Goal: Task Accomplishment & Management: Manage account settings

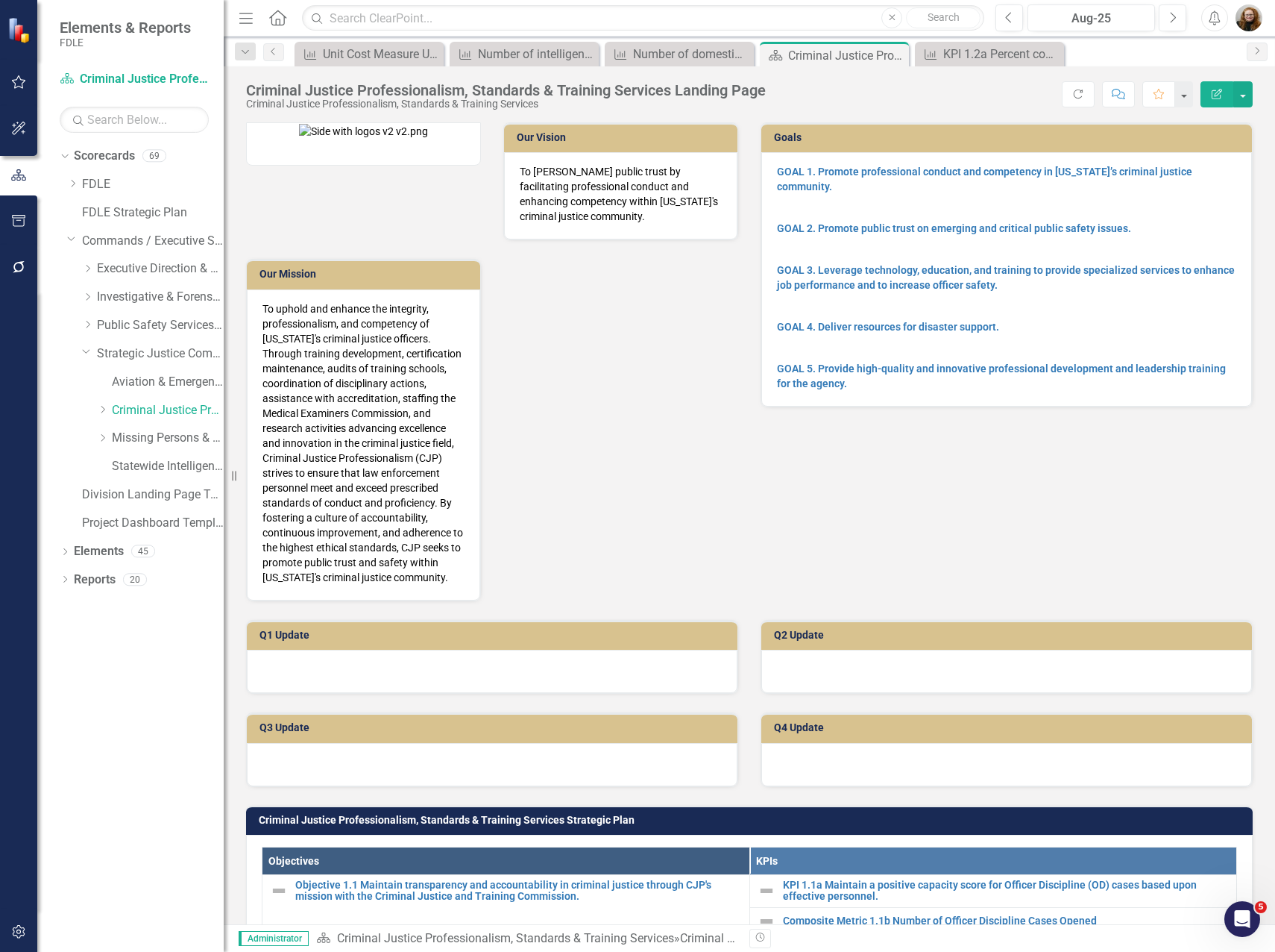
scroll to position [672, 0]
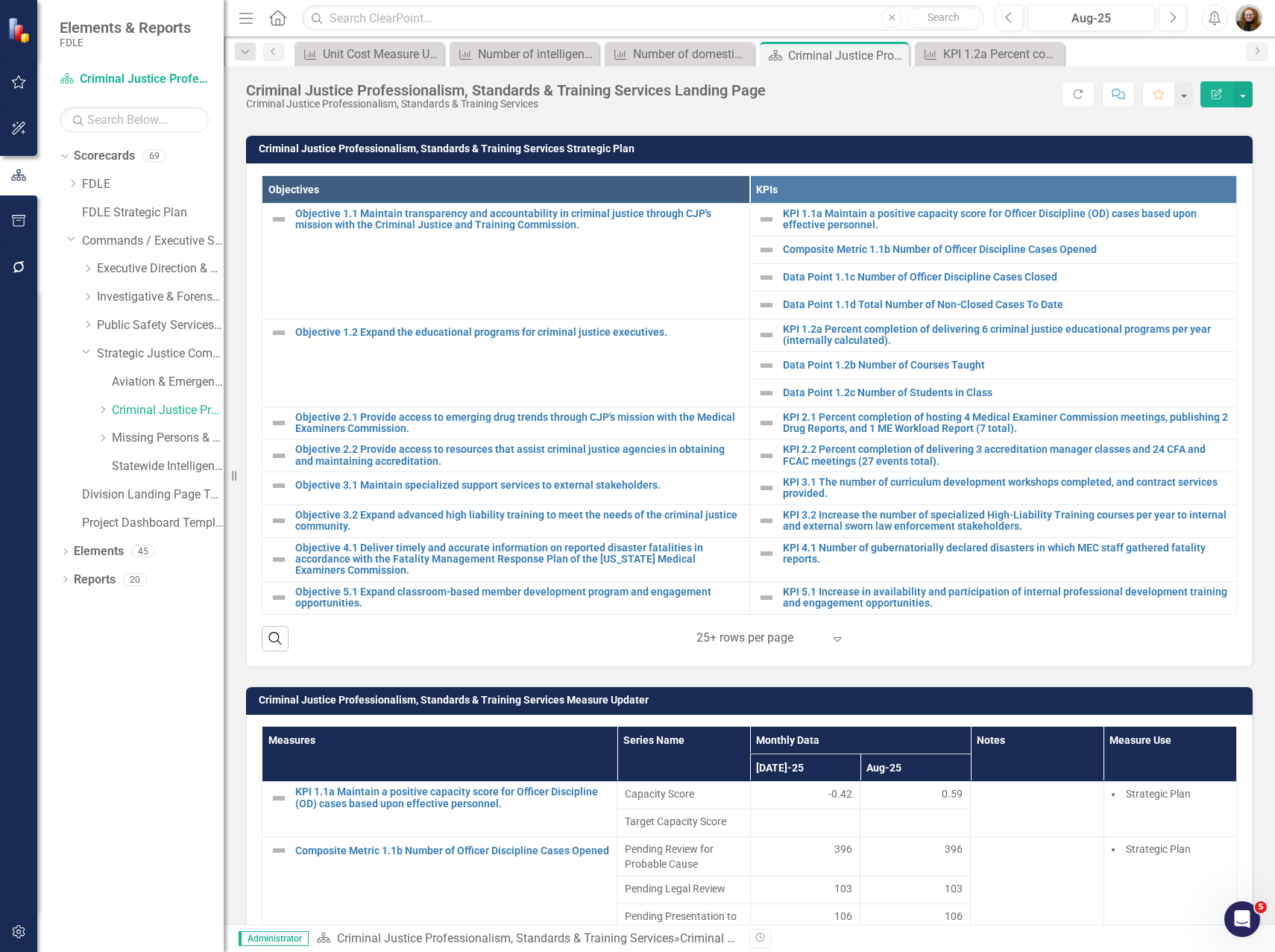
drag, startPoint x: 142, startPoint y: 884, endPoint x: 154, endPoint y: 878, distance: 13.4
click at [142, 884] on div "Dropdown Scorecards 69 Dropdown FDLE Commissioner's Initiative Team Project Das…" at bounding box center [131, 548] width 187 height 808
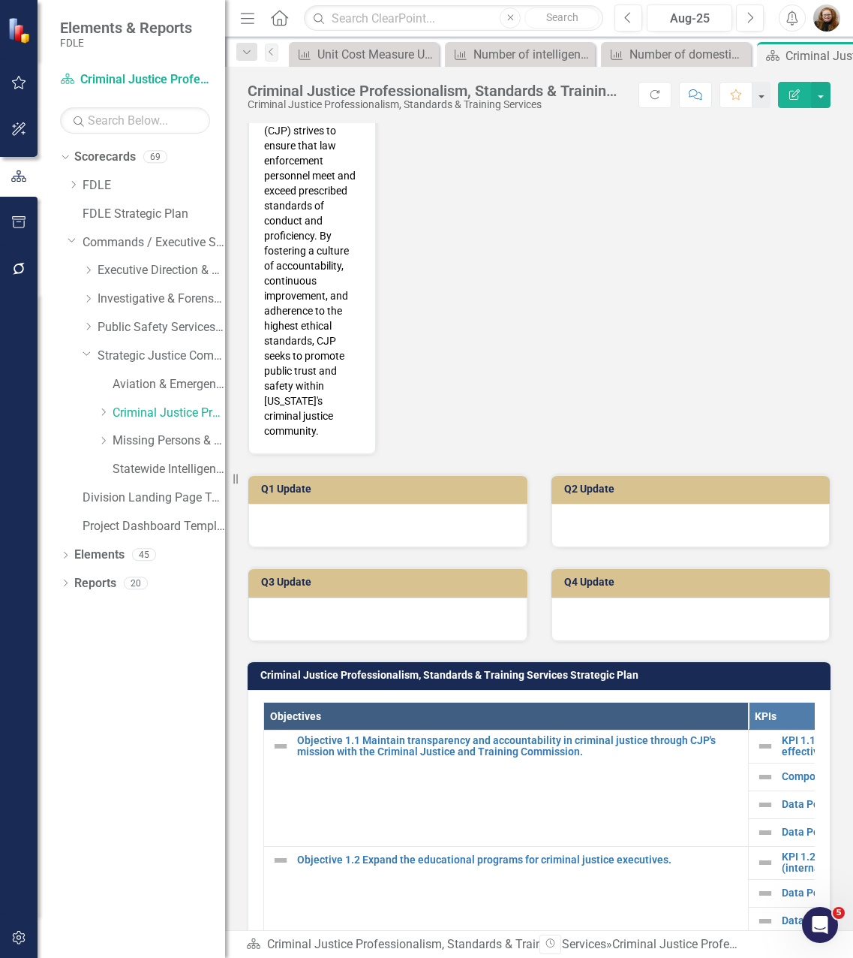
scroll to position [1171, 0]
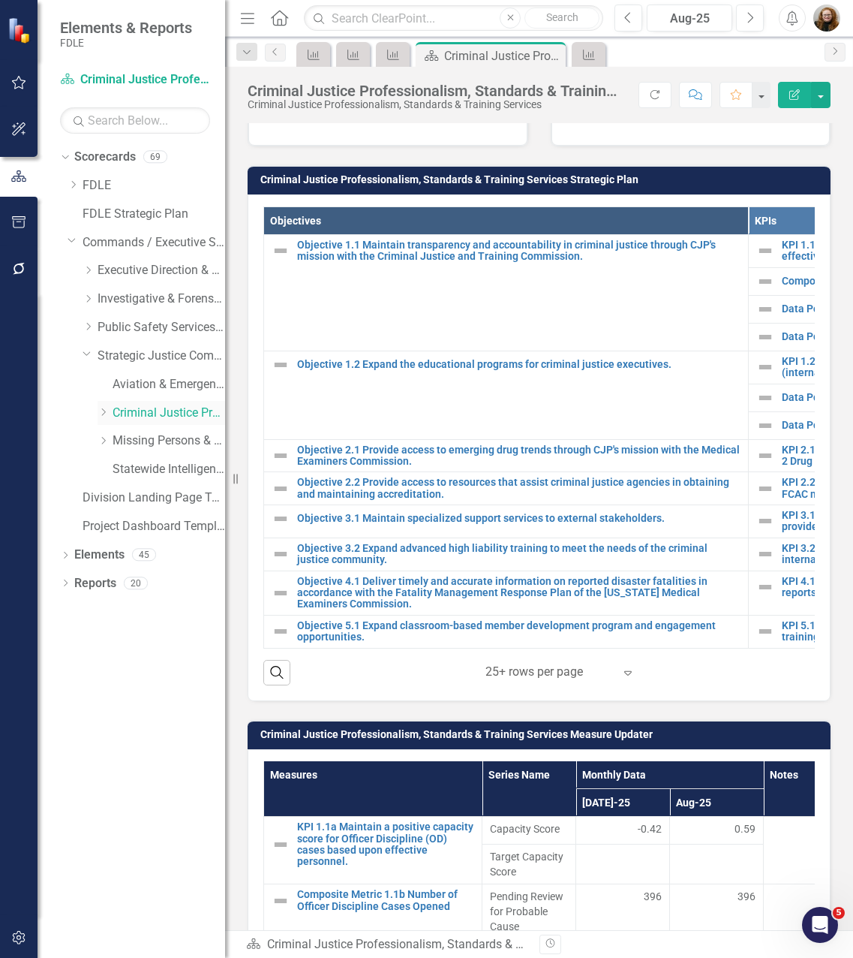
click at [143, 416] on link "Criminal Justice Professionalism, Standards & Training Services" at bounding box center [169, 413] width 113 height 17
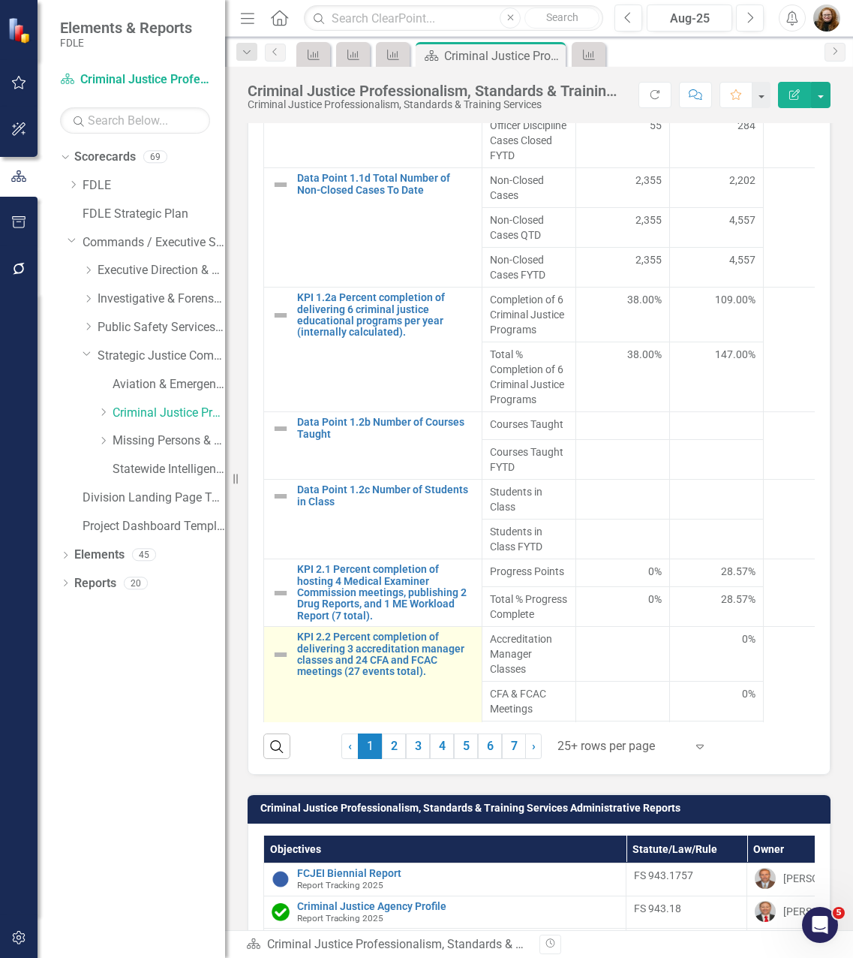
scroll to position [395, 0]
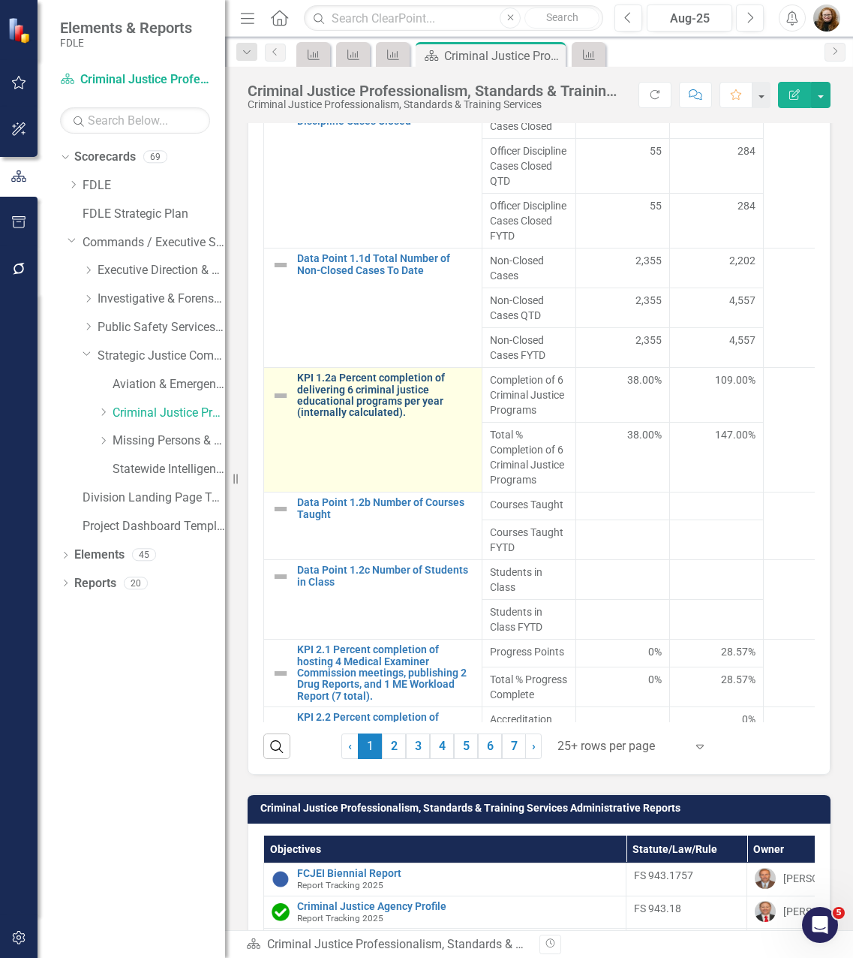
click at [394, 380] on link "KPI 1.2a Percent completion of delivering 6 criminal justice educational progra…" at bounding box center [385, 395] width 177 height 47
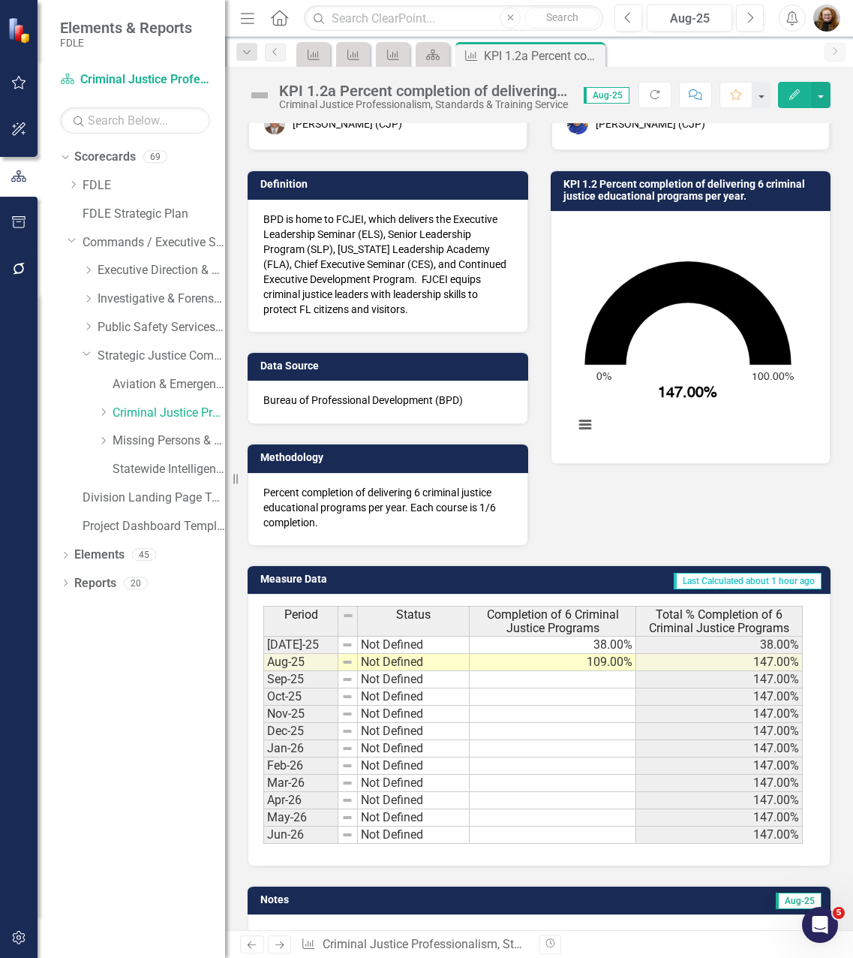
scroll to position [75, 0]
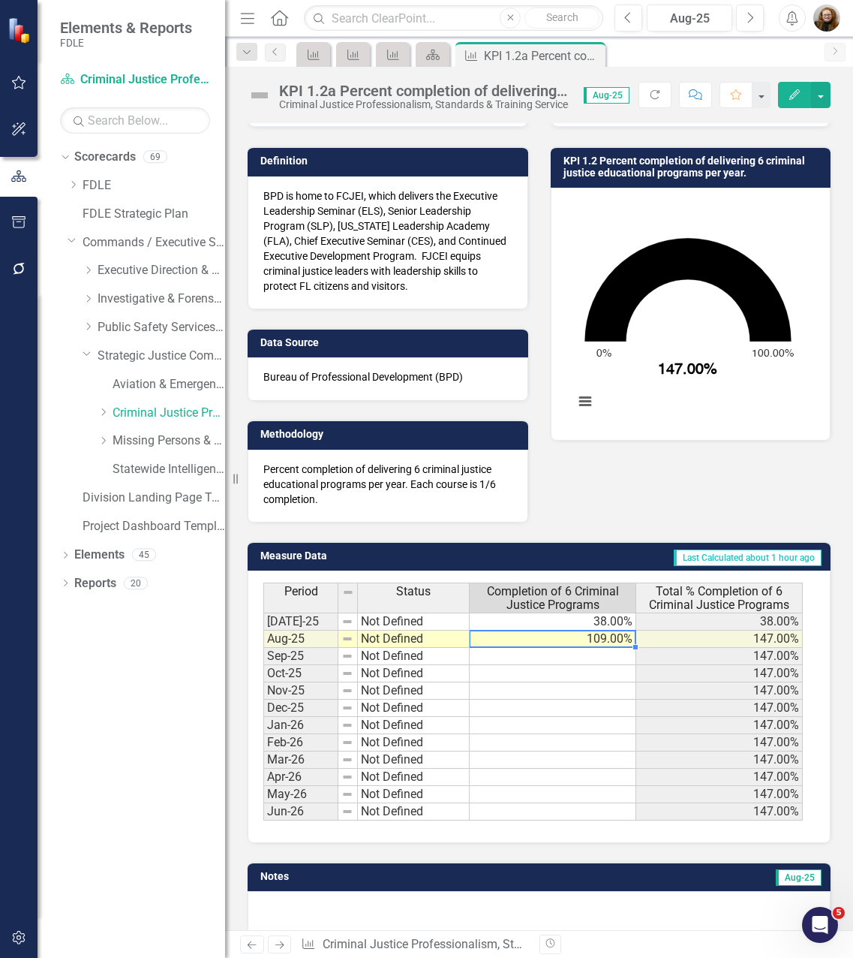
click at [598, 639] on td "109.00%" at bounding box center [553, 638] width 167 height 17
click at [609, 679] on td at bounding box center [553, 673] width 167 height 17
click at [607, 638] on td "109.00%" at bounding box center [553, 638] width 167 height 17
click at [600, 666] on td at bounding box center [553, 673] width 167 height 17
click at [549, 621] on td "38.00%" at bounding box center [553, 621] width 167 height 18
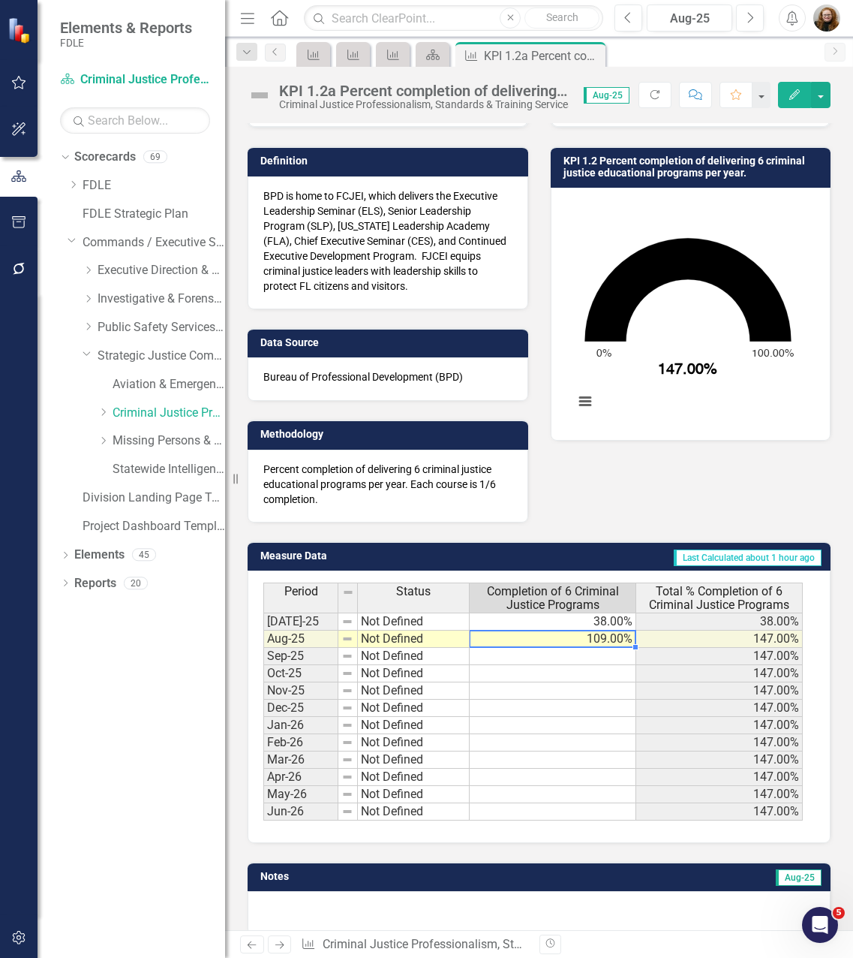
click at [606, 641] on td "109.00%" at bounding box center [553, 638] width 167 height 17
click at [348, 504] on p "Percent completion of delivering 6 criminal justice educational programs per ye…" at bounding box center [387, 484] width 249 height 45
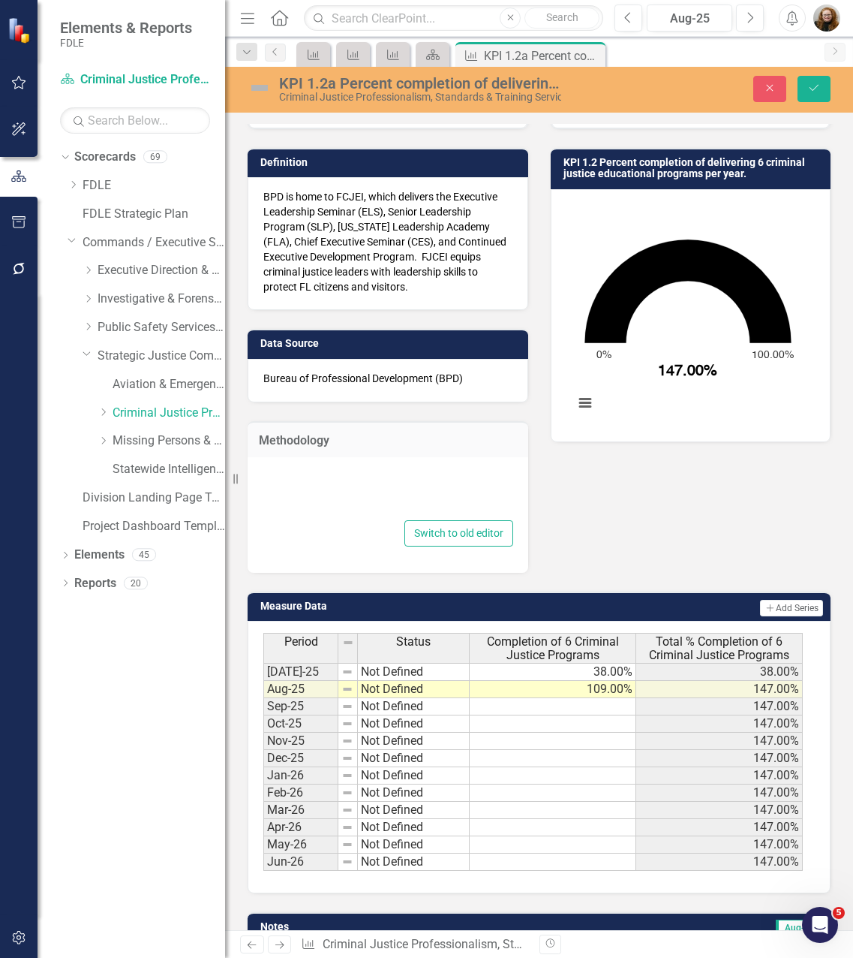
type textarea "<p>Percent completion of delivering 6 criminal justice educational programs per…"
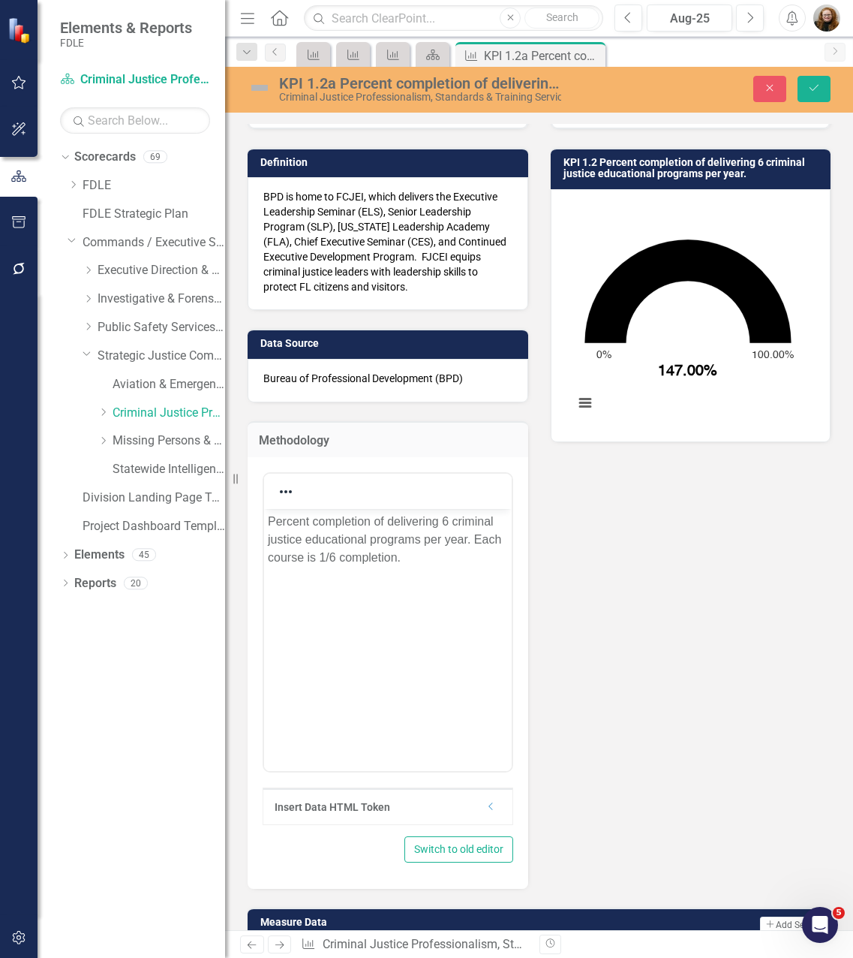
scroll to position [0, 0]
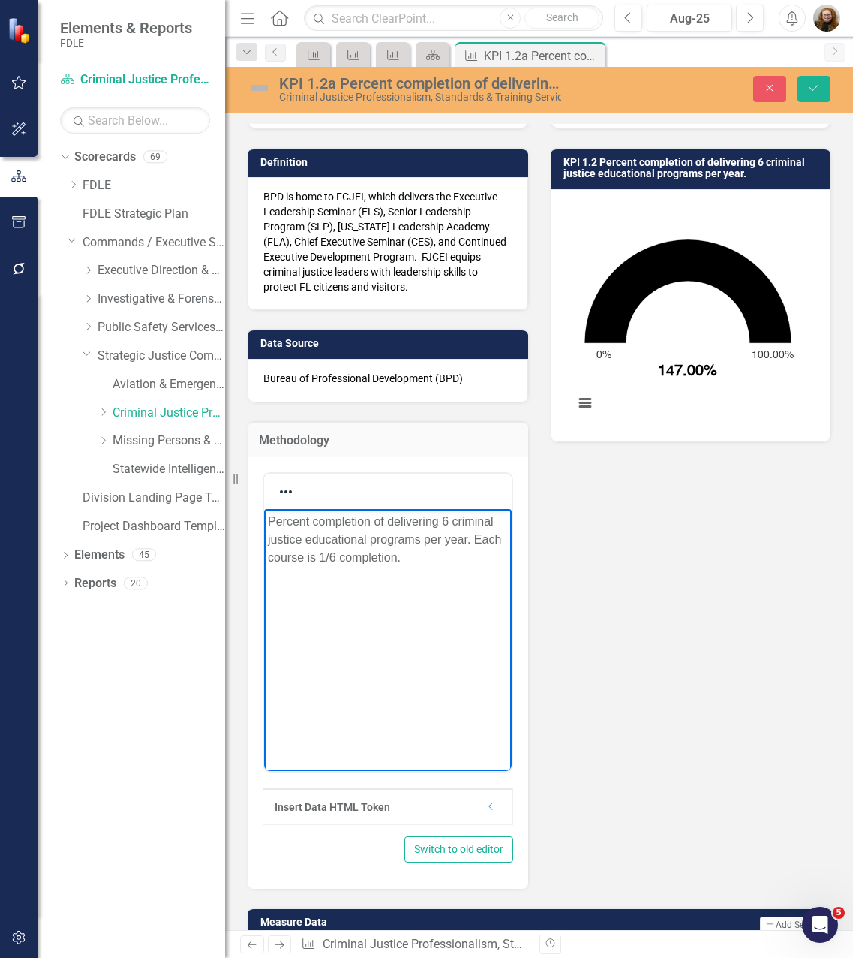
click at [423, 555] on p "Percent completion of delivering 6 criminal justice educational programs per ye…" at bounding box center [388, 540] width 240 height 54
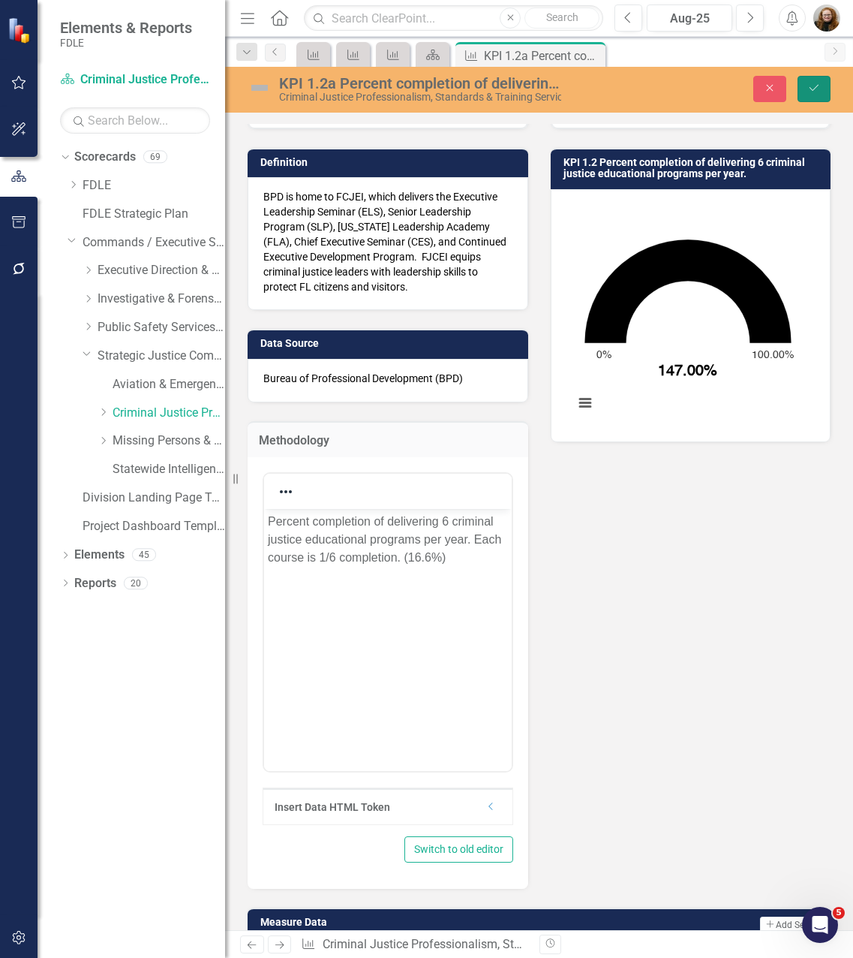
click at [812, 100] on button "Save" at bounding box center [814, 89] width 33 height 26
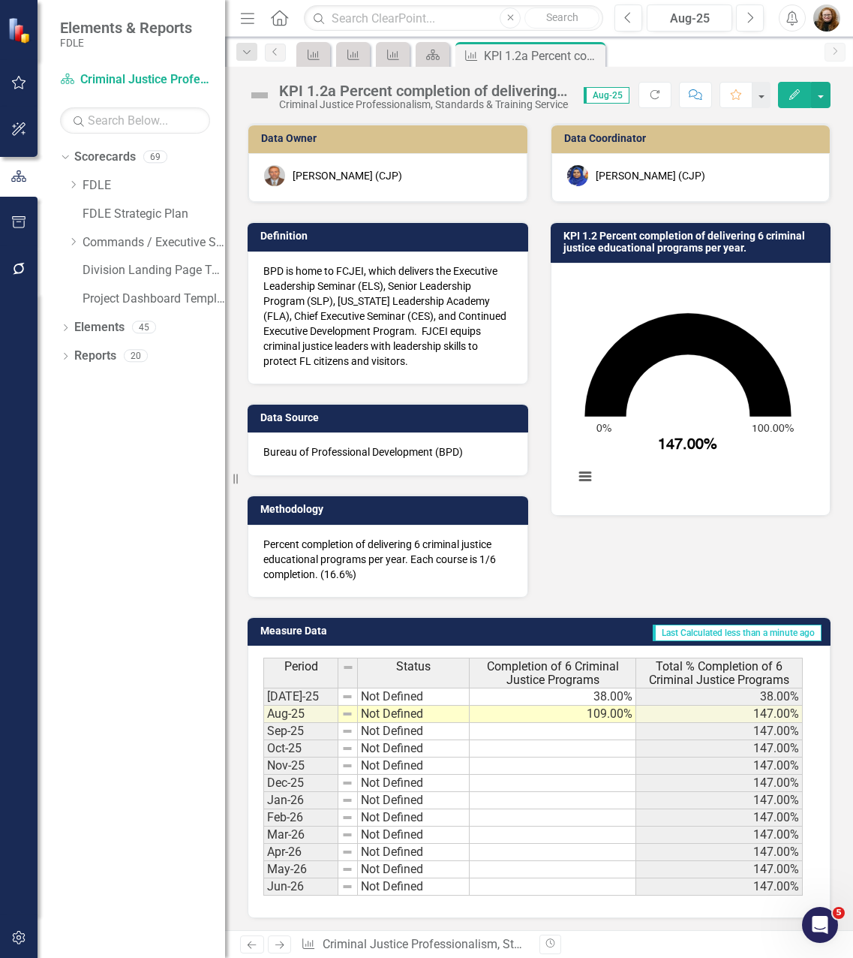
click at [691, 565] on div "Data Owner [PERSON_NAME] (CJP) Definition BPD is home to FCJEI, which delivers …" at bounding box center [539, 350] width 606 height 493
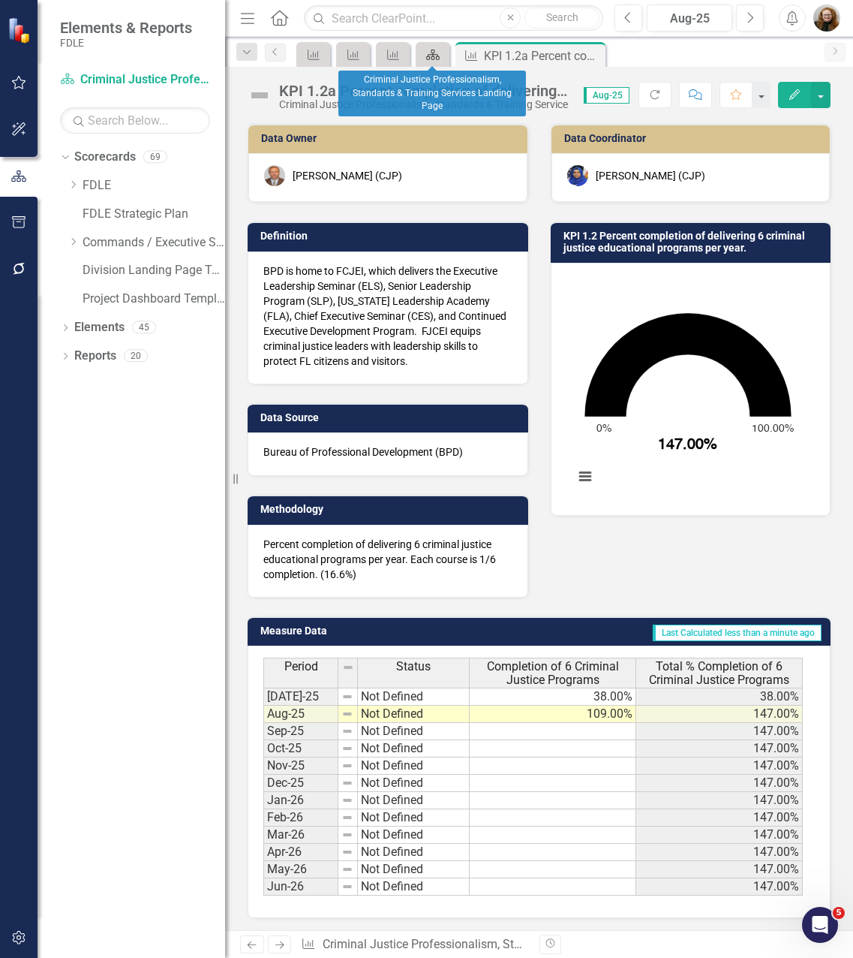
click at [432, 56] on icon "Scorecard" at bounding box center [433, 55] width 15 height 12
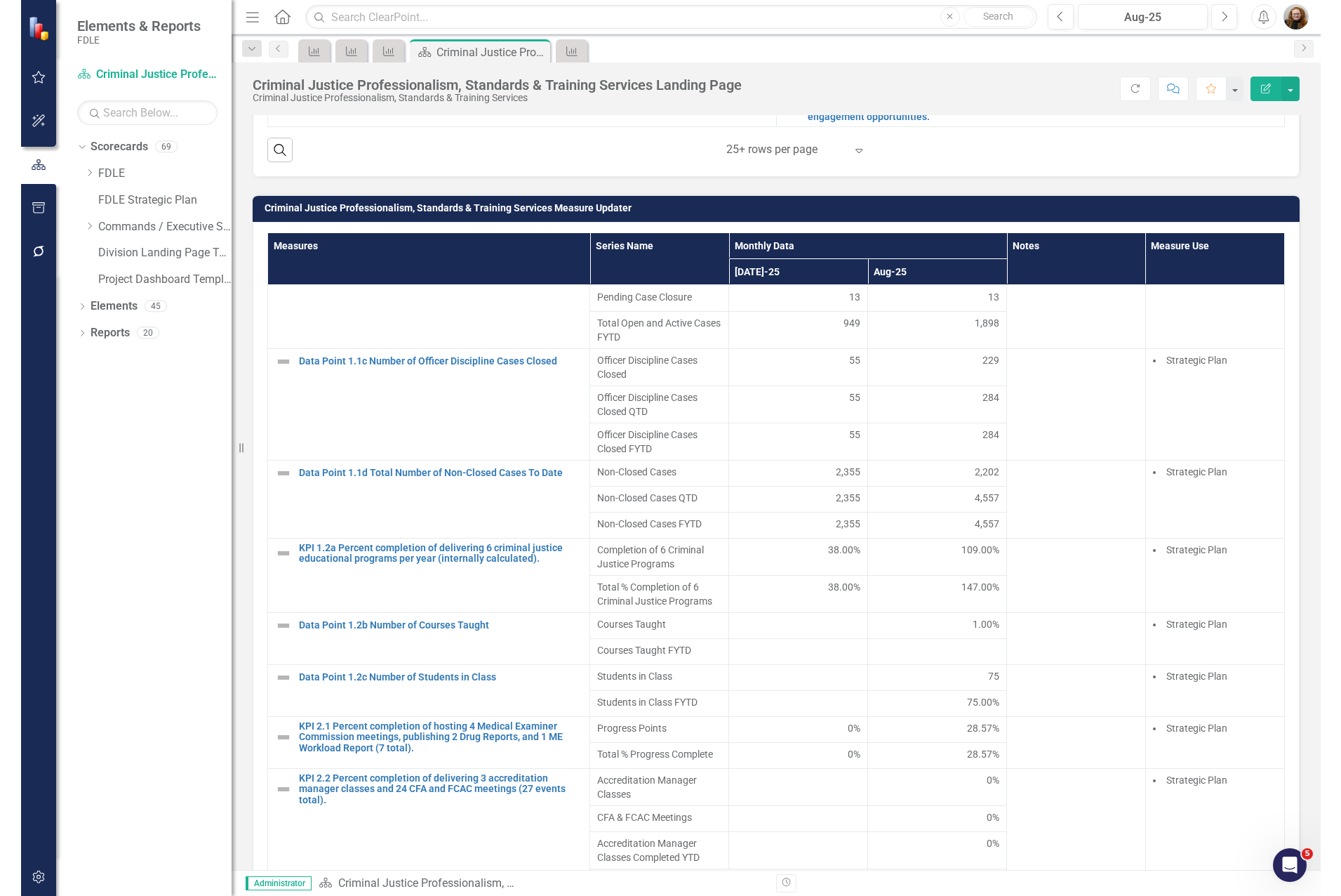
scroll to position [240, 0]
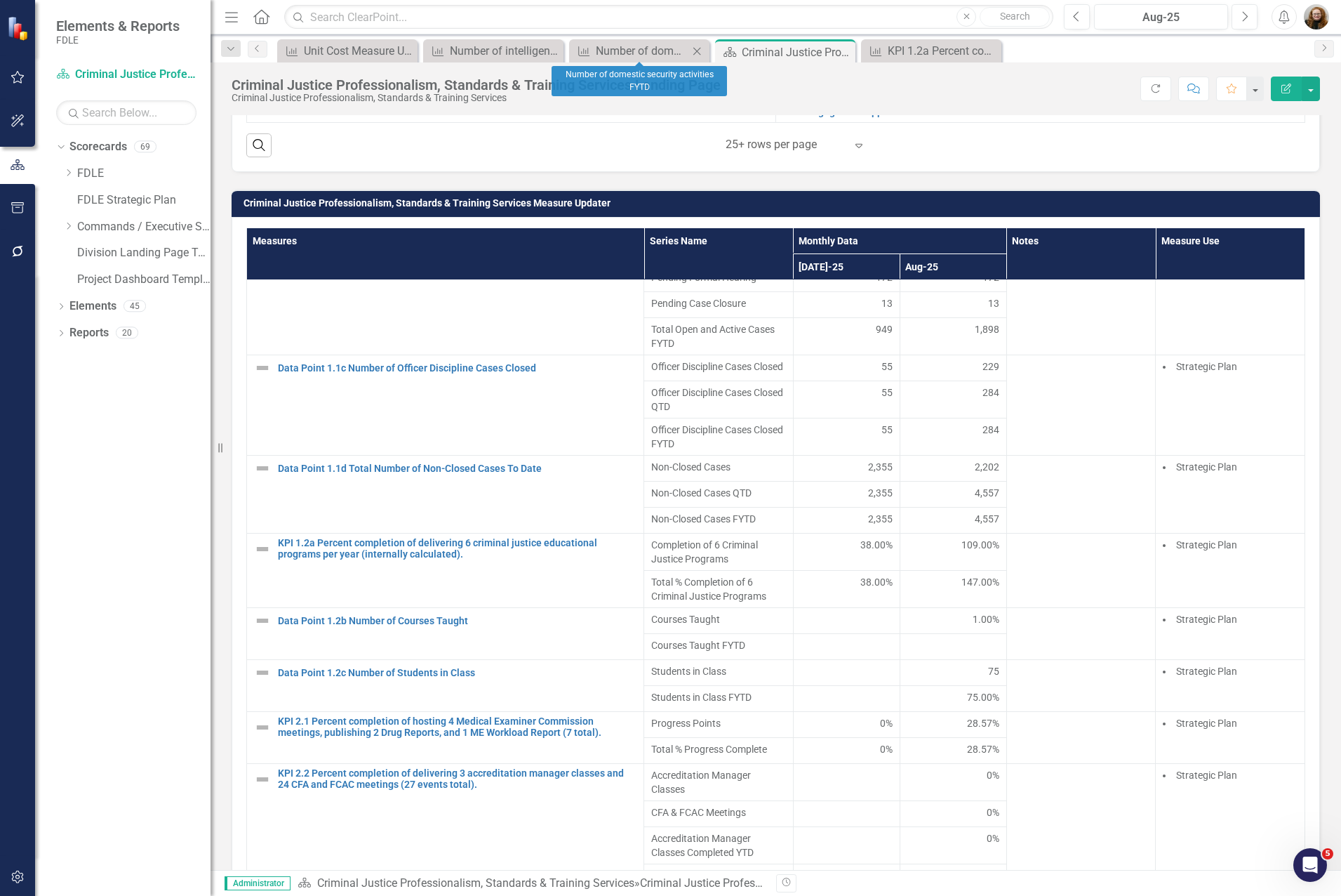
click at [632, 60] on div "Measure Number of domestic security activities FYTD Close" at bounding box center [640, 51] width 140 height 23
click at [638, 47] on div "Number of domestic security activities FYTD" at bounding box center [642, 51] width 93 height 18
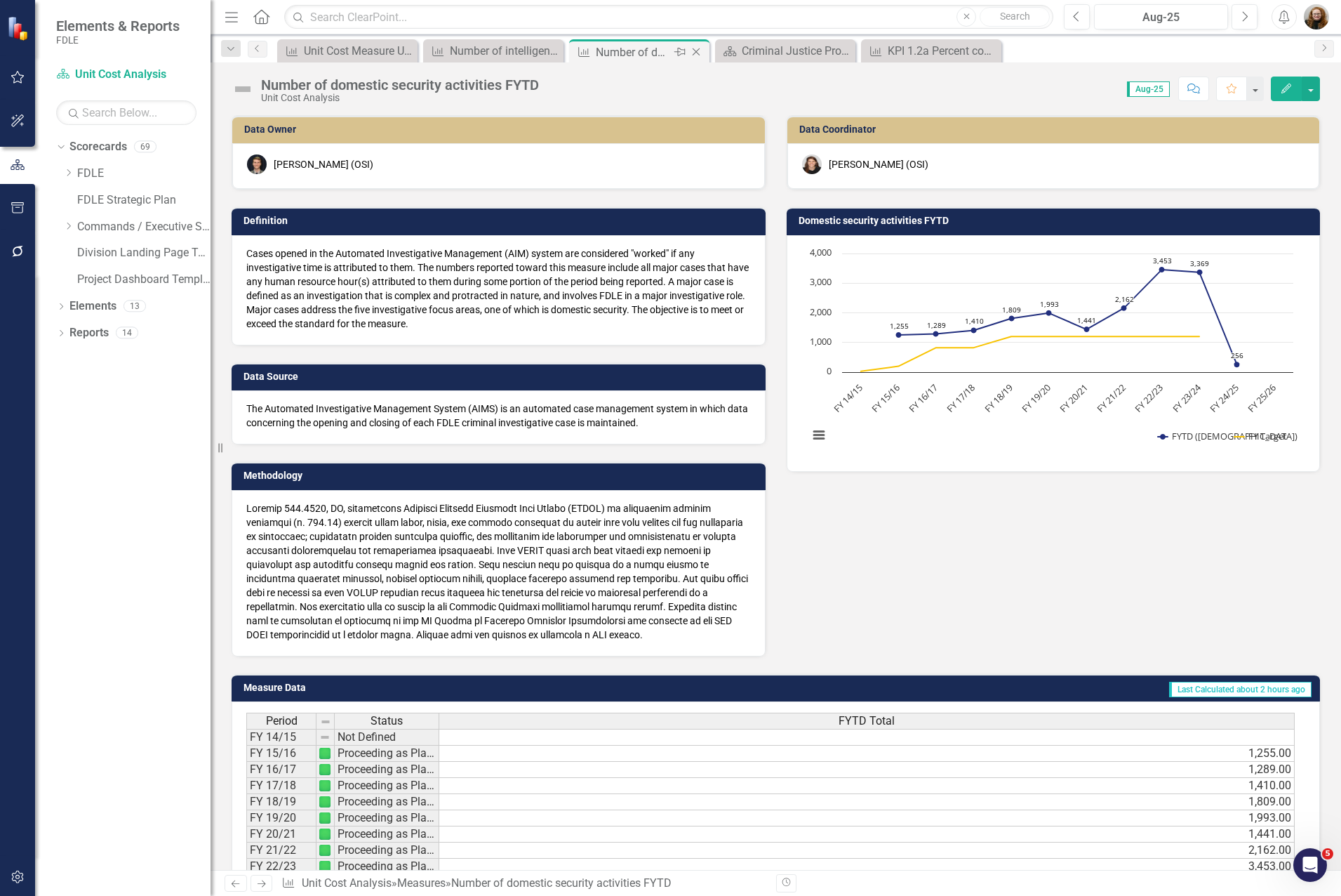
click at [697, 51] on icon "Close" at bounding box center [696, 52] width 14 height 11
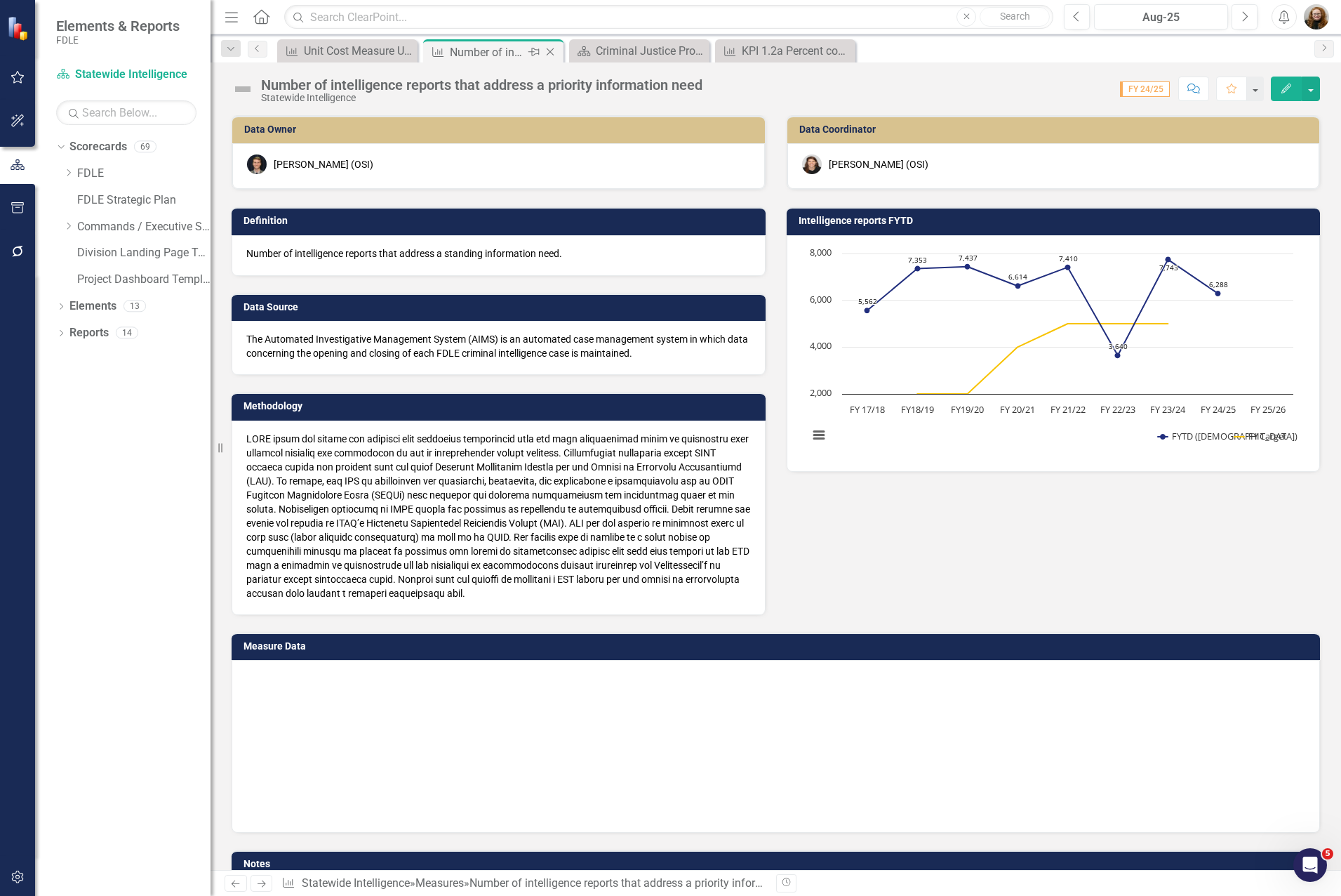
click at [554, 50] on icon "Close" at bounding box center [550, 52] width 14 height 11
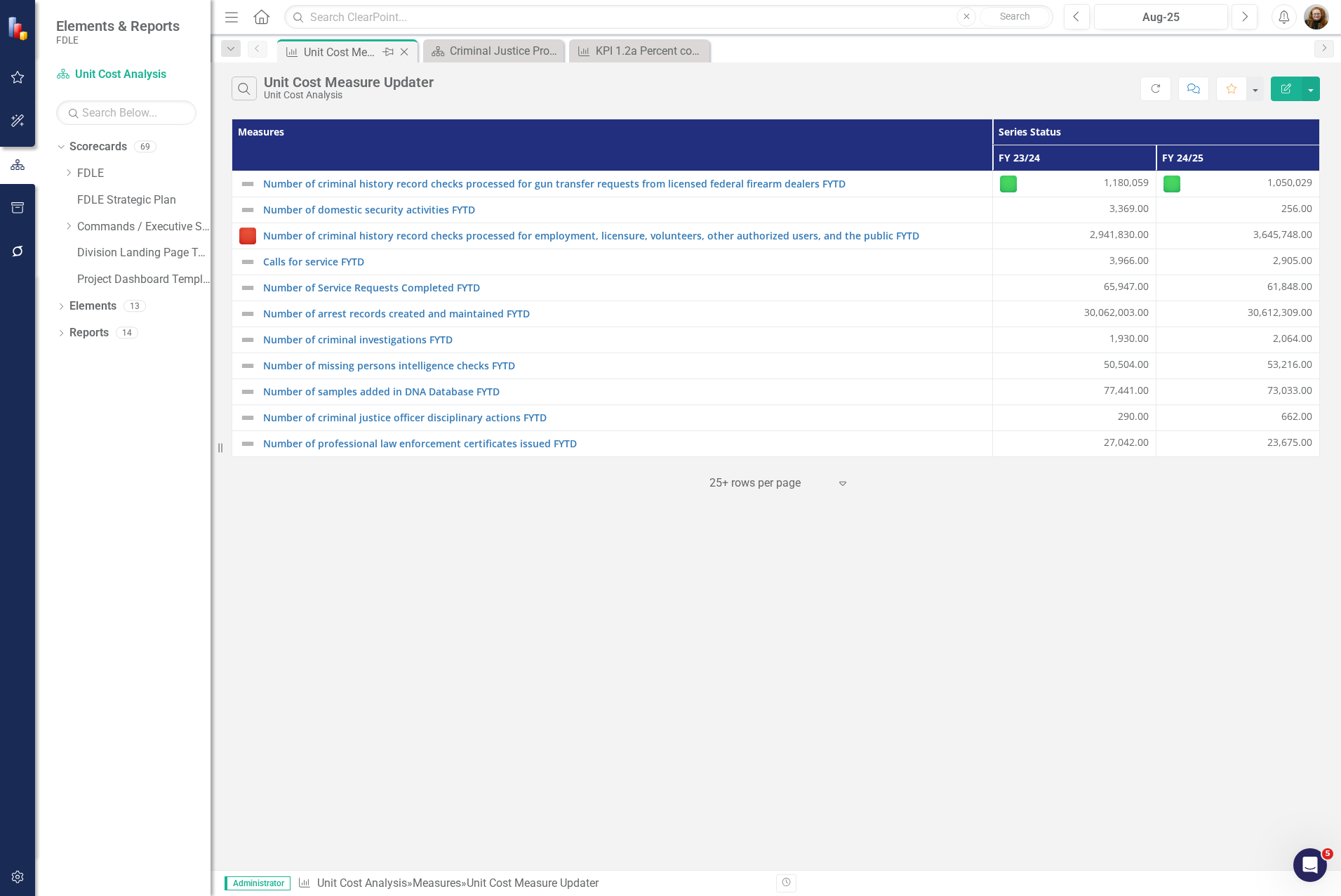
click at [403, 54] on icon "Close" at bounding box center [404, 52] width 14 height 11
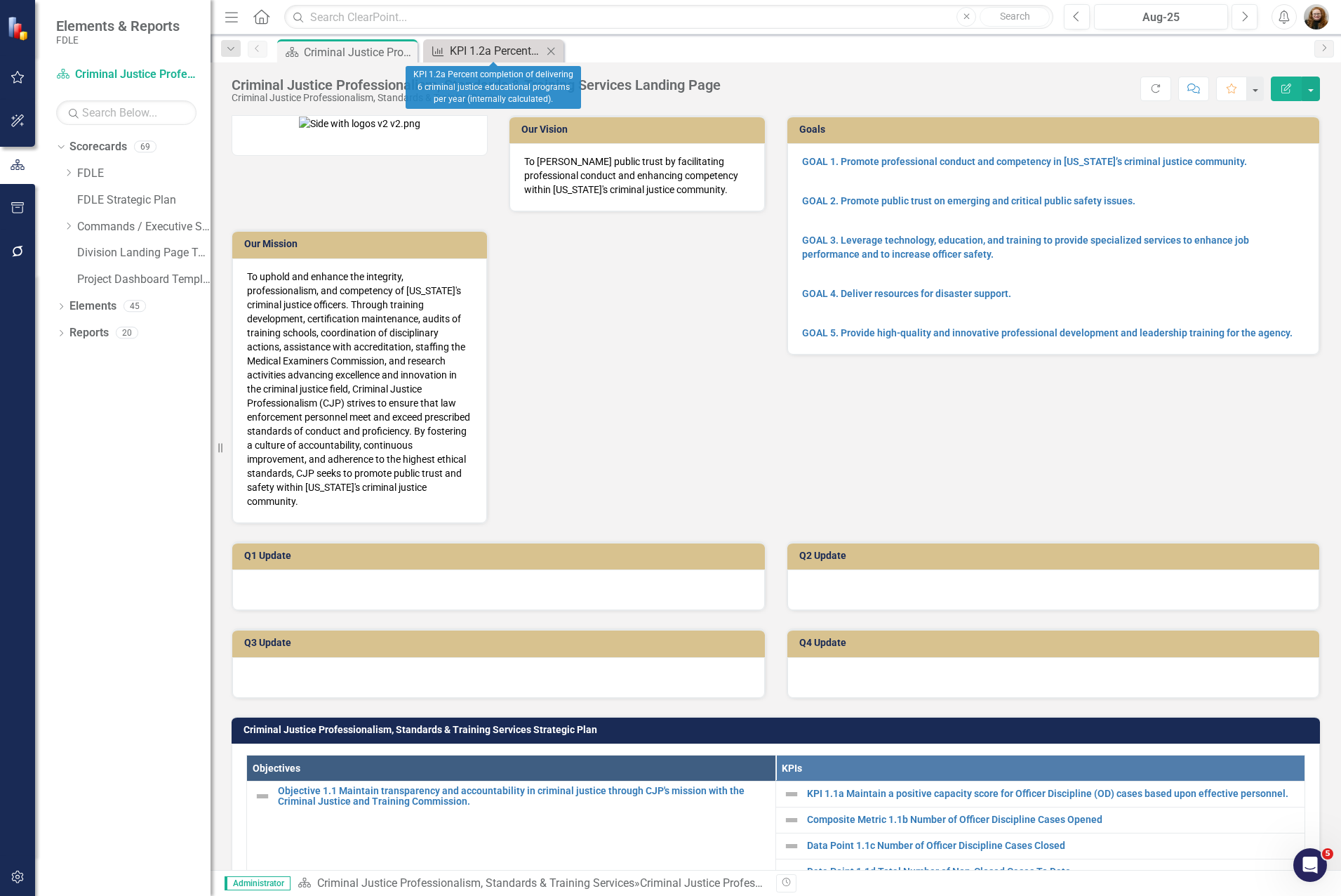
click at [502, 47] on div "KPI 1.2a Percent completion of delivering 6 criminal justice educational progra…" at bounding box center [496, 51] width 93 height 18
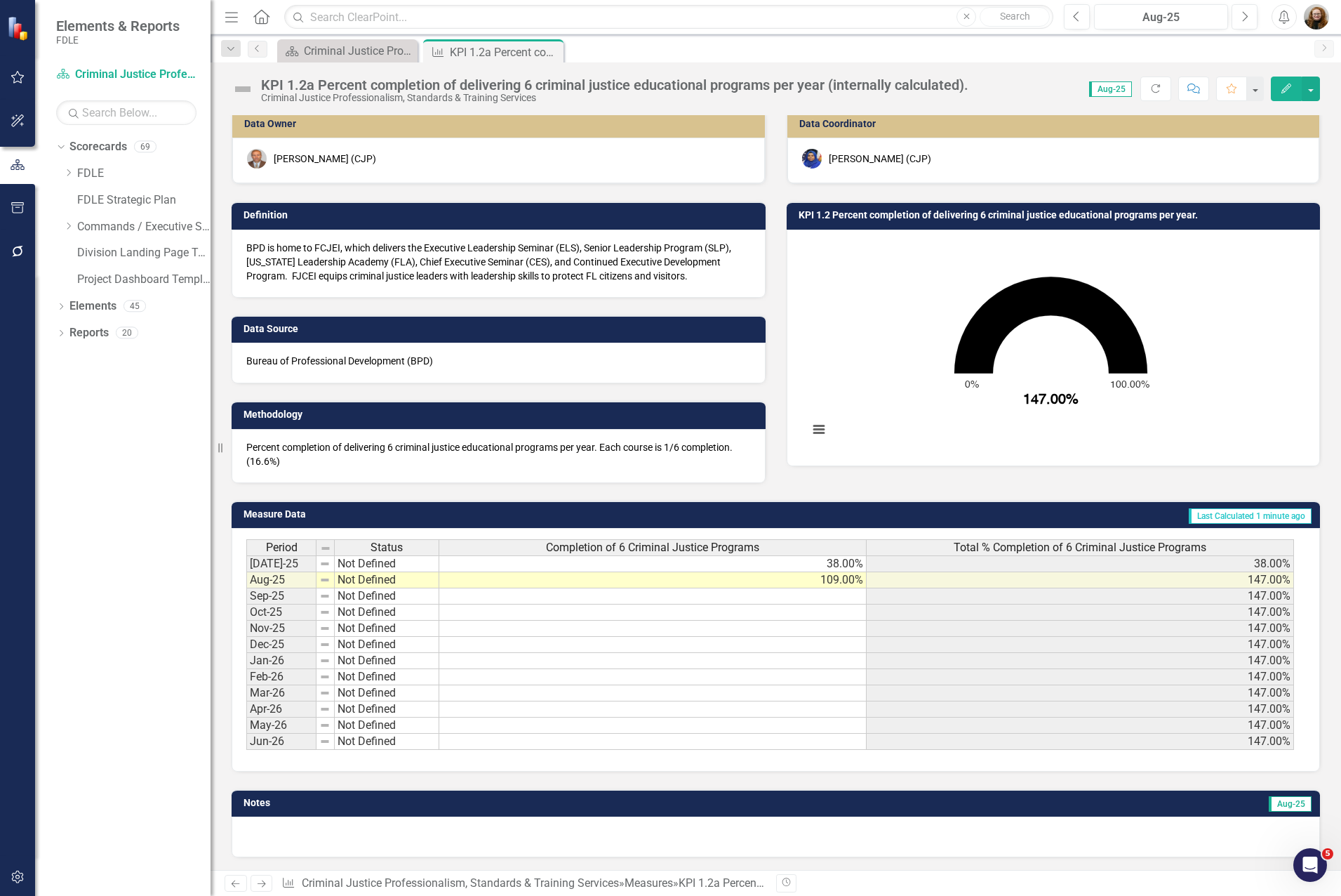
scroll to position [7, 0]
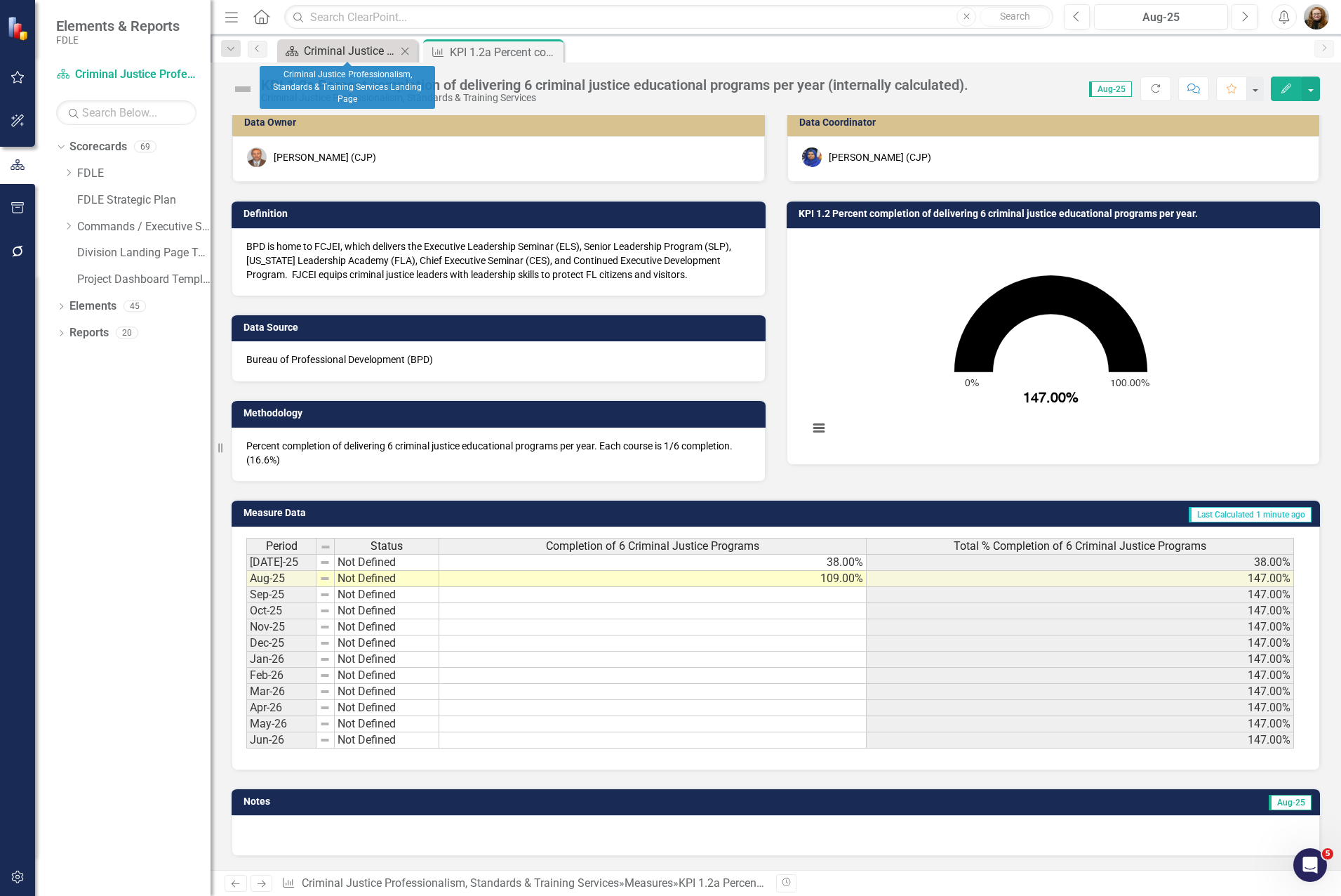
click at [324, 47] on div "Criminal Justice Professionalism, Standards & Training Services Landing Page" at bounding box center [350, 51] width 93 height 18
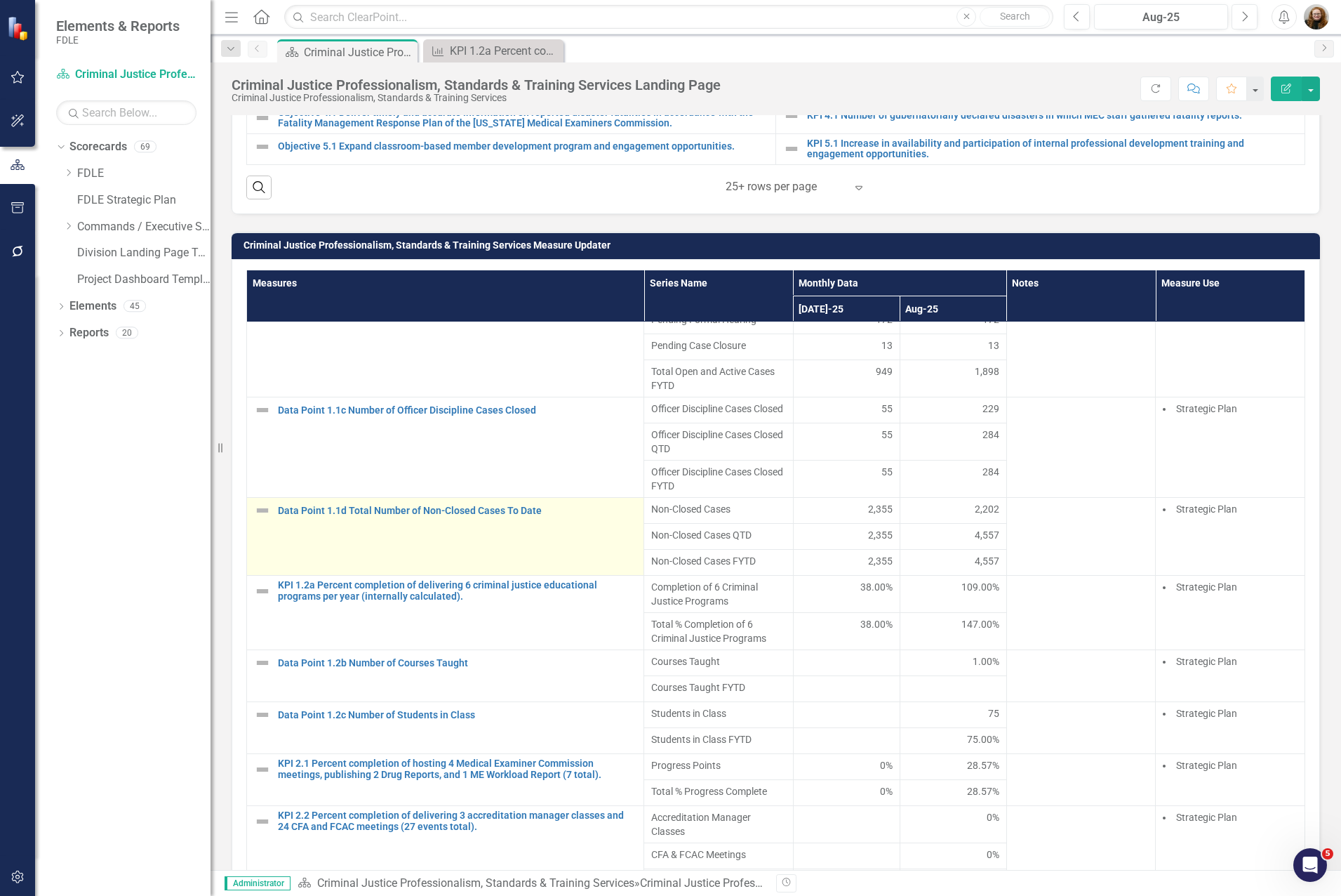
scroll to position [240, 0]
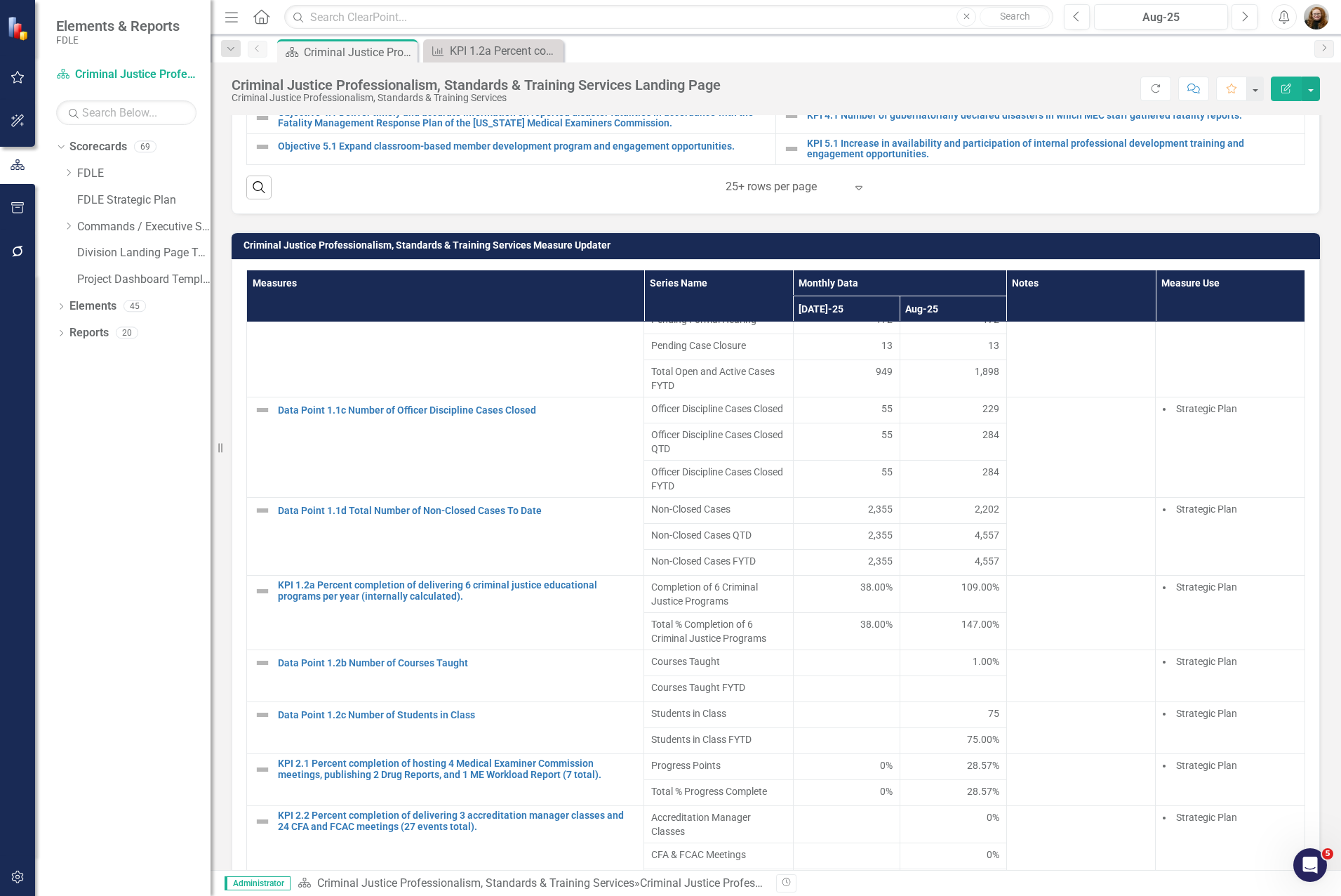
click at [43, 733] on div "Dropdown Scorecards 69 Dropdown FDLE Commissioner's Initiative Team Project Das…" at bounding box center [123, 515] width 176 height 760
click at [474, 52] on div "KPI 1.2a Percent completion of delivering 6 criminal justice educational progra…" at bounding box center [496, 51] width 93 height 18
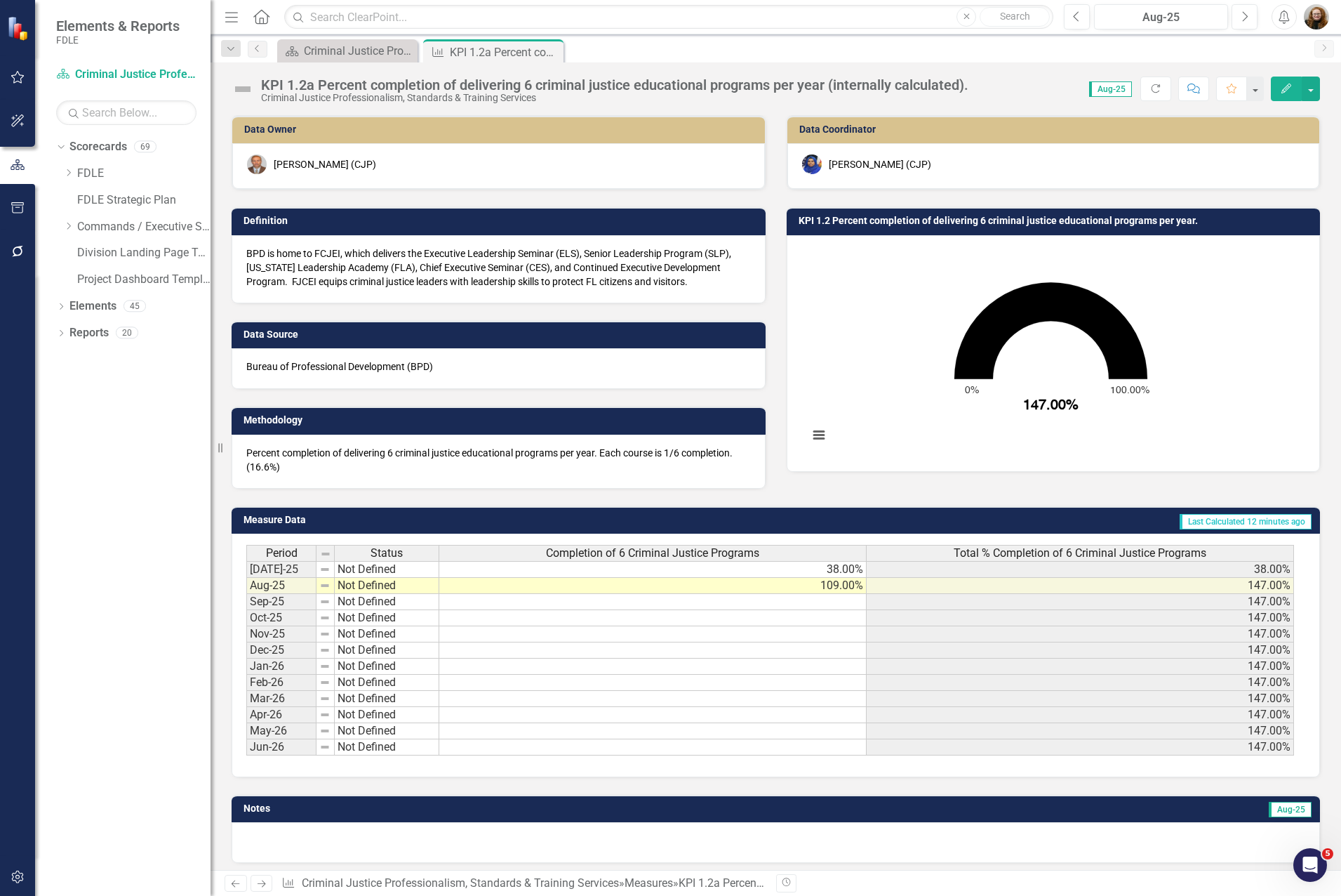
click at [545, 466] on p "Percent completion of delivering 6 criminal justice educational programs per ye…" at bounding box center [498, 460] width 505 height 28
drag, startPoint x: 722, startPoint y: 275, endPoint x: 306, endPoint y: 243, distance: 417.2
click at [320, 244] on div "BPD is home to FCJEI, which delivers the Executive Leadership Seminar (ELS), Se…" at bounding box center [498, 268] width 534 height 68
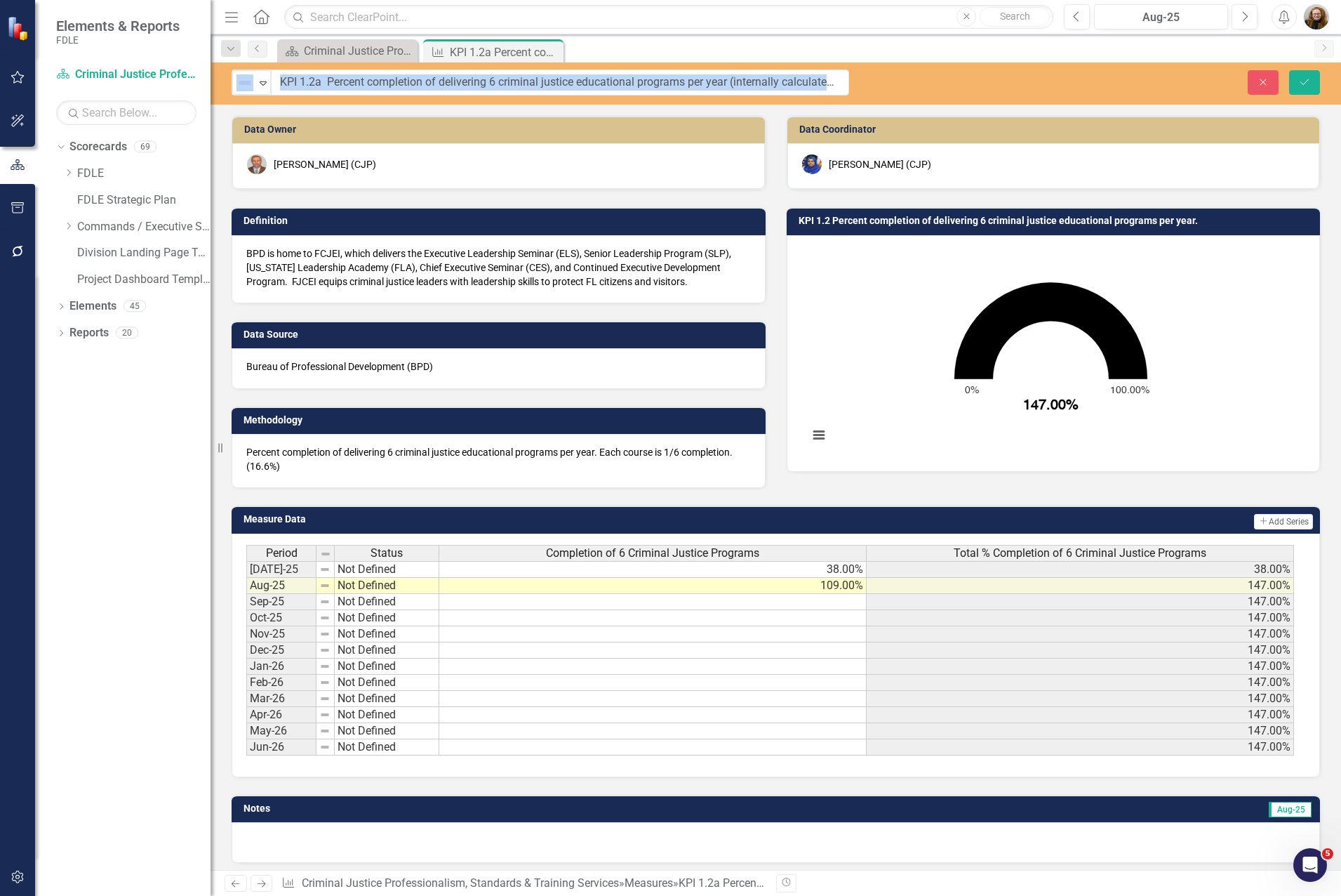
drag, startPoint x: 262, startPoint y: 82, endPoint x: 781, endPoint y: 79, distance: 519.0
drag, startPoint x: 373, startPoint y: 76, endPoint x: 356, endPoint y: 75, distance: 17.0
click at [372, 76] on input "KPI 1.2a Percent completion of delivering 6 criminal justice educational progra…" at bounding box center [560, 82] width 578 height 26
drag, startPoint x: 282, startPoint y: 80, endPoint x: 808, endPoint y: 89, distance: 526.1
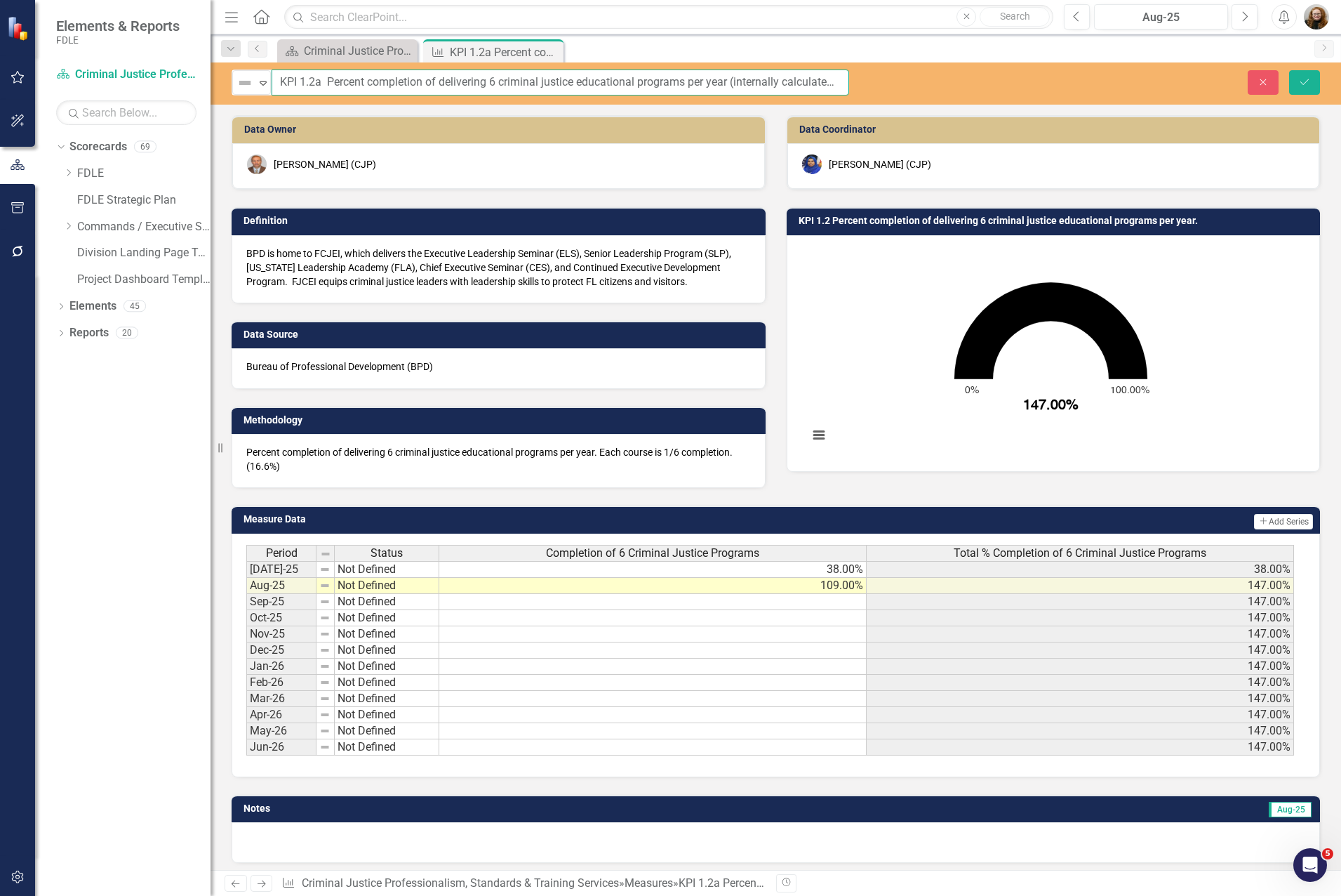
click at [872, 100] on div "Not Defined Expand KPI 1.2a Percent completion of delivering 6 criminal justice…" at bounding box center [775, 83] width 1131 height 42
click at [789, 555] on div "Completion of 6 Criminal Justice Programs" at bounding box center [653, 553] width 426 height 16
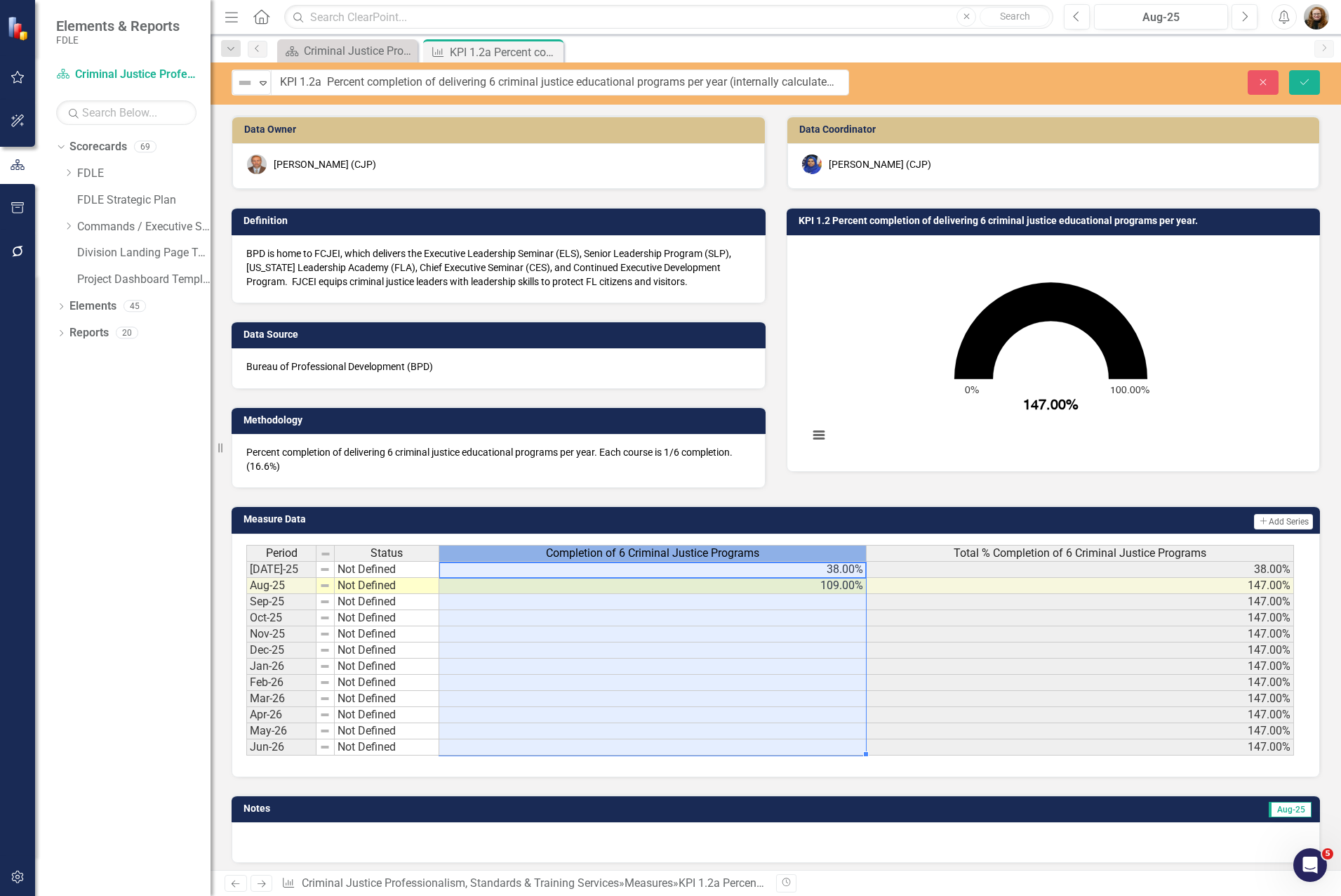
click at [789, 555] on div "Completion of 6 Criminal Justice Programs" at bounding box center [653, 553] width 426 height 16
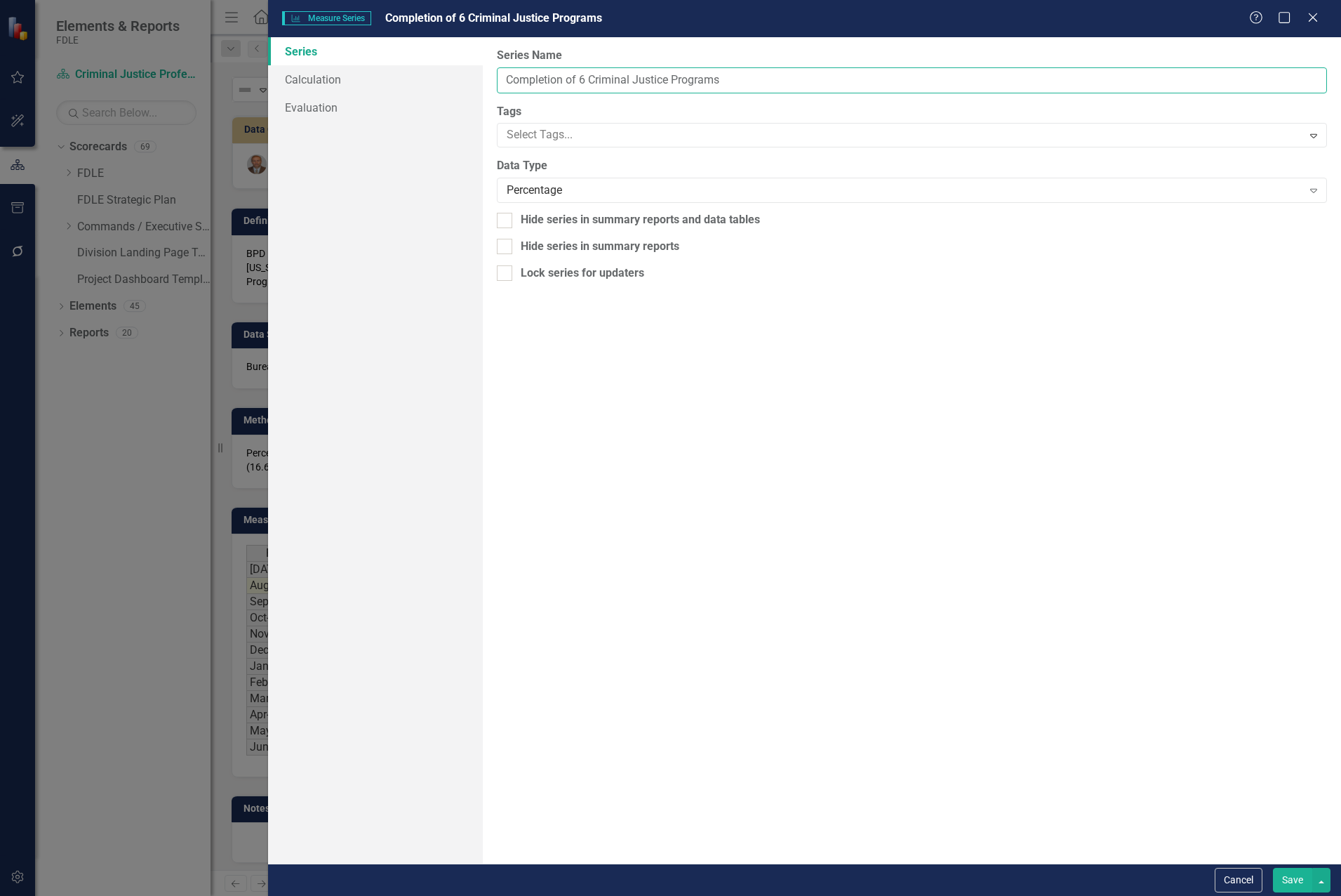
click at [753, 85] on input "Completion of 6 Criminal Justice Programs" at bounding box center [912, 80] width 830 height 26
type input "Completion of 6 Criminal Justice Programs (16.6% each)"
click at [1200, 888] on button "Save" at bounding box center [1293, 880] width 39 height 24
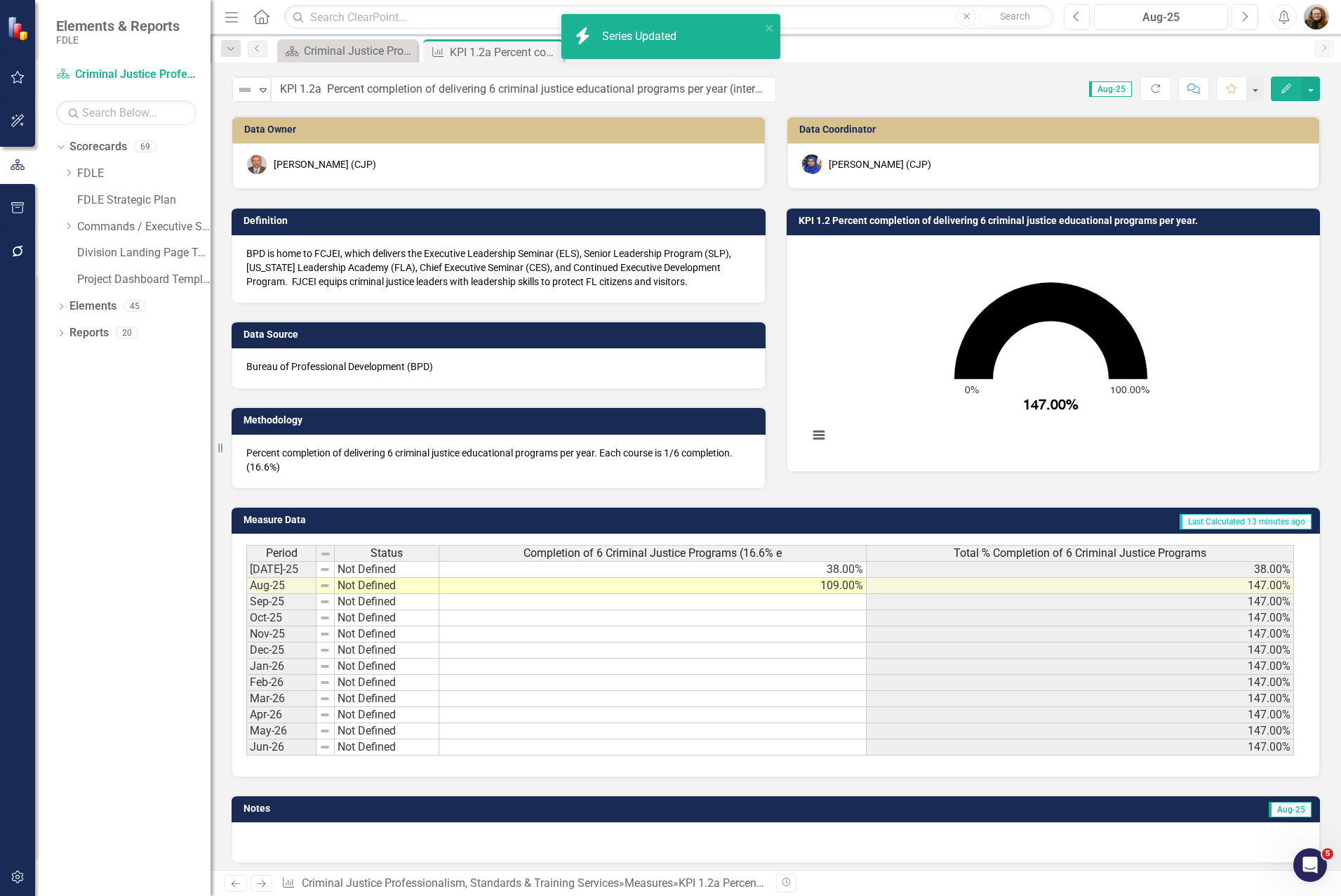
click at [286, 466] on p "Percent completion of delivering 6 criminal justice educational programs per ye…" at bounding box center [498, 460] width 505 height 28
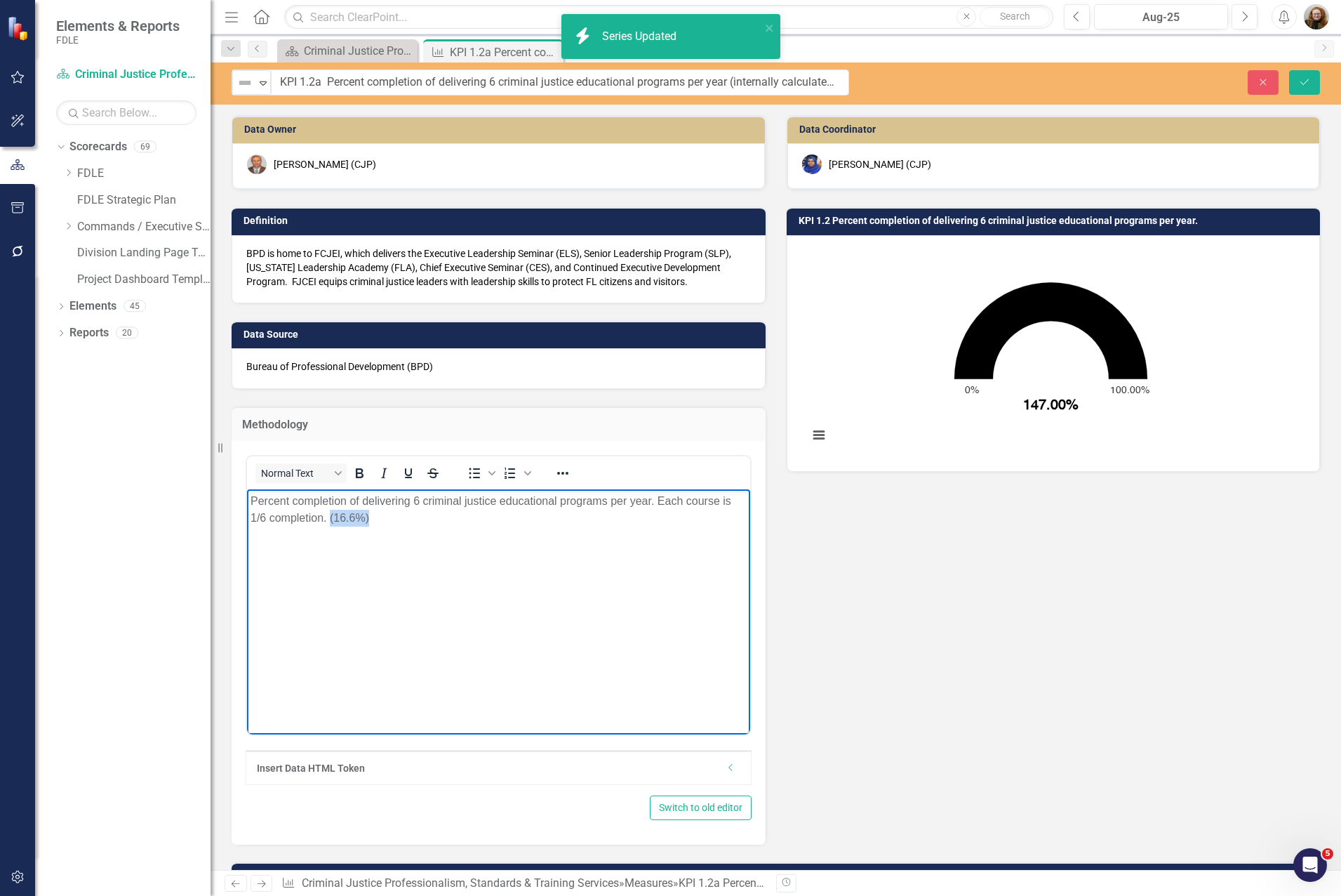
drag, startPoint x: 373, startPoint y: 518, endPoint x: 328, endPoint y: 521, distance: 45.1
click at [328, 521] on p "Percent completion of delivering 6 criminal justice educational programs per ye…" at bounding box center [498, 509] width 497 height 34
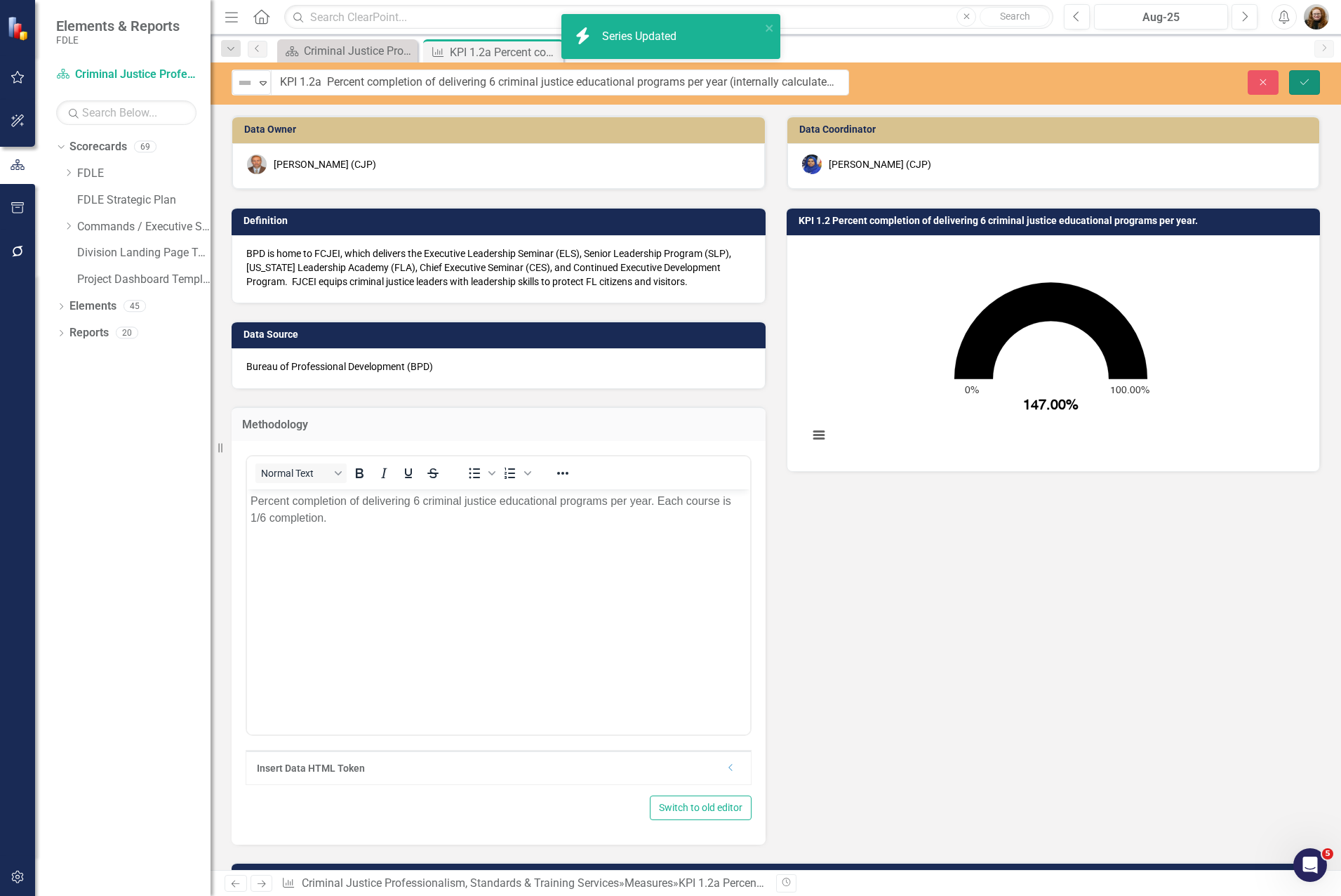
click at [1200, 92] on button "Save" at bounding box center [1305, 82] width 31 height 24
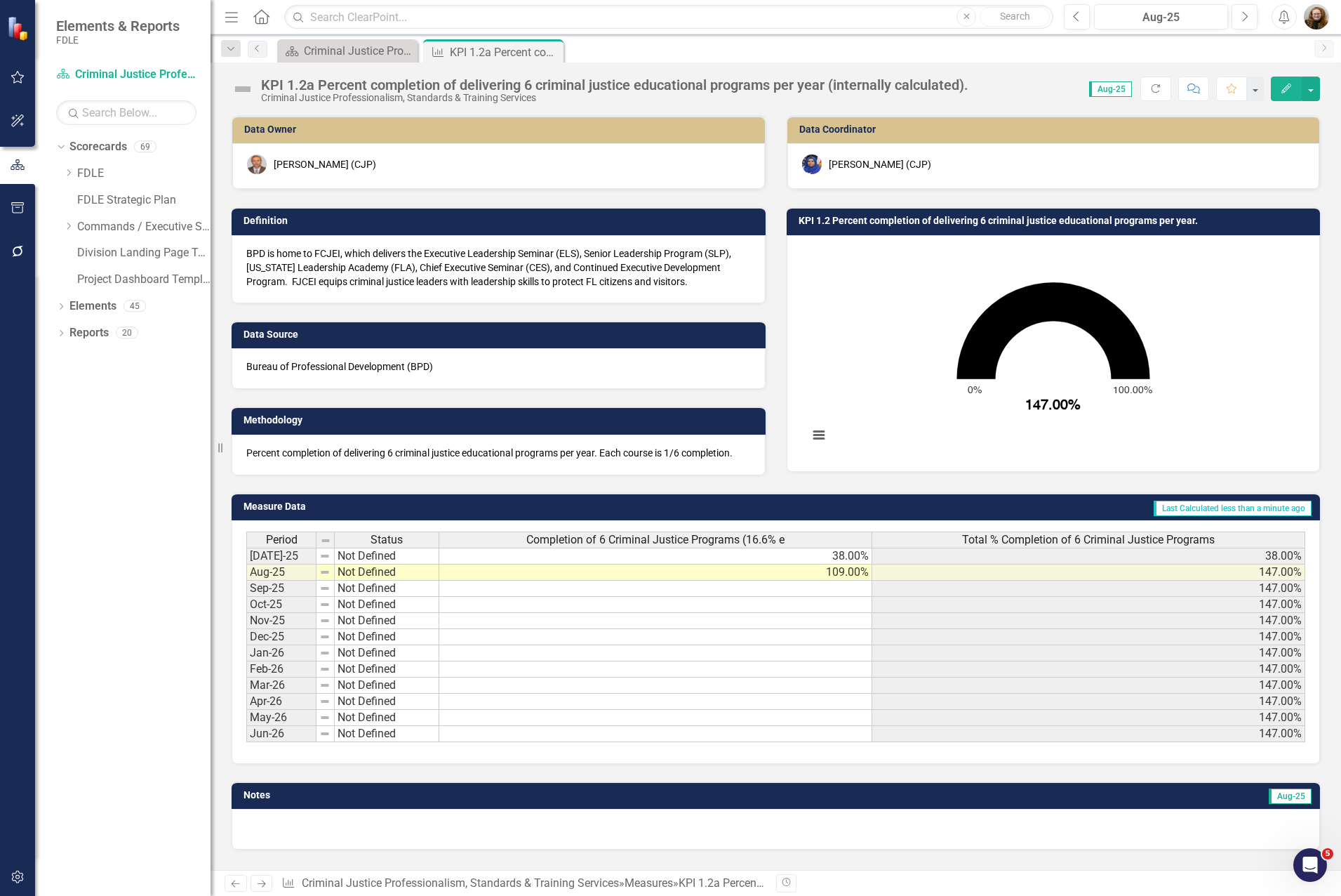
drag, startPoint x: 519, startPoint y: 462, endPoint x: 492, endPoint y: 460, distance: 27.1
click at [517, 462] on div "Percent completion of delivering 6 criminal justice educational programs per ye…" at bounding box center [498, 455] width 534 height 41
drag, startPoint x: 246, startPoint y: 451, endPoint x: 714, endPoint y: 452, distance: 468.0
click at [714, 453] on p "Percent completion of delivering 6 criminal justice educational programs per ye…" at bounding box center [498, 453] width 505 height 14
click at [743, 455] on p "Percent completion of delivering 6 criminal justice educational programs per ye…" at bounding box center [498, 453] width 505 height 14
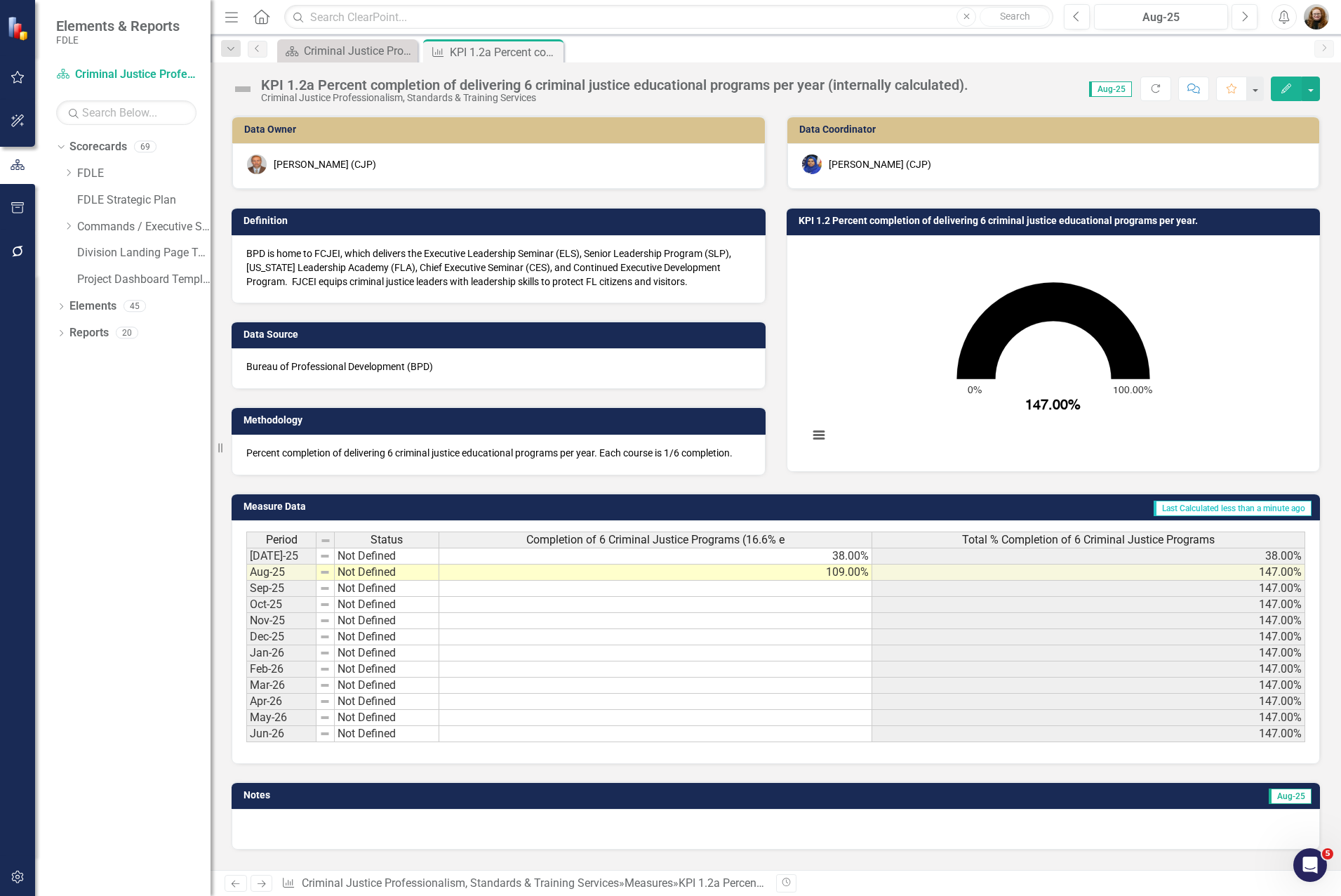
click at [742, 455] on p "Percent completion of delivering 6 criminal justice educational programs per ye…" at bounding box center [498, 453] width 505 height 14
click at [722, 461] on div "Percent completion of delivering 6 criminal justice educational programs per ye…" at bounding box center [498, 455] width 534 height 41
click at [721, 461] on div "Percent completion of delivering 6 criminal justice educational programs per ye…" at bounding box center [498, 455] width 534 height 41
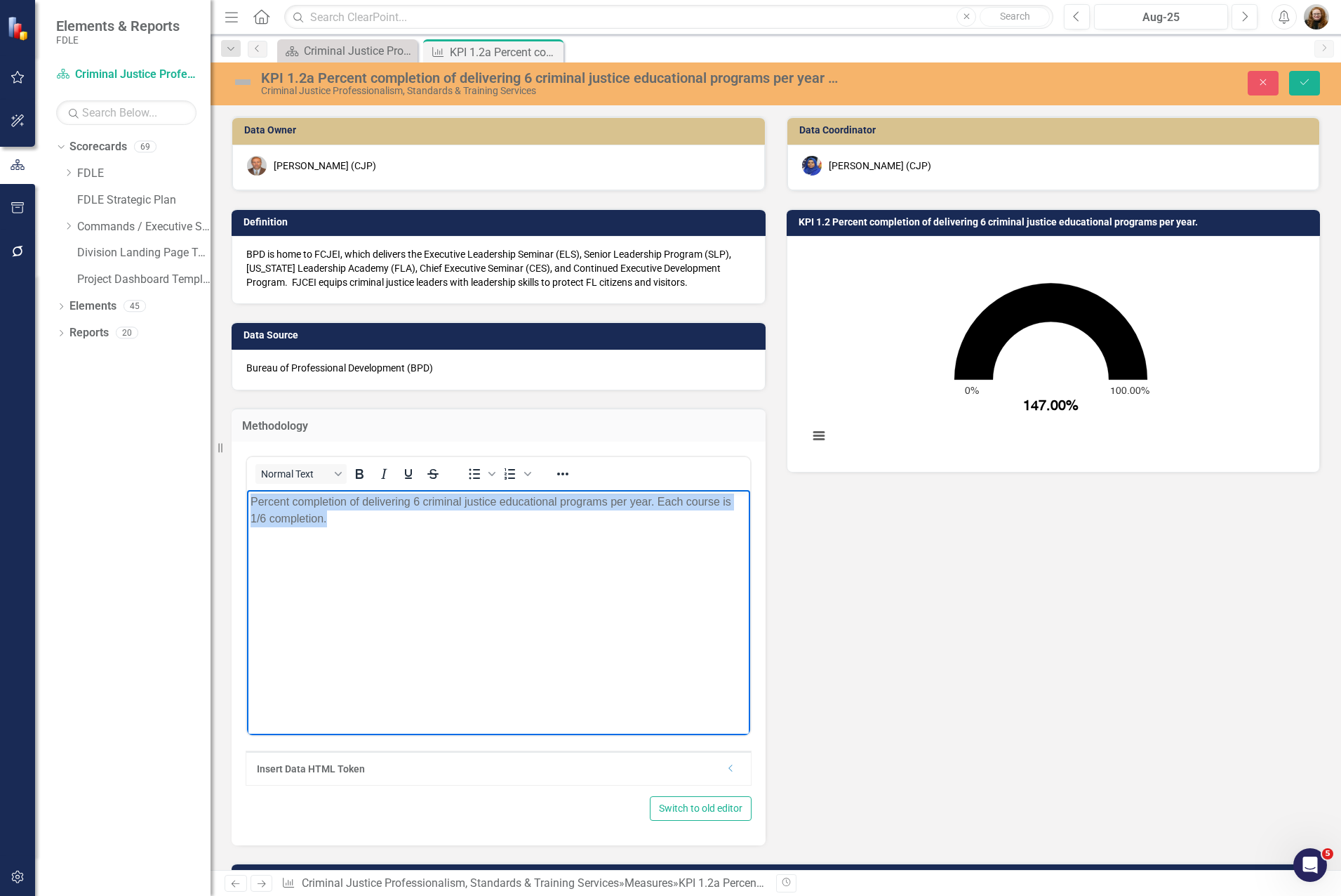
drag, startPoint x: 328, startPoint y: 521, endPoint x: 289, endPoint y: 513, distance: 39.8
click at [247, 498] on html "Percent completion of delivering 6 criminal justice educational programs per ye…" at bounding box center [498, 595] width 503 height 210
copy p "Percent completion of delivering 6 criminal justice educational programs per ye…"
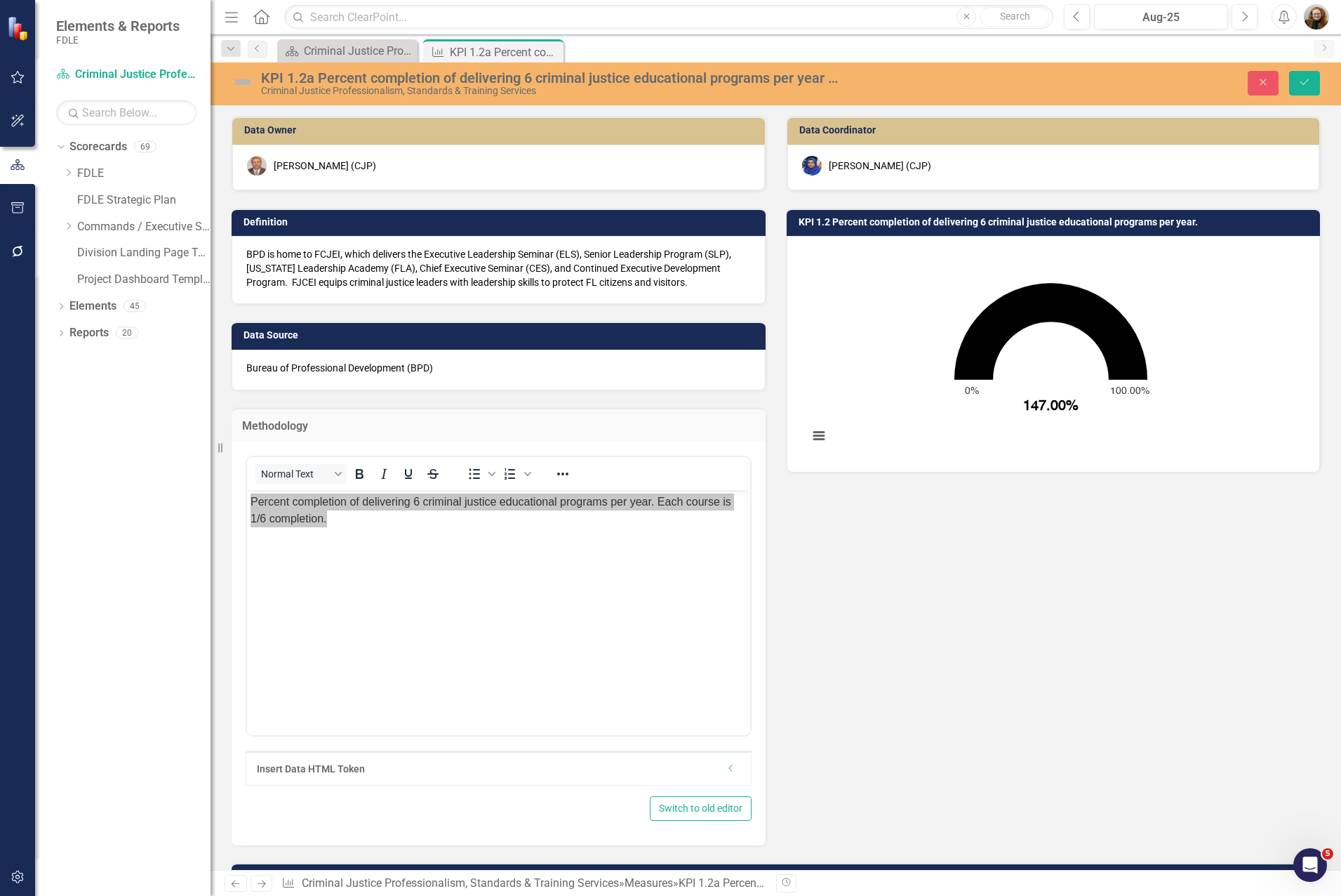
drag, startPoint x: 985, startPoint y: 777, endPoint x: 983, endPoint y: 764, distance: 13.2
click at [984, 768] on div "Data Owner [PERSON_NAME] (CJP) Definition BPD is home to FCJEI, which delivers …" at bounding box center [775, 471] width 1110 height 747
click at [1200, 81] on button "Close" at bounding box center [1263, 83] width 31 height 24
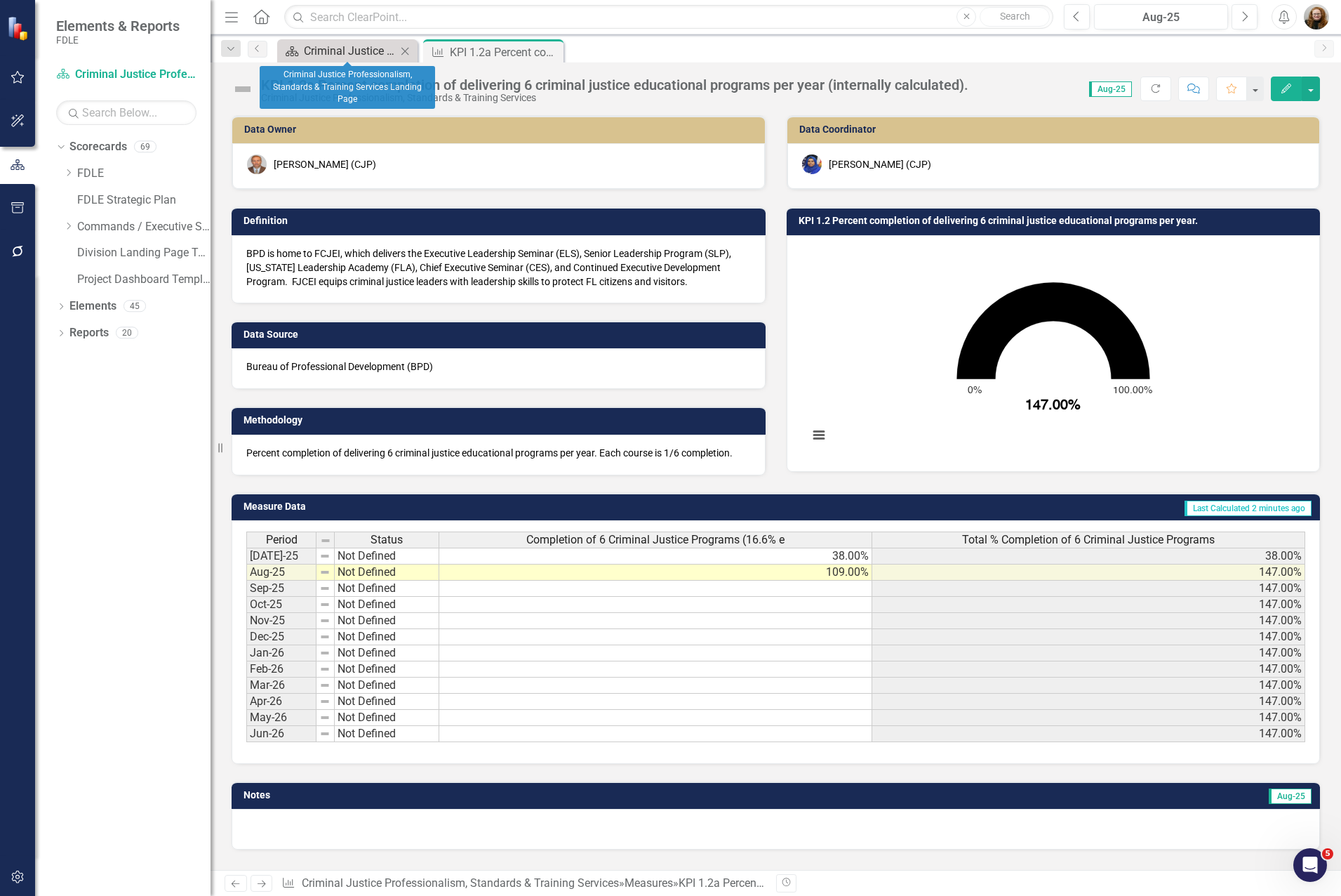
click at [316, 50] on div "Criminal Justice Professionalism, Standards & Training Services Landing Page" at bounding box center [350, 51] width 93 height 18
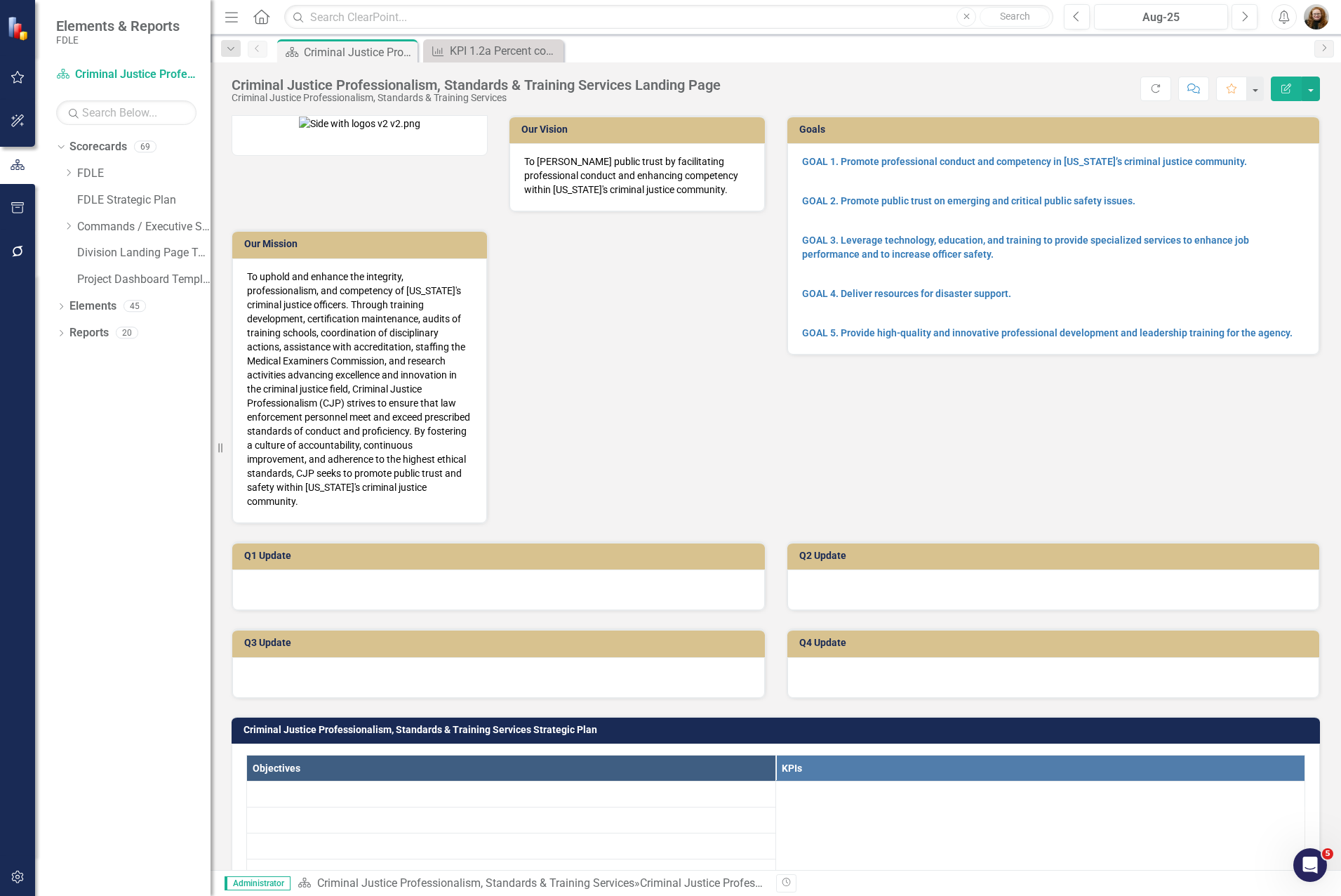
scroll to position [561, 0]
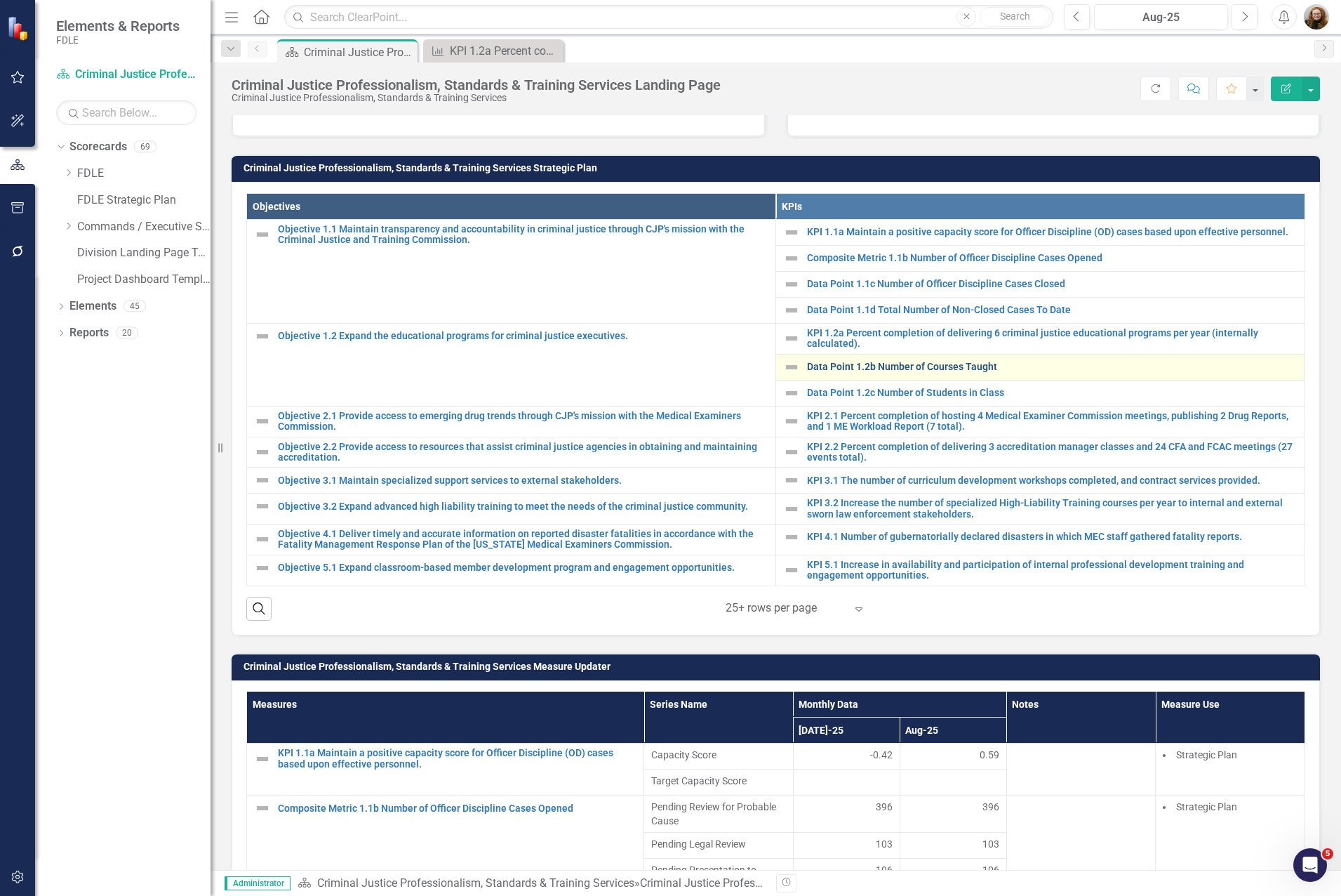
click at [846, 362] on link "Data Point 1.2b Number of Courses Taught" at bounding box center [1052, 367] width 491 height 10
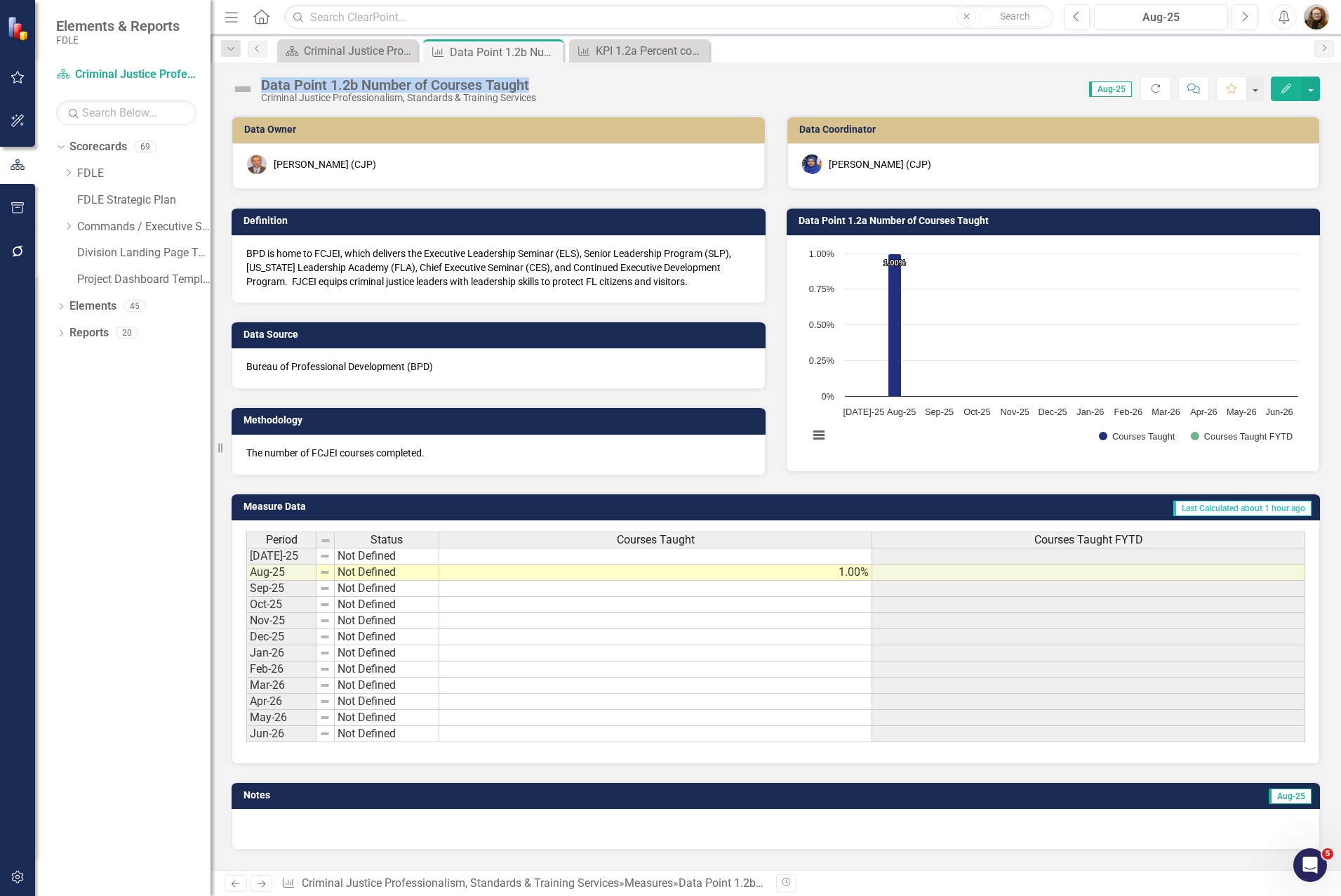
drag, startPoint x: 263, startPoint y: 85, endPoint x: 528, endPoint y: 66, distance: 265.7
click at [528, 66] on div "Data Point 1.2b Number of Courses Taught Criminal Justice Professionalism, Stan…" at bounding box center [775, 83] width 1131 height 42
drag, startPoint x: 528, startPoint y: 66, endPoint x: 509, endPoint y: 79, distance: 23.0
copy div "Data Point 1.2b Number of Courses Taught"
click at [718, 641] on td at bounding box center [656, 637] width 433 height 16
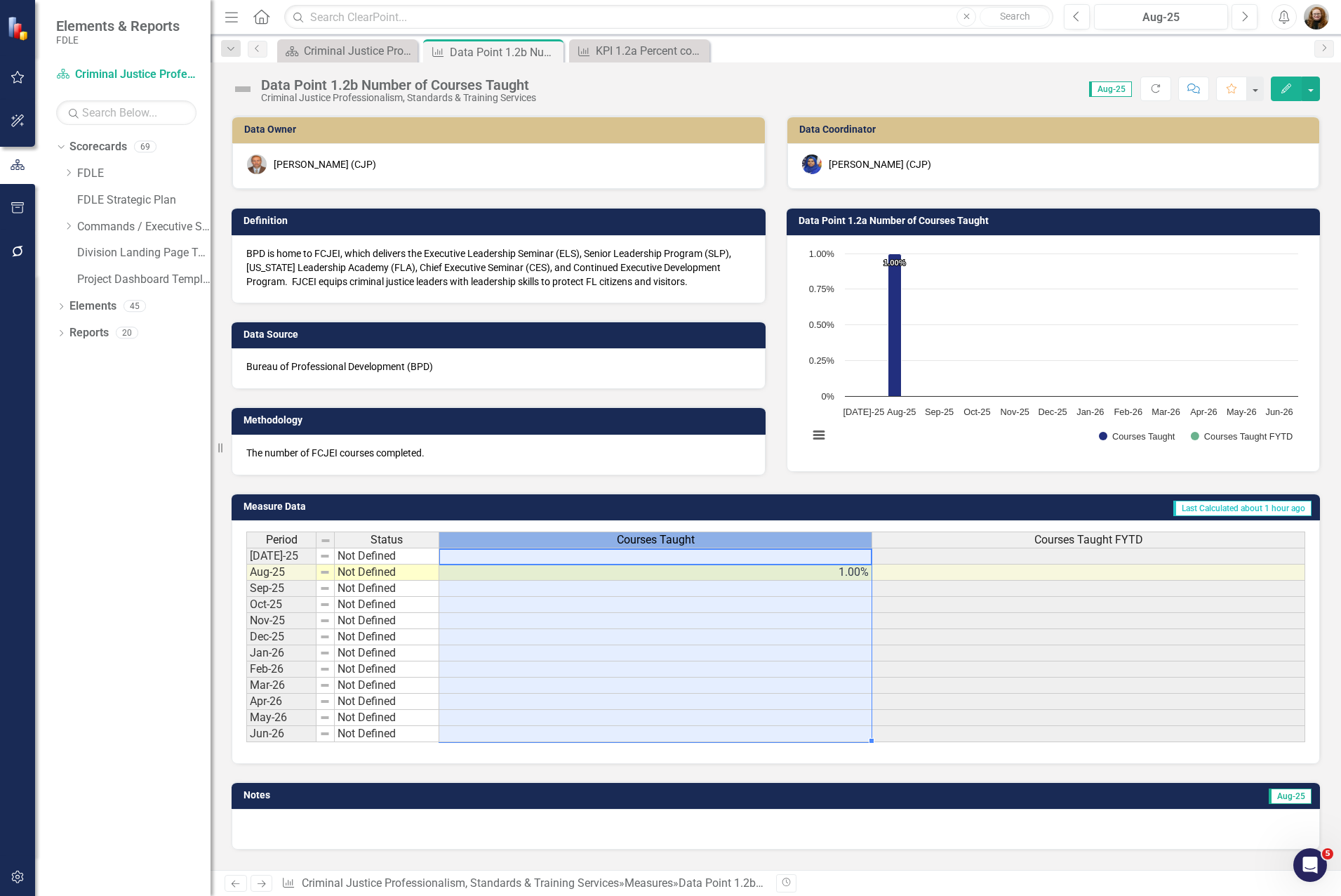
click at [799, 540] on div "Courses Taught" at bounding box center [656, 540] width 432 height 16
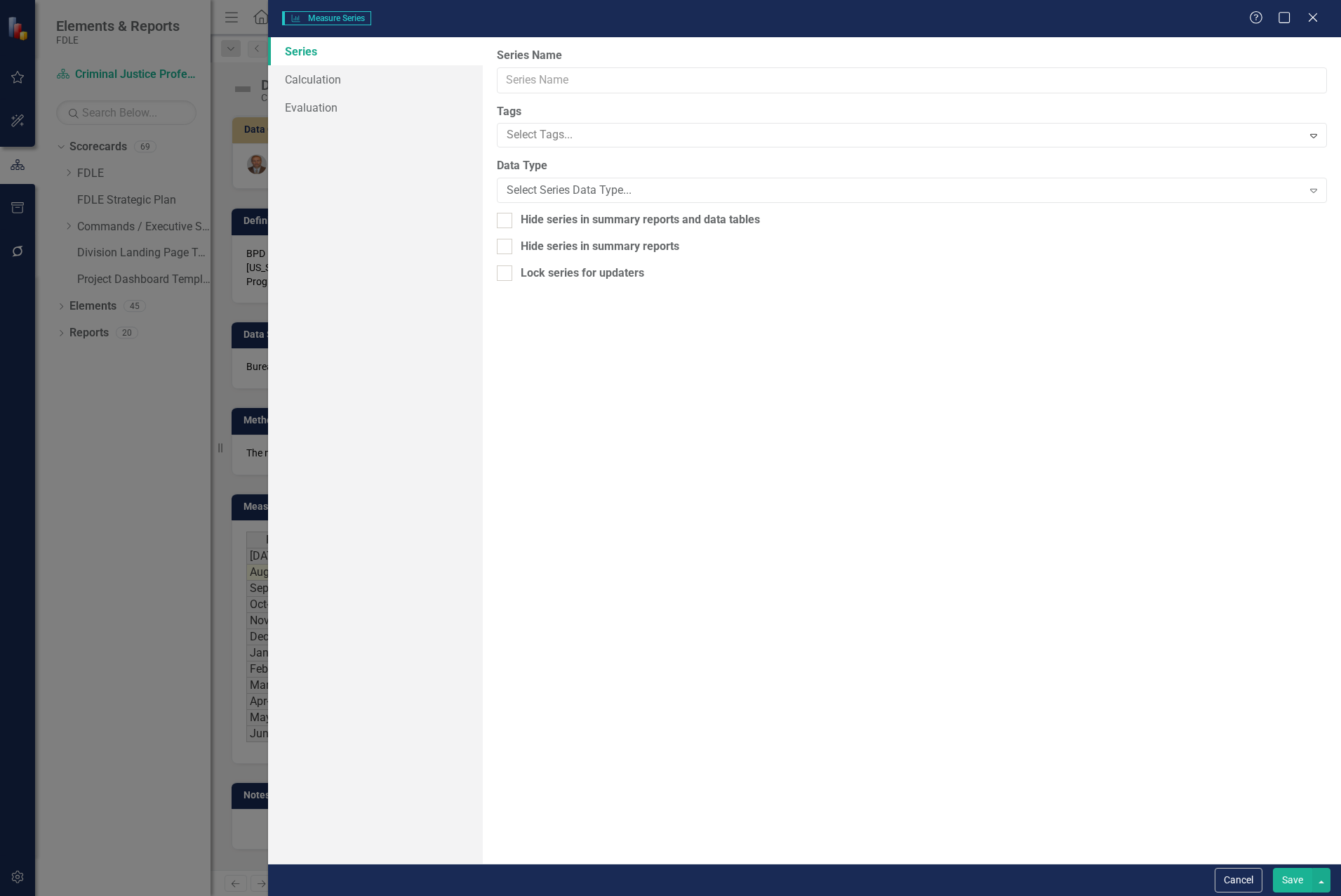
type input "Courses Taught"
click at [557, 213] on div "Percentage" at bounding box center [904, 214] width 796 height 16
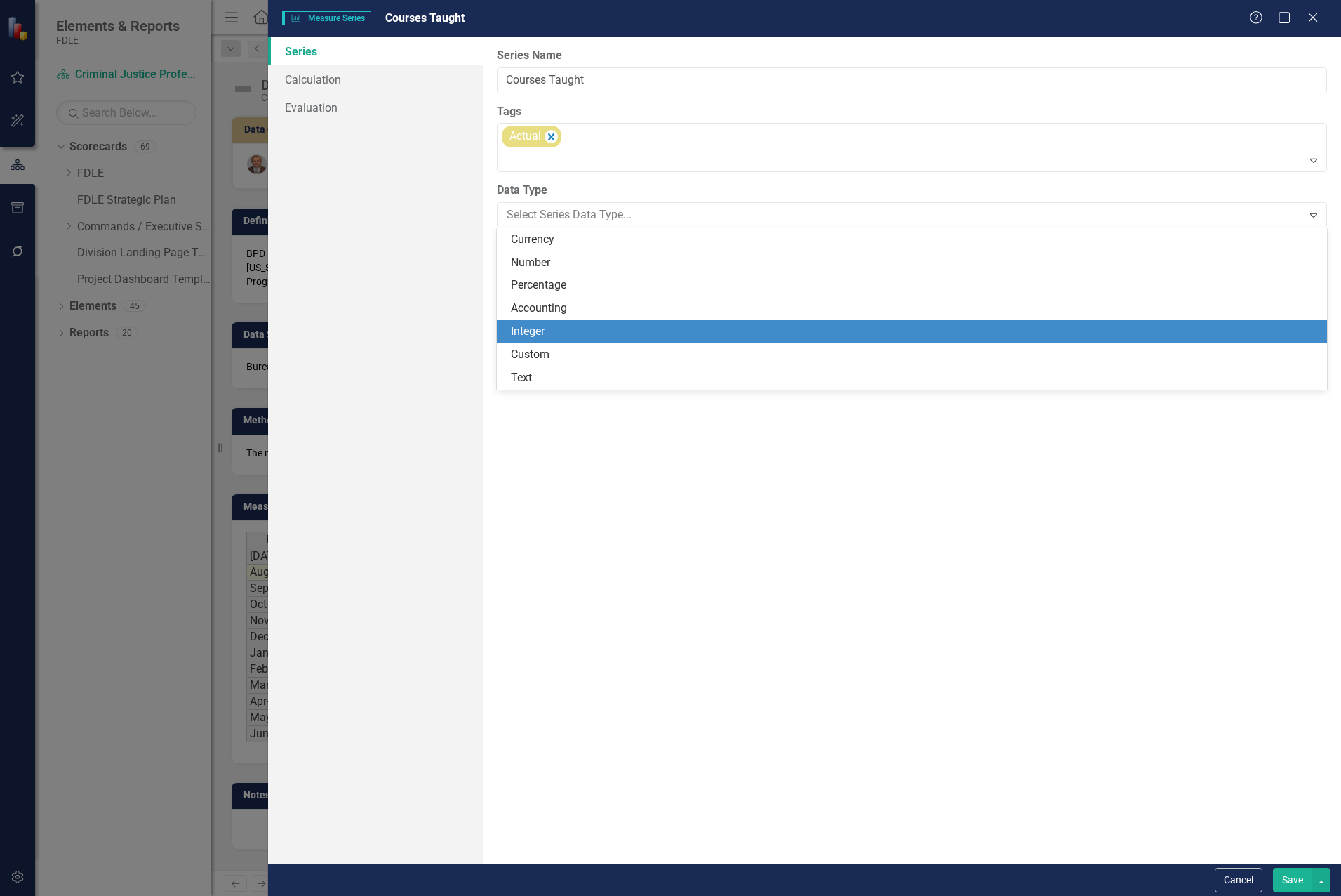
click at [570, 329] on div "Integer" at bounding box center [915, 331] width 808 height 16
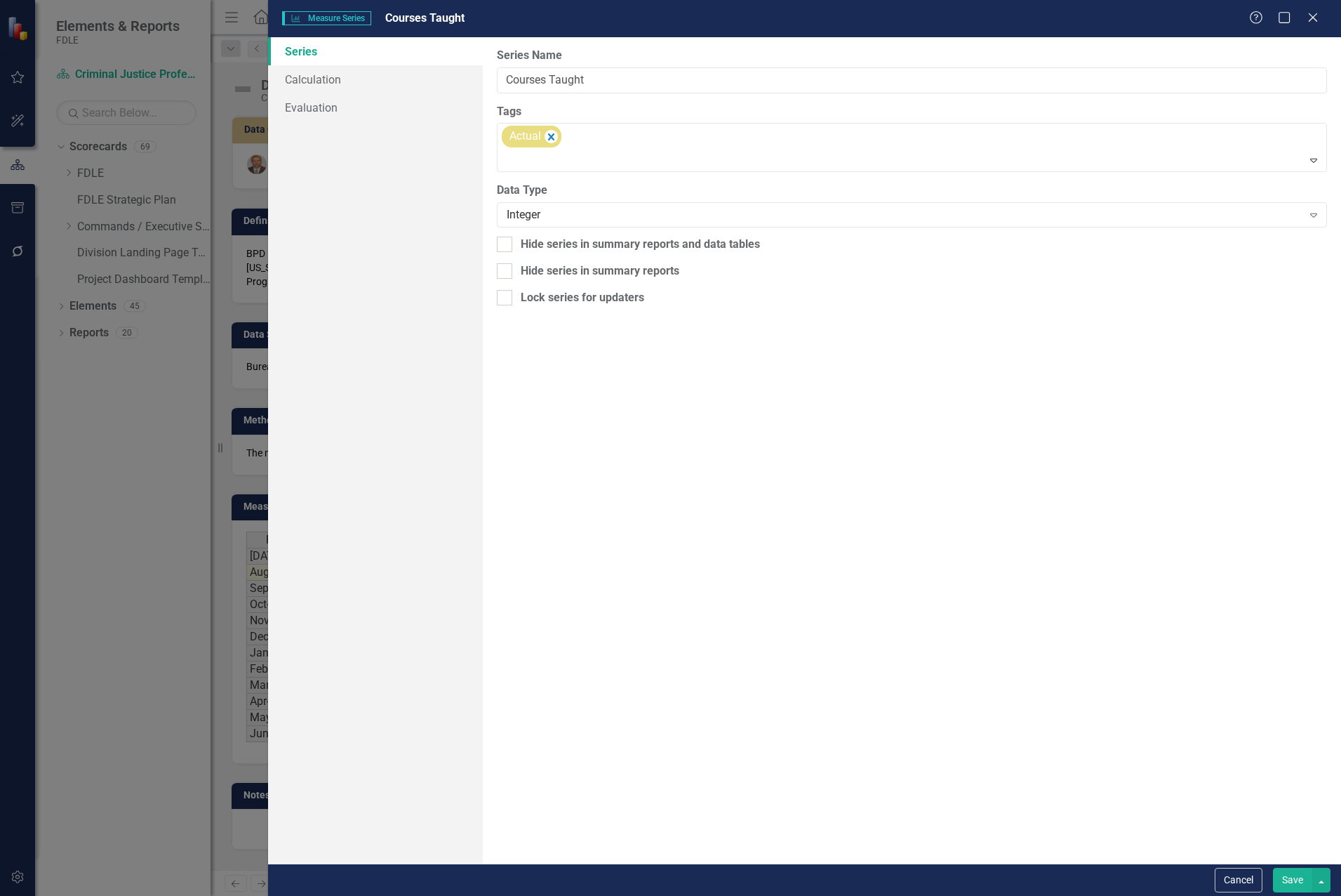
click at [1200, 884] on button "Save" at bounding box center [1293, 880] width 39 height 24
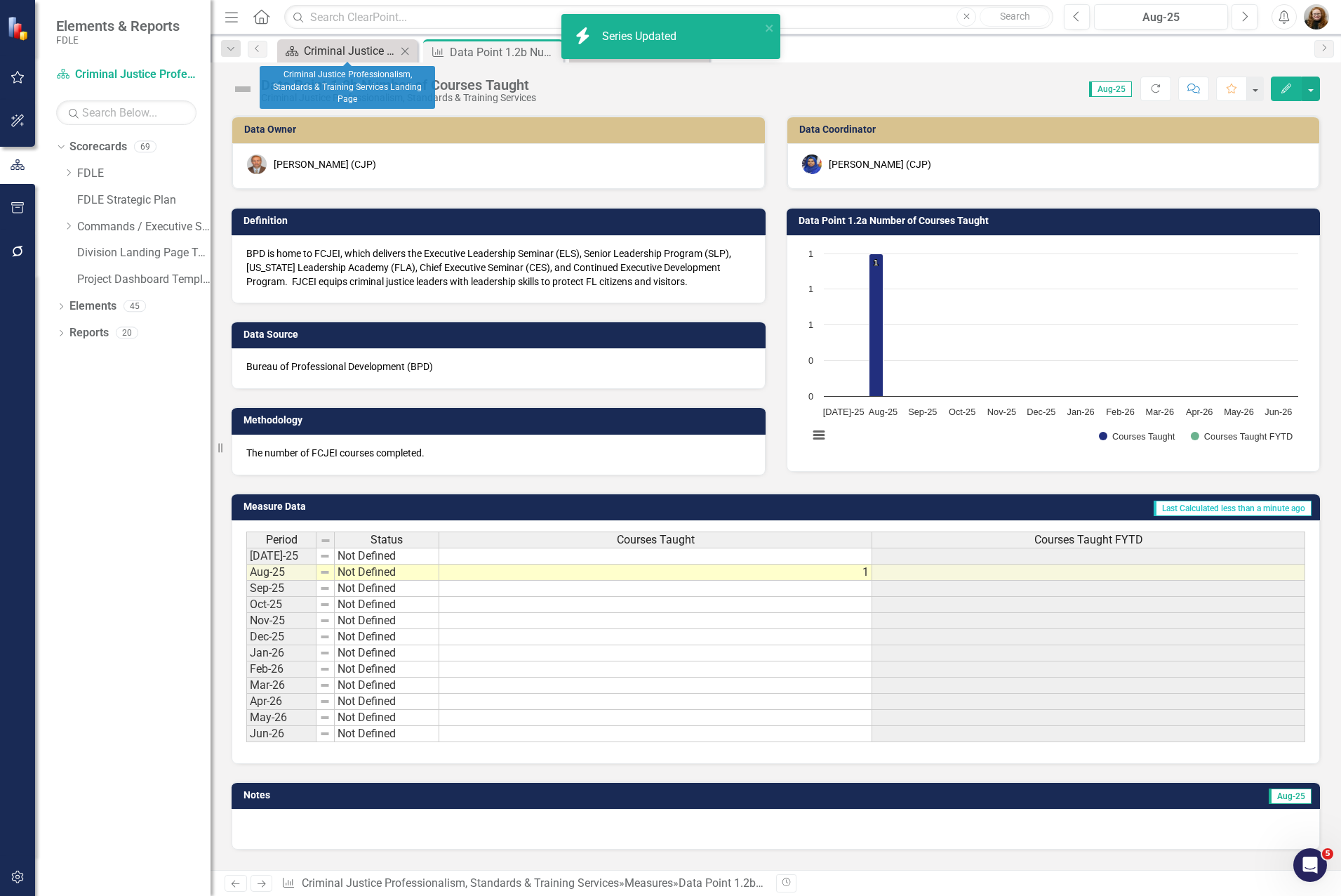
click at [342, 52] on div "Criminal Justice Professionalism, Standards & Training Services Landing Page" at bounding box center [350, 51] width 93 height 18
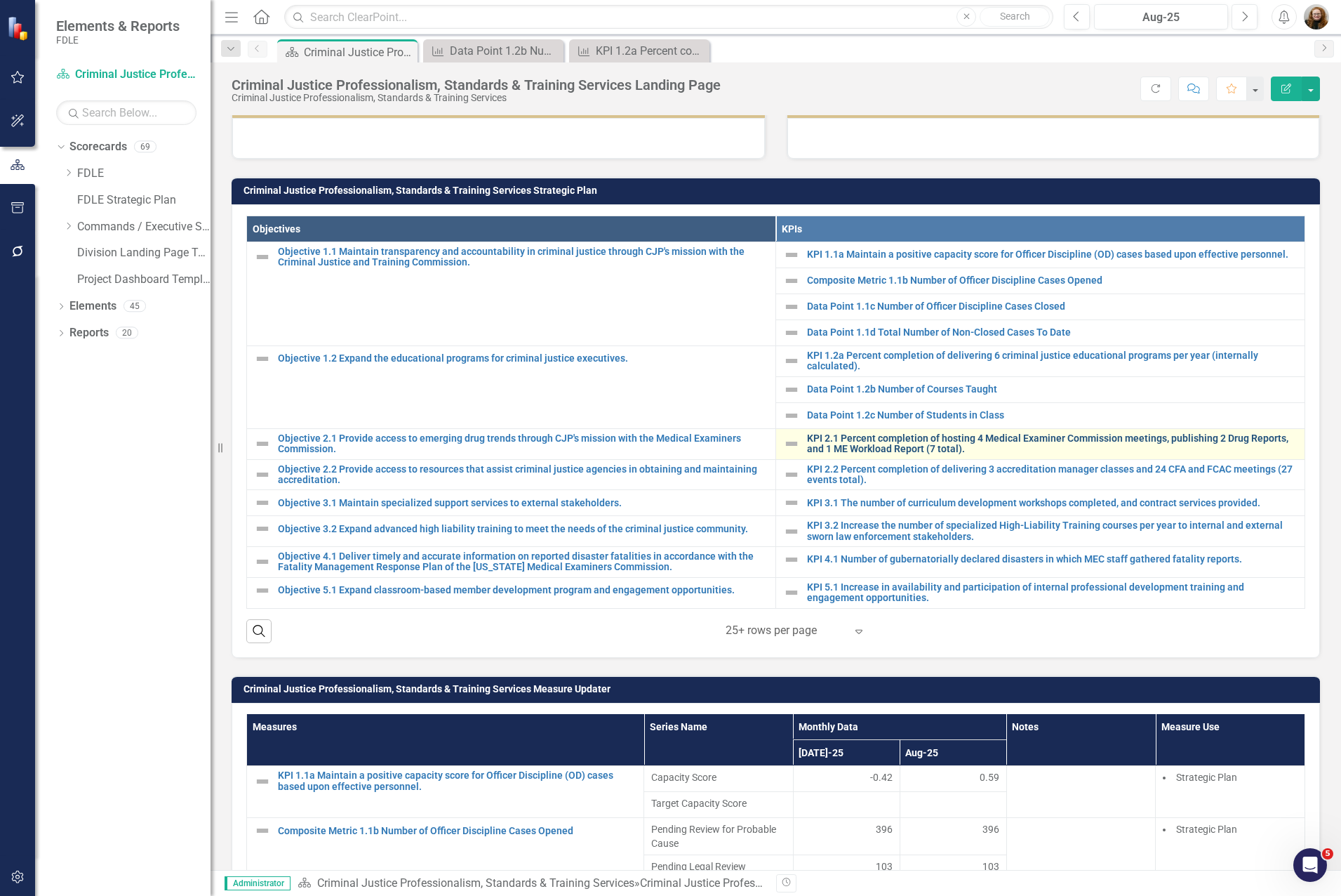
scroll to position [561, 0]
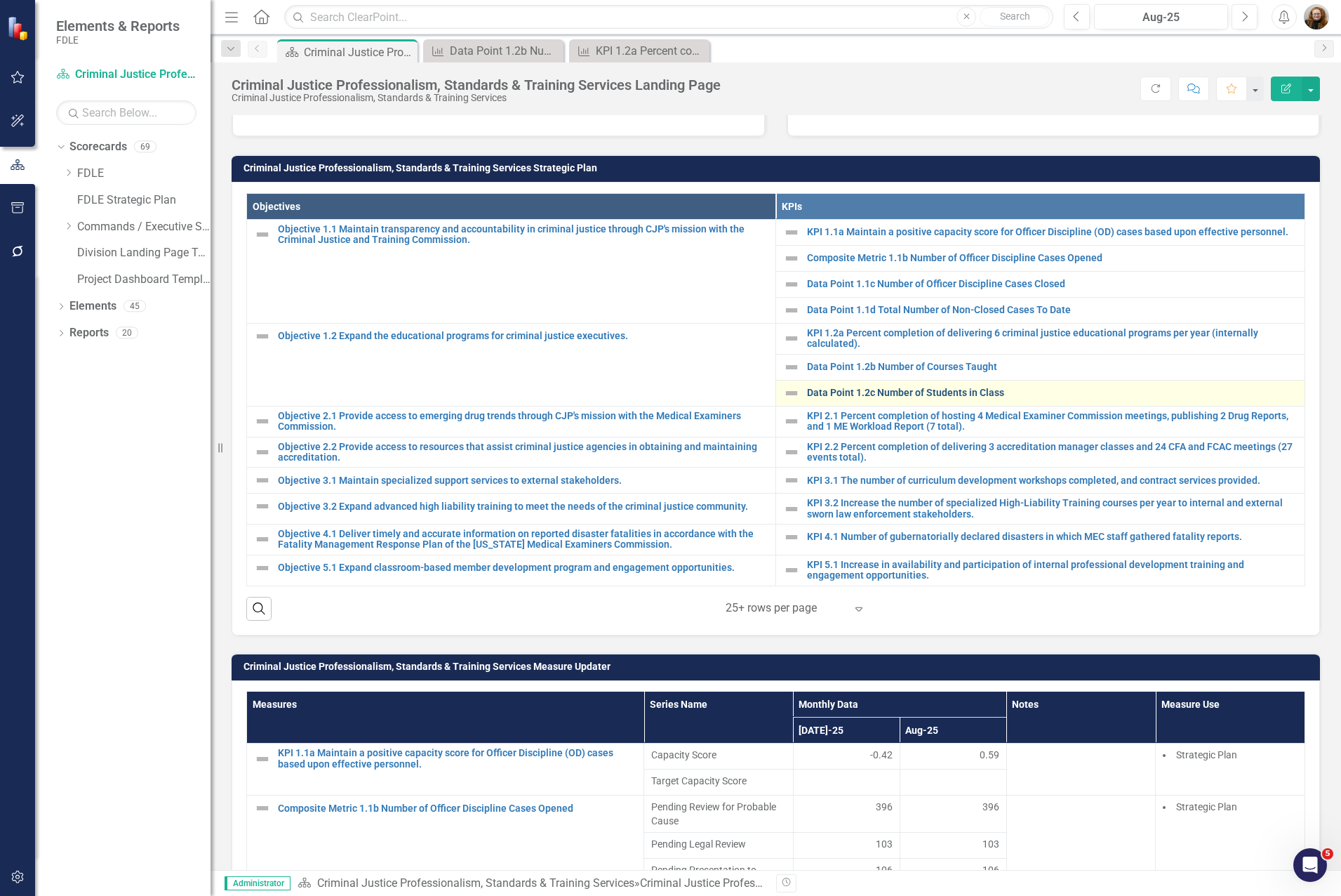
click at [850, 387] on link "Data Point 1.2c Number of Students in Class" at bounding box center [1052, 392] width 491 height 10
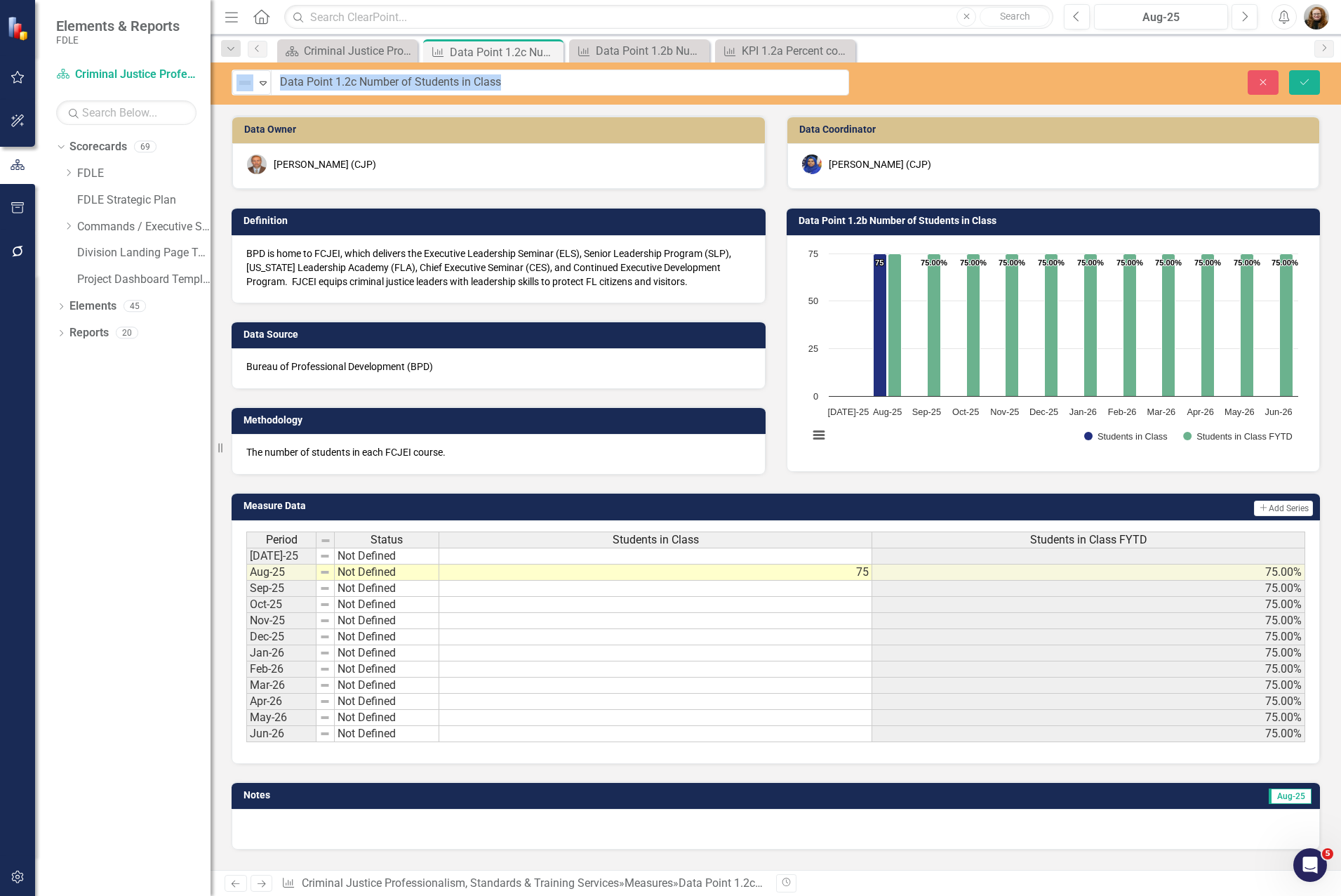
drag, startPoint x: 257, startPoint y: 84, endPoint x: 483, endPoint y: 79, distance: 226.1
drag, startPoint x: 526, startPoint y: 77, endPoint x: 276, endPoint y: 80, distance: 250.0
click at [274, 80] on input "Data Point 1.2c Number of Students in Class" at bounding box center [560, 82] width 578 height 26
click at [999, 668] on td "75.00%" at bounding box center [1089, 669] width 433 height 16
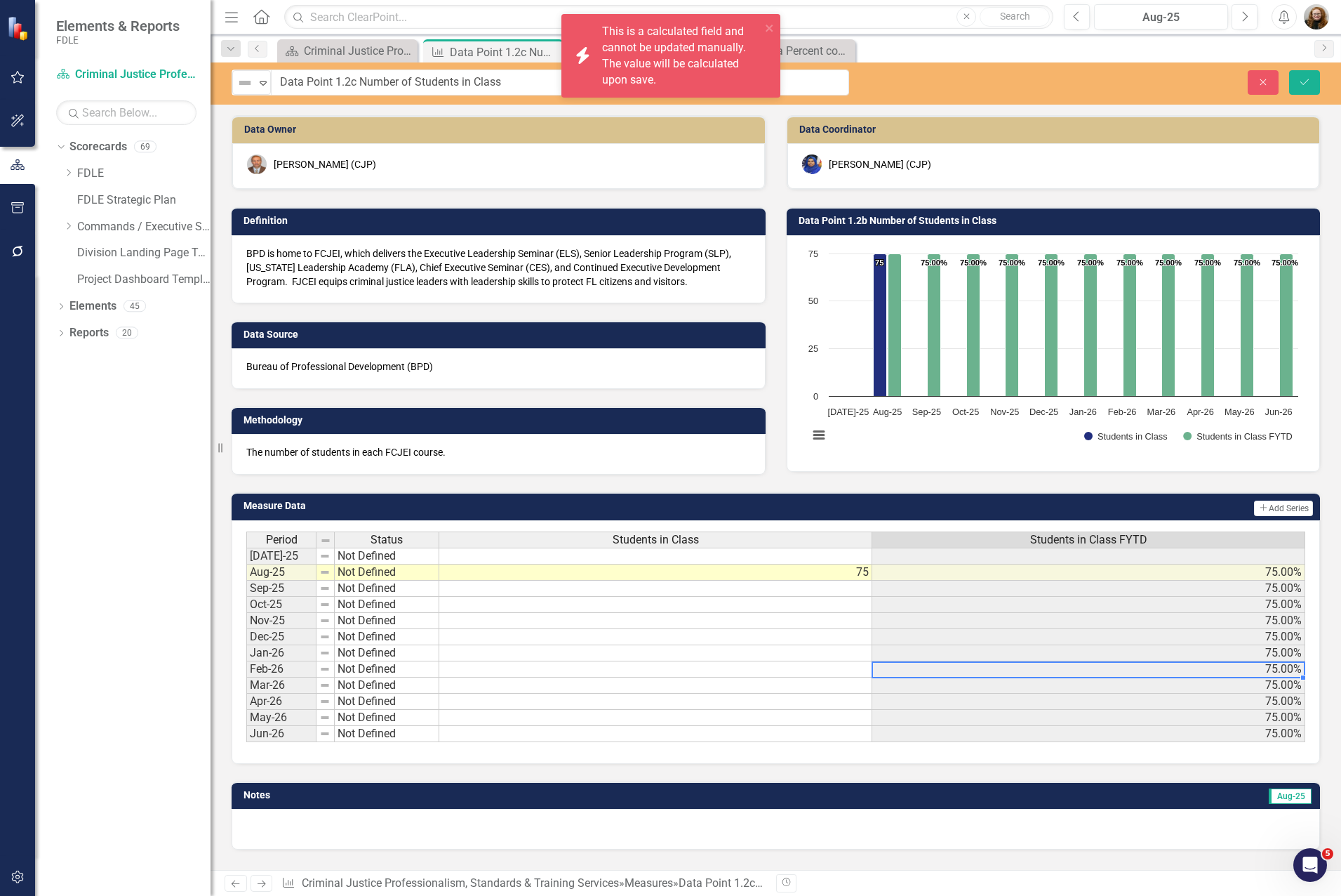
click at [1114, 542] on span "Students in Class FYTD" at bounding box center [1089, 540] width 117 height 13
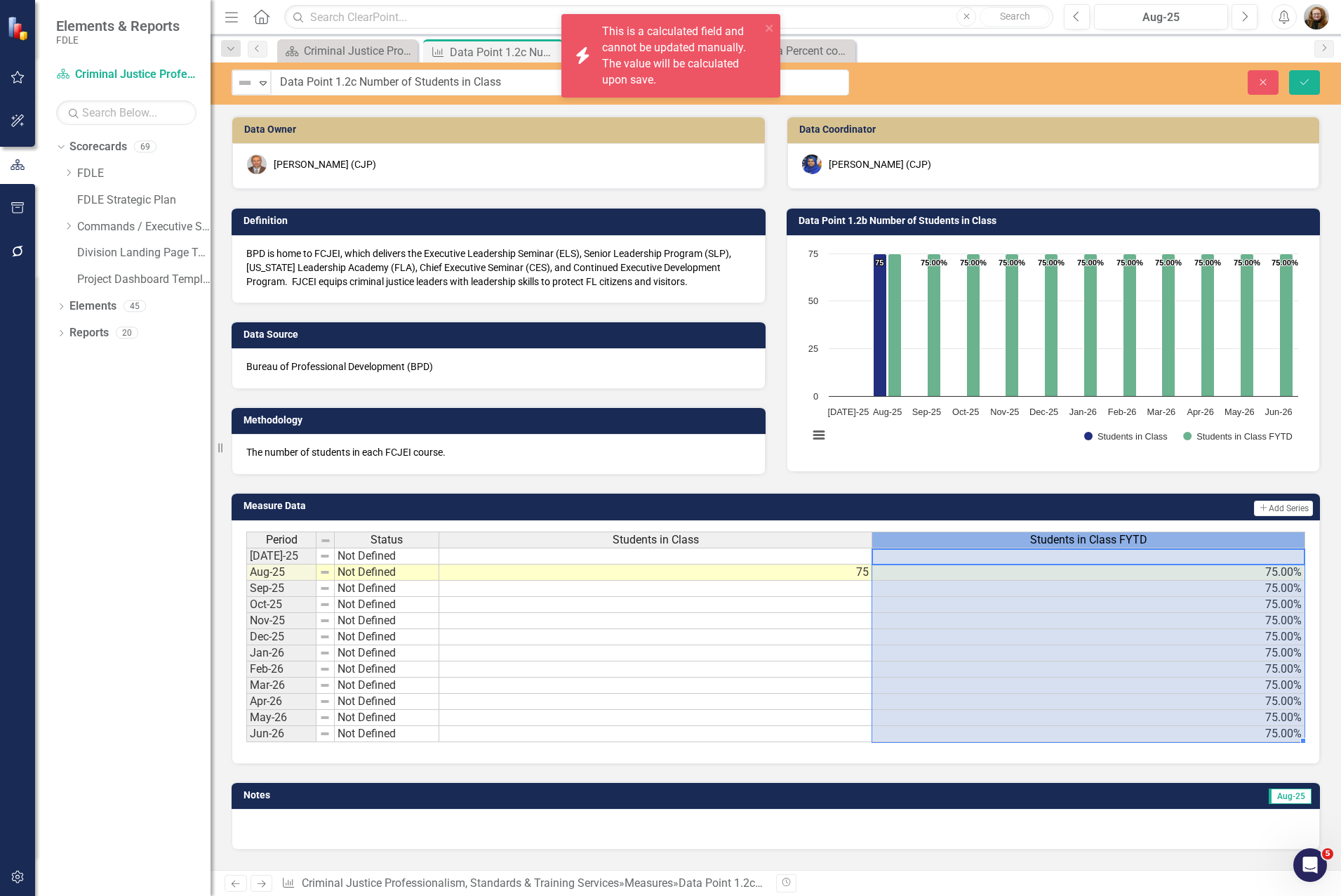
click at [1114, 542] on span "Students in Class FYTD" at bounding box center [1089, 540] width 117 height 13
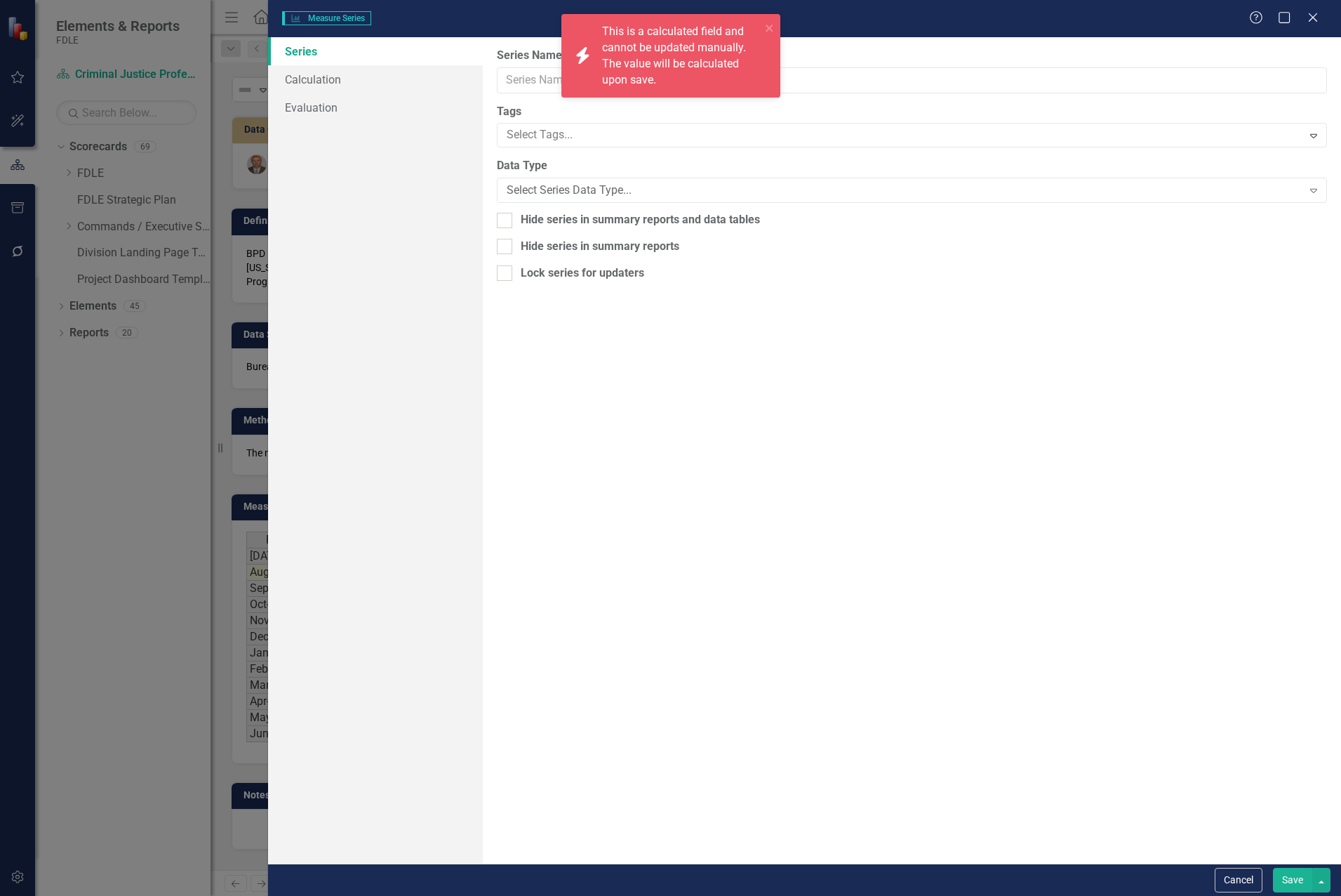
type input "Students in Class FYTD"
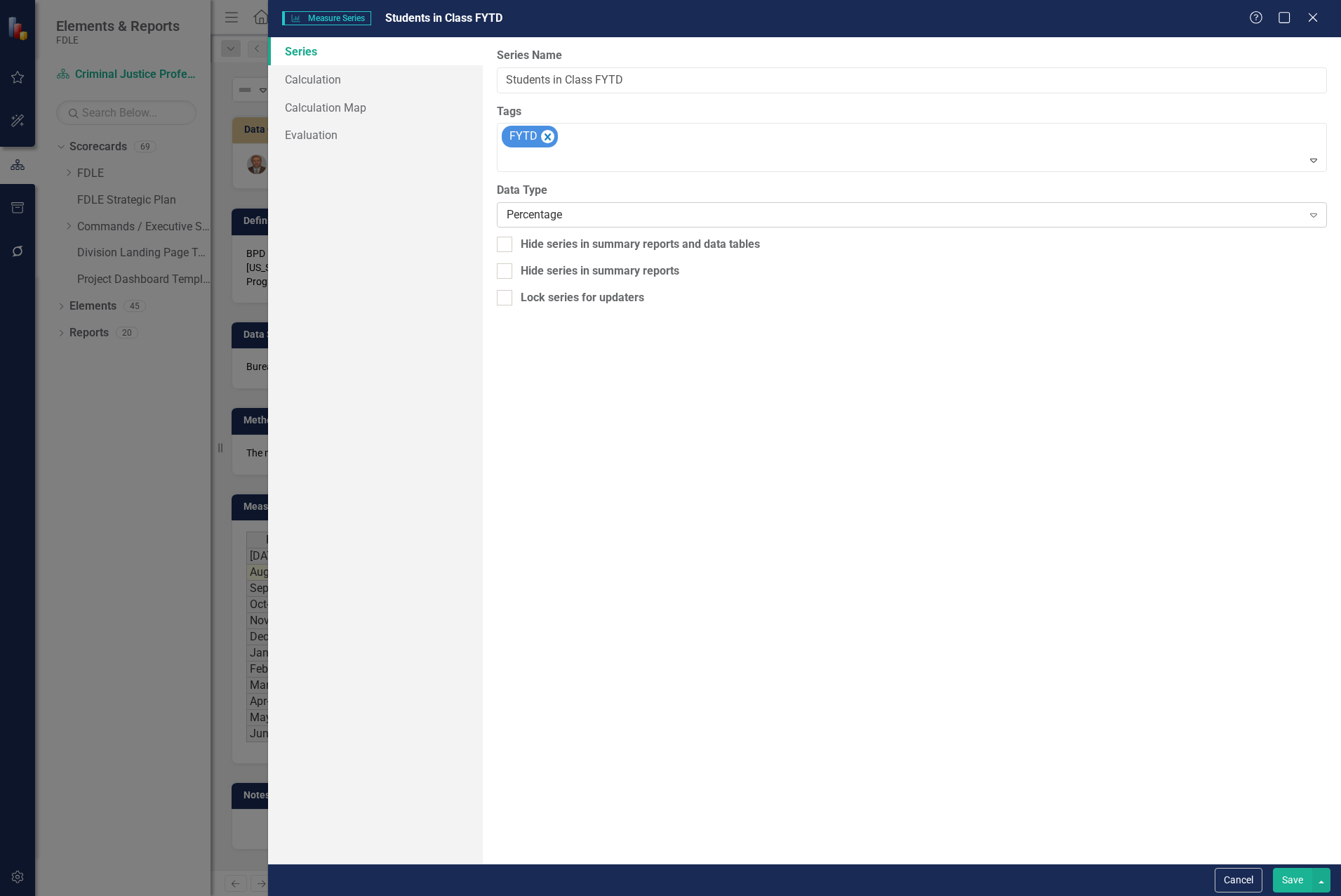
click at [535, 225] on div "Percentage Expand" at bounding box center [912, 214] width 830 height 25
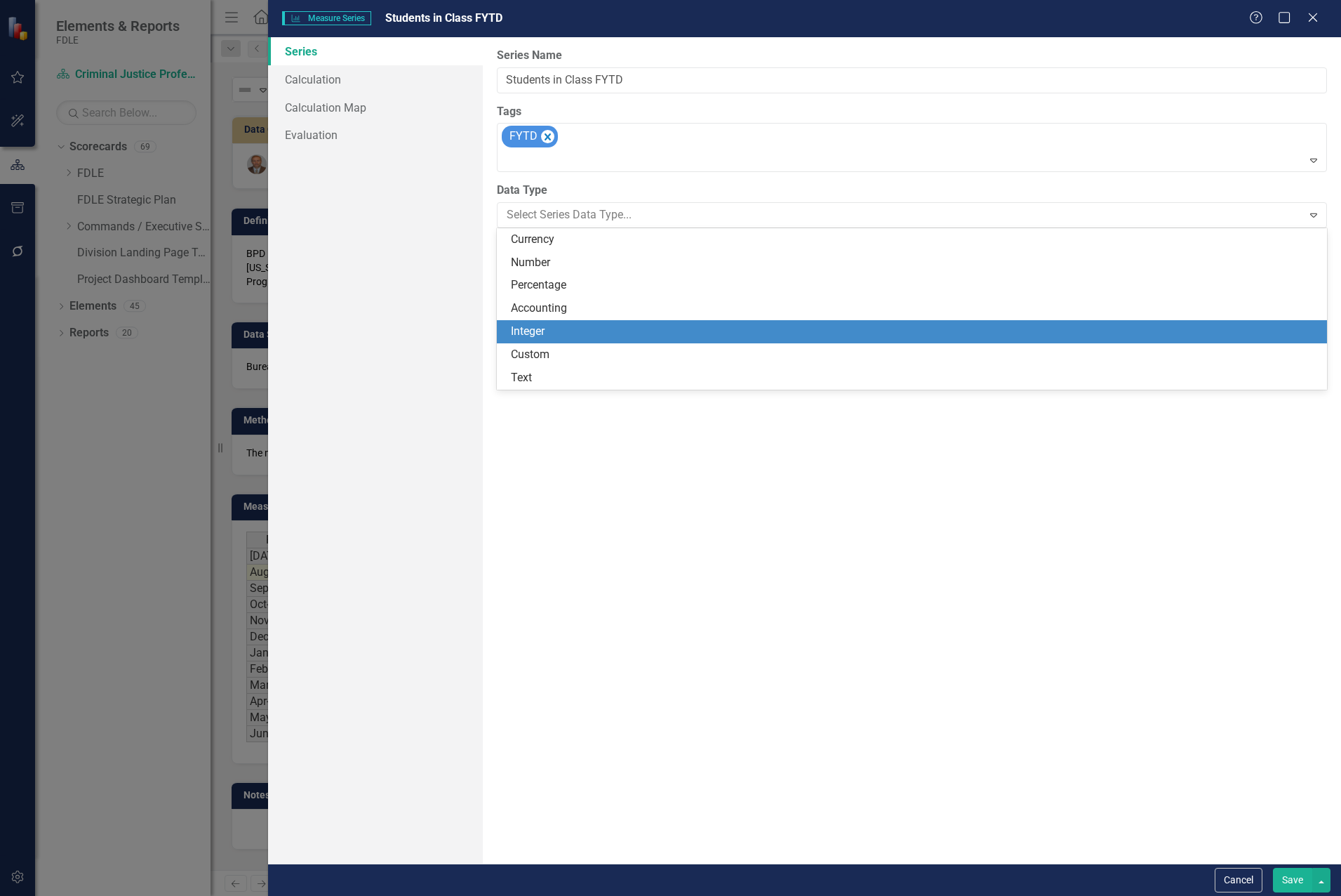
click at [547, 325] on div "Integer" at bounding box center [915, 331] width 808 height 16
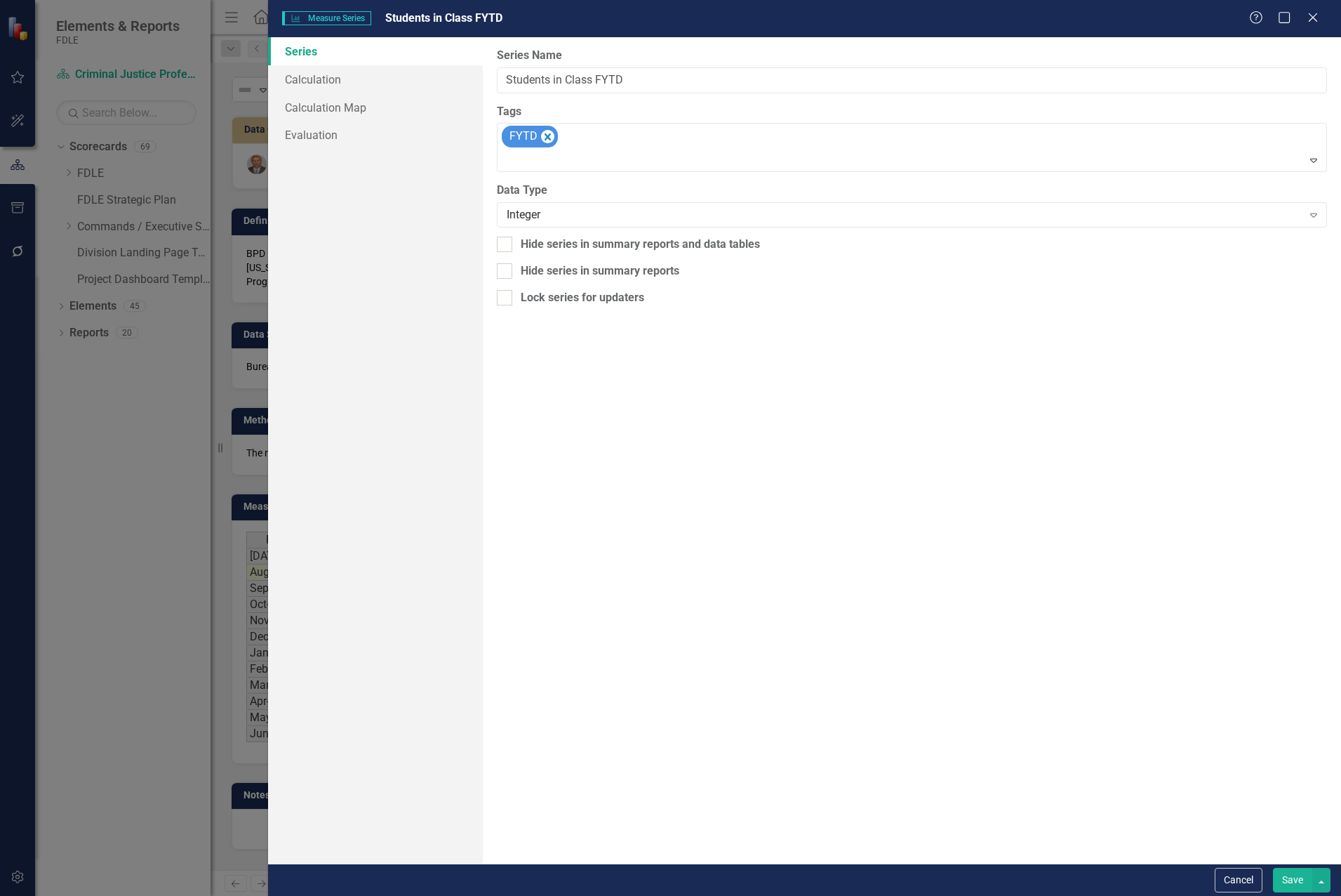
click at [1200, 869] on button "Save" at bounding box center [1293, 880] width 39 height 24
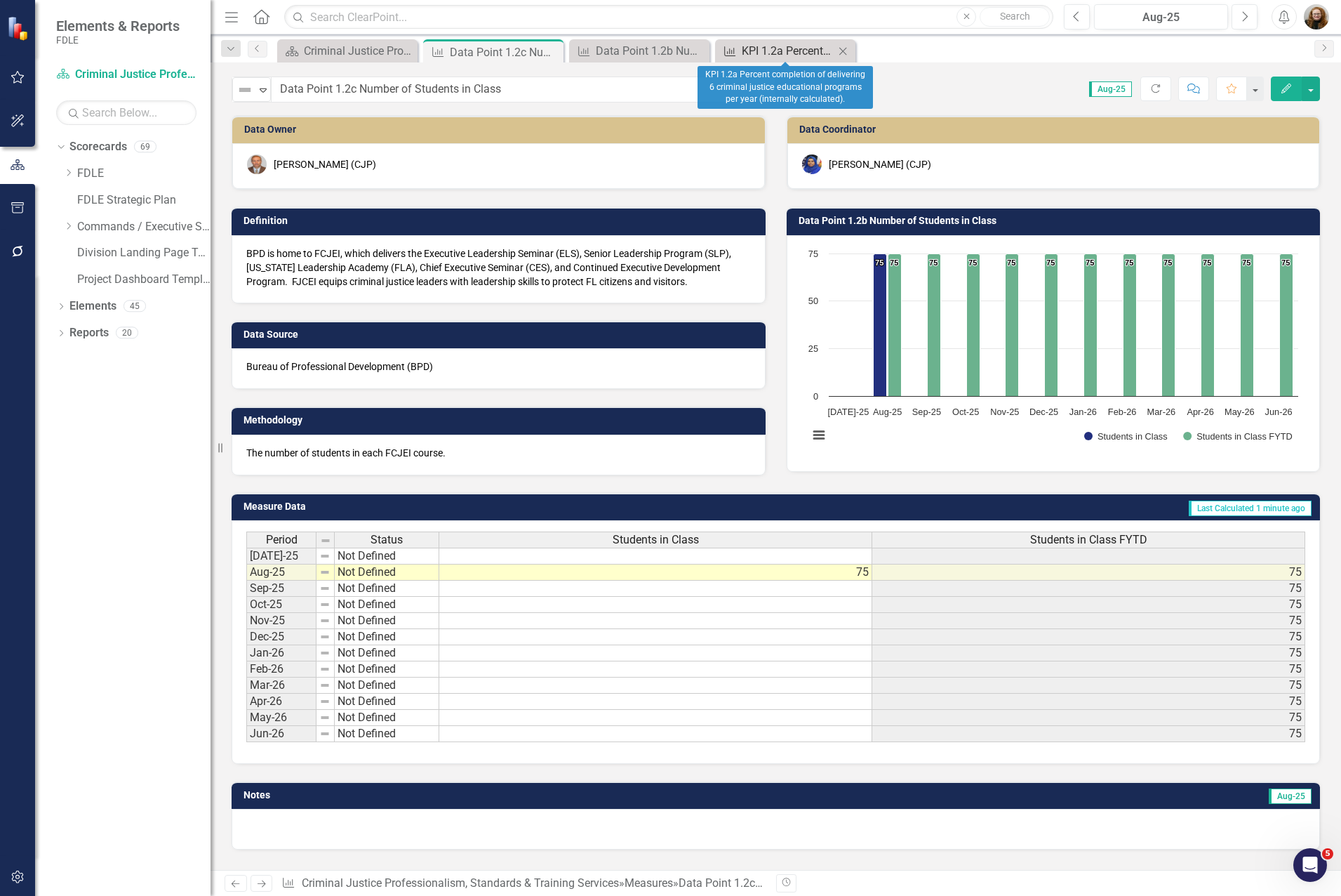
click at [798, 59] on div "KPI 1.2a Percent completion of delivering 6 criminal justice educational progra…" at bounding box center [787, 51] width 93 height 18
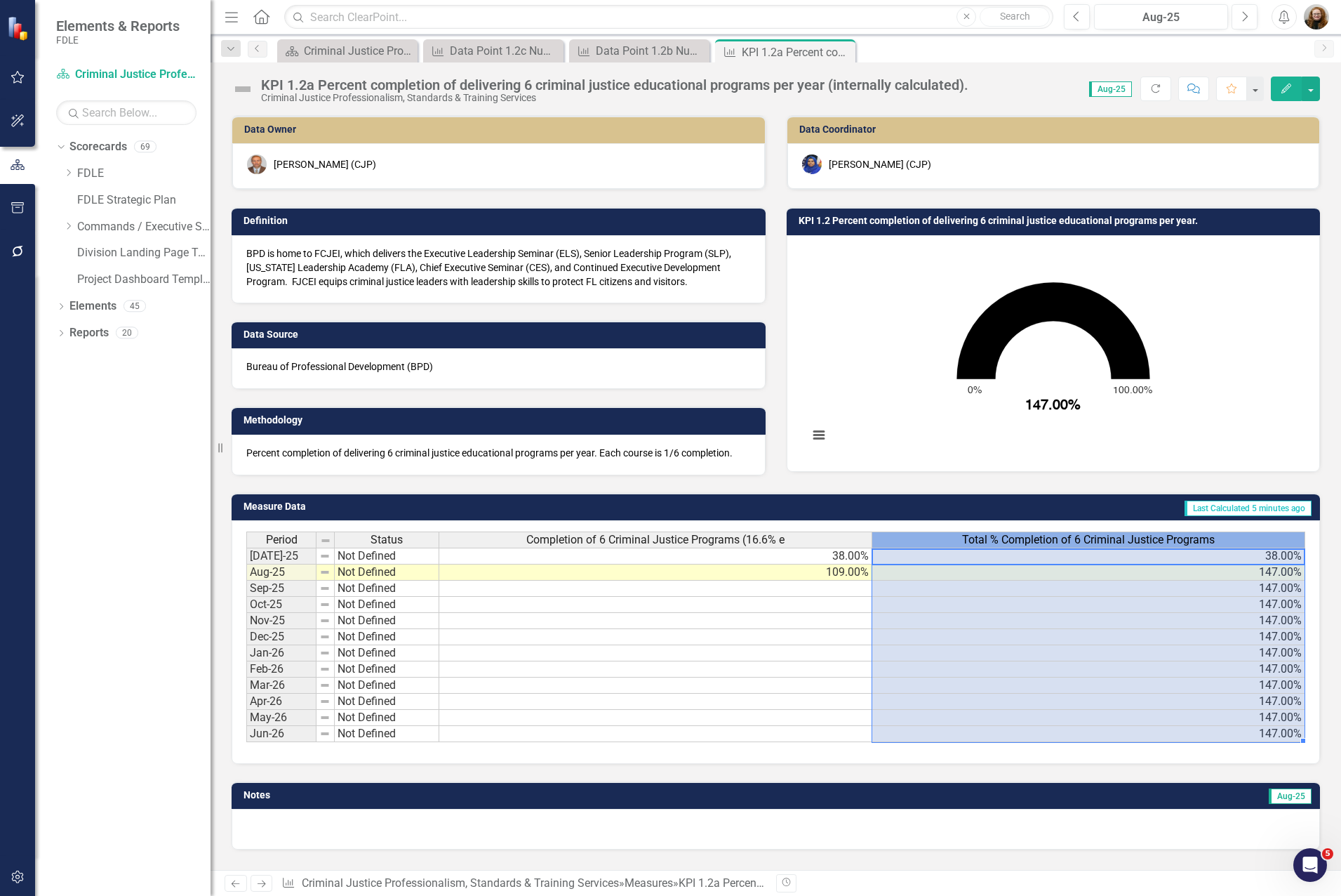
drag, startPoint x: 1077, startPoint y: 539, endPoint x: 1110, endPoint y: 550, distance: 34.8
click at [1110, 550] on div "Period Status Completion of 6 Criminal Justice Programs (16.6% e Total % Comple…" at bounding box center [775, 637] width 1060 height 211
click at [739, 697] on td at bounding box center [656, 701] width 433 height 16
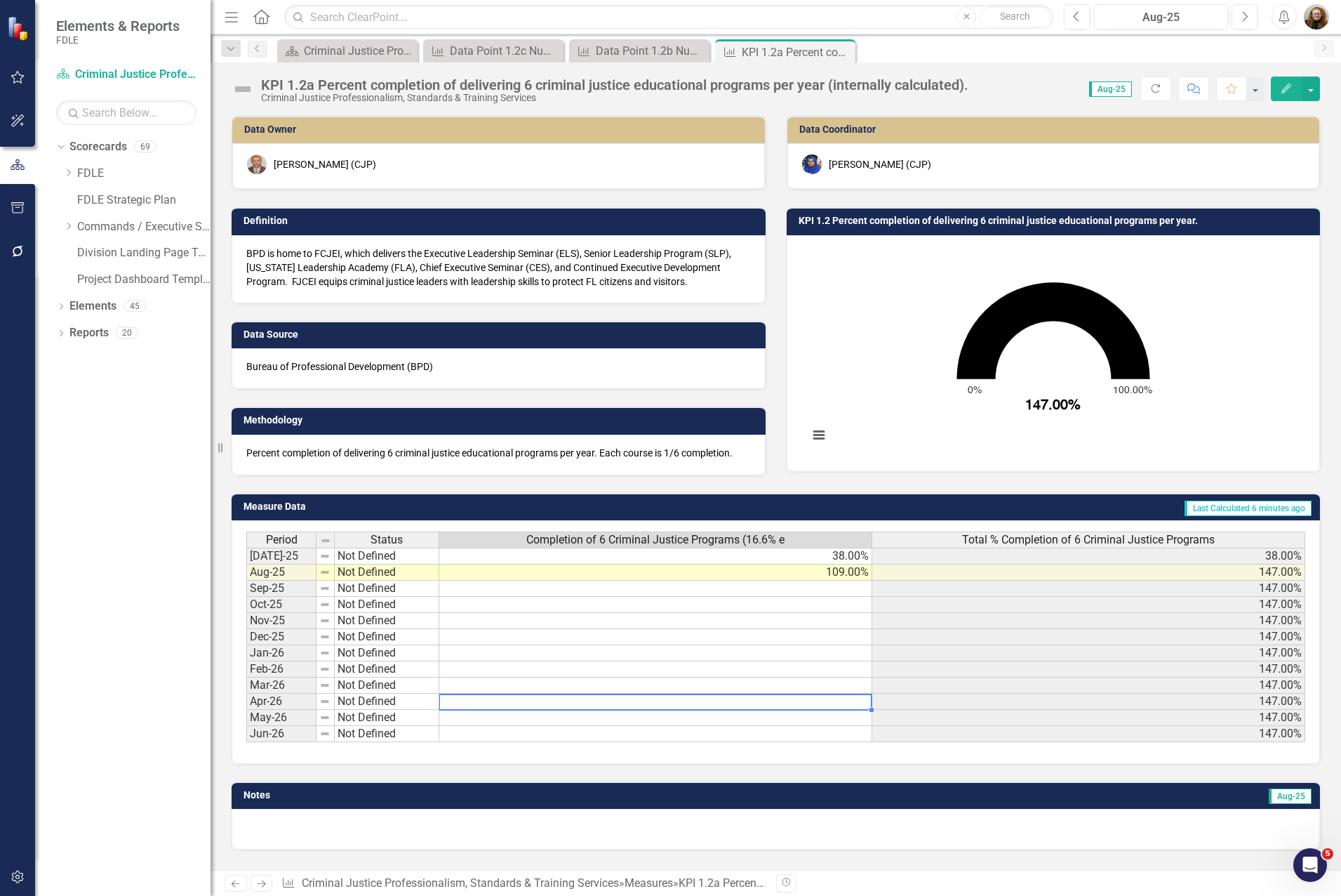
click at [86, 477] on div "Dropdown Scorecards 69 Dropdown FDLE Commissioner's Initiative Team Project Das…" at bounding box center [123, 515] width 176 height 760
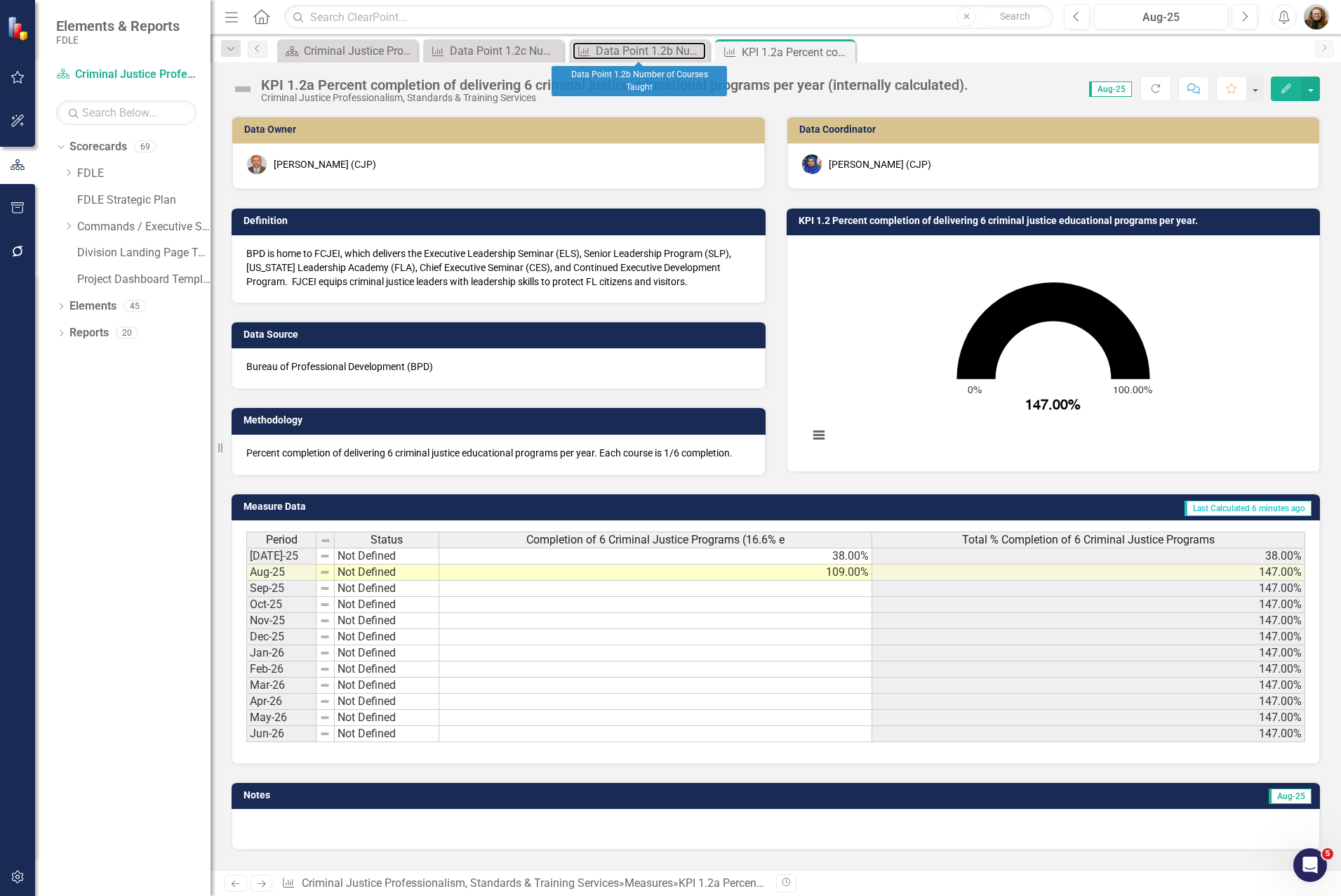
drag, startPoint x: 672, startPoint y: 51, endPoint x: 711, endPoint y: 51, distance: 39.0
click at [672, 51] on div "Data Point 1.2b Number of Courses Taught" at bounding box center [651, 51] width 110 height 18
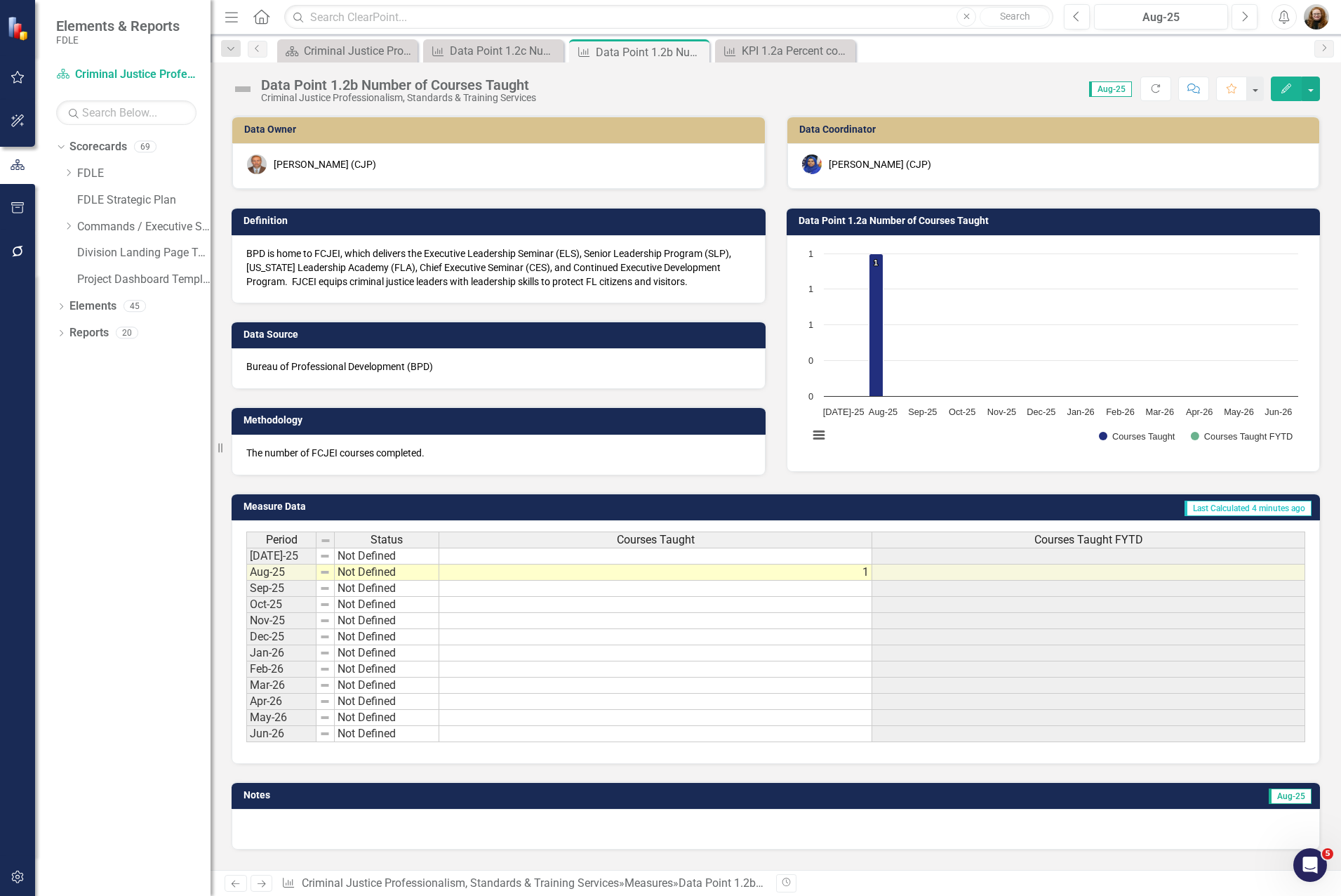
click at [246, 579] on div "Period Status Courses Taught Courses Taught FYTD [DATE]-25 Not Defined Aug-25 N…" at bounding box center [246, 636] width 0 height 210
click at [786, 55] on div "KPI 1.2a Percent completion of delivering 6 criminal justice educational progra…" at bounding box center [787, 51] width 93 height 18
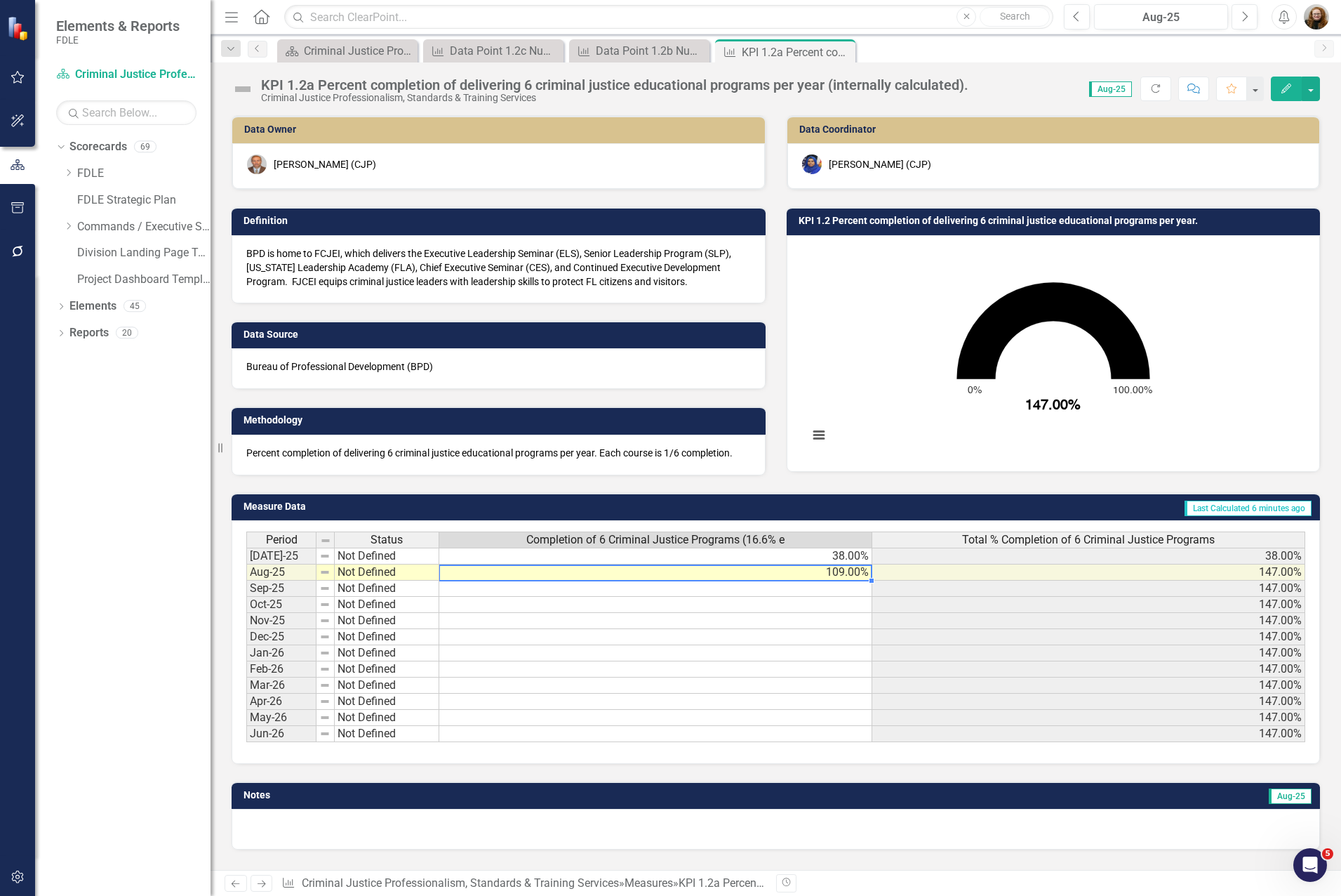
click at [846, 572] on td "109.00%" at bounding box center [656, 571] width 433 height 16
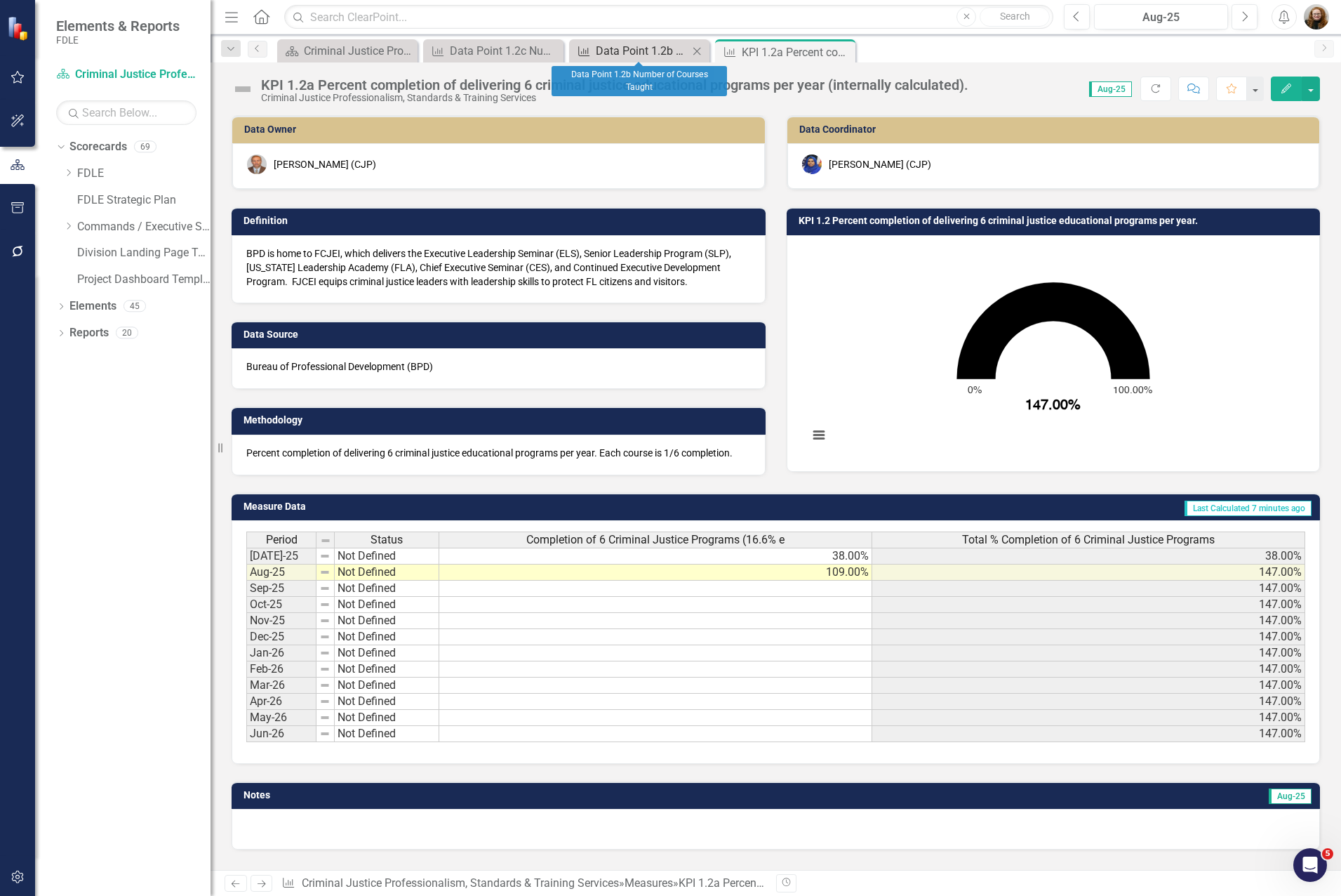
click at [634, 52] on div "Data Point 1.2b Number of Courses Taught" at bounding box center [642, 51] width 93 height 18
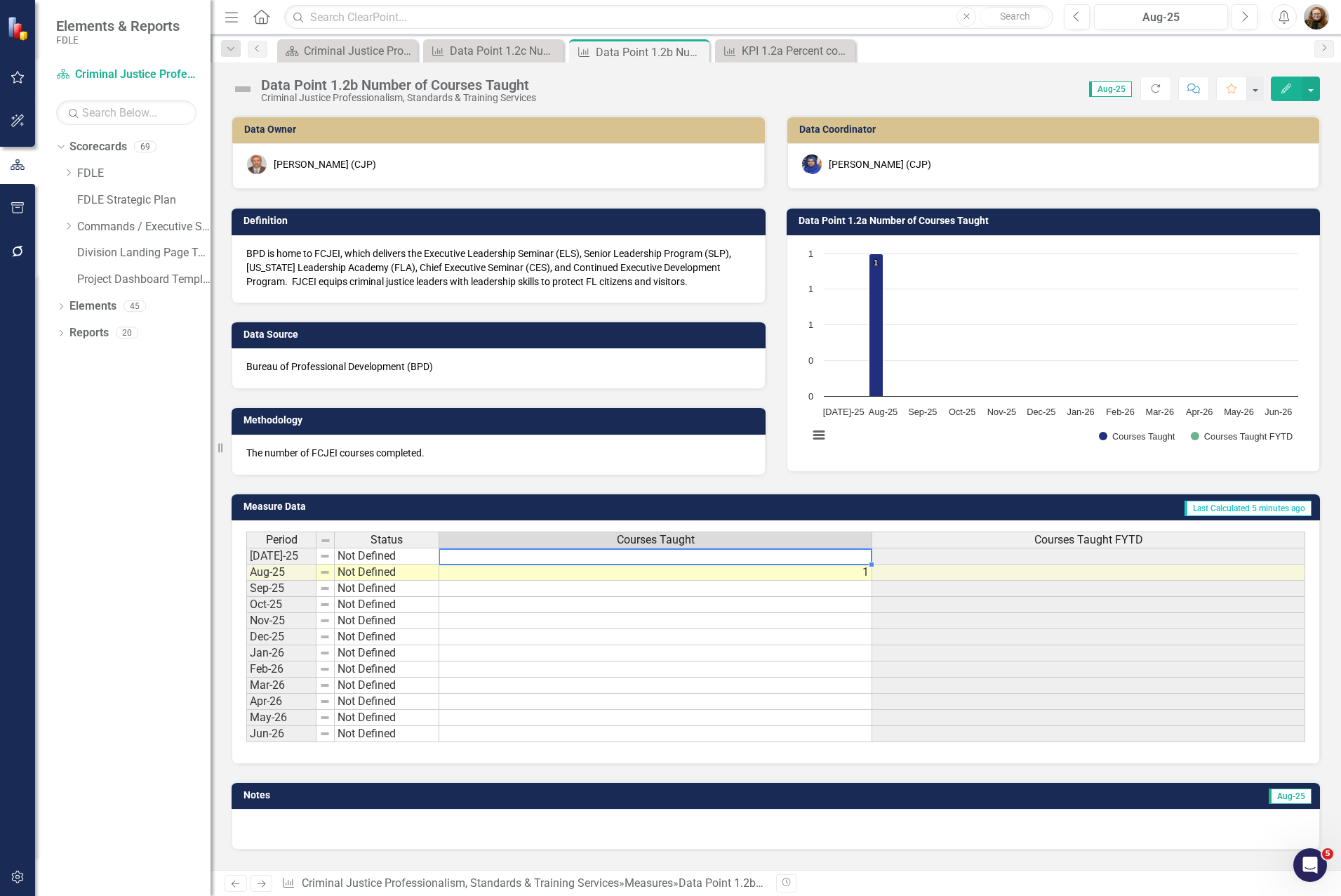
click at [812, 556] on td at bounding box center [656, 556] width 433 height 17
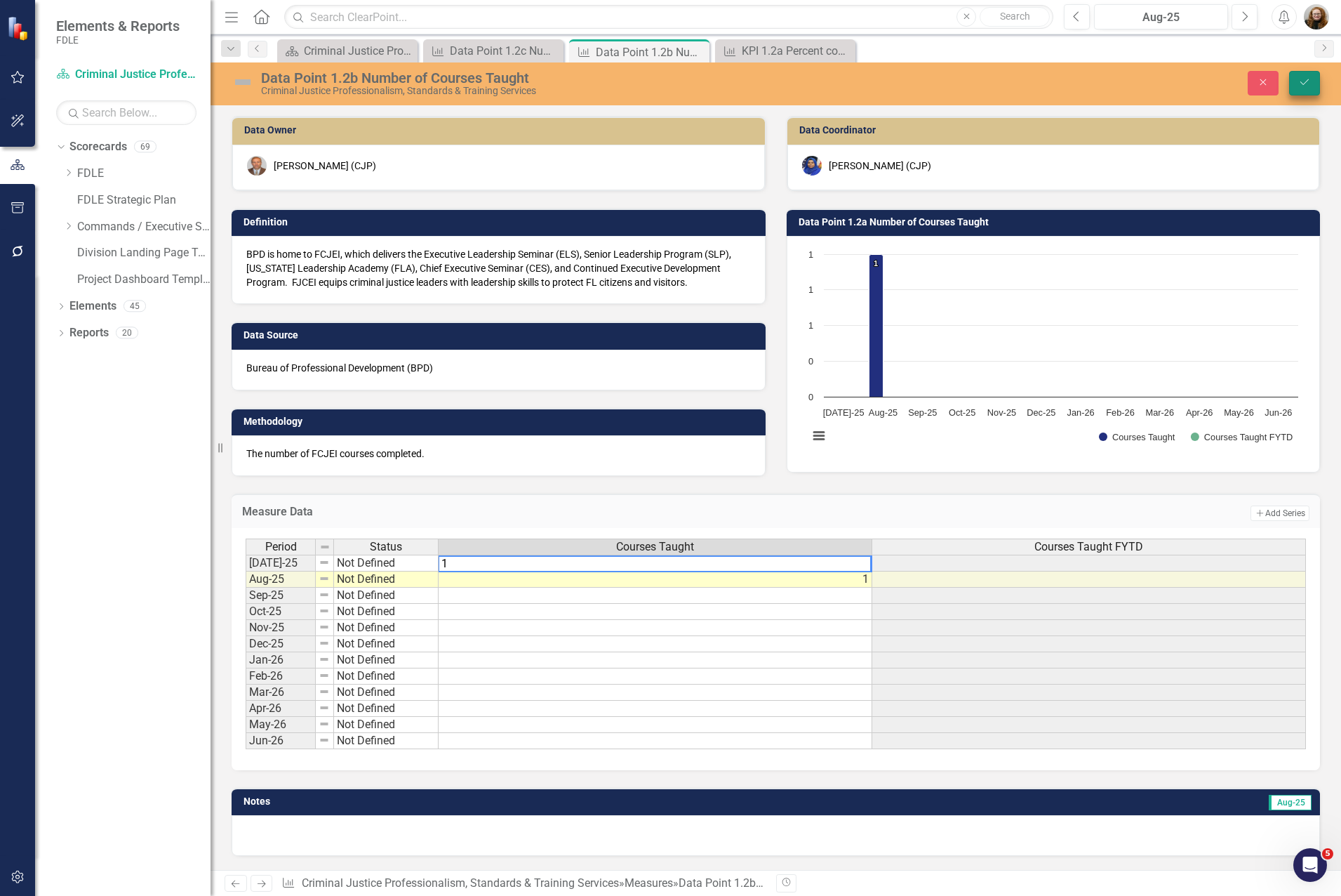
type textarea "1"
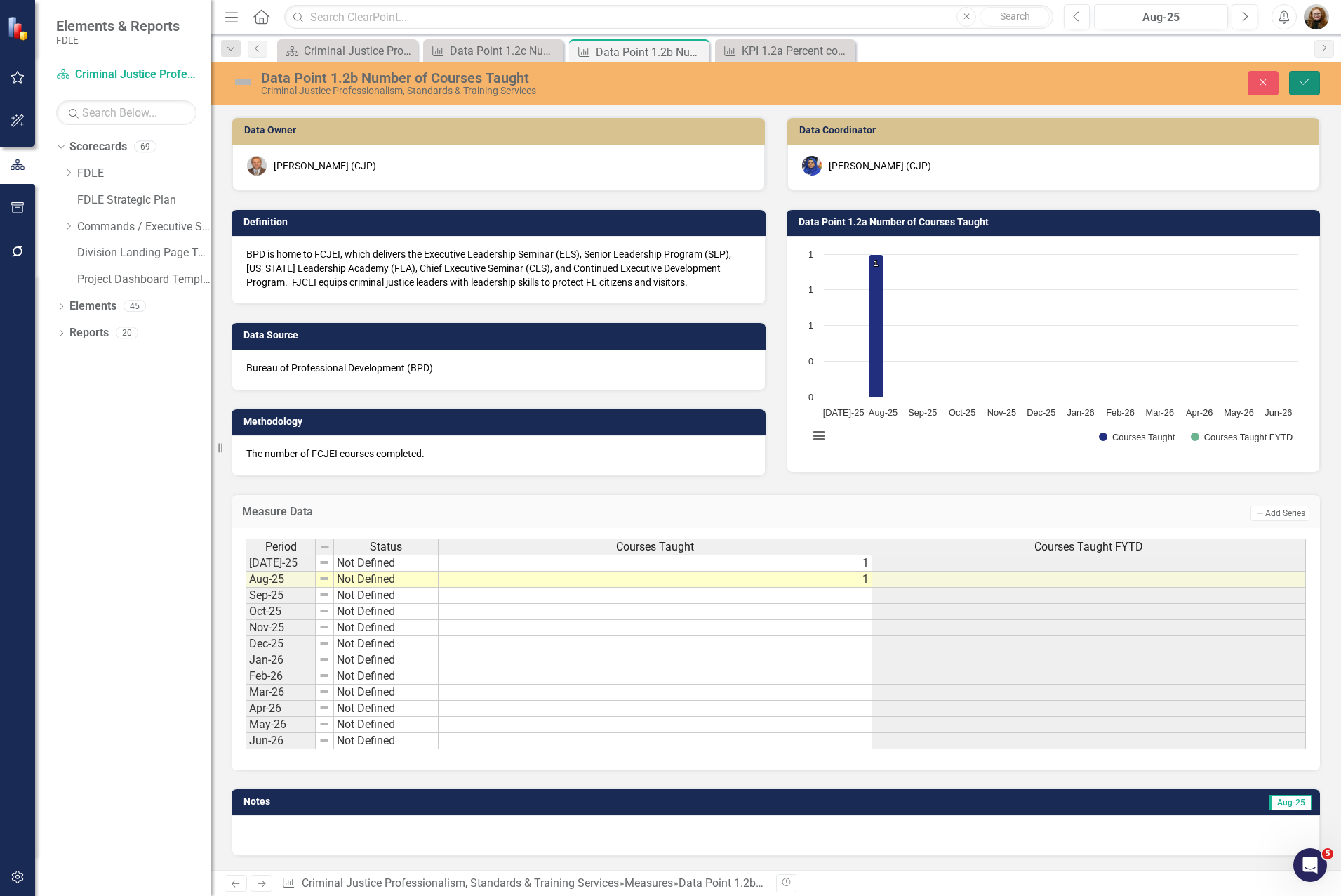
drag, startPoint x: 1305, startPoint y: 89, endPoint x: 1249, endPoint y: 249, distance: 169.5
click at [1200, 89] on button "Save" at bounding box center [1305, 83] width 31 height 24
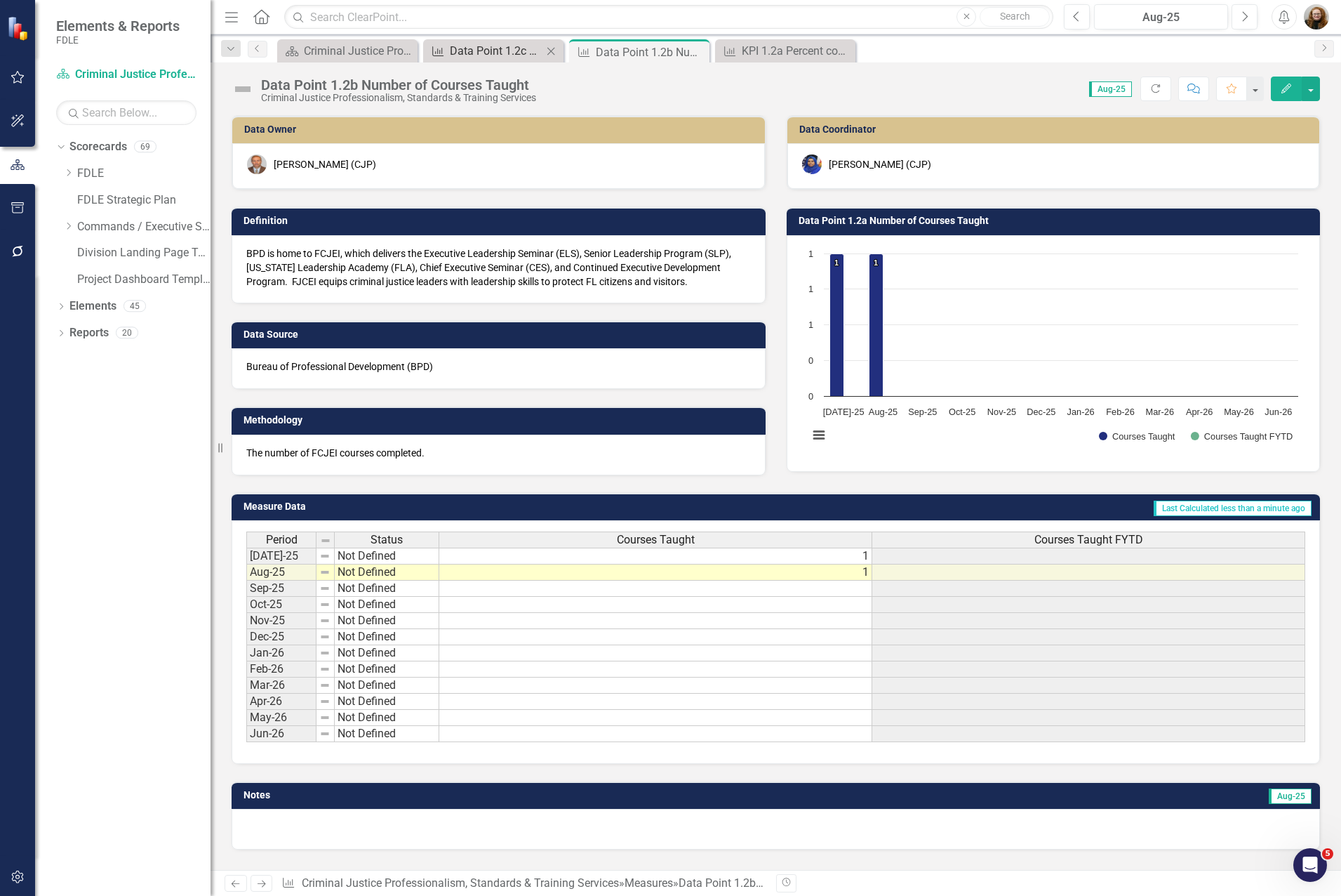
click at [504, 52] on div "Data Point 1.2c Number of Students in Class" at bounding box center [496, 51] width 93 height 18
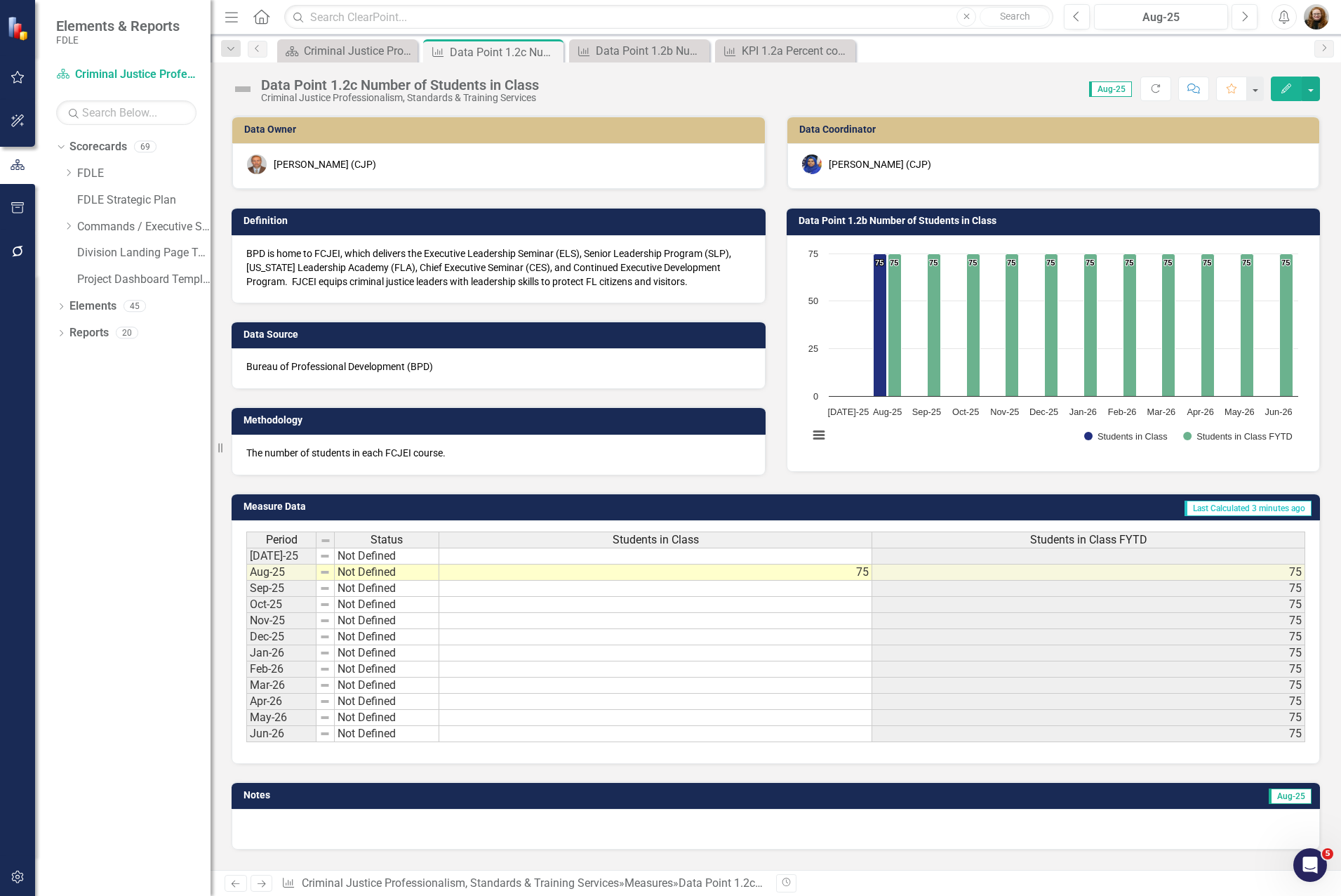
click at [843, 561] on td at bounding box center [656, 556] width 433 height 17
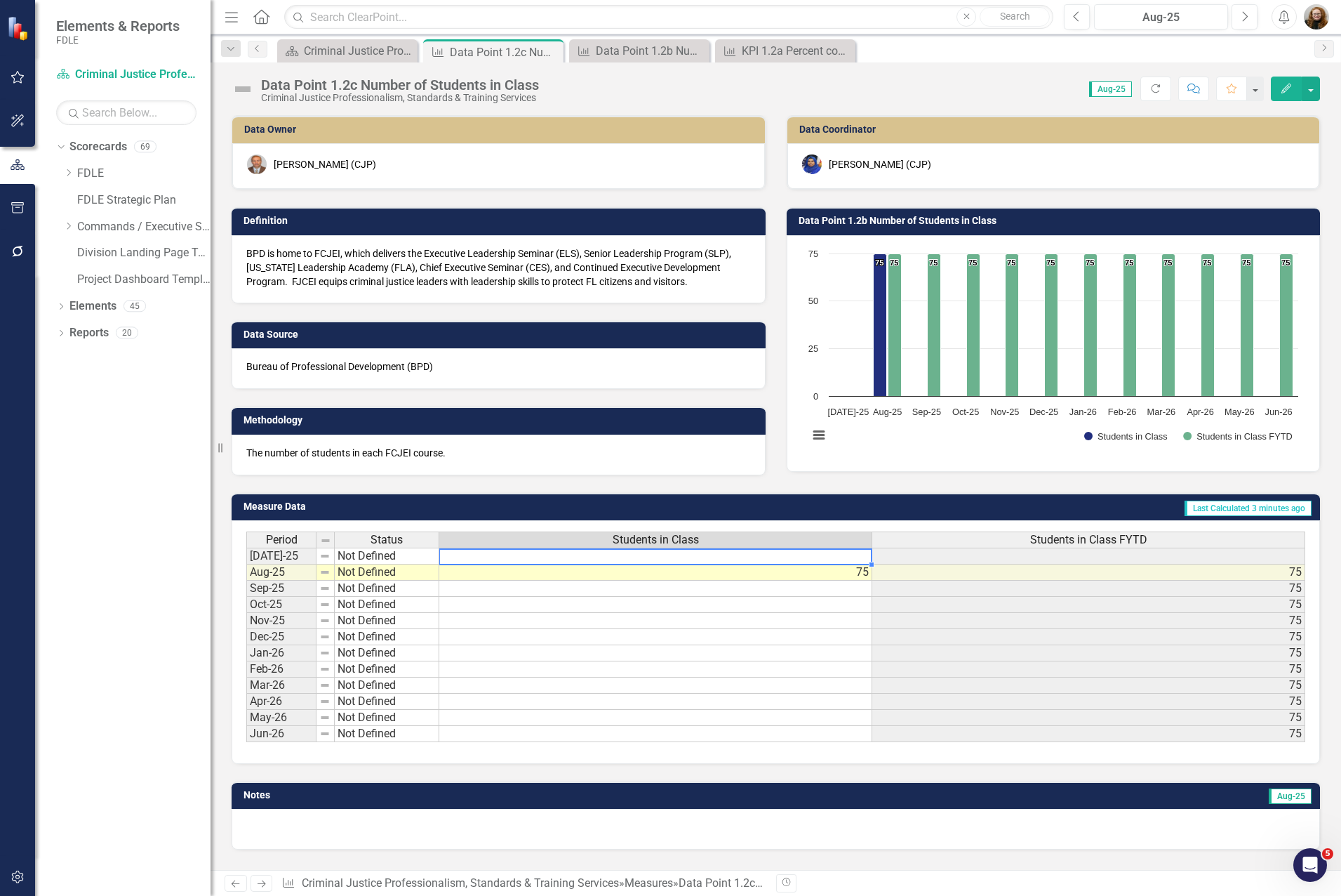
click at [843, 561] on td at bounding box center [656, 556] width 433 height 17
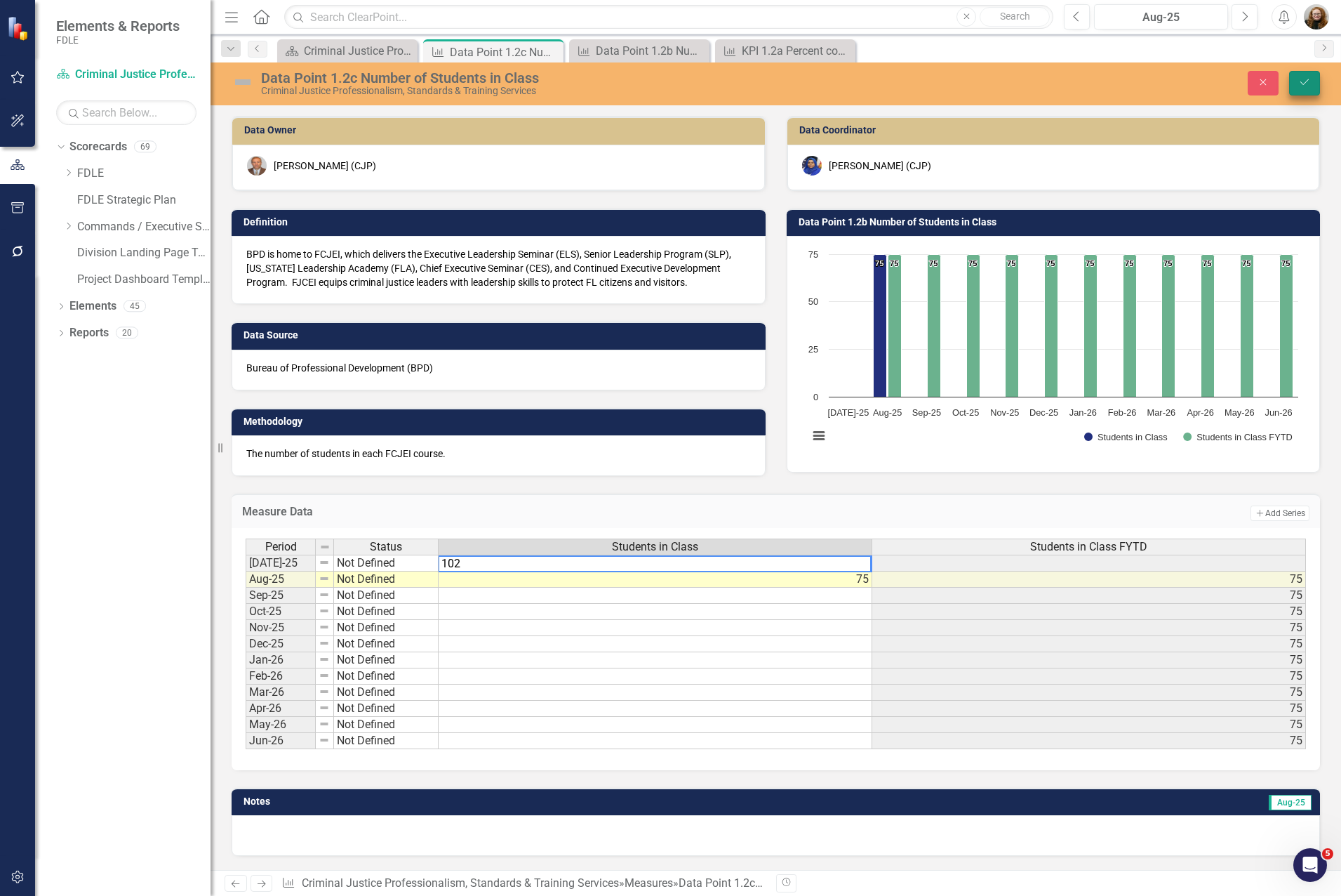
type textarea "102"
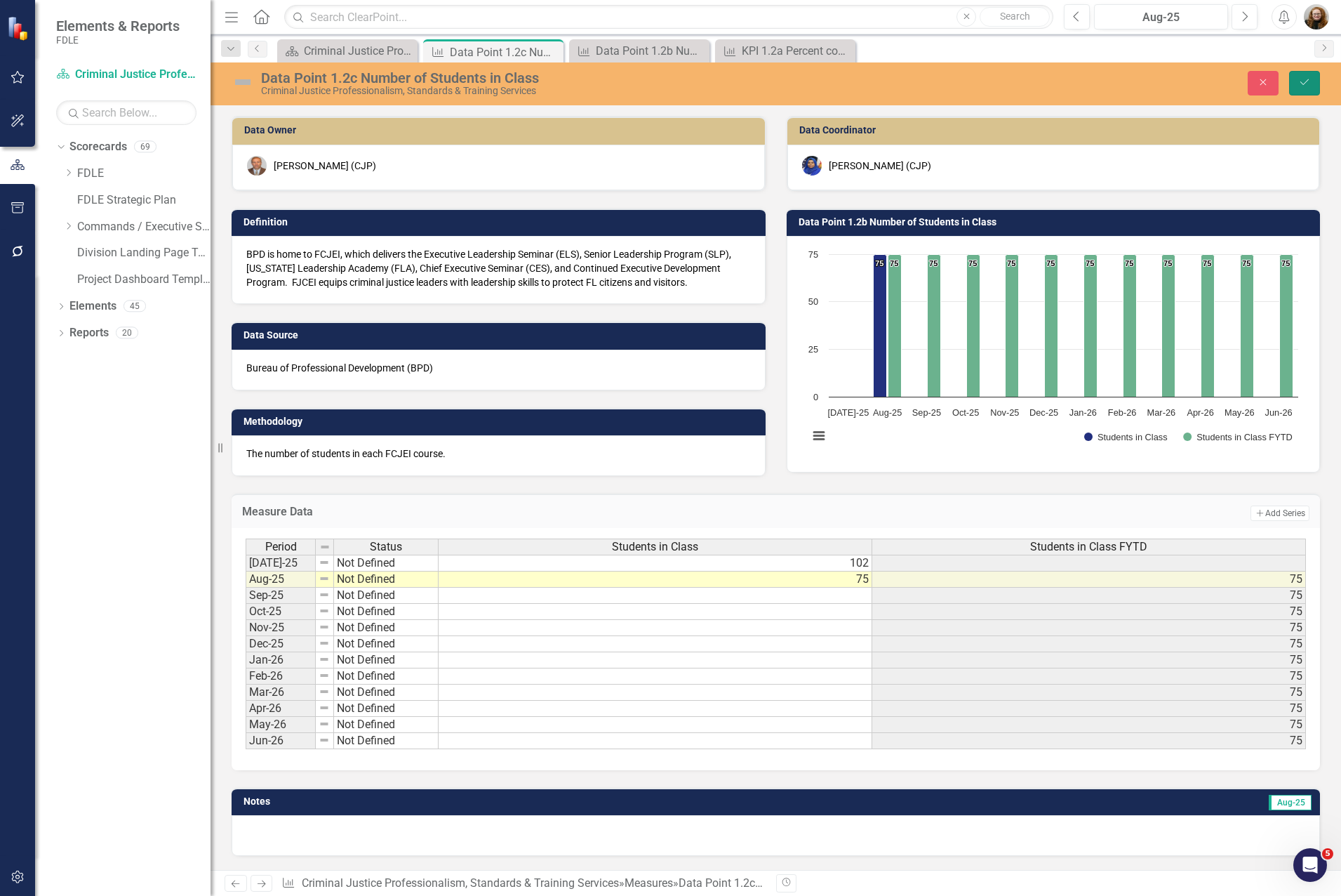
click at [1200, 87] on button "Save" at bounding box center [1305, 83] width 31 height 24
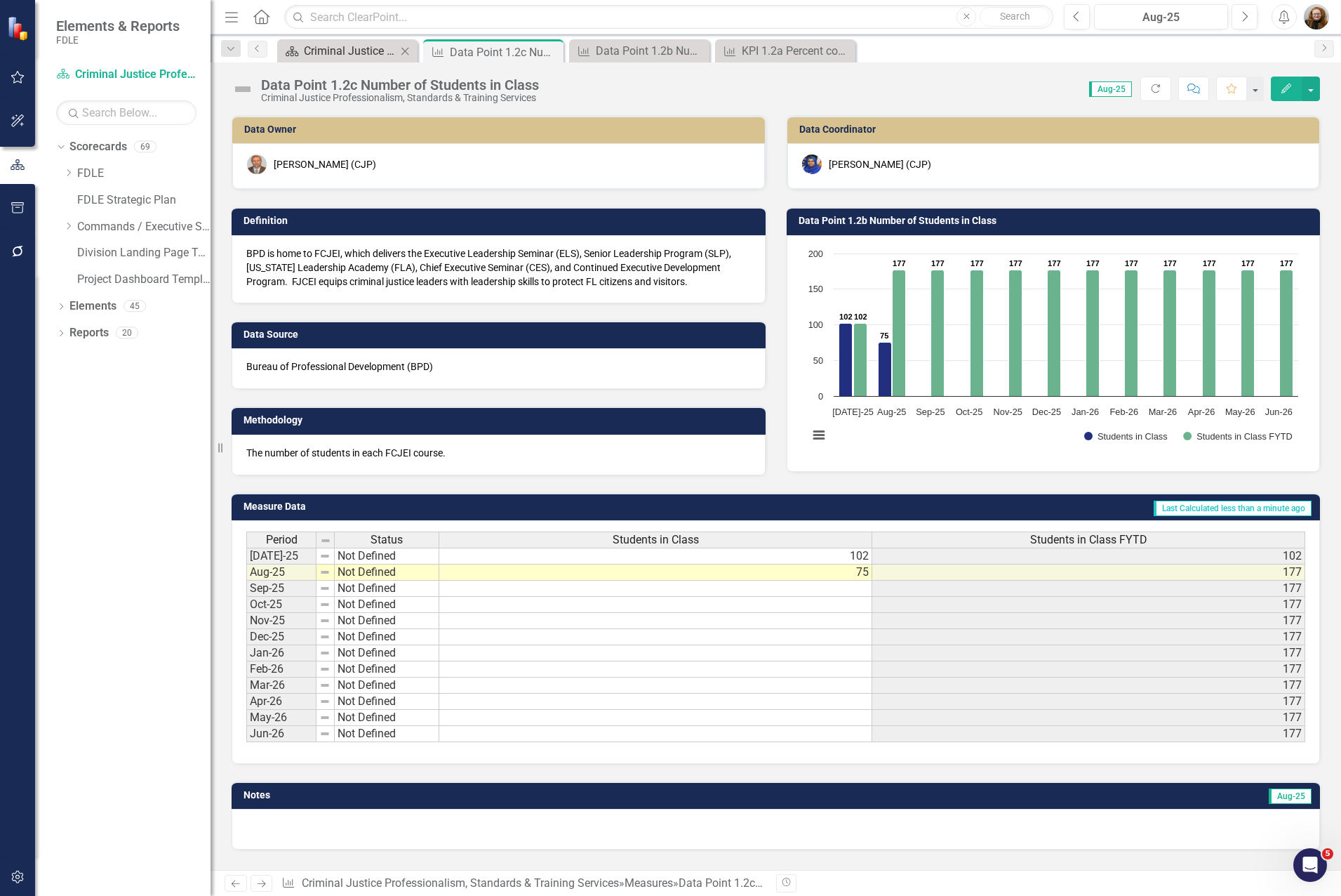
click at [321, 54] on div "Criminal Justice Professionalism, Standards & Training Services Landing Page" at bounding box center [350, 51] width 93 height 18
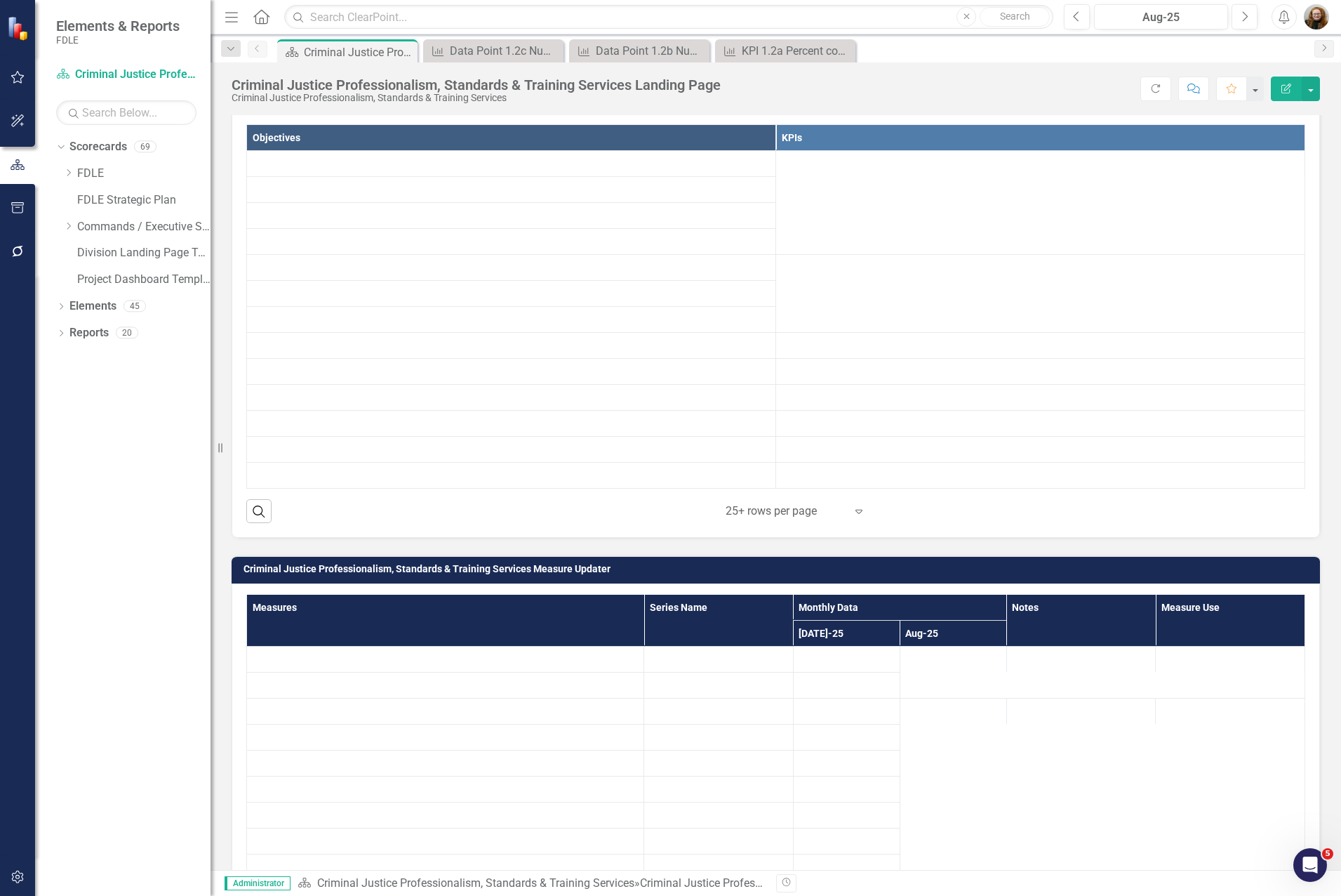
scroll to position [632, 0]
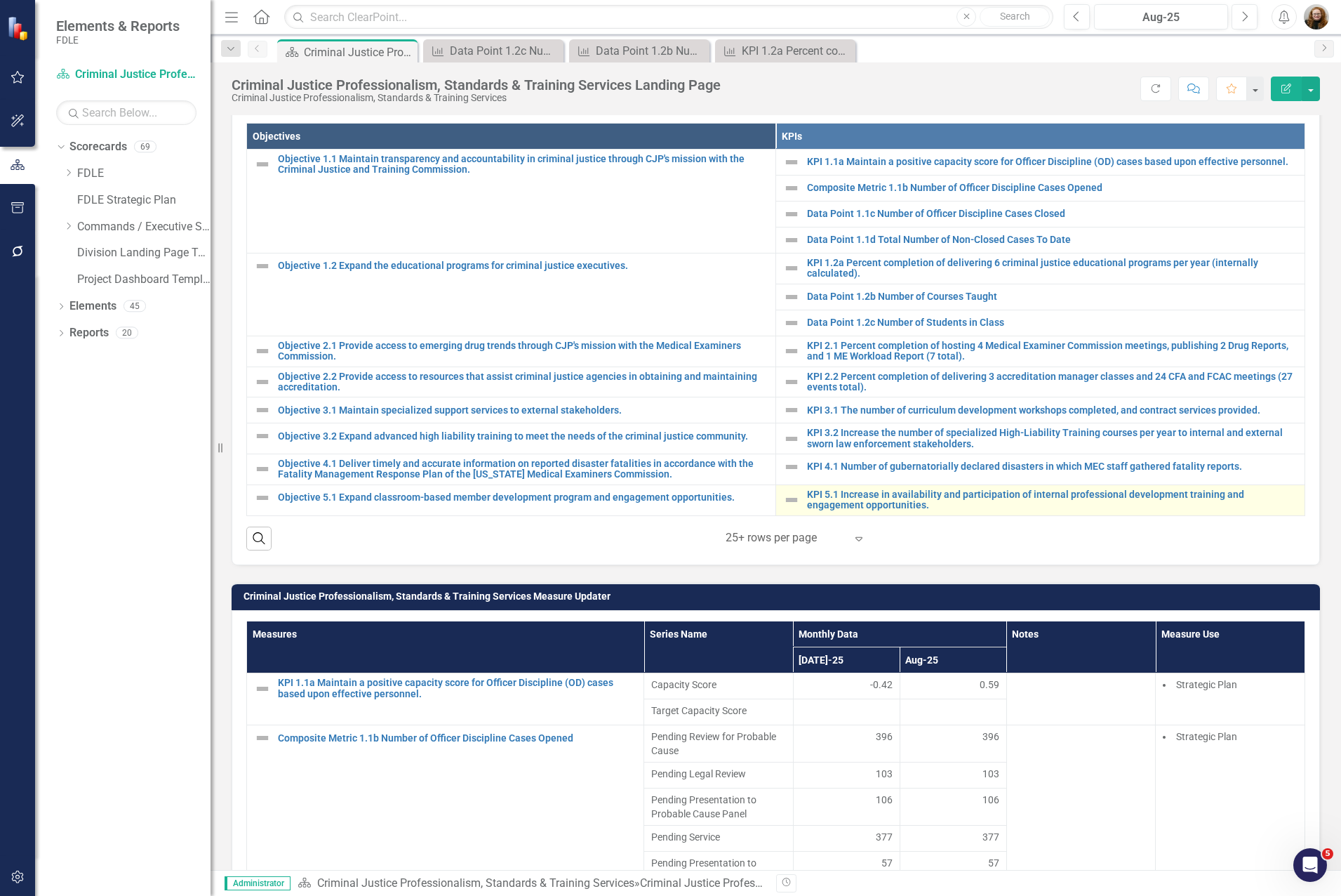
click at [898, 484] on td "KPI 5.1 Increase in availability and participation of internal professional dev…" at bounding box center [1041, 499] width 529 height 31
click at [898, 489] on link "KPI 5.1 Increase in availability and participation of internal professional dev…" at bounding box center [1052, 499] width 491 height 22
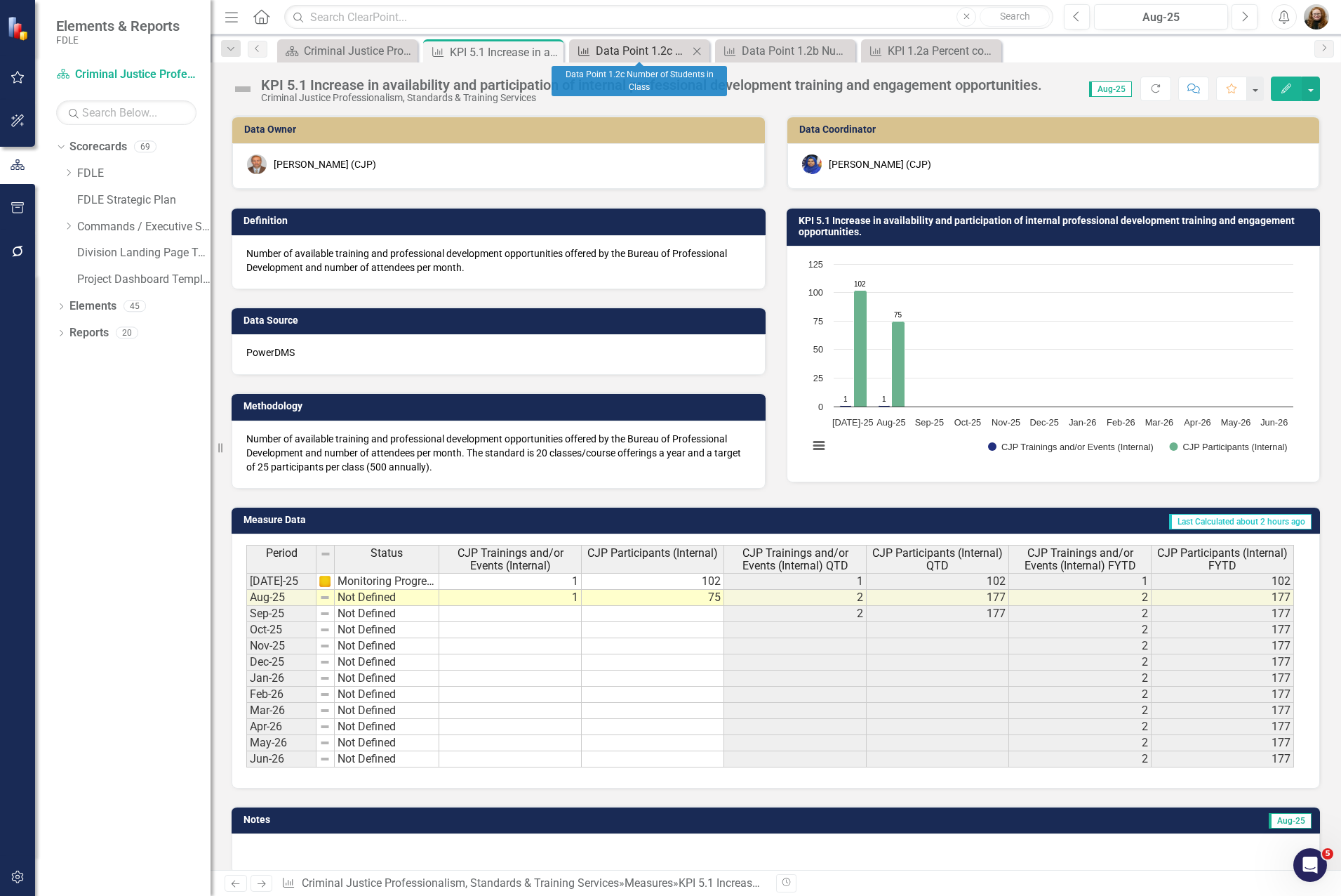
click at [652, 56] on div "Data Point 1.2c Number of Students in Class" at bounding box center [642, 51] width 93 height 18
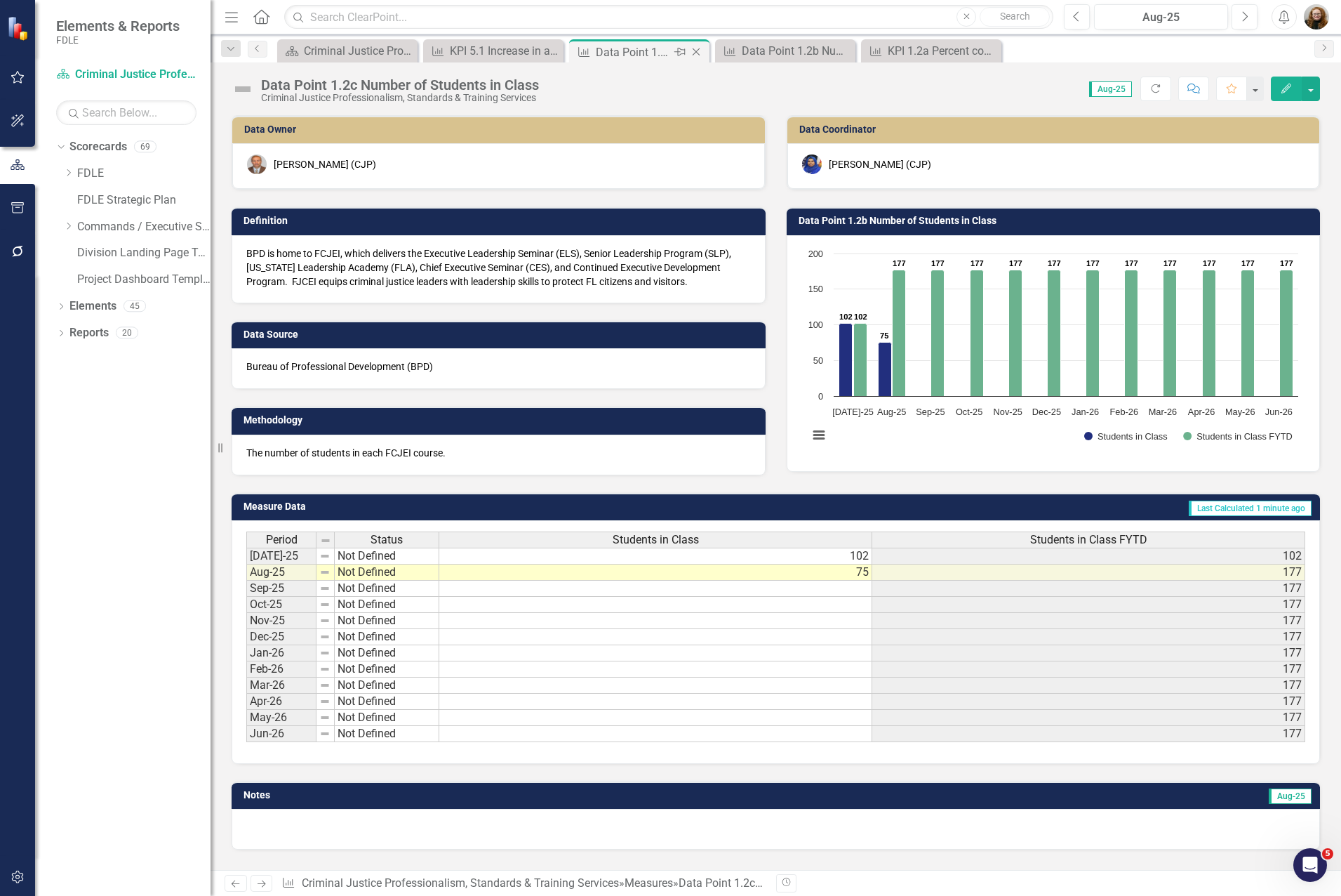
click at [650, 56] on div "Data Point 1.2c Number of Students in Class" at bounding box center [633, 52] width 75 height 18
click at [477, 50] on div "KPI 5.1 Increase in availability and participation of internal professional dev…" at bounding box center [496, 51] width 93 height 18
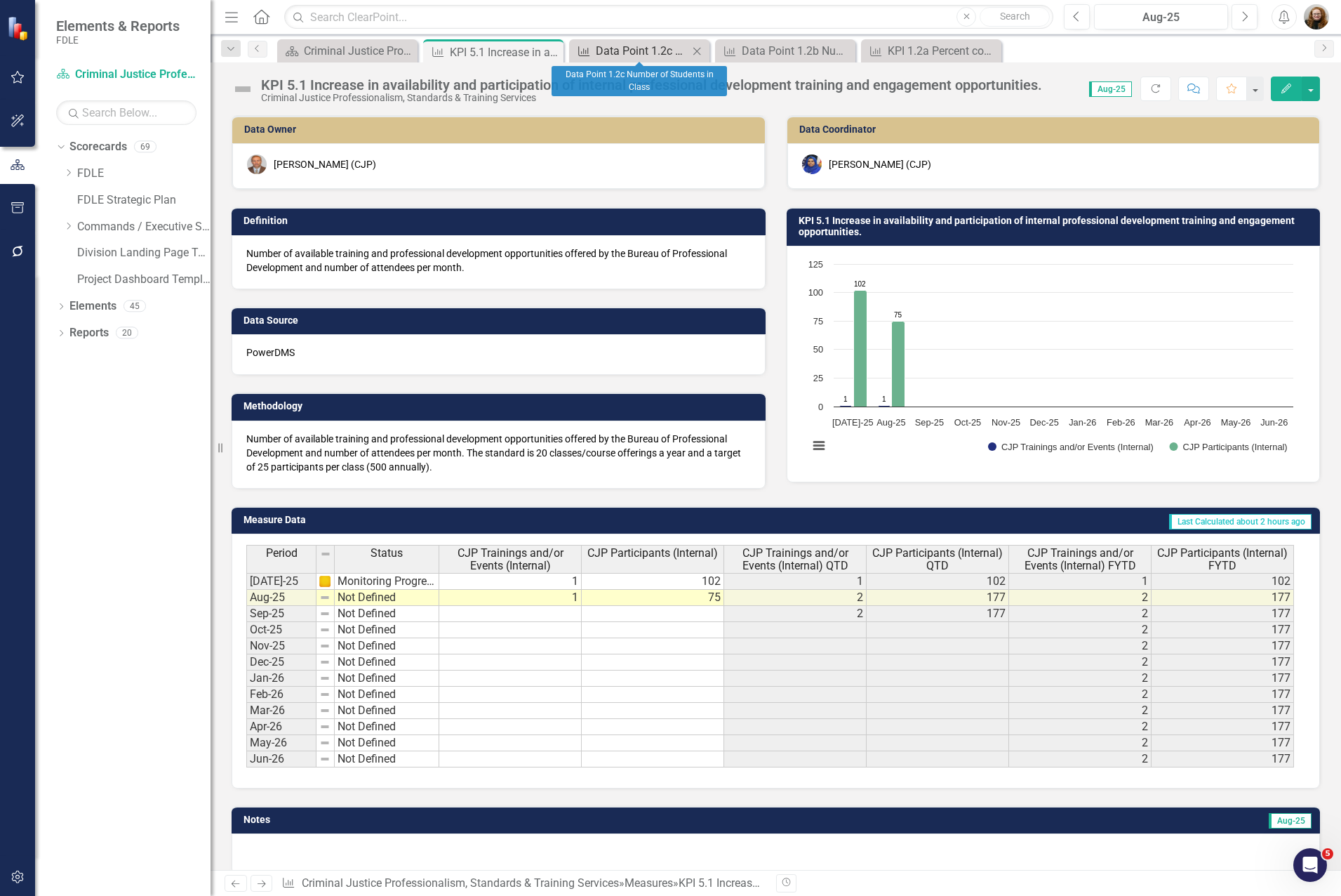
click at [629, 54] on div "Data Point 1.2c Number of Students in Class" at bounding box center [642, 51] width 93 height 18
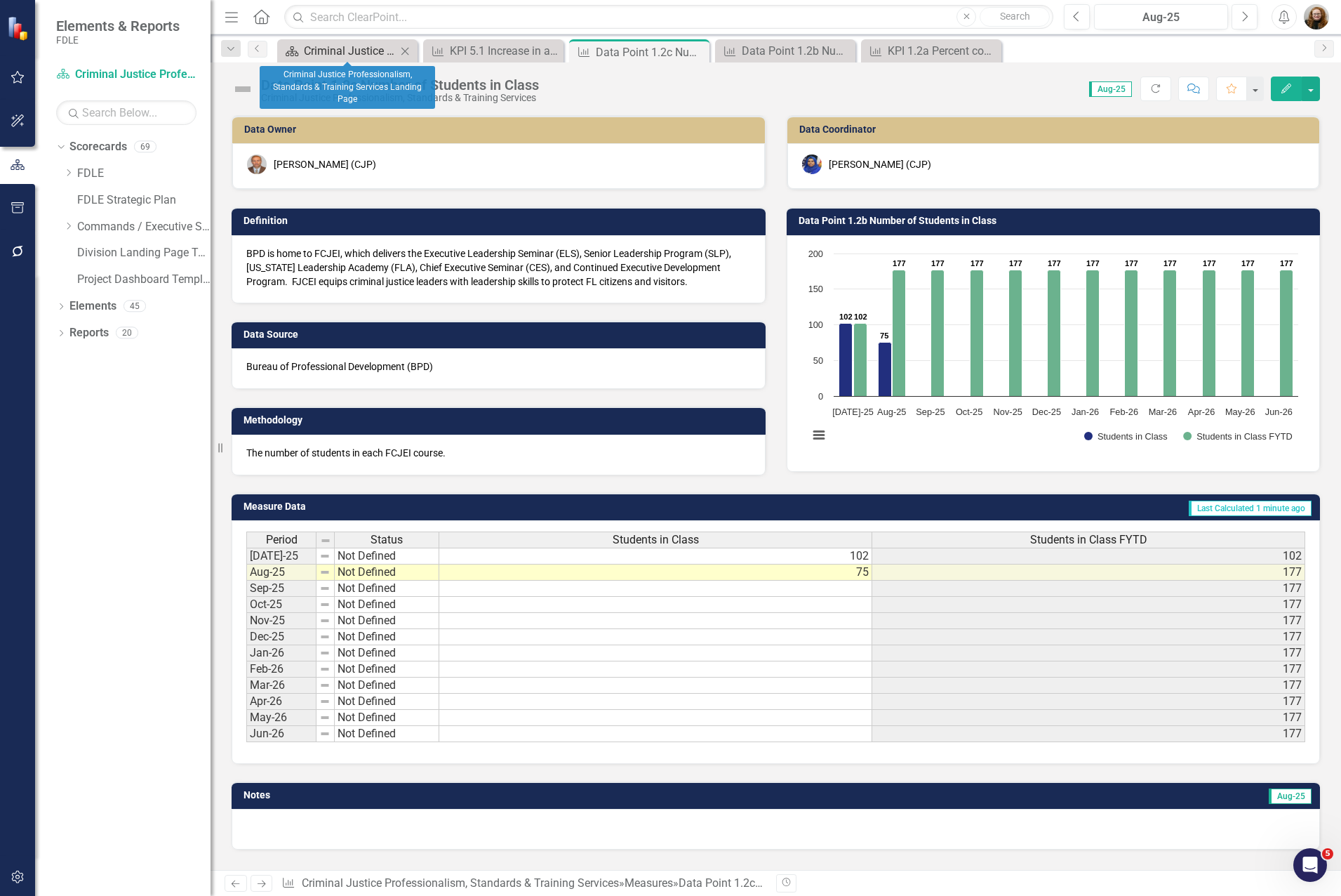
click at [348, 50] on div "Criminal Justice Professionalism, Standards & Training Services Landing Page" at bounding box center [350, 51] width 93 height 18
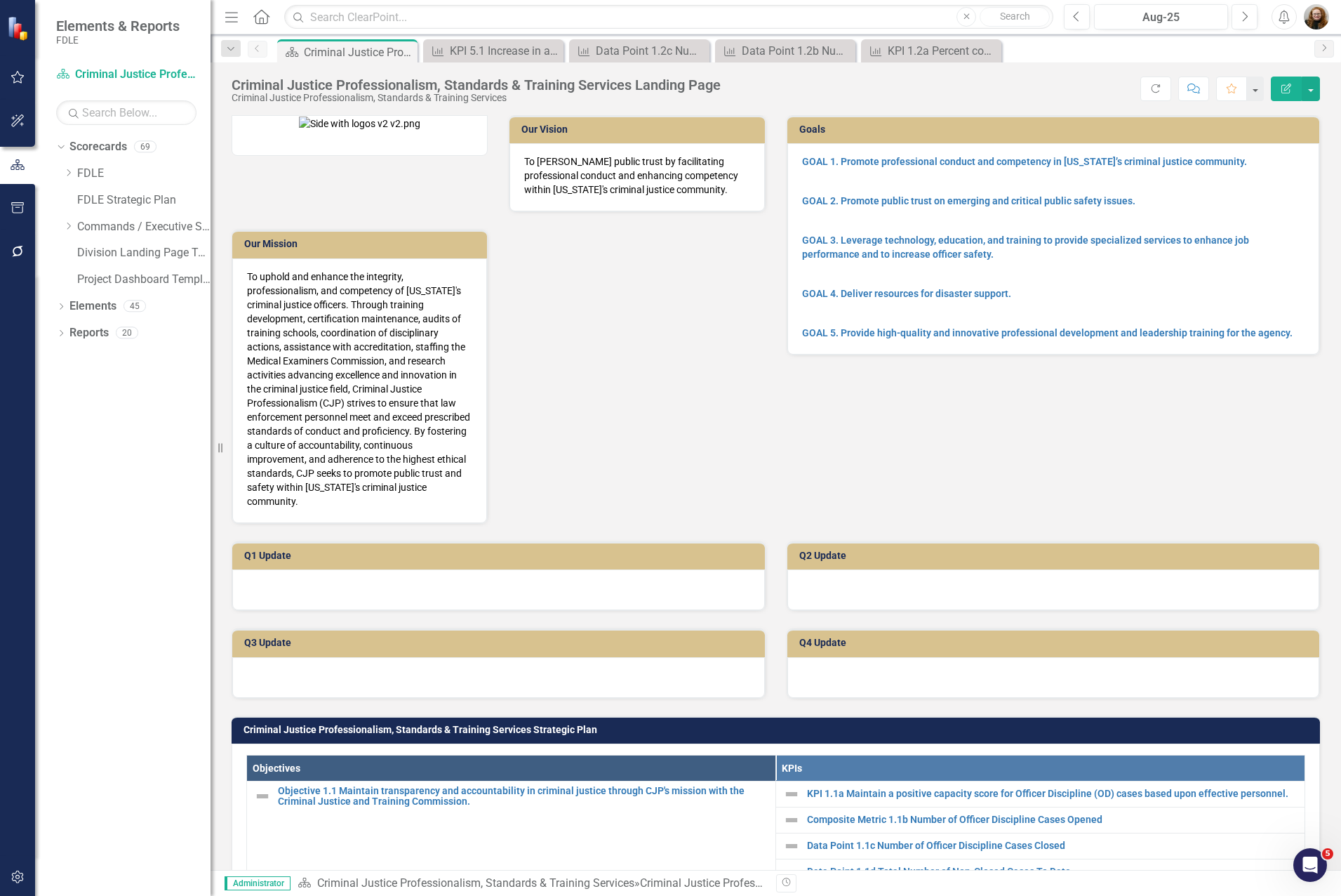
click at [789, 38] on div "Dropdown Search Scorecard Criminal Justice Professionalism, Standards & Trainin…" at bounding box center [775, 49] width 1131 height 28
click at [799, 49] on div "Data Point 1.2b Number of Courses Taught" at bounding box center [787, 51] width 93 height 18
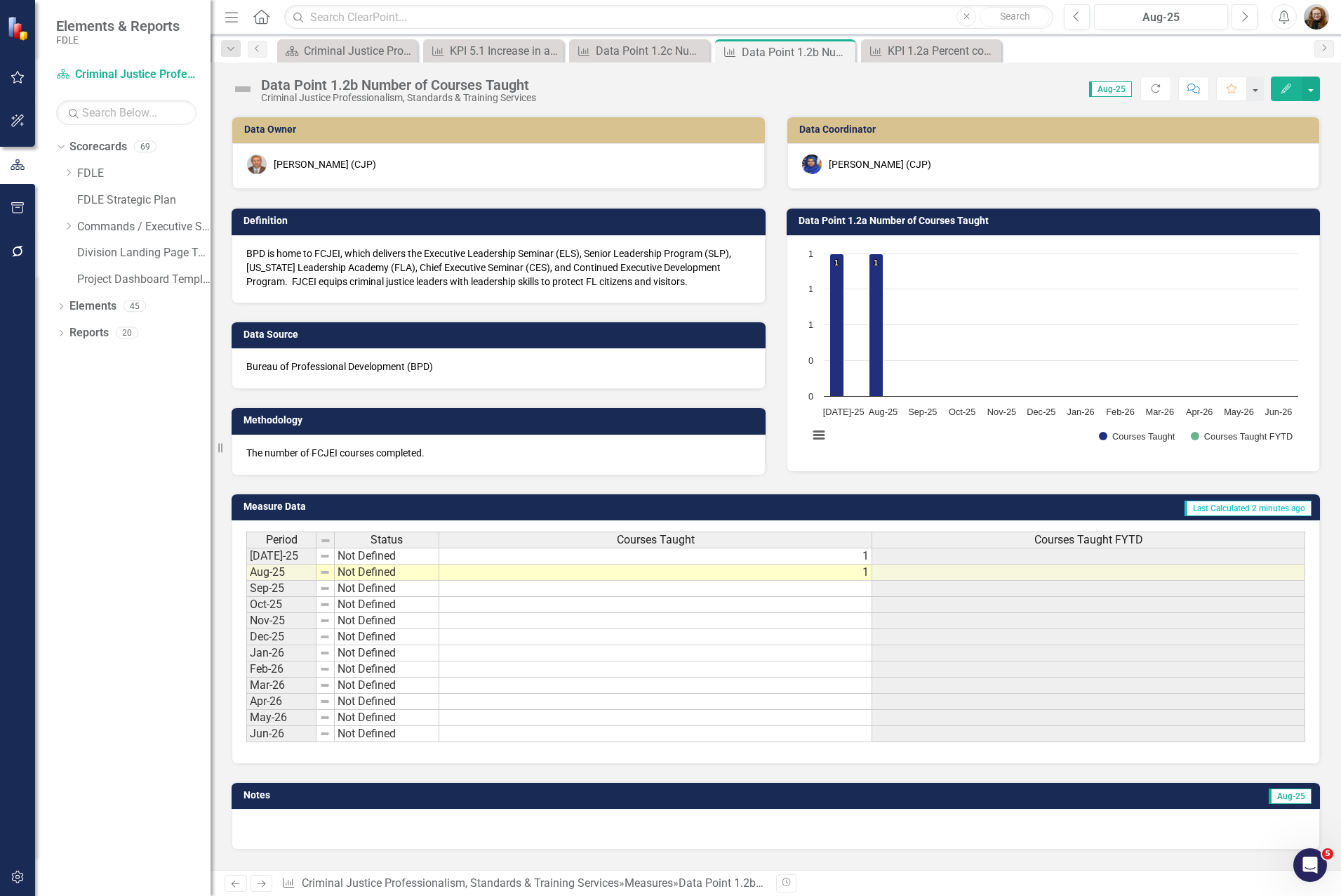
drag, startPoint x: 446, startPoint y: 452, endPoint x: 262, endPoint y: 454, distance: 184.0
click at [264, 454] on p "The number of FCJEI courses completed." at bounding box center [498, 453] width 505 height 14
click at [260, 453] on p "The number of FCJEI courses completed." at bounding box center [498, 453] width 505 height 14
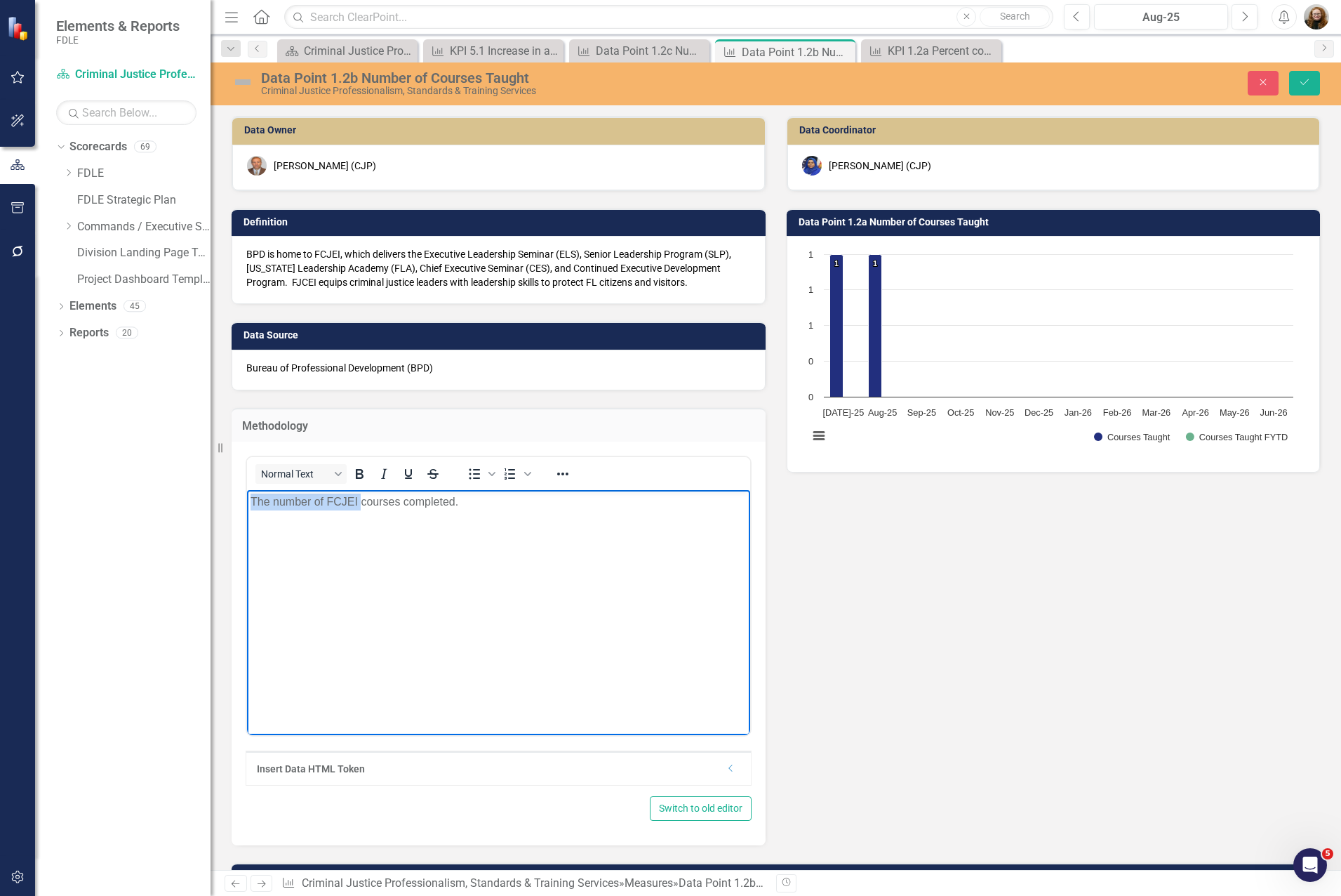
drag, startPoint x: 252, startPoint y: 503, endPoint x: 356, endPoint y: 513, distance: 104.5
click at [360, 508] on p "The number of FCJEI courses completed." at bounding box center [498, 502] width 497 height 17
drag, startPoint x: 356, startPoint y: 520, endPoint x: 334, endPoint y: 511, distance: 23.8
click at [355, 519] on body "The number of FCJEI courses completed." at bounding box center [498, 595] width 503 height 210
click at [326, 504] on p "The number of FCJEI courses completed." at bounding box center [498, 502] width 497 height 17
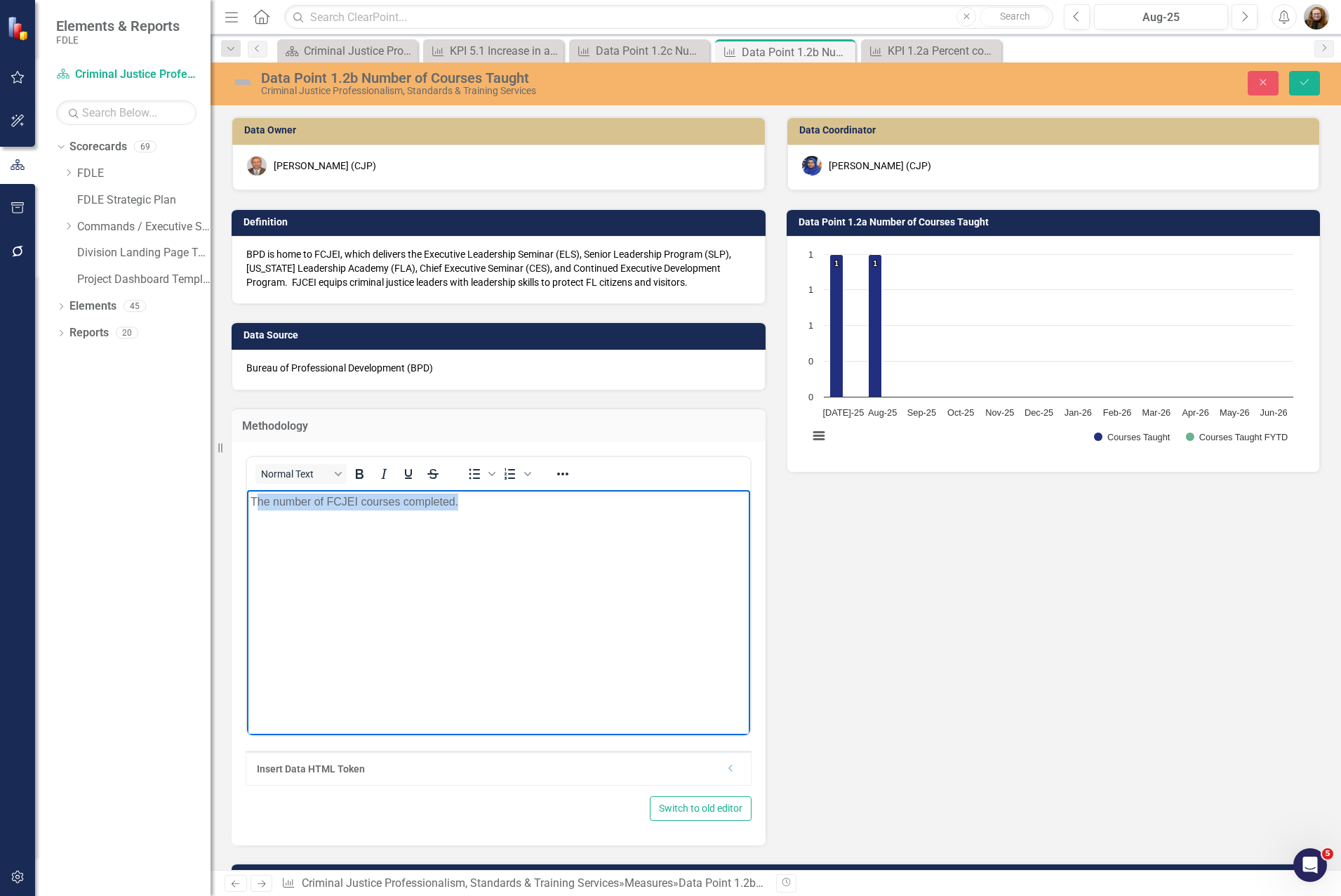
drag, startPoint x: 254, startPoint y: 502, endPoint x: 470, endPoint y: 497, distance: 216.1
click at [500, 497] on p "The number of FCJEI courses completed." at bounding box center [498, 502] width 497 height 17
copy p "he number of FCJEI courses completed."
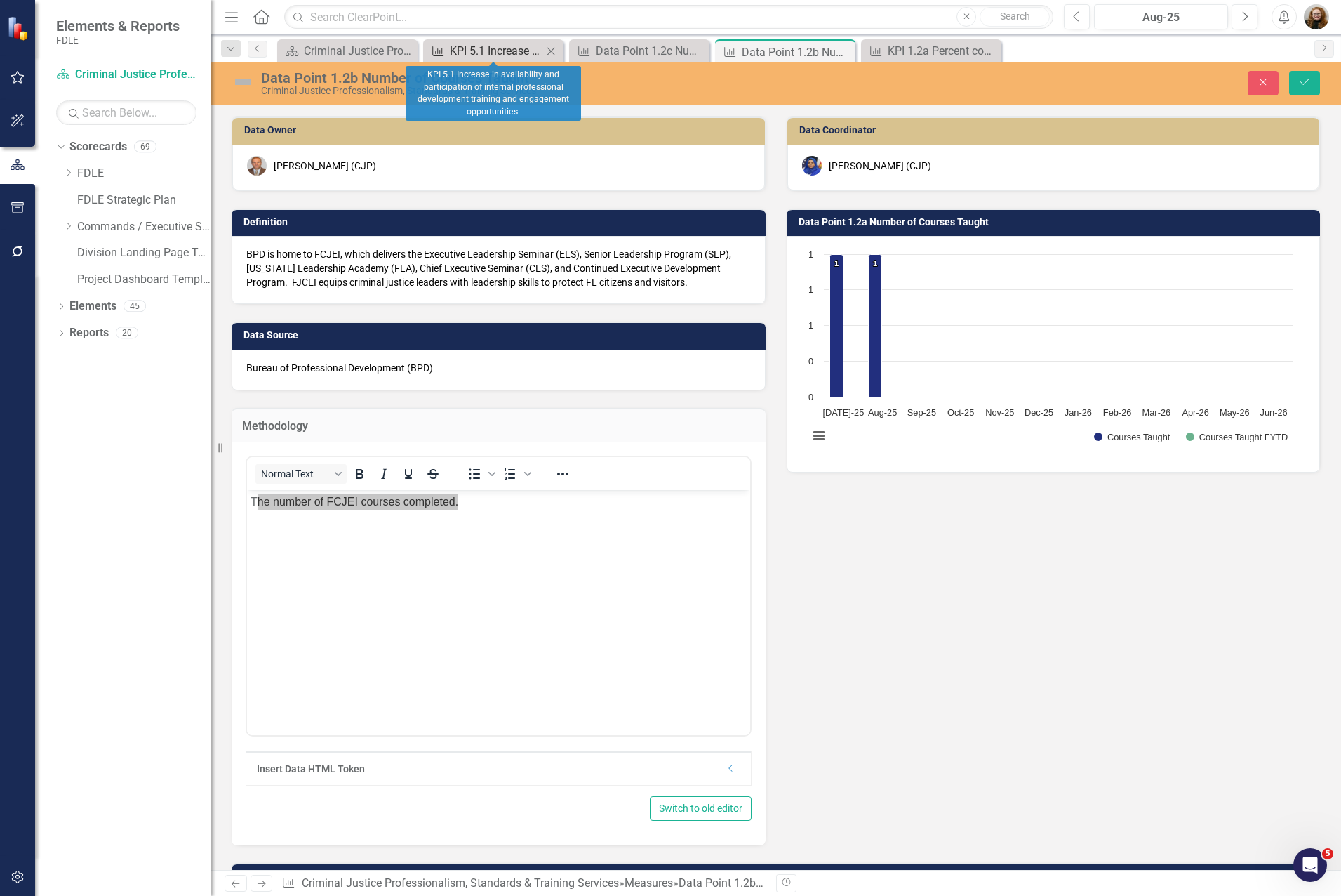
click at [502, 52] on div "KPI 5.1 Increase in availability and participation of internal professional dev…" at bounding box center [496, 51] width 93 height 18
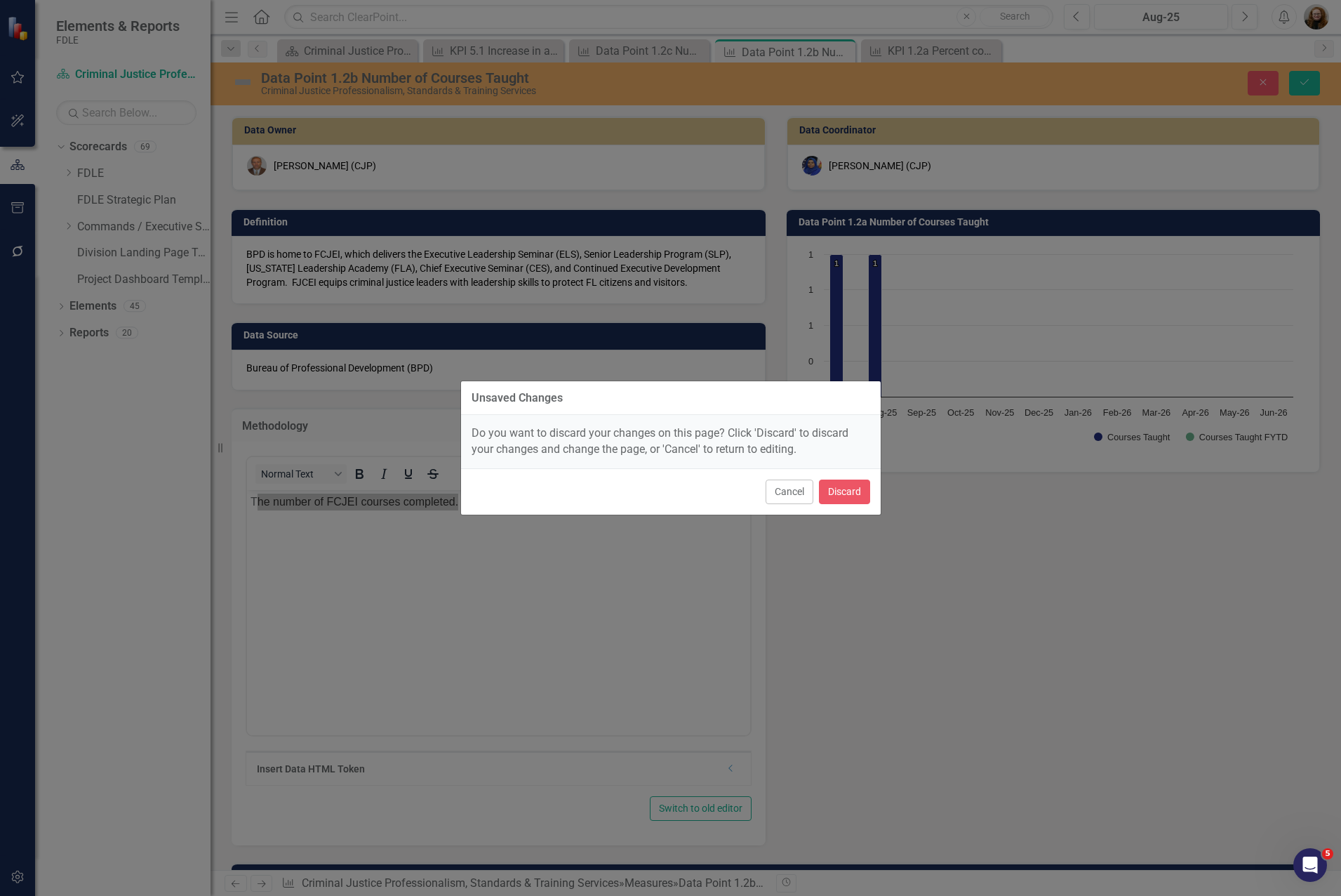
click at [1012, 631] on div "Unsaved Changes Do you want to discard your changes on this page? Click 'Discar…" at bounding box center [670, 448] width 1341 height 896
click at [834, 499] on button "Discard" at bounding box center [844, 492] width 51 height 24
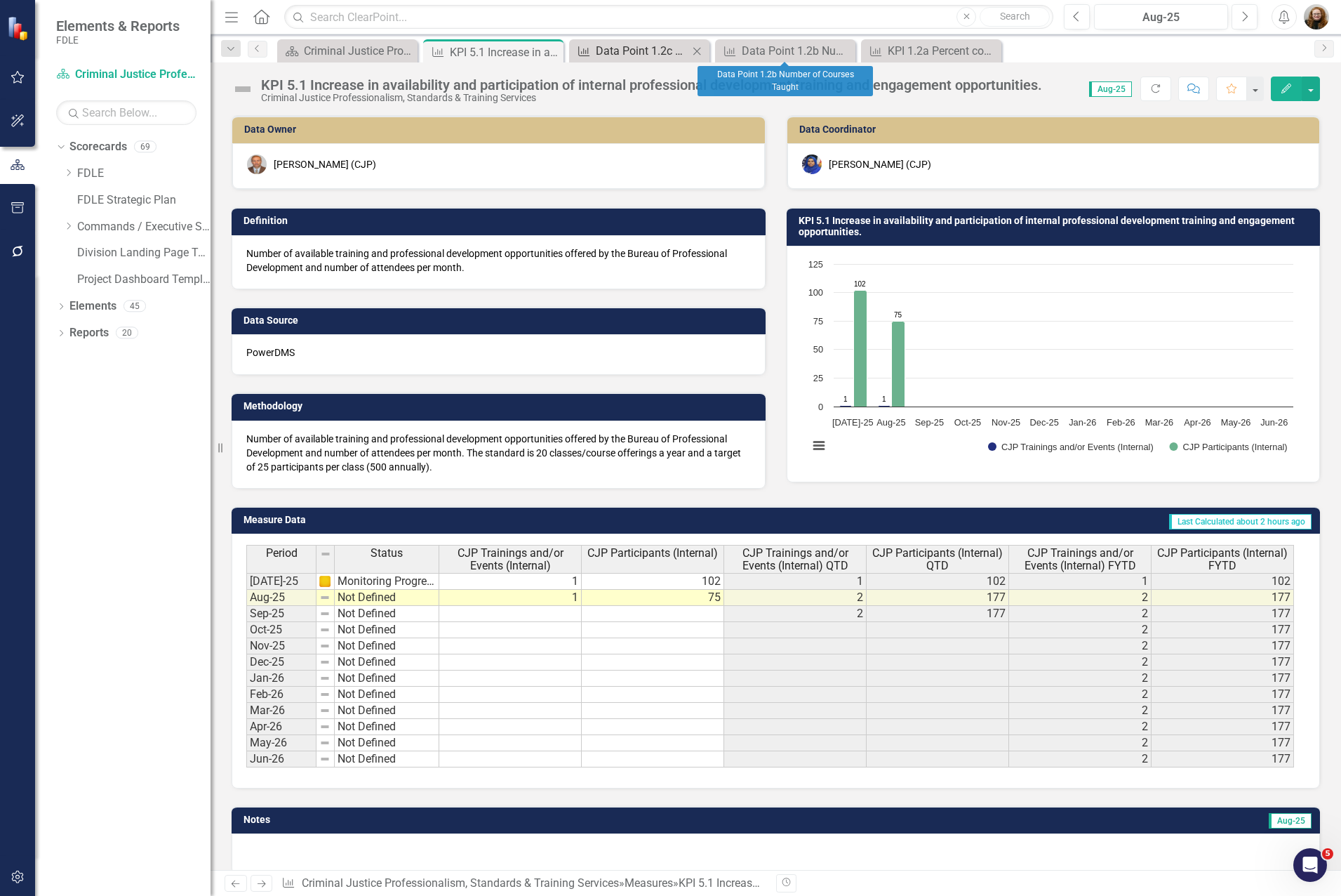
click at [664, 52] on div "Data Point 1.2c Number of Students in Class" at bounding box center [642, 51] width 93 height 18
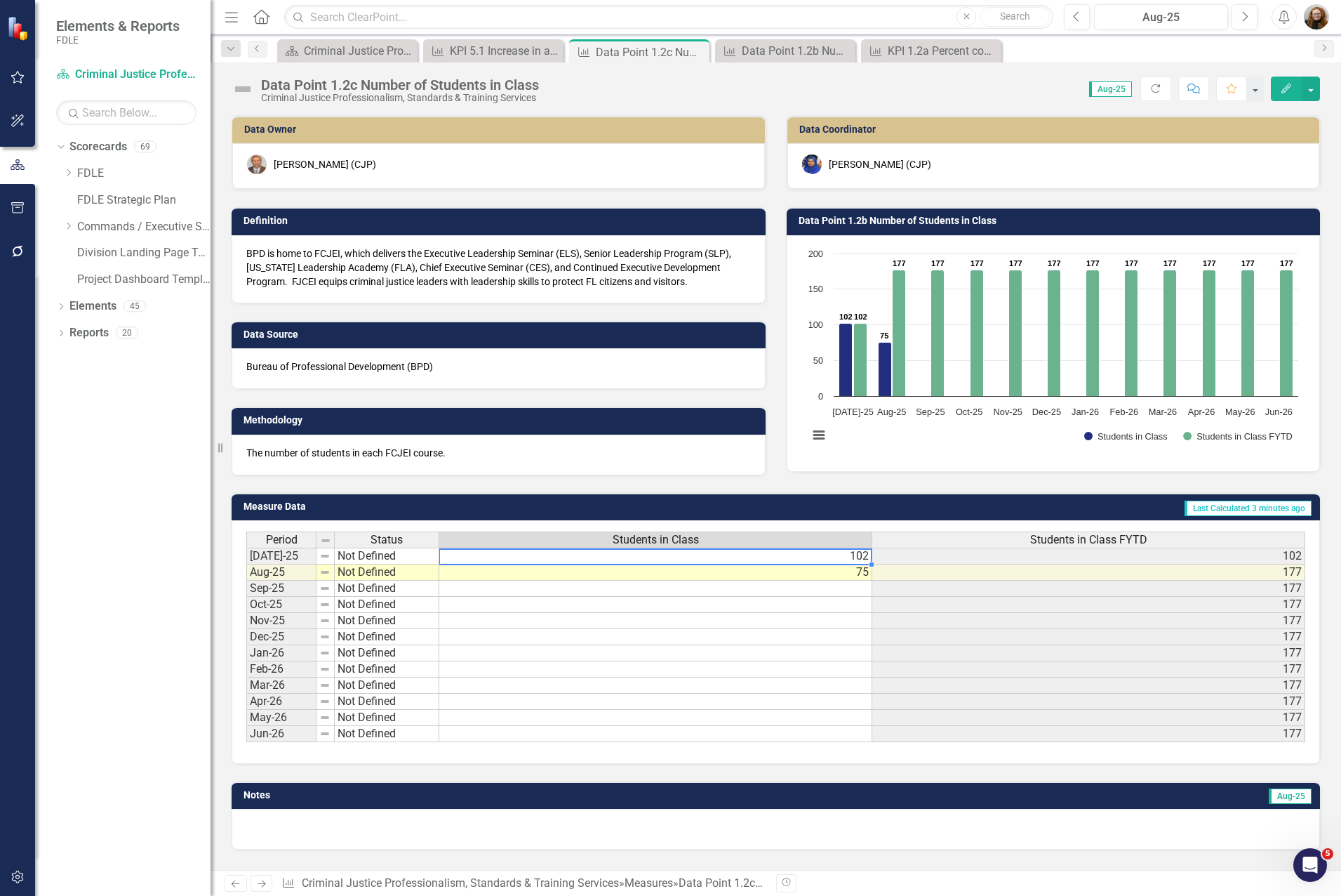
click at [862, 560] on td "102" at bounding box center [656, 556] width 433 height 17
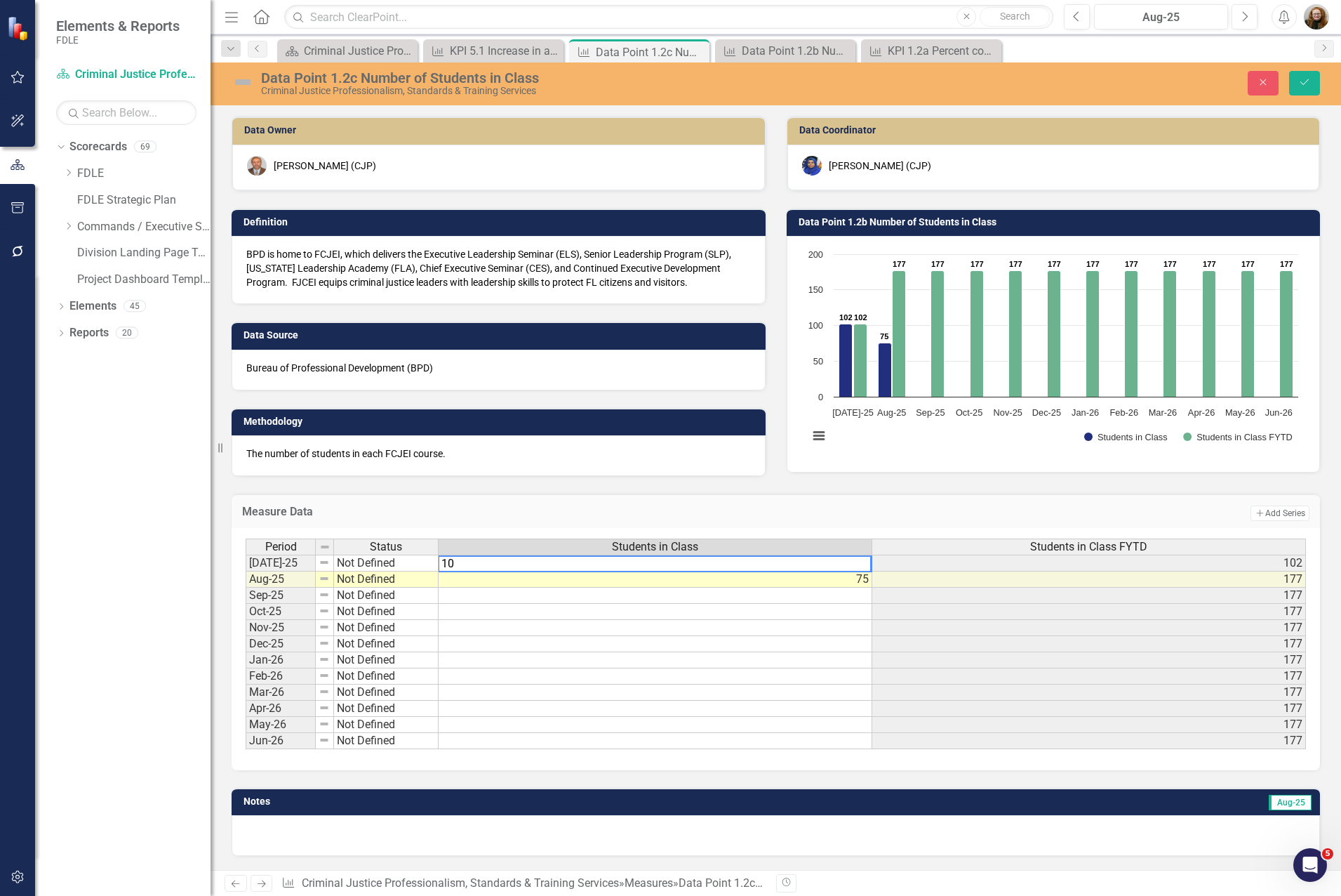
type textarea "1"
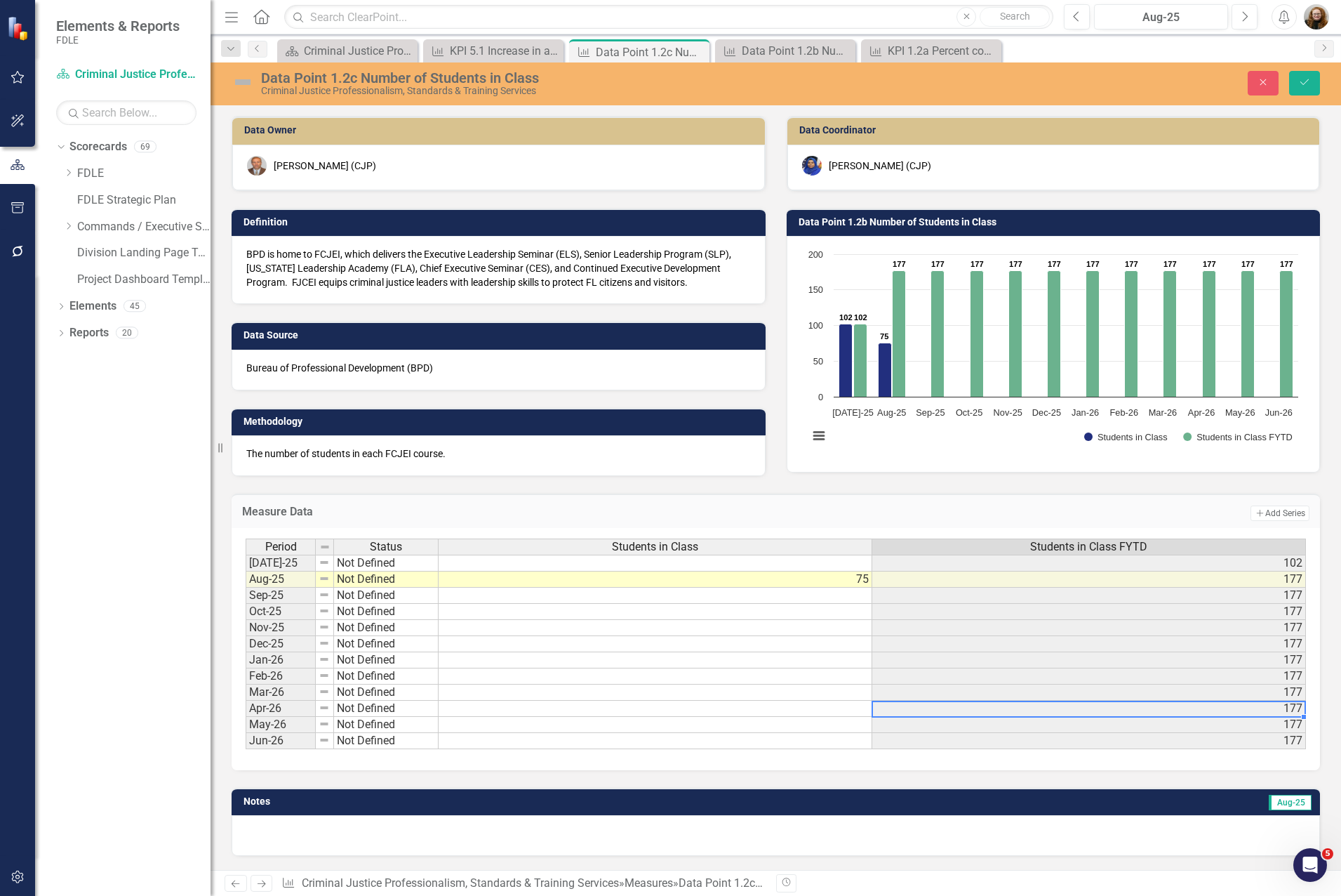
click at [890, 714] on td "177" at bounding box center [1089, 708] width 434 height 16
click at [1200, 85] on icon "Save" at bounding box center [1305, 82] width 13 height 10
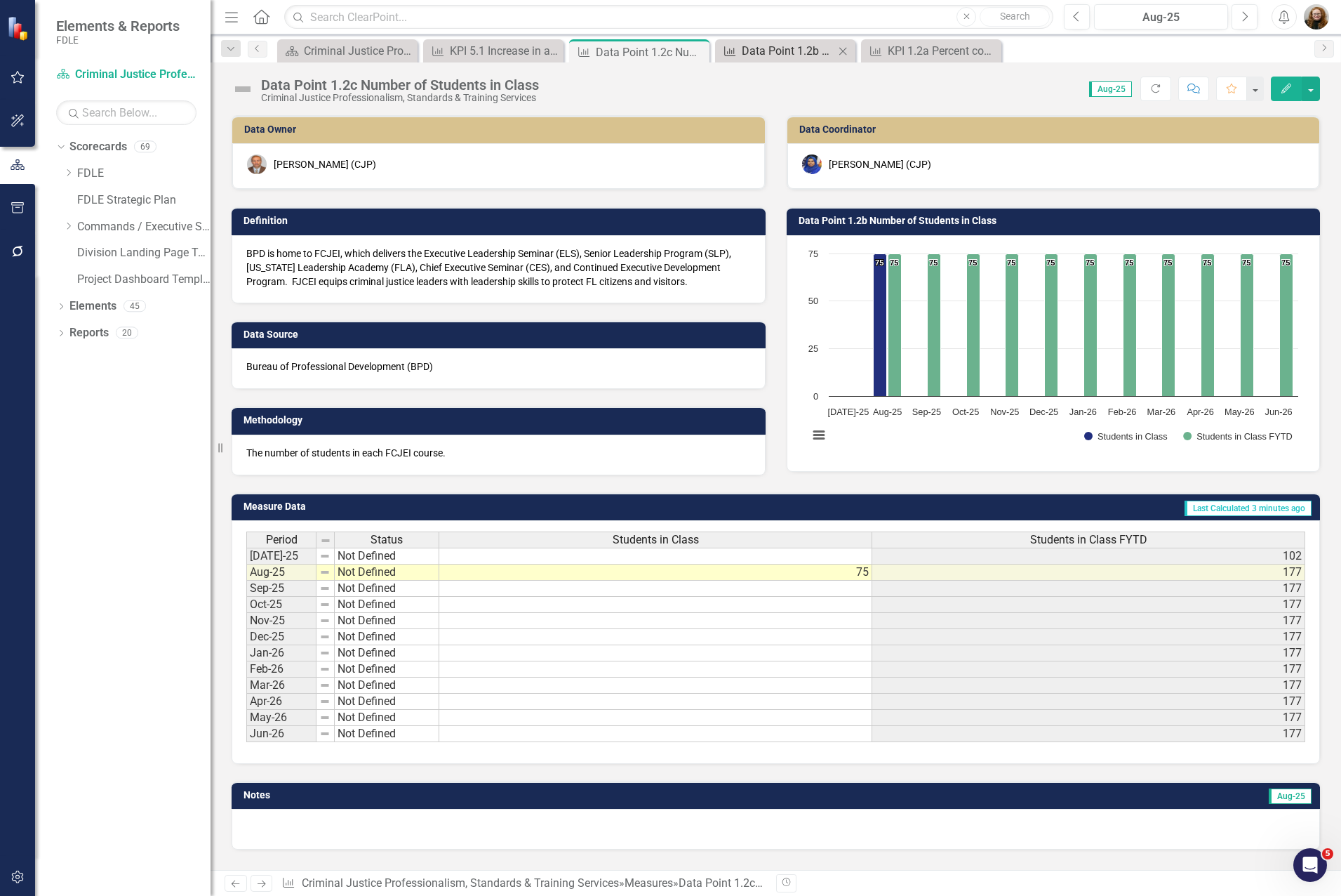
click at [805, 48] on div "Data Point 1.2b Number of Courses Taught" at bounding box center [787, 51] width 93 height 18
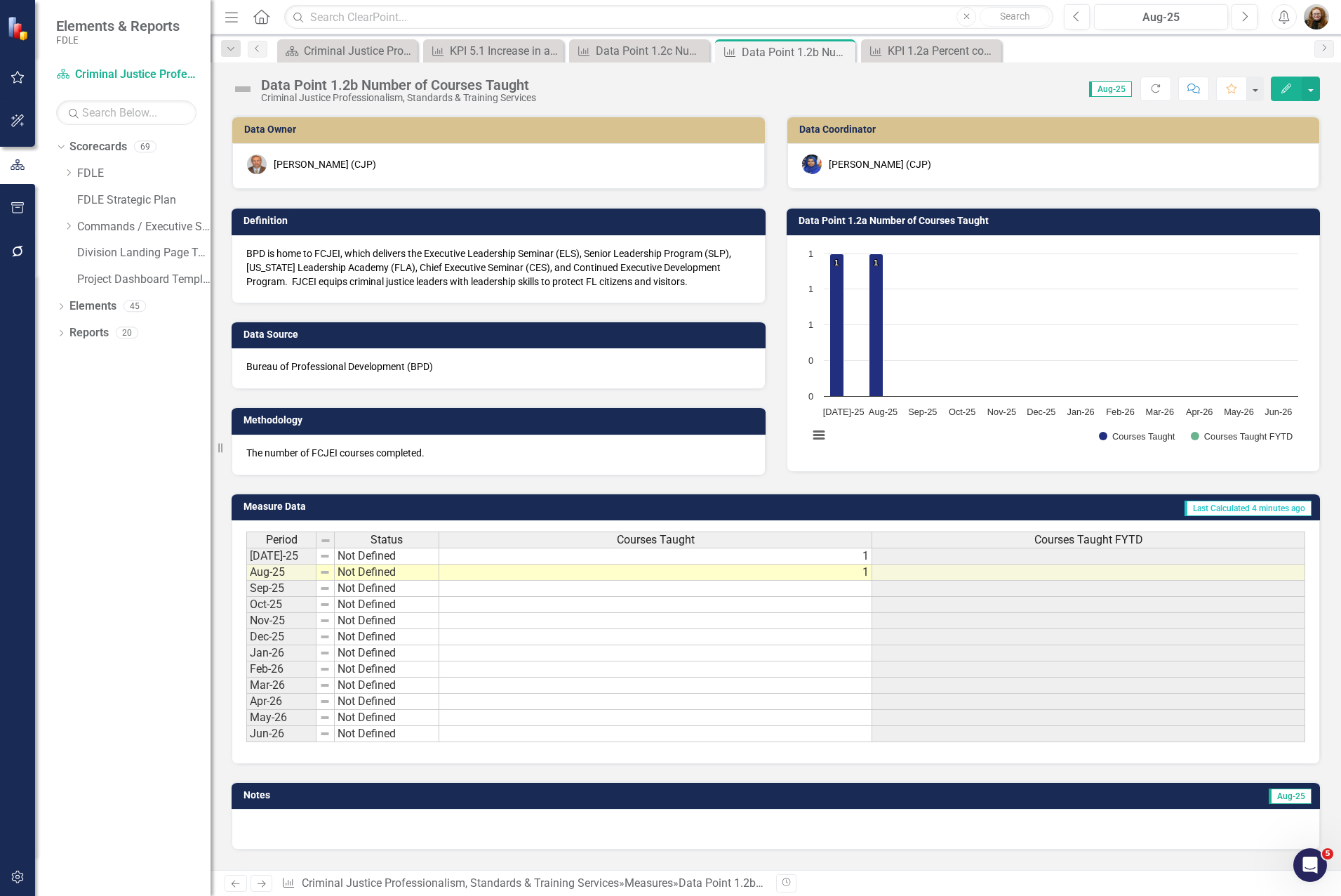
click at [865, 558] on td "1" at bounding box center [656, 556] width 433 height 17
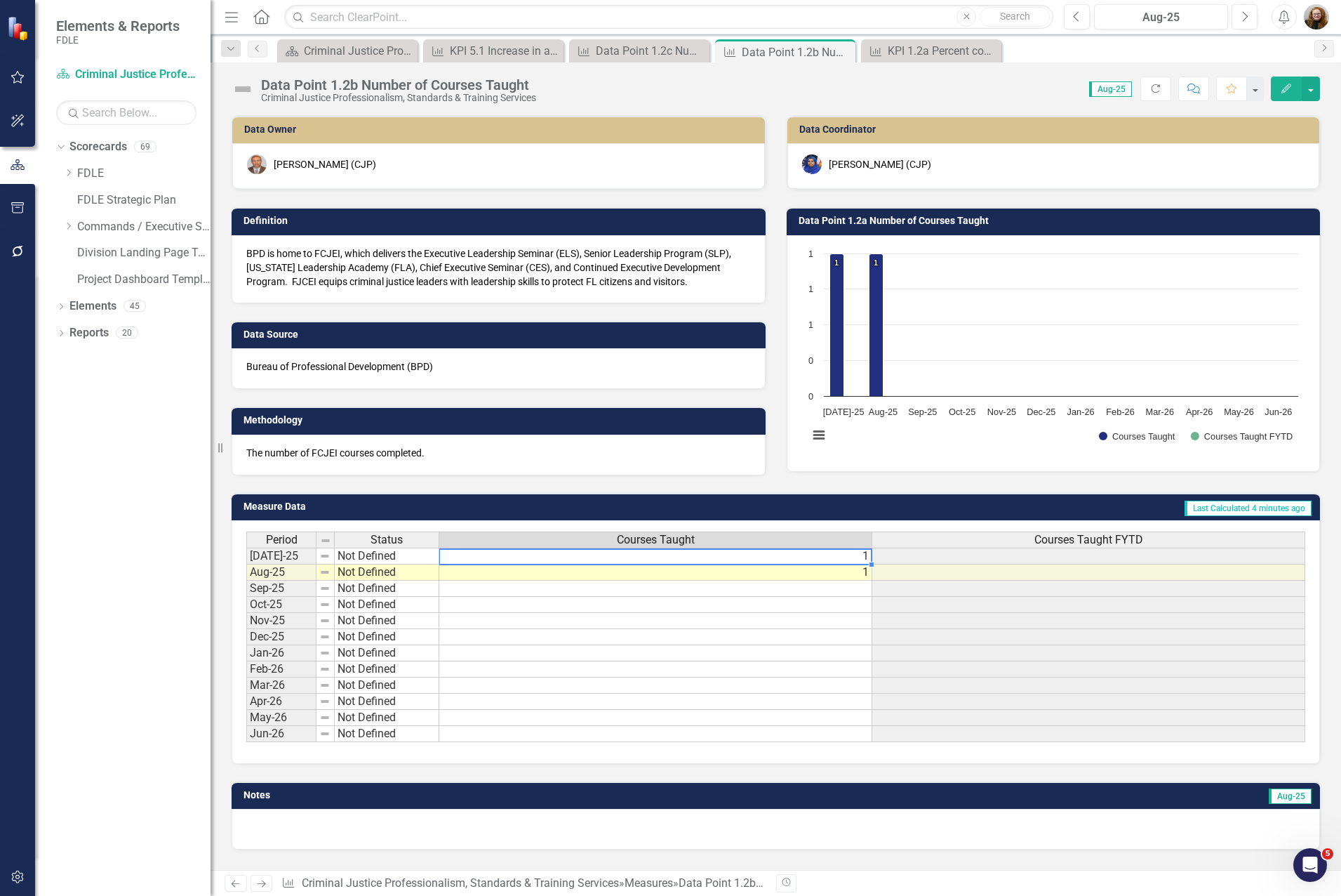
click at [866, 558] on td "1" at bounding box center [656, 556] width 433 height 17
type textarea "1"
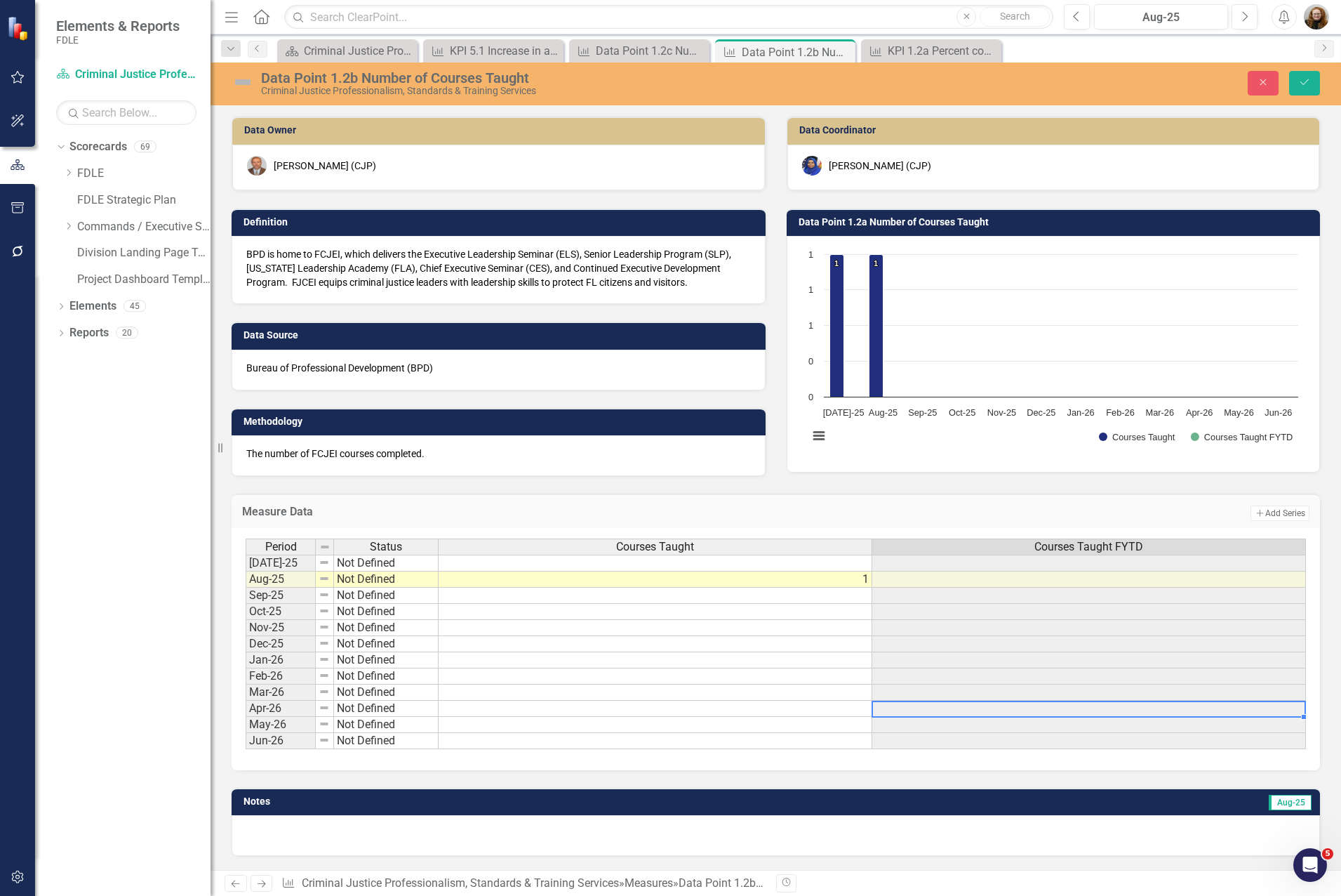
drag, startPoint x: 876, startPoint y: 714, endPoint x: 901, endPoint y: 686, distance: 37.5
click at [877, 714] on td at bounding box center [1089, 708] width 434 height 16
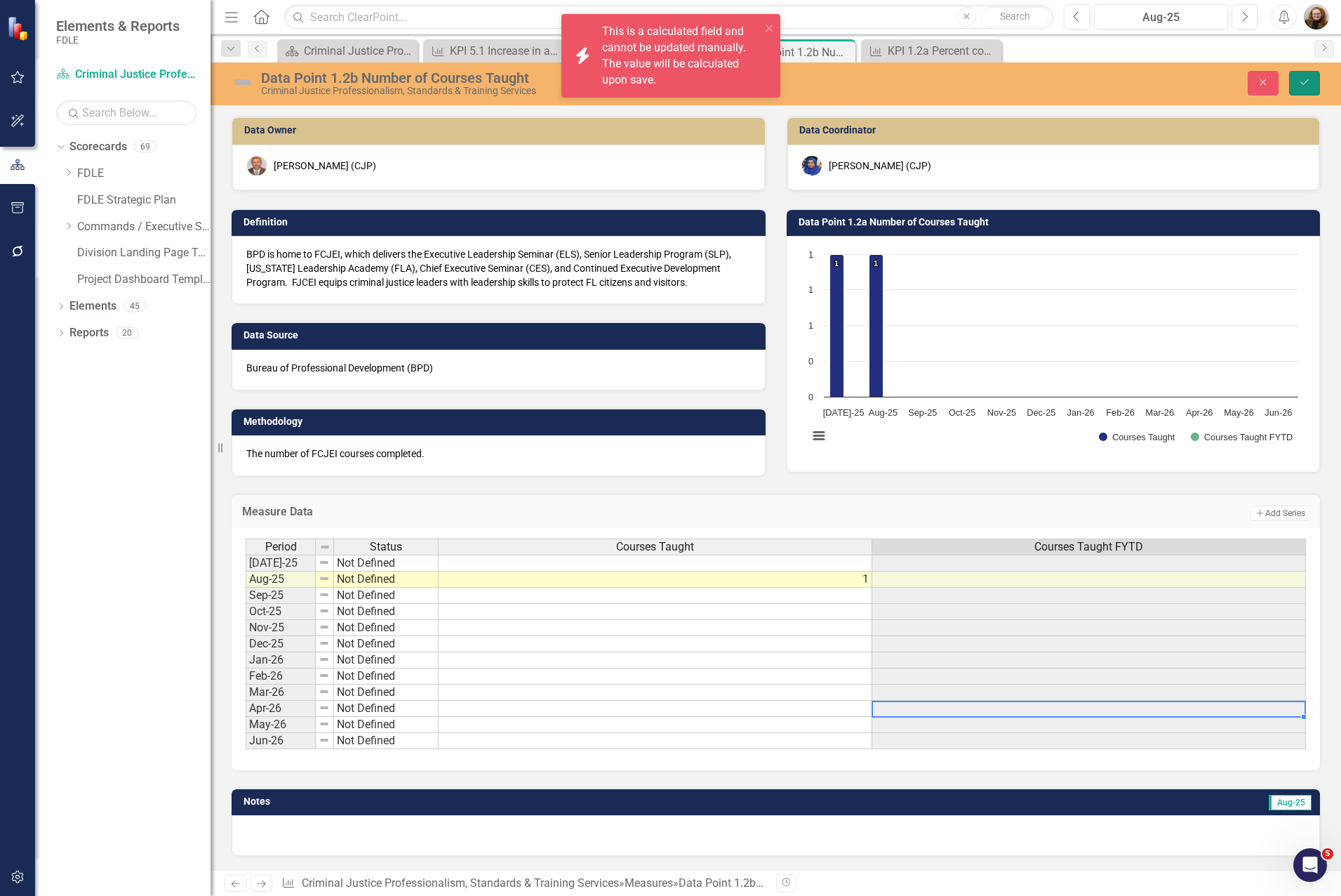
click at [1200, 92] on button "Save" at bounding box center [1305, 83] width 31 height 24
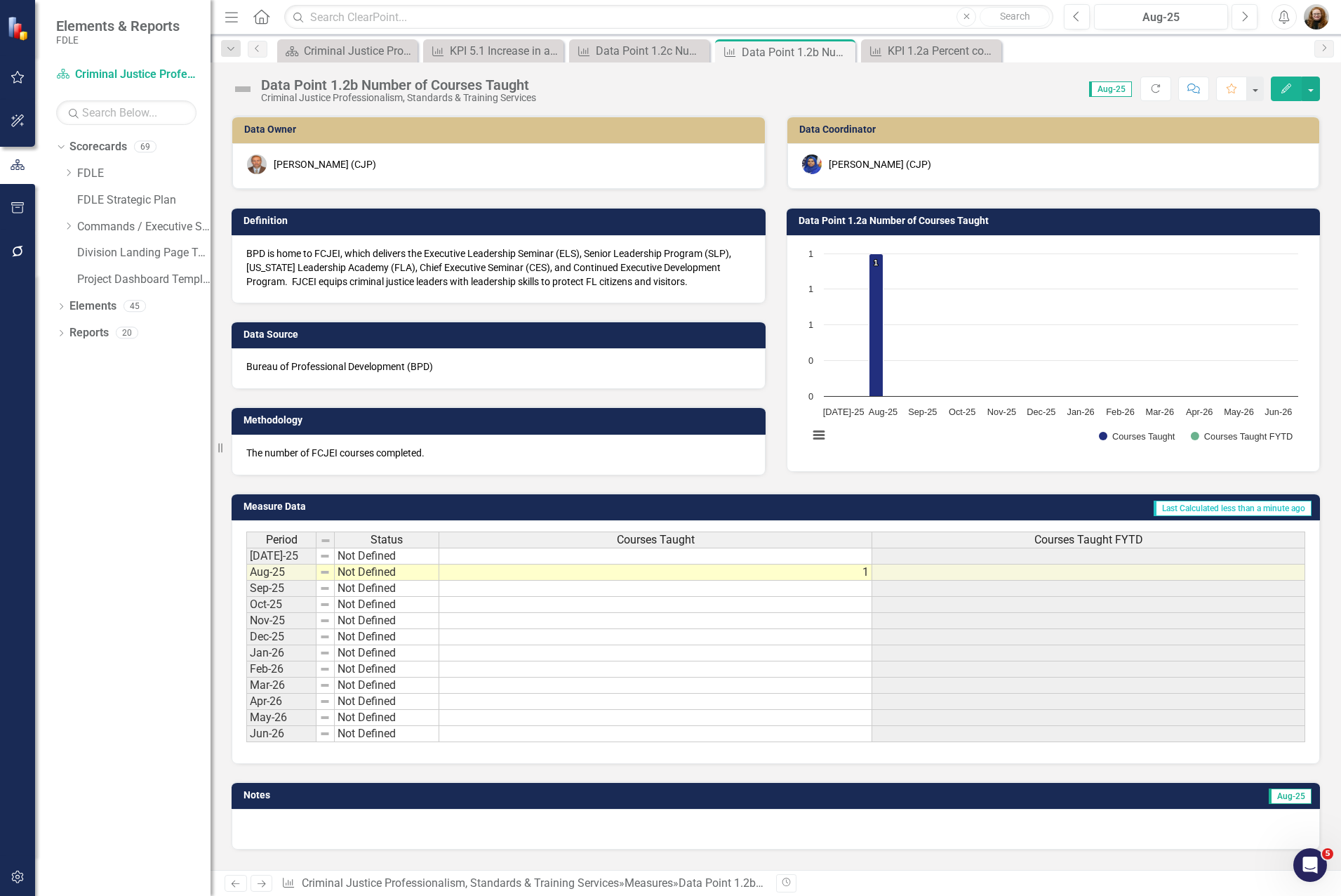
click at [1020, 866] on div "Data Owner Chris Johnson (CJP) Definition BPD is home to FCJEI, which delivers …" at bounding box center [775, 492] width 1131 height 755
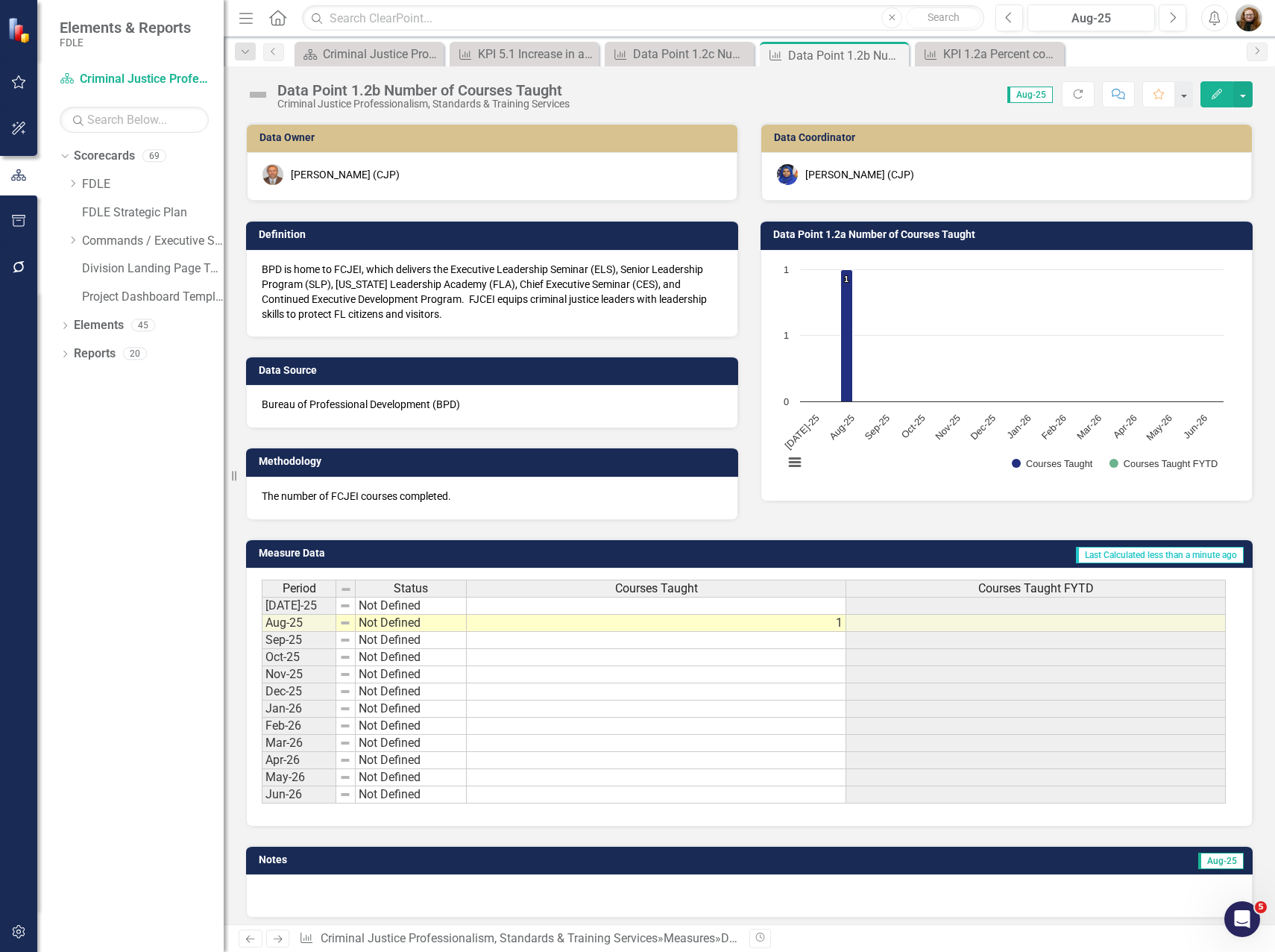
click at [1260, 834] on div "Data Owner Chris Johnson (CJP) Definition BPD is home to FCJEI, which delivers …" at bounding box center [749, 518] width 1051 height 829
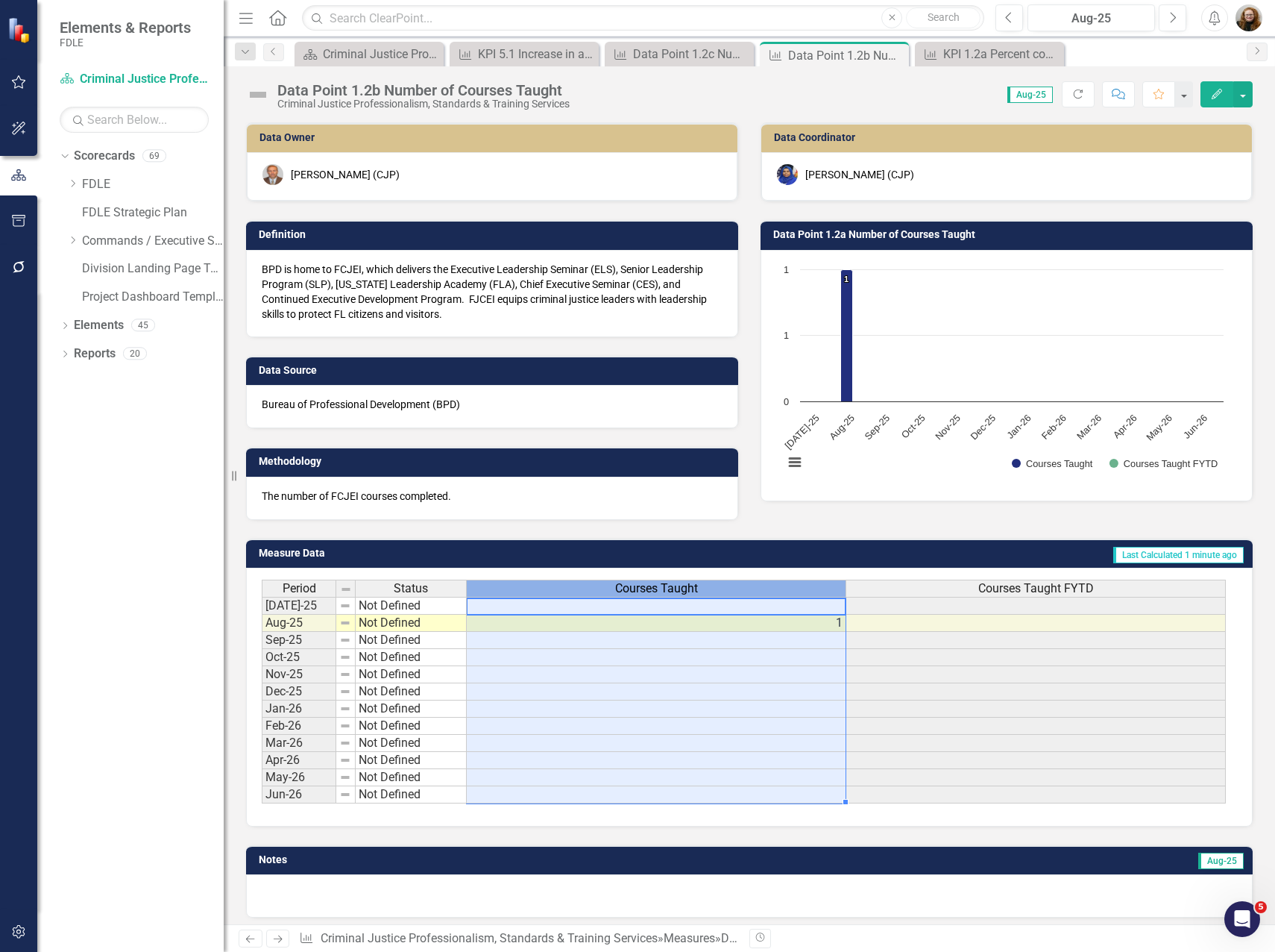
click at [625, 589] on span "Courses Taught" at bounding box center [656, 588] width 82 height 14
click at [624, 588] on span "Courses Taught" at bounding box center [656, 588] width 82 height 14
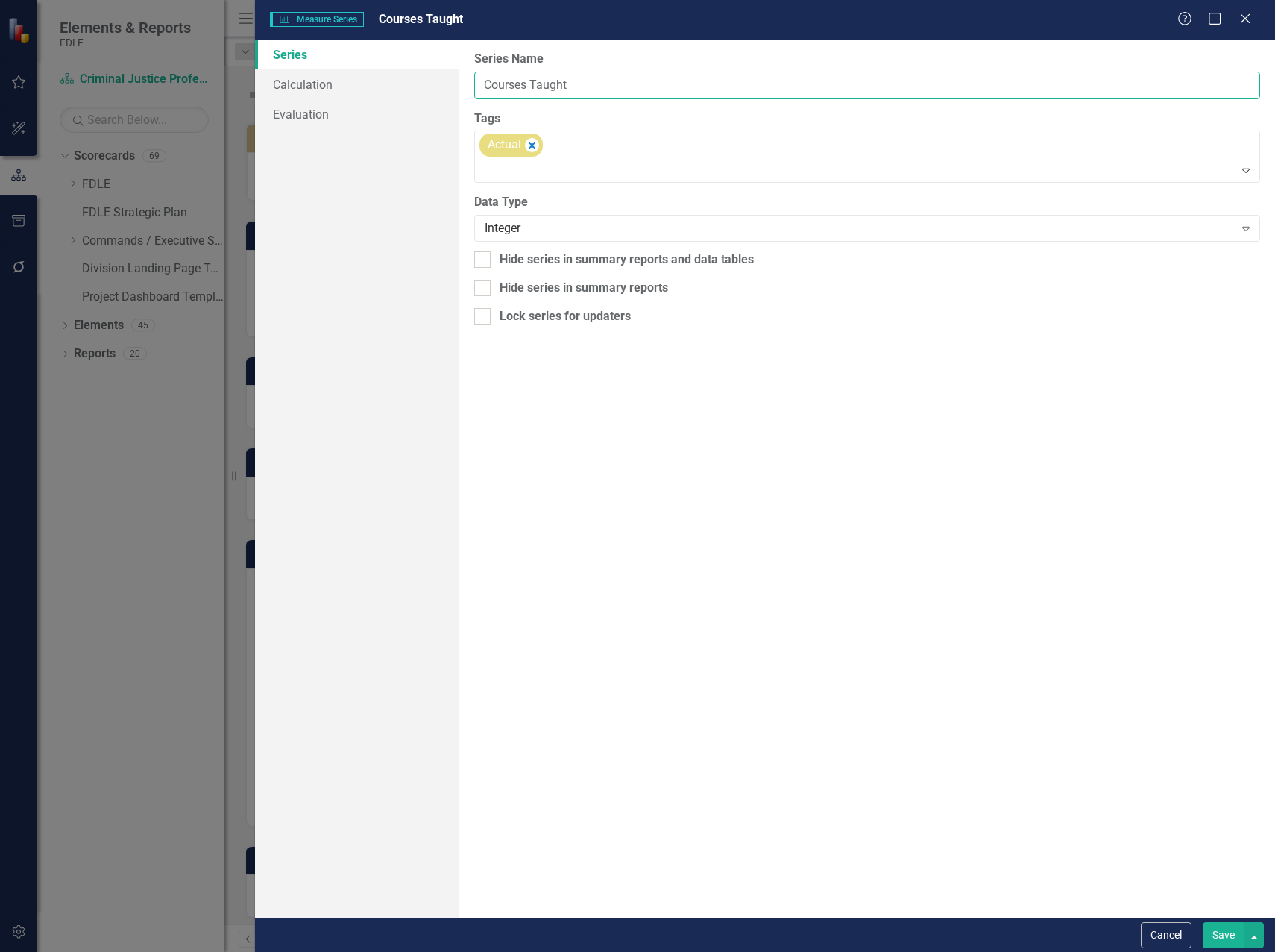
click at [482, 88] on input "Courses Taught" at bounding box center [867, 85] width 786 height 28
drag, startPoint x: 509, startPoint y: 82, endPoint x: 458, endPoint y: 86, distance: 51.2
click at [458, 86] on div "Series Calculation Evaluation From this page, you can edit the name, type, and …" at bounding box center [765, 478] width 1021 height 877
type input "FCJEI Courses Taught"
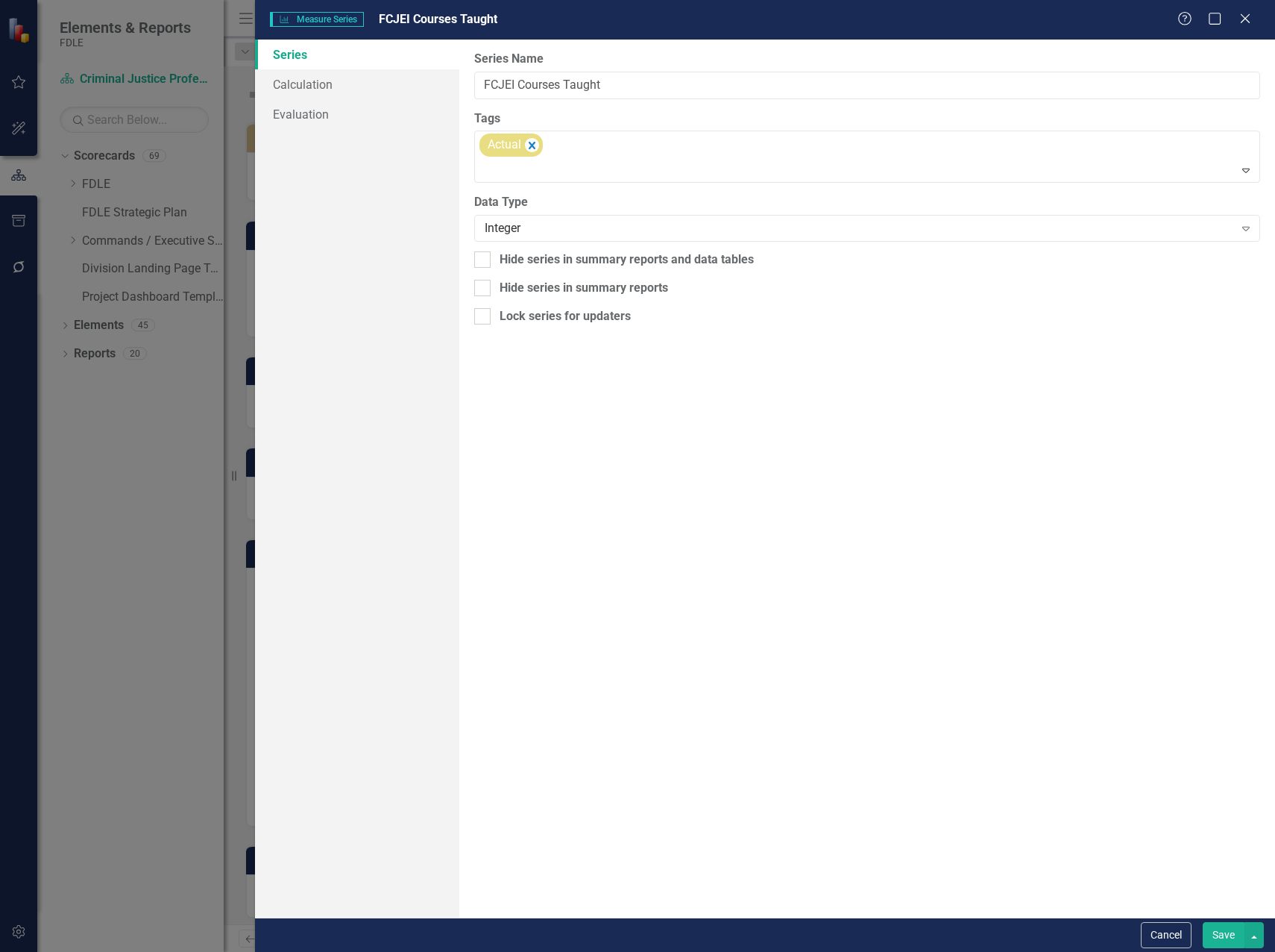
click at [1231, 938] on button "Save" at bounding box center [1224, 935] width 42 height 26
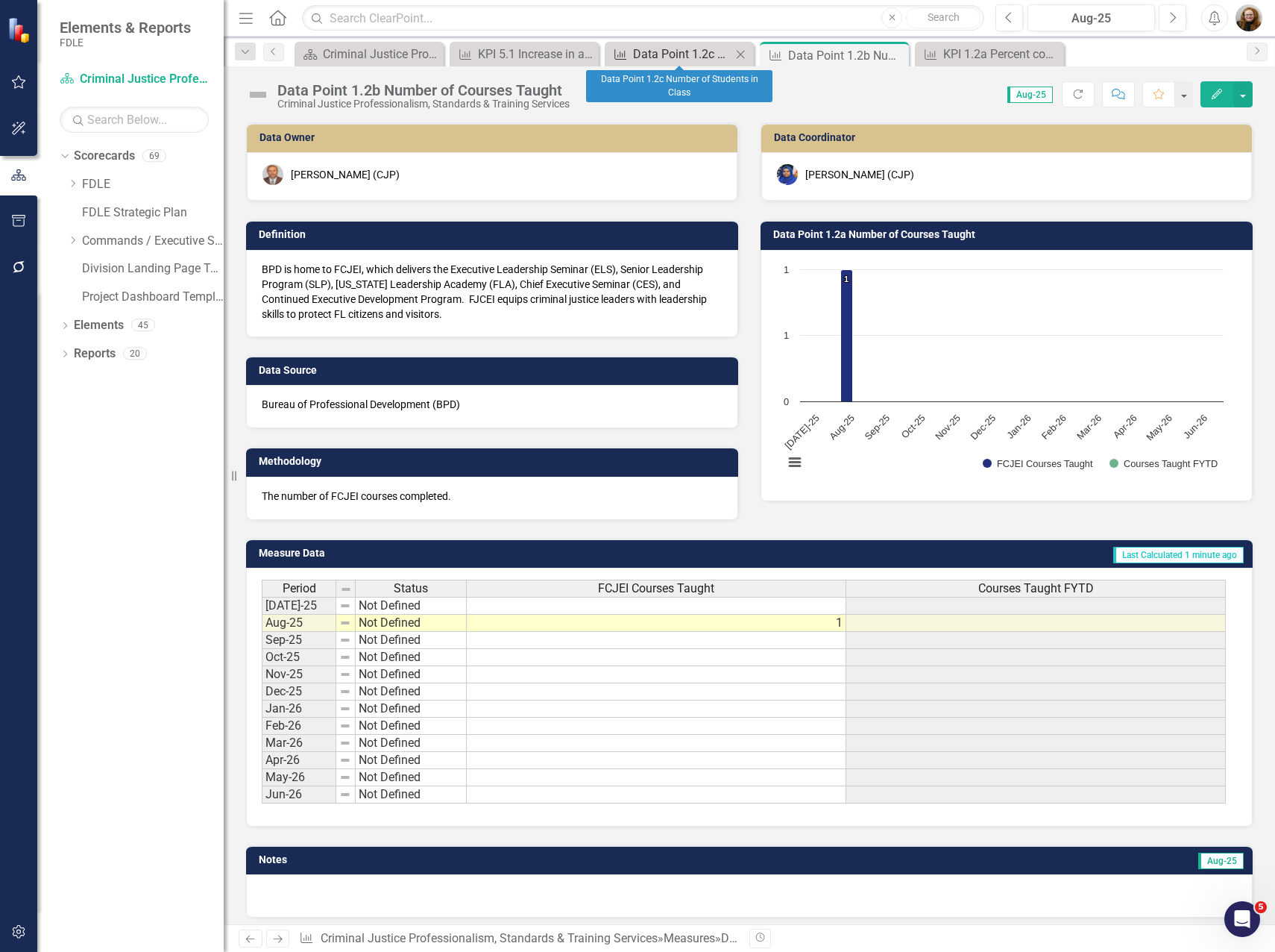
click at [689, 55] on div "Data Point 1.2c Number of Students in Class" at bounding box center [682, 54] width 98 height 19
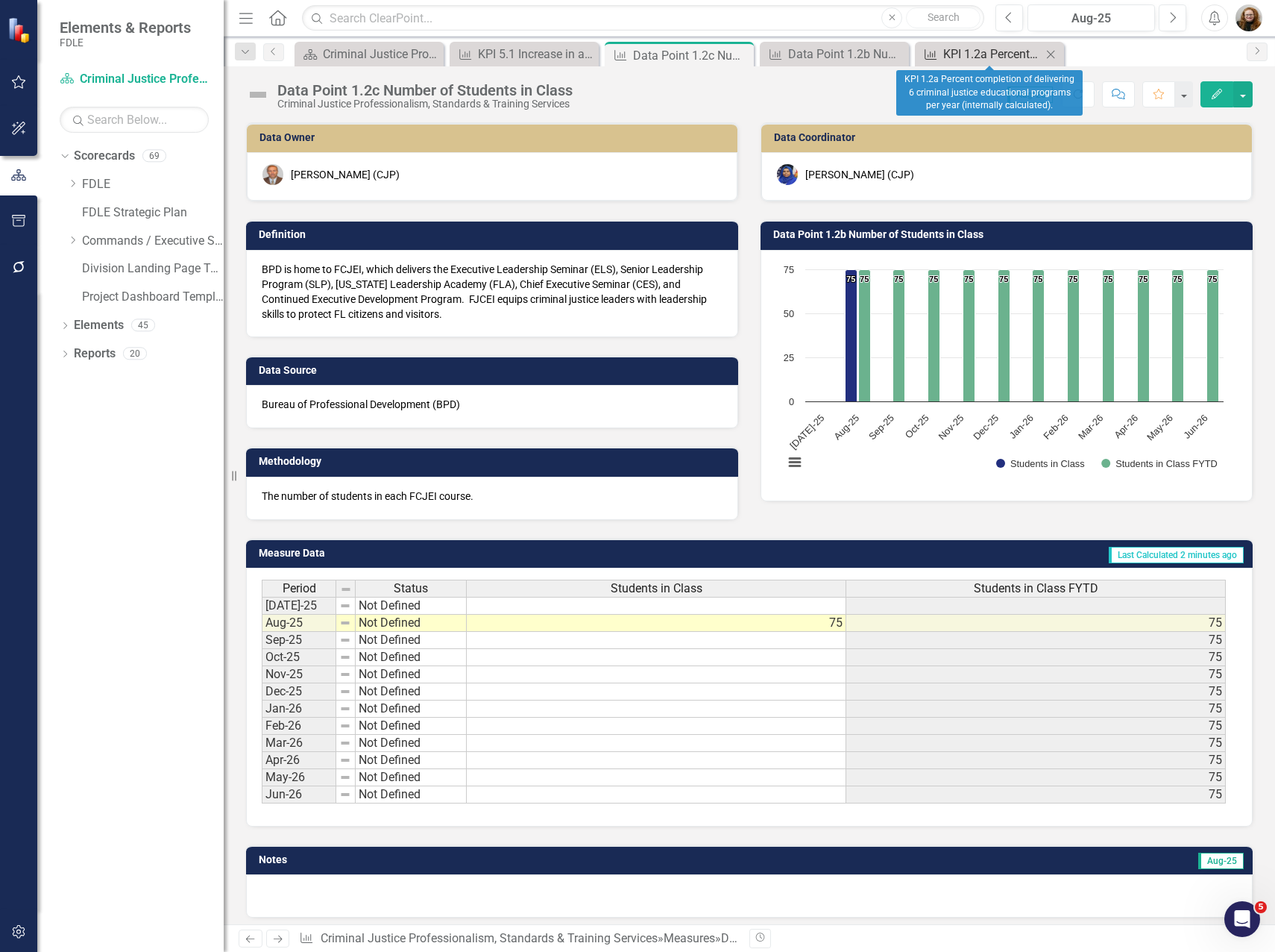
click at [986, 57] on div "KPI 1.2a Percent completion of delivering 6 criminal justice educational progra…" at bounding box center [992, 54] width 98 height 19
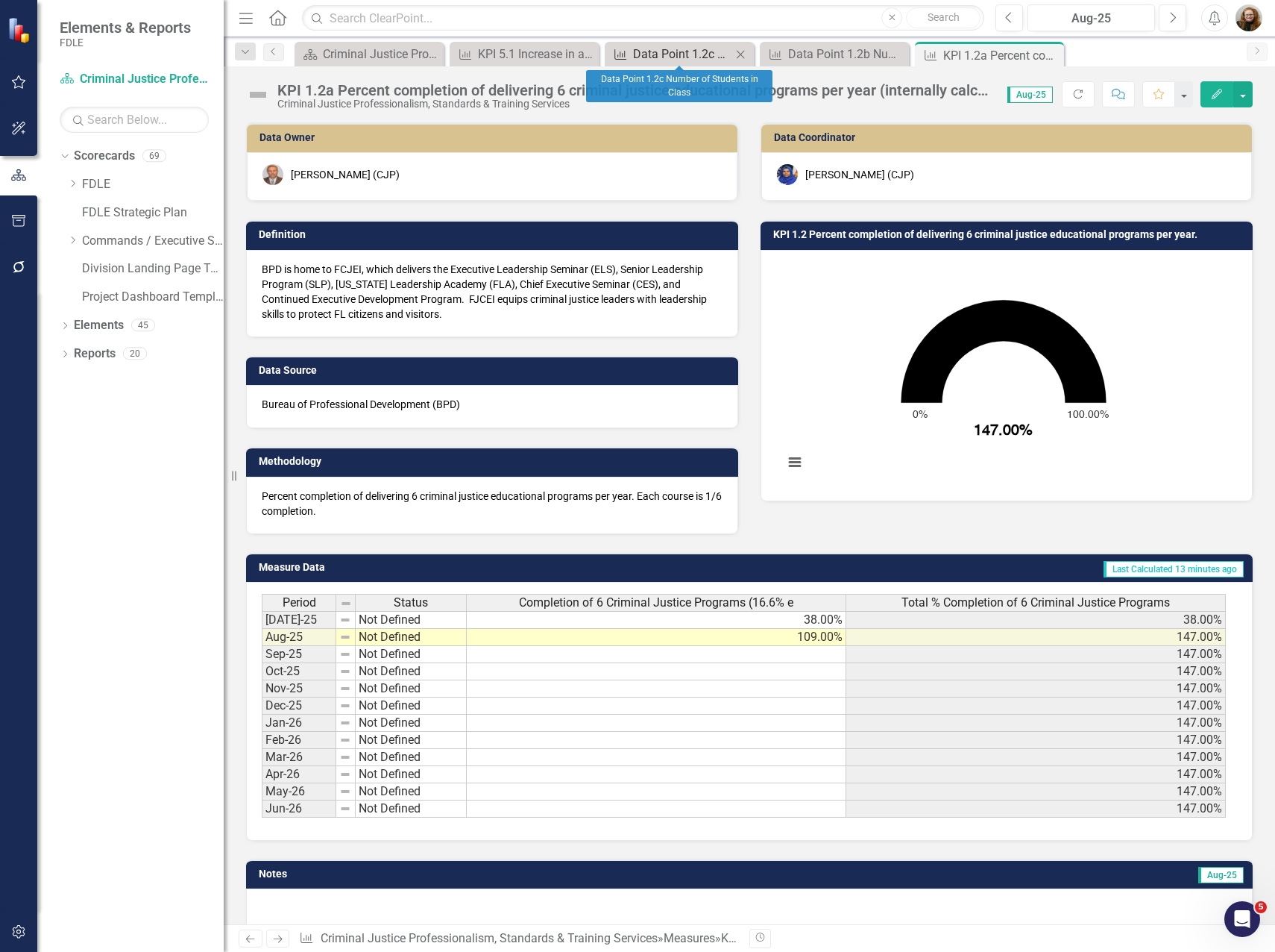
click at [705, 56] on div "Data Point 1.2c Number of Students in Class" at bounding box center [682, 54] width 98 height 19
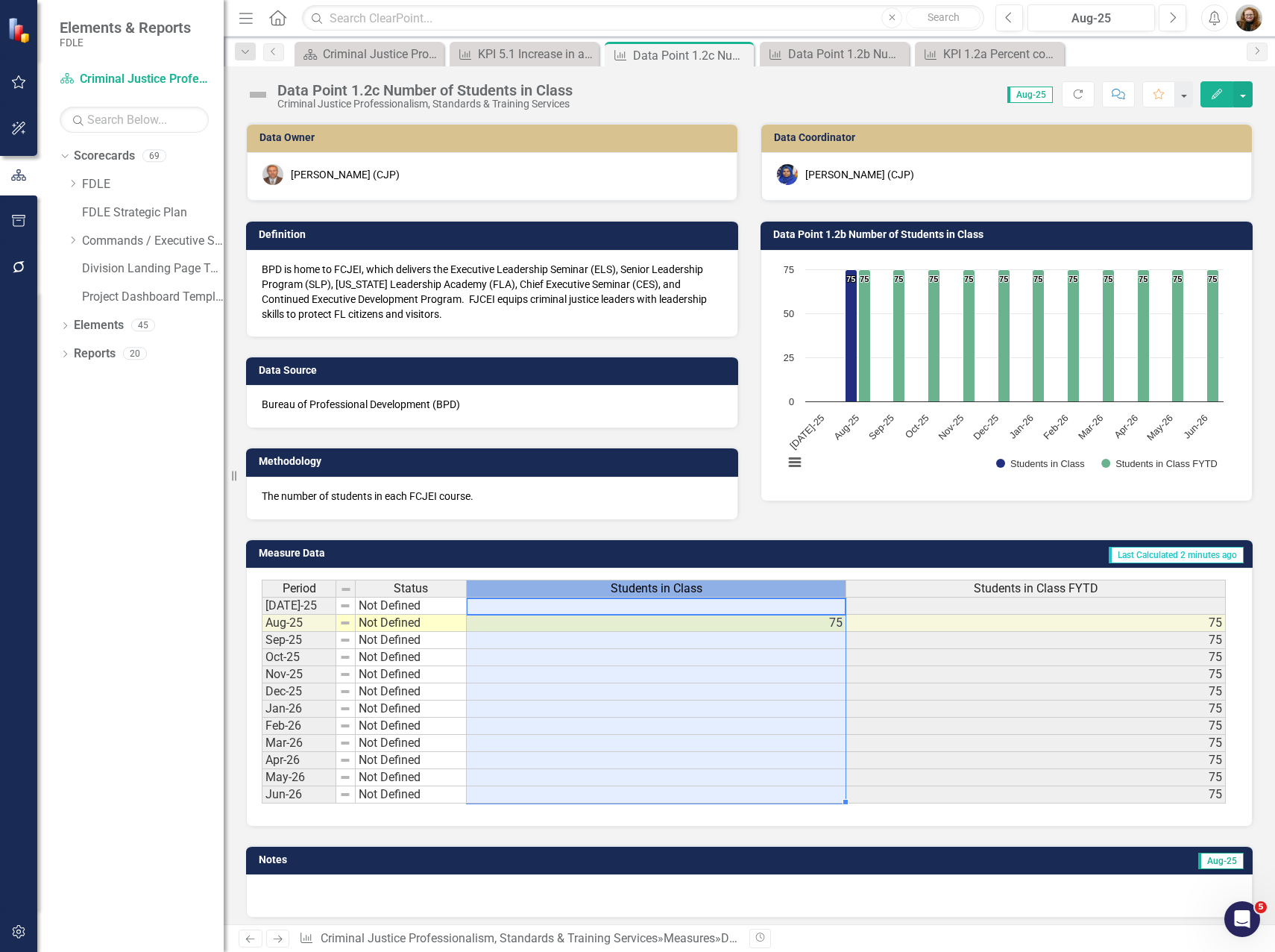
click at [678, 589] on span "Students in Class" at bounding box center [657, 588] width 91 height 14
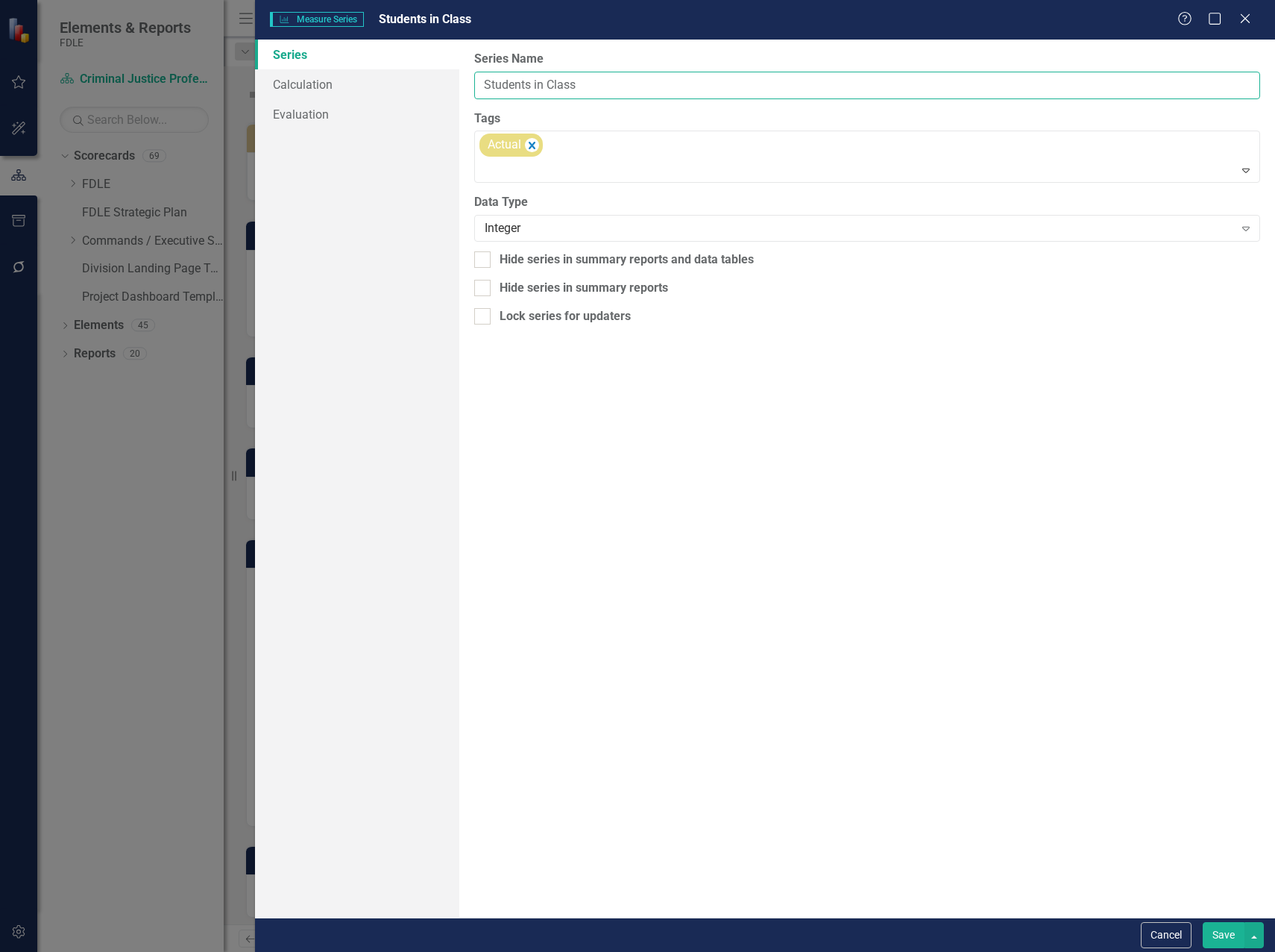
click at [547, 83] on input "Students in Class" at bounding box center [867, 85] width 786 height 28
click at [638, 82] on input "Students in FCJEI Class" at bounding box center [867, 85] width 786 height 28
type input "Students in FCJEI Classes"
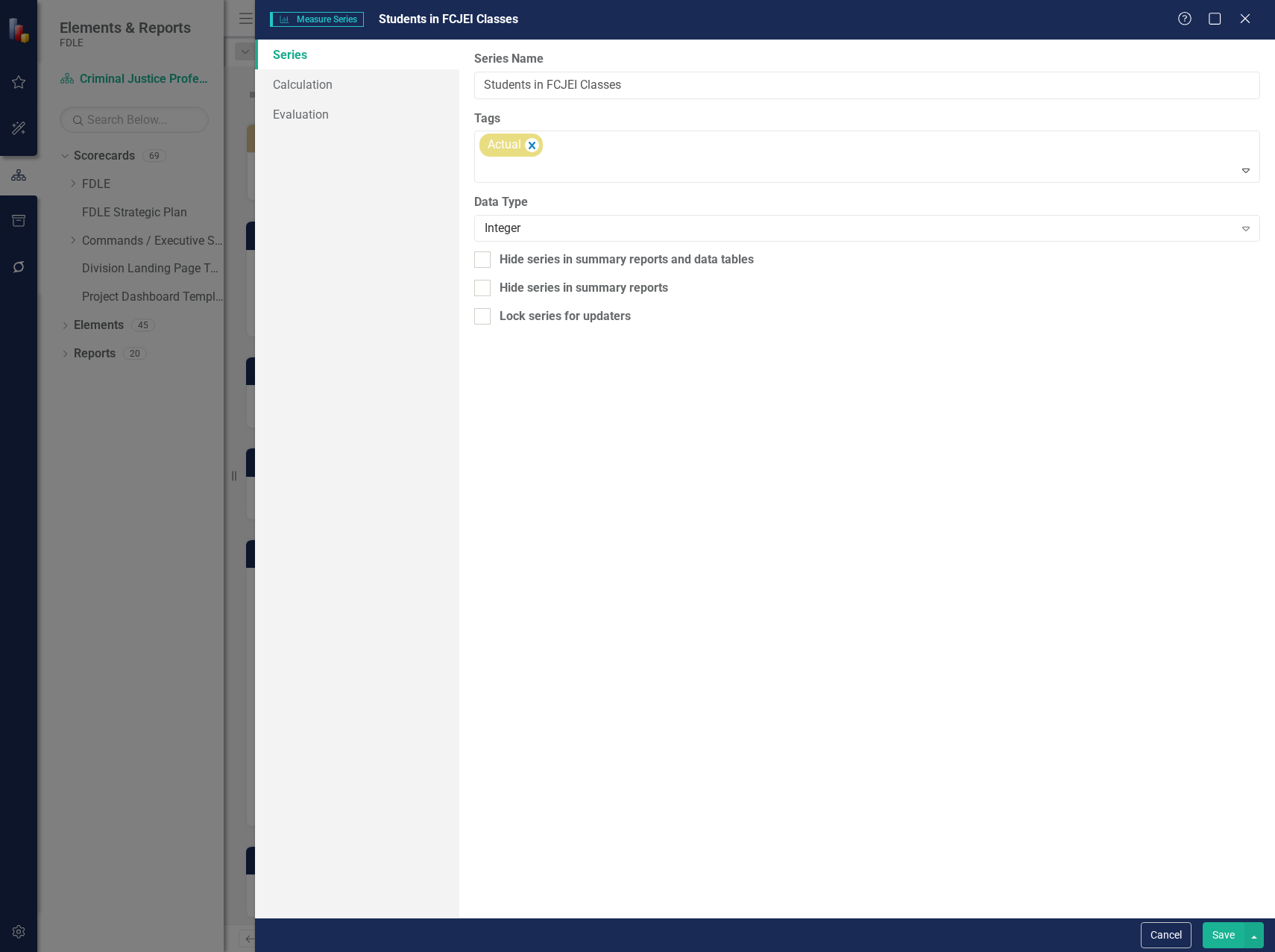
click at [1221, 934] on button "Save" at bounding box center [1224, 935] width 42 height 26
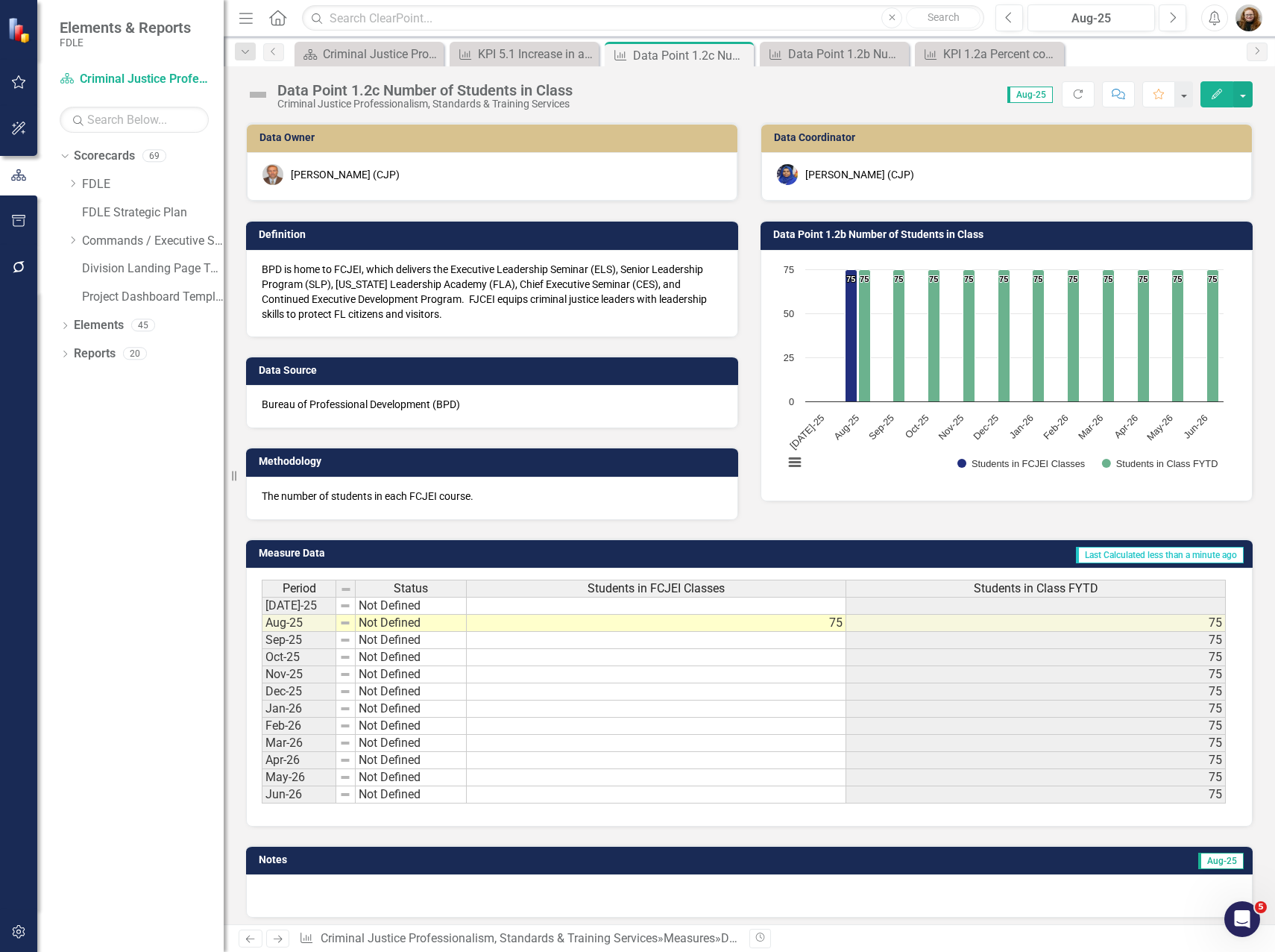
click at [1014, 590] on span "Students in Class FYTD" at bounding box center [1036, 588] width 124 height 14
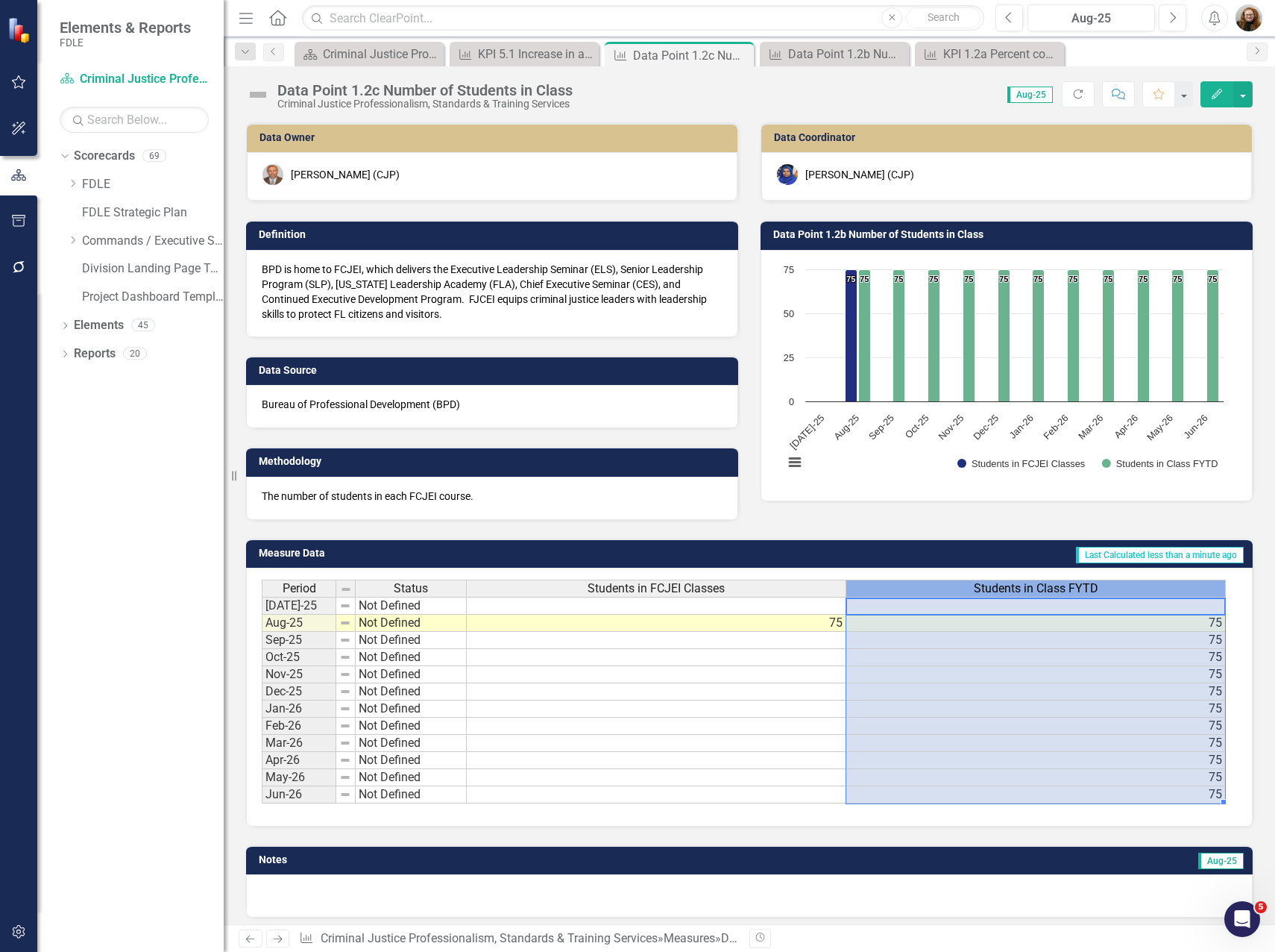
click at [1014, 590] on span "Students in Class FYTD" at bounding box center [1036, 588] width 124 height 14
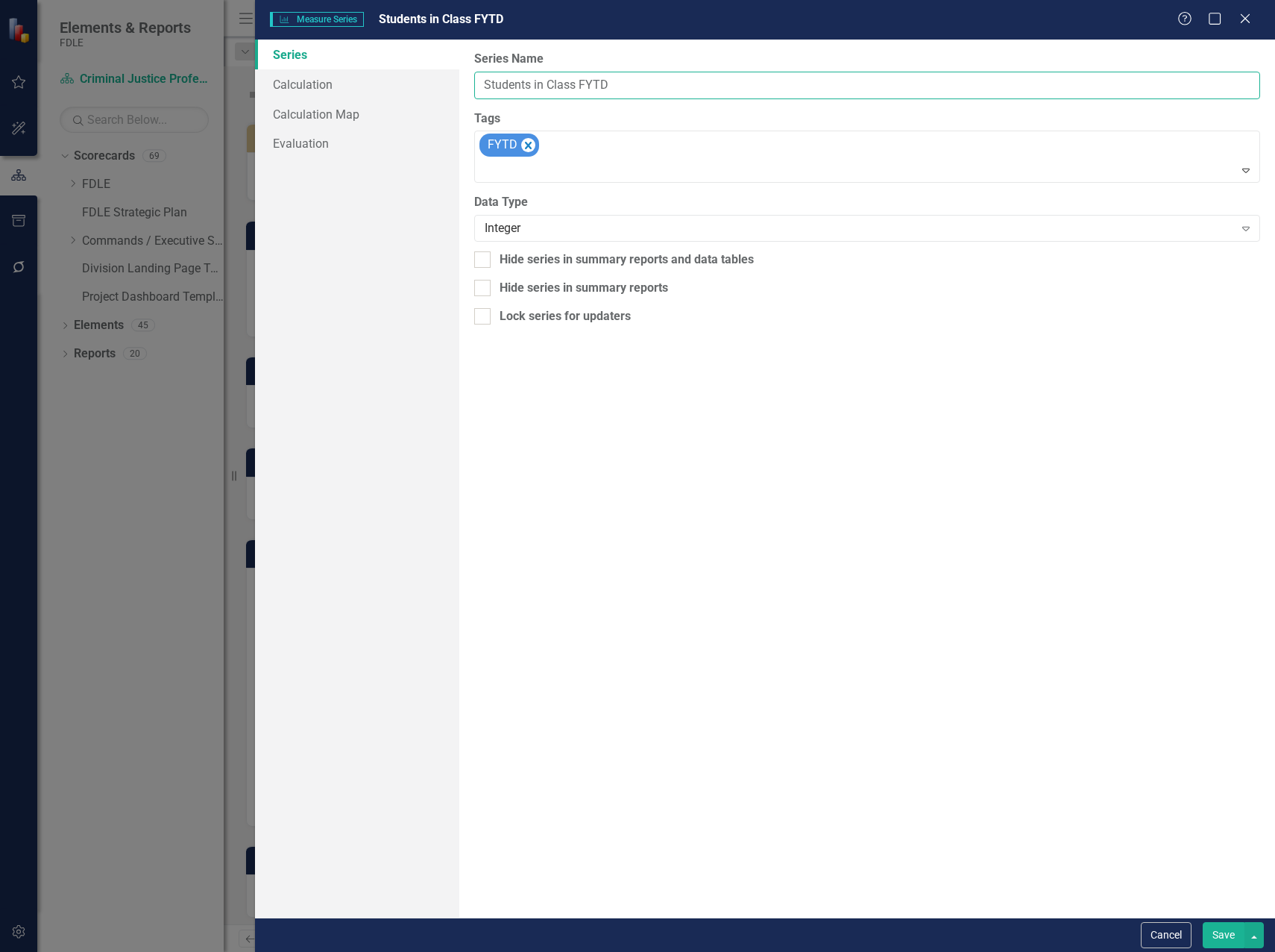
click at [549, 86] on input "Students in Class FYTD" at bounding box center [867, 85] width 786 height 28
click at [610, 85] on input "Students in FCJEI Class FYTD" at bounding box center [867, 85] width 786 height 28
type input "Students in FCJEI Classes FYTD"
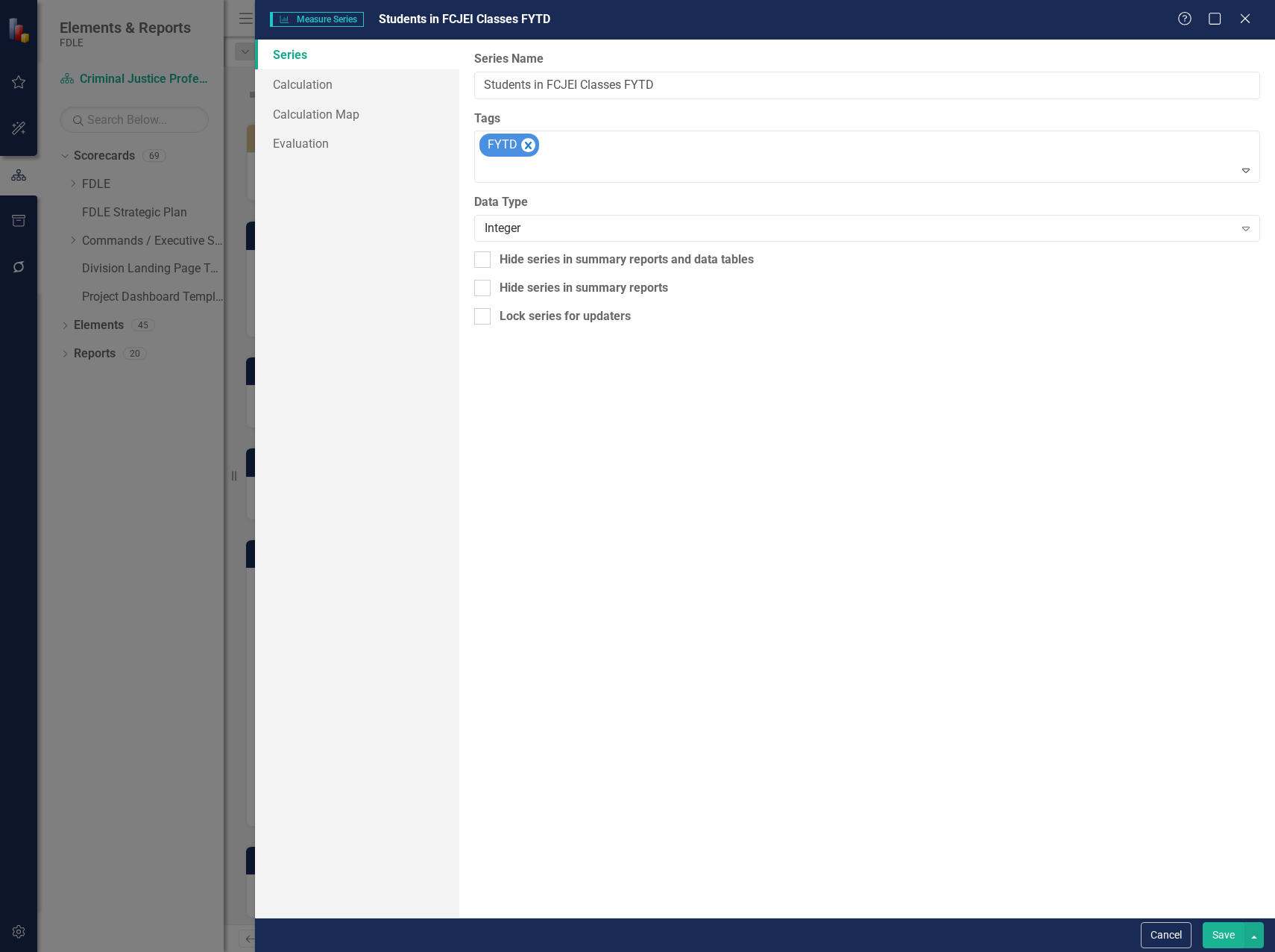
click at [1206, 939] on button "Save" at bounding box center [1224, 935] width 42 height 26
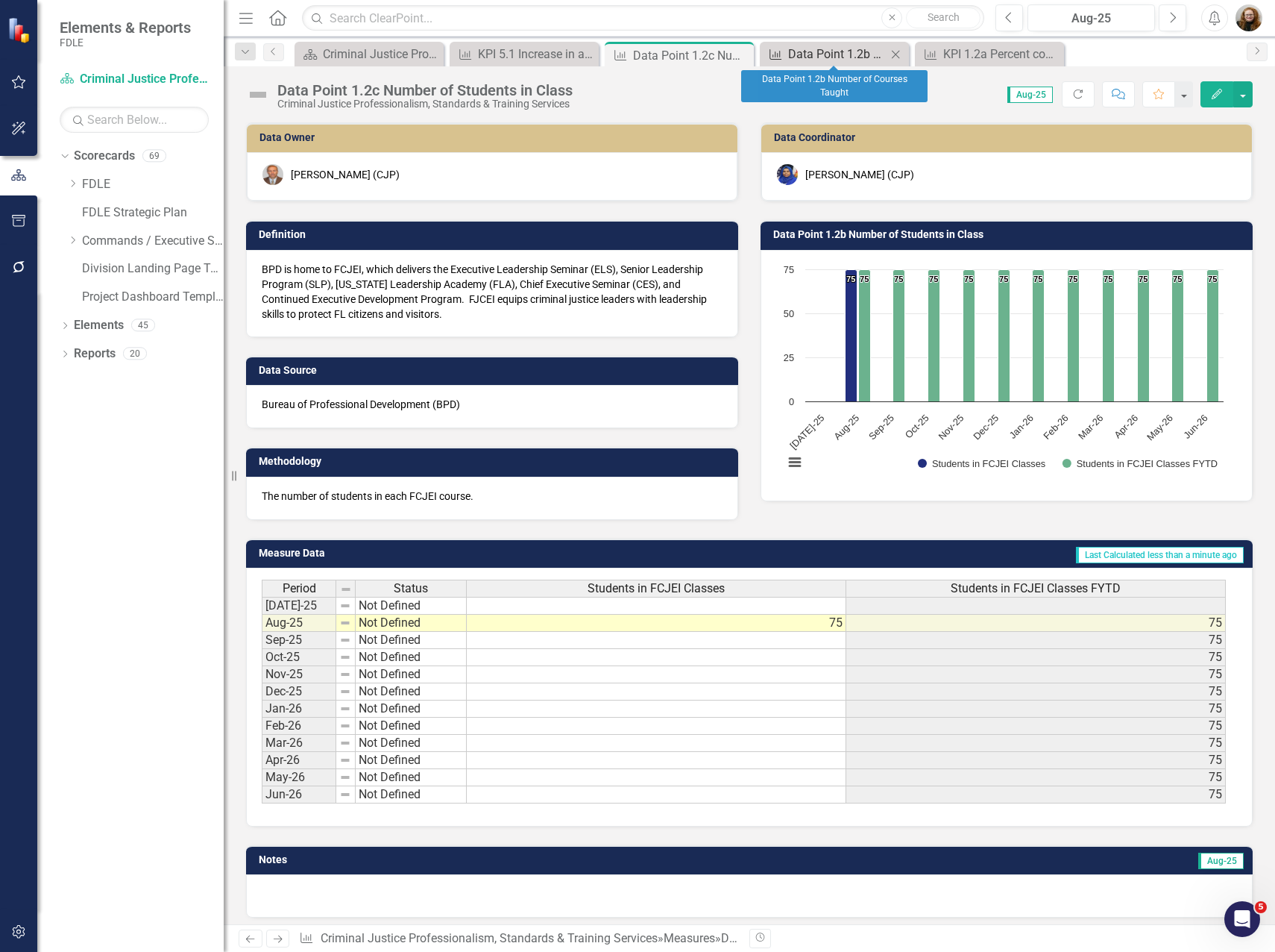
click at [809, 58] on div "Data Point 1.2b Number of Courses Taught" at bounding box center [837, 54] width 98 height 19
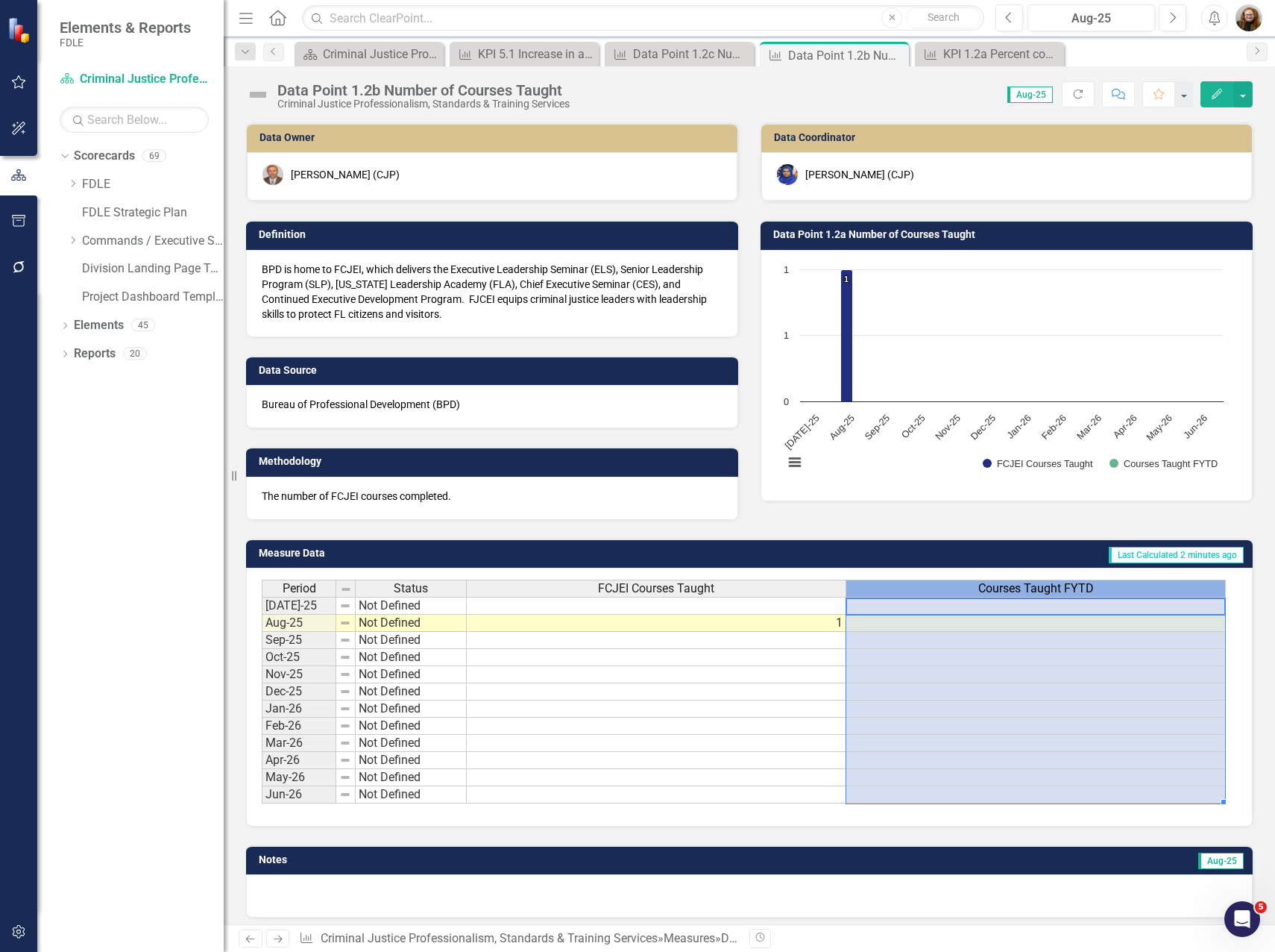
click at [977, 581] on div "Courses Taught FYTD" at bounding box center [1036, 588] width 379 height 17
click at [977, 592] on div "Courses Taught FYTD" at bounding box center [1036, 588] width 379 height 17
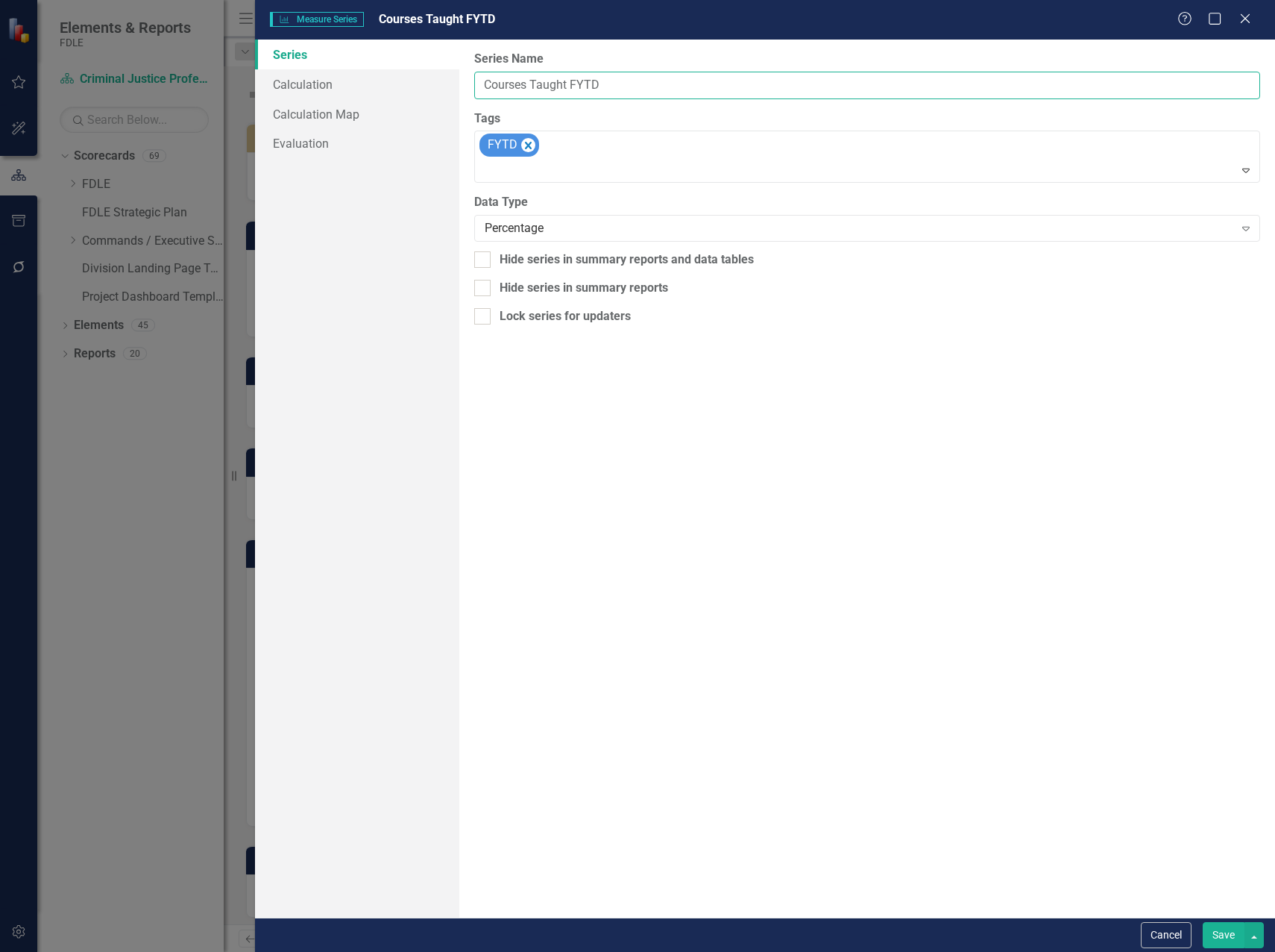
click at [477, 85] on input "Courses Taught FYTD" at bounding box center [867, 85] width 786 height 28
type input "FCJEI Courses Taught FYTD"
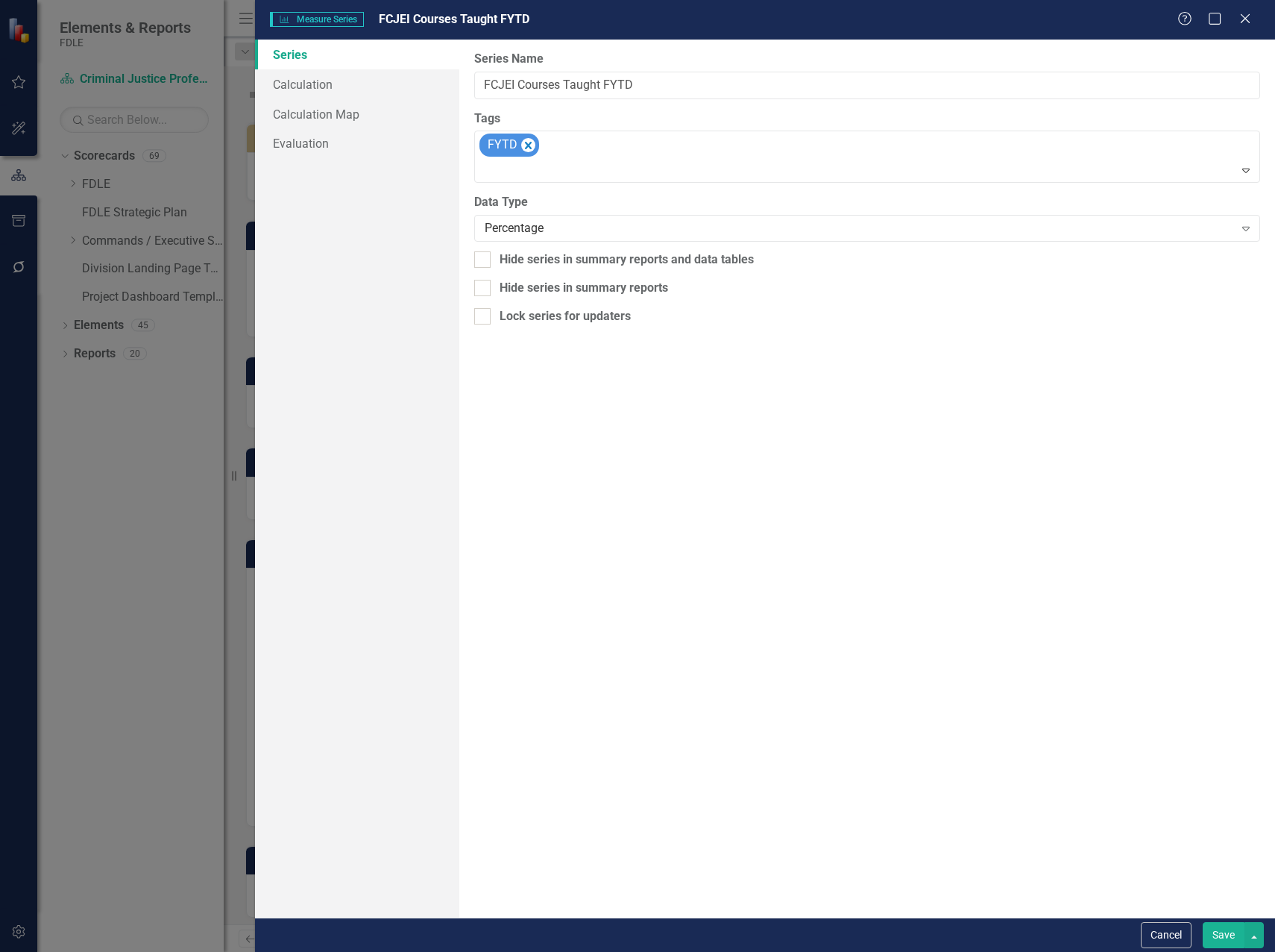
click at [1224, 934] on button "Save" at bounding box center [1224, 935] width 42 height 26
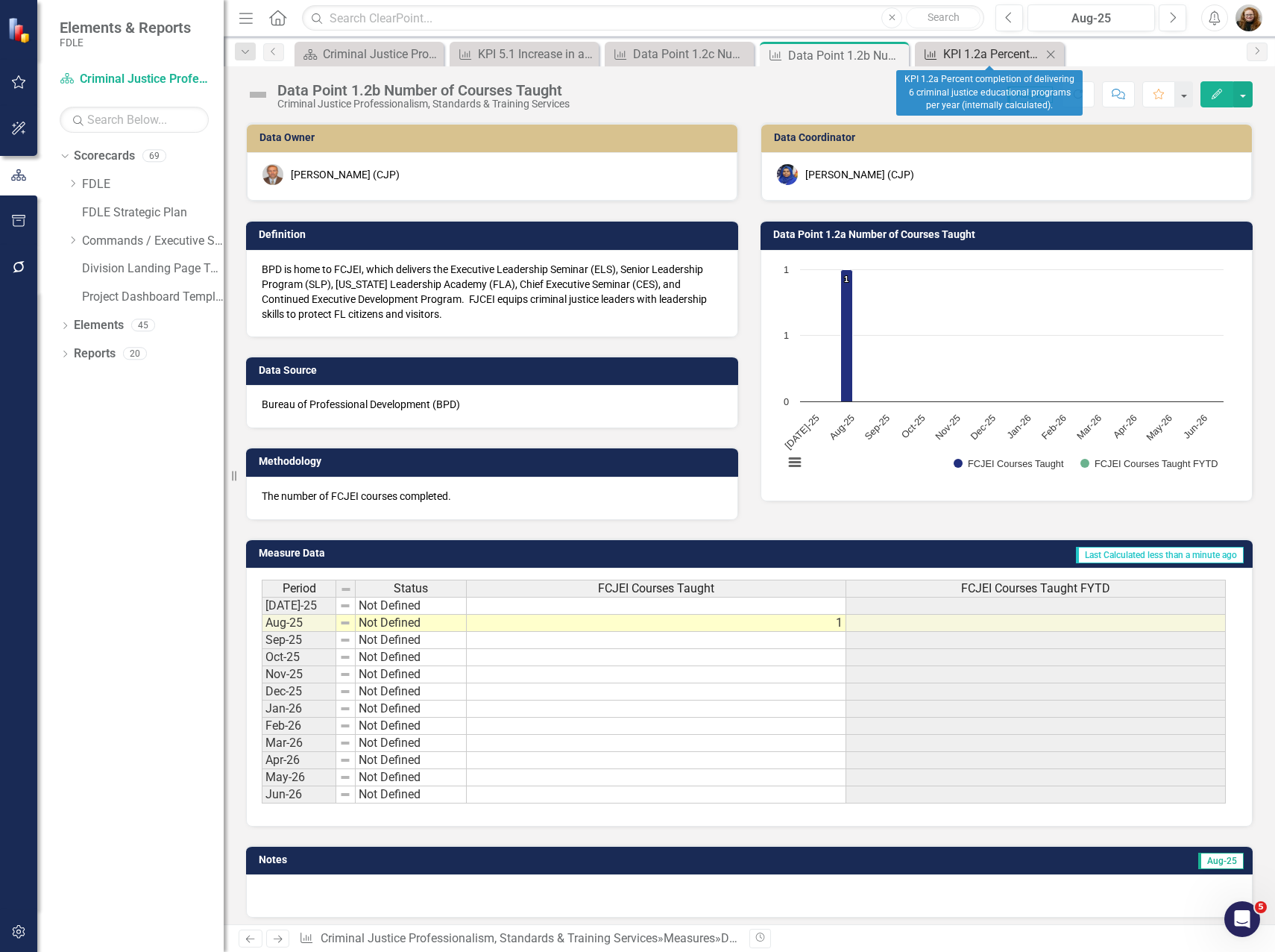
click at [992, 54] on div "KPI 1.2a Percent completion of delivering 6 criminal justice educational progra…" at bounding box center [992, 54] width 98 height 19
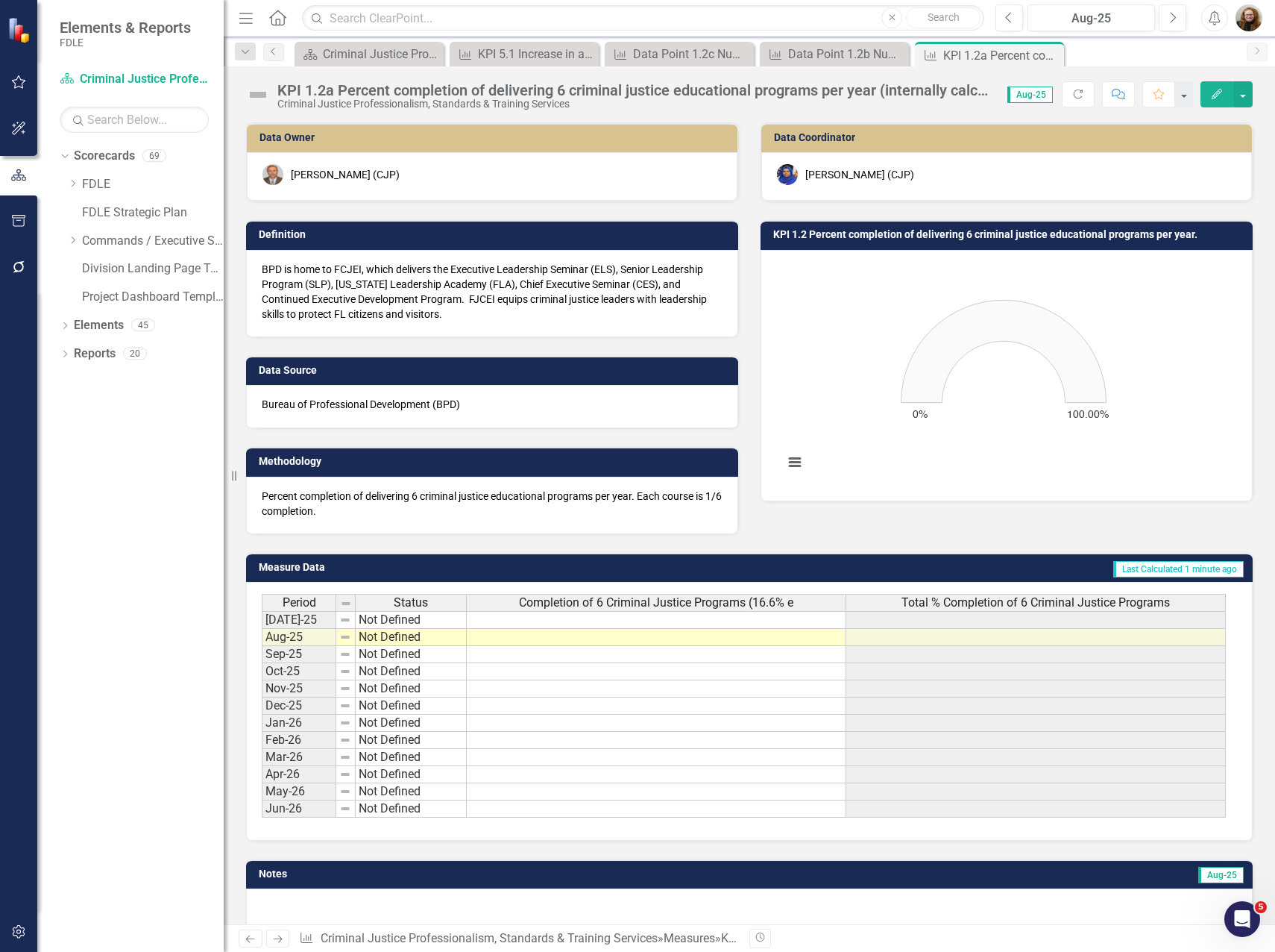
click at [605, 608] on span "Completion of 6 Criminal Justice Programs (16.6% e" at bounding box center [656, 603] width 274 height 14
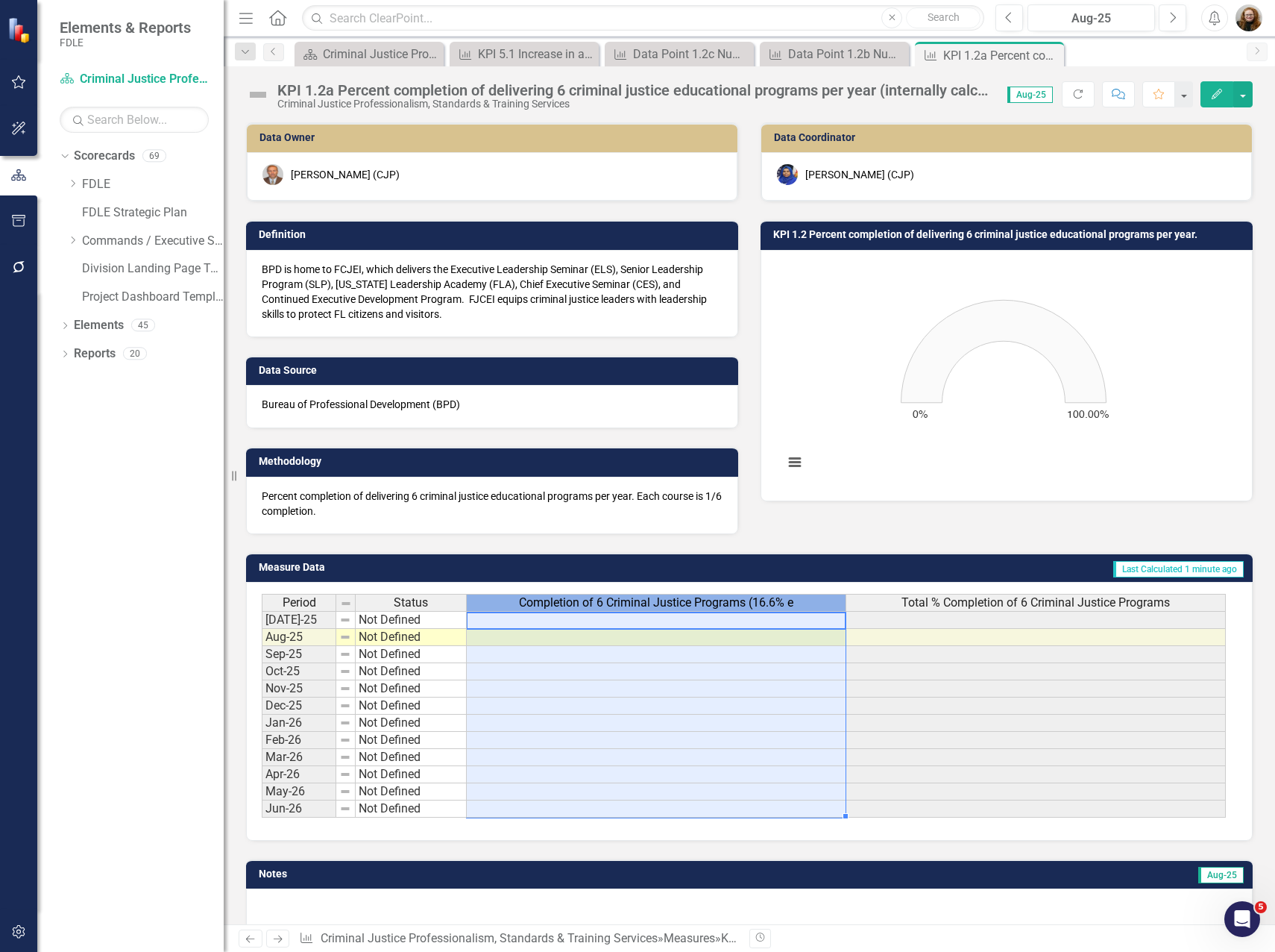
click at [605, 608] on span "Completion of 6 Criminal Justice Programs (16.6% e" at bounding box center [656, 603] width 274 height 14
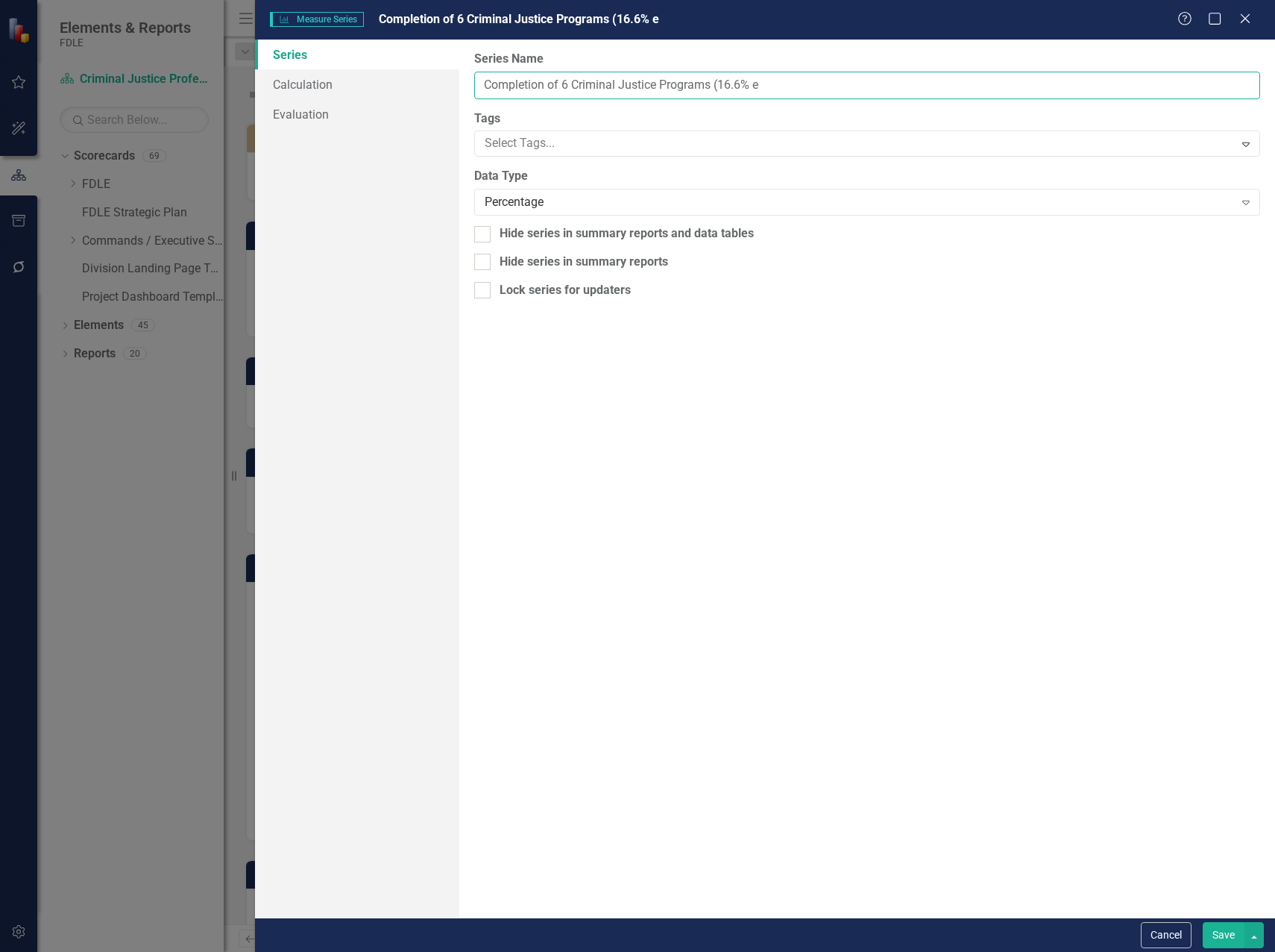
click at [544, 85] on input "Completion of 6 Criminal Justice Programs (16.6% e" at bounding box center [867, 85] width 786 height 28
click at [761, 79] on input "Complete of 6 Criminal Justice Programs (16.6% e" at bounding box center [867, 85] width 786 height 28
type input "Complete of 6 Criminal Justice Programs (16.6% each)"
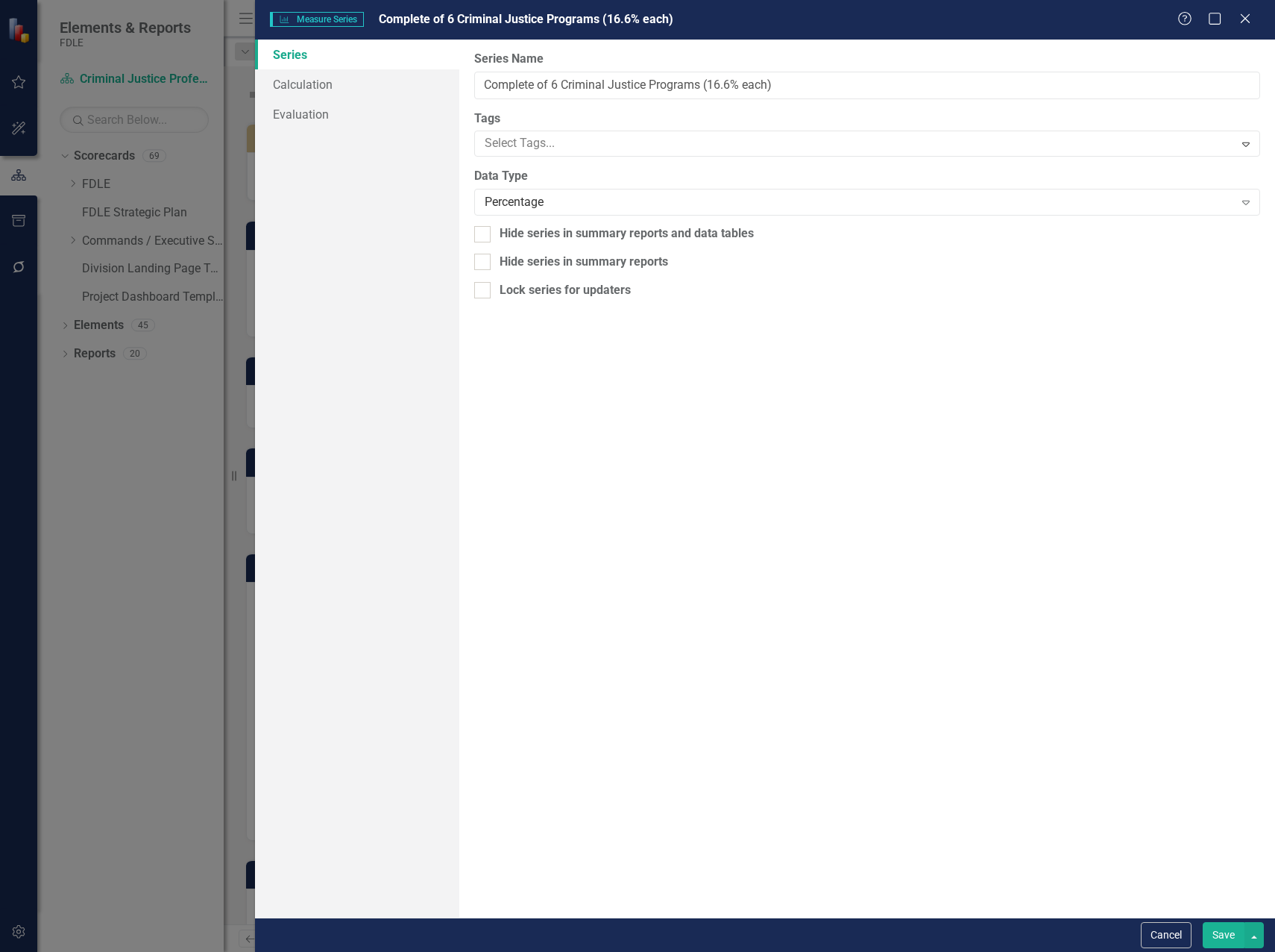
click at [1221, 942] on button "Save" at bounding box center [1224, 935] width 42 height 26
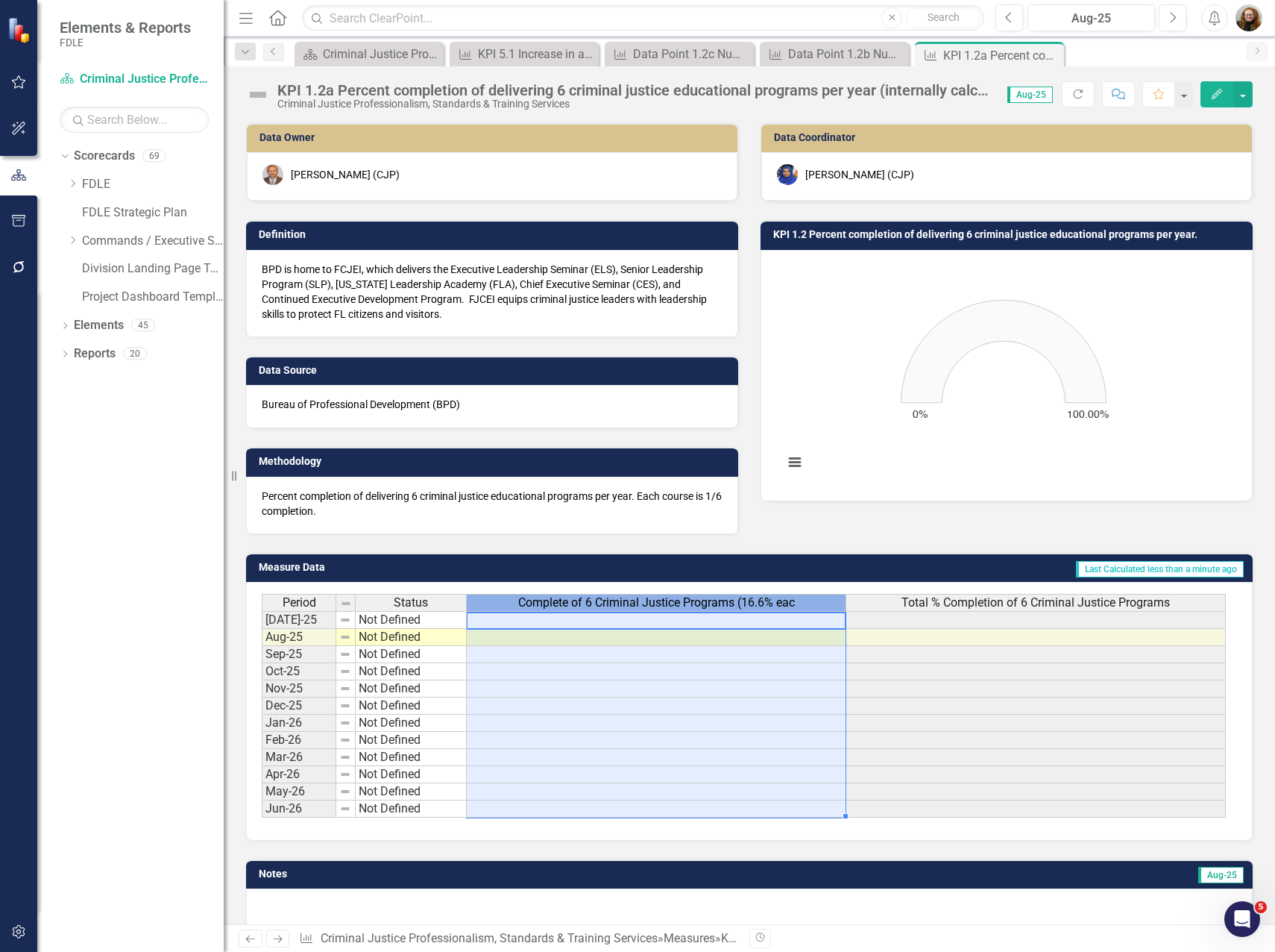
click at [586, 599] on span "Complete of 6 Criminal Justice Programs (16.6% eac" at bounding box center [657, 603] width 276 height 14
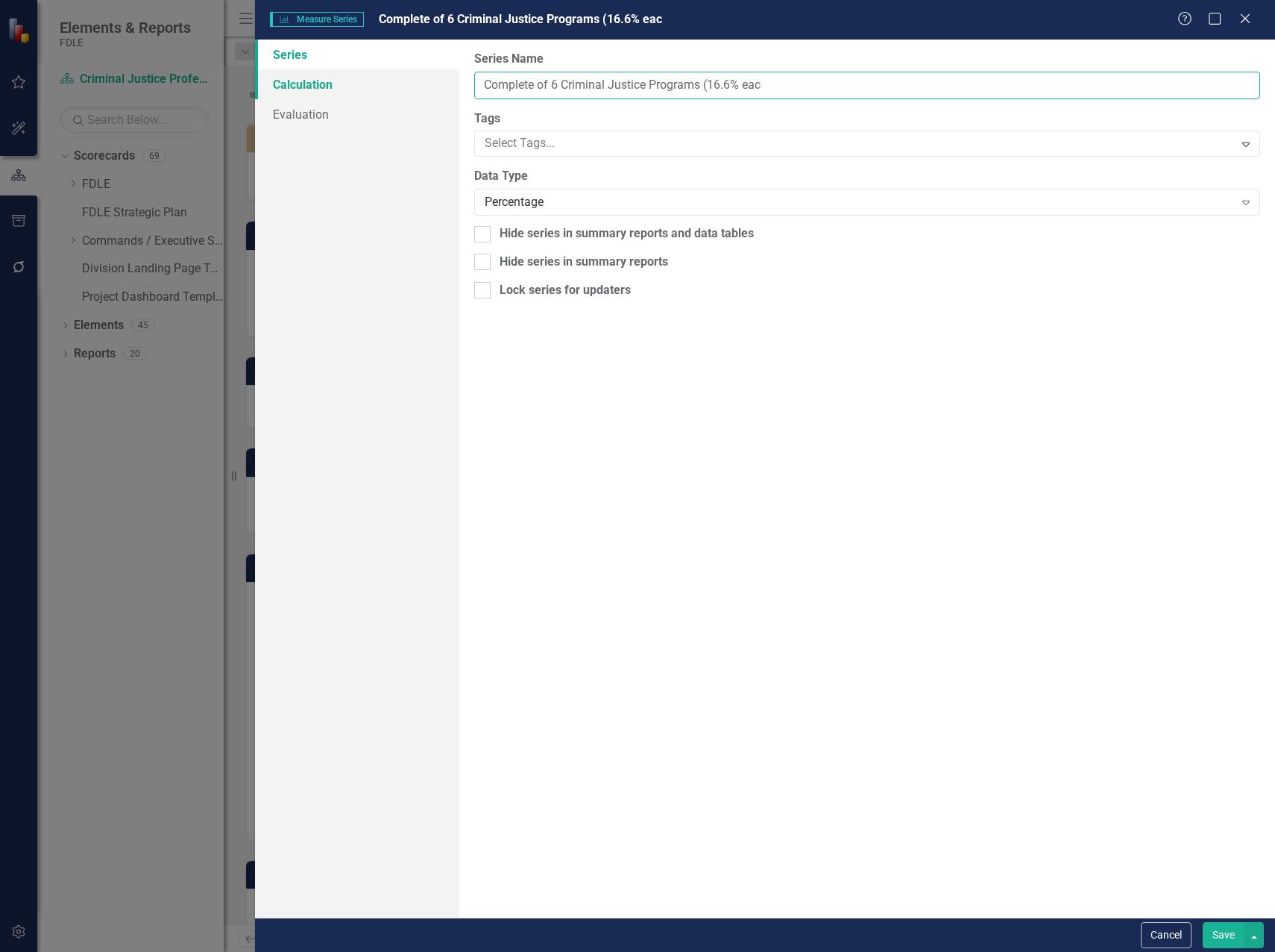
drag, startPoint x: 563, startPoint y: 87, endPoint x: 430, endPoint y: 80, distance: 133.2
click at [430, 80] on div "Series Calculation Evaluation From this page, you can edit the name, type, and …" at bounding box center [765, 478] width 1021 height 877
type input "Criminal Justice Programs (16.6% each)"
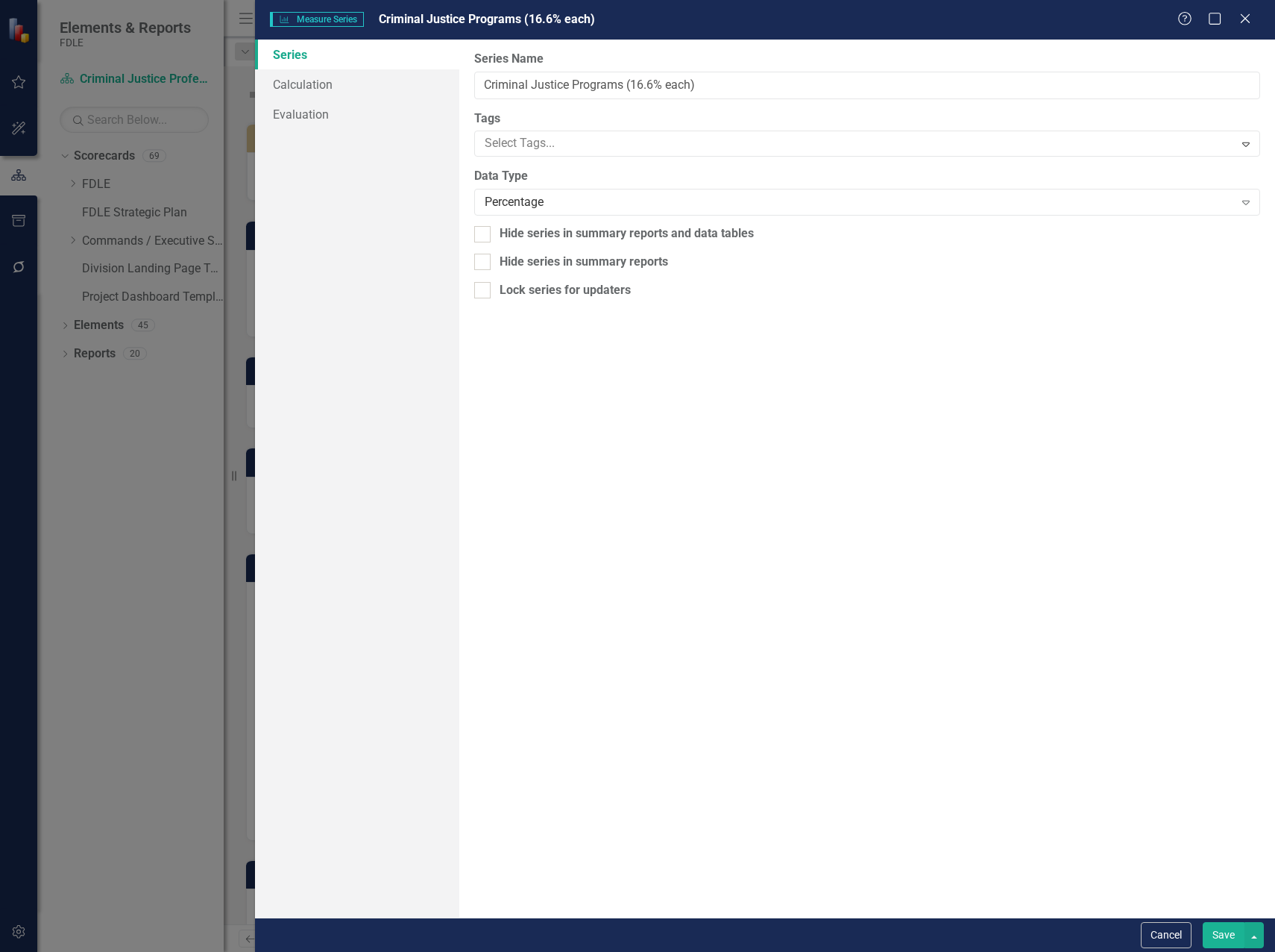
click at [1208, 936] on button "Save" at bounding box center [1224, 935] width 42 height 26
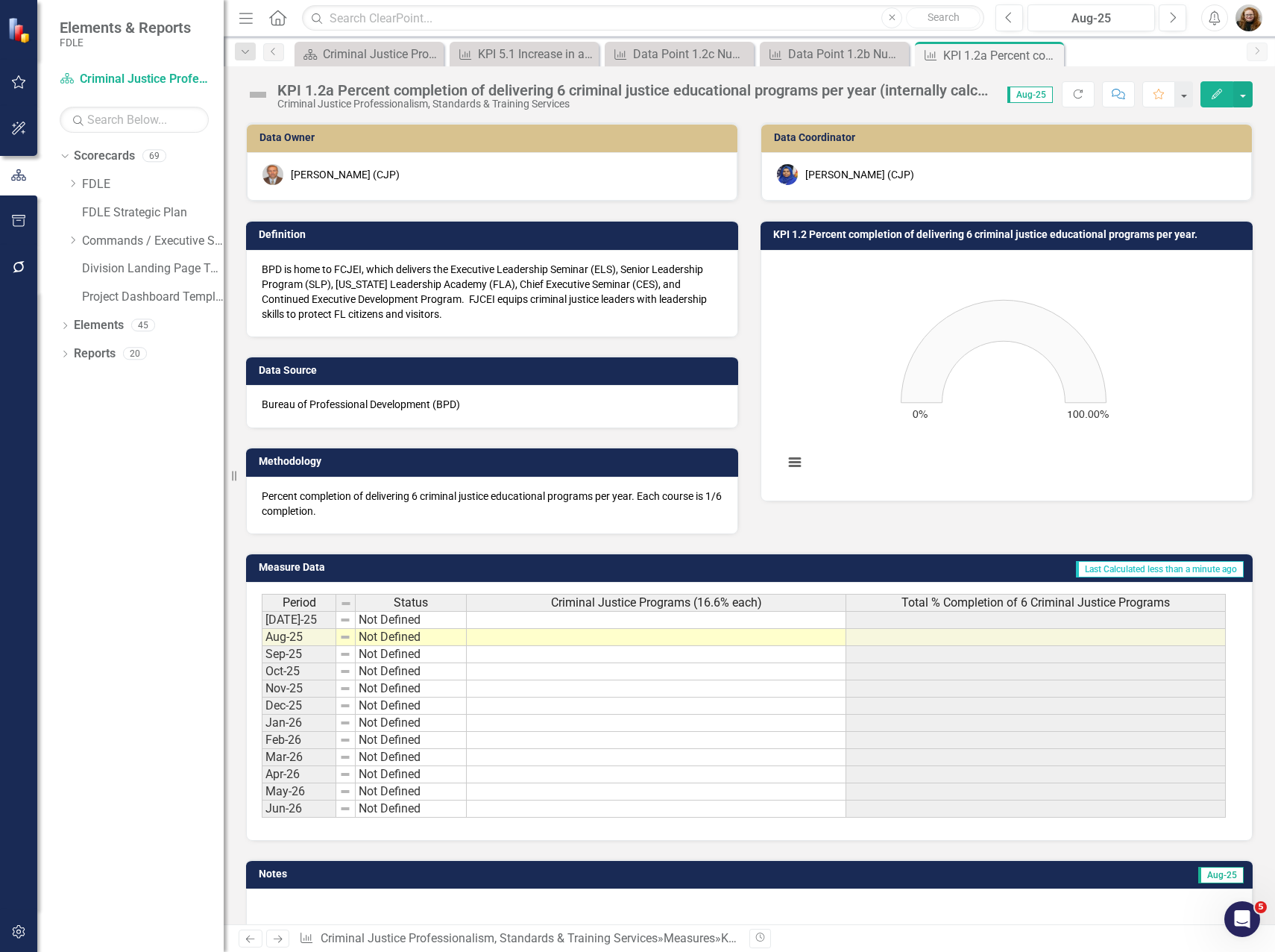
click at [426, 302] on p "BPD is home to FCJEI, which delivers the Executive Leadership Seminar (ELS), Se…" at bounding box center [492, 291] width 461 height 60
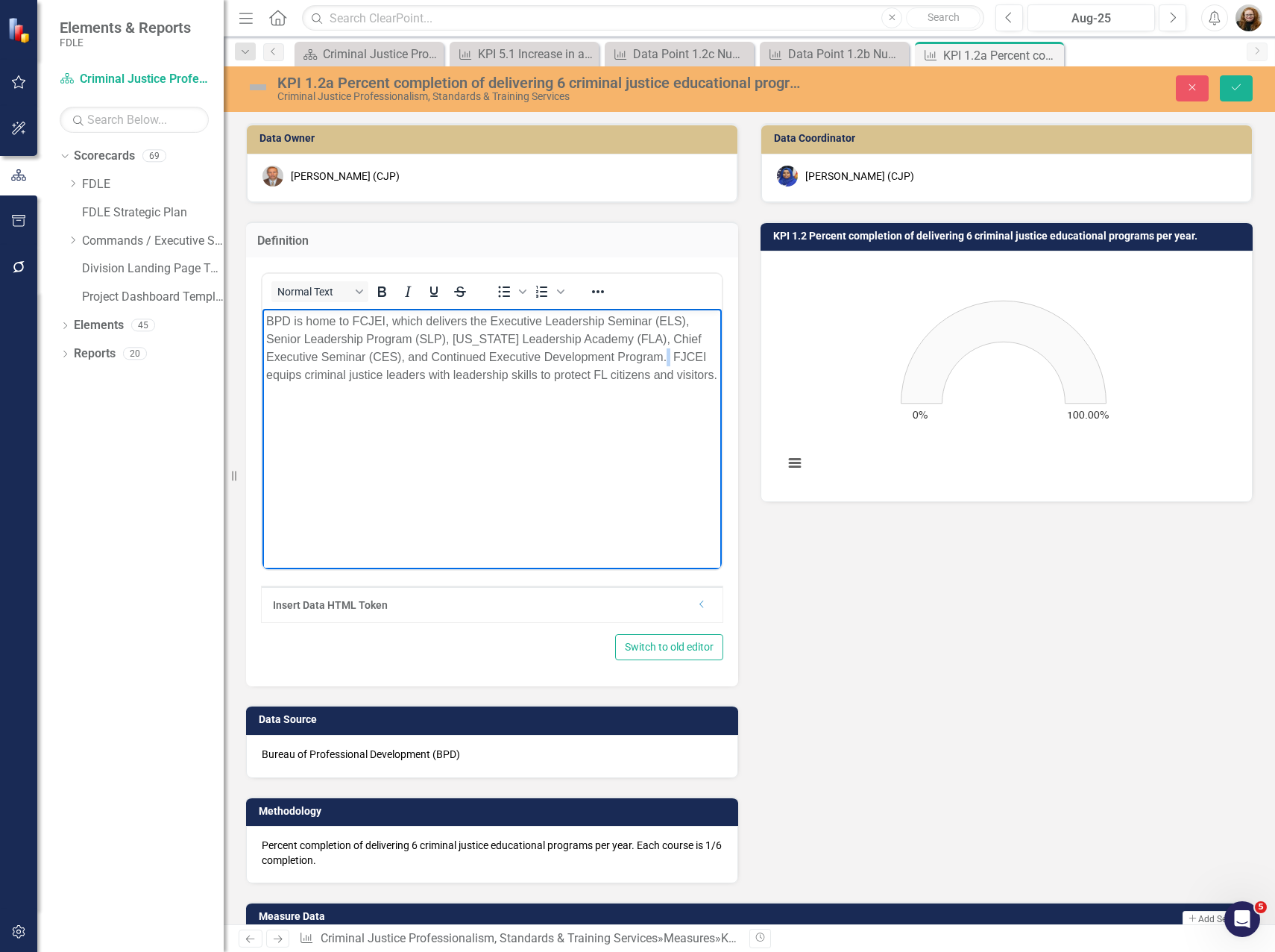
click at [684, 358] on p "BPD is home to FCJEI, which delivers the Executive Leadership Seminar (ELS), Se…" at bounding box center [492, 348] width 452 height 72
click at [1234, 88] on icon "Save" at bounding box center [1237, 87] width 14 height 11
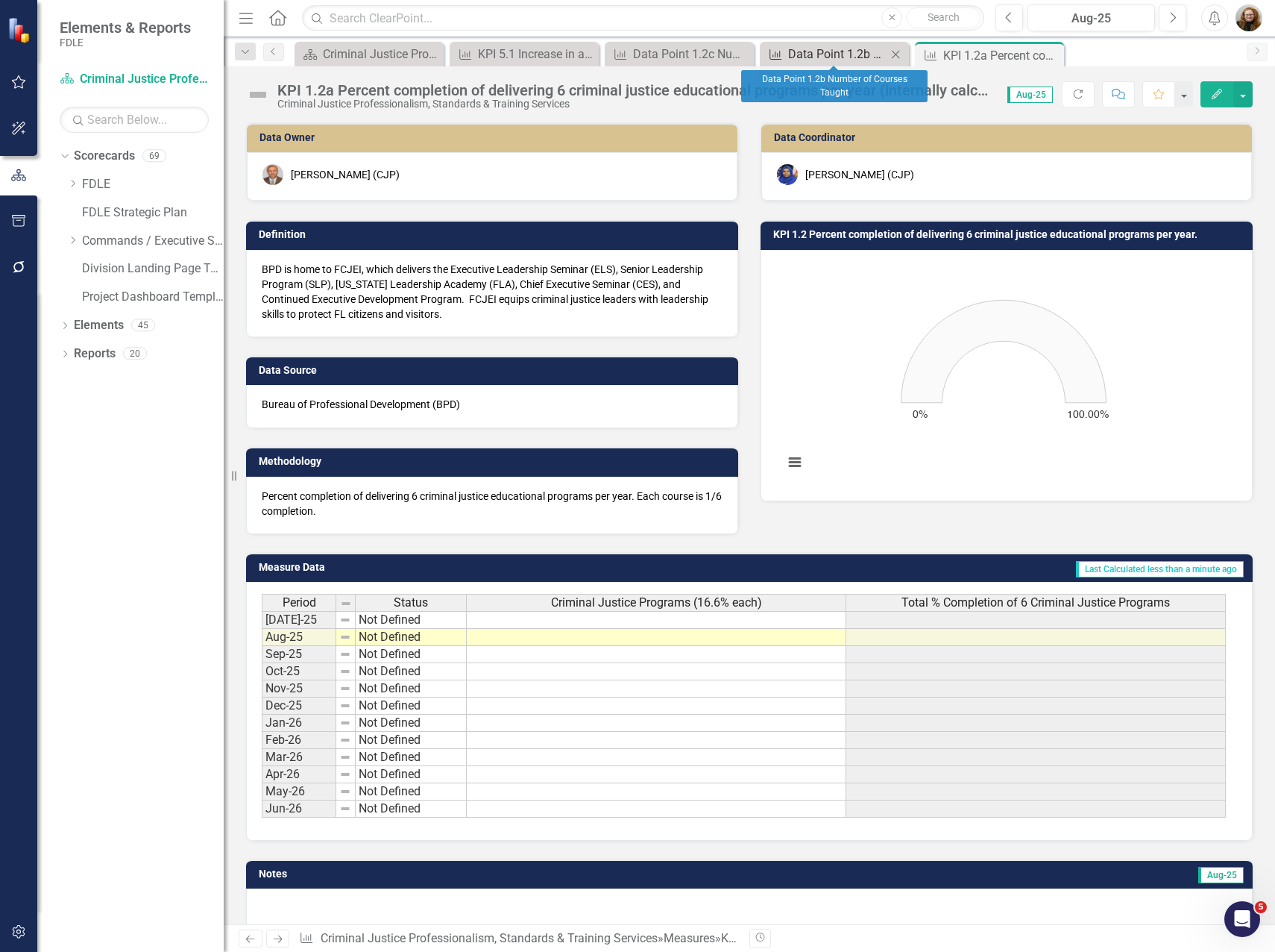
click at [838, 50] on div "Data Point 1.2b Number of Courses Taught" at bounding box center [837, 54] width 98 height 19
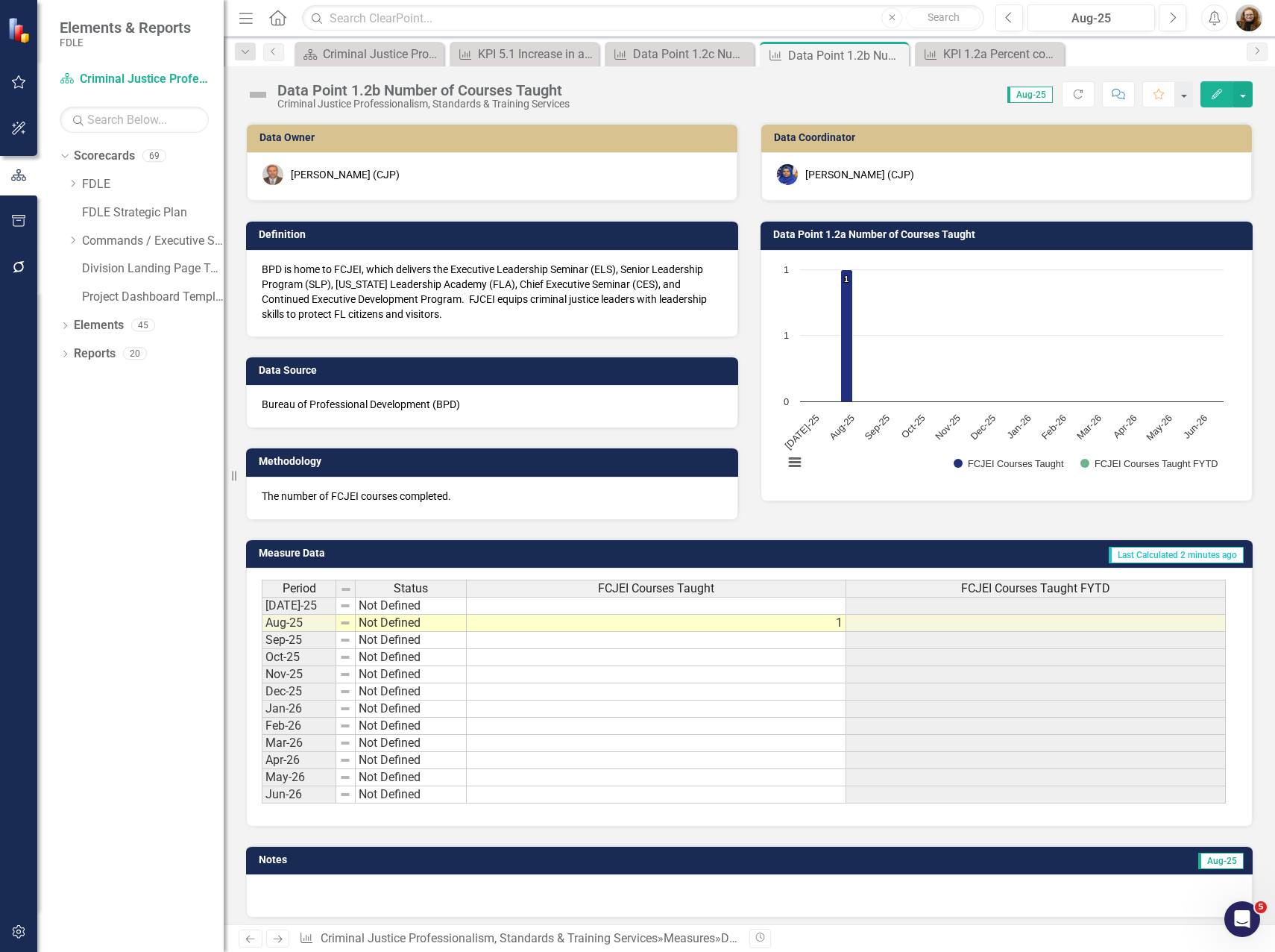
click at [436, 300] on p "BPD is home to FCJEI, which delivers the Executive Leadership Seminar (ELS), Se…" at bounding box center [492, 291] width 461 height 60
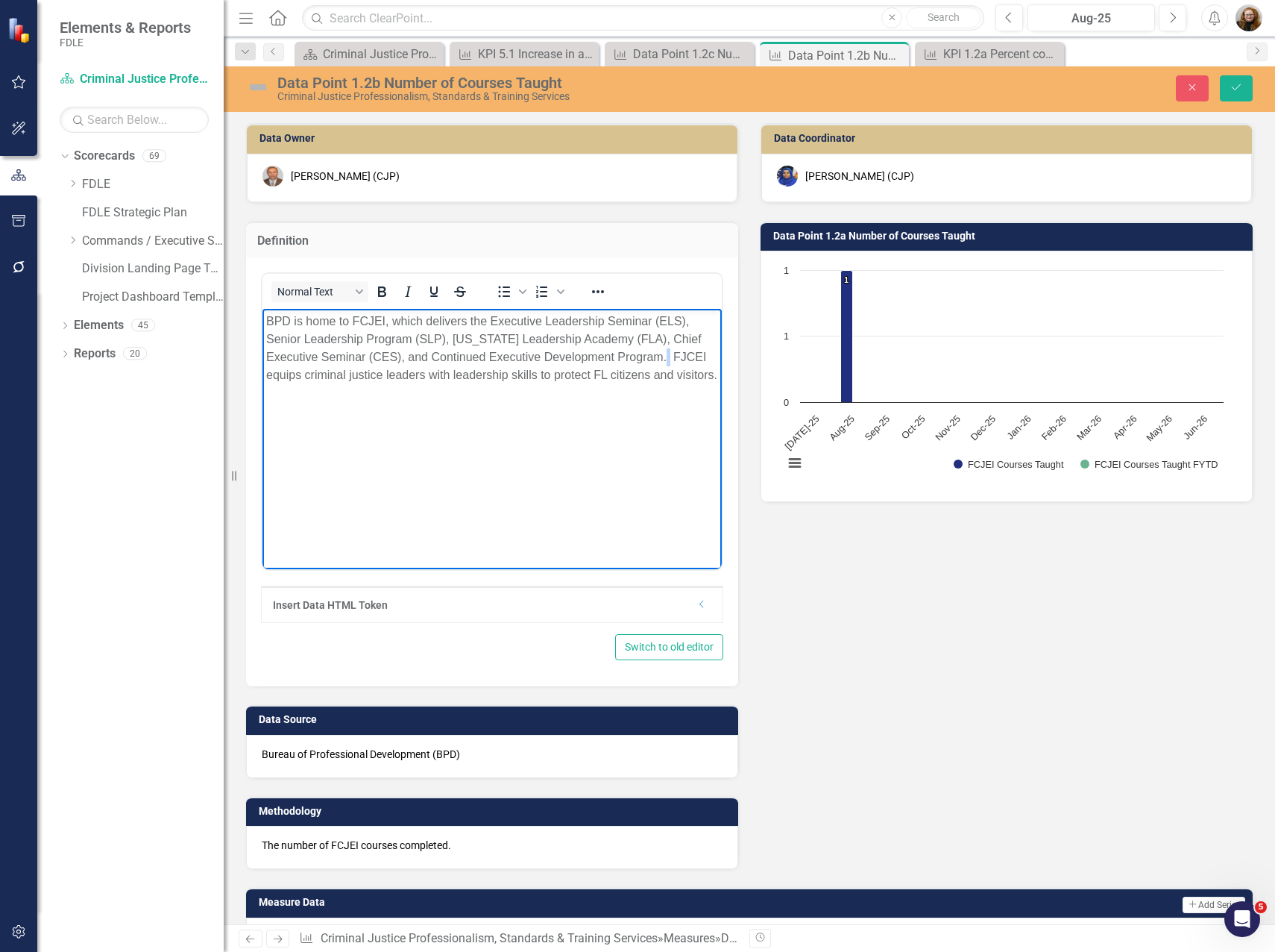
click at [681, 361] on p "BPD is home to FCJEI, which delivers the Executive Leadership Seminar (ELS), Se…" at bounding box center [492, 348] width 452 height 72
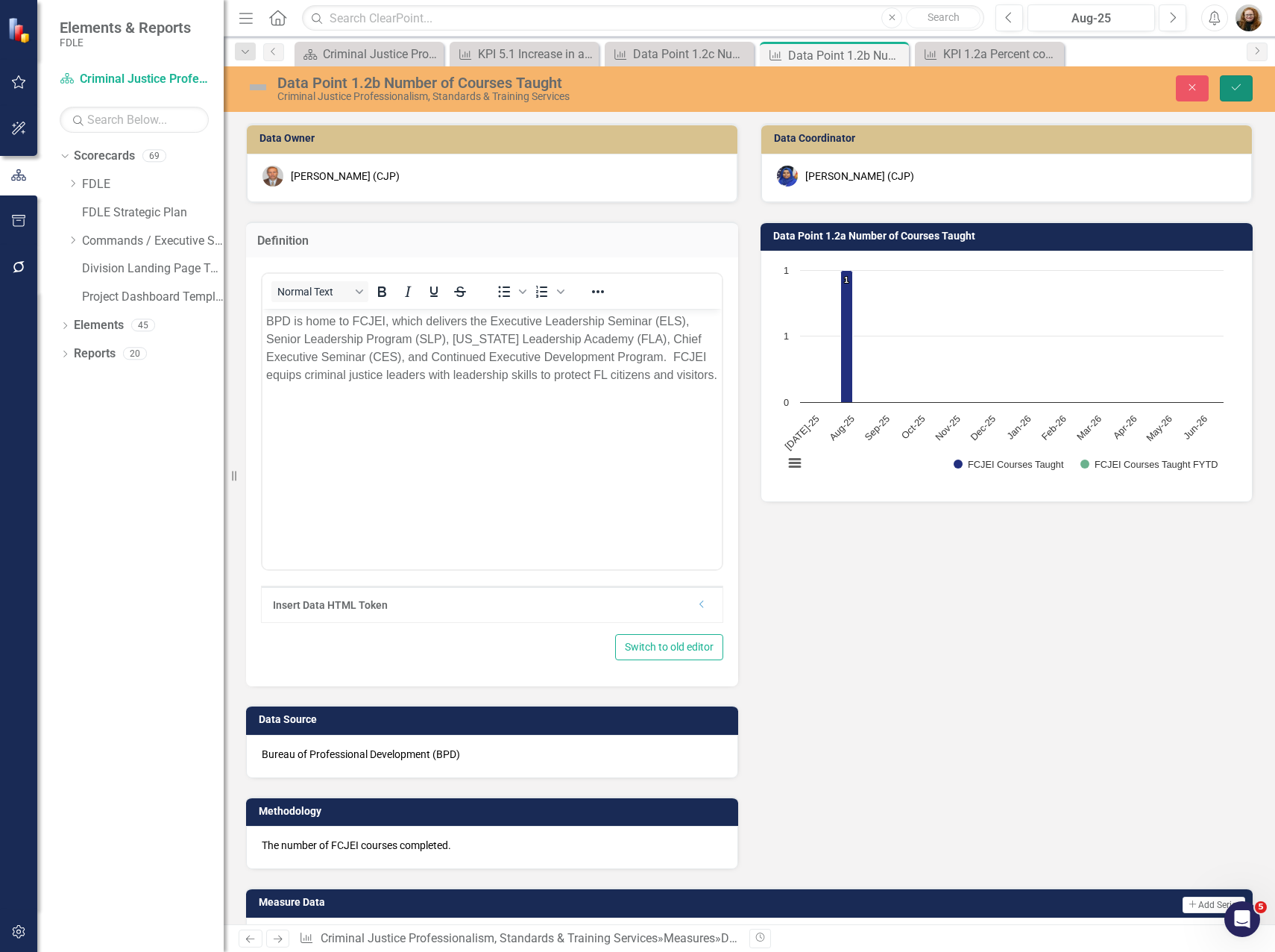
click at [1244, 87] on button "Save" at bounding box center [1236, 88] width 33 height 26
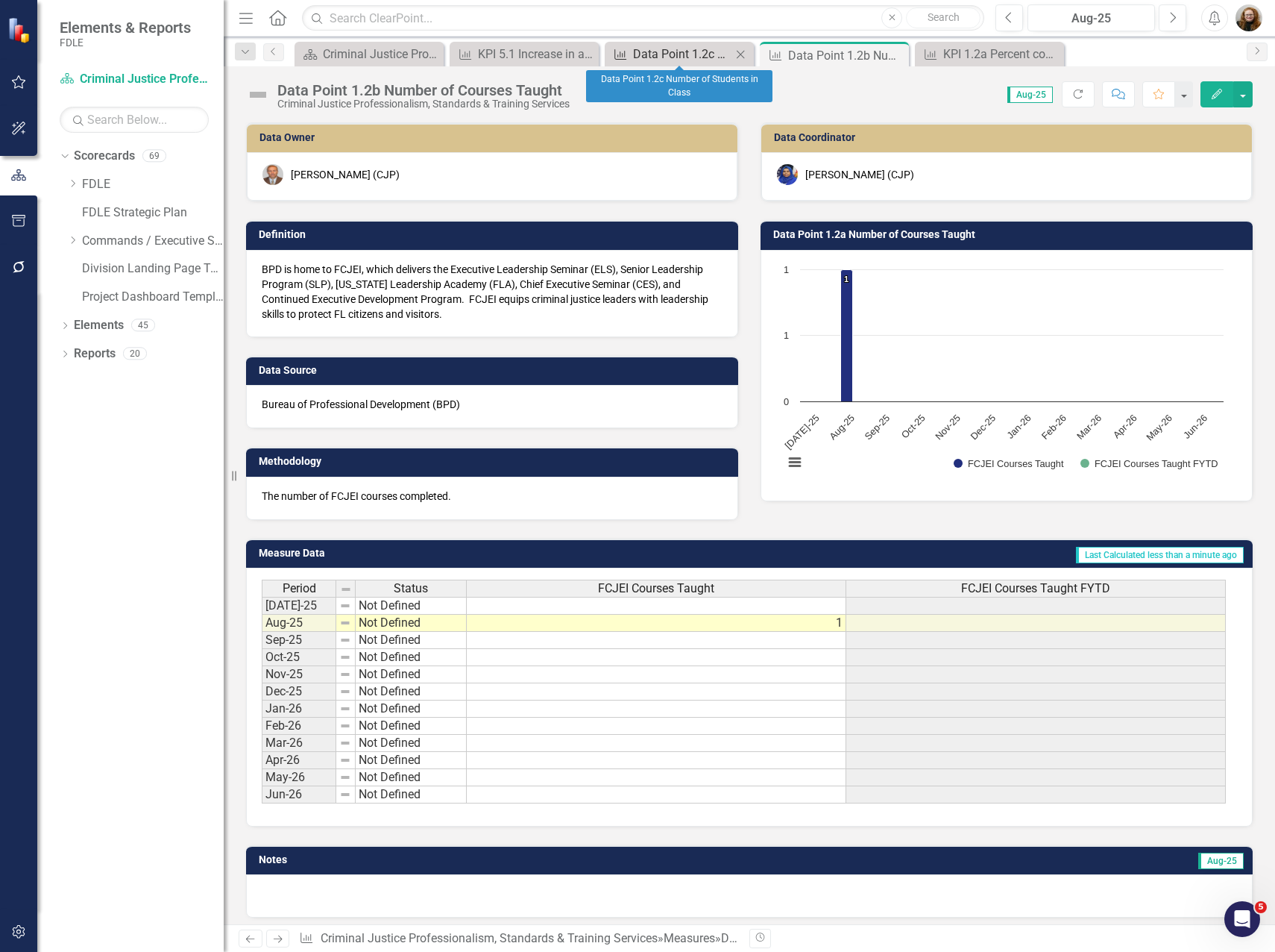
click at [711, 56] on div "Data Point 1.2c Number of Students in Class" at bounding box center [682, 54] width 98 height 19
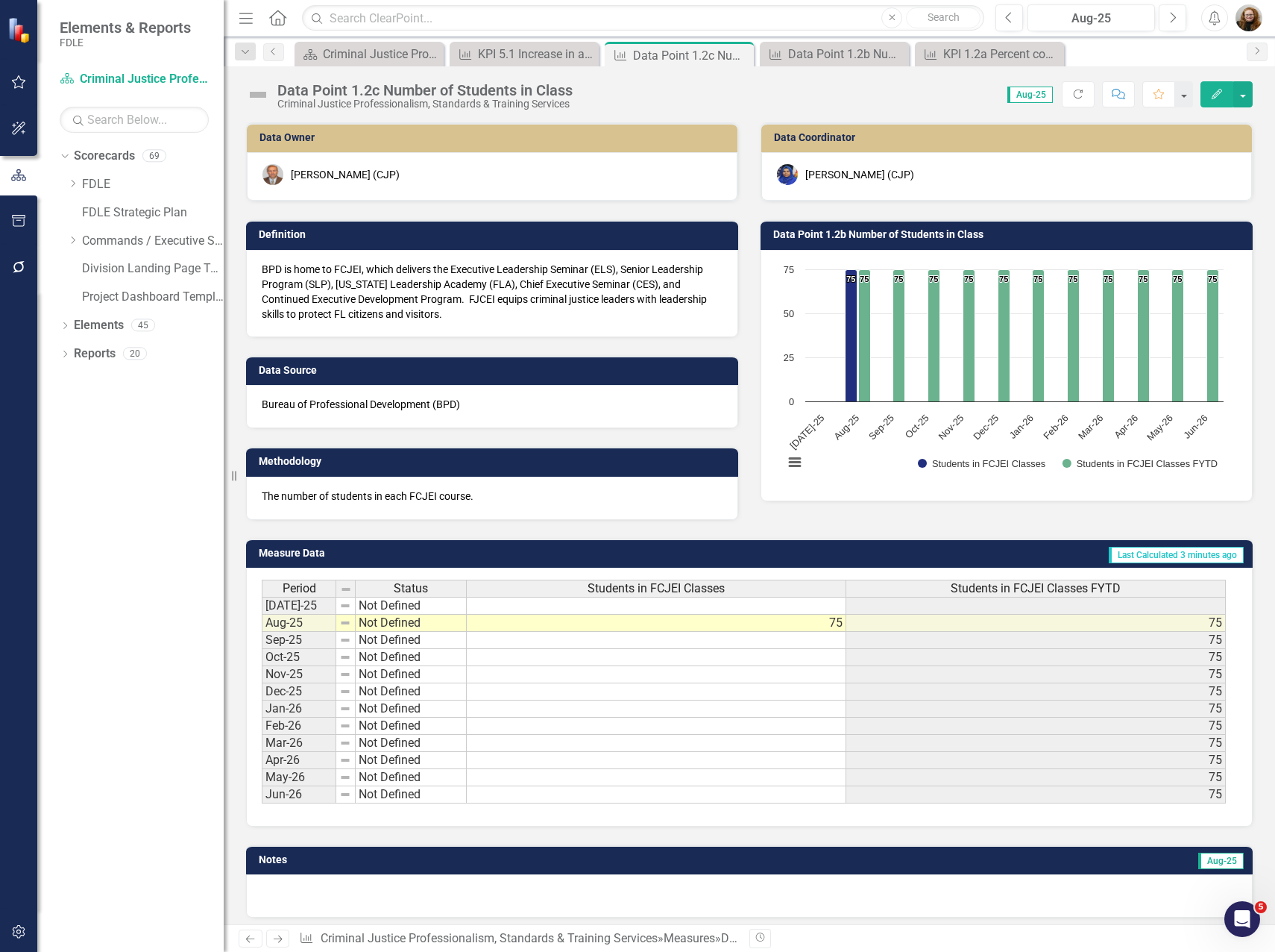
click at [434, 300] on p "BPD is home to FCJEI, which delivers the Executive Leadership Seminar (ELS), Se…" at bounding box center [492, 291] width 461 height 60
click at [435, 300] on p "BPD is home to FCJEI, which delivers the Executive Leadership Seminar (ELS), Se…" at bounding box center [492, 291] width 461 height 60
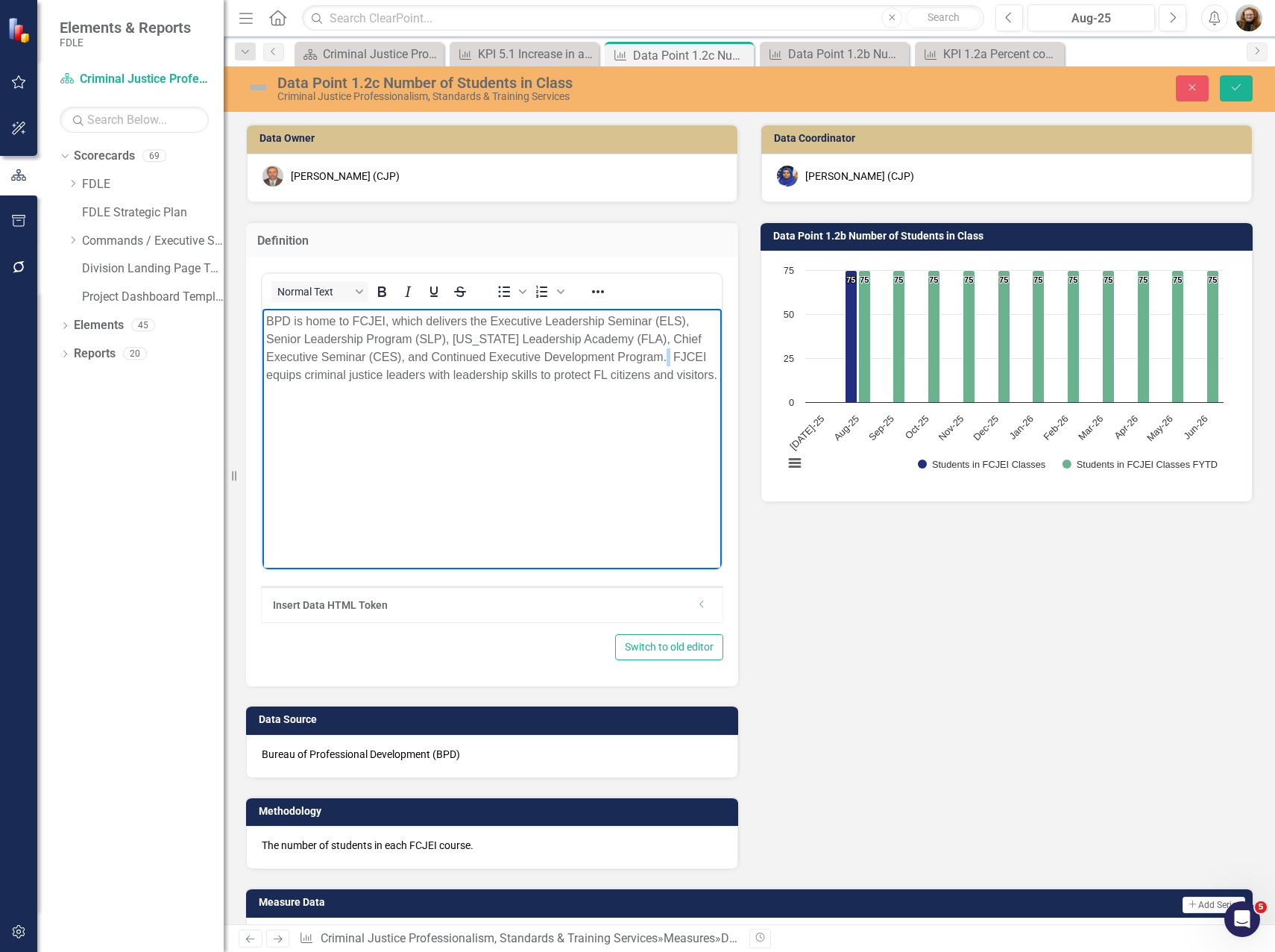
click at [682, 362] on p "BPD is home to FCJEI, which delivers the Executive Leadership Seminar (ELS), Se…" at bounding box center [492, 348] width 452 height 72
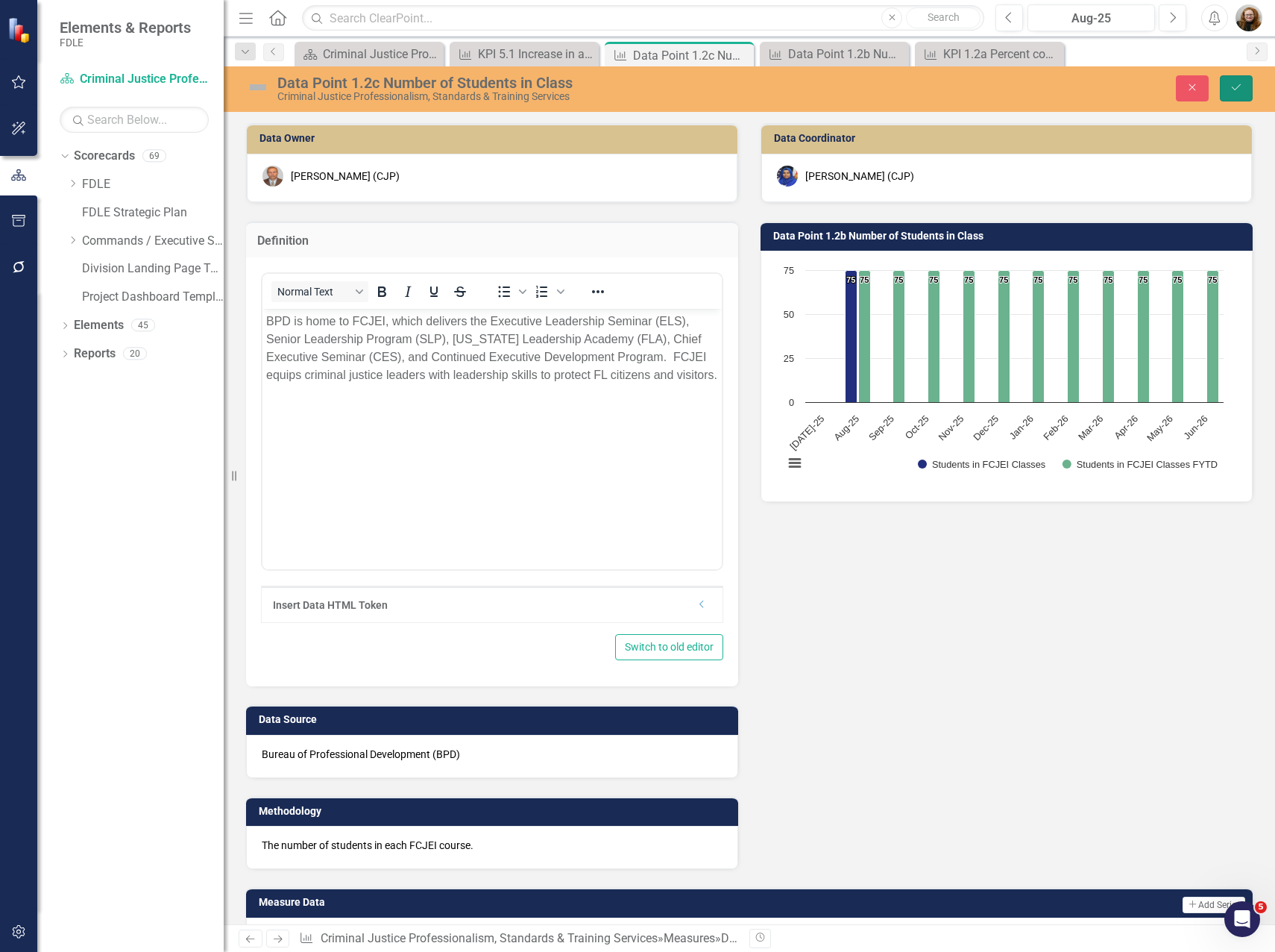
click at [1230, 93] on button "Save" at bounding box center [1236, 88] width 33 height 26
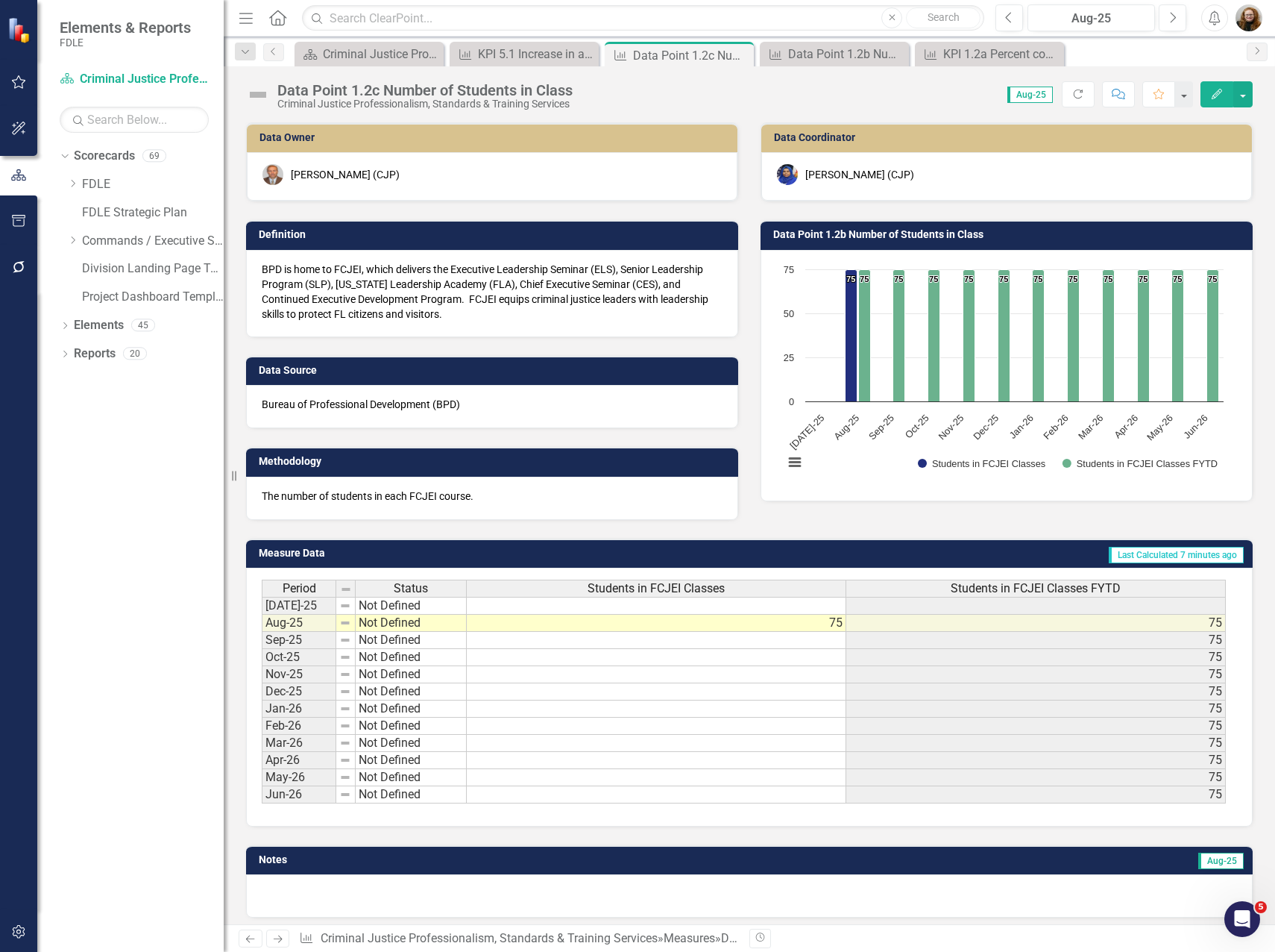
click at [775, 521] on div "Measure Data Last Calculated 7 minutes ago Period Status Students in FCJEI Clas…" at bounding box center [749, 673] width 1030 height 306
click at [534, 55] on div "KPI 5.1 Increase in availability and participation of internal professional dev…" at bounding box center [527, 54] width 98 height 19
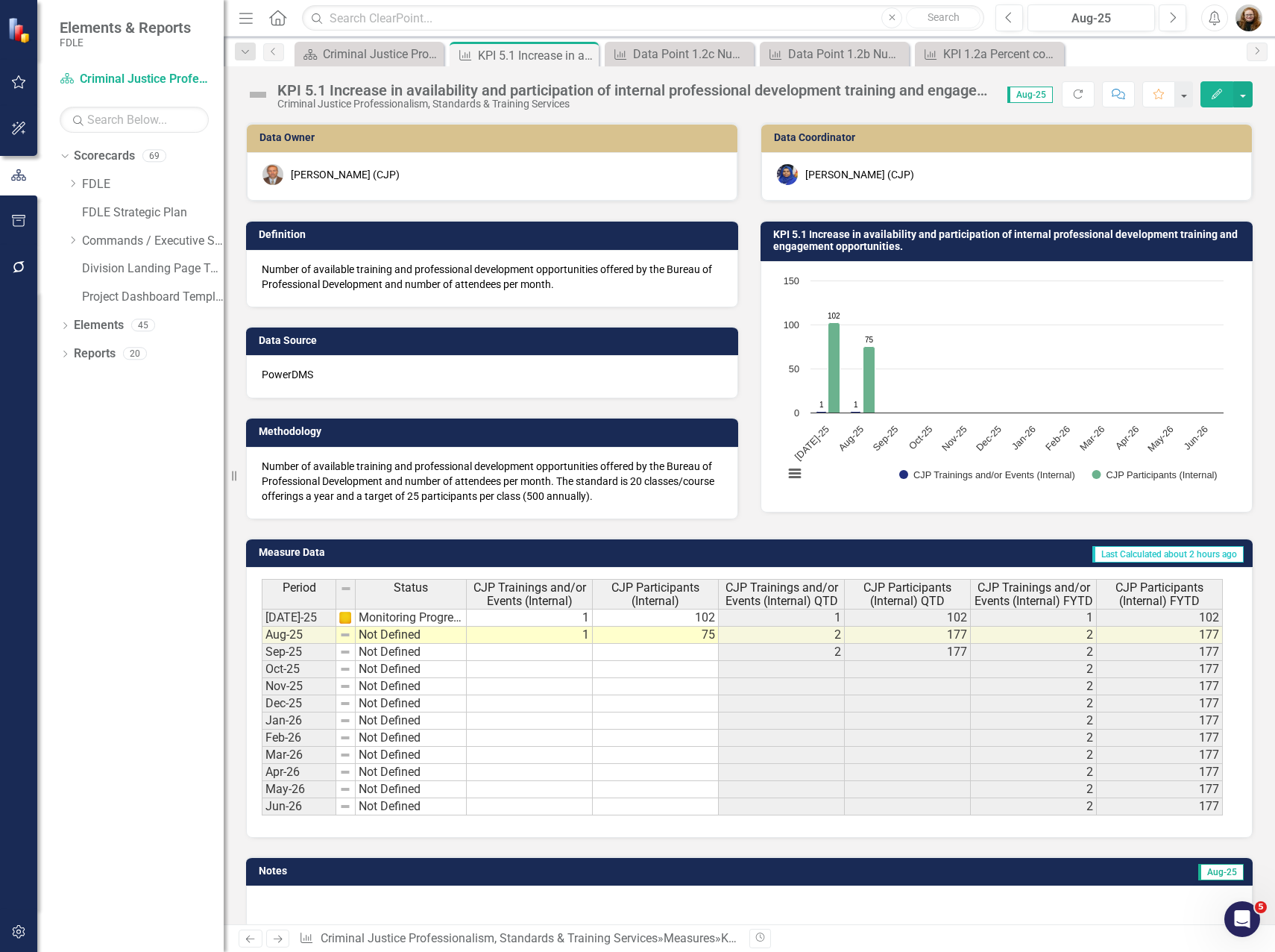
click at [682, 782] on td at bounding box center [656, 789] width 126 height 17
click at [1216, 96] on icon "button" at bounding box center [1217, 93] width 11 height 11
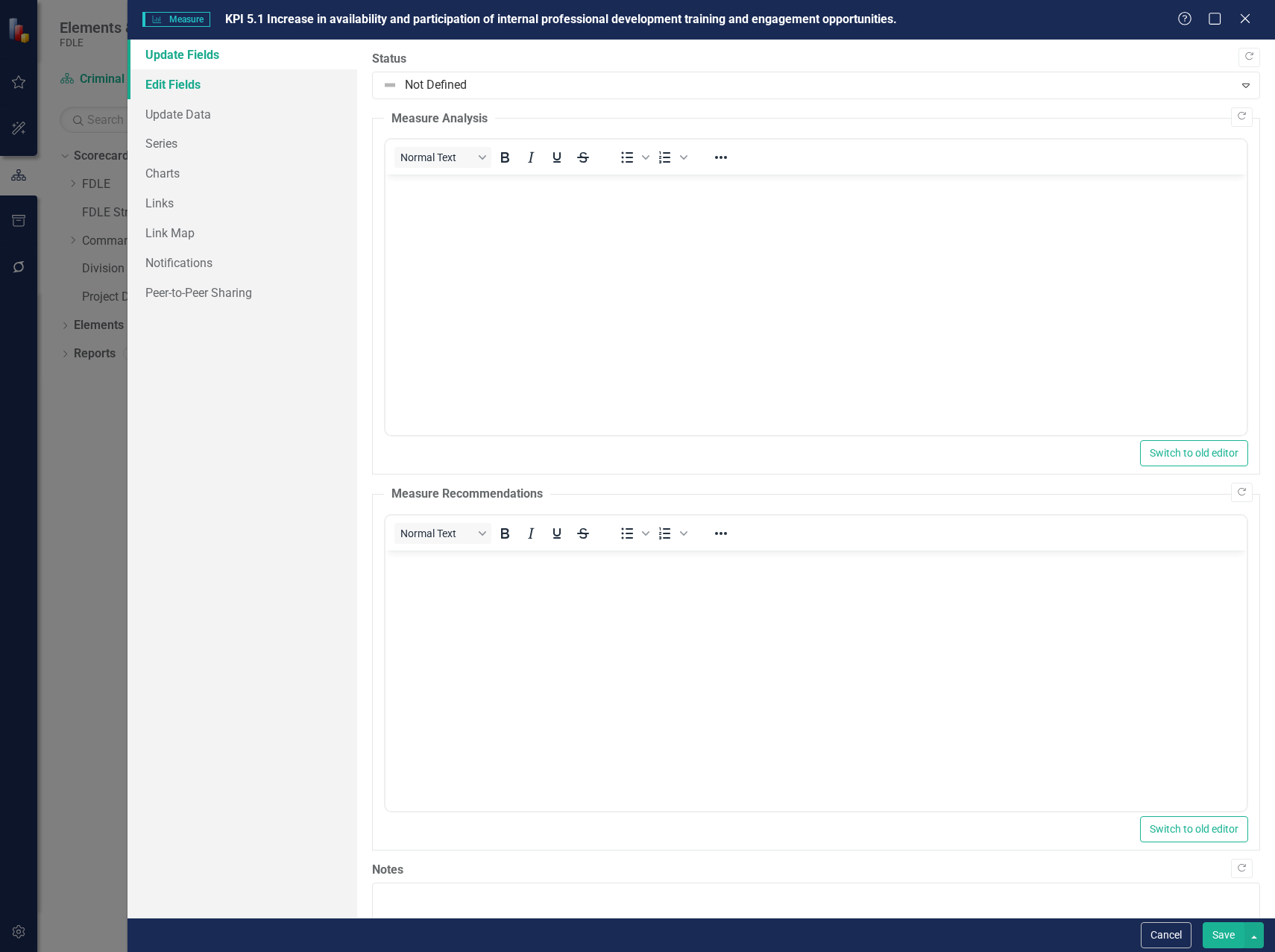
click at [190, 88] on link "Edit Fields" at bounding box center [241, 84] width 230 height 30
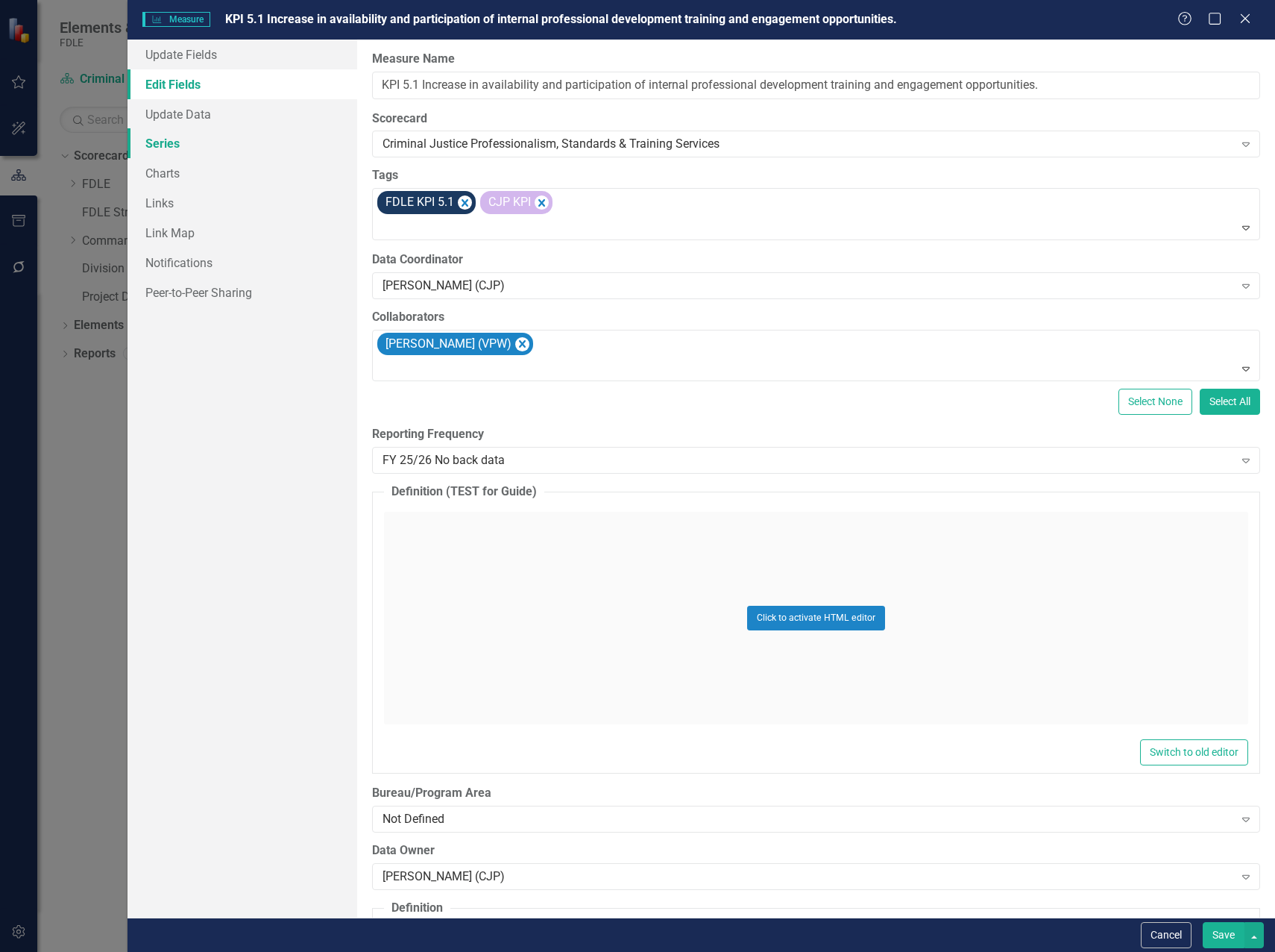
click at [156, 151] on link "Series" at bounding box center [241, 143] width 230 height 30
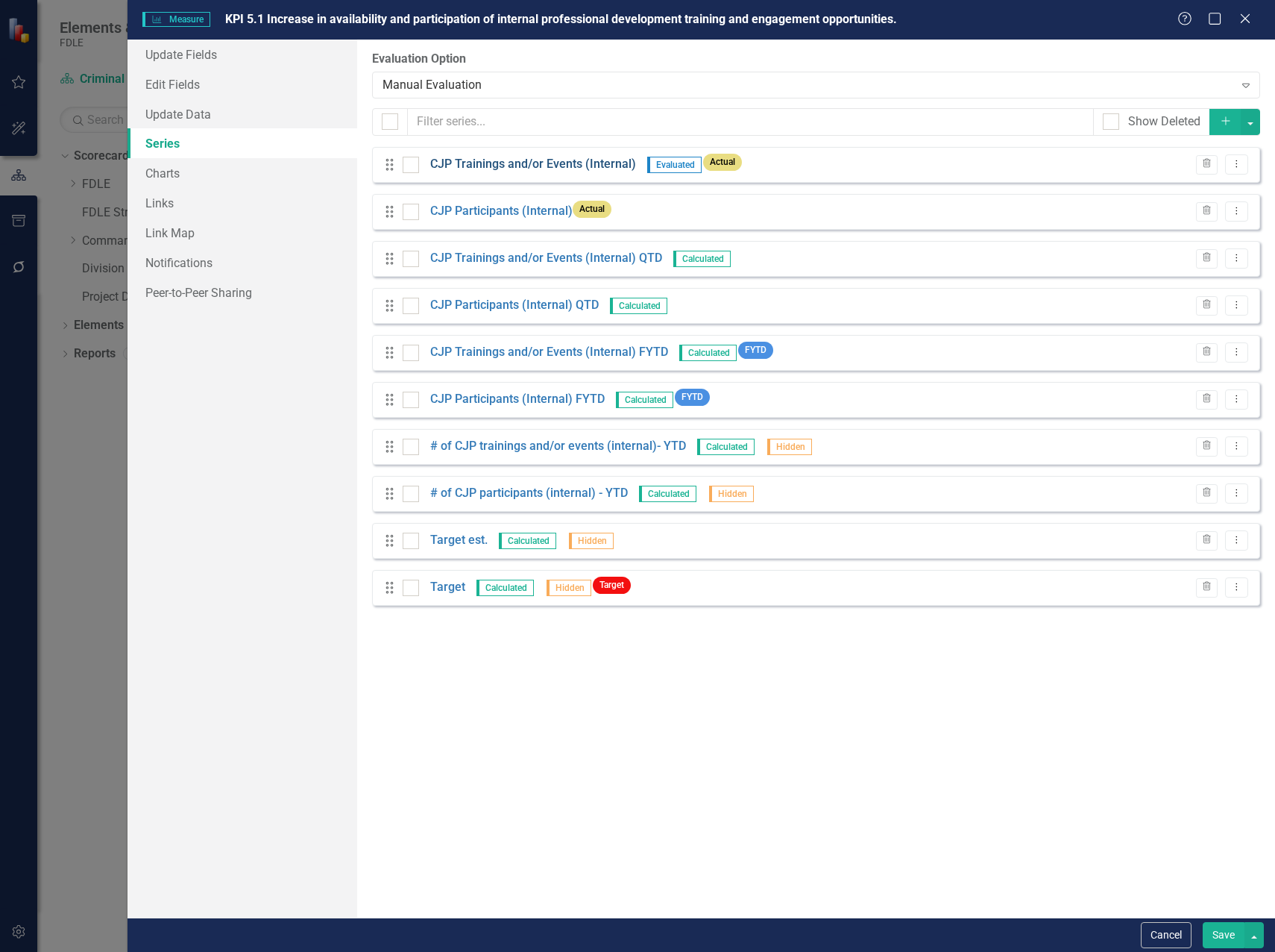
click at [506, 166] on link "CJP Trainings and/or Events (Internal)" at bounding box center [533, 164] width 206 height 17
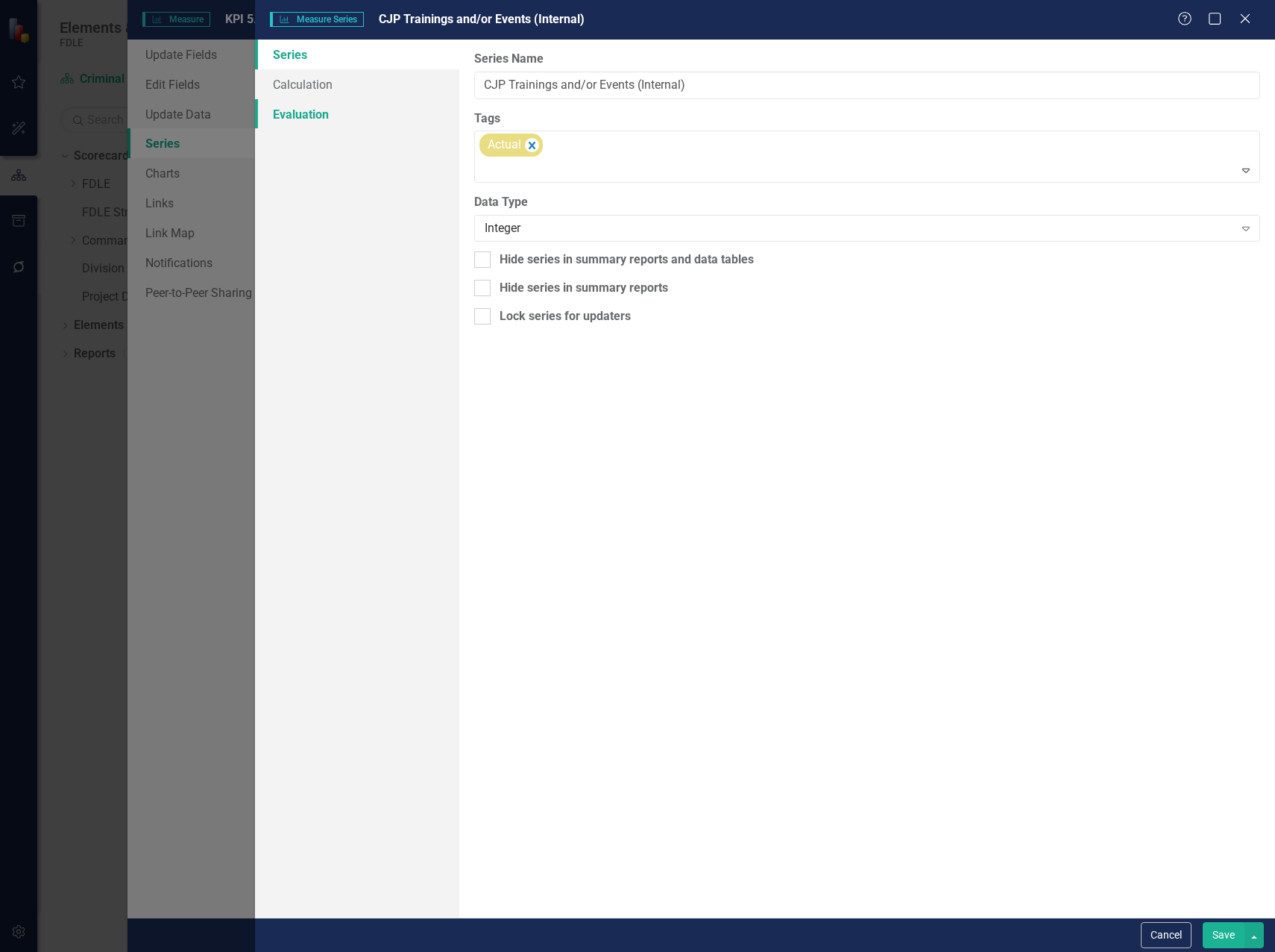
click at [304, 110] on link "Evaluation" at bounding box center [358, 114] width 205 height 30
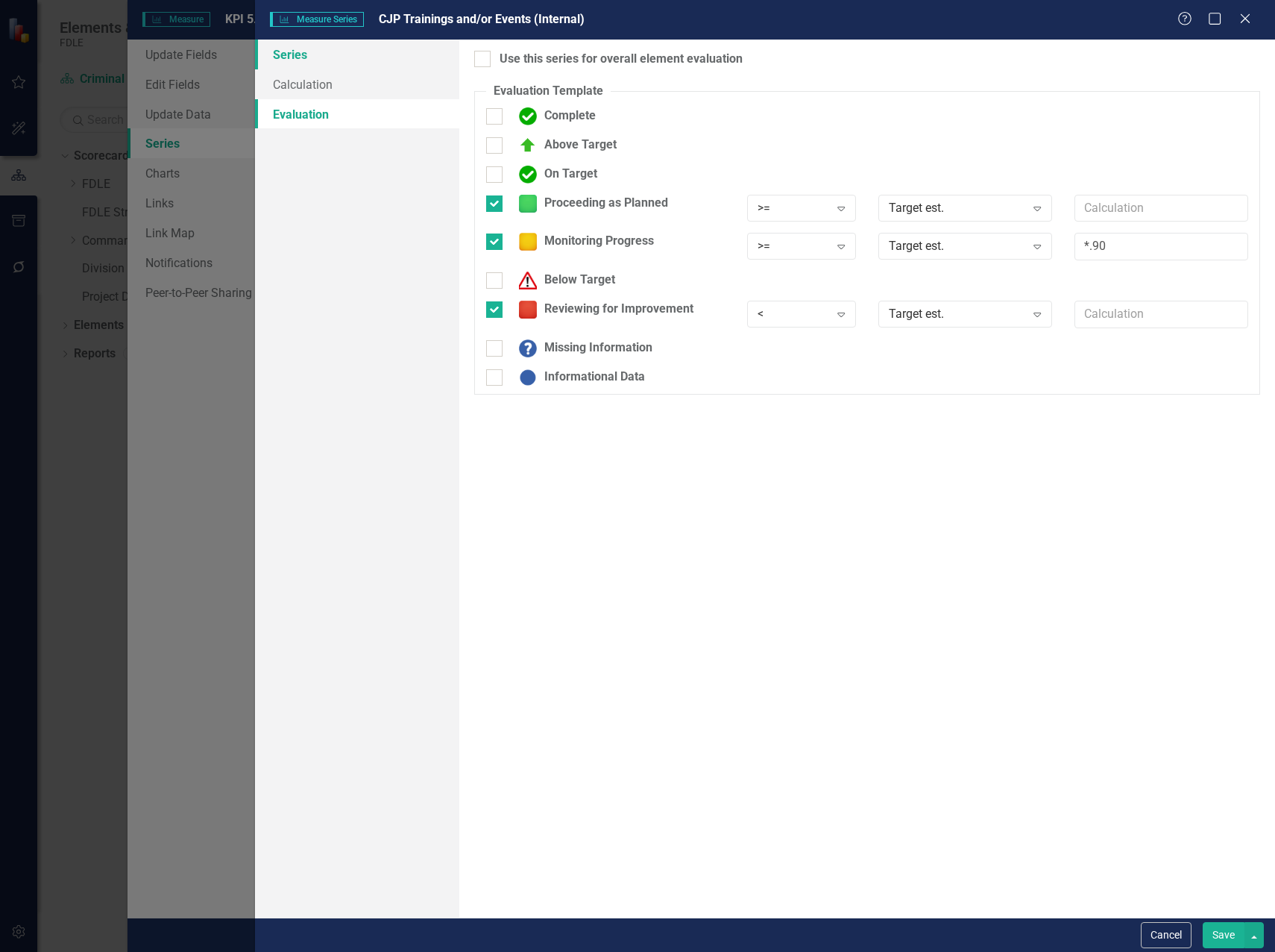
click at [291, 56] on link "Series" at bounding box center [358, 55] width 205 height 30
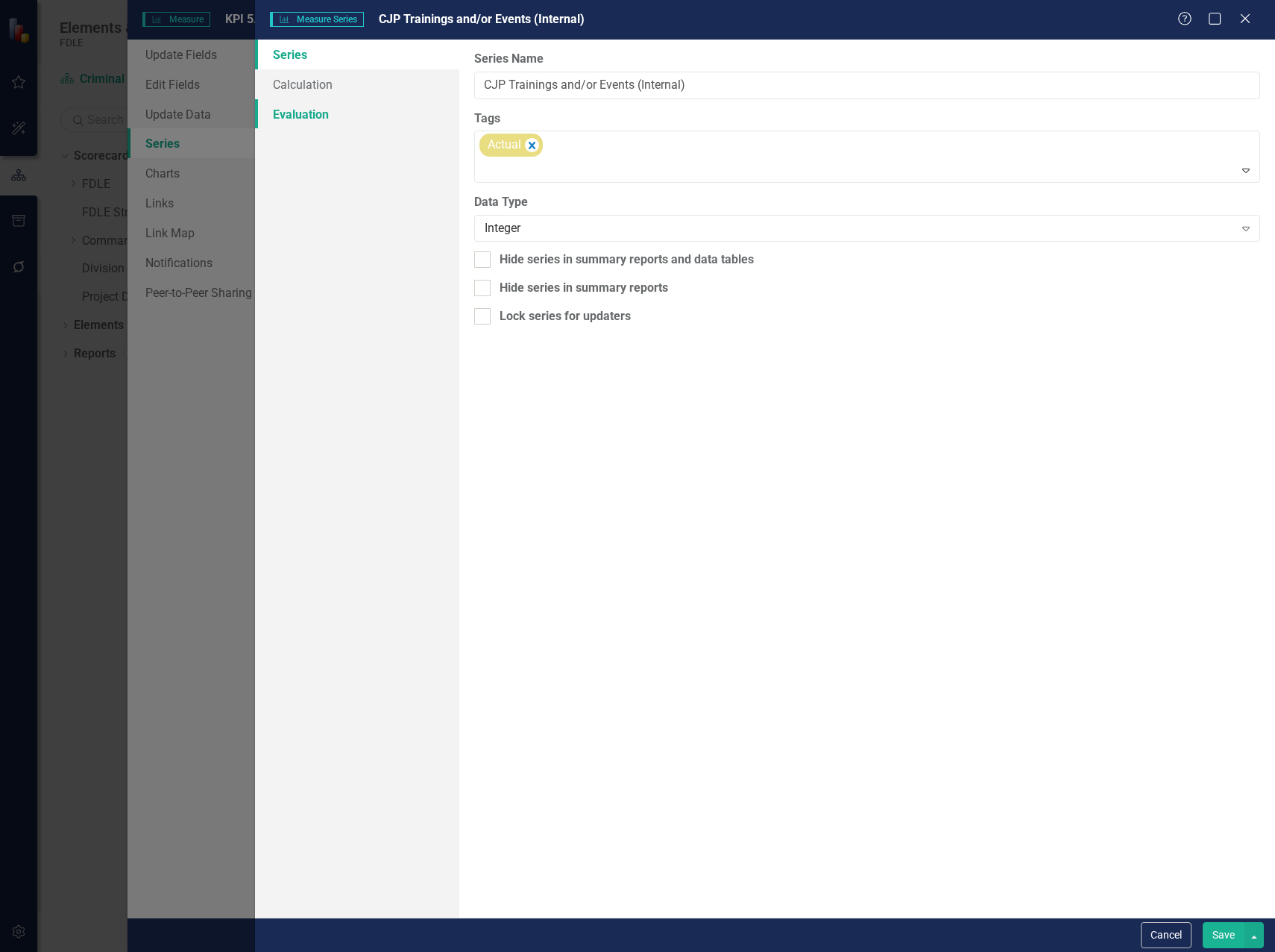
click at [305, 112] on link "Evaluation" at bounding box center [358, 114] width 205 height 30
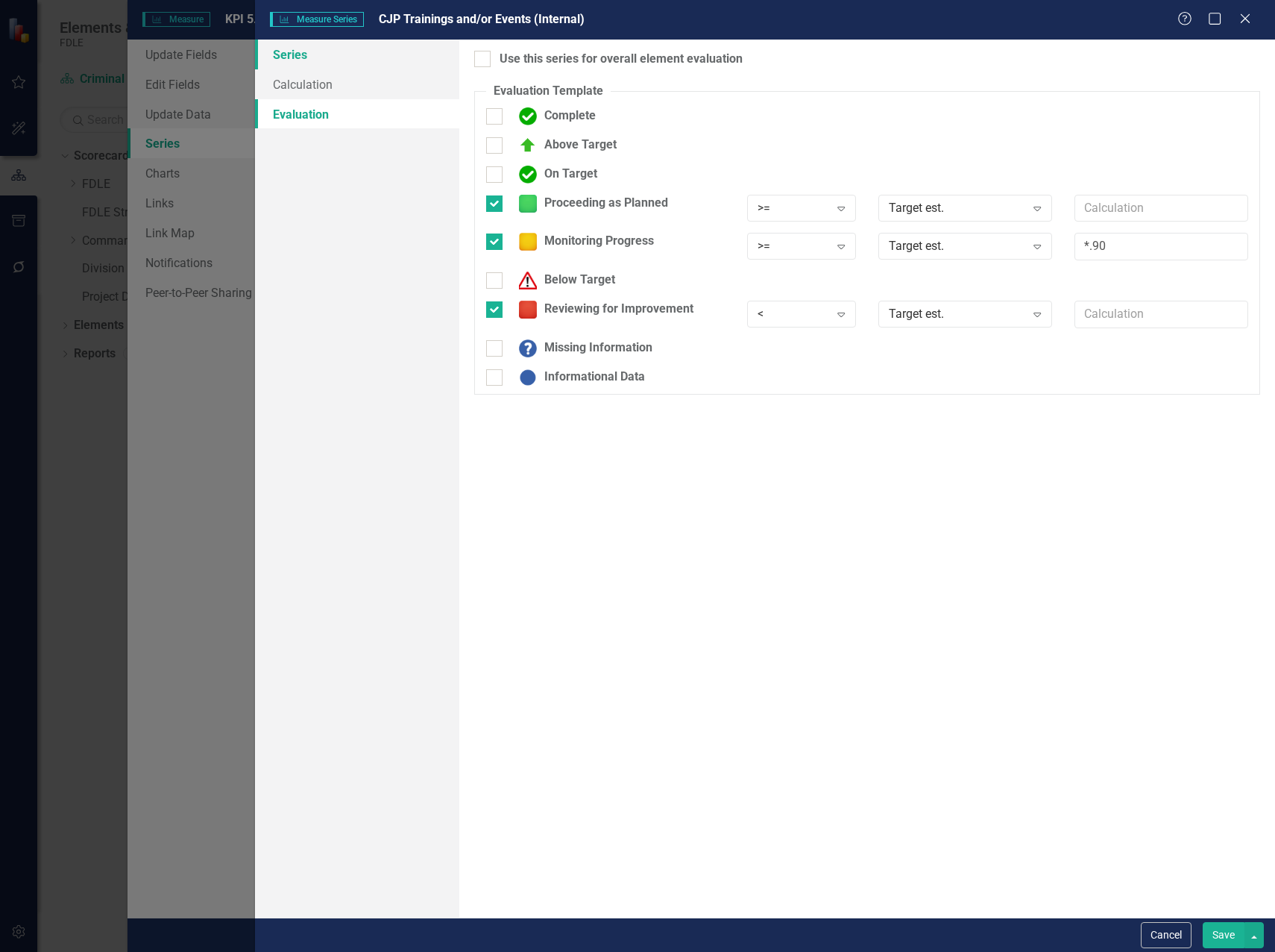
click at [302, 55] on link "Series" at bounding box center [358, 55] width 205 height 30
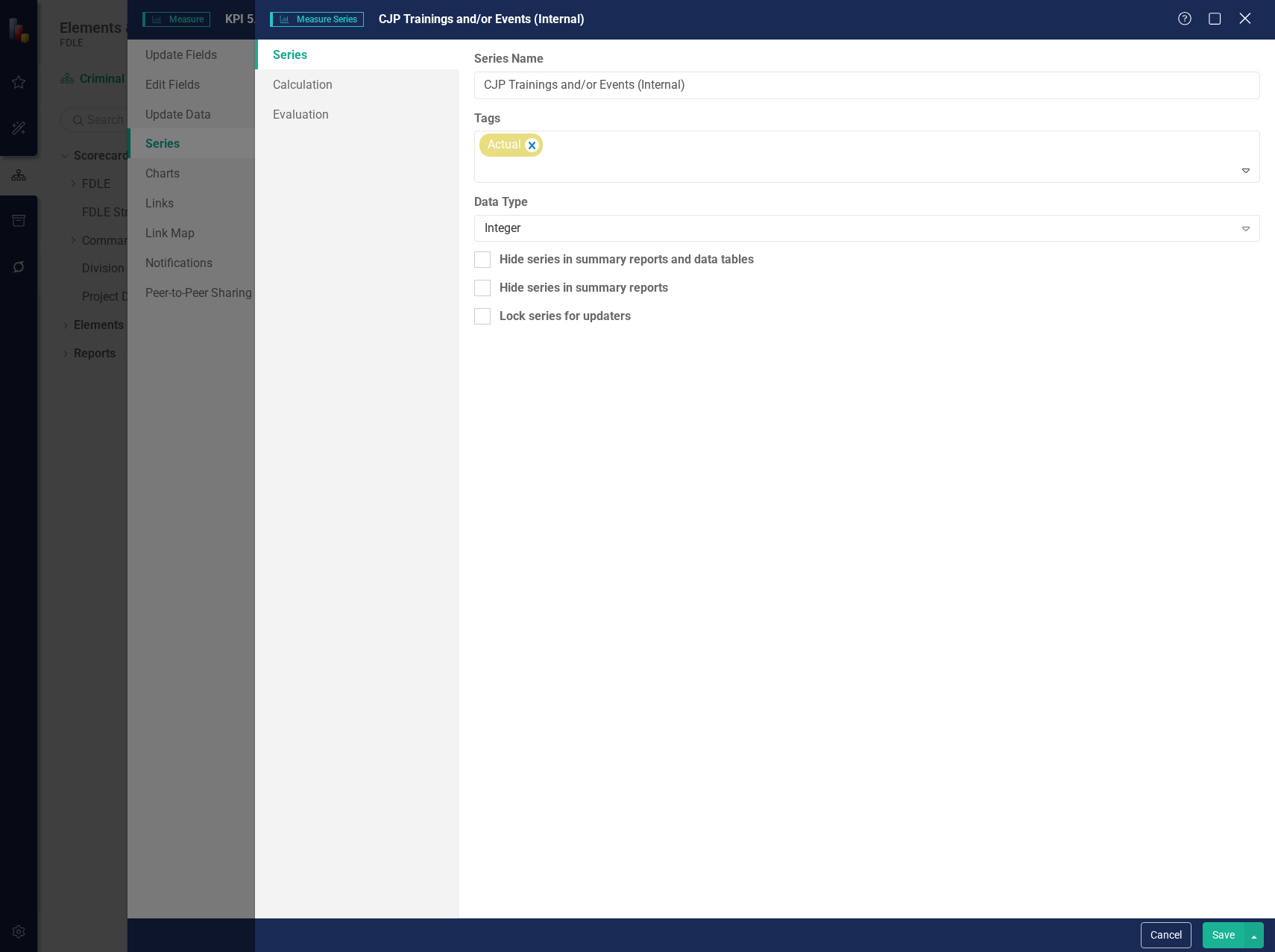
click at [1242, 23] on icon at bounding box center [1244, 18] width 11 height 11
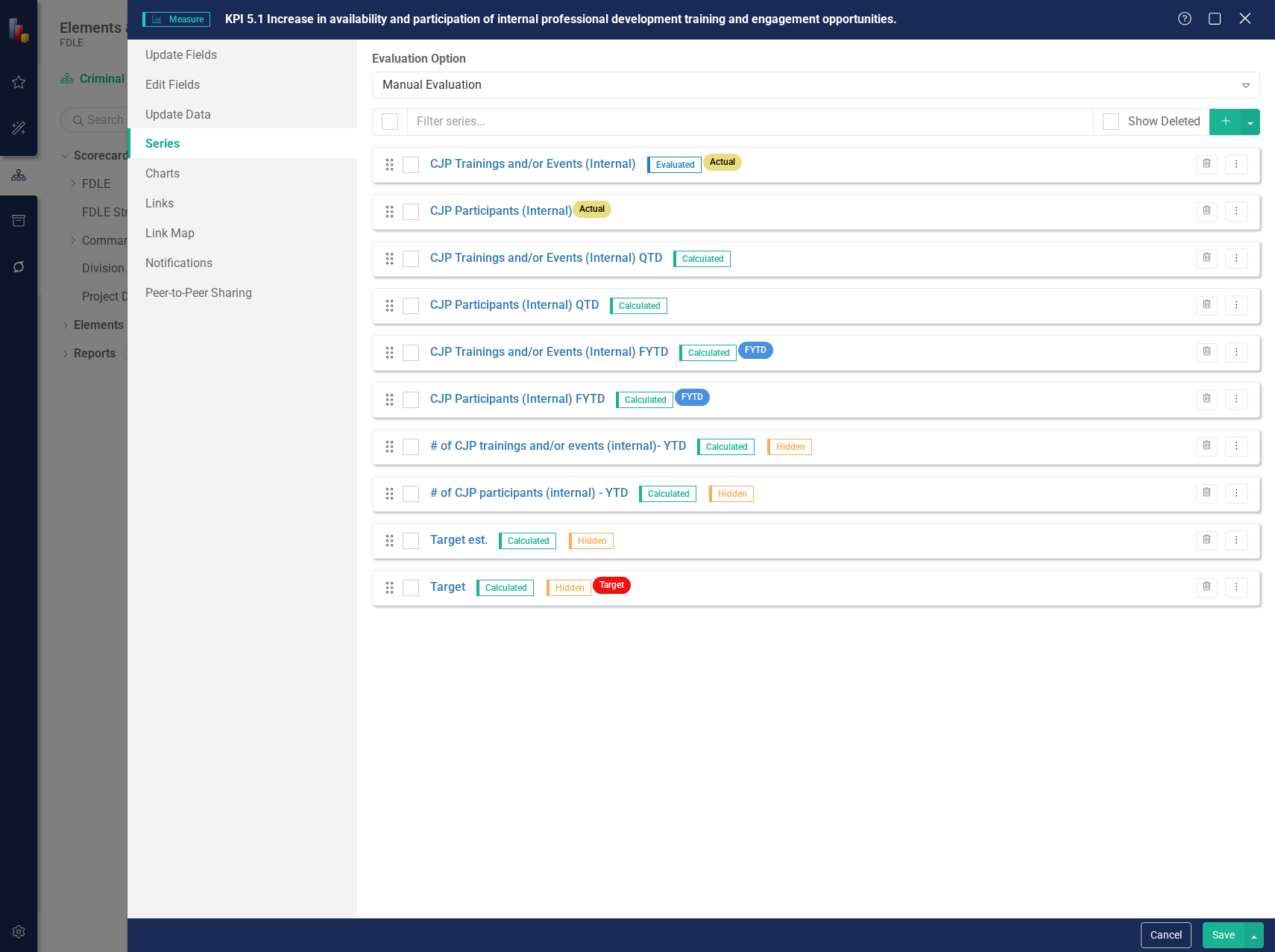
click at [1251, 20] on icon "Close" at bounding box center [1245, 18] width 19 height 14
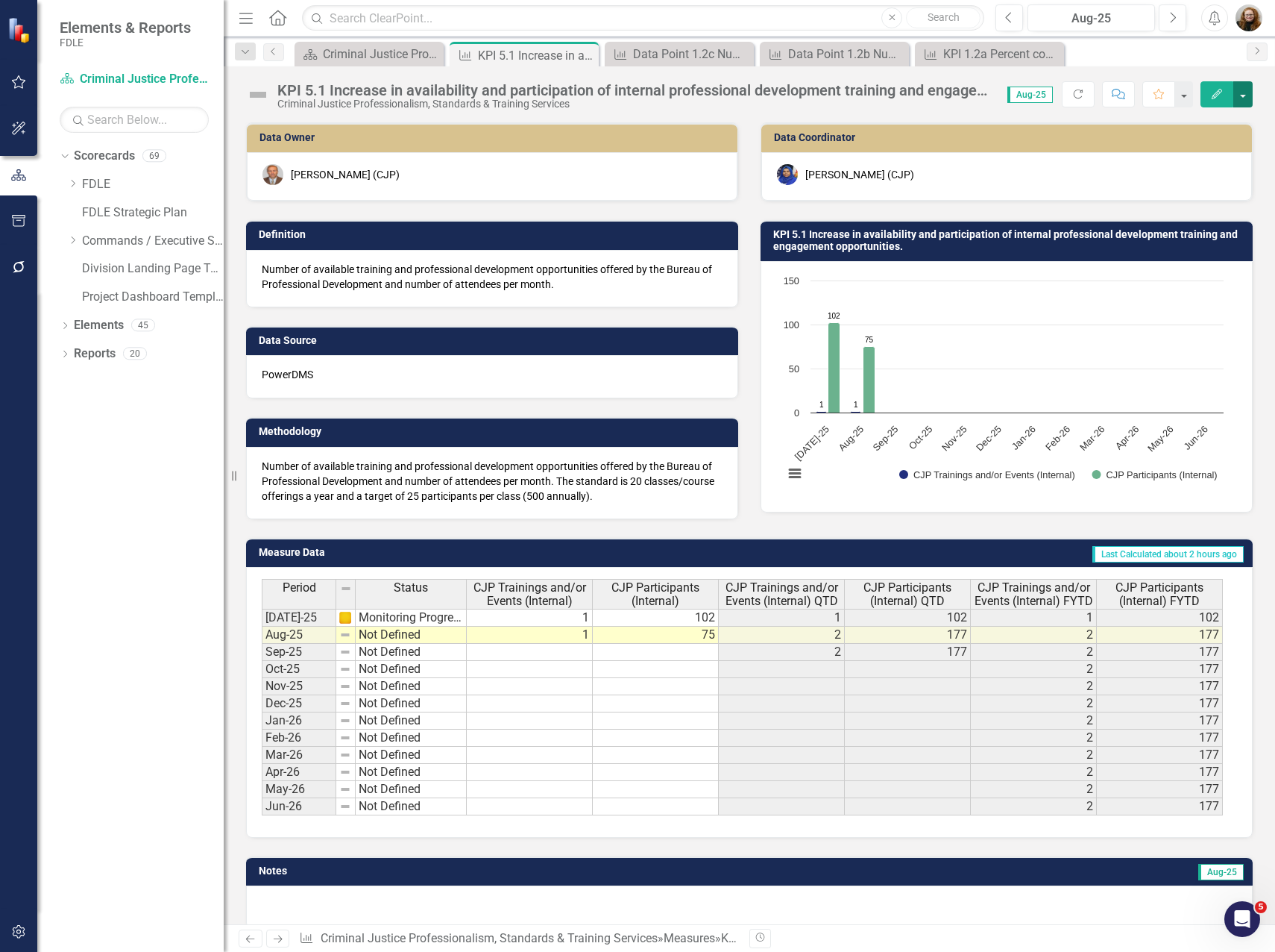
click at [1242, 90] on button "button" at bounding box center [1243, 94] width 20 height 26
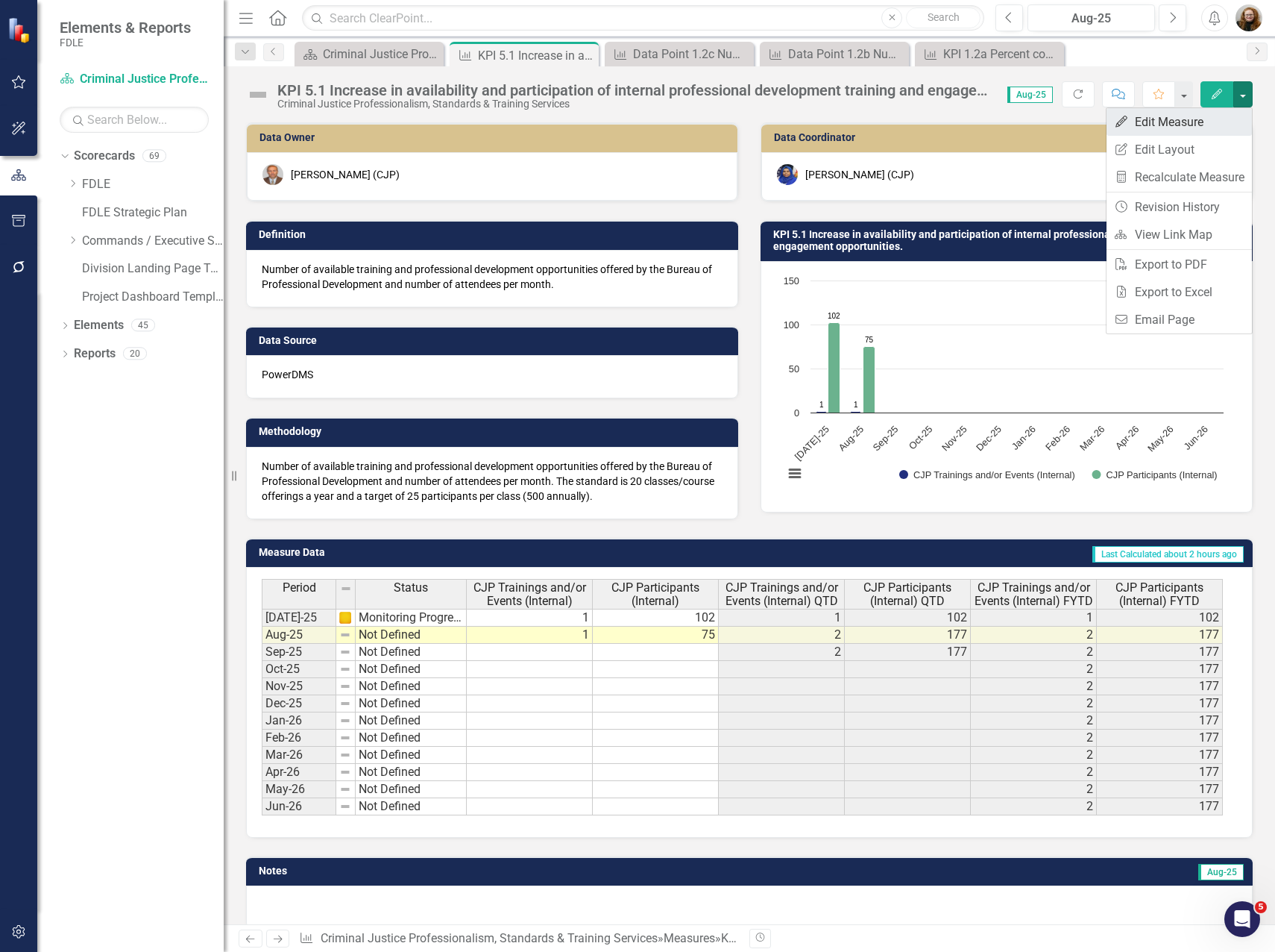
click at [1192, 115] on link "Edit Edit Measure" at bounding box center [1180, 122] width 145 height 28
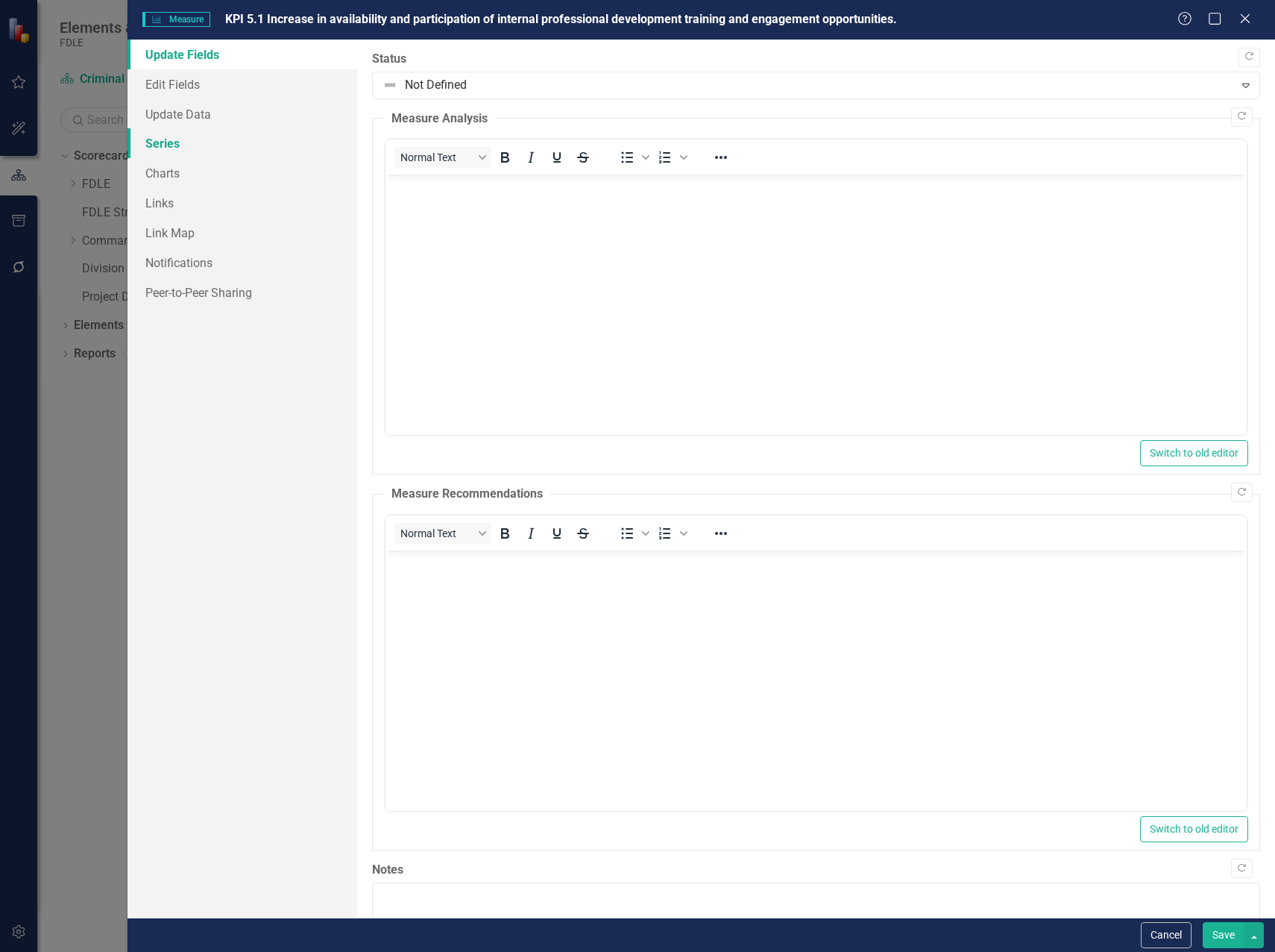
click at [178, 144] on link "Series" at bounding box center [241, 143] width 230 height 30
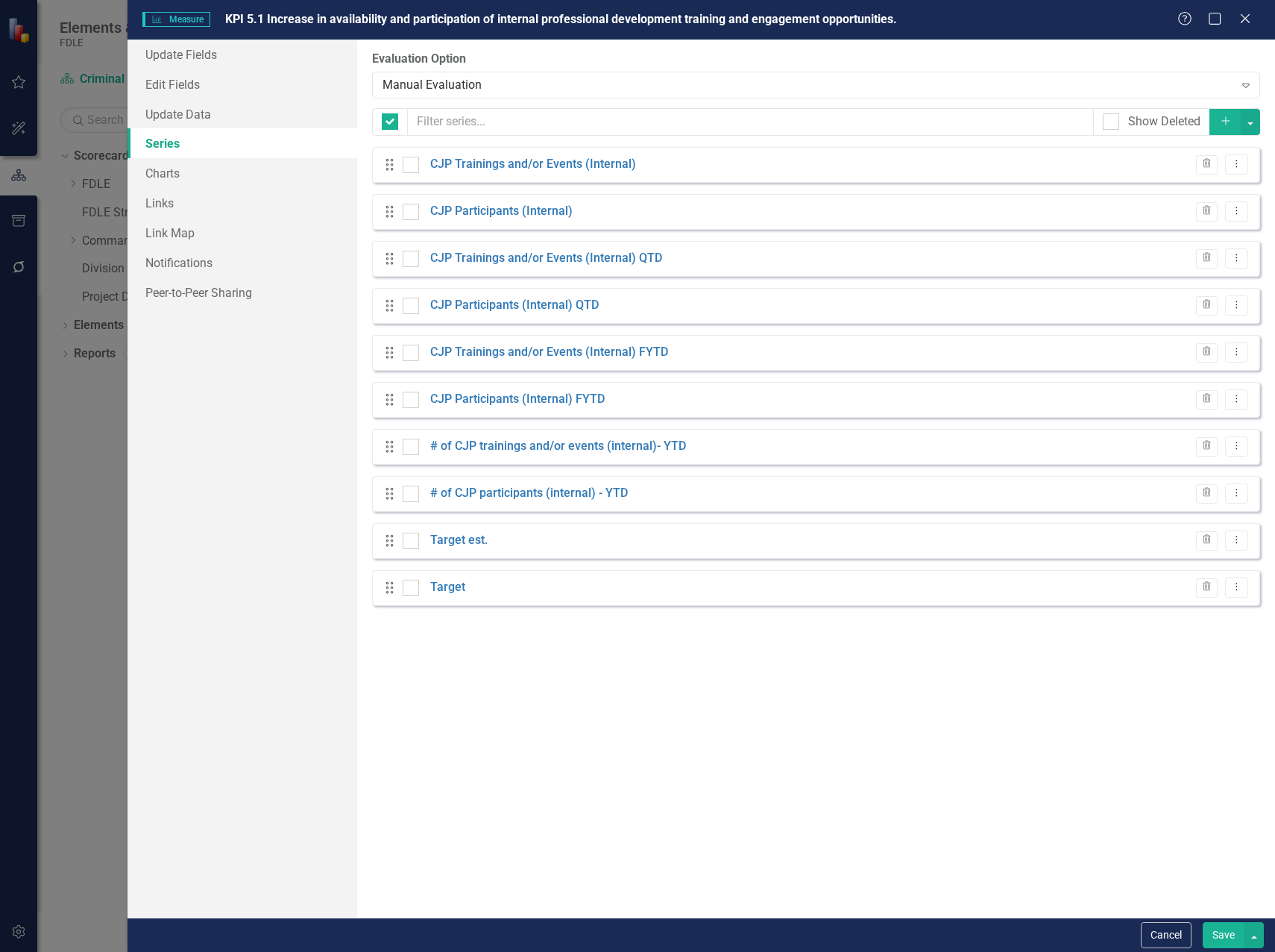
checkbox input "false"
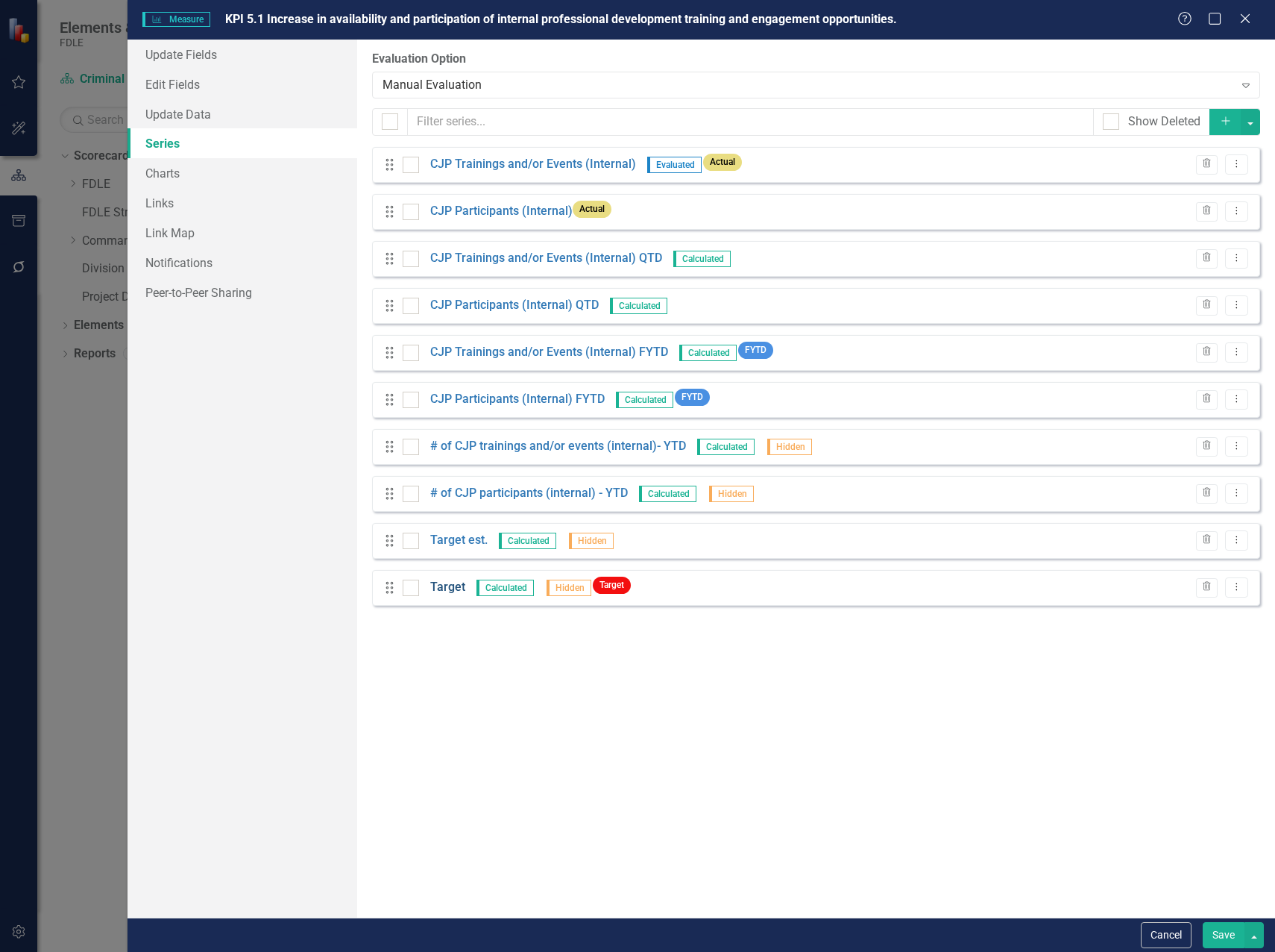
click at [456, 590] on link "Target" at bounding box center [447, 586] width 35 height 17
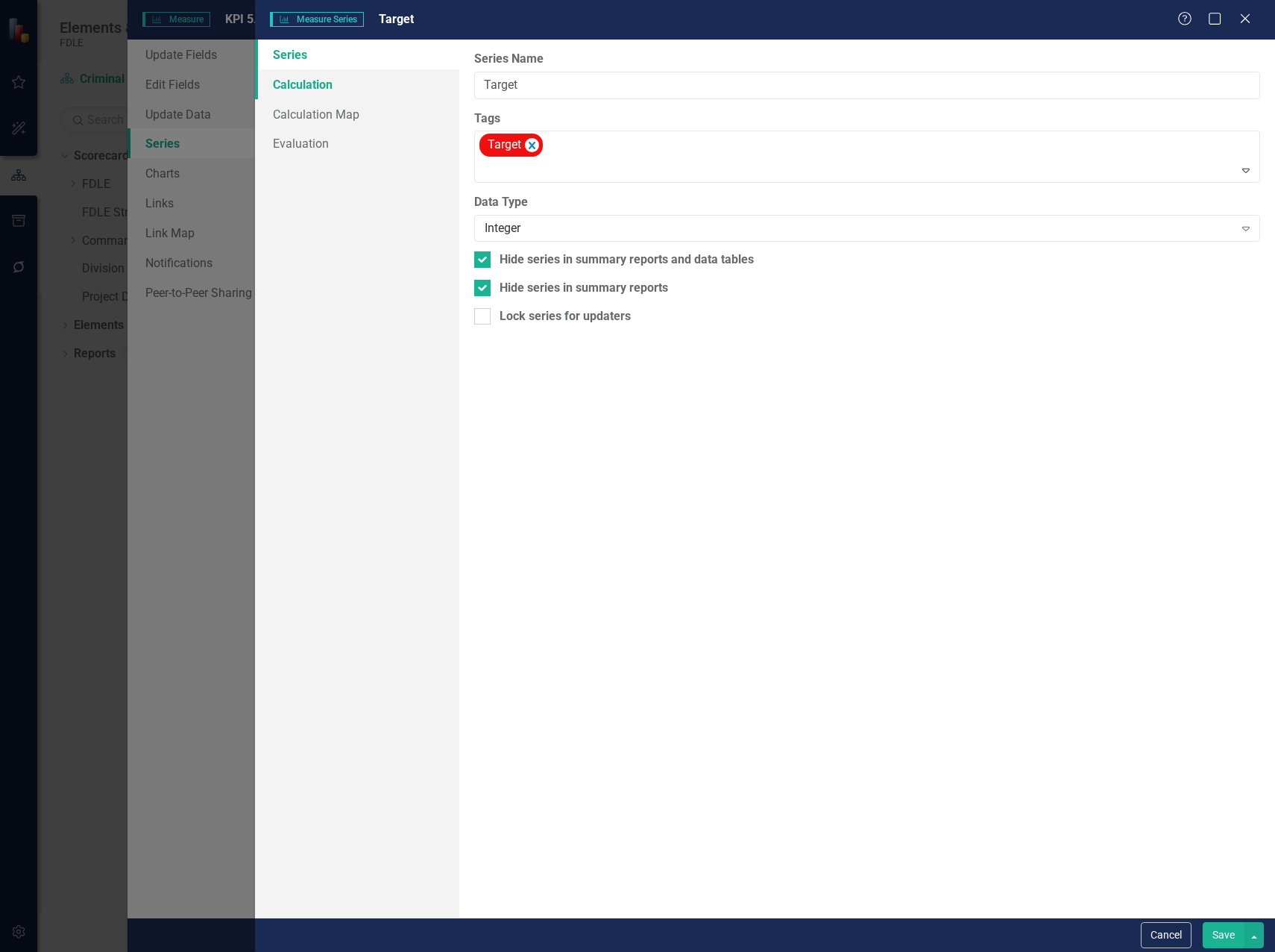
click at [305, 87] on link "Calculation" at bounding box center [358, 84] width 205 height 30
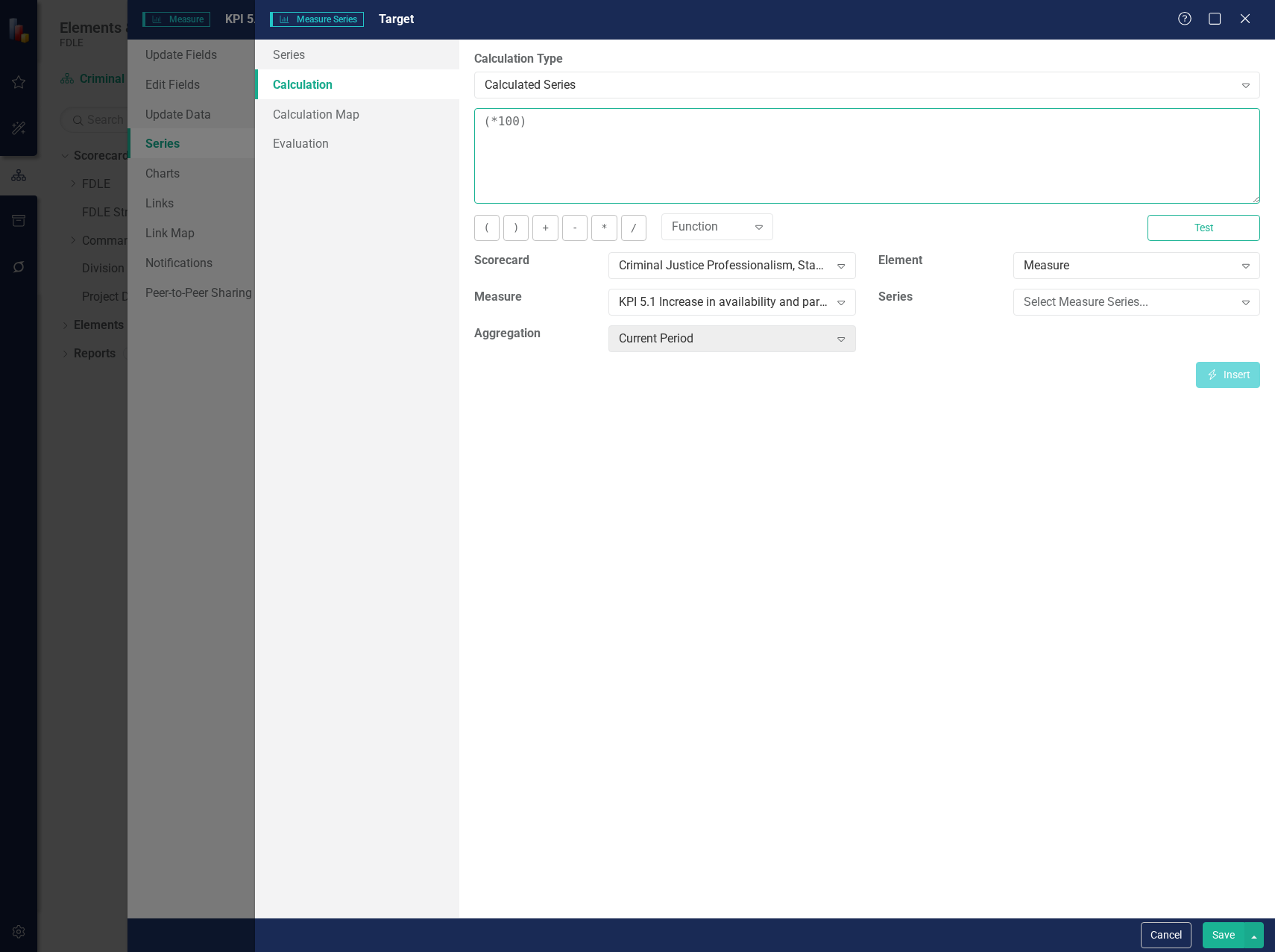
drag, startPoint x: 518, startPoint y: 120, endPoint x: 497, endPoint y: 124, distance: 21.4
click at [499, 123] on textarea "(*100)" at bounding box center [867, 156] width 786 height 95
click at [546, 120] on textarea "(*20)" at bounding box center [867, 156] width 786 height 95
type textarea "(*20)"
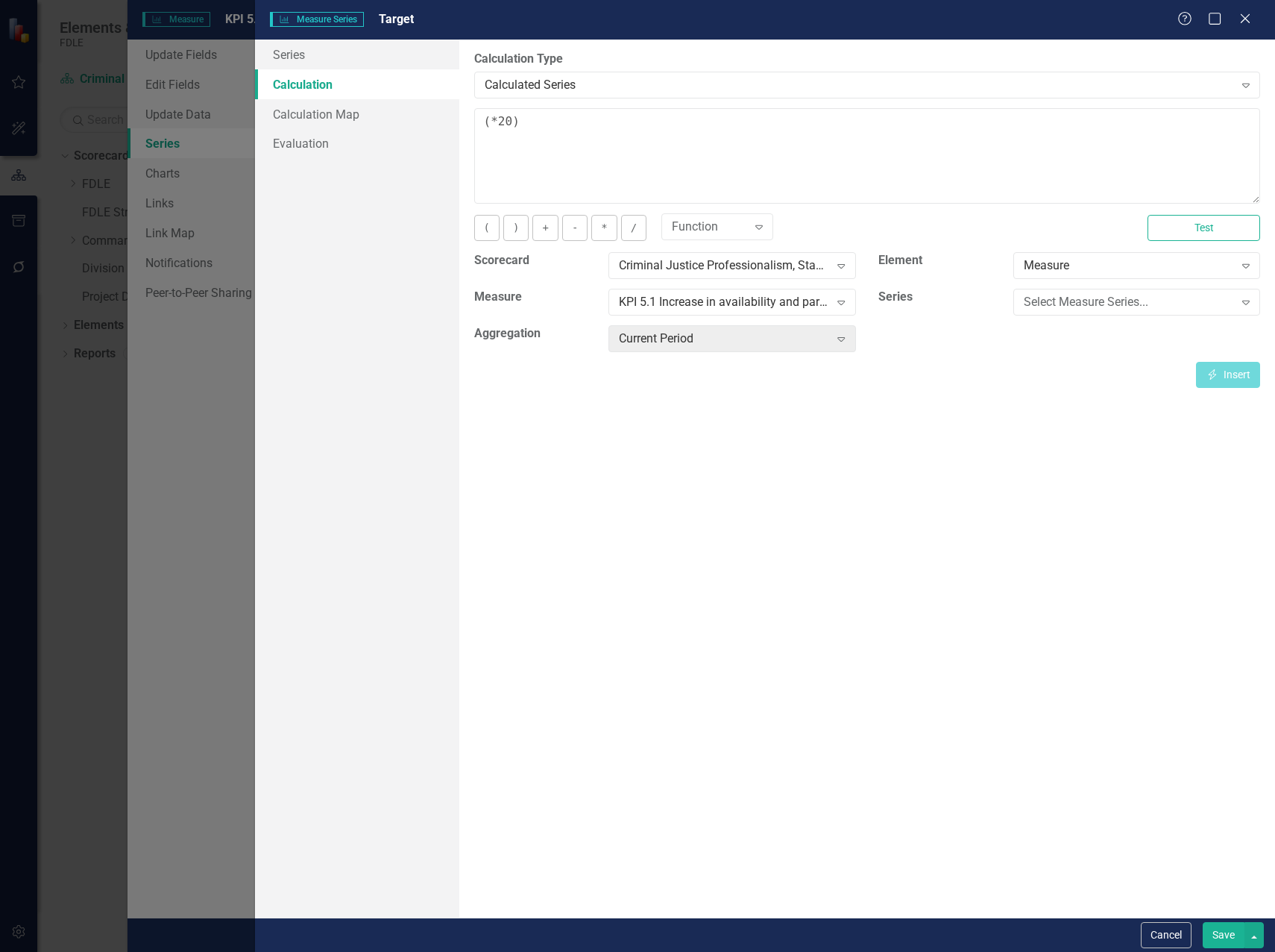
click at [1221, 936] on button "Save" at bounding box center [1224, 935] width 42 height 26
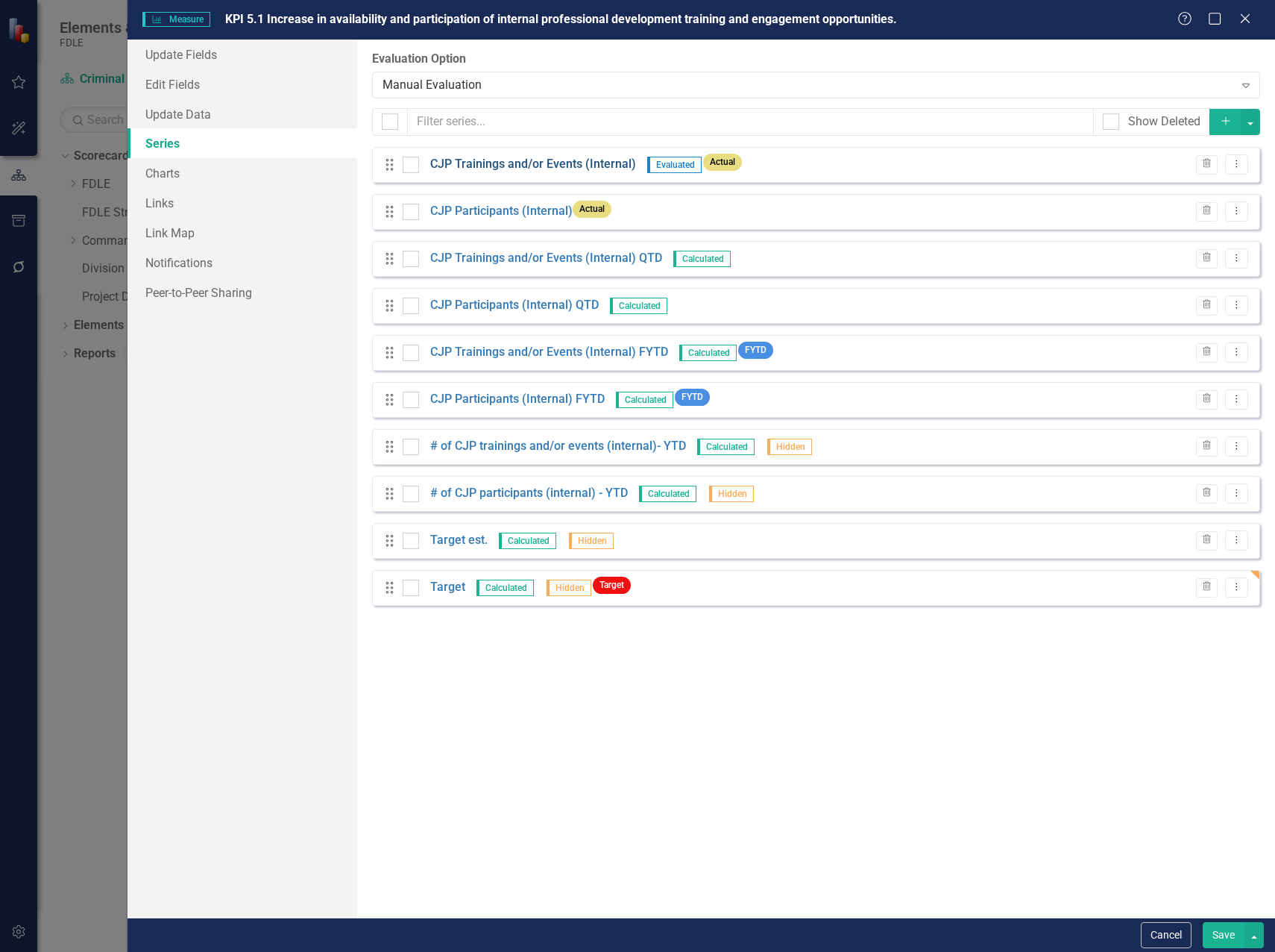
click at [457, 163] on link "CJP Trainings and/or Events (Internal)" at bounding box center [533, 164] width 206 height 17
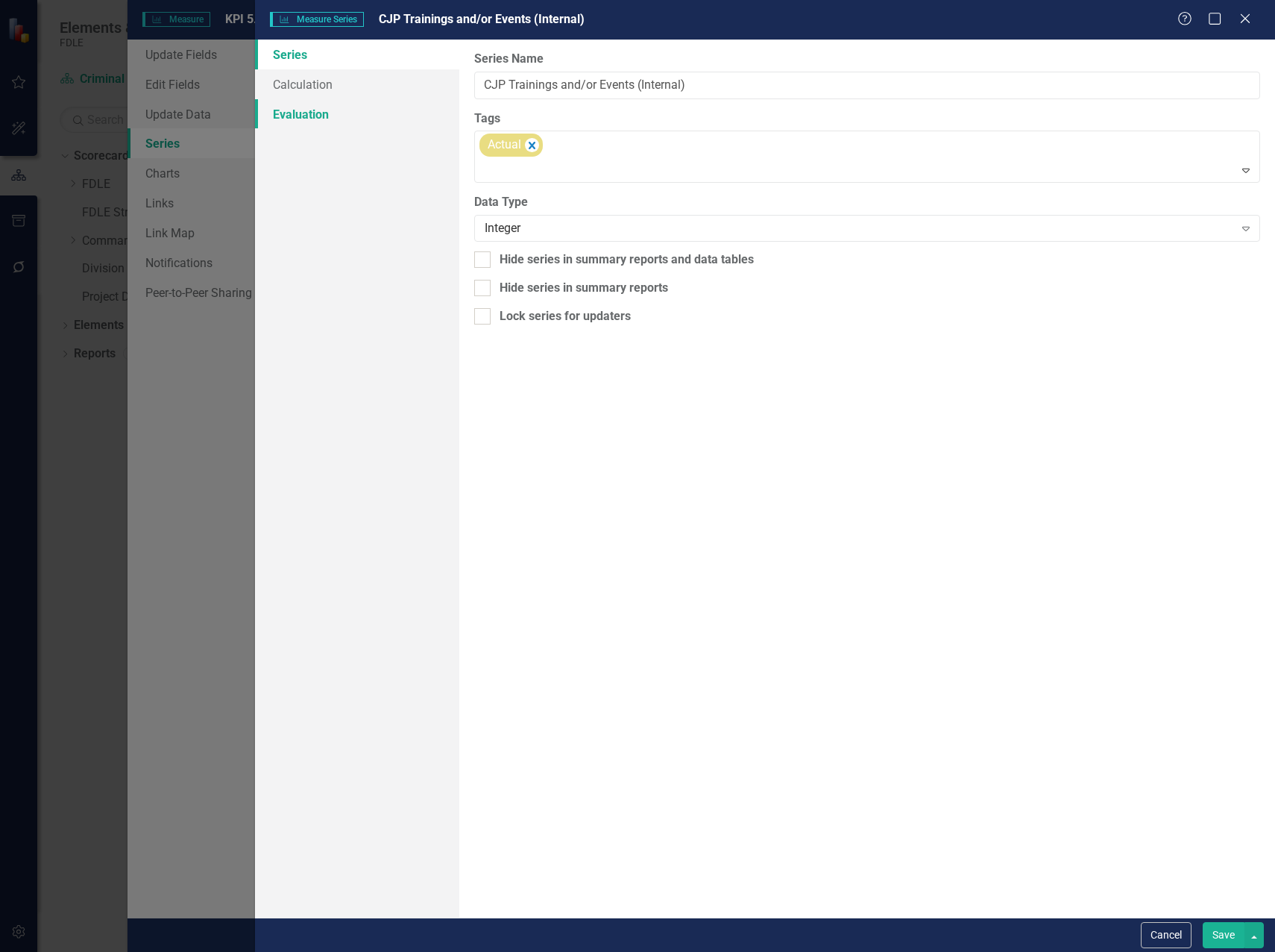
click at [308, 110] on link "Evaluation" at bounding box center [358, 114] width 205 height 30
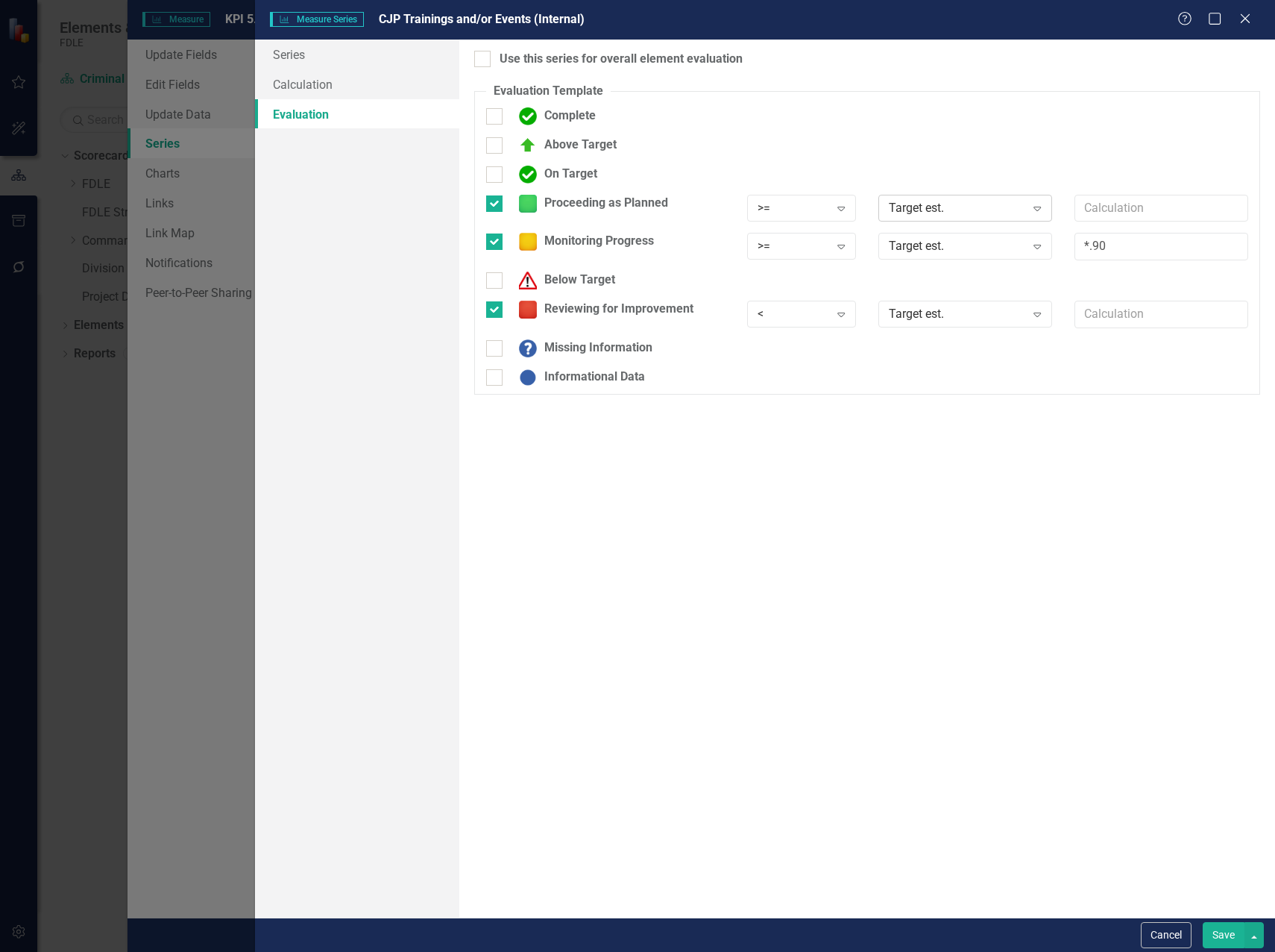
click at [1034, 208] on icon "Expand" at bounding box center [1037, 208] width 15 height 12
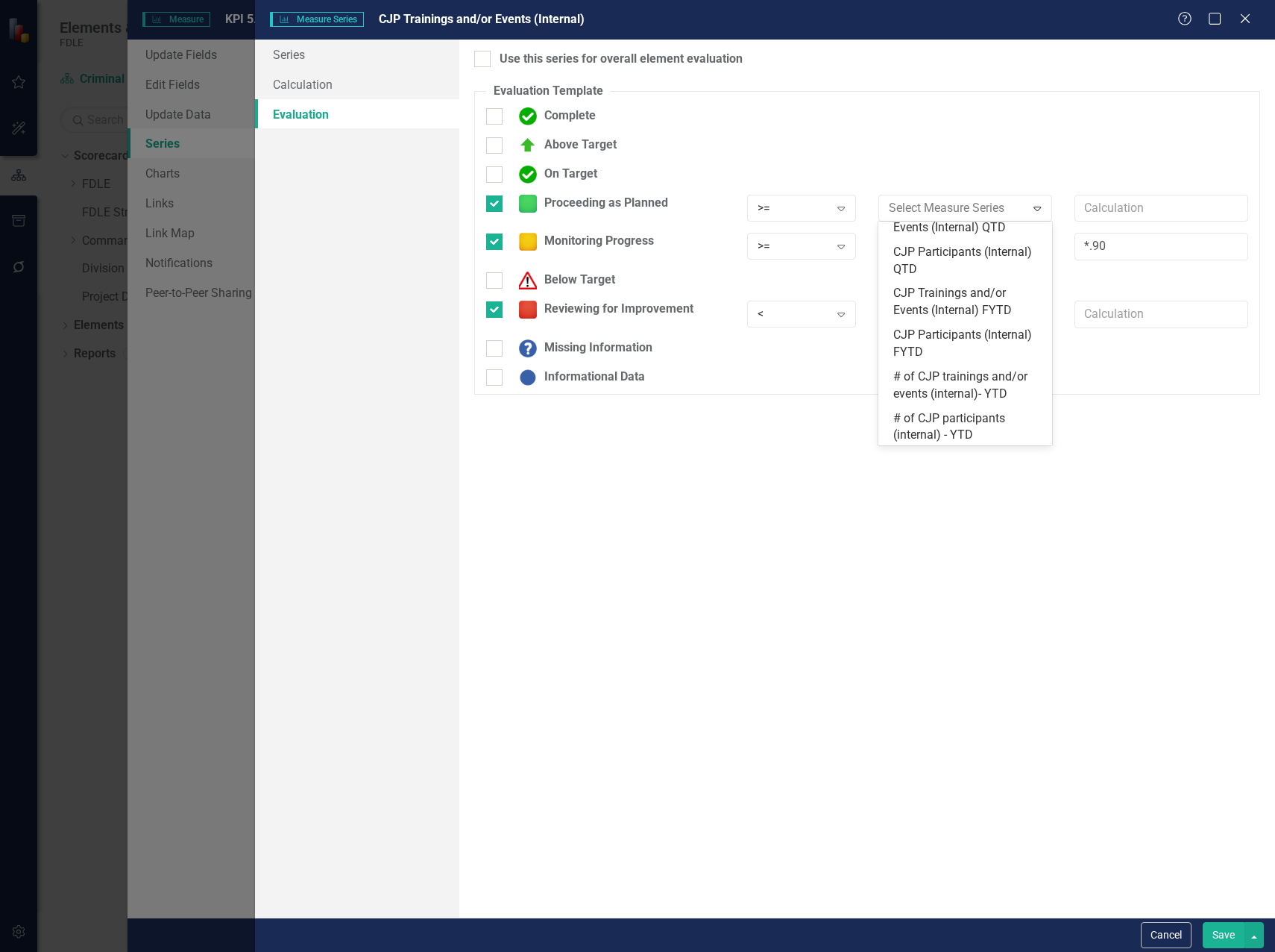
scroll to position [140, 0]
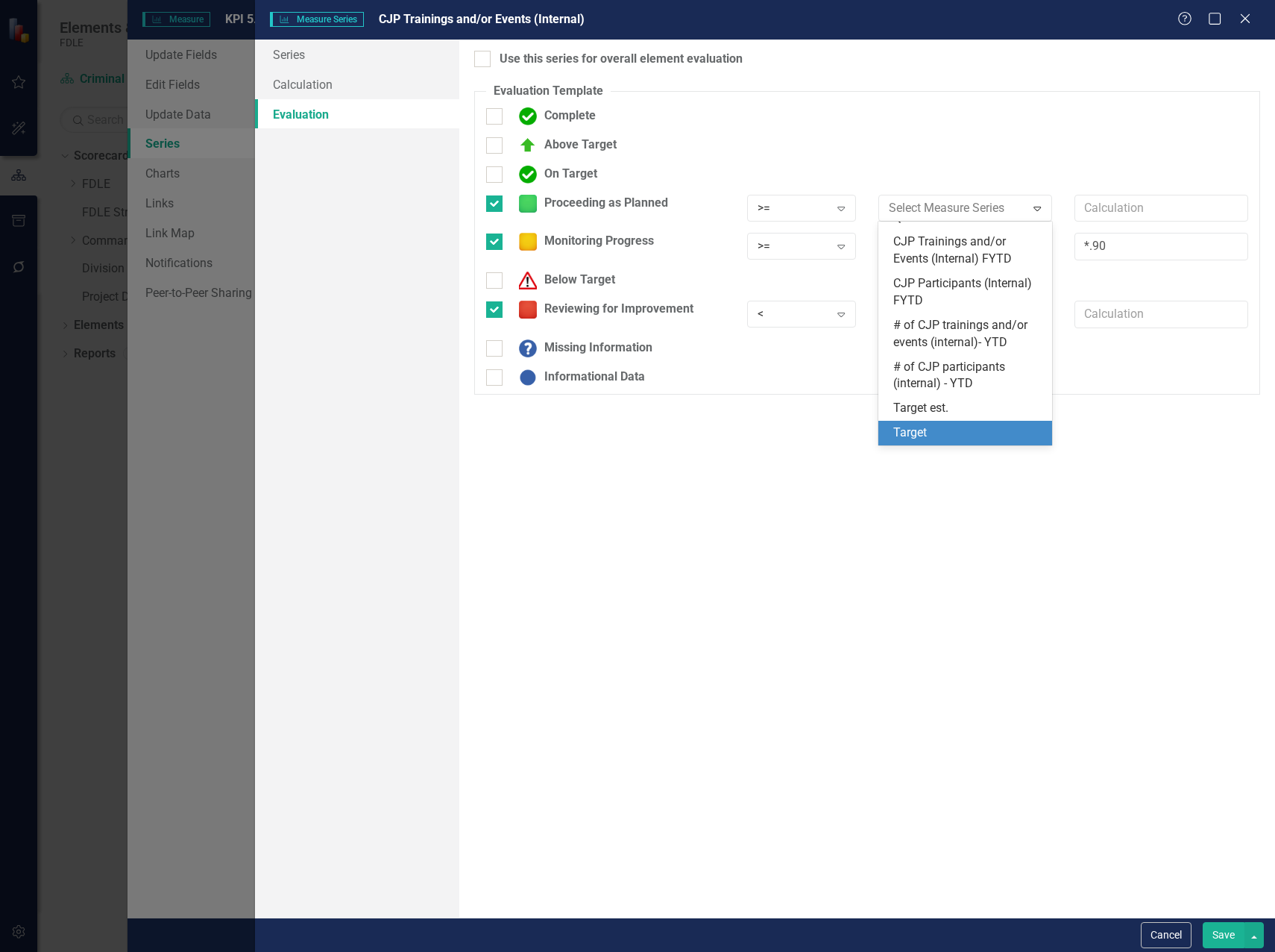
click at [975, 423] on div "Target" at bounding box center [965, 432] width 174 height 25
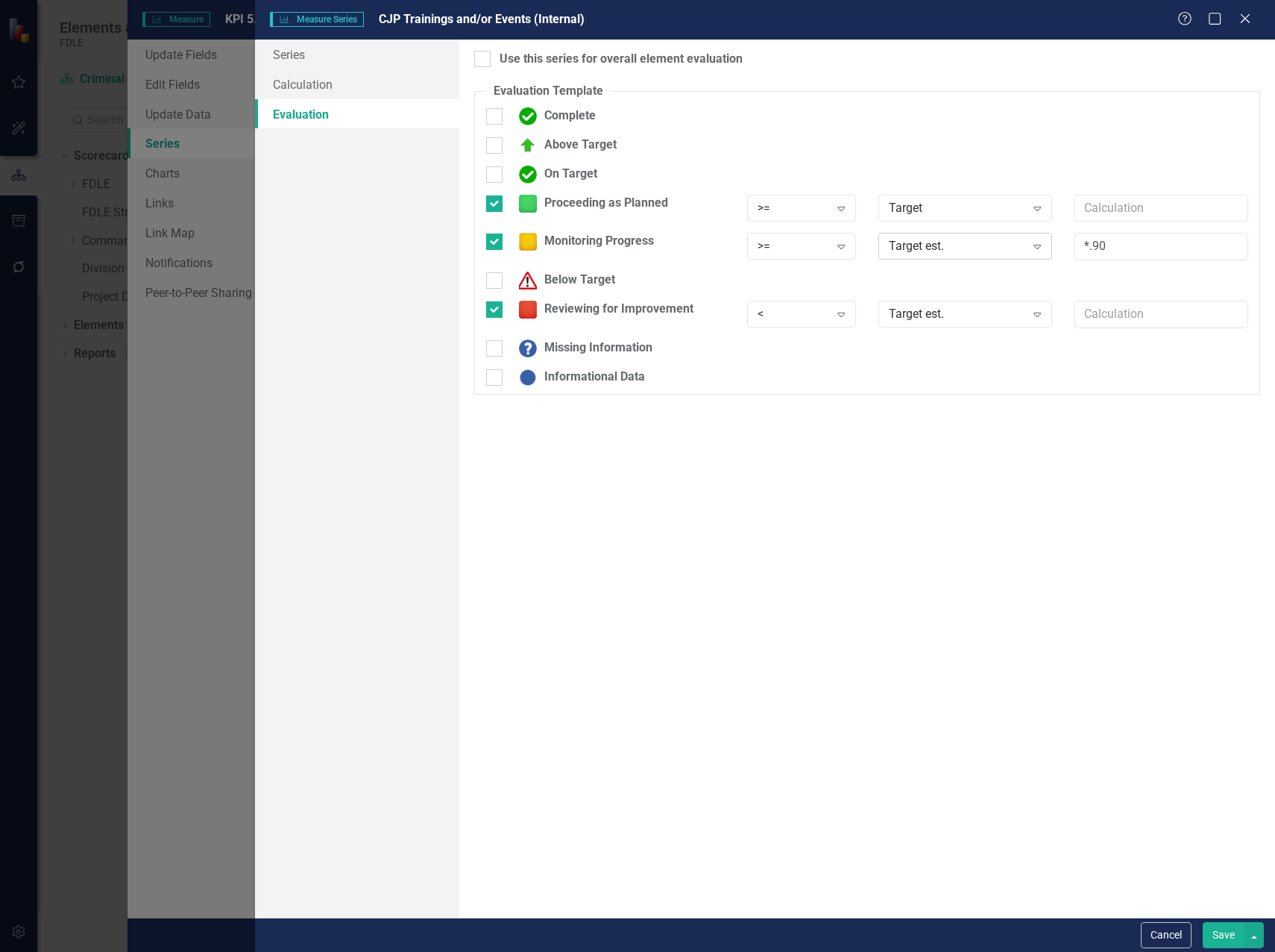
click at [955, 240] on div "Target est." at bounding box center [958, 245] width 137 height 17
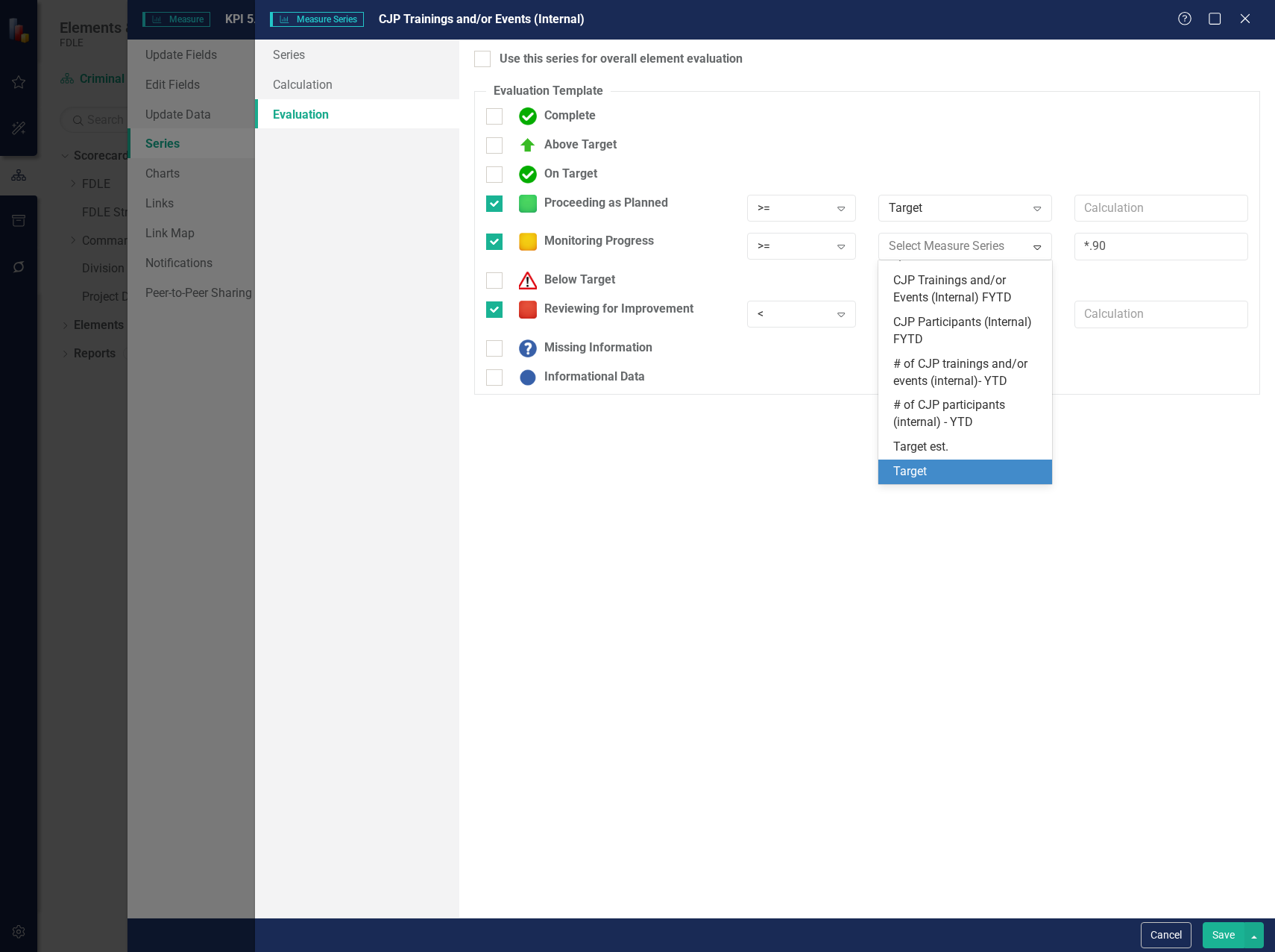
click at [932, 466] on div "Target" at bounding box center [968, 471] width 150 height 17
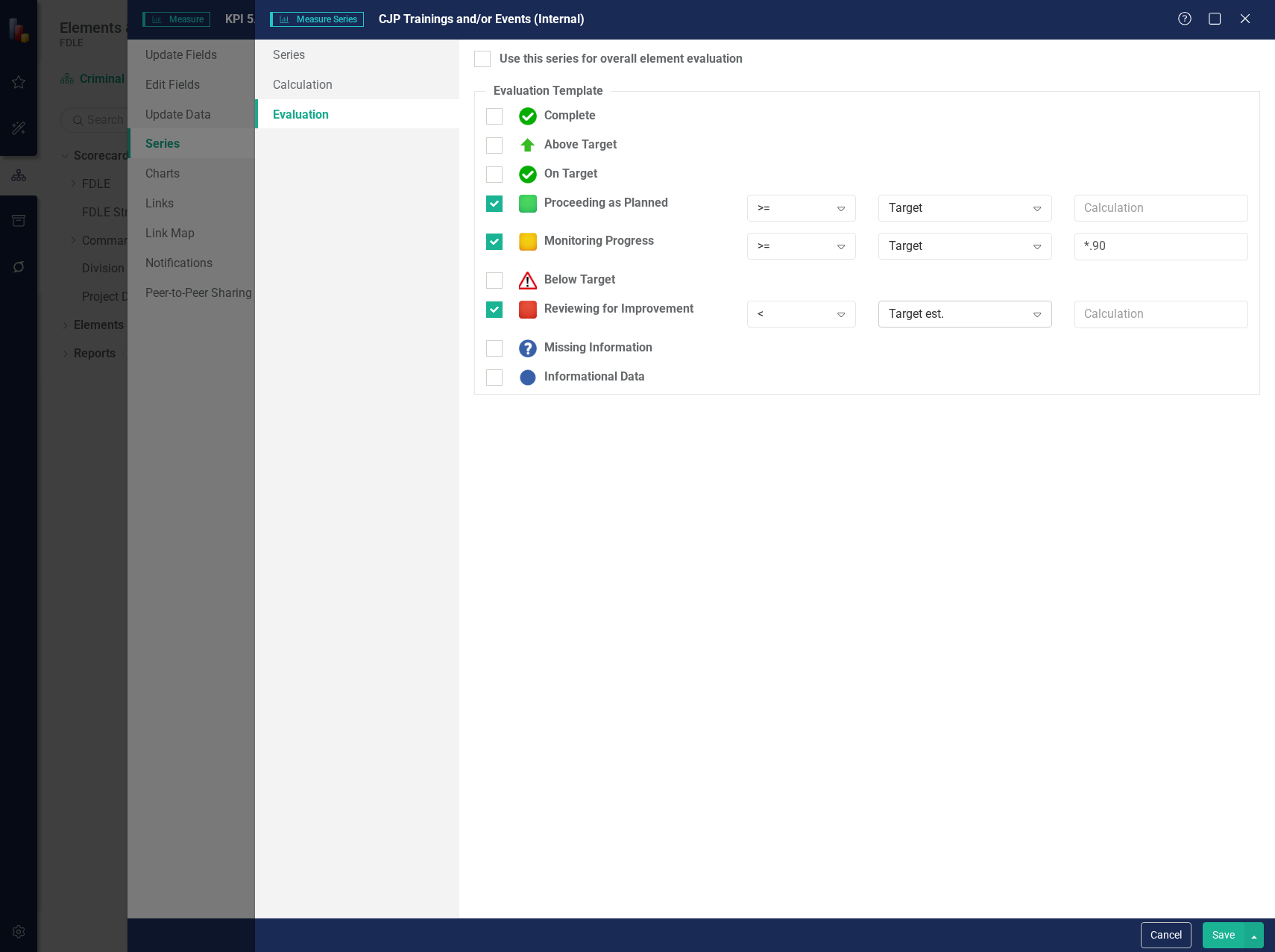
click at [956, 317] on div "Target est." at bounding box center [958, 314] width 137 height 17
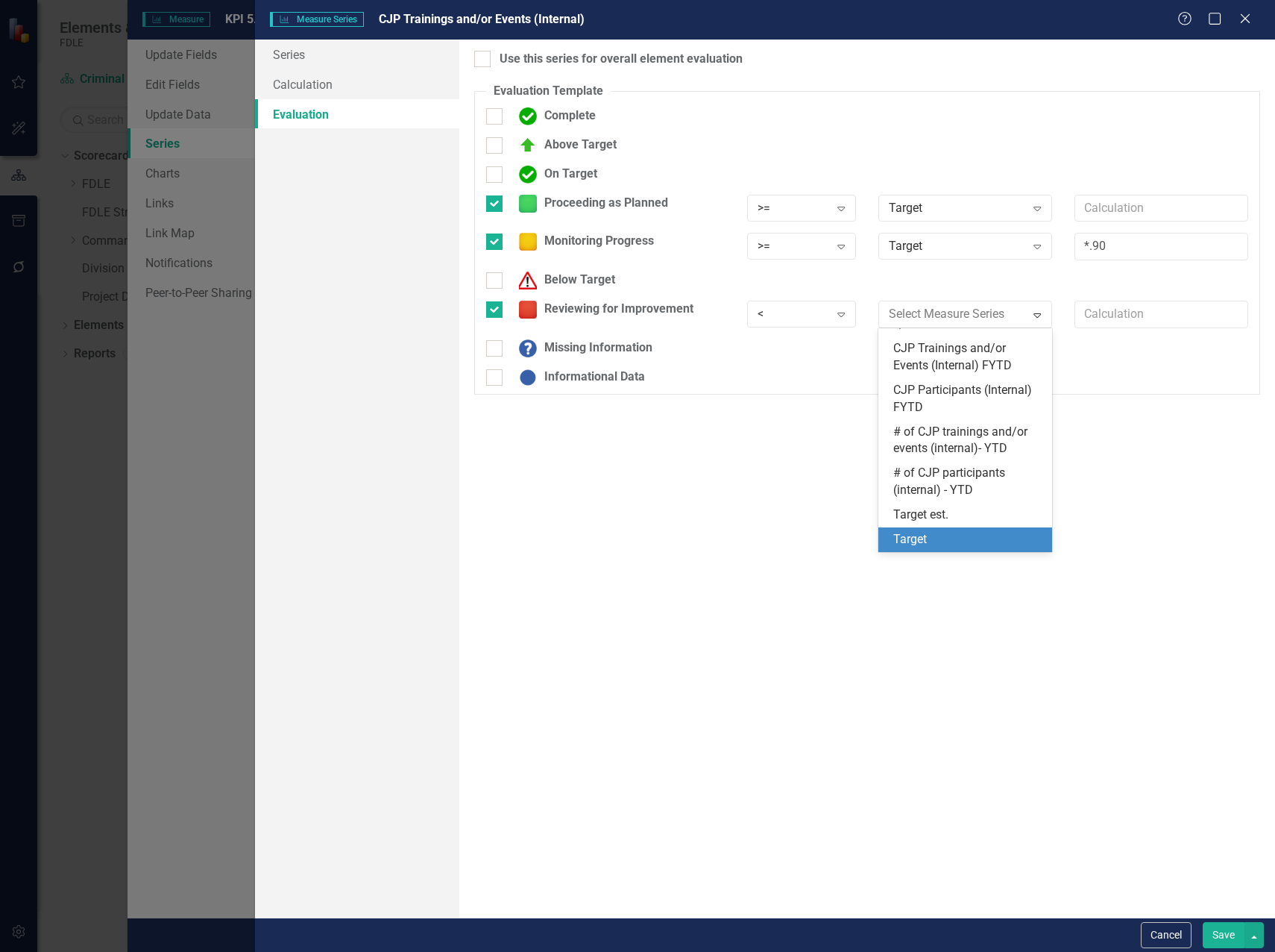
click at [919, 535] on div "Target" at bounding box center [968, 539] width 150 height 17
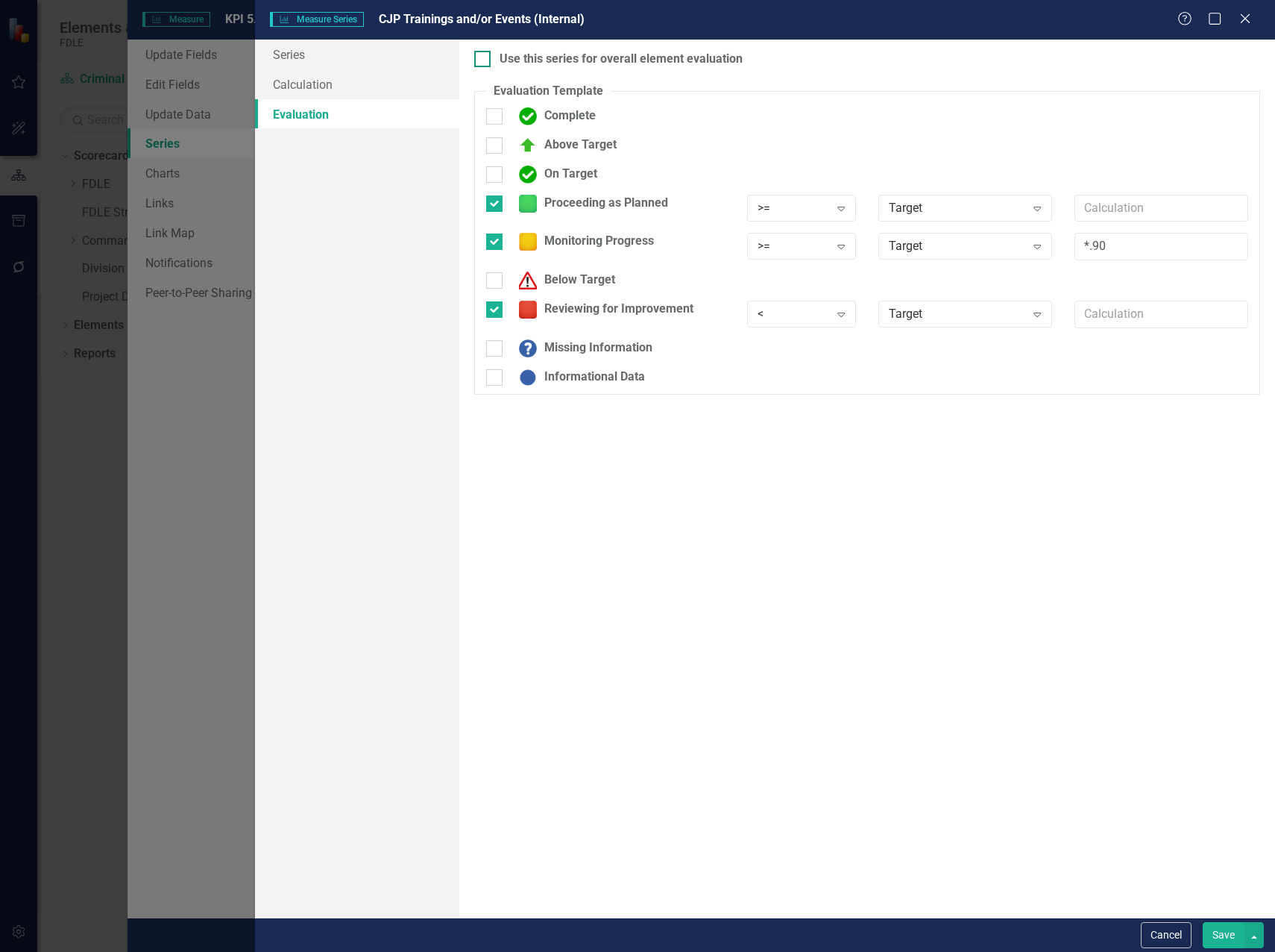
click at [489, 57] on div at bounding box center [482, 59] width 17 height 17
click at [484, 57] on input "Use this series for overall element evaluation" at bounding box center [479, 56] width 10 height 10
checkbox input "true"
click at [1221, 940] on button "Save" at bounding box center [1224, 935] width 42 height 26
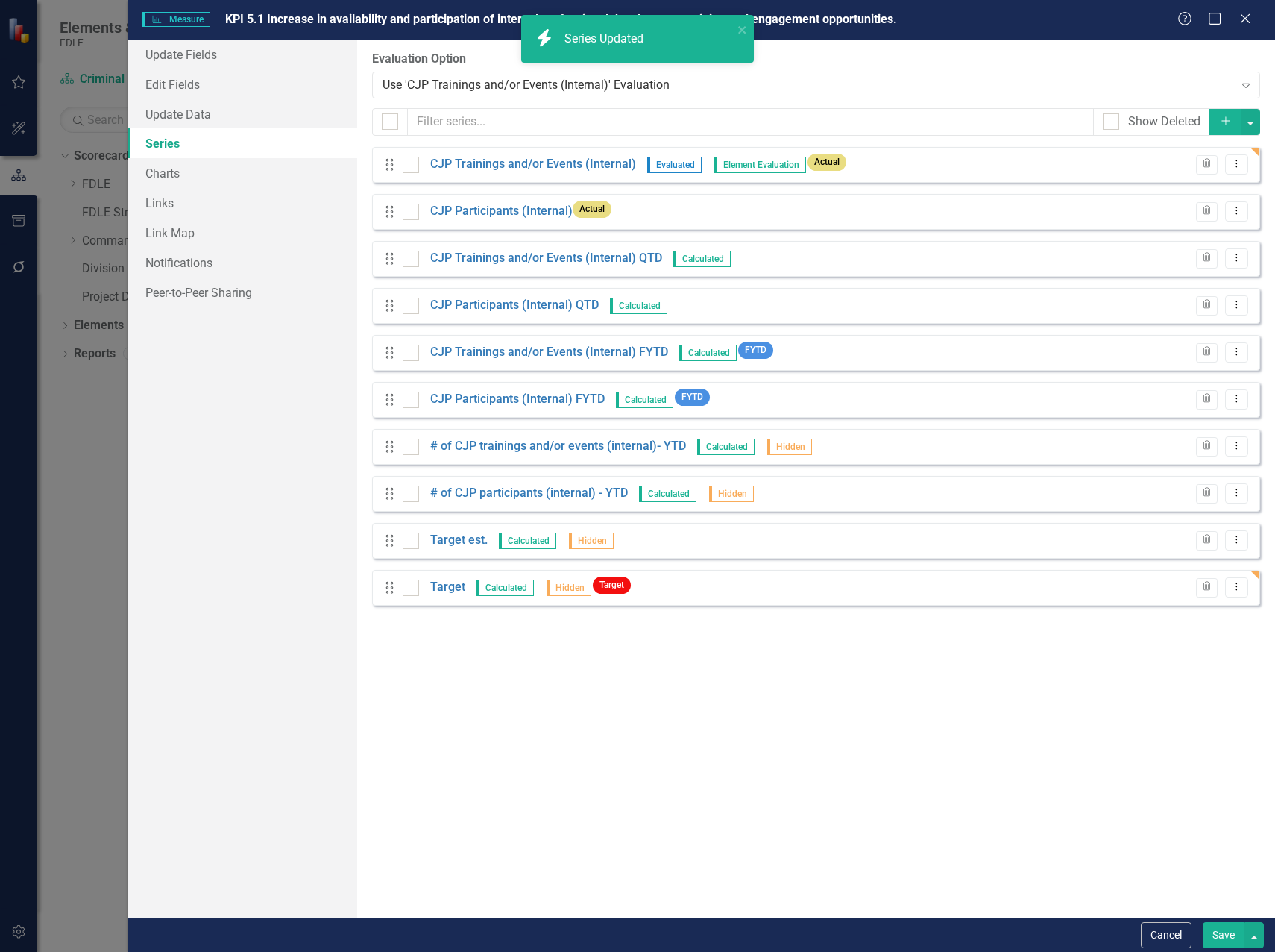
click at [1225, 936] on button "Save" at bounding box center [1224, 935] width 42 height 26
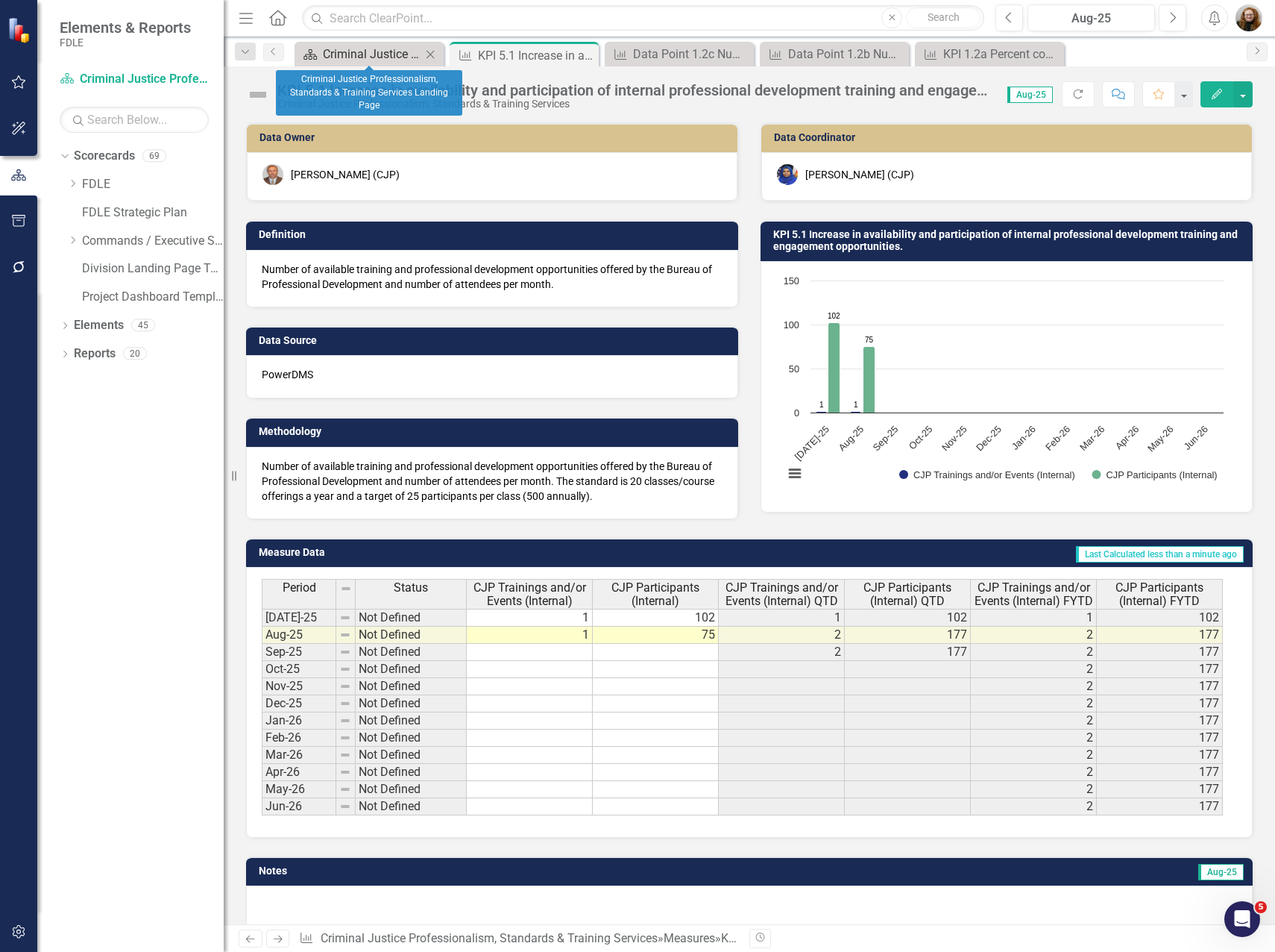
click at [385, 55] on div "Criminal Justice Professionalism, Standards & Training Services Landing Page" at bounding box center [372, 54] width 98 height 19
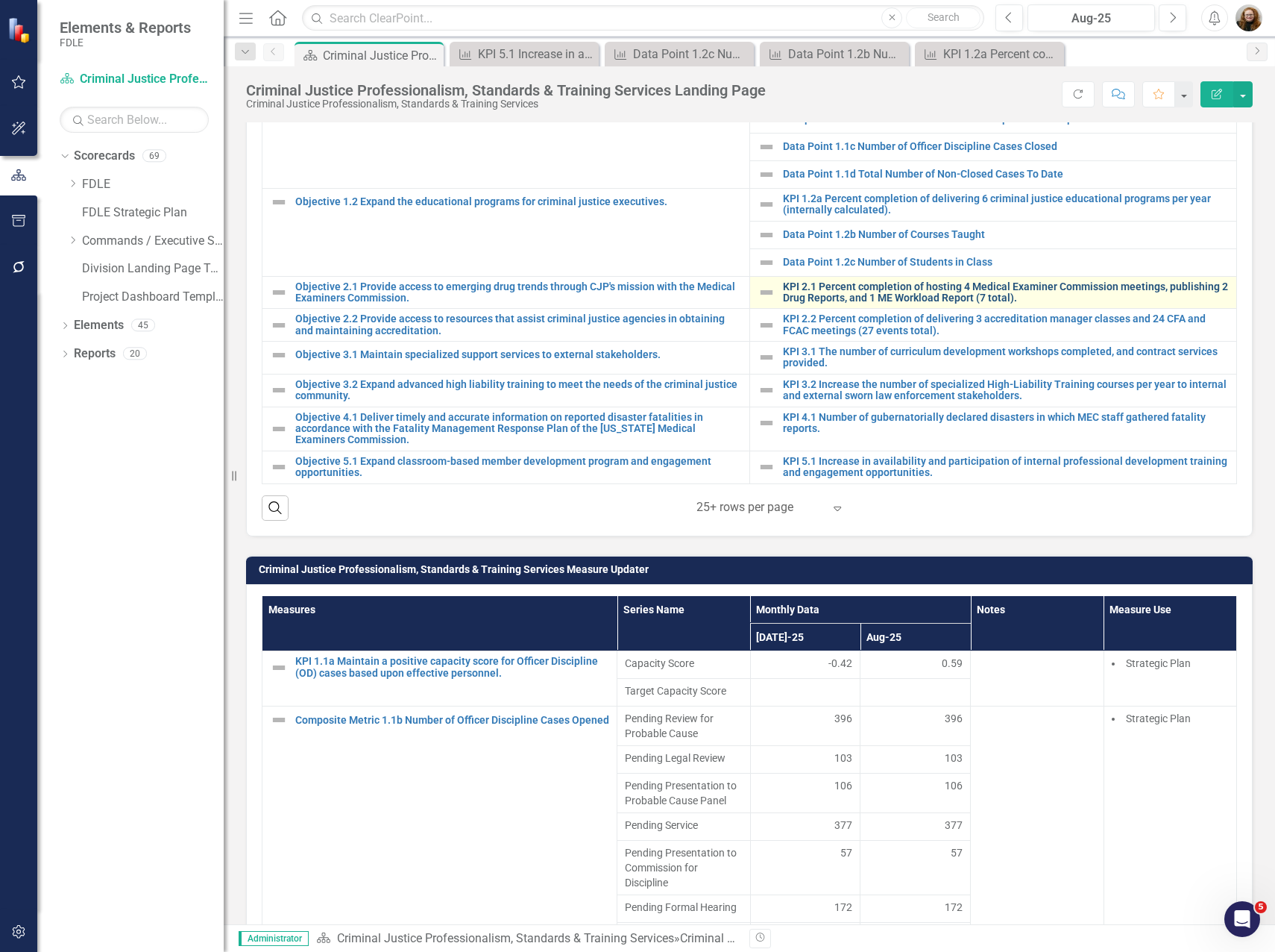
scroll to position [746, 0]
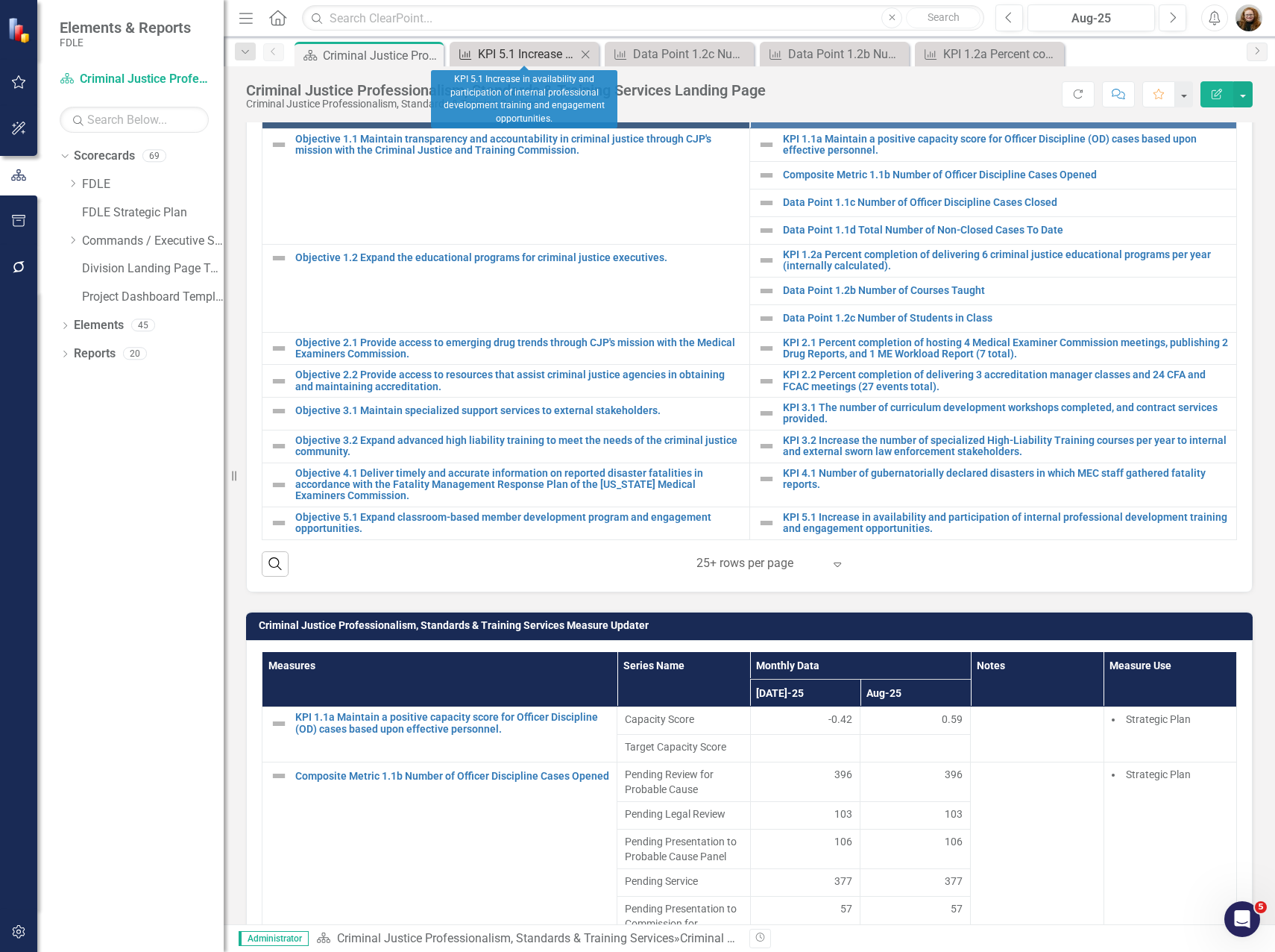
click at [497, 58] on div "KPI 5.1 Increase in availability and participation of internal professional dev…" at bounding box center [527, 54] width 98 height 19
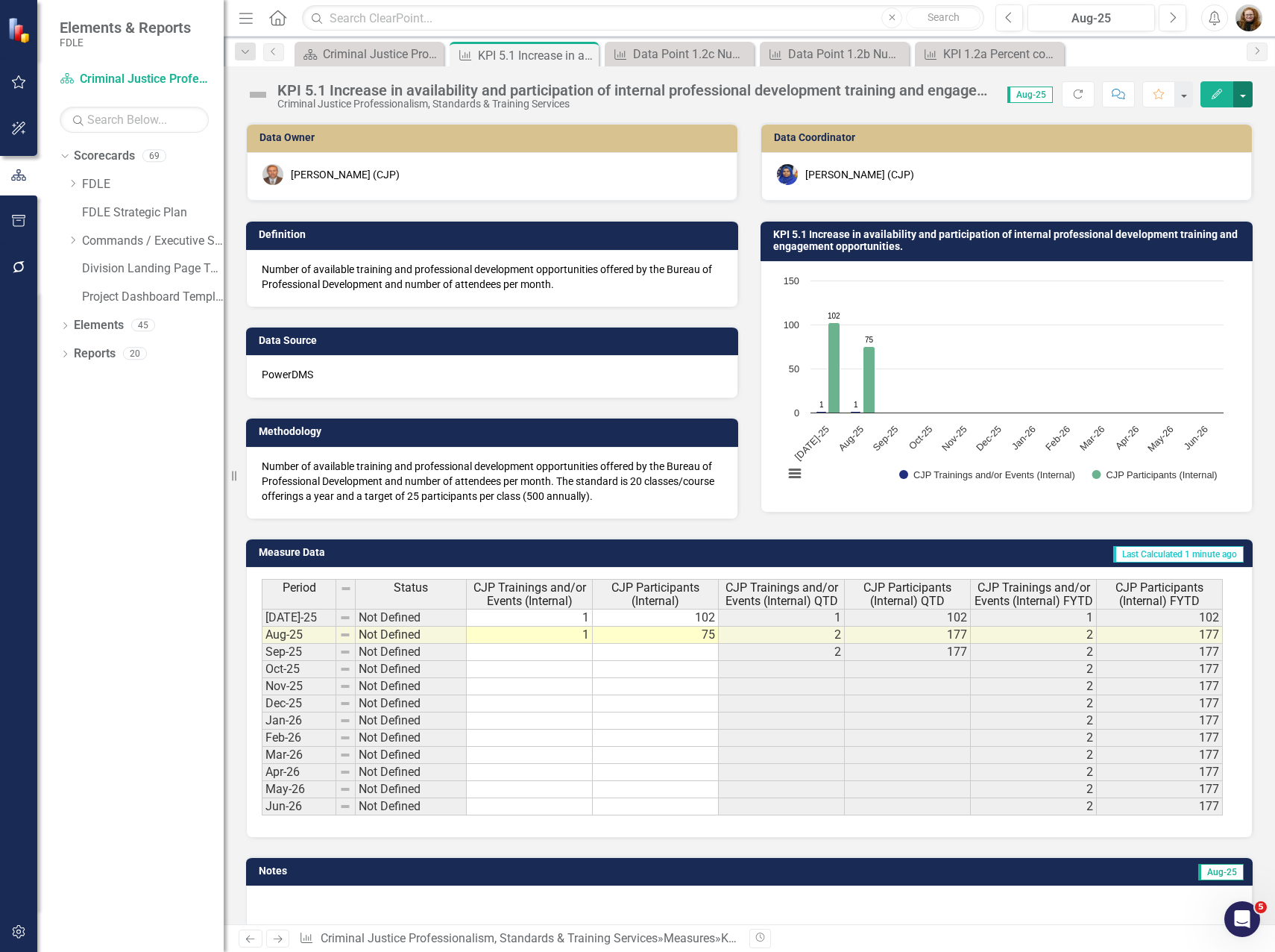
click at [1248, 93] on button "button" at bounding box center [1243, 94] width 20 height 26
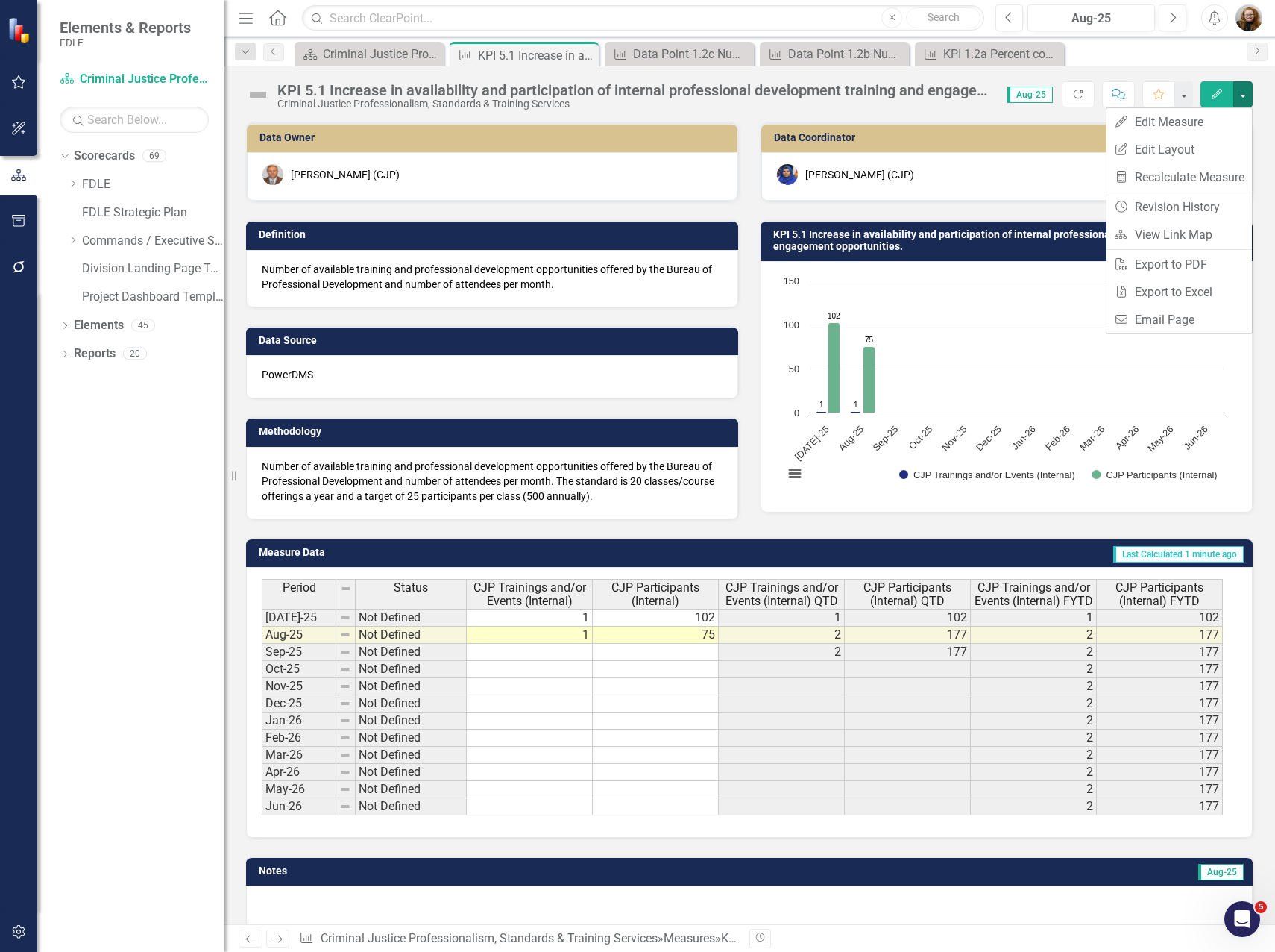
click at [507, 534] on div "Measure Data Last Calculated 1 minute ago Period Status CJP Trainings and/or Ev…" at bounding box center [749, 678] width 1030 height 318
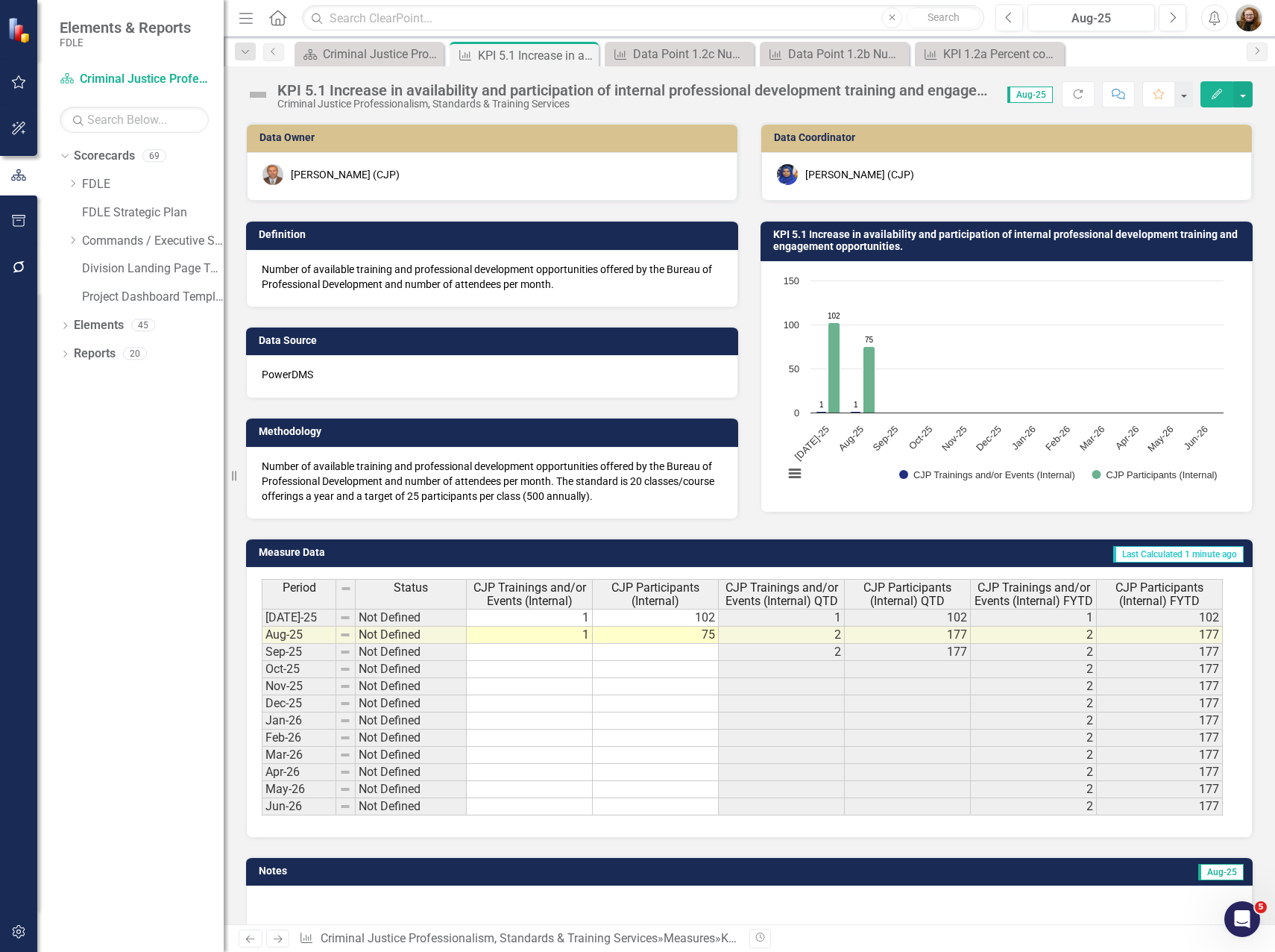
click at [1227, 99] on button "Edit" at bounding box center [1216, 94] width 33 height 26
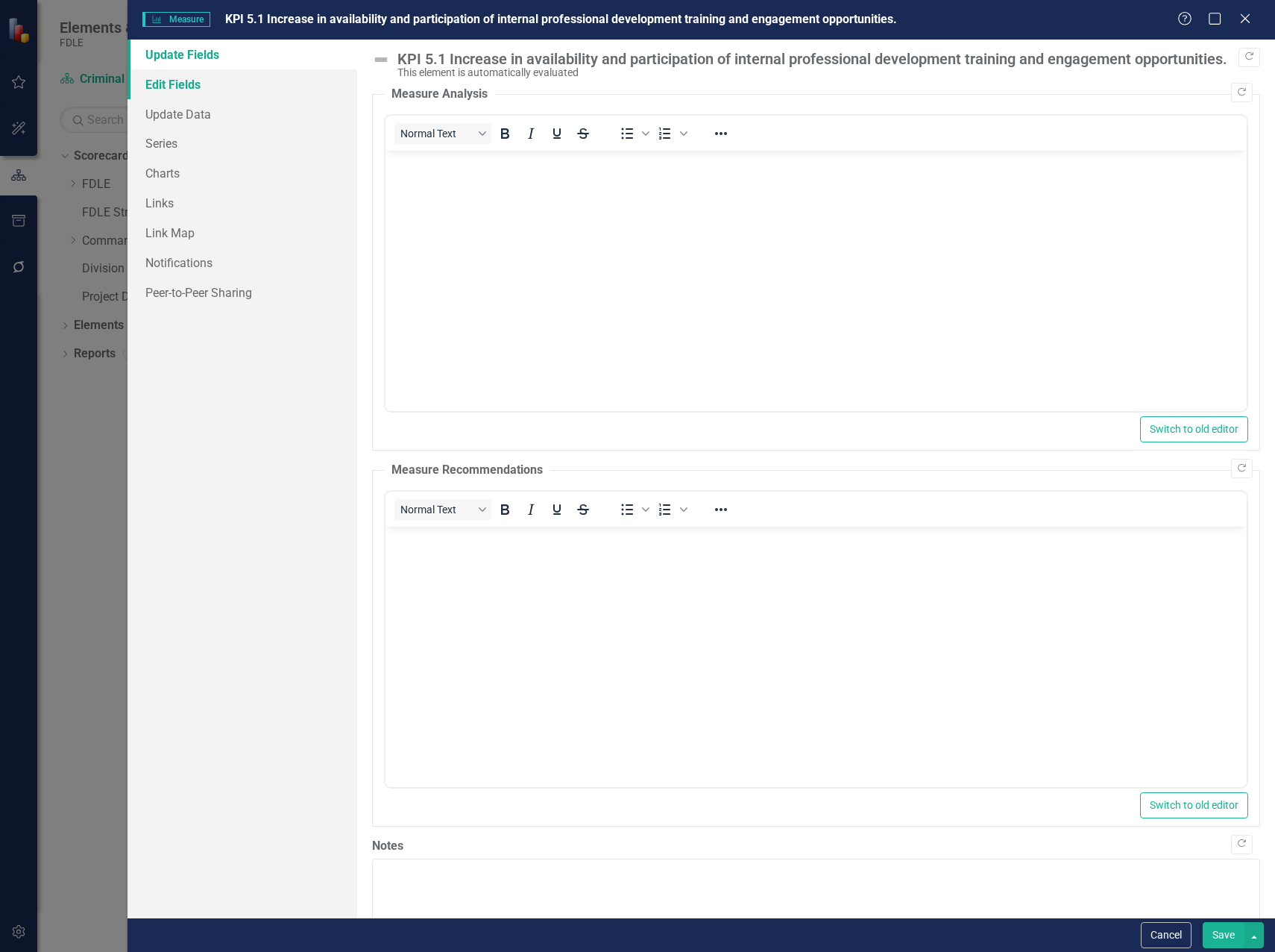
click at [166, 85] on link "Edit Fields" at bounding box center [241, 84] width 230 height 30
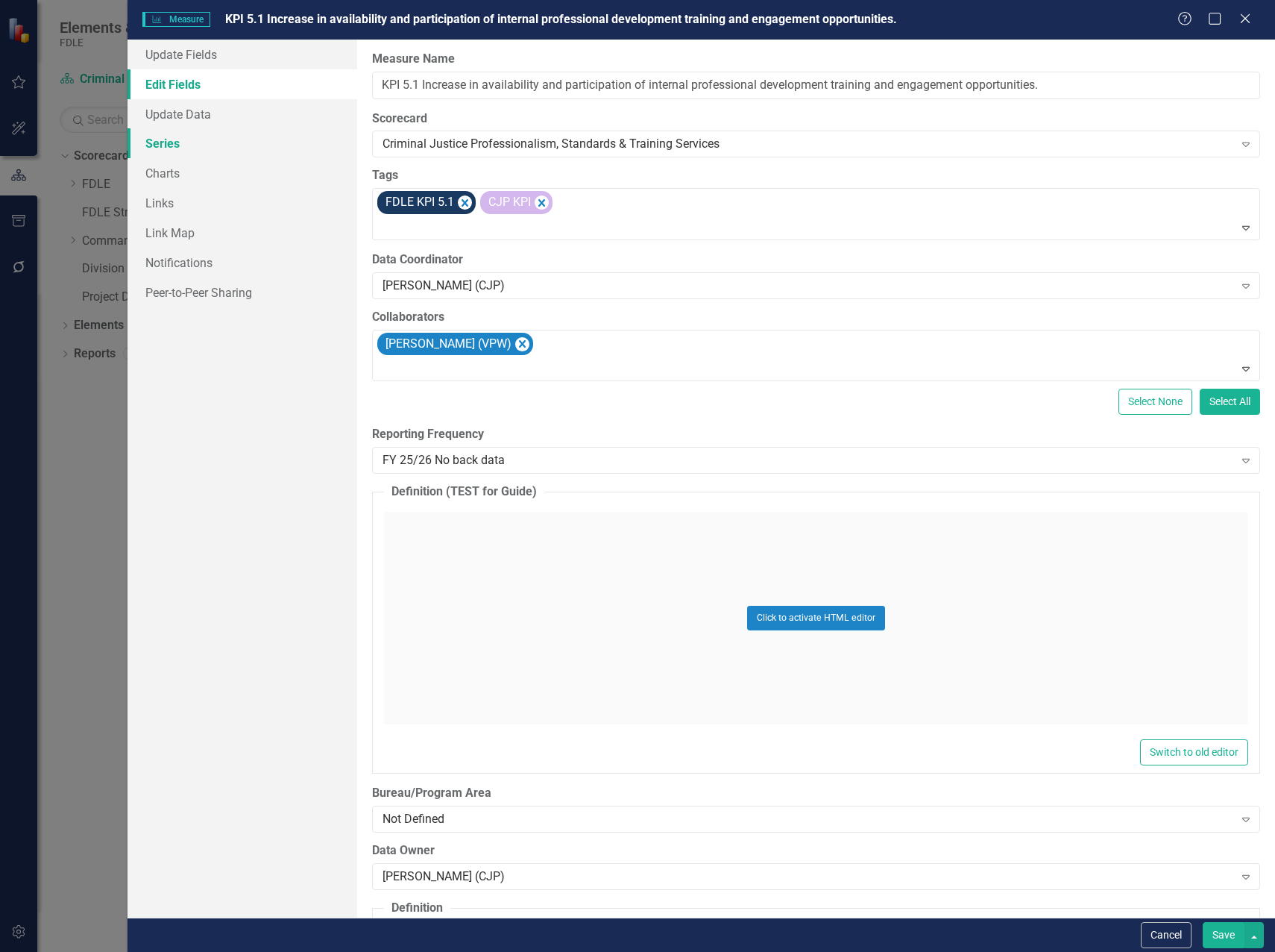
click at [173, 151] on link "Series" at bounding box center [241, 143] width 230 height 30
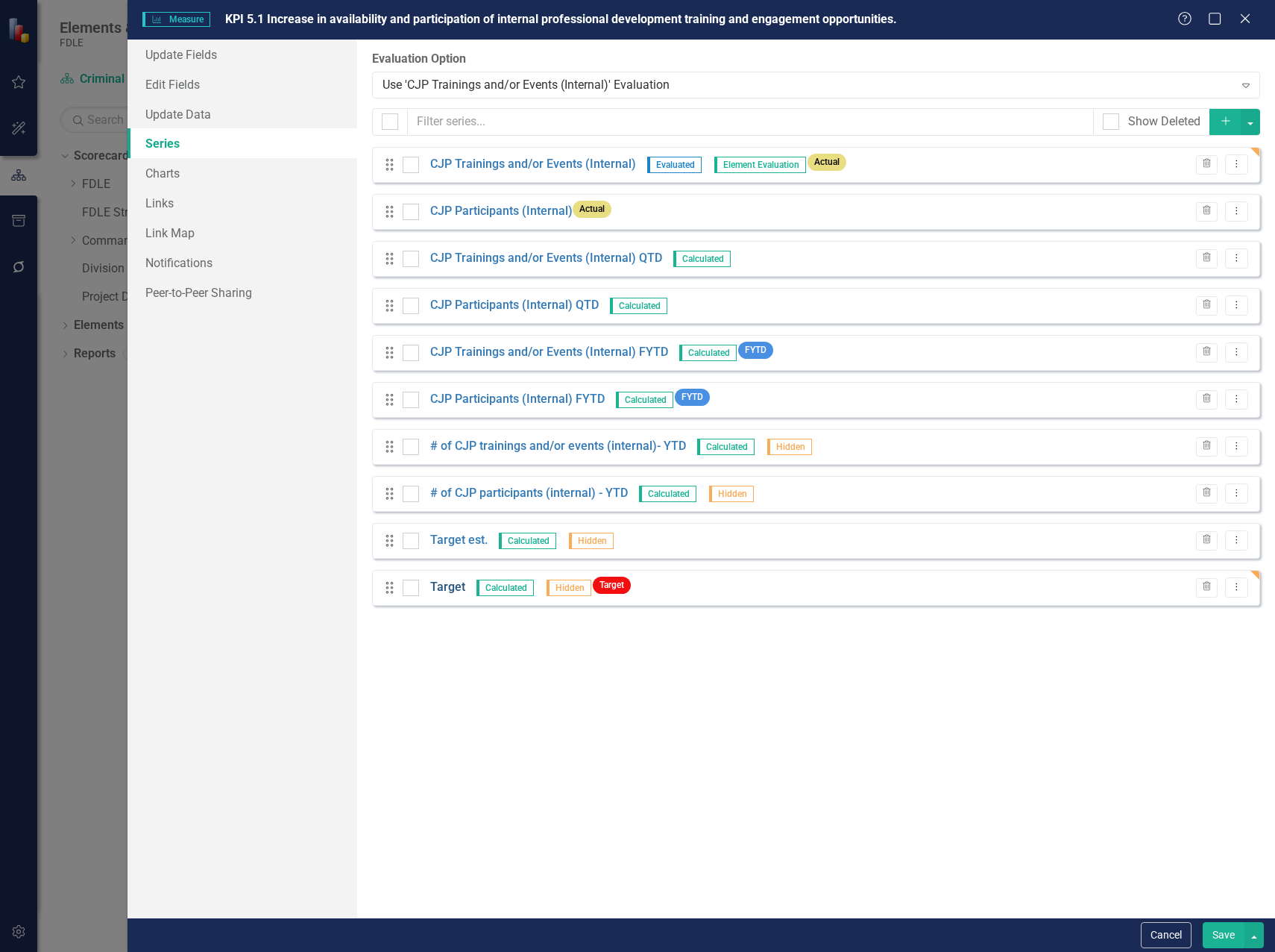
drag, startPoint x: 460, startPoint y: 564, endPoint x: 451, endPoint y: 583, distance: 21.0
click at [451, 583] on div "Drag CJP Trainings and/or Events (Internal) Evaluated Element Evaluation Actual…" at bounding box center [817, 377] width 888 height 459
click at [453, 584] on link "Target" at bounding box center [447, 586] width 35 height 17
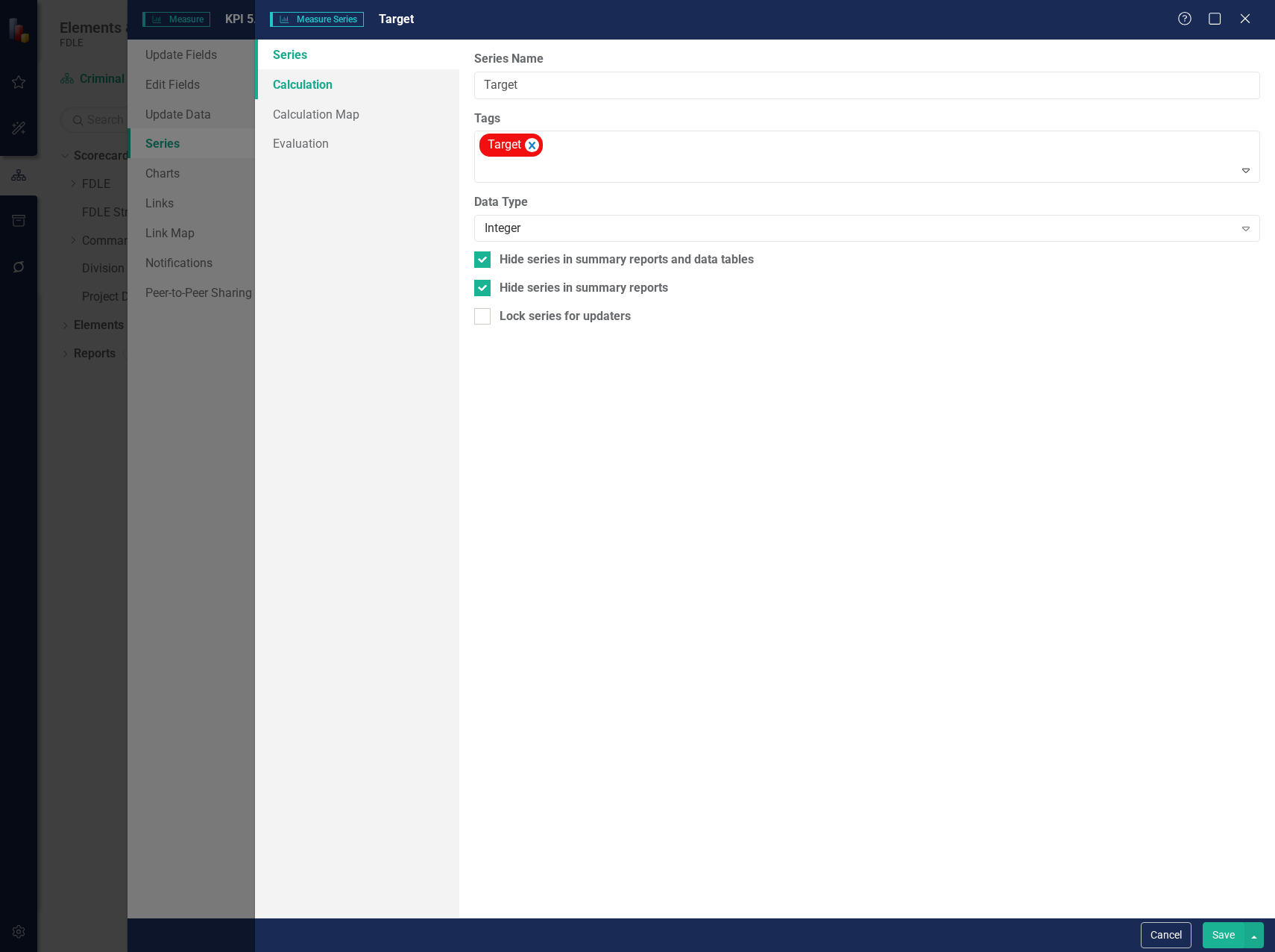
click at [309, 77] on link "Calculation" at bounding box center [358, 84] width 205 height 30
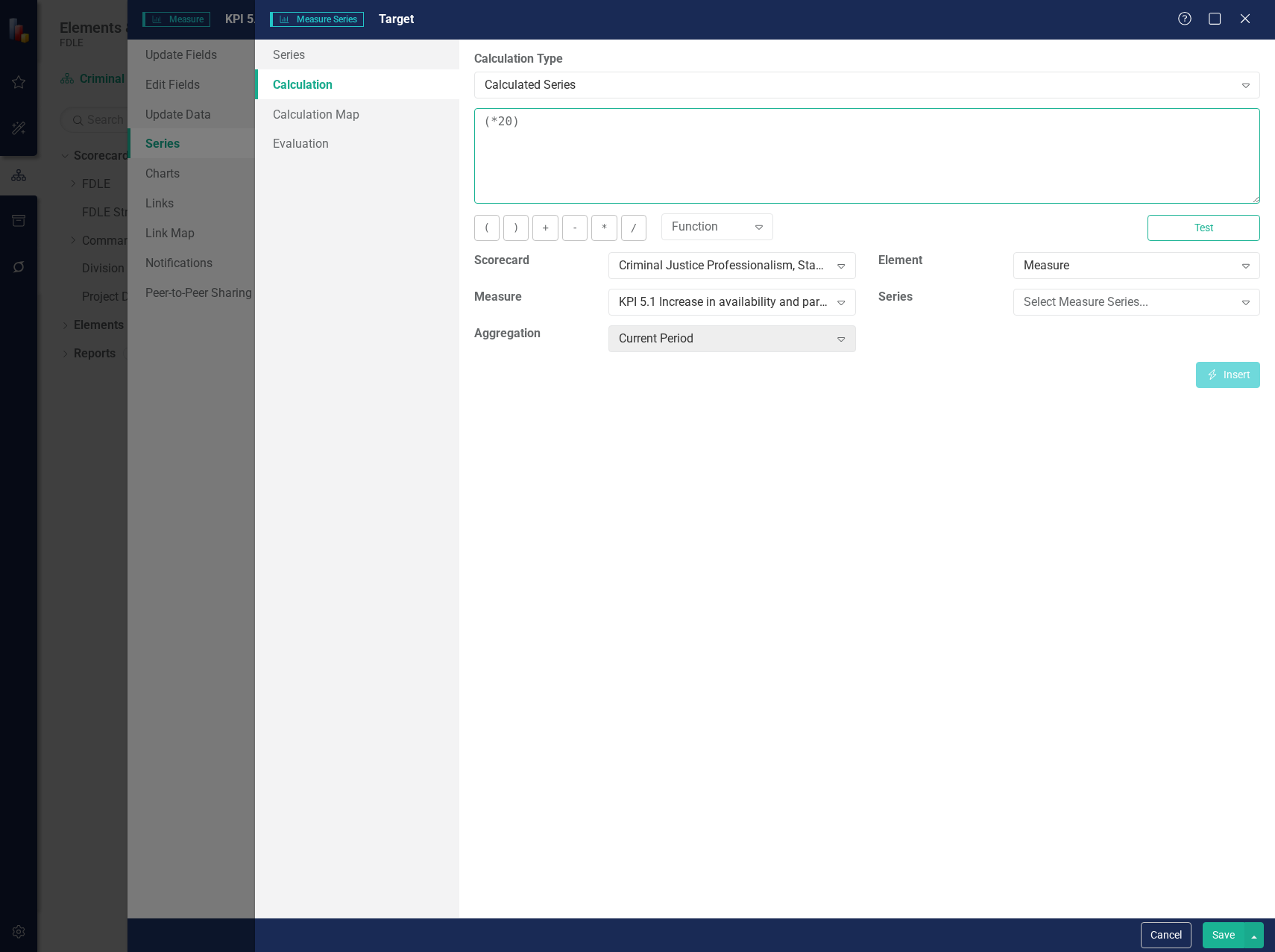
drag, startPoint x: 510, startPoint y: 123, endPoint x: 499, endPoint y: 127, distance: 11.7
click at [499, 127] on textarea "(*20)" at bounding box center [867, 156] width 786 height 95
type textarea "(*.05)"
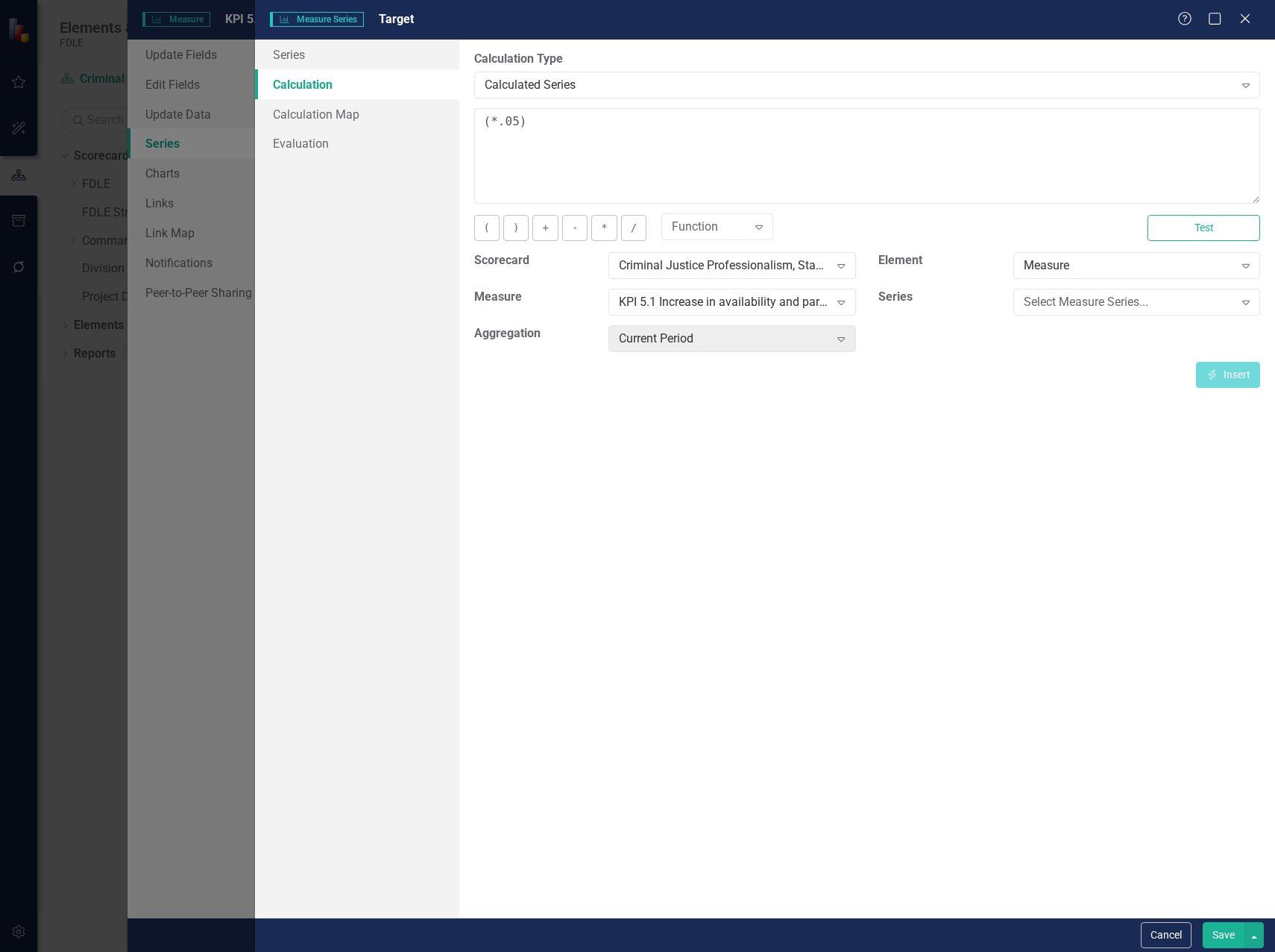
click at [1236, 927] on button "Save" at bounding box center [1224, 935] width 42 height 26
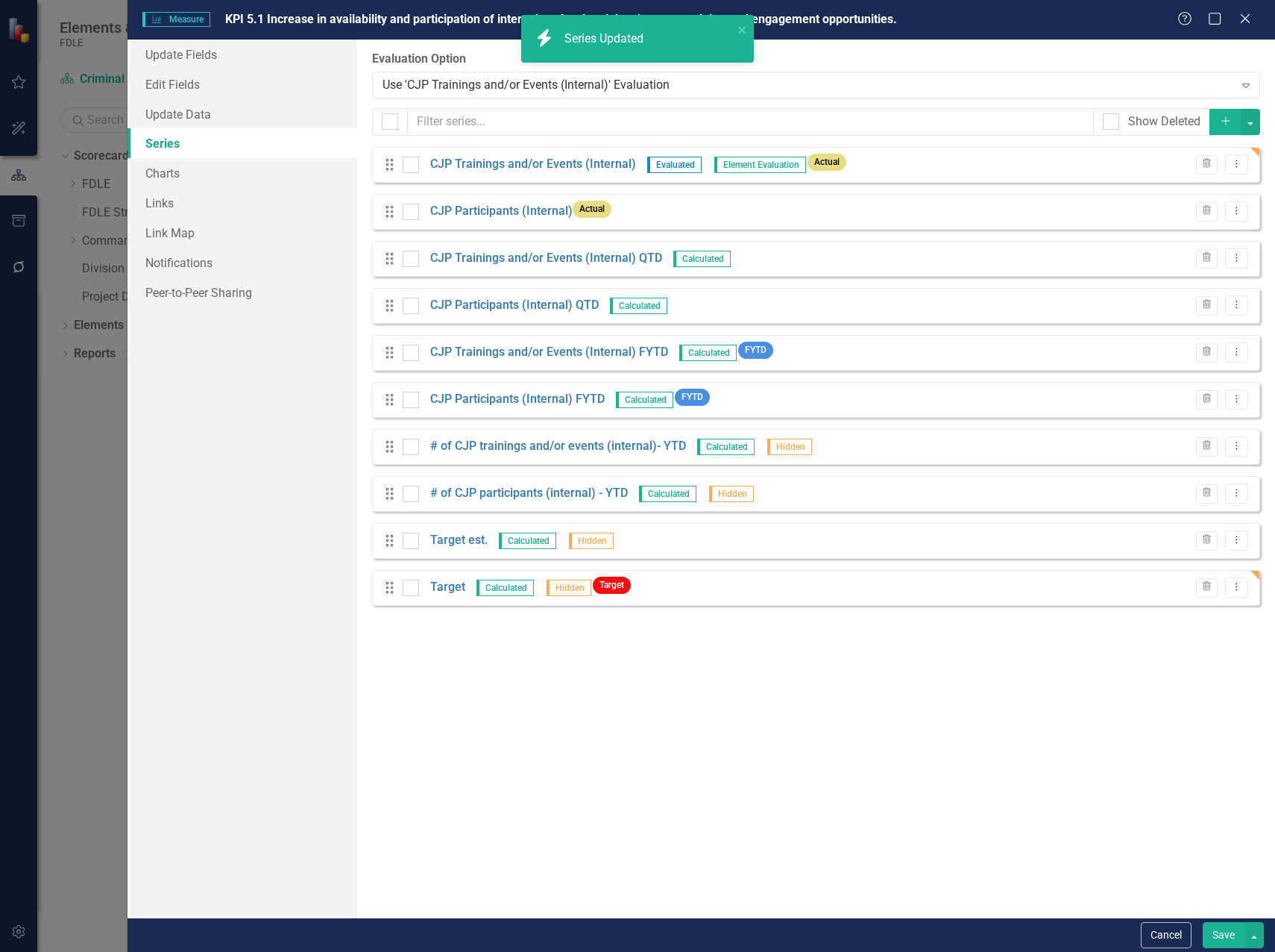
click at [1220, 939] on button "Save" at bounding box center [1224, 935] width 42 height 26
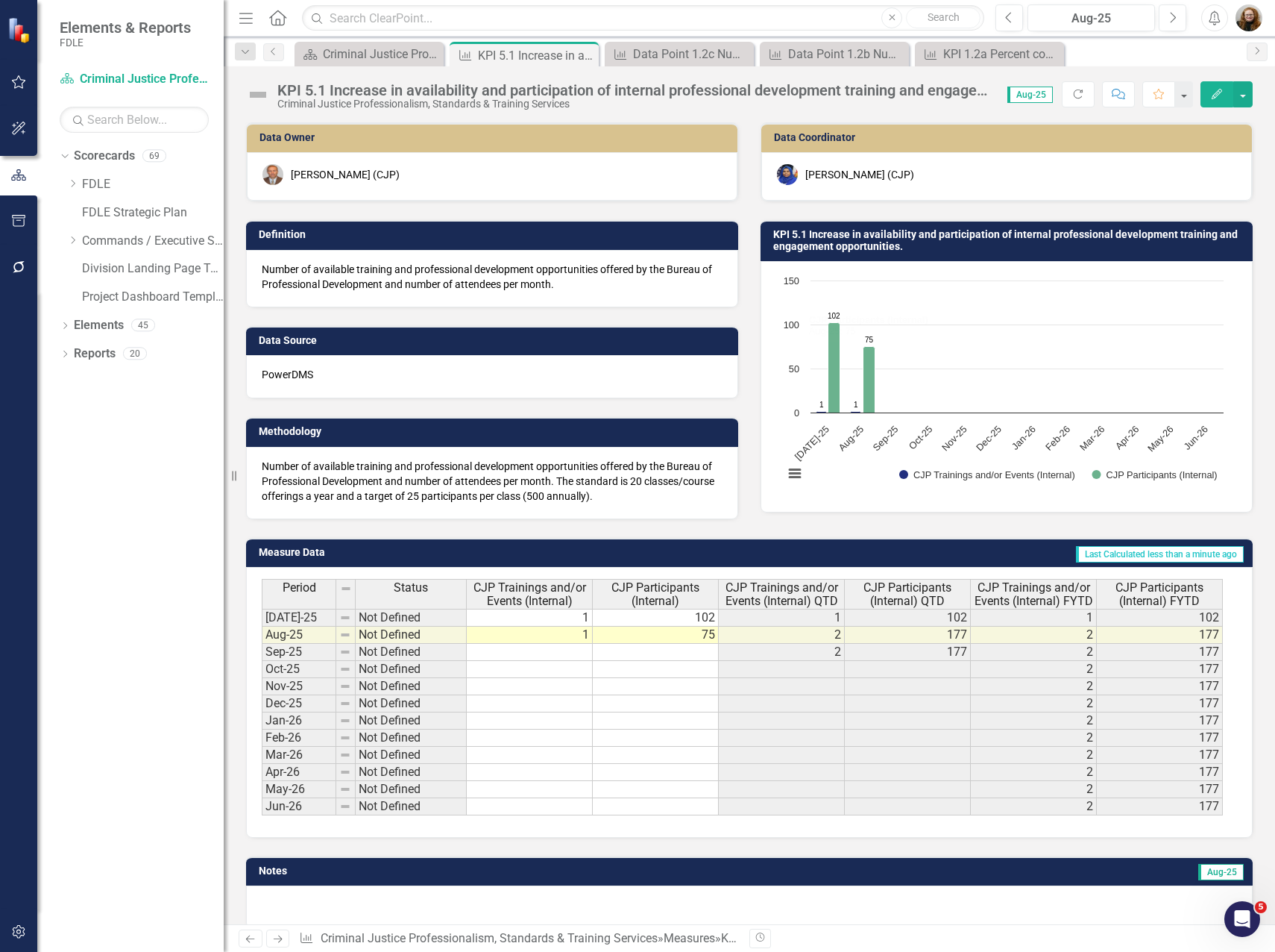
click at [801, 230] on h3 "KPI 5.1 Increase in availability and participation of internal professional dev…" at bounding box center [1009, 239] width 472 height 23
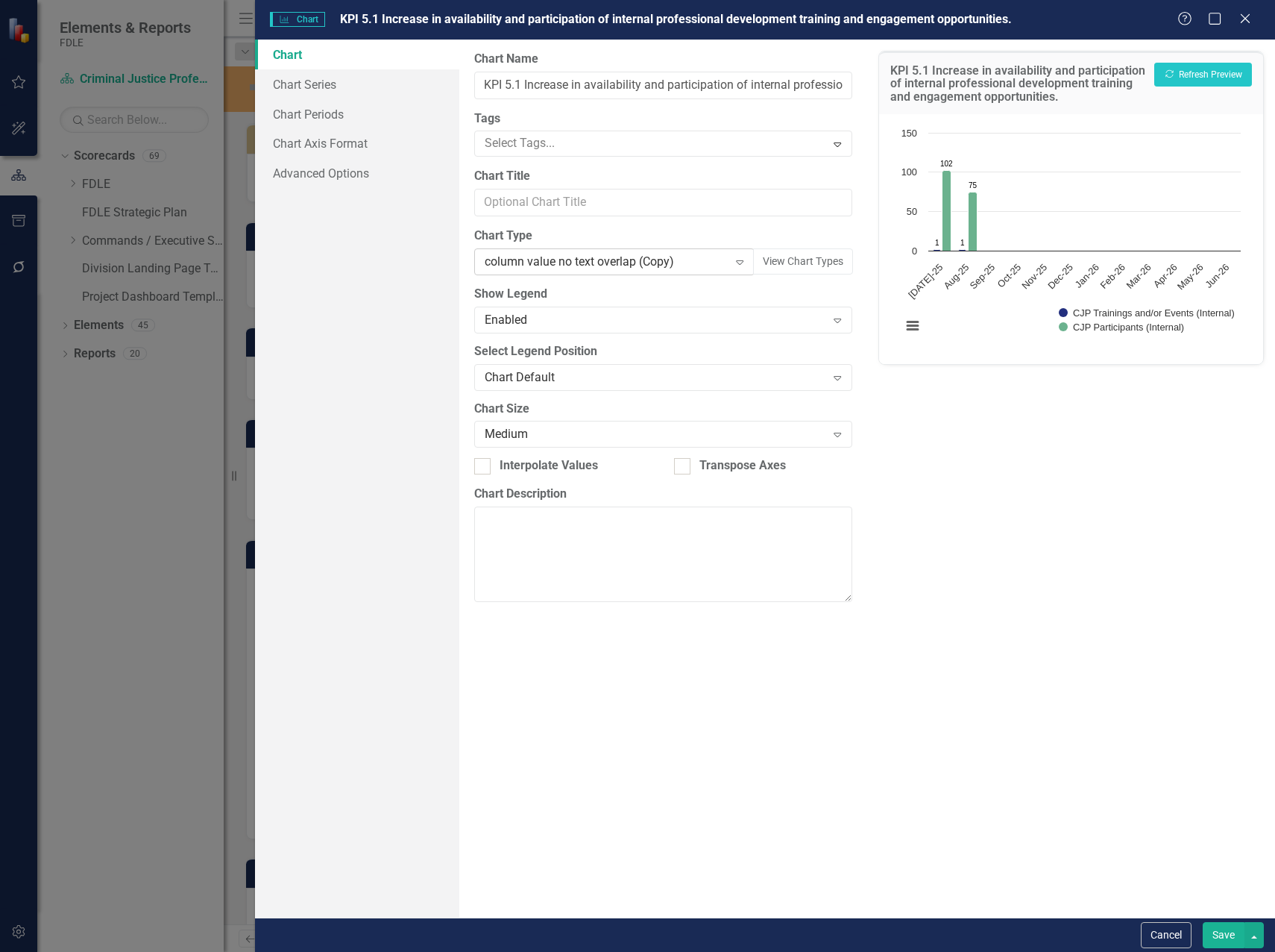
click at [584, 267] on div "column value no text overlap (Copy)" at bounding box center [606, 261] width 243 height 17
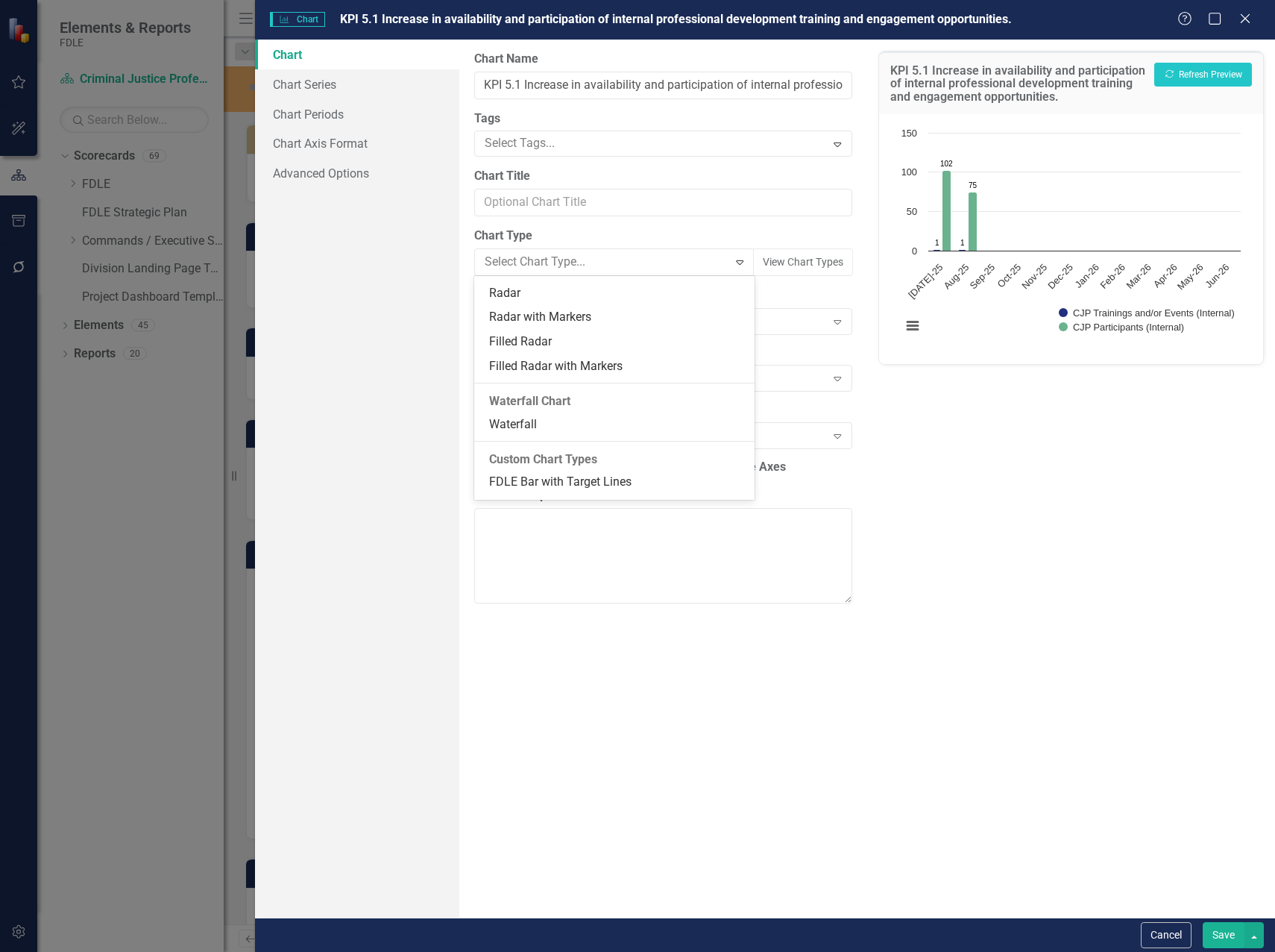
scroll to position [1459, 0]
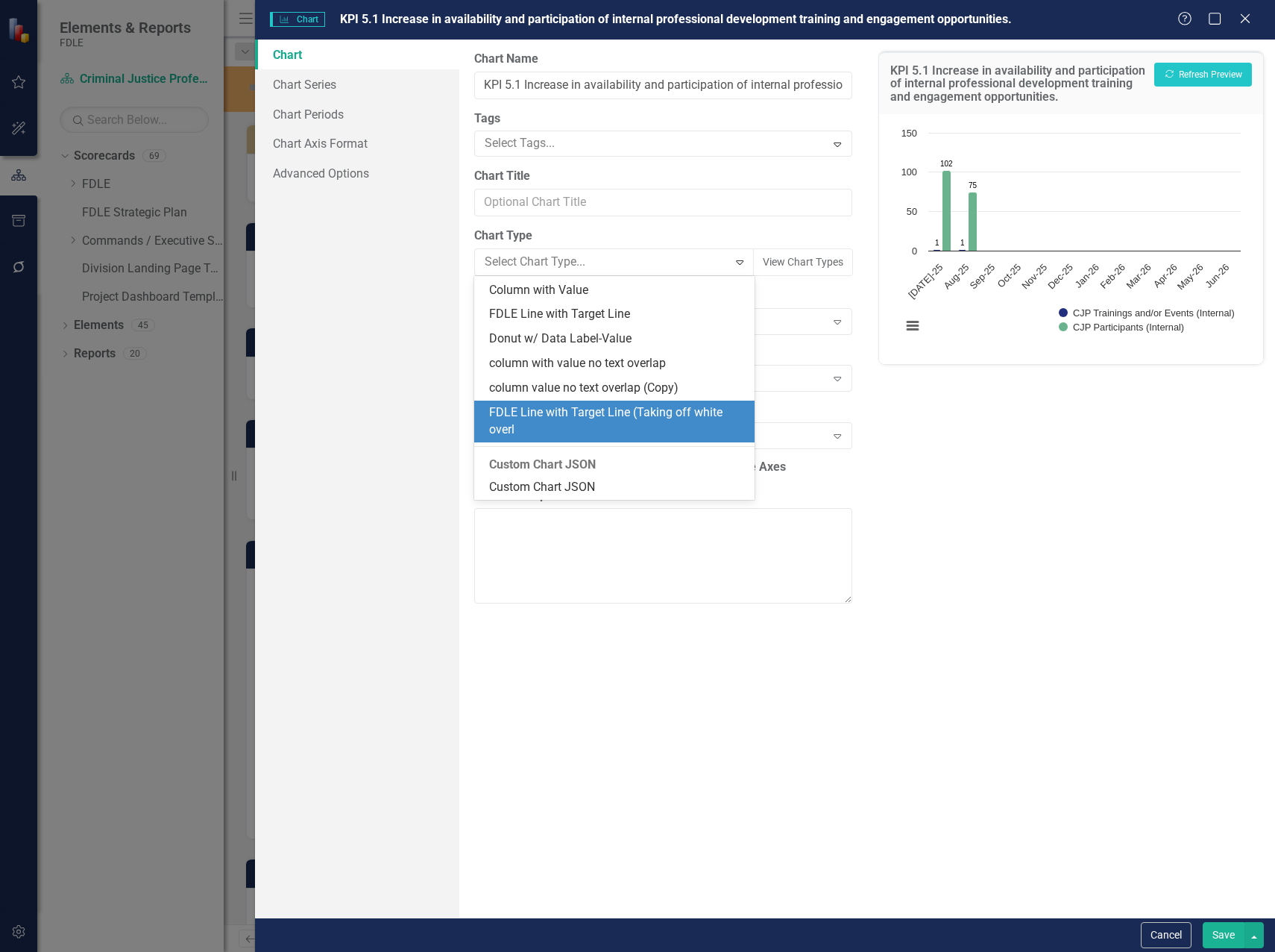
click at [617, 408] on div "FDLE Line with Target Line (Taking off white overl" at bounding box center [617, 421] width 256 height 35
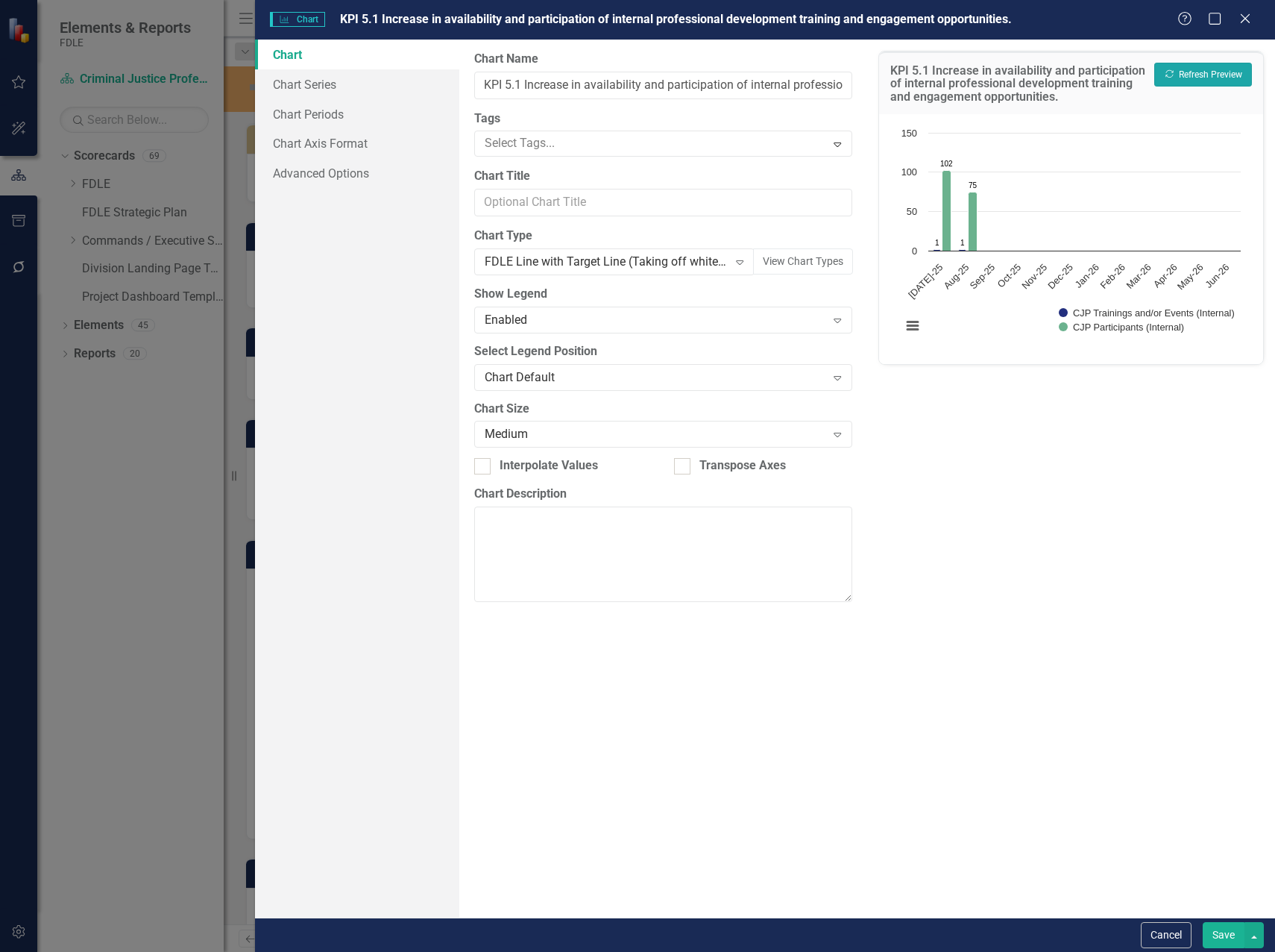
click at [1200, 74] on button "Recalculate Refresh Preview" at bounding box center [1203, 75] width 97 height 24
click at [318, 118] on link "Chart Periods" at bounding box center [358, 114] width 205 height 30
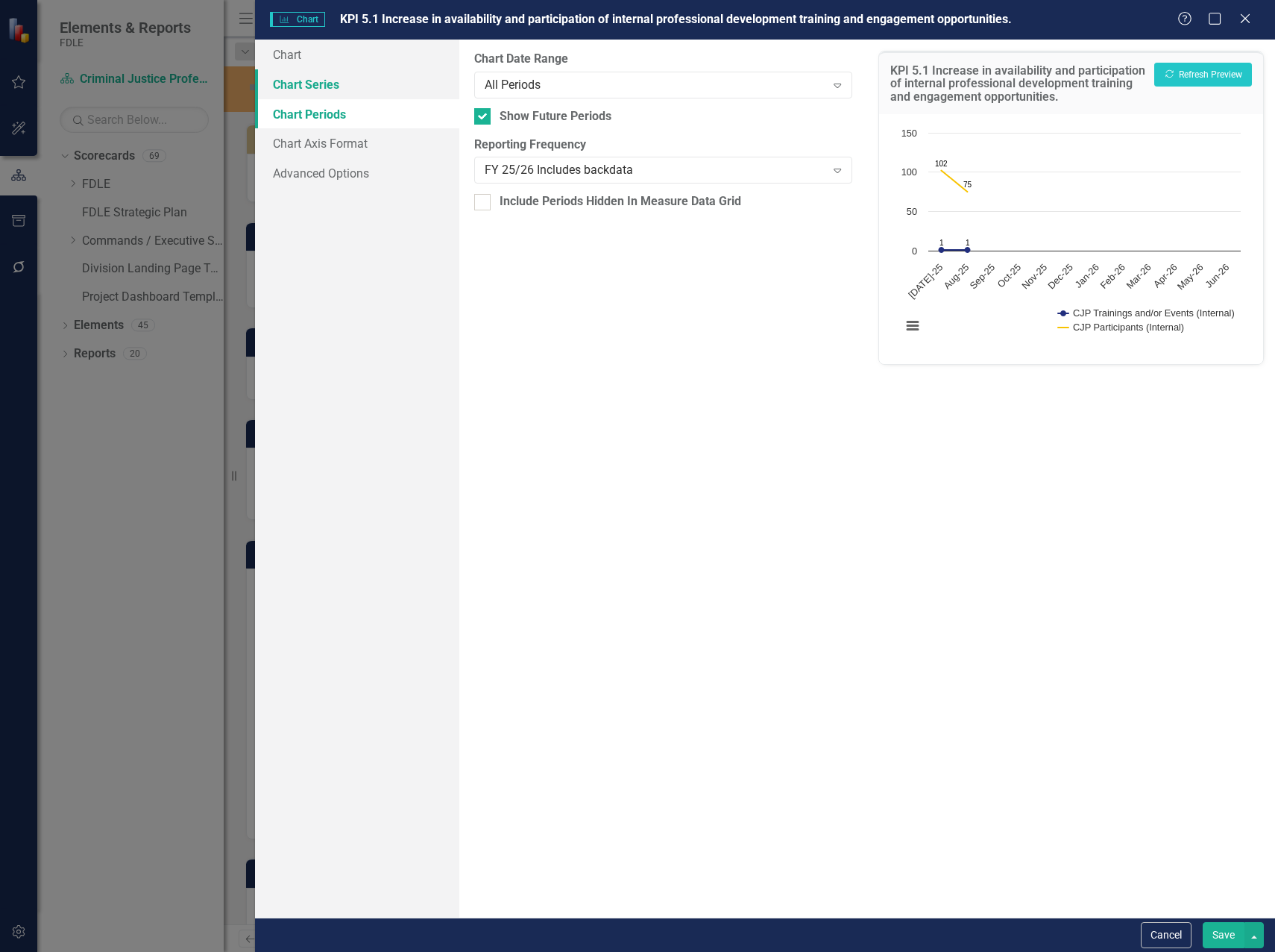
click at [312, 85] on link "Chart Series" at bounding box center [358, 84] width 205 height 30
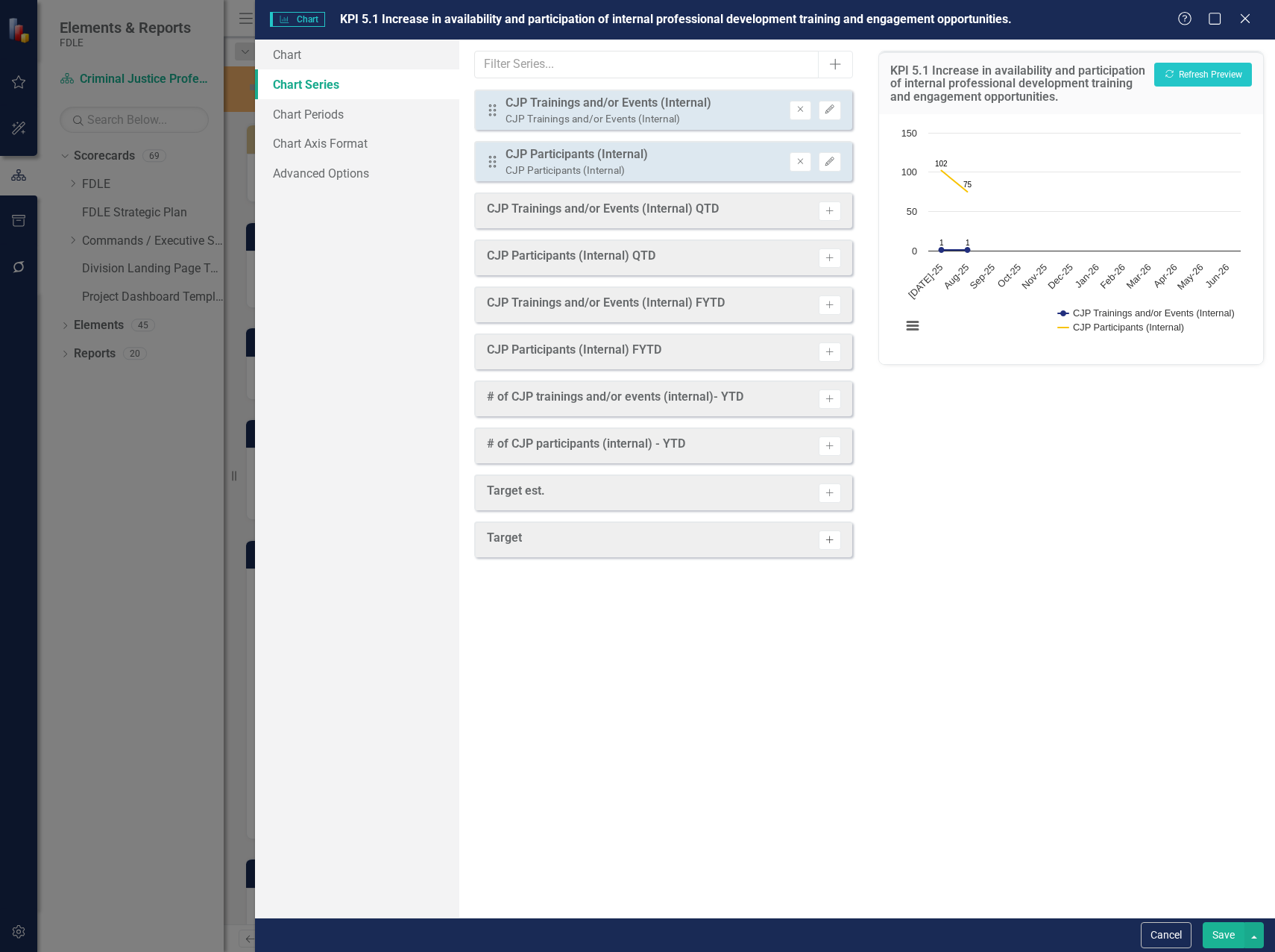
click at [825, 537] on icon "Activate" at bounding box center [829, 540] width 11 height 9
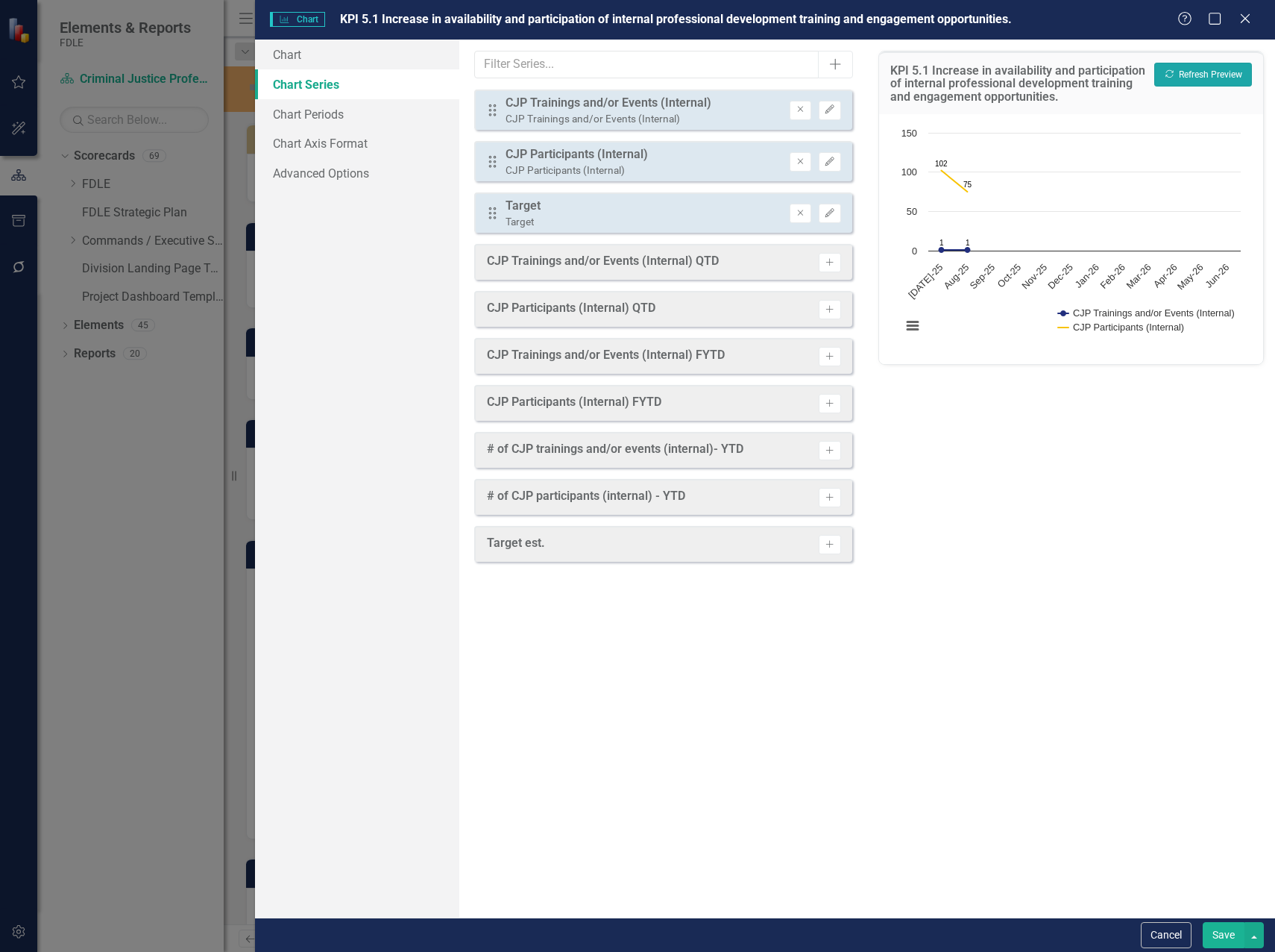
click at [1236, 77] on button "Recalculate Refresh Preview" at bounding box center [1203, 75] width 97 height 24
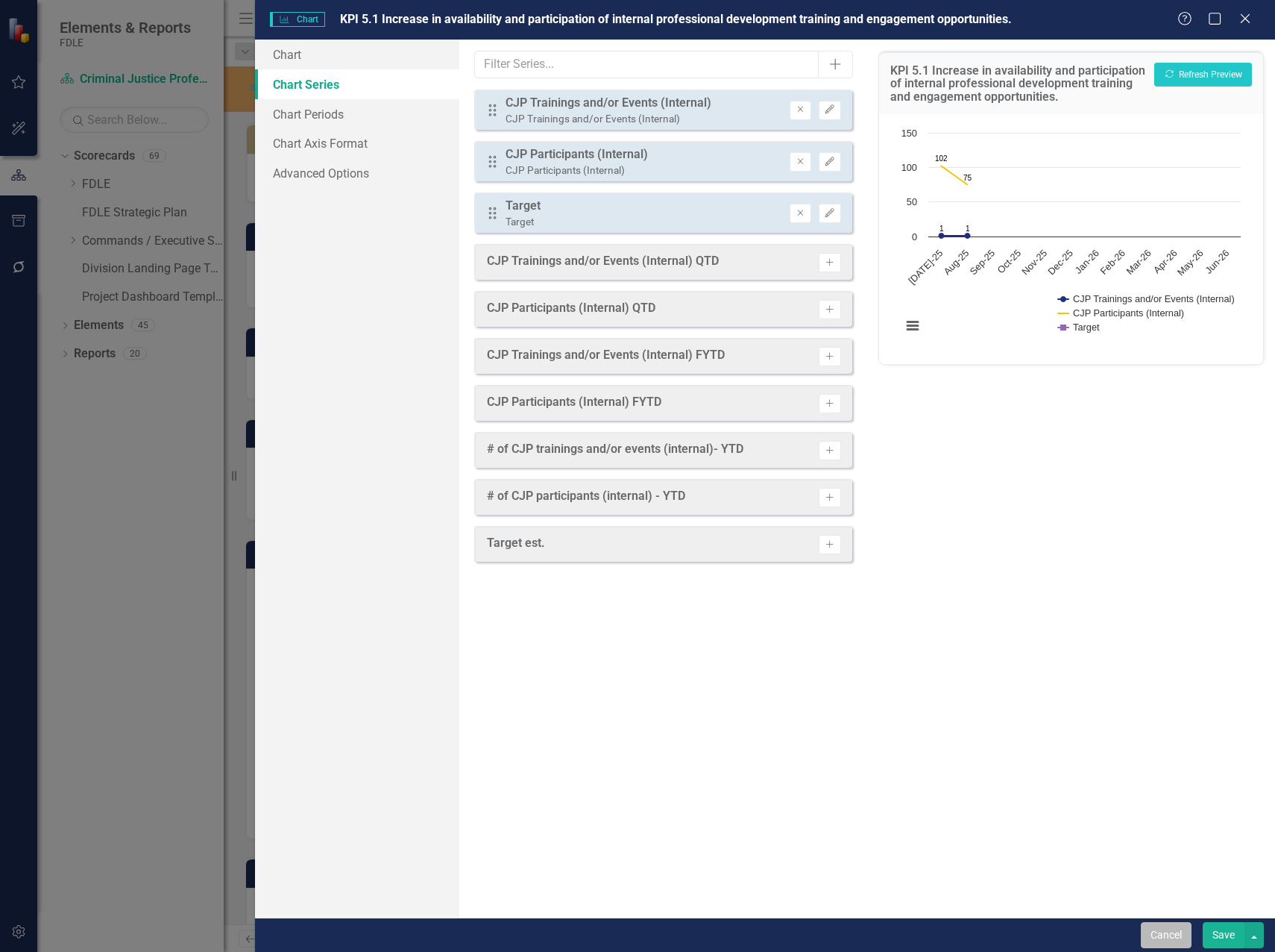
click at [1161, 931] on button "Cancel" at bounding box center [1166, 935] width 51 height 26
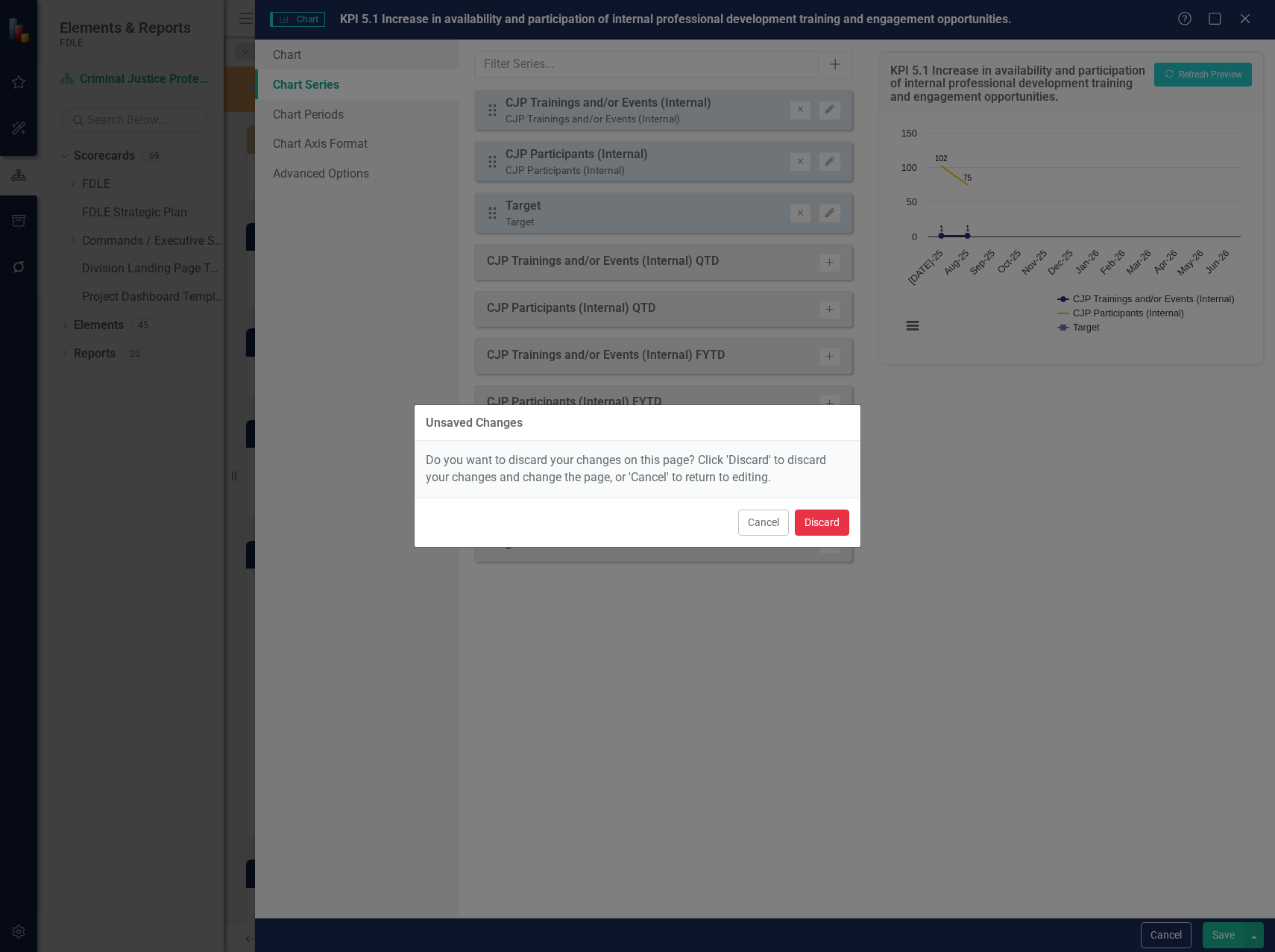
click at [806, 519] on button "Discard" at bounding box center [822, 523] width 55 height 26
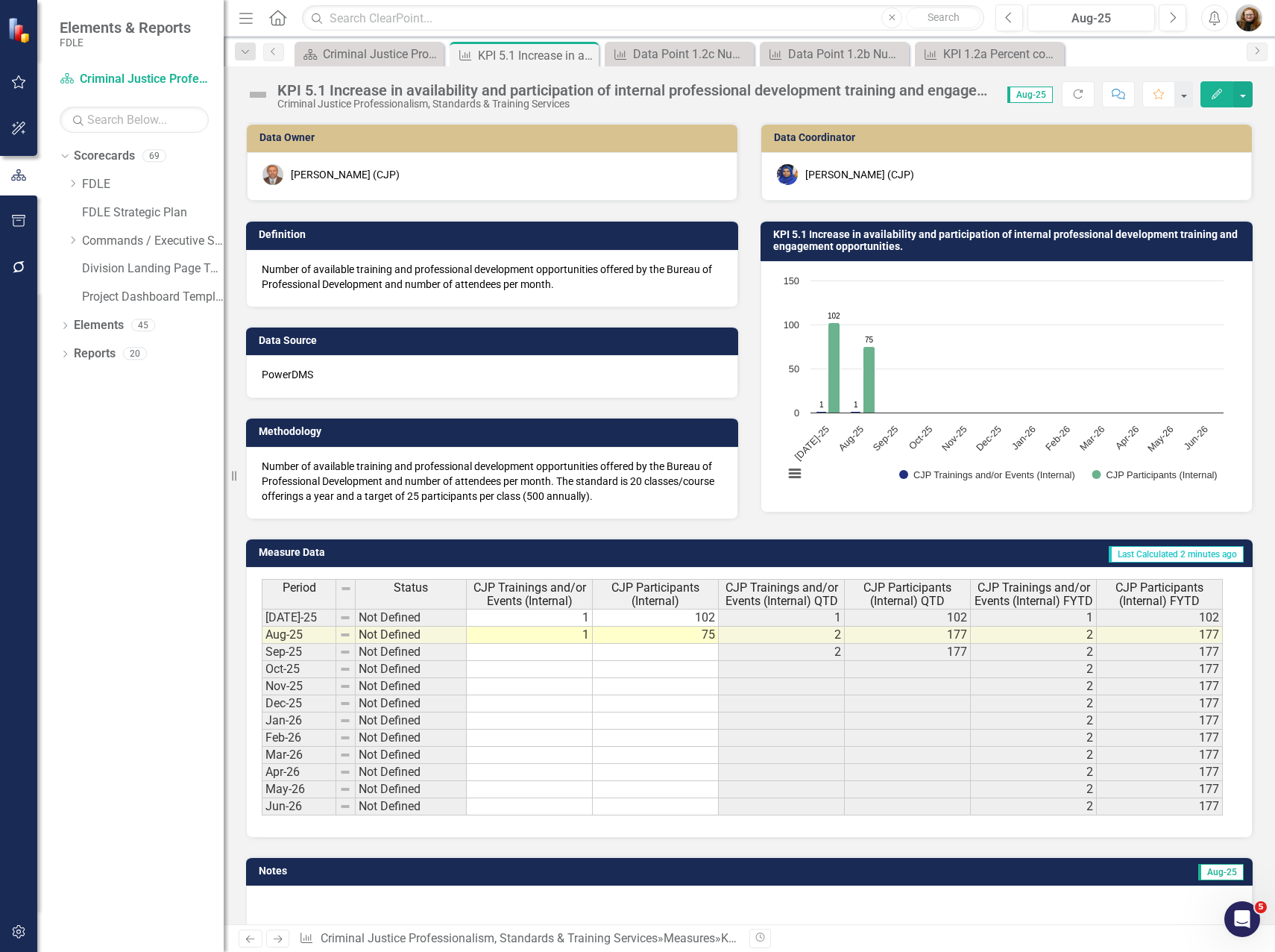
click at [1212, 95] on icon "Edit" at bounding box center [1217, 93] width 14 height 11
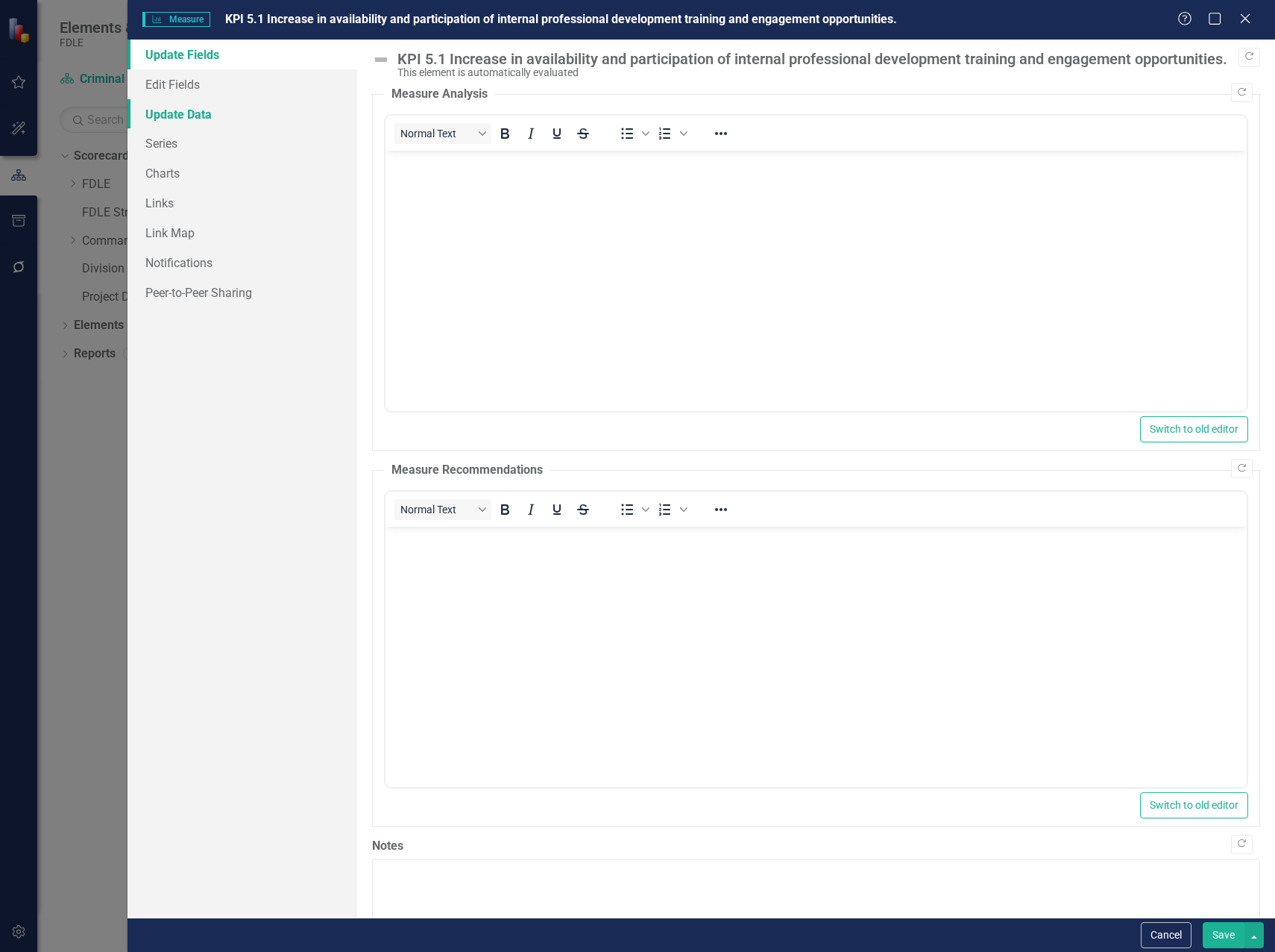
scroll to position [0, 0]
click at [166, 140] on link "Series" at bounding box center [241, 143] width 230 height 30
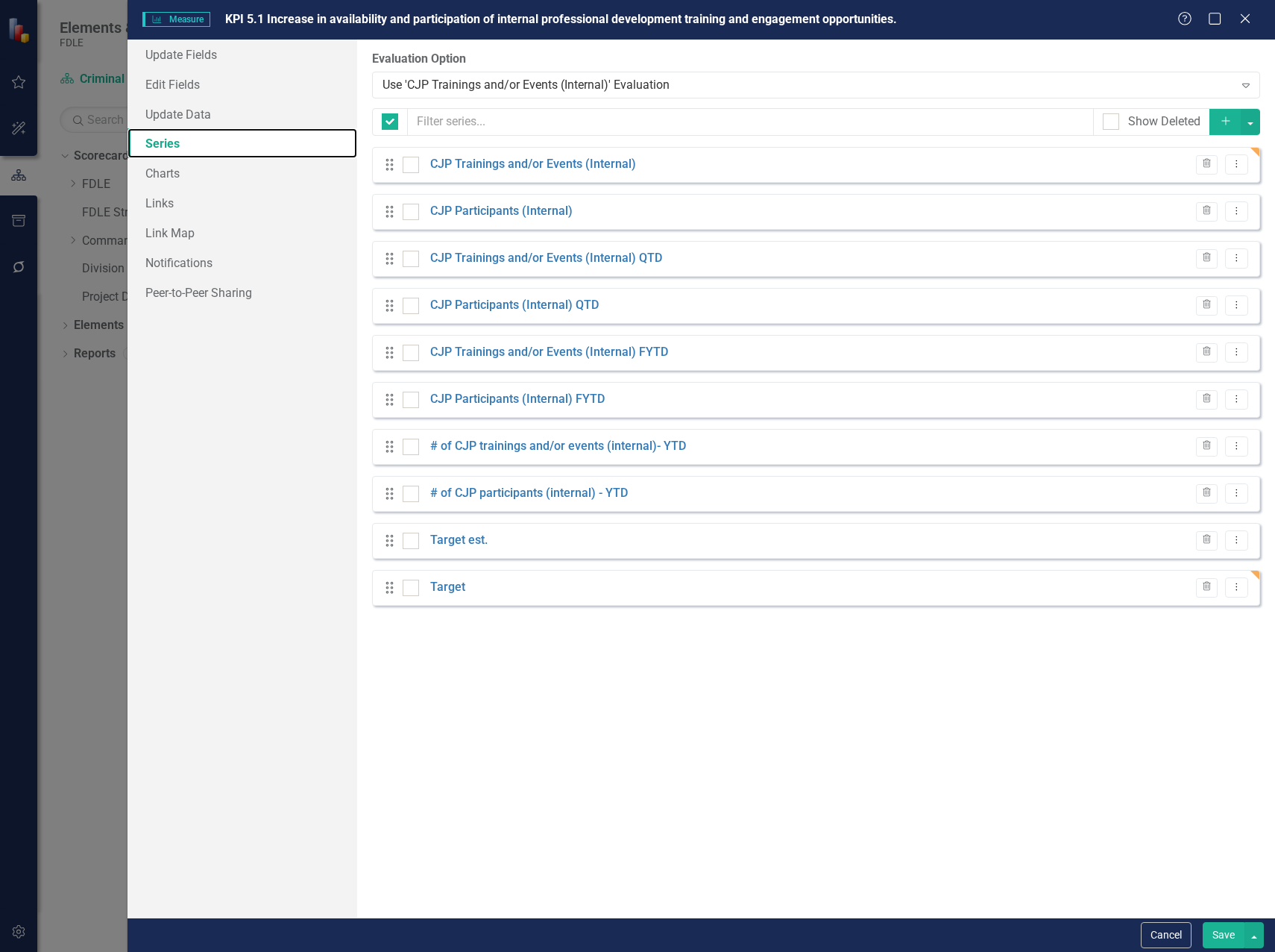
checkbox input "false"
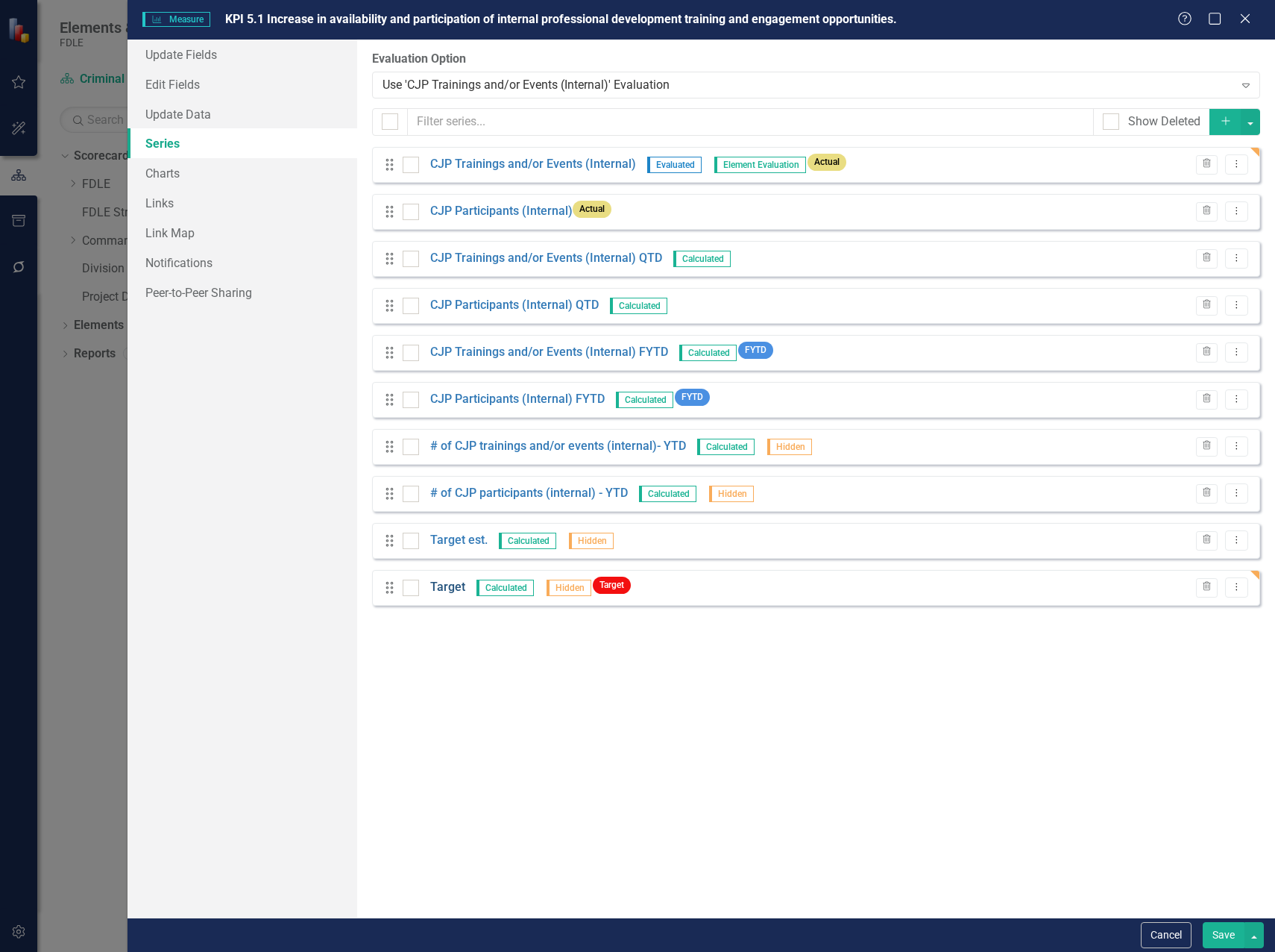
click at [441, 591] on link "Target" at bounding box center [447, 586] width 35 height 17
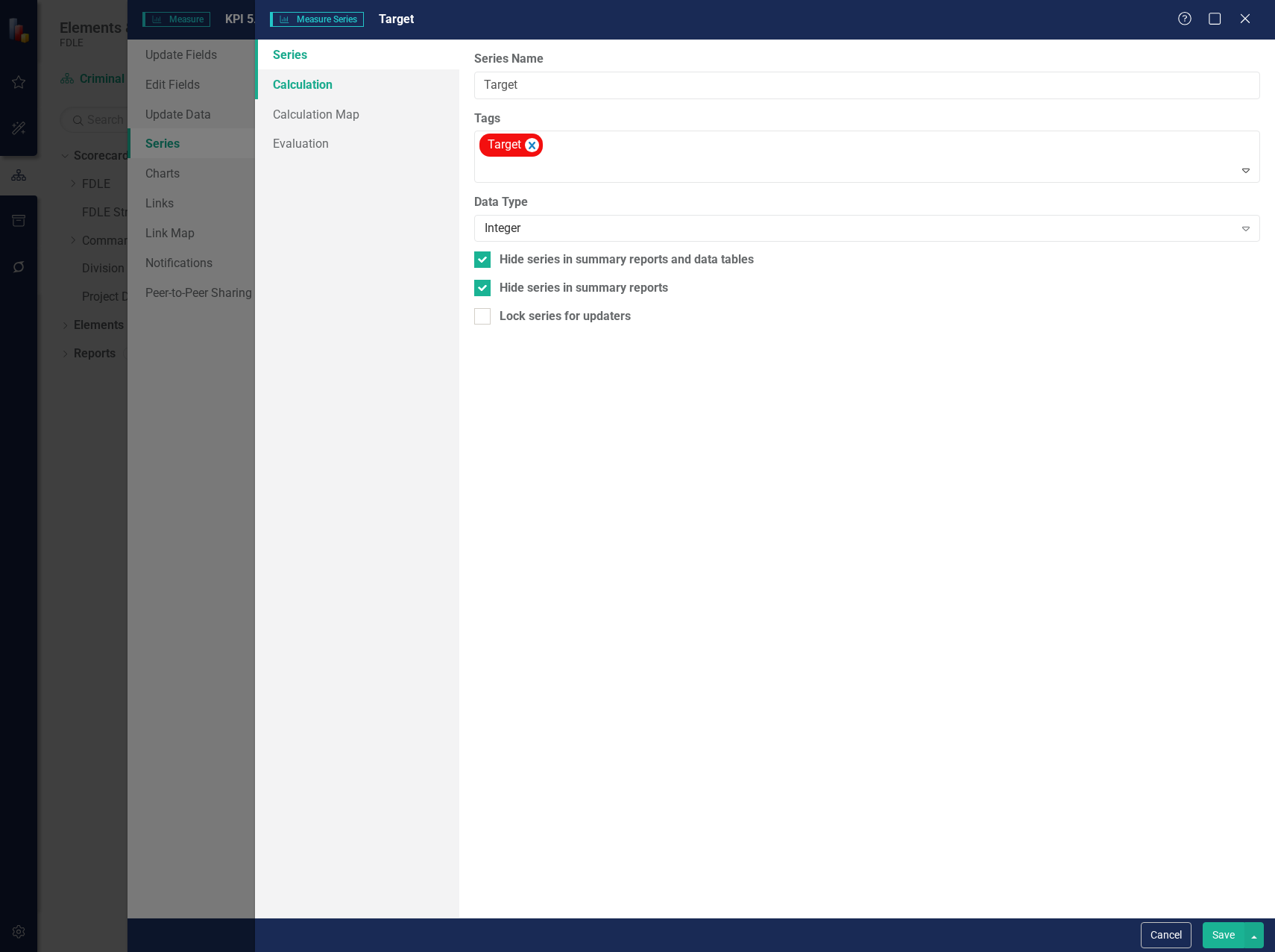
click at [297, 86] on link "Calculation" at bounding box center [358, 84] width 205 height 30
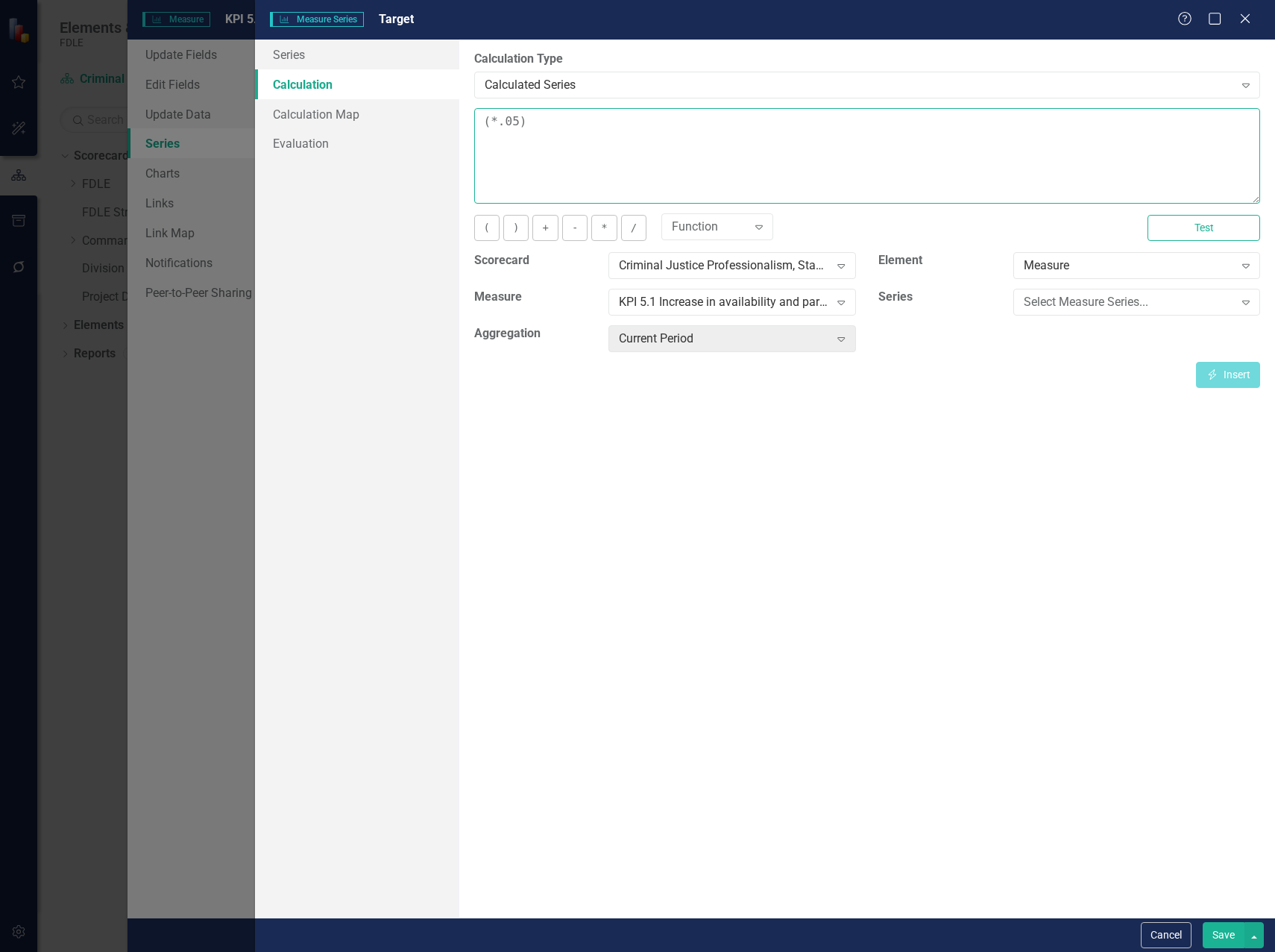
drag, startPoint x: 505, startPoint y: 124, endPoint x: 515, endPoint y: 124, distance: 10.0
click at [515, 124] on textarea "(*.05)" at bounding box center [867, 156] width 786 height 95
type textarea "(*.42)"
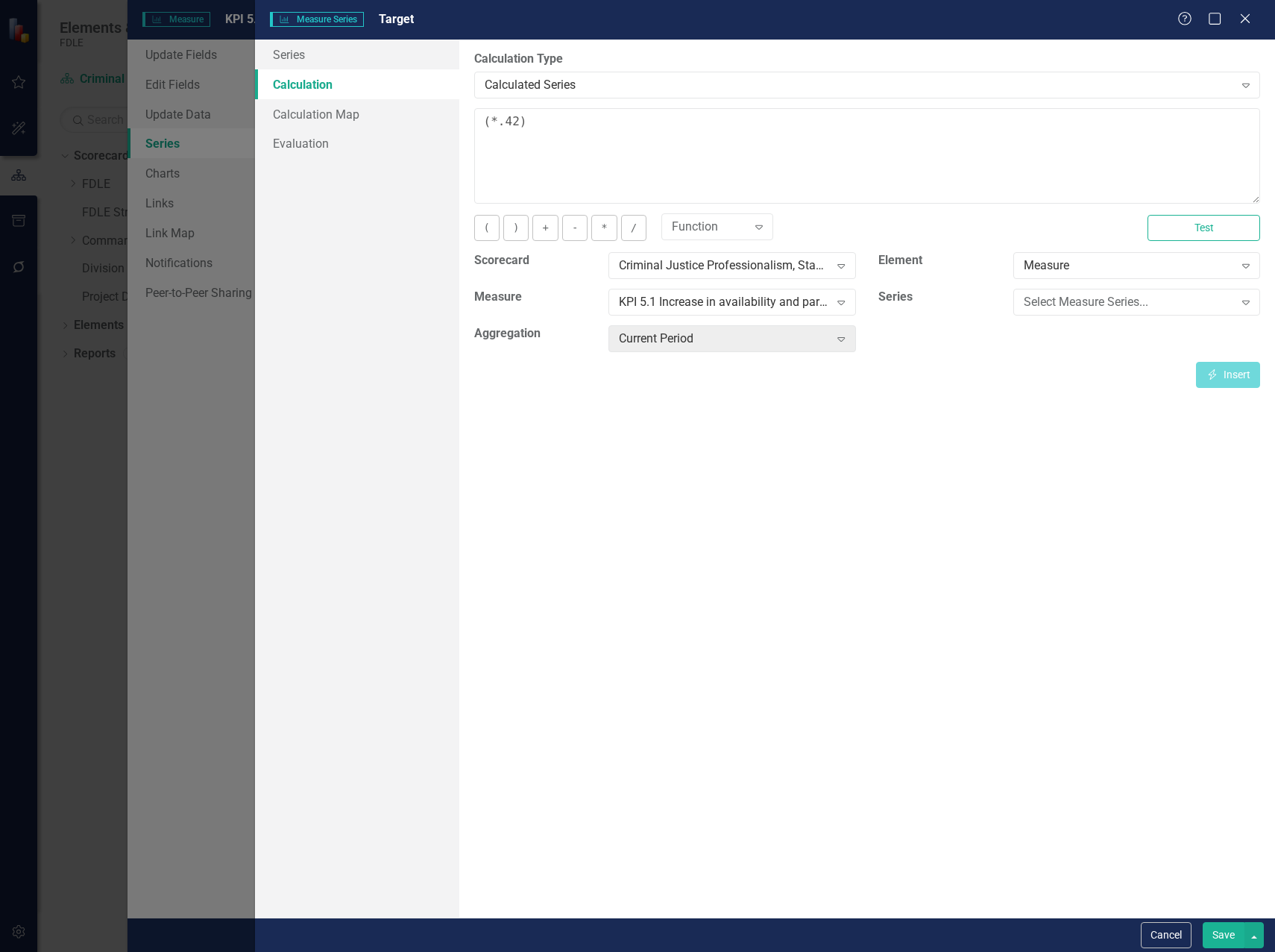
click at [1216, 930] on button "Save" at bounding box center [1224, 935] width 42 height 26
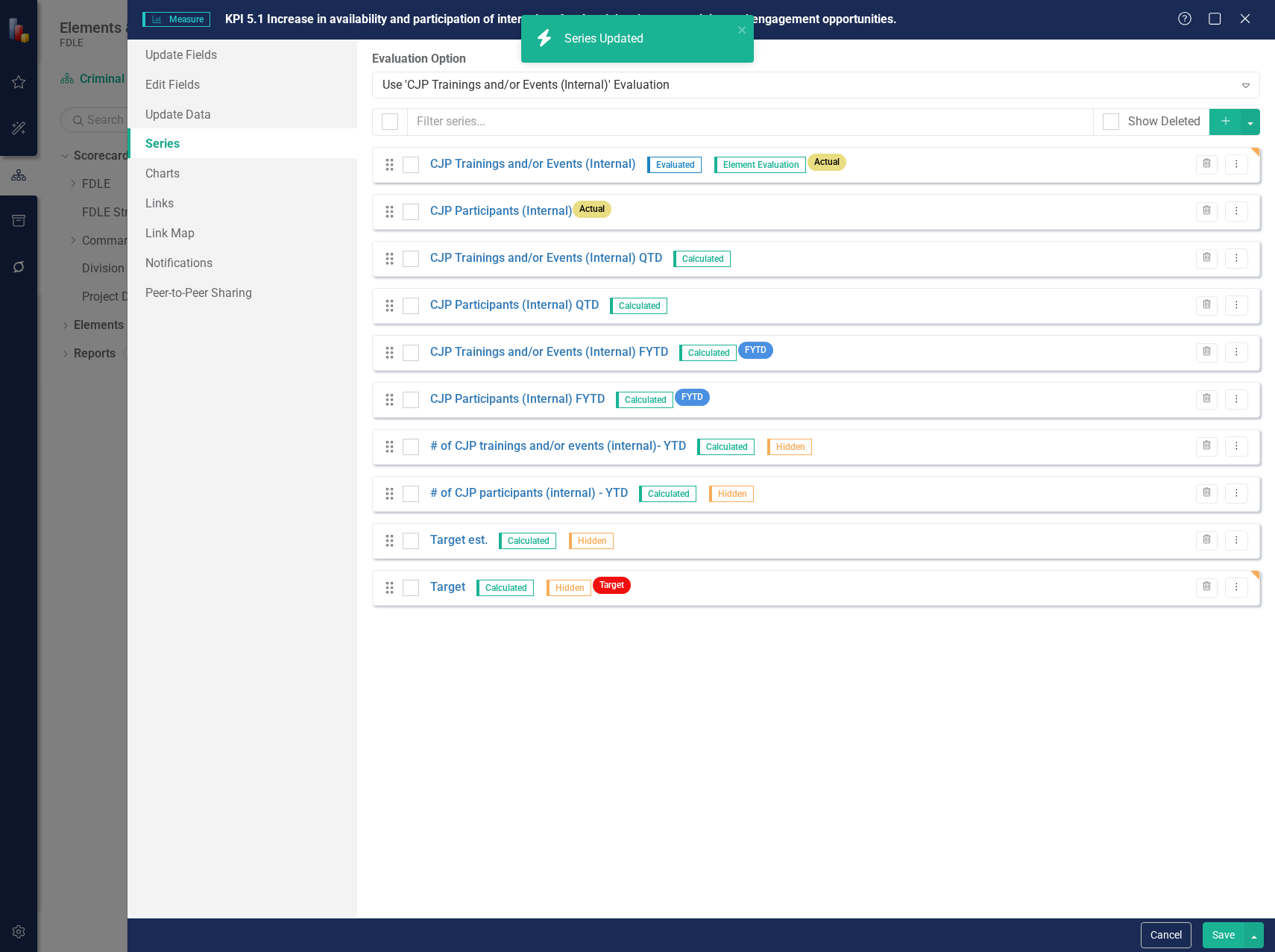
click at [1227, 942] on button "Save" at bounding box center [1224, 935] width 42 height 26
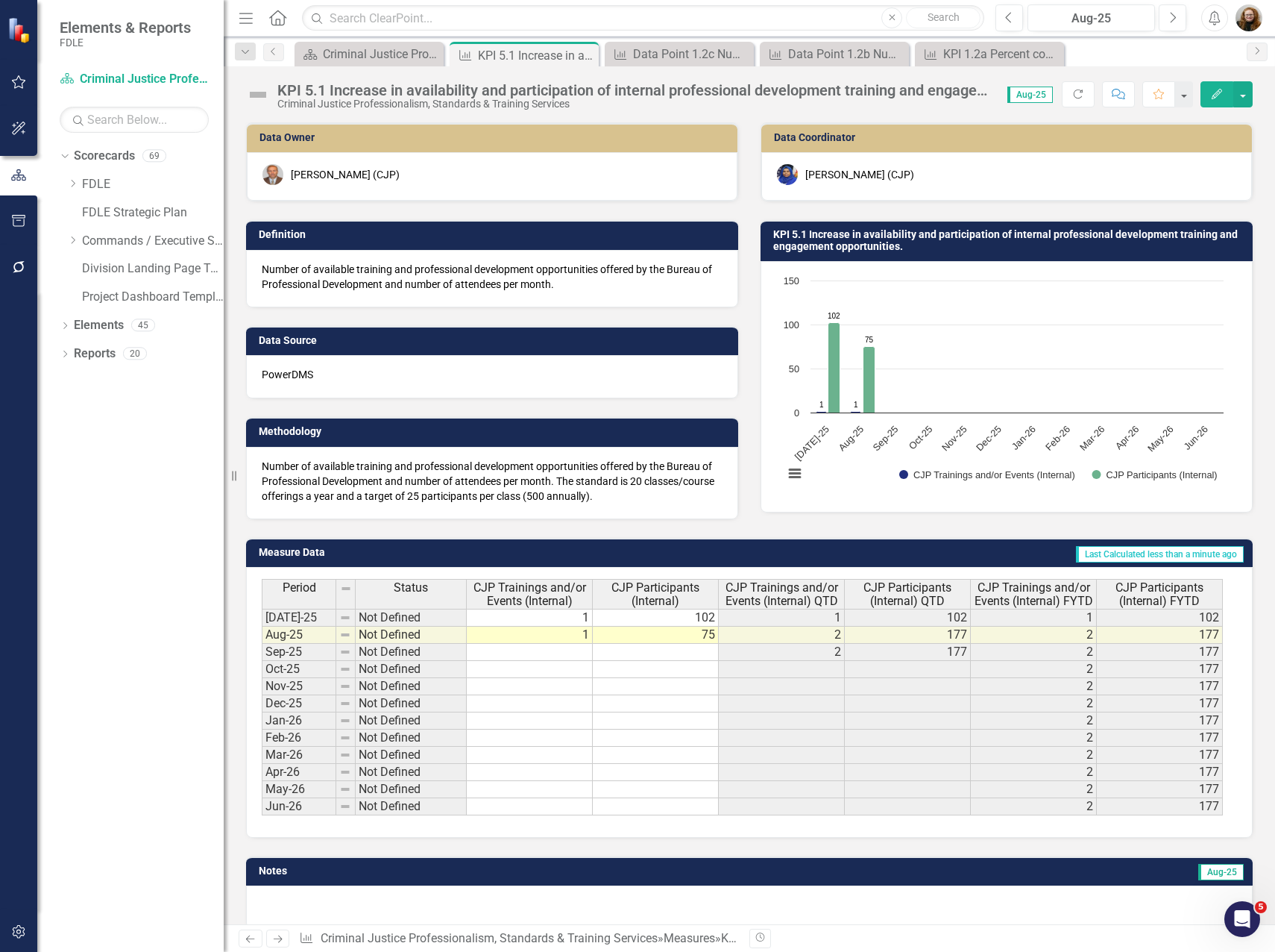
click at [859, 244] on h3 "KPI 5.1 Increase in availability and participation of internal professional dev…" at bounding box center [1009, 239] width 472 height 23
click at [807, 241] on h3 "KPI 5.1 Increase in availability and participation of internal professional dev…" at bounding box center [1009, 239] width 472 height 23
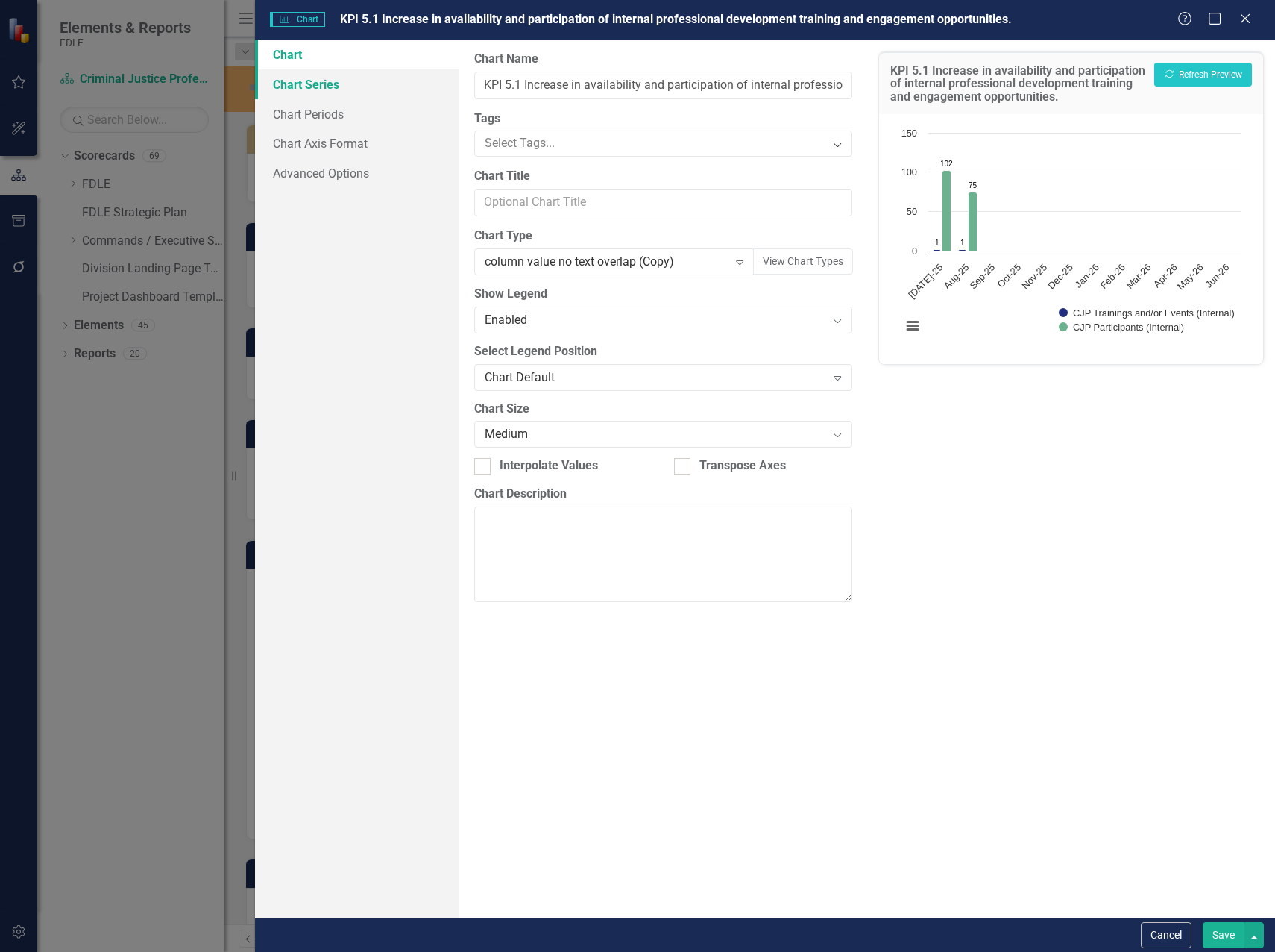
click at [288, 91] on link "Chart Series" at bounding box center [358, 84] width 205 height 30
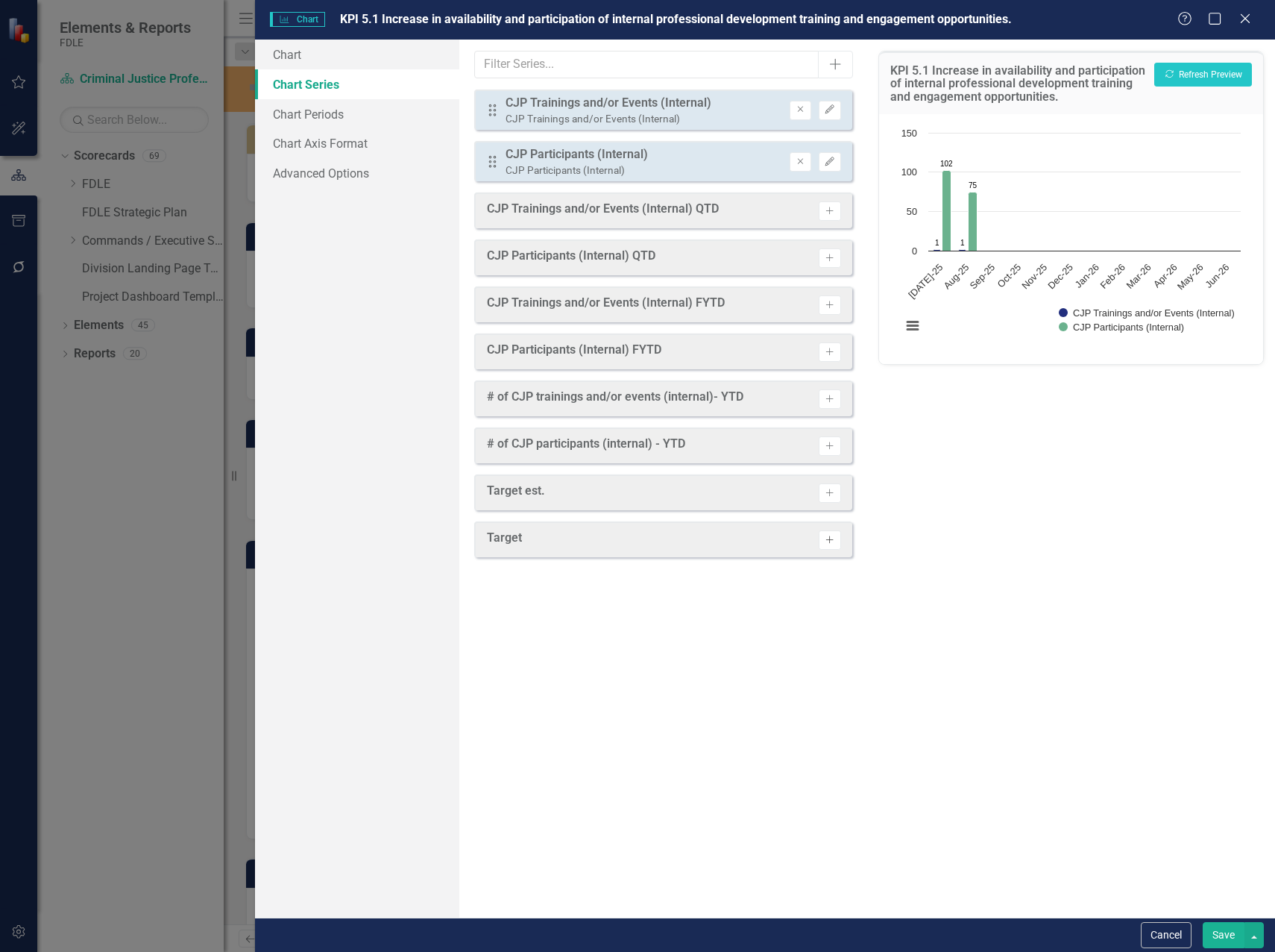
click at [835, 538] on icon "Activate" at bounding box center [829, 540] width 11 height 9
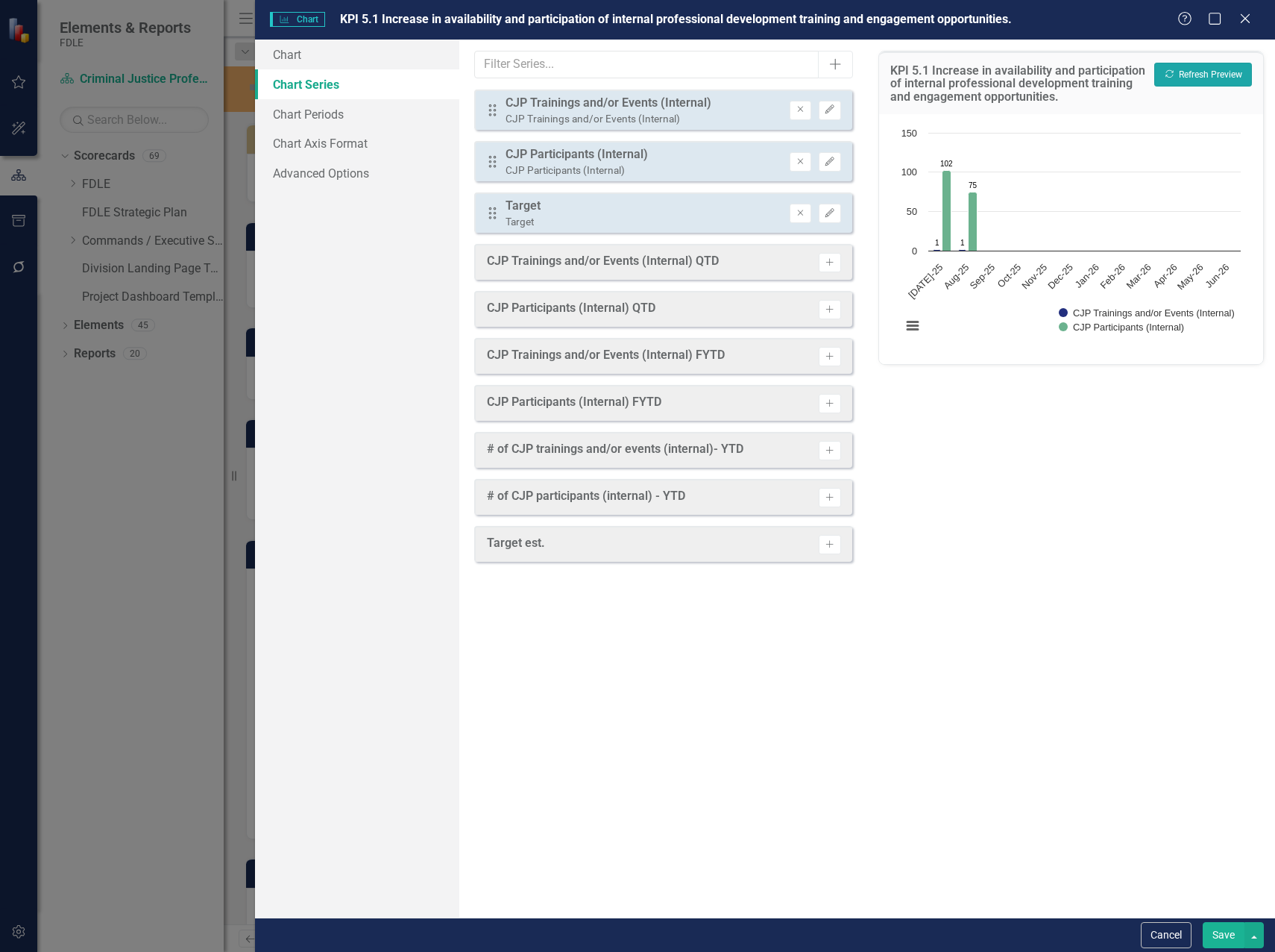
click at [1213, 74] on button "Recalculate Refresh Preview" at bounding box center [1203, 75] width 97 height 24
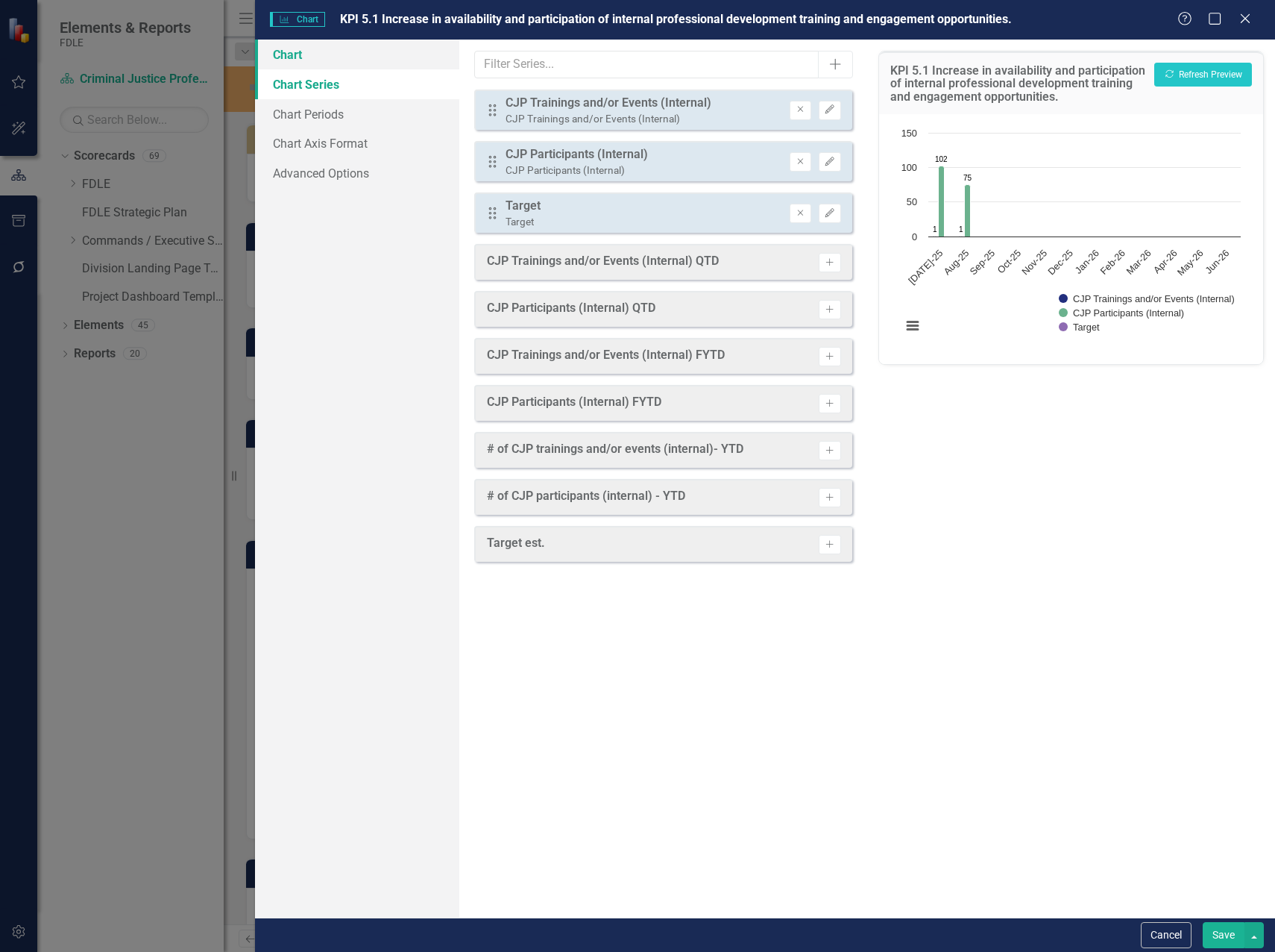
click at [294, 57] on link "Chart" at bounding box center [358, 55] width 205 height 30
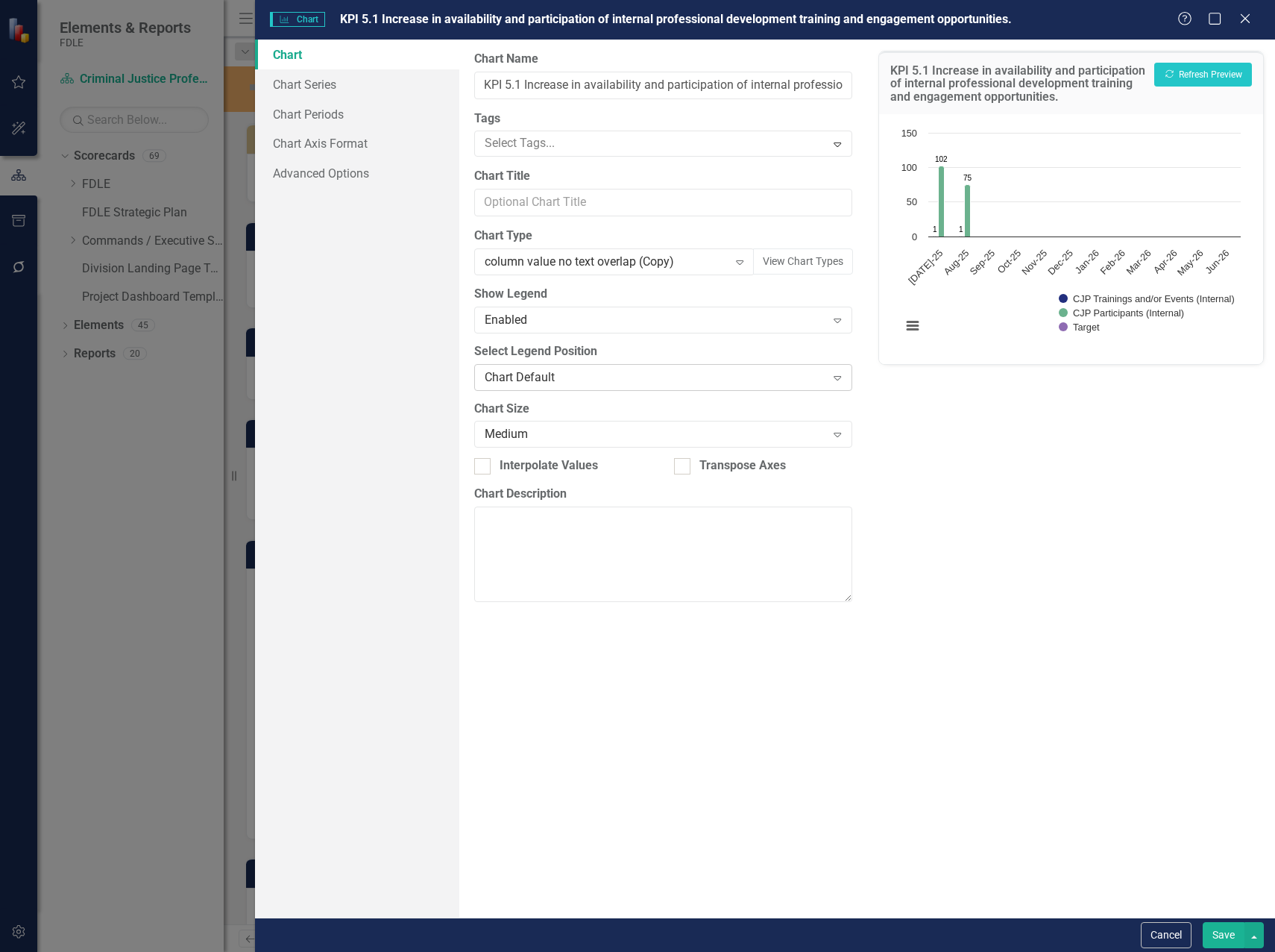
drag, startPoint x: 631, startPoint y: 379, endPoint x: 696, endPoint y: 318, distance: 89.1
click at [714, 386] on div "Chart Default Expand" at bounding box center [663, 377] width 379 height 27
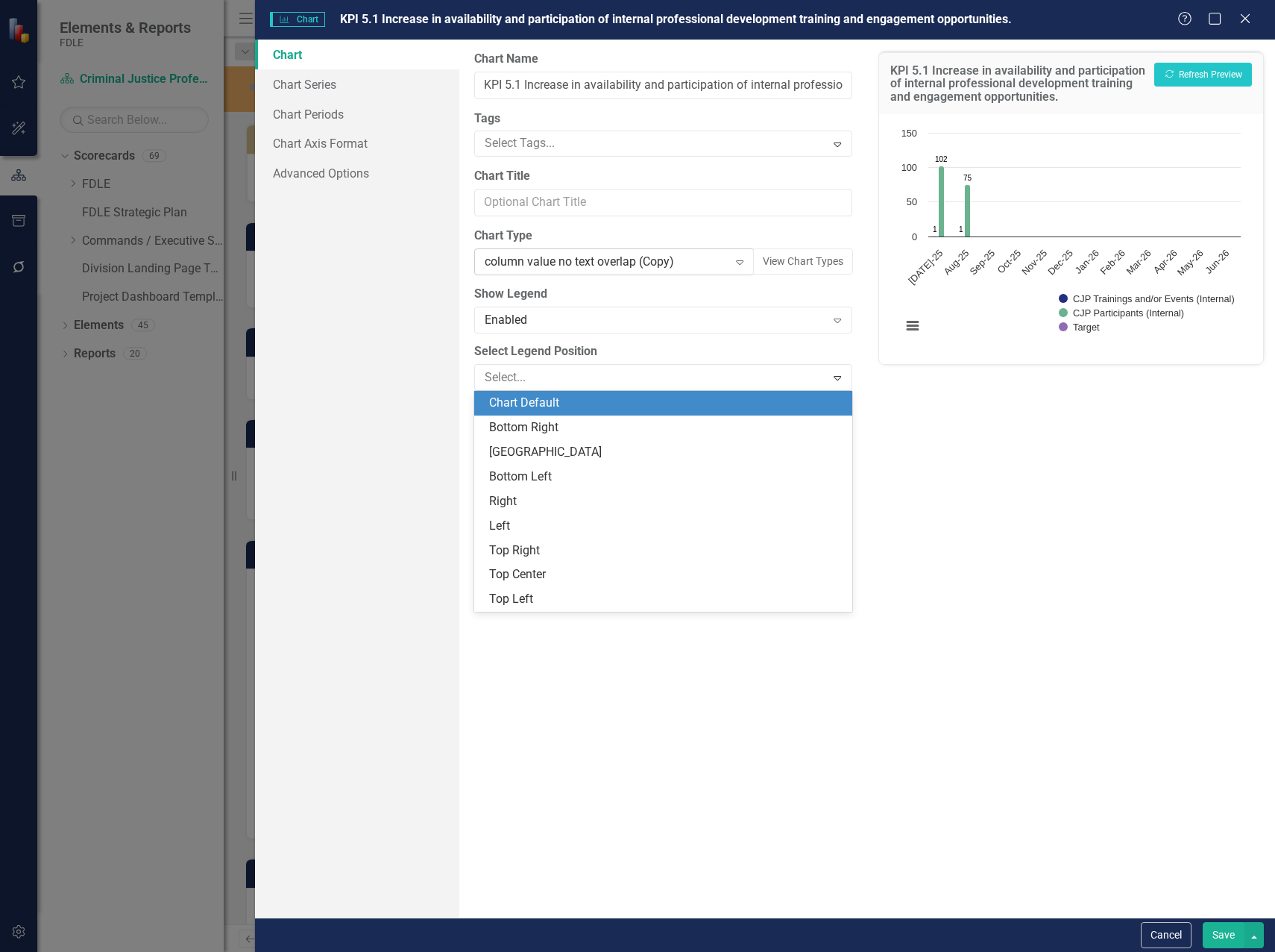
click at [692, 258] on div "column value no text overlap (Copy)" at bounding box center [606, 261] width 243 height 17
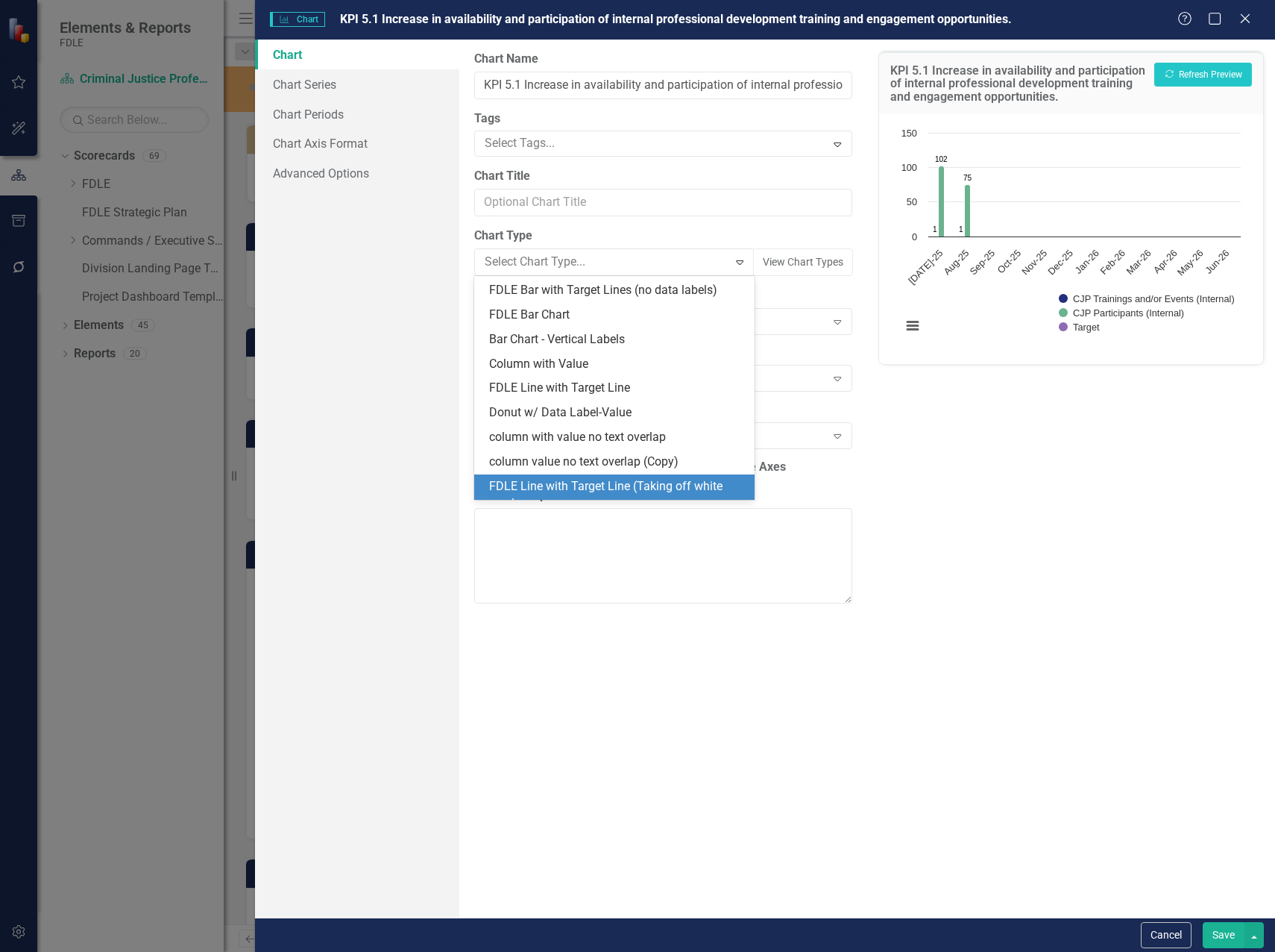
scroll to position [1384, 0]
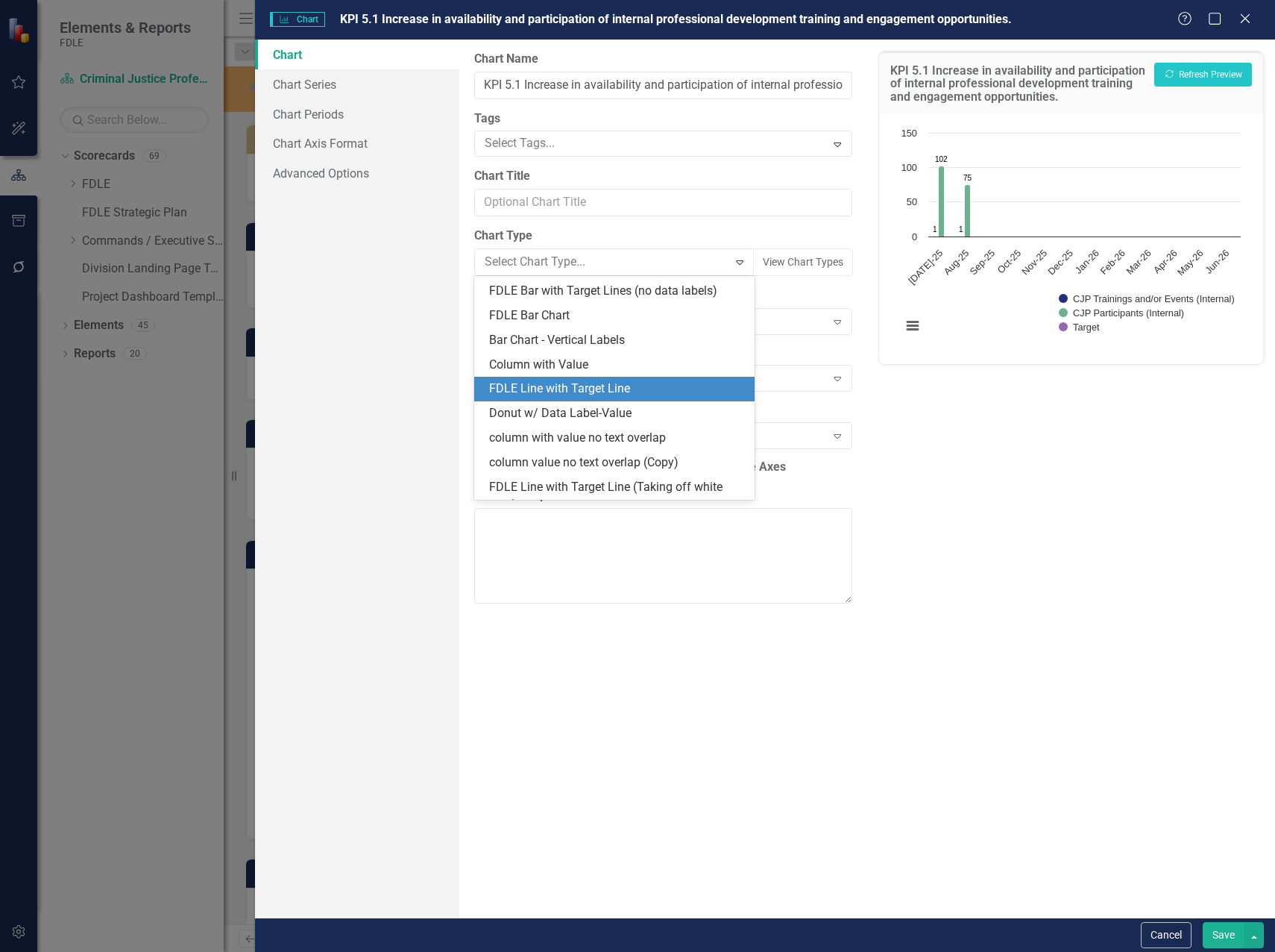
click at [635, 386] on div "FDLE Line with Target Line" at bounding box center [617, 389] width 256 height 17
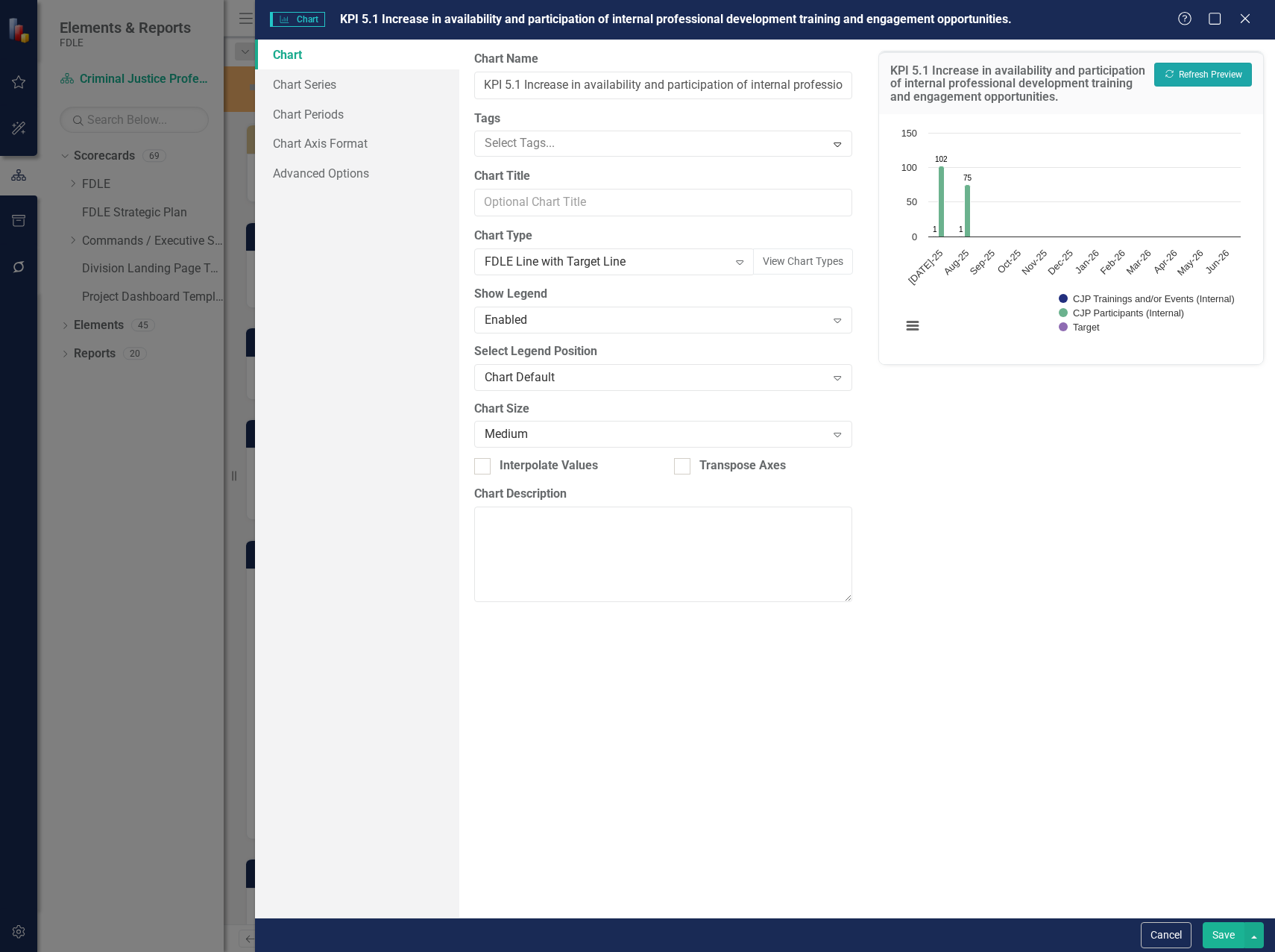
click at [1210, 77] on button "Recalculate Refresh Preview" at bounding box center [1203, 75] width 97 height 24
click at [301, 86] on link "Chart Series" at bounding box center [358, 84] width 205 height 30
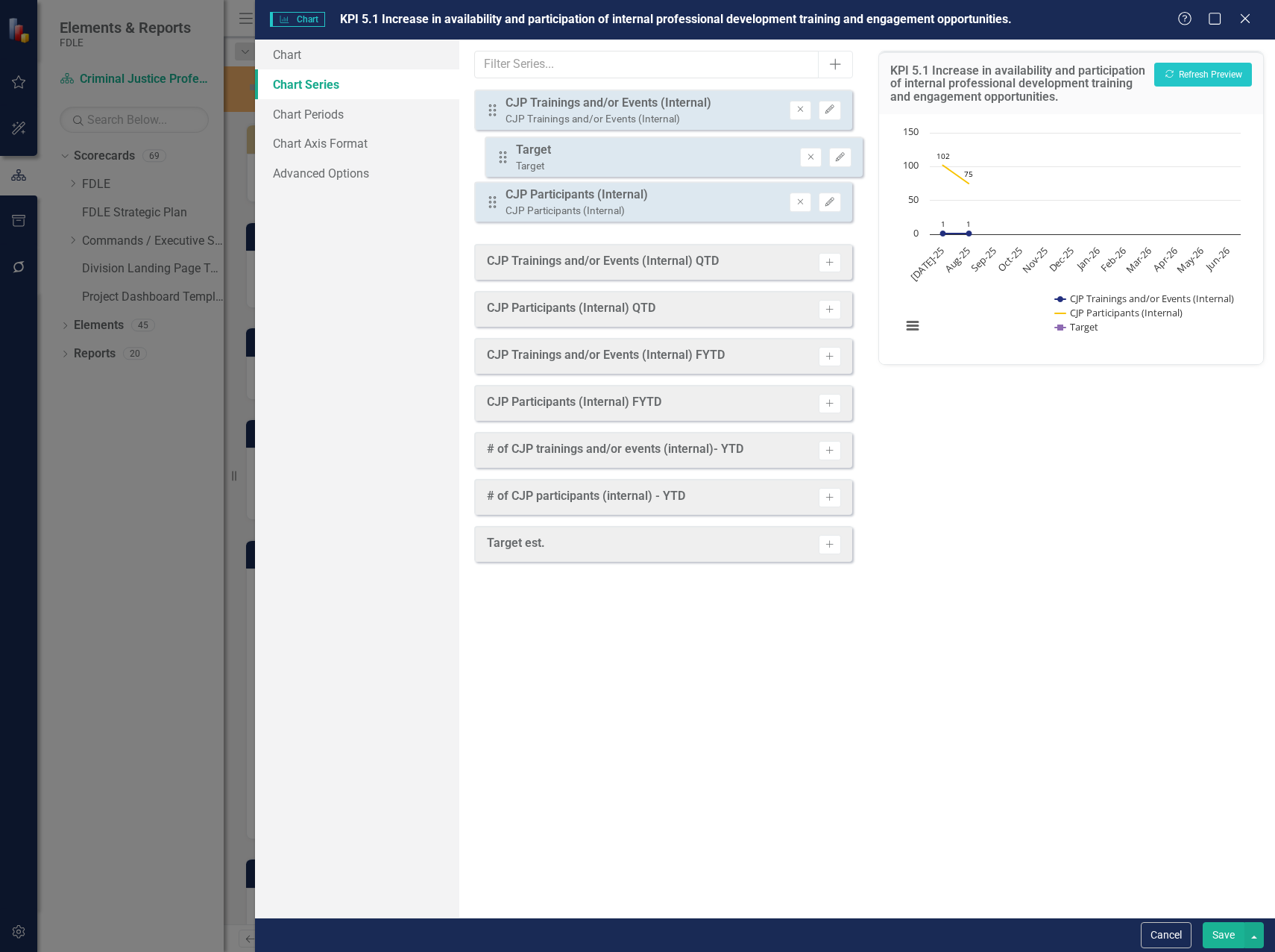
drag, startPoint x: 489, startPoint y: 215, endPoint x: 499, endPoint y: 159, distance: 56.9
click at [499, 159] on div "Drag CJP Trainings and/or Events (Internal) CJP Trainings and/or Events (Intern…" at bounding box center [663, 161] width 379 height 144
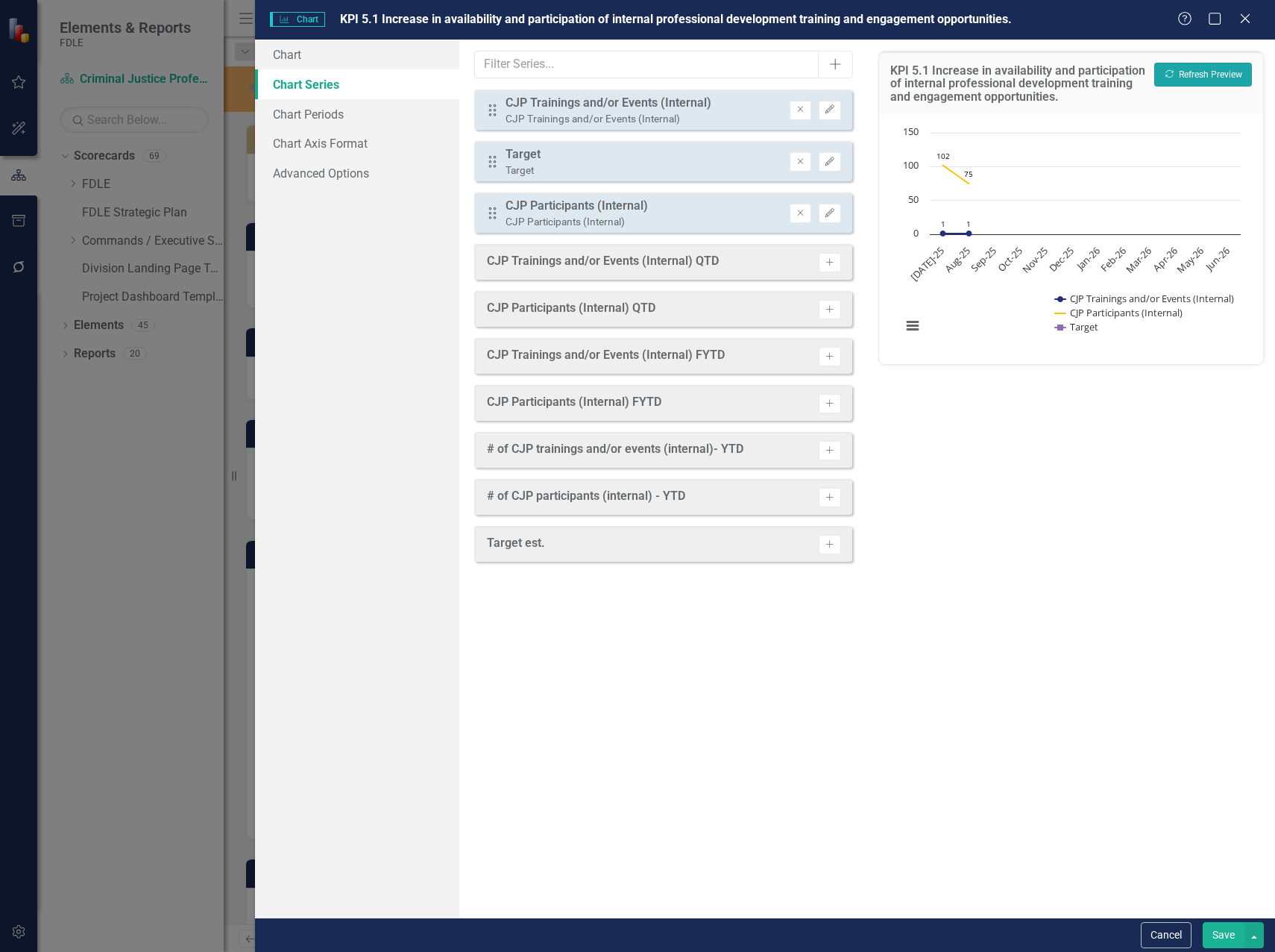
click at [1223, 73] on button "Recalculate Refresh Preview" at bounding box center [1203, 75] width 97 height 24
click at [331, 118] on link "Chart Periods" at bounding box center [358, 114] width 205 height 30
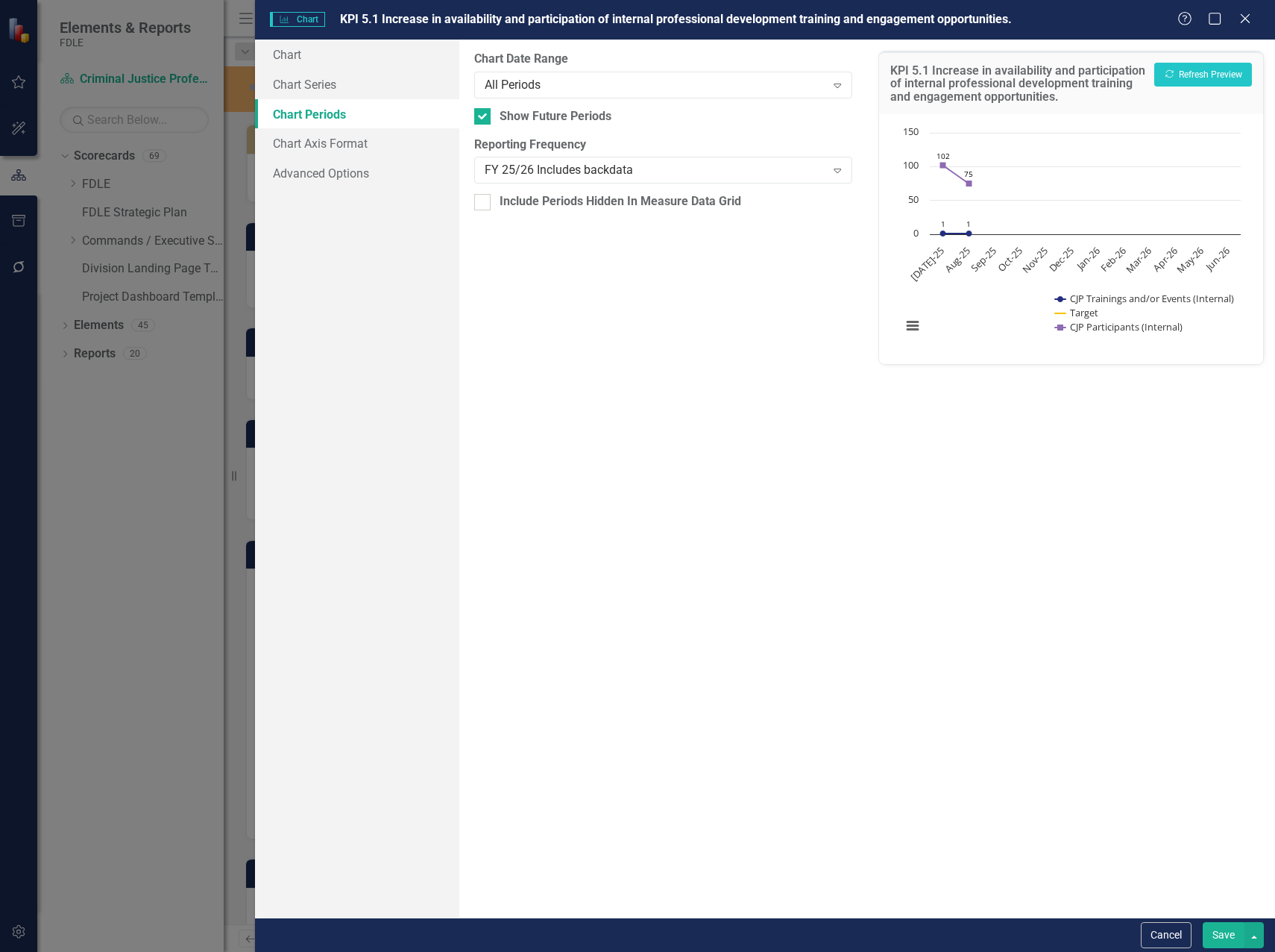
drag, startPoint x: 1213, startPoint y: 933, endPoint x: 1220, endPoint y: 911, distance: 23.1
click at [1215, 933] on button "Save" at bounding box center [1224, 935] width 42 height 26
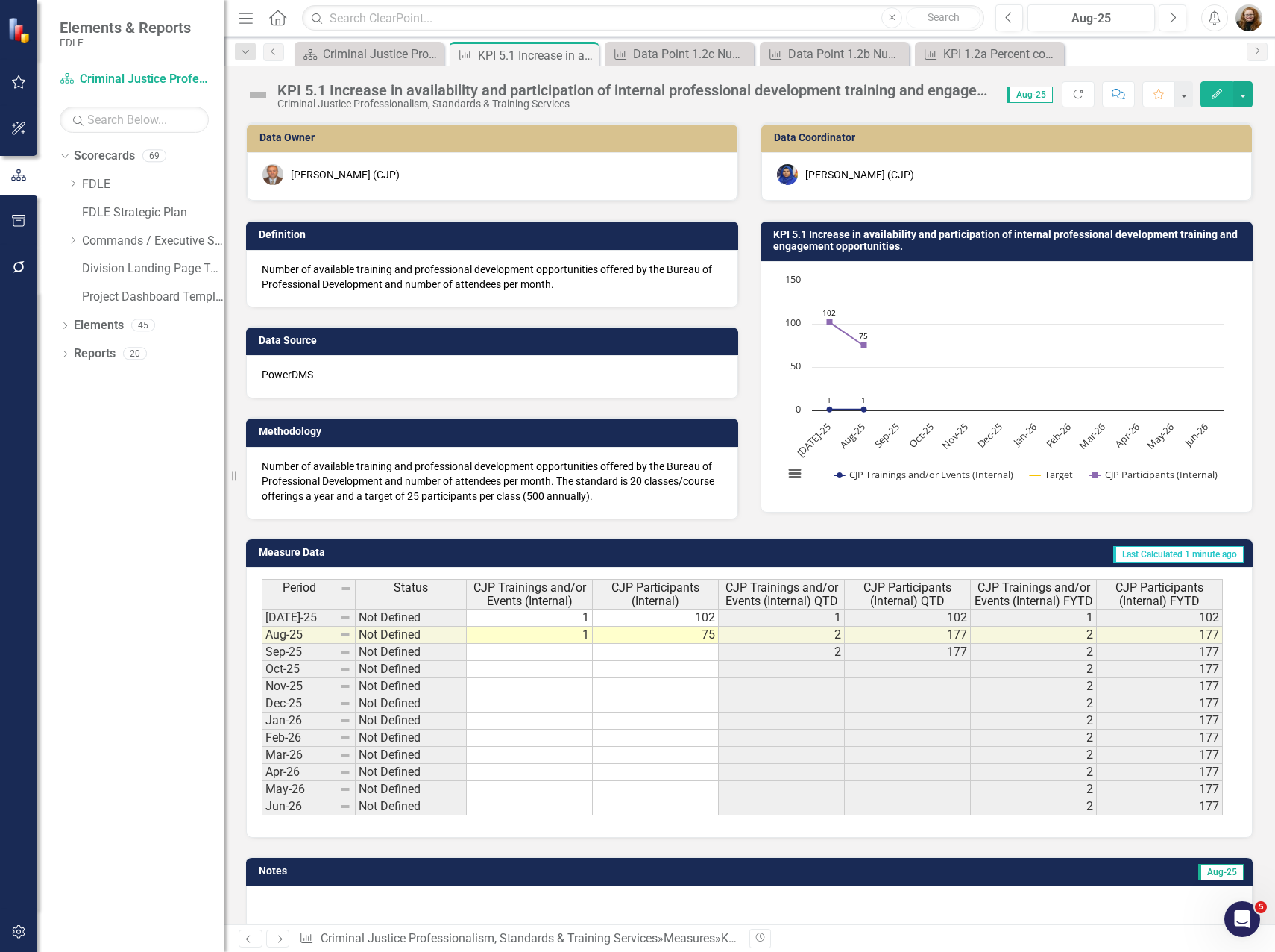
click at [905, 237] on h3 "KPI 5.1 Increase in availability and participation of internal professional dev…" at bounding box center [1009, 239] width 472 height 23
click at [830, 240] on h3 "KPI 5.1 Increase in availability and participation of internal professional dev…" at bounding box center [1009, 239] width 472 height 23
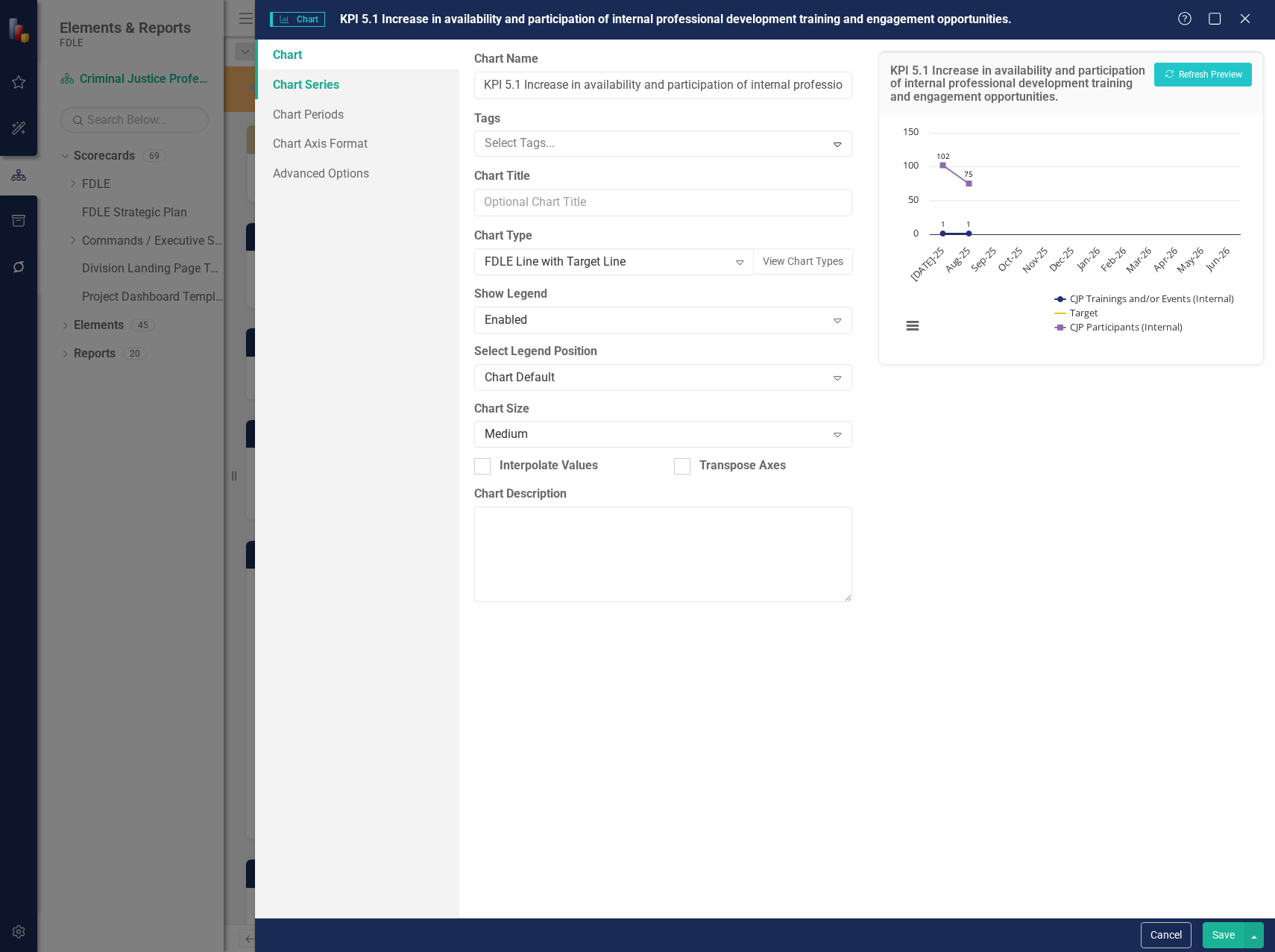
click at [328, 82] on link "Chart Series" at bounding box center [358, 84] width 205 height 30
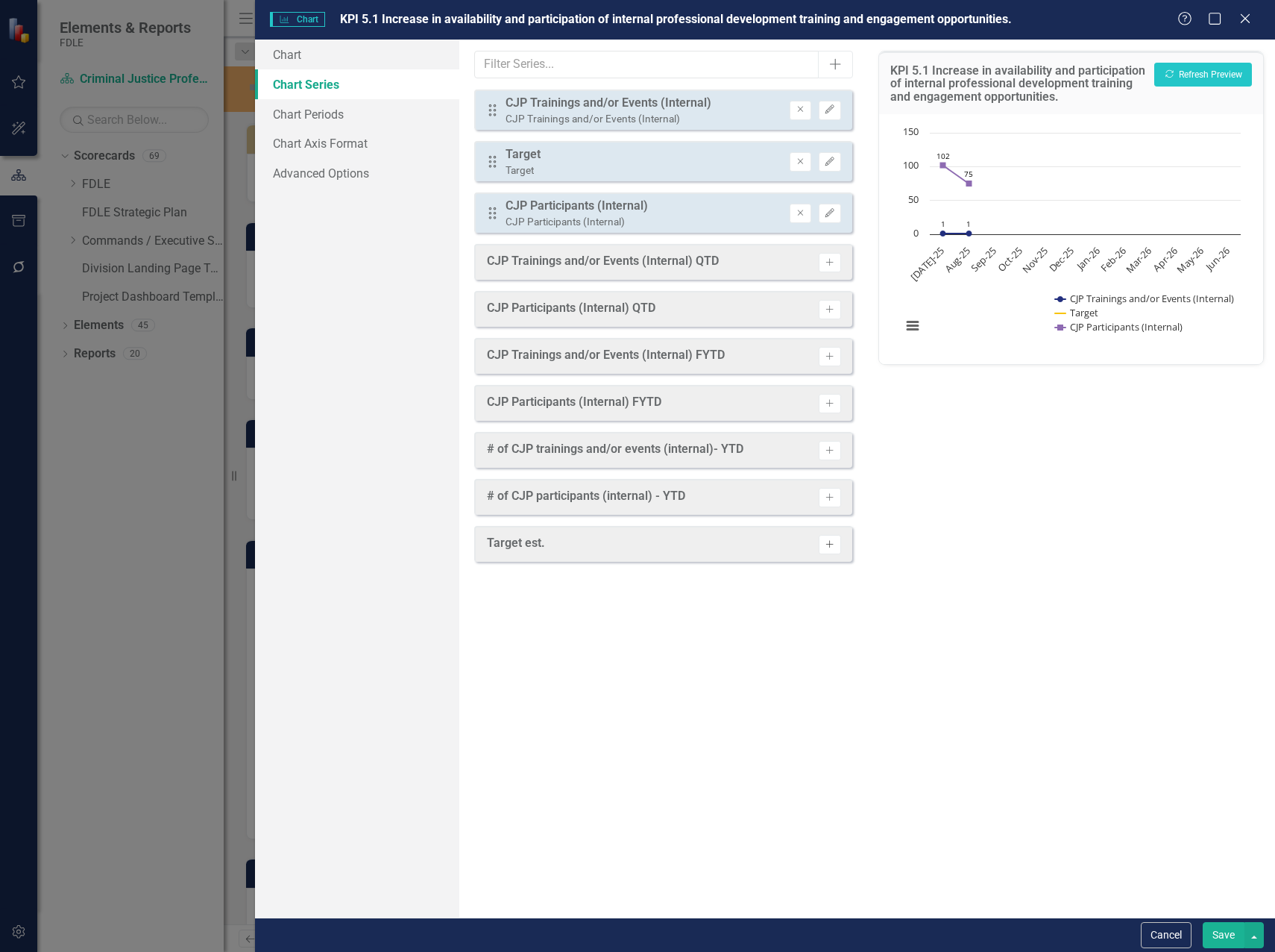
click at [833, 548] on icon "Activate" at bounding box center [829, 544] width 11 height 9
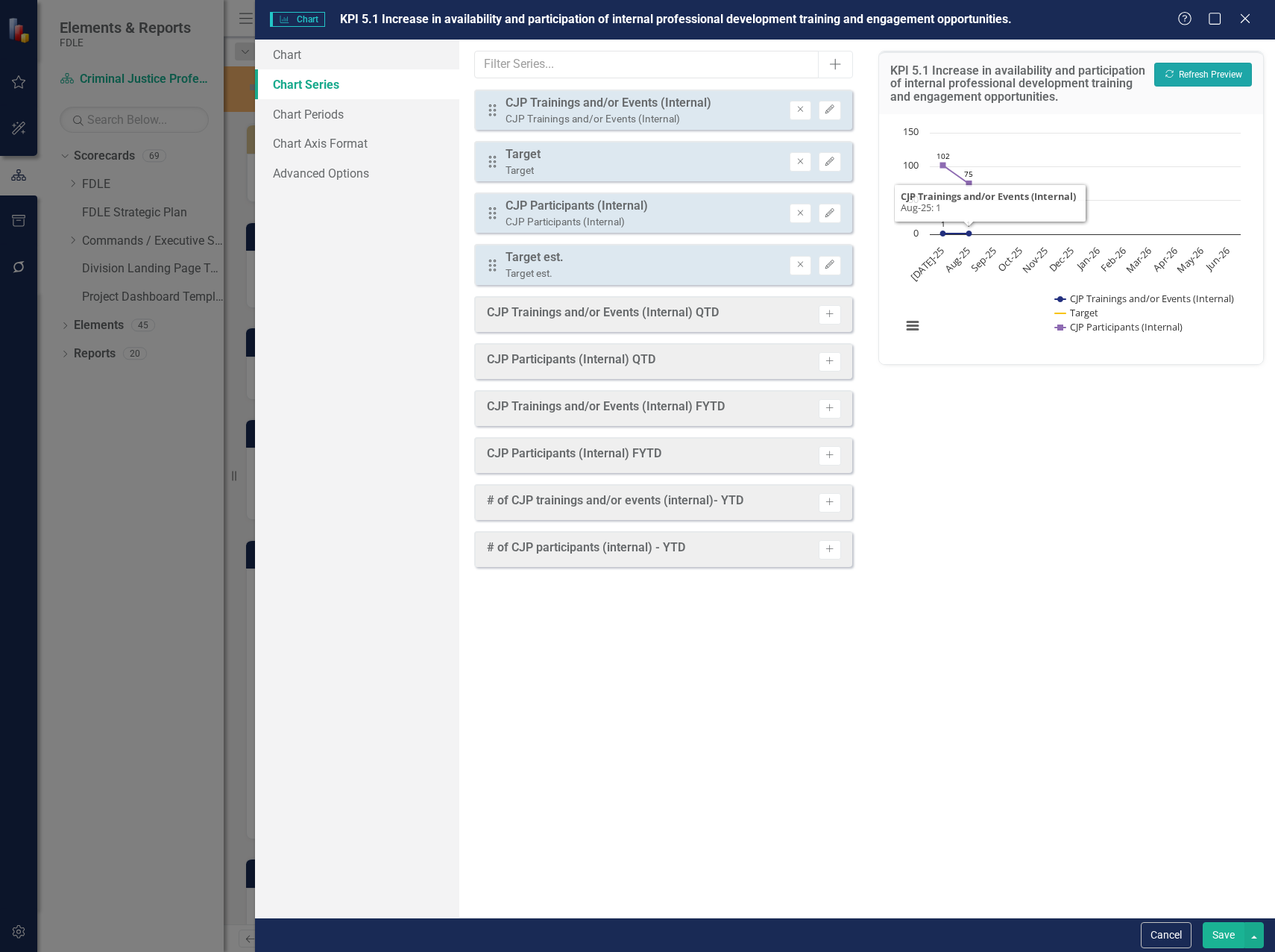
click at [1196, 71] on button "Recalculate Refresh Preview" at bounding box center [1203, 75] width 97 height 24
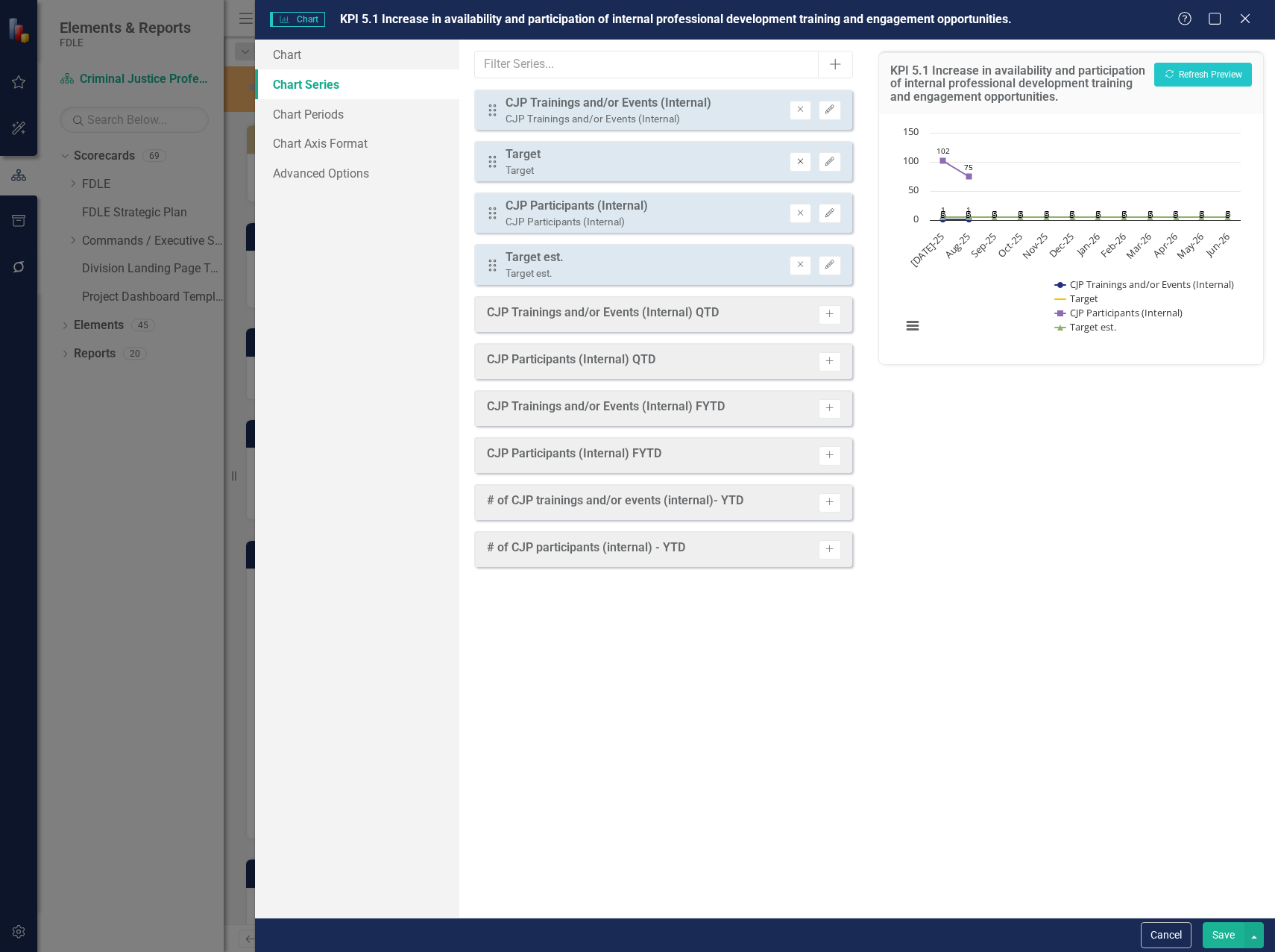
click at [805, 161] on icon "Remove" at bounding box center [800, 161] width 11 height 9
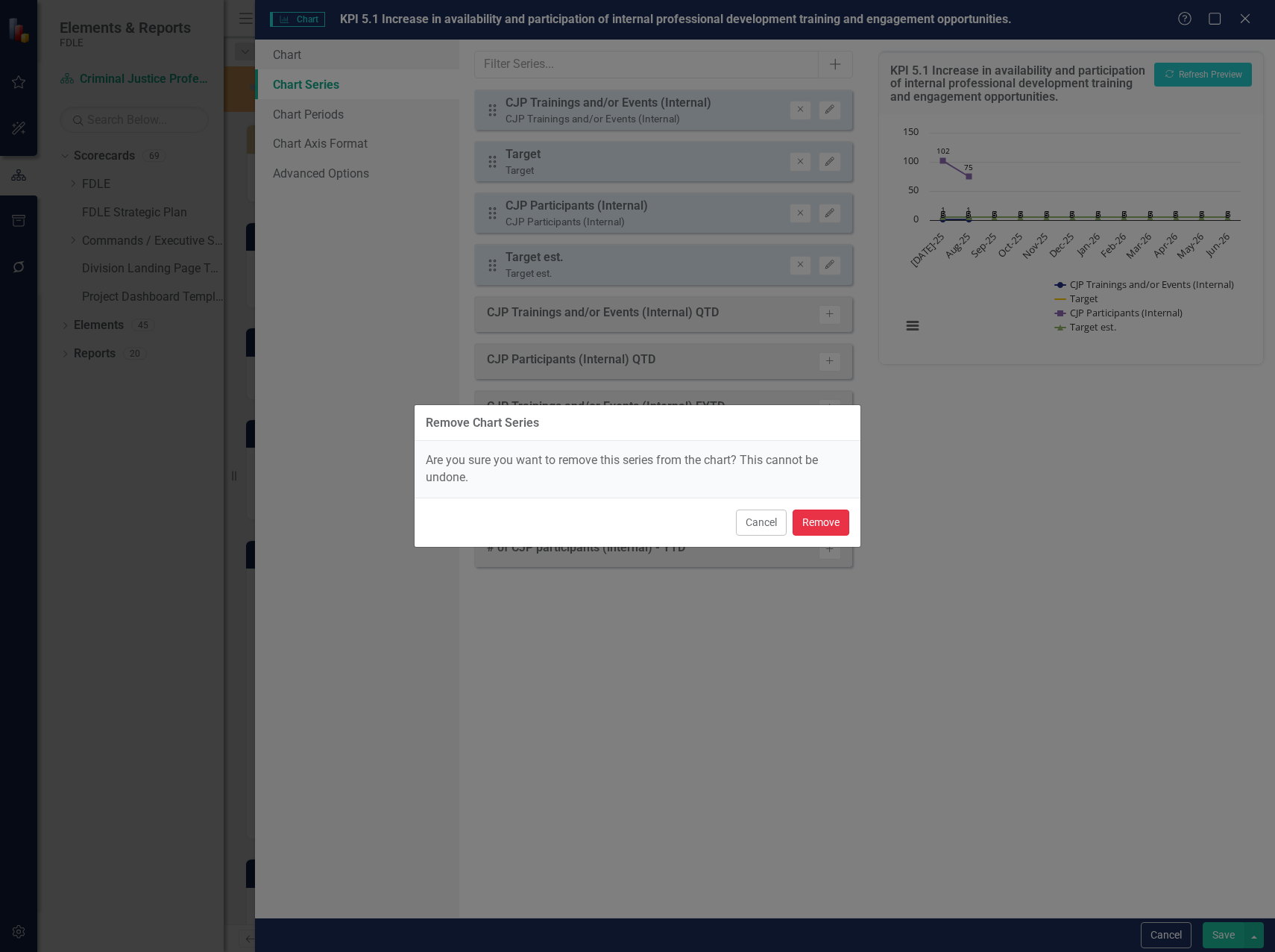
click at [827, 524] on button "Remove" at bounding box center [821, 523] width 57 height 26
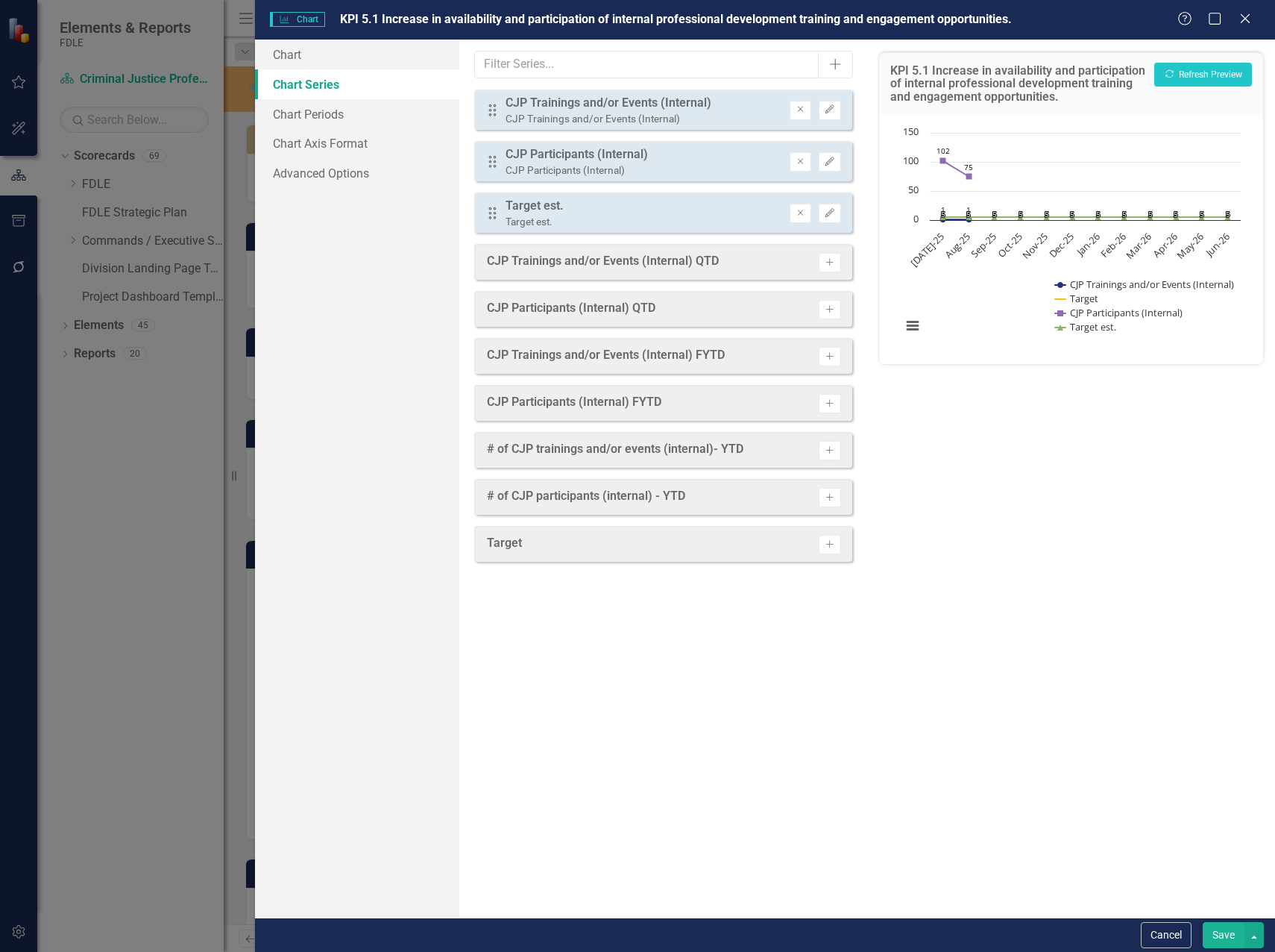
click at [1222, 935] on button "Save" at bounding box center [1224, 935] width 42 height 26
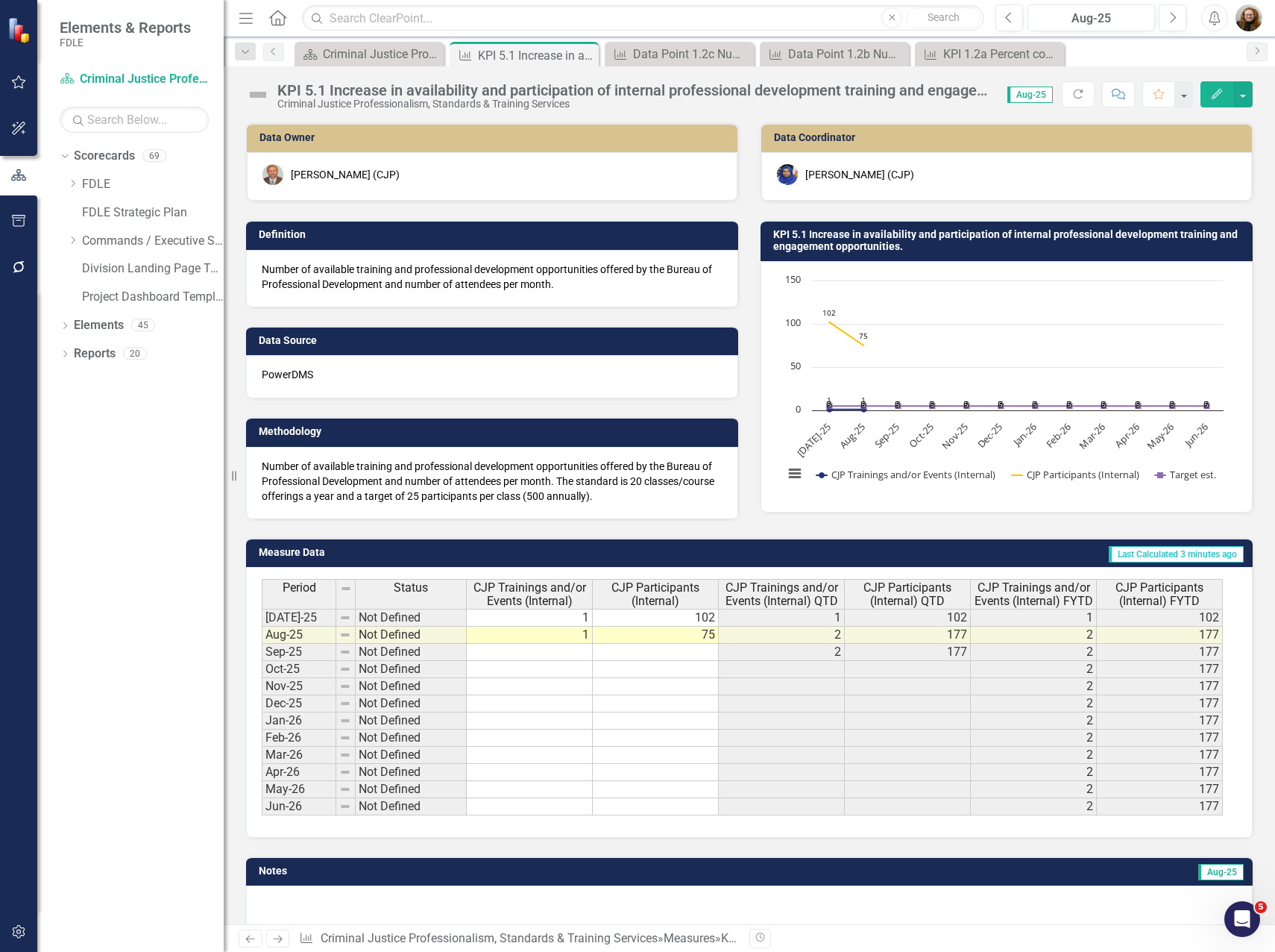
click at [1215, 92] on icon "Edit" at bounding box center [1217, 93] width 14 height 11
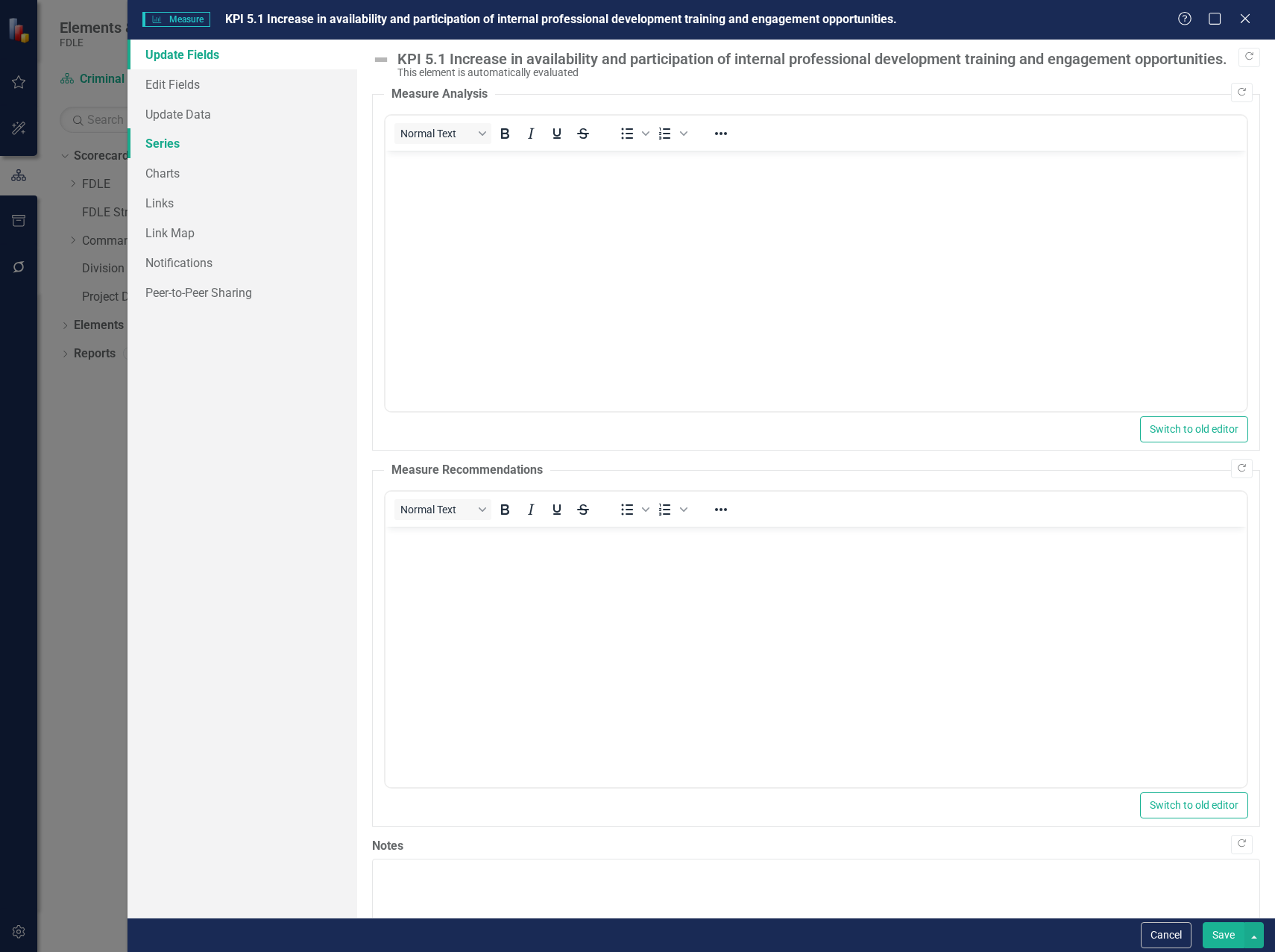
scroll to position [0, 0]
click at [164, 141] on link "Series" at bounding box center [241, 143] width 230 height 30
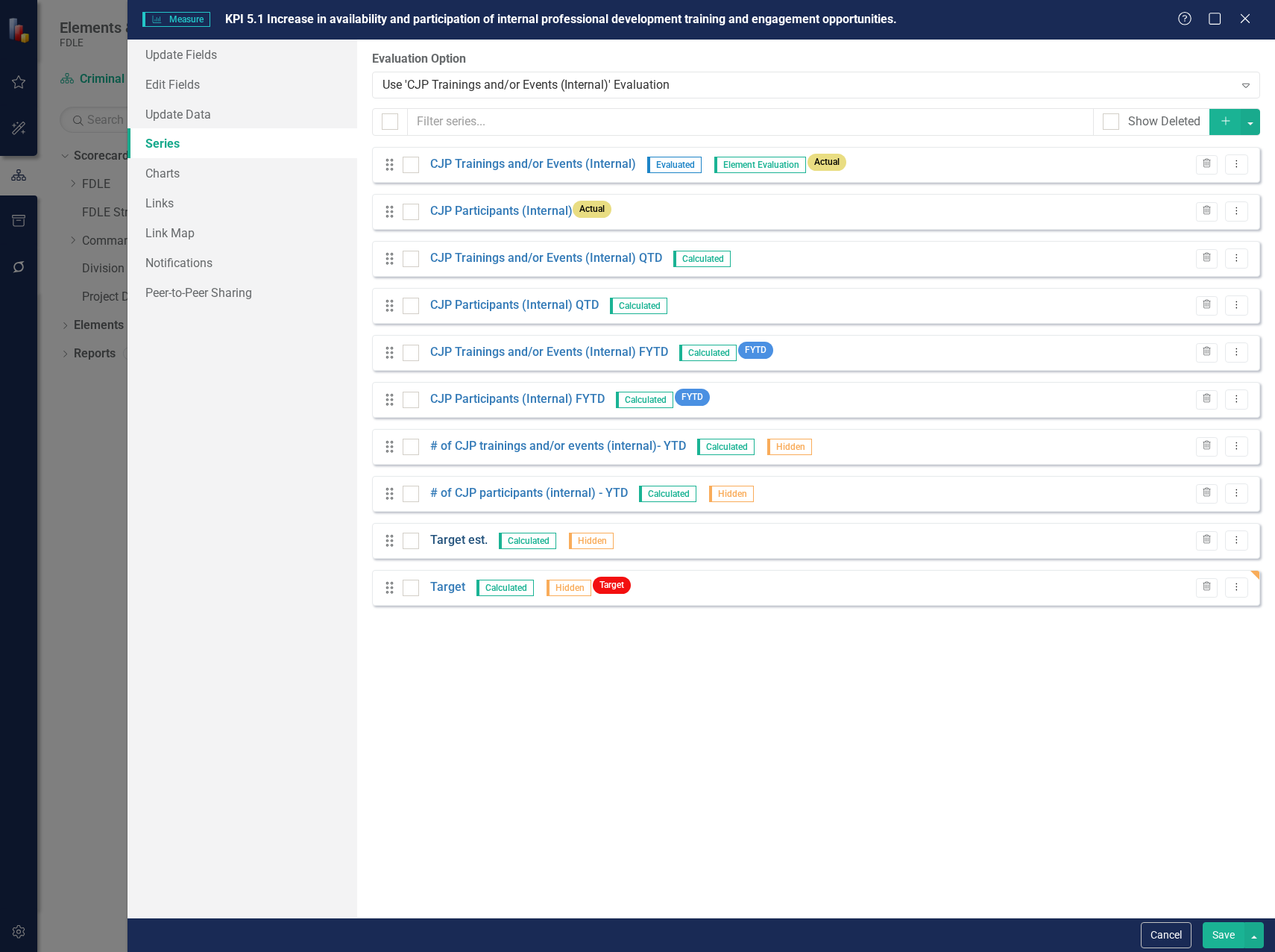
click at [450, 540] on link "Target est." at bounding box center [459, 540] width 58 height 17
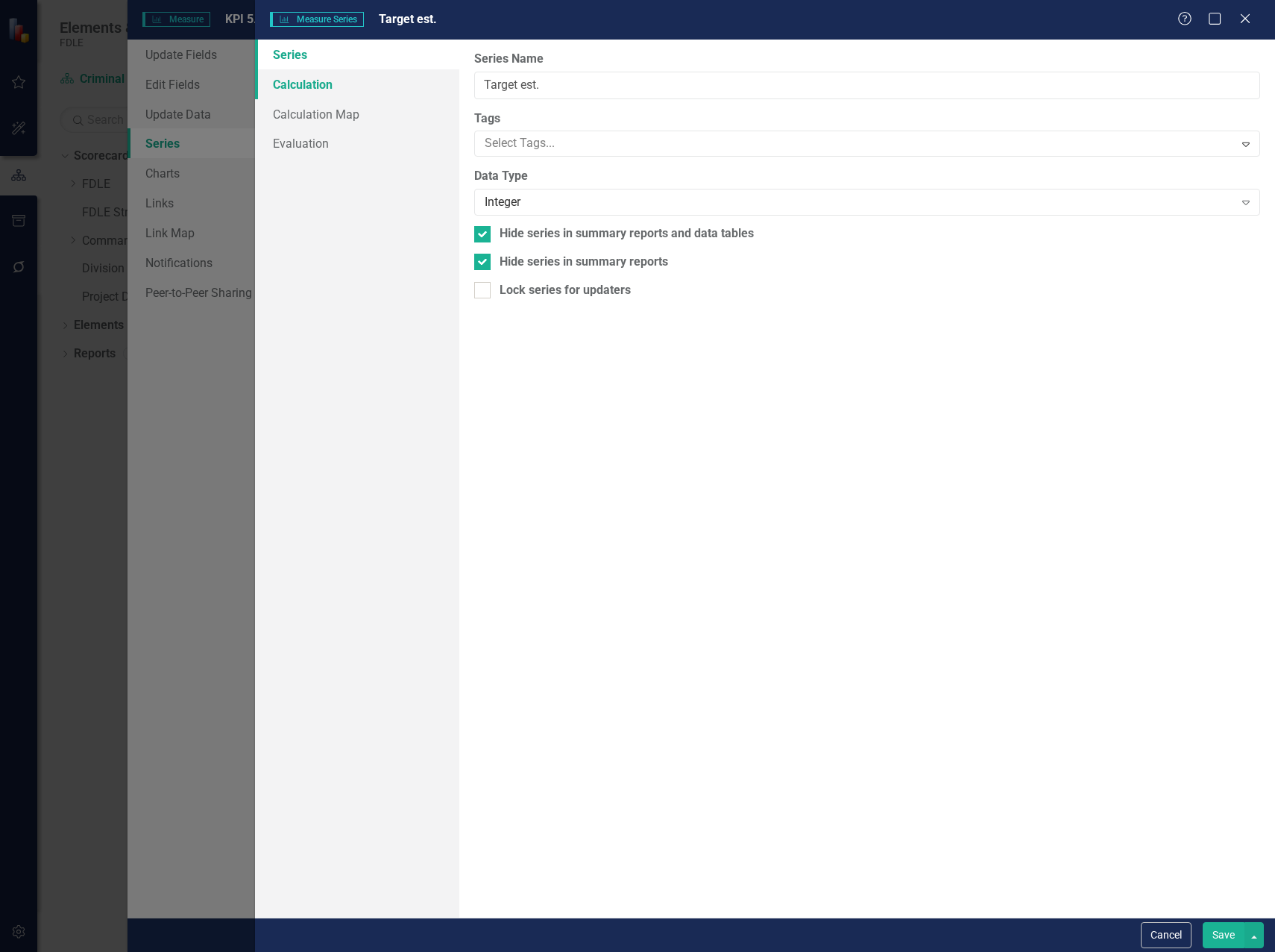
click at [300, 79] on link "Calculation" at bounding box center [358, 84] width 205 height 30
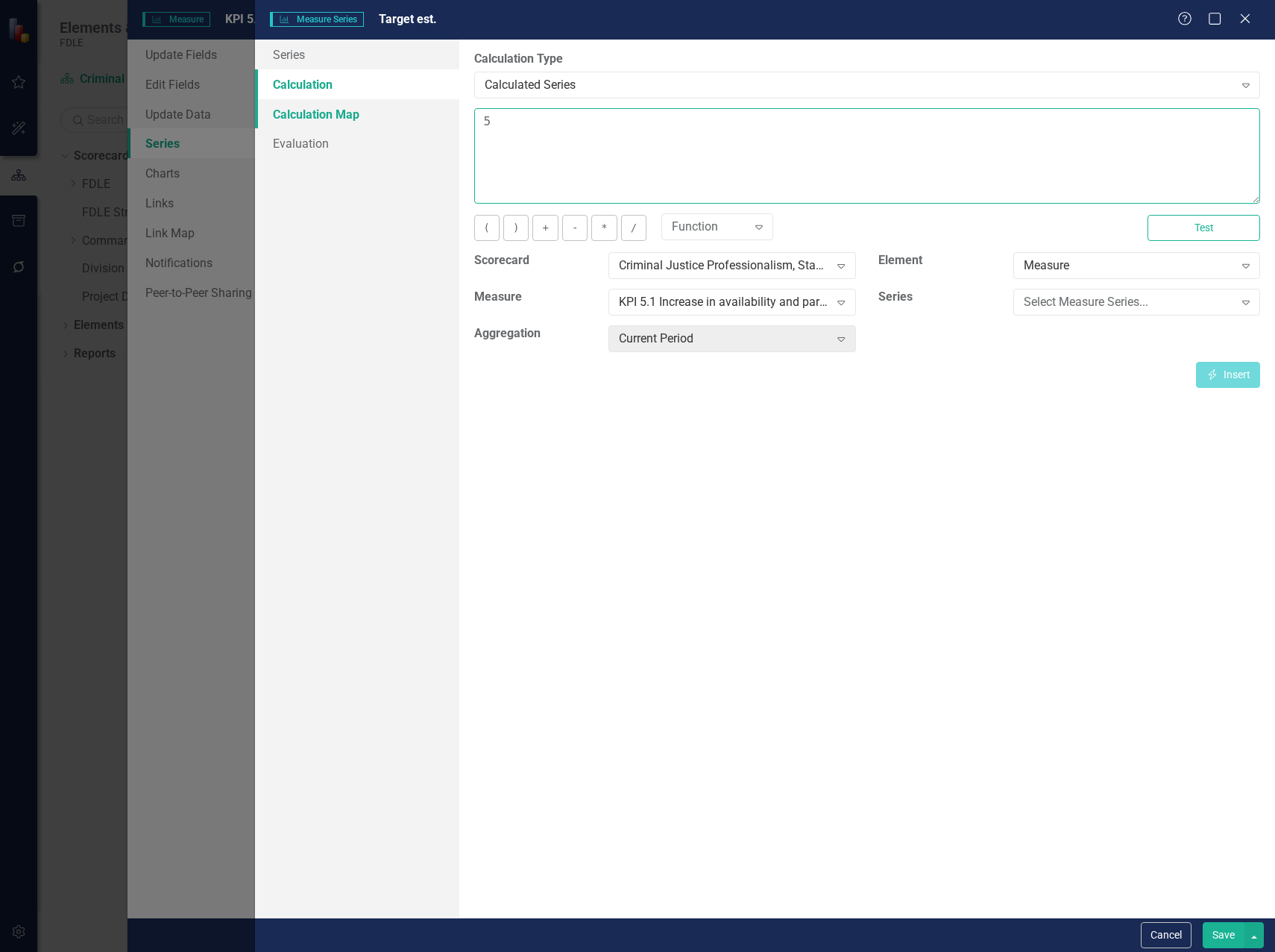
drag, startPoint x: 498, startPoint y: 121, endPoint x: 450, endPoint y: 121, distance: 48.0
click at [450, 121] on div "Series Calculation Calculation Map Evaluation From this page, you can edit the …" at bounding box center [765, 478] width 1021 height 877
type textarea "42"
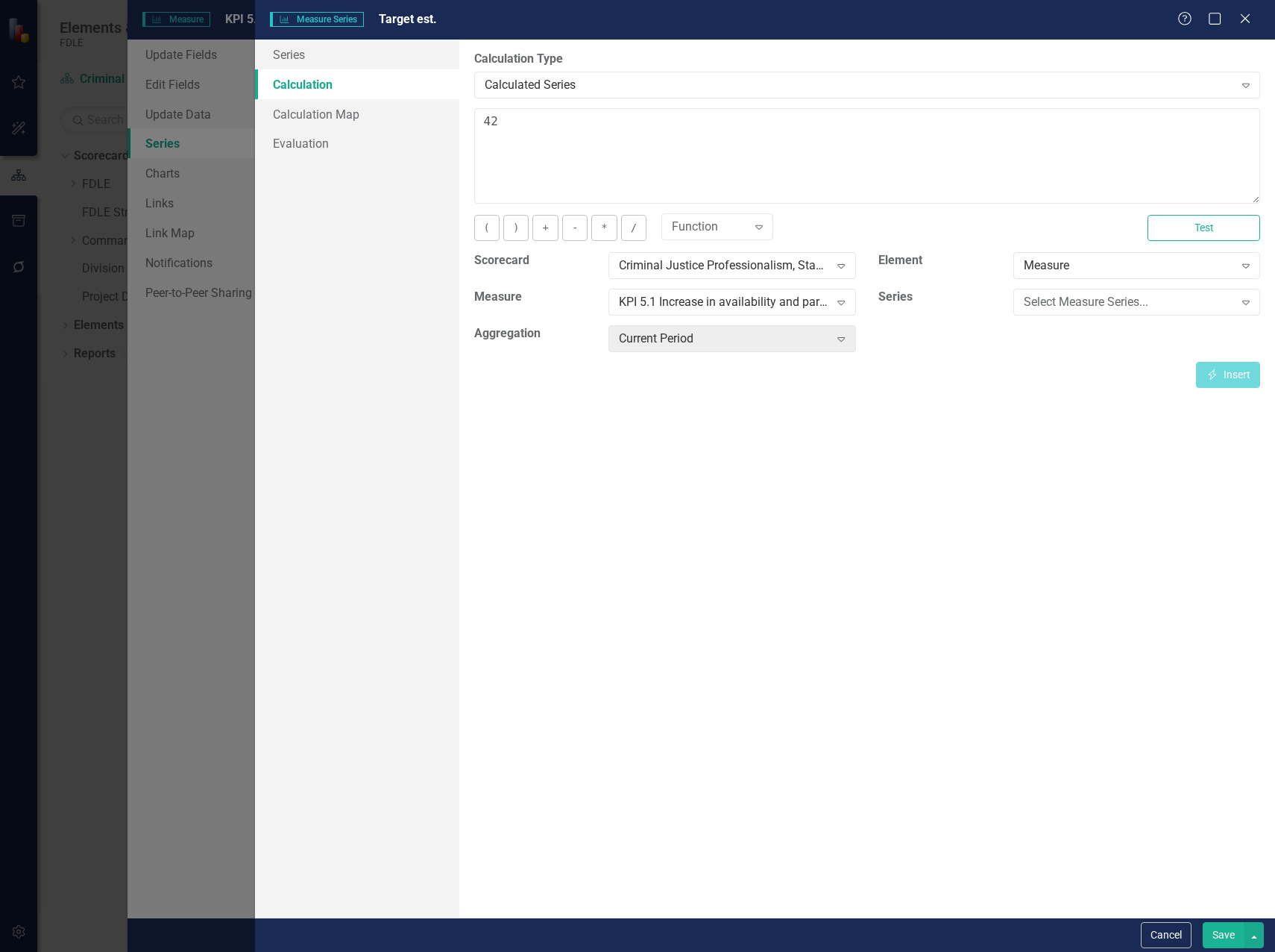
click at [1219, 929] on button "Save" at bounding box center [1224, 935] width 42 height 26
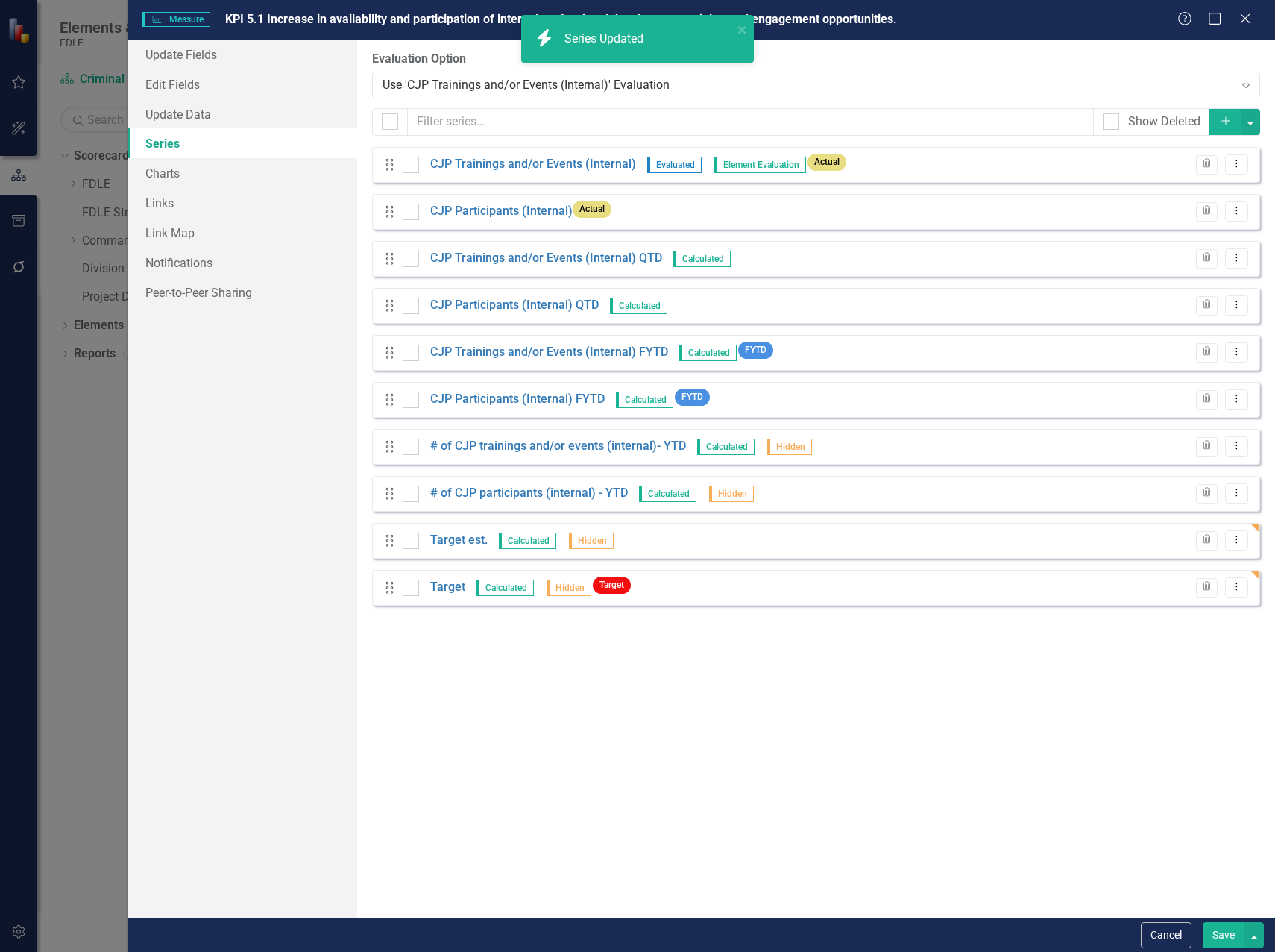
click at [1222, 942] on button "Save" at bounding box center [1224, 935] width 42 height 26
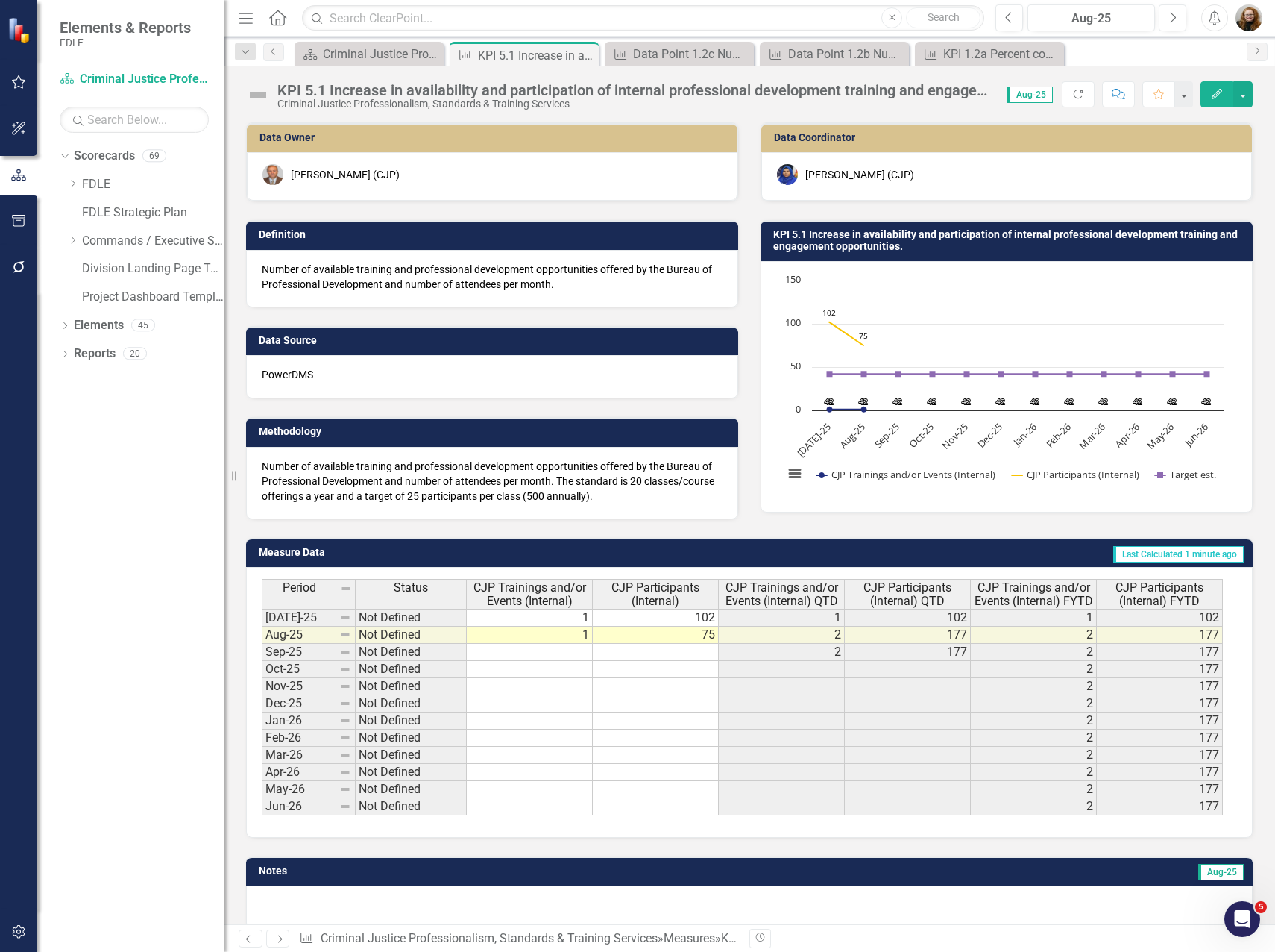
click at [1214, 100] on button "Edit" at bounding box center [1216, 94] width 33 height 26
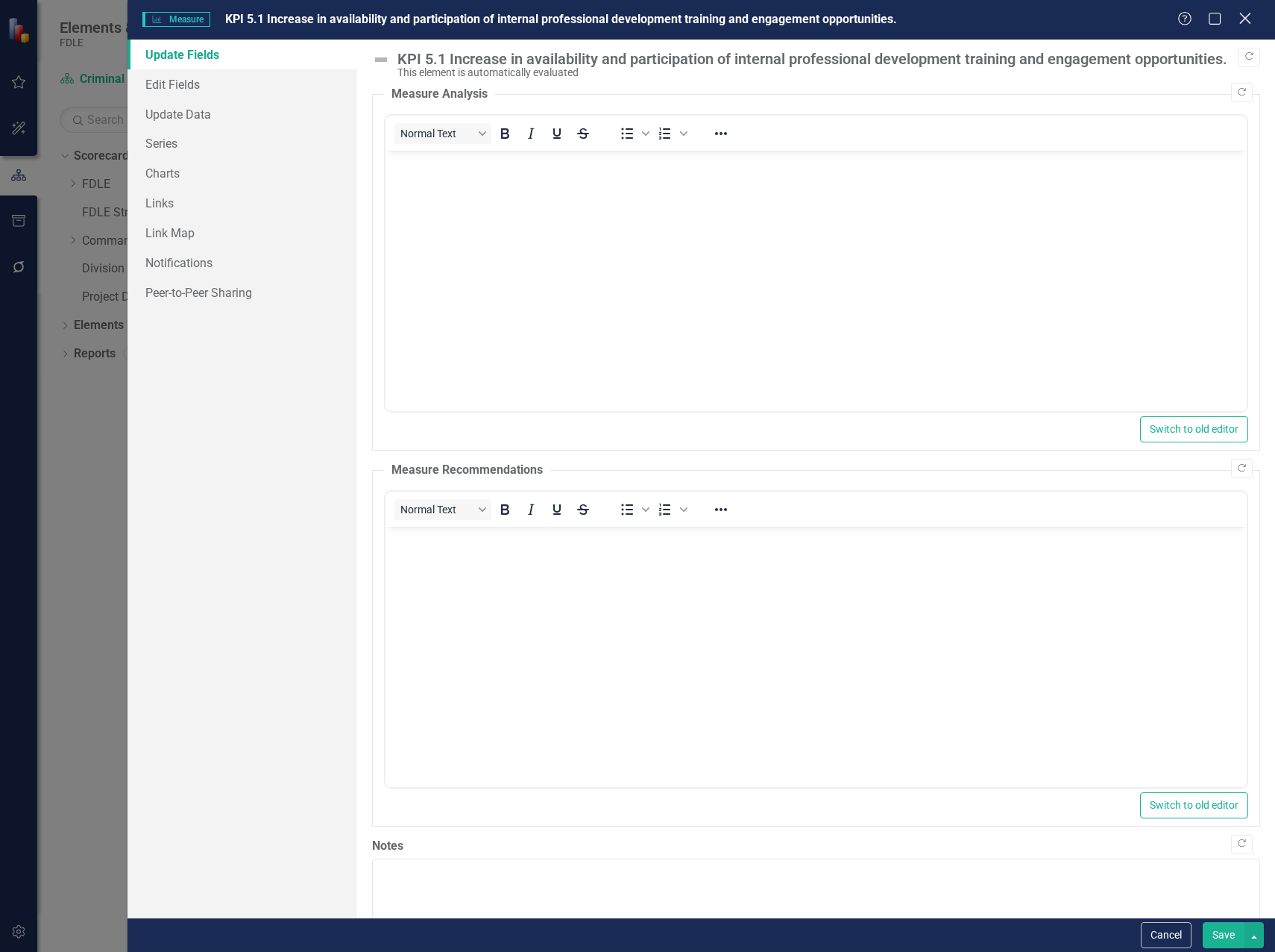
click at [1243, 18] on icon "Close" at bounding box center [1245, 18] width 19 height 14
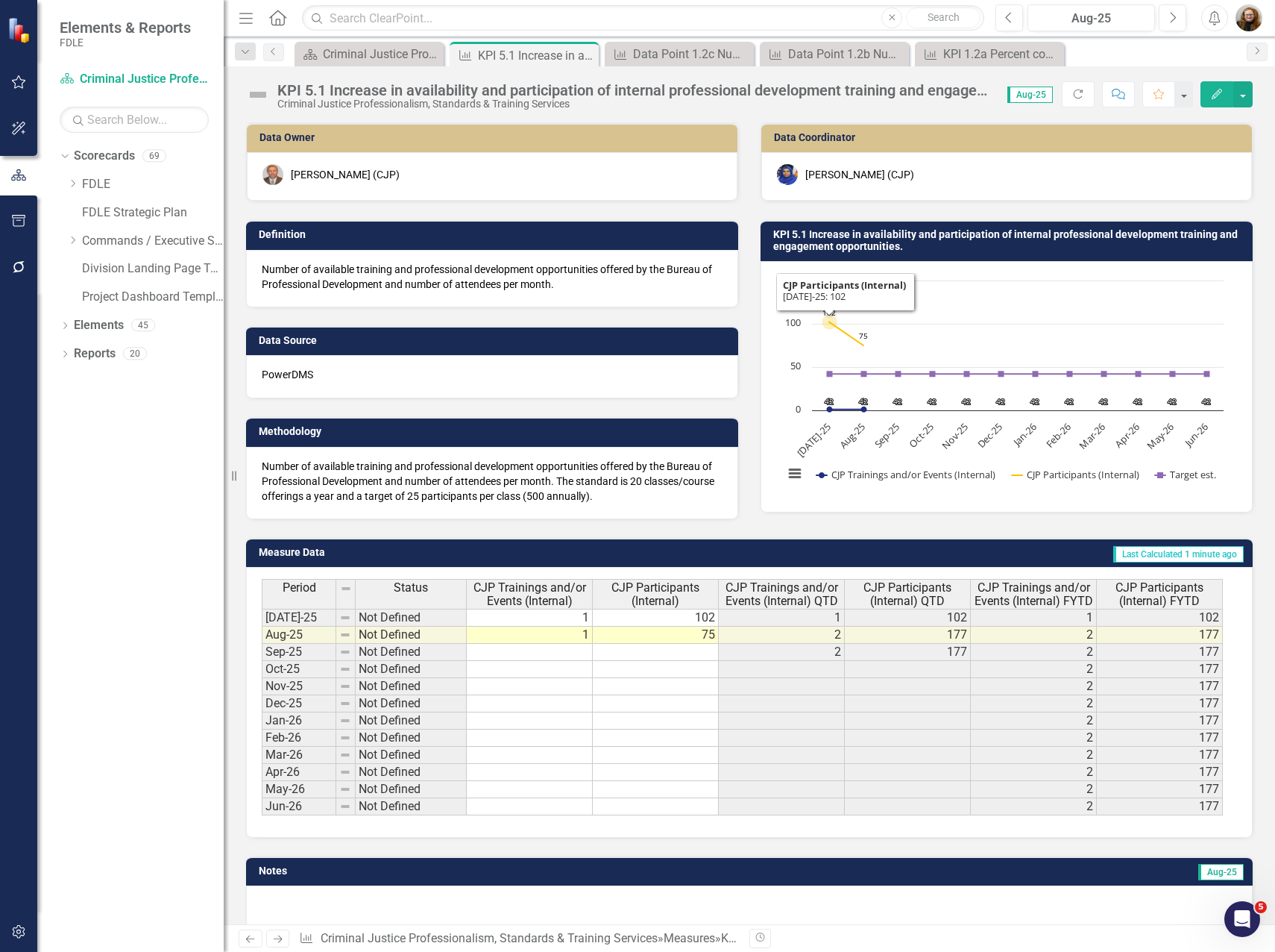
click at [812, 237] on h3 "KPI 5.1 Increase in availability and participation of internal professional dev…" at bounding box center [1009, 239] width 472 height 23
click at [811, 236] on h3 "KPI 5.1 Increase in availability and participation of internal professional dev…" at bounding box center [1009, 239] width 472 height 23
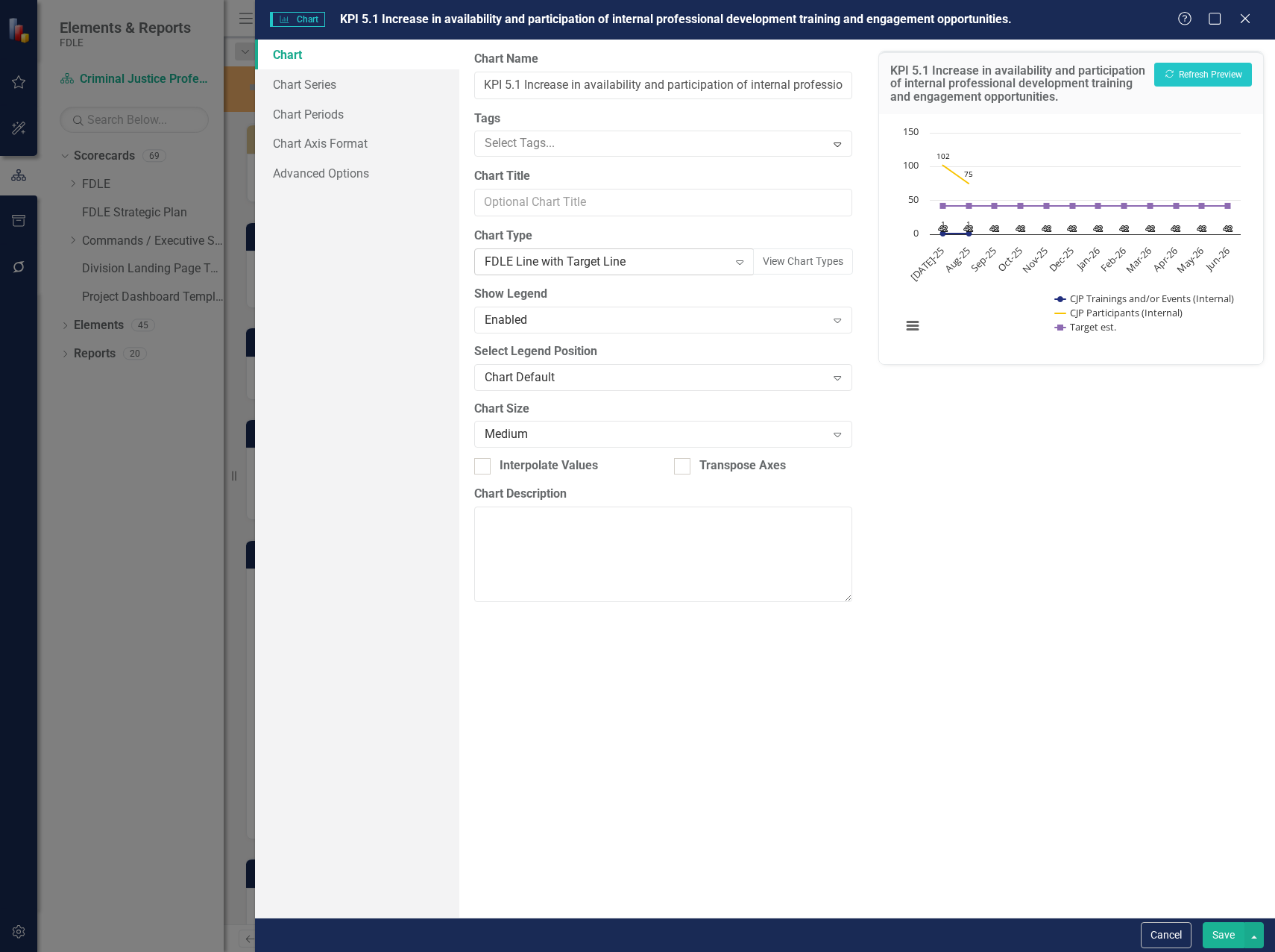
click at [581, 255] on div "FDLE Line with Target Line" at bounding box center [606, 261] width 243 height 17
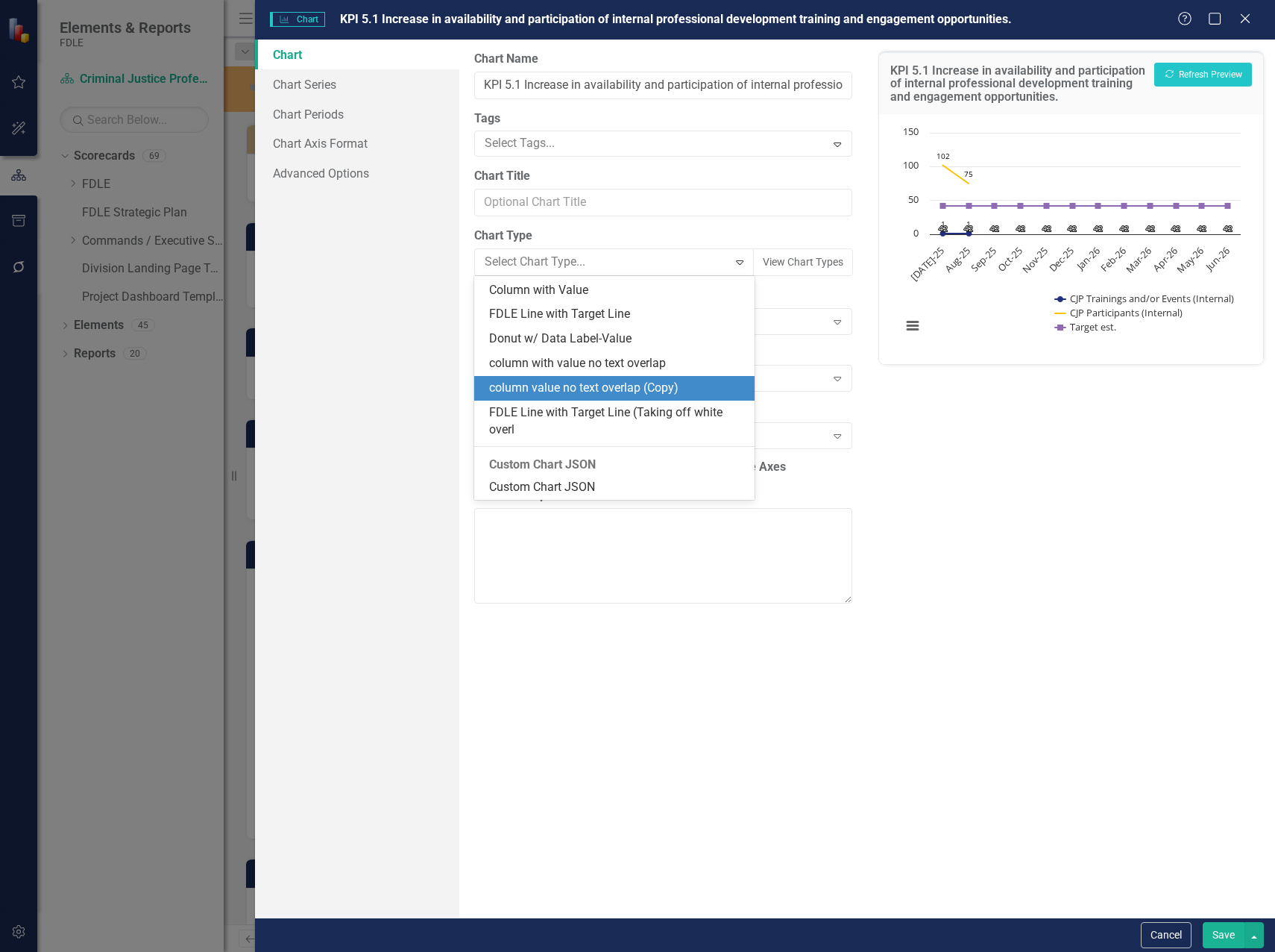
scroll to position [1384, 0]
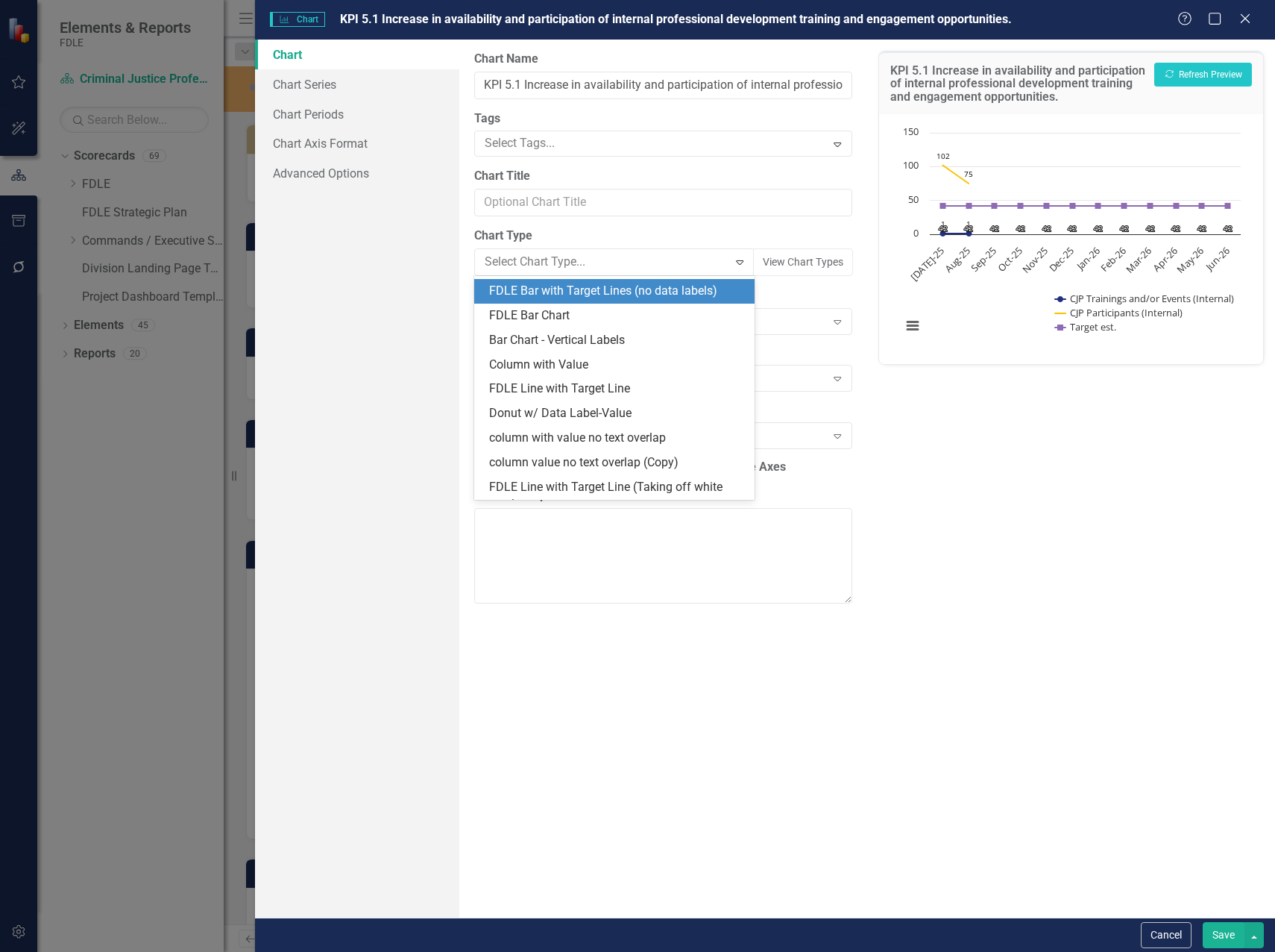
click at [563, 285] on div "FDLE Bar with Target Lines (no data labels)" at bounding box center [617, 290] width 256 height 17
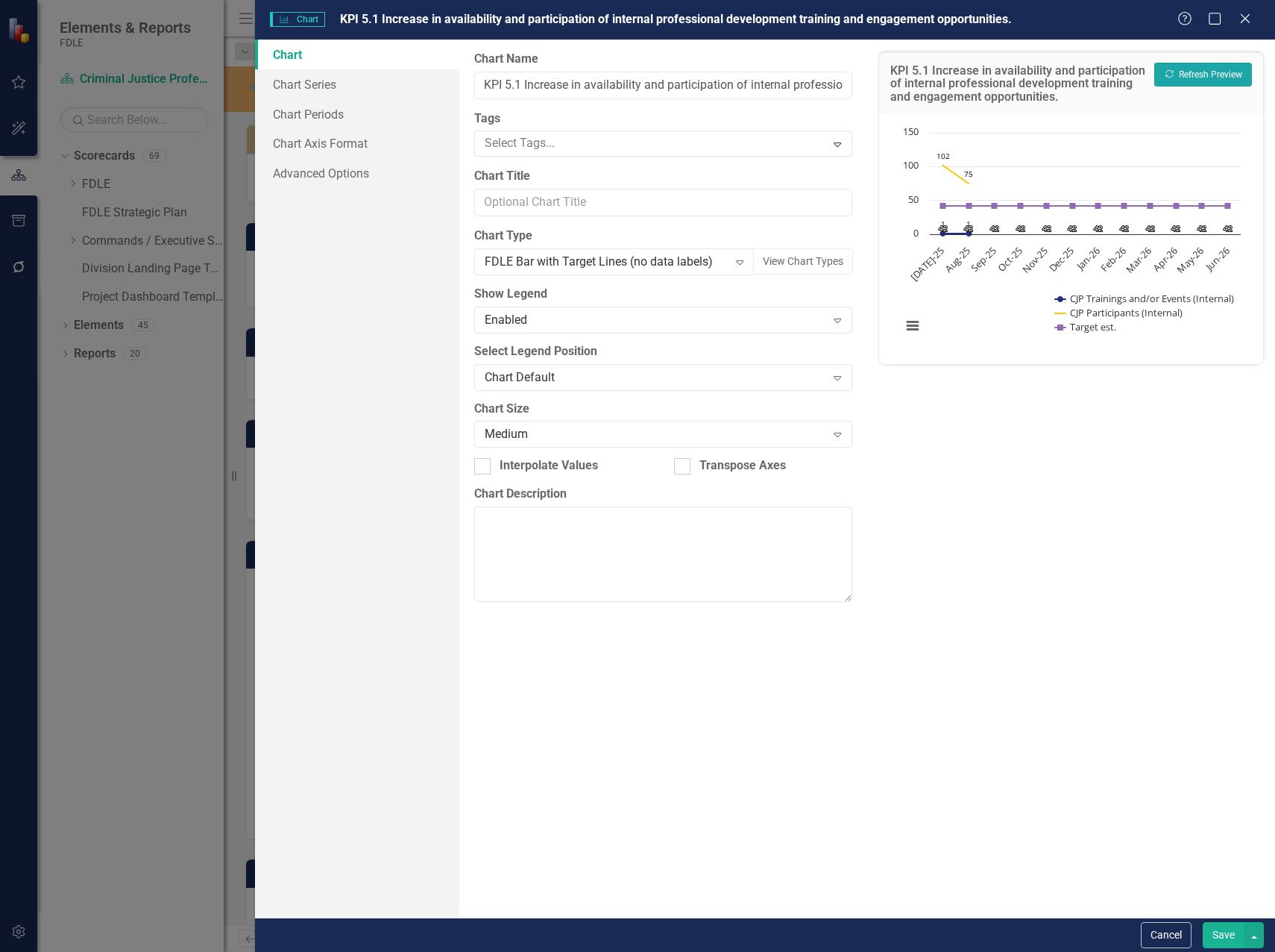
click at [1215, 71] on button "Recalculate Refresh Preview" at bounding box center [1203, 75] width 97 height 24
click at [318, 80] on link "Chart Series" at bounding box center [358, 84] width 205 height 30
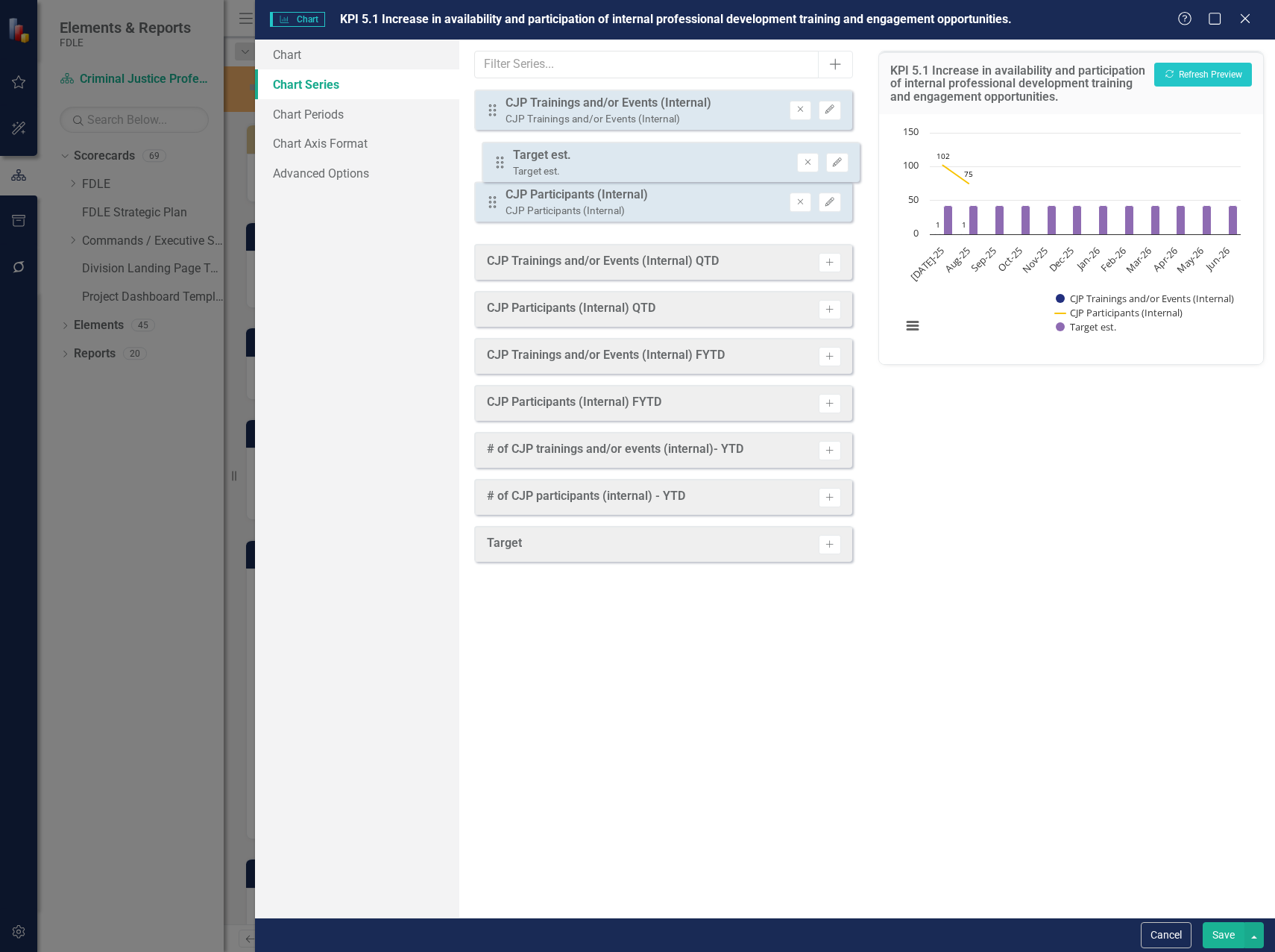
drag, startPoint x: 492, startPoint y: 215, endPoint x: 499, endPoint y: 164, distance: 51.5
click at [499, 164] on div "Drag CJP Trainings and/or Events (Internal) CJP Trainings and/or Events (Intern…" at bounding box center [663, 161] width 379 height 144
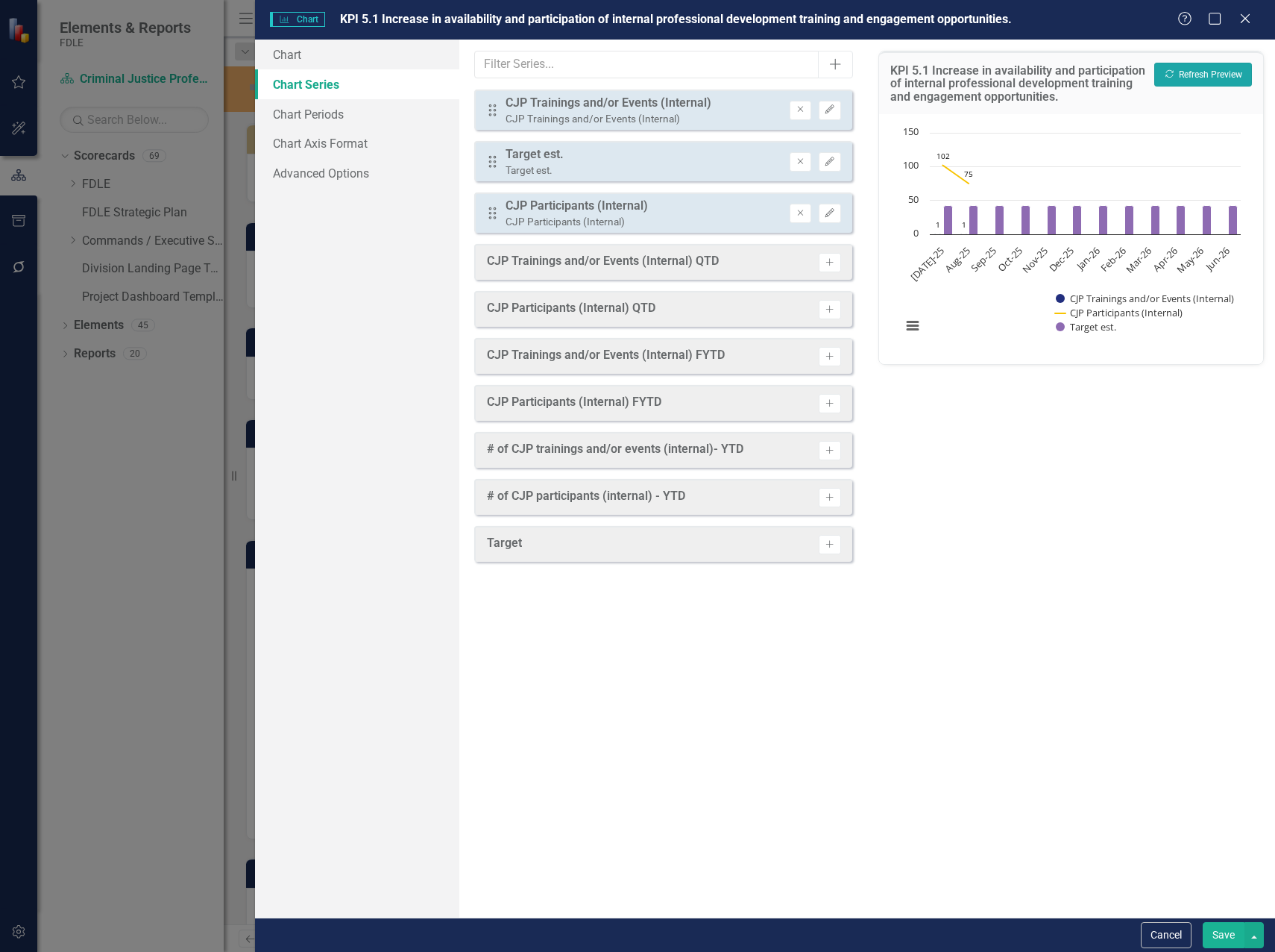
click at [1230, 77] on button "Recalculate Refresh Preview" at bounding box center [1203, 75] width 97 height 24
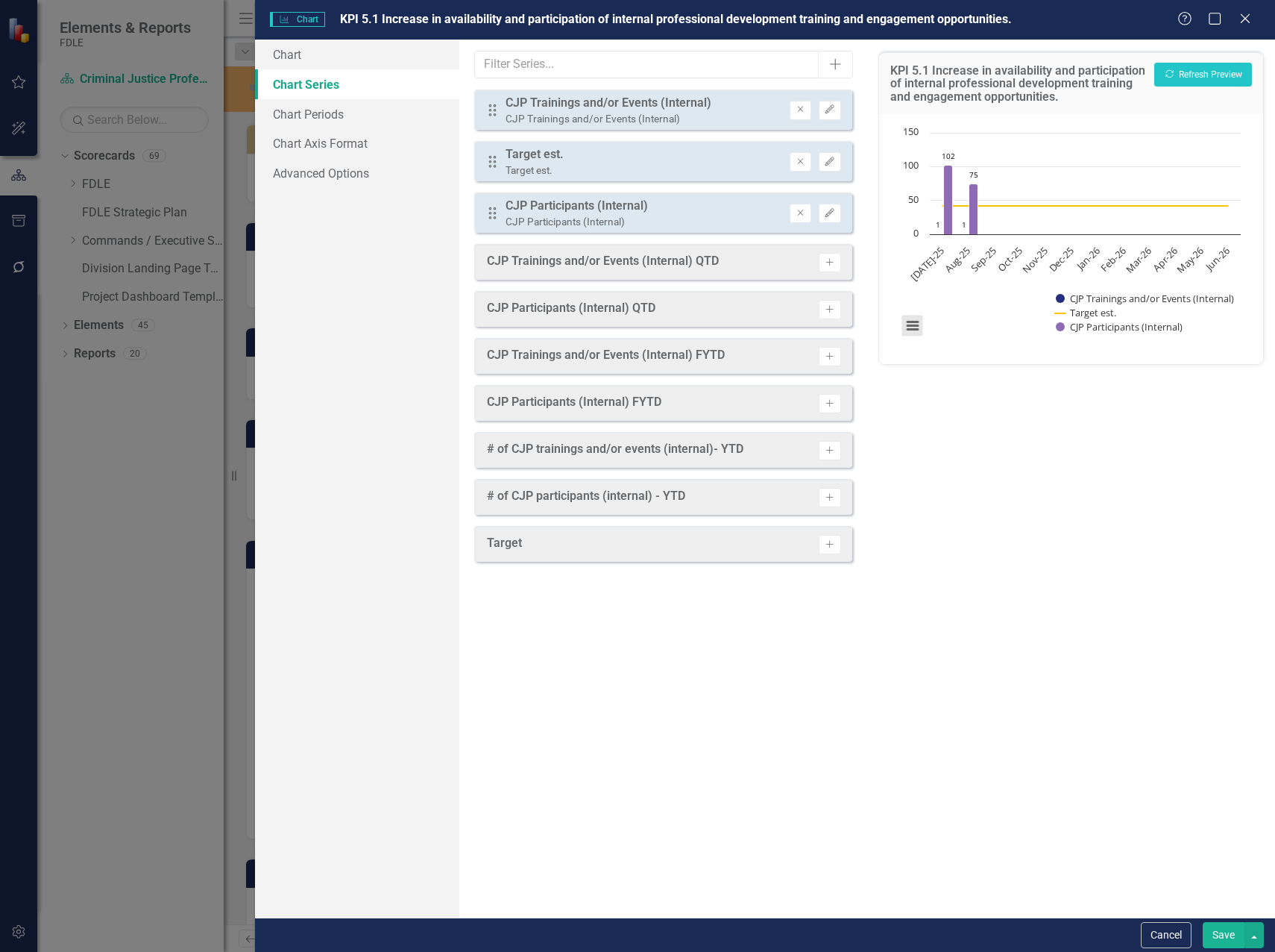
click at [911, 325] on button "View chart menu, Chart" at bounding box center [912, 325] width 21 height 21
click at [1007, 355] on div "Chart Combination chart with 3 data series. The chart has 1 X axis displaying c…" at bounding box center [1071, 238] width 385 height 249
drag, startPoint x: 1058, startPoint y: 328, endPoint x: 1074, endPoint y: 306, distance: 27.2
click at [894, 125] on ul "Toggle series visibility, Chart" at bounding box center [894, 125] width 0 height 0
click at [1230, 938] on button "Save" at bounding box center [1224, 935] width 42 height 26
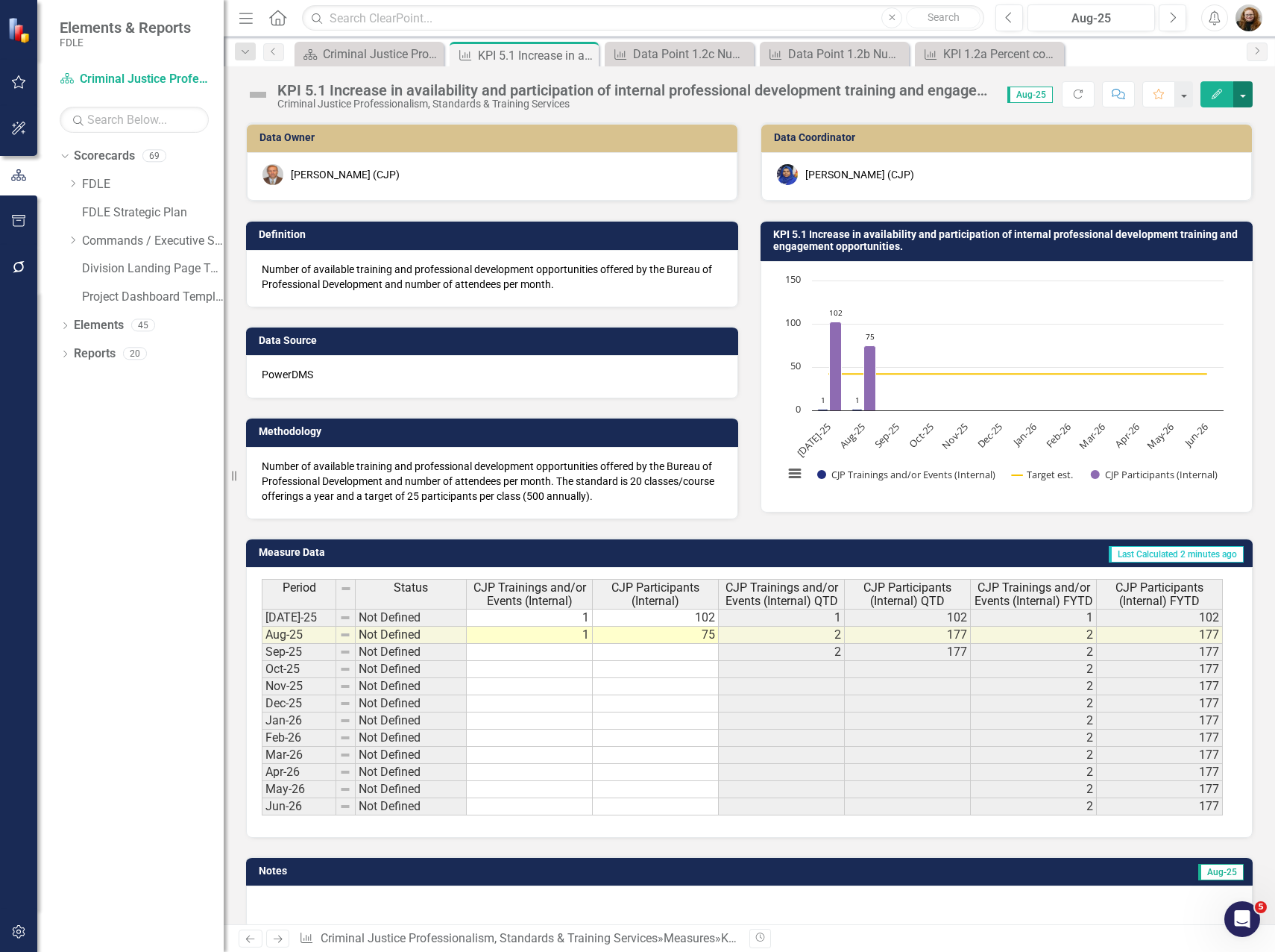
click at [1244, 96] on button "button" at bounding box center [1243, 94] width 20 height 26
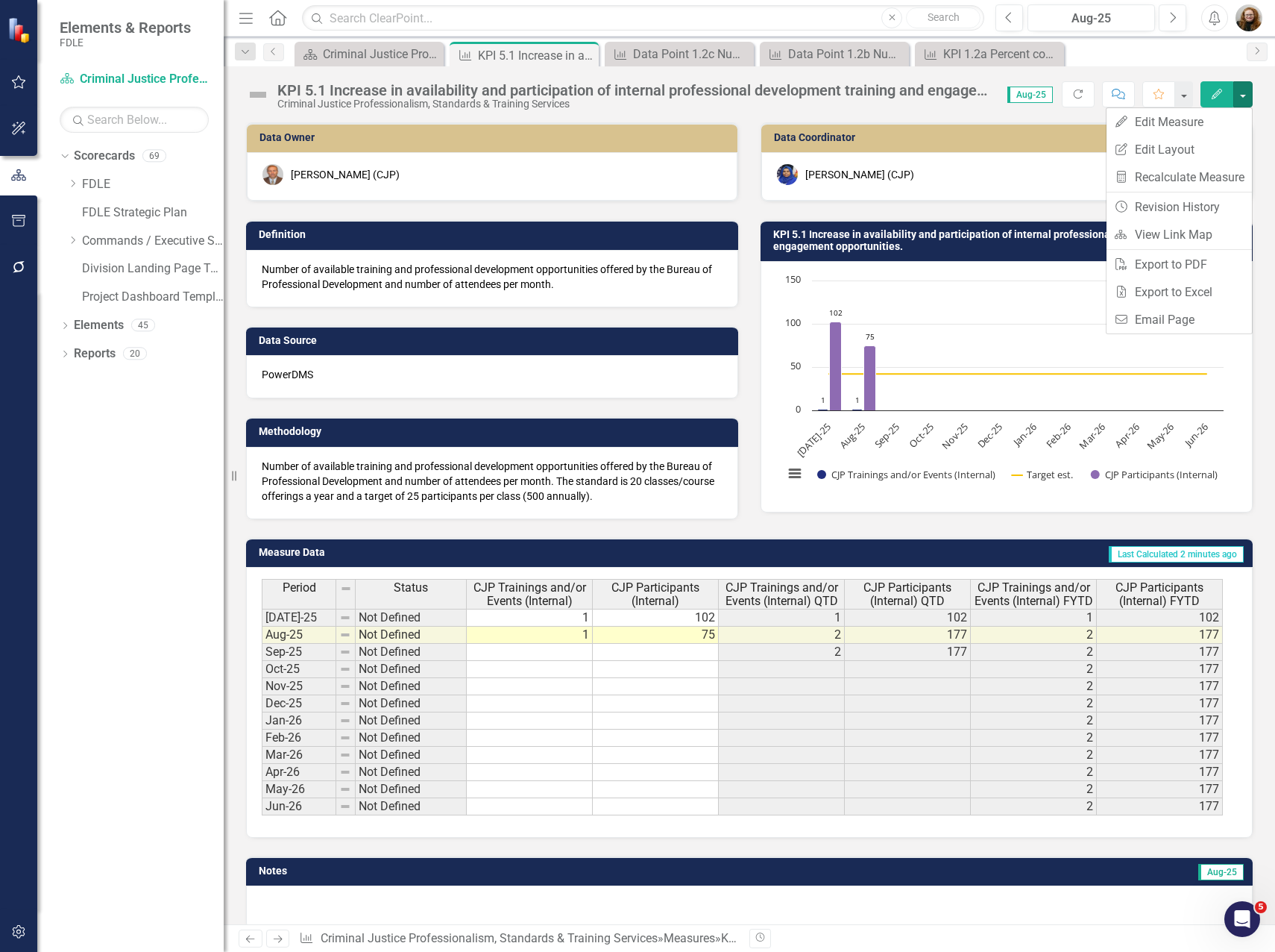
click at [1206, 93] on button "Edit" at bounding box center [1216, 94] width 33 height 26
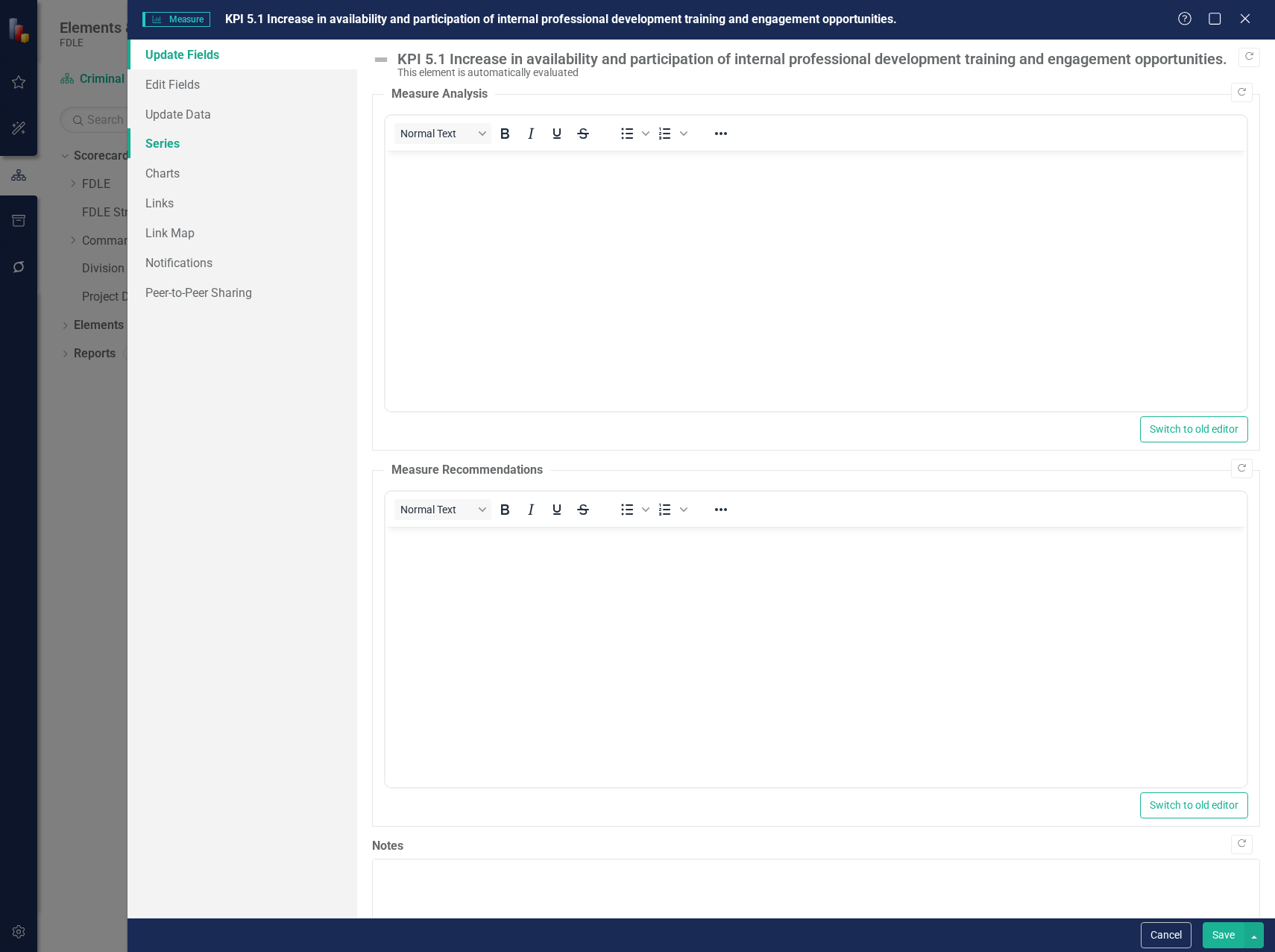
scroll to position [0, 0]
click at [163, 142] on link "Series" at bounding box center [241, 143] width 230 height 30
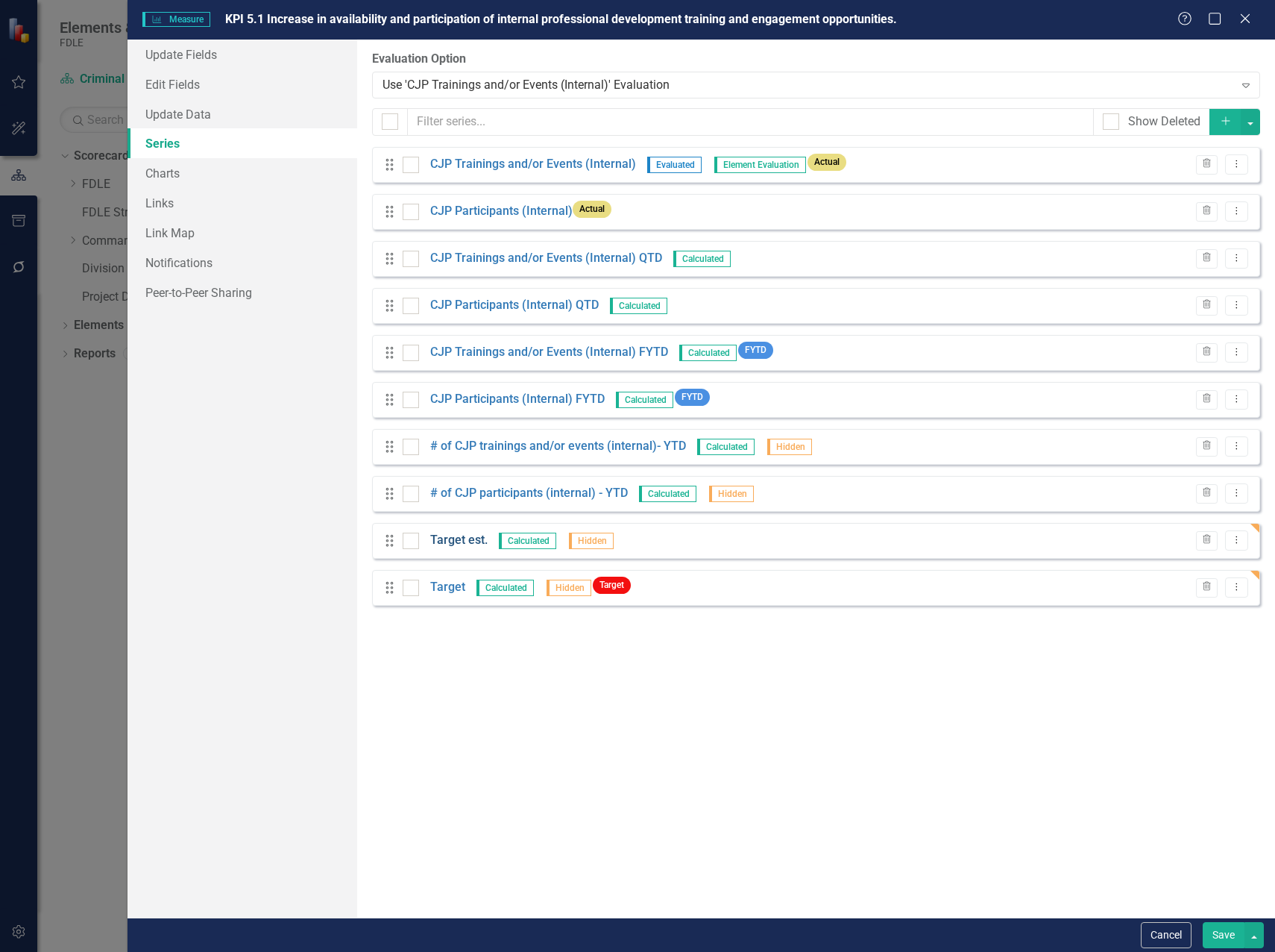
click at [459, 540] on link "Target est." at bounding box center [459, 540] width 58 height 17
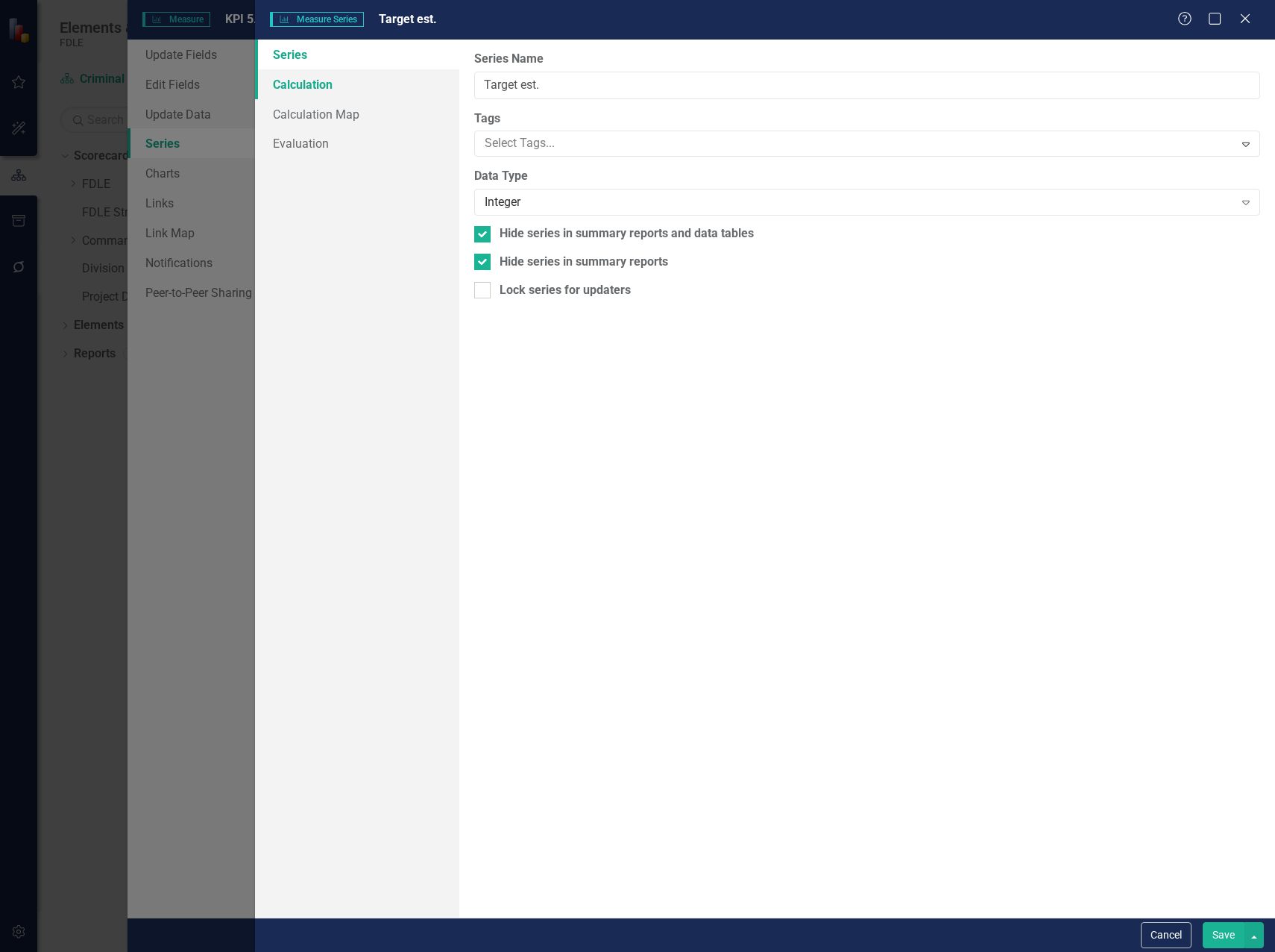
click at [291, 88] on link "Calculation" at bounding box center [358, 84] width 205 height 30
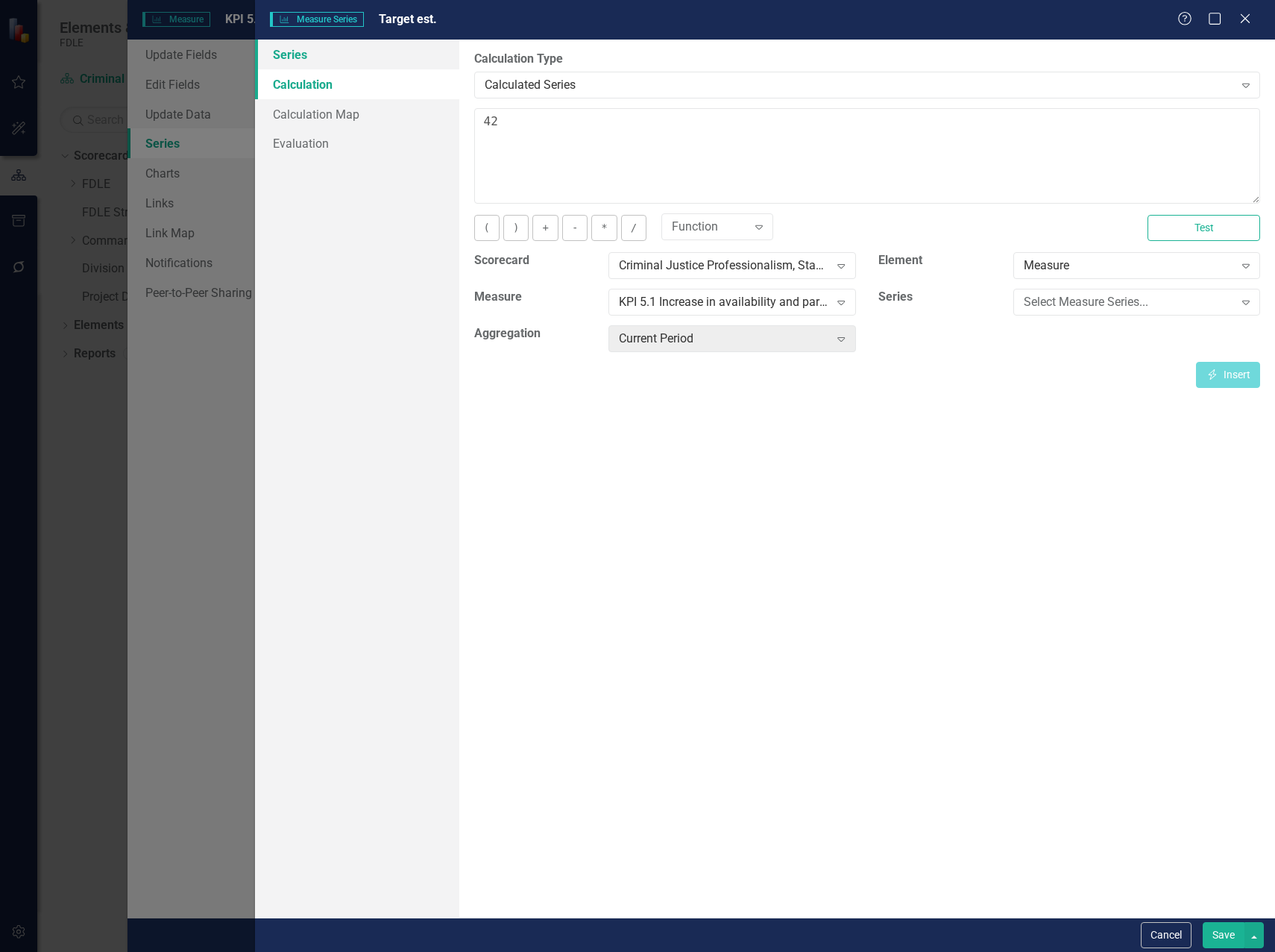
click at [285, 59] on link "Series" at bounding box center [358, 55] width 205 height 30
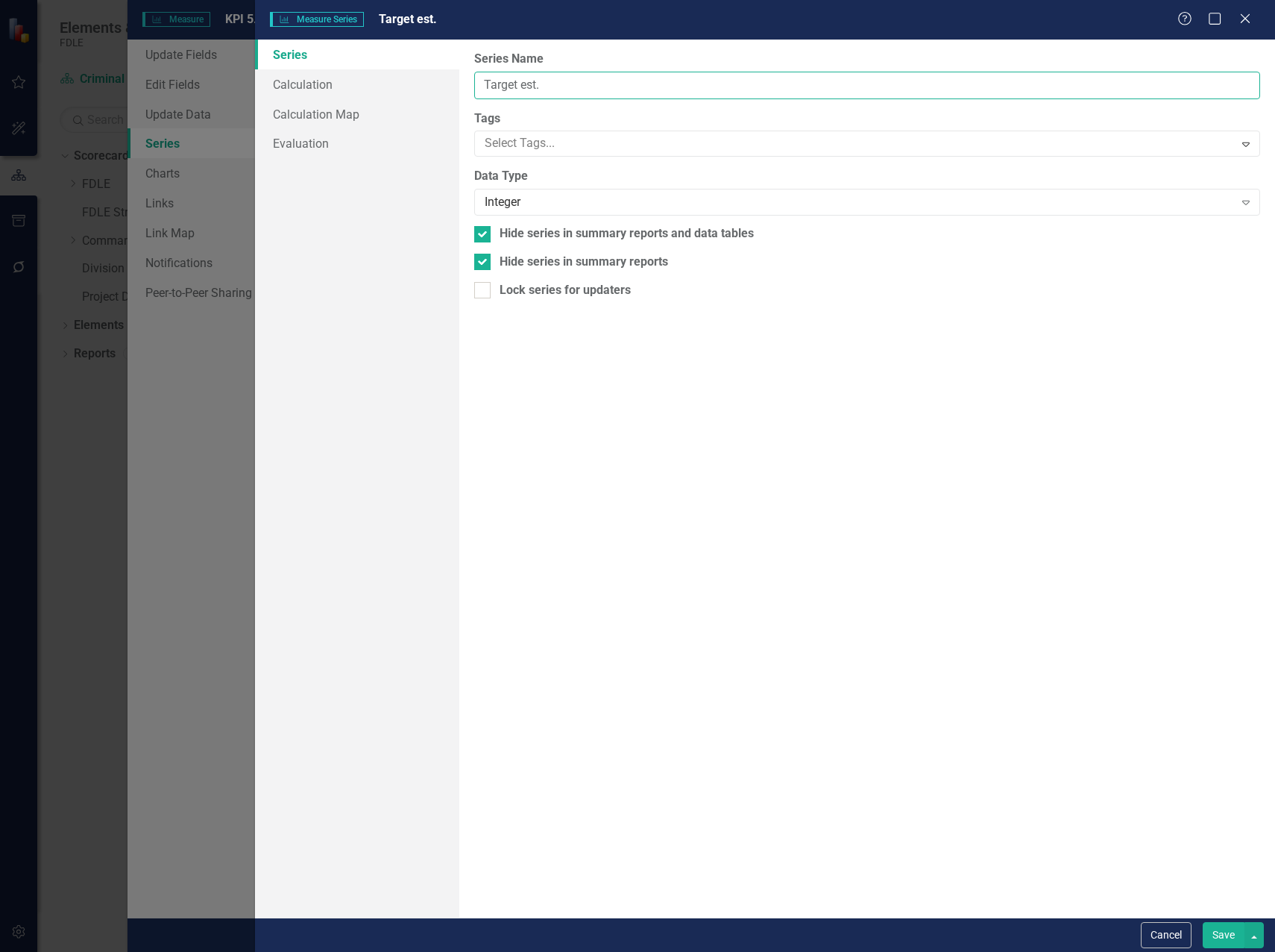
drag, startPoint x: 498, startPoint y: 91, endPoint x: 490, endPoint y: 86, distance: 9.4
click at [498, 89] on input "Target est." at bounding box center [867, 85] width 786 height 28
click at [484, 84] on input "Target est." at bounding box center [867, 85] width 786 height 28
drag, startPoint x: 580, startPoint y: 88, endPoint x: 657, endPoint y: 91, distance: 77.1
click at [657, 91] on input "Participant Target est." at bounding box center [867, 85] width 786 height 28
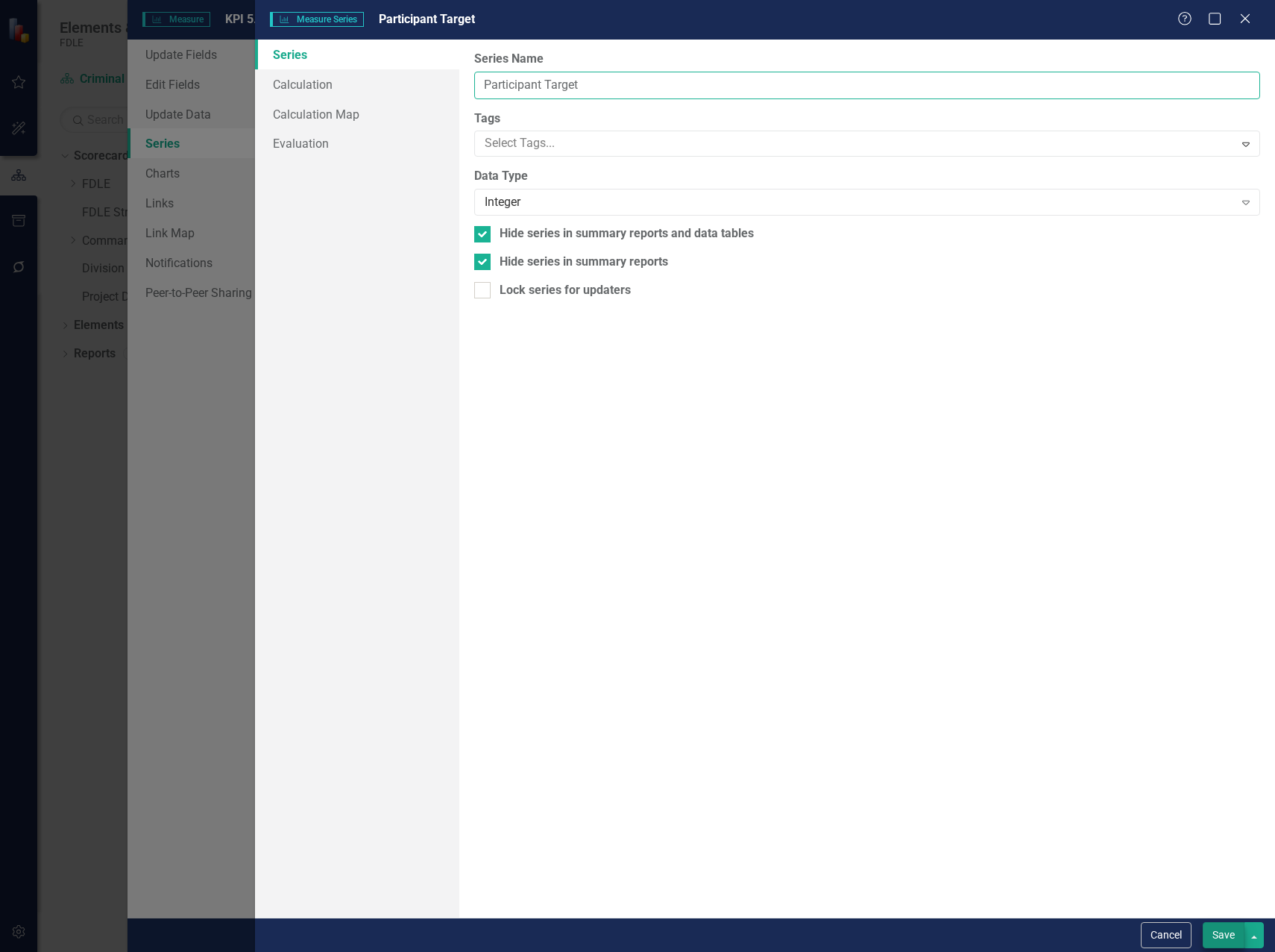
type input "Participant Target"
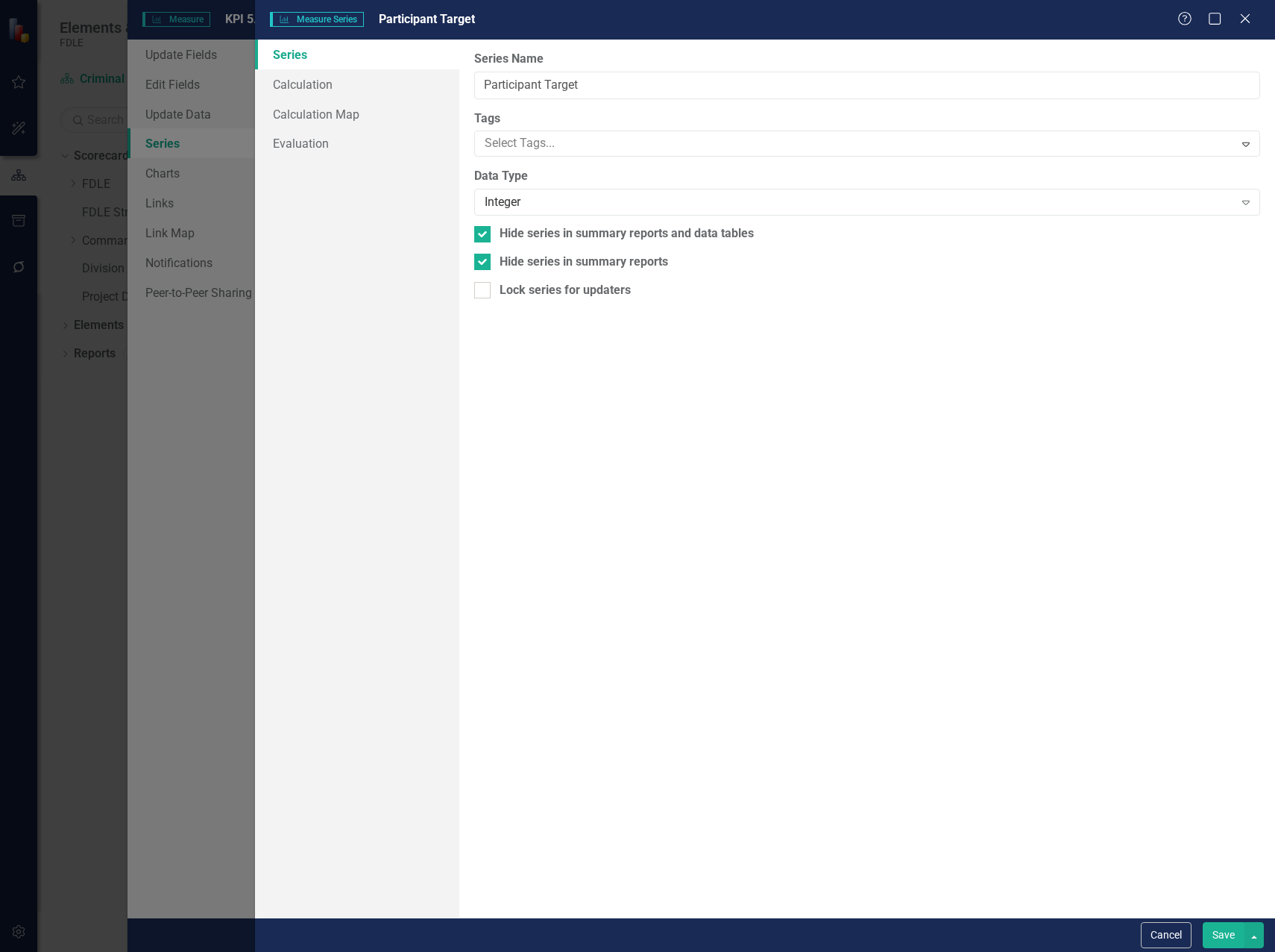
click at [1215, 937] on button "Save" at bounding box center [1224, 935] width 42 height 26
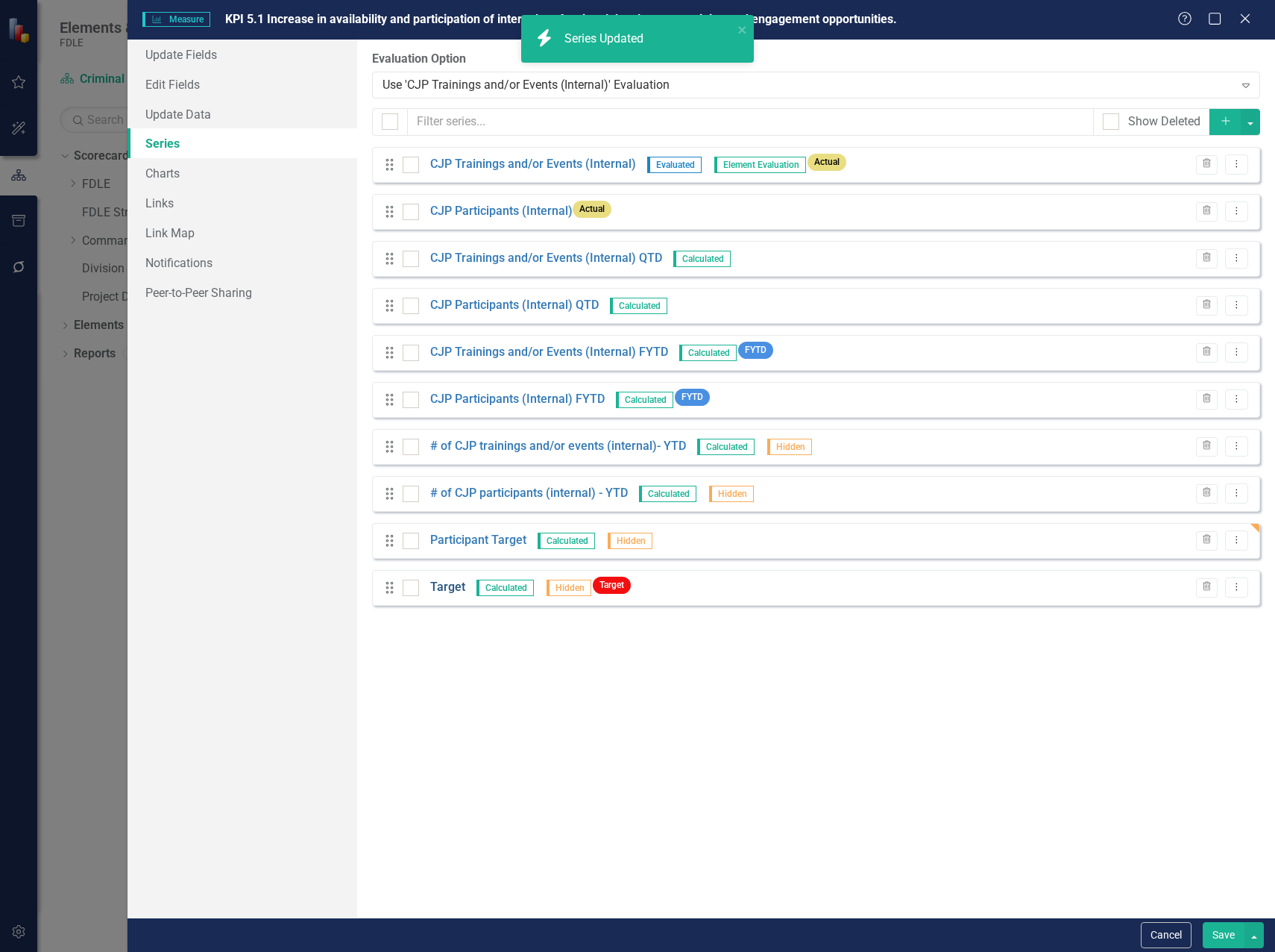
click at [448, 586] on link "Target" at bounding box center [447, 586] width 35 height 17
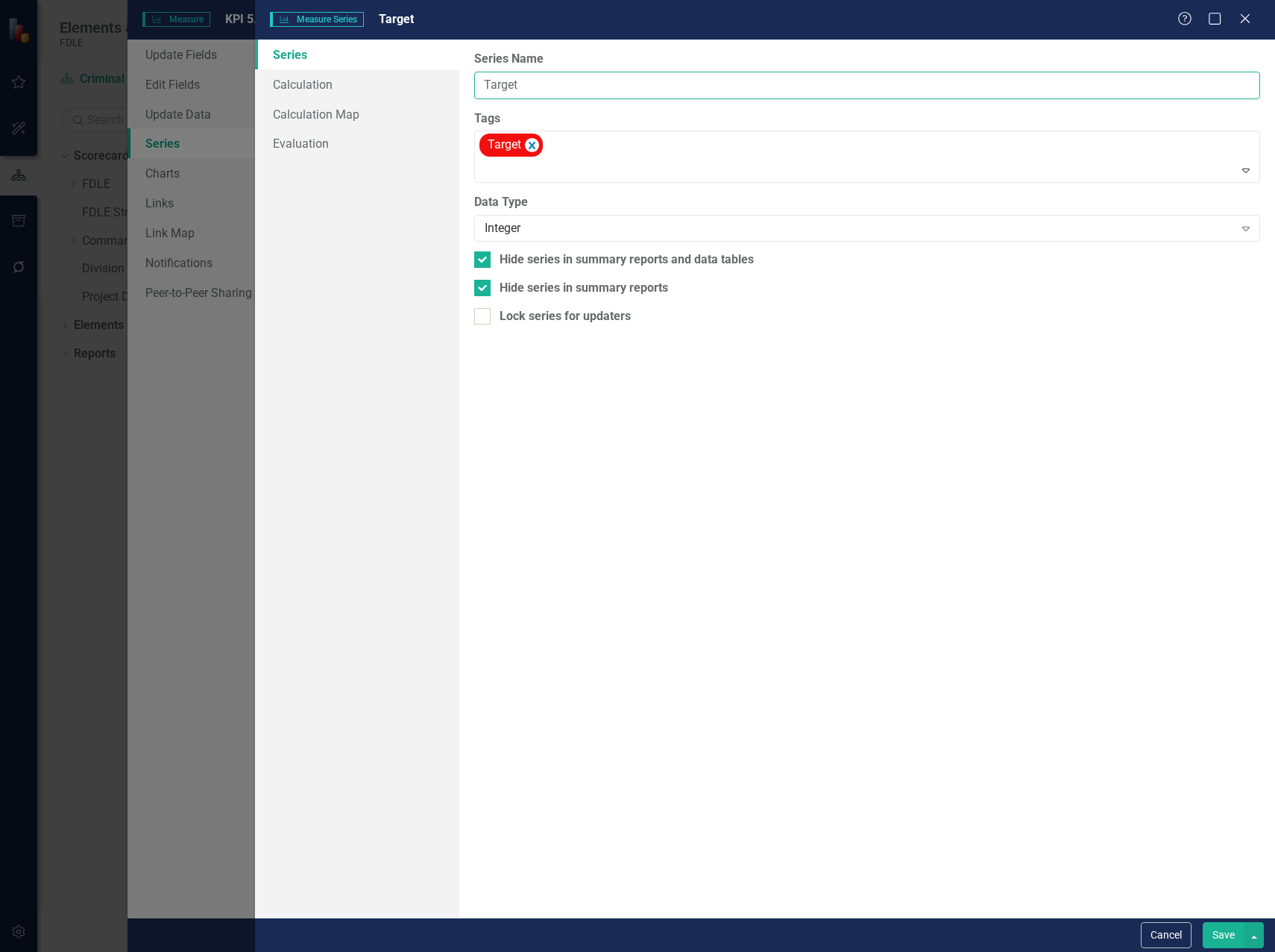
drag, startPoint x: 486, startPoint y: 85, endPoint x: 522, endPoint y: 85, distance: 36.0
click at [486, 85] on input "Target" at bounding box center [867, 85] width 786 height 28
type input "Training Target"
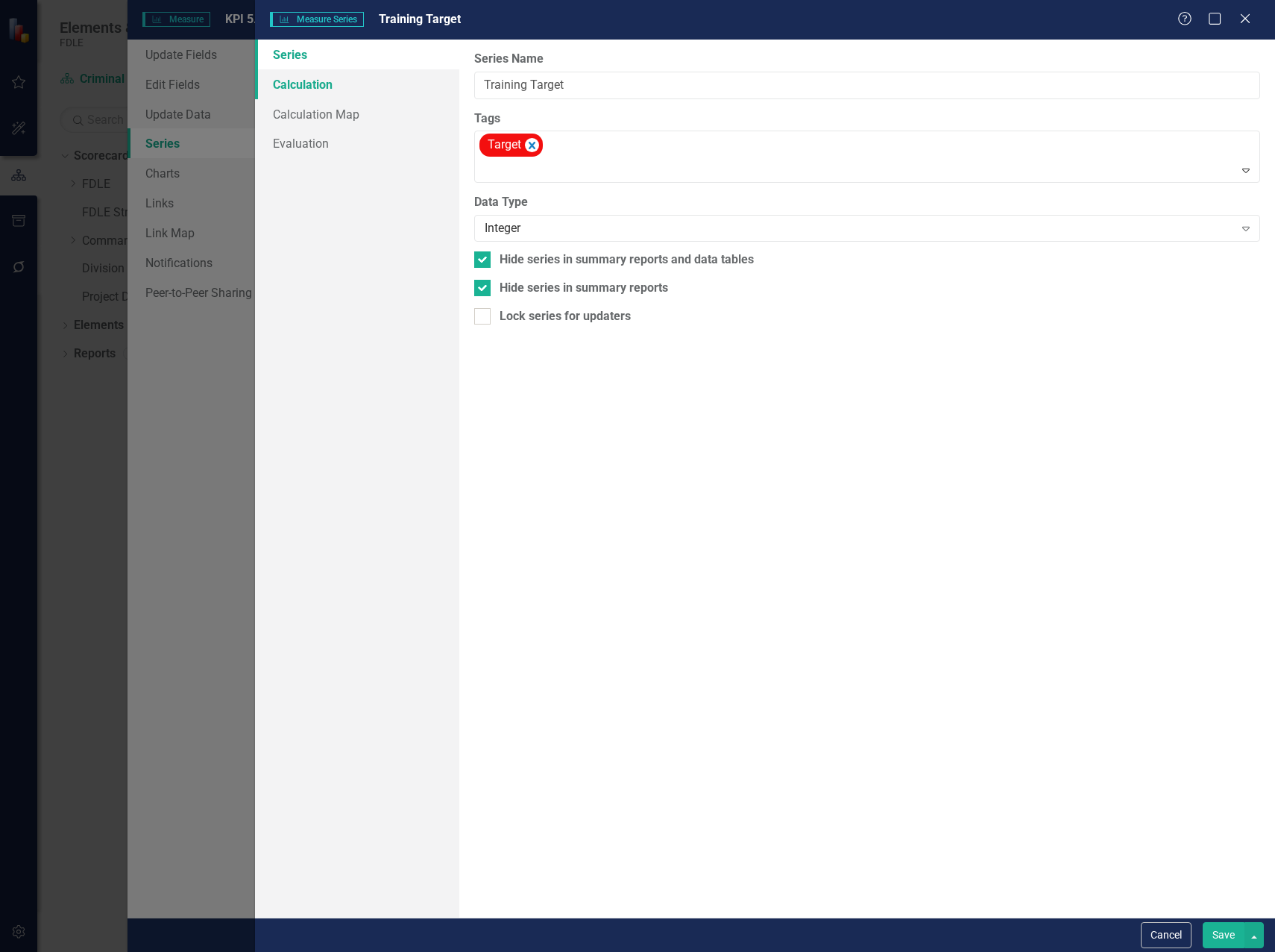
click at [287, 83] on link "Calculation" at bounding box center [358, 84] width 205 height 30
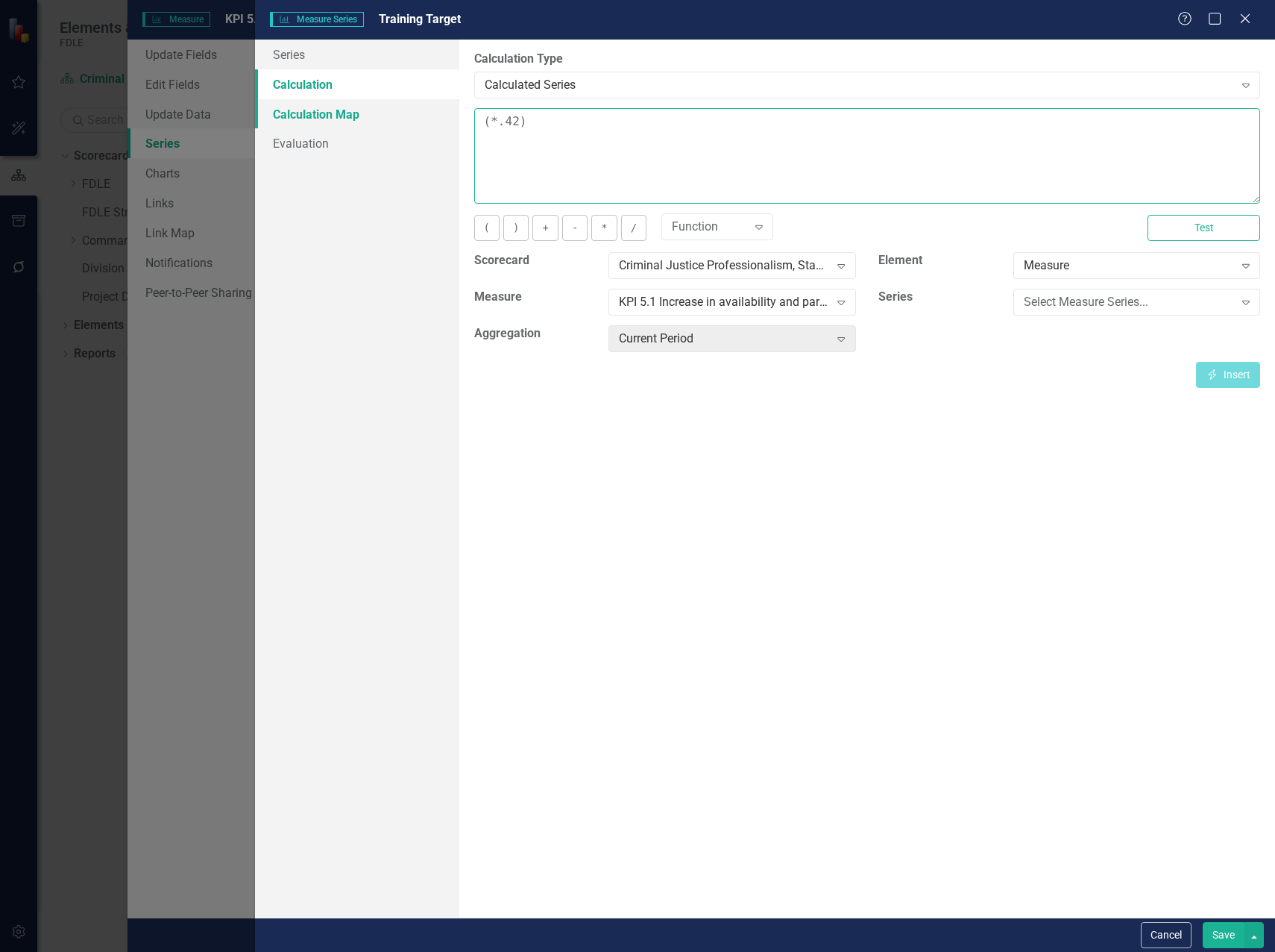
drag, startPoint x: 548, startPoint y: 118, endPoint x: 397, endPoint y: 120, distance: 151.0
click at [395, 118] on div "Series Calculation Calculation Map Evaluation From this page, you can edit the …" at bounding box center [765, 478] width 1021 height 877
type textarea "5"
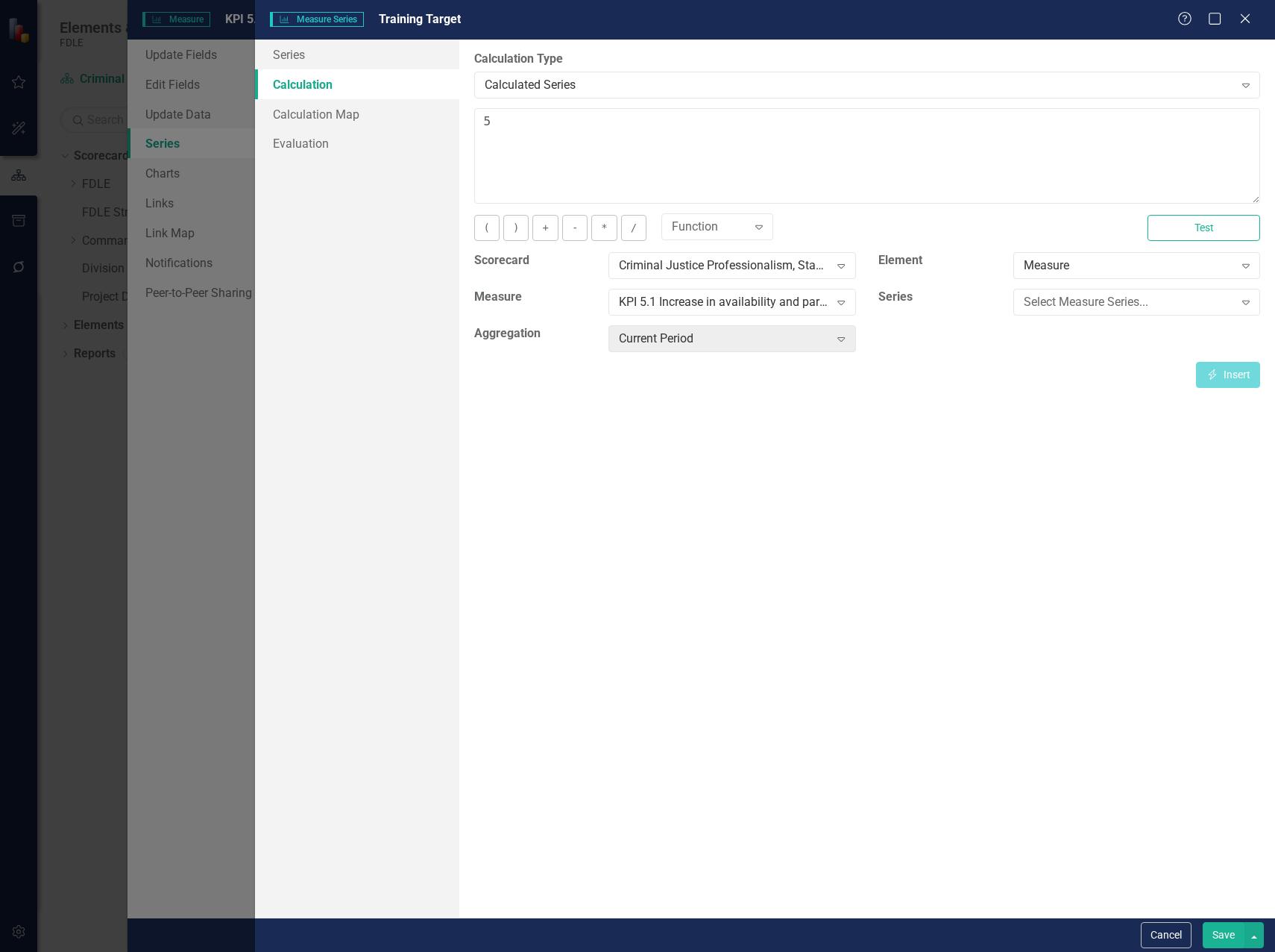
click at [1220, 934] on button "Save" at bounding box center [1224, 935] width 42 height 26
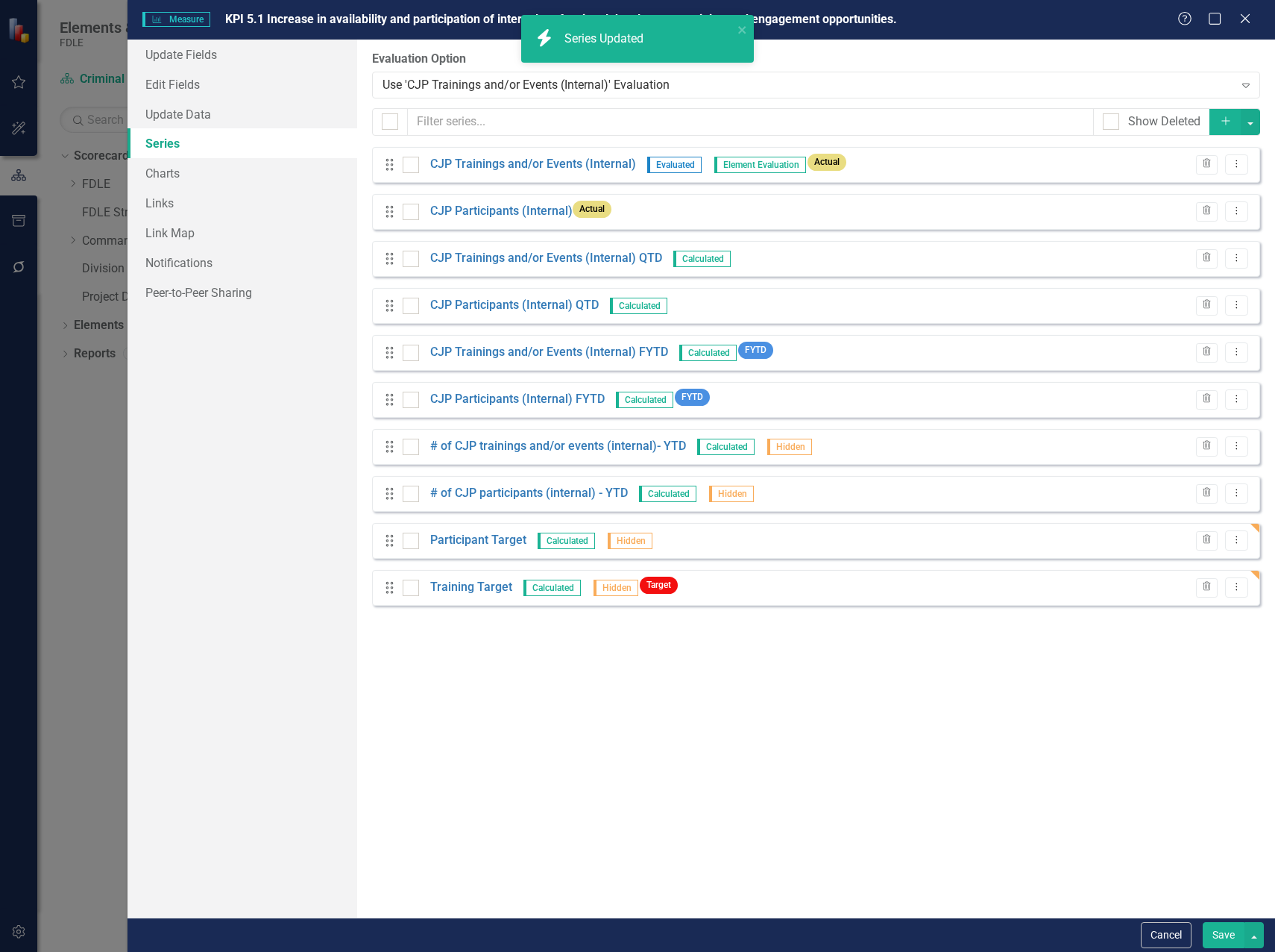
click at [1224, 936] on button "Save" at bounding box center [1224, 935] width 42 height 26
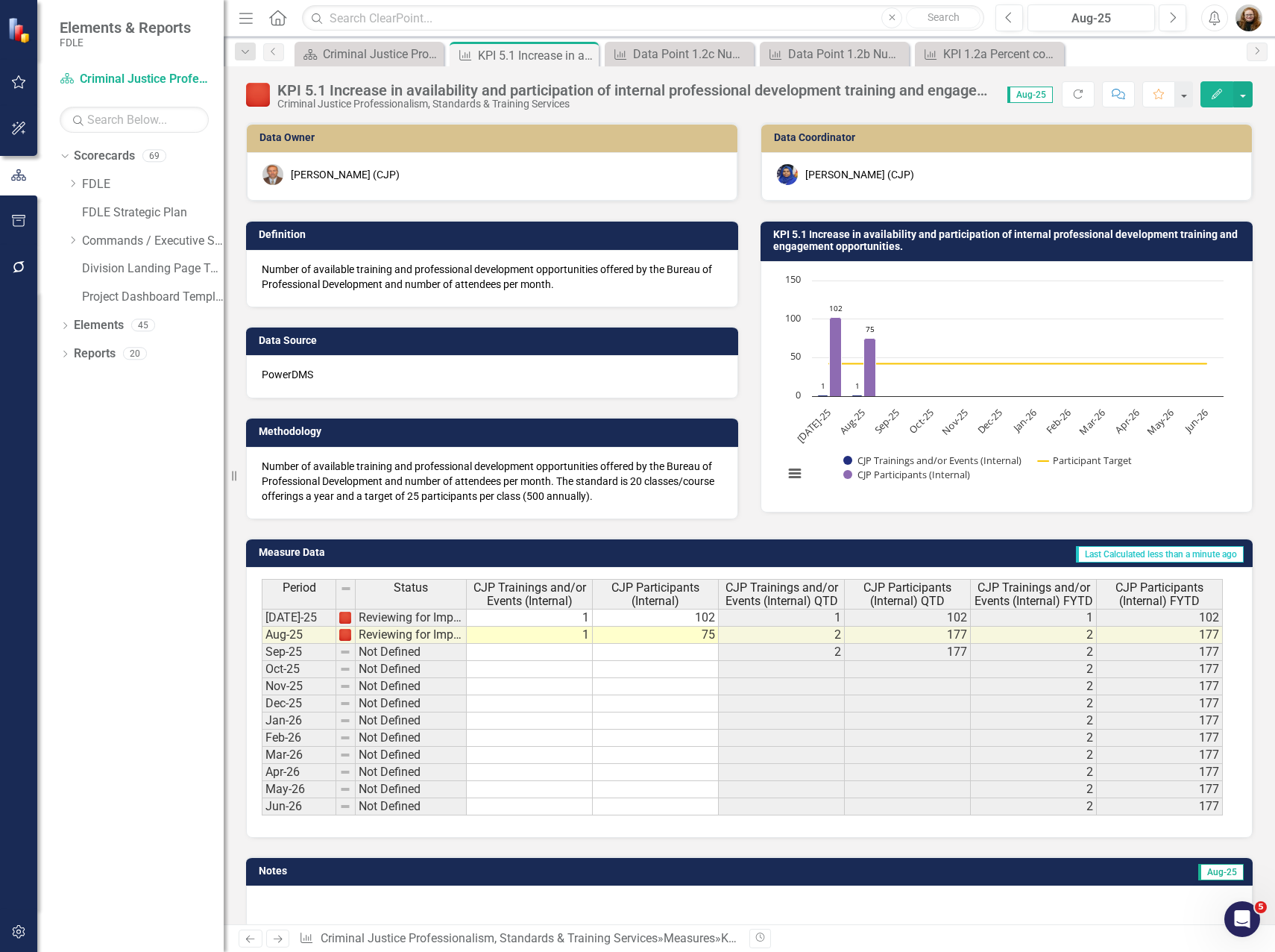
click at [922, 247] on h3 "KPI 5.1 Increase in availability and participation of internal professional dev…" at bounding box center [1009, 239] width 472 height 23
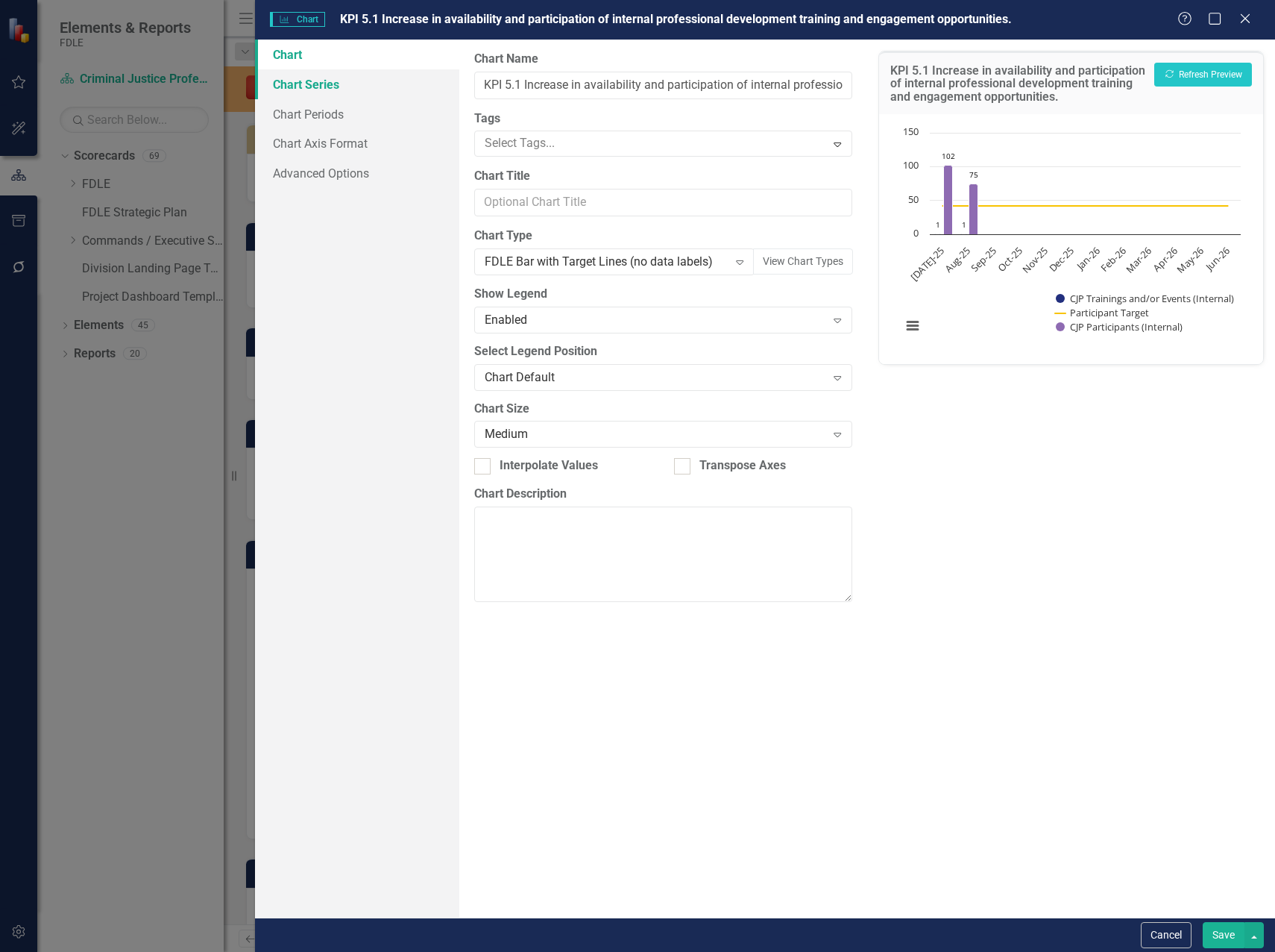
click at [312, 91] on link "Chart Series" at bounding box center [358, 84] width 205 height 30
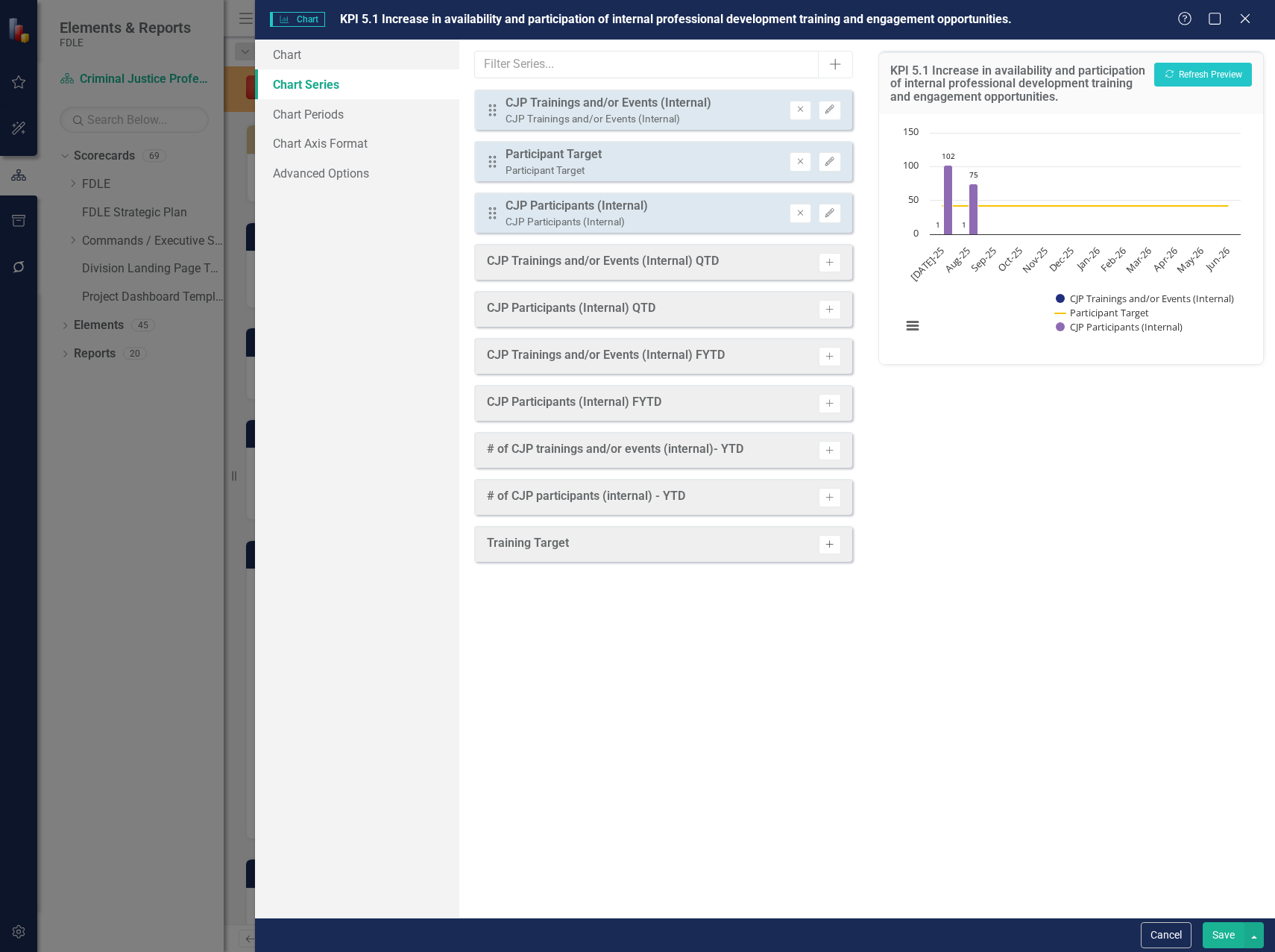
click at [824, 549] on button "Activate" at bounding box center [830, 545] width 22 height 20
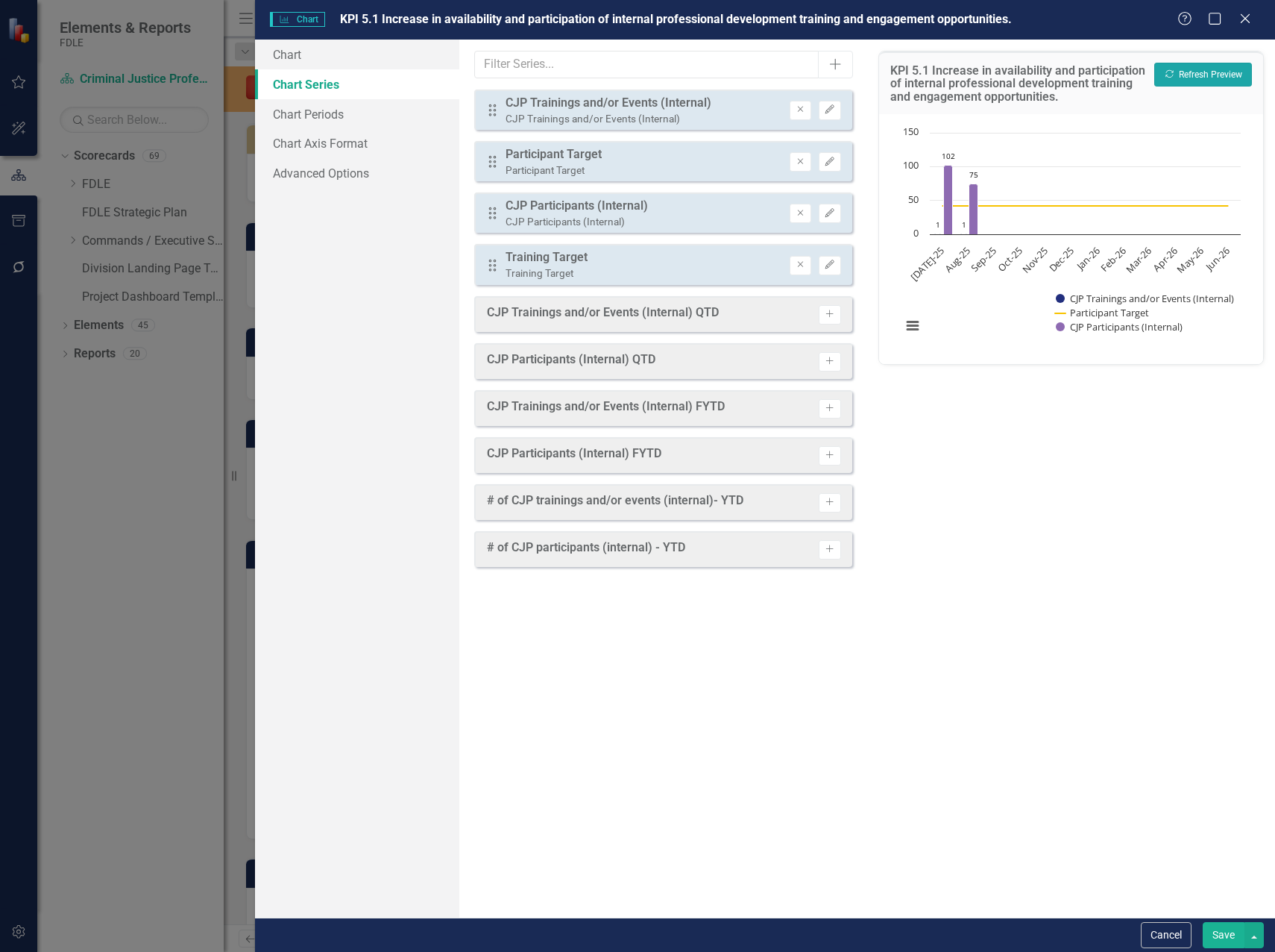
click at [1224, 74] on button "Recalculate Refresh Preview" at bounding box center [1203, 75] width 97 height 24
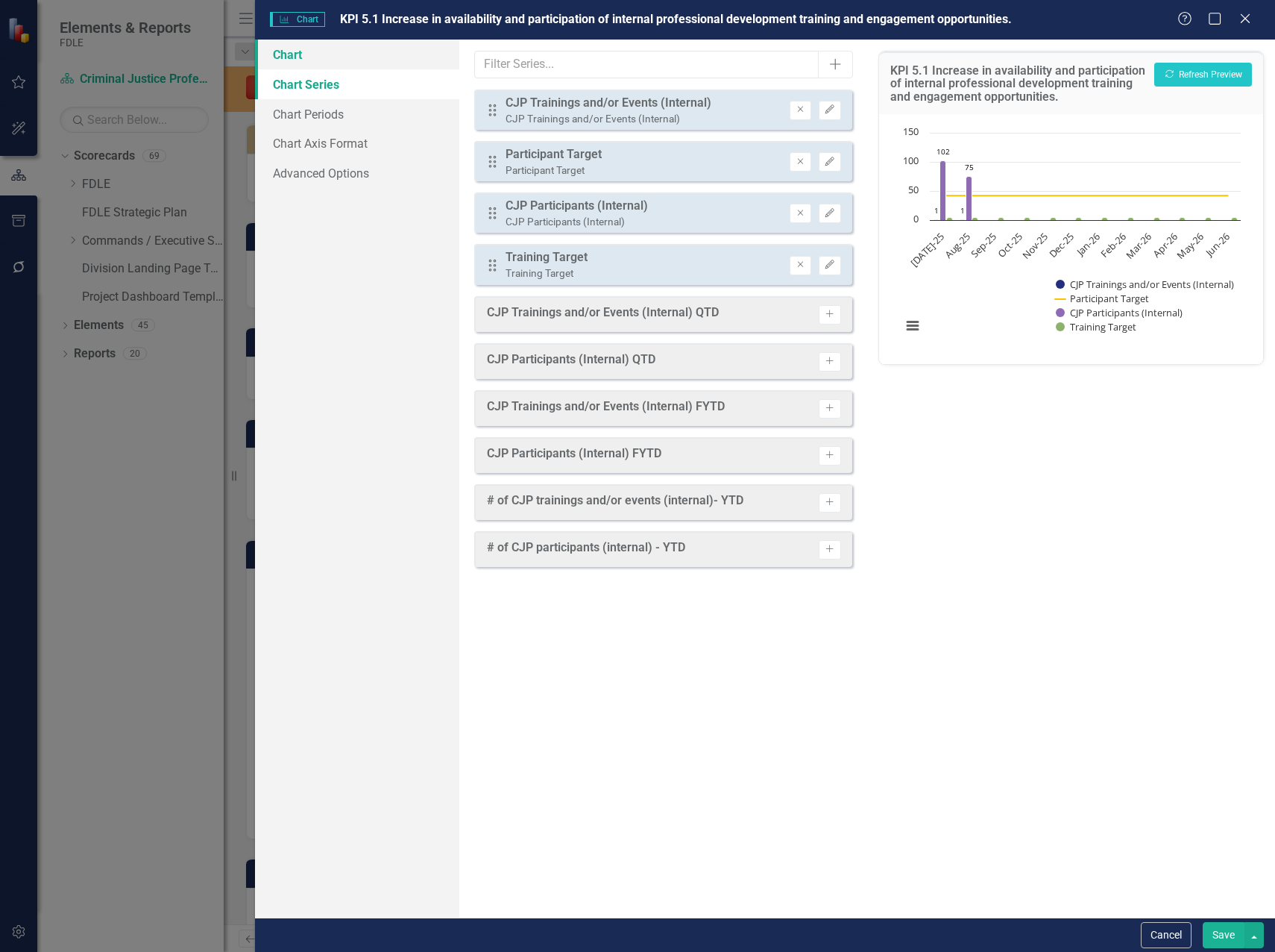
click at [293, 62] on link "Chart" at bounding box center [358, 55] width 205 height 30
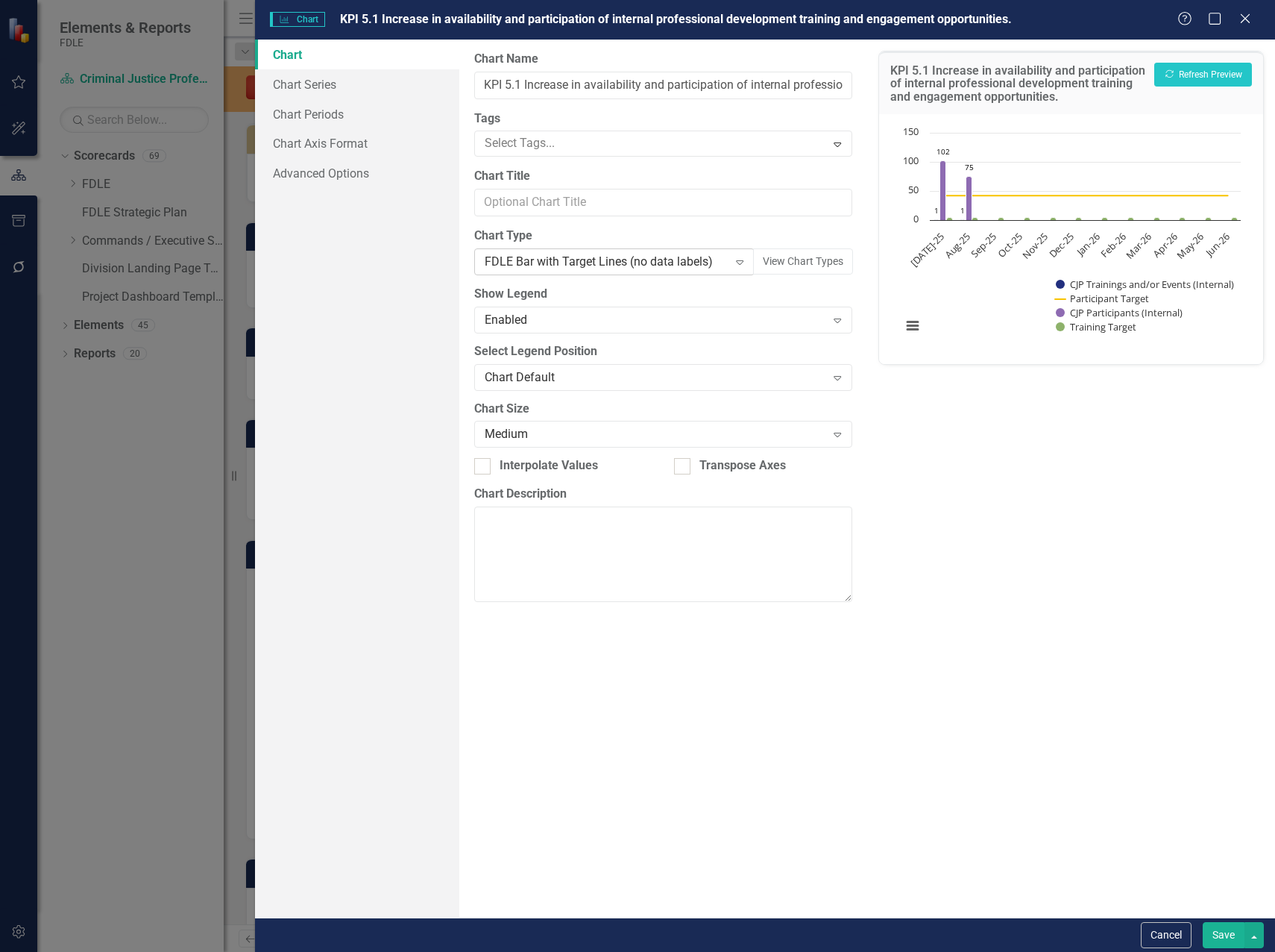
click at [597, 255] on div "FDLE Bar with Target Lines (no data labels)" at bounding box center [606, 261] width 243 height 17
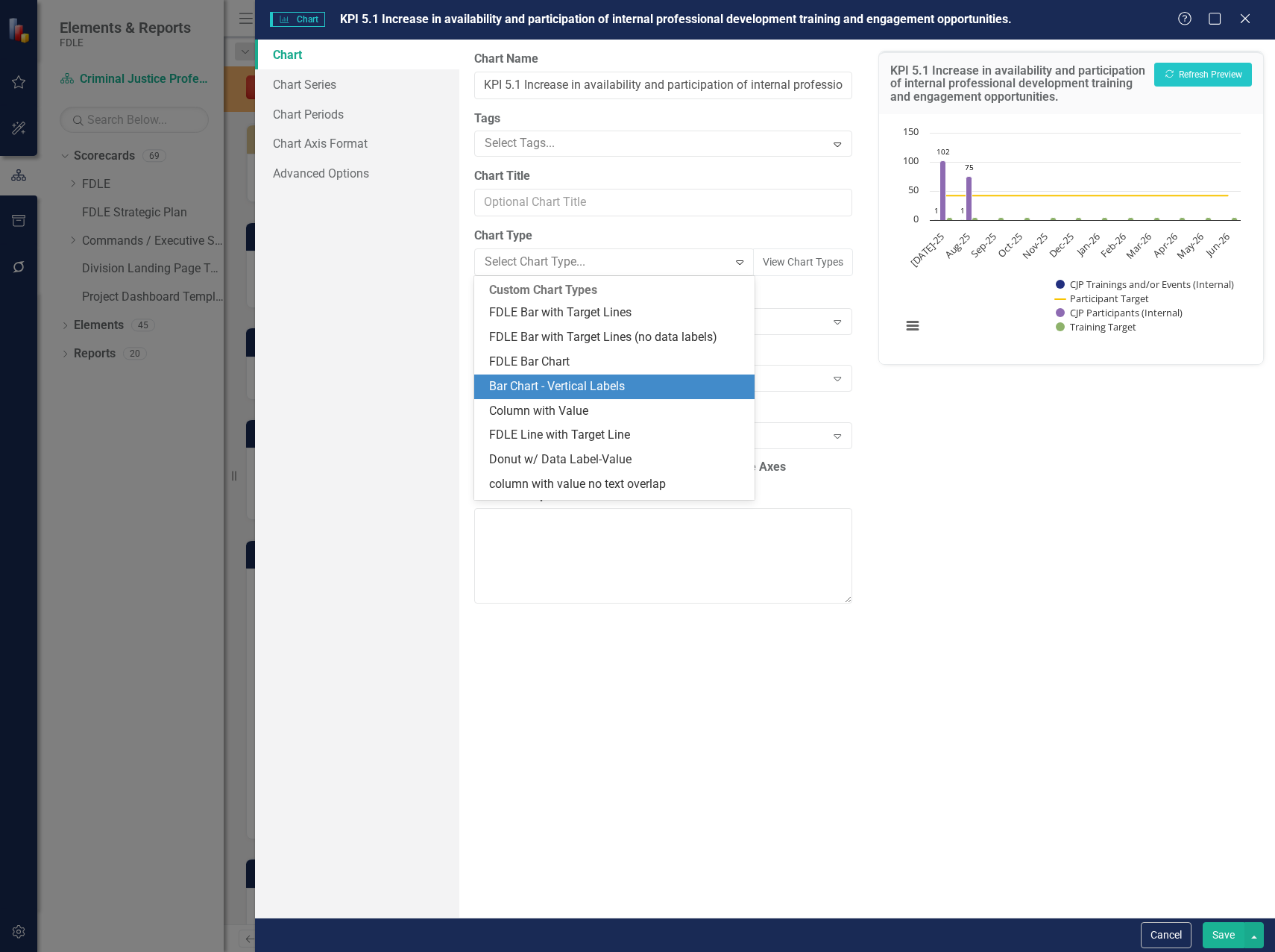
scroll to position [1313, 0]
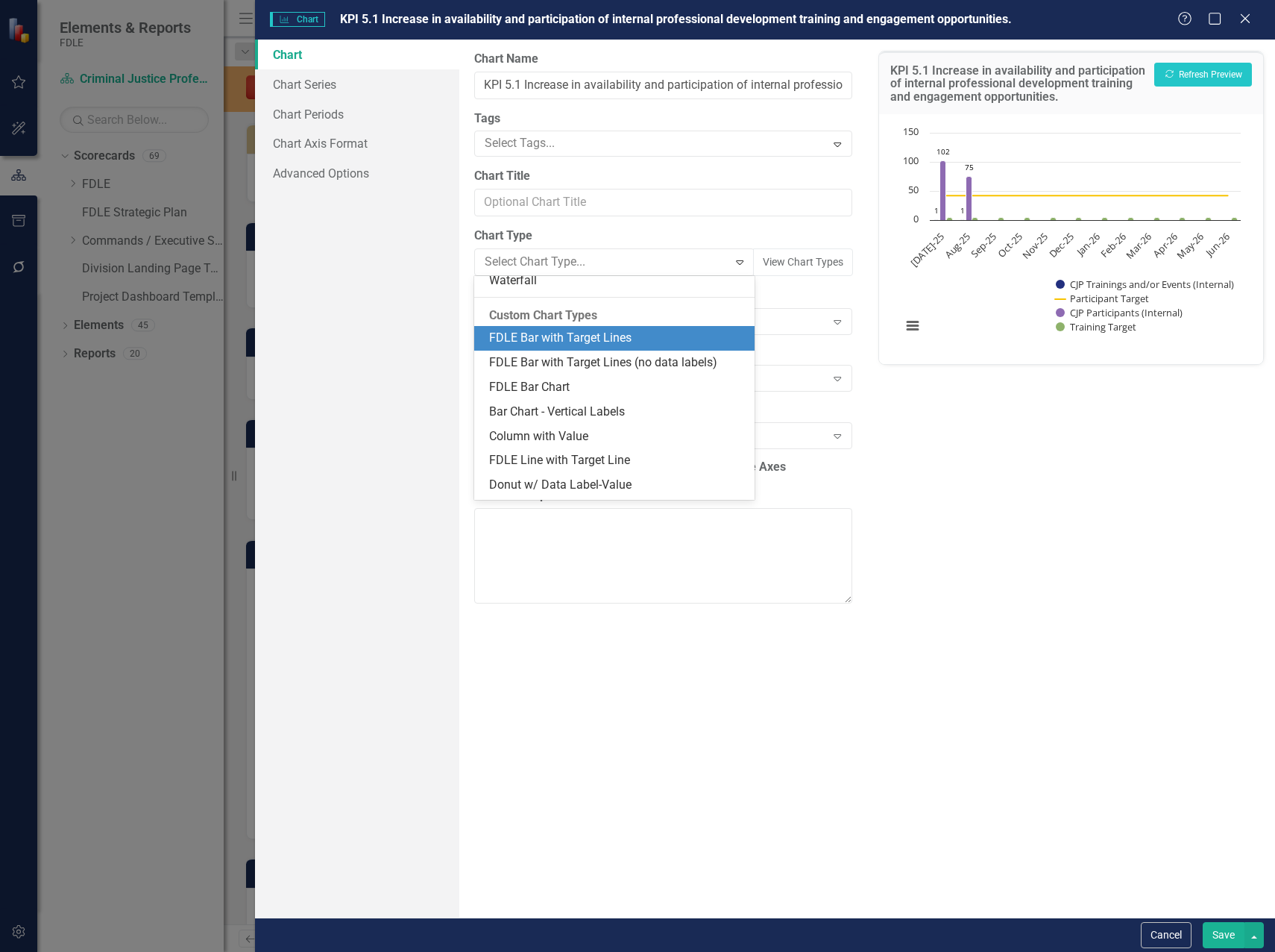
click at [683, 346] on div "FDLE Bar with Target Lines" at bounding box center [617, 338] width 256 height 17
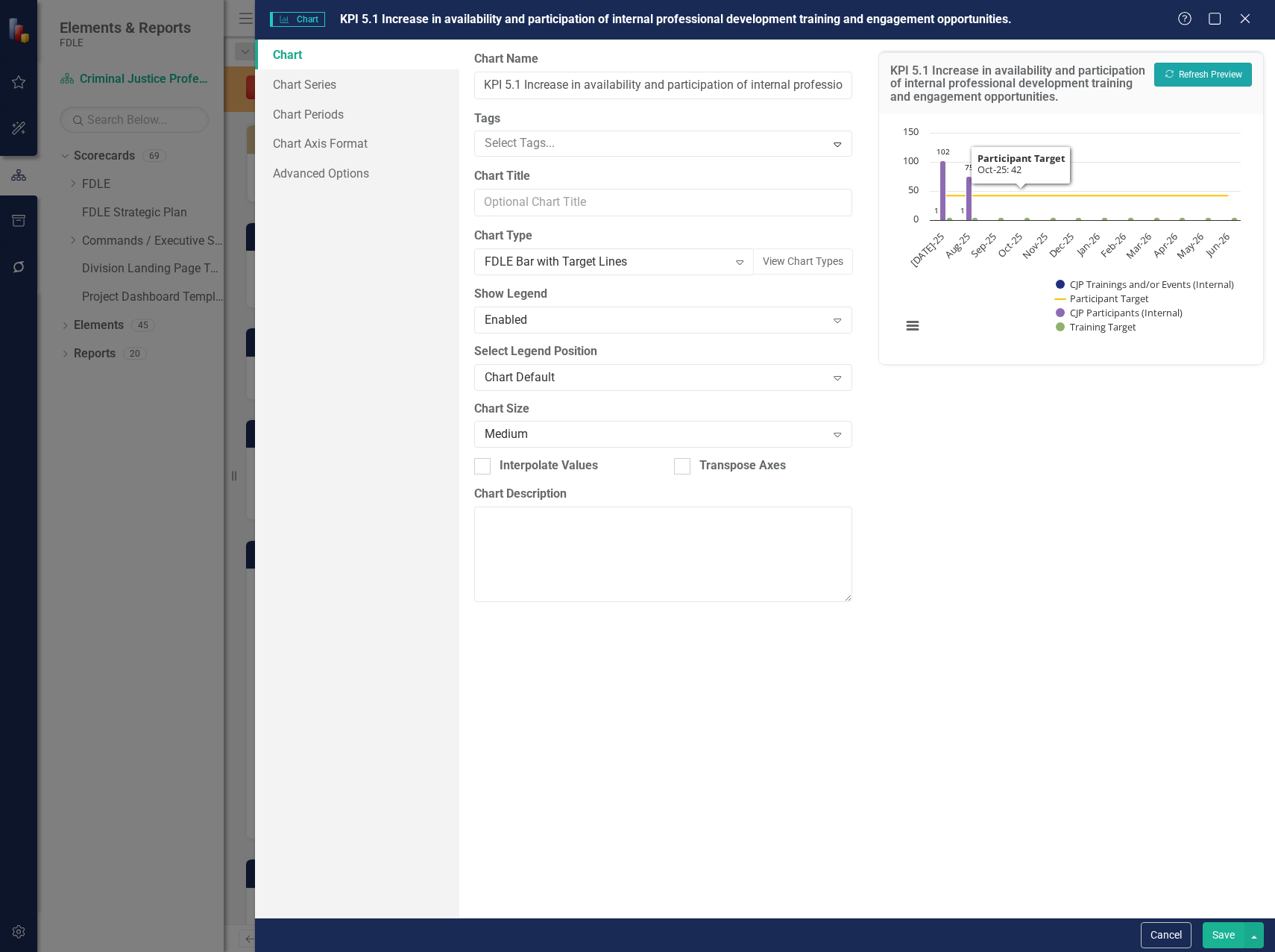
click at [1191, 69] on button "Recalculate Refresh Preview" at bounding box center [1203, 75] width 97 height 24
click at [305, 107] on link "Chart Periods" at bounding box center [358, 114] width 205 height 30
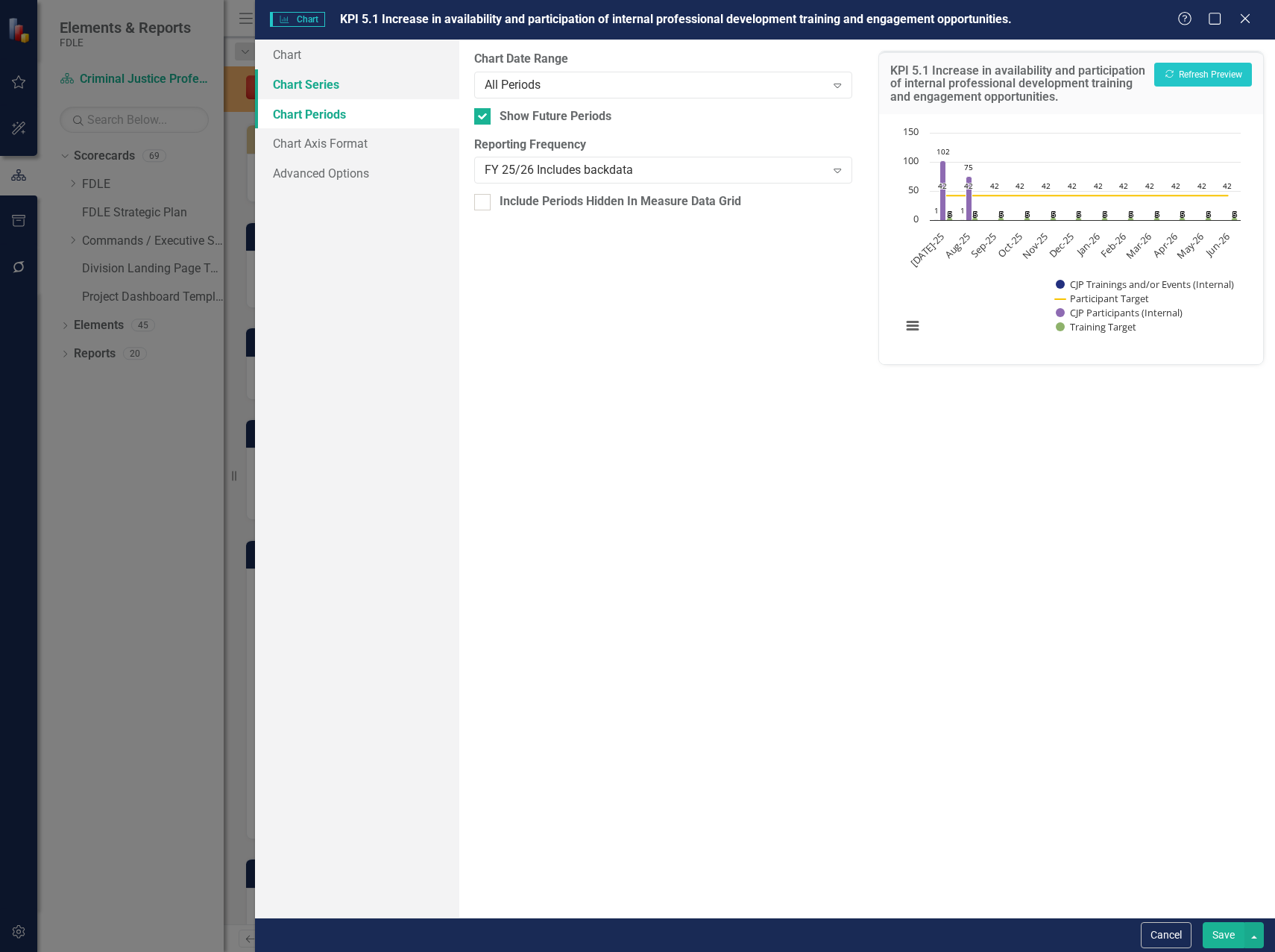
click at [307, 87] on link "Chart Series" at bounding box center [358, 84] width 205 height 30
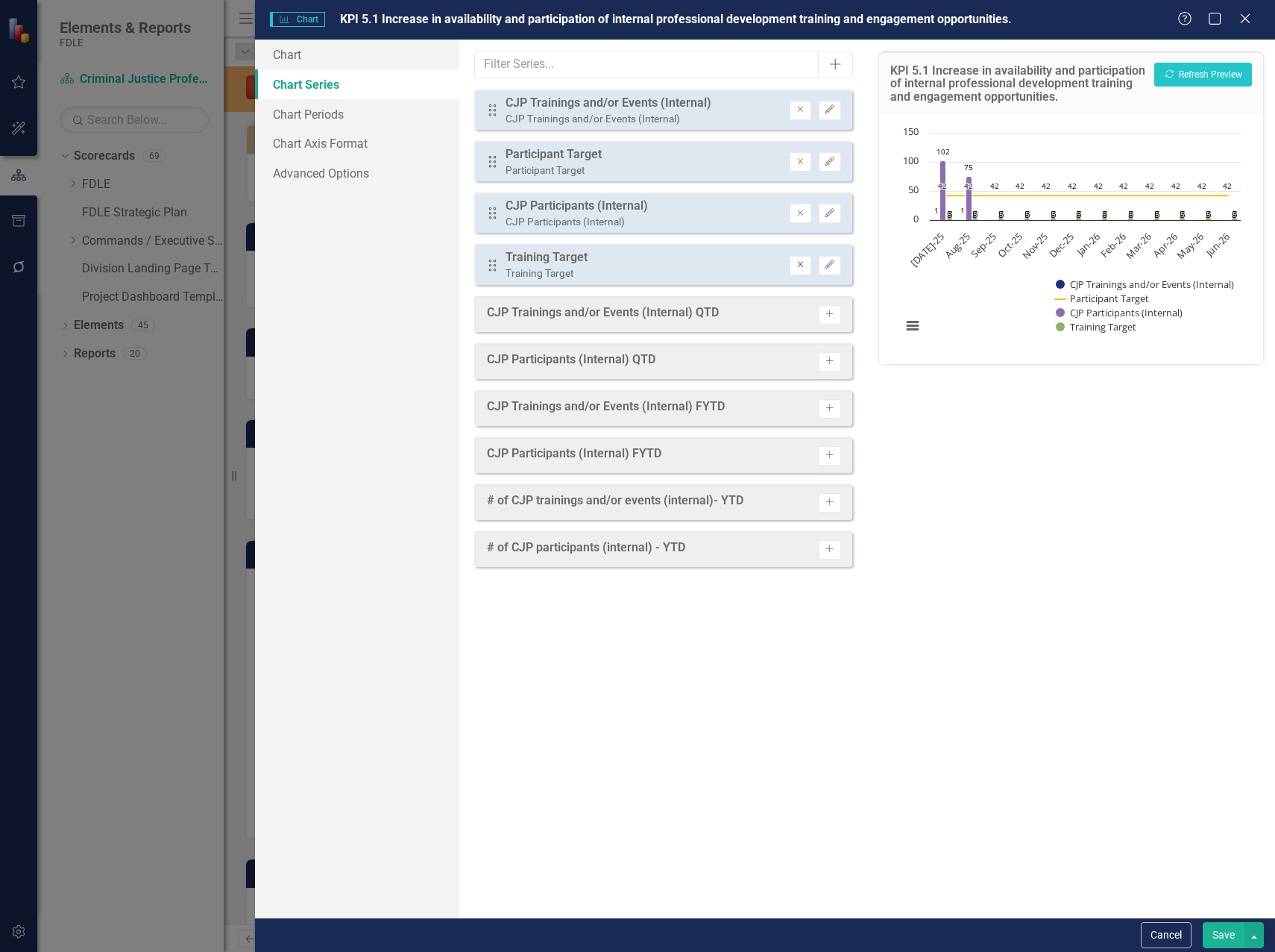
click at [796, 267] on icon "Remove" at bounding box center [800, 264] width 11 height 9
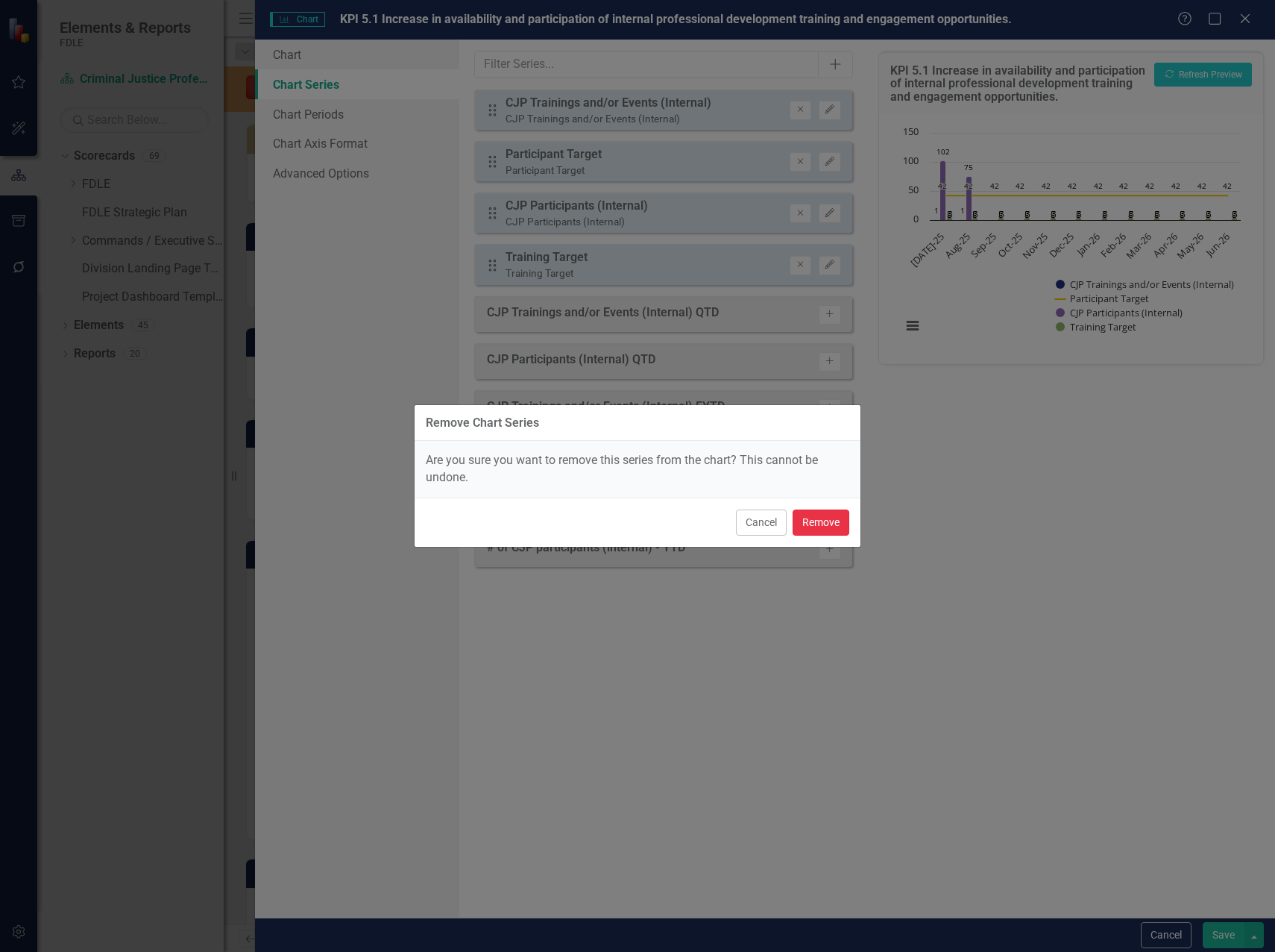
click at [825, 531] on button "Remove" at bounding box center [821, 523] width 57 height 26
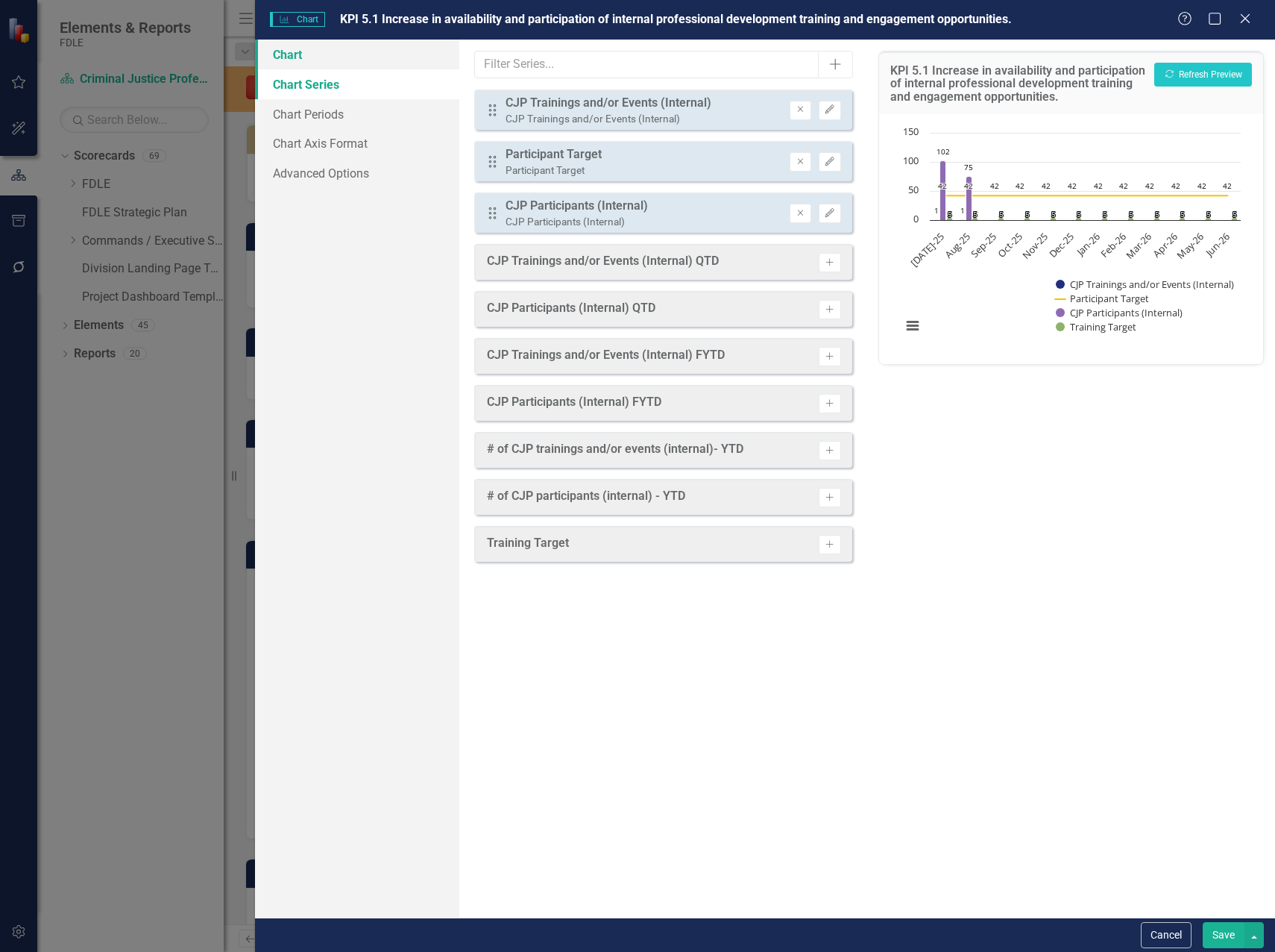
click at [293, 59] on link "Chart" at bounding box center [358, 55] width 205 height 30
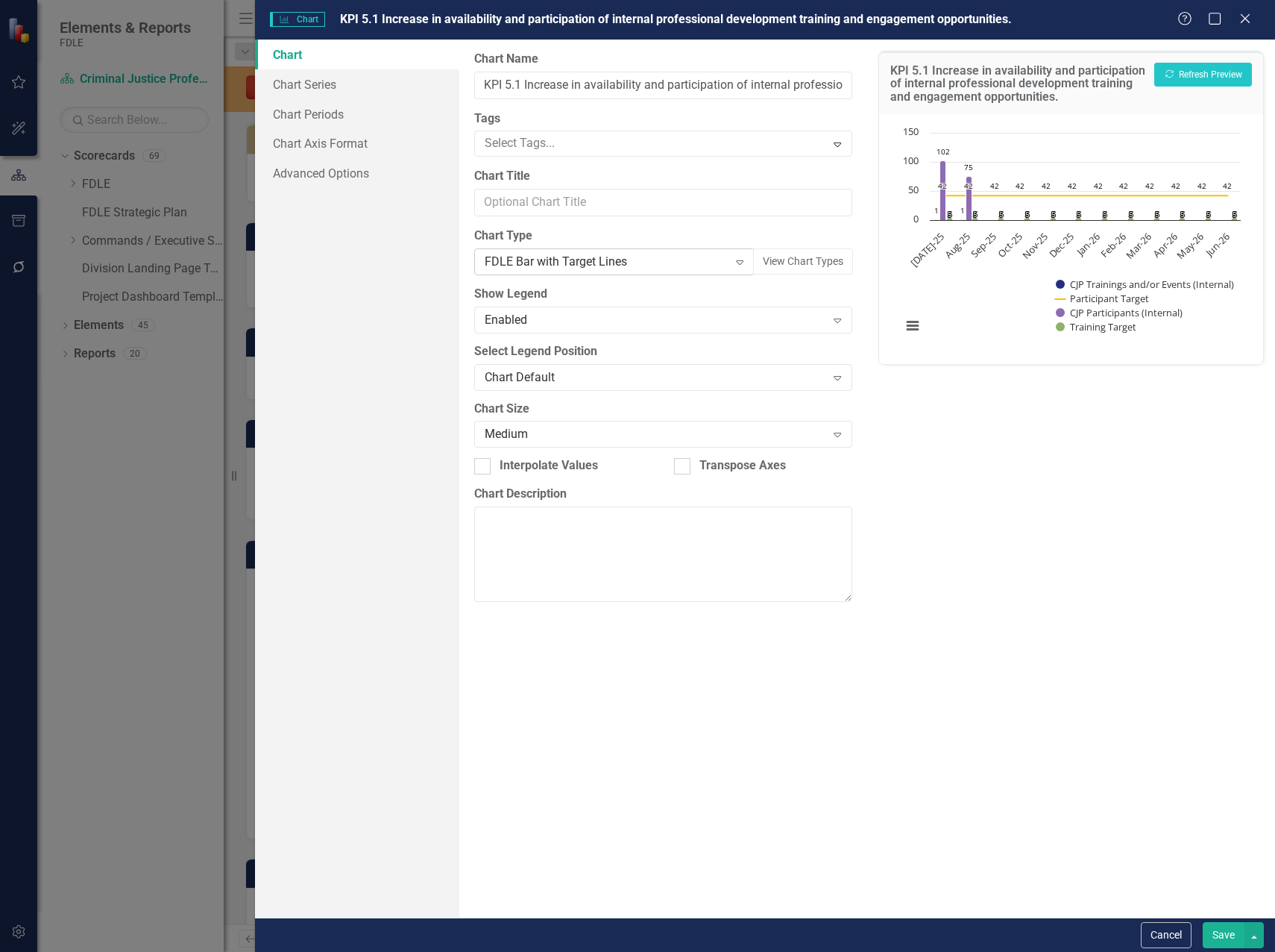
click at [638, 255] on div "FDLE Bar with Target Lines" at bounding box center [606, 261] width 243 height 17
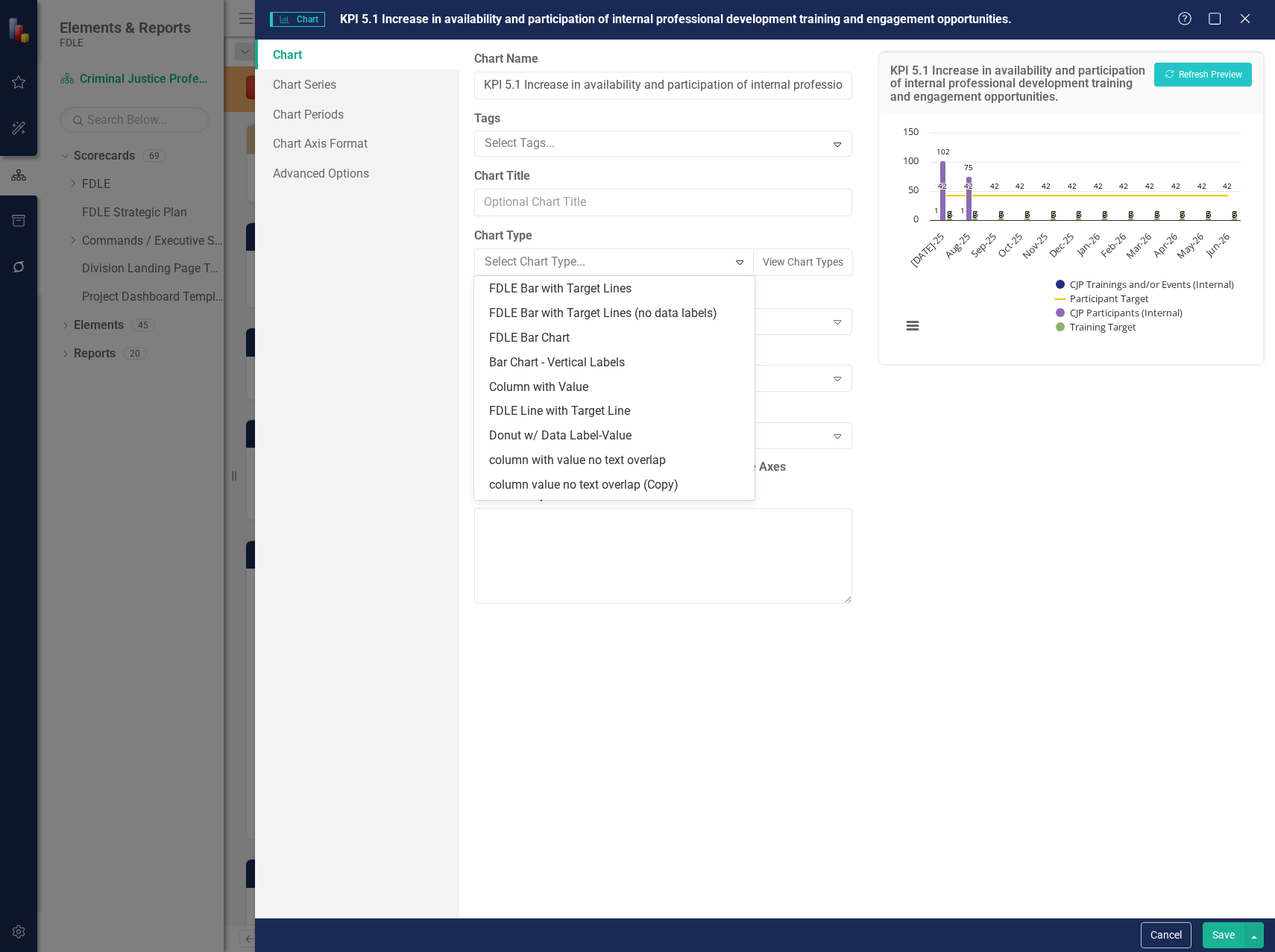
scroll to position [1363, 0]
click at [648, 311] on div "FDLE Bar with Target Lines (no data labels)" at bounding box center [617, 311] width 256 height 17
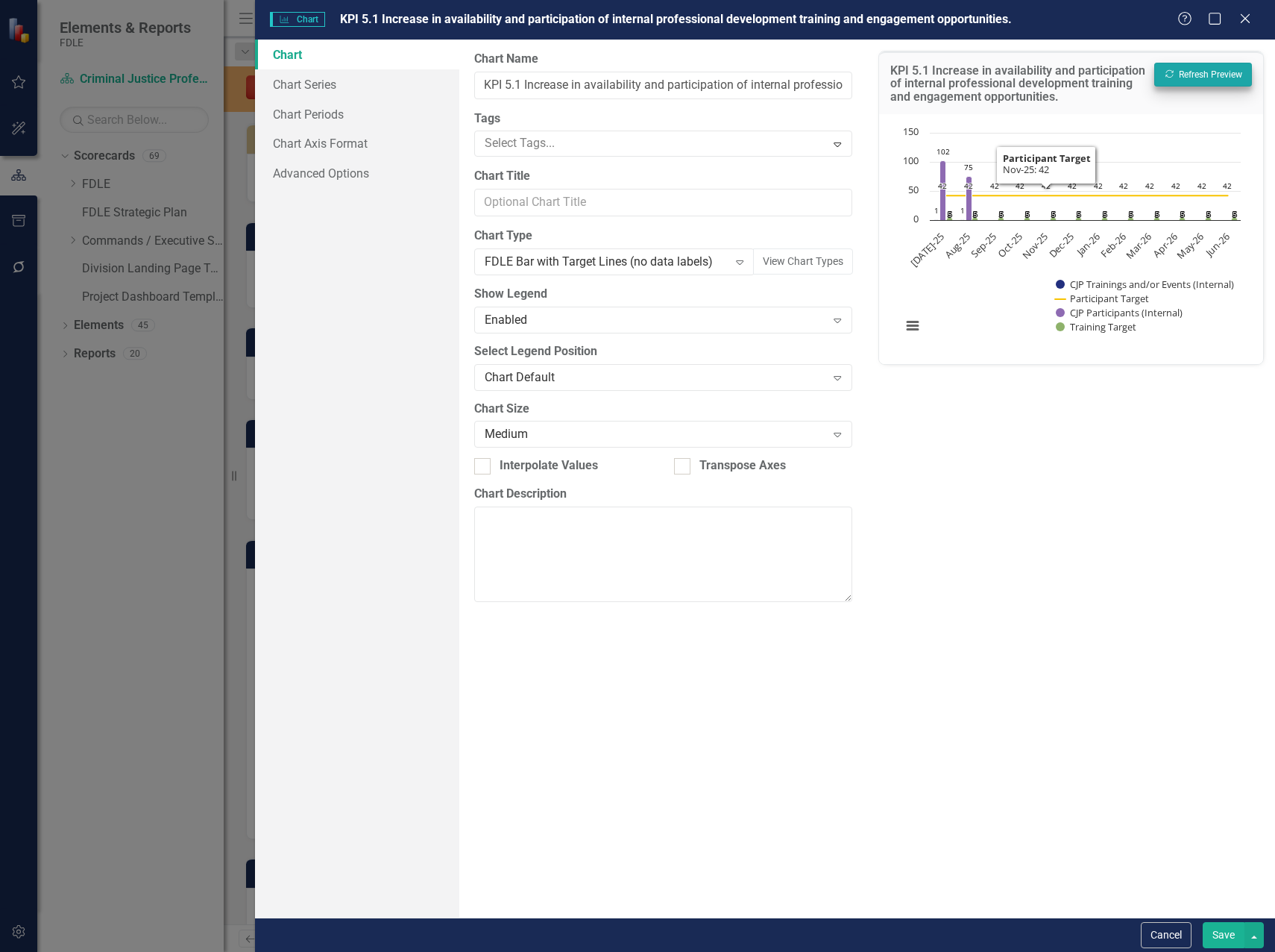
drag, startPoint x: 1209, startPoint y: 52, endPoint x: 1201, endPoint y: 65, distance: 15.3
click at [1201, 65] on div "KPI 5.1 Increase in availability and participation of internal professional dev…" at bounding box center [1071, 82] width 385 height 63
click at [1200, 71] on button "Recalculate Refresh Preview" at bounding box center [1203, 75] width 97 height 24
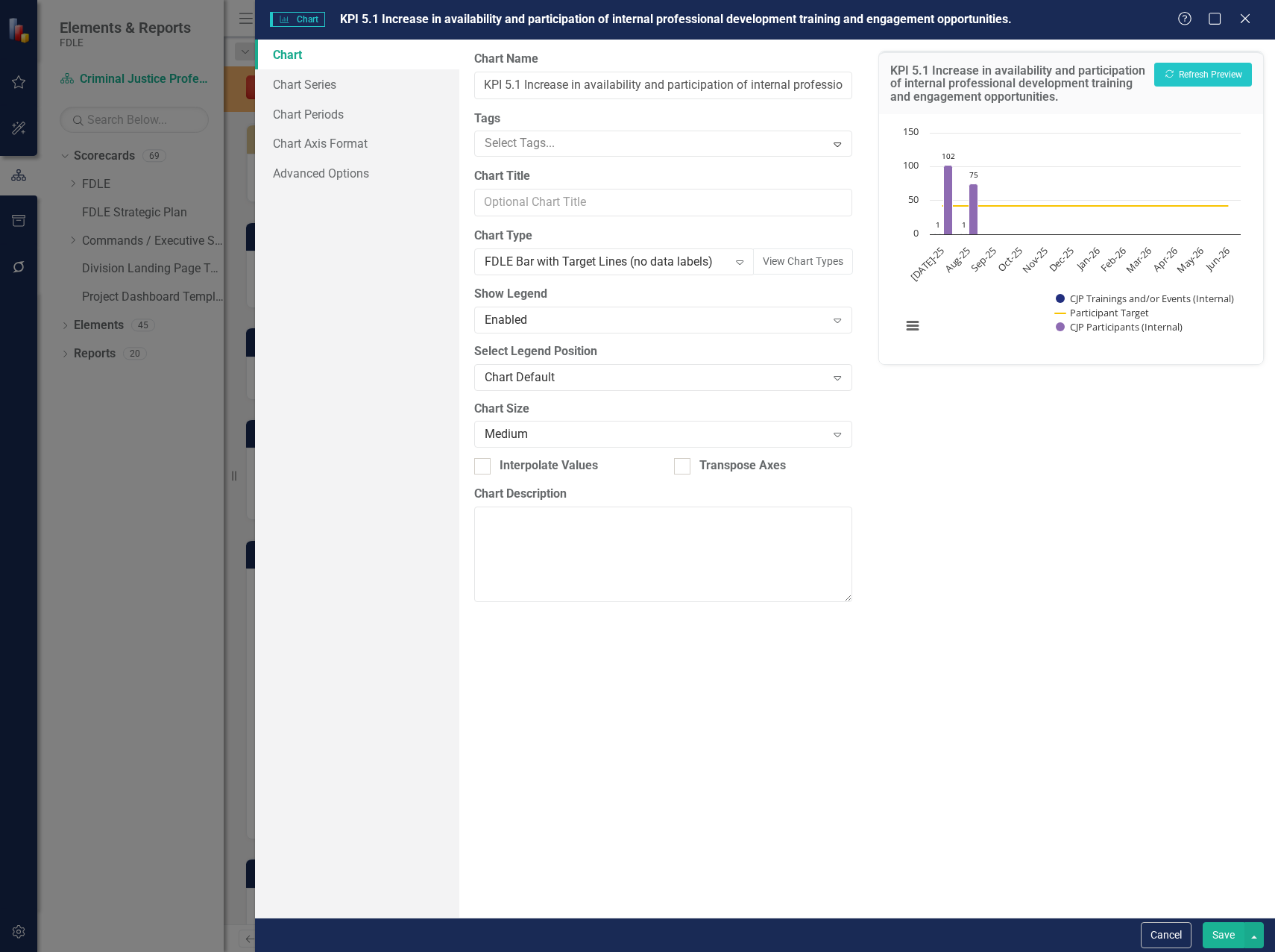
click at [1224, 940] on button "Save" at bounding box center [1224, 935] width 42 height 26
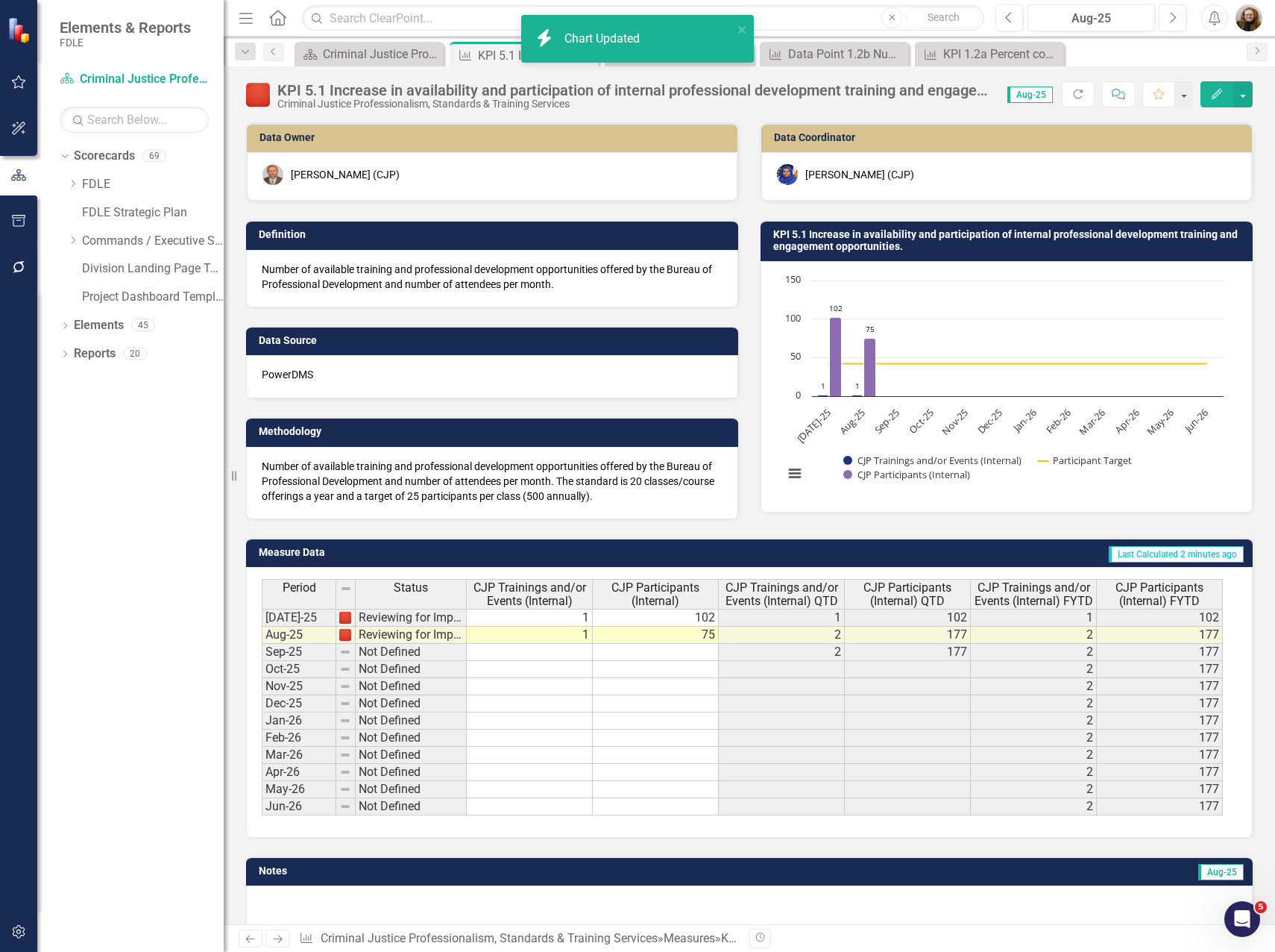
click at [1211, 94] on icon "Edit" at bounding box center [1217, 93] width 14 height 11
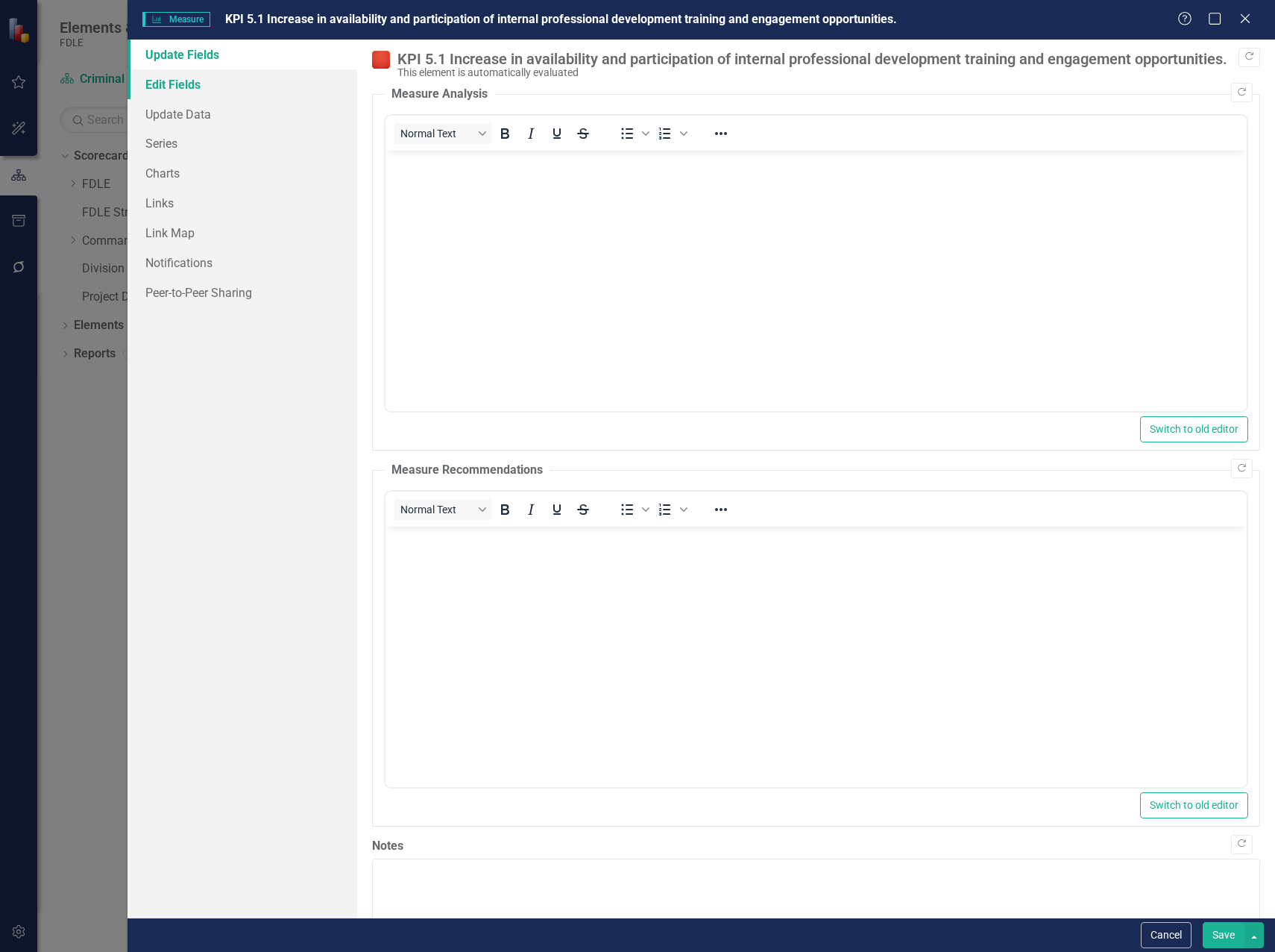
scroll to position [0, 0]
click at [178, 145] on link "Series" at bounding box center [241, 143] width 230 height 30
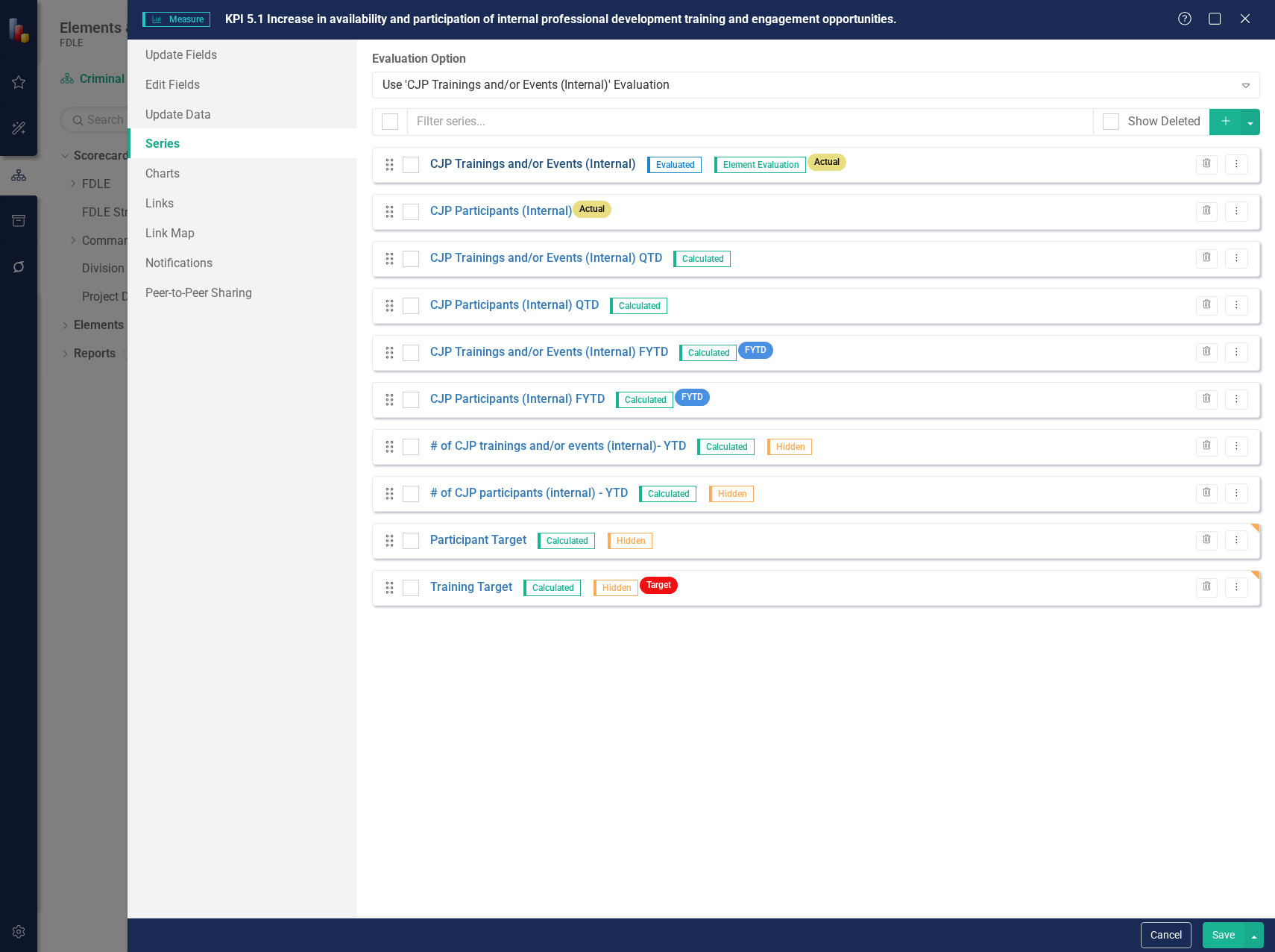
click at [558, 163] on link "CJP Trainings and/or Events (Internal)" at bounding box center [533, 164] width 206 height 17
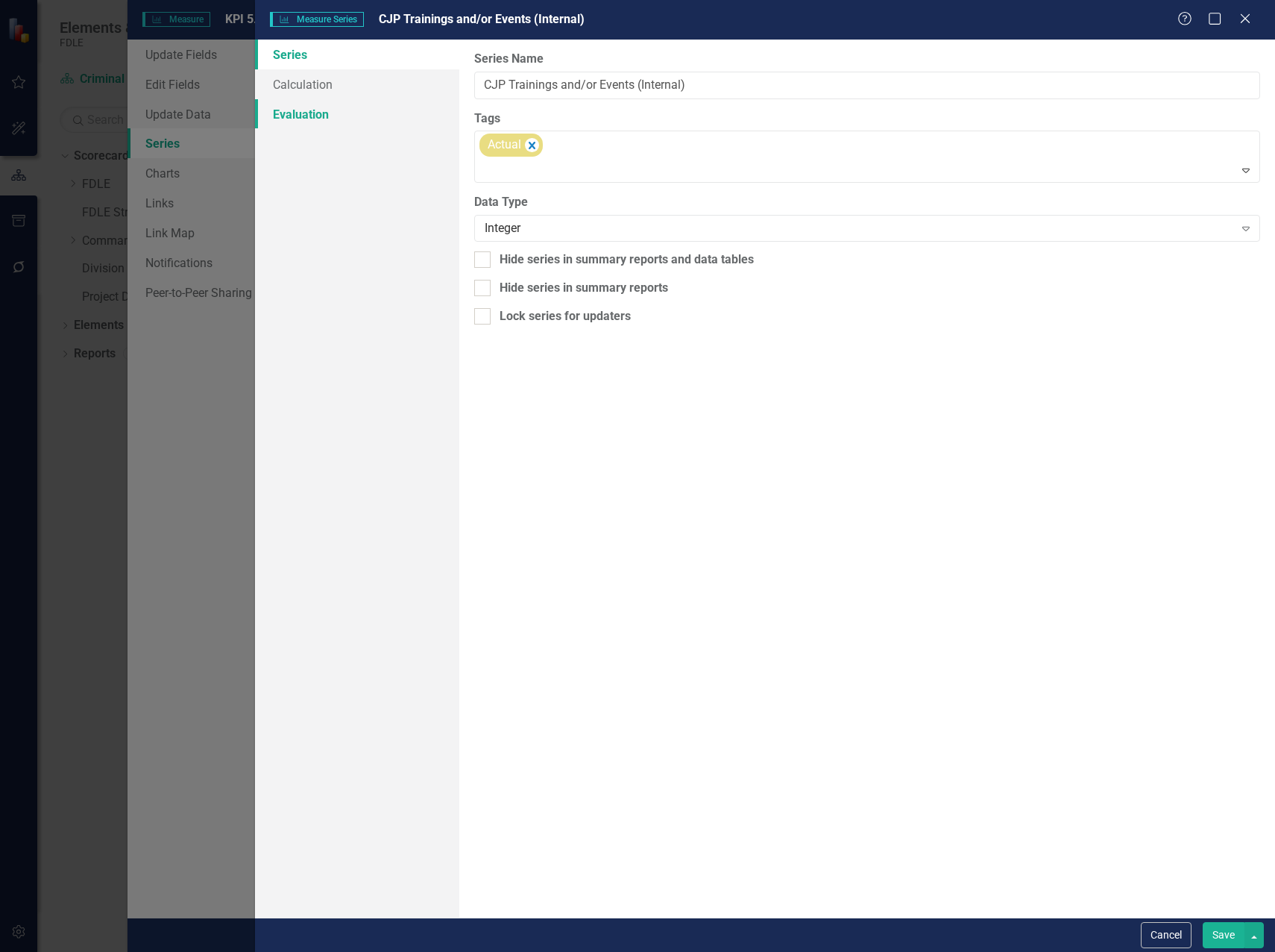
click at [325, 109] on link "Evaluation" at bounding box center [358, 114] width 205 height 30
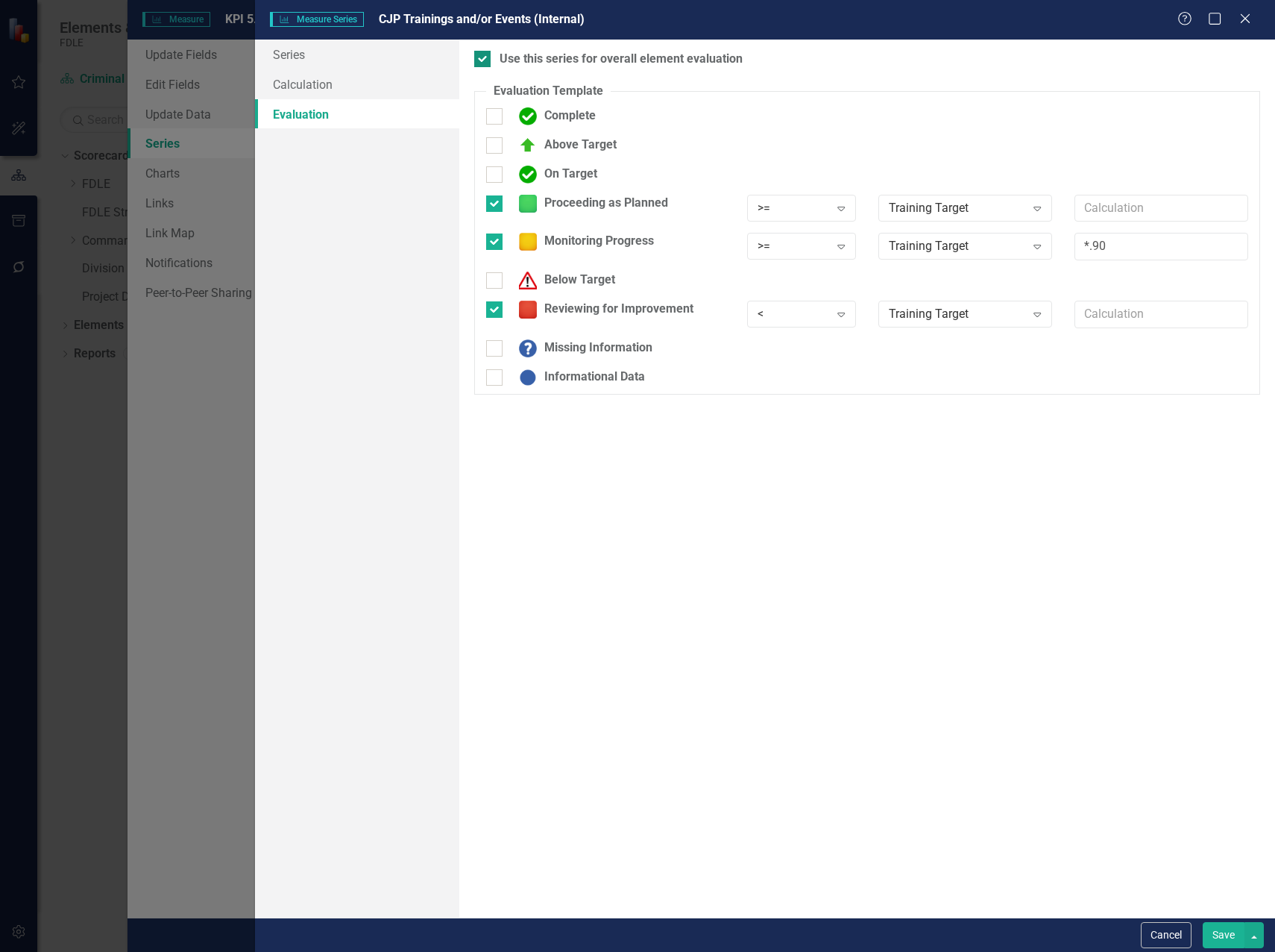
click at [481, 60] on input "Use this series for overall element evaluation" at bounding box center [479, 56] width 10 height 10
checkbox input "false"
click at [495, 208] on div at bounding box center [494, 204] width 17 height 17
click at [495, 205] on input "Proceeding as Planned" at bounding box center [491, 201] width 10 height 10
checkbox input "false"
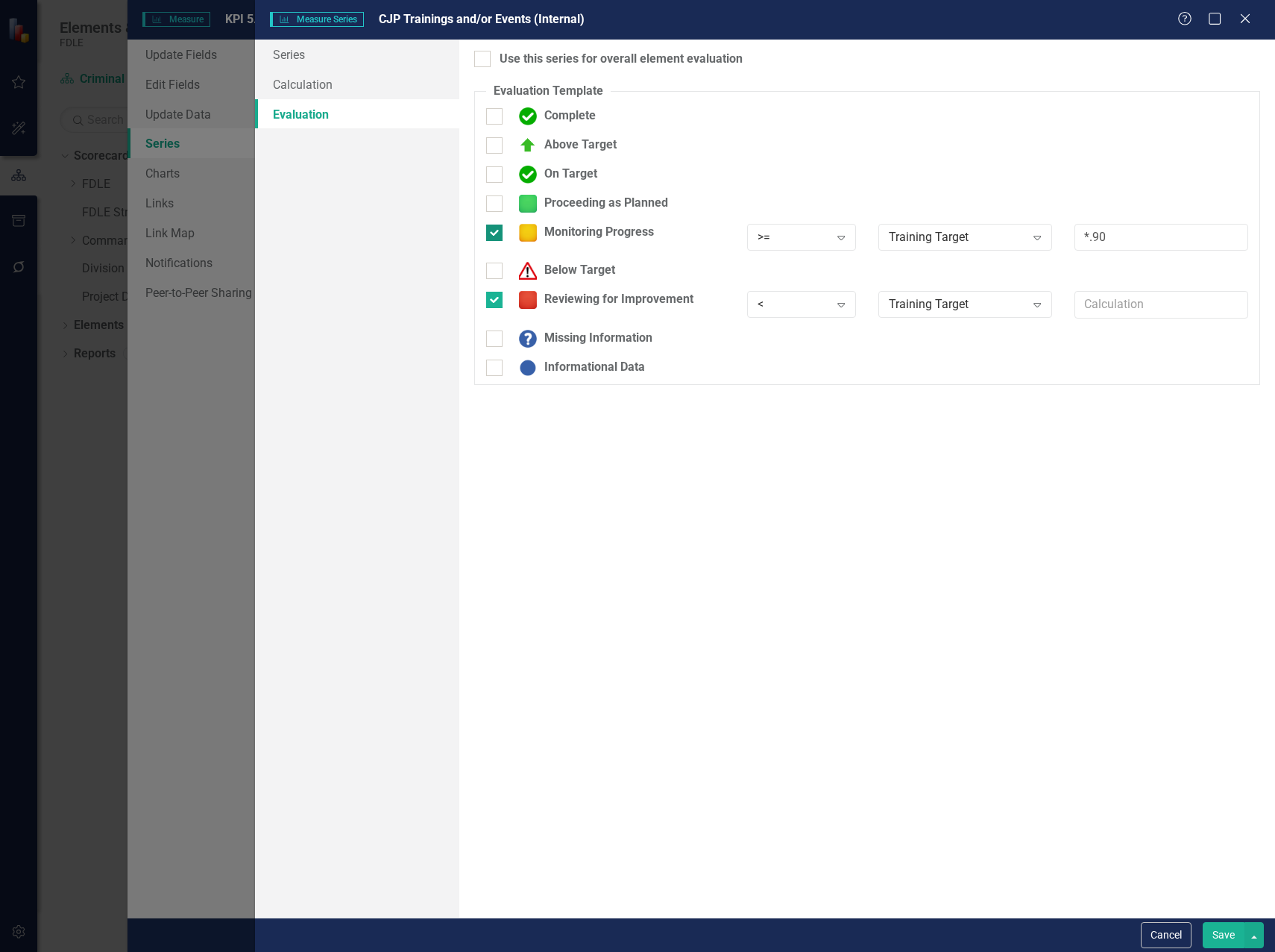
click at [498, 235] on div at bounding box center [494, 233] width 17 height 17
click at [496, 235] on input "Monitoring Progress" at bounding box center [491, 230] width 10 height 10
checkbox input "false"
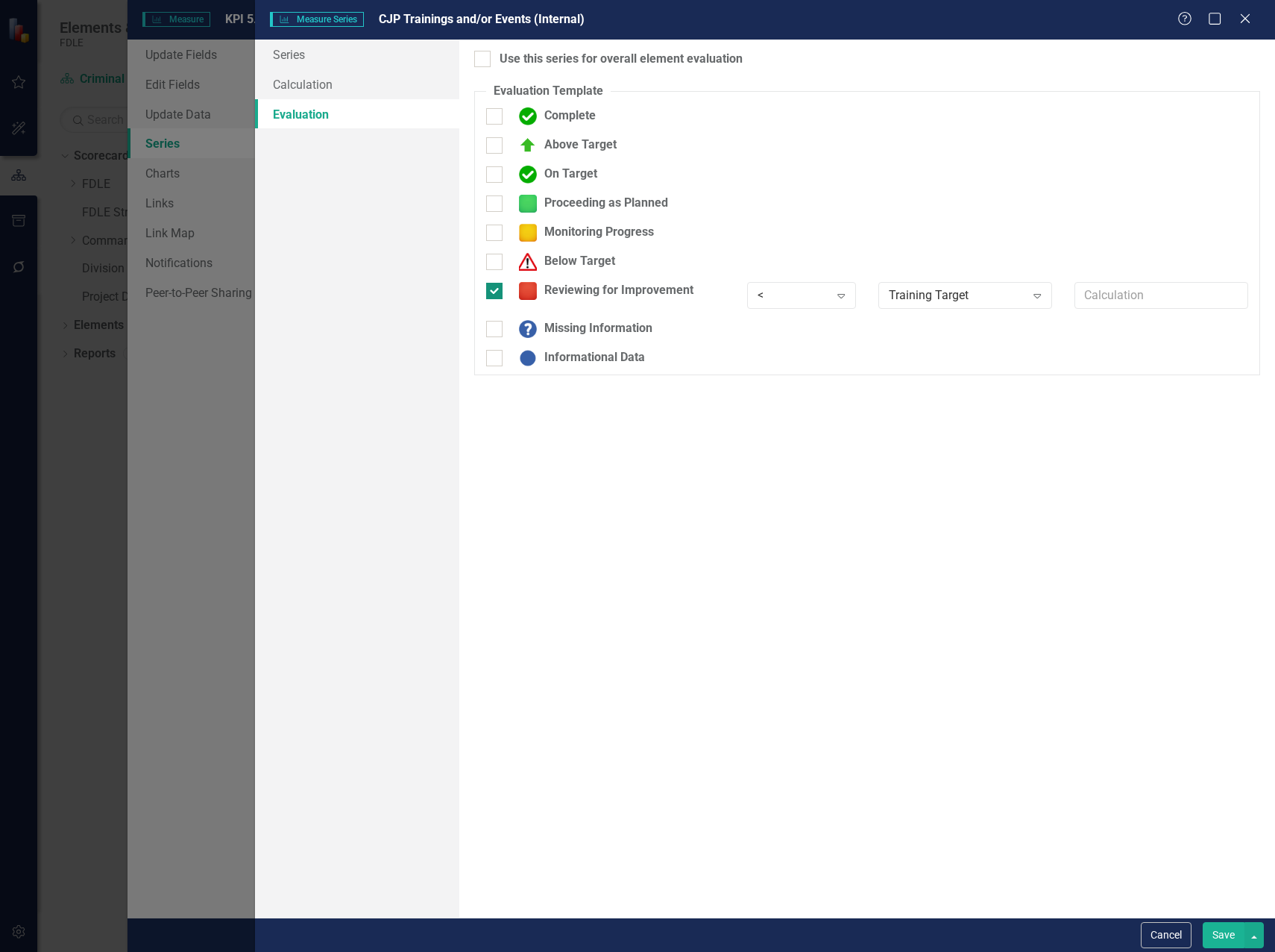
click at [500, 291] on div at bounding box center [494, 290] width 17 height 17
click at [496, 291] on input "Reviewing for Improvement" at bounding box center [491, 287] width 10 height 10
checkbox input "false"
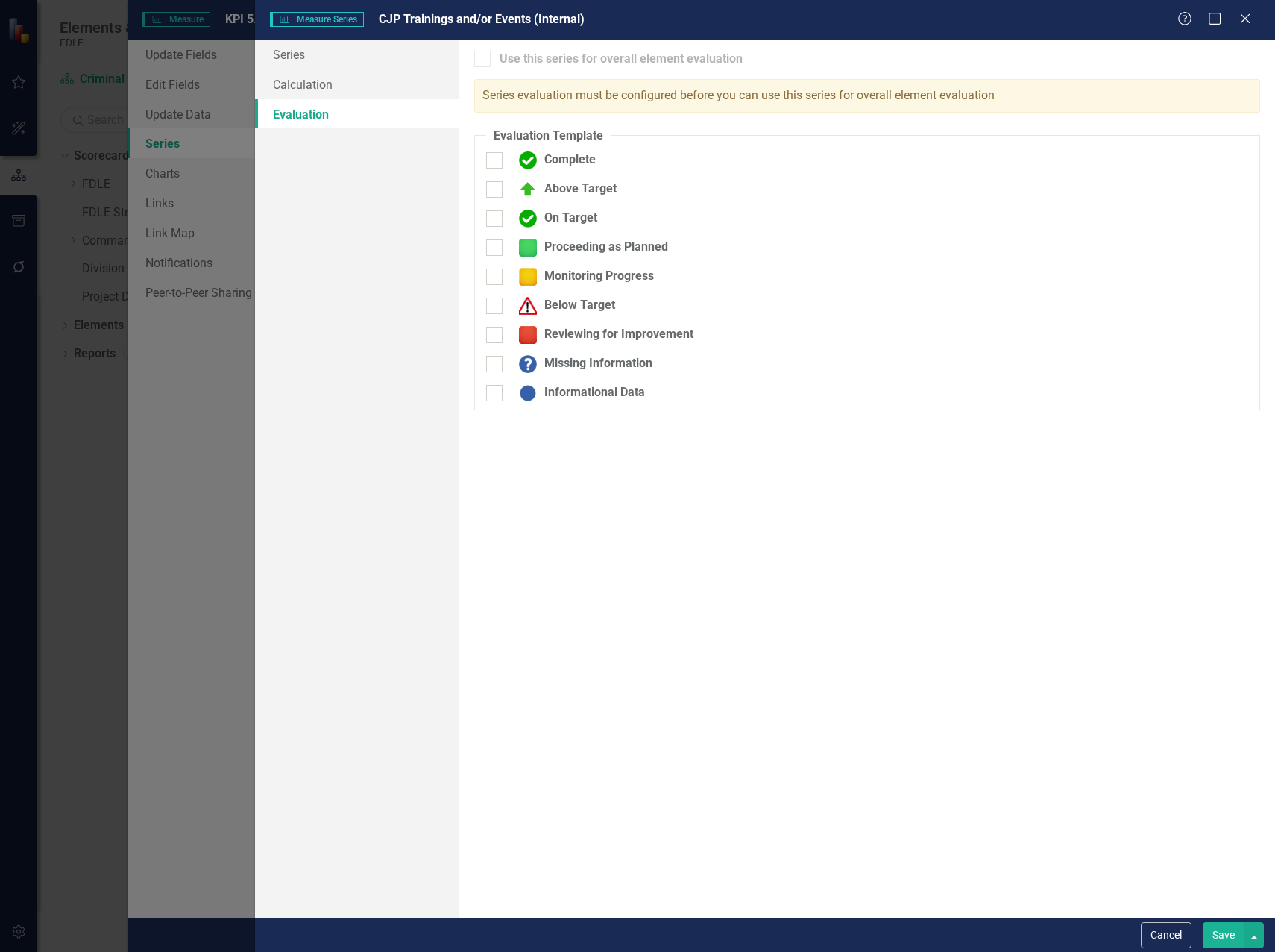
click at [1215, 931] on button "Save" at bounding box center [1224, 935] width 42 height 26
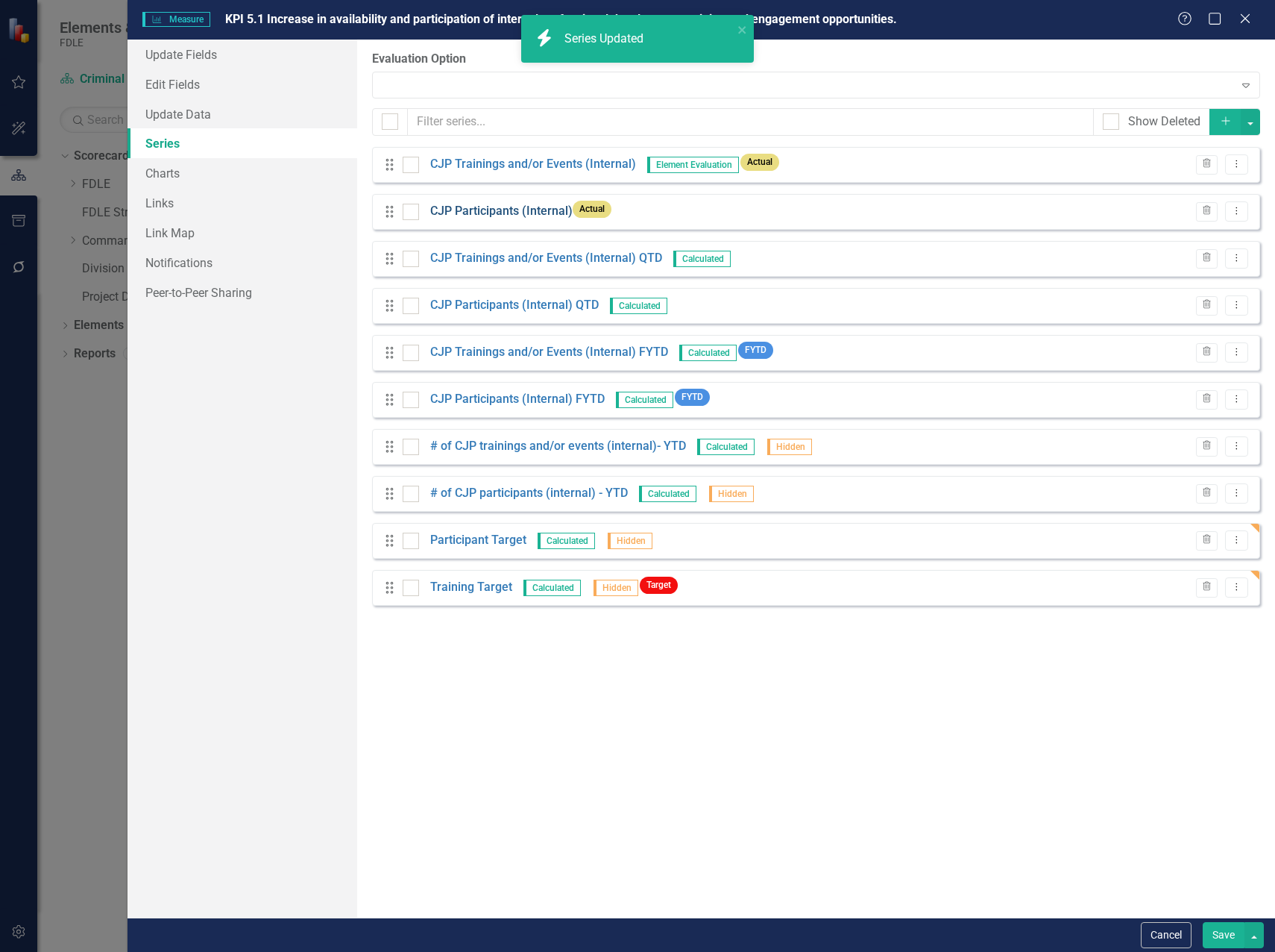
click at [498, 214] on link "CJP Participants (Internal)" at bounding box center [501, 211] width 142 height 17
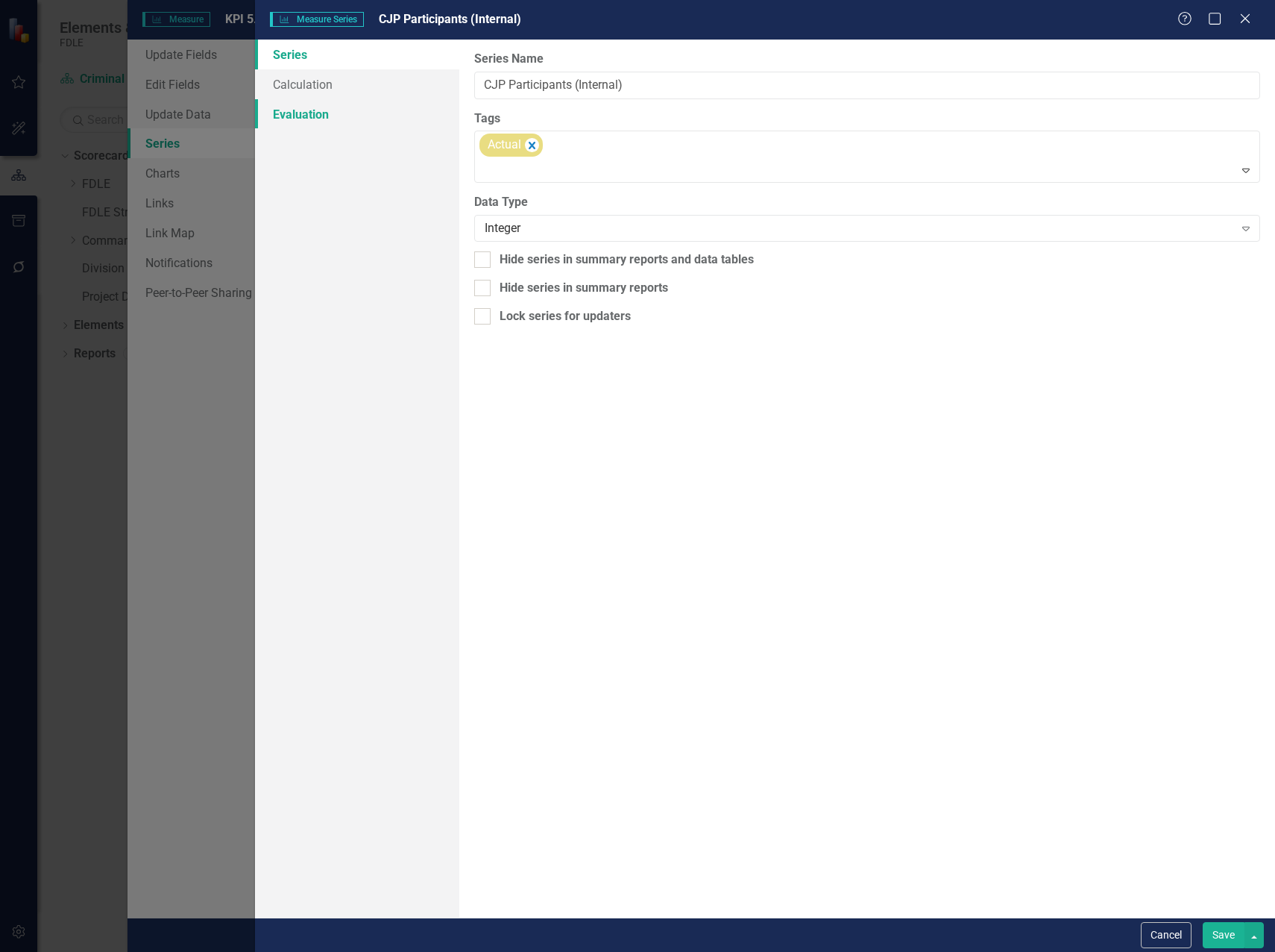
click at [295, 112] on link "Evaluation" at bounding box center [358, 114] width 205 height 30
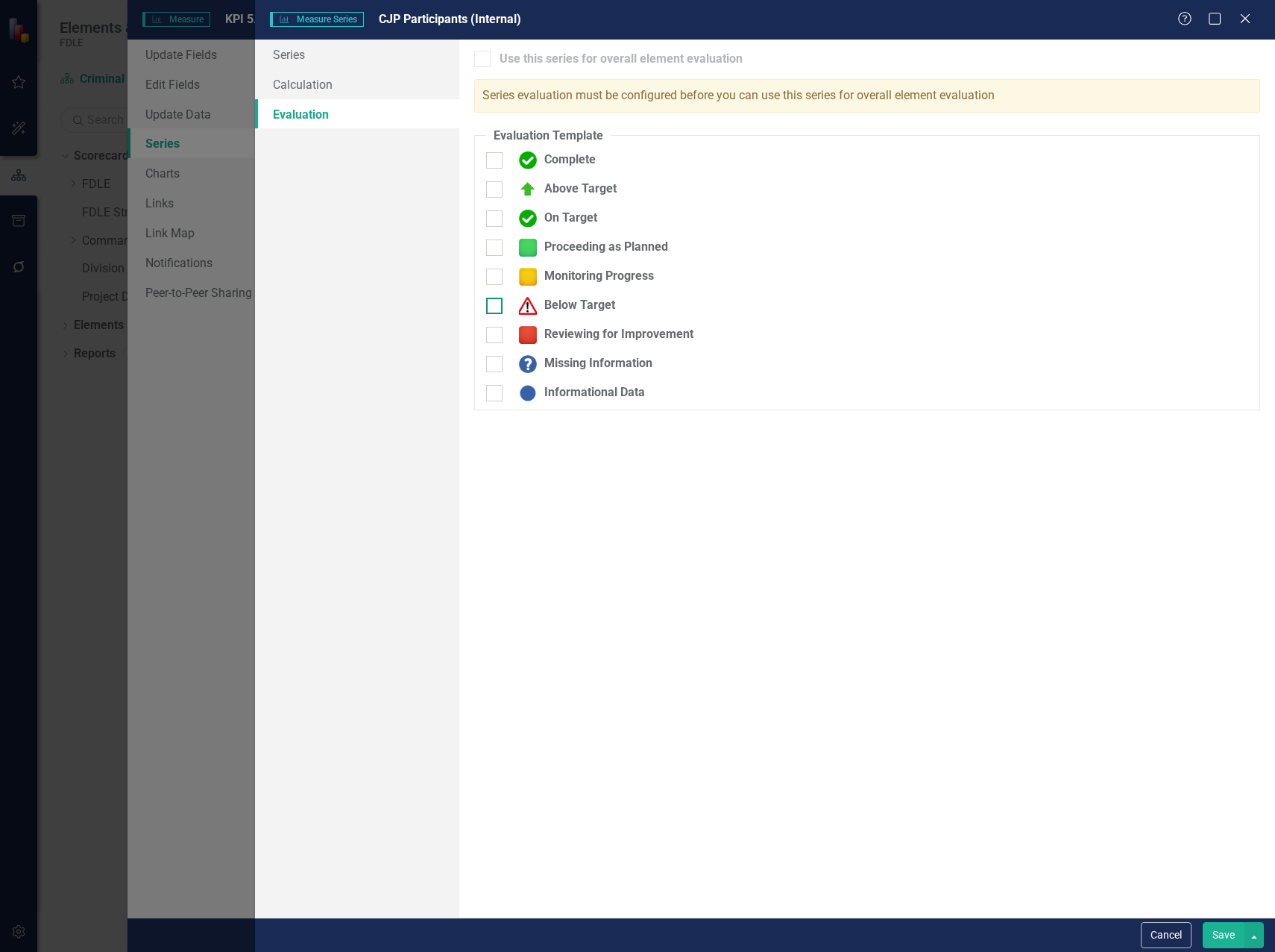
drag, startPoint x: 495, startPoint y: 244, endPoint x: 493, endPoint y: 269, distance: 25.1
click at [495, 244] on input "Proceeding as Planned" at bounding box center [491, 244] width 10 height 10
checkbox input "true"
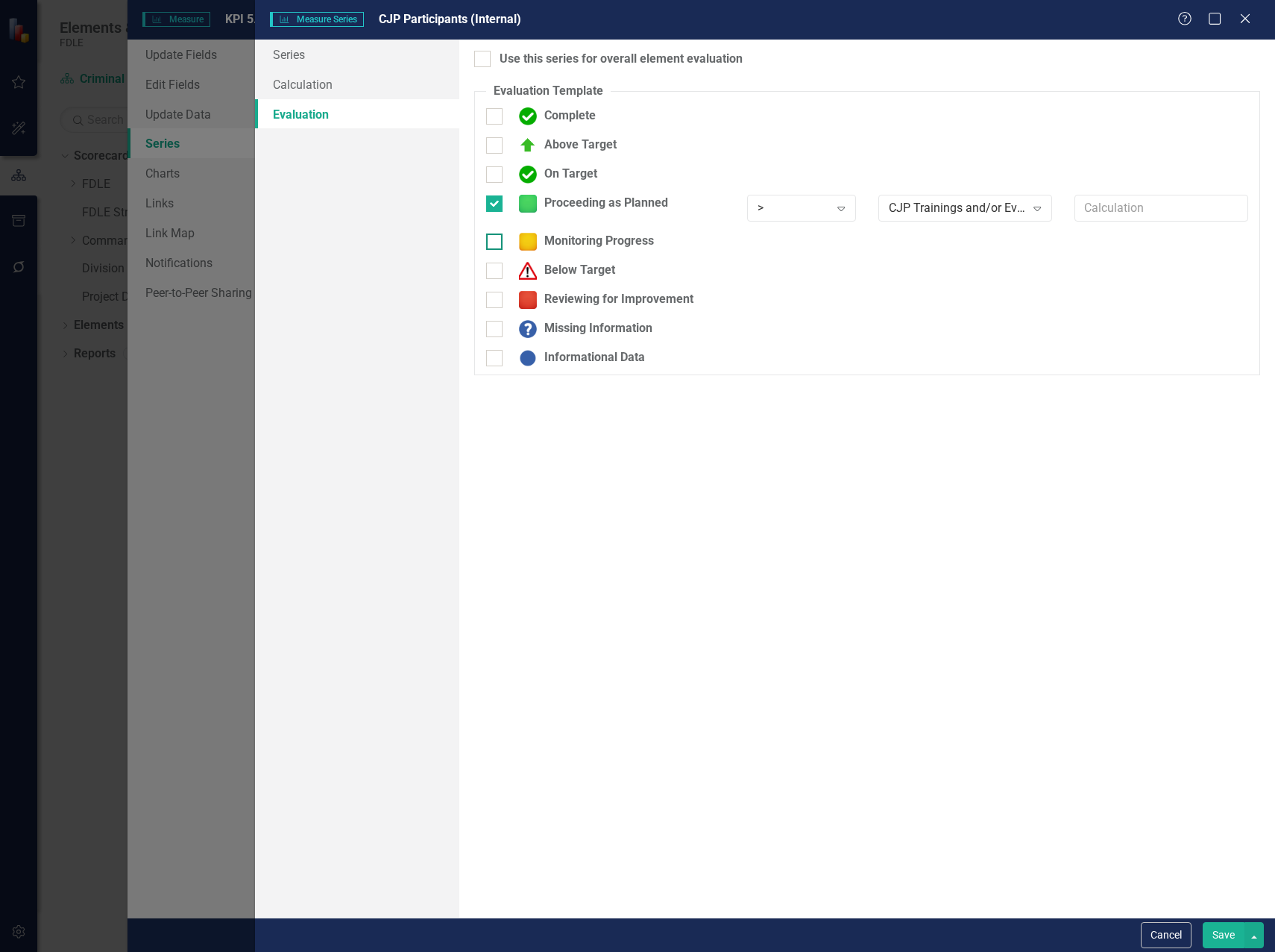
click at [492, 241] on input "Monitoring Progress" at bounding box center [491, 238] width 10 height 10
checkbox input "true"
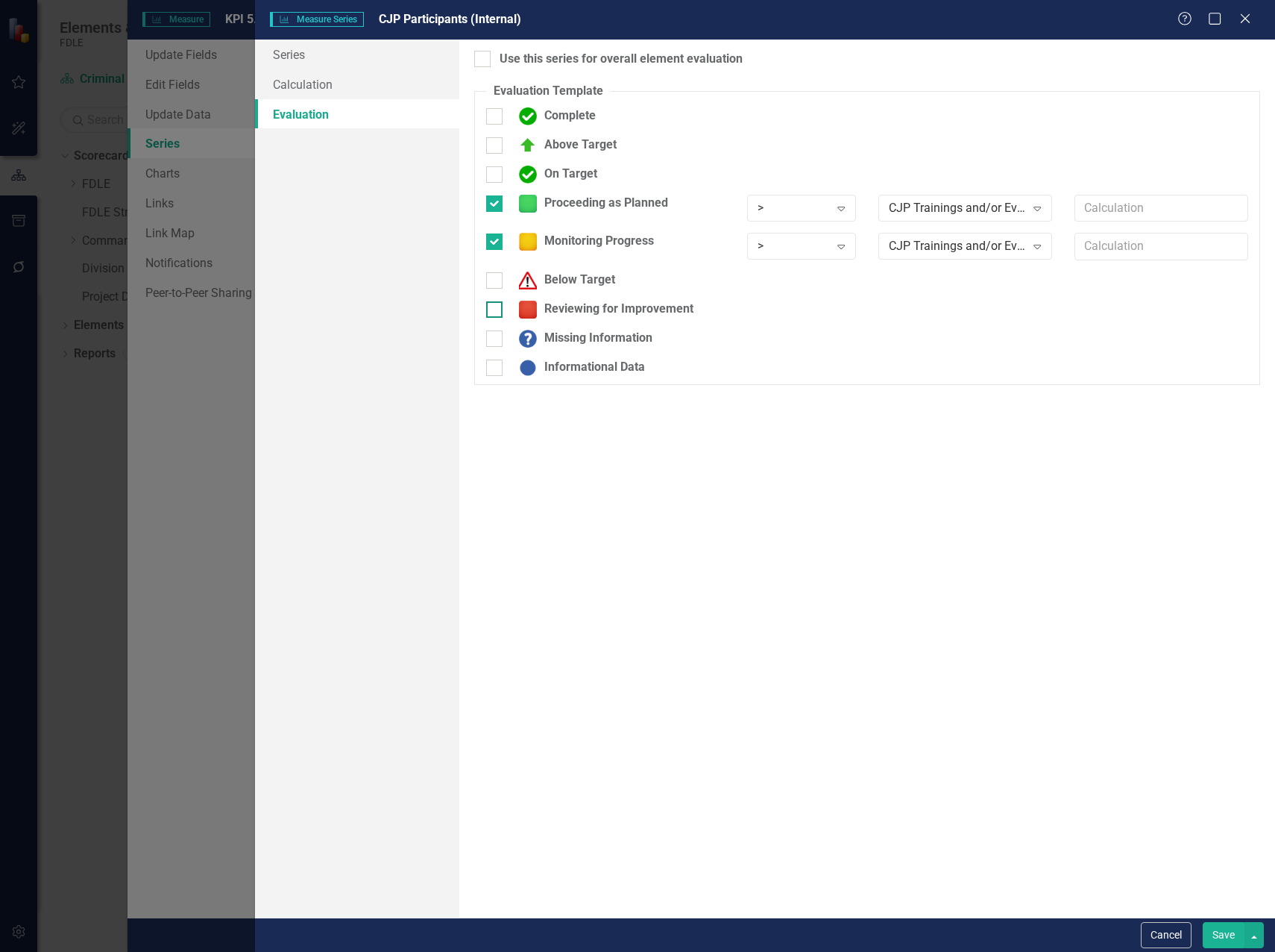
click at [493, 312] on div at bounding box center [494, 309] width 17 height 17
click at [493, 311] on input "Reviewing for Improvement" at bounding box center [491, 306] width 10 height 10
checkbox input "true"
click at [837, 214] on div "Expand" at bounding box center [841, 208] width 27 height 24
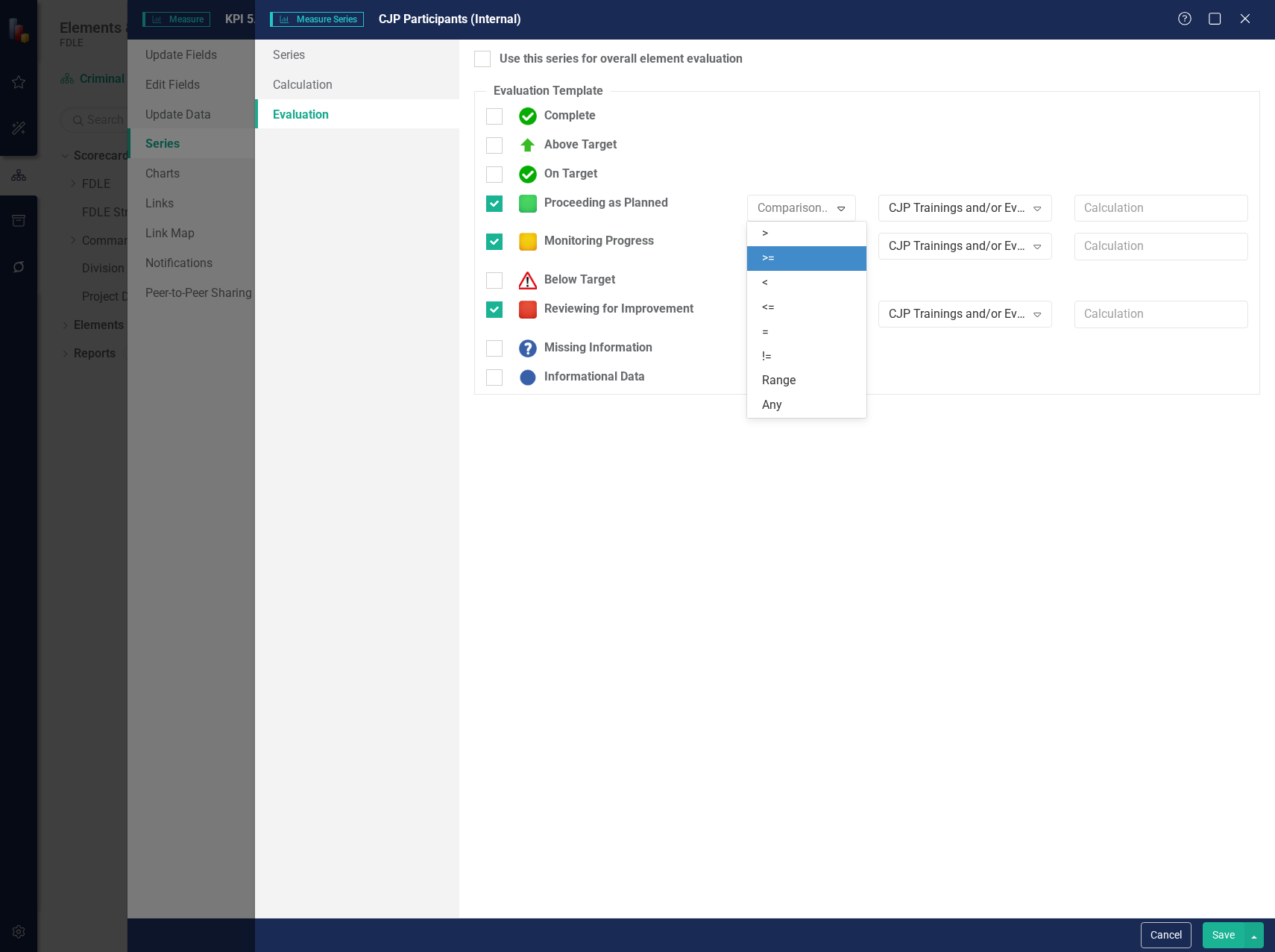
click at [829, 255] on div ">=" at bounding box center [810, 257] width 95 height 17
click at [824, 245] on div ">" at bounding box center [794, 245] width 72 height 17
click at [820, 294] on div ">=" at bounding box center [810, 296] width 95 height 17
click at [813, 315] on div ">" at bounding box center [794, 314] width 72 height 17
click at [803, 399] on div "<" at bounding box center [807, 390] width 119 height 25
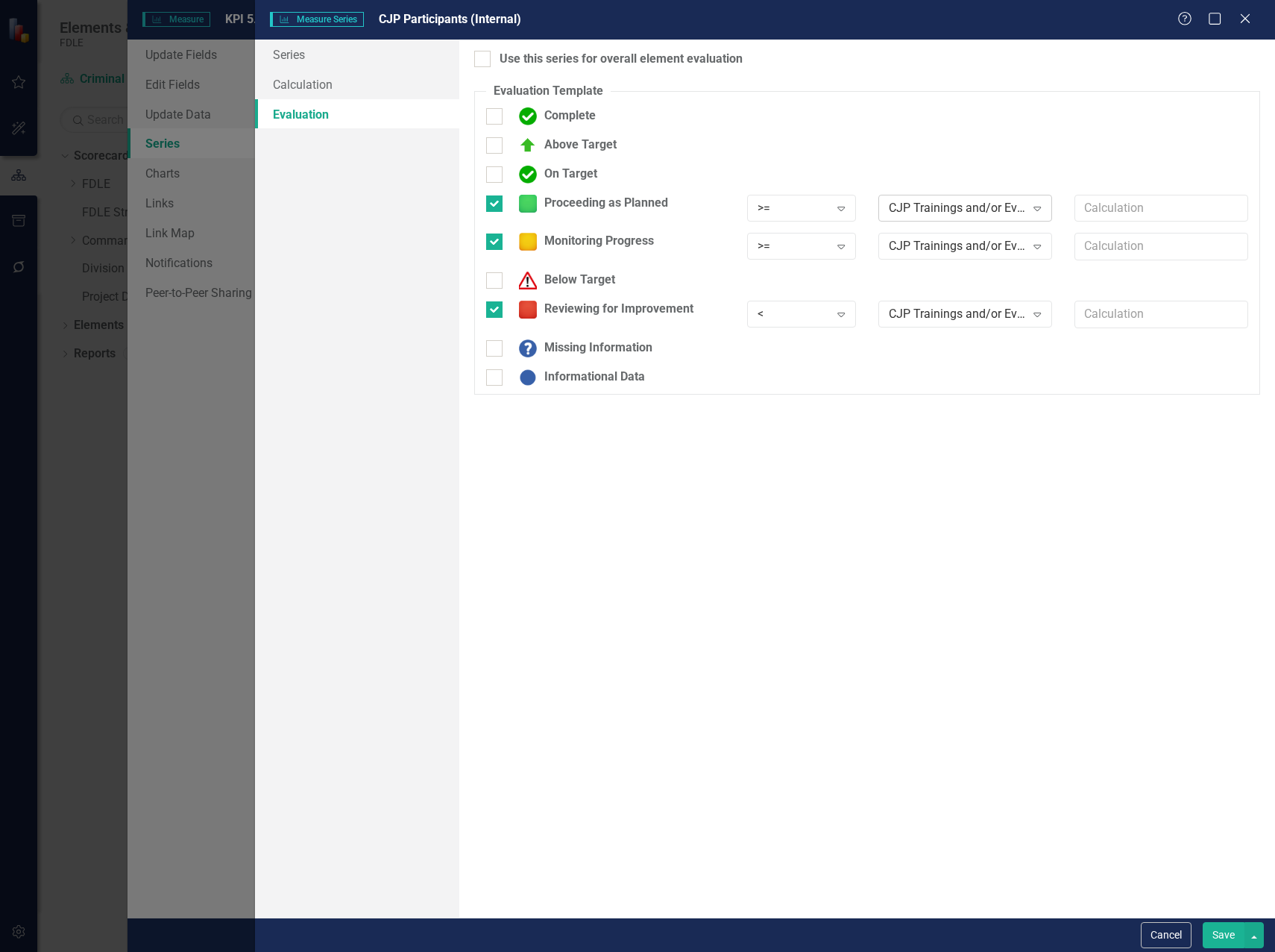
click at [938, 208] on div "CJP Trainings and/or Events (Internal)" at bounding box center [958, 207] width 137 height 17
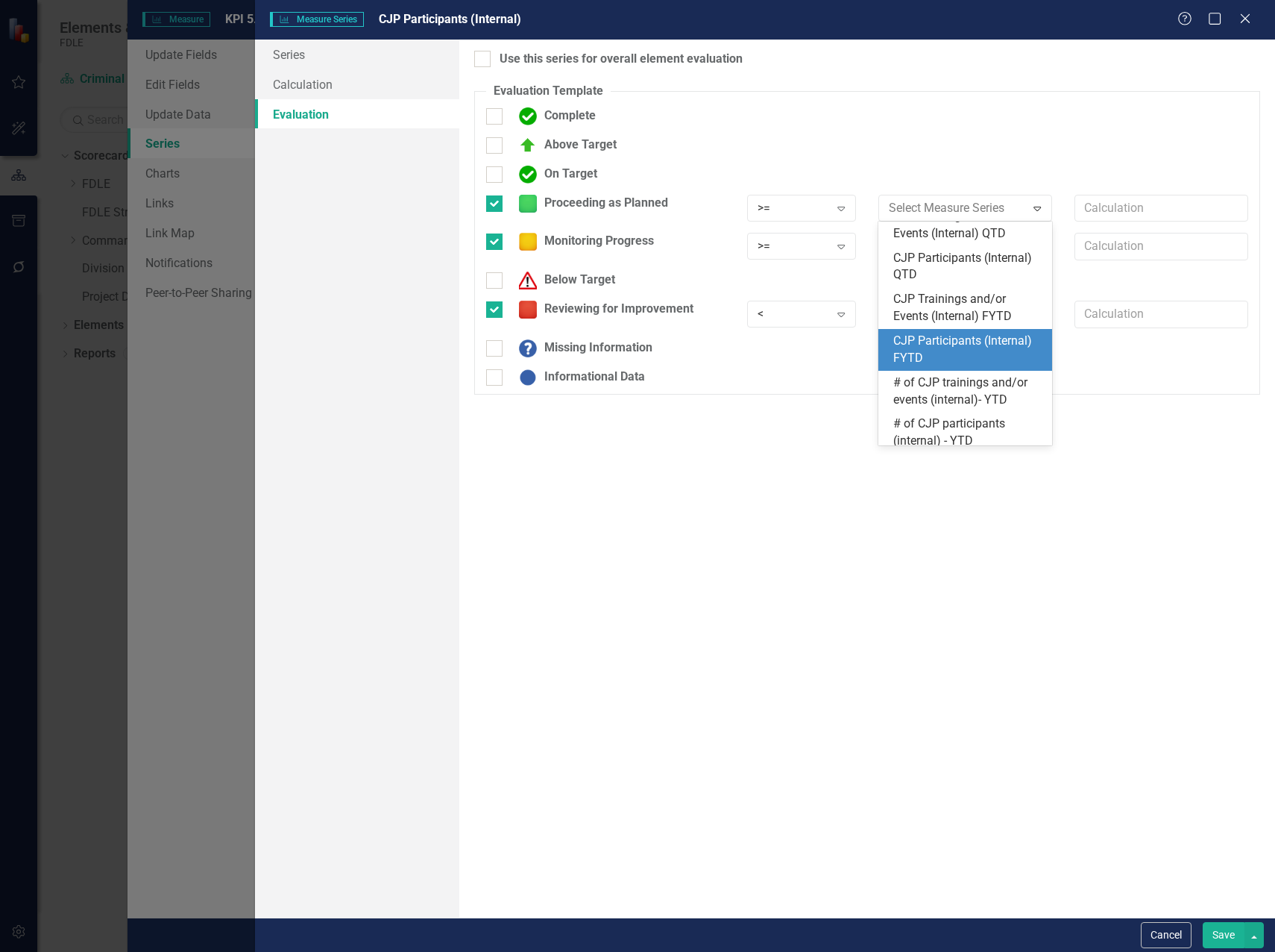
scroll to position [140, 0]
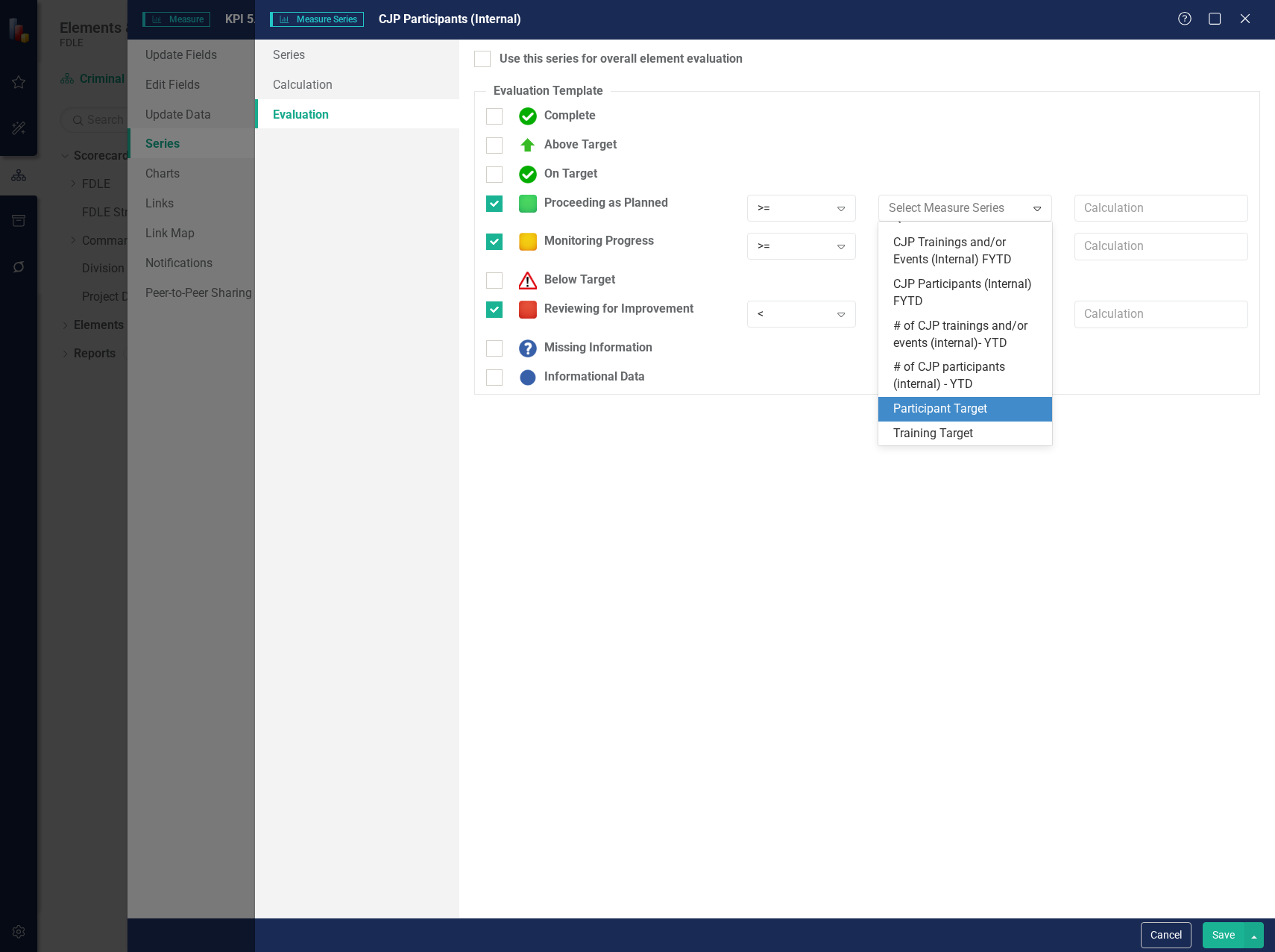
click at [975, 408] on div "Participant Target" at bounding box center [968, 408] width 150 height 17
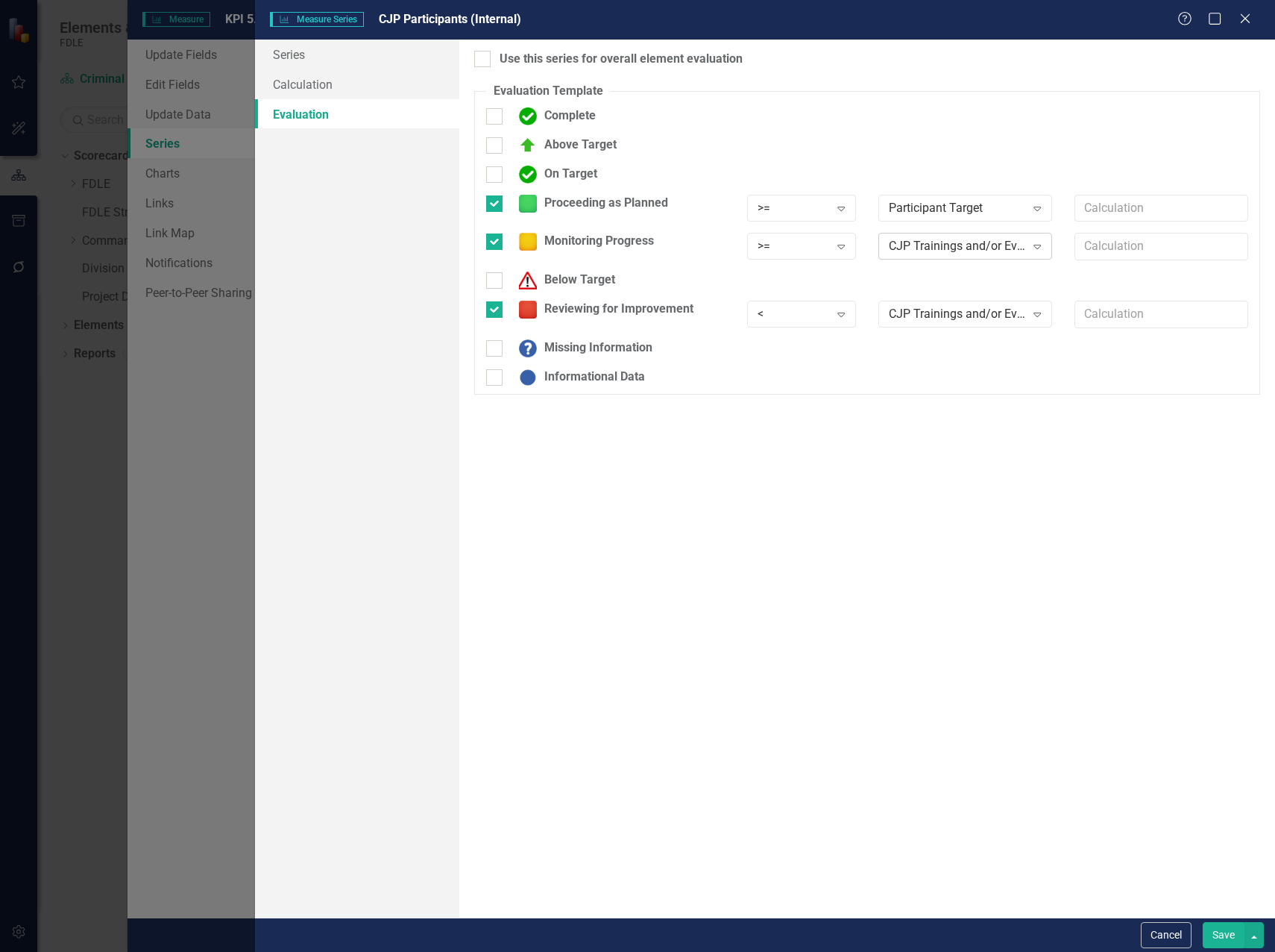
click at [952, 238] on div "CJP Trainings and/or Events (Internal)" at bounding box center [958, 245] width 137 height 17
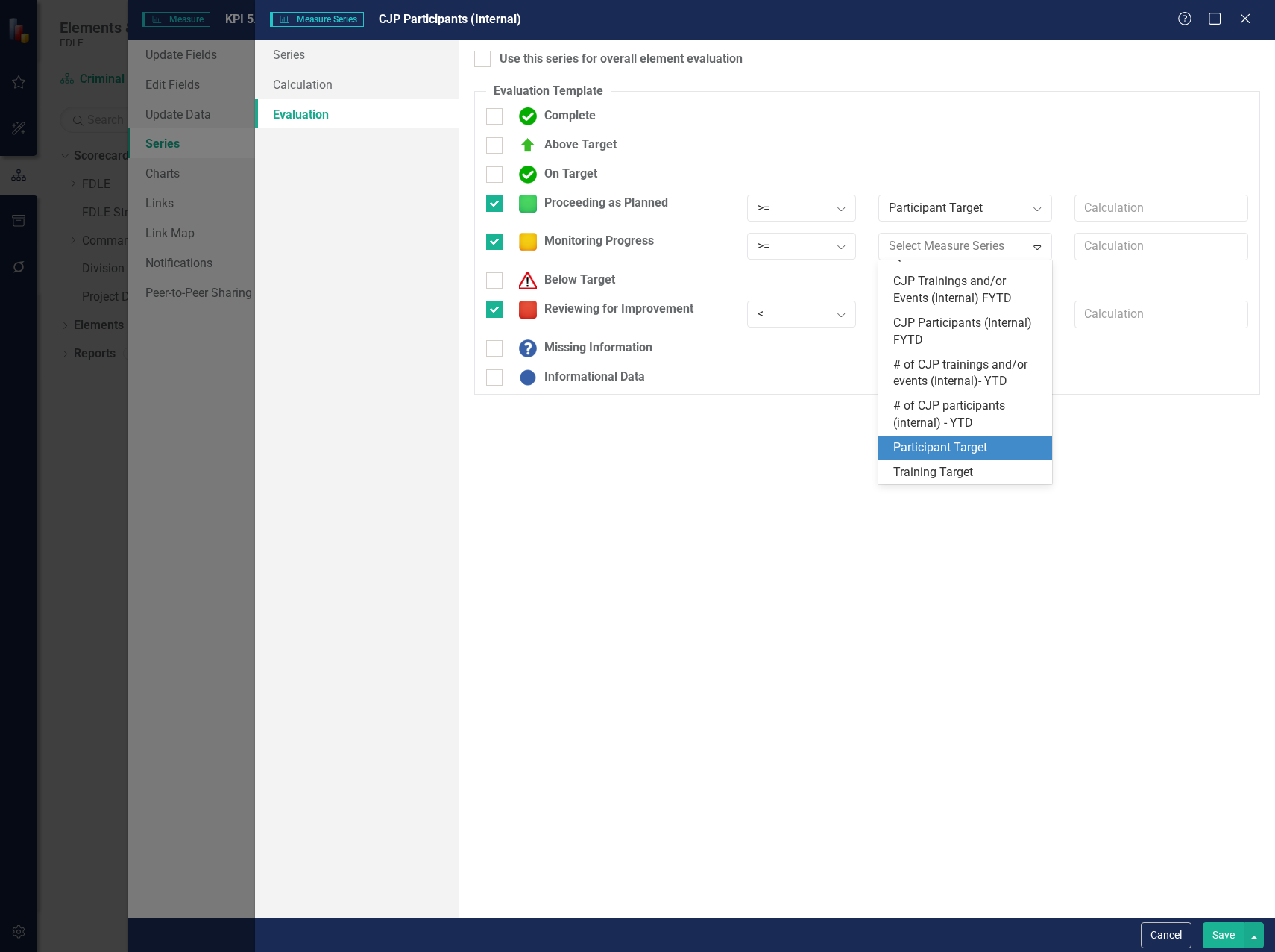
click at [965, 450] on div "Participant Target" at bounding box center [968, 447] width 150 height 17
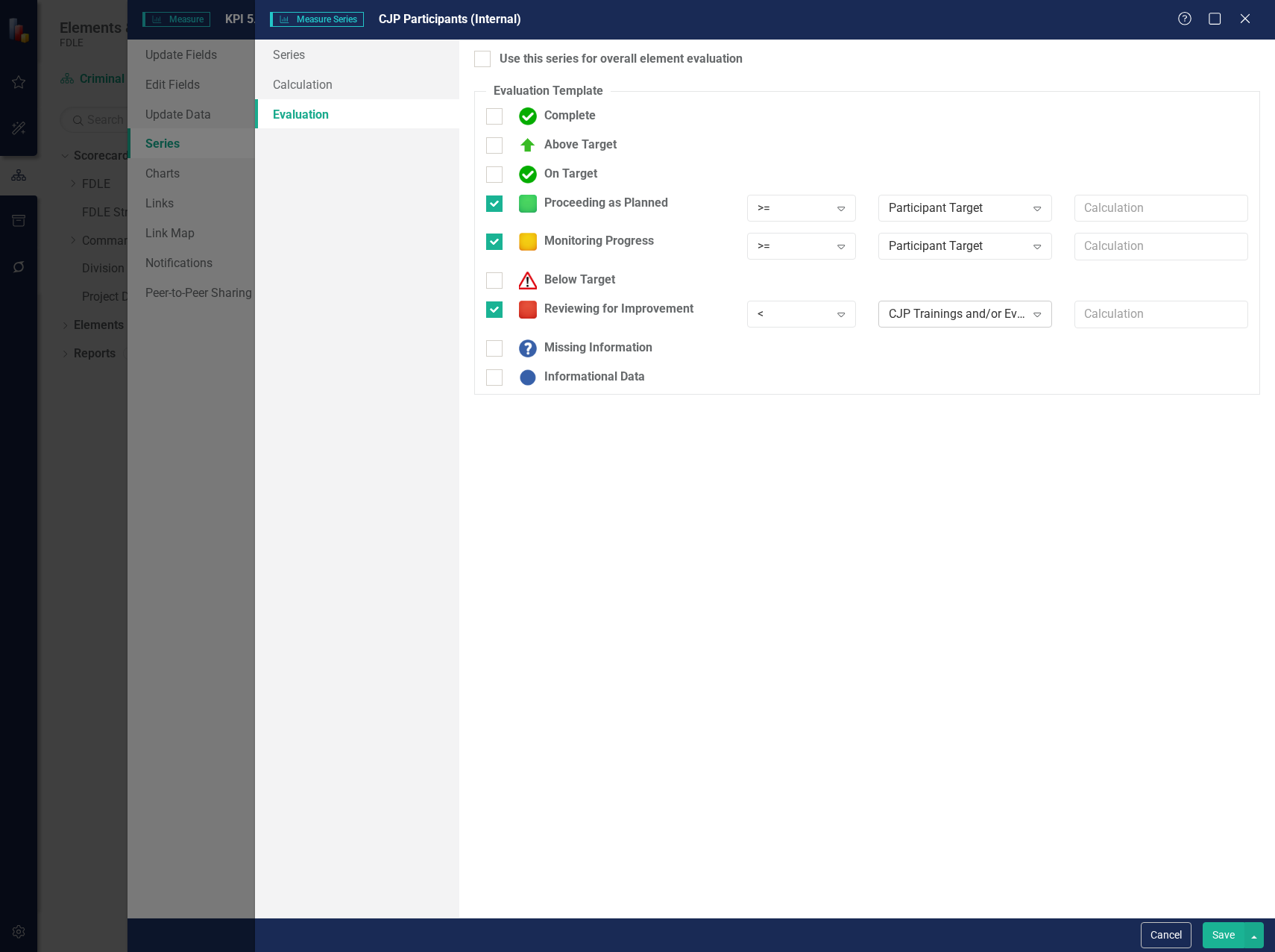
click at [948, 316] on div "CJP Trainings and/or Events (Internal)" at bounding box center [958, 314] width 137 height 17
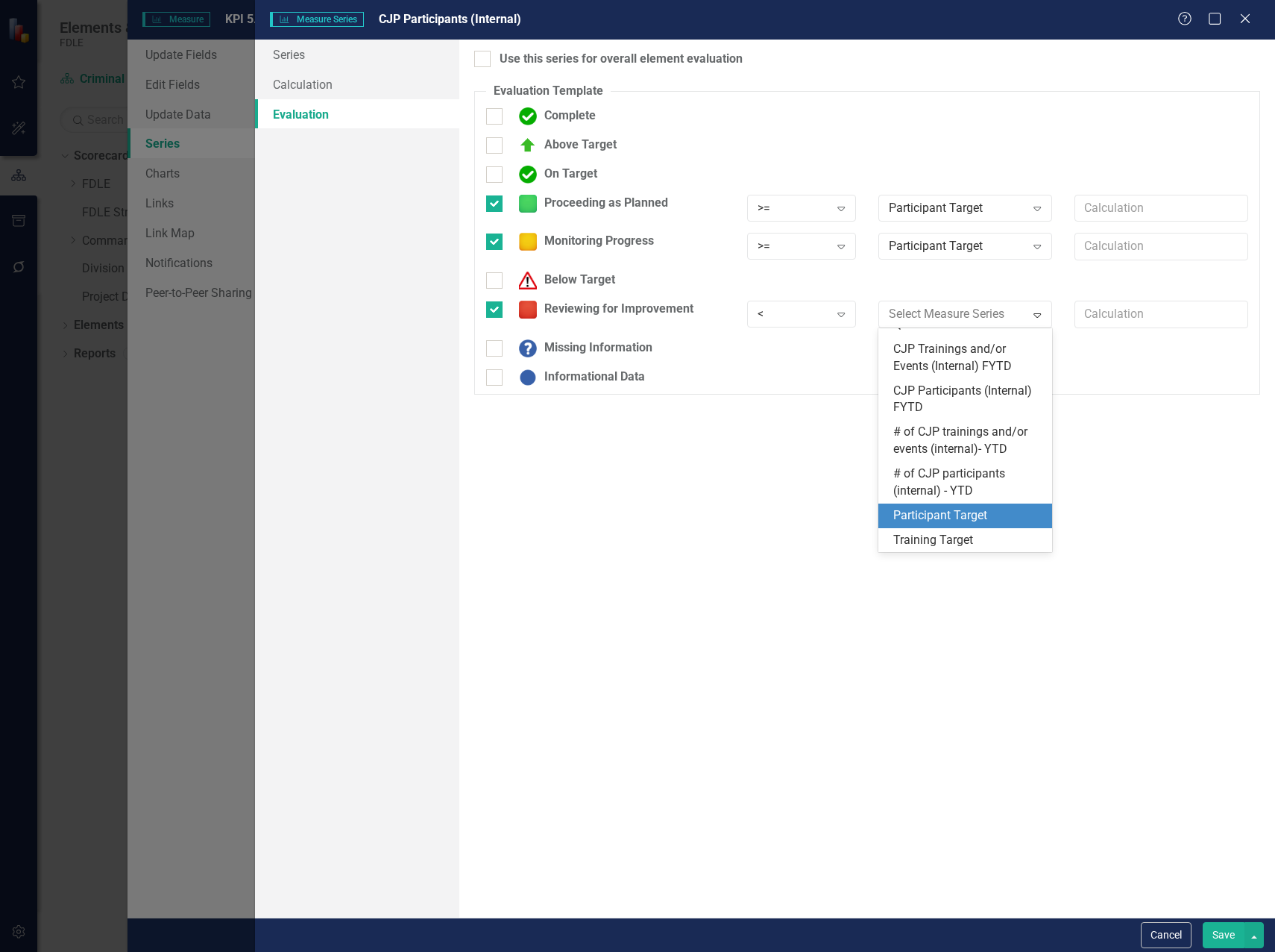
click at [973, 513] on div "Participant Target" at bounding box center [968, 515] width 150 height 17
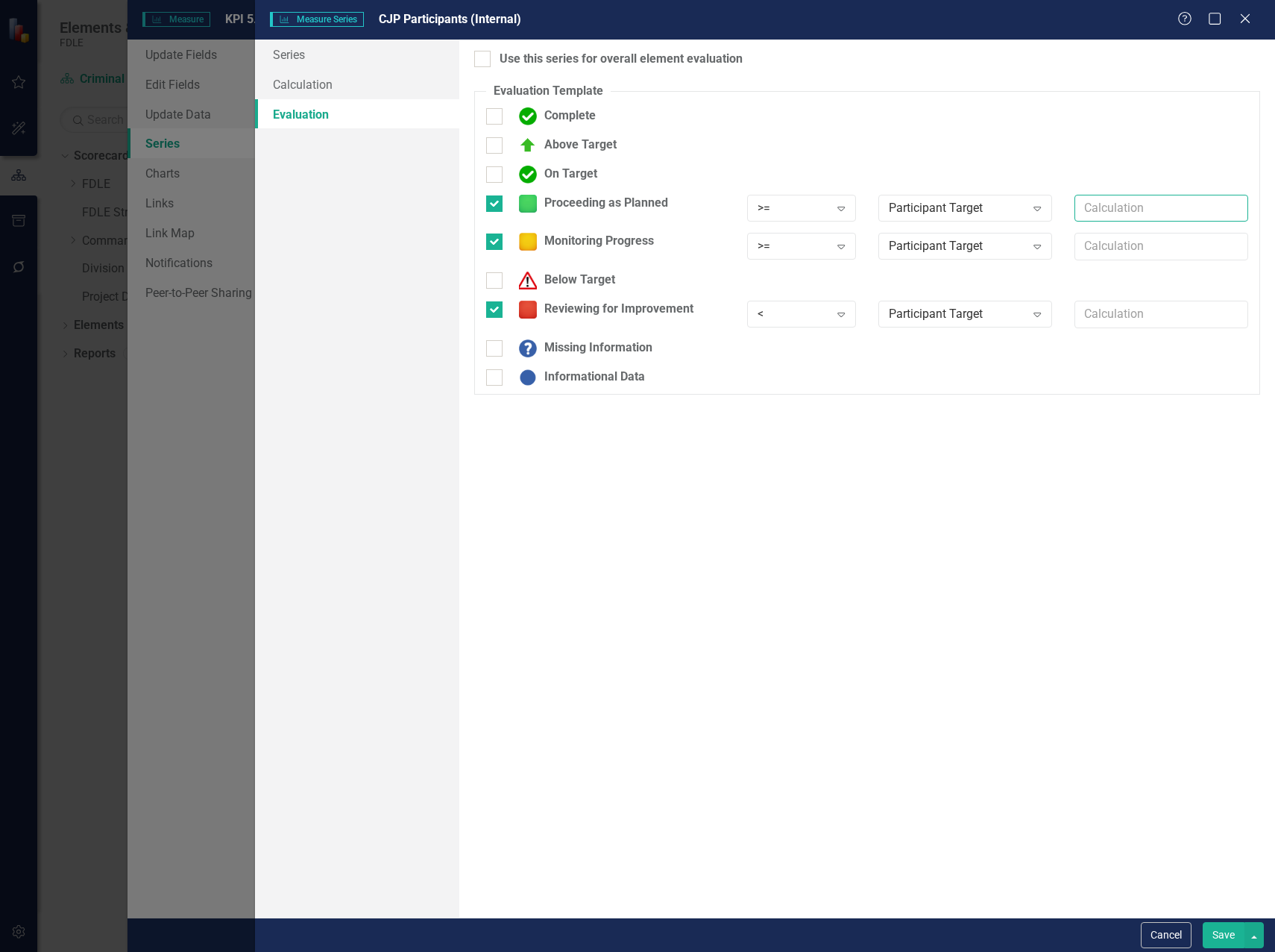
click at [1164, 213] on input "text" at bounding box center [1162, 209] width 174 height 28
click at [1075, 161] on div "Above Target" at bounding box center [868, 150] width 785 height 29
click at [1096, 240] on input "text" at bounding box center [1162, 246] width 174 height 28
type input "*.90"
click at [1221, 937] on button "Save" at bounding box center [1224, 935] width 42 height 26
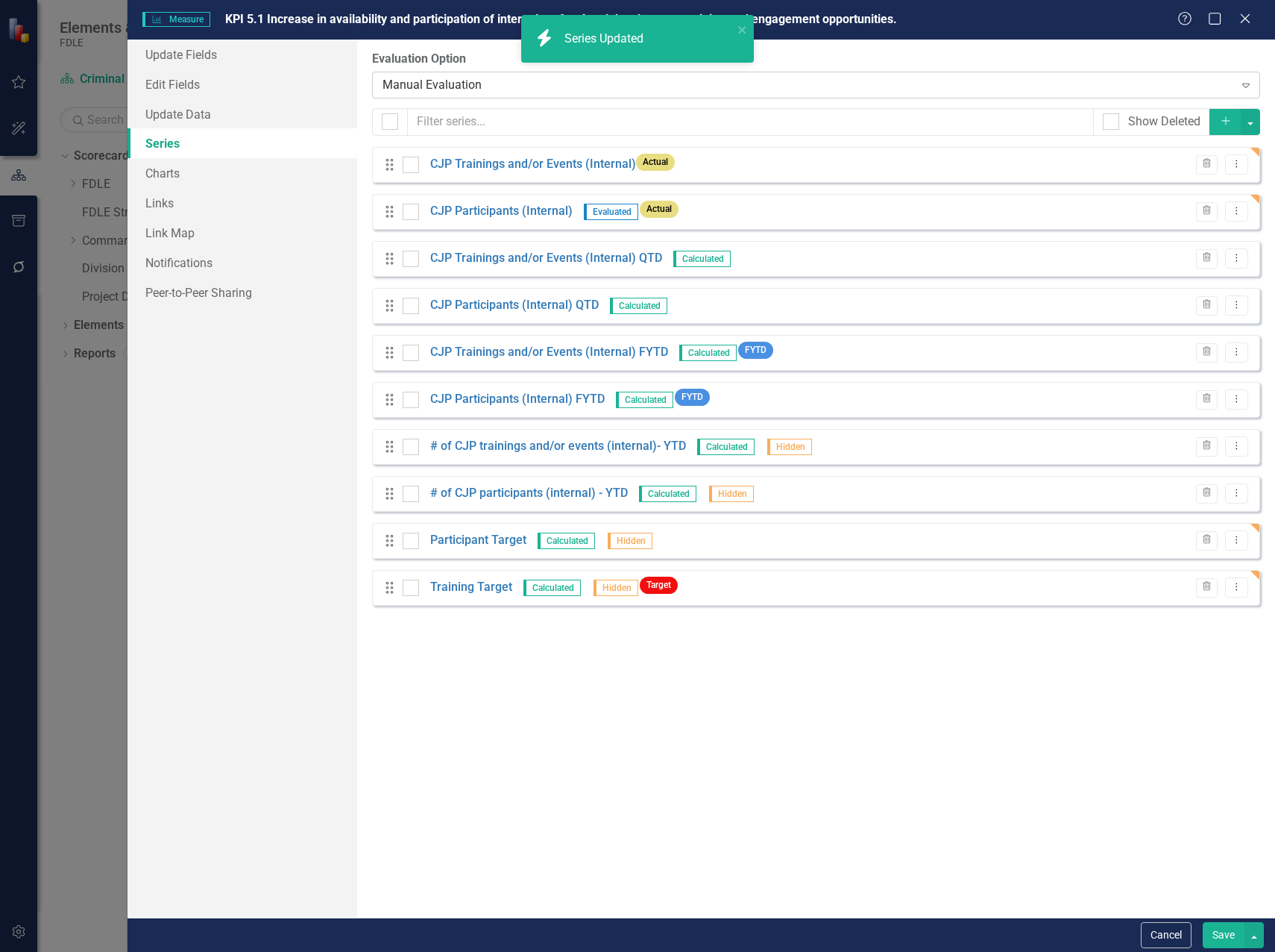
click at [474, 79] on div "Manual Evaluation" at bounding box center [808, 84] width 852 height 17
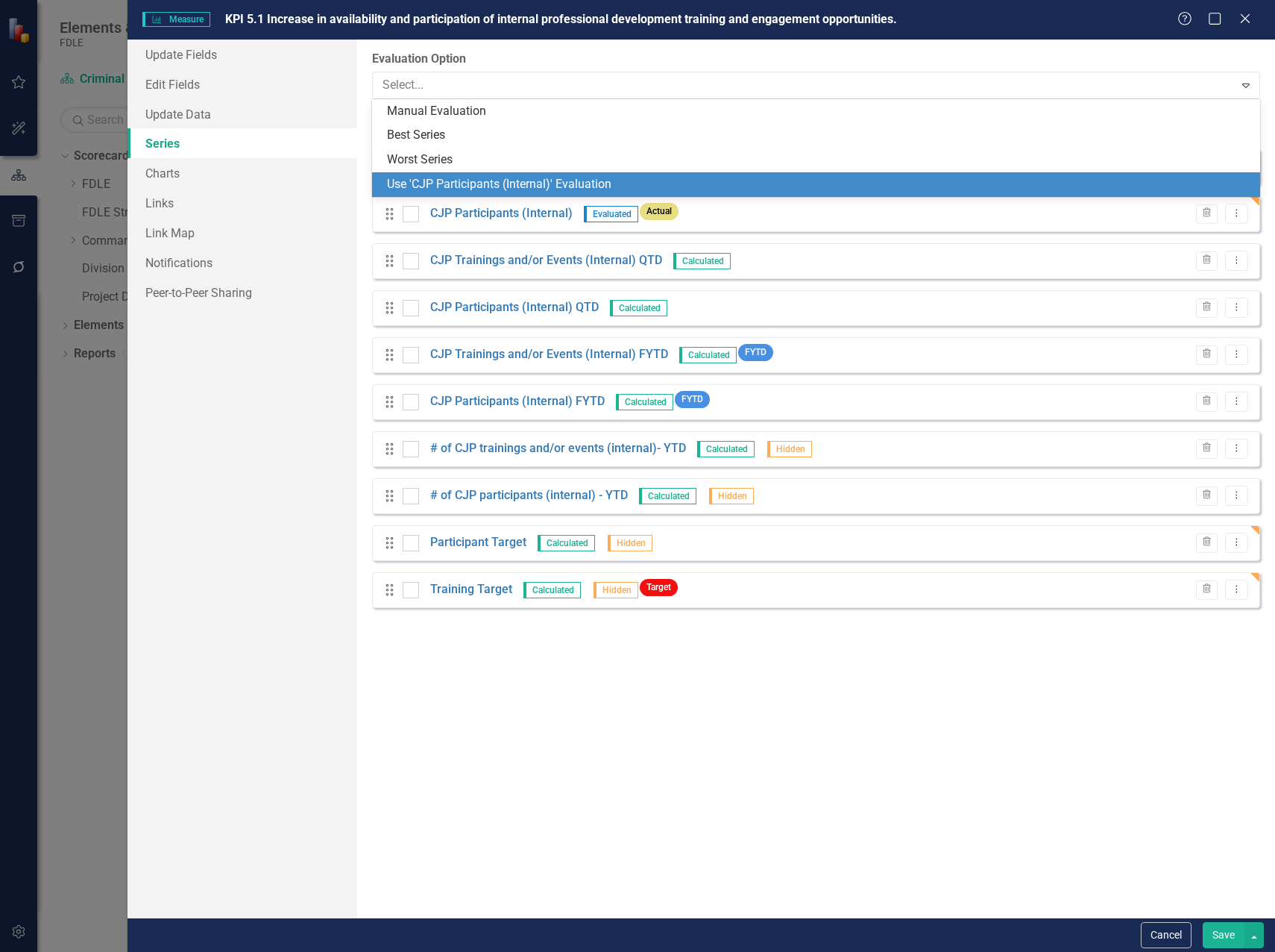
click at [465, 187] on div "Use 'CJP Participants (Internal)' Evaluation" at bounding box center [820, 184] width 865 height 17
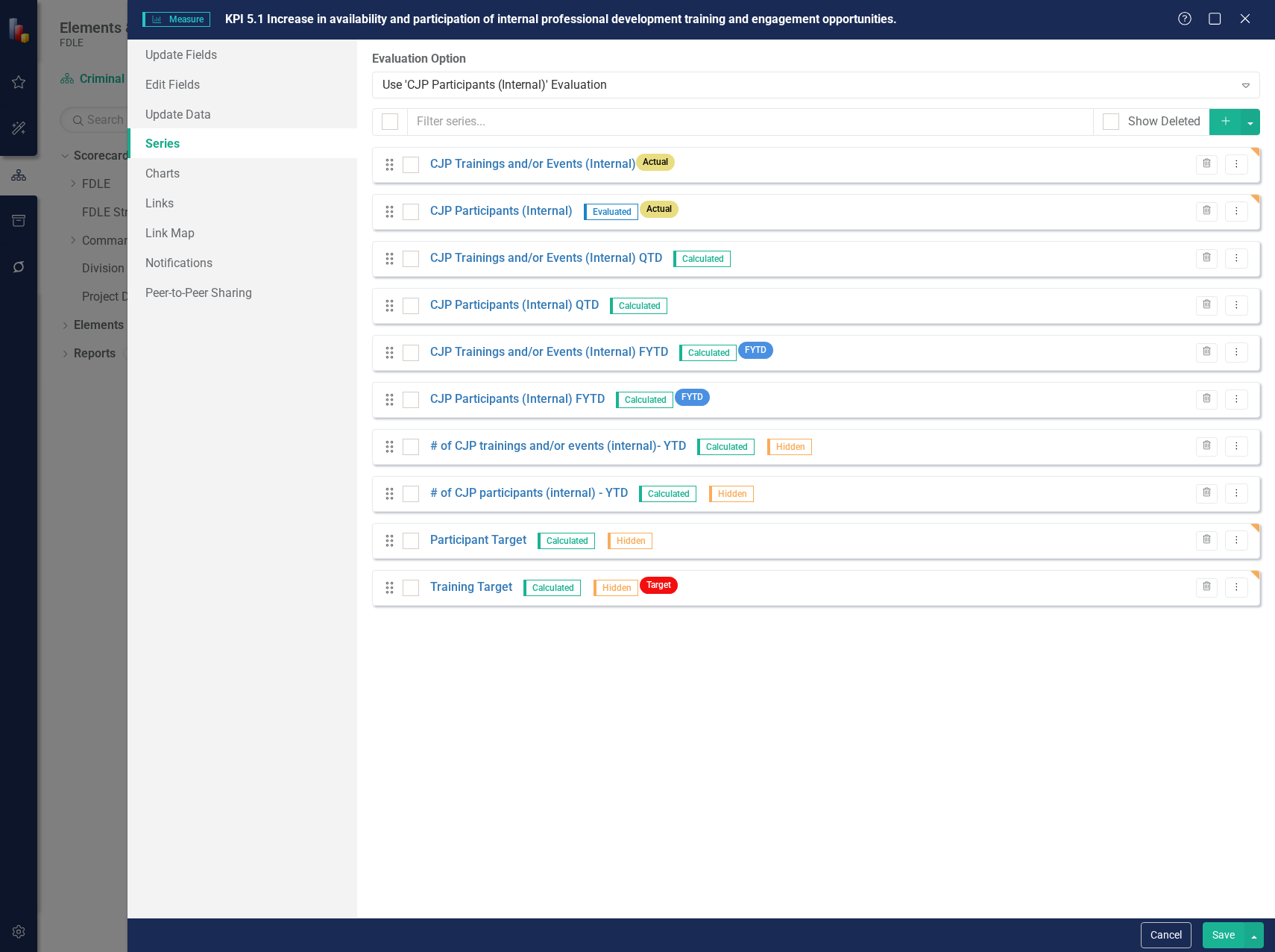
click at [1214, 939] on button "Save" at bounding box center [1224, 935] width 42 height 26
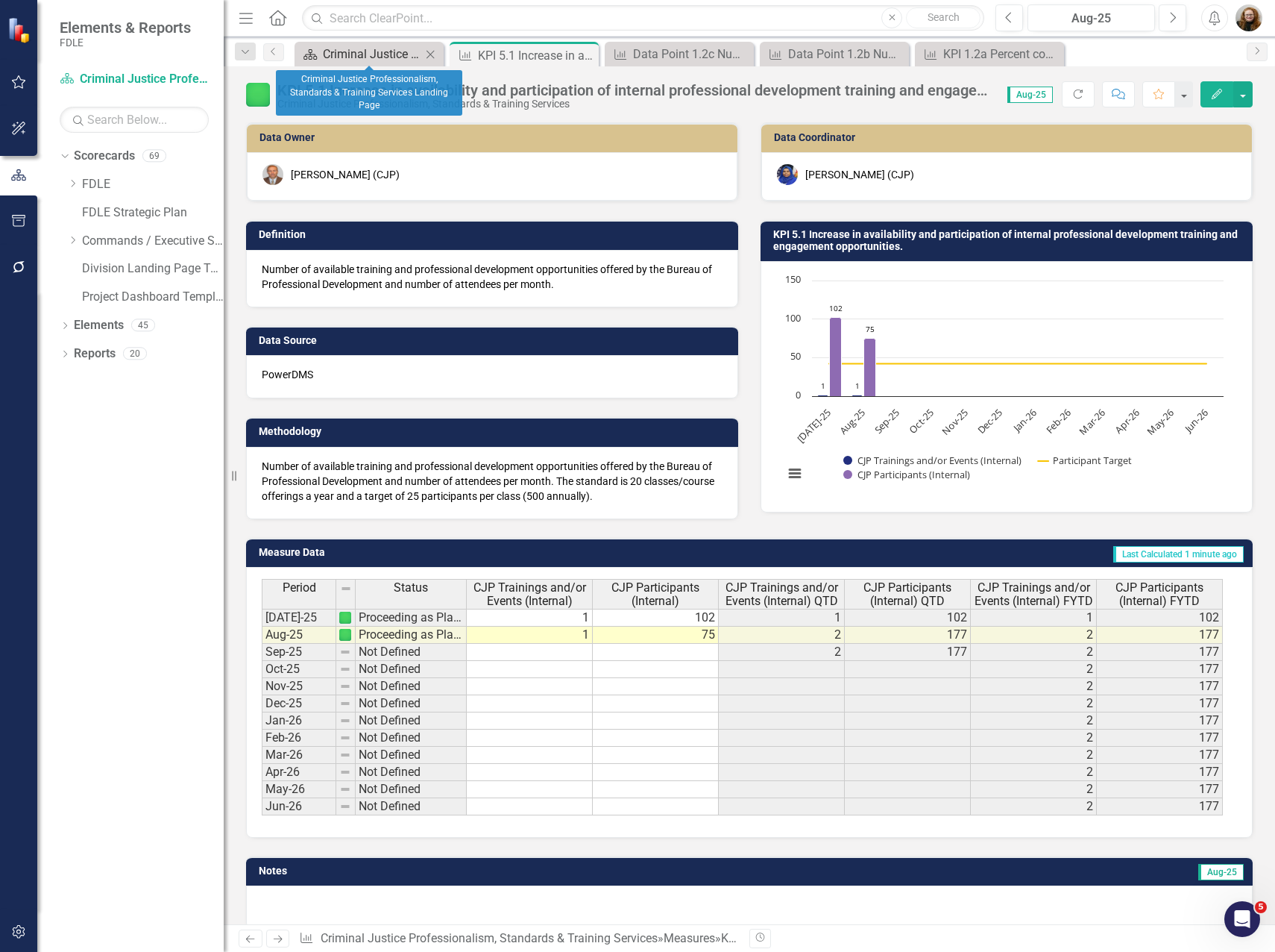
click at [372, 53] on div "Criminal Justice Professionalism, Standards & Training Services Landing Page" at bounding box center [372, 54] width 98 height 19
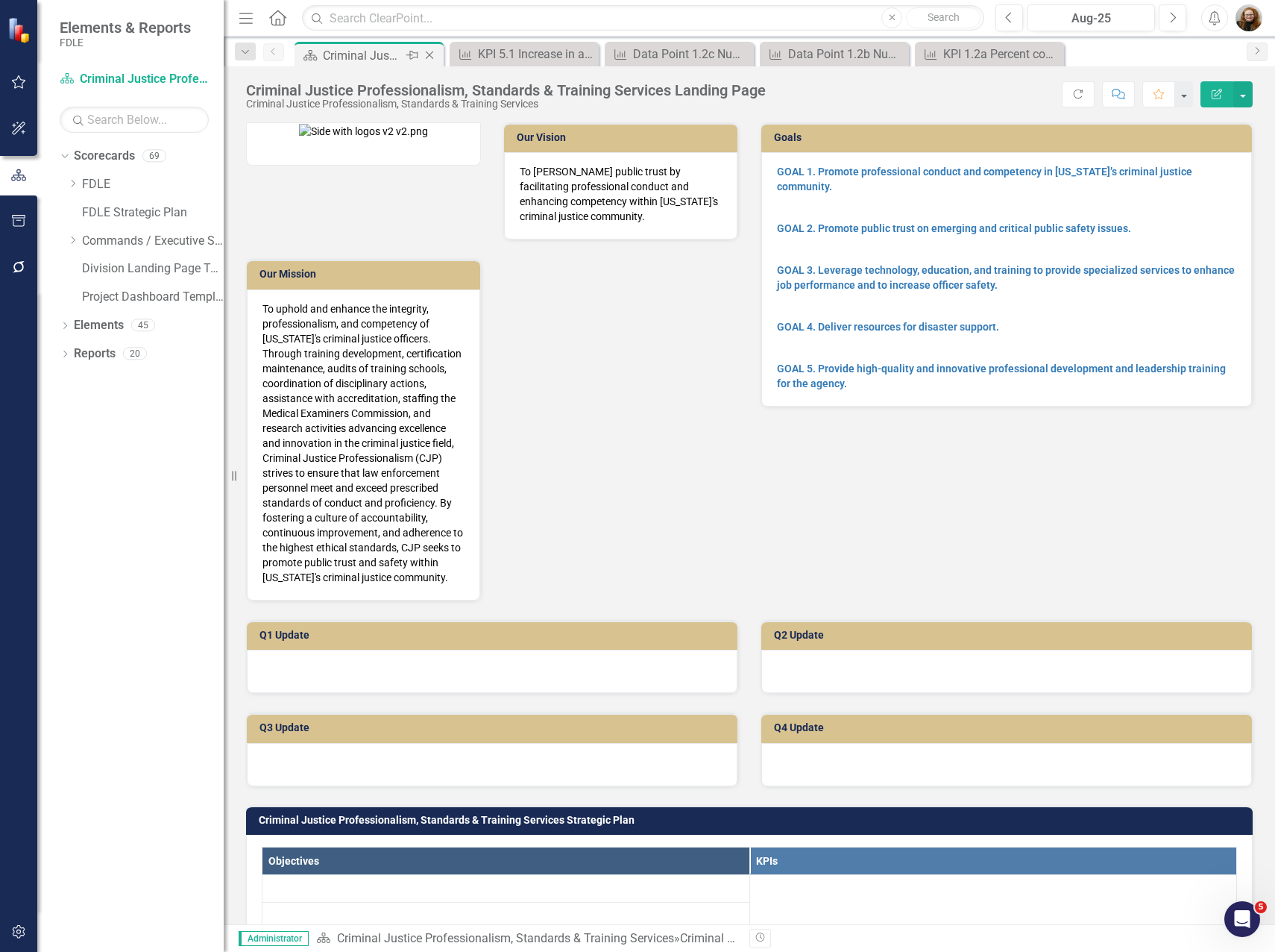
click at [432, 59] on icon "Close" at bounding box center [429, 56] width 15 height 12
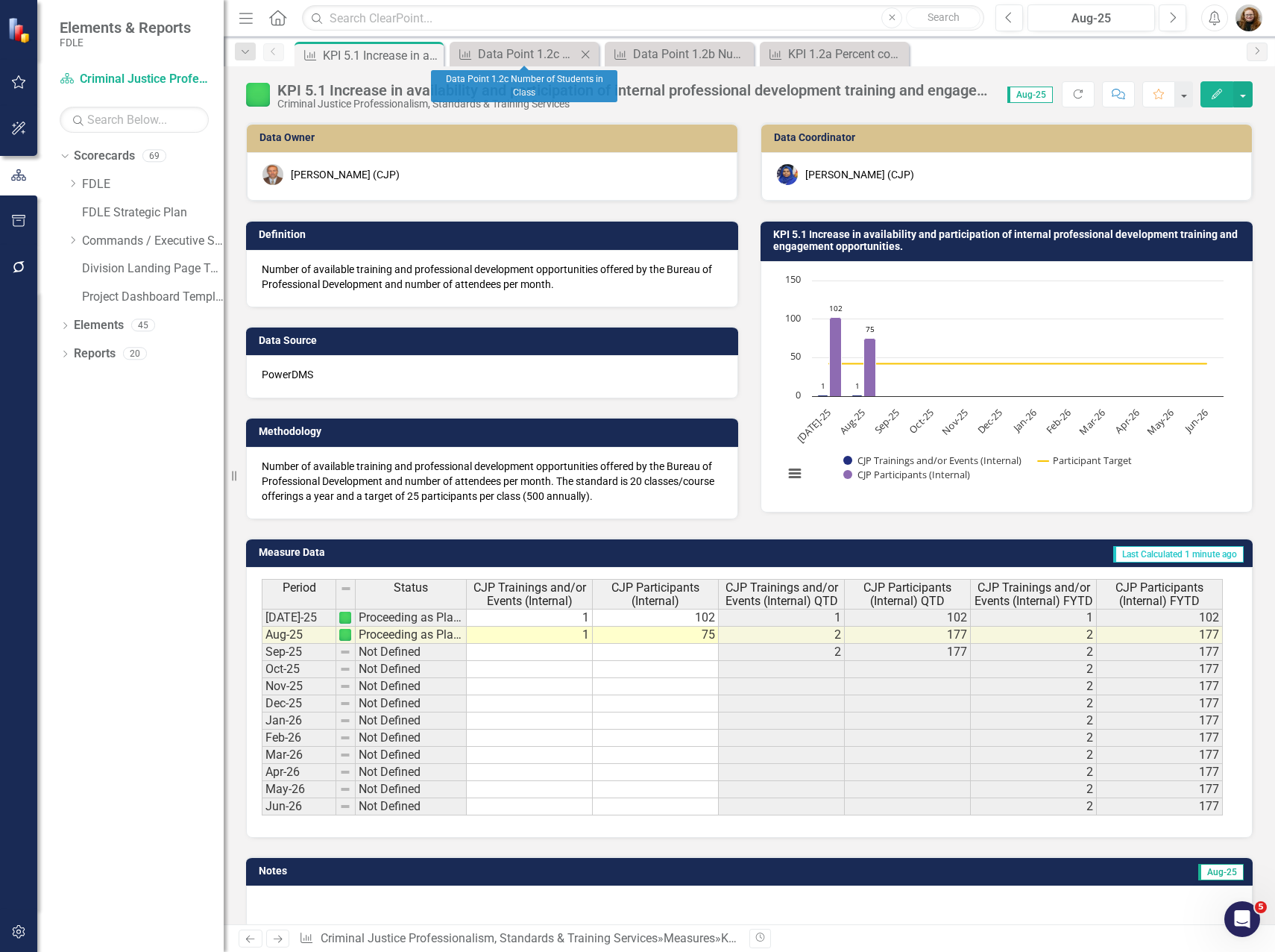
click at [586, 54] on icon at bounding box center [585, 54] width 8 height 8
click at [0, 0] on icon at bounding box center [0, 0] width 0 height 0
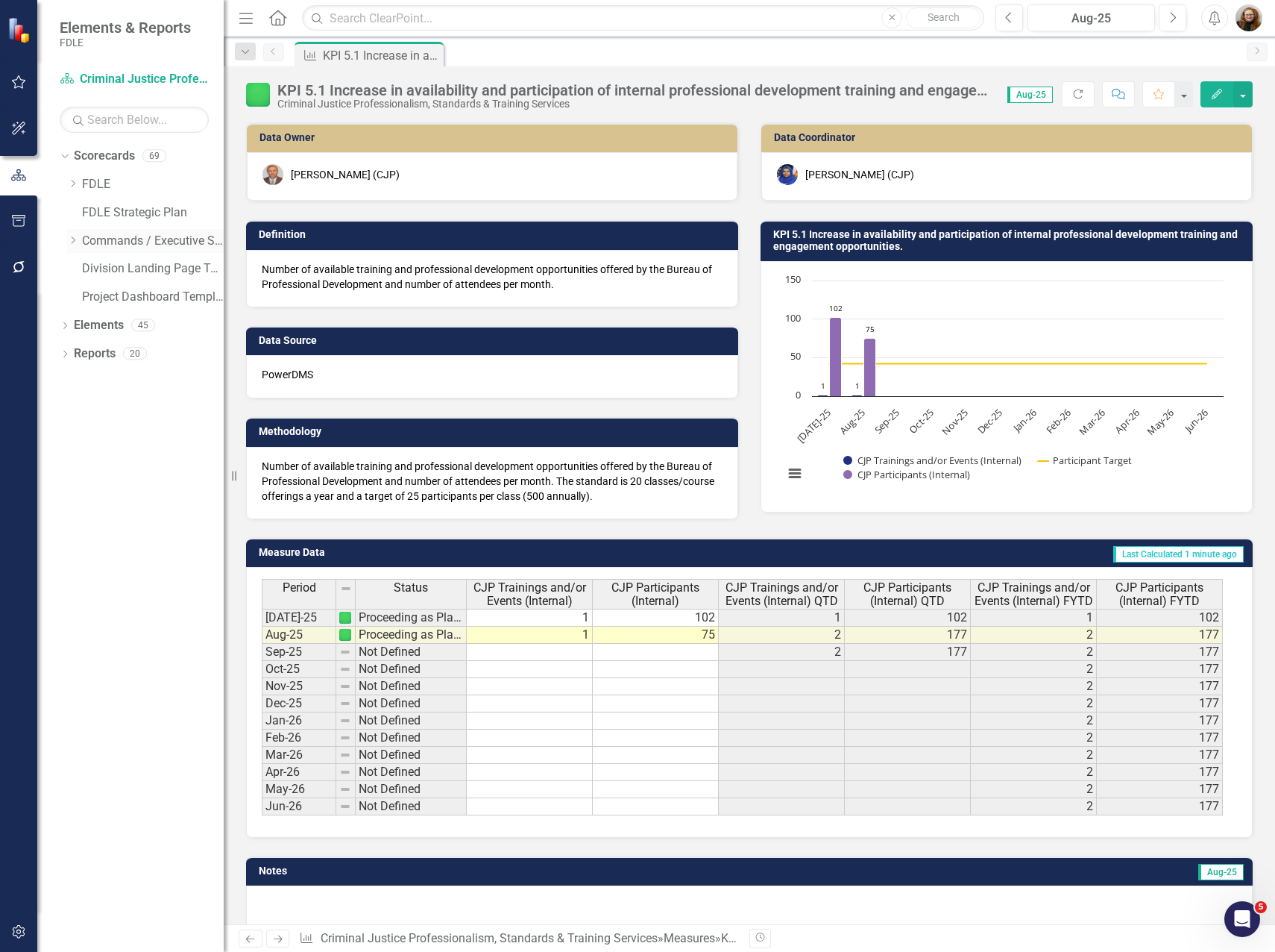
click at [75, 239] on icon at bounding box center [74, 240] width 4 height 8
click at [91, 319] on div "Dropdown" at bounding box center [87, 325] width 11 height 13
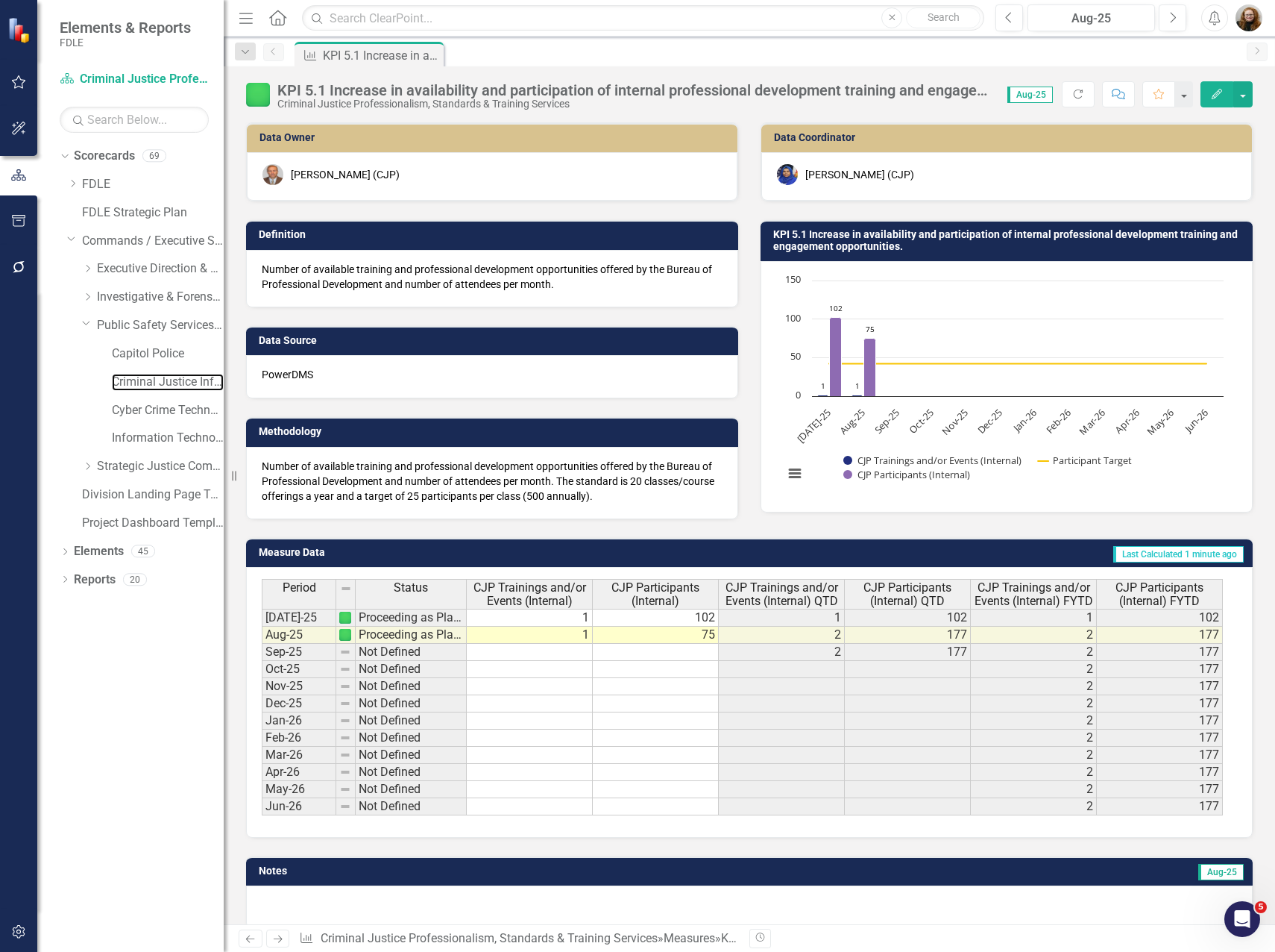
drag, startPoint x: 169, startPoint y: 385, endPoint x: 212, endPoint y: 367, distance: 46.6
click at [169, 385] on link "Criminal Justice Information Services" at bounding box center [168, 382] width 112 height 17
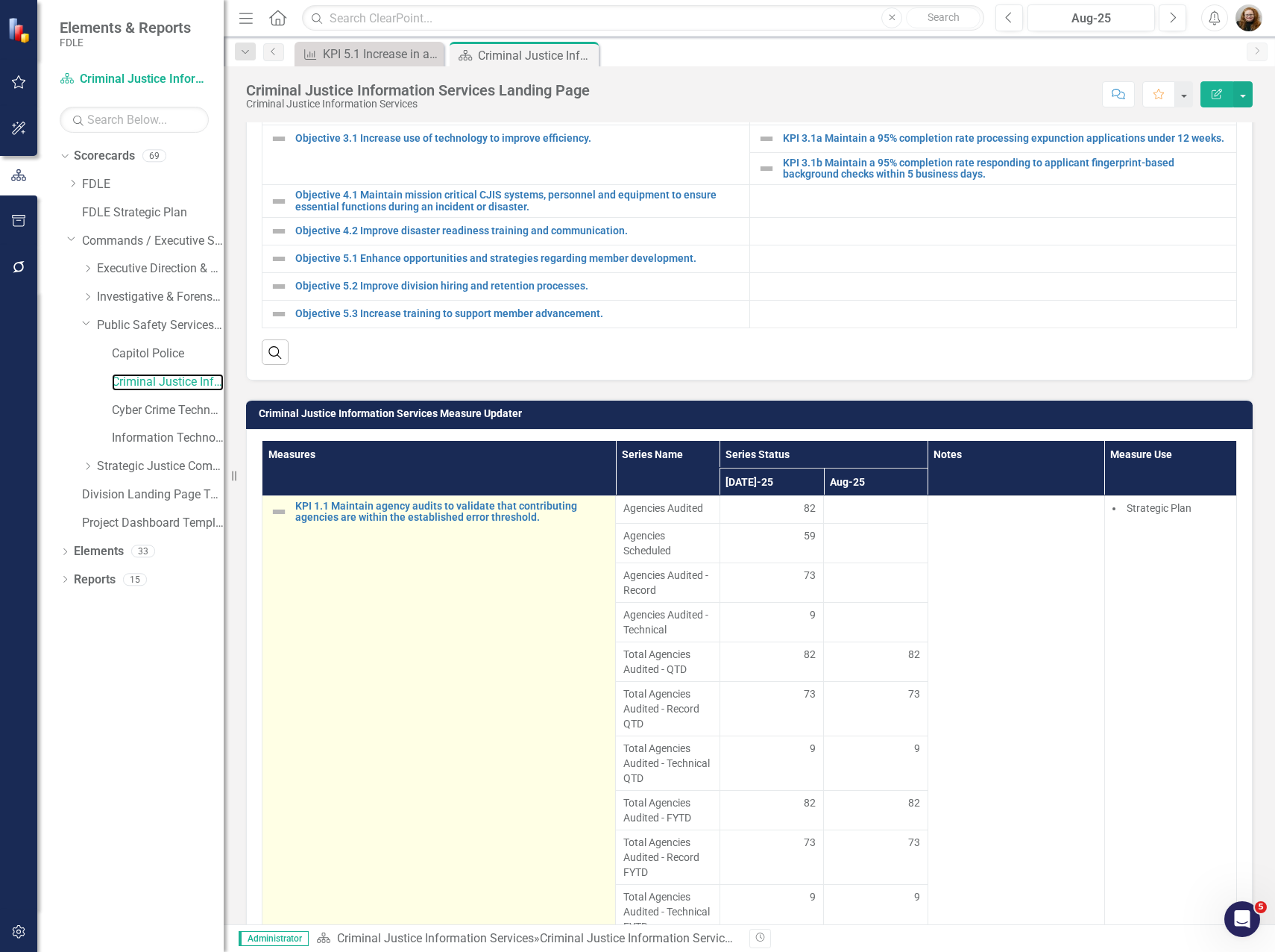
scroll to position [842, 0]
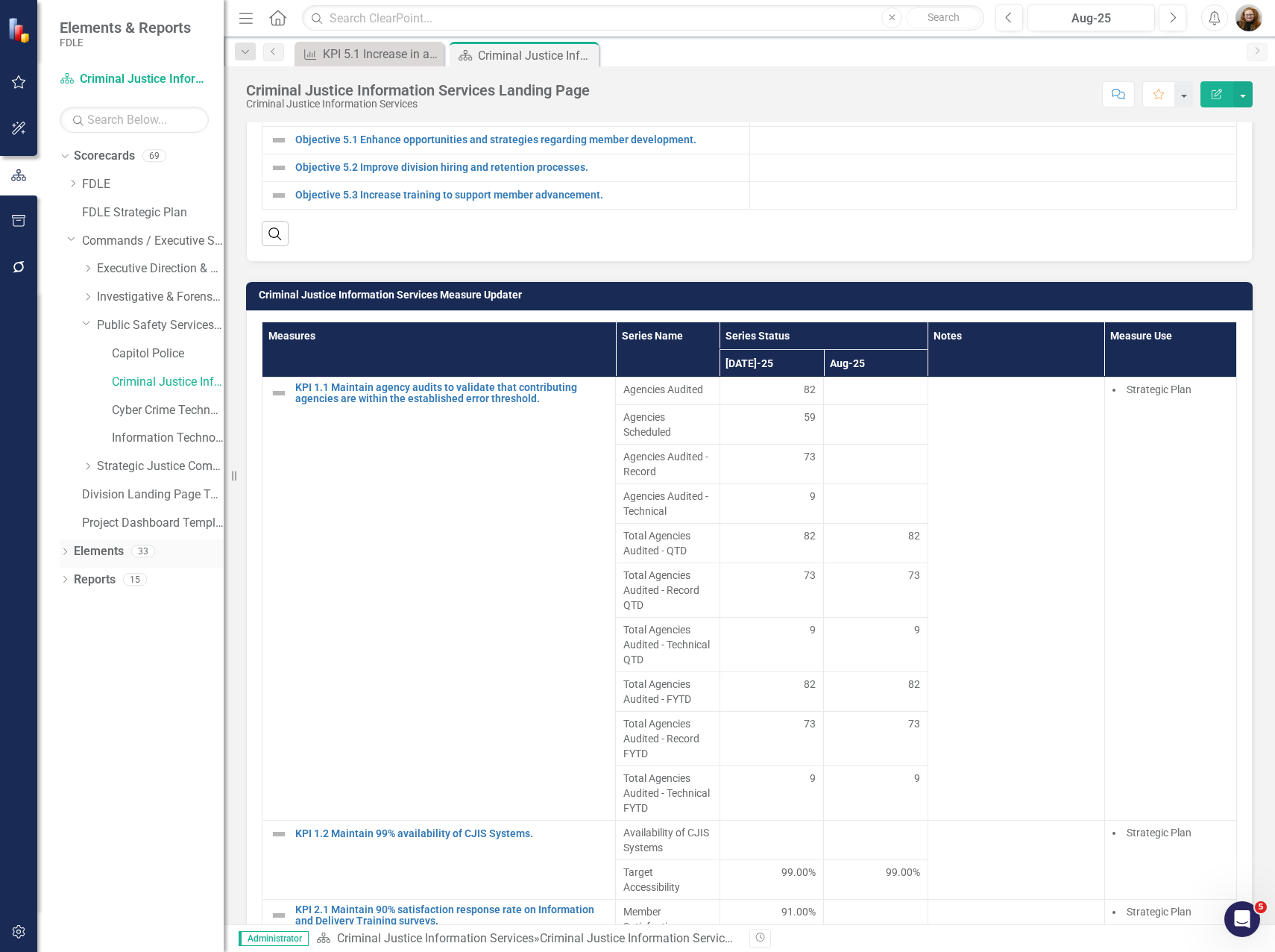
click at [92, 551] on link "Elements" at bounding box center [98, 551] width 50 height 17
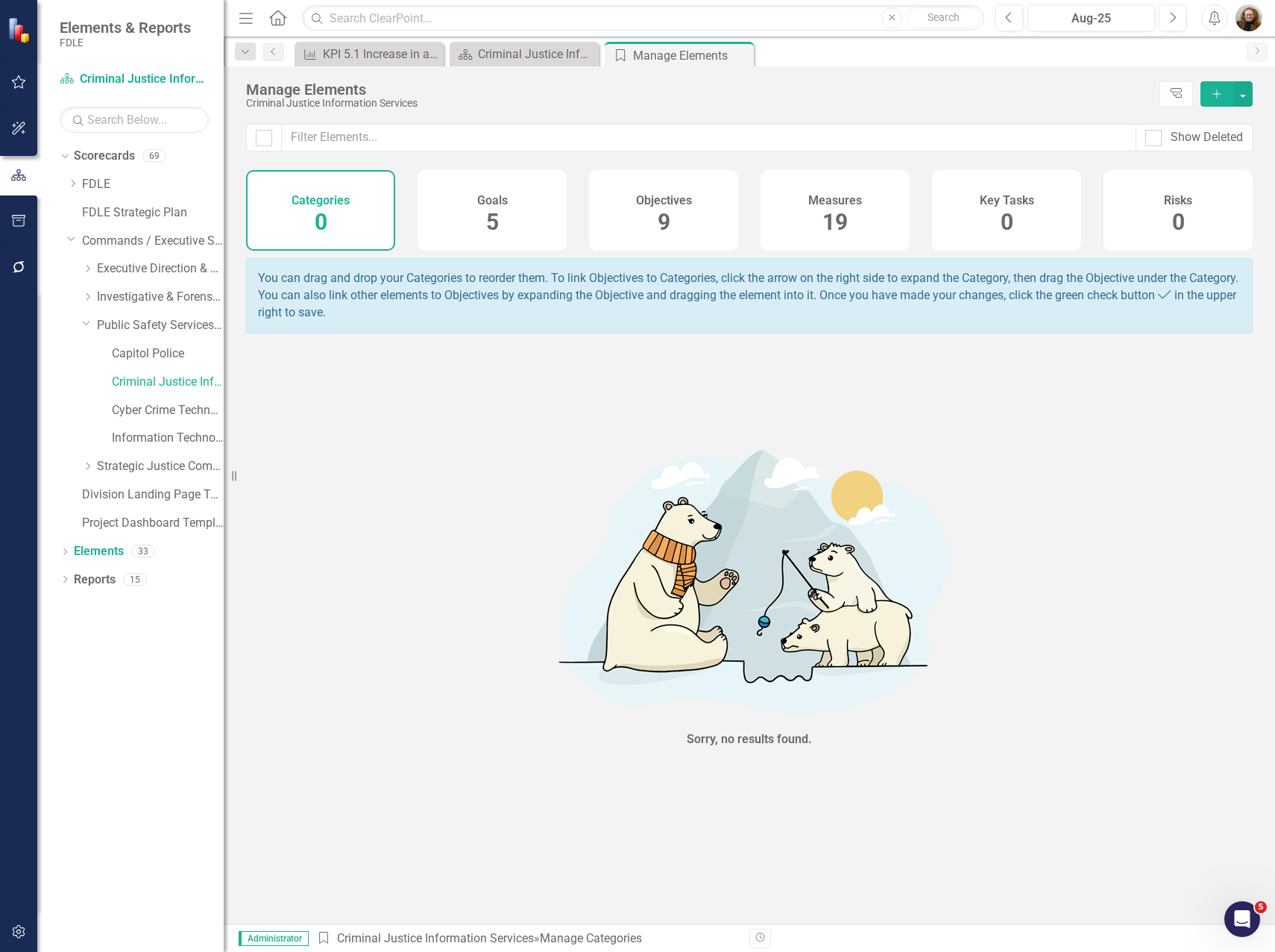
click at [850, 197] on h4 "Measures" at bounding box center [836, 201] width 54 height 14
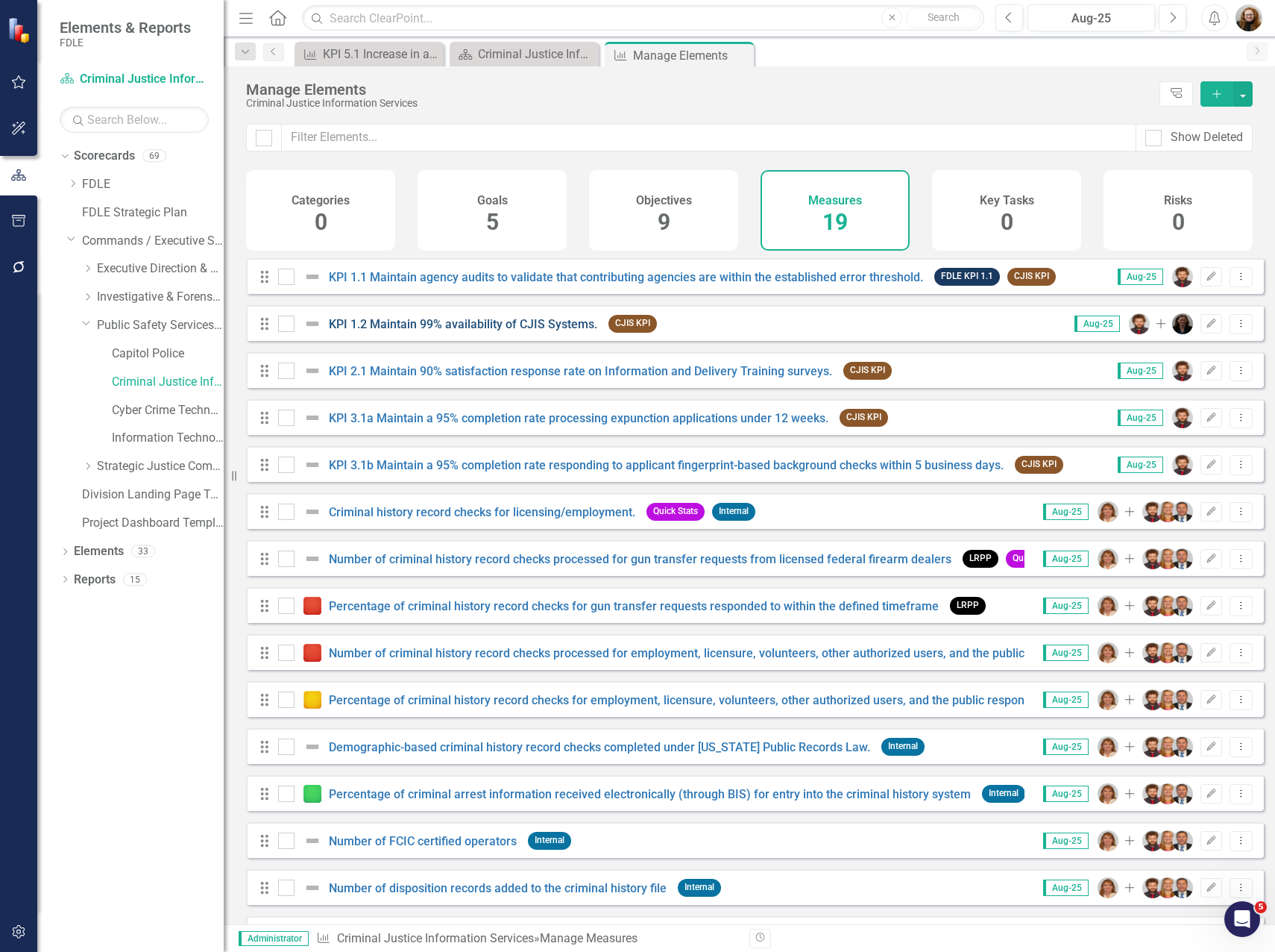
click at [438, 331] on link "KPI 1.2 Maintain 99% availability of CJIS Systems." at bounding box center [463, 324] width 268 height 14
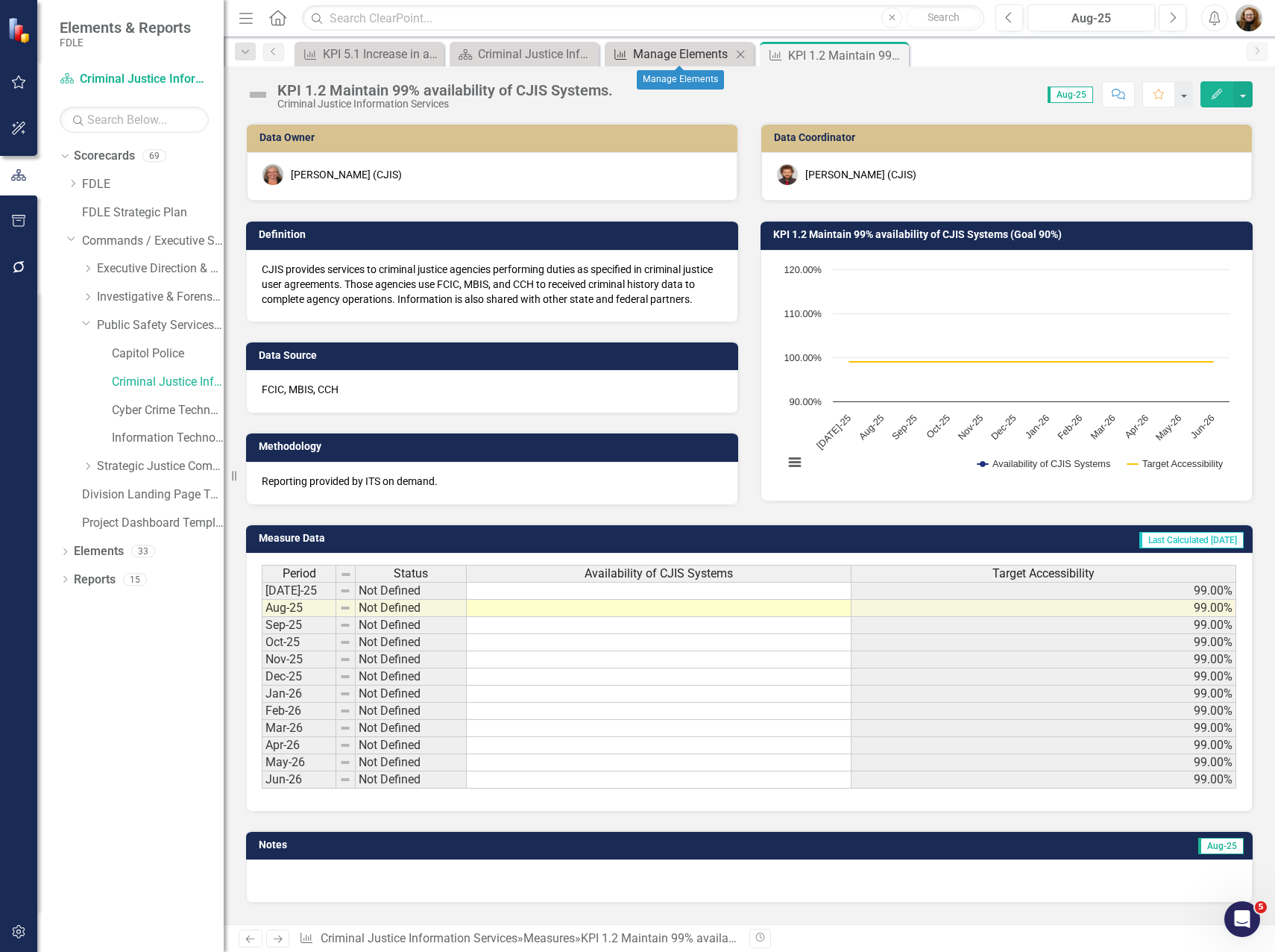
click at [657, 51] on div "Manage Elements" at bounding box center [682, 54] width 98 height 19
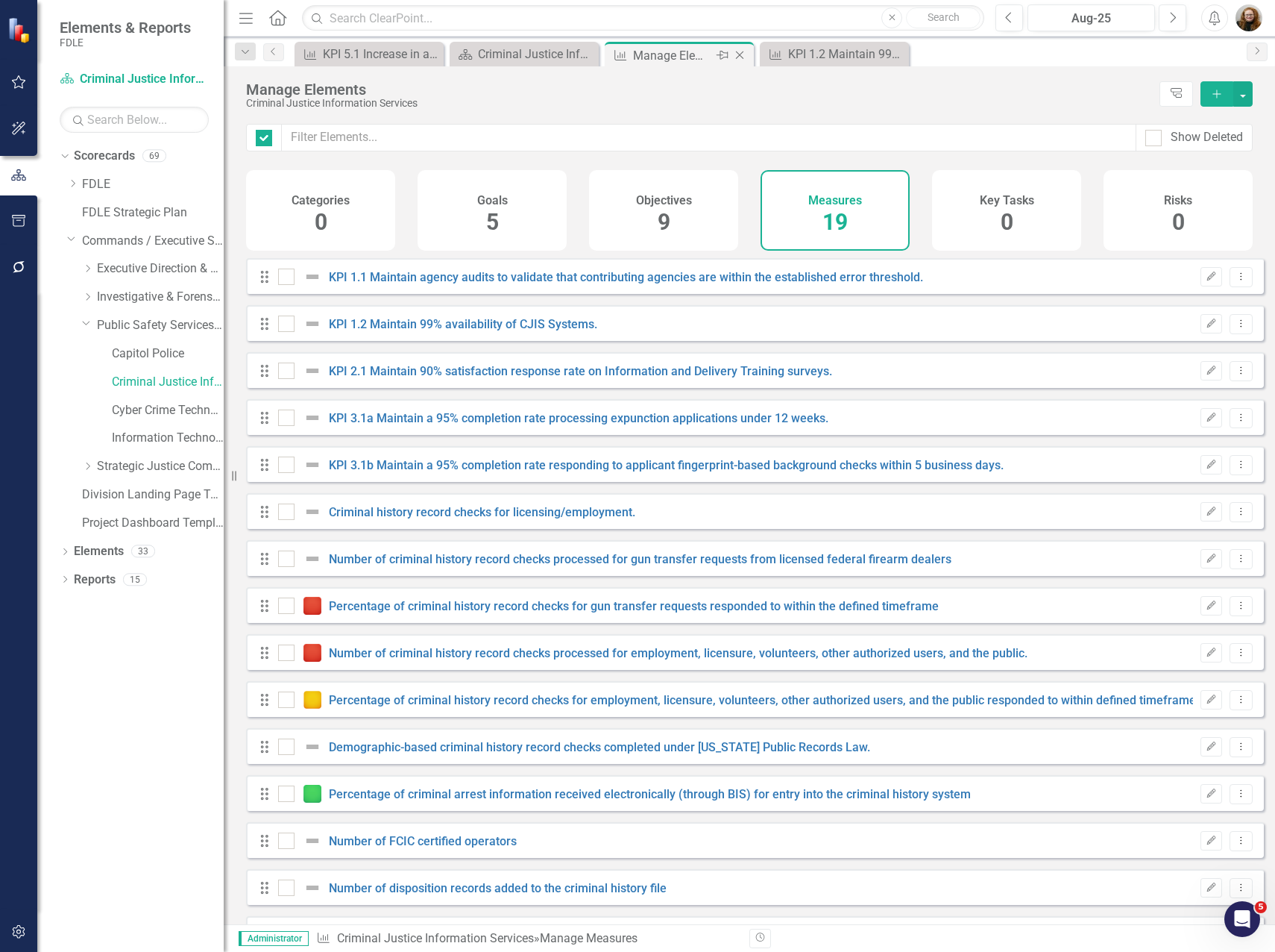
checkbox input "false"
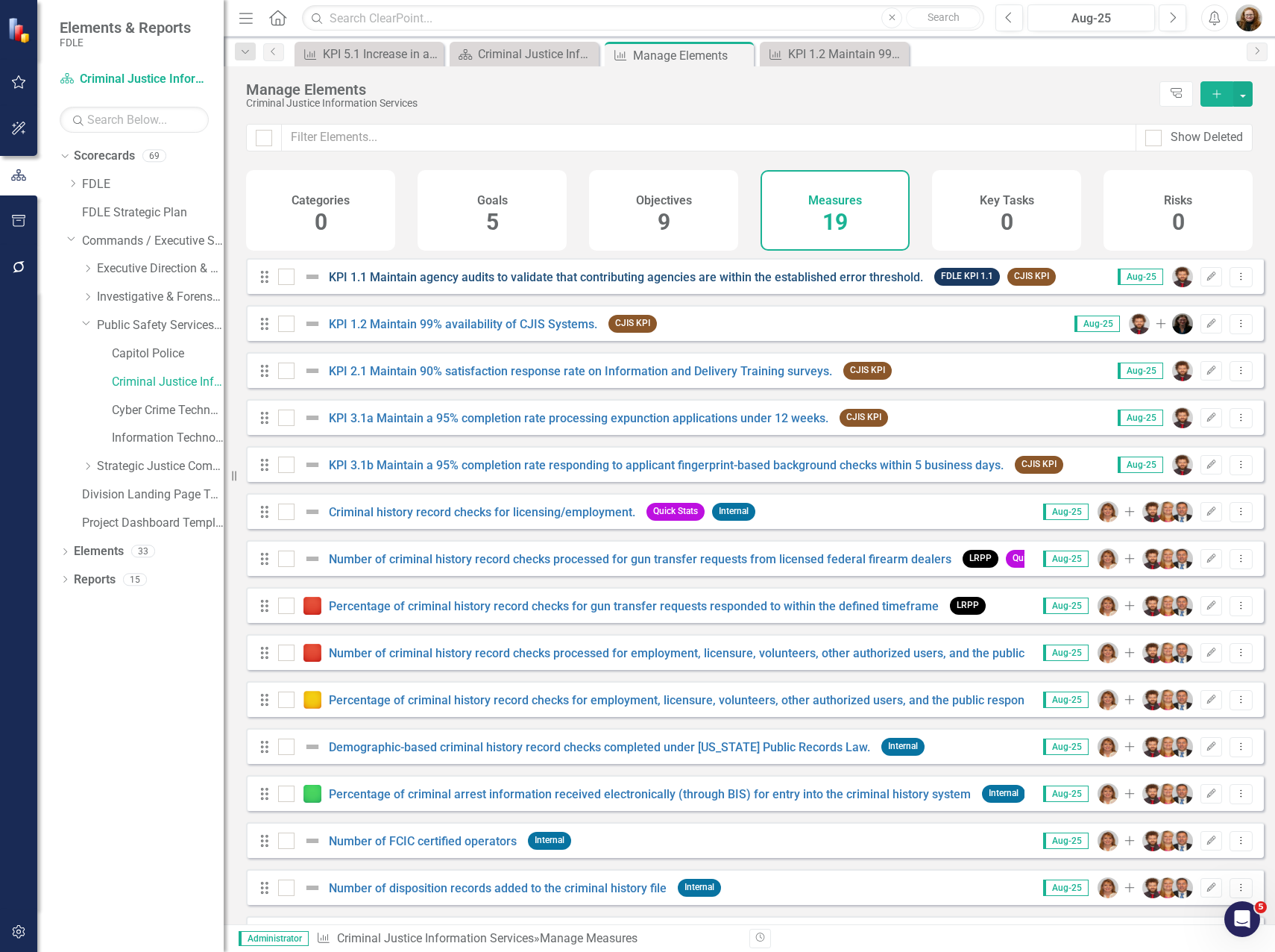
click at [450, 284] on link "KPI 1.1 Maintain agency audits to validate that contributing agencies are withi…" at bounding box center [626, 277] width 594 height 14
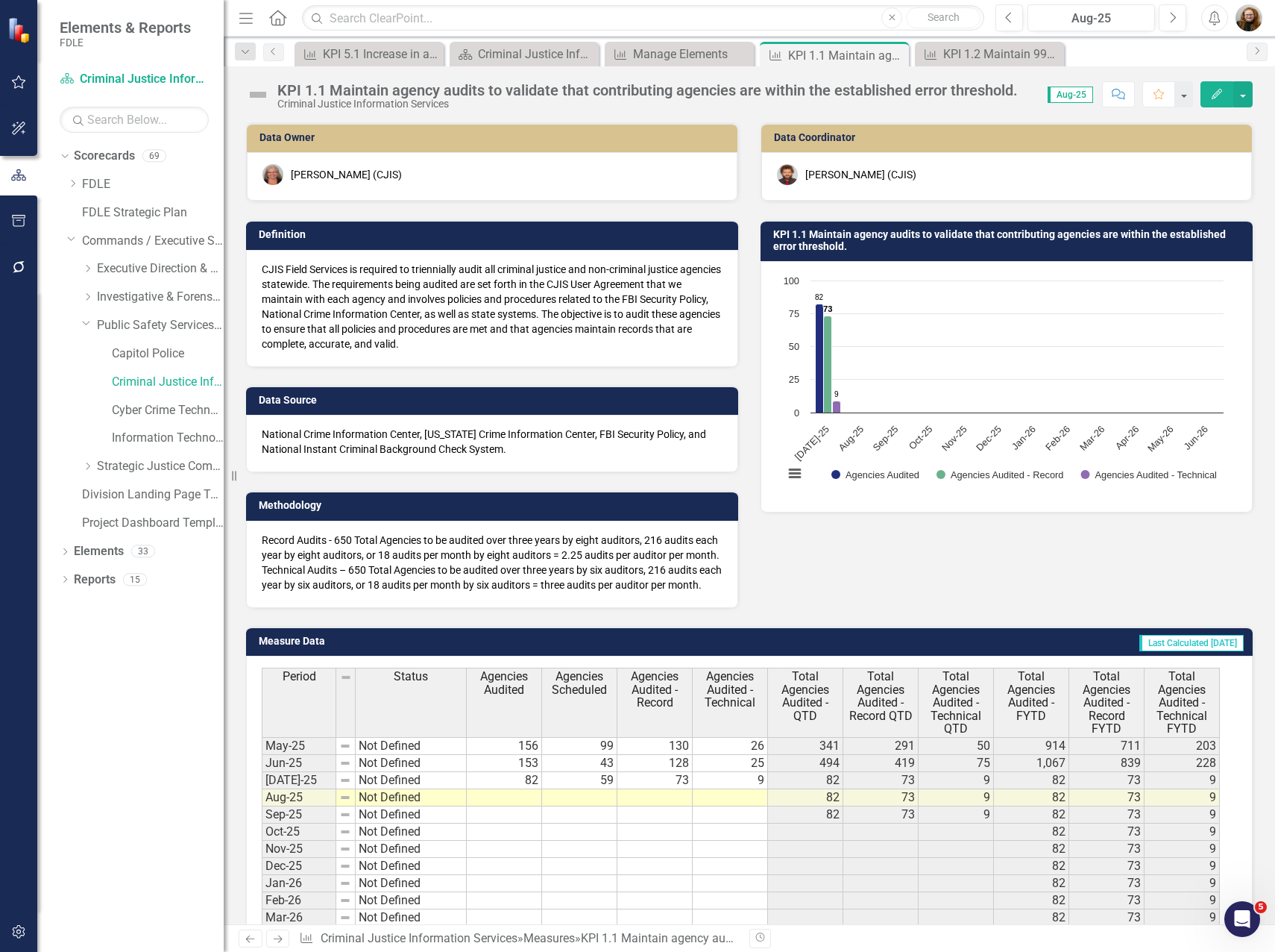
click at [1216, 90] on icon "Edit" at bounding box center [1217, 93] width 14 height 11
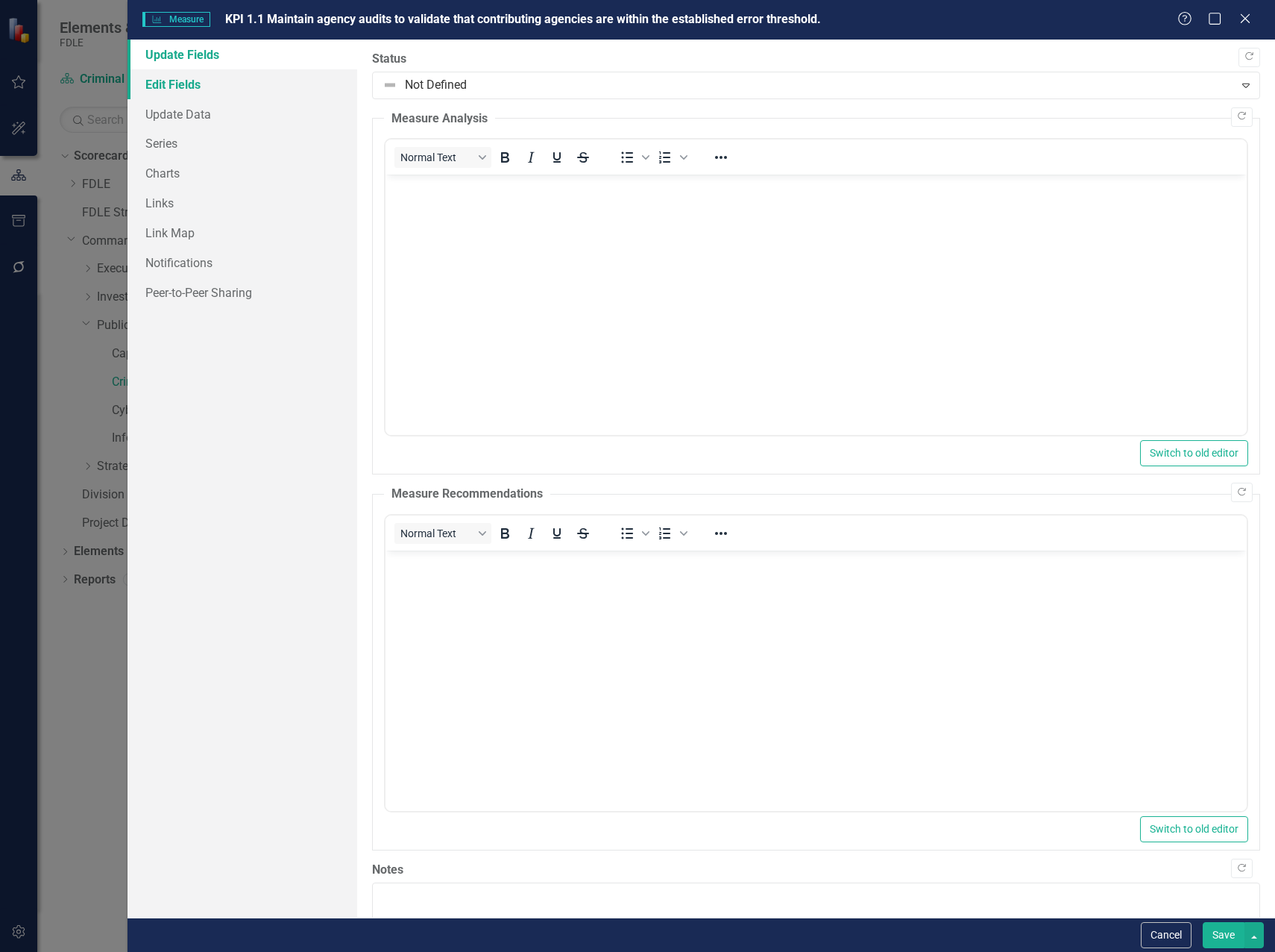
click at [187, 90] on link "Edit Fields" at bounding box center [241, 84] width 230 height 30
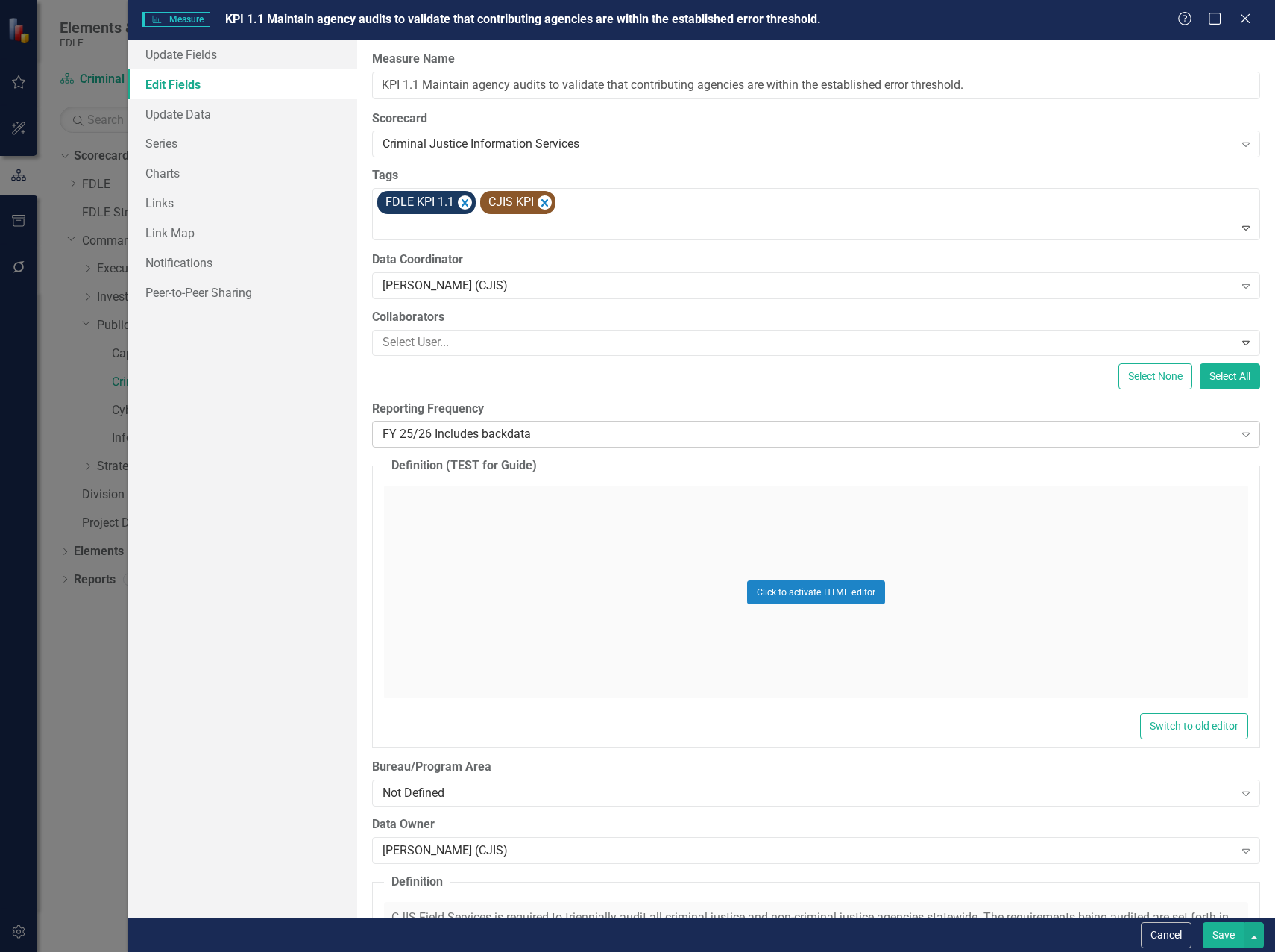
click at [459, 435] on div "FY 25/26 Includes backdata" at bounding box center [808, 434] width 852 height 17
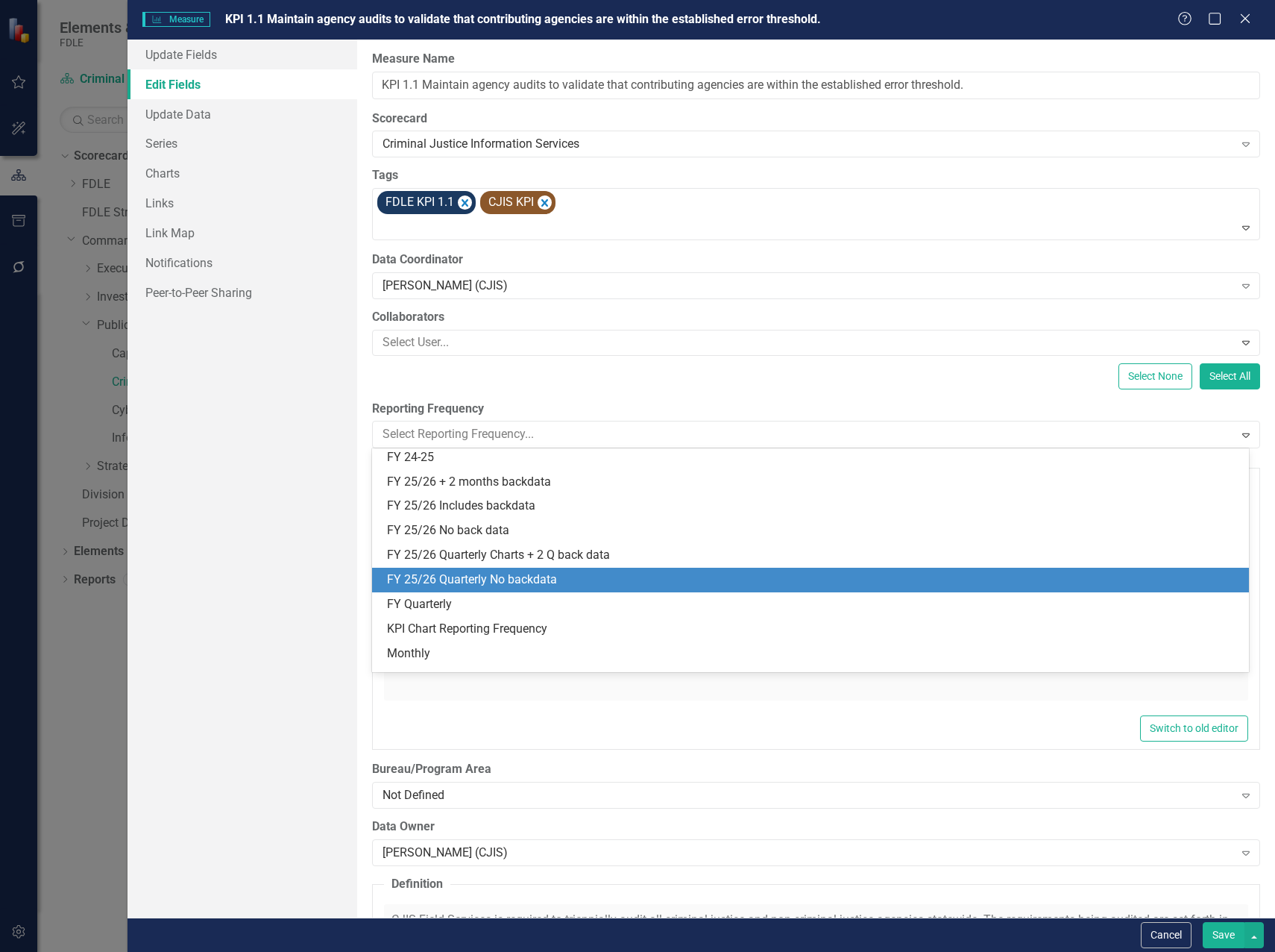
scroll to position [364, 0]
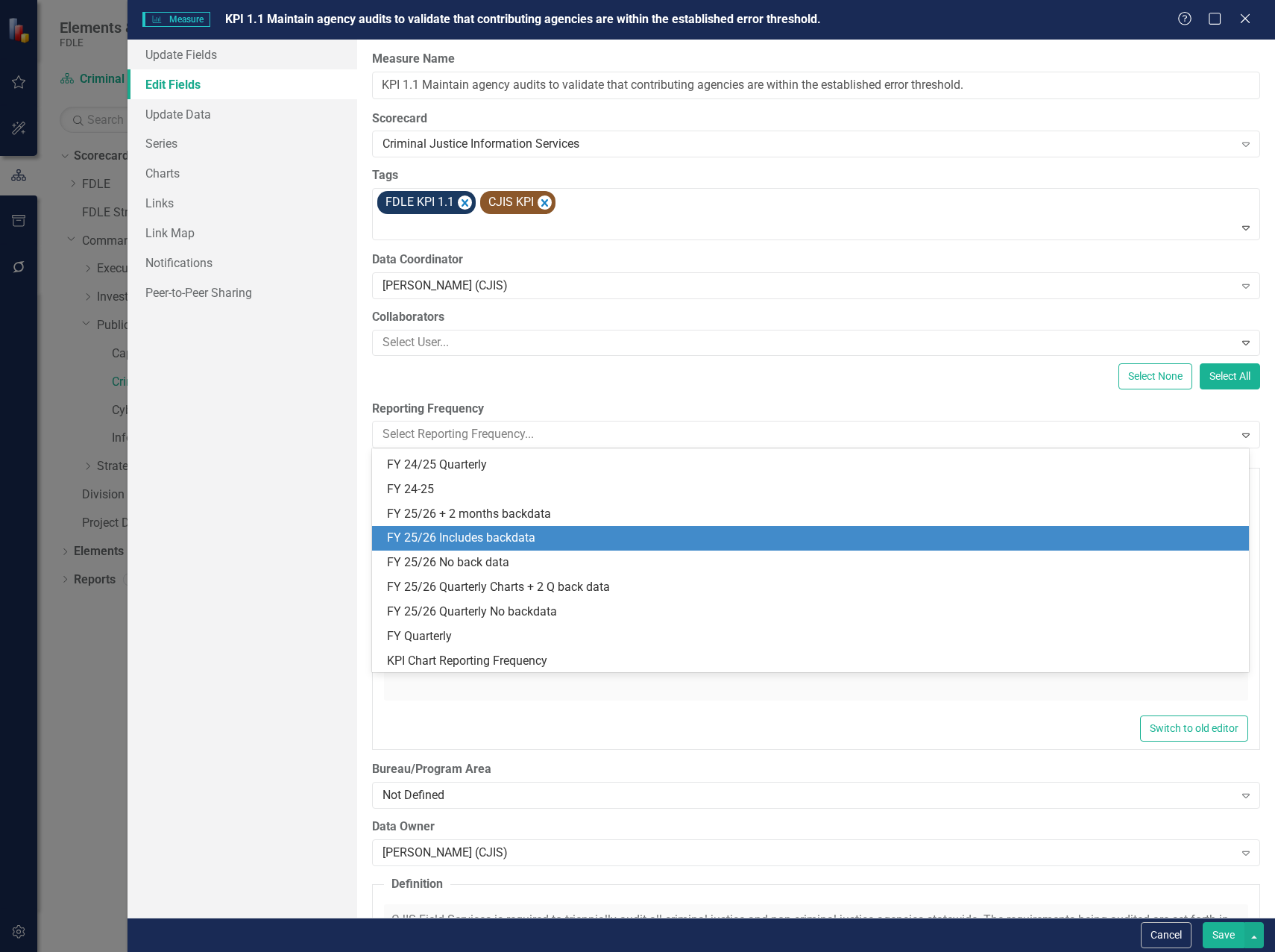
click at [503, 542] on div "FY 25/26 Includes backdata" at bounding box center [814, 538] width 854 height 17
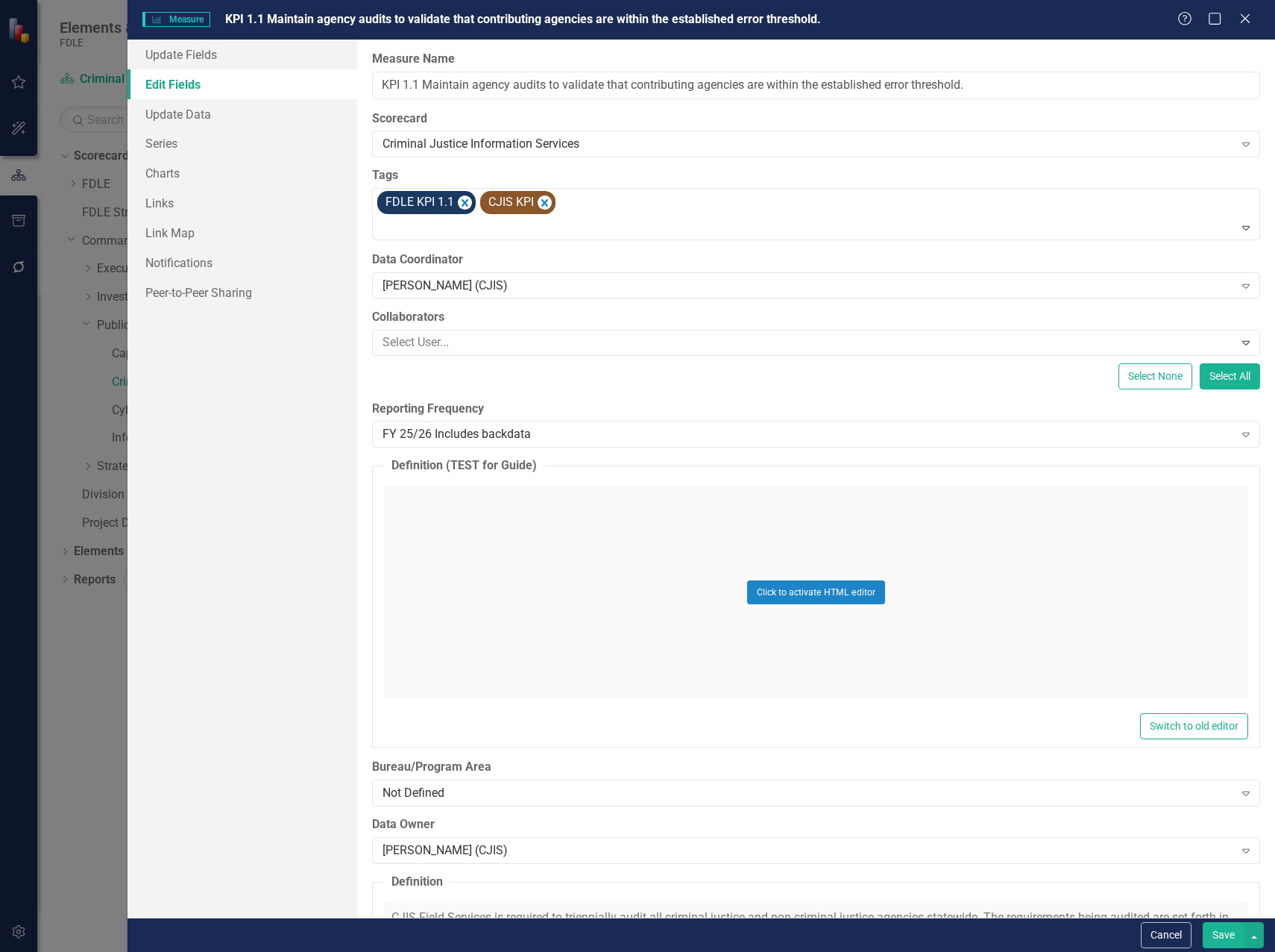
click at [1228, 935] on button "Save" at bounding box center [1224, 935] width 42 height 26
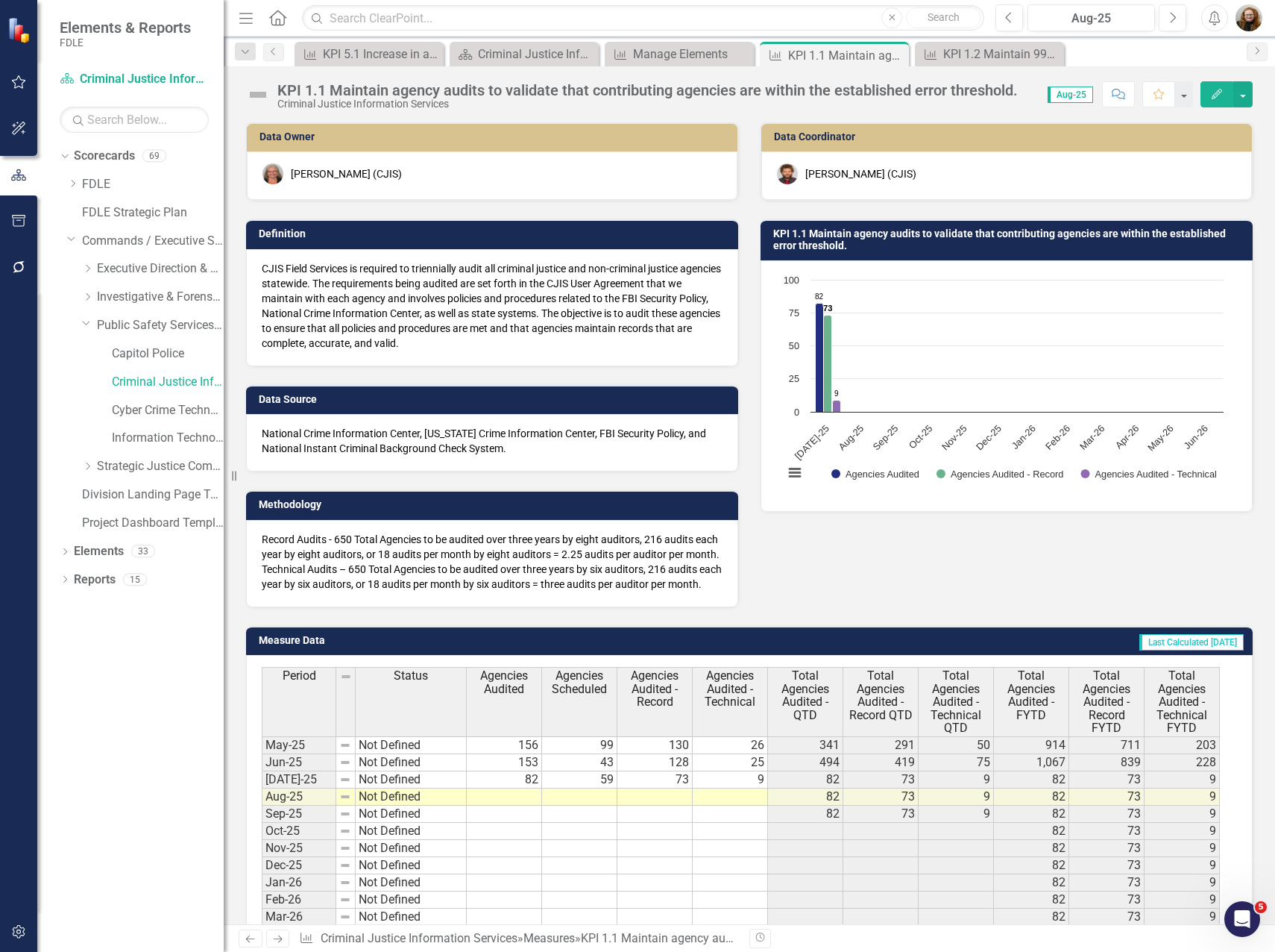
scroll to position [0, 0]
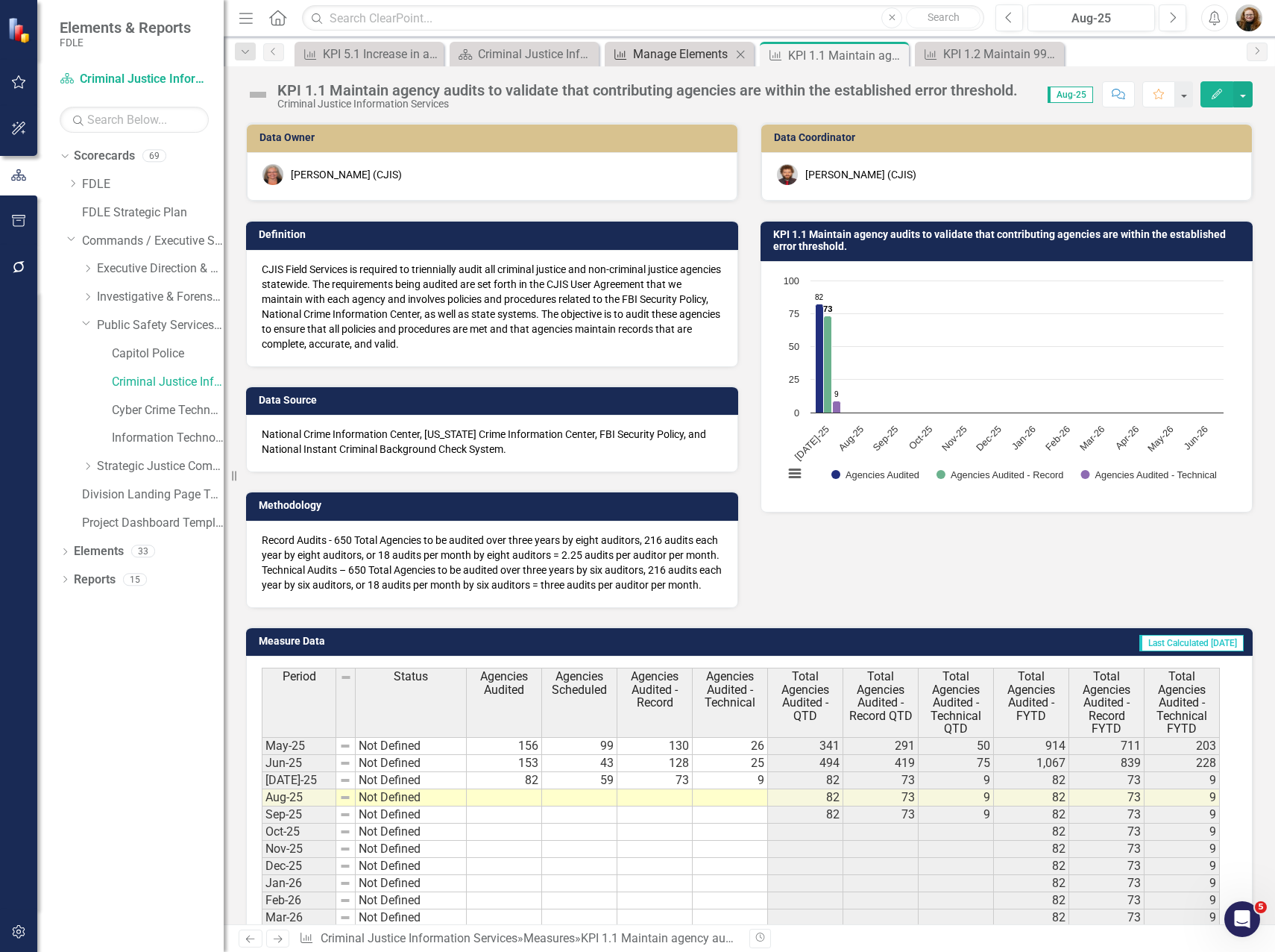
click at [694, 56] on div "Manage Elements" at bounding box center [682, 54] width 98 height 19
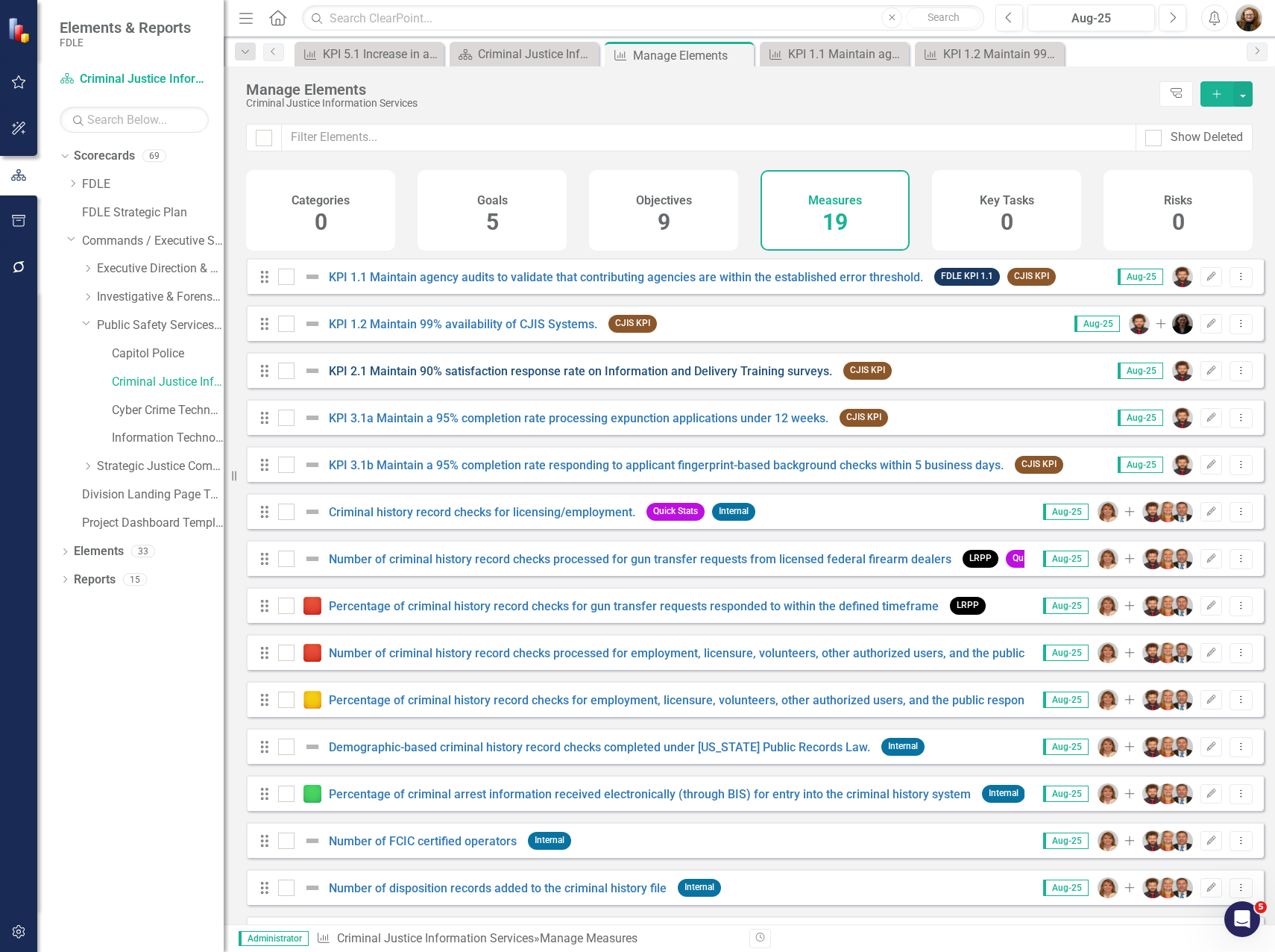
click at [441, 379] on link "KPI 2.1 Maintain 90% satisfaction response rate on Information and Delivery Tra…" at bounding box center [580, 371] width 504 height 14
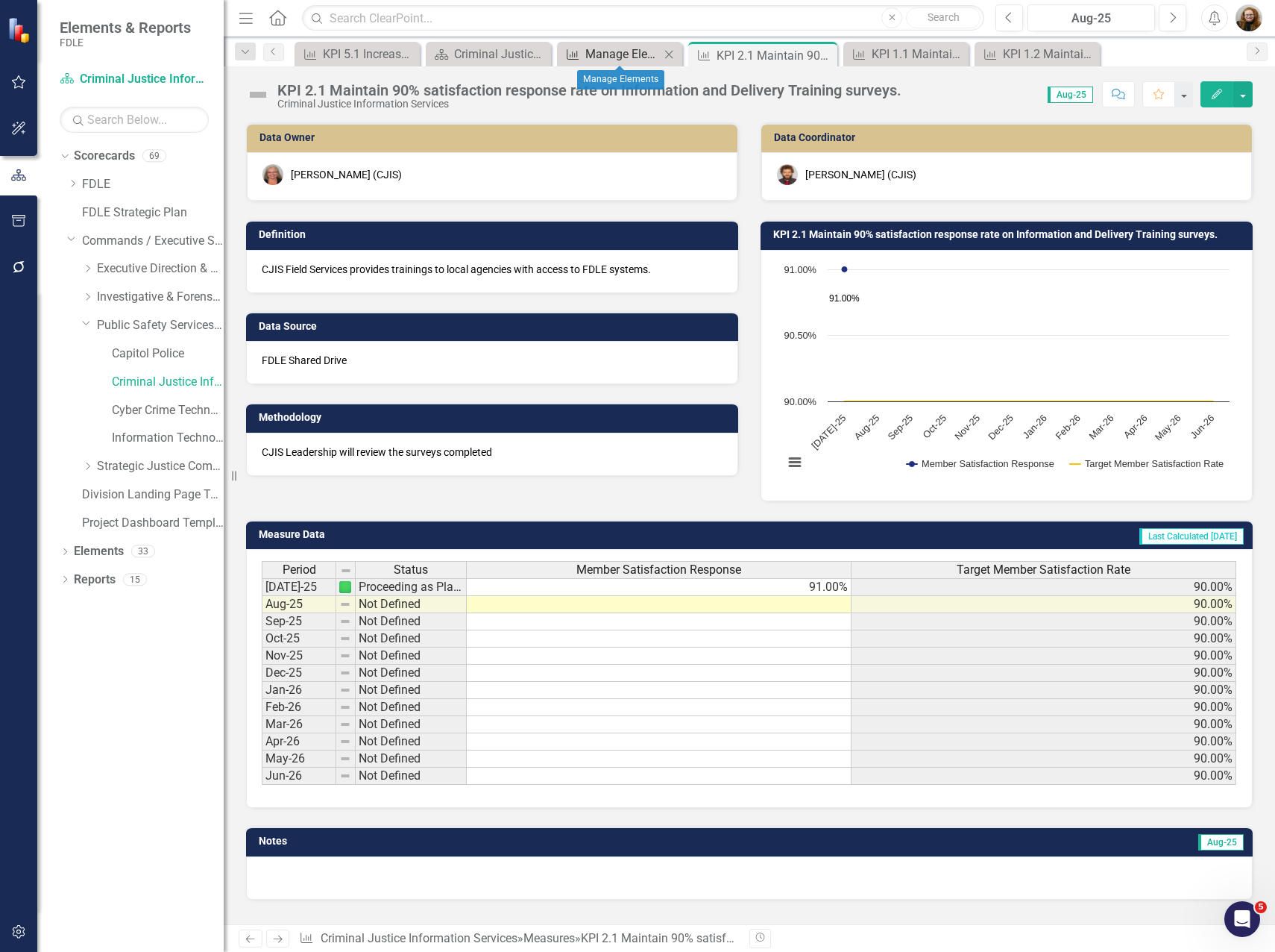
click at [614, 60] on div "Manage Elements" at bounding box center [622, 54] width 75 height 19
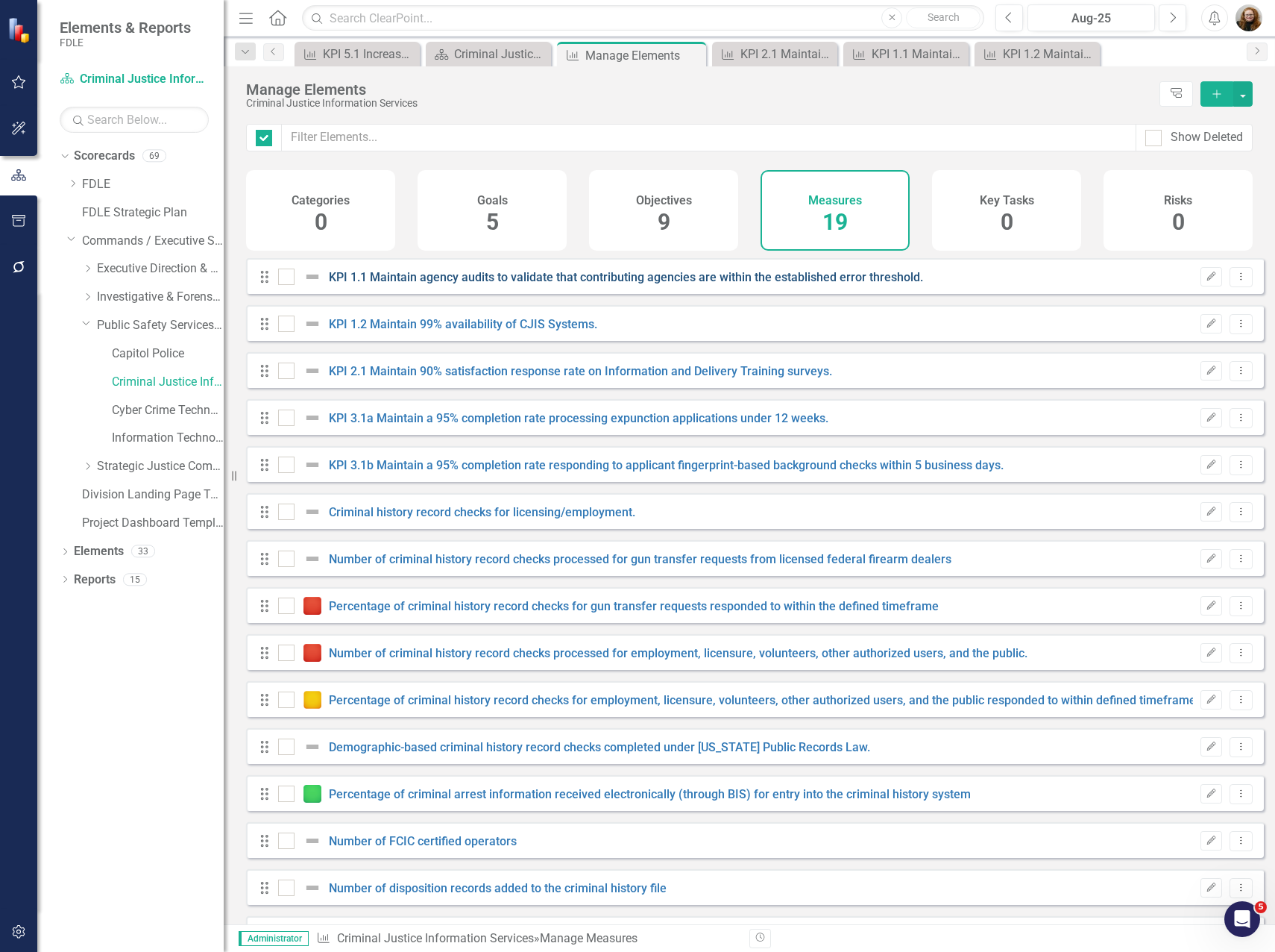
checkbox input "false"
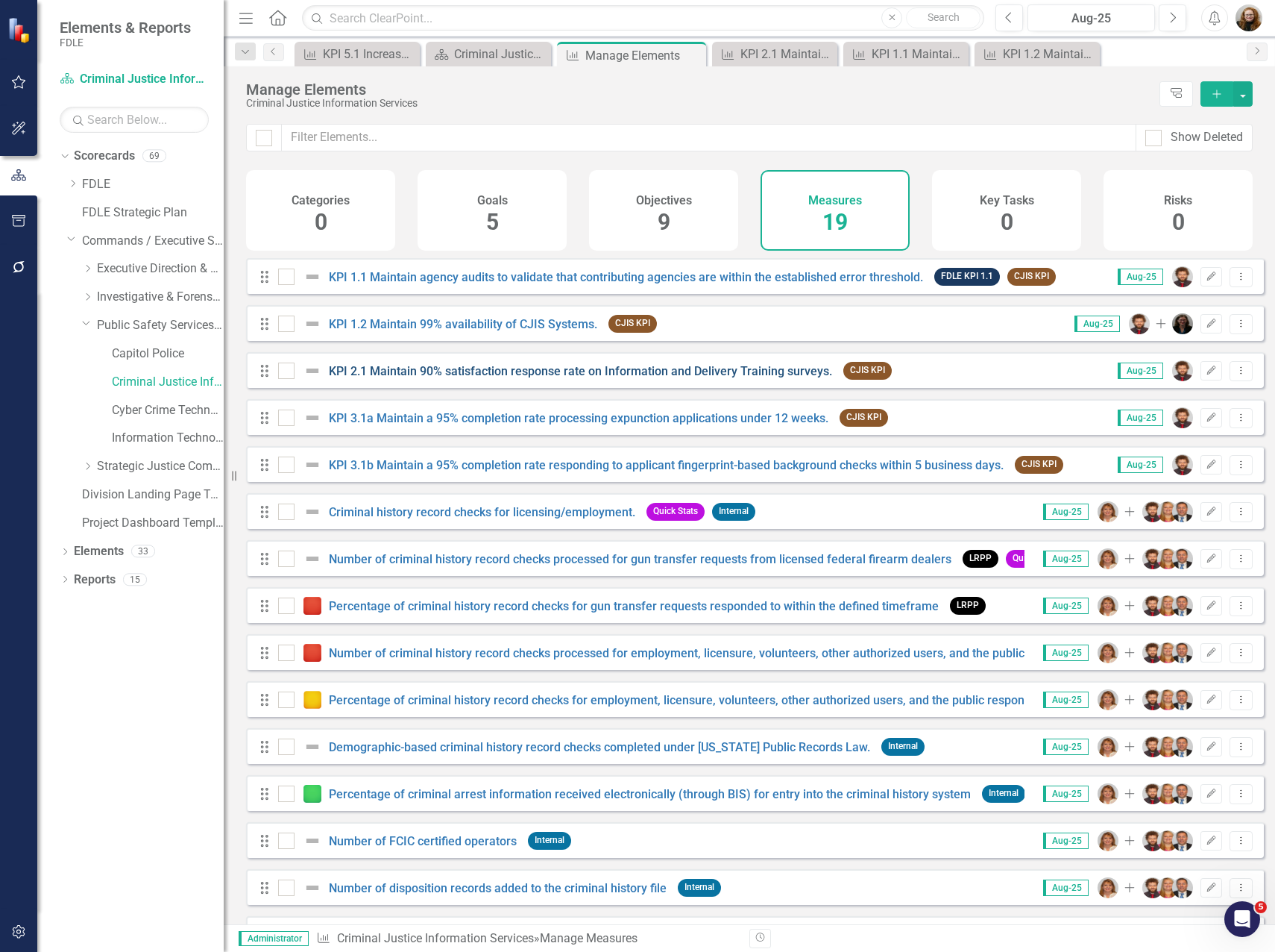
click at [529, 379] on link "KPI 2.1 Maintain 90% satisfaction response rate on Information and Delivery Tra…" at bounding box center [580, 371] width 504 height 14
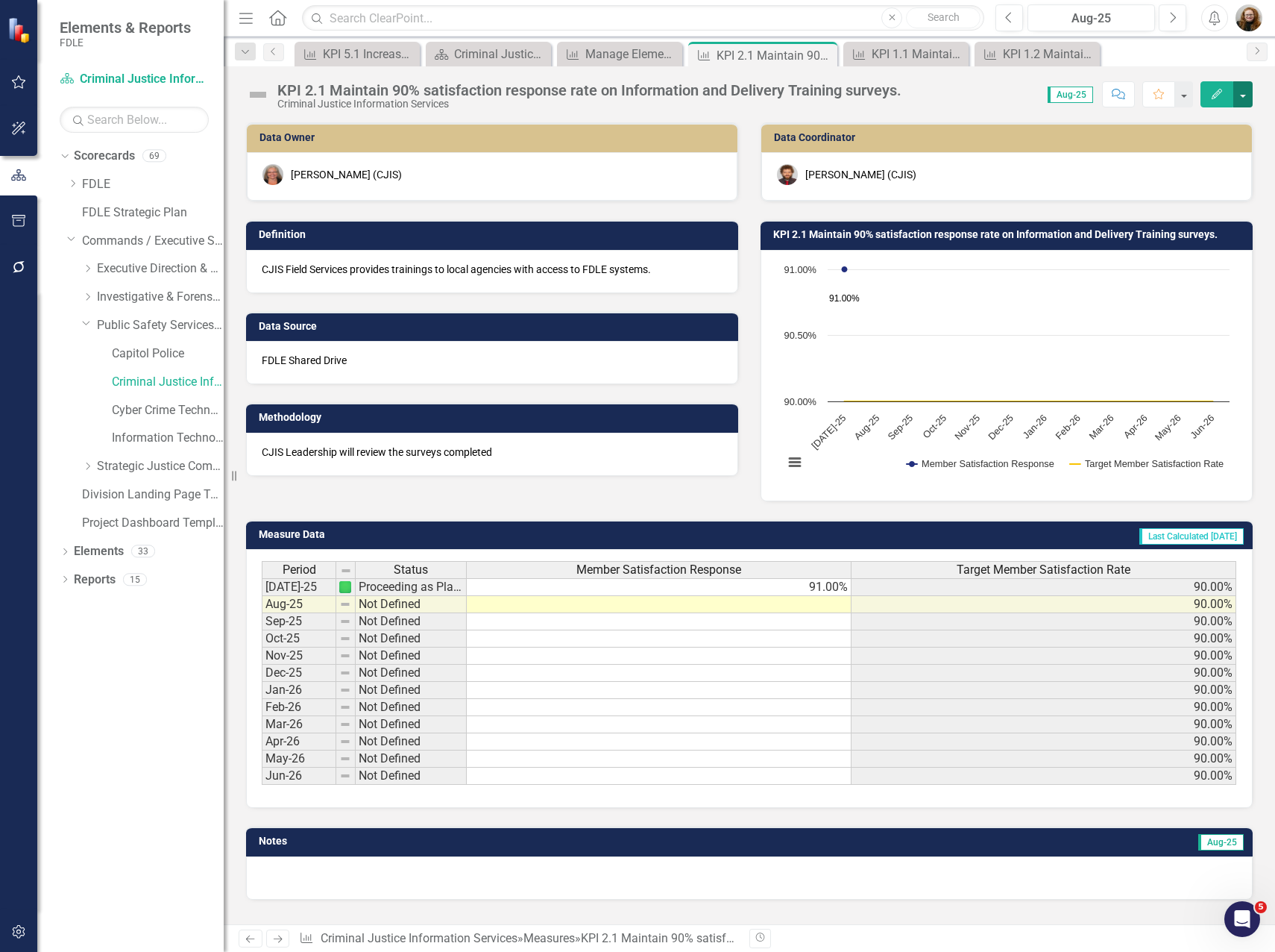
click at [1235, 86] on button "button" at bounding box center [1243, 94] width 20 height 26
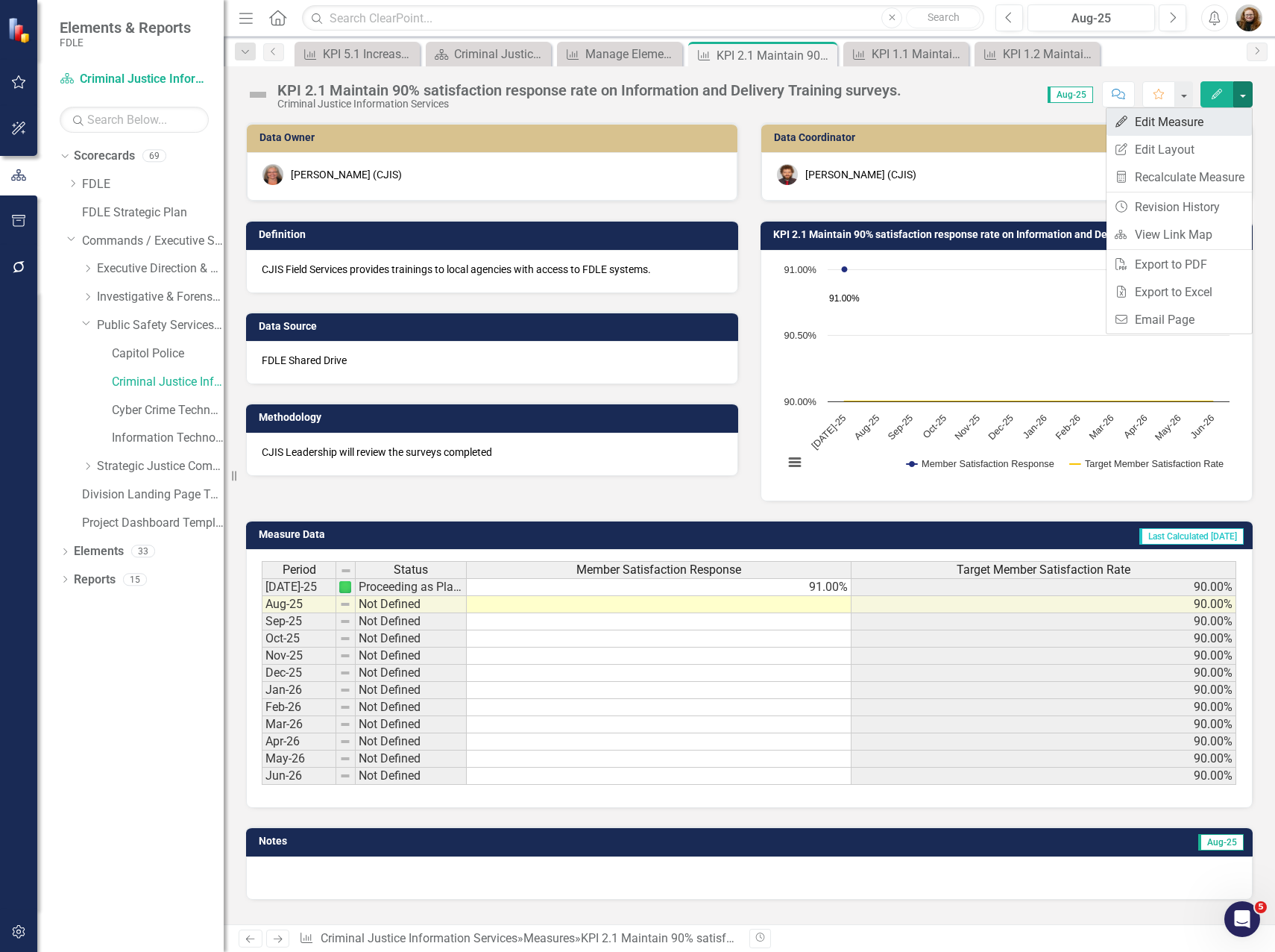
click at [1160, 118] on link "Edit Edit Measure" at bounding box center [1180, 122] width 145 height 28
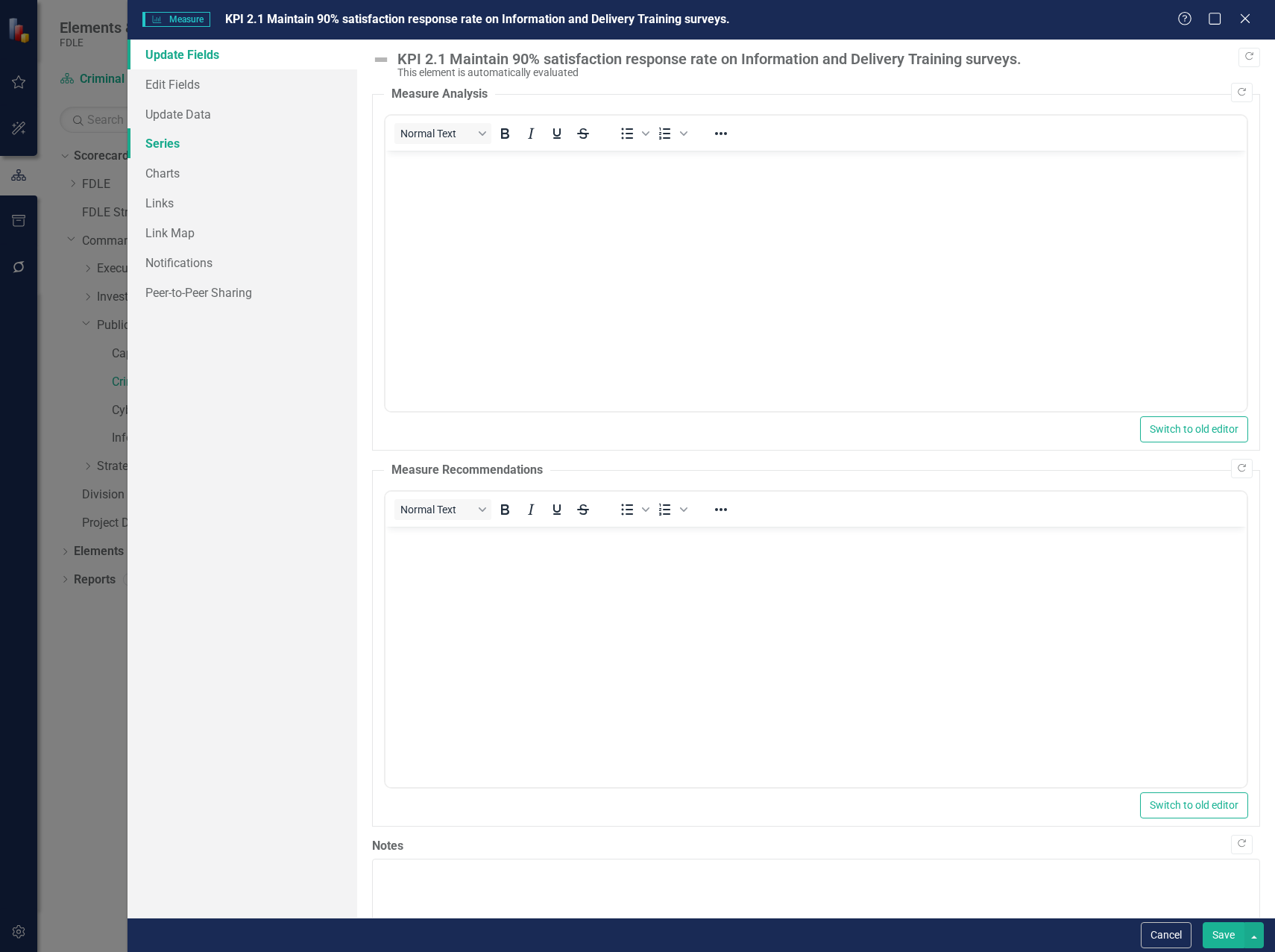
click at [167, 134] on link "Series" at bounding box center [241, 143] width 230 height 30
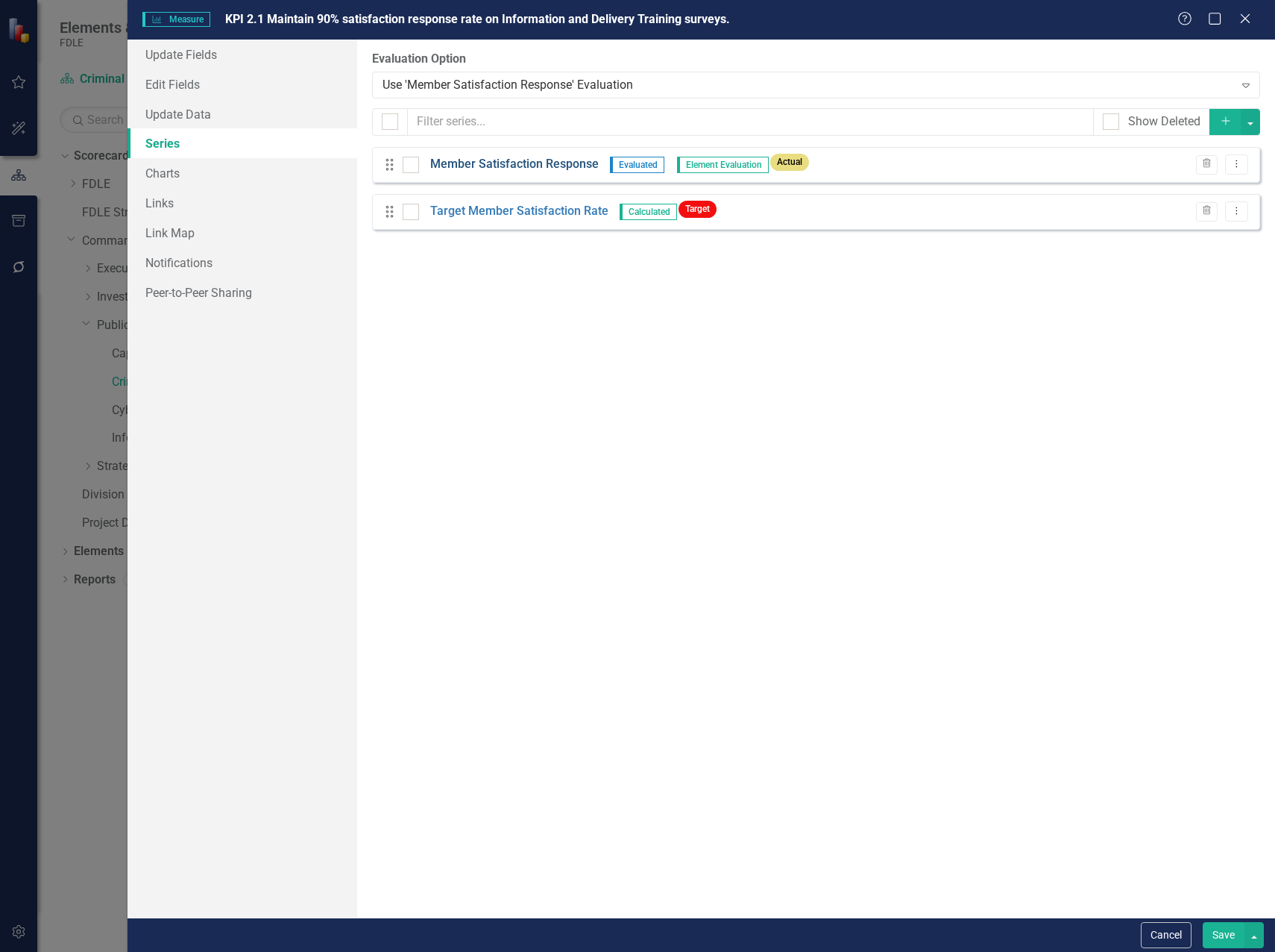
click at [558, 160] on link "Member Satisfaction Response" at bounding box center [515, 164] width 169 height 17
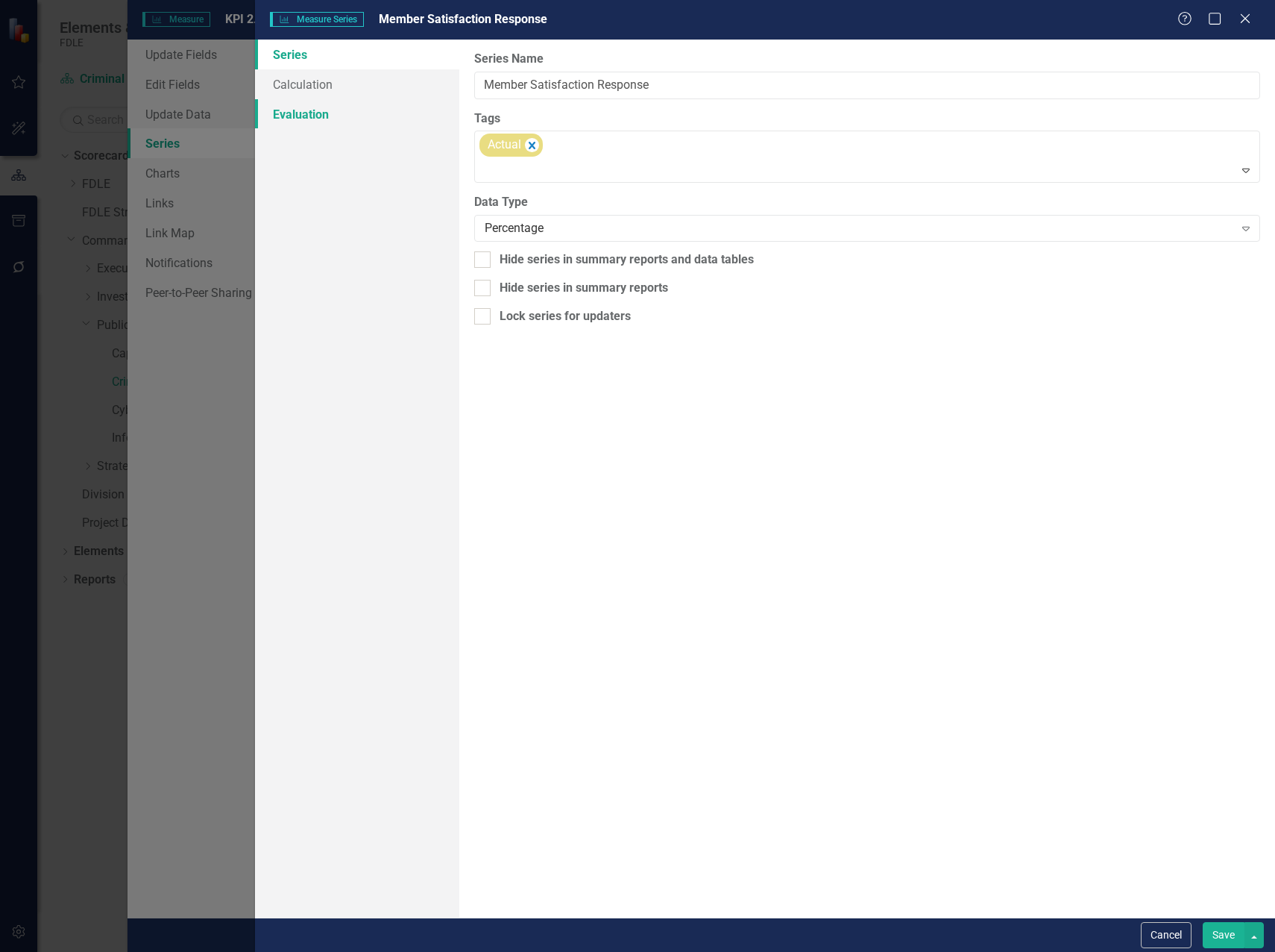
click at [300, 110] on link "Evaluation" at bounding box center [358, 114] width 205 height 30
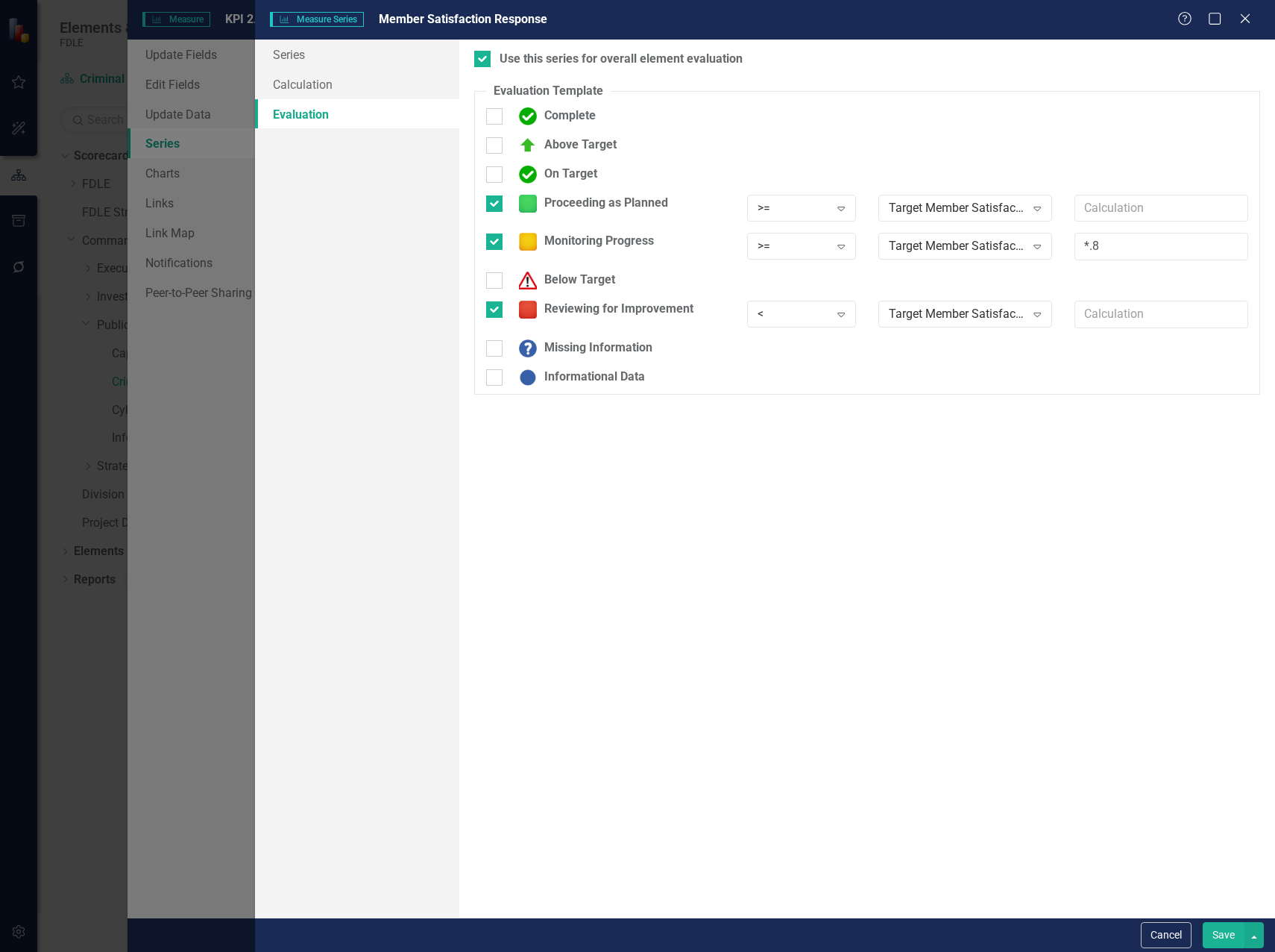
click at [1223, 936] on button "Save" at bounding box center [1224, 935] width 42 height 26
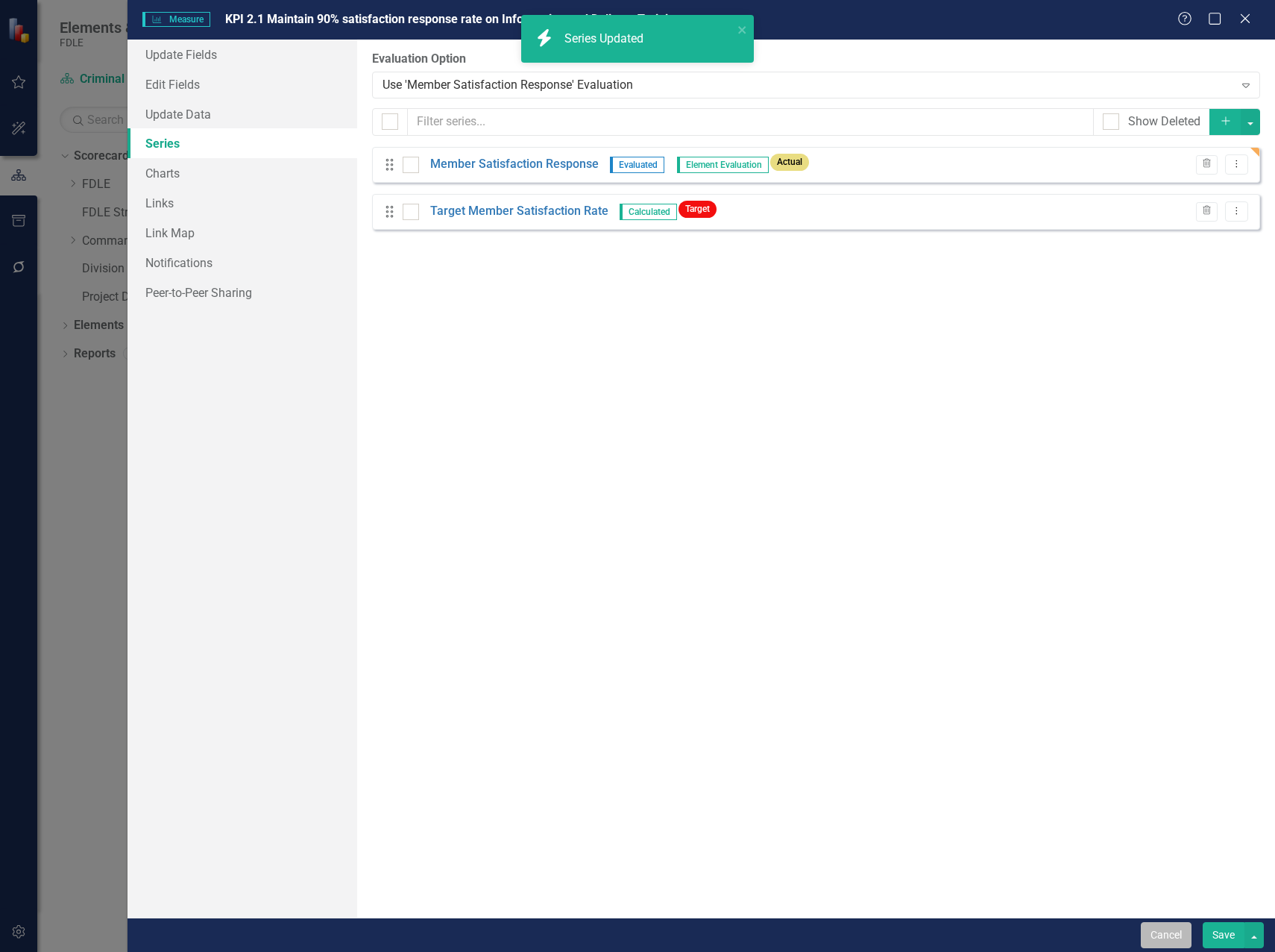
click at [1156, 934] on button "Cancel" at bounding box center [1166, 935] width 51 height 26
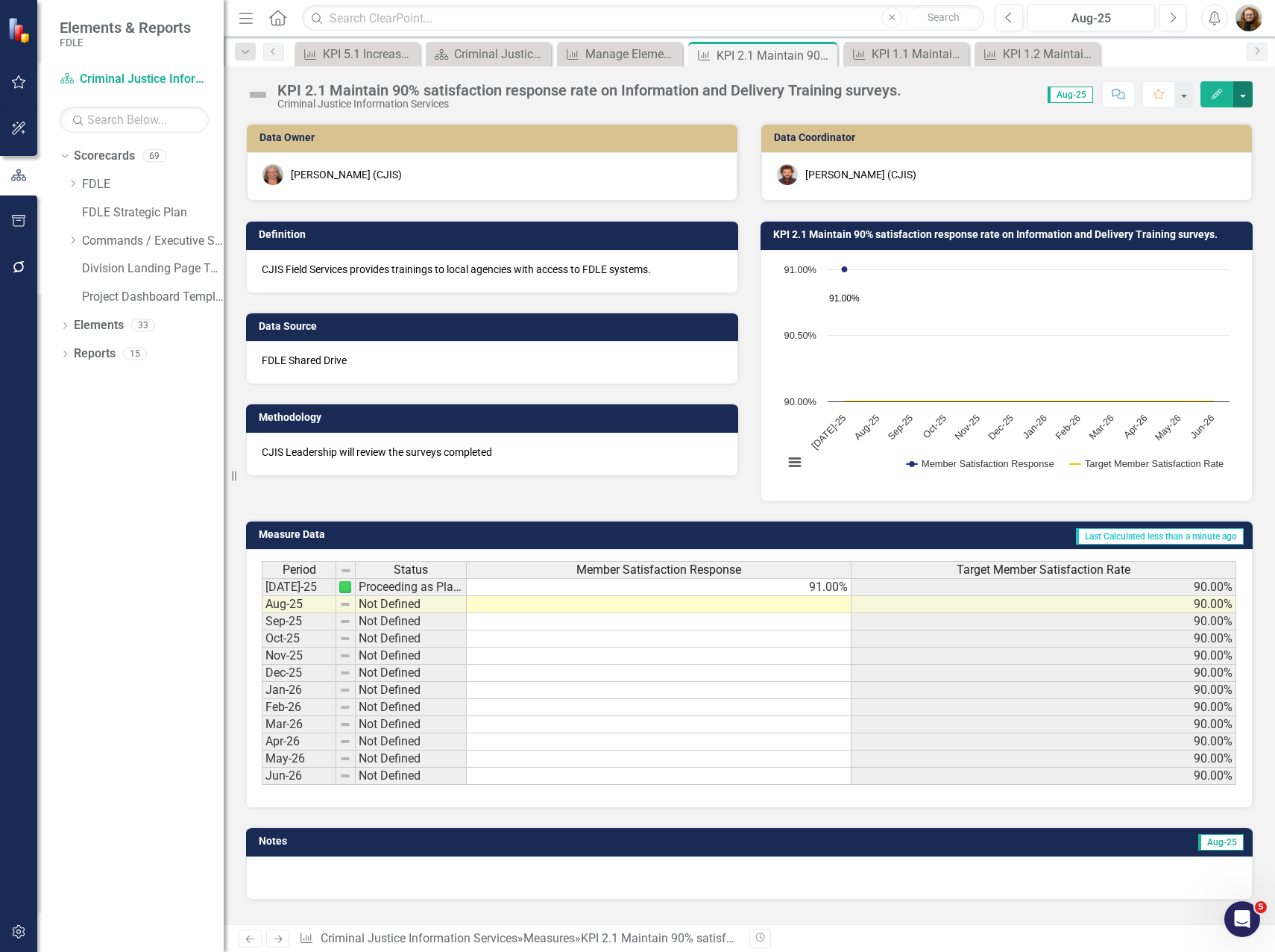
click at [1242, 95] on button "button" at bounding box center [1243, 94] width 20 height 26
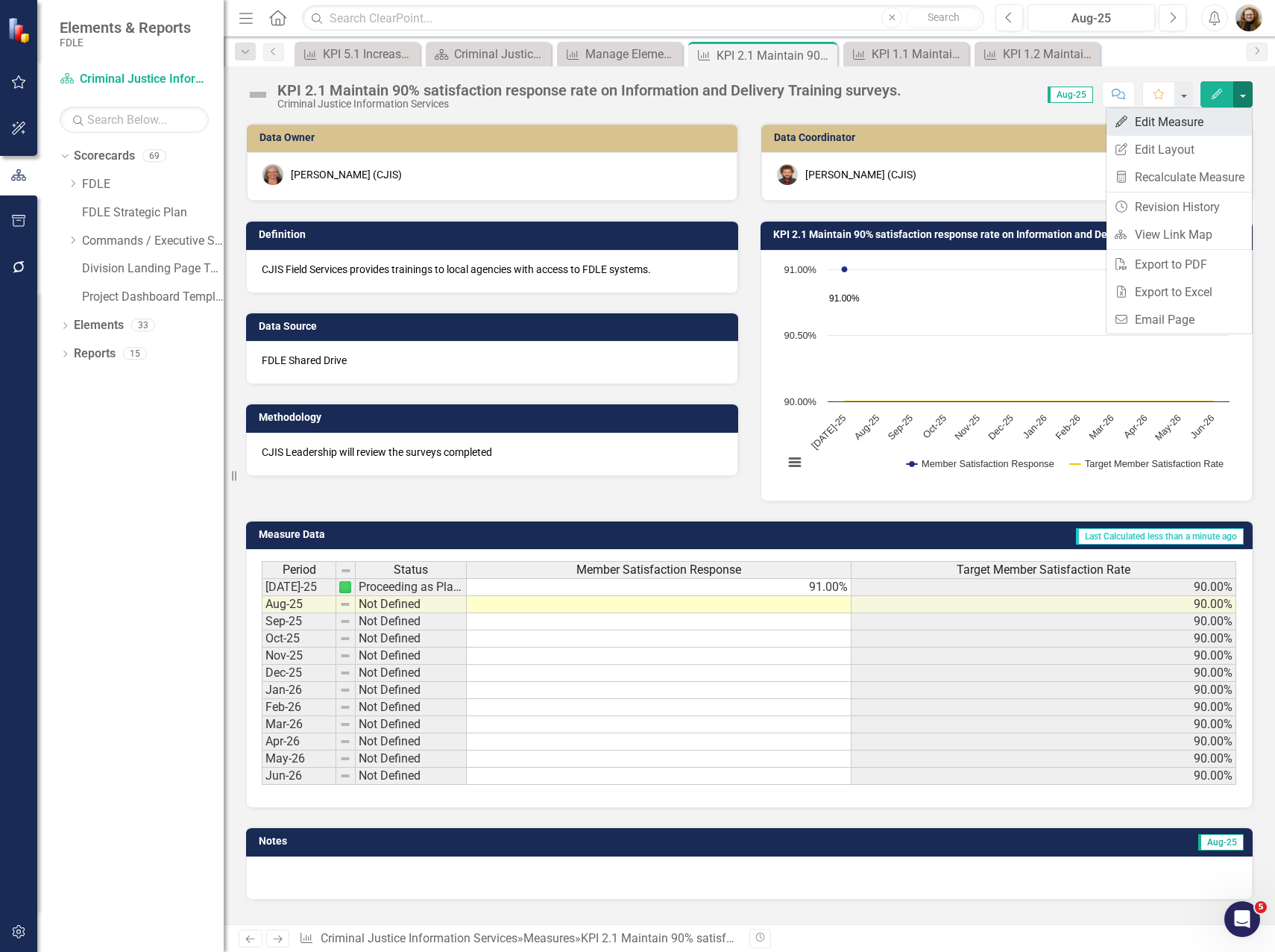
click at [1193, 116] on link "Edit Edit Measure" at bounding box center [1180, 122] width 145 height 28
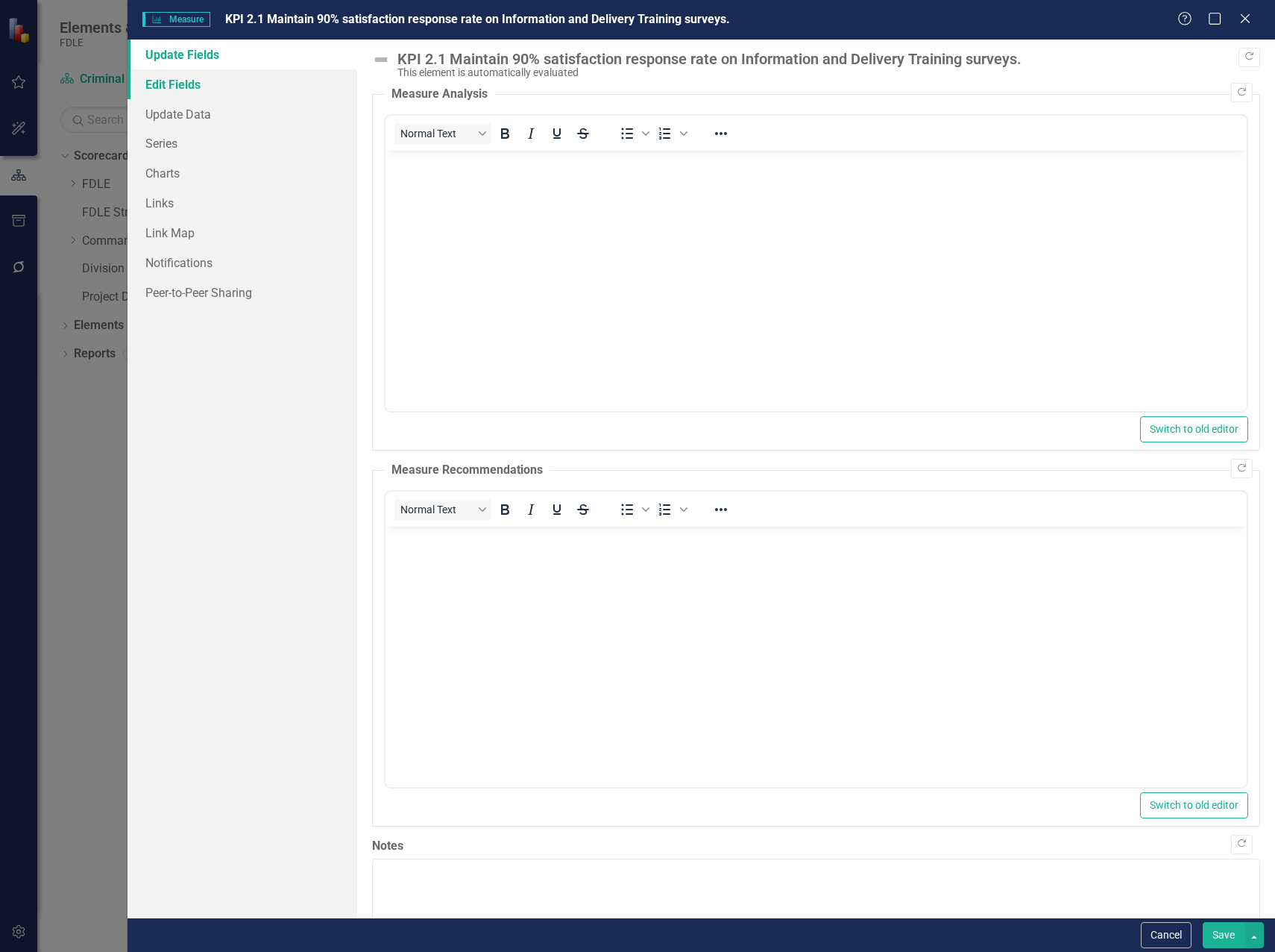
drag, startPoint x: 172, startPoint y: 88, endPoint x: 186, endPoint y: 86, distance: 14.1
click at [172, 88] on link "Edit Fields" at bounding box center [241, 84] width 230 height 30
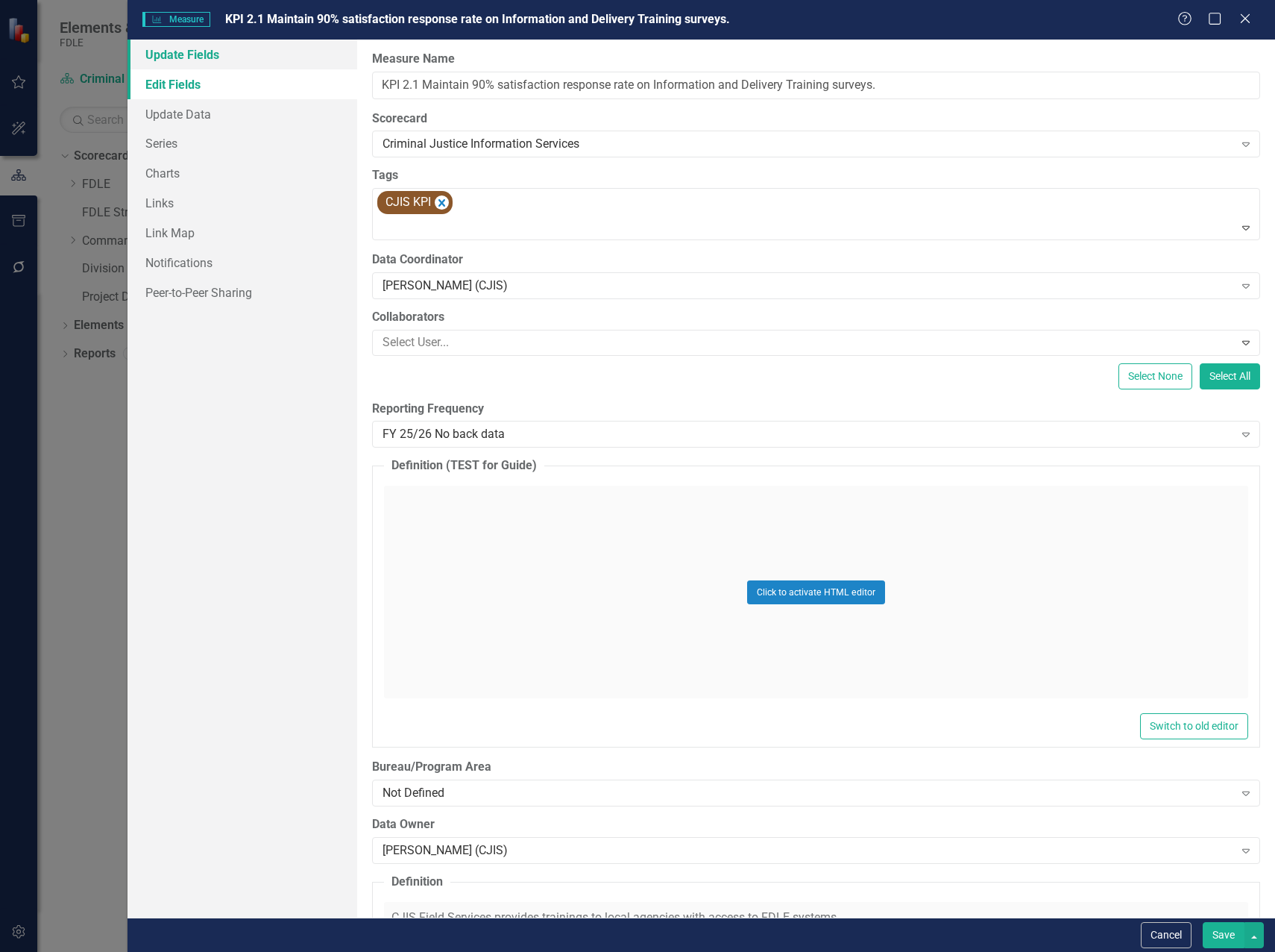
click at [179, 65] on link "Update Fields" at bounding box center [241, 55] width 230 height 30
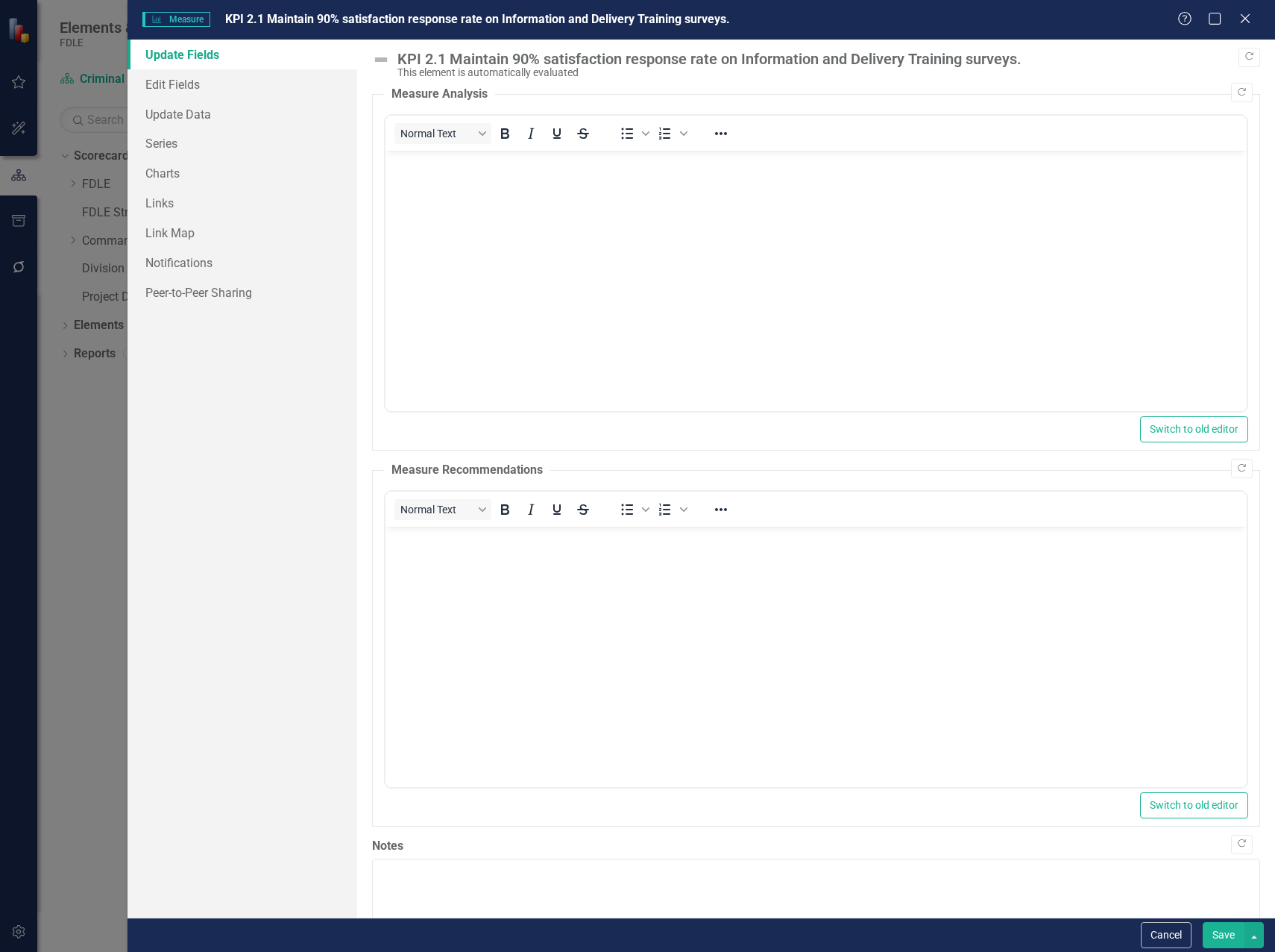
click at [385, 63] on img at bounding box center [382, 60] width 18 height 18
click at [382, 57] on img at bounding box center [382, 60] width 18 height 18
click at [460, 68] on div "This element is automatically evaluated" at bounding box center [825, 73] width 856 height 11
click at [178, 119] on link "Update Data" at bounding box center [241, 114] width 230 height 30
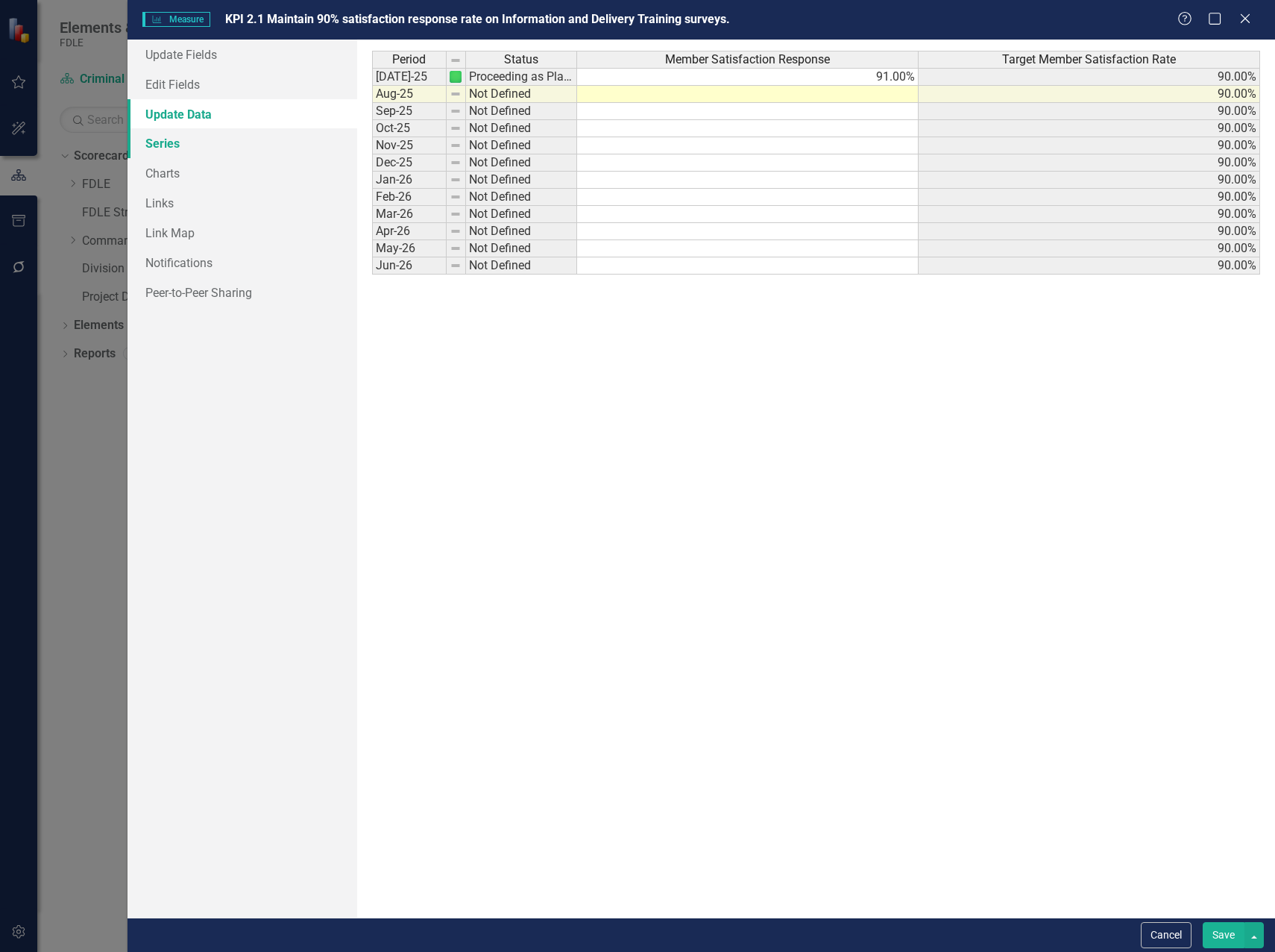
click at [200, 146] on link "Series" at bounding box center [241, 143] width 230 height 30
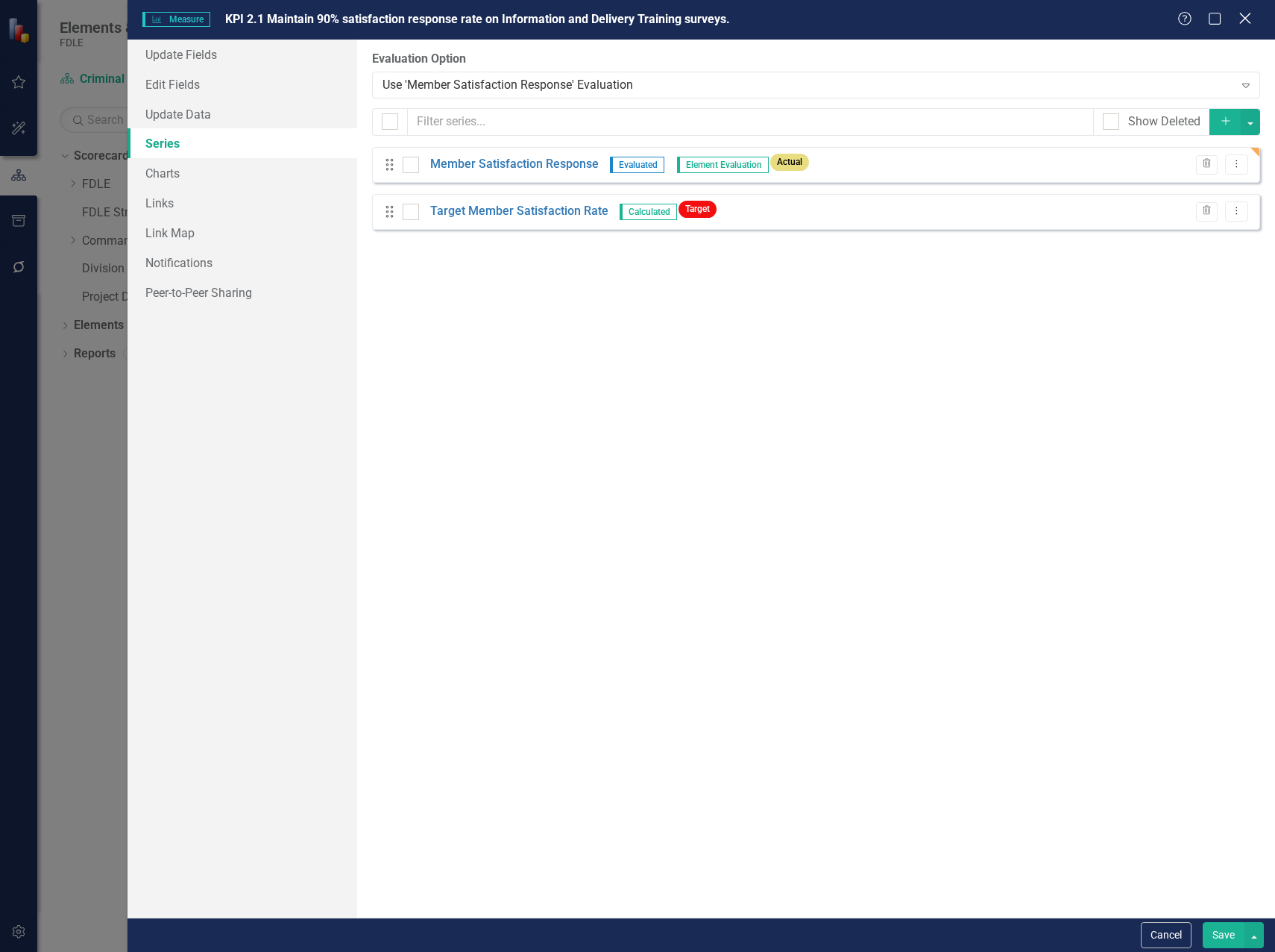
click at [1249, 11] on icon "Close" at bounding box center [1245, 18] width 19 height 14
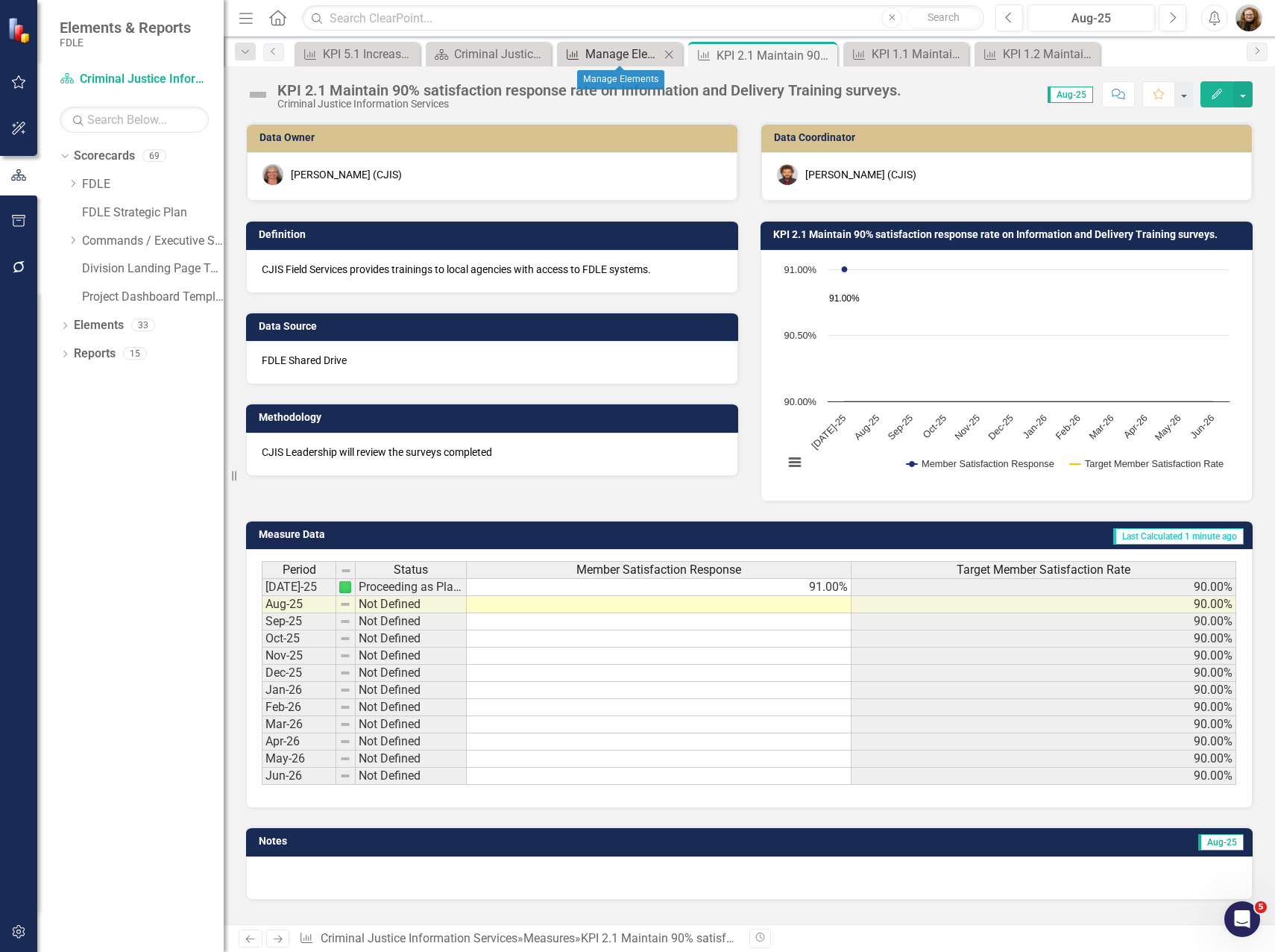
click at [626, 56] on div "Manage Elements" at bounding box center [622, 54] width 75 height 19
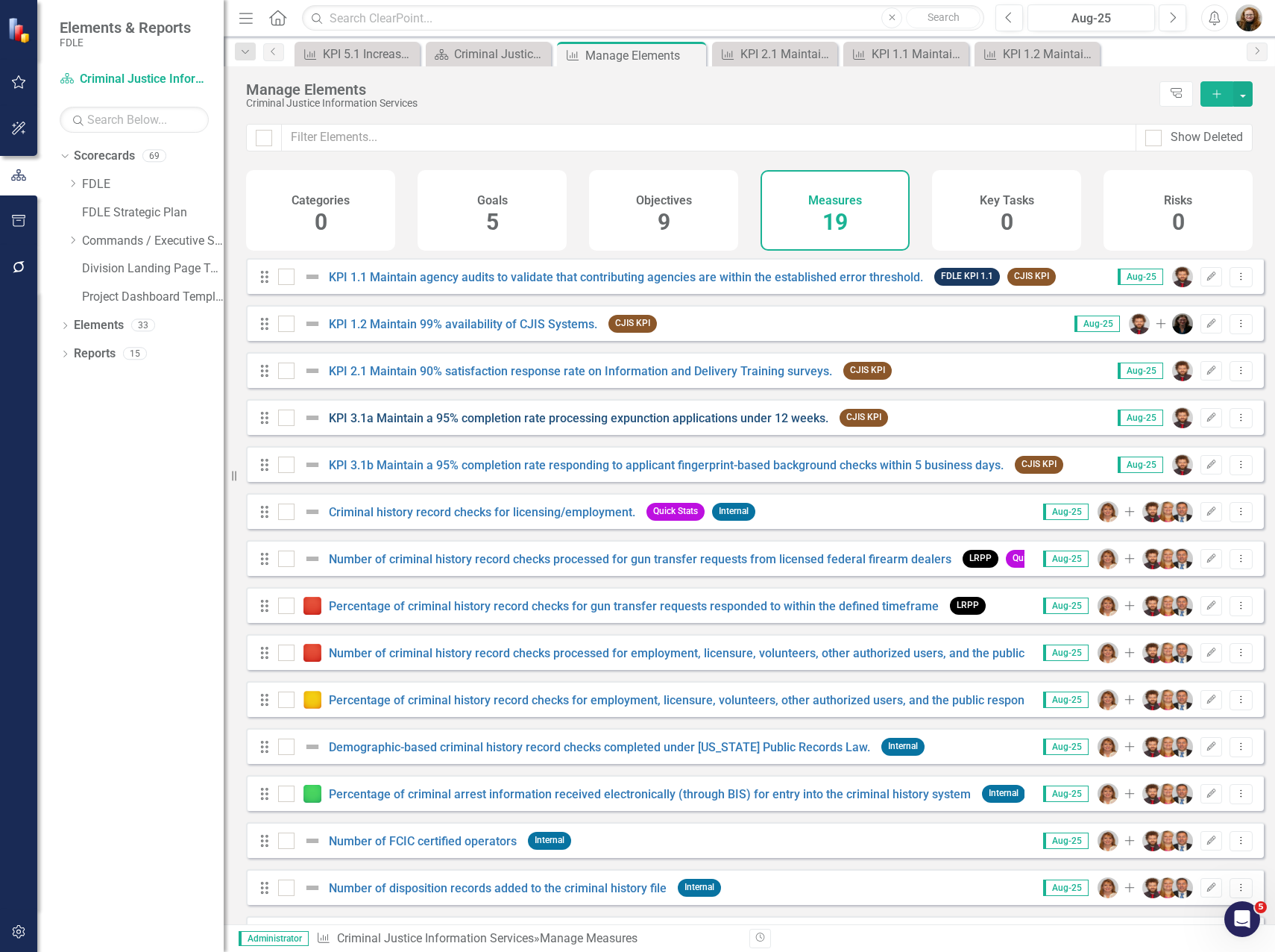
click at [528, 425] on link "KPI 3.1a Maintain a 95% completion rate processing expunction applications unde…" at bounding box center [578, 418] width 500 height 14
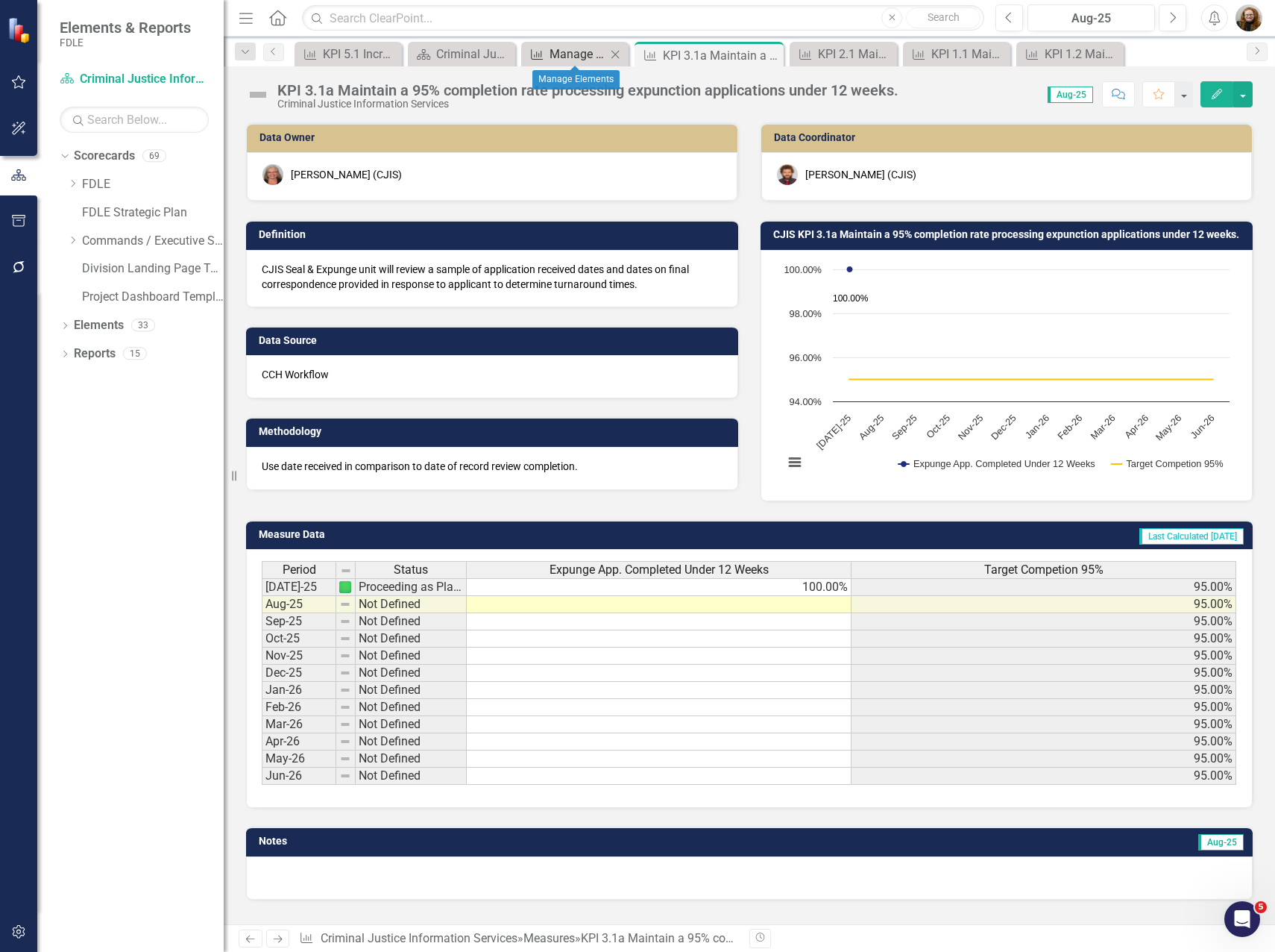
click at [555, 53] on div "Manage Elements" at bounding box center [577, 54] width 57 height 19
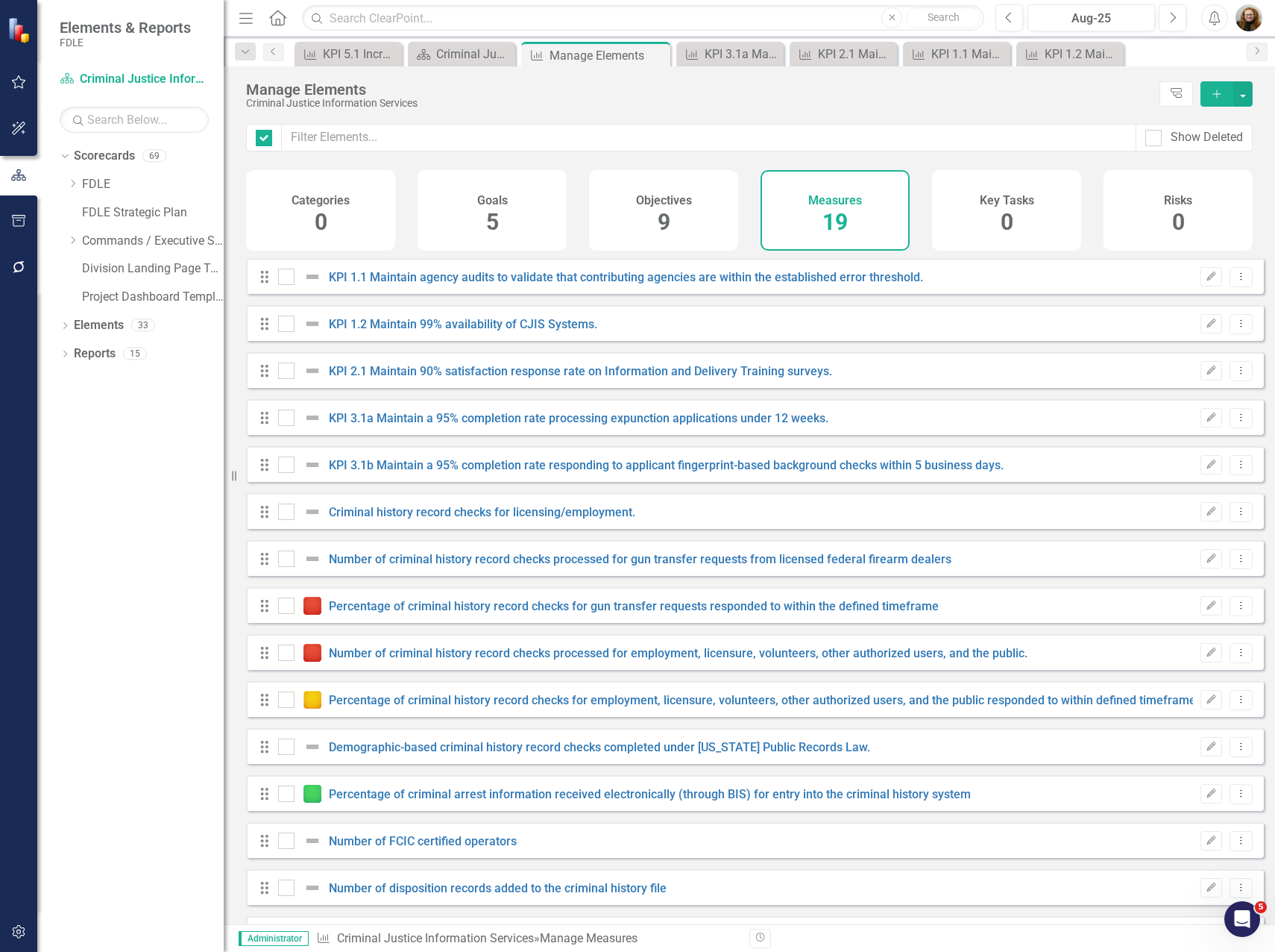
checkbox input "false"
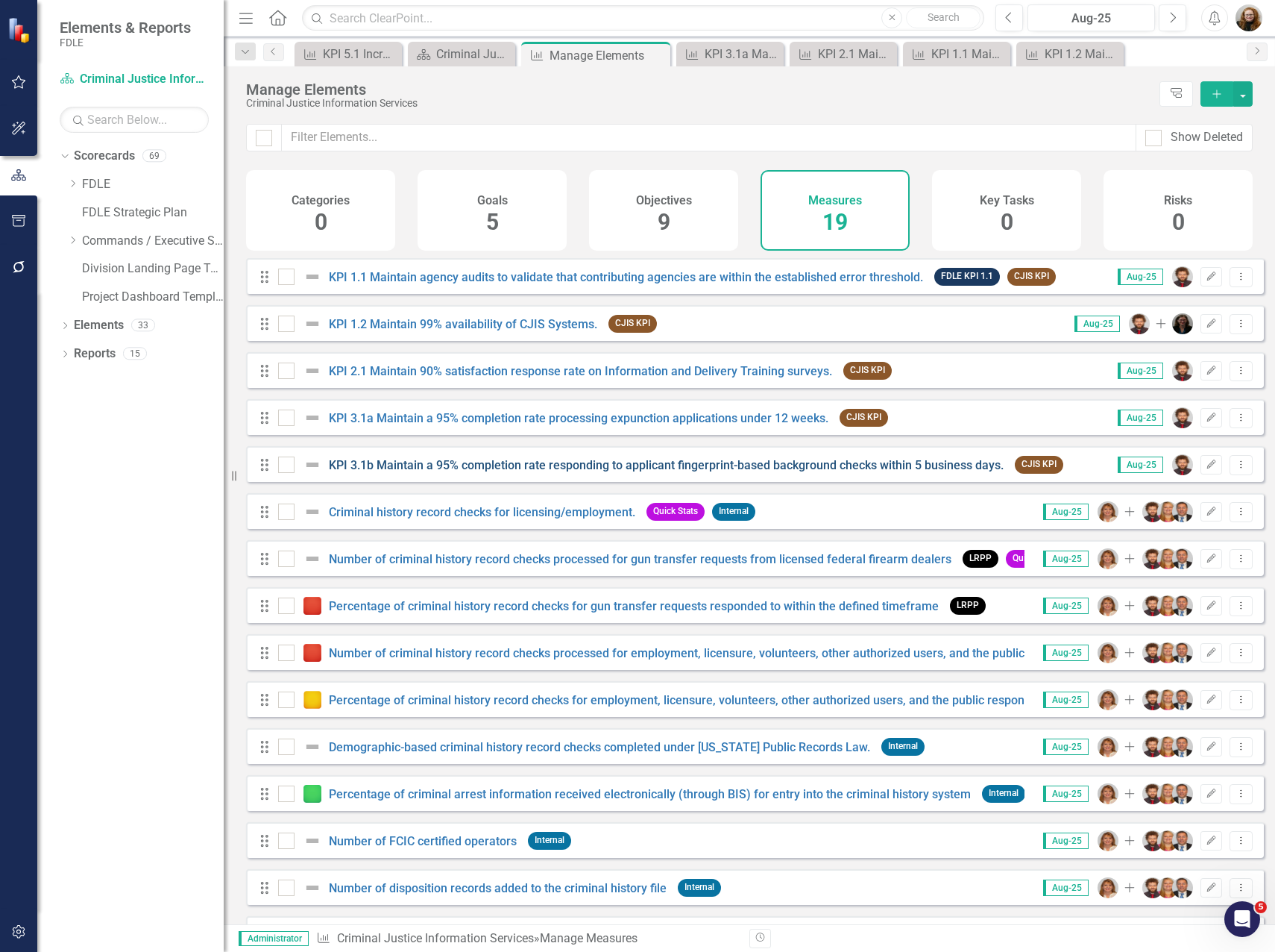
click at [477, 472] on link "KPI 3.1b Maintain a 95% completion rate responding to applicant fingerprint-bas…" at bounding box center [666, 465] width 675 height 14
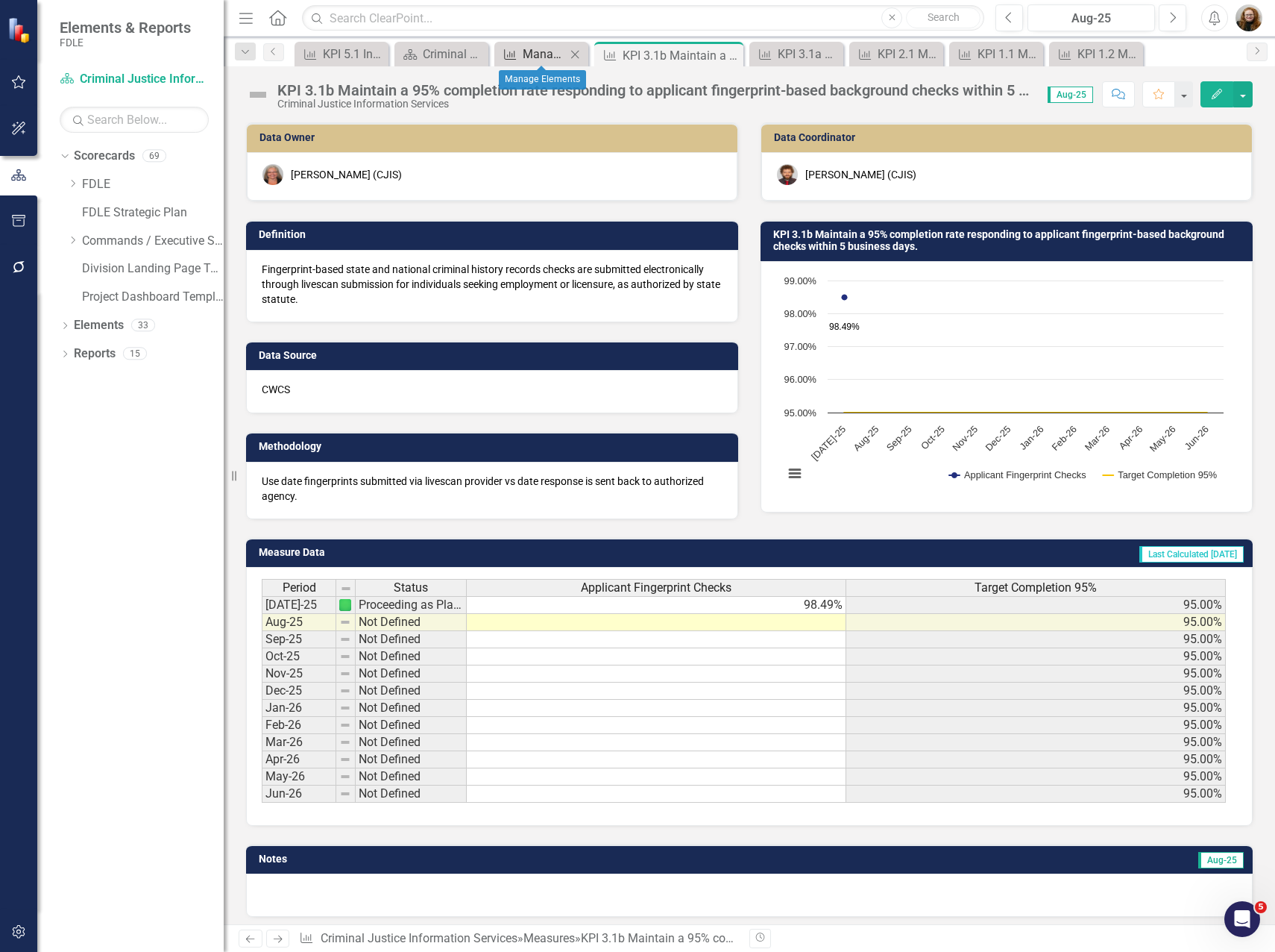
click at [539, 57] on div "Manage Elements" at bounding box center [545, 54] width 44 height 19
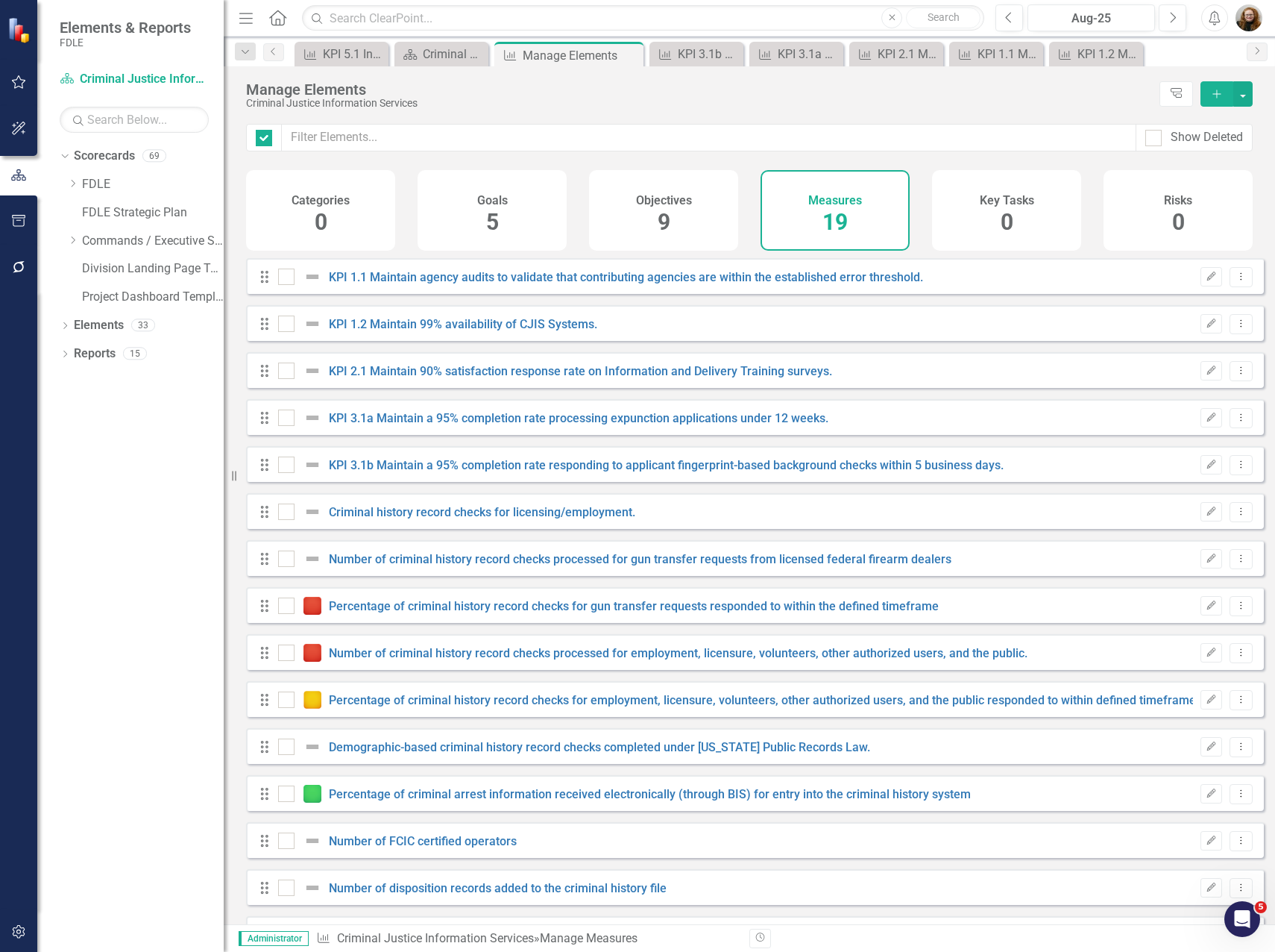
checkbox input "false"
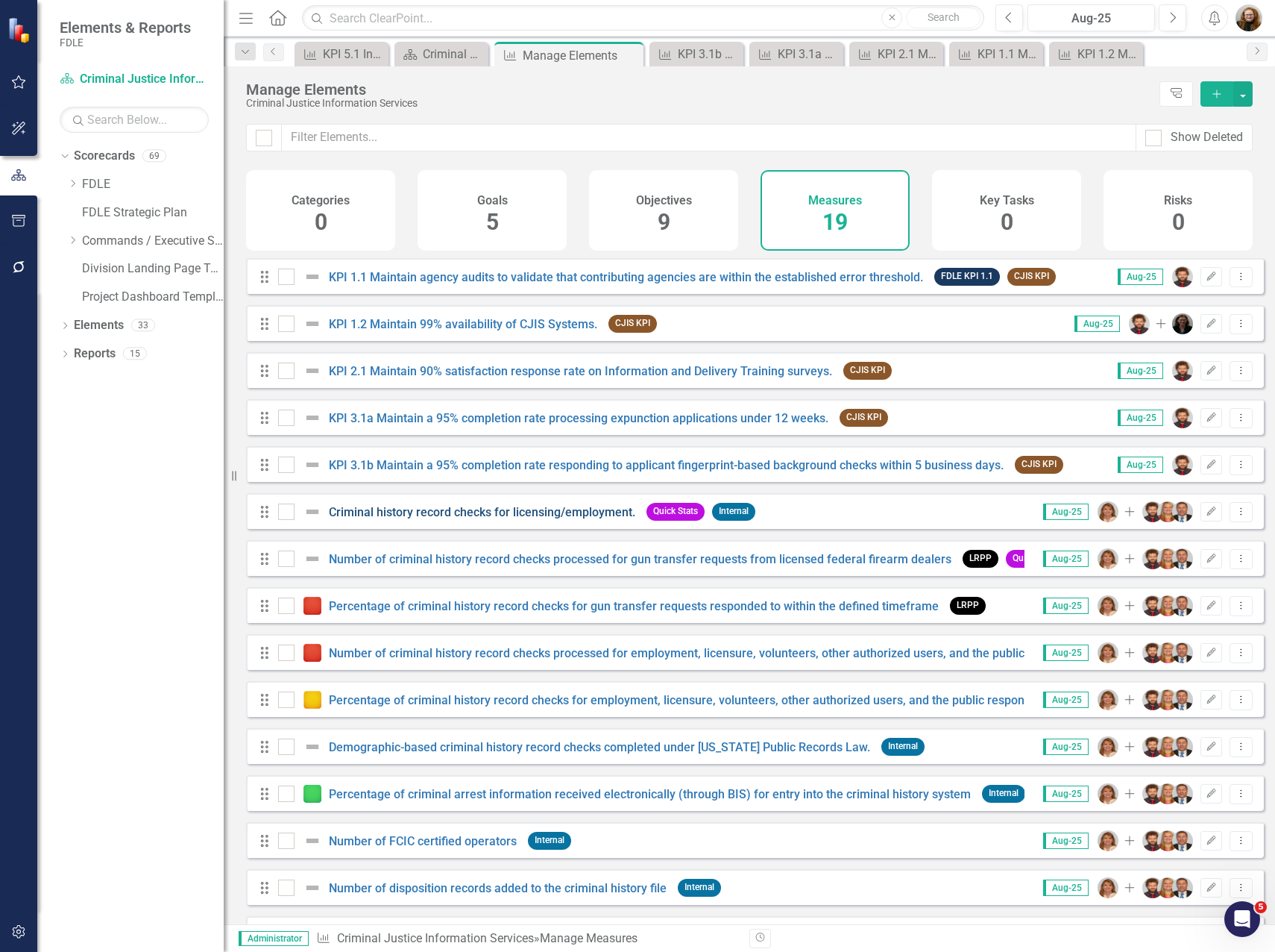
click at [445, 517] on link "Criminal history record checks for licensing/employment." at bounding box center [482, 512] width 306 height 14
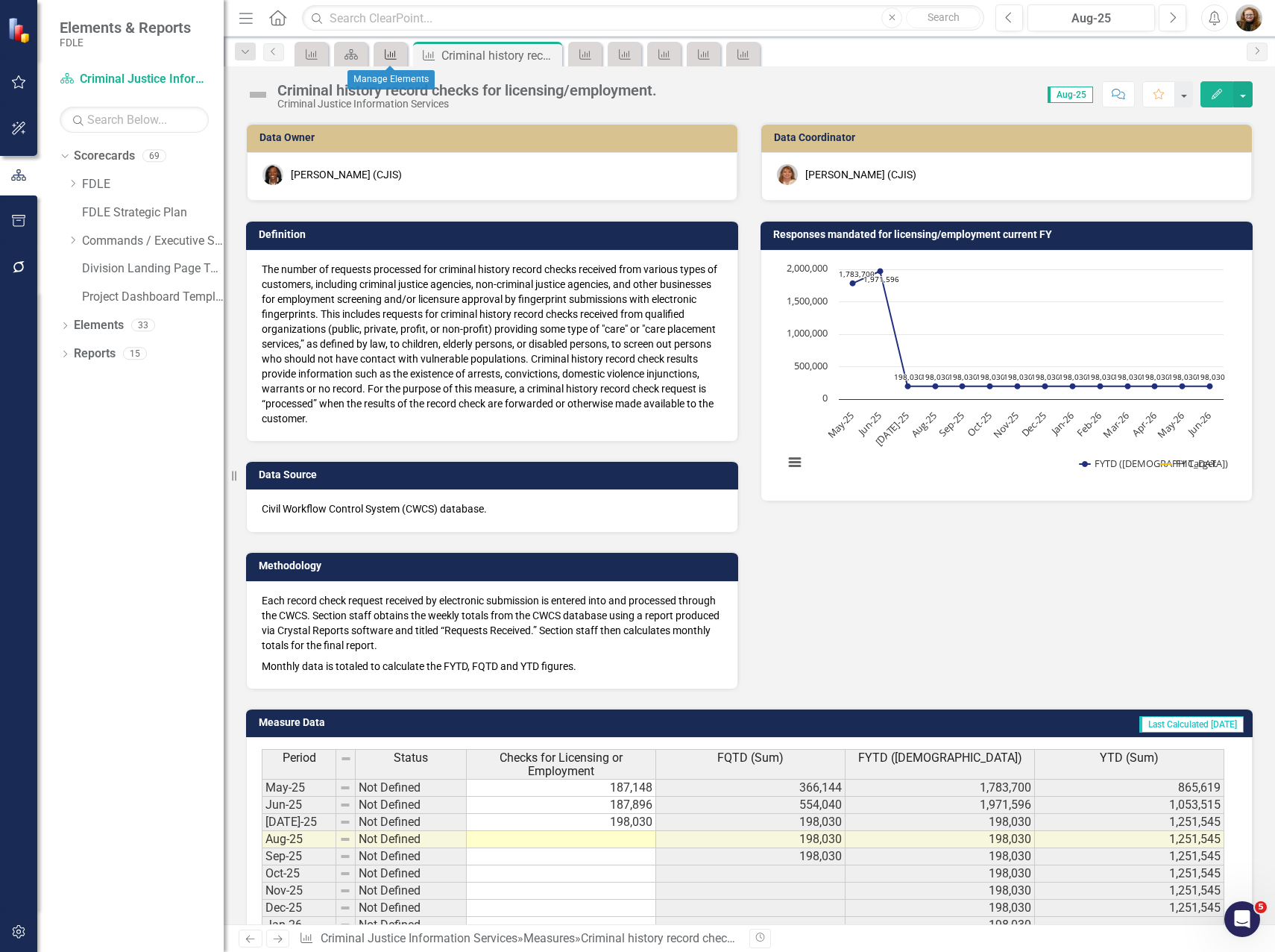
click at [382, 57] on div "Measure" at bounding box center [388, 54] width 21 height 19
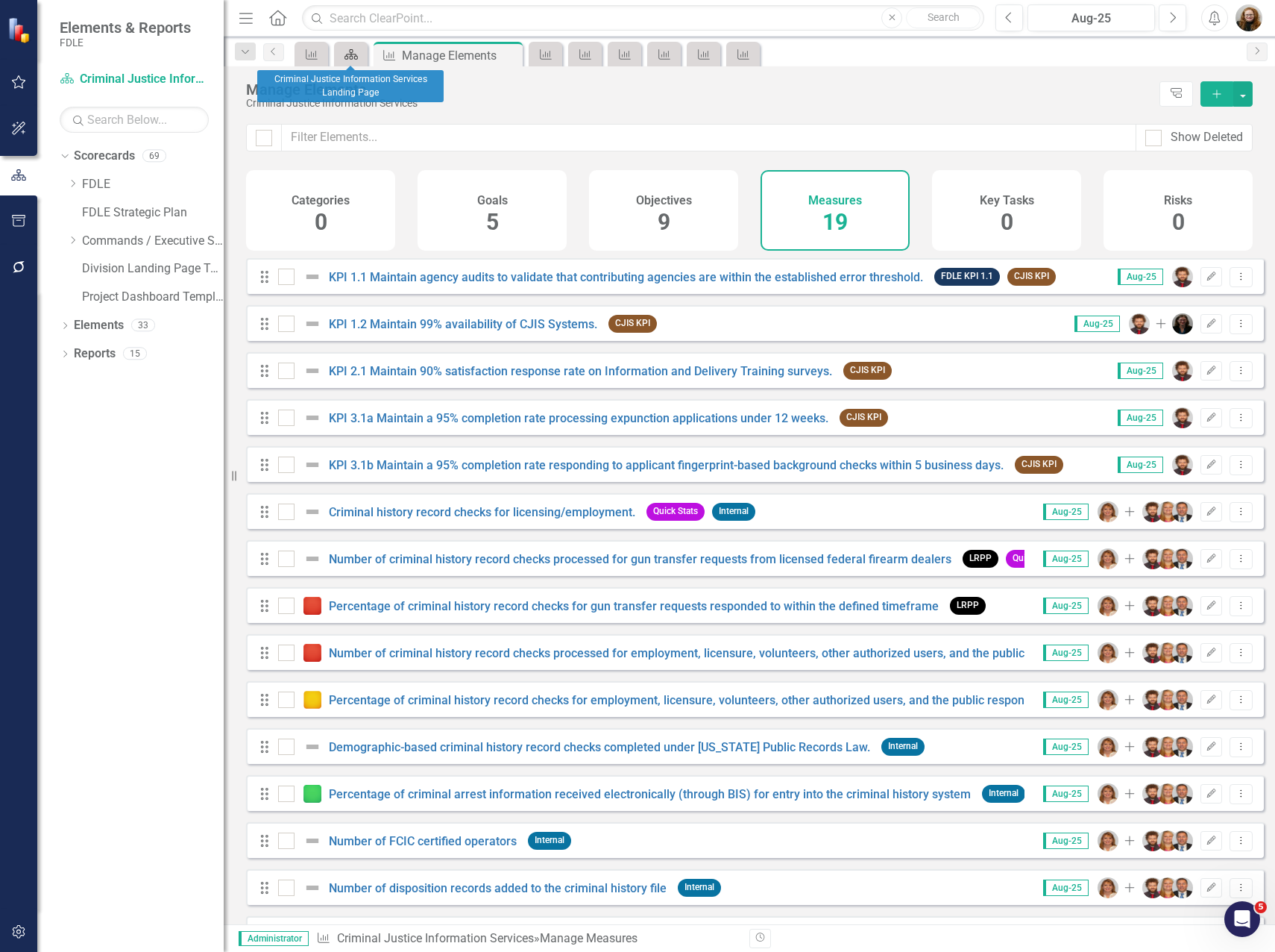
click at [344, 53] on icon "Scorecard" at bounding box center [351, 55] width 15 height 12
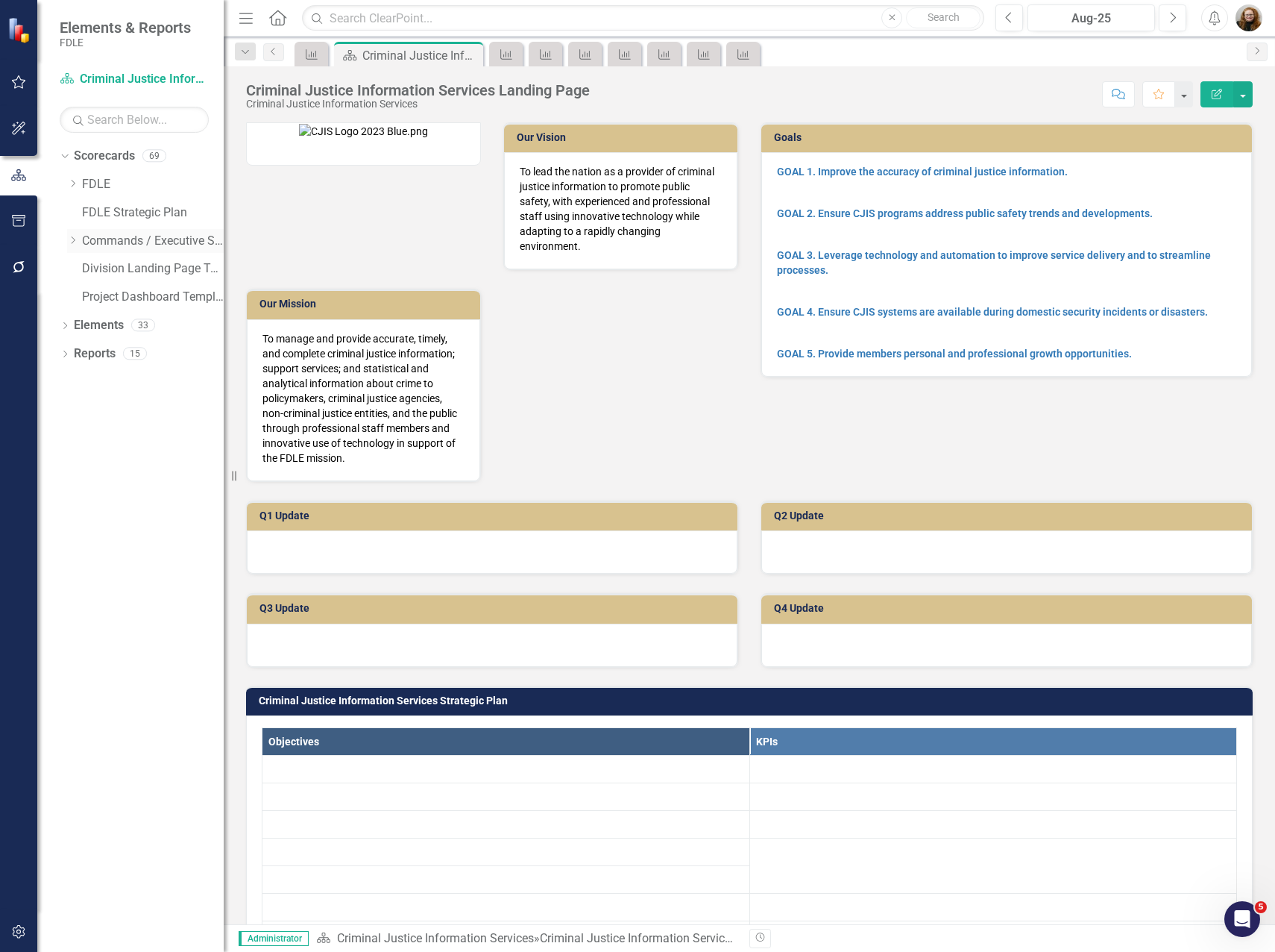
click at [76, 238] on icon "Dropdown" at bounding box center [73, 239] width 11 height 9
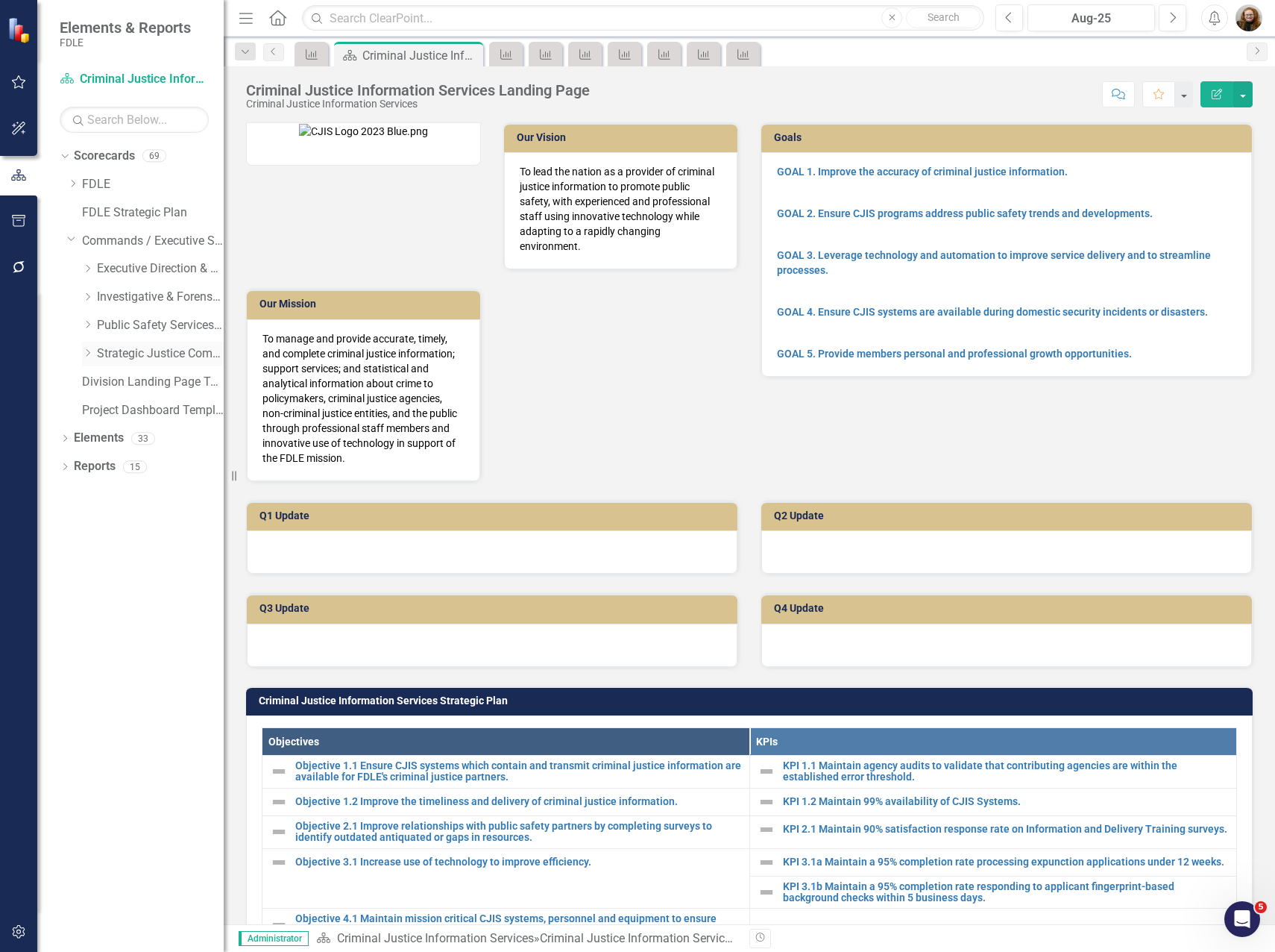
click at [82, 354] on icon "Dropdown" at bounding box center [87, 353] width 11 height 9
click at [86, 328] on icon at bounding box center [88, 326] width 4 height 8
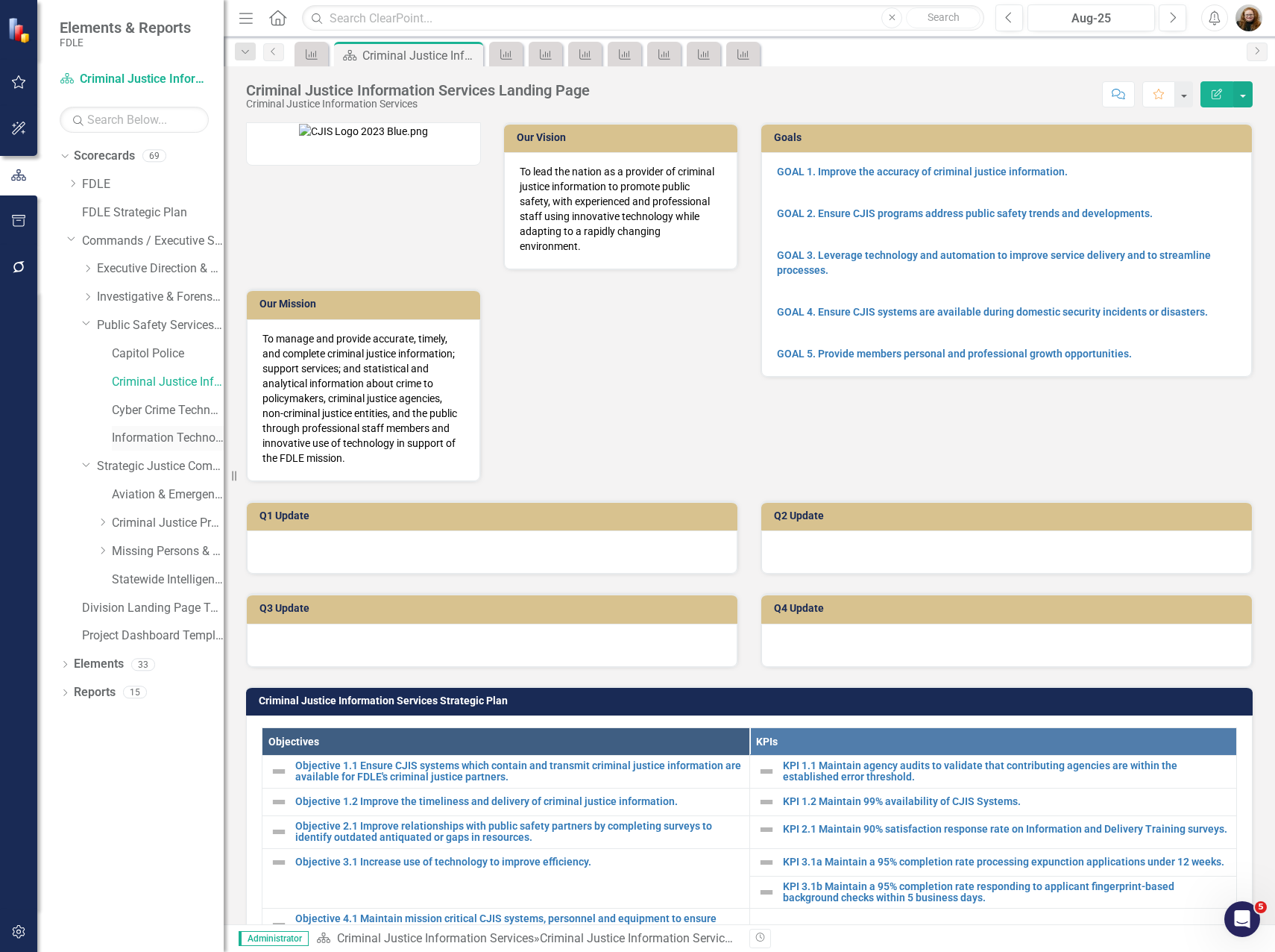
click at [133, 438] on link "Information Technology Services" at bounding box center [168, 437] width 112 height 17
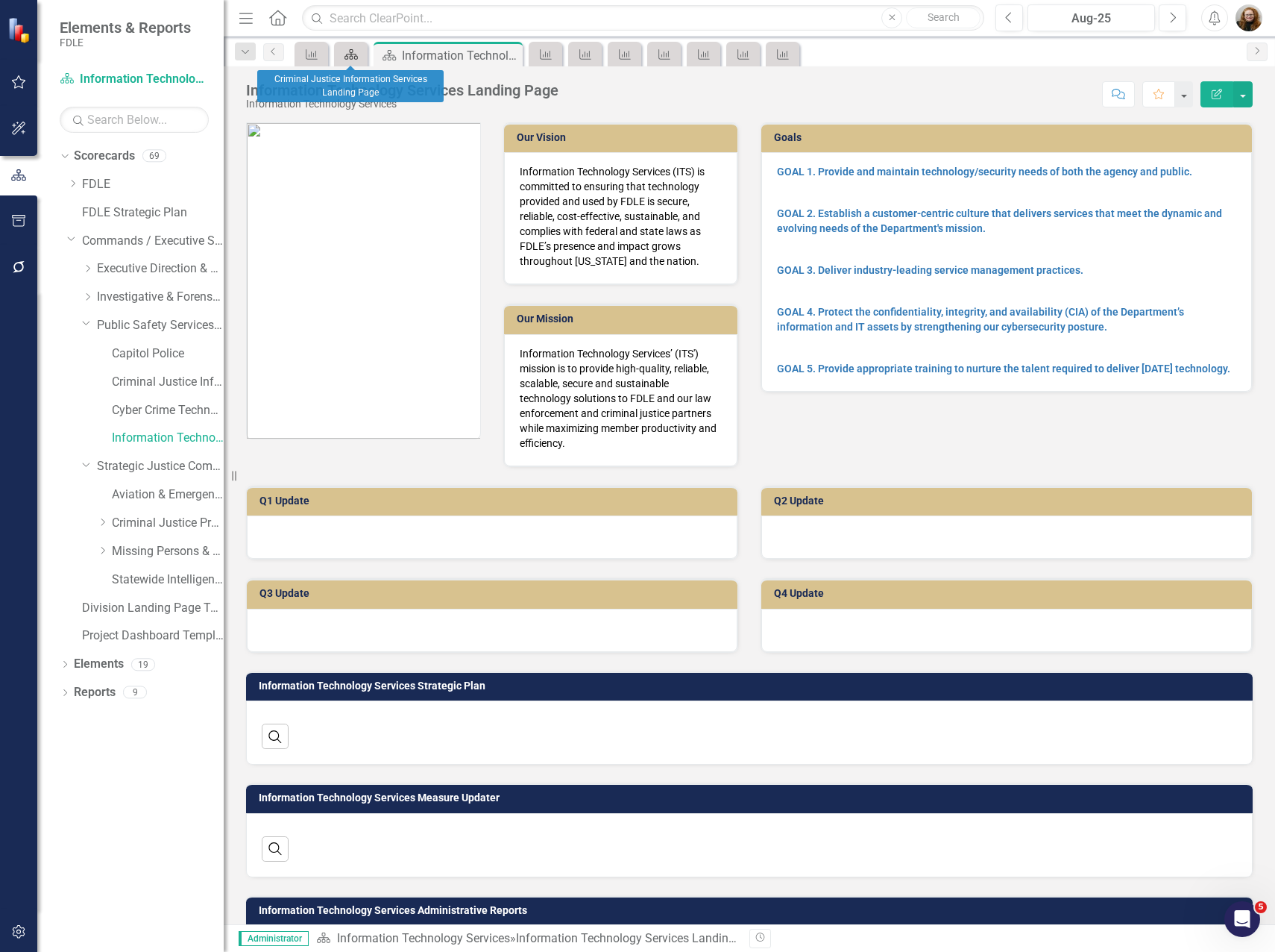
click at [355, 57] on icon at bounding box center [352, 55] width 14 height 11
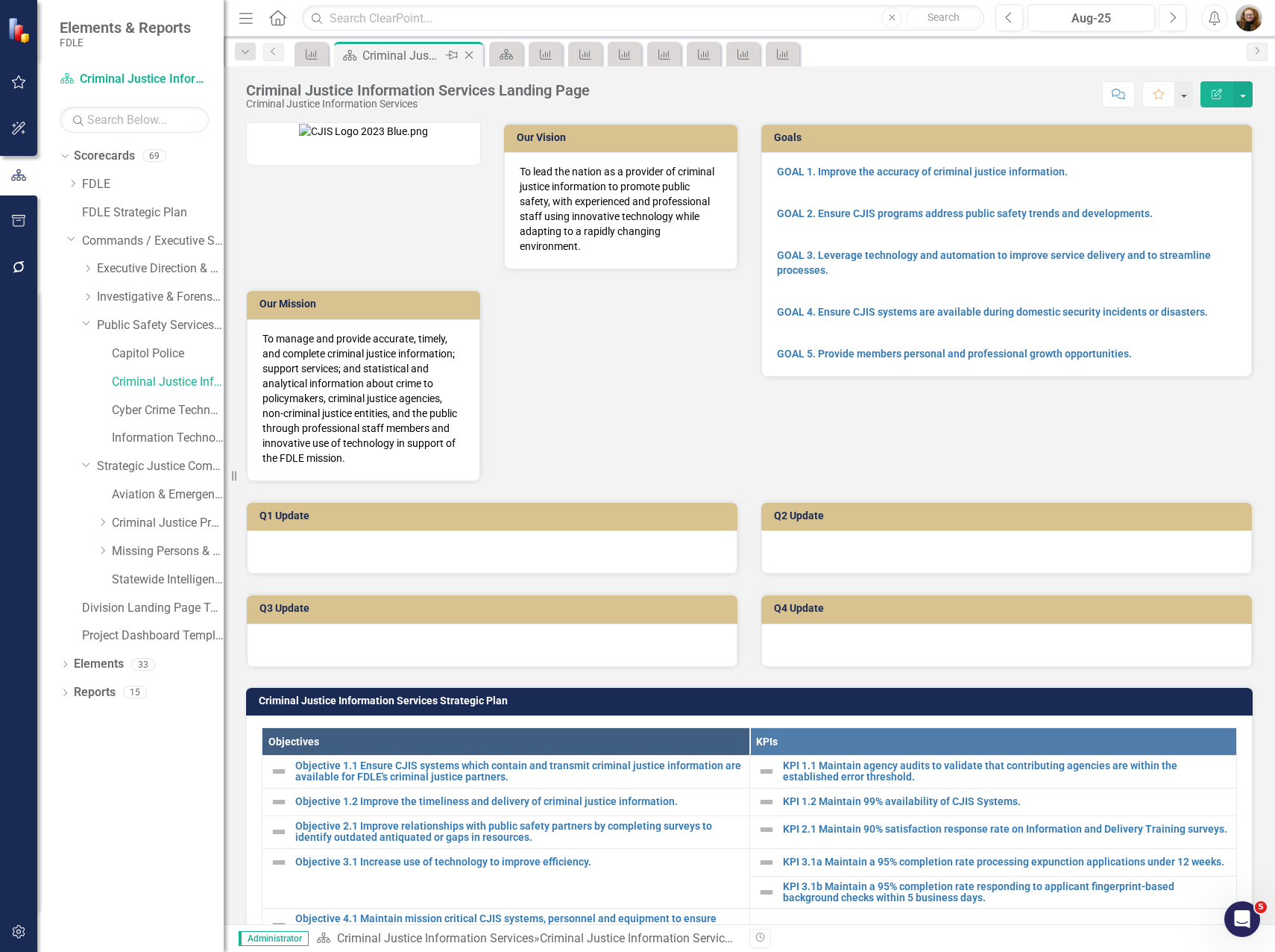
click at [469, 56] on icon at bounding box center [469, 56] width 8 height 8
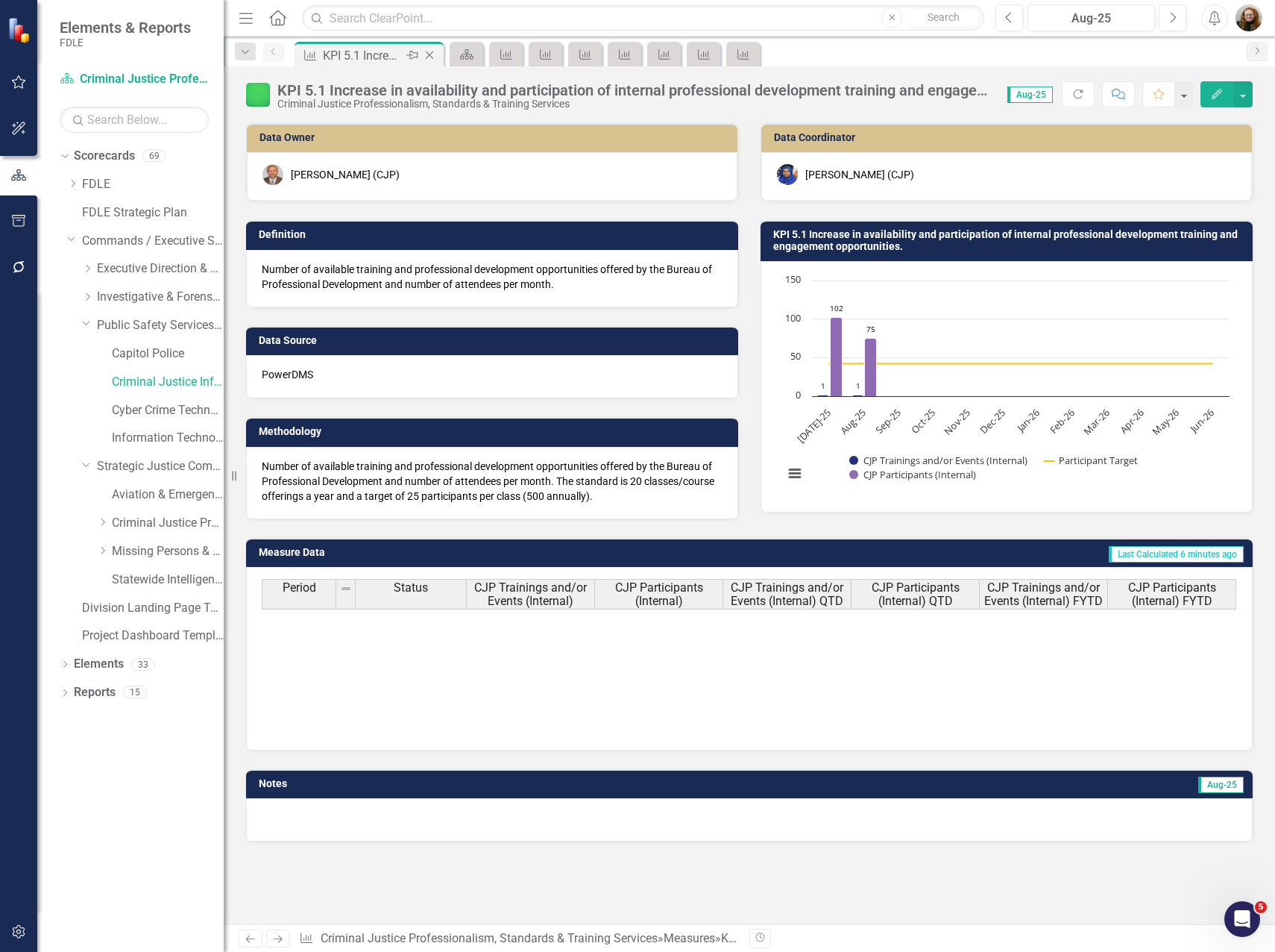
click at [434, 56] on icon "Close" at bounding box center [429, 56] width 15 height 12
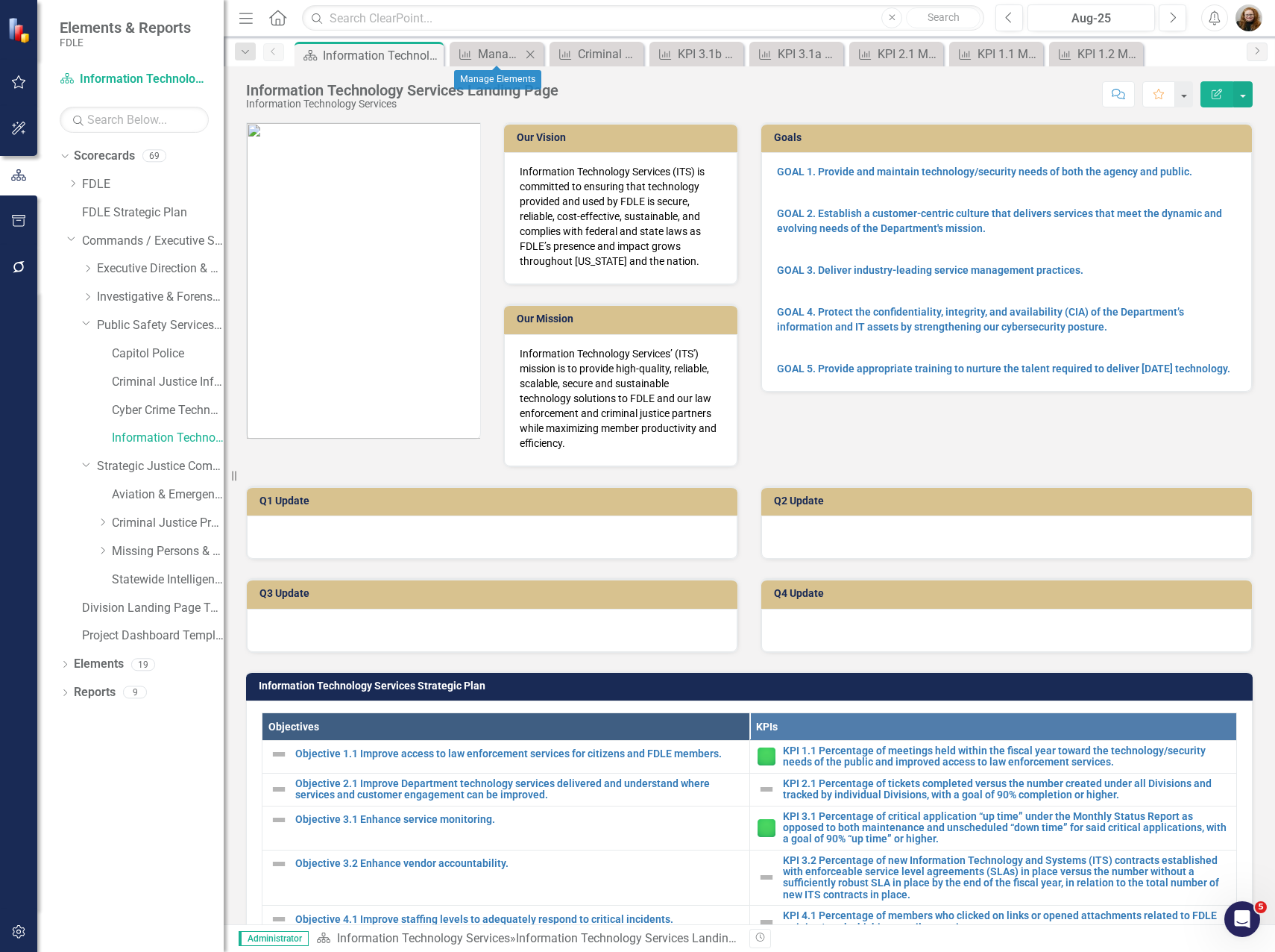
click at [531, 52] on icon "Close" at bounding box center [530, 55] width 15 height 12
click at [545, 53] on icon "Close" at bounding box center [544, 55] width 15 height 12
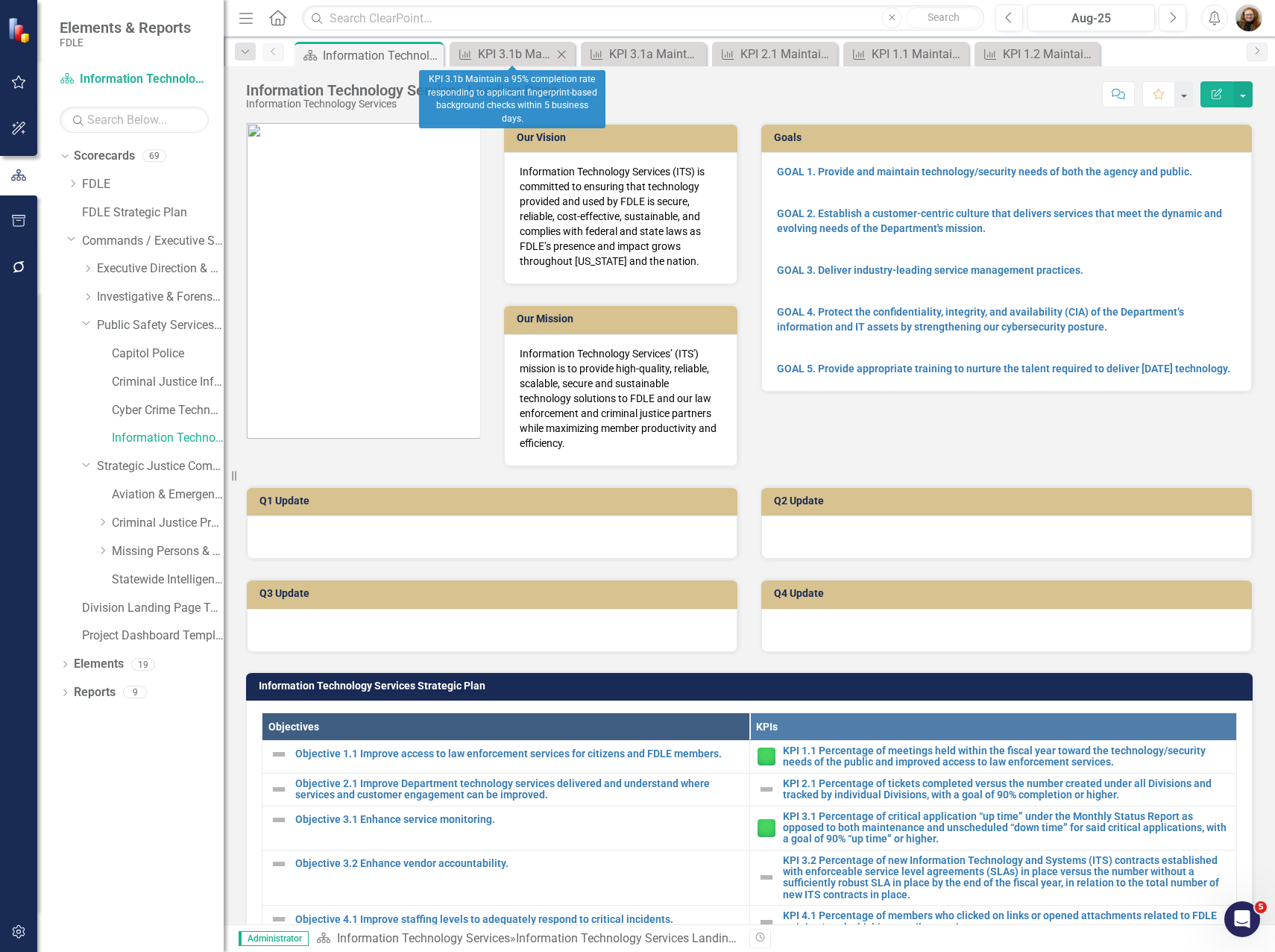
click at [563, 50] on icon "Close" at bounding box center [561, 55] width 15 height 12
click at [568, 54] on div "KPI 3.1a Maintain a 95% completion rate processing expunction applications unde…" at bounding box center [527, 54] width 98 height 19
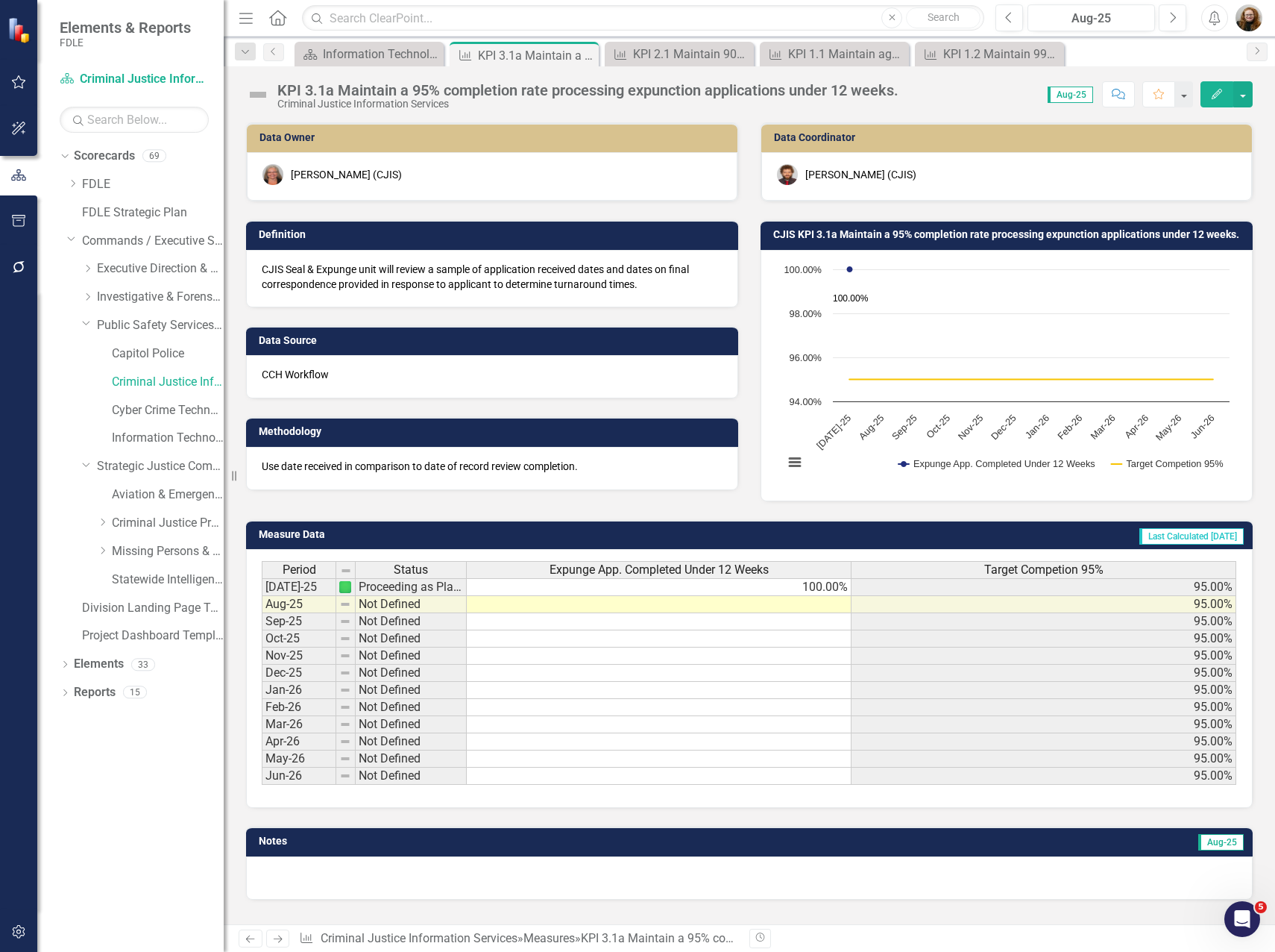
click at [0, 0] on icon "Close" at bounding box center [0, 0] width 0 height 0
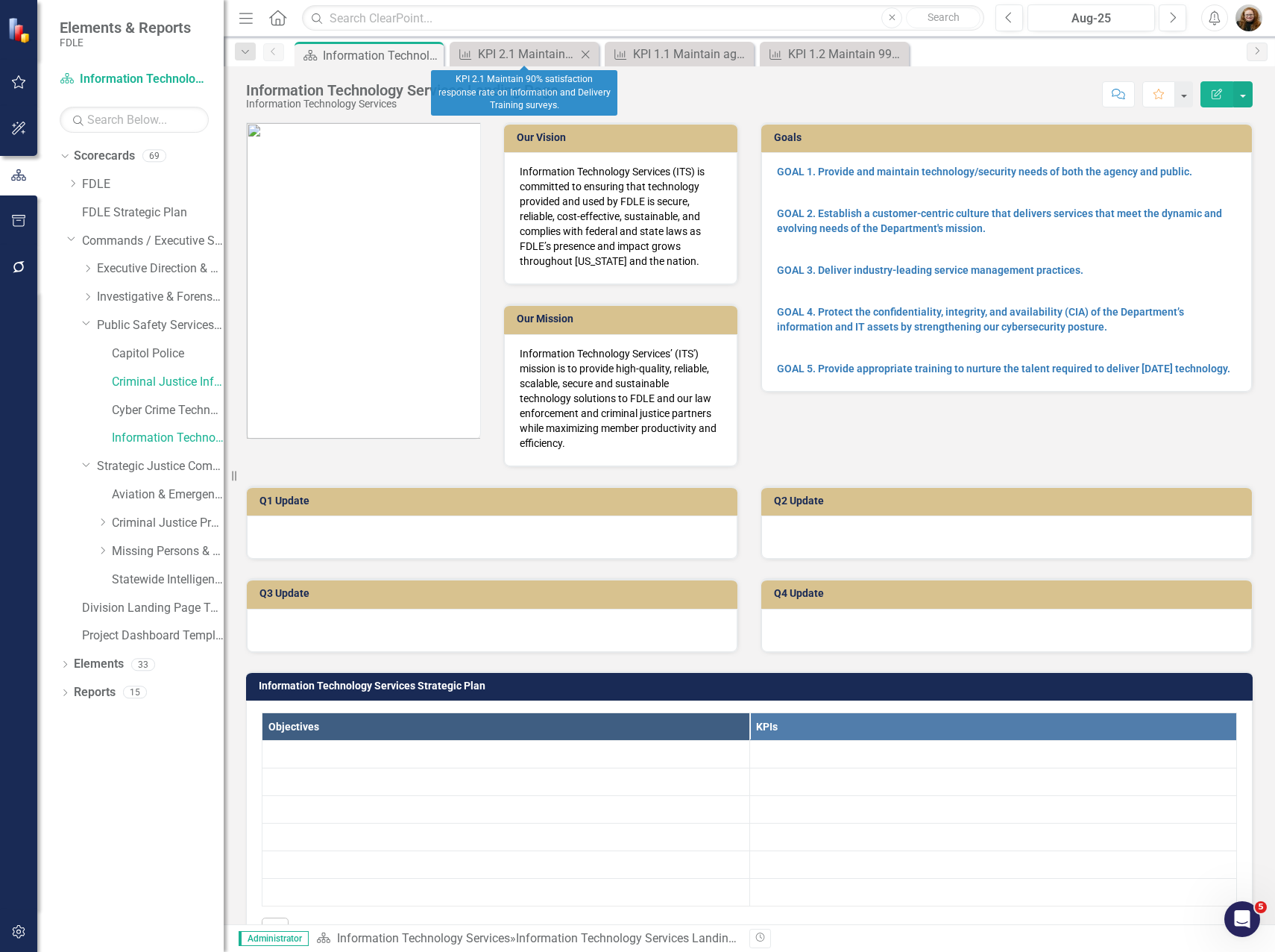
click at [591, 53] on icon "Close" at bounding box center [585, 55] width 15 height 12
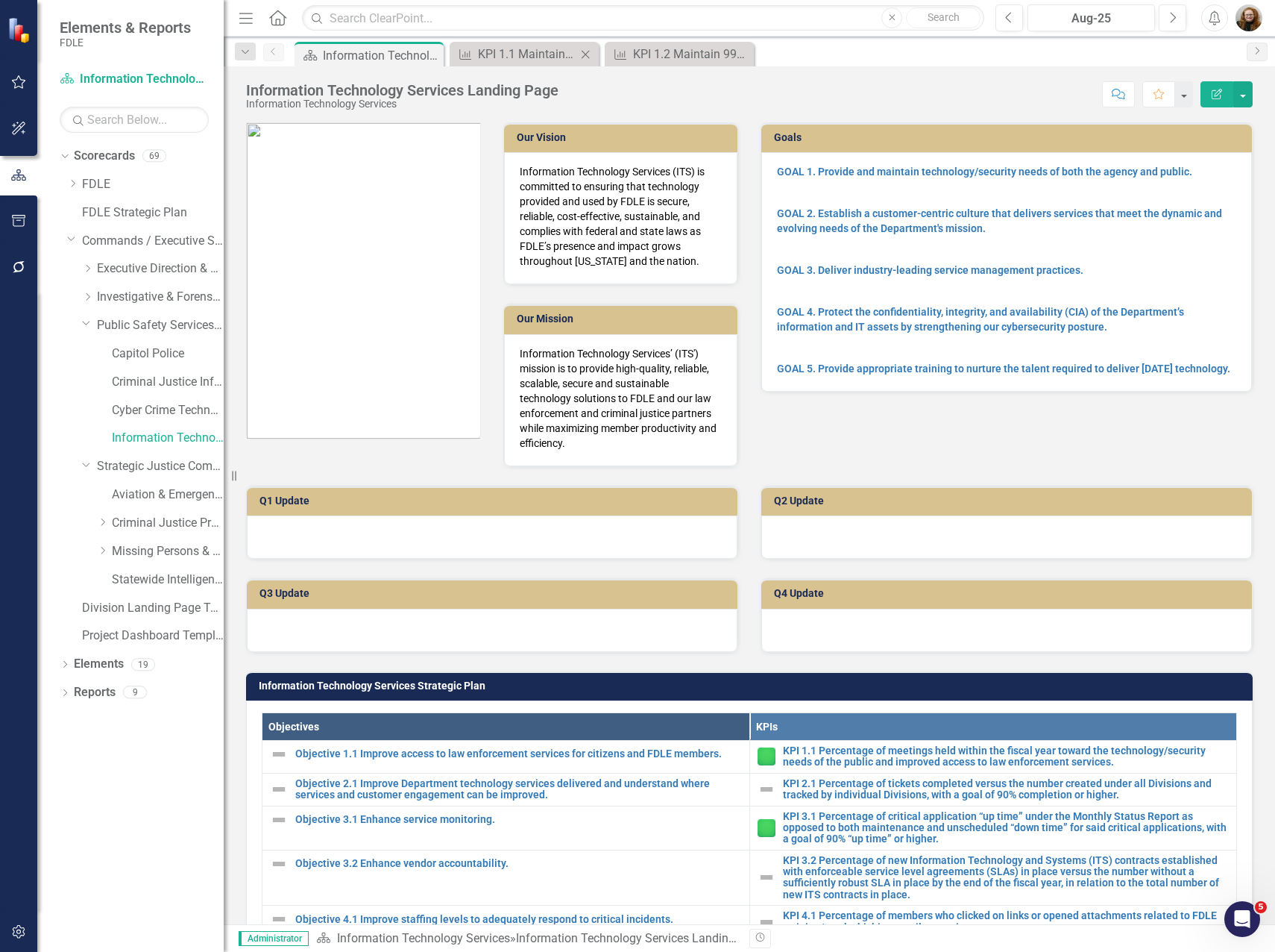
click at [592, 53] on icon "Close" at bounding box center [585, 55] width 15 height 12
click at [0, 0] on icon "Close" at bounding box center [0, 0] width 0 height 0
click at [136, 438] on link "Information Technology Services" at bounding box center [168, 437] width 112 height 17
click at [89, 667] on link "Elements" at bounding box center [98, 664] width 50 height 17
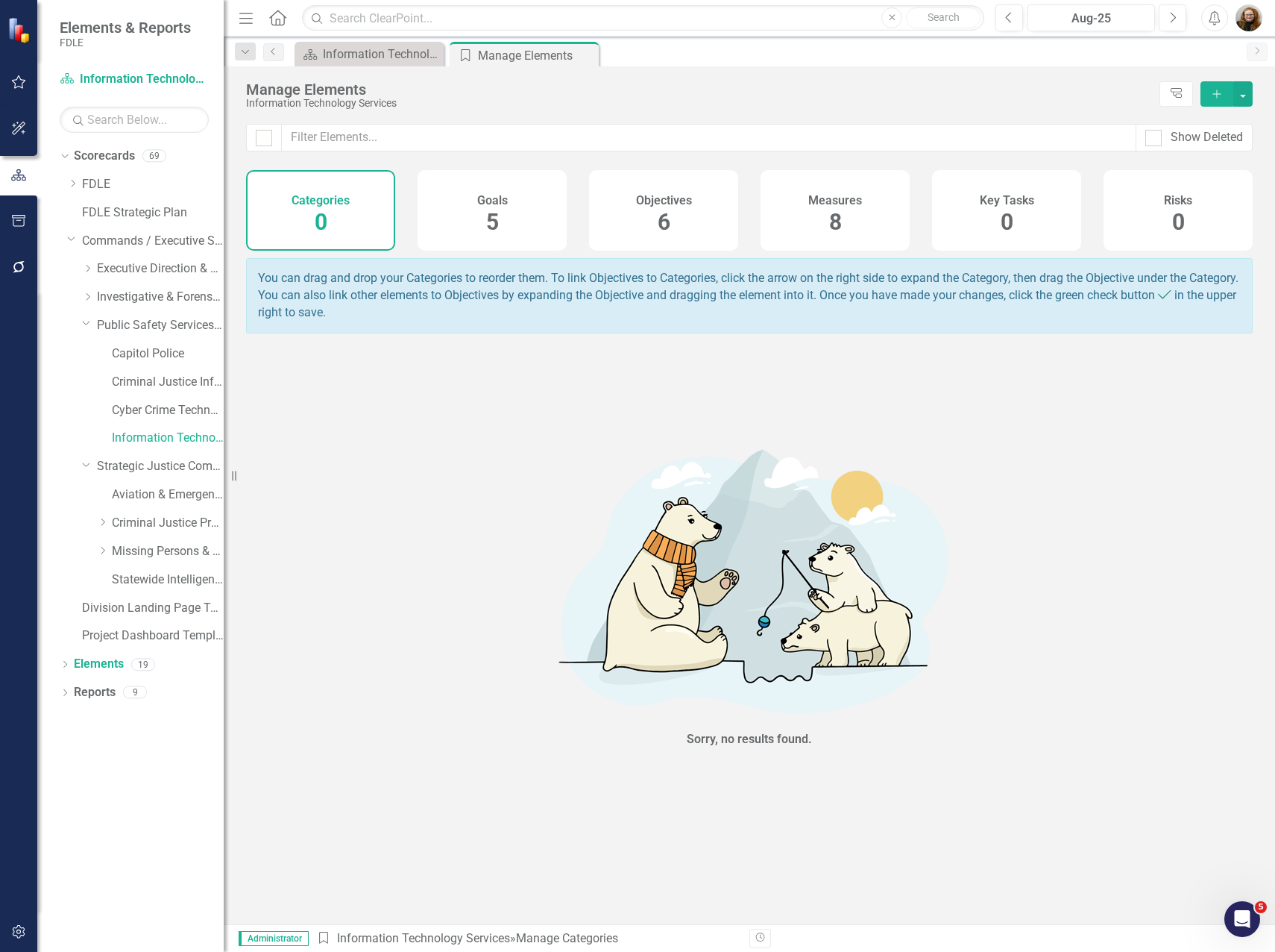
click at [814, 202] on h4 "Measures" at bounding box center [836, 201] width 54 height 14
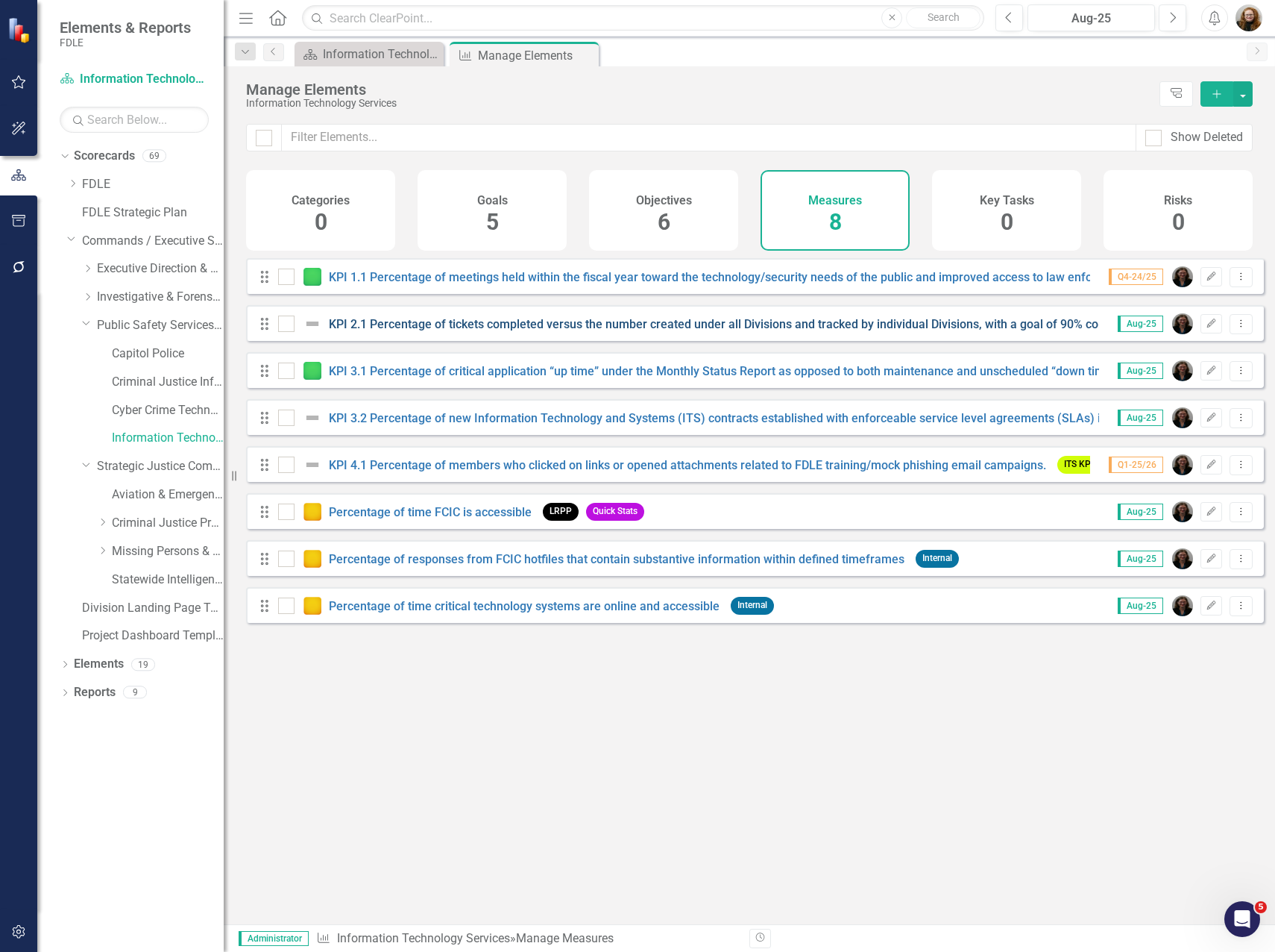
click at [422, 331] on link "KPI 2.1 Percentage of tickets completed versus the number created under all Div…" at bounding box center [764, 324] width 871 height 14
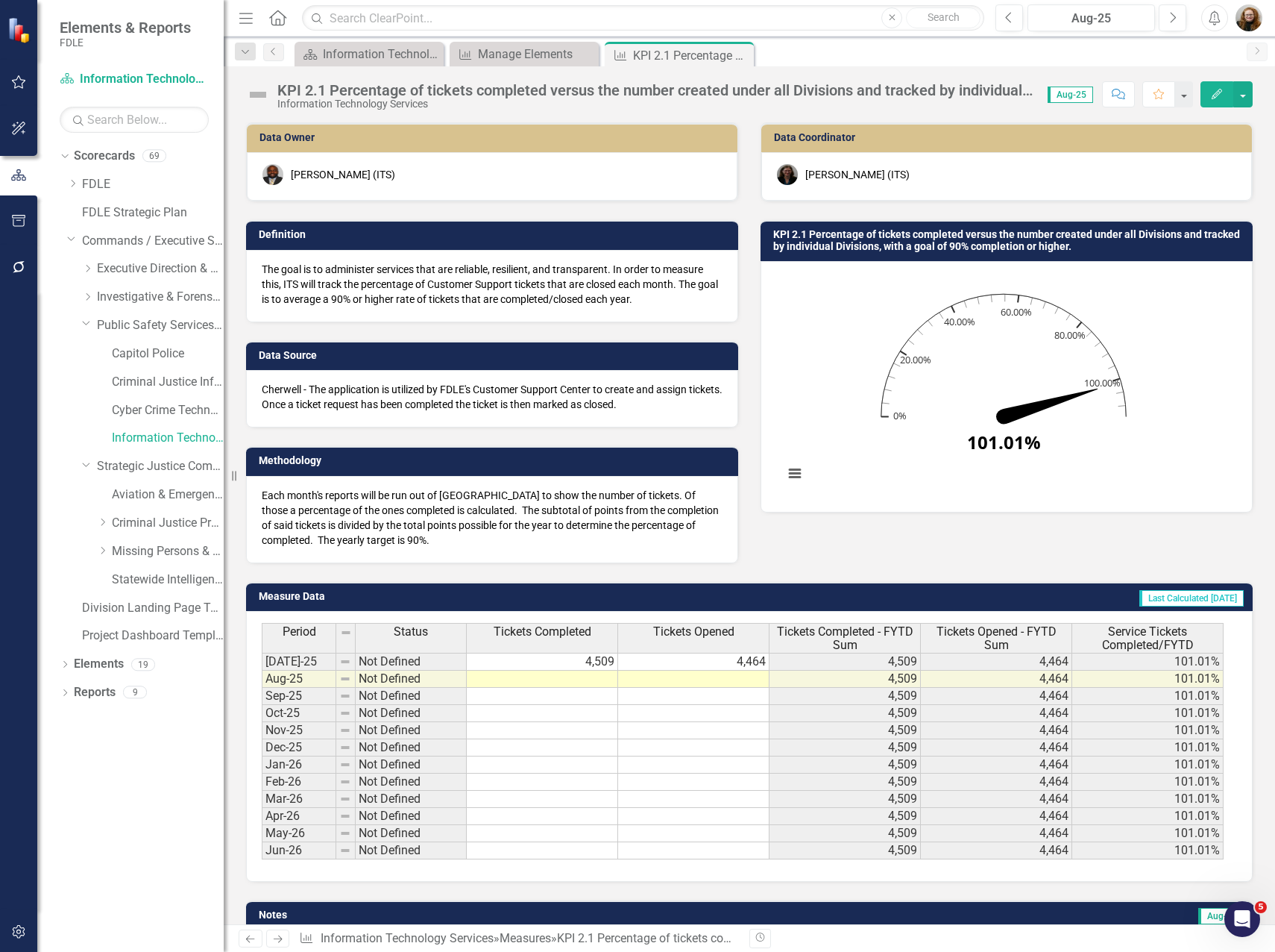
click at [1216, 90] on icon "Edit" at bounding box center [1217, 93] width 14 height 11
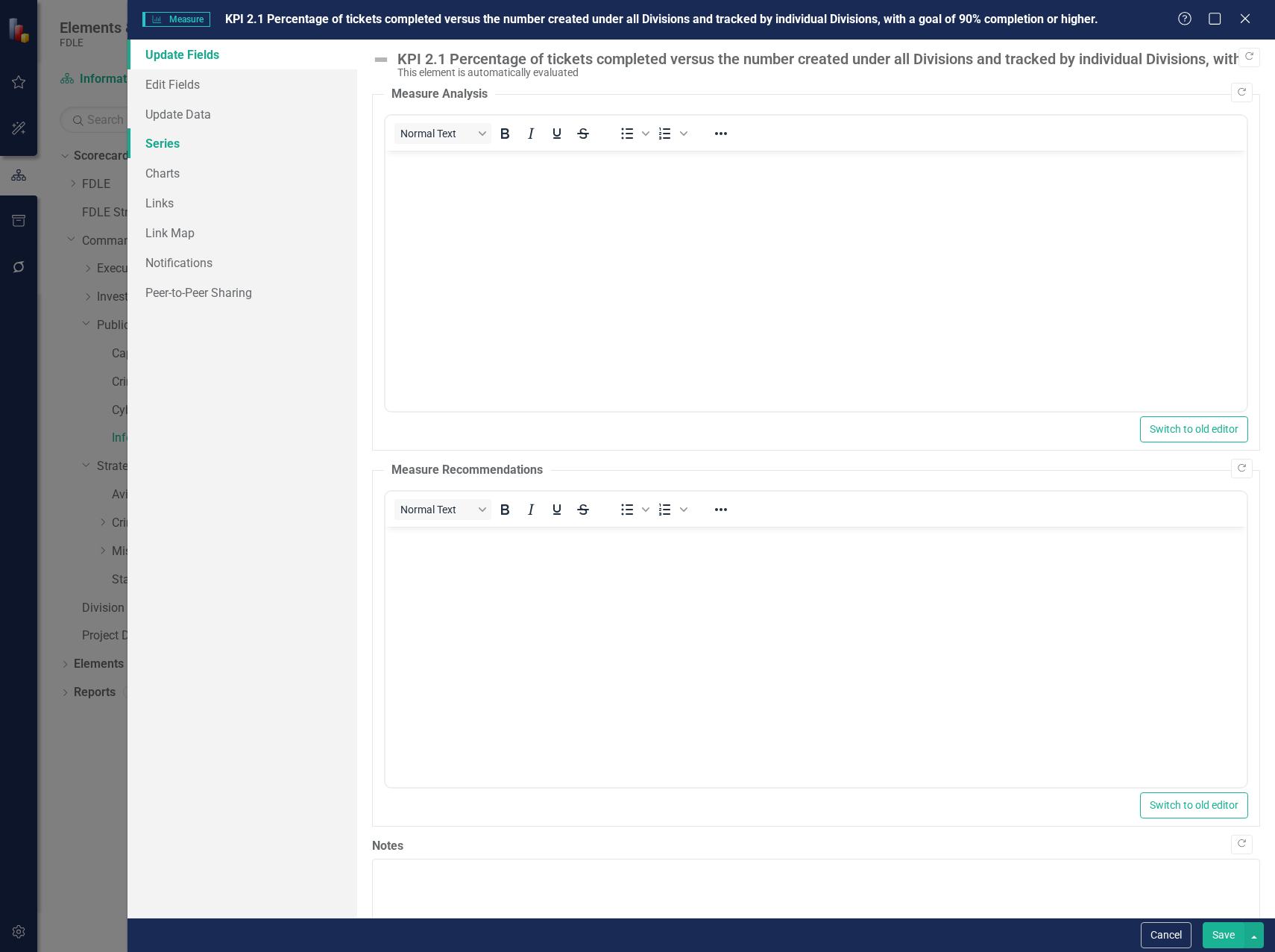
click at [159, 141] on link "Series" at bounding box center [241, 143] width 230 height 30
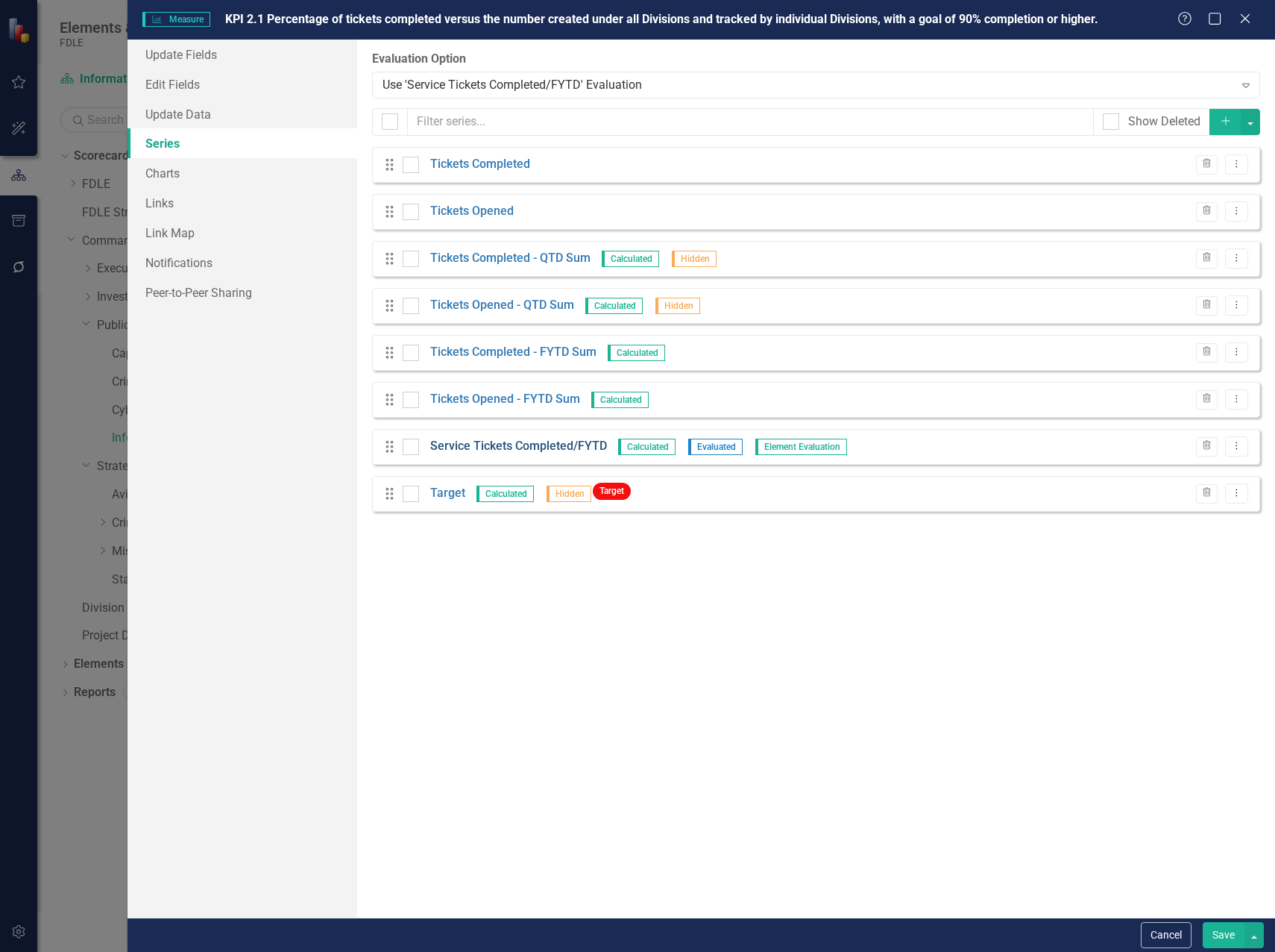
click at [464, 448] on link "Service Tickets Completed/FYTD" at bounding box center [519, 446] width 177 height 17
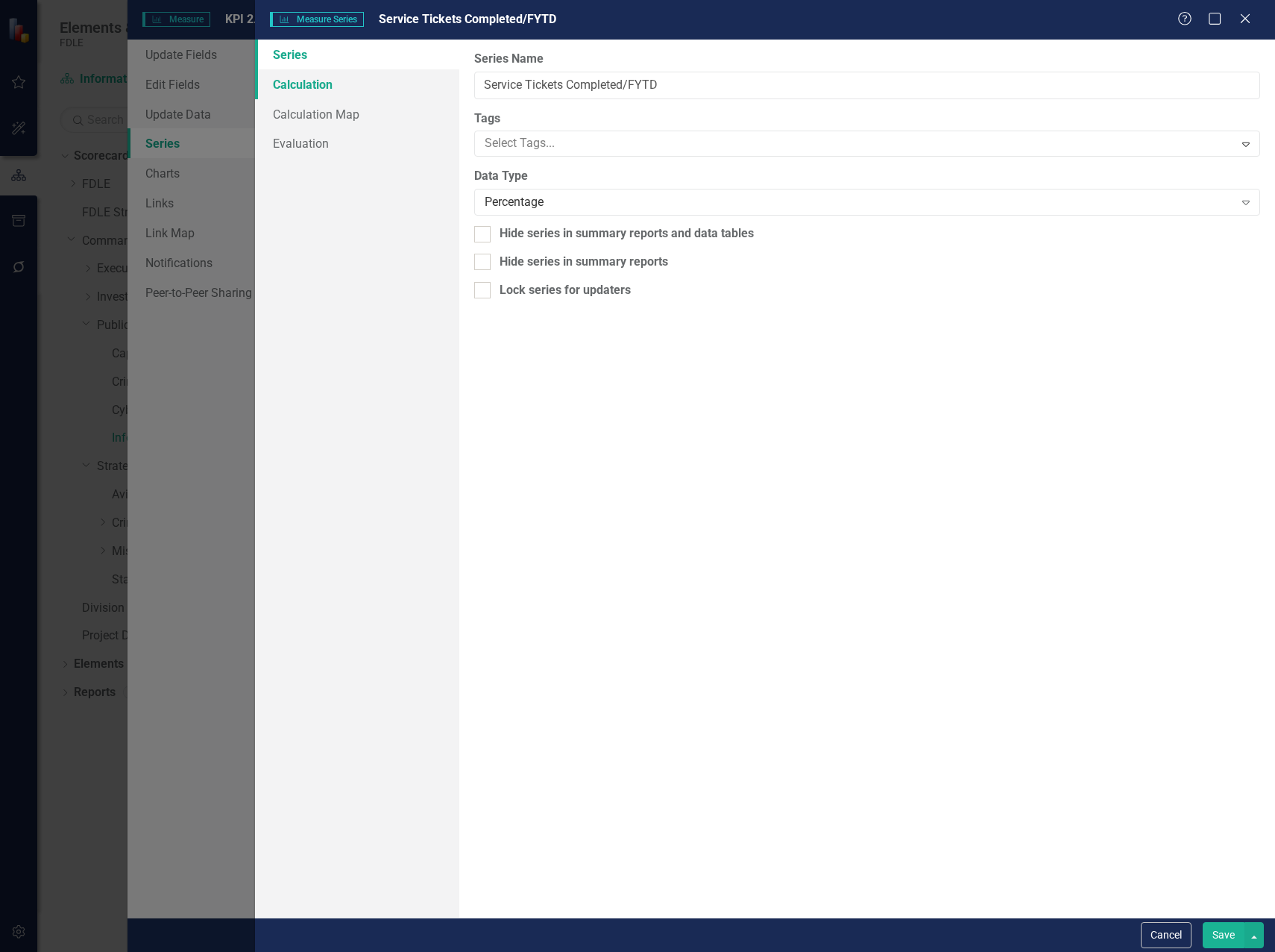
click at [288, 80] on link "Calculation" at bounding box center [358, 84] width 205 height 30
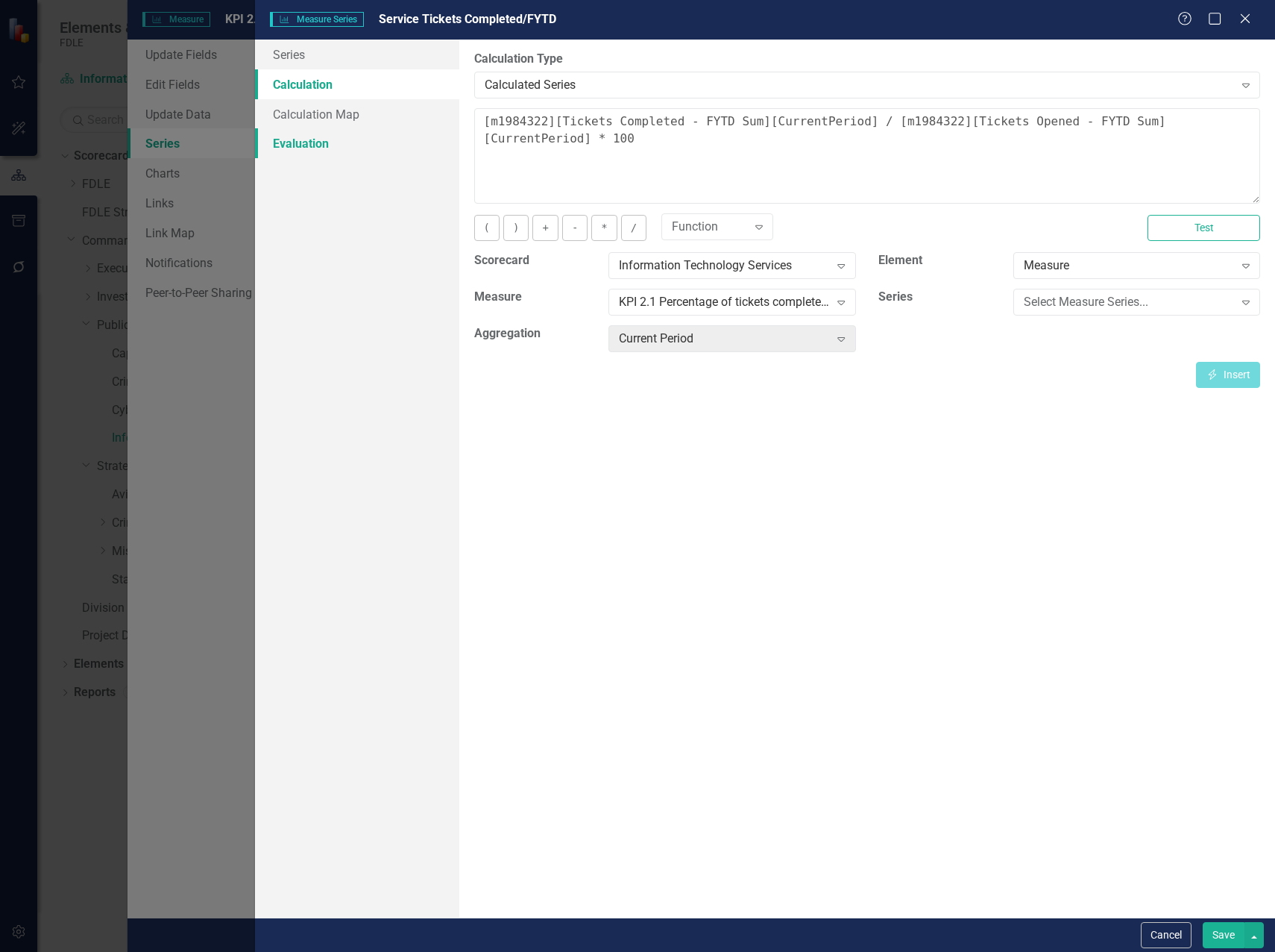
click at [310, 139] on link "Evaluation" at bounding box center [358, 143] width 205 height 30
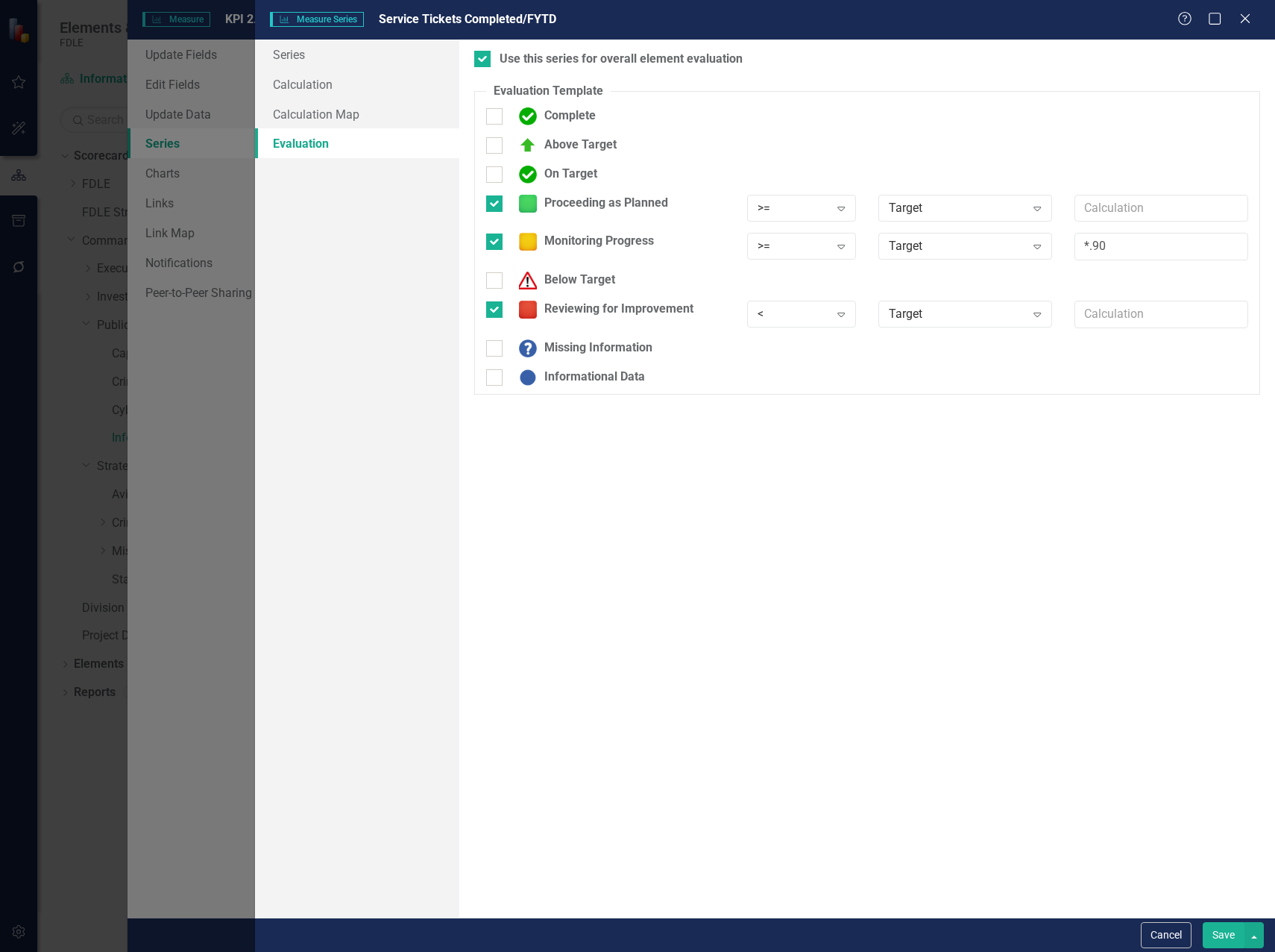
click at [1257, 15] on div "Help Maximize Close" at bounding box center [1218, 19] width 82 height 17
click at [1245, 20] on icon at bounding box center [1244, 18] width 11 height 11
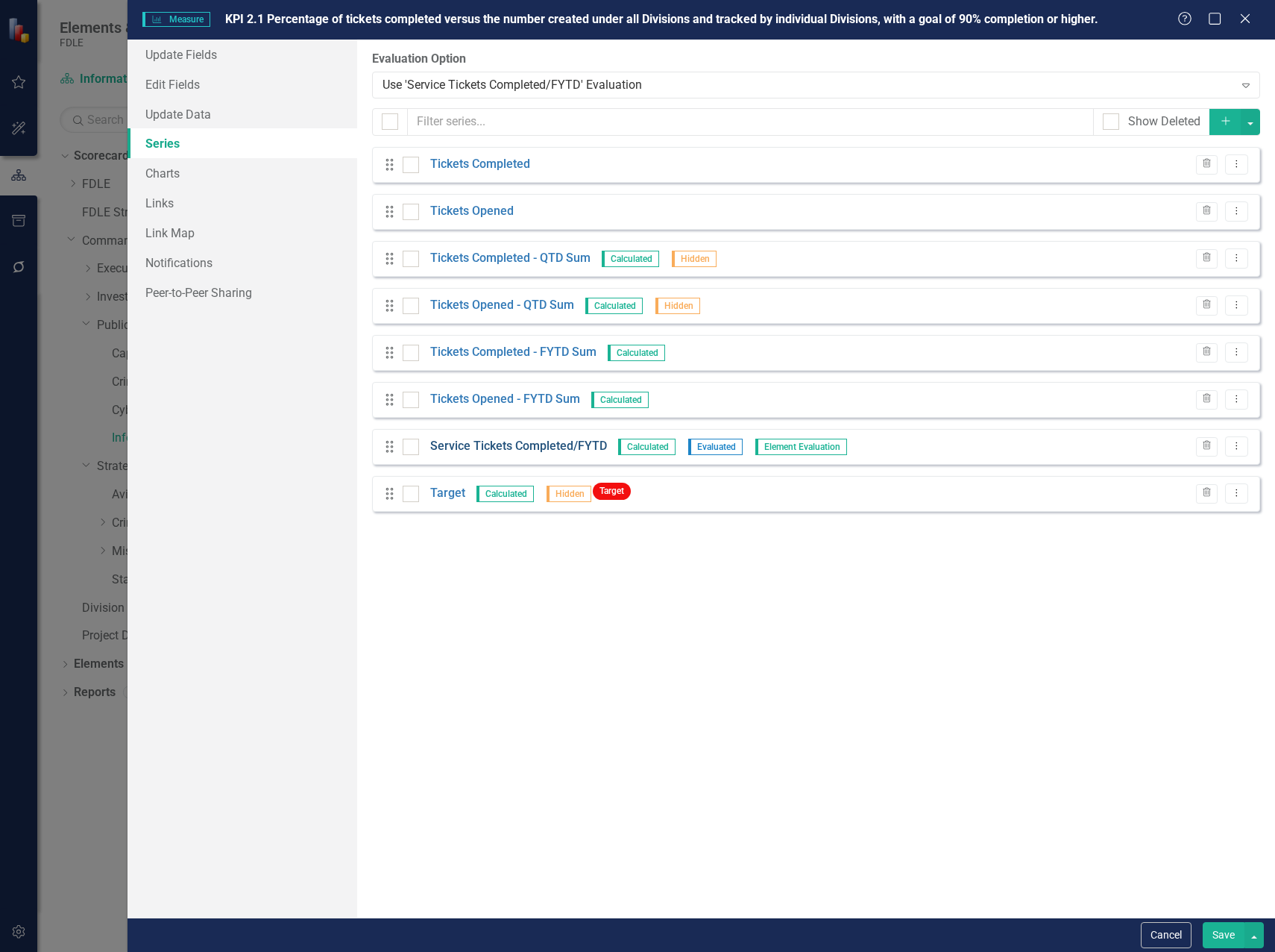
drag, startPoint x: 585, startPoint y: 456, endPoint x: 595, endPoint y: 450, distance: 11.7
click at [590, 453] on div "Drag Service Tickets Completed/FYTD Calculated Evaluated Element Evaluation Tra…" at bounding box center [817, 447] width 888 height 36
click at [461, 487] on link "Target" at bounding box center [447, 493] width 35 height 17
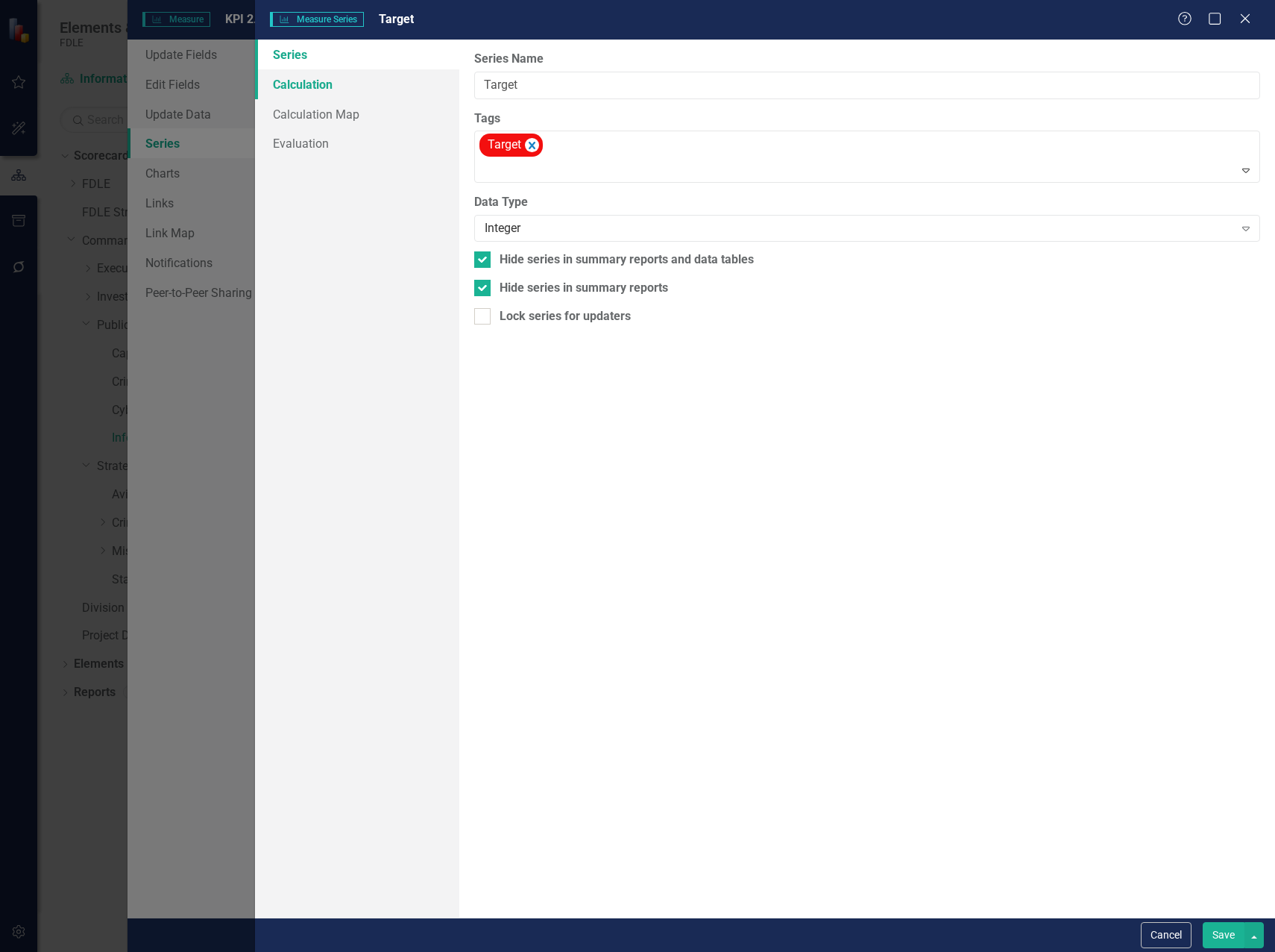
click at [295, 88] on link "Calculation" at bounding box center [358, 84] width 205 height 30
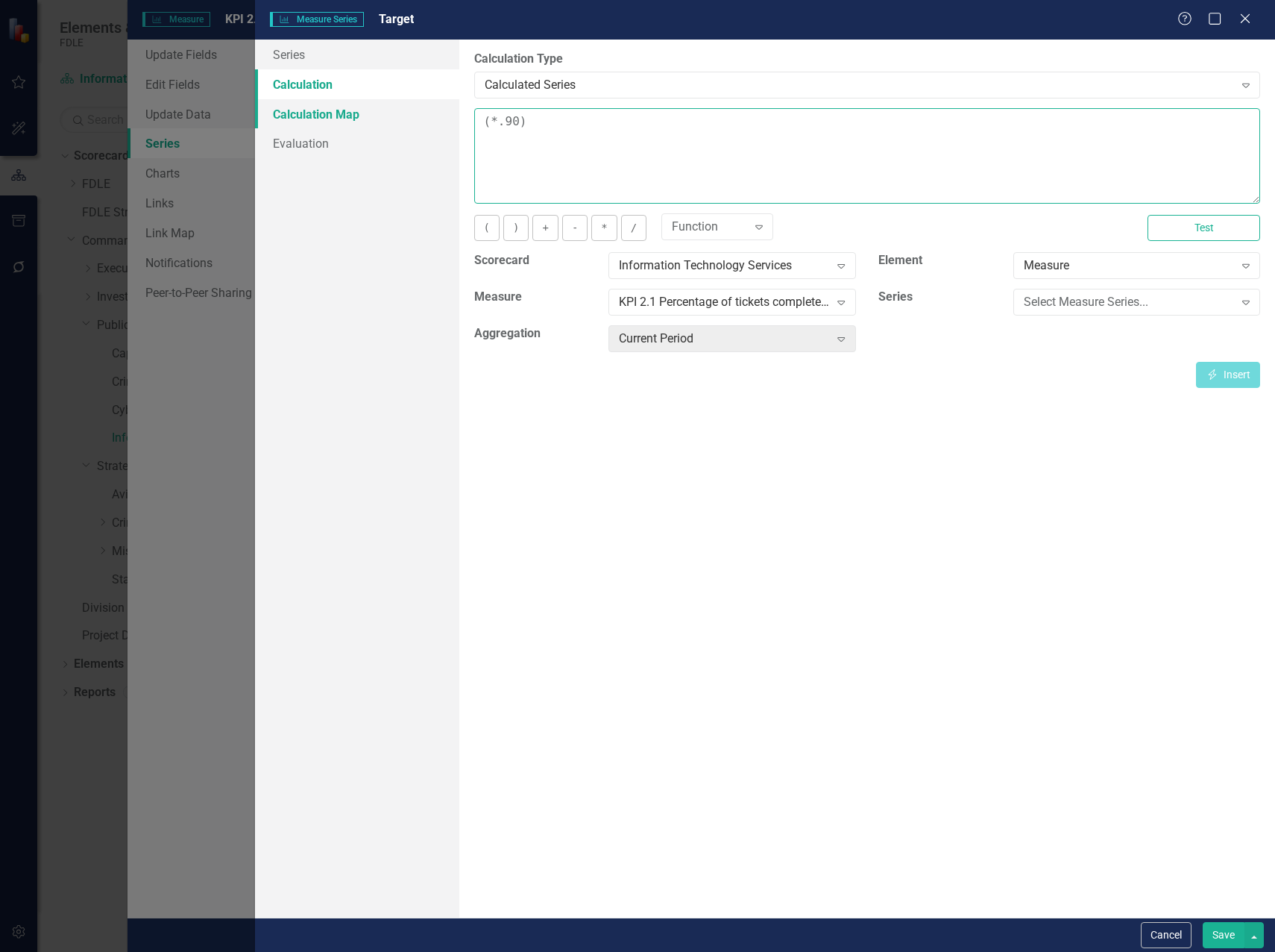
drag, startPoint x: 504, startPoint y: 123, endPoint x: 449, endPoint y: 127, distance: 55.1
click at [449, 127] on div "Series Calculation Calculation Map Evaluation From this page, you can edit the …" at bounding box center [765, 478] width 1021 height 877
click at [573, 121] on textarea "90)" at bounding box center [867, 156] width 786 height 95
click at [477, 121] on textarea "90" at bounding box center [867, 156] width 786 height 95
click at [540, 123] on textarea "(*.90" at bounding box center [867, 156] width 786 height 95
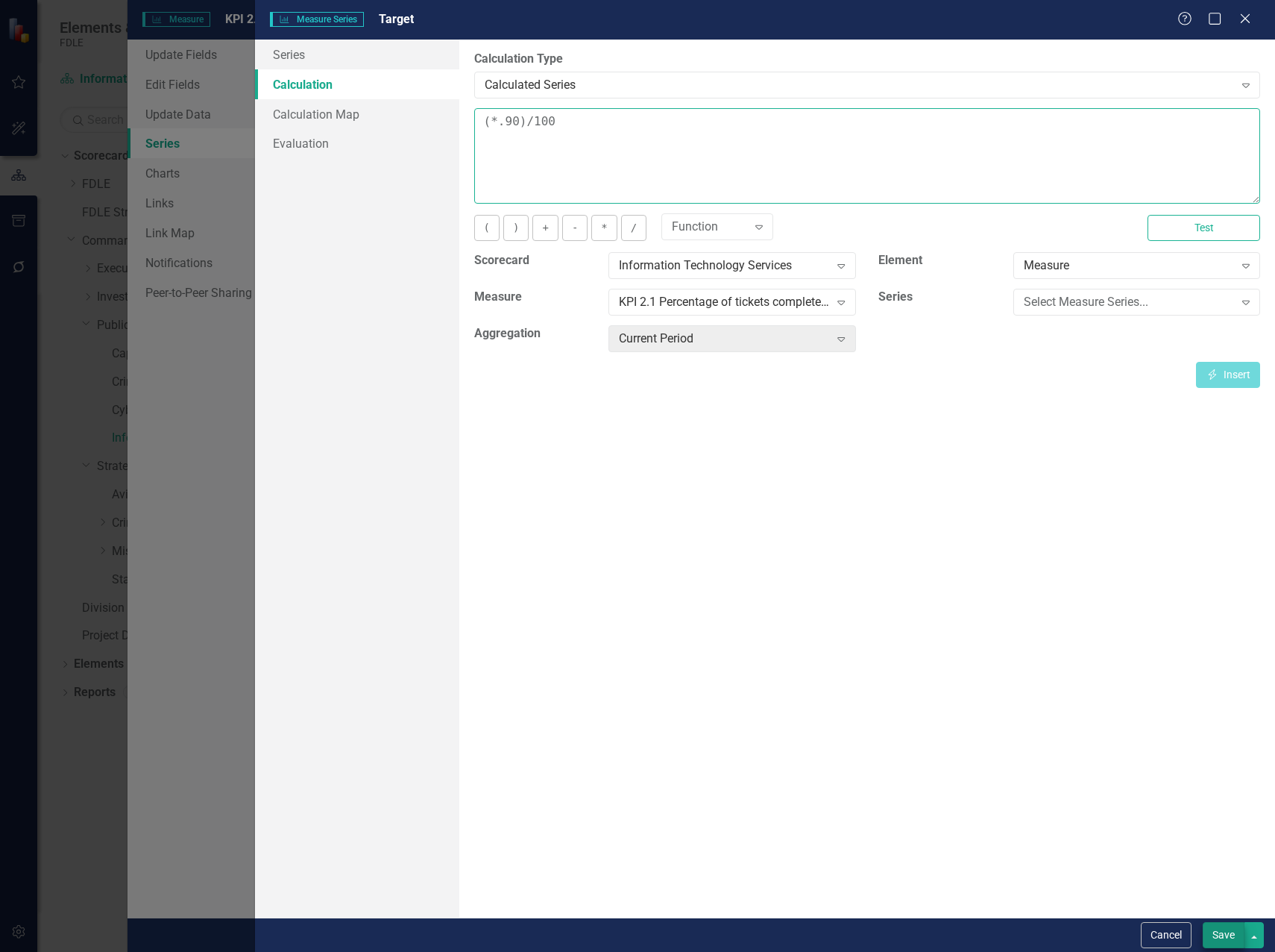
type textarea "(*.90)/100"
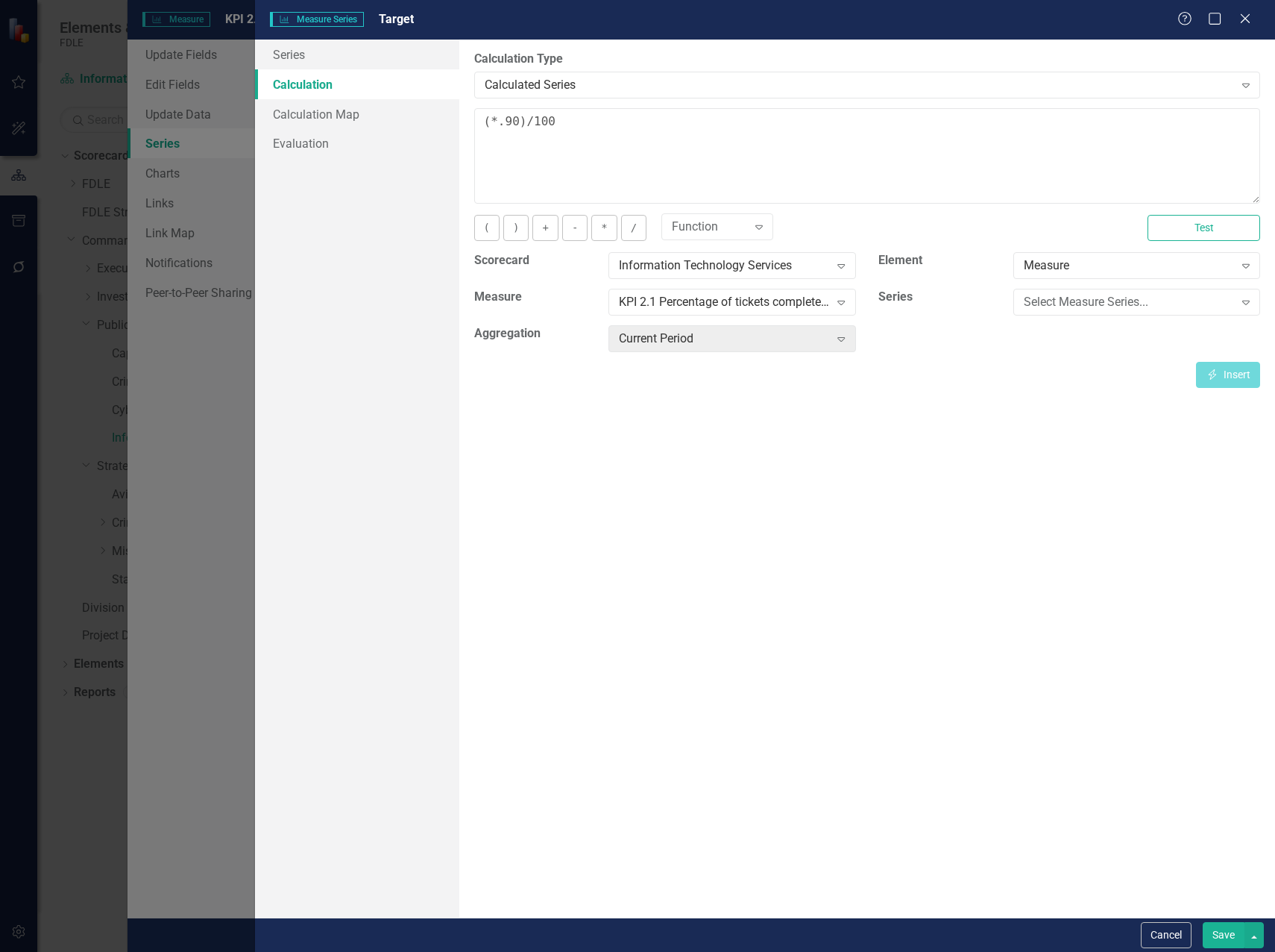
click at [1216, 944] on button "Save" at bounding box center [1224, 935] width 42 height 26
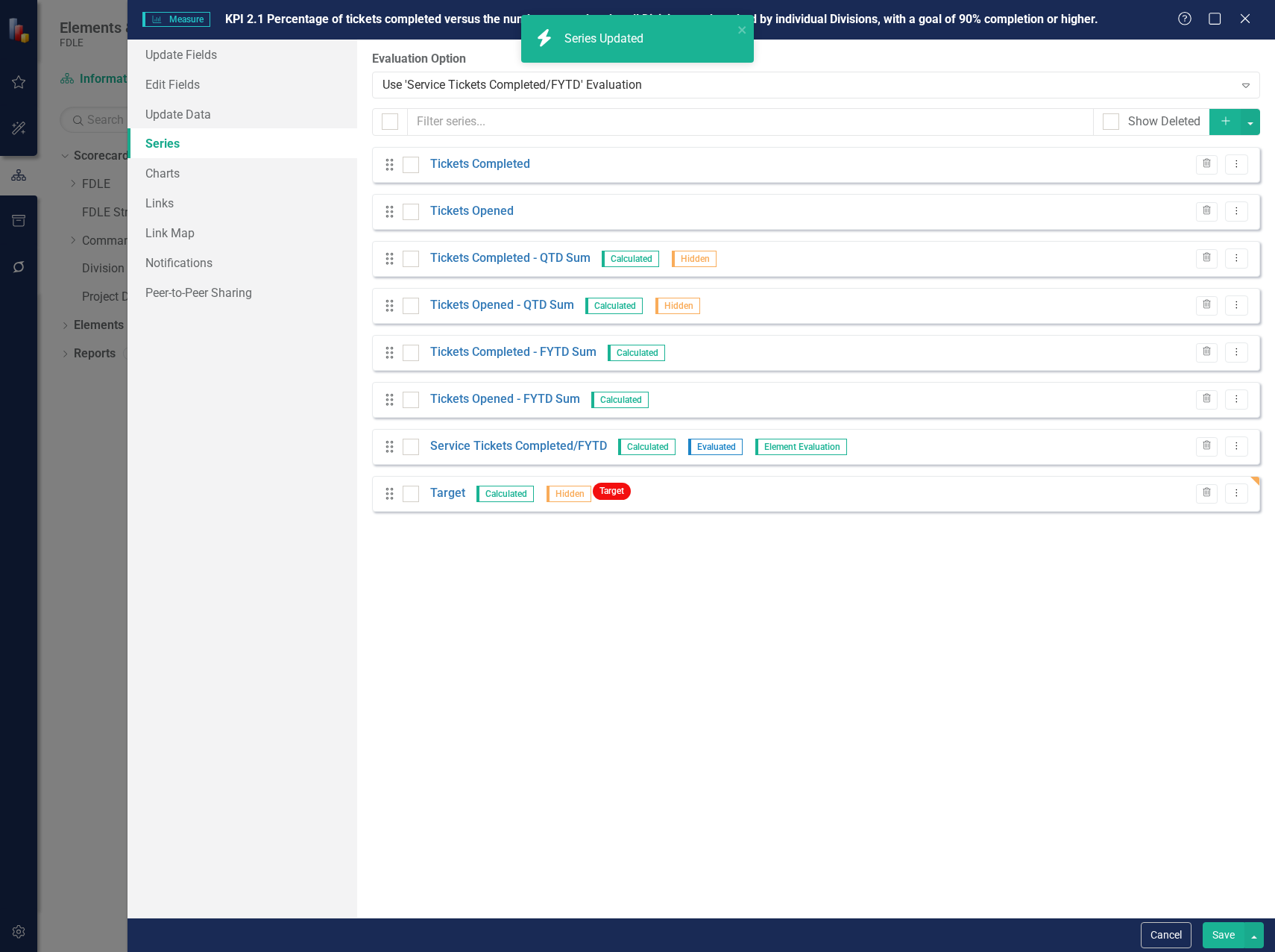
click at [1223, 937] on button "Save" at bounding box center [1224, 935] width 42 height 26
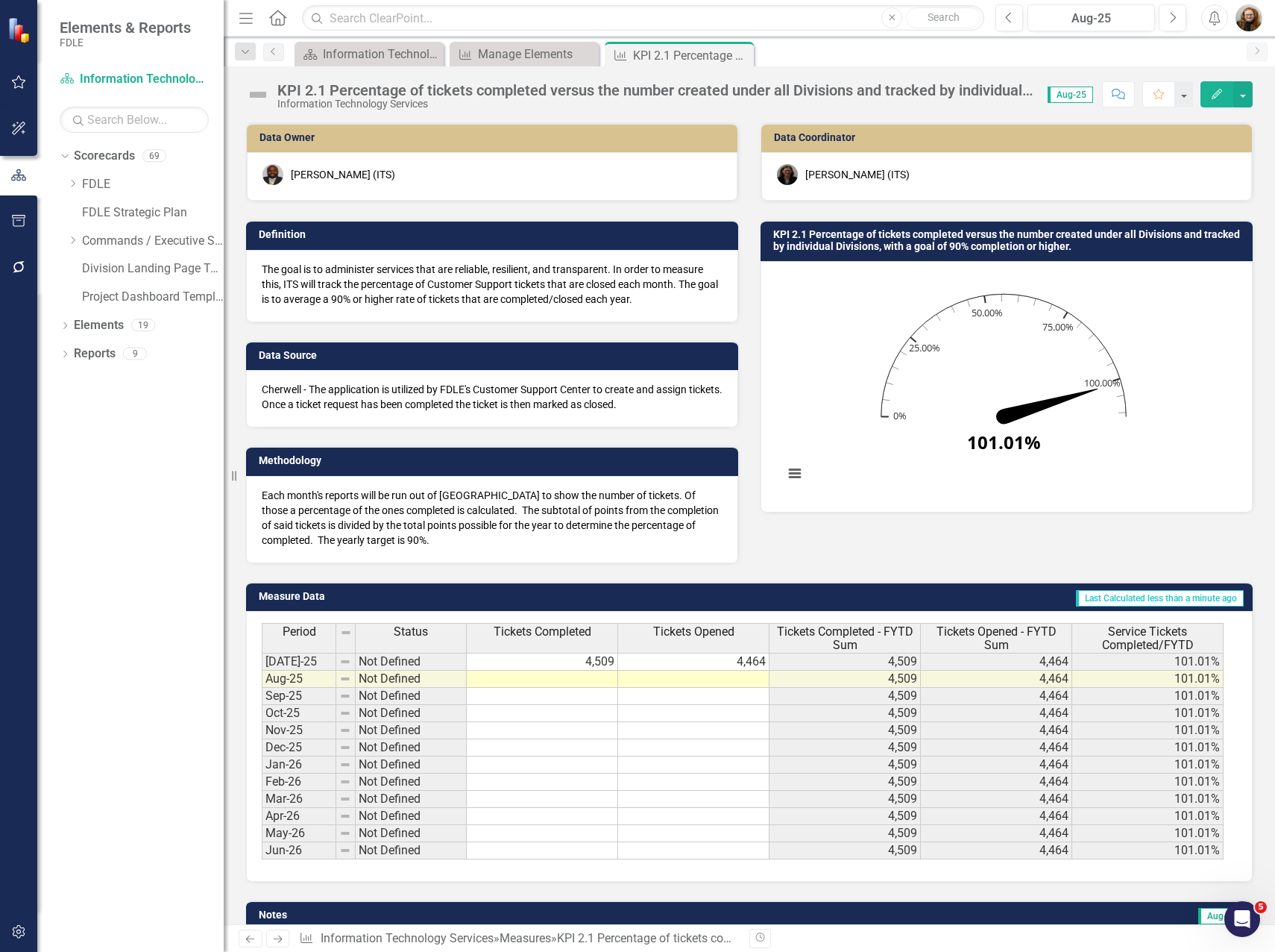
click at [1214, 96] on icon "button" at bounding box center [1217, 93] width 11 height 11
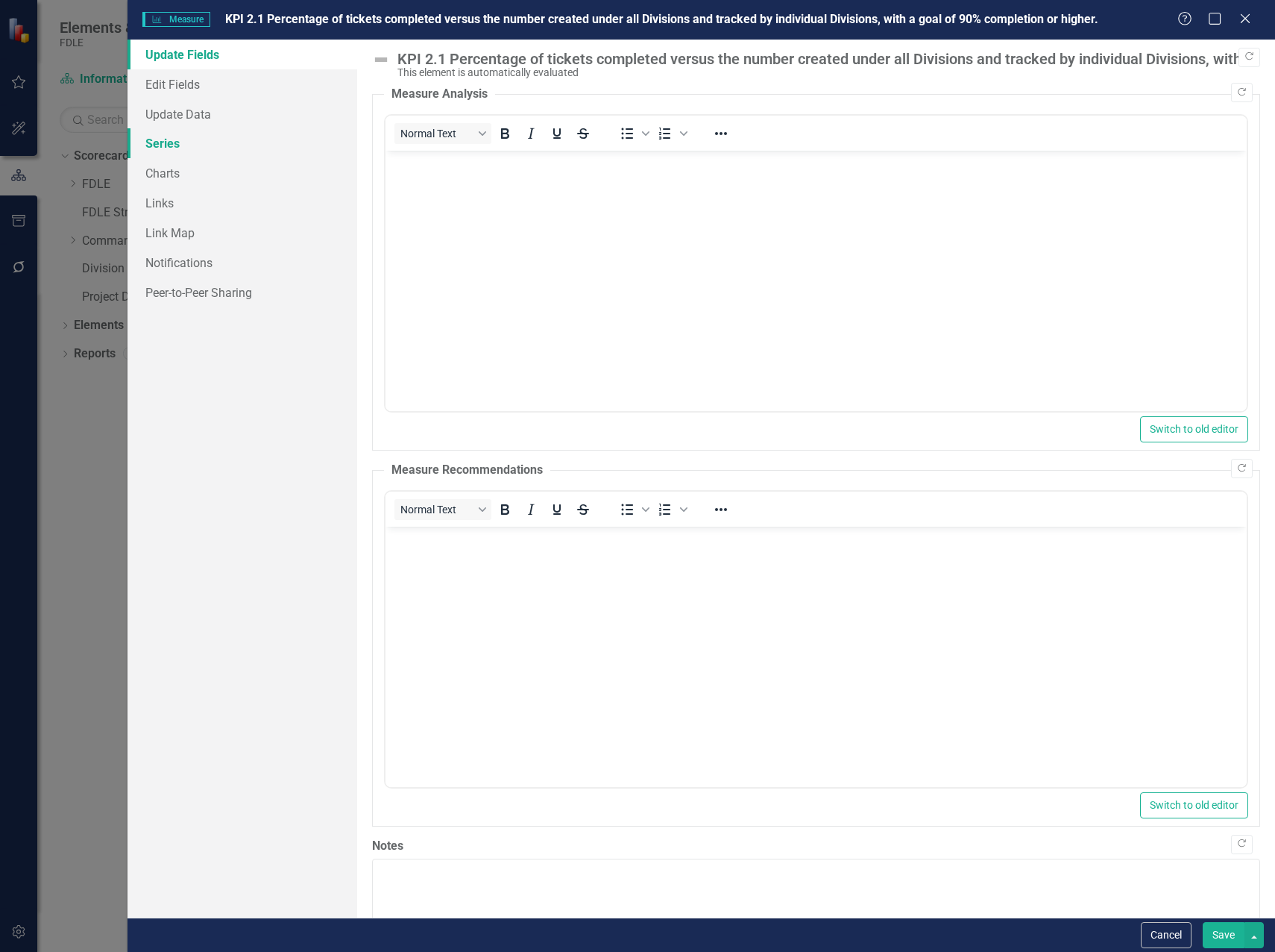
click at [165, 151] on link "Series" at bounding box center [241, 143] width 230 height 30
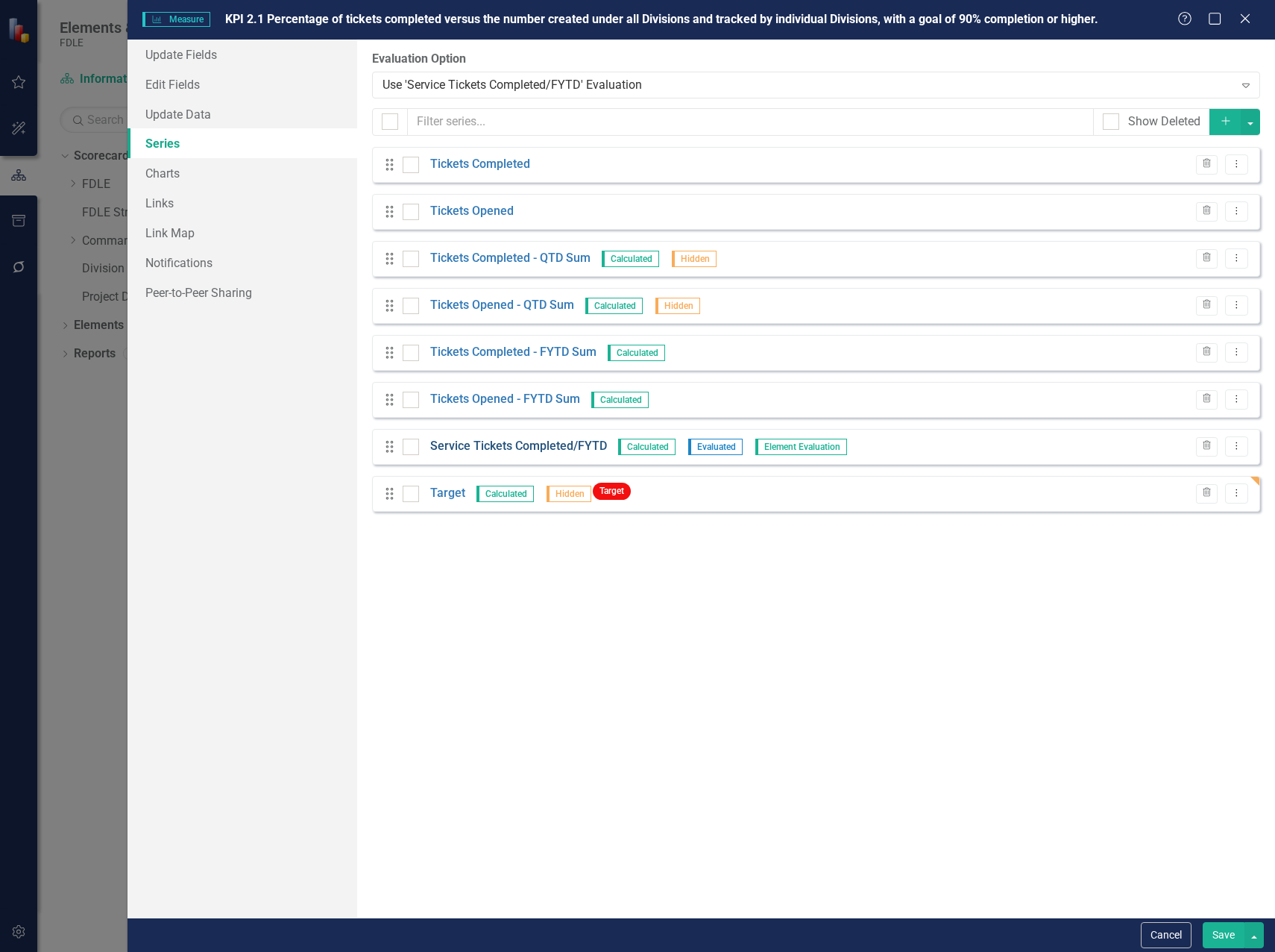
click at [522, 450] on link "Service Tickets Completed/FYTD" at bounding box center [519, 446] width 177 height 17
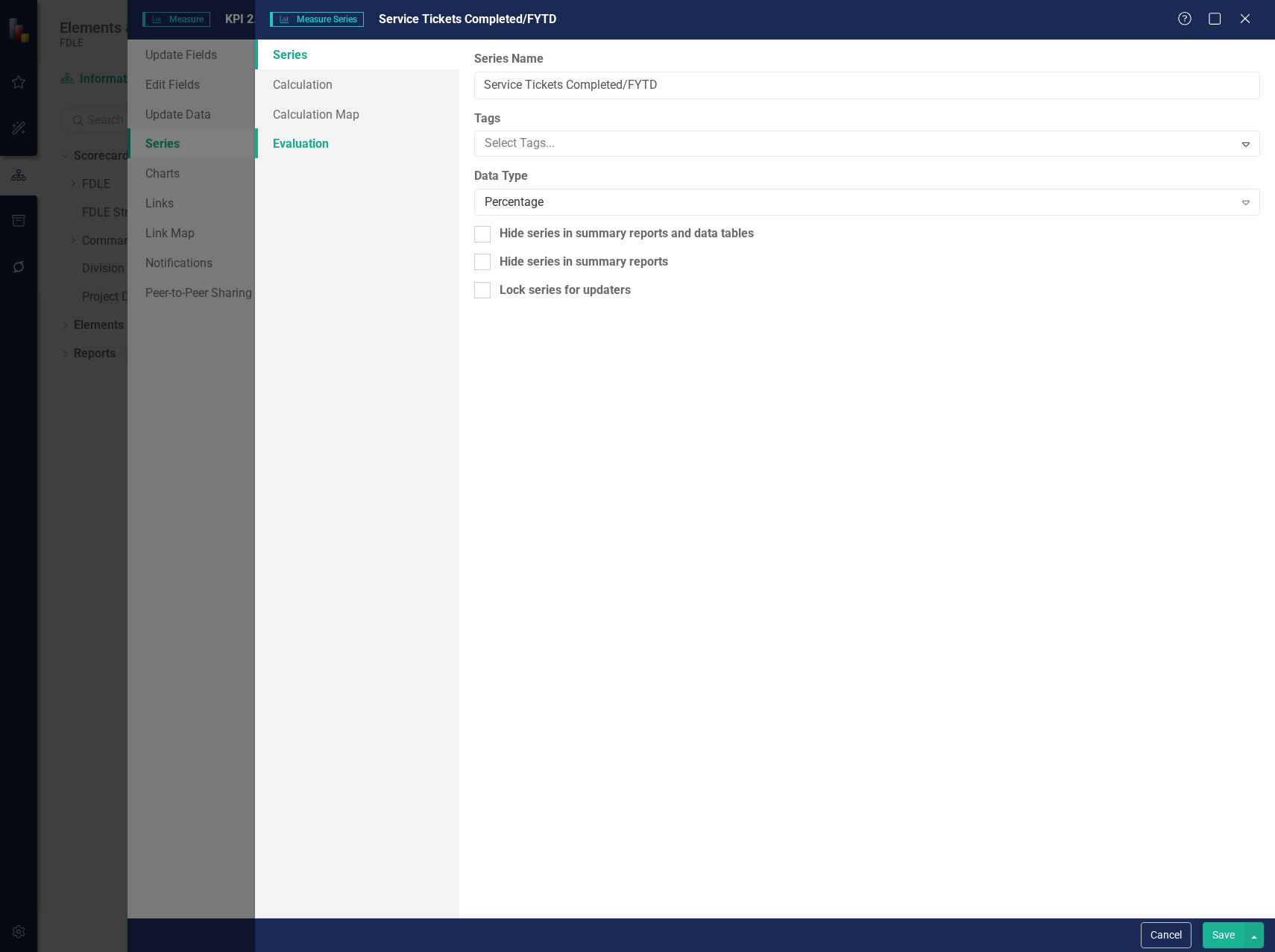
click at [315, 144] on link "Evaluation" at bounding box center [358, 143] width 205 height 30
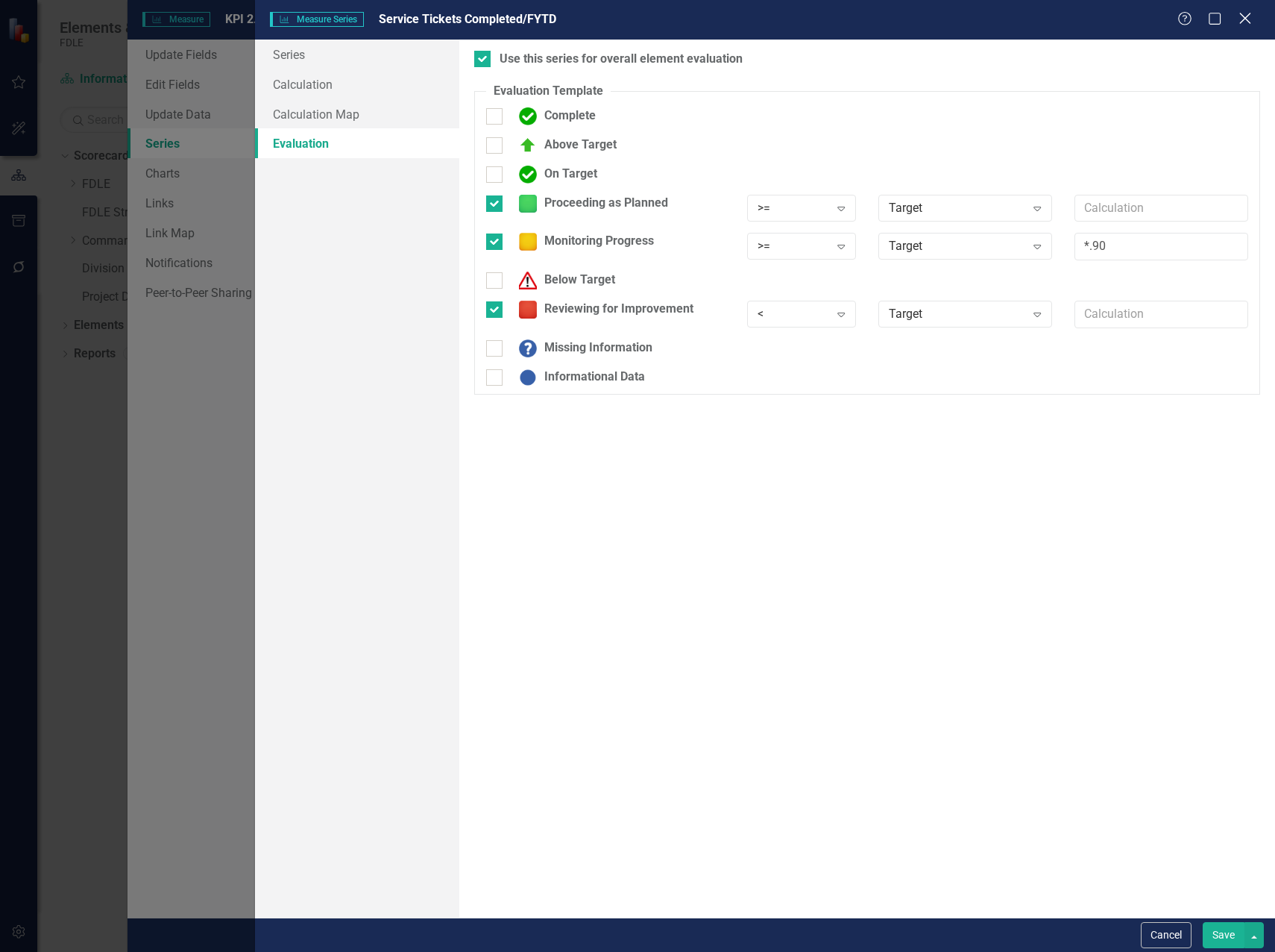
click at [1244, 19] on icon "Close" at bounding box center [1245, 18] width 19 height 14
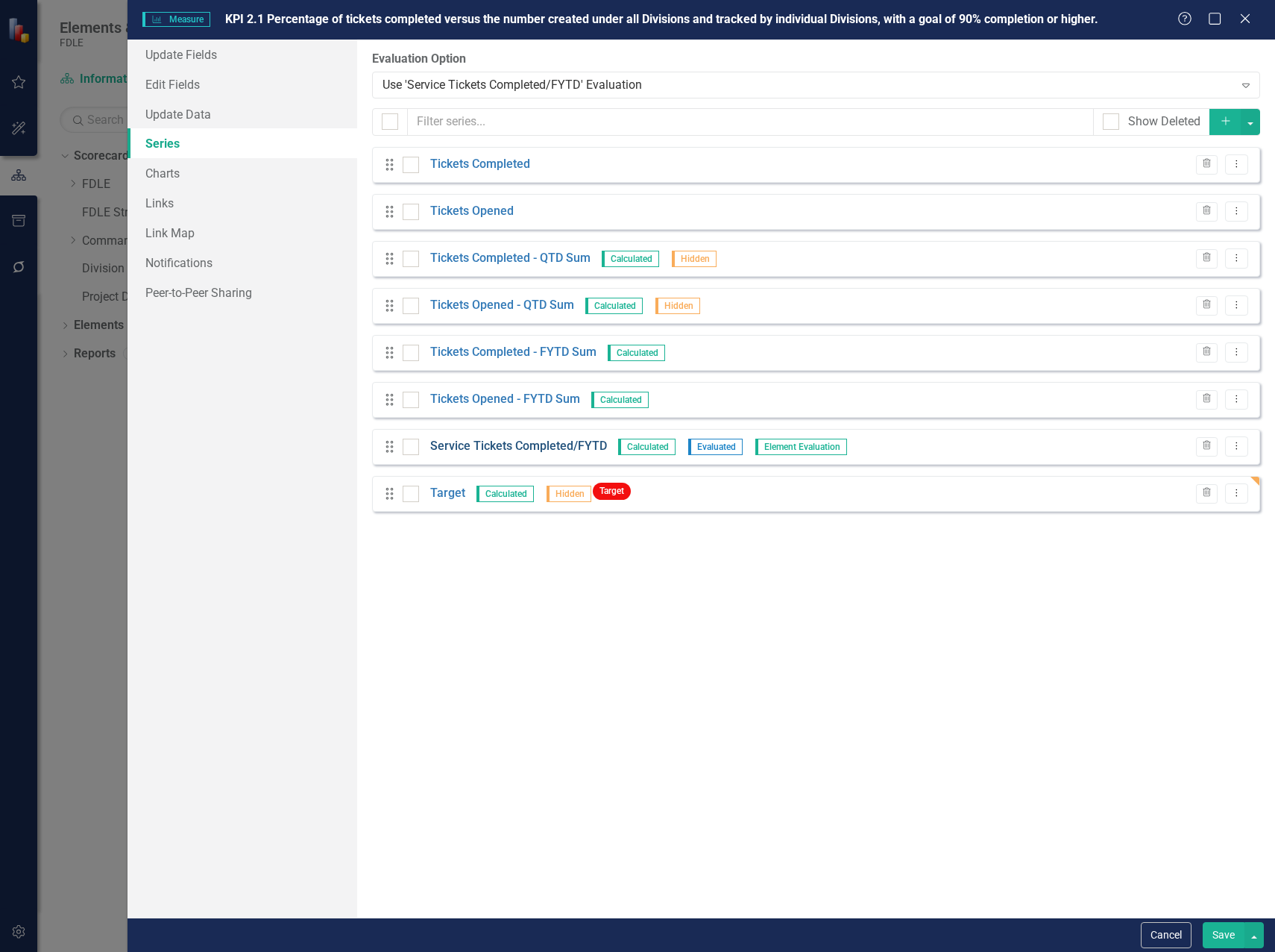
click at [519, 447] on link "Service Tickets Completed/FYTD" at bounding box center [519, 446] width 177 height 17
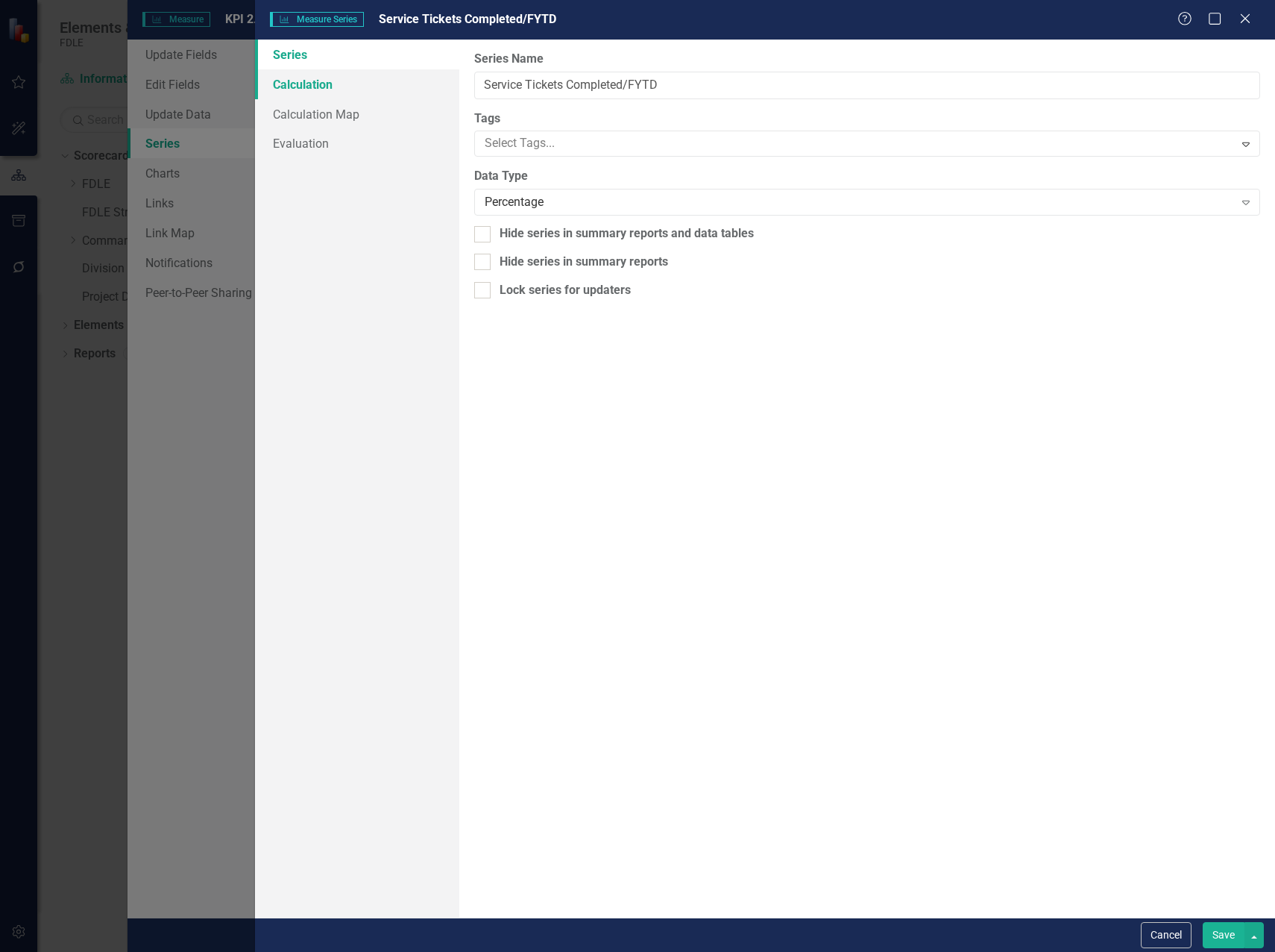
click at [313, 95] on link "Calculation" at bounding box center [358, 84] width 205 height 30
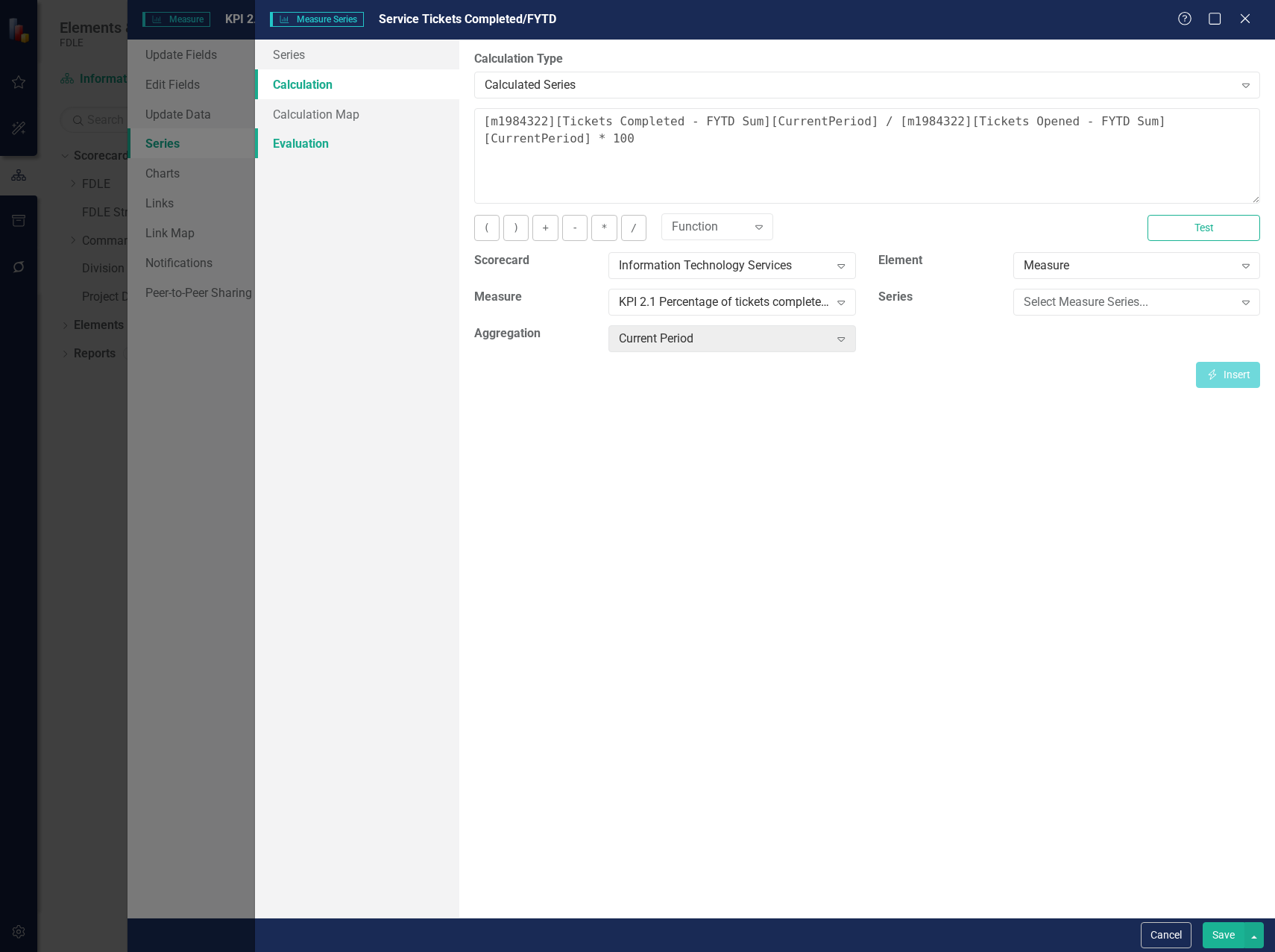
click at [308, 145] on link "Evaluation" at bounding box center [358, 143] width 205 height 30
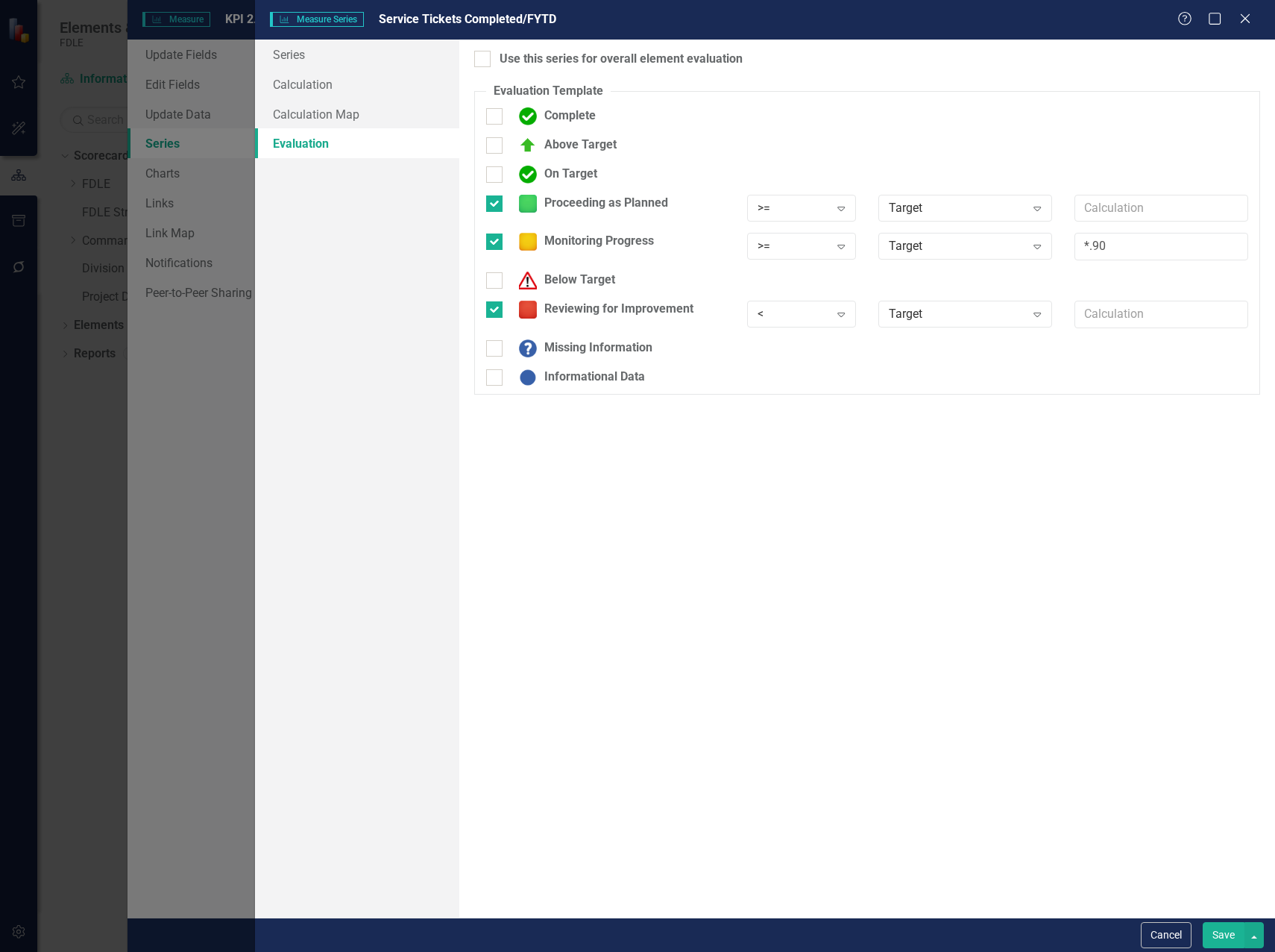
checkbox input "true"
click at [1245, 11] on icon "Close" at bounding box center [1245, 18] width 19 height 14
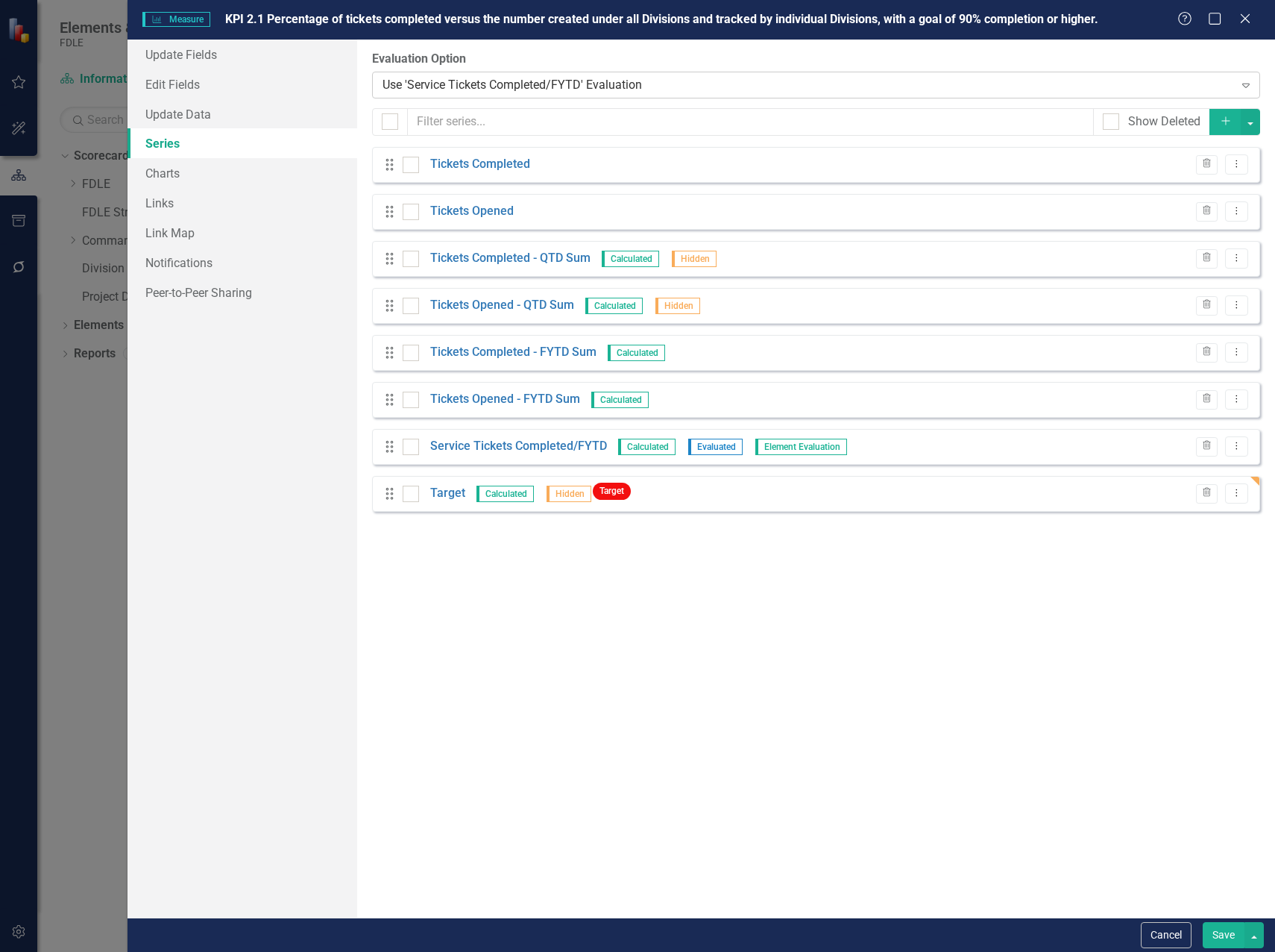
click at [556, 86] on div "Use 'Service Tickets Completed/FYTD' Evaluation" at bounding box center [808, 84] width 852 height 17
click at [459, 496] on link "Target" at bounding box center [447, 493] width 35 height 17
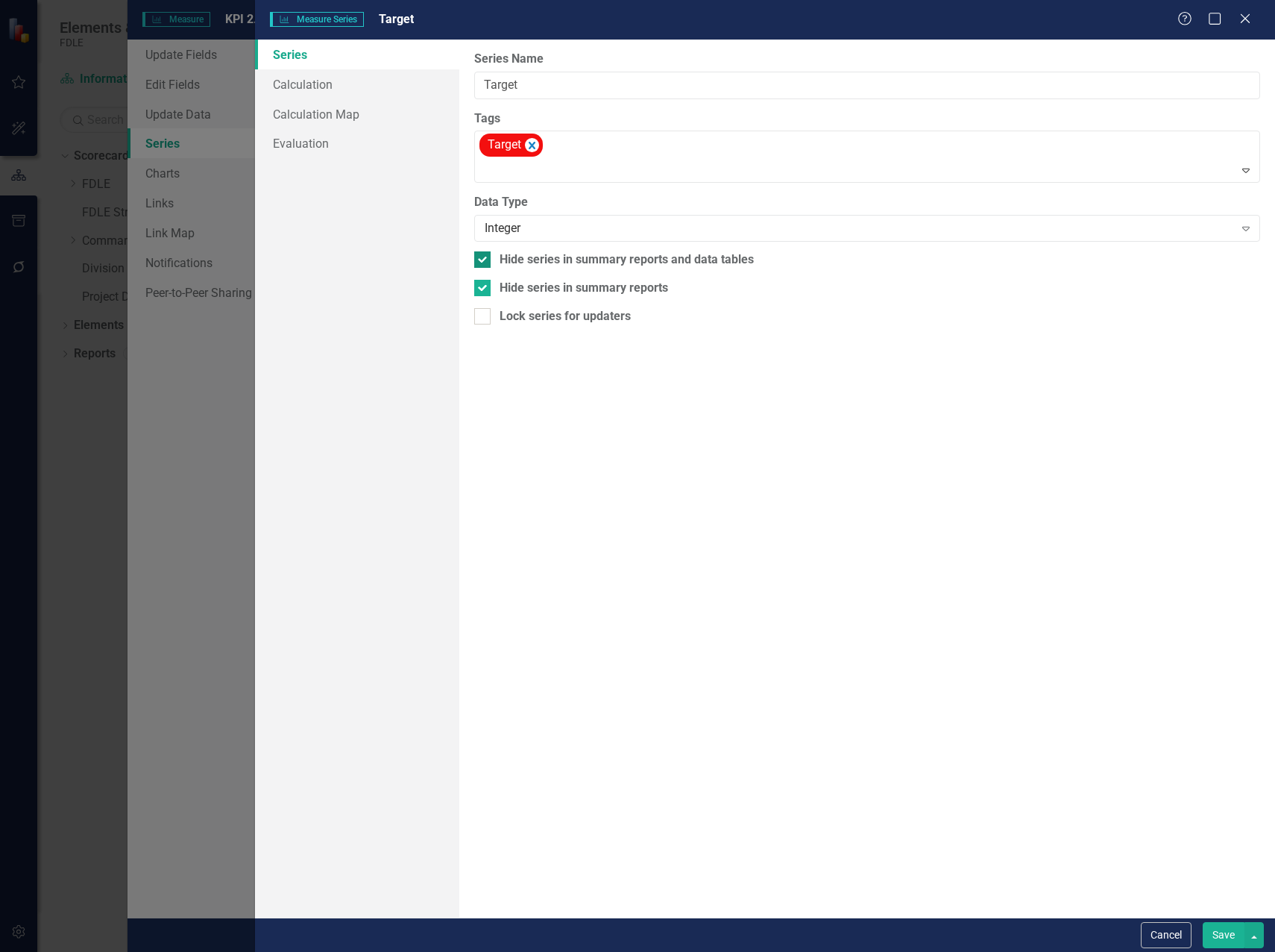
click at [485, 258] on div at bounding box center [482, 259] width 17 height 17
click at [484, 258] on input "Hide series in summary reports and data tables" at bounding box center [479, 256] width 10 height 10
checkbox input "false"
drag, startPoint x: 484, startPoint y: 284, endPoint x: 493, endPoint y: 284, distance: 9.0
click at [486, 284] on div at bounding box center [482, 287] width 17 height 17
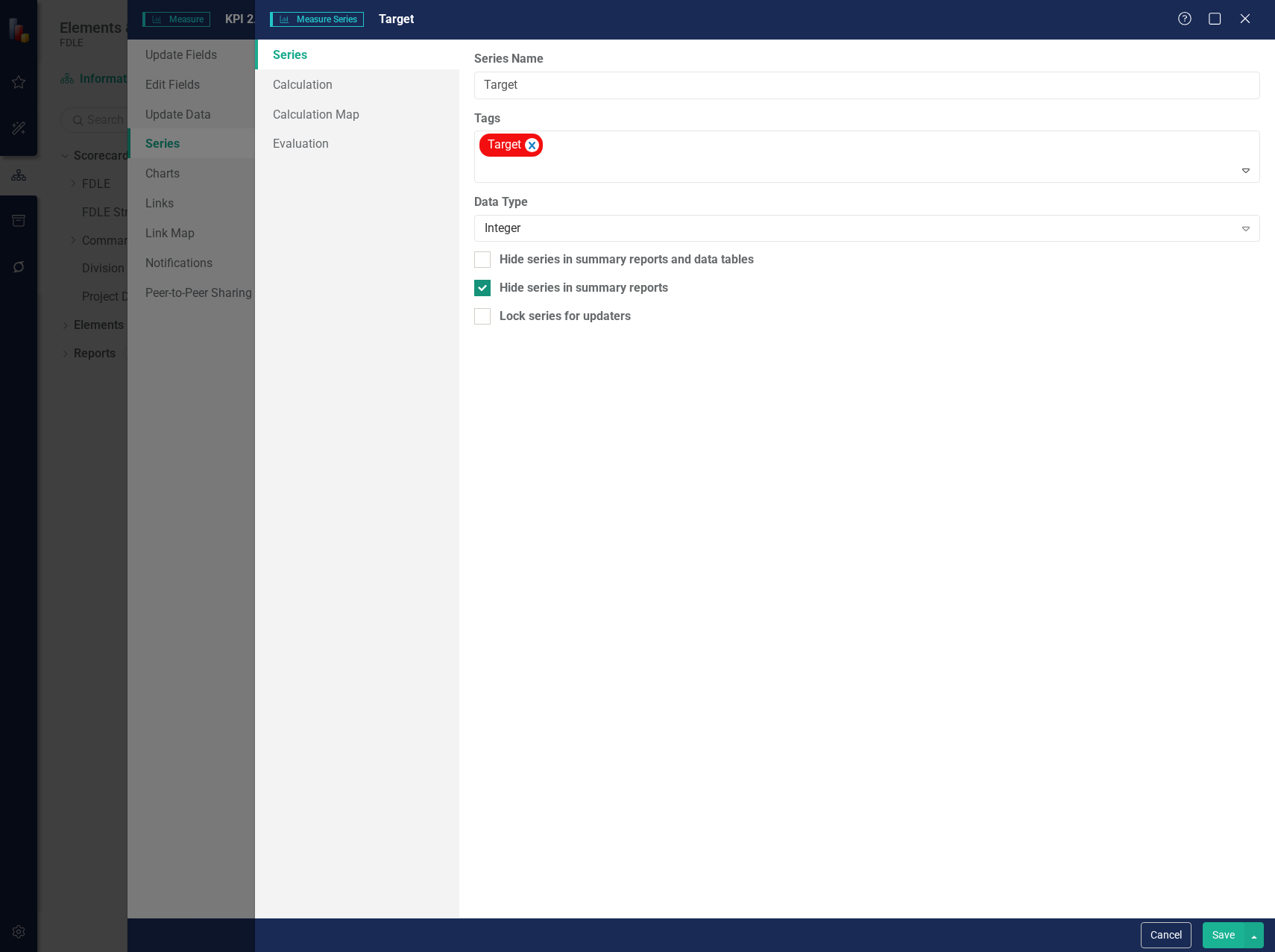
click at [484, 284] on input "Hide series in summary reports" at bounding box center [479, 284] width 10 height 10
checkbox input "false"
click at [1221, 934] on button "Save" at bounding box center [1224, 935] width 42 height 26
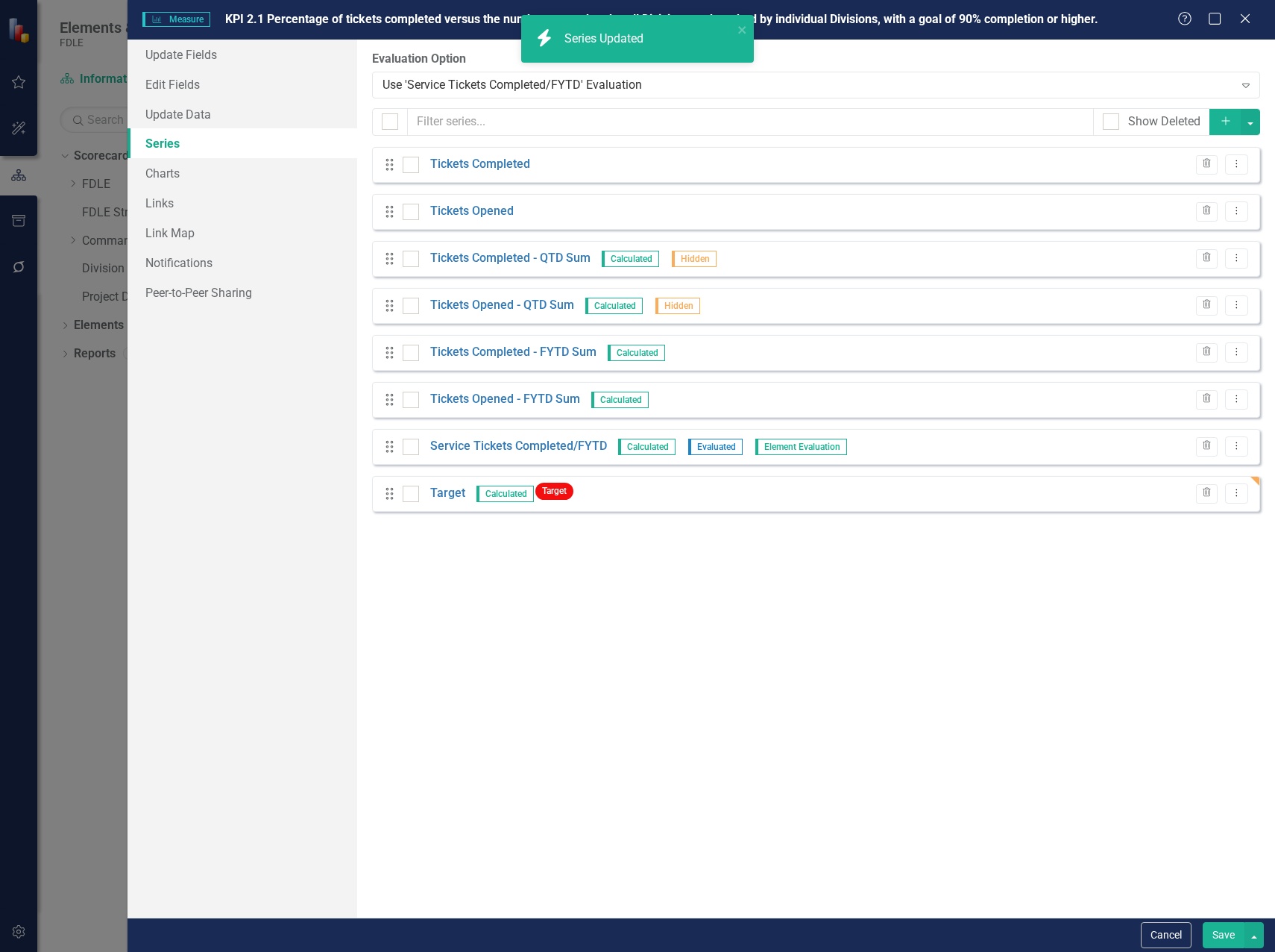
click at [1214, 936] on button "Save" at bounding box center [1224, 935] width 42 height 26
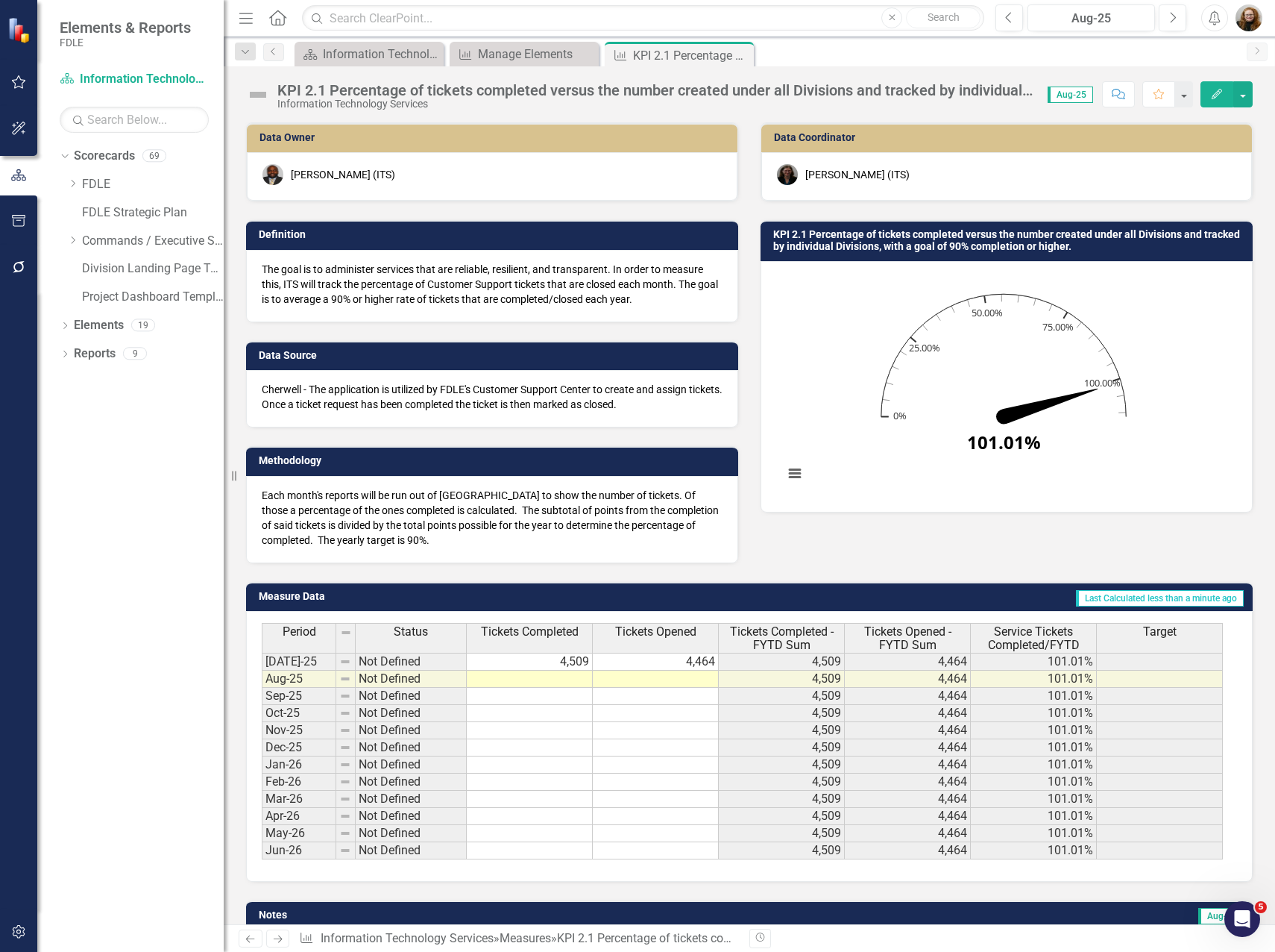
click at [1156, 635] on span "Target" at bounding box center [1161, 632] width 34 height 14
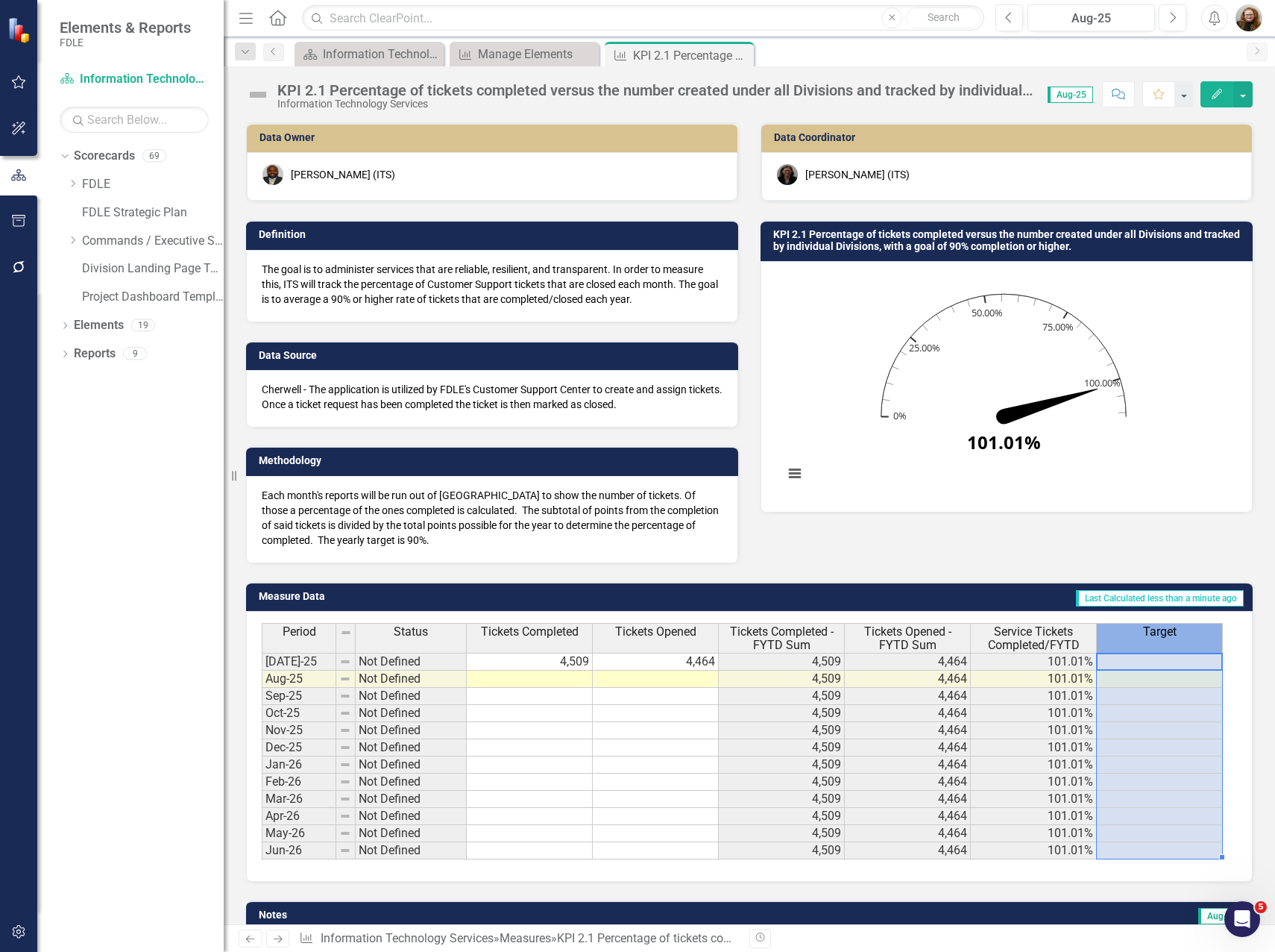
click at [1156, 635] on span "Target" at bounding box center [1161, 632] width 34 height 14
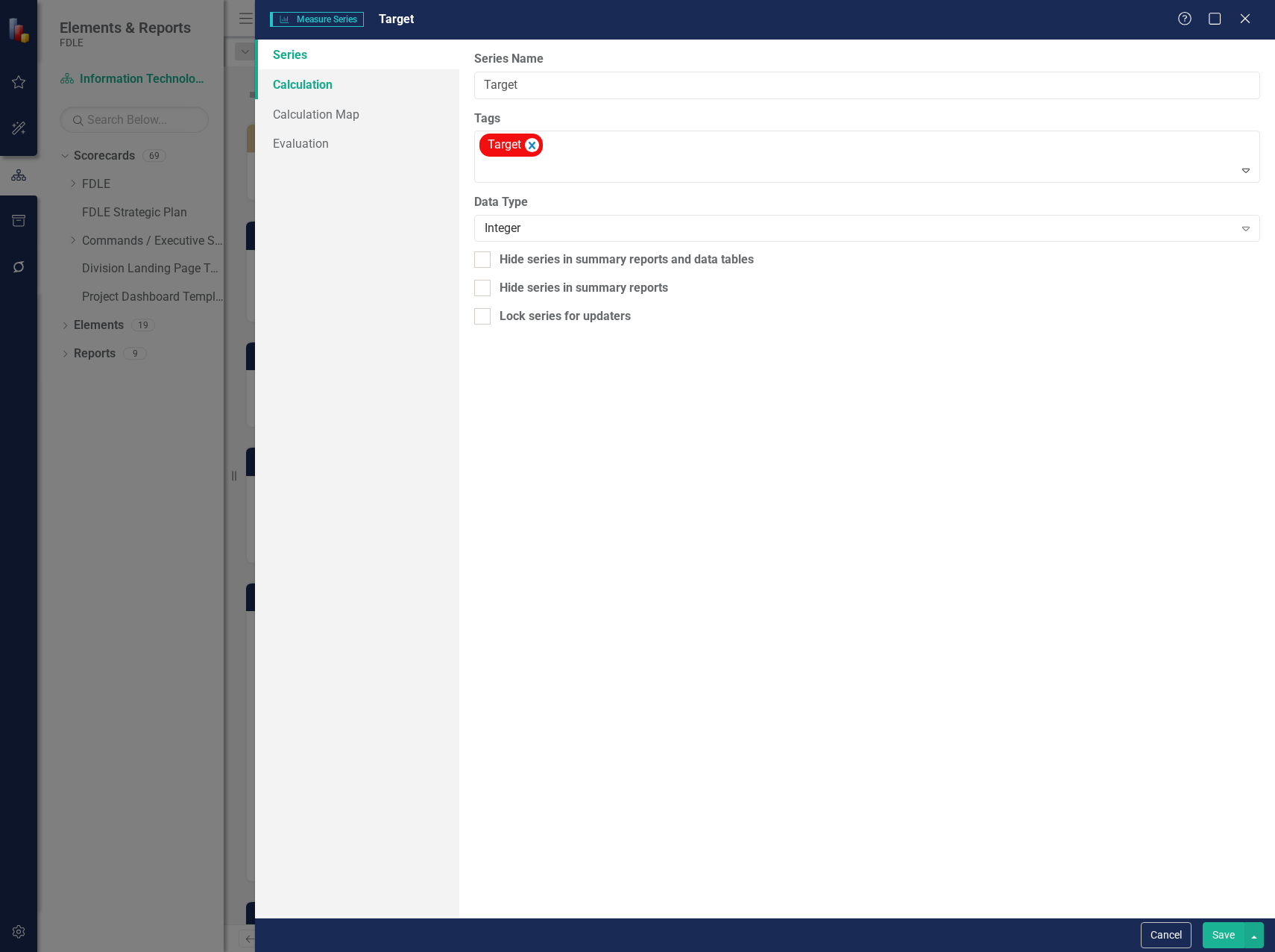
click at [309, 88] on link "Calculation" at bounding box center [358, 84] width 205 height 30
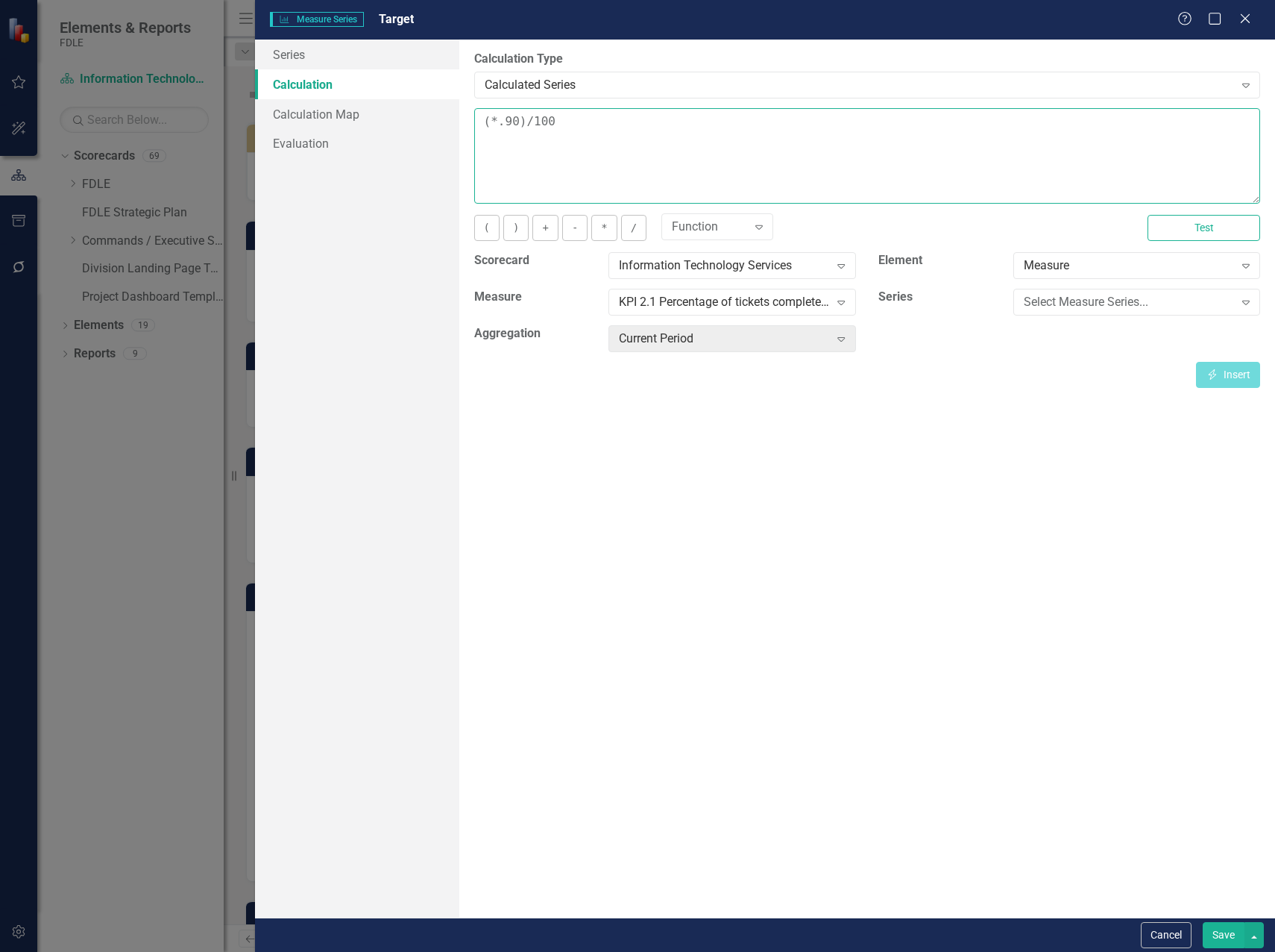
drag, startPoint x: 563, startPoint y: 126, endPoint x: 523, endPoint y: 127, distance: 40.0
click at [523, 127] on textarea "(*.90)/100" at bounding box center [867, 156] width 786 height 95
type textarea "(*.90)"
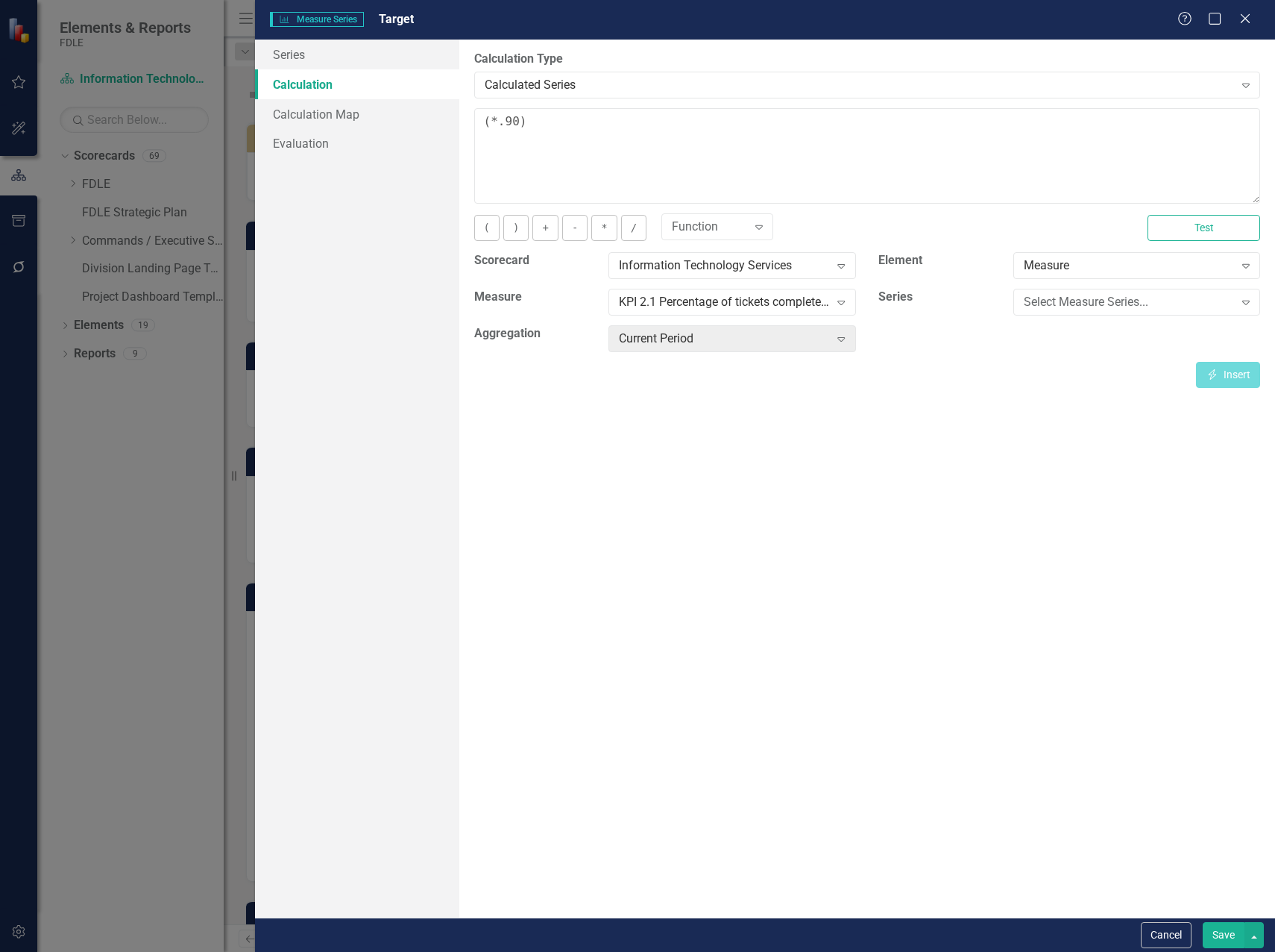
click at [1220, 936] on button "Save" at bounding box center [1224, 935] width 42 height 26
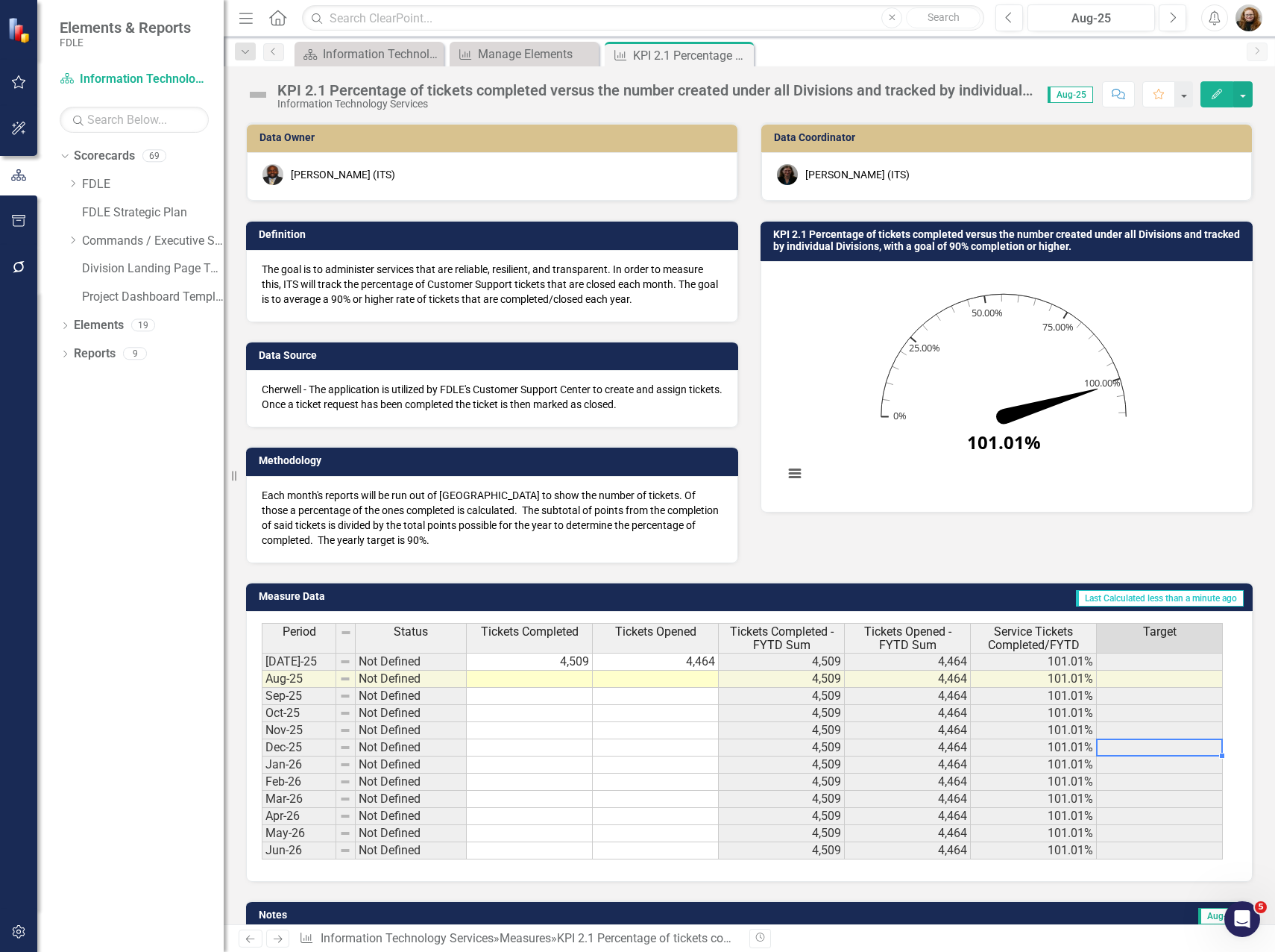
click at [1169, 753] on td at bounding box center [1160, 747] width 126 height 17
drag, startPoint x: 73, startPoint y: 243, endPoint x: 82, endPoint y: 258, distance: 17.5
click at [73, 243] on icon at bounding box center [74, 240] width 4 height 8
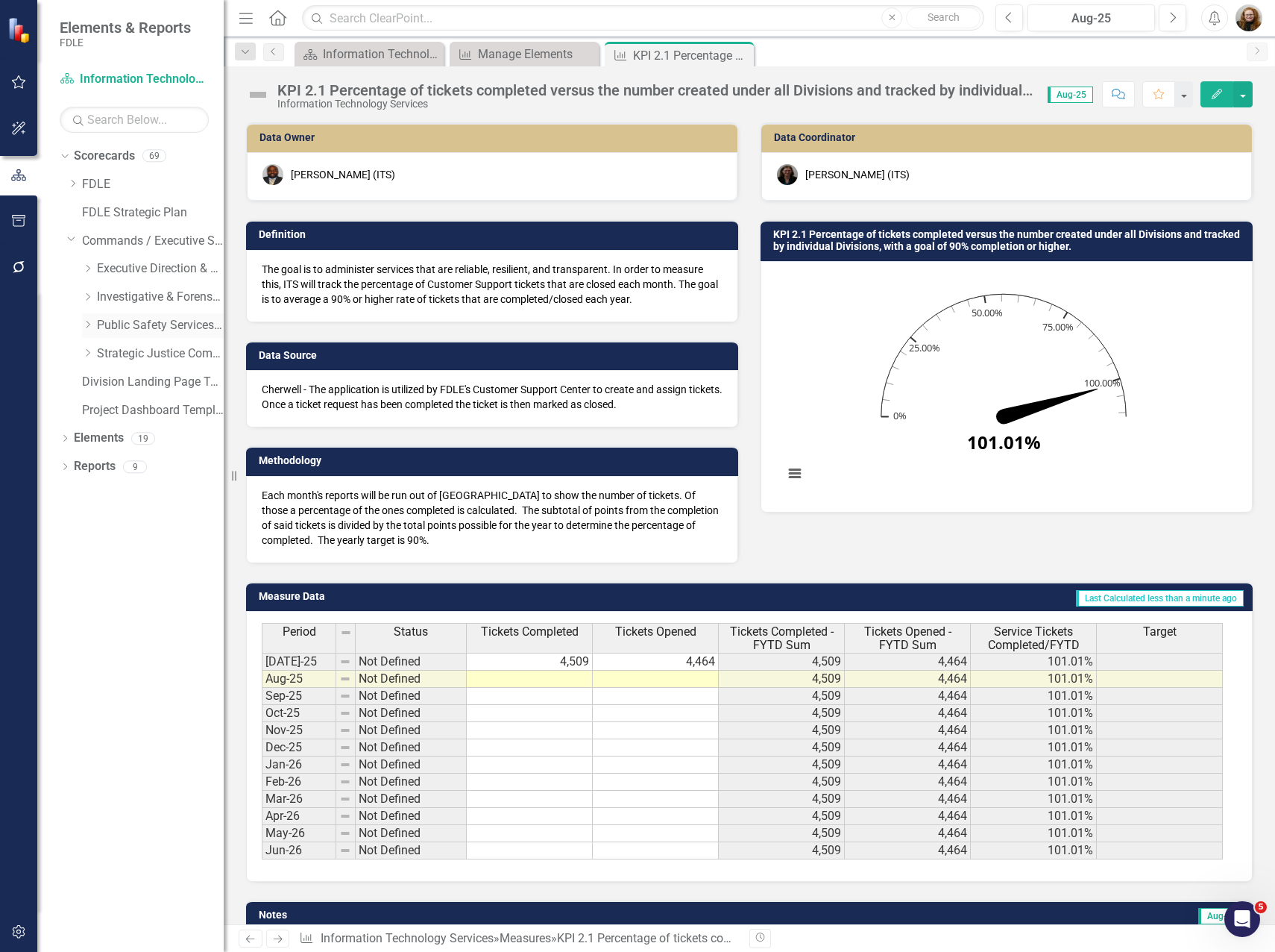
click at [87, 328] on icon at bounding box center [88, 326] width 4 height 8
click at [130, 372] on div "Dropdown FDLE Commissioner's Initiative Team Project Dashboard Dropdown Impleme…" at bounding box center [146, 355] width 157 height 367
drag, startPoint x: 130, startPoint y: 372, endPoint x: 142, endPoint y: 388, distance: 20.0
click at [133, 384] on link "Criminal Justice Information Services" at bounding box center [168, 382] width 112 height 17
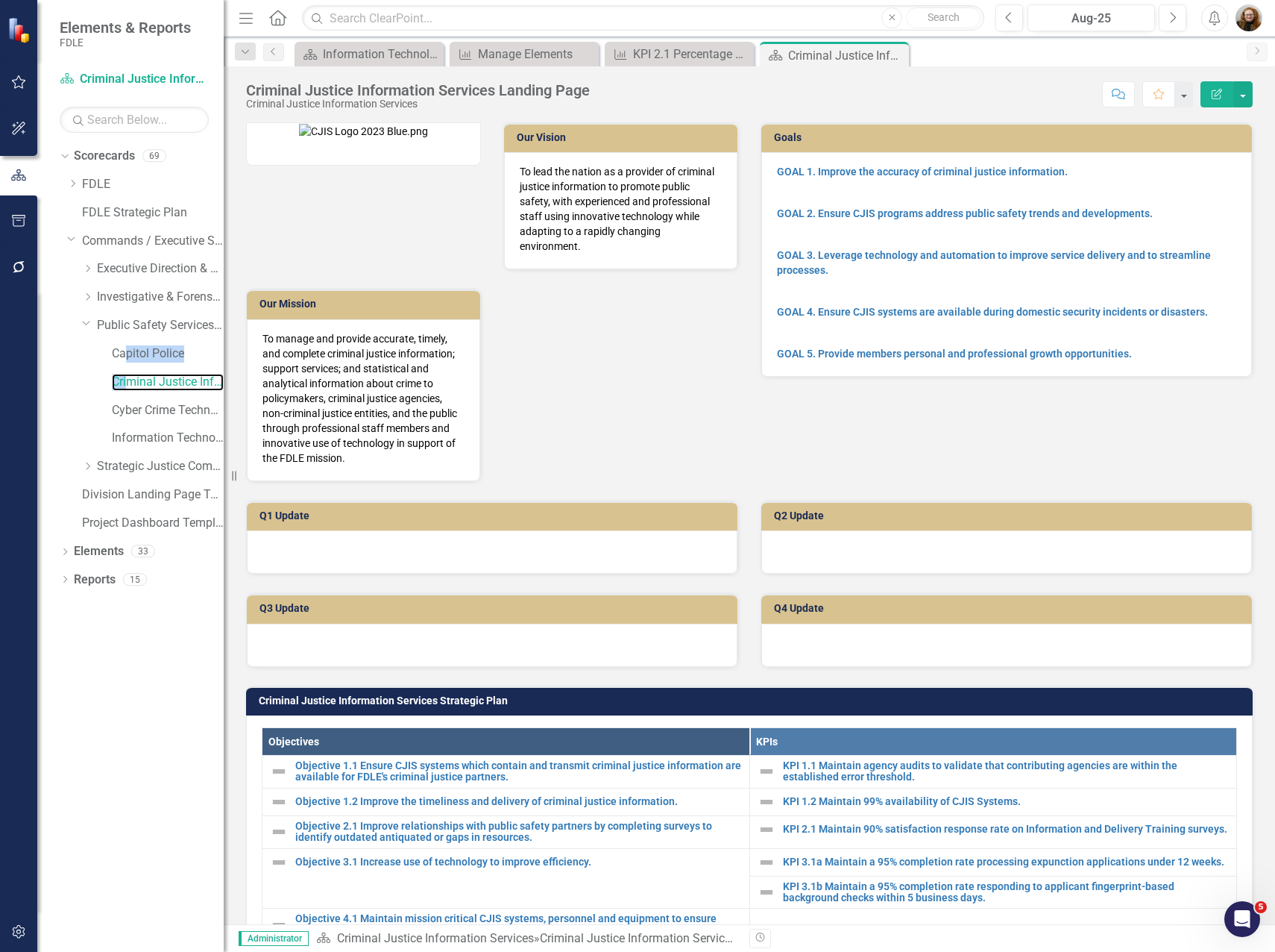
scroll to position [447, 0]
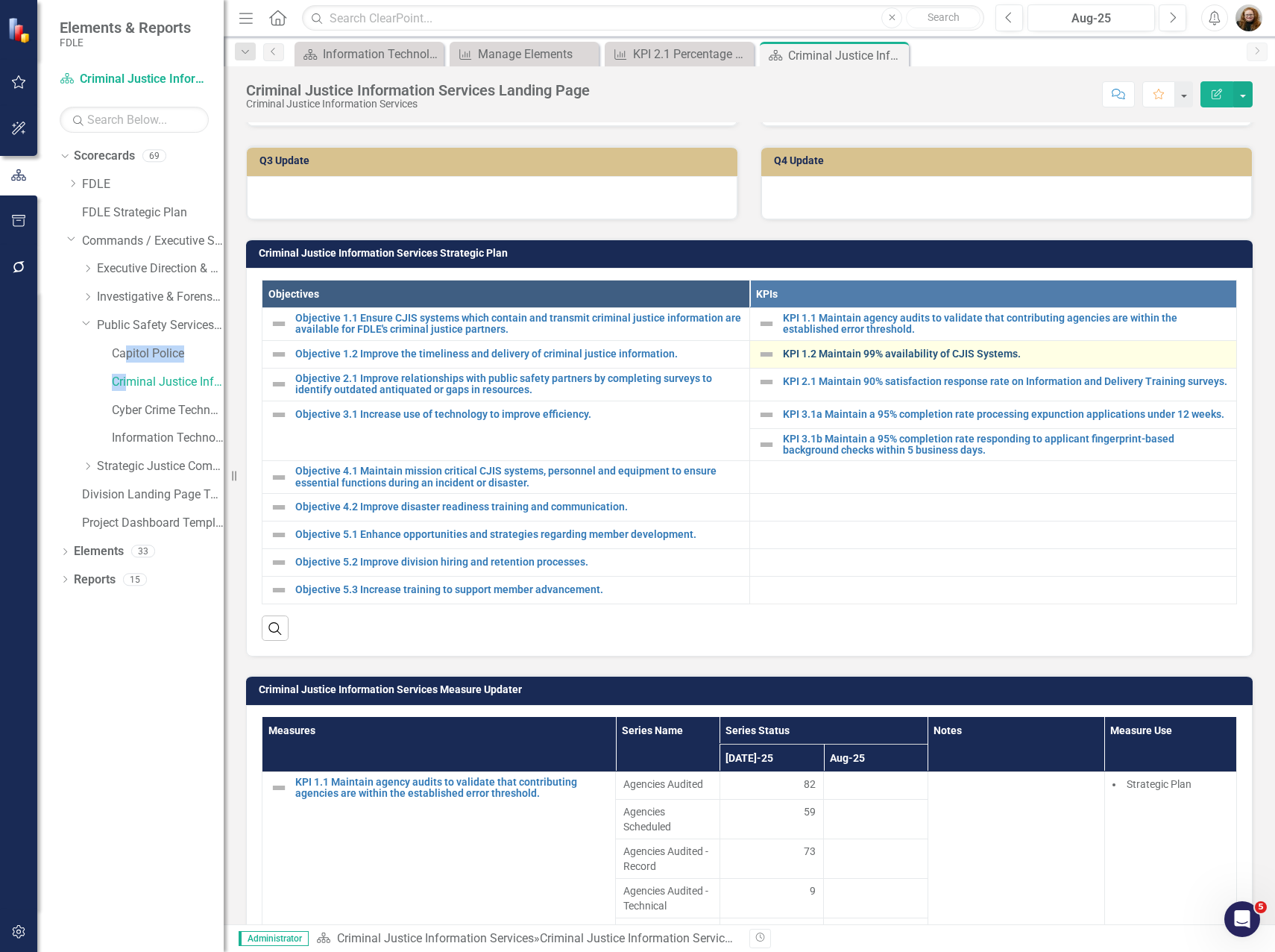
click at [845, 359] on link "KPI 1.2 Maintain 99% availability of CJIS Systems." at bounding box center [1007, 354] width 447 height 11
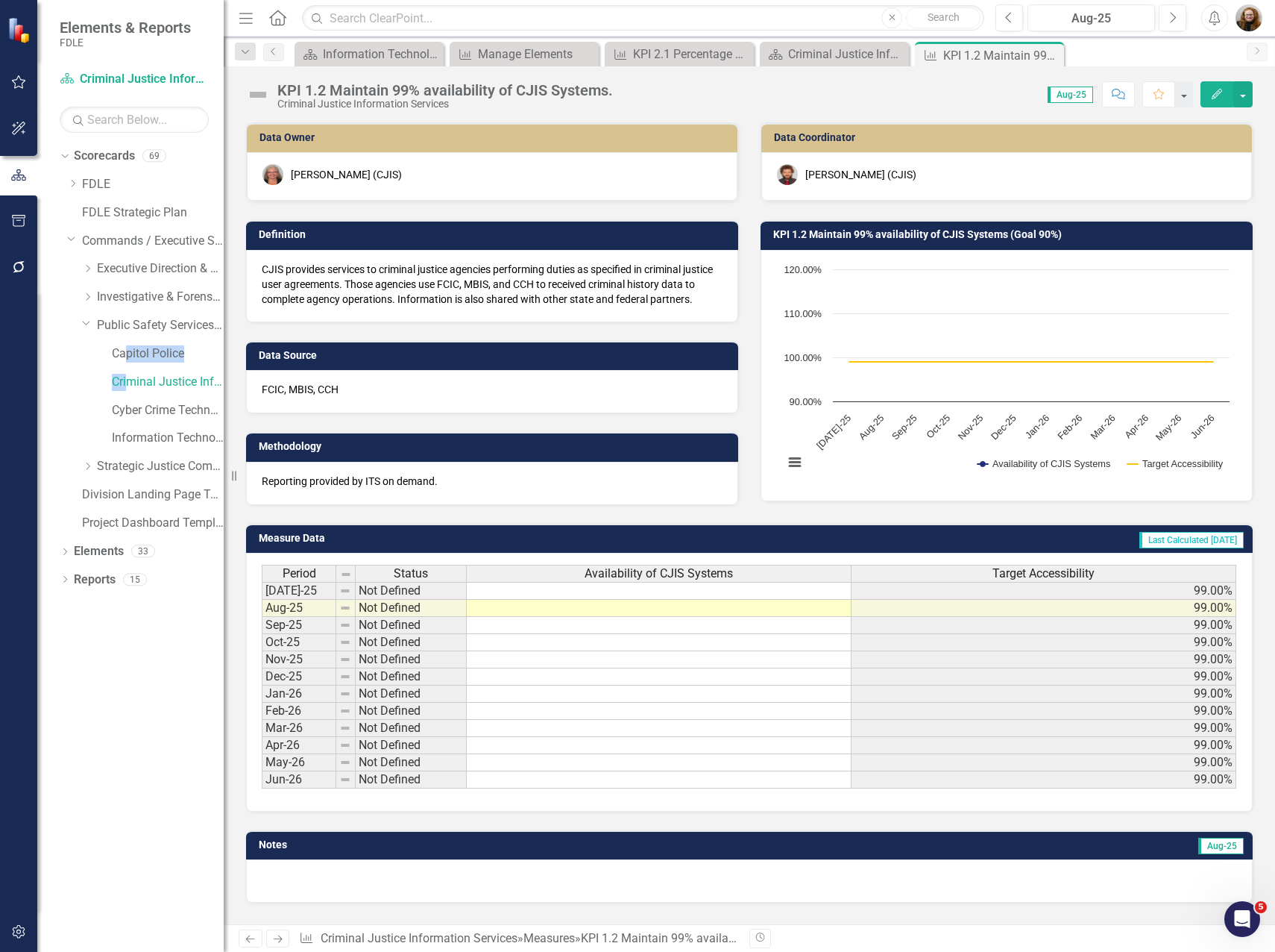
click at [1224, 95] on button "Edit" at bounding box center [1216, 94] width 33 height 26
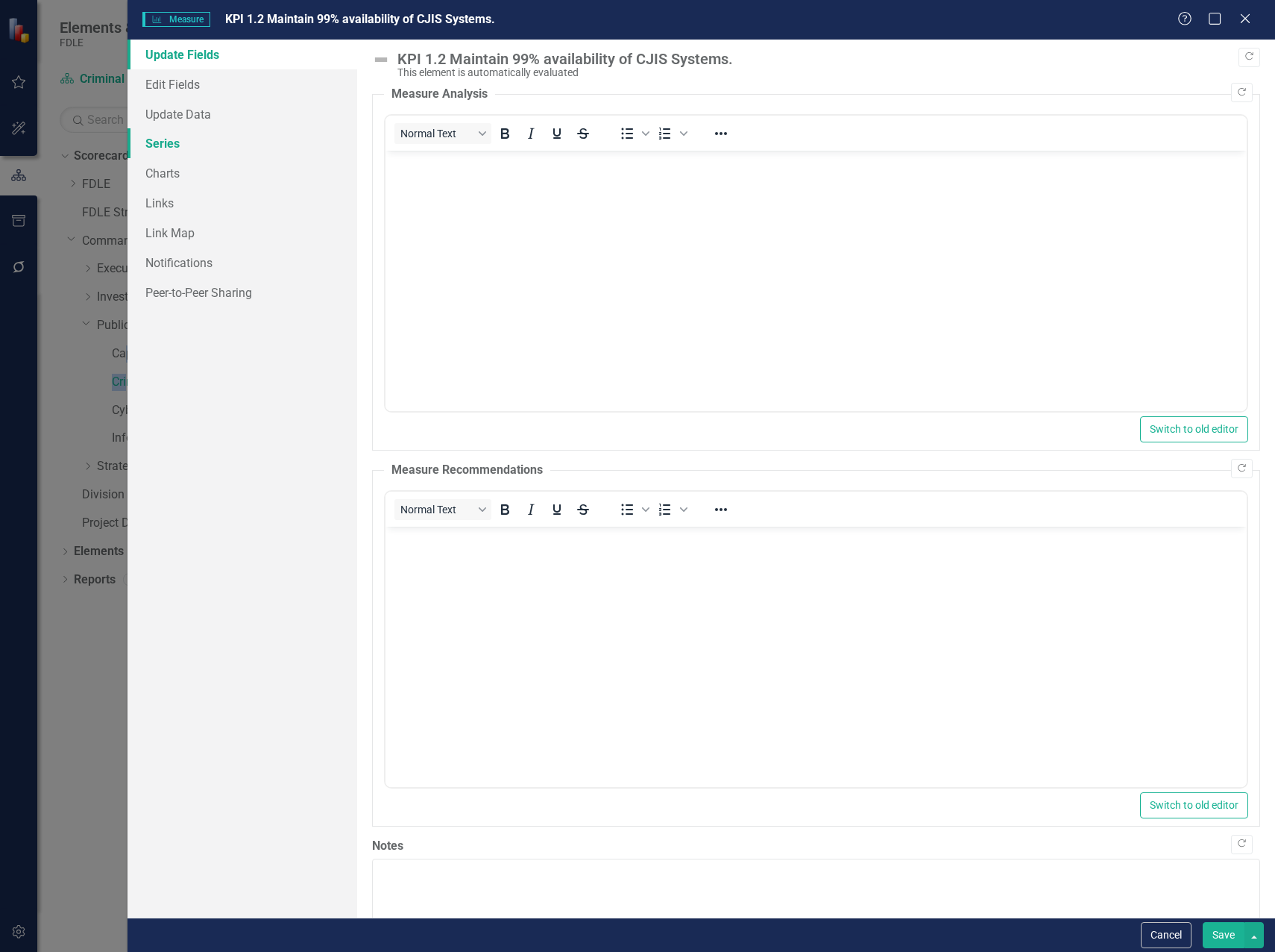
click at [160, 140] on link "Series" at bounding box center [241, 143] width 230 height 30
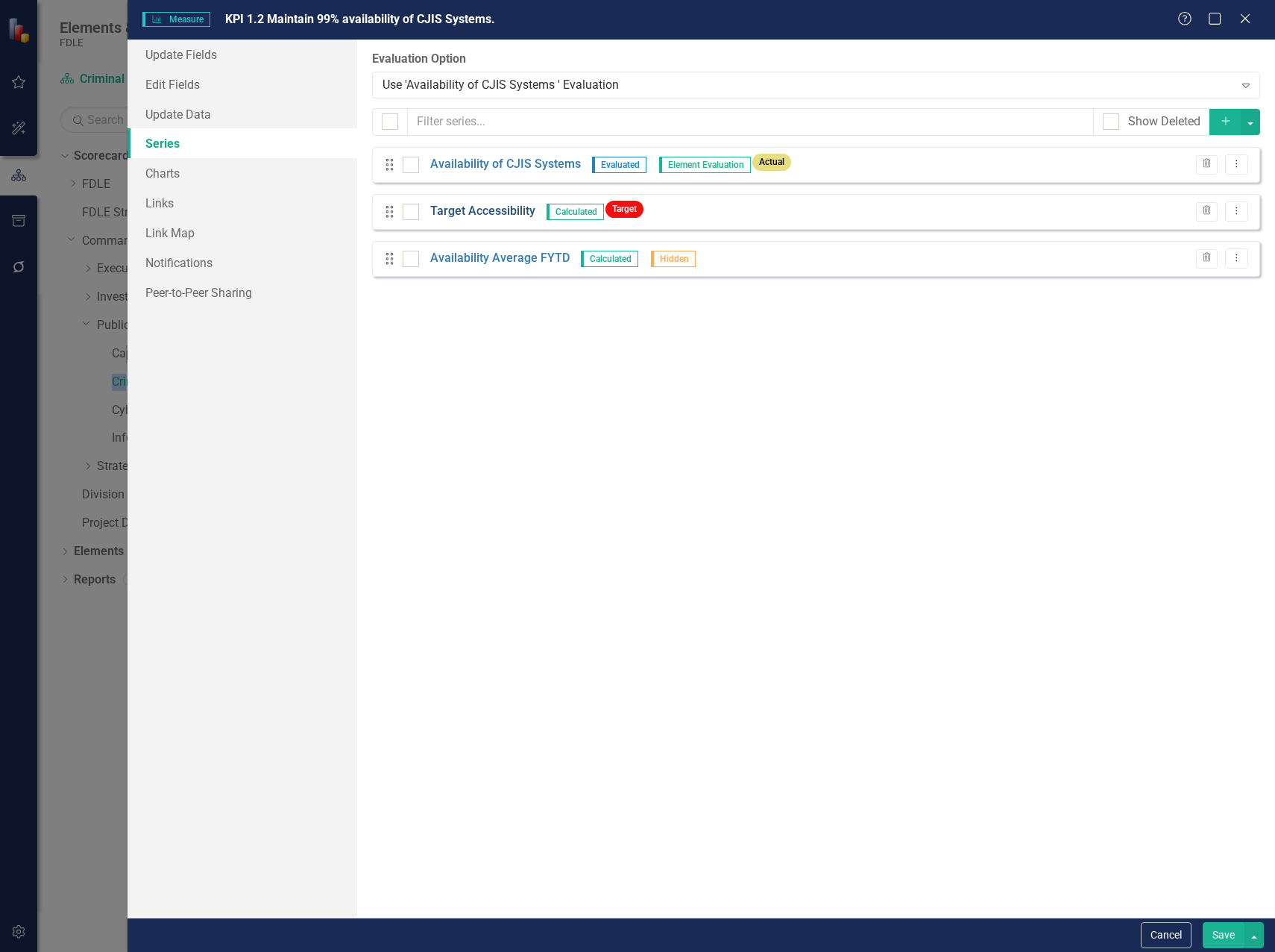
click at [492, 211] on link "Target Accessibility" at bounding box center [483, 211] width 105 height 17
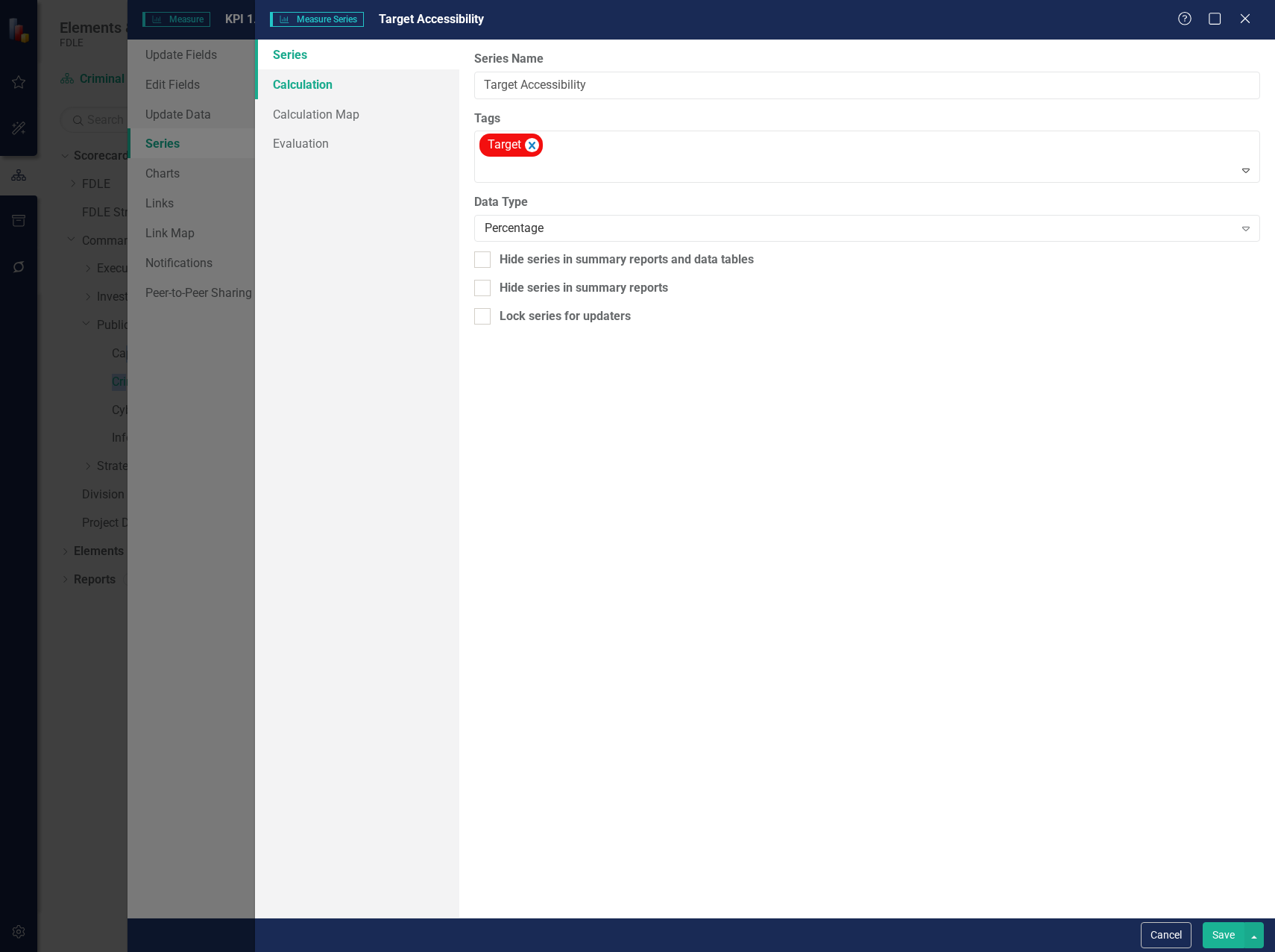
click at [303, 79] on link "Calculation" at bounding box center [358, 84] width 205 height 30
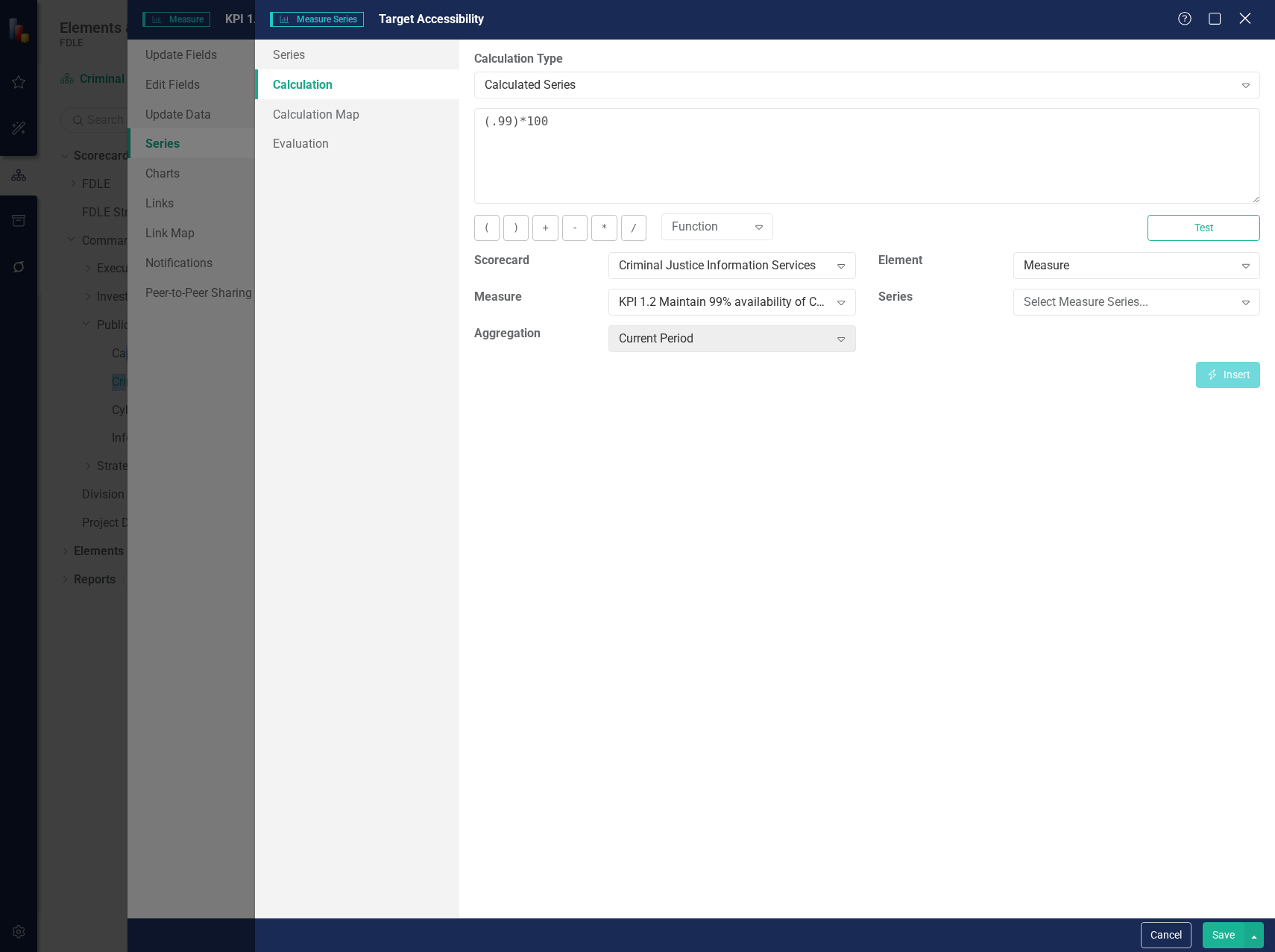
click at [1250, 18] on icon "Close" at bounding box center [1245, 18] width 19 height 14
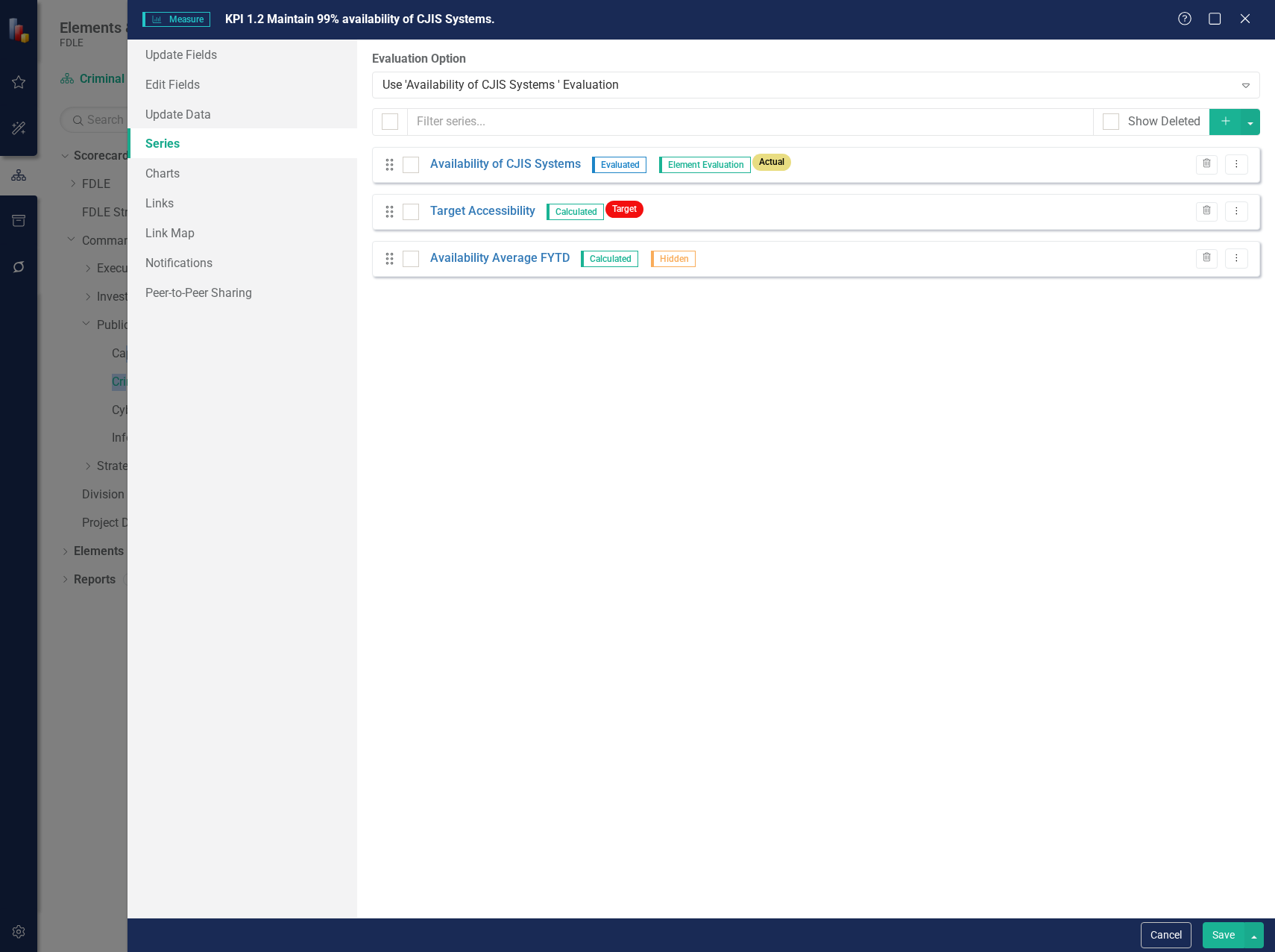
click at [1233, 22] on div "Help Maximize Close" at bounding box center [1218, 19] width 82 height 17
click at [1243, 17] on icon "Close" at bounding box center [1245, 19] width 15 height 12
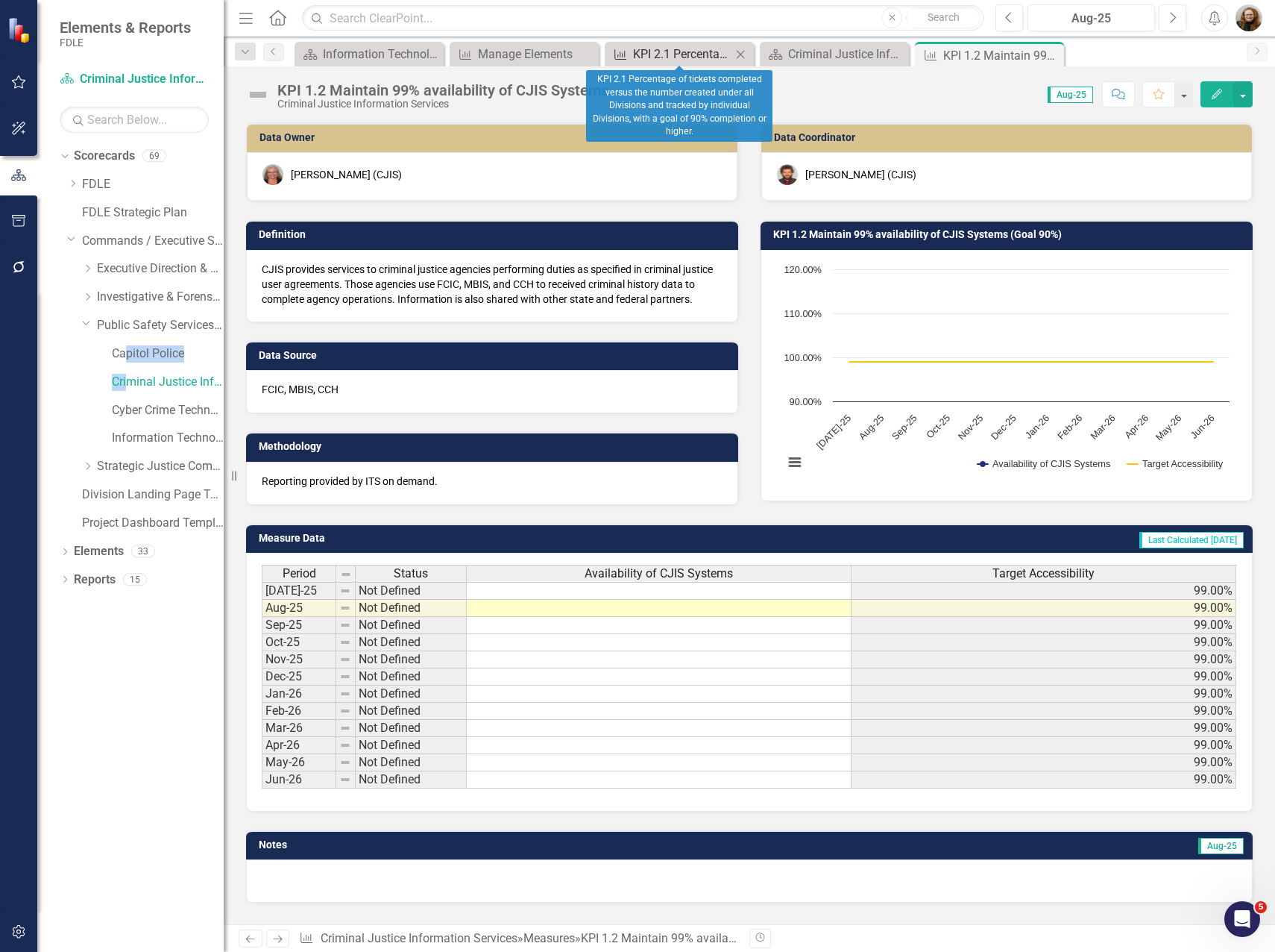
click at [679, 52] on div "KPI 2.1 Percentage of tickets completed versus the number created under all Div…" at bounding box center [682, 54] width 98 height 19
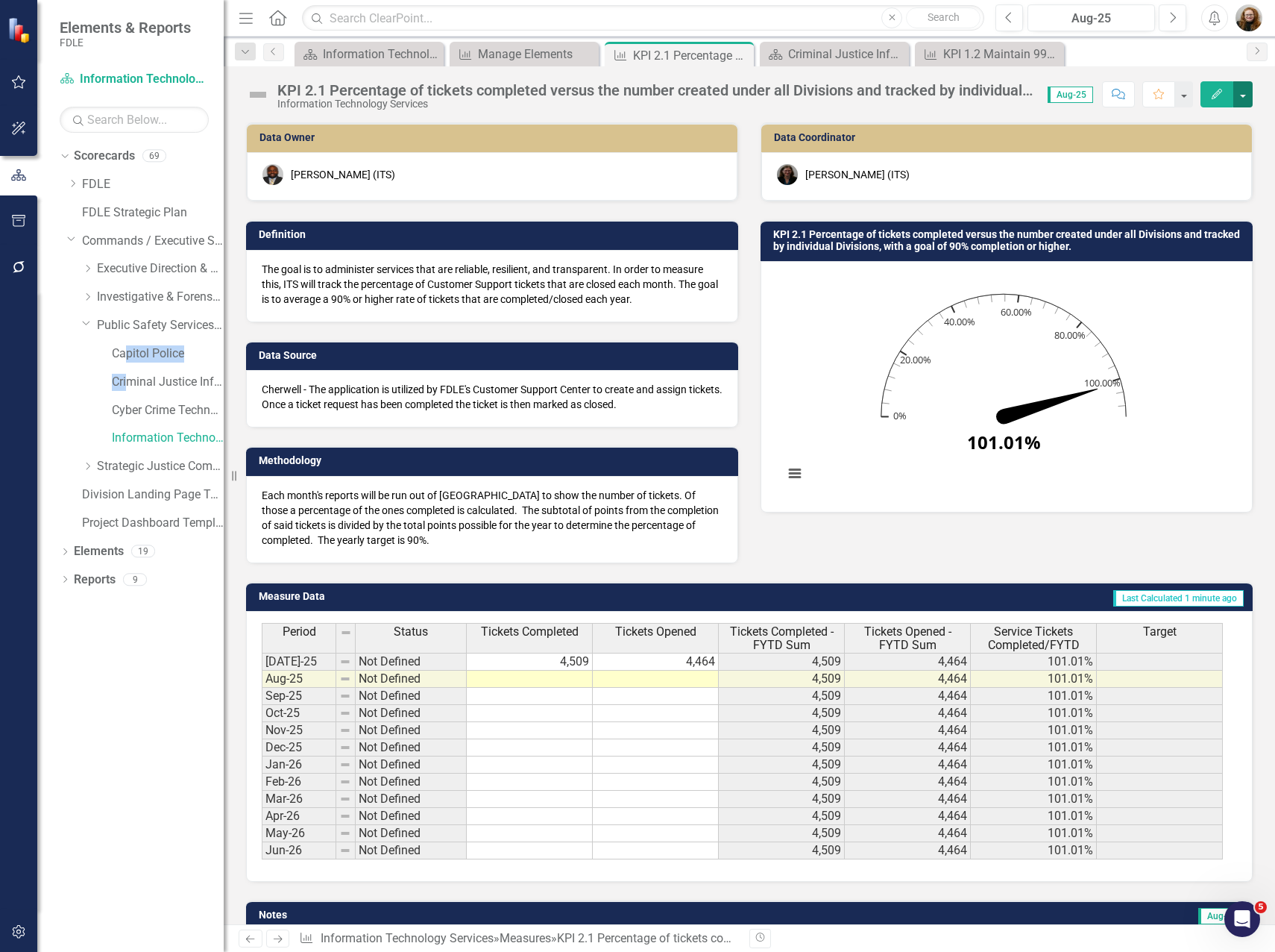
click at [1242, 96] on button "button" at bounding box center [1243, 94] width 20 height 26
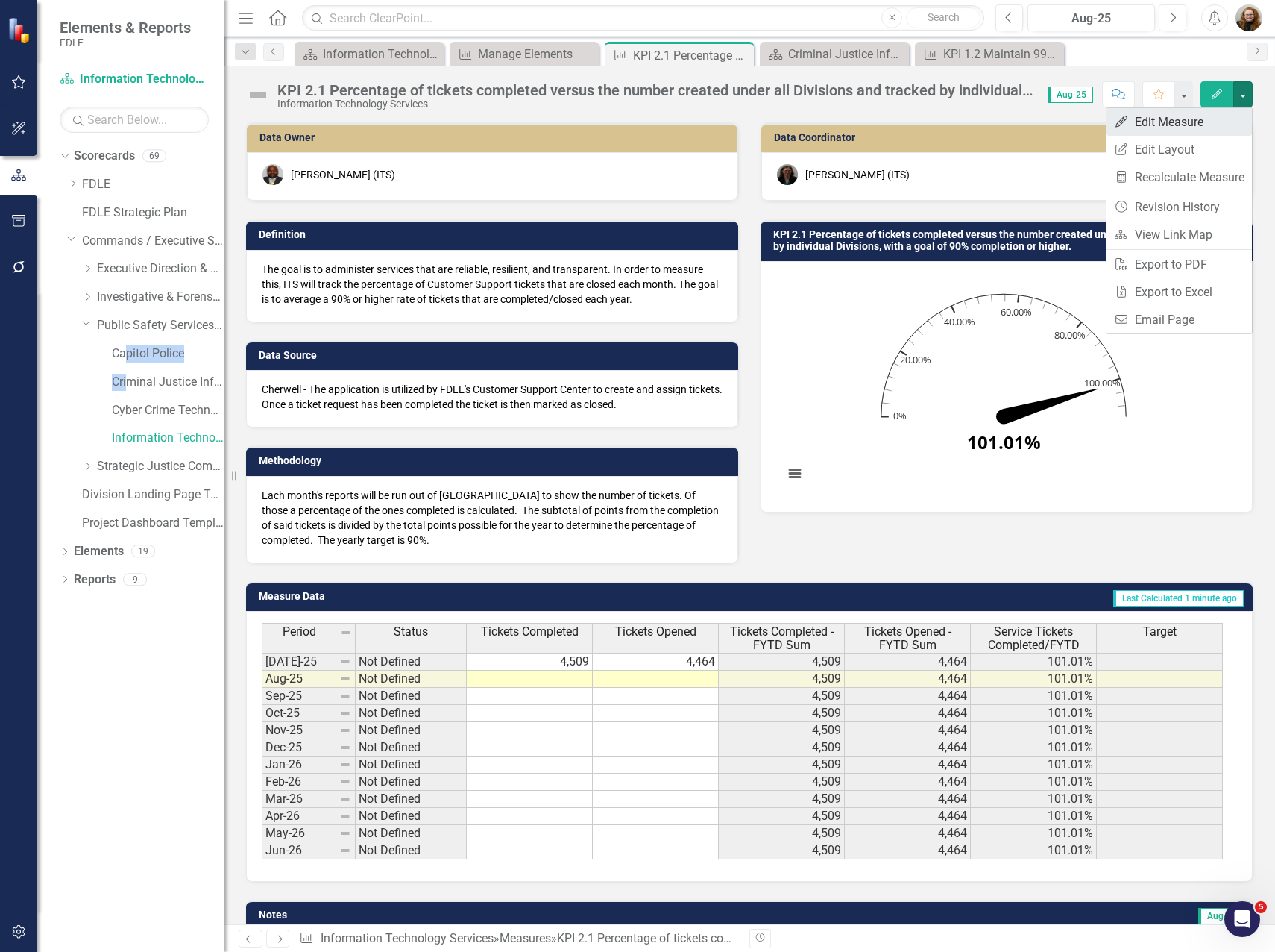
click at [1174, 124] on link "Edit Edit Measure" at bounding box center [1180, 122] width 145 height 28
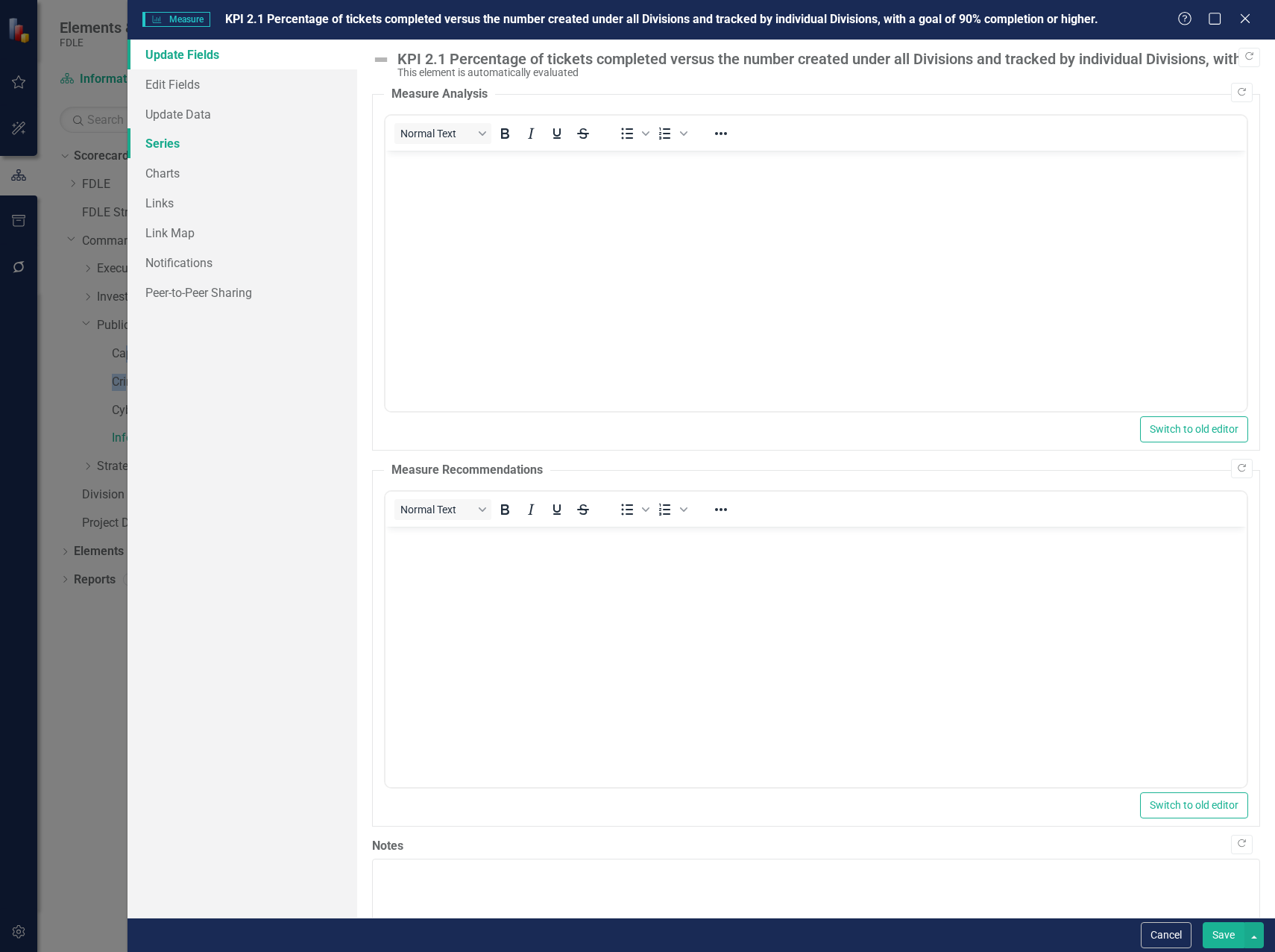
click at [161, 144] on link "Series" at bounding box center [241, 143] width 230 height 30
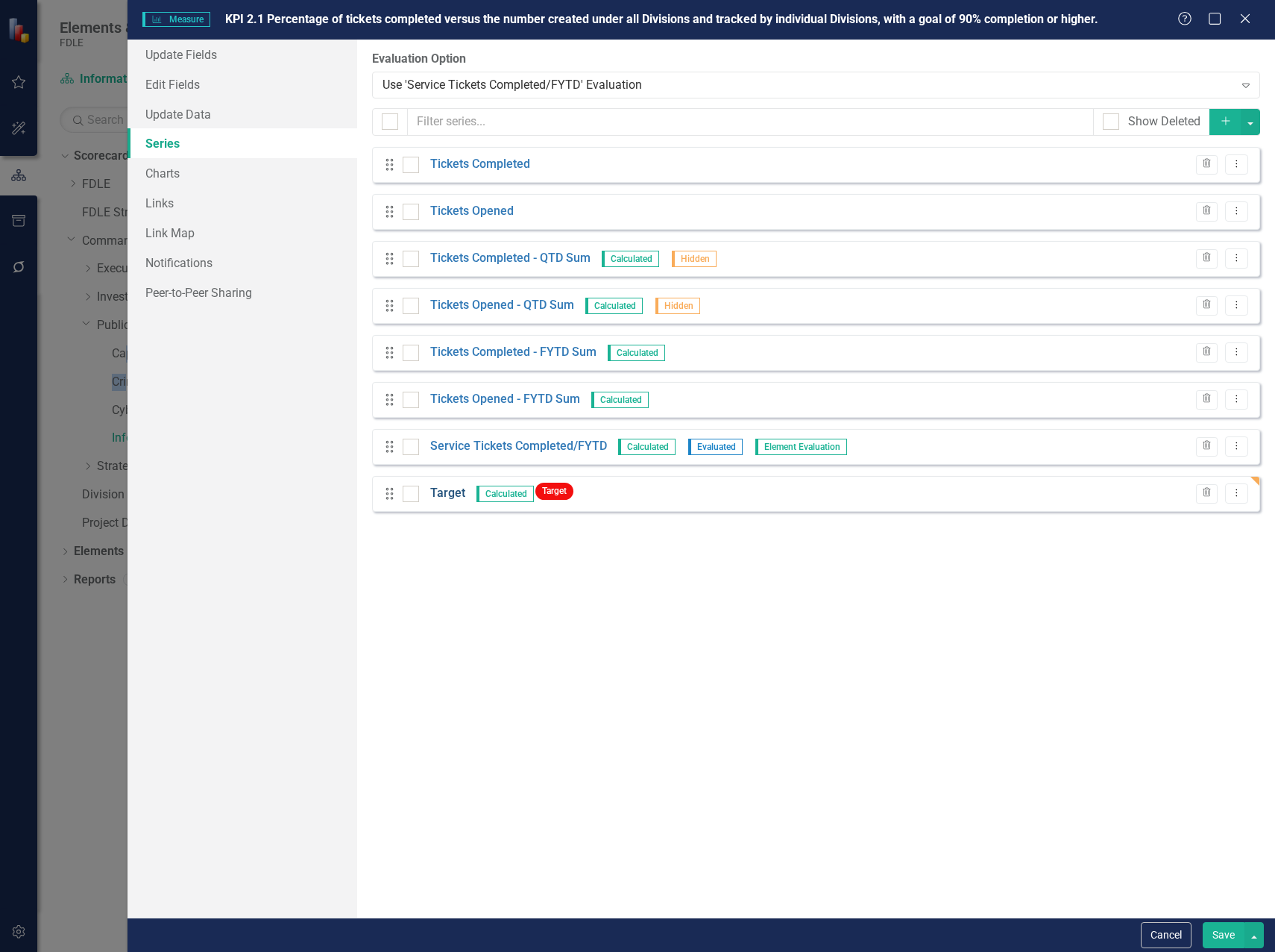
click at [442, 490] on link "Target" at bounding box center [447, 493] width 35 height 17
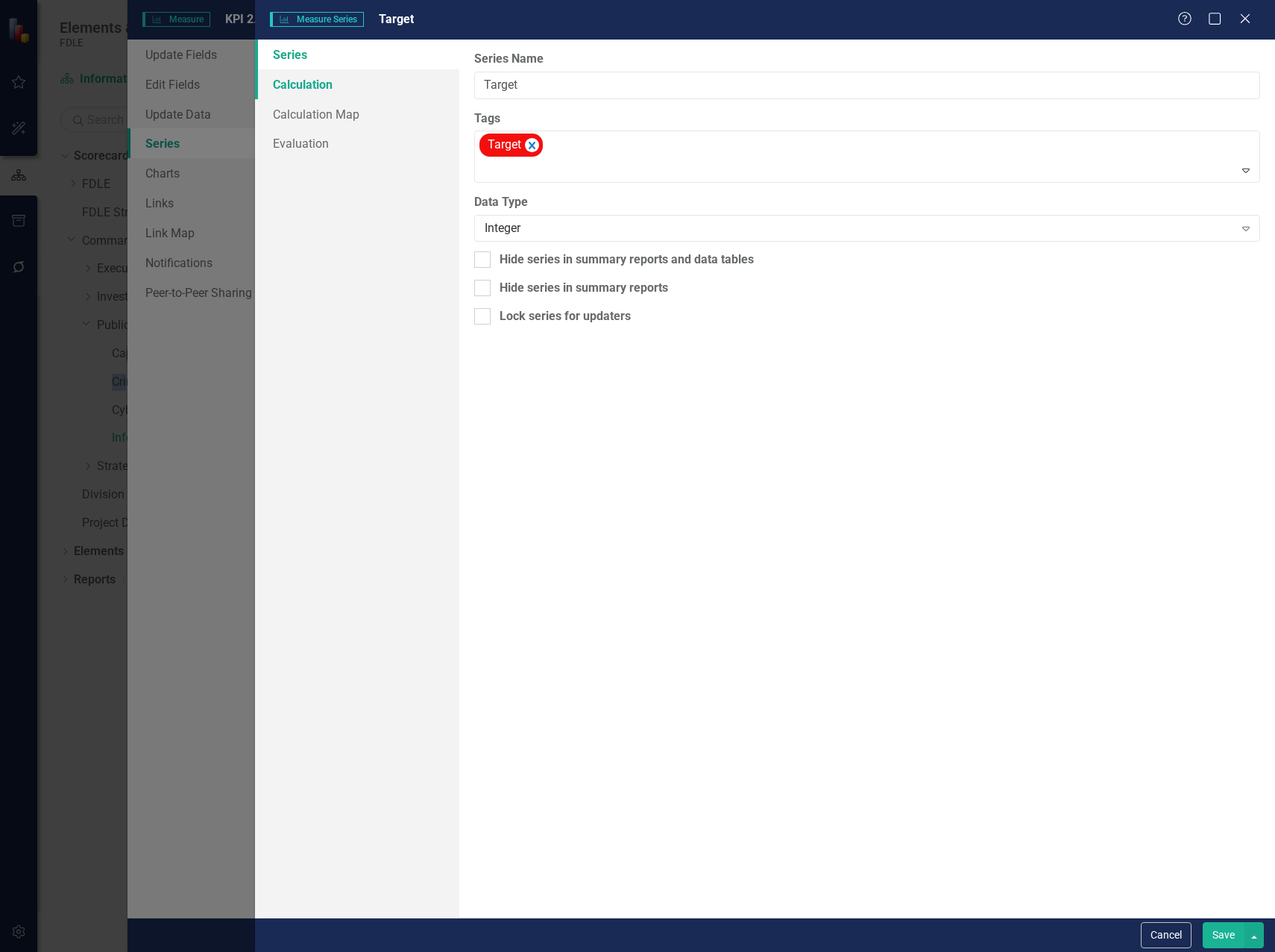
click at [312, 87] on link "Calculation" at bounding box center [358, 84] width 205 height 30
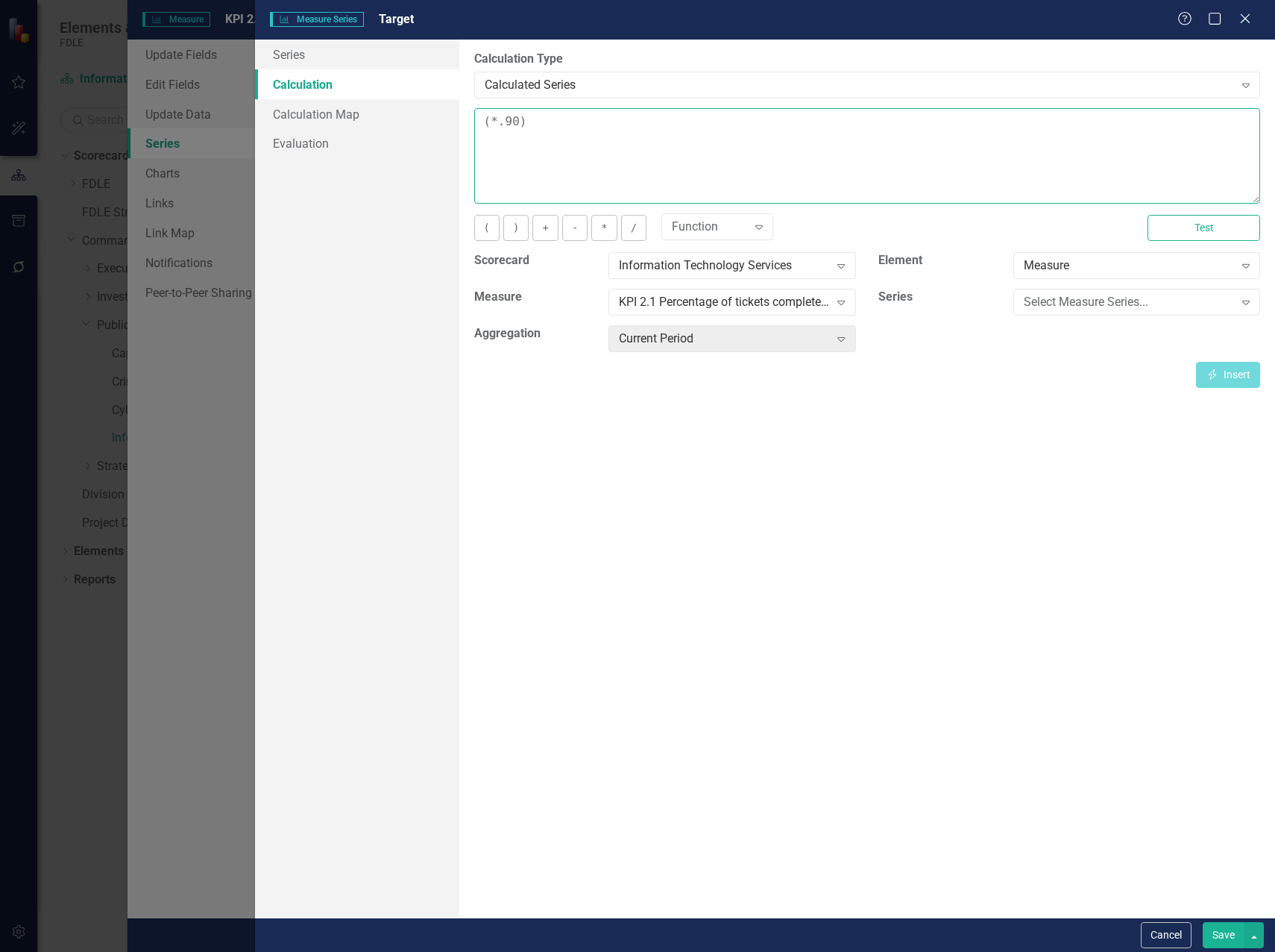
click at [505, 121] on textarea "(*.90)" at bounding box center [867, 156] width 786 height 95
click at [527, 120] on textarea "(*90)" at bounding box center [867, 156] width 786 height 95
click at [495, 120] on textarea "(*90)*100" at bounding box center [867, 156] width 786 height 95
type textarea "(.90)*100"
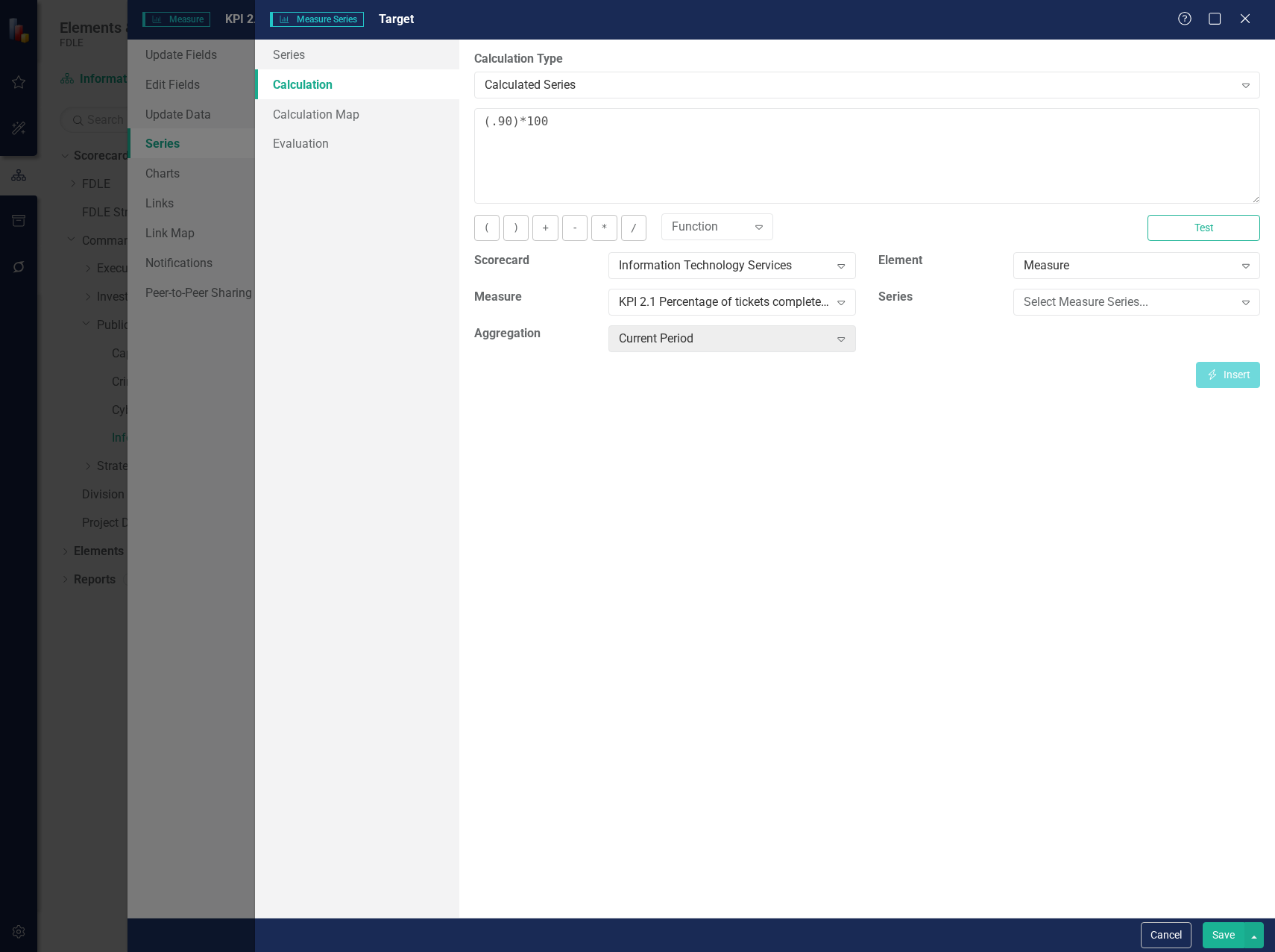
click at [1224, 933] on button "Save" at bounding box center [1224, 935] width 42 height 26
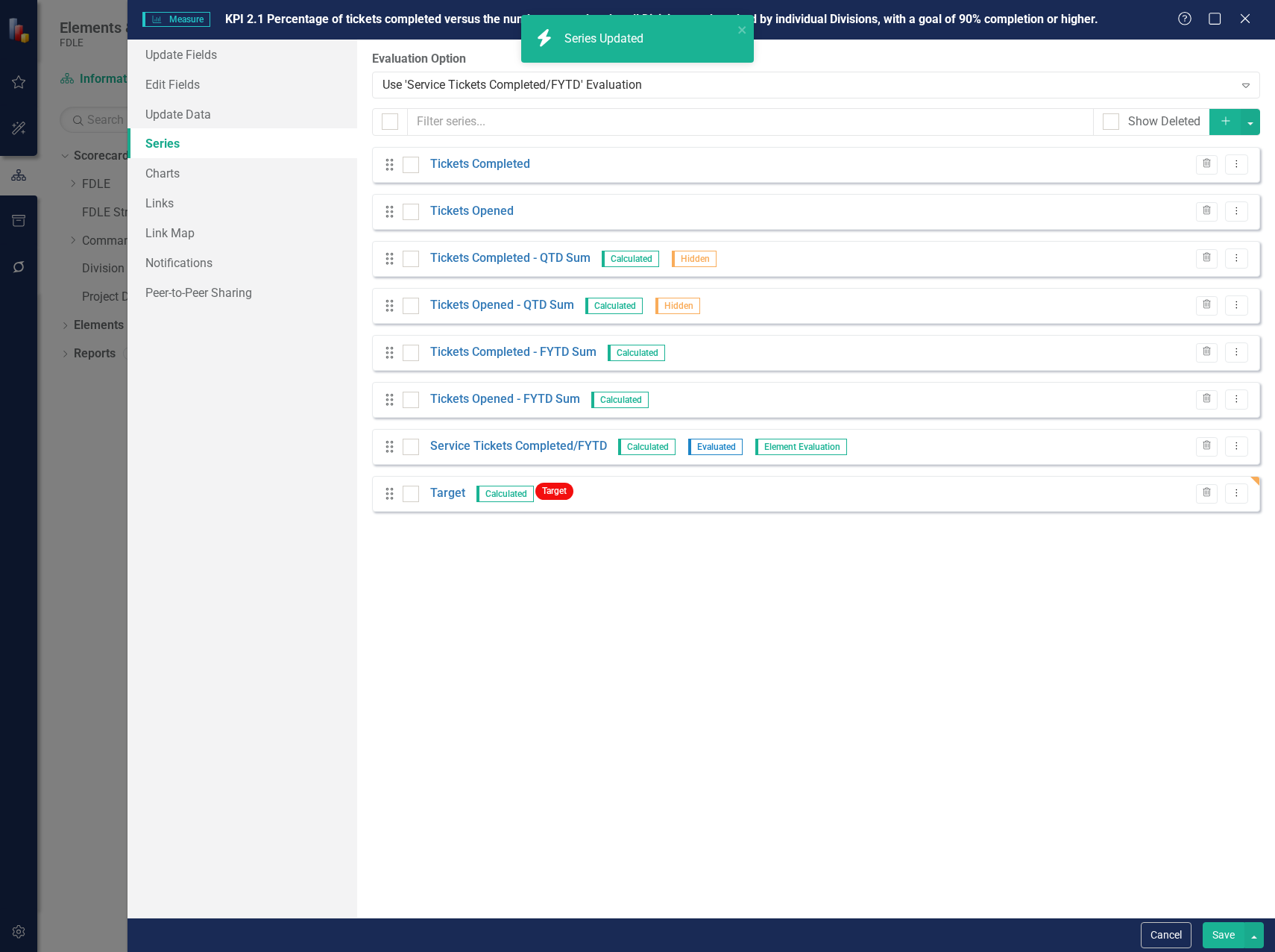
click at [1219, 934] on button "Save" at bounding box center [1224, 935] width 42 height 26
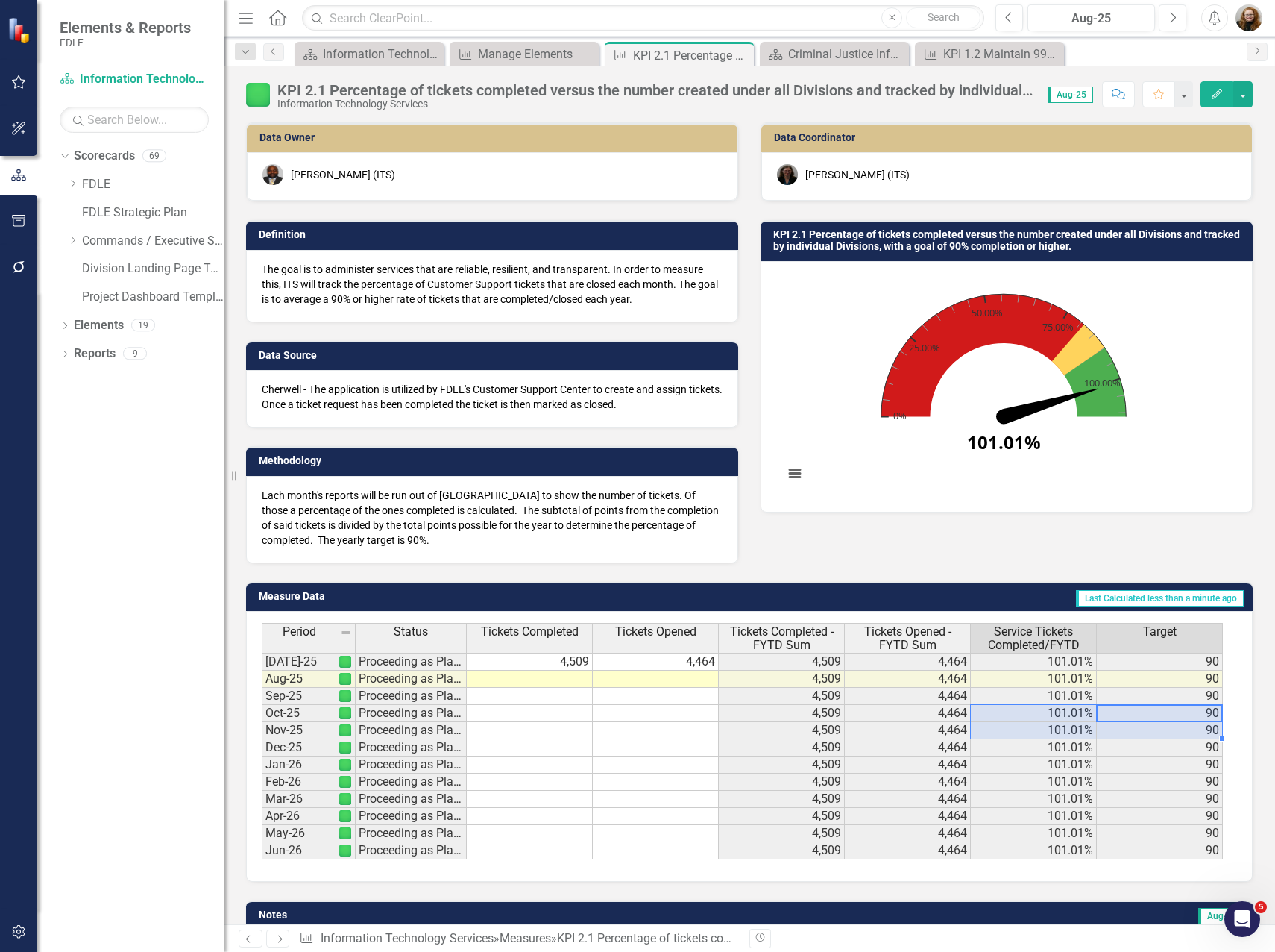
drag, startPoint x: 1162, startPoint y: 722, endPoint x: 1078, endPoint y: 726, distance: 84.1
click at [1078, 726] on tbody "Jul-25 Proceeding as Planned 4,509 4,464 4,509 4,464 101.01% 90 Aug-25 Proceedi…" at bounding box center [742, 756] width 962 height 207
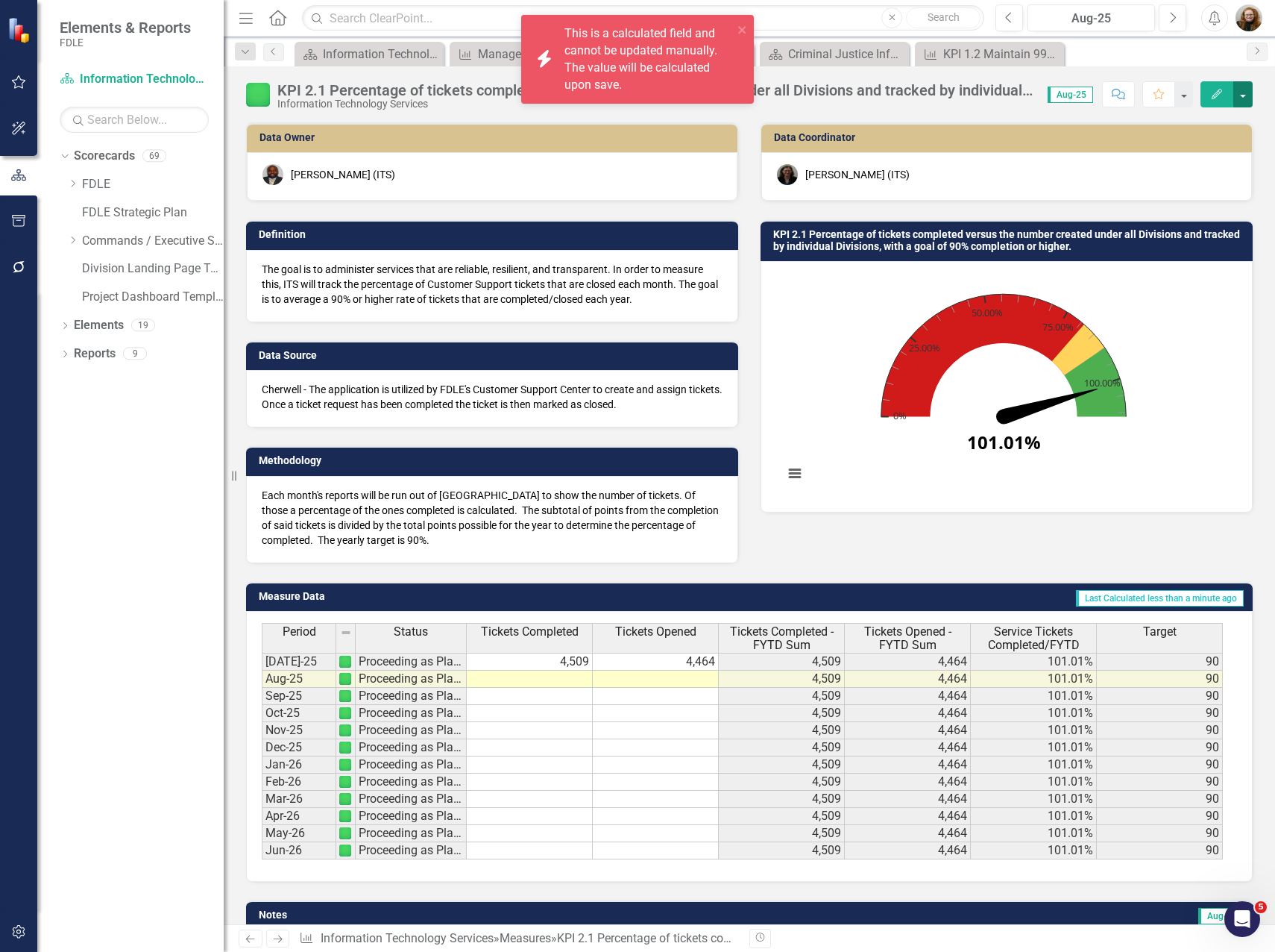
click at [1245, 96] on button "button" at bounding box center [1243, 94] width 20 height 26
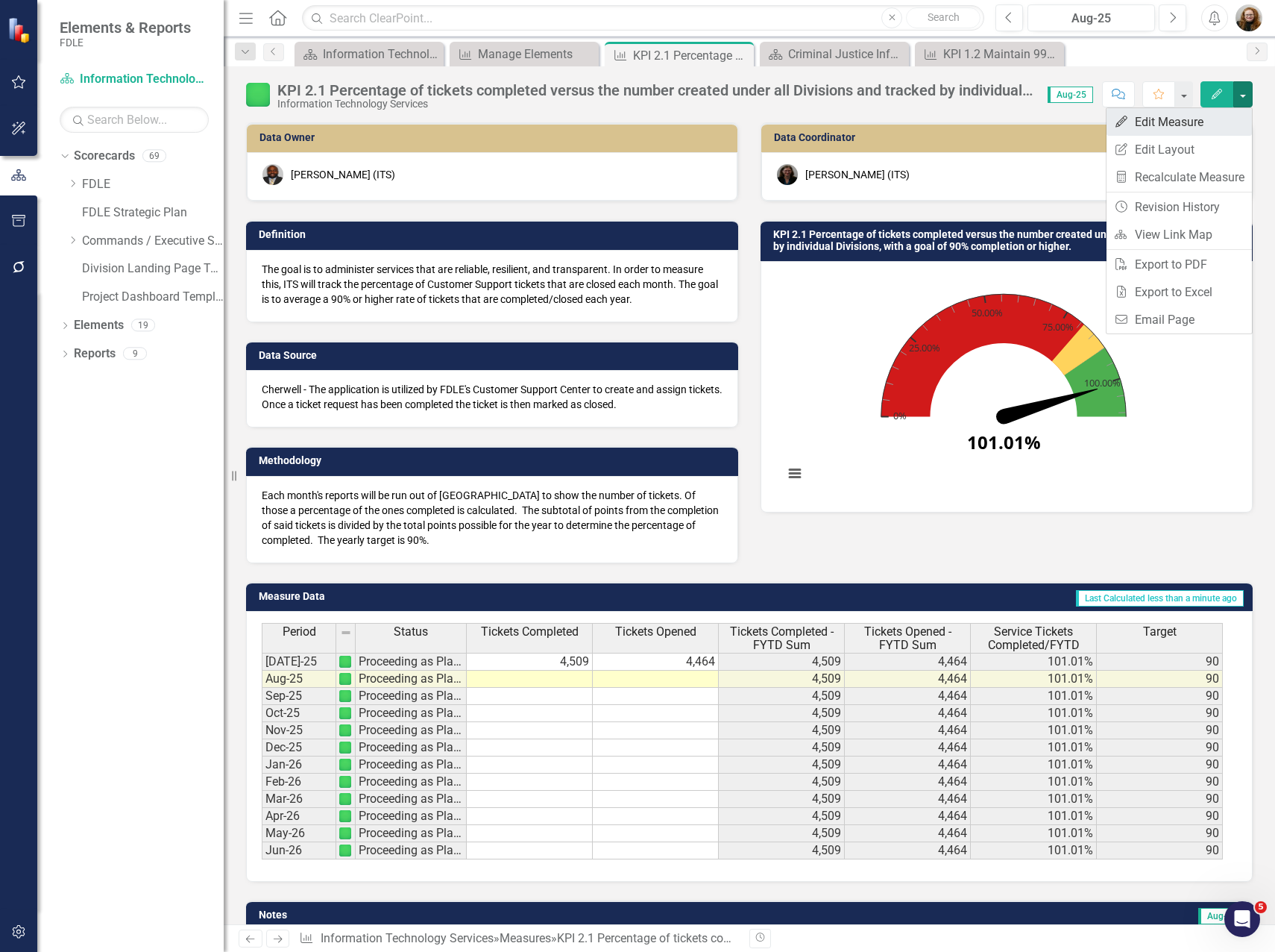
click at [1183, 123] on link "Edit Edit Measure" at bounding box center [1180, 122] width 145 height 28
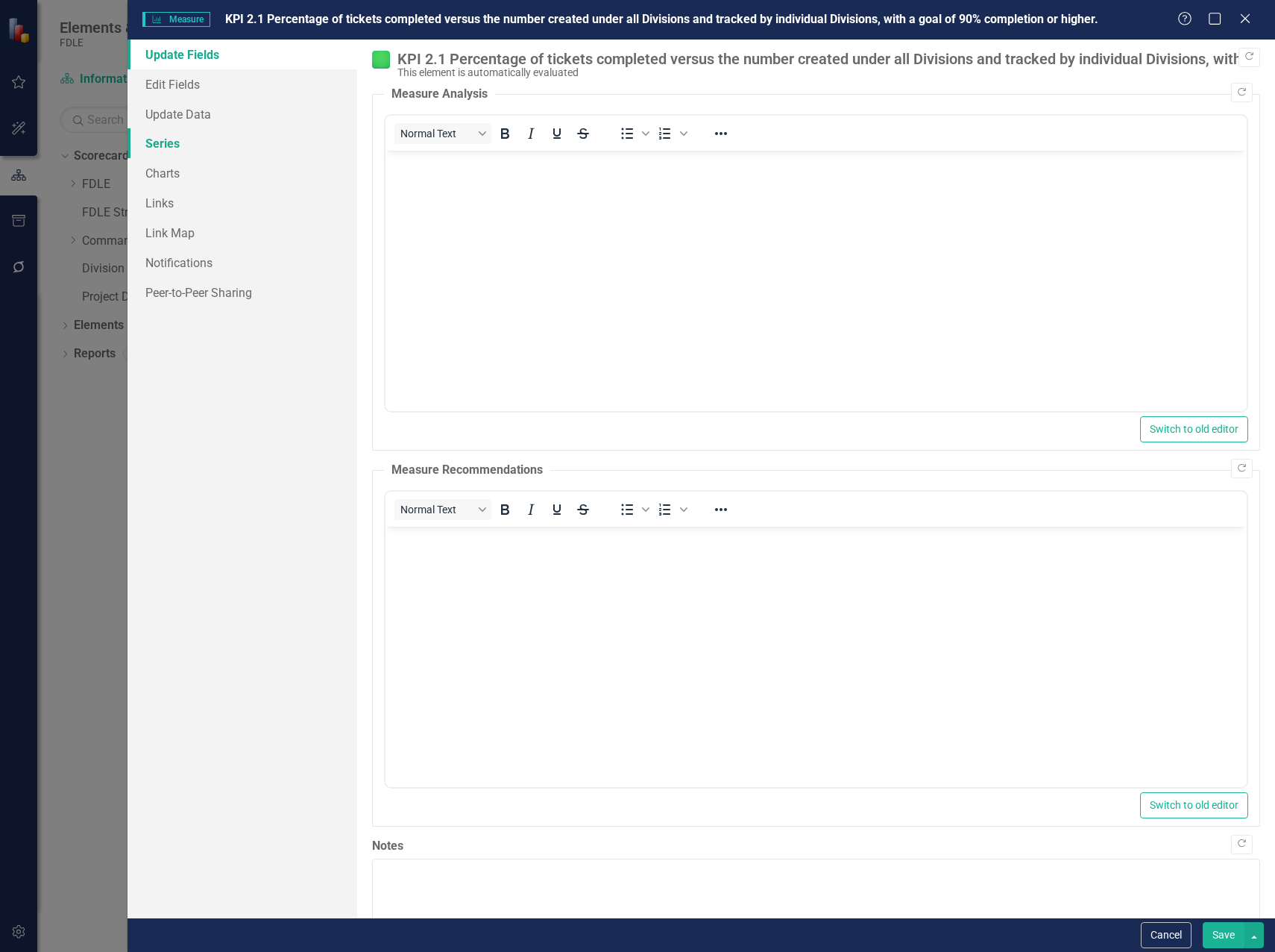
click at [156, 148] on link "Series" at bounding box center [241, 143] width 230 height 30
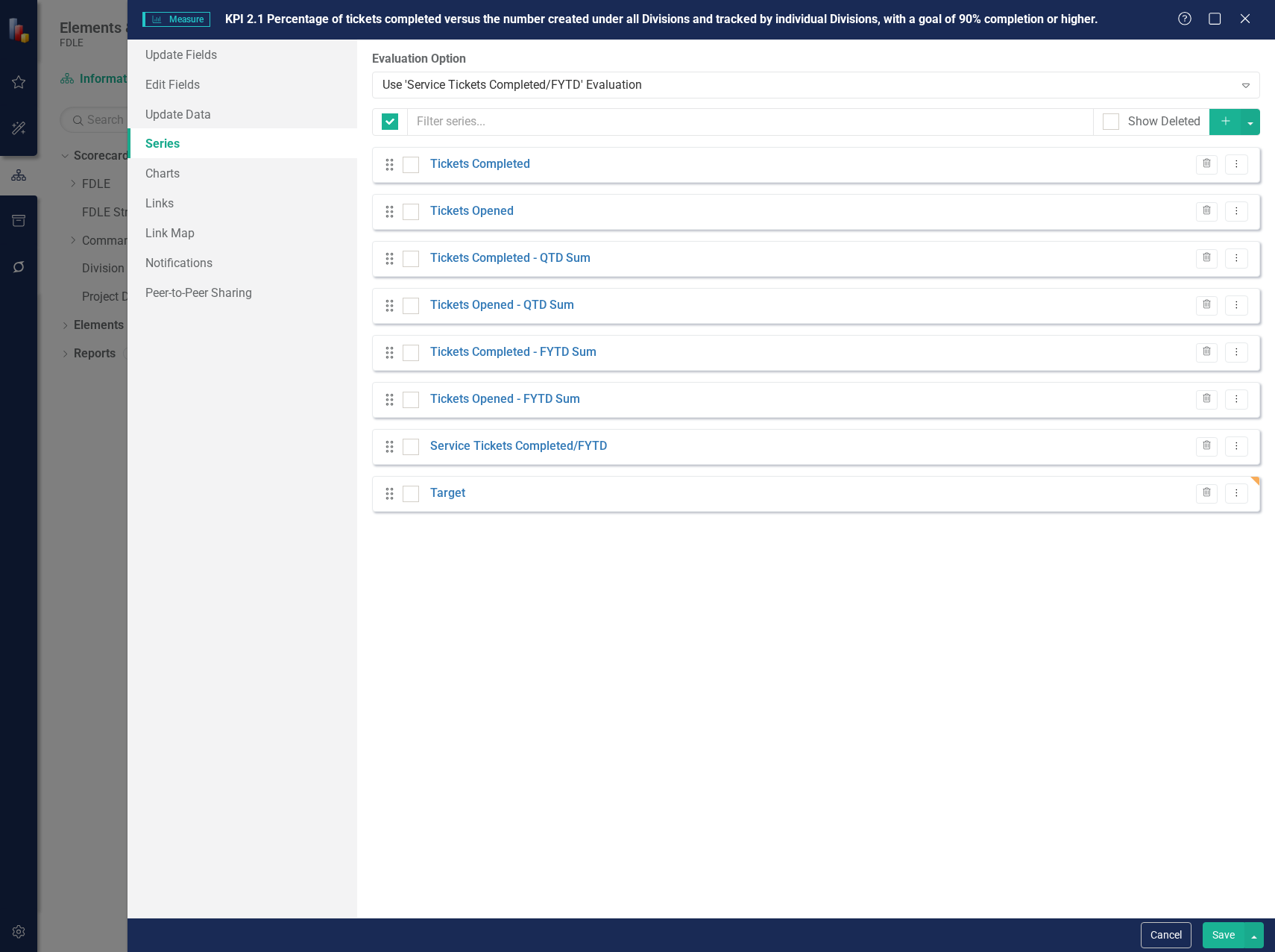
checkbox input "false"
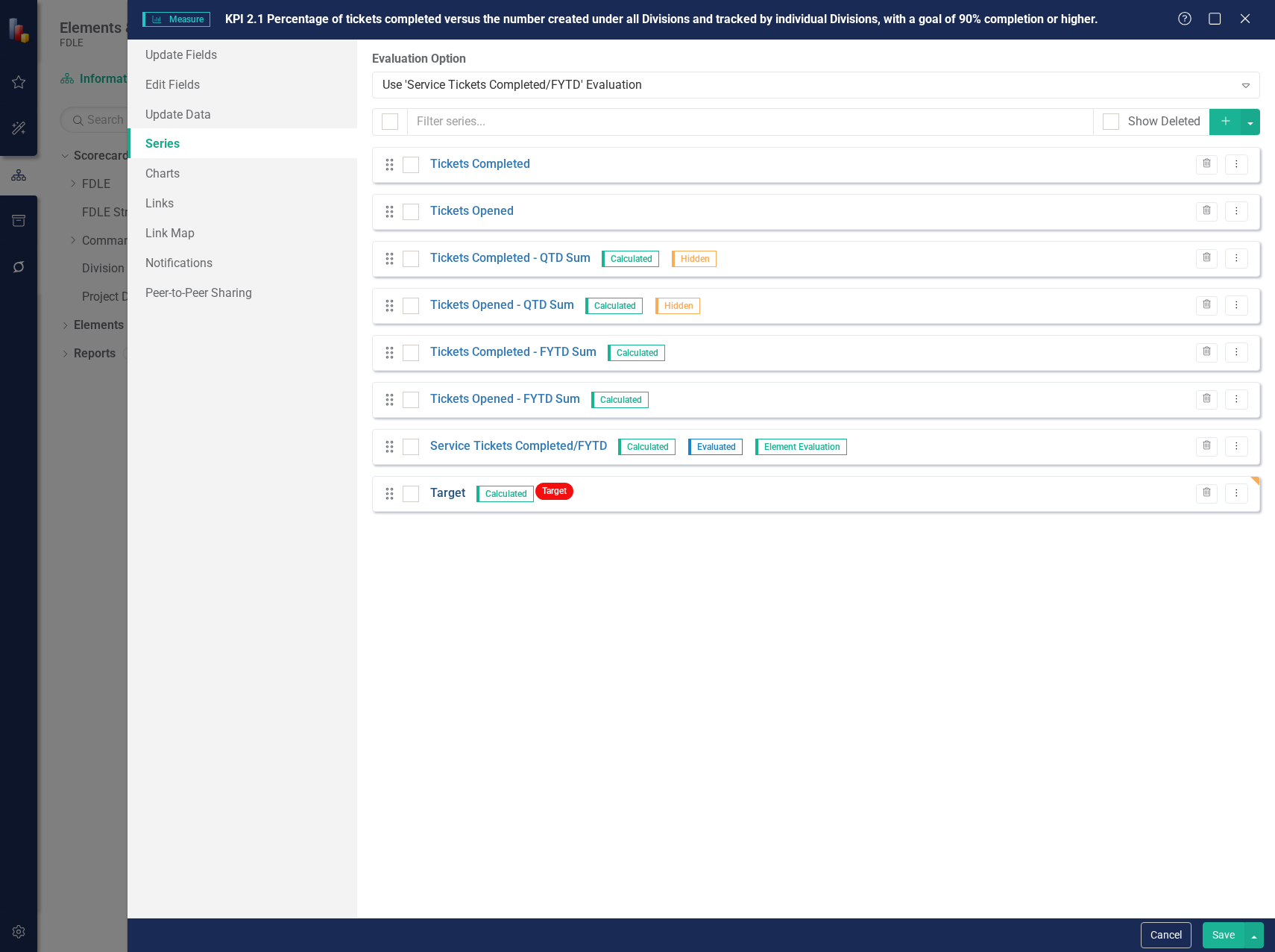
click at [452, 492] on link "Target" at bounding box center [447, 493] width 35 height 17
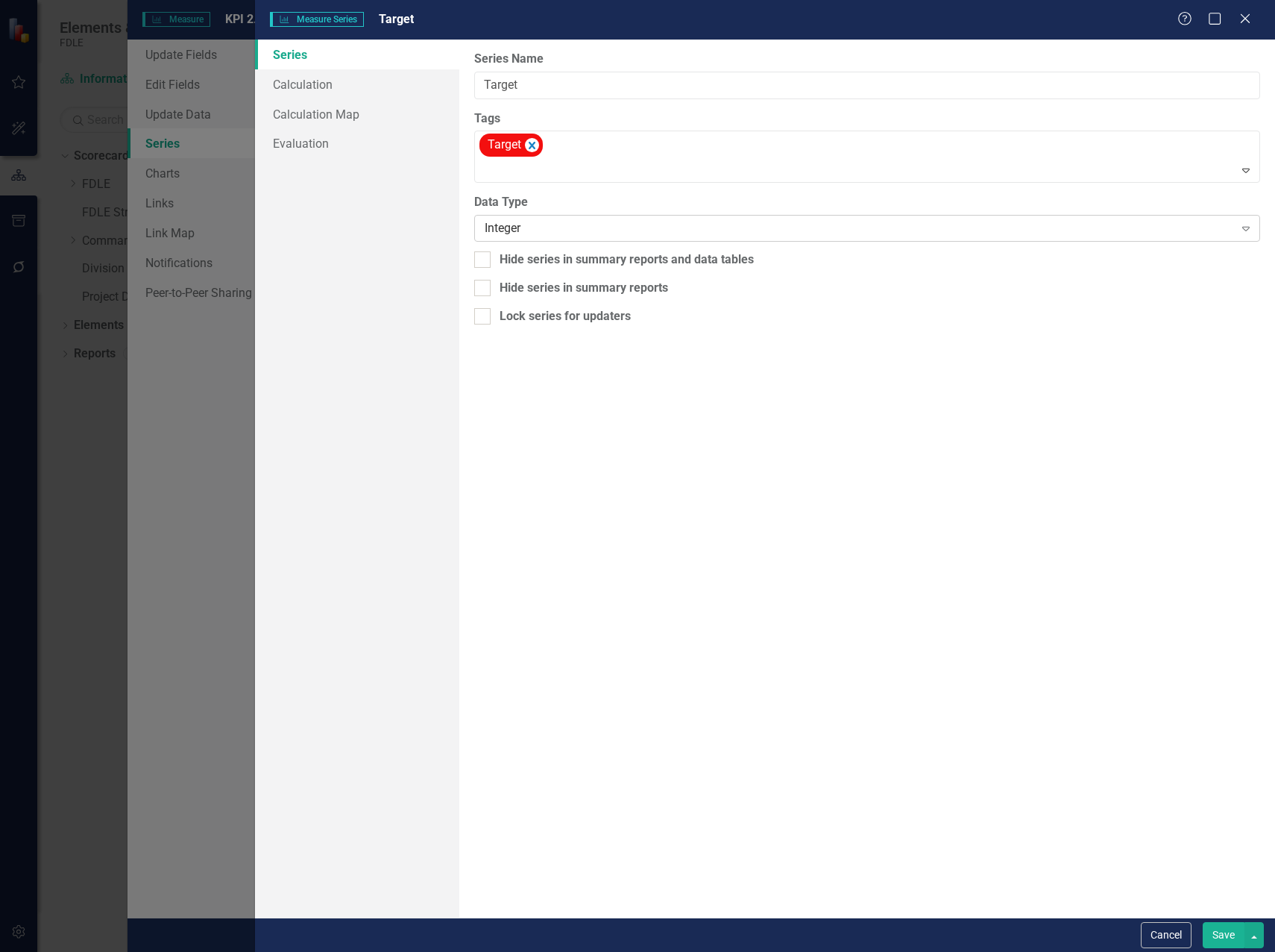
click at [549, 229] on div "Integer" at bounding box center [860, 228] width 749 height 17
click at [483, 261] on input "Hide series in summary reports and data tables" at bounding box center [479, 256] width 10 height 10
checkbox input "true"
click at [483, 282] on input "Hide series in summary reports" at bounding box center [479, 284] width 10 height 10
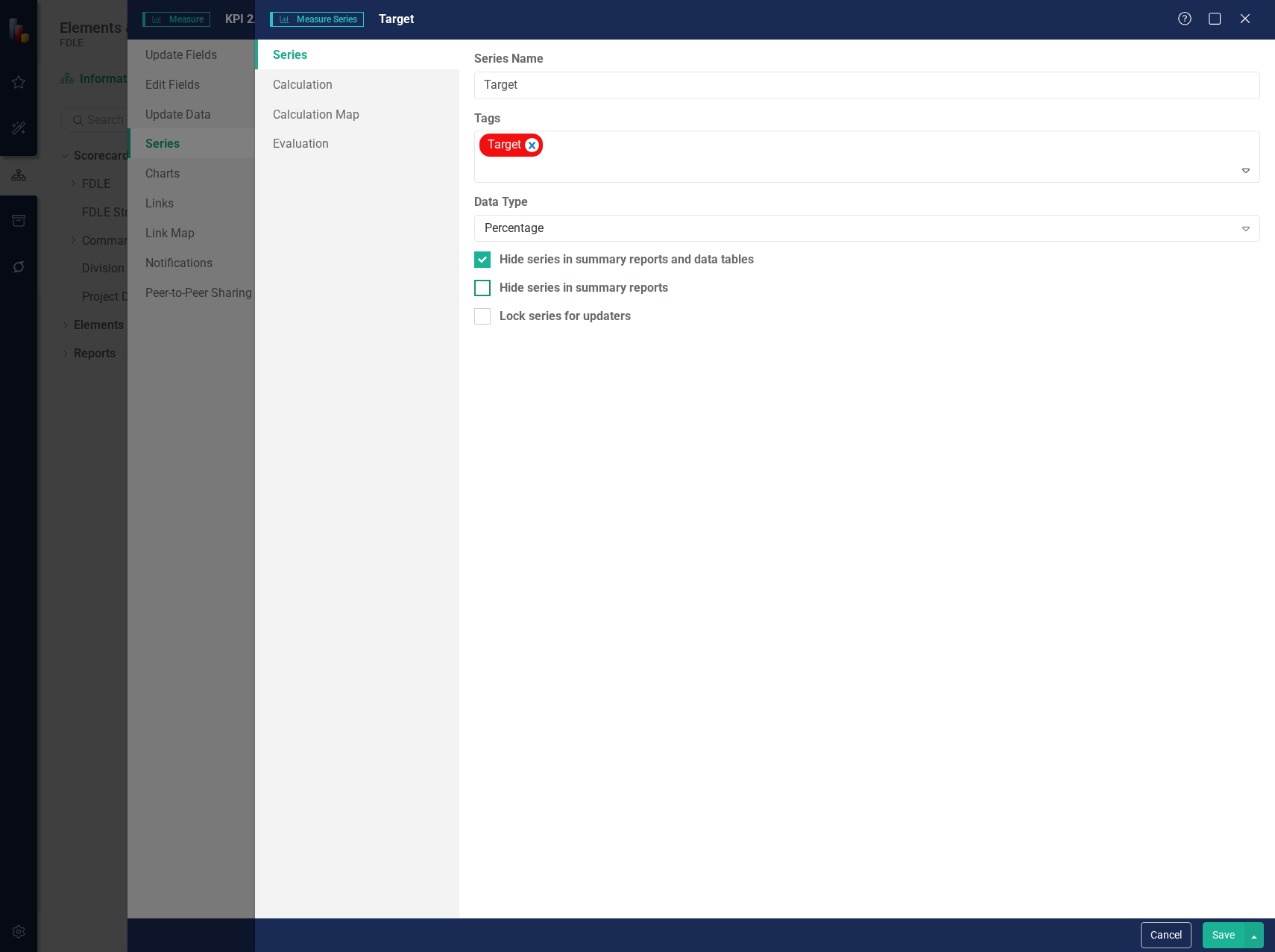
checkbox input "true"
click at [1215, 937] on button "Save" at bounding box center [1224, 935] width 42 height 26
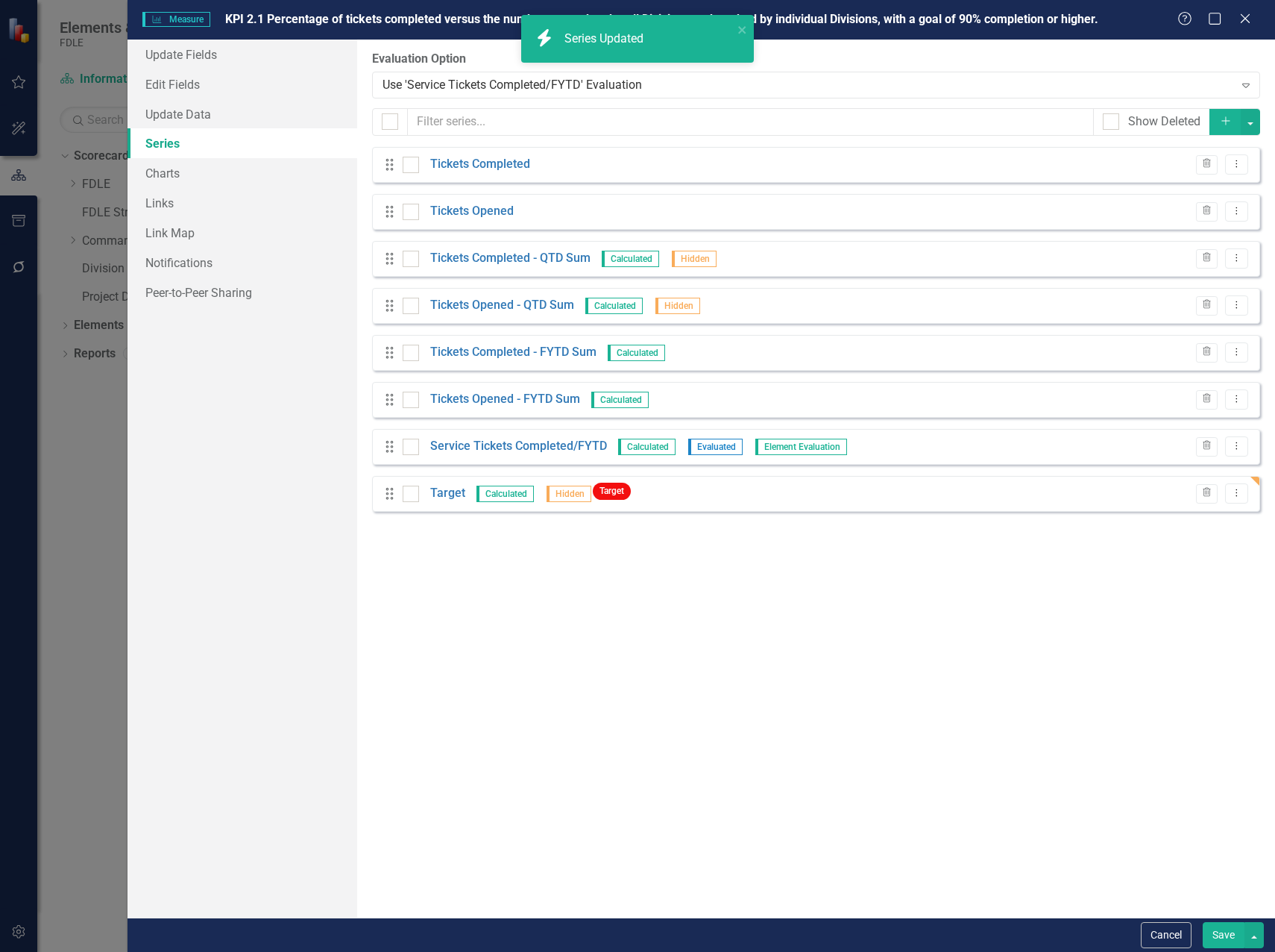
click at [1219, 932] on button "Save" at bounding box center [1224, 935] width 42 height 26
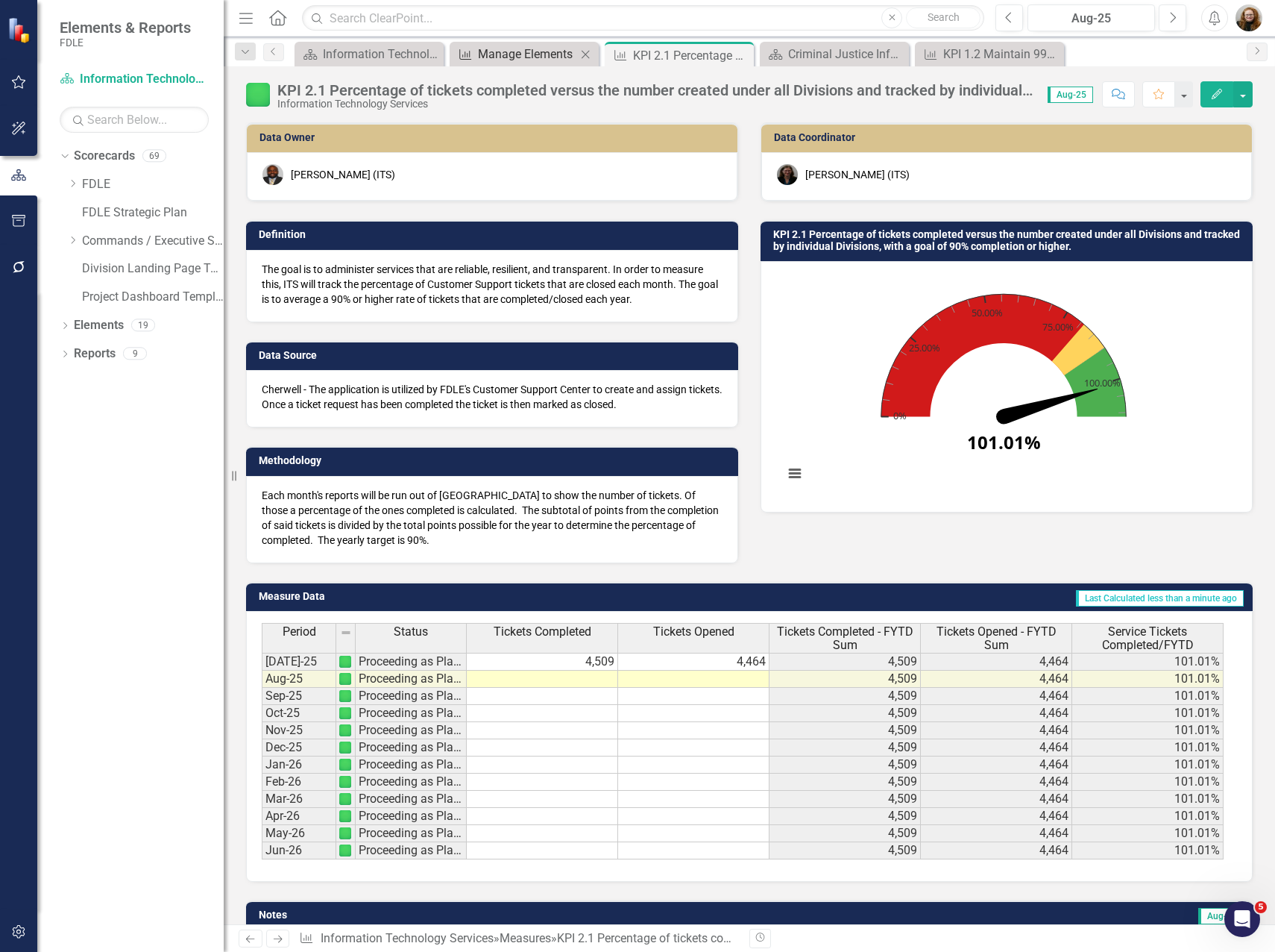
click at [537, 51] on div "Manage Elements" at bounding box center [527, 54] width 98 height 19
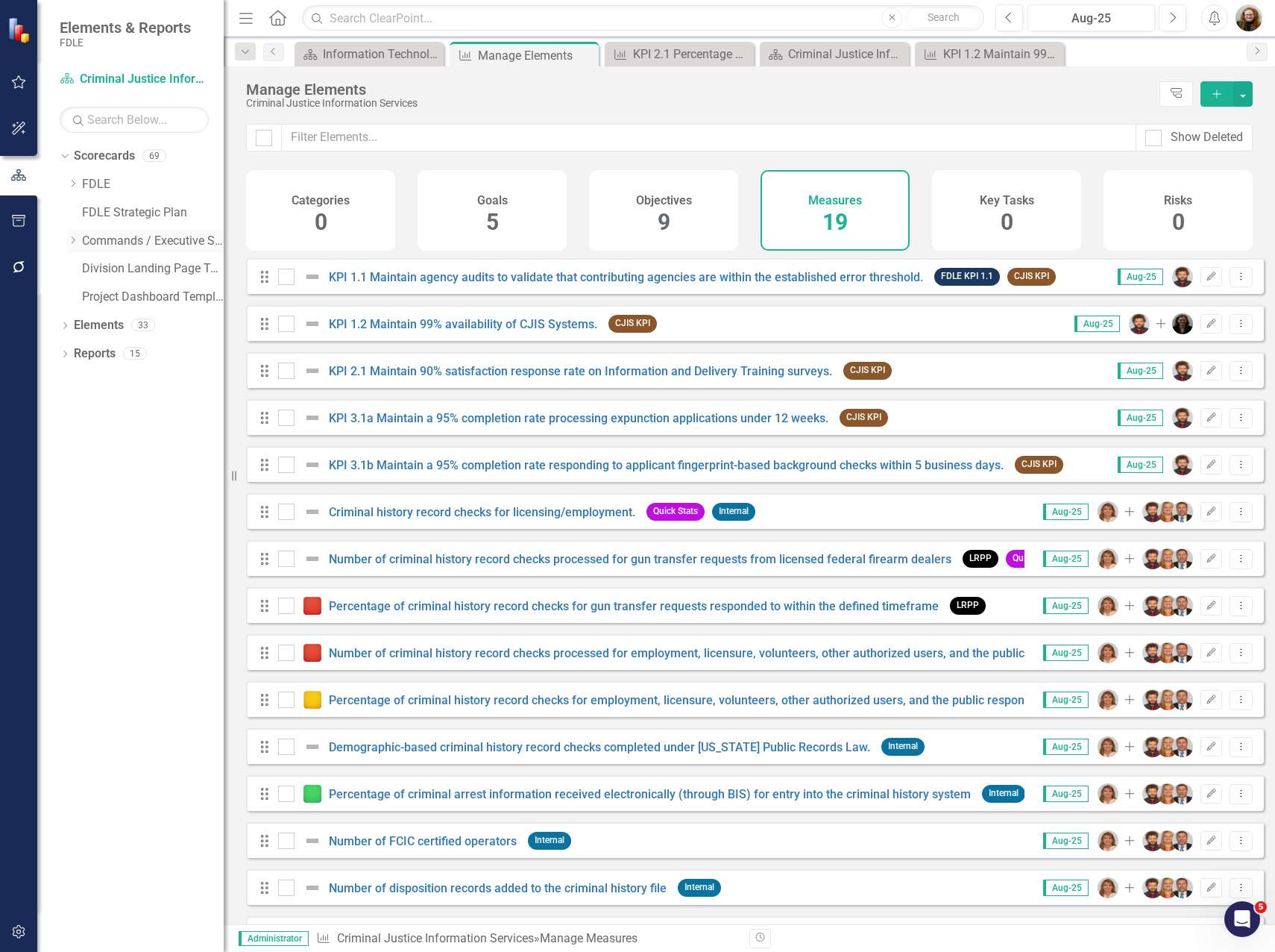
click at [71, 241] on icon "Dropdown" at bounding box center [73, 239] width 11 height 9
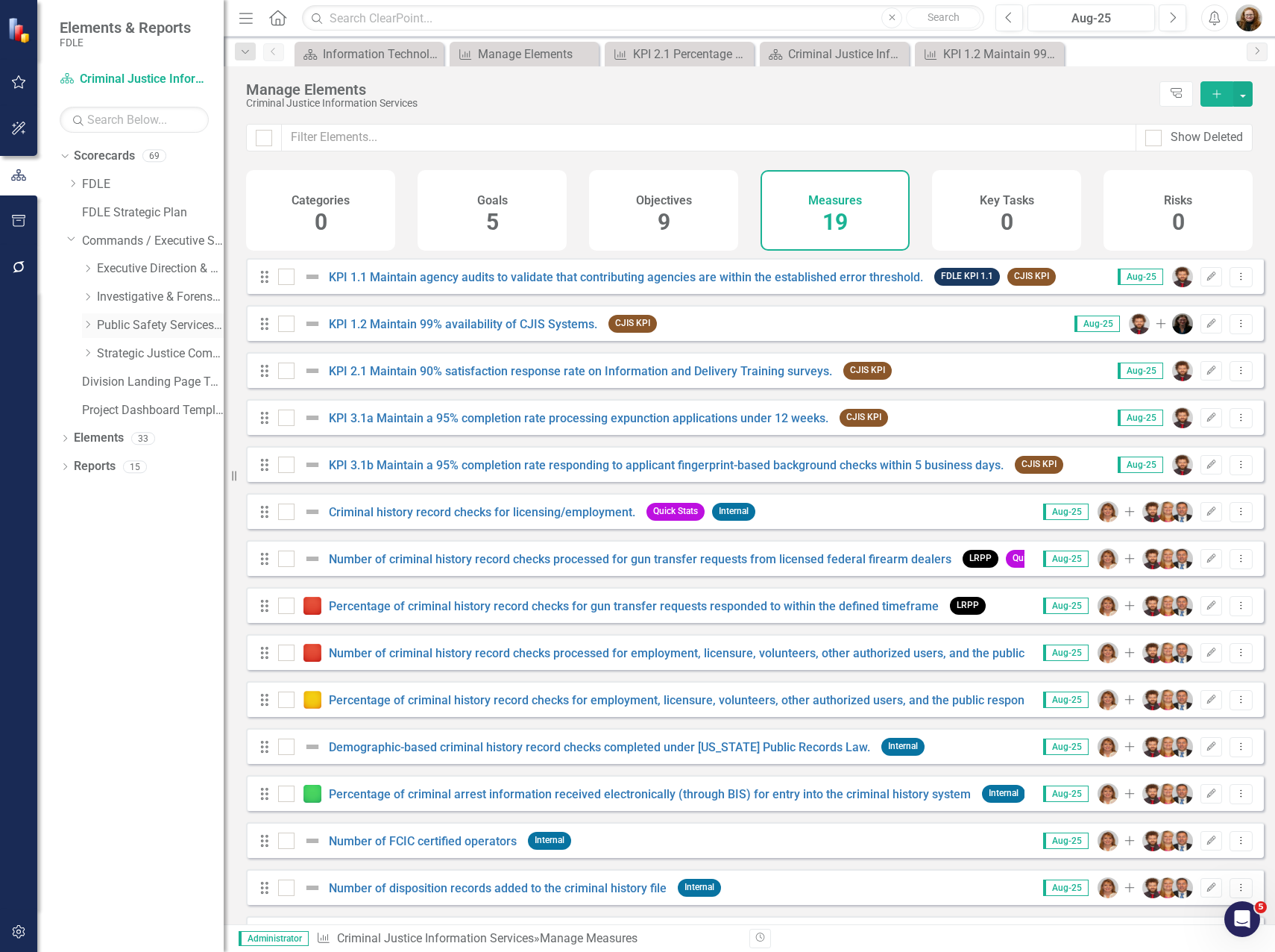
click at [88, 325] on icon "Dropdown" at bounding box center [87, 324] width 11 height 9
click at [133, 441] on link "Information Technology Services" at bounding box center [168, 437] width 112 height 17
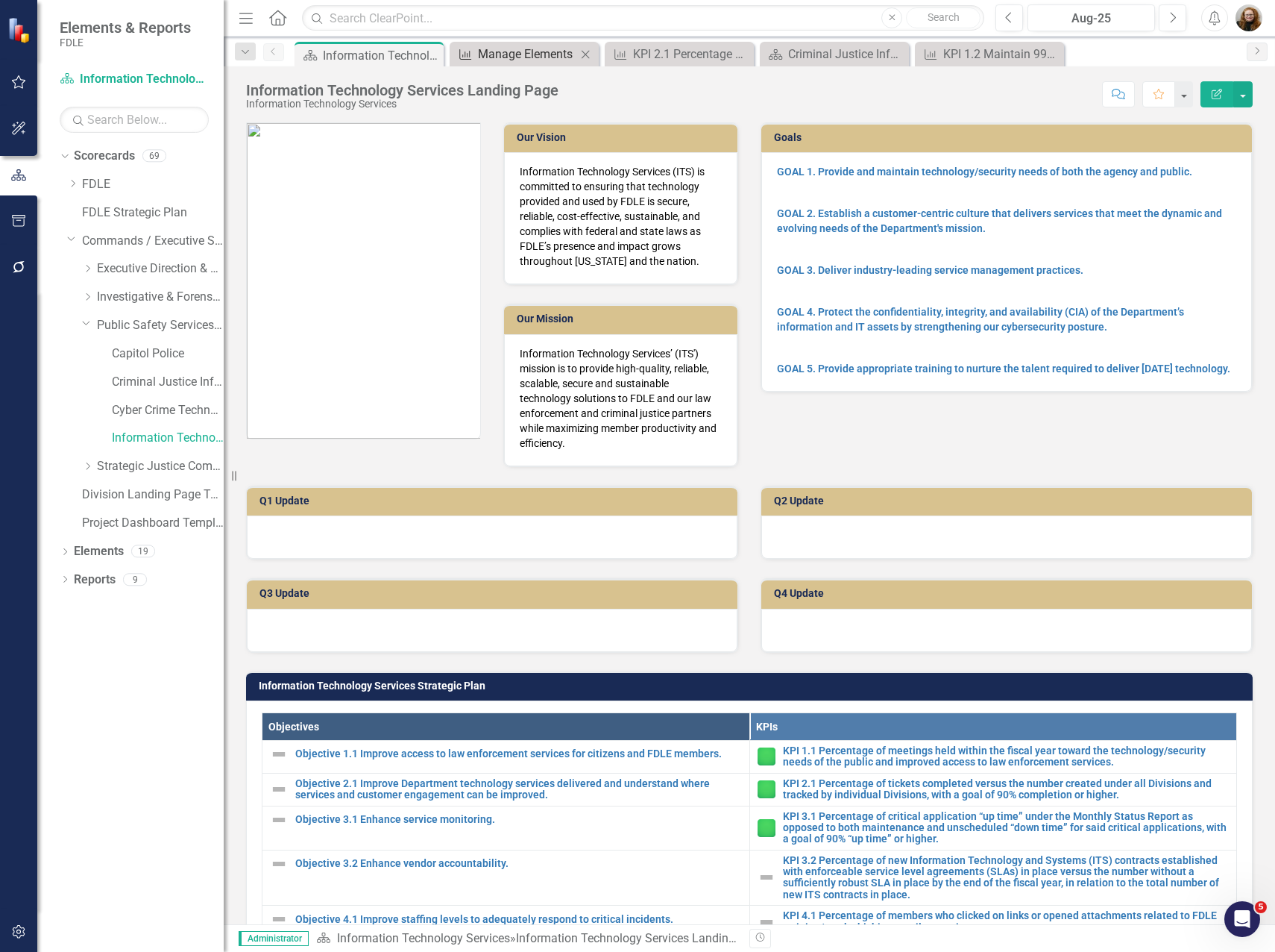
click at [539, 47] on div "Manage Elements" at bounding box center [527, 54] width 98 height 19
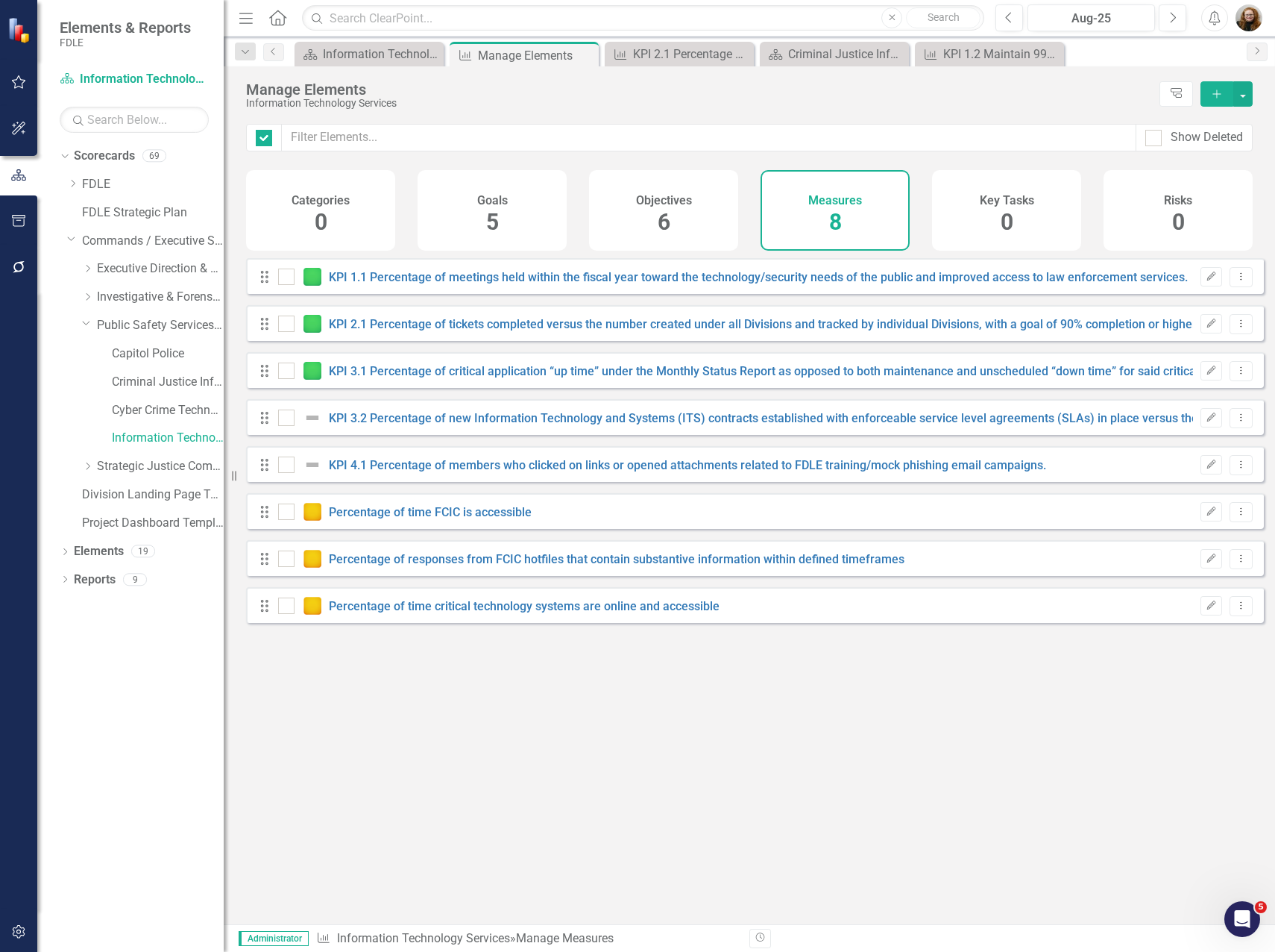
checkbox input "false"
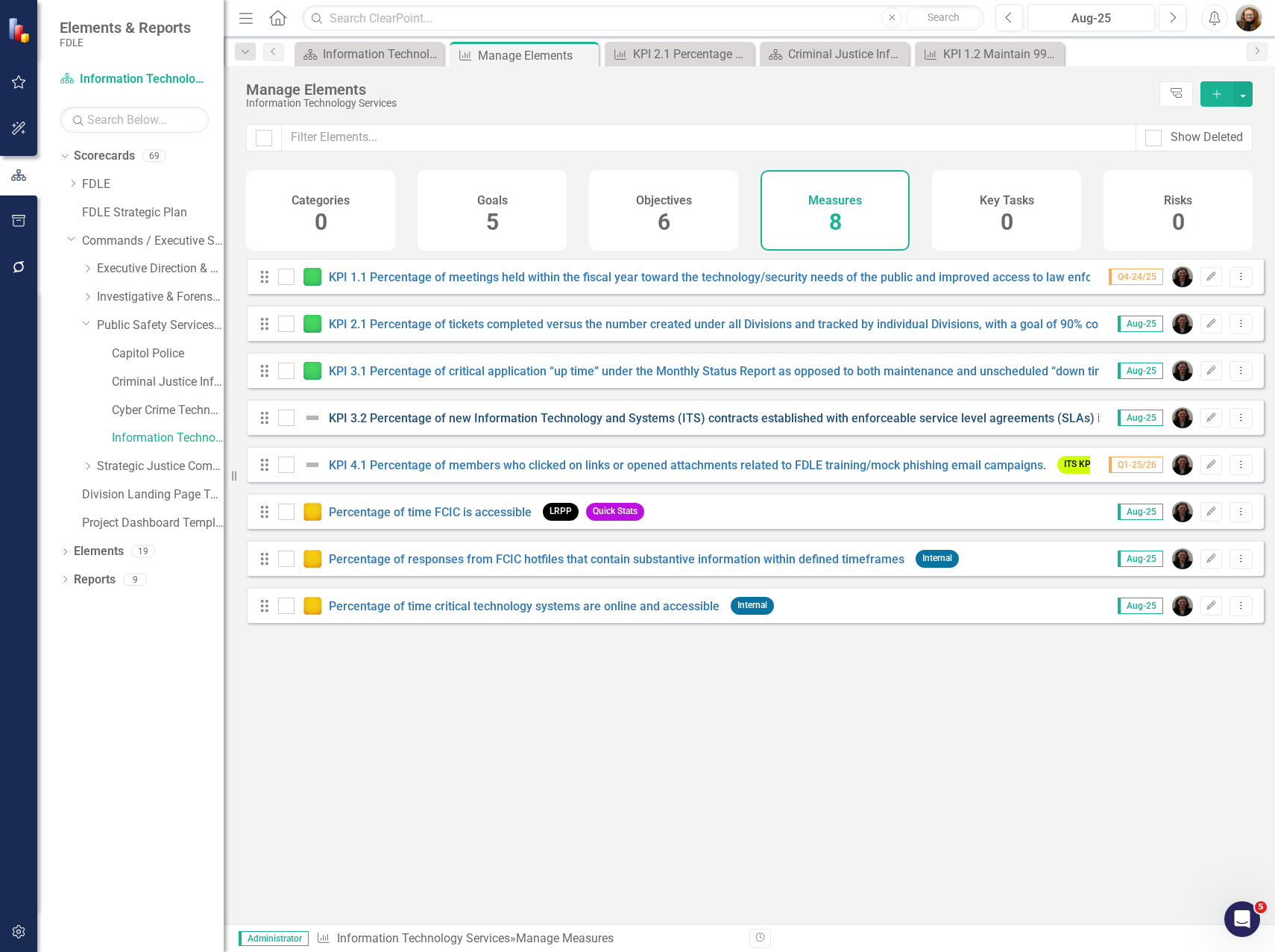
click at [473, 425] on link "KPI 3.2 Percentage of new Information Technology and Systems (ITS) contracts es…" at bounding box center [1135, 418] width 1613 height 14
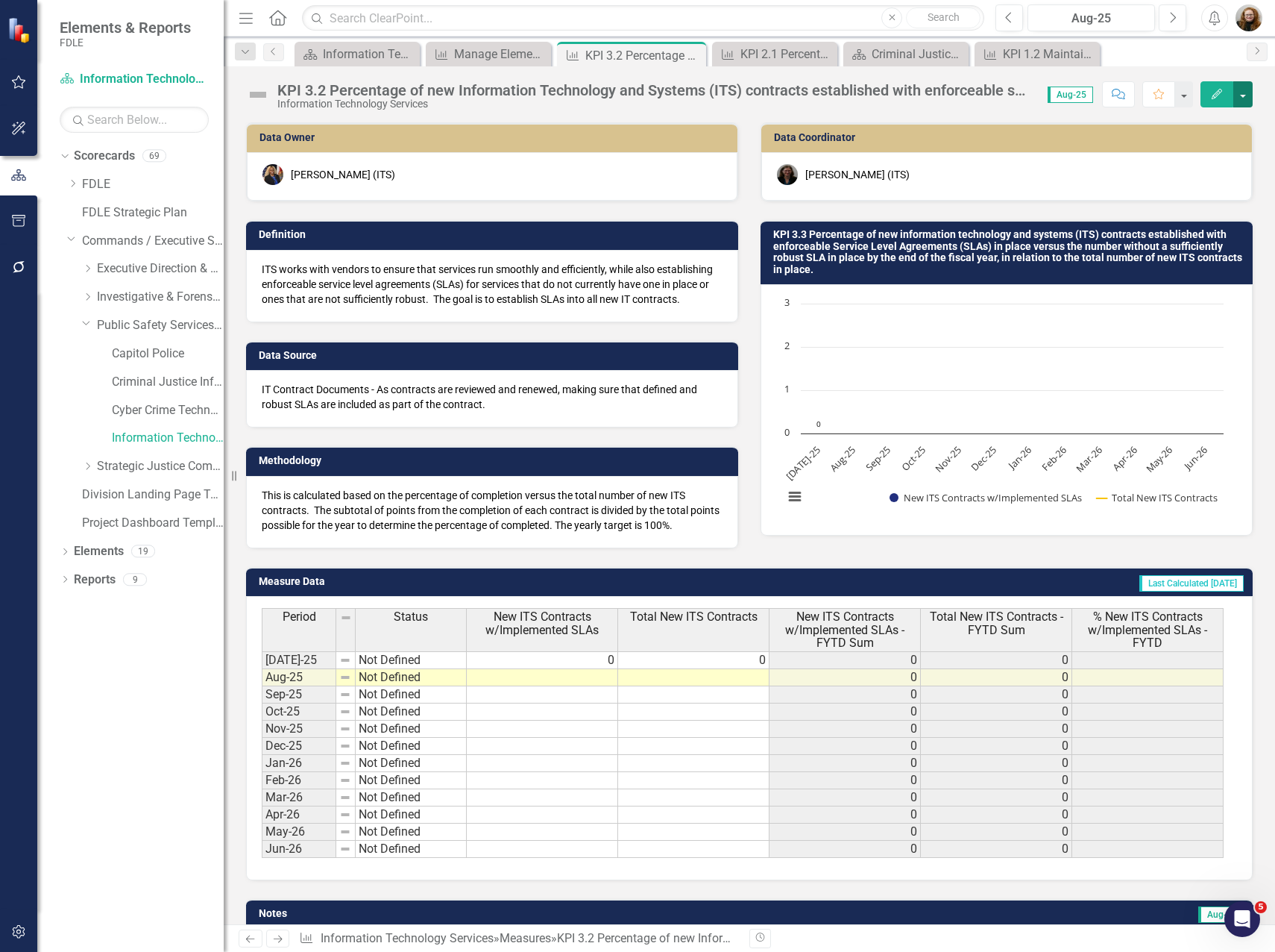
click at [1239, 92] on button "button" at bounding box center [1243, 94] width 20 height 26
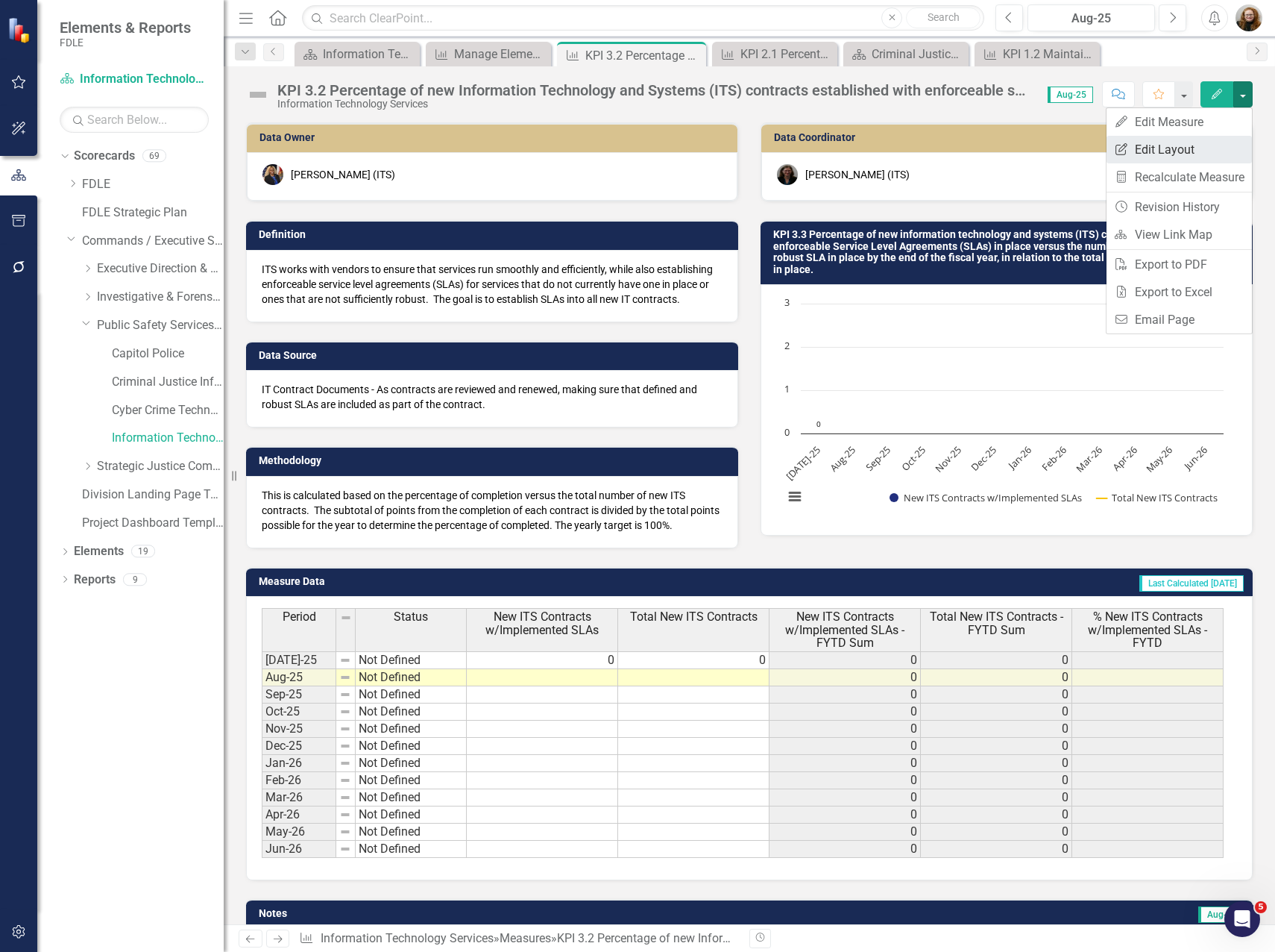
click at [1187, 141] on link "Edit Report Edit Layout" at bounding box center [1180, 150] width 145 height 28
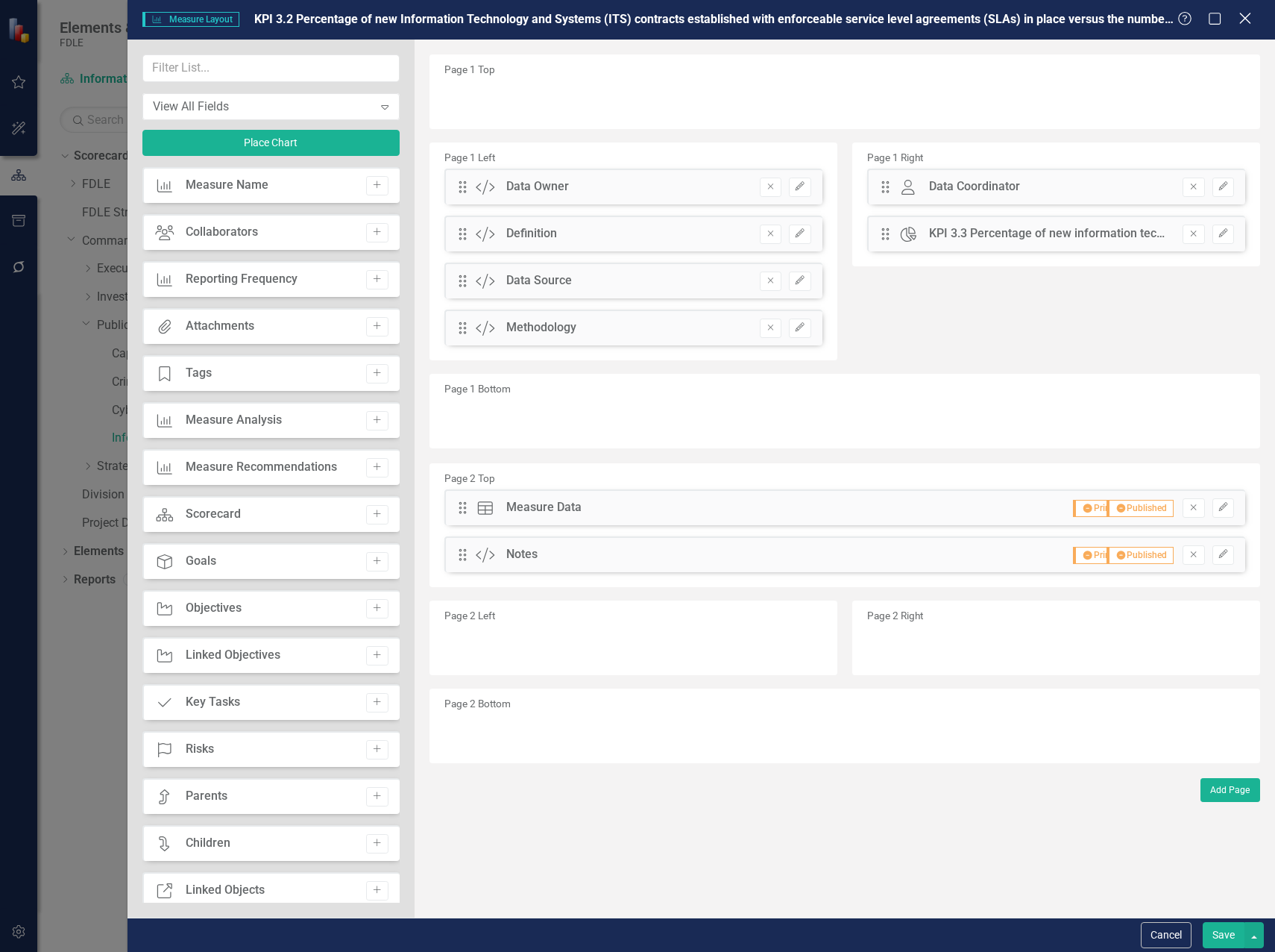
click at [1247, 20] on icon at bounding box center [1244, 18] width 11 height 11
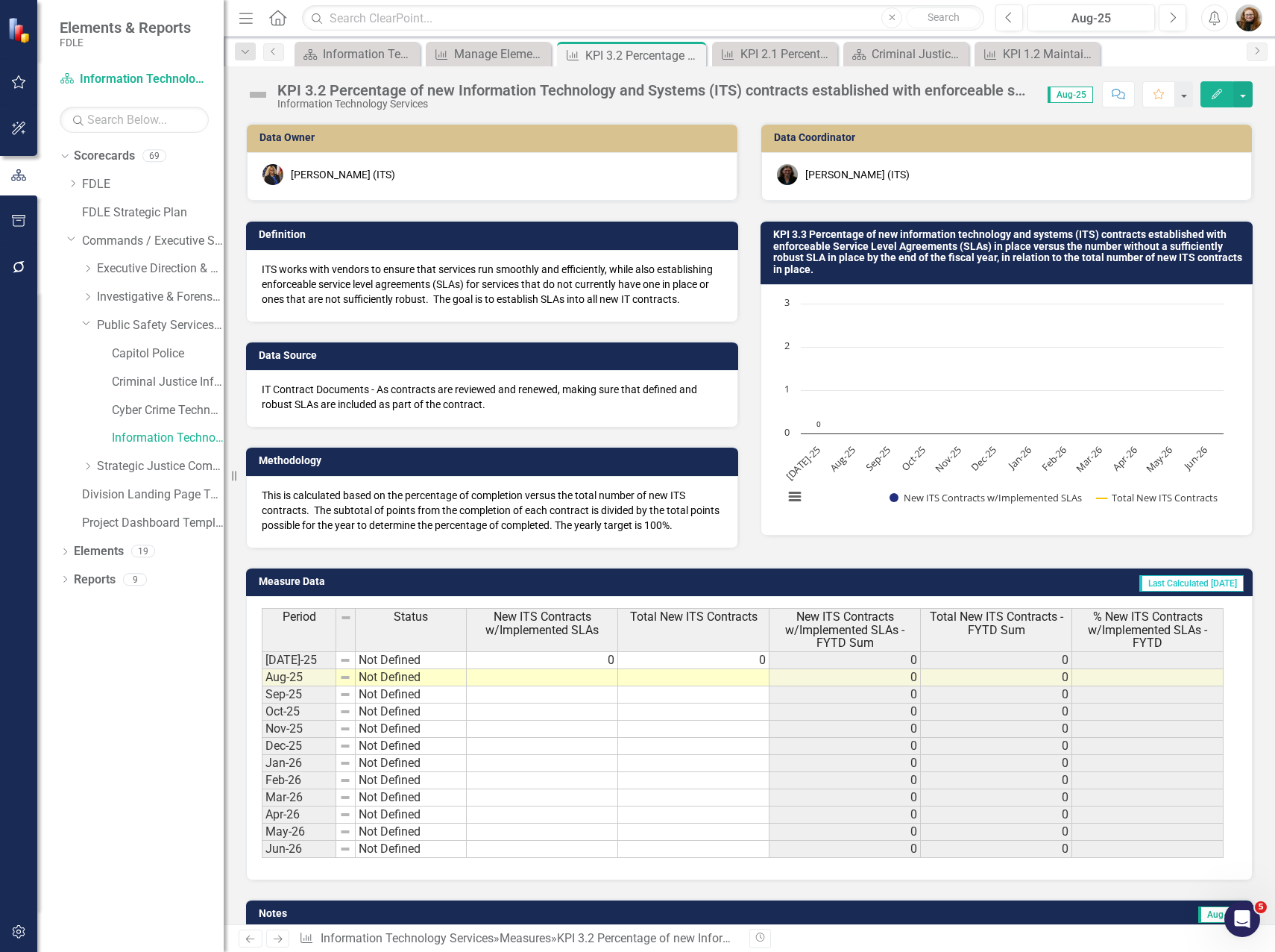
click at [1215, 86] on button "Edit" at bounding box center [1216, 94] width 33 height 26
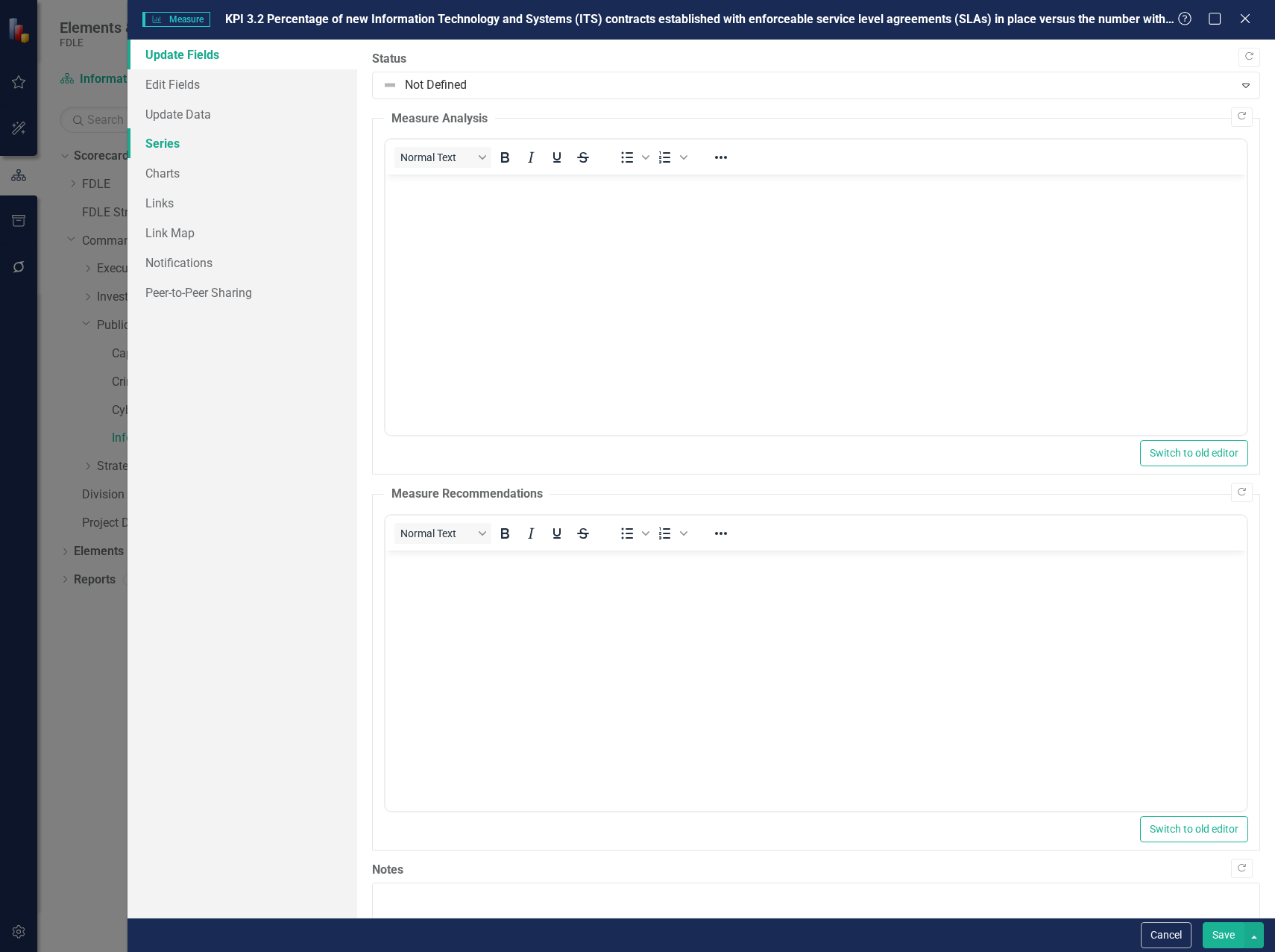
click at [149, 148] on link "Series" at bounding box center [241, 143] width 230 height 30
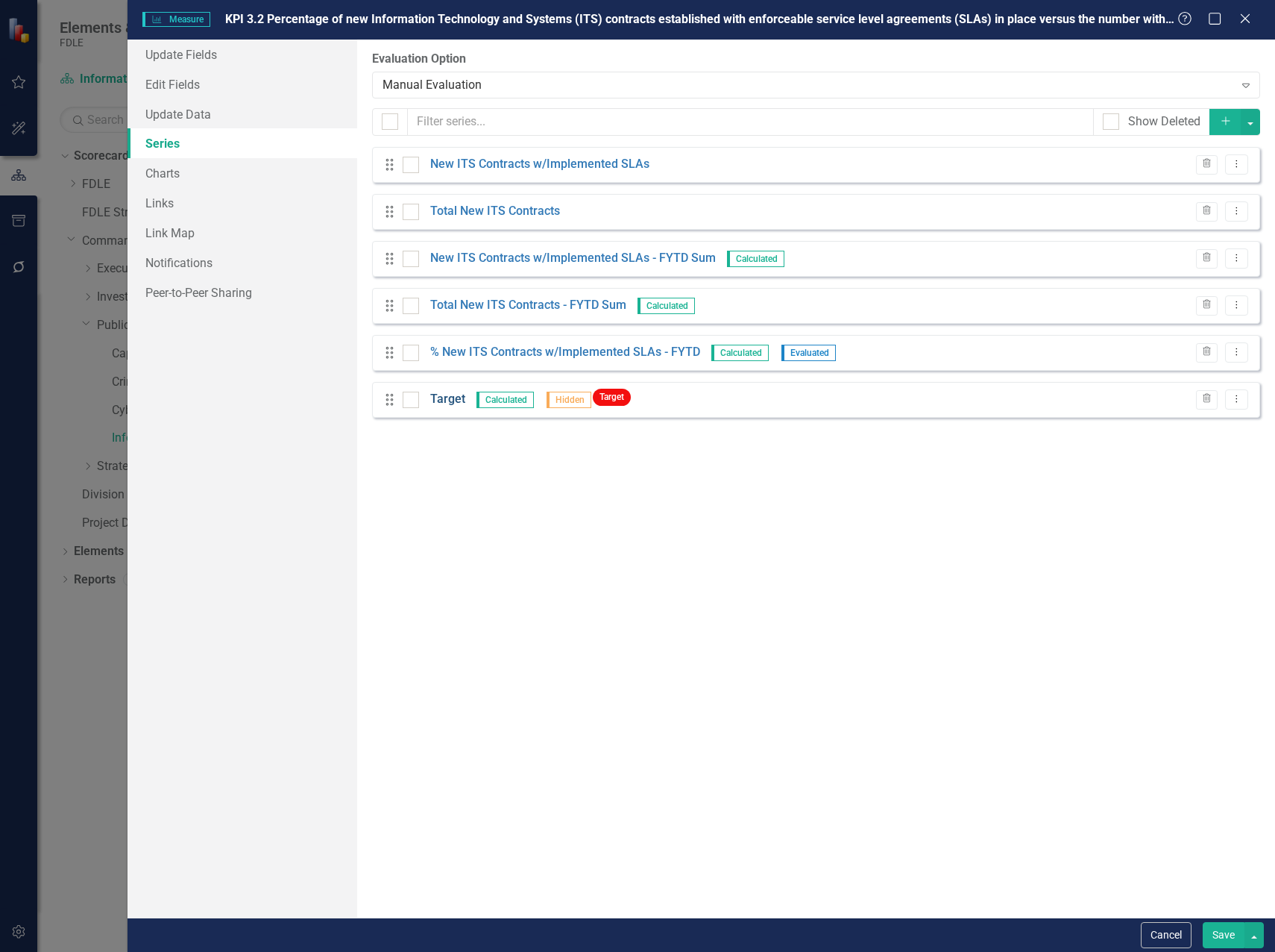
click at [437, 402] on link "Target" at bounding box center [447, 398] width 35 height 17
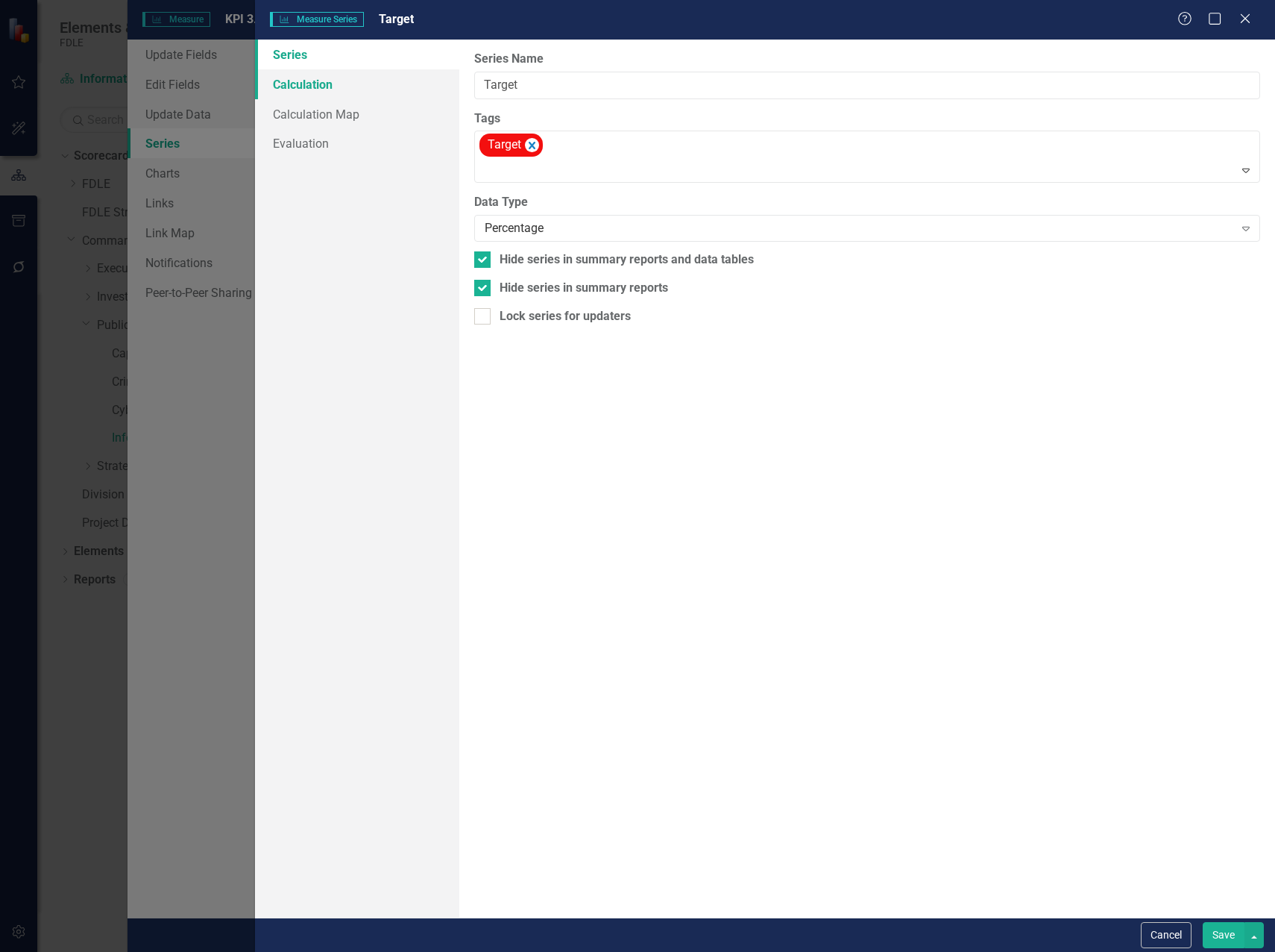
click at [311, 89] on link "Calculation" at bounding box center [358, 84] width 205 height 30
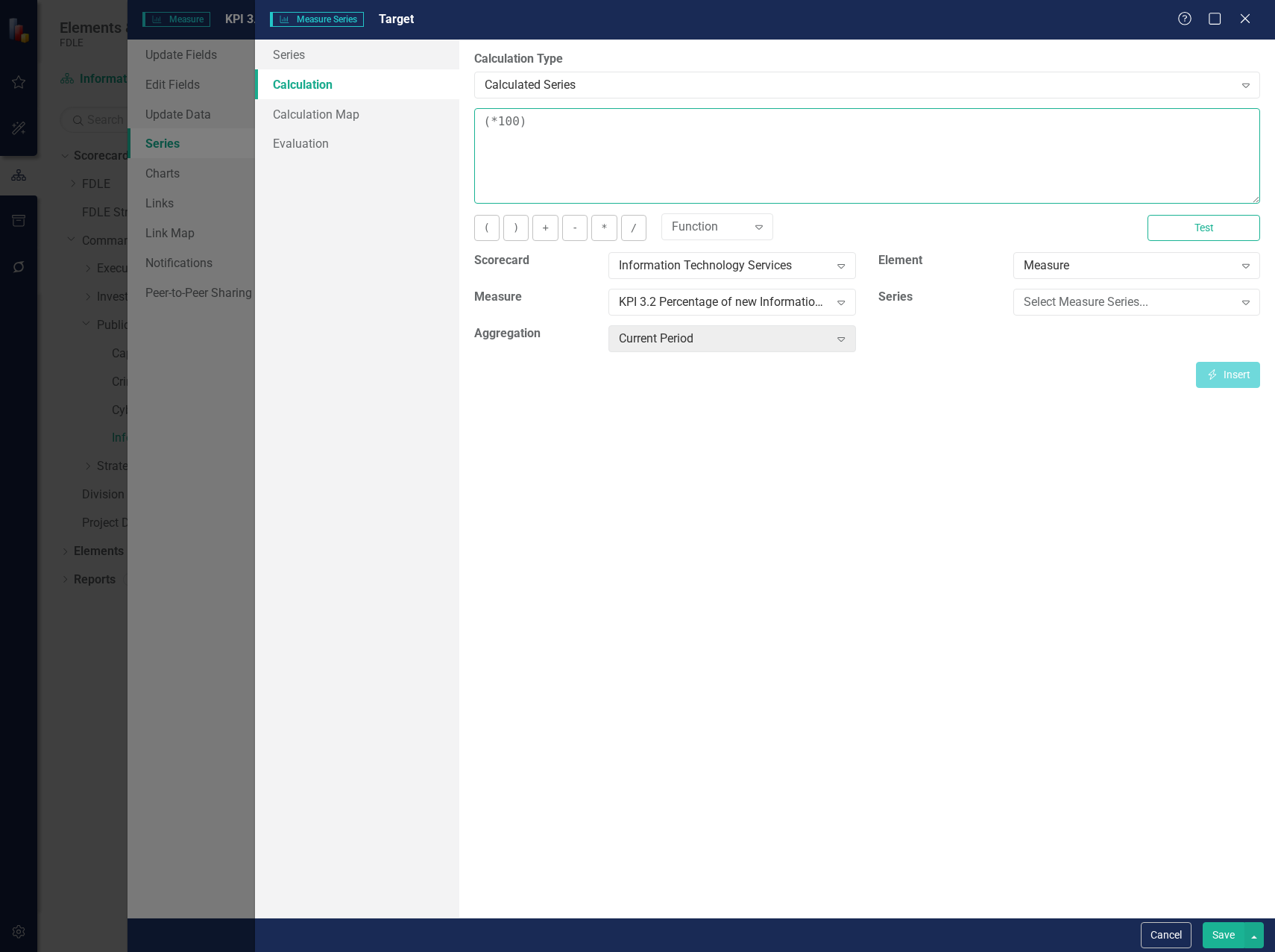
click at [499, 121] on textarea "(*100)" at bounding box center [867, 156] width 786 height 95
click at [549, 117] on textarea "(1.00)" at bounding box center [867, 156] width 786 height 95
type textarea "(1.00)*100"
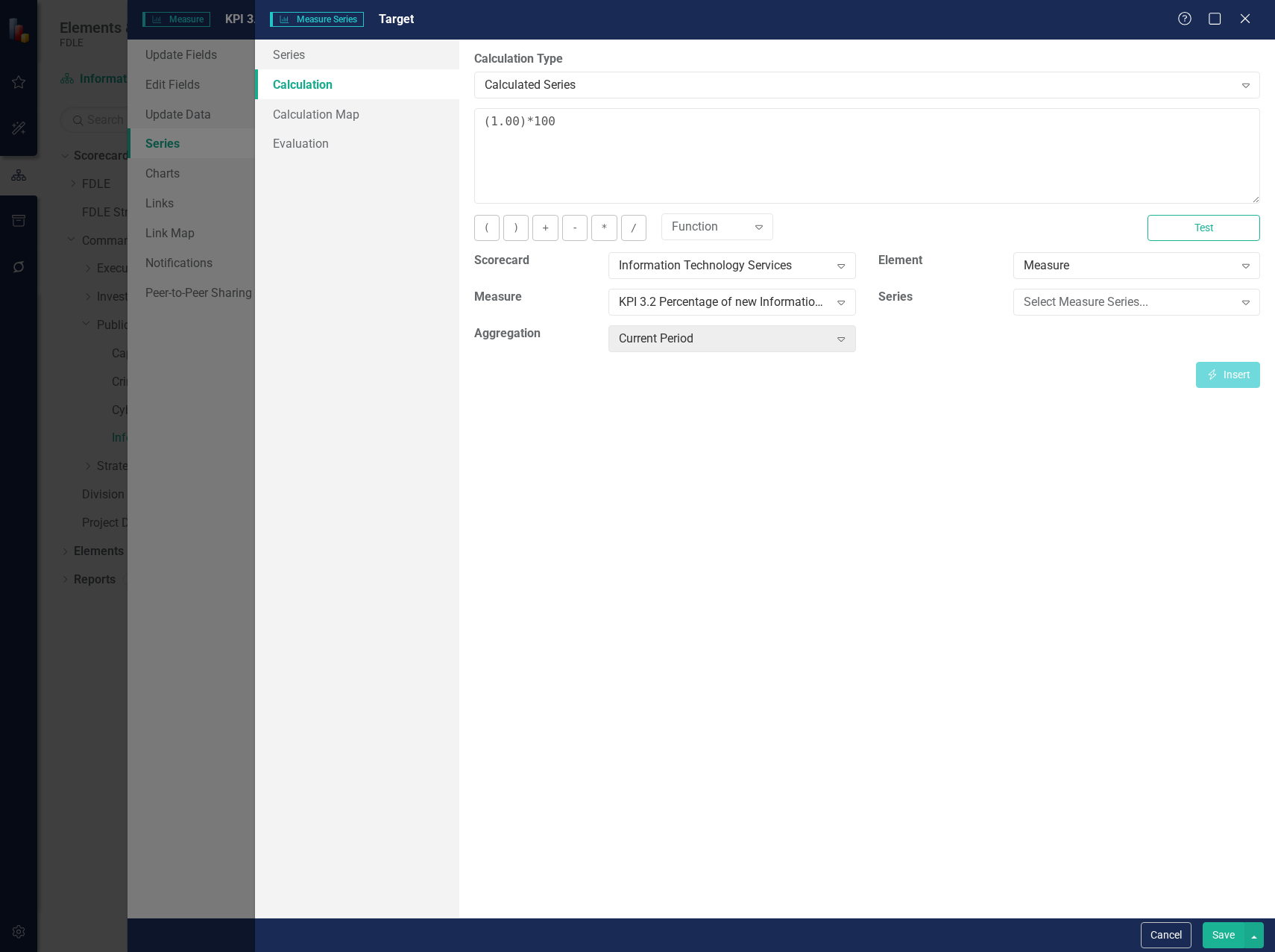
click at [1233, 932] on button "Save" at bounding box center [1224, 935] width 42 height 26
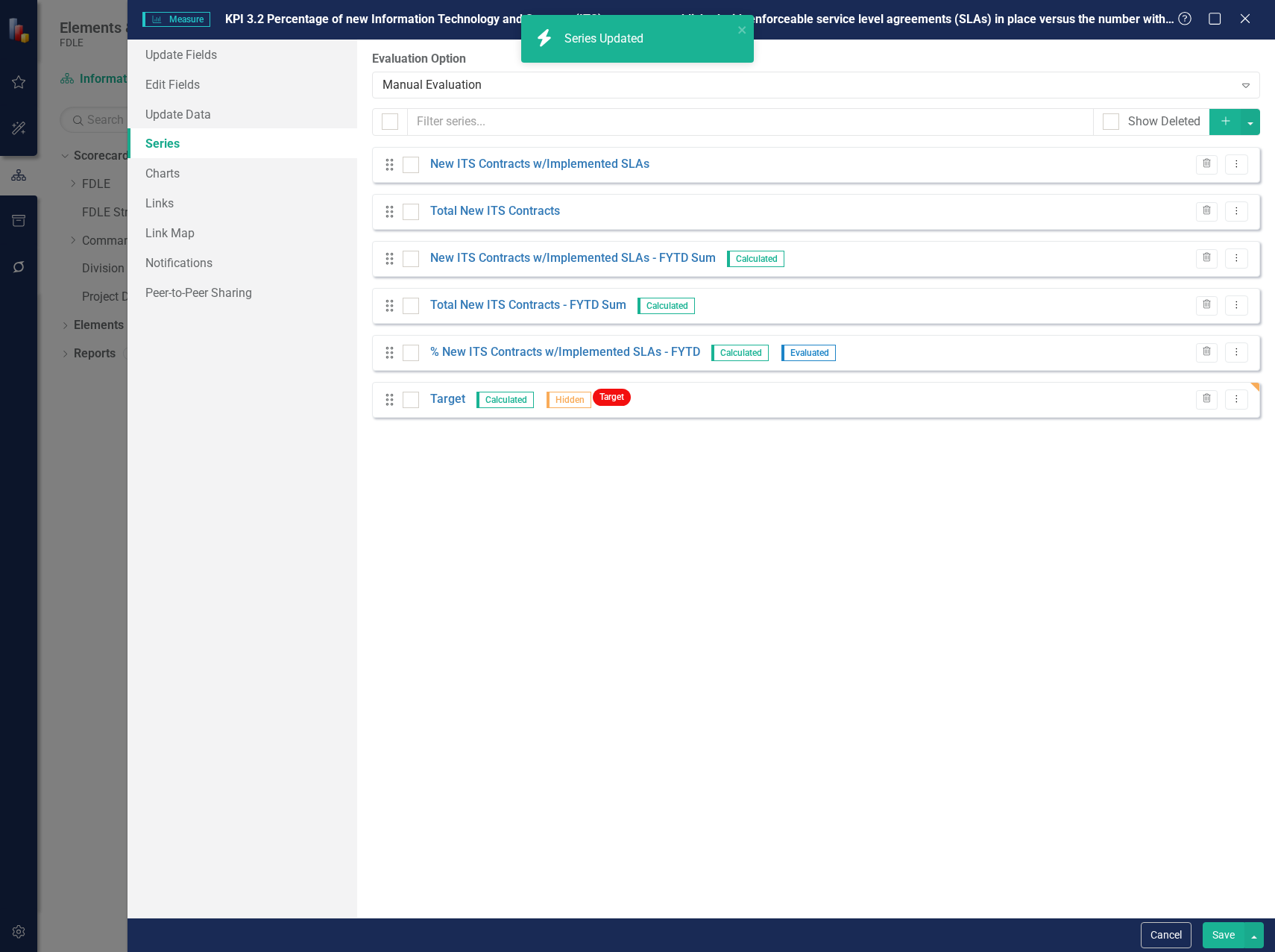
click at [1216, 937] on button "Save" at bounding box center [1224, 935] width 42 height 26
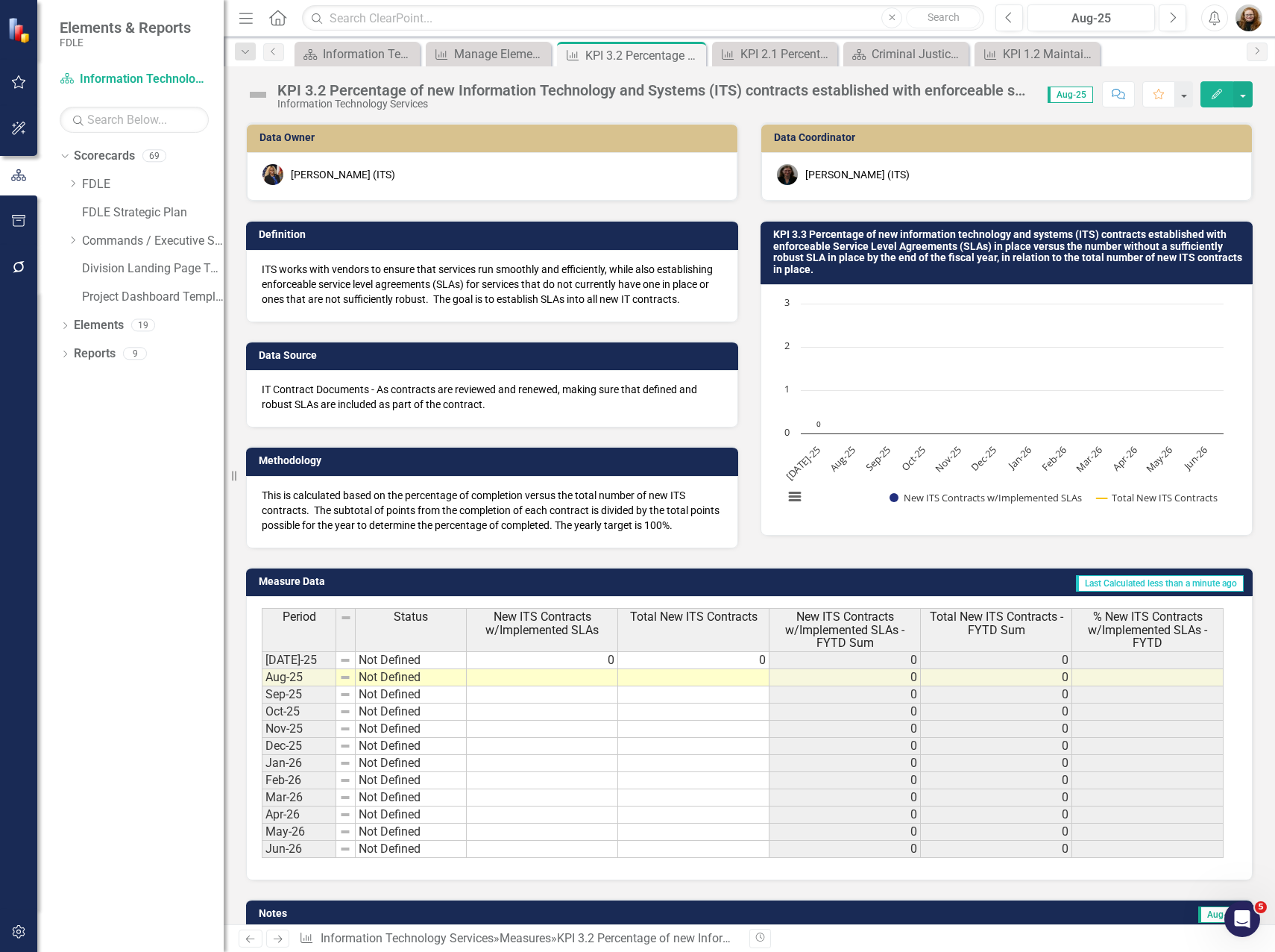
click at [1213, 99] on button "Edit" at bounding box center [1216, 94] width 33 height 26
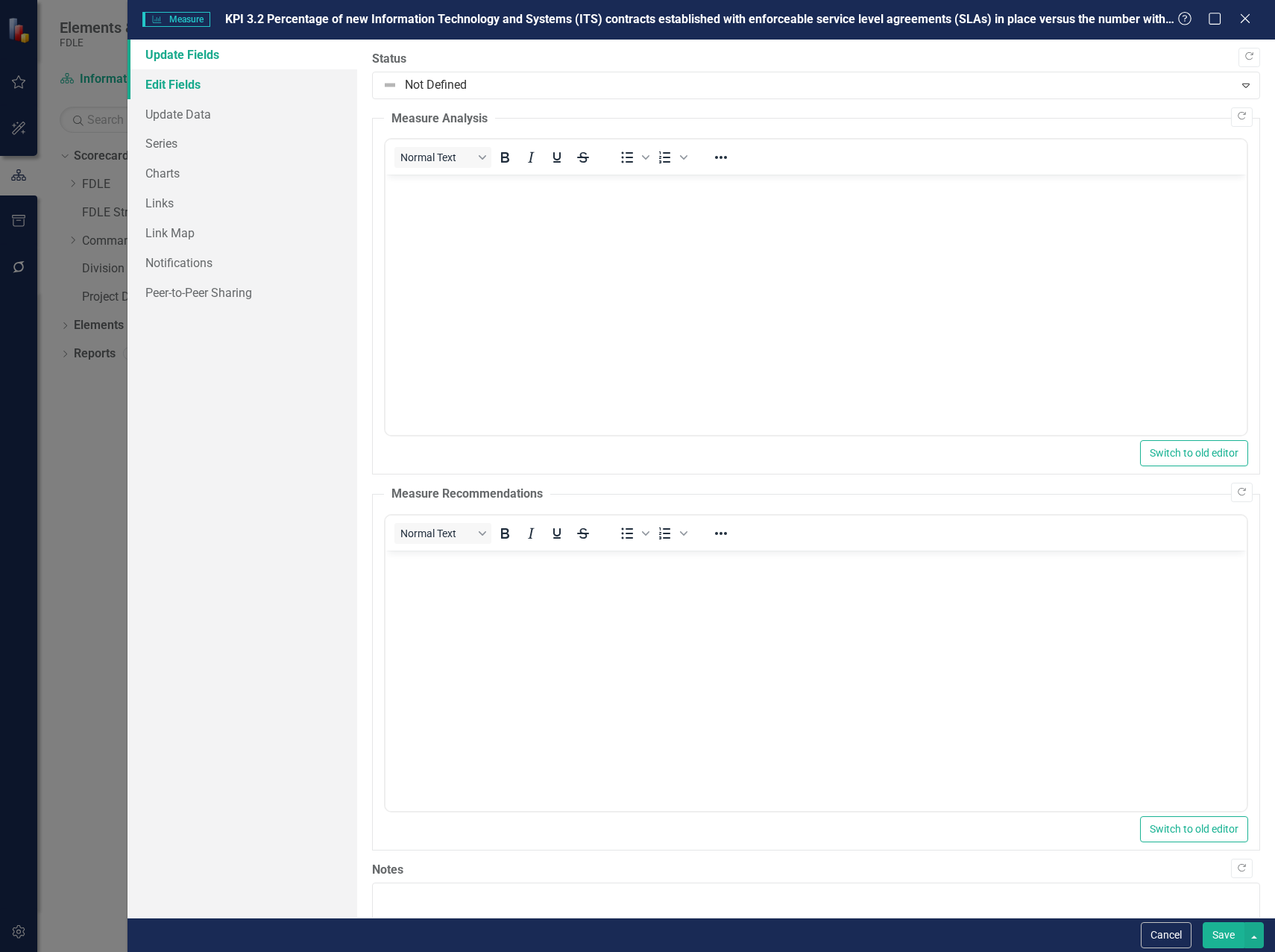
click at [171, 84] on link "Edit Fields" at bounding box center [241, 84] width 230 height 30
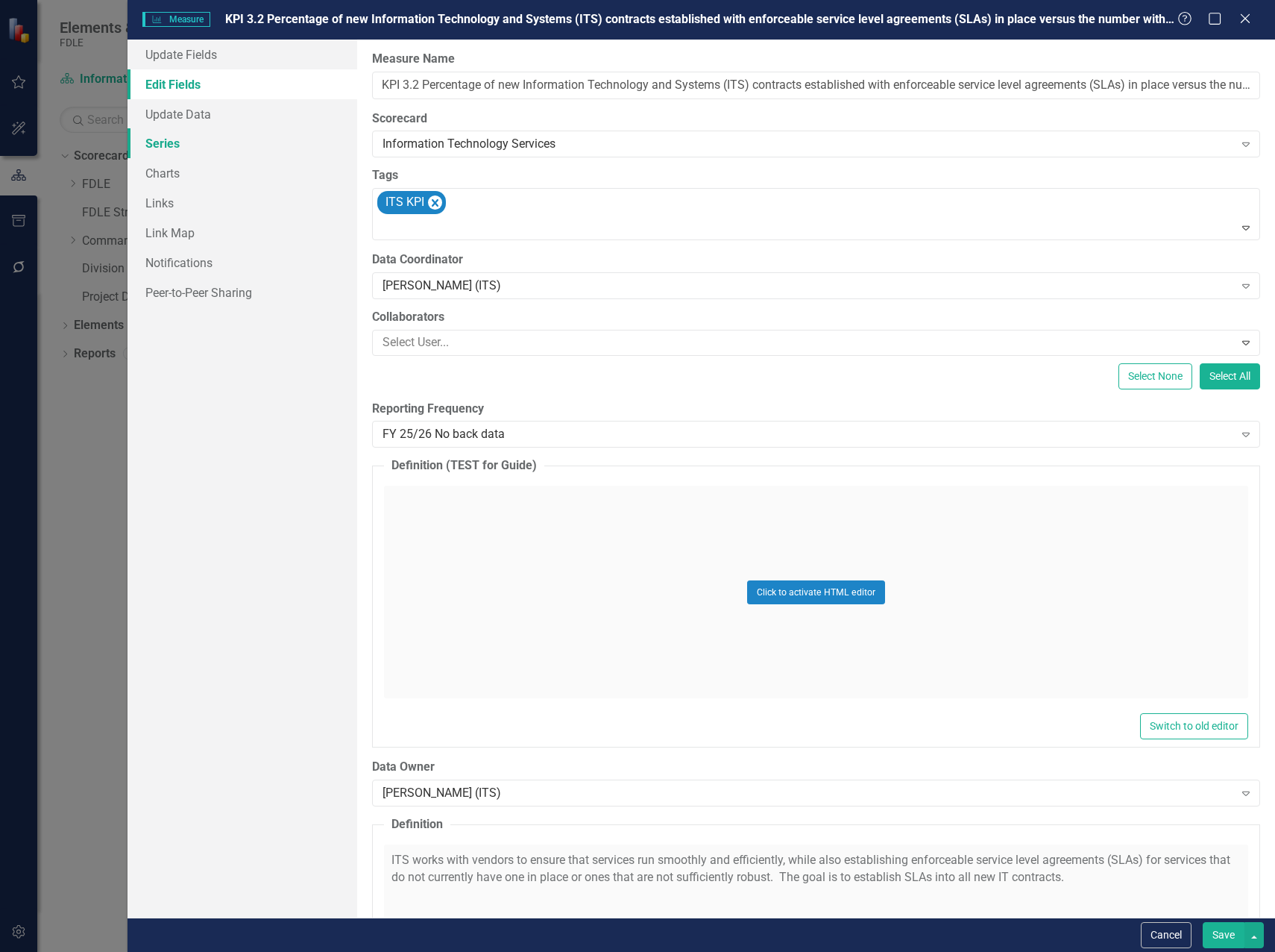
click at [157, 146] on link "Series" at bounding box center [241, 143] width 230 height 30
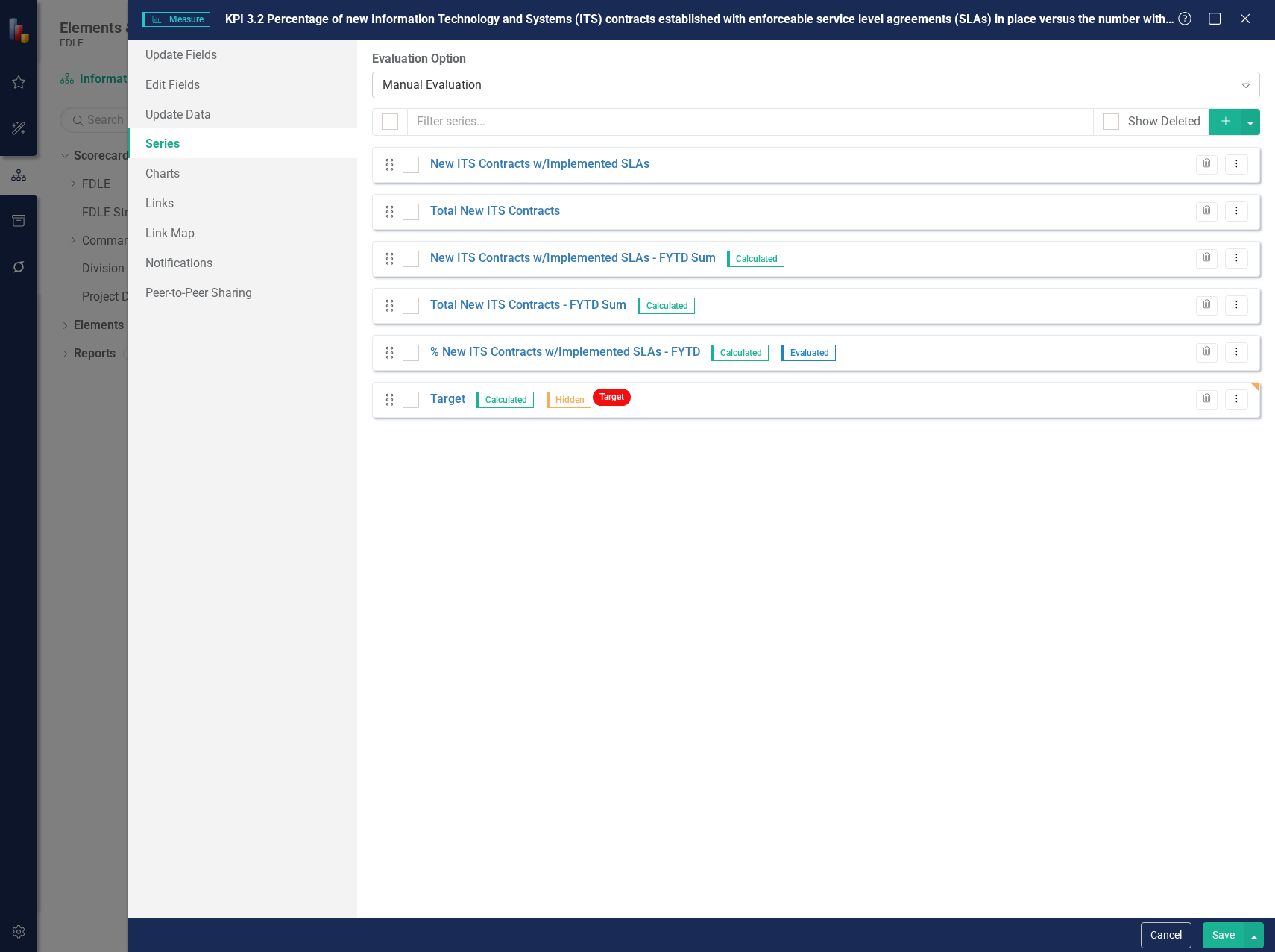
click at [469, 88] on div "Manual Evaluation" at bounding box center [808, 84] width 852 height 17
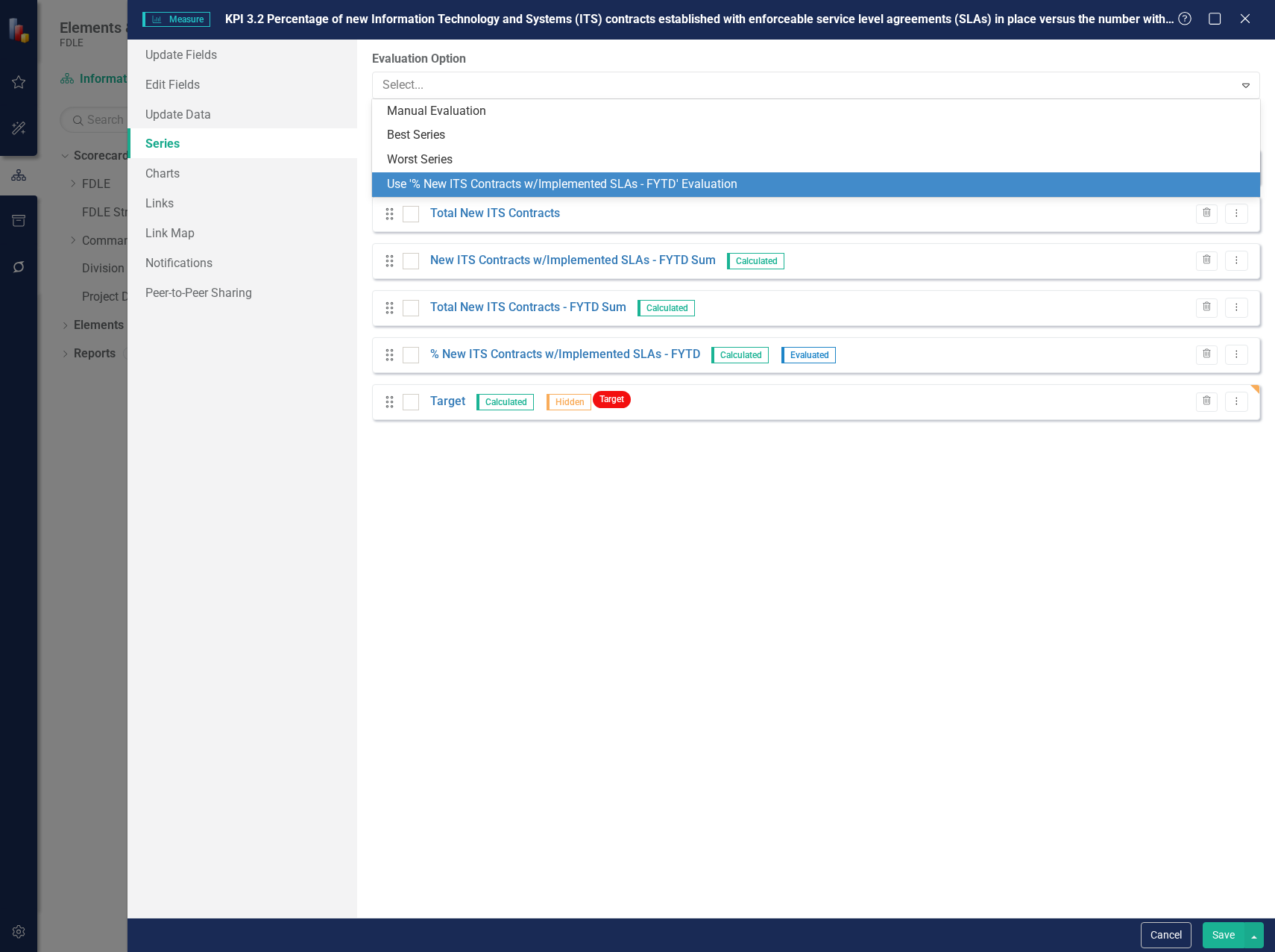
click at [464, 190] on div "Use '% New ITS Contracts w/Implemented SLAs - FYTD' Evaluation" at bounding box center [820, 184] width 865 height 17
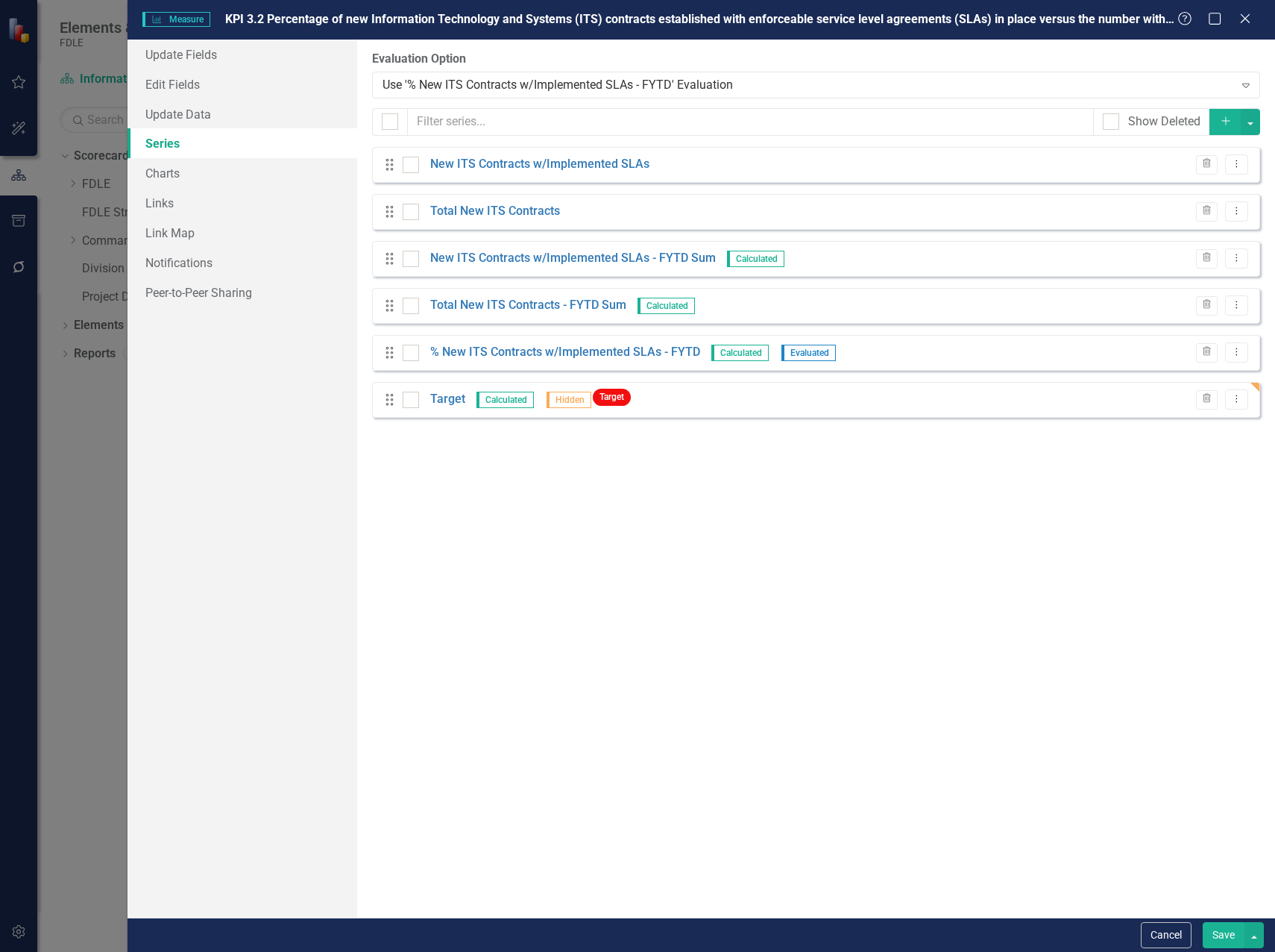
click at [1227, 943] on button "Save" at bounding box center [1224, 935] width 42 height 26
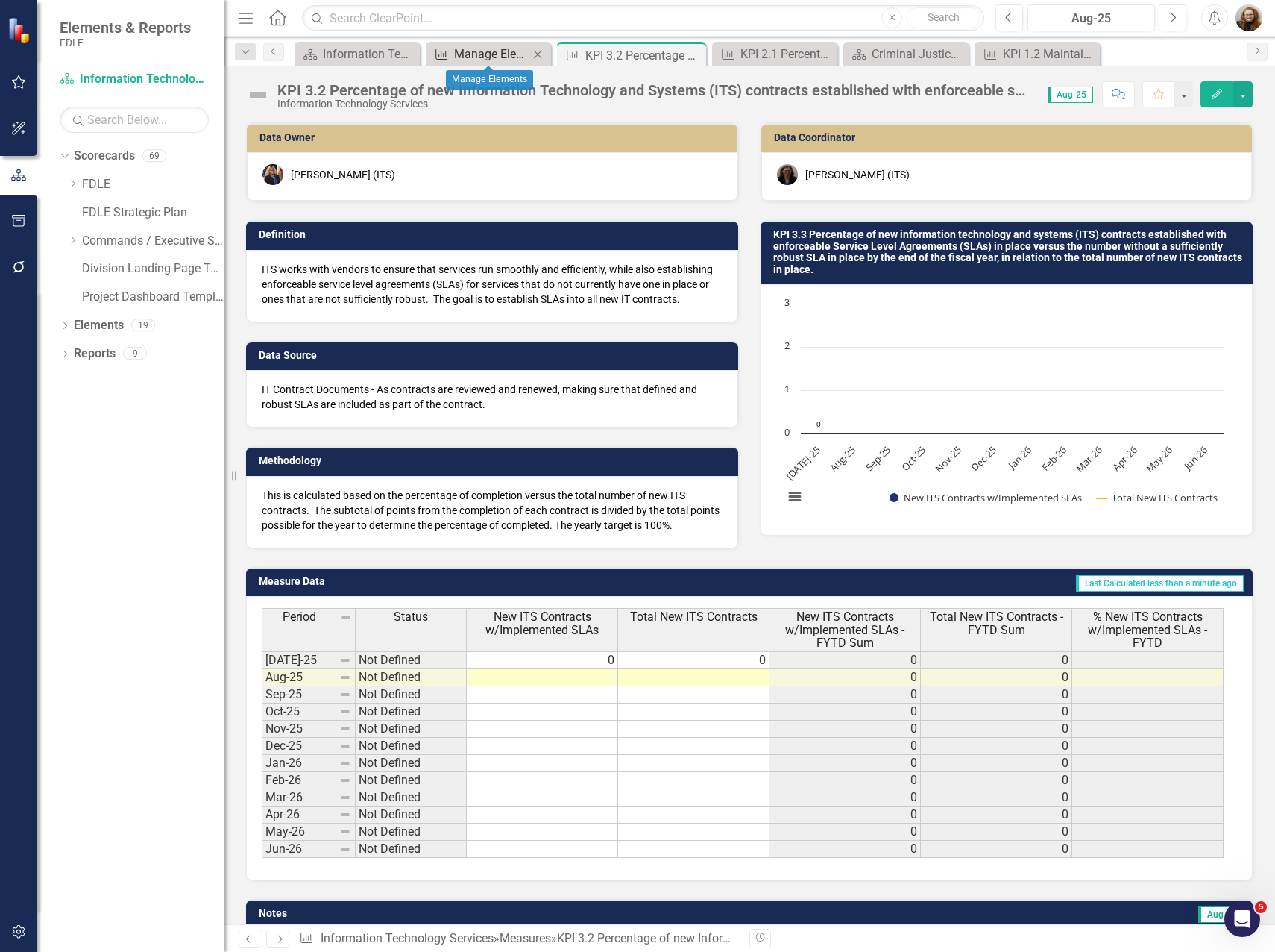
click at [476, 58] on div "Manage Elements" at bounding box center [491, 54] width 75 height 19
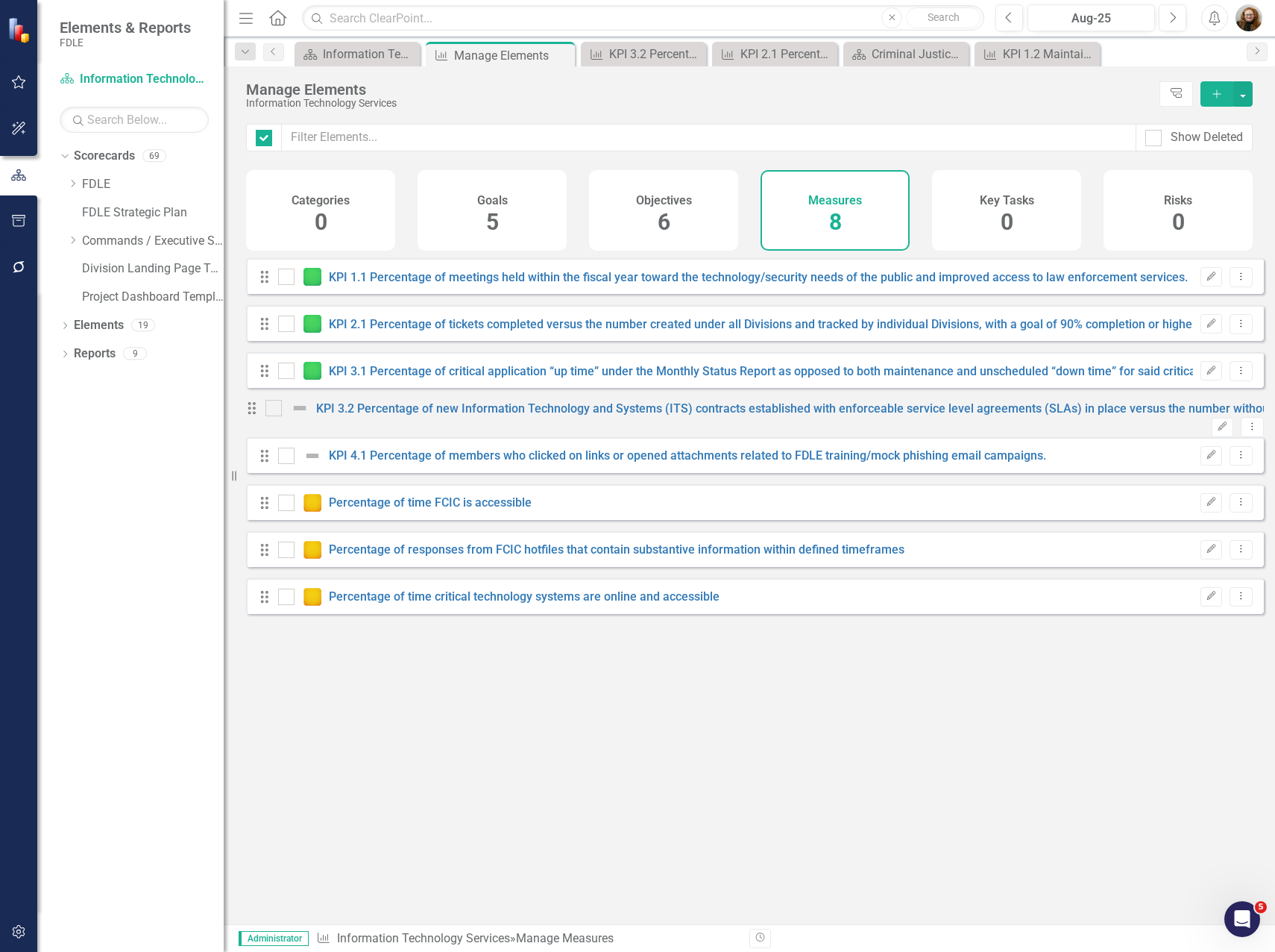
checkbox input "false"
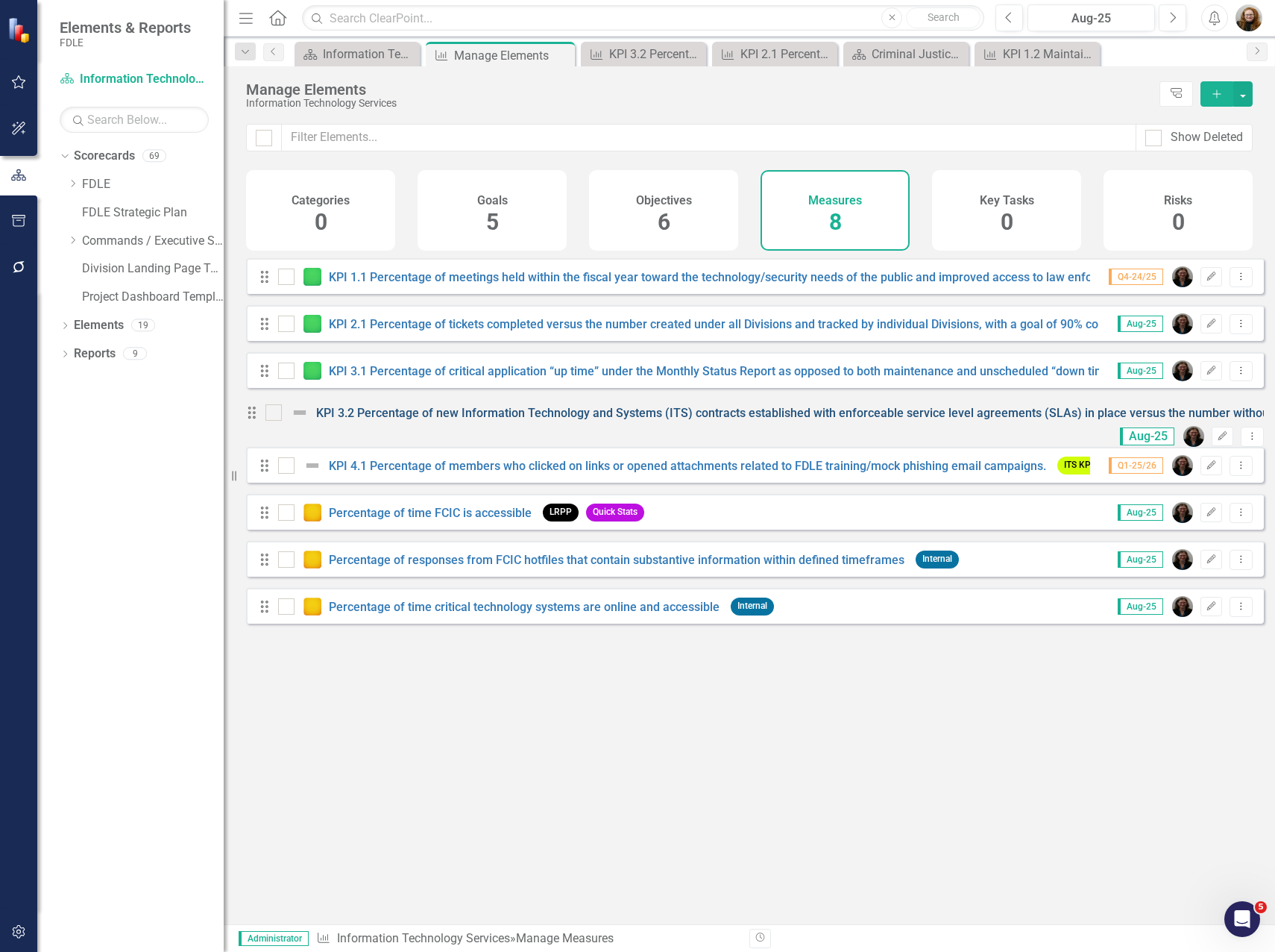
click at [471, 420] on link "KPI 3.2 Percentage of new Information Technology and Systems (ITS) contracts es…" at bounding box center [1122, 412] width 1613 height 14
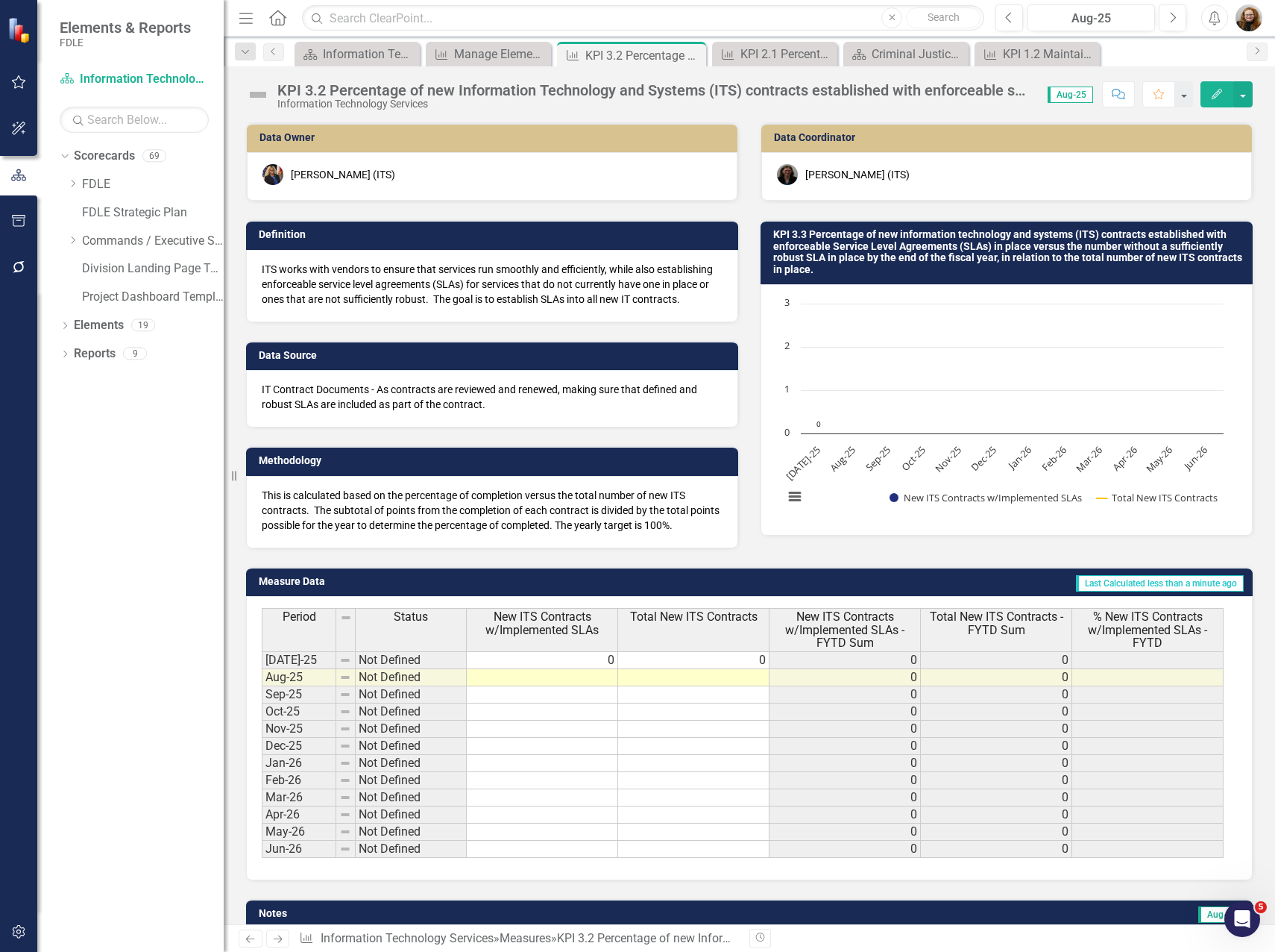
click at [436, 660] on td "Not Defined" at bounding box center [411, 660] width 111 height 18
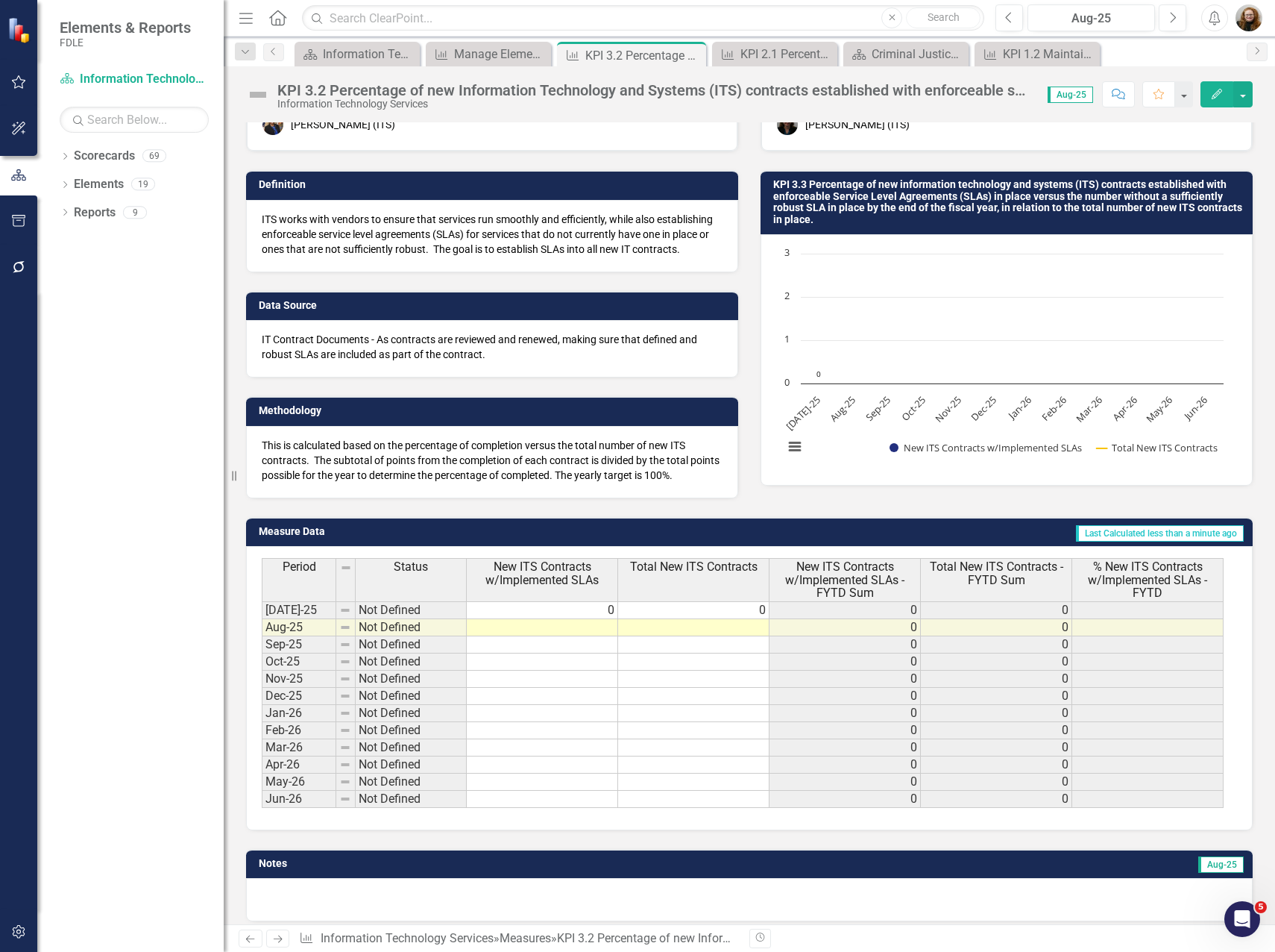
scroll to position [62, 0]
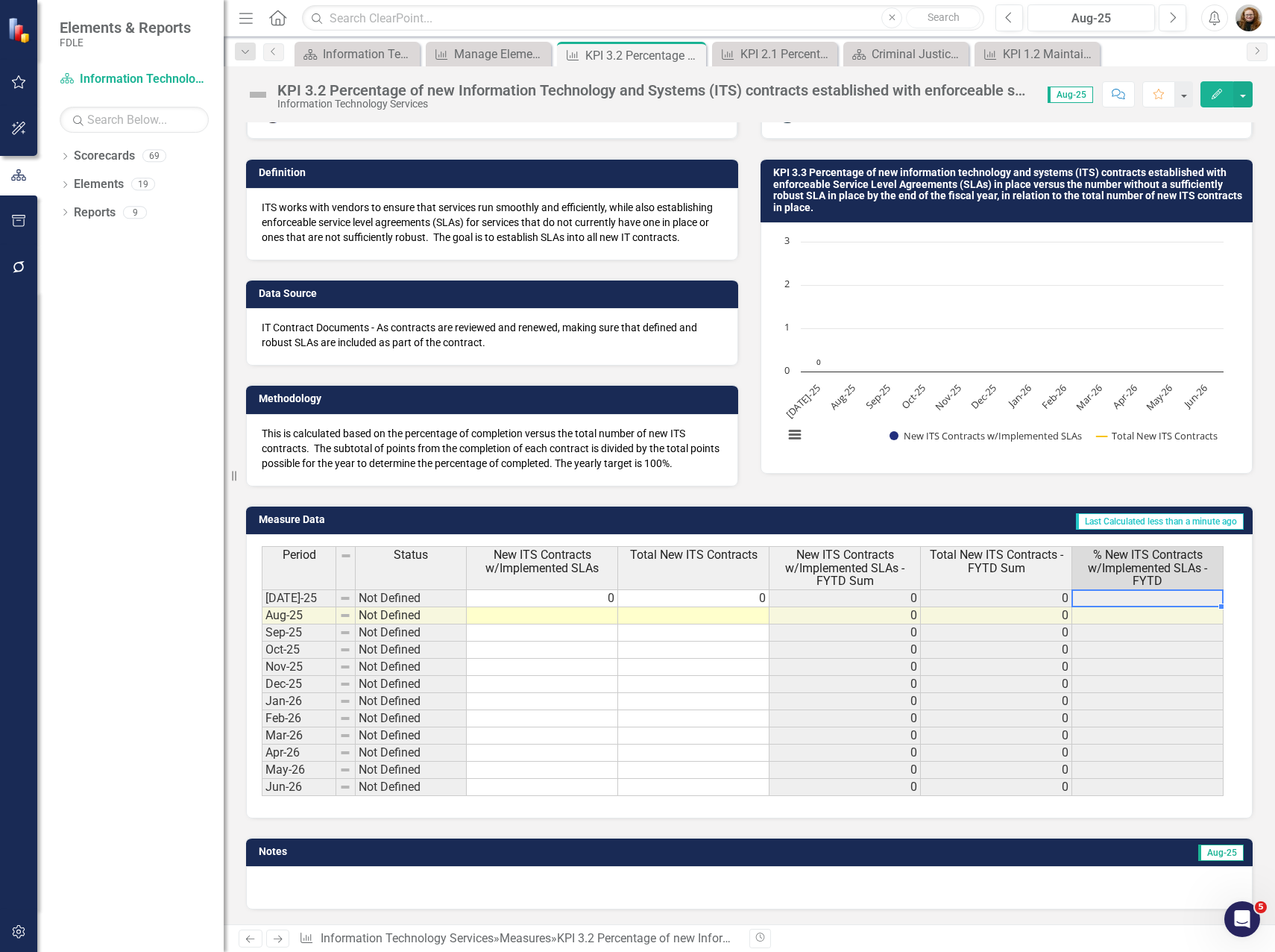
click at [1179, 602] on td at bounding box center [1148, 598] width 151 height 18
click at [1211, 95] on icon "Edit" at bounding box center [1217, 93] width 14 height 11
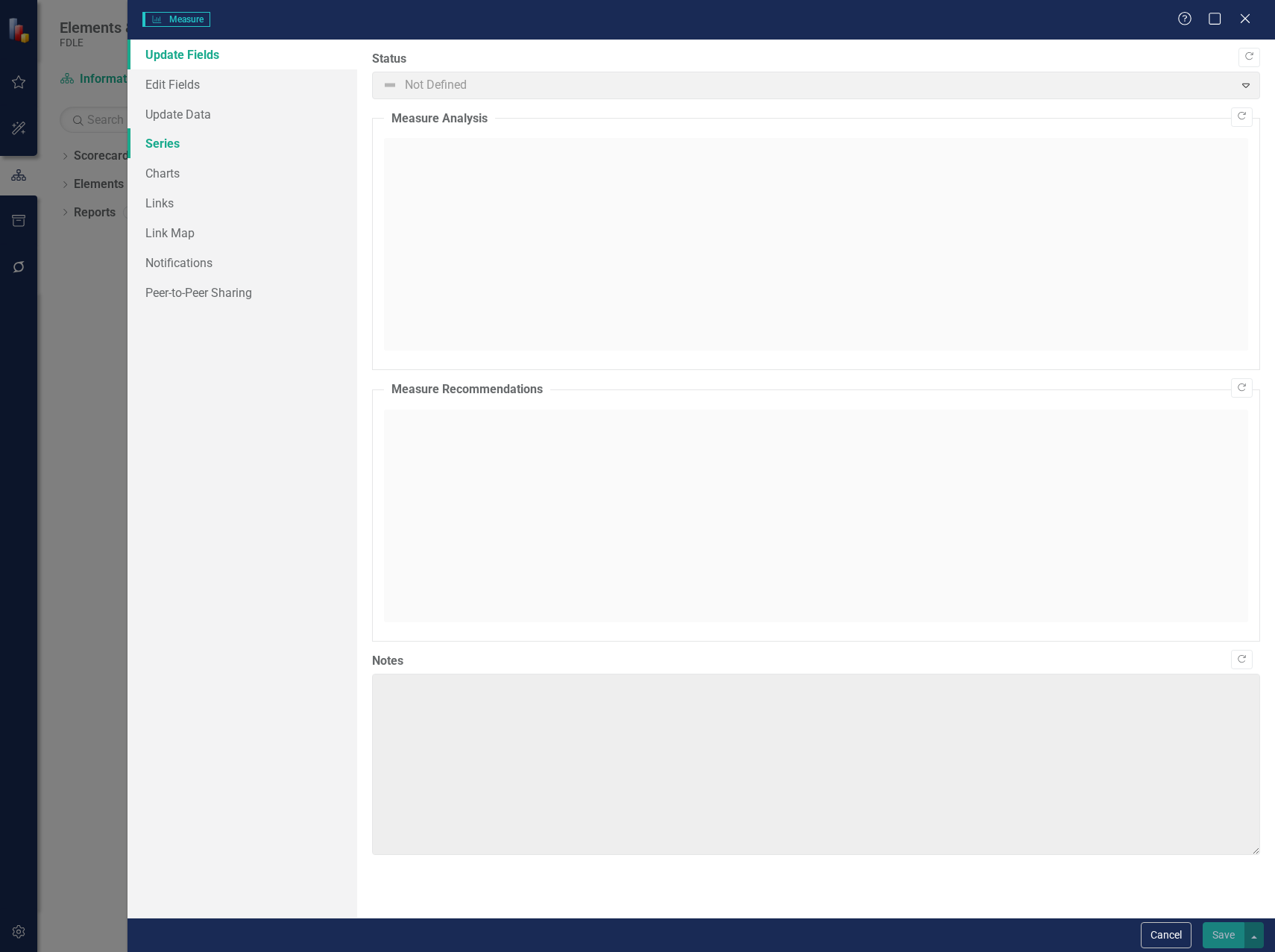
click at [143, 139] on link "Series" at bounding box center [241, 143] width 230 height 30
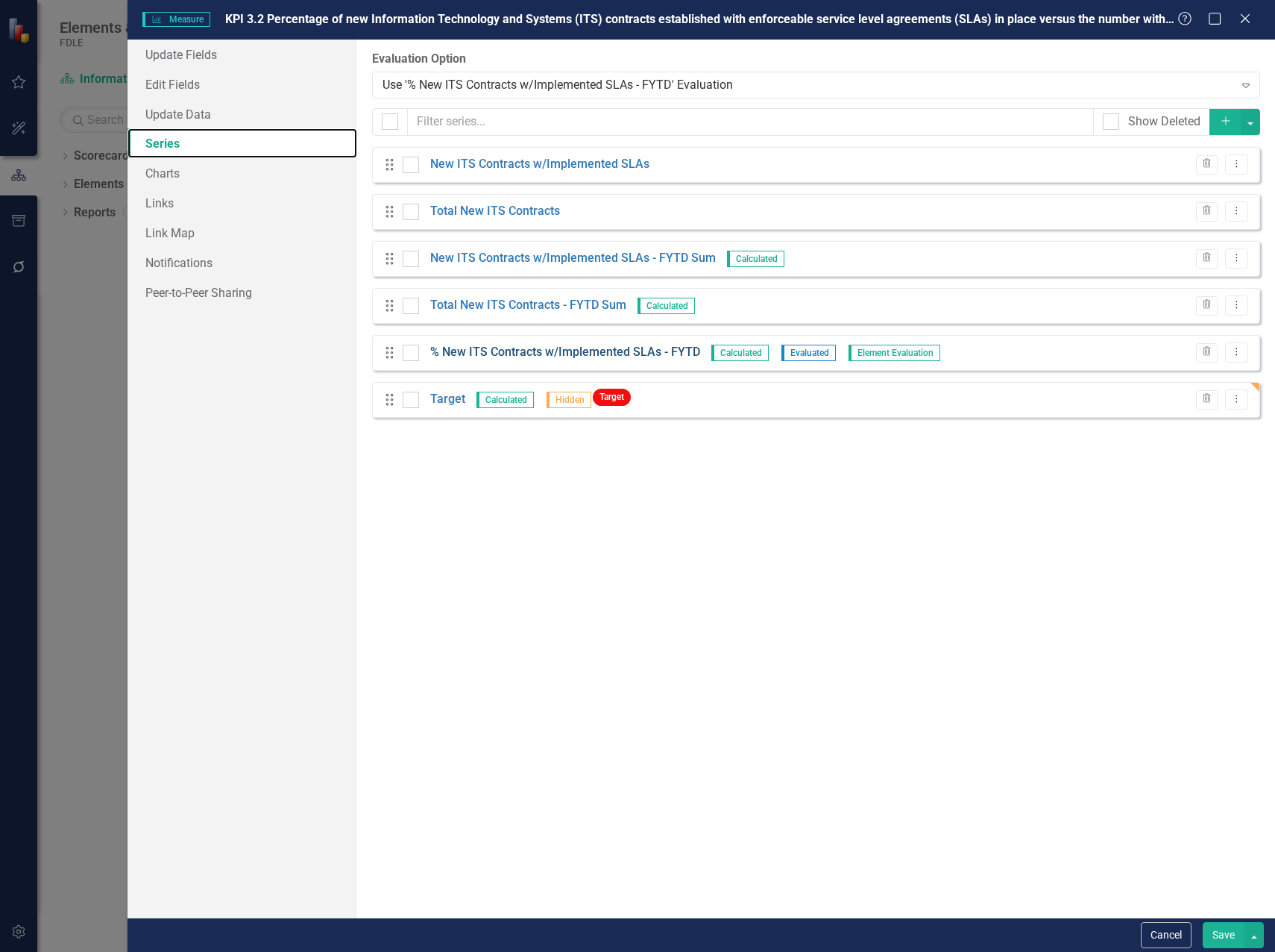
scroll to position [0, 0]
click at [538, 343] on div "Drag % New ITS Contracts w/Implemented SLAs - FYTD Calculated Evaluated Element…" at bounding box center [817, 353] width 888 height 36
click at [516, 255] on link "New ITS Contracts w/Implemented SLAs - FYTD Sum" at bounding box center [572, 257] width 285 height 17
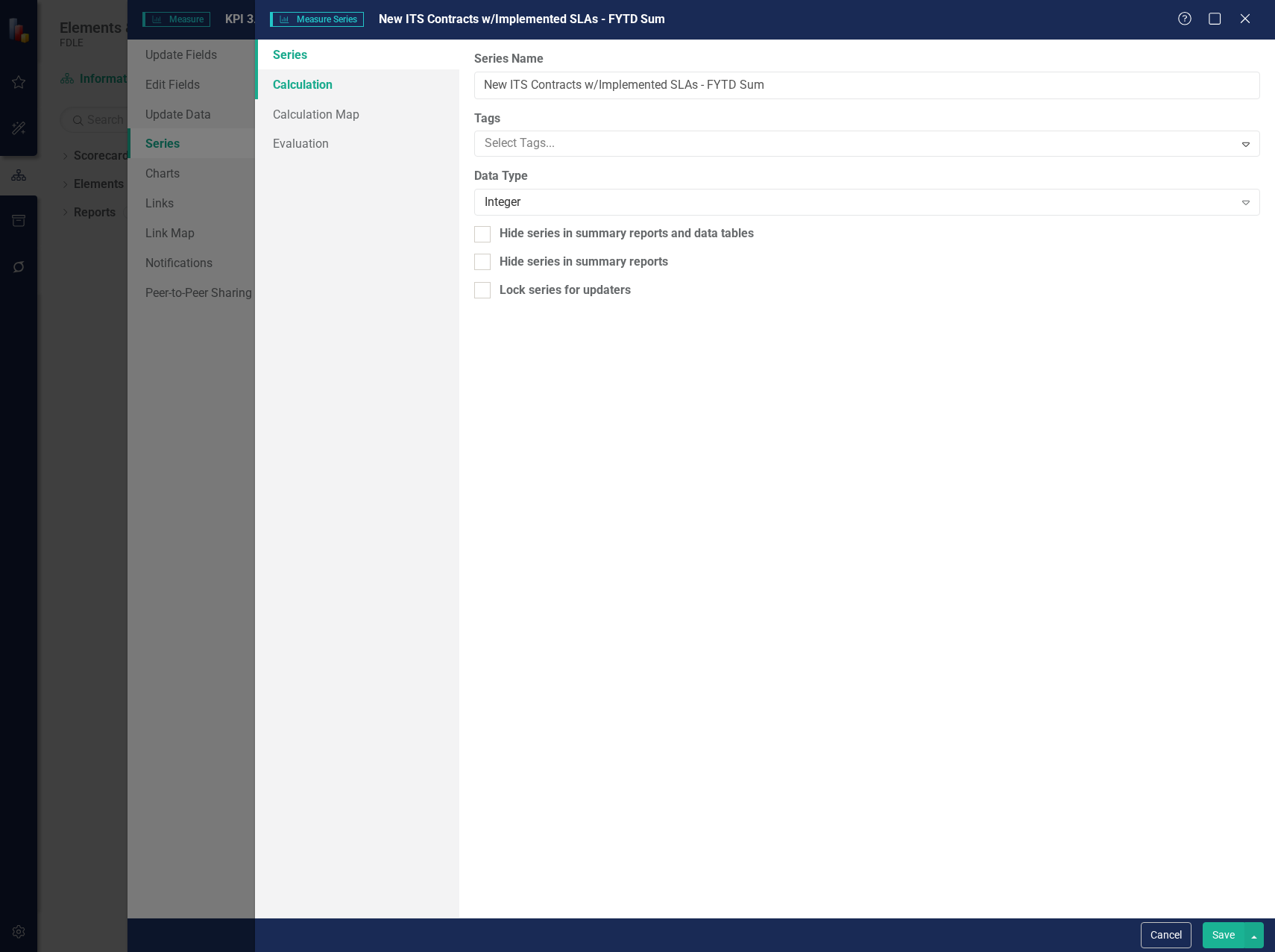
click at [308, 85] on link "Calculation" at bounding box center [358, 84] width 205 height 30
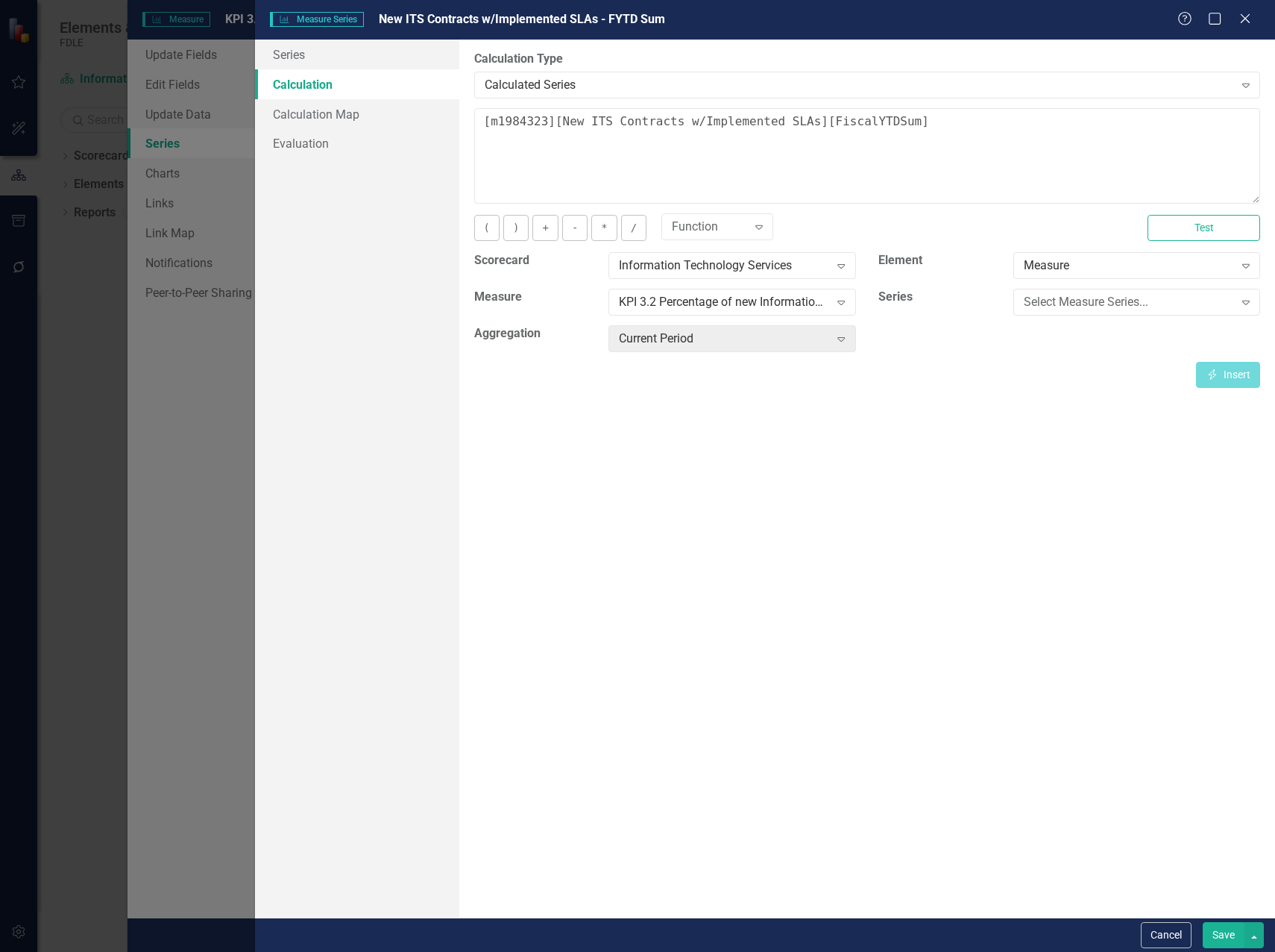
click at [1173, 935] on button "Cancel" at bounding box center [1166, 935] width 51 height 26
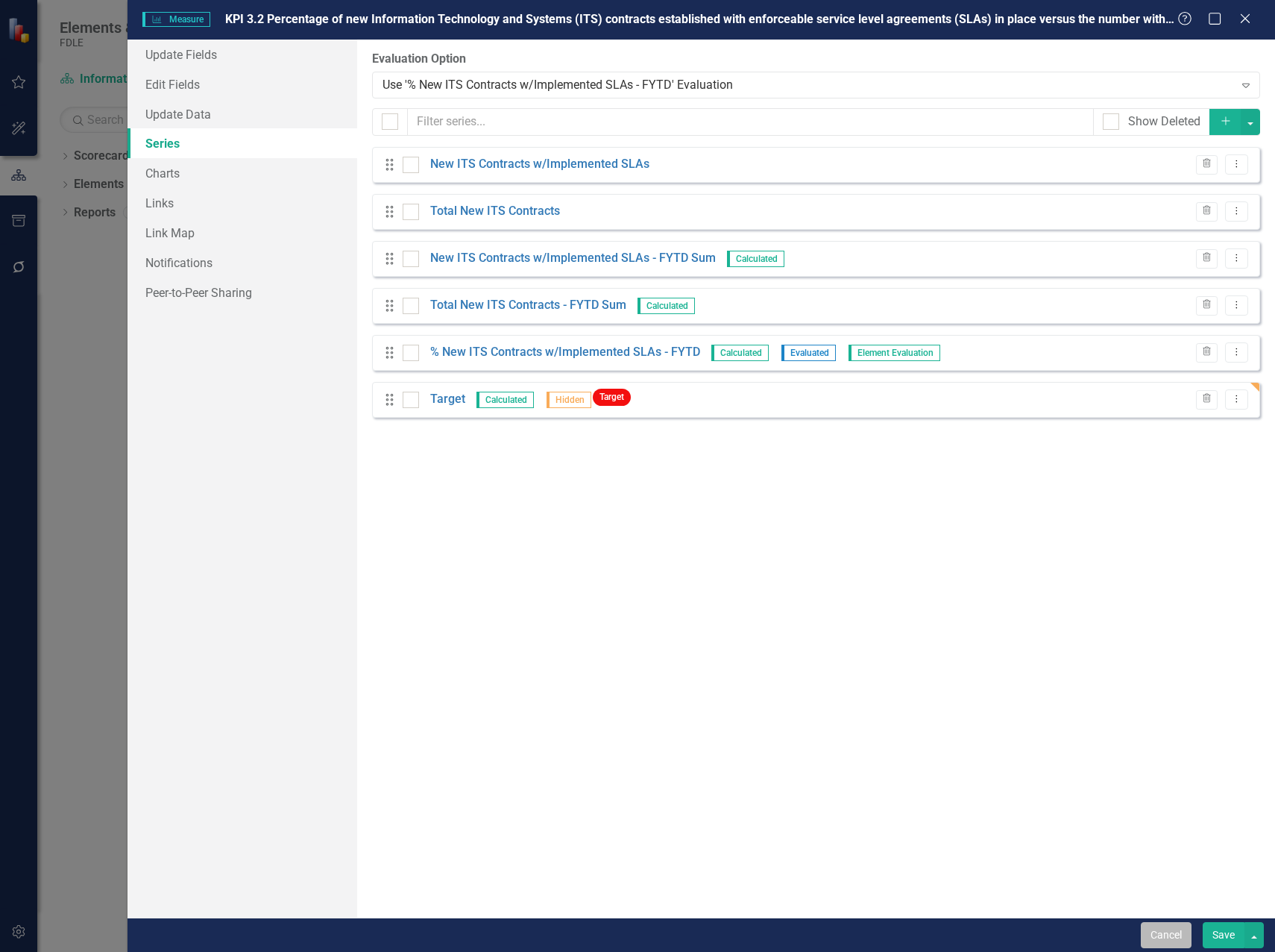
click at [1183, 939] on button "Cancel" at bounding box center [1166, 935] width 51 height 26
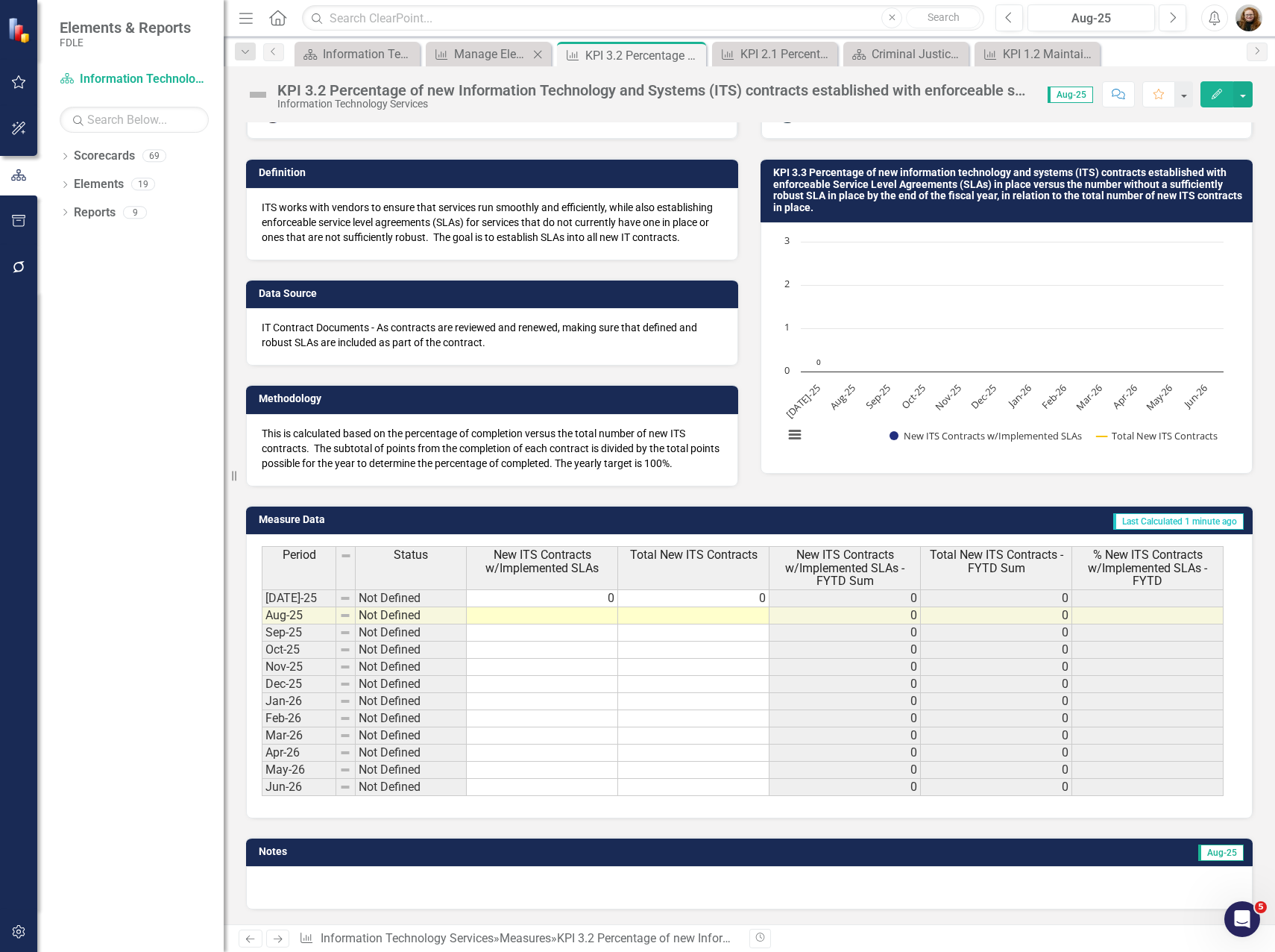
click at [475, 65] on div "Measure Manage Elements Close" at bounding box center [489, 54] width 125 height 25
click at [474, 58] on div "Manage Elements" at bounding box center [491, 54] width 75 height 19
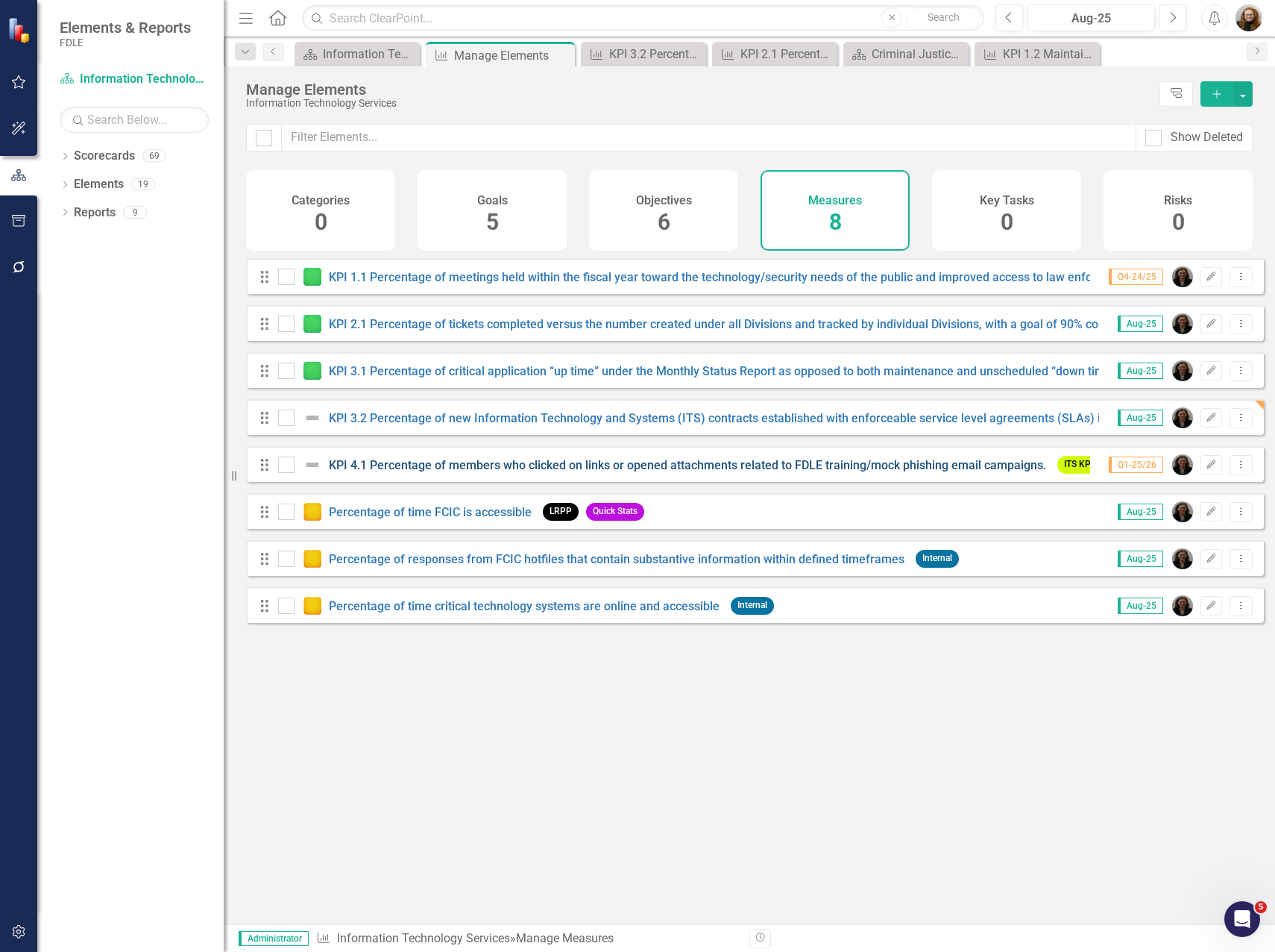
click at [409, 472] on link "KPI 4.1 Percentage of members who clicked on links or opened attachments relate…" at bounding box center [688, 465] width 717 height 14
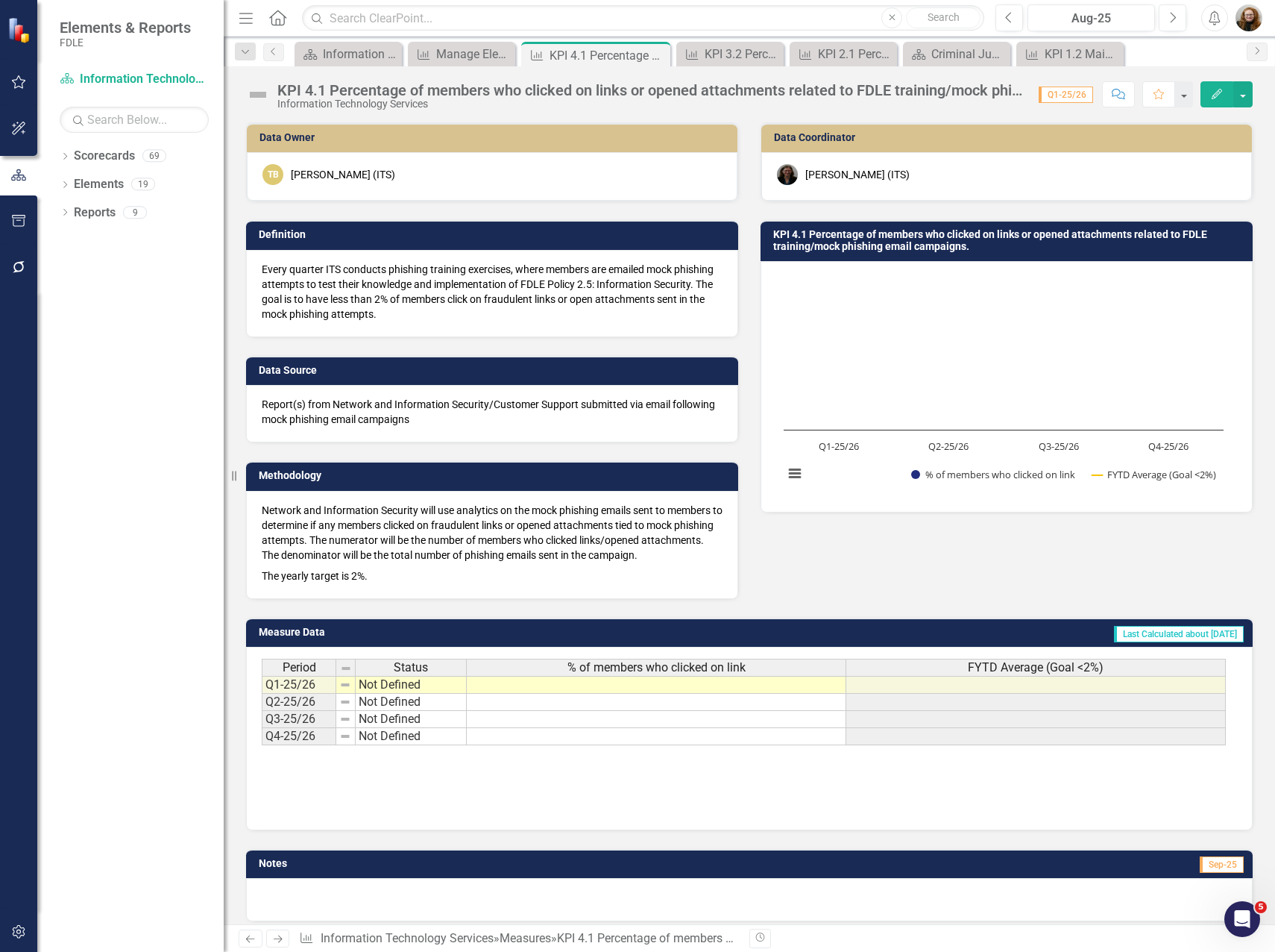
click at [1209, 92] on button "Edit" at bounding box center [1216, 94] width 33 height 26
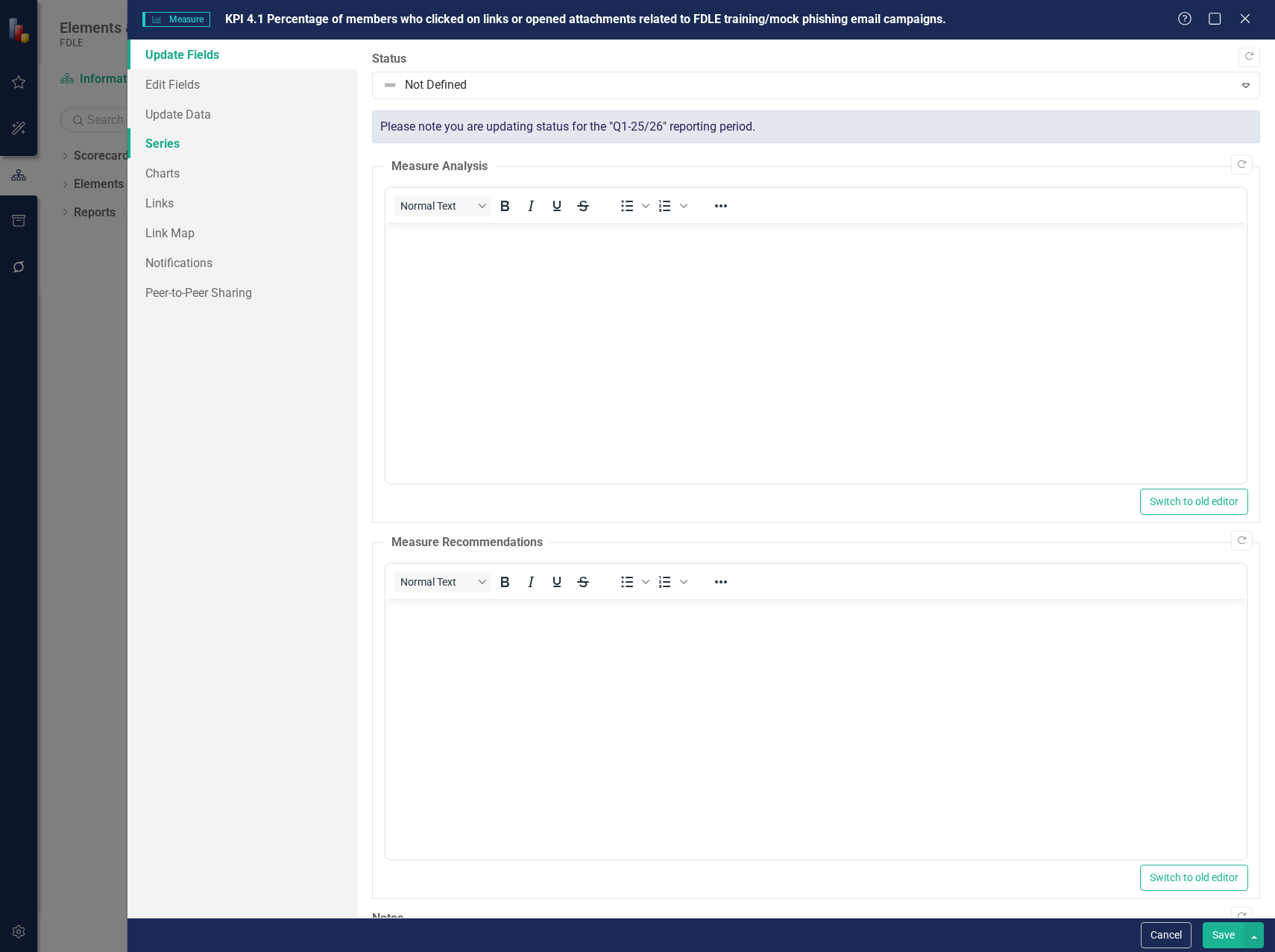
drag, startPoint x: 141, startPoint y: 144, endPoint x: 182, endPoint y: 152, distance: 41.8
click at [142, 144] on link "Series" at bounding box center [241, 143] width 230 height 30
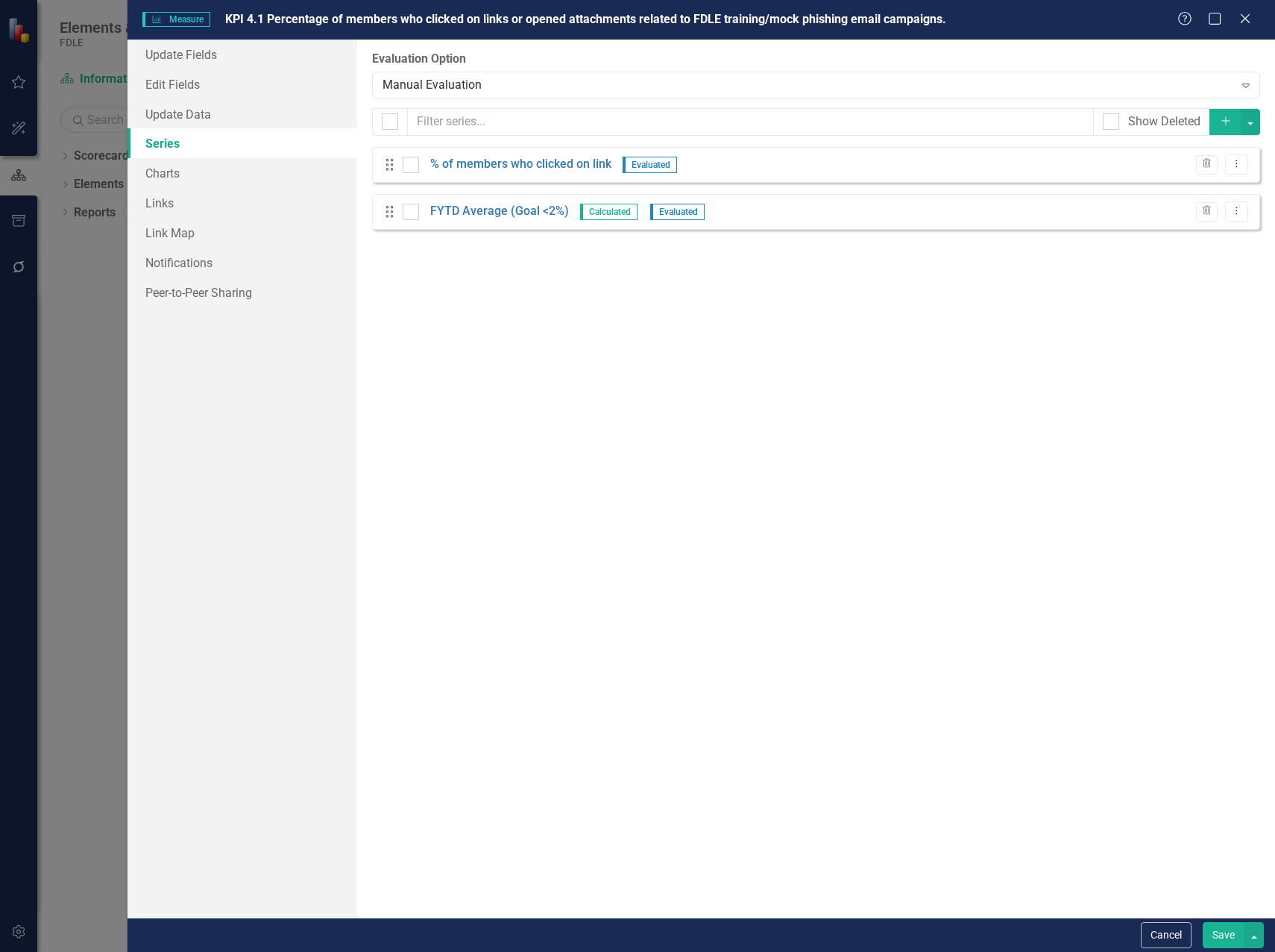
click at [598, 320] on div "From this page, you can add, edit, delete, or duplicate the measure series for …" at bounding box center [817, 478] width 918 height 877
click at [1230, 113] on button "Add" at bounding box center [1225, 122] width 33 height 26
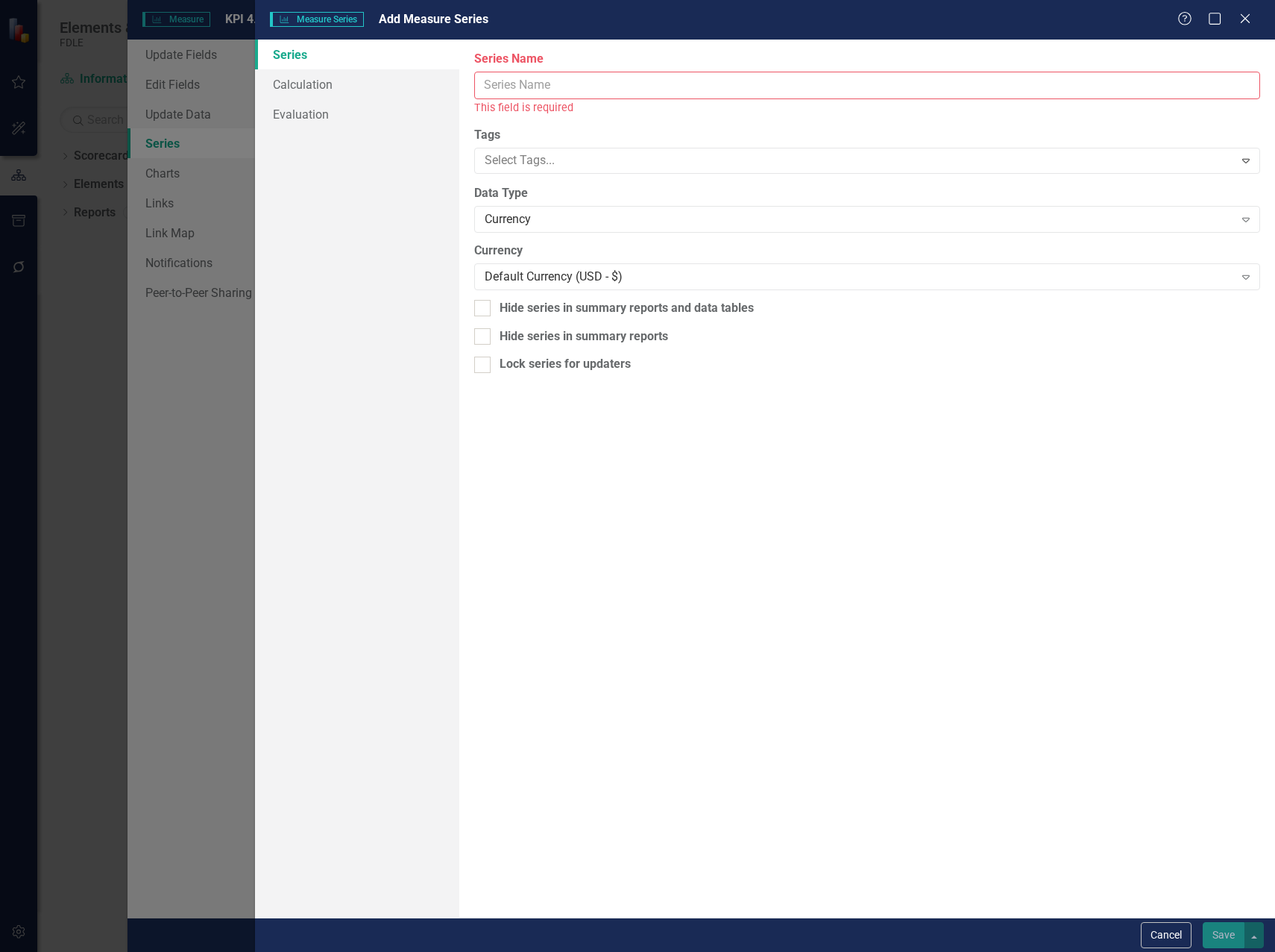
click at [513, 82] on input "Series Name" at bounding box center [867, 85] width 786 height 28
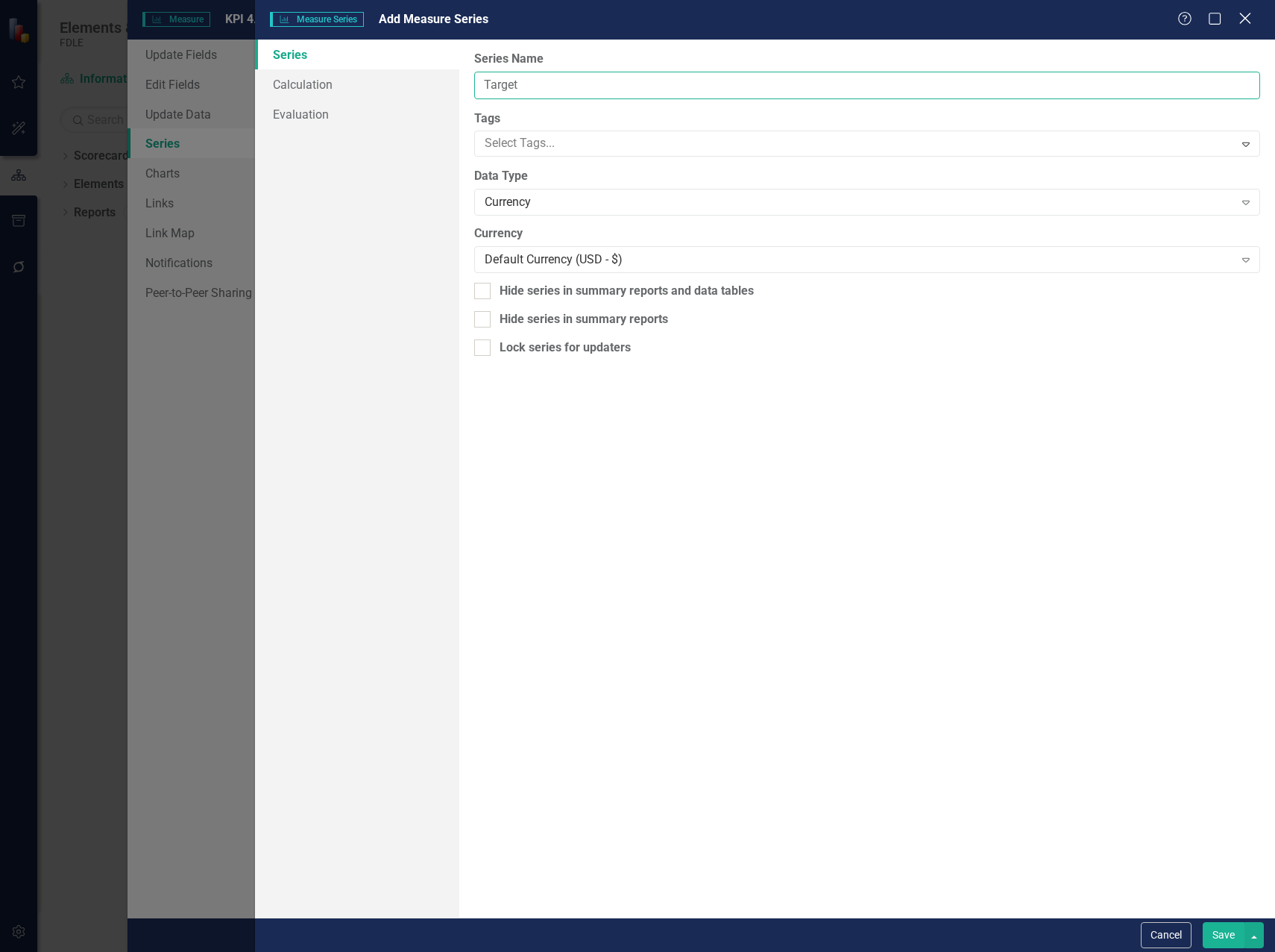
type input "Target"
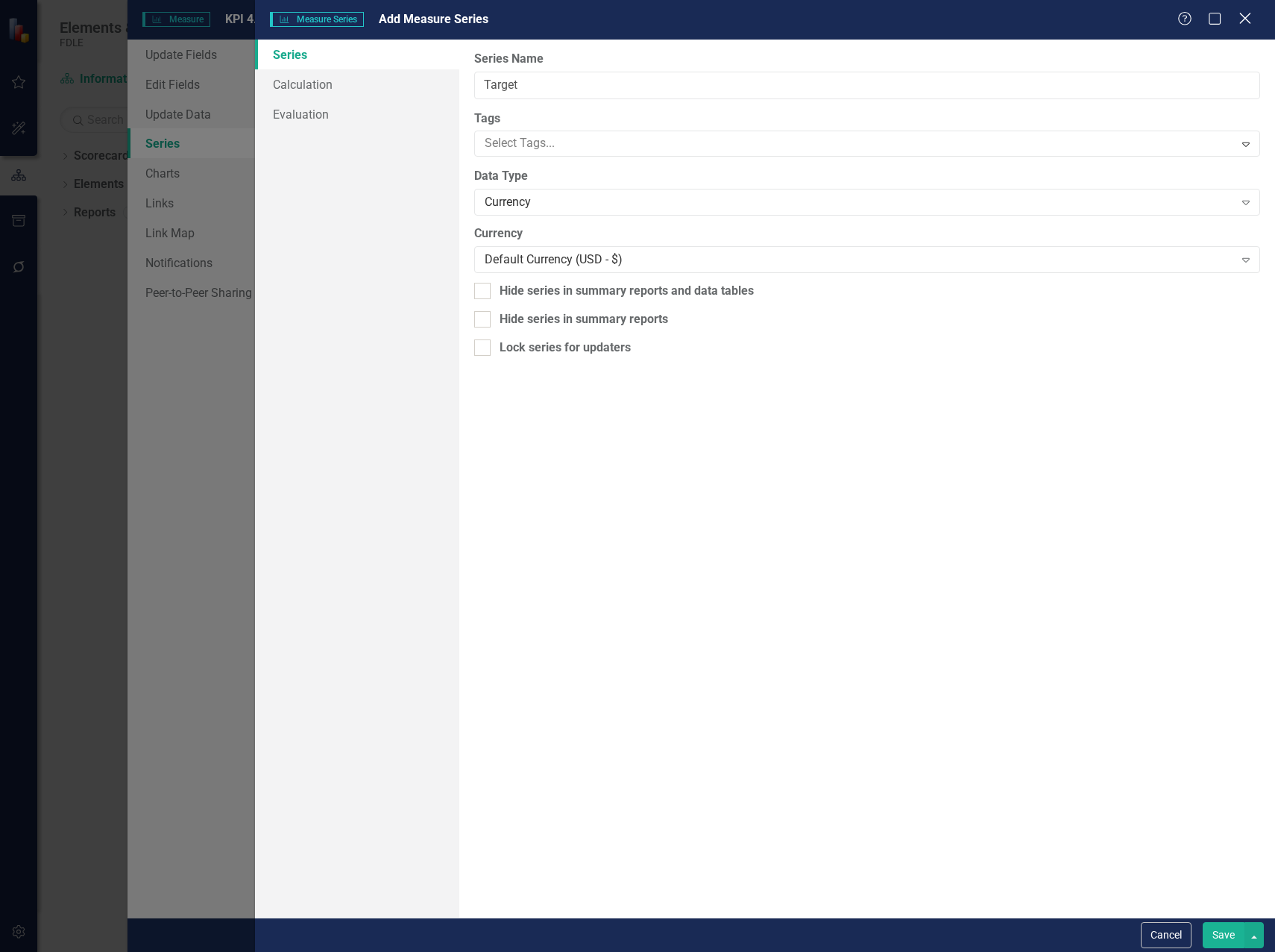
click at [1246, 19] on icon at bounding box center [1244, 18] width 11 height 11
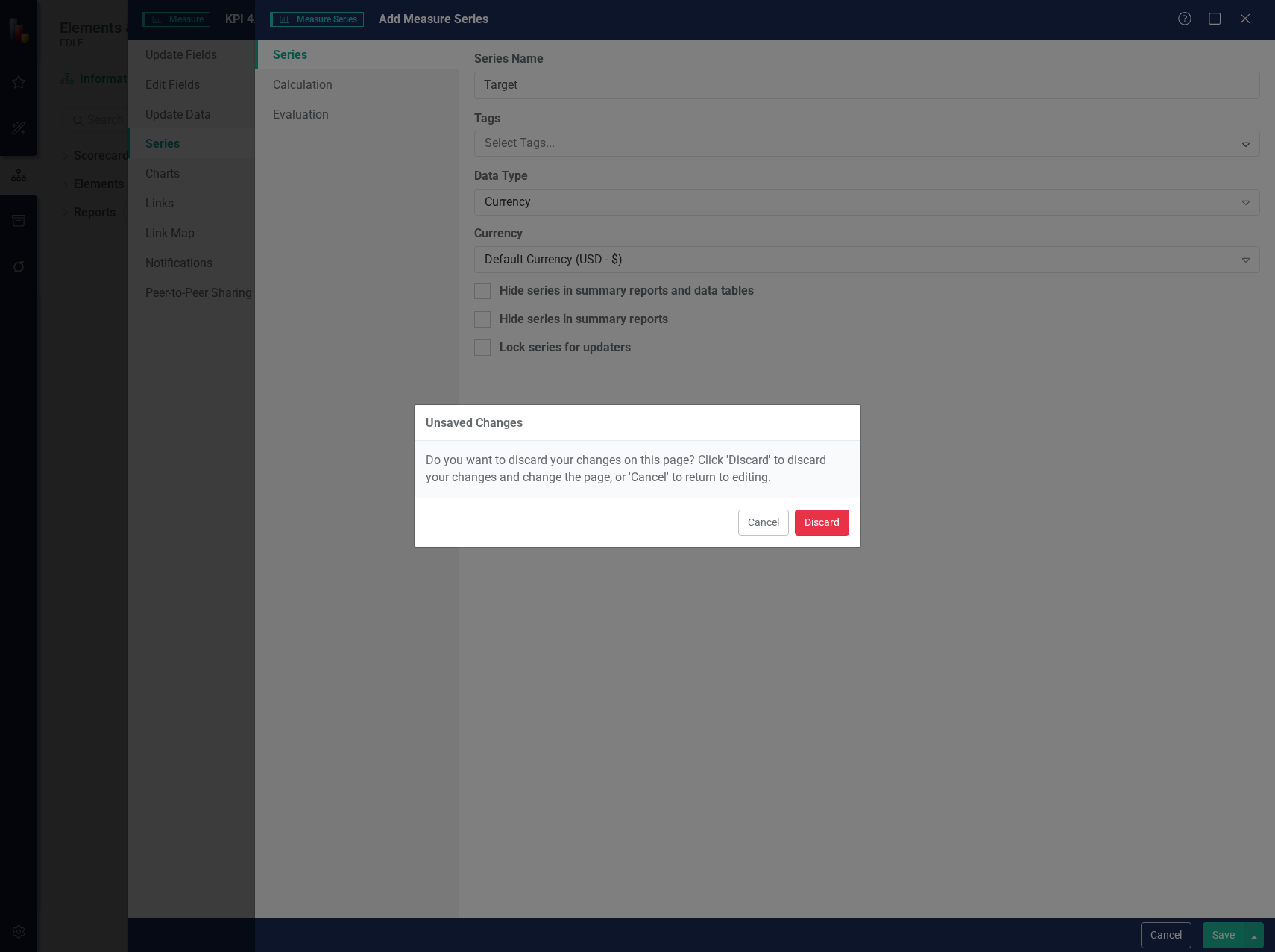
click at [811, 523] on button "Discard" at bounding box center [822, 523] width 55 height 26
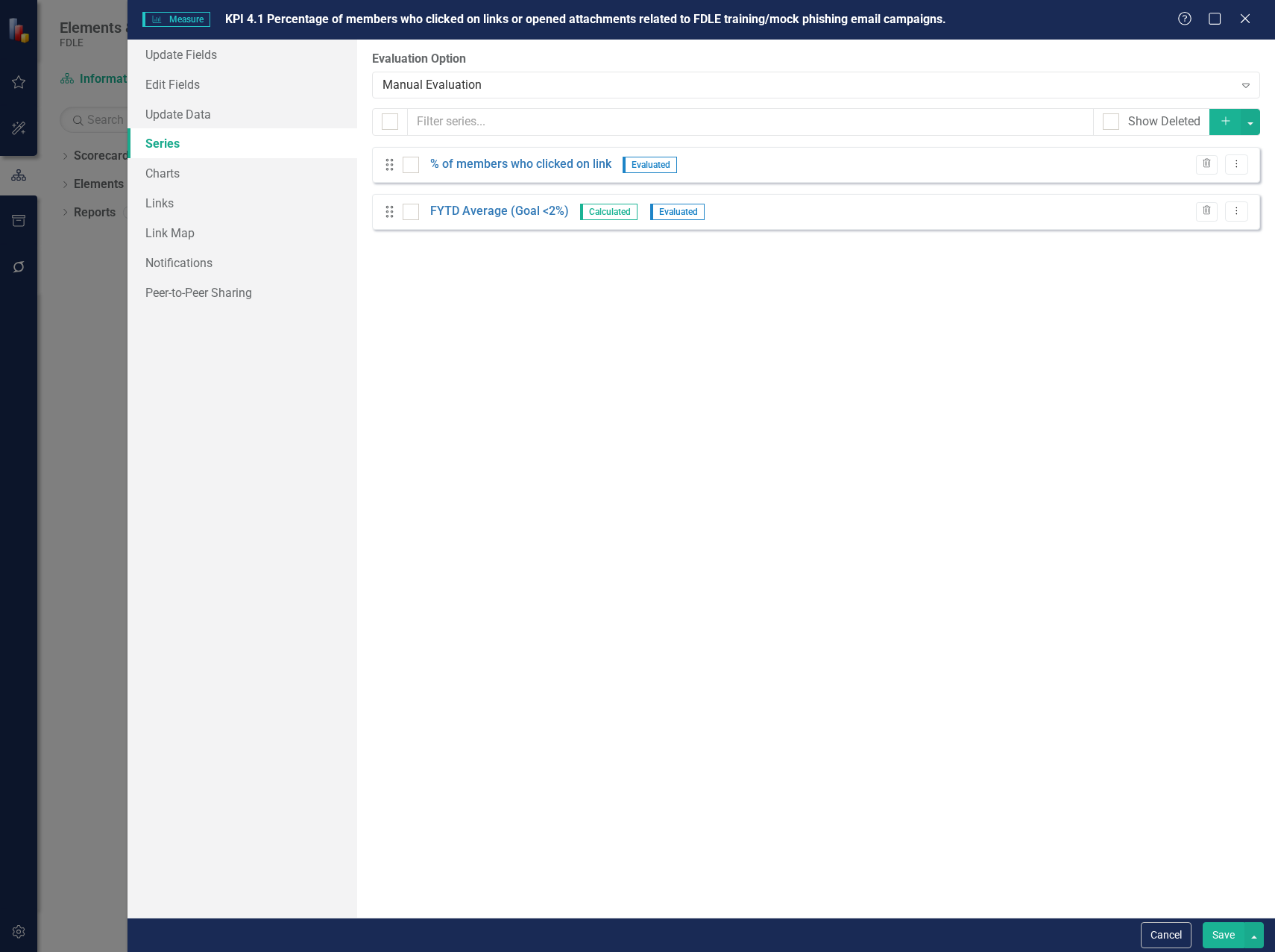
drag, startPoint x: 647, startPoint y: 332, endPoint x: 558, endPoint y: 276, distance: 105.2
click at [648, 332] on div "From this page, you can add, edit, delete, or duplicate the measure series for …" at bounding box center [817, 478] width 918 height 877
click at [1227, 118] on icon "Add" at bounding box center [1226, 120] width 14 height 11
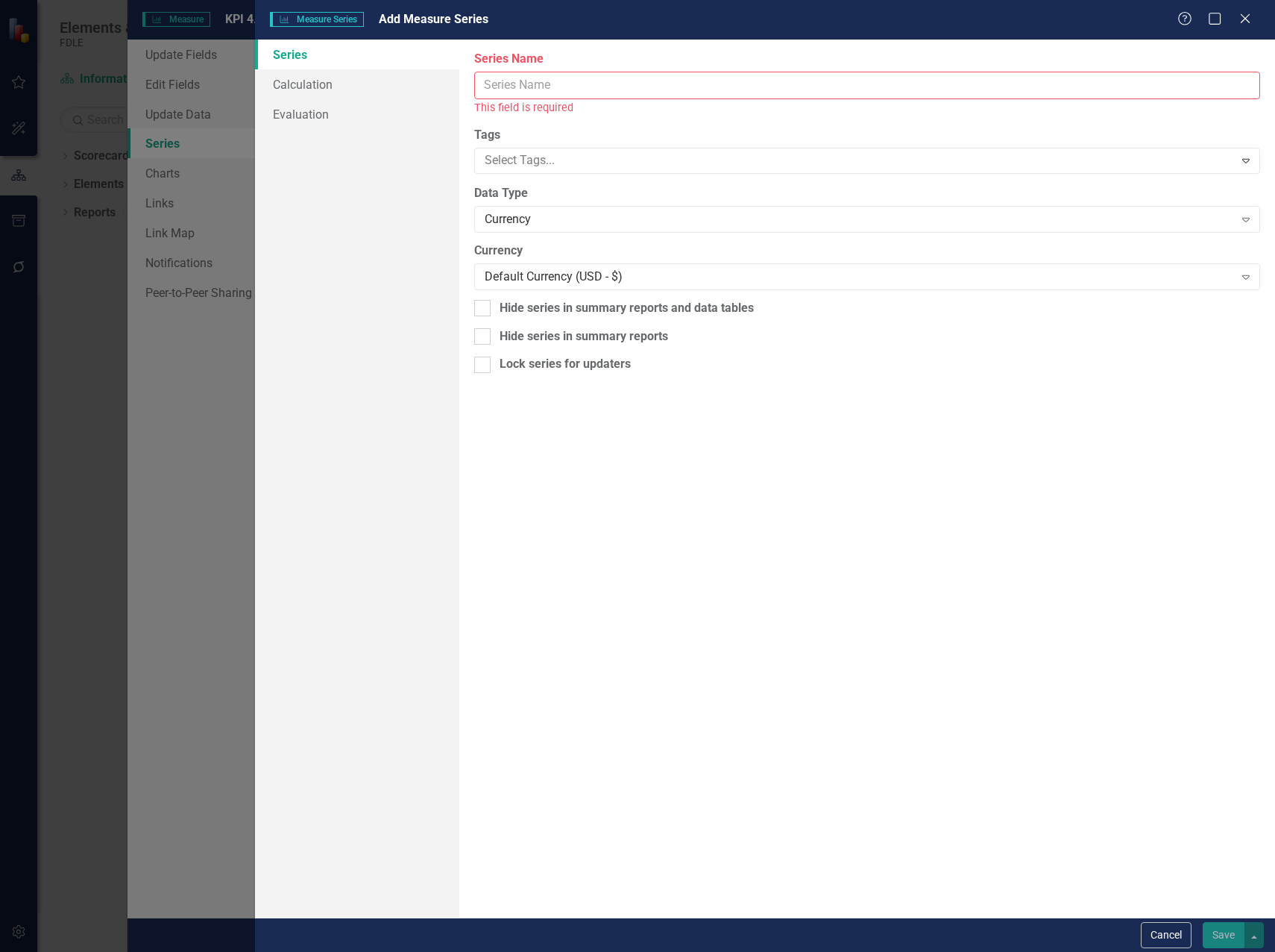
click at [523, 88] on input "Series Name" at bounding box center [867, 85] width 786 height 28
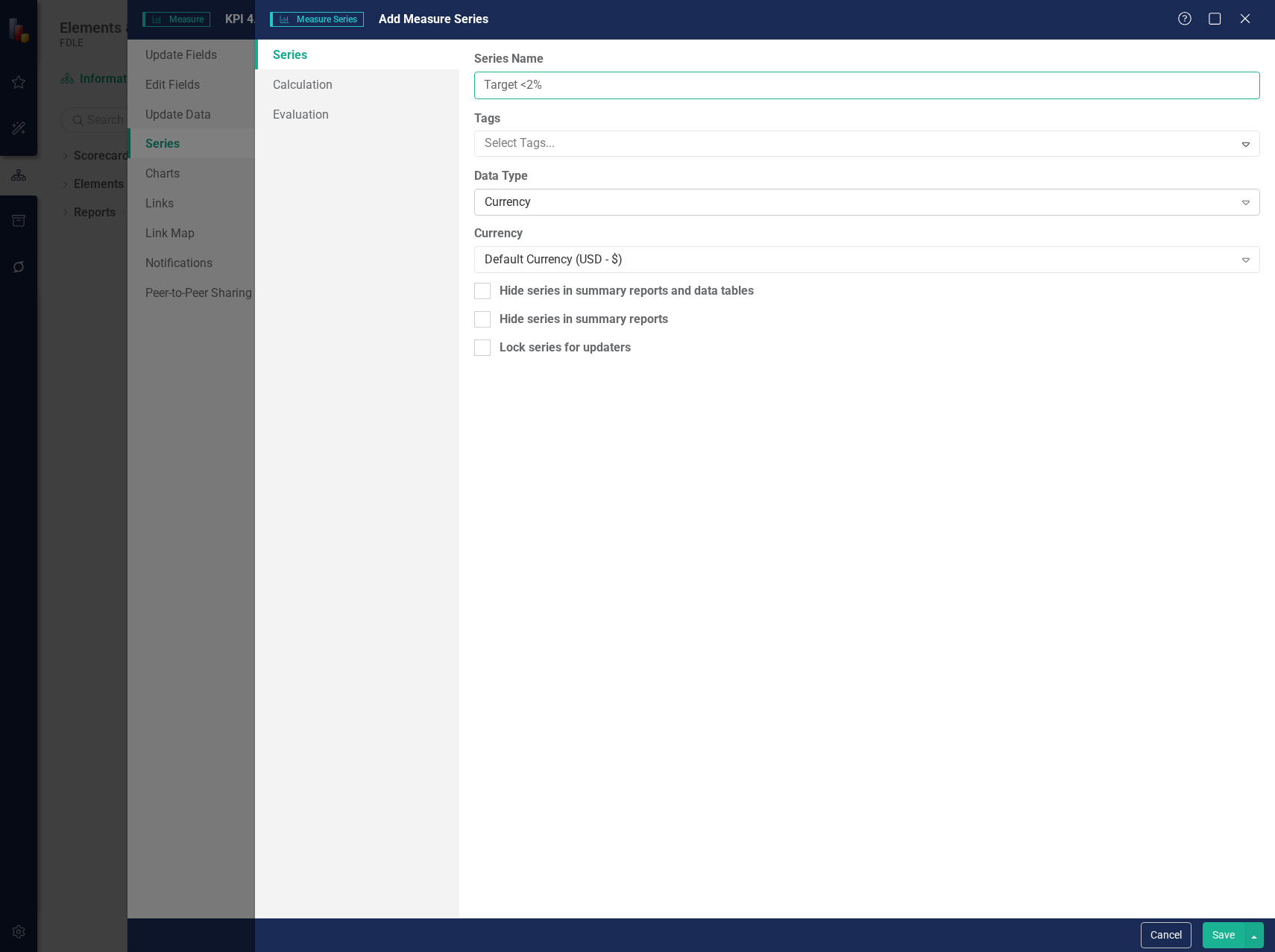
type input "Target <2%"
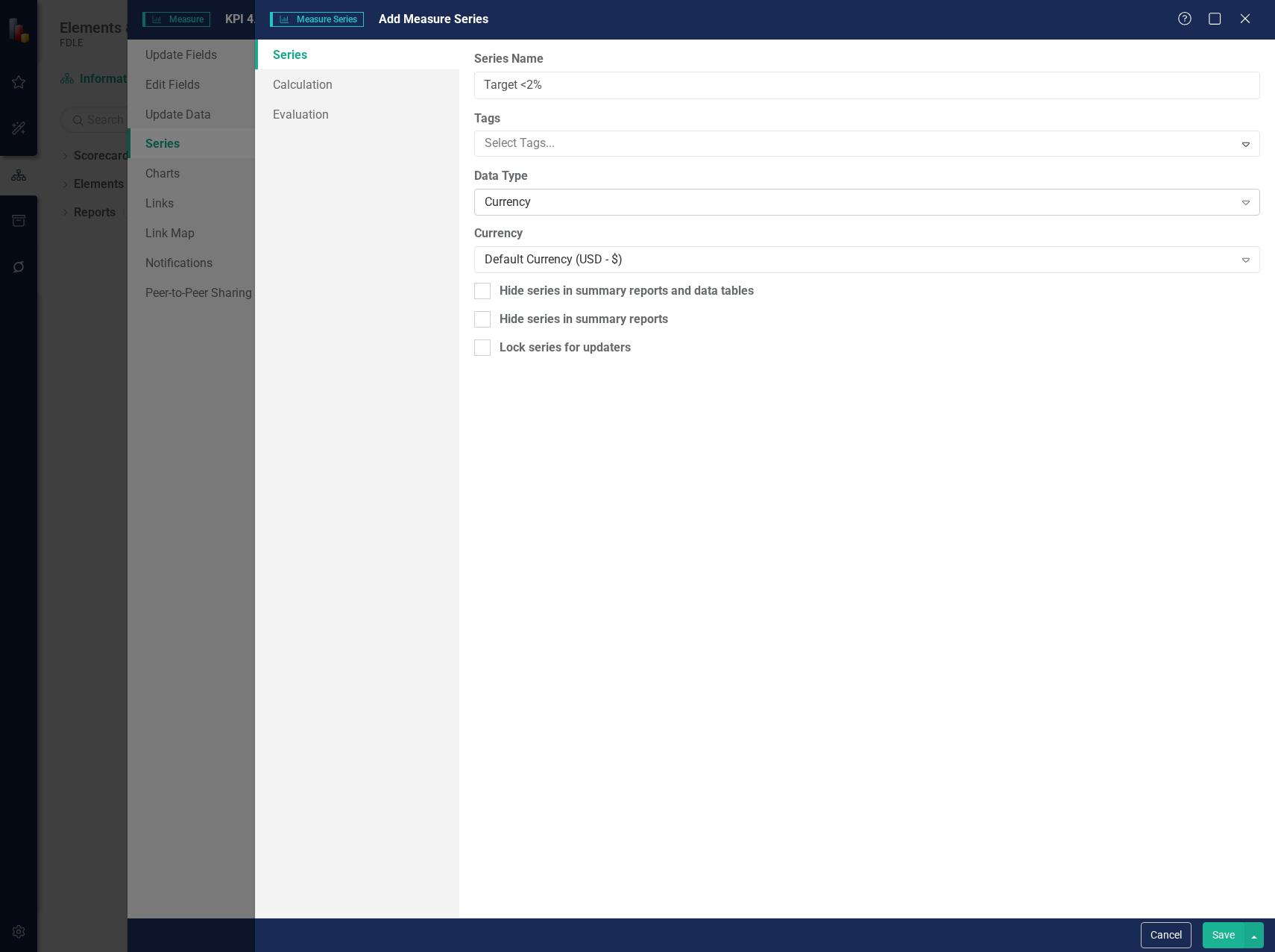
click at [573, 202] on div "Currency" at bounding box center [860, 202] width 749 height 17
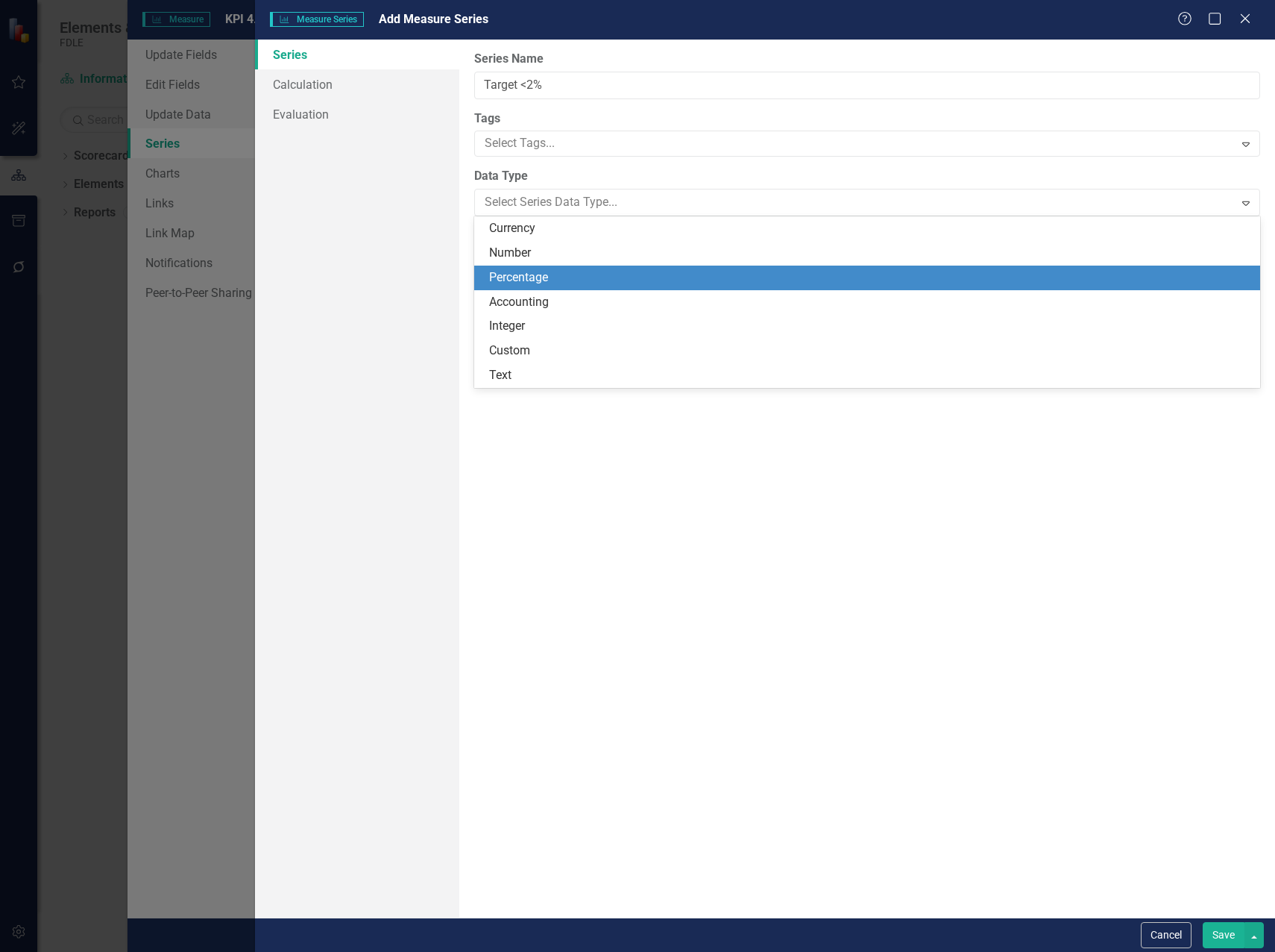
click at [578, 271] on div "Percentage" at bounding box center [870, 277] width 762 height 17
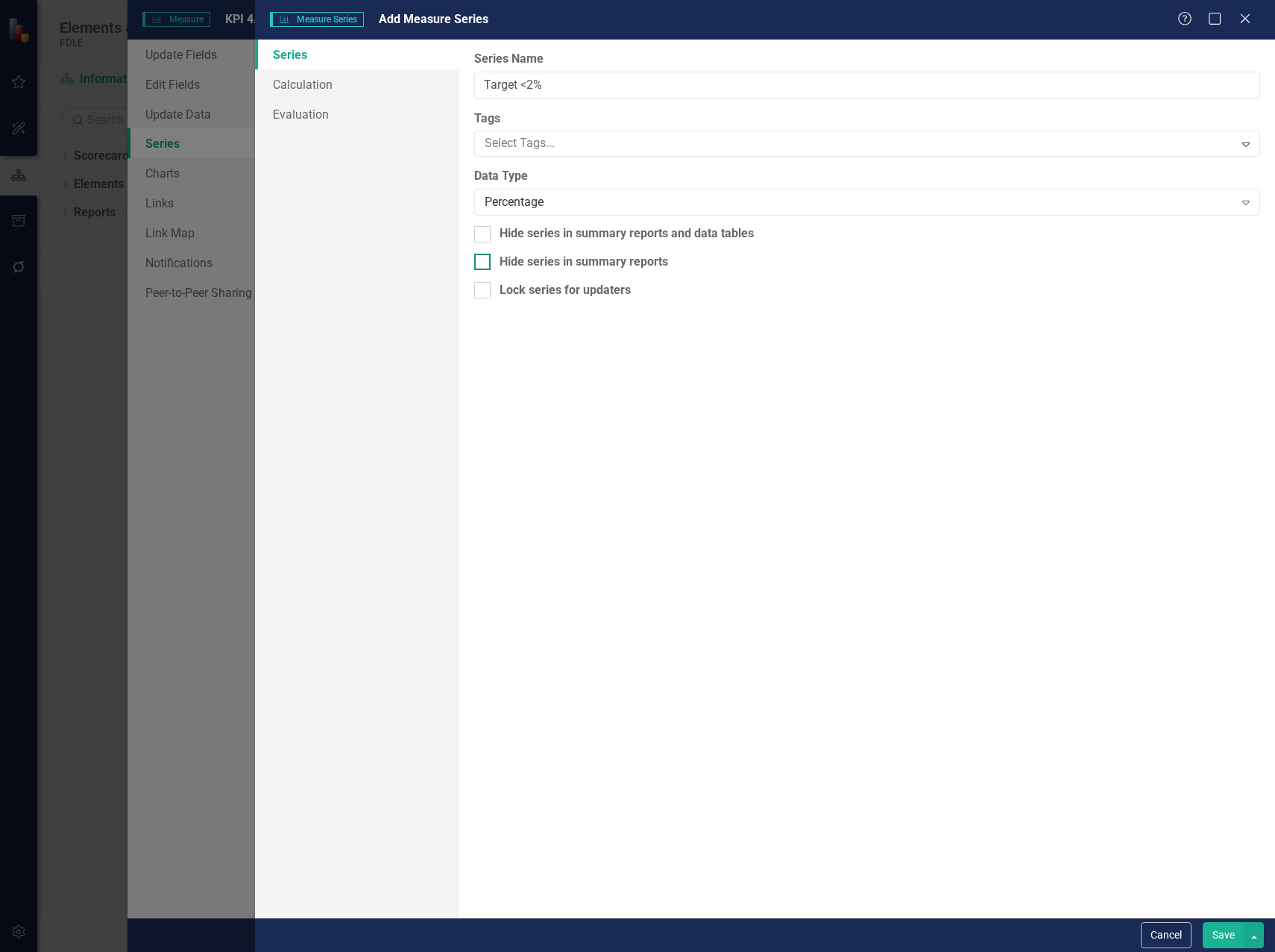
click at [488, 261] on div at bounding box center [482, 261] width 17 height 17
click at [484, 261] on input "Hide series in summary reports" at bounding box center [479, 258] width 10 height 10
checkbox input "true"
click at [489, 237] on div at bounding box center [482, 234] width 17 height 17
click at [484, 236] on input "Hide series in summary reports and data tables" at bounding box center [479, 231] width 10 height 10
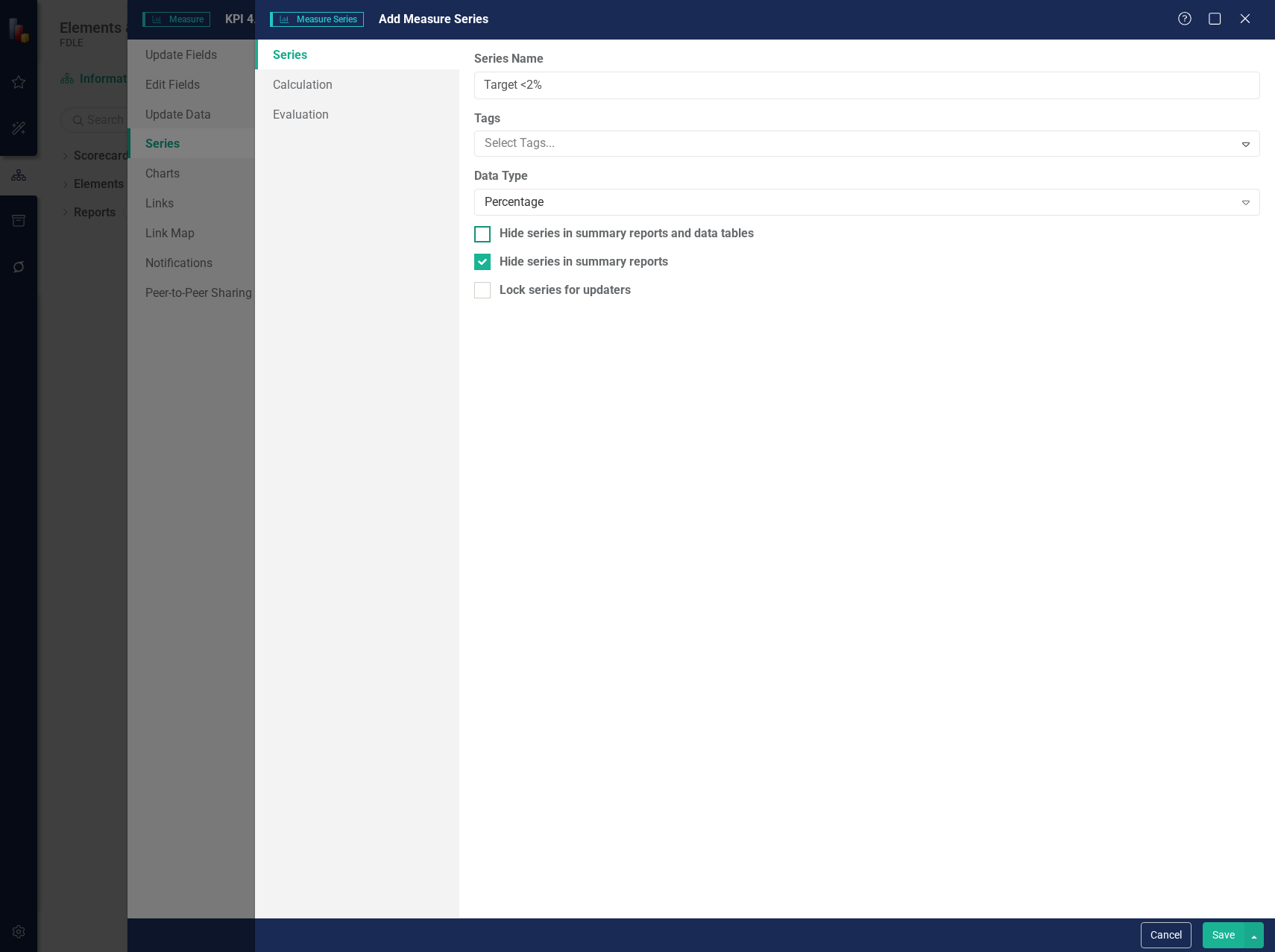
checkbox input "true"
click at [504, 145] on div at bounding box center [857, 143] width 755 height 20
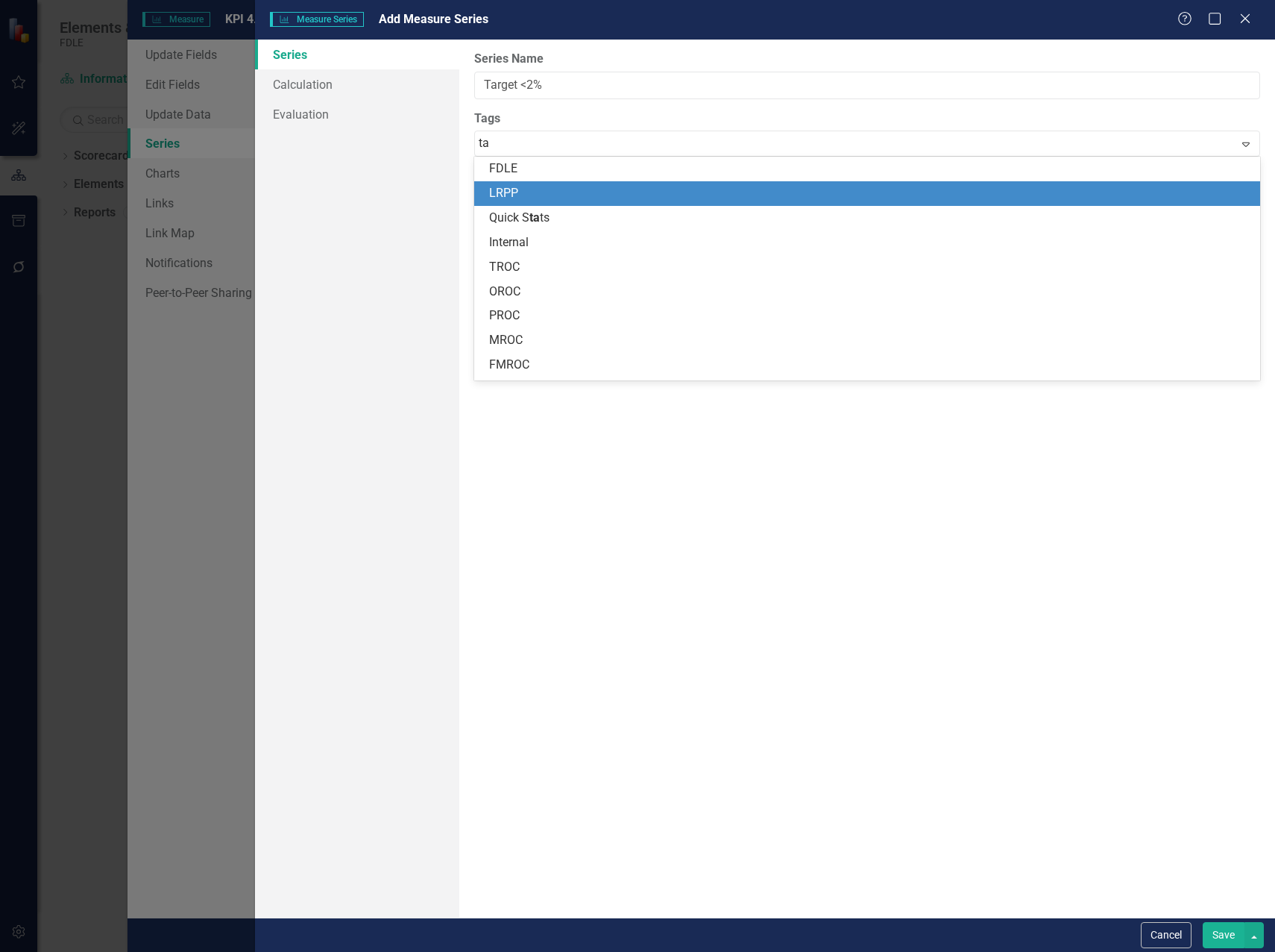
type input "tar"
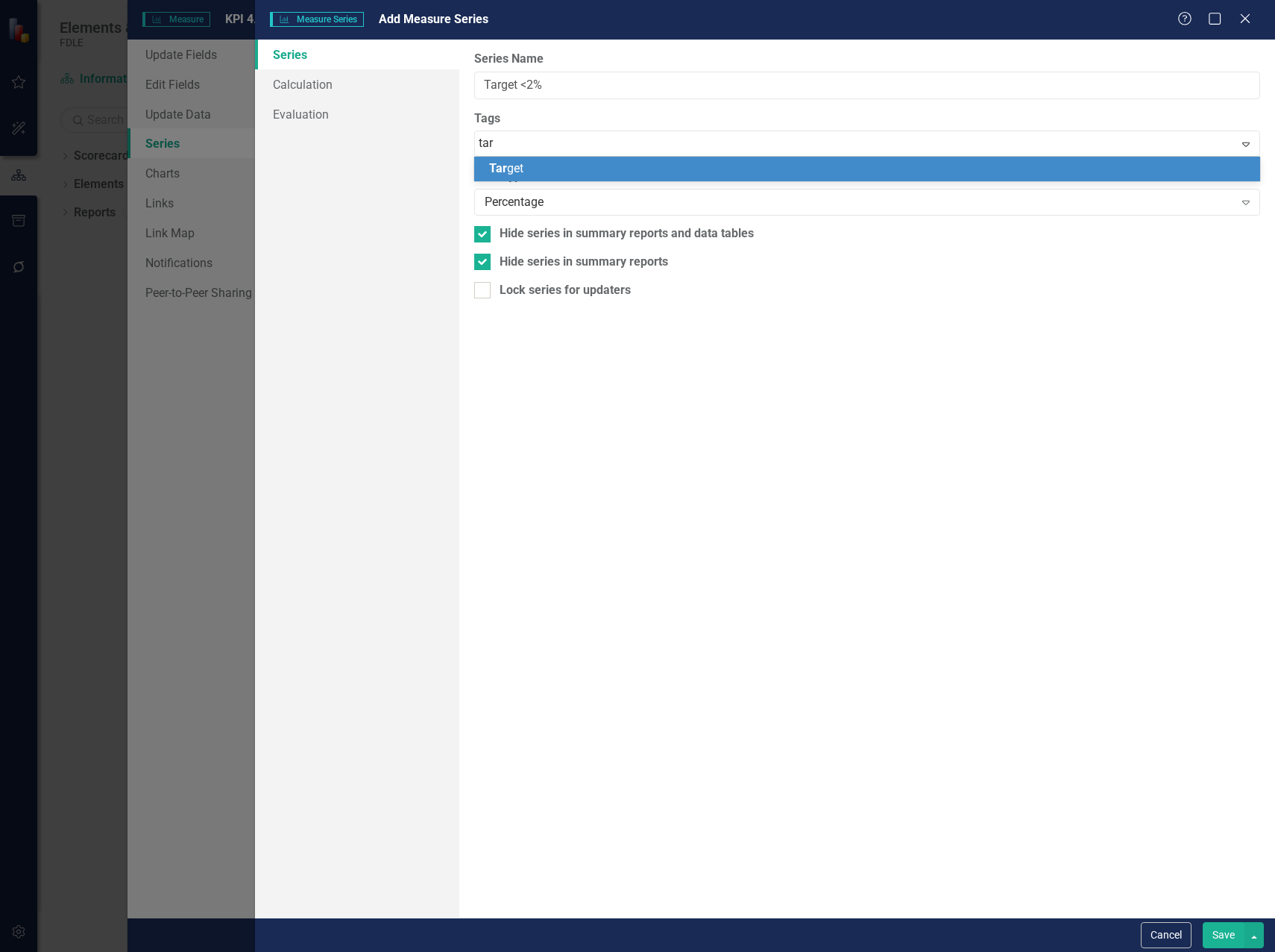
click at [545, 164] on div "Tar get" at bounding box center [870, 168] width 762 height 17
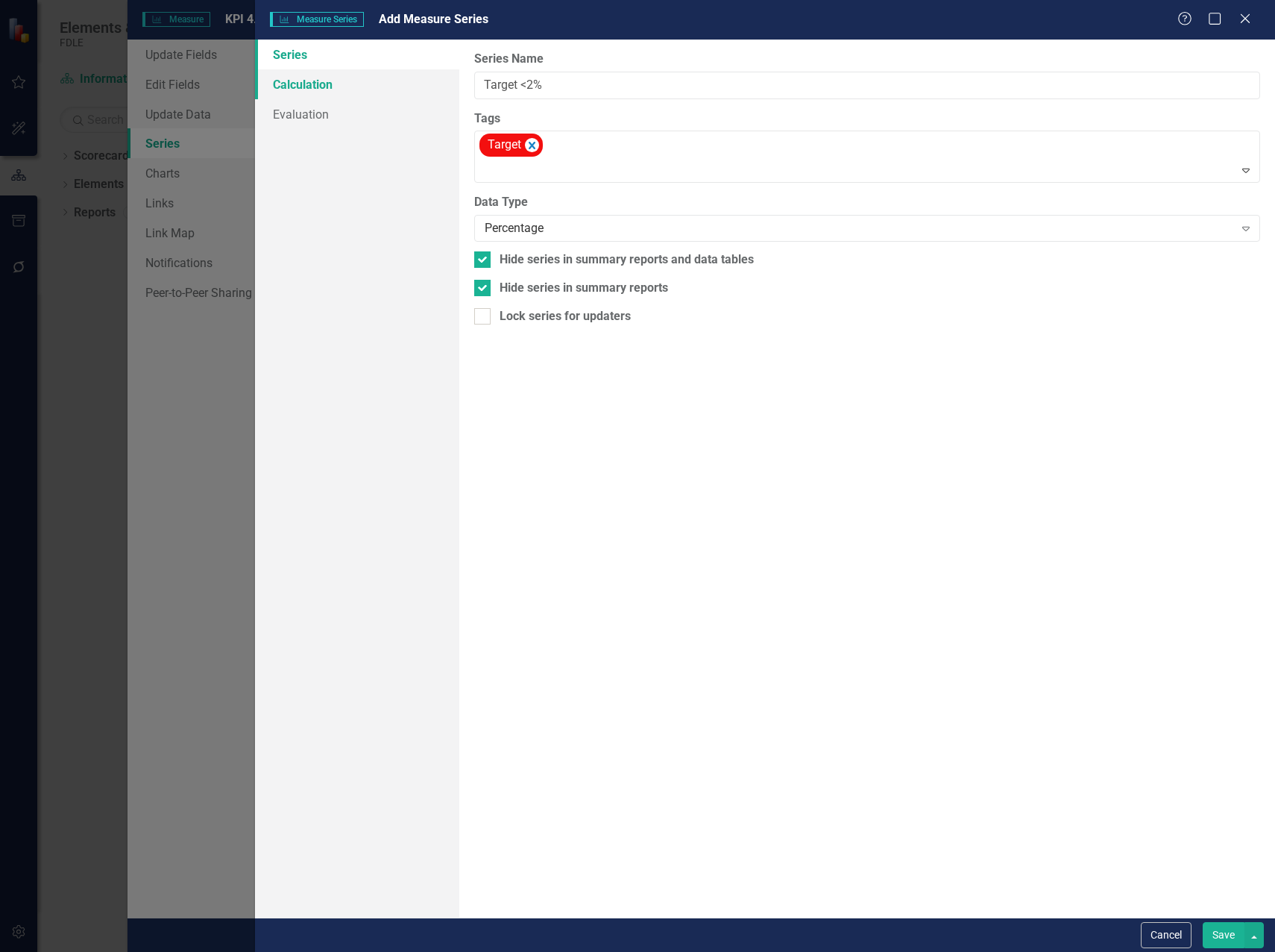
click at [307, 79] on link "Calculation" at bounding box center [358, 84] width 205 height 30
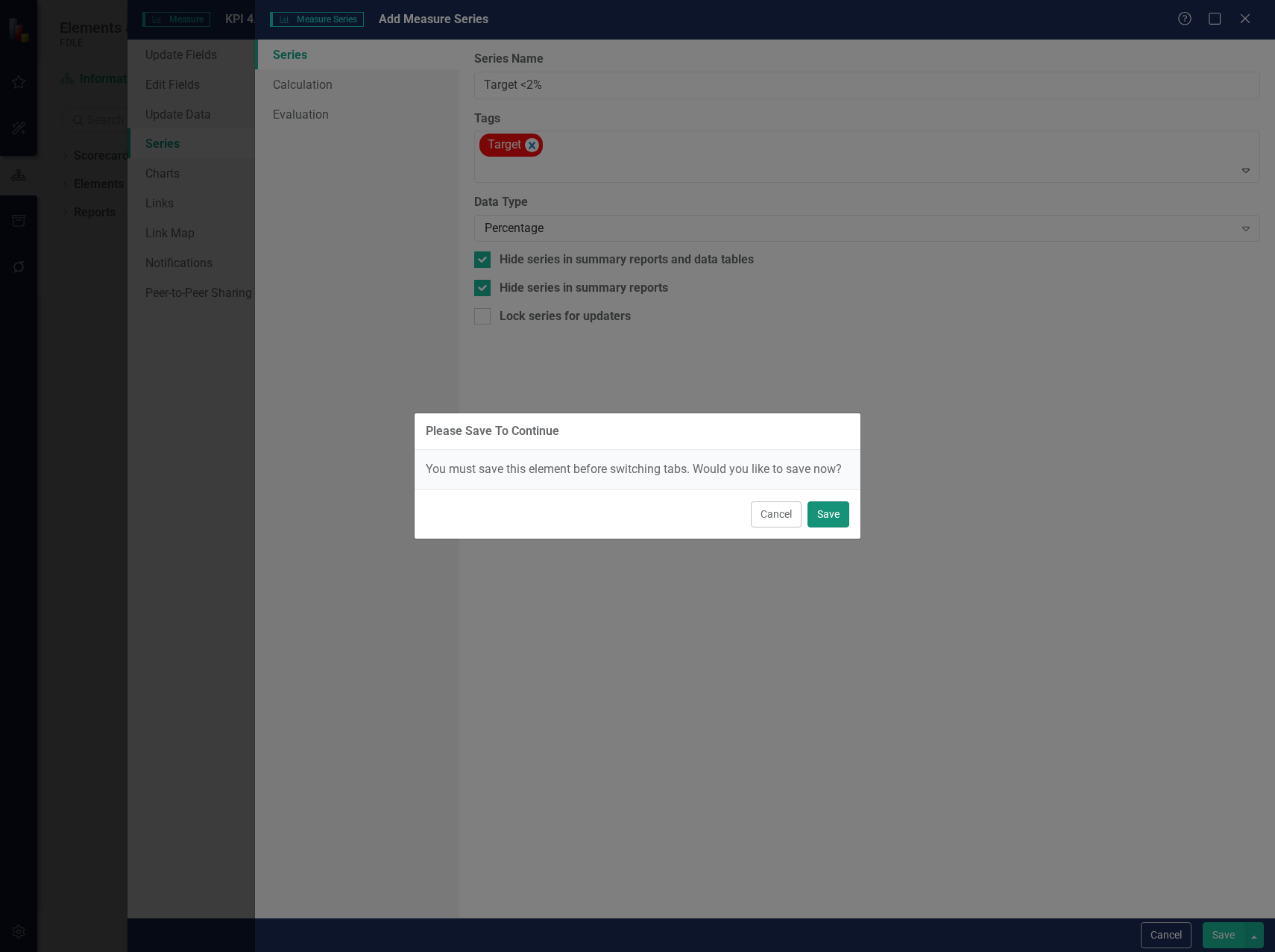
click at [827, 507] on button "Save" at bounding box center [829, 514] width 42 height 26
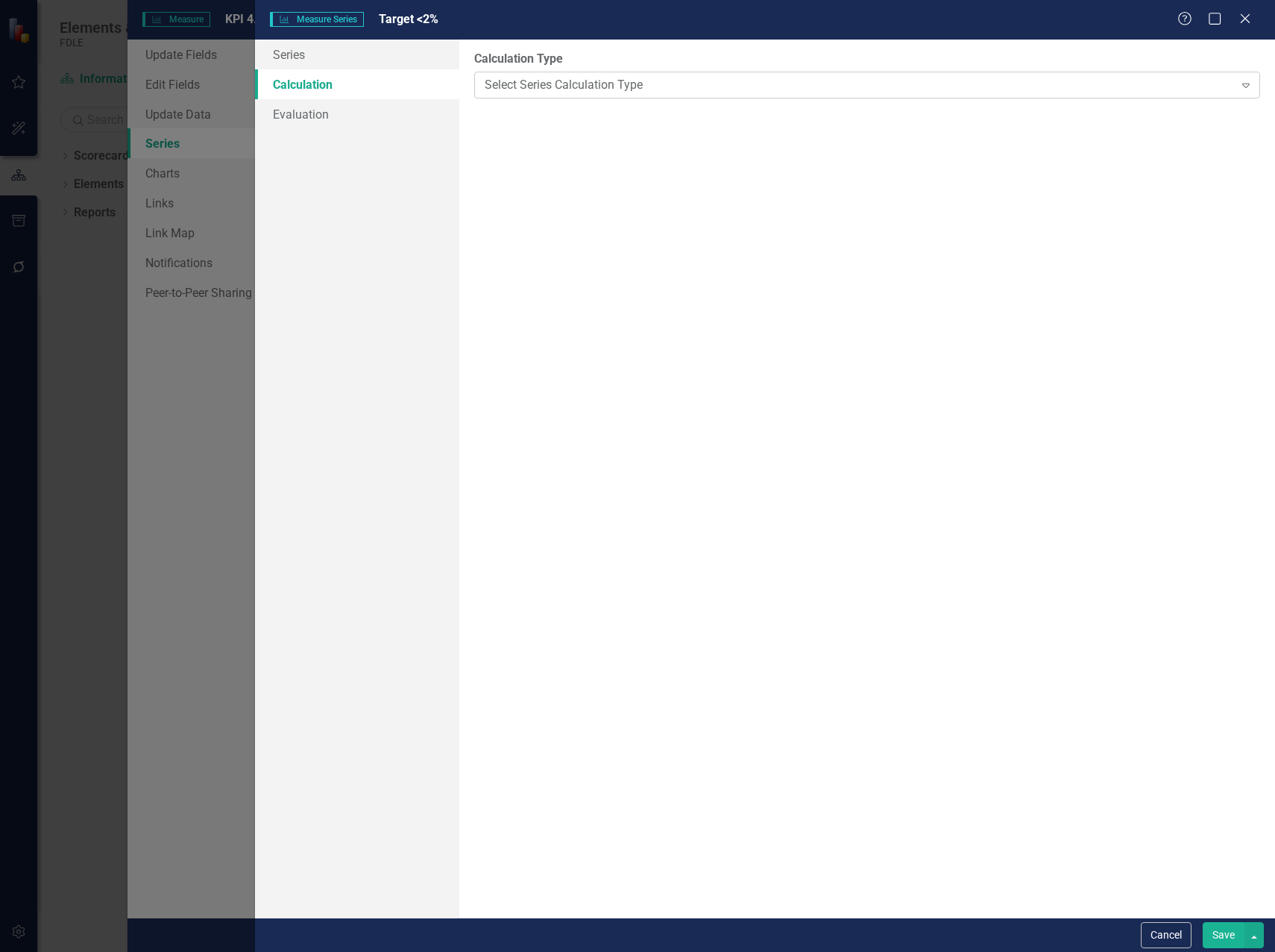
click at [618, 80] on div "Select Series Calculation Type" at bounding box center [860, 84] width 749 height 17
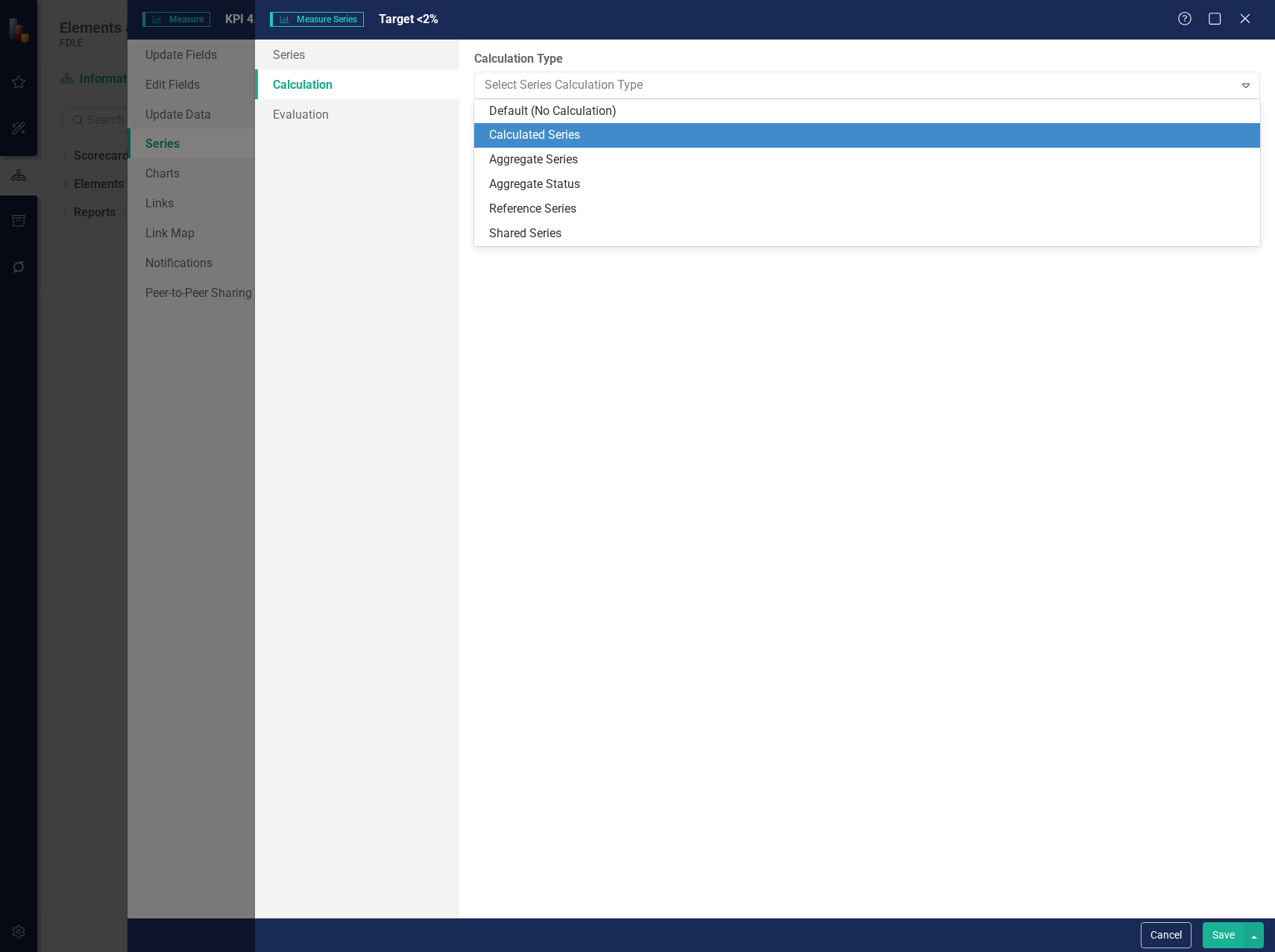
click at [559, 133] on div "Calculated Series" at bounding box center [870, 135] width 762 height 17
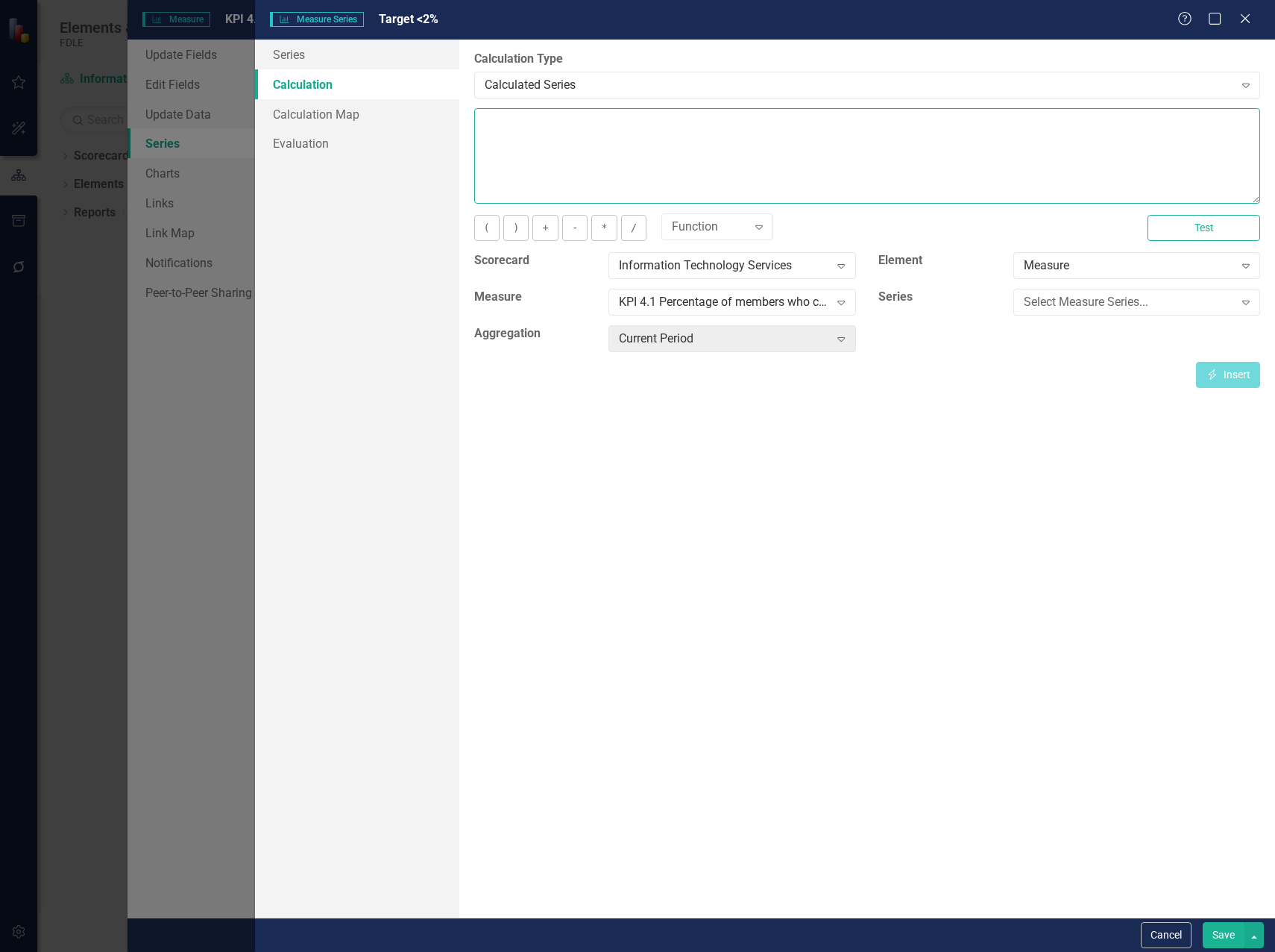
click at [507, 150] on textarea at bounding box center [867, 156] width 786 height 95
type textarea "(.02)*100"
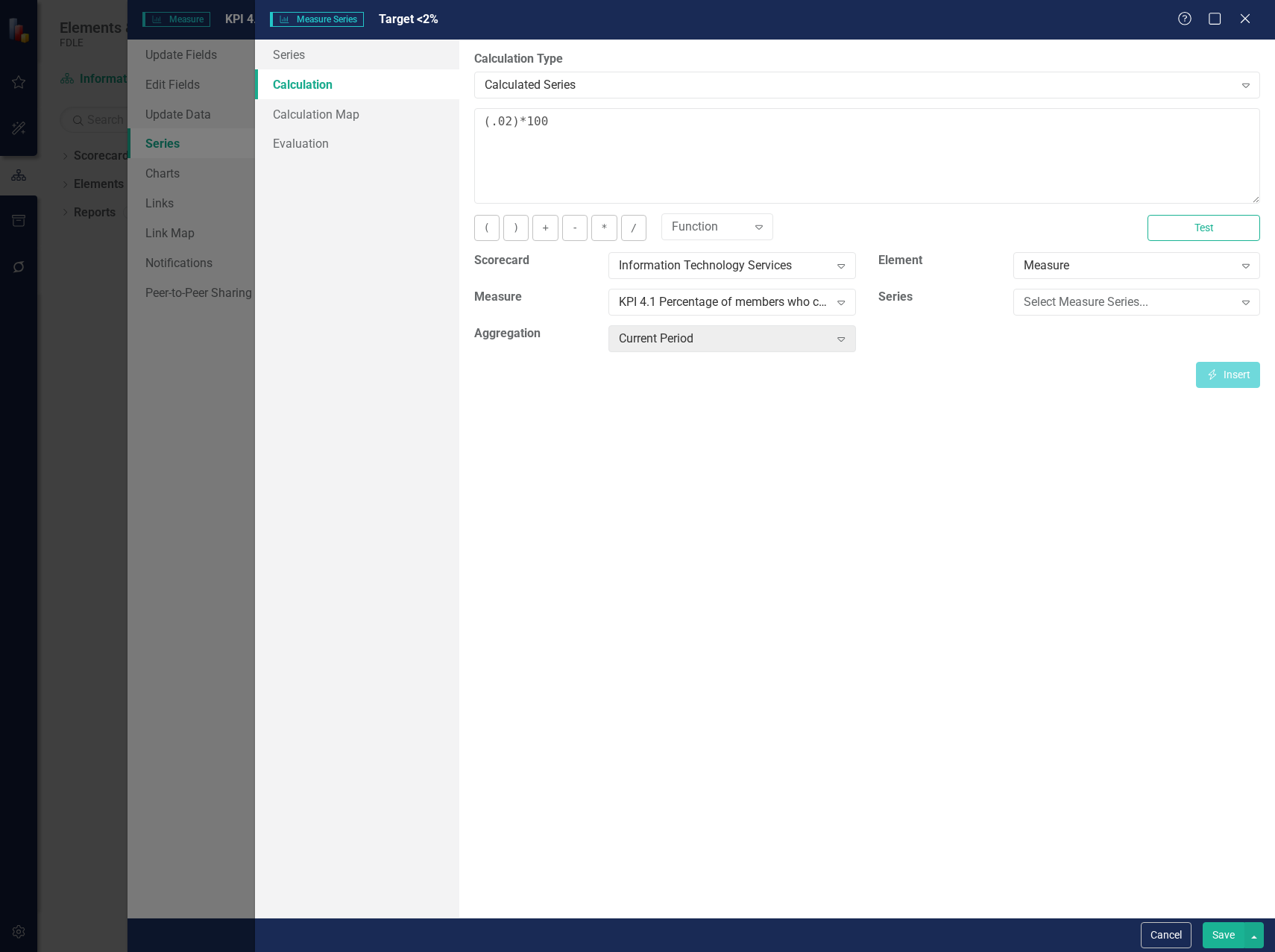
click at [1213, 928] on button "Save" at bounding box center [1224, 935] width 42 height 26
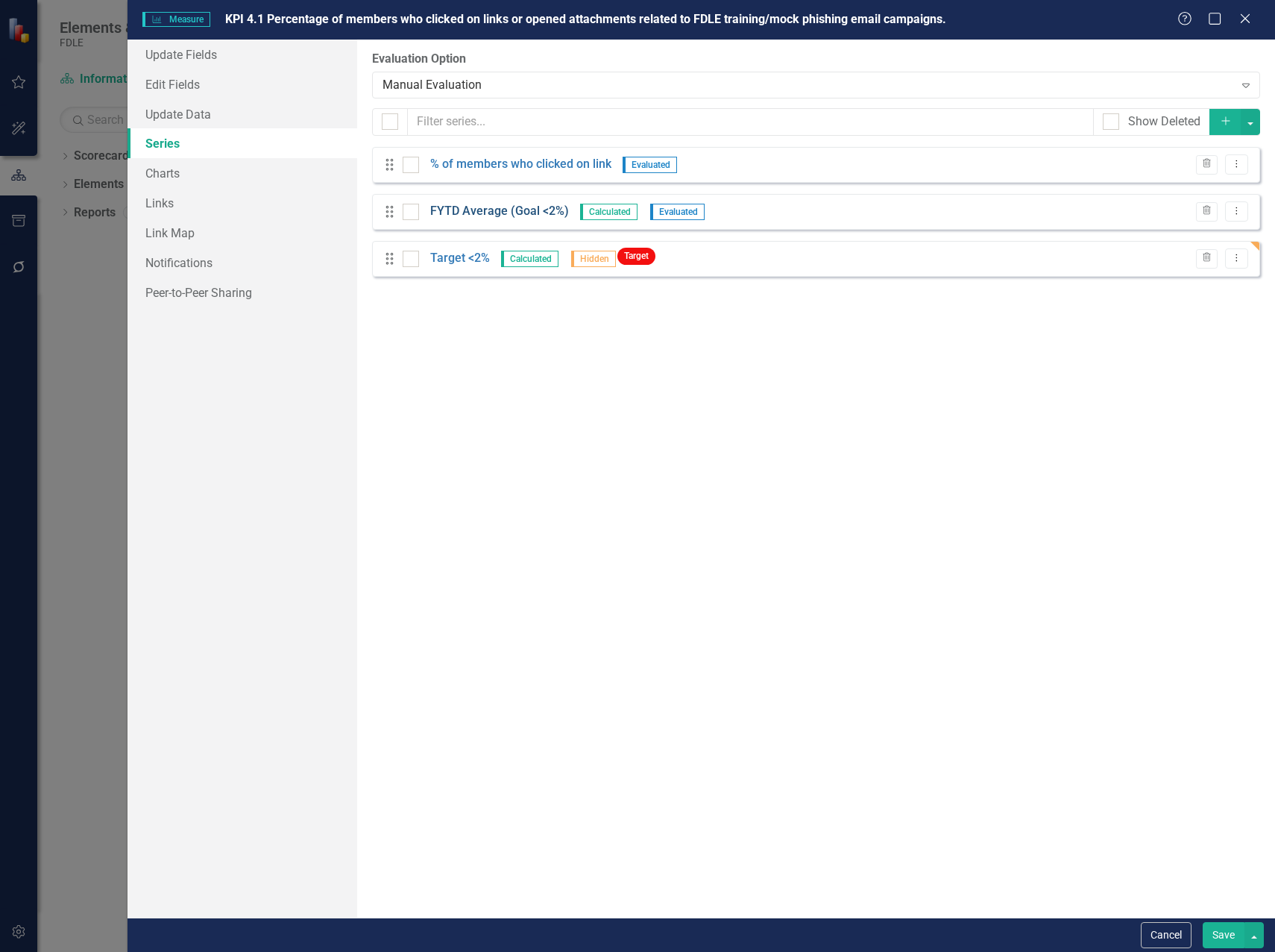
click at [516, 211] on link "FYTD Average (Goal <2%)" at bounding box center [500, 211] width 139 height 17
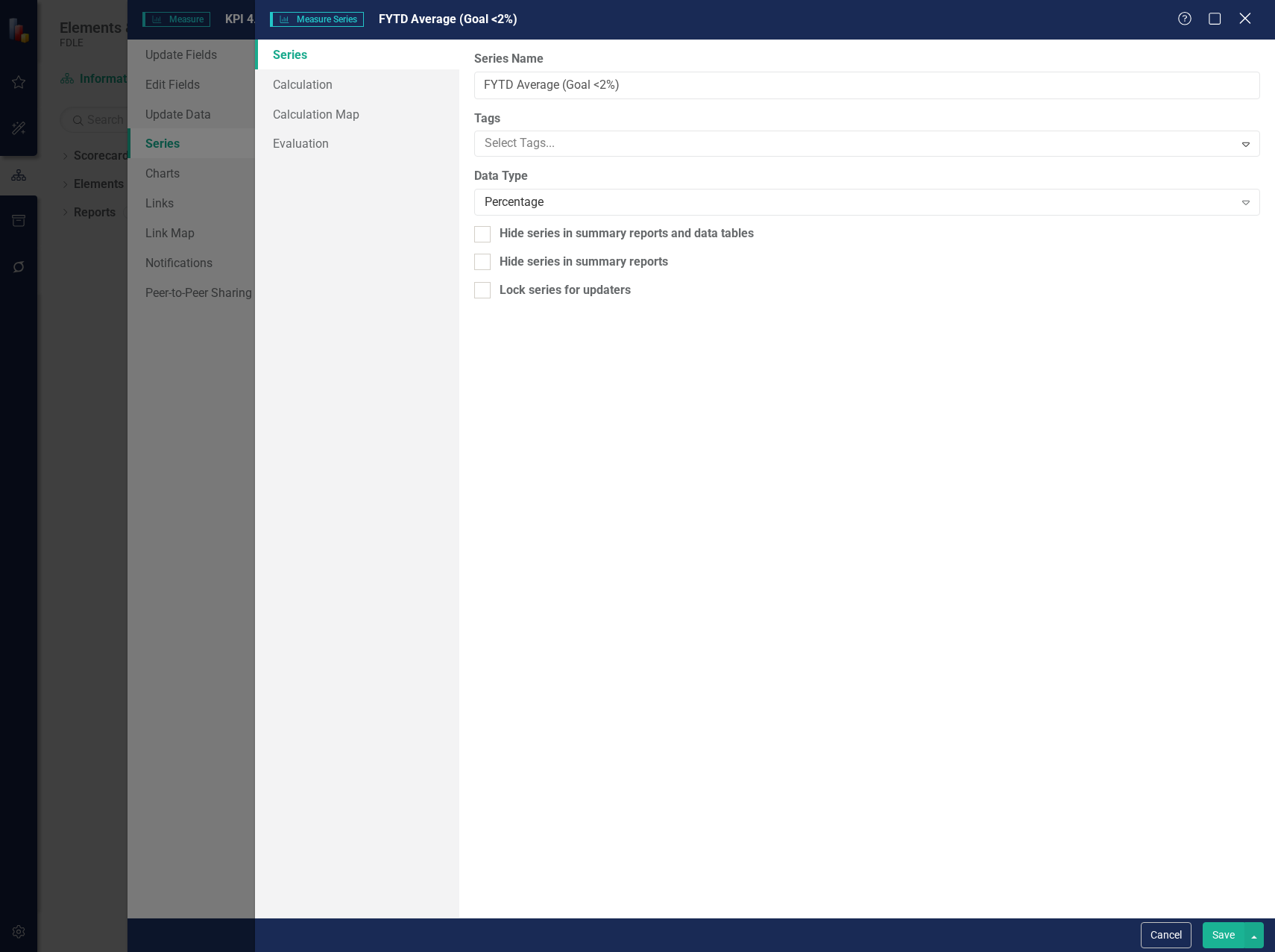
click at [1245, 21] on icon "Close" at bounding box center [1245, 18] width 19 height 14
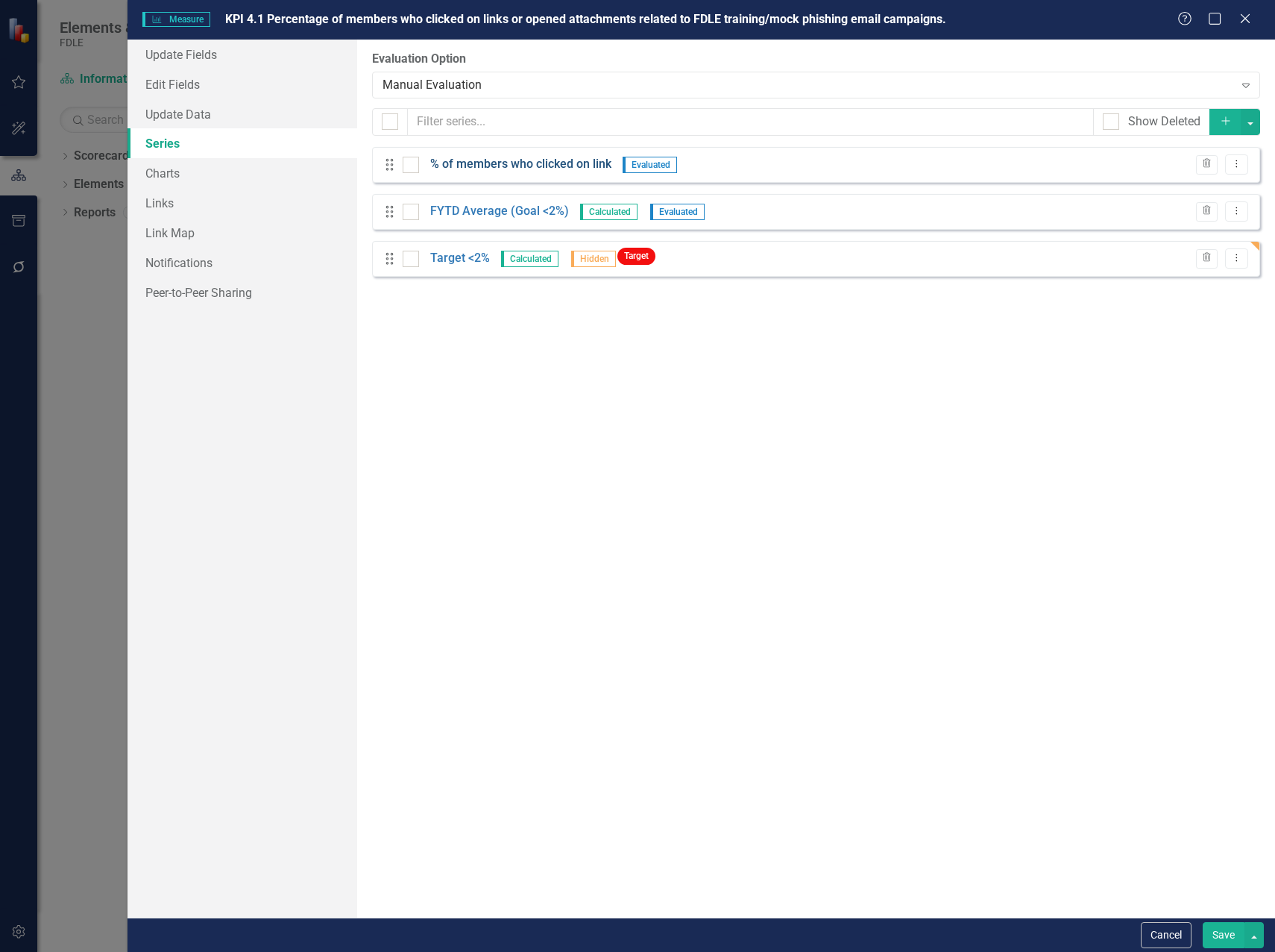
click at [511, 163] on link "% of members who clicked on link" at bounding box center [521, 164] width 181 height 17
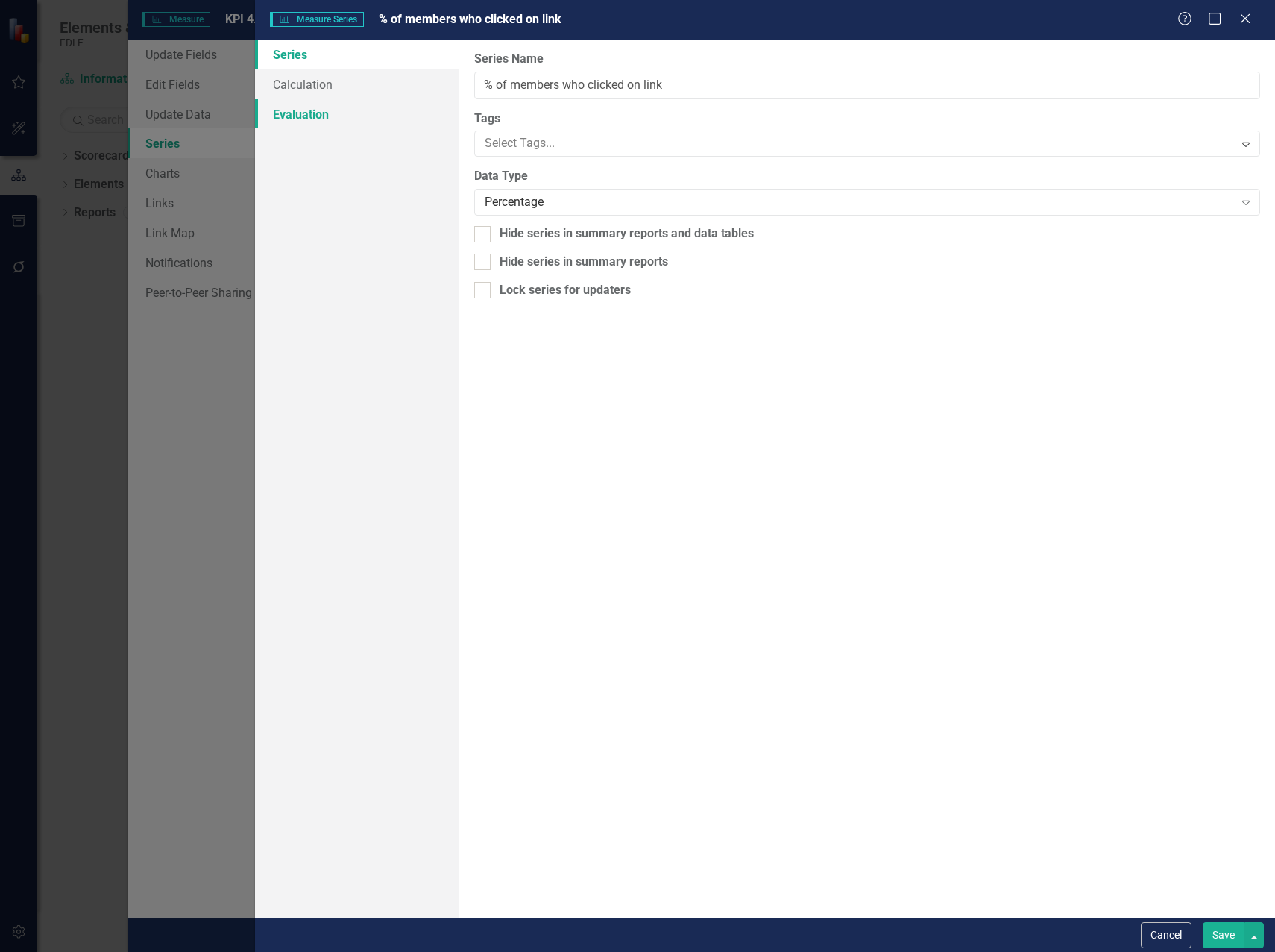
click at [307, 112] on link "Evaluation" at bounding box center [358, 114] width 205 height 30
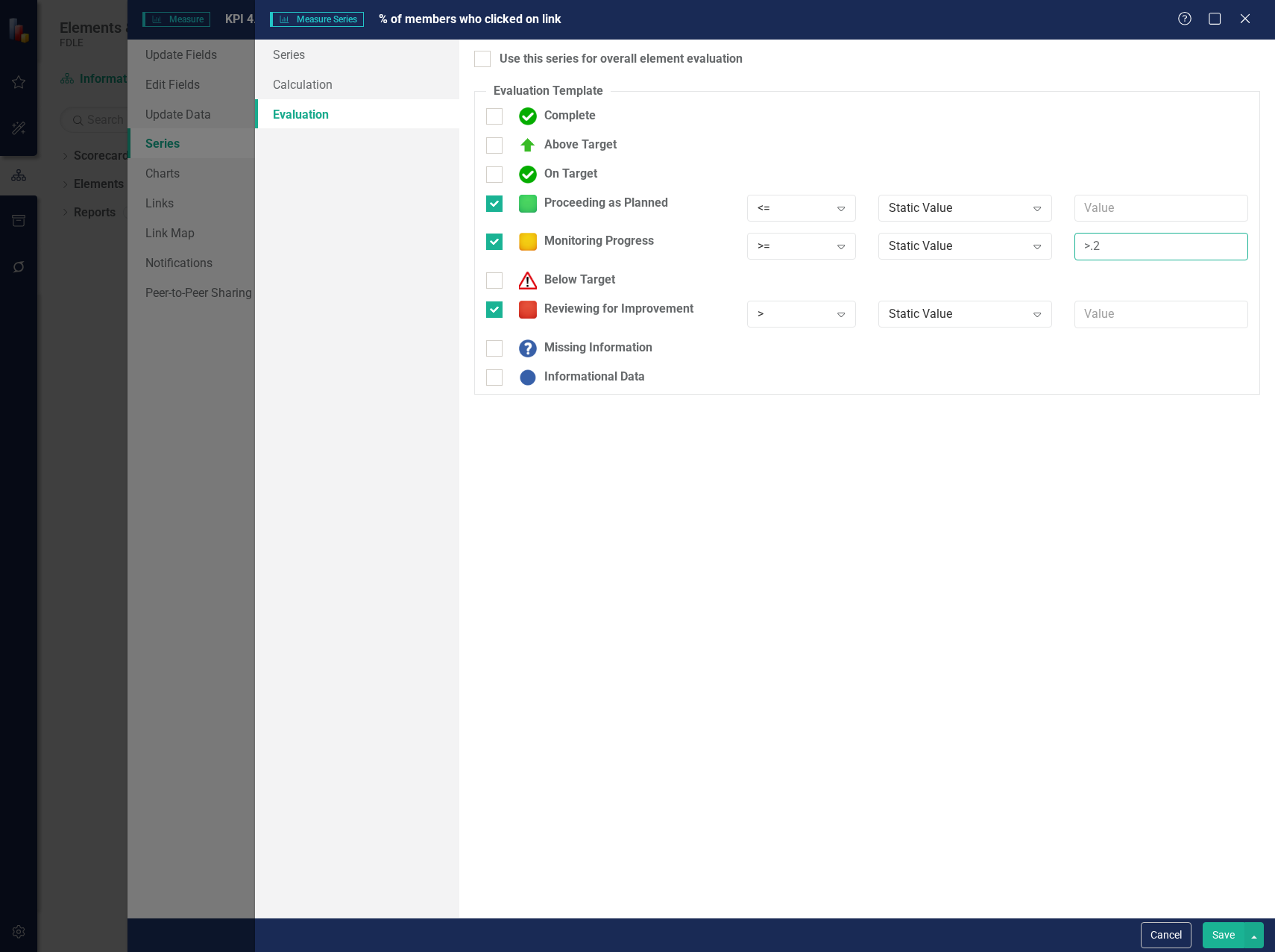
click at [1096, 246] on input ">.2" at bounding box center [1162, 246] width 174 height 28
type input ">.02"
click at [845, 243] on icon "Expand" at bounding box center [841, 246] width 15 height 12
click at [832, 295] on div ">=" at bounding box center [810, 296] width 95 height 17
click at [842, 240] on icon "Expand" at bounding box center [841, 246] width 15 height 12
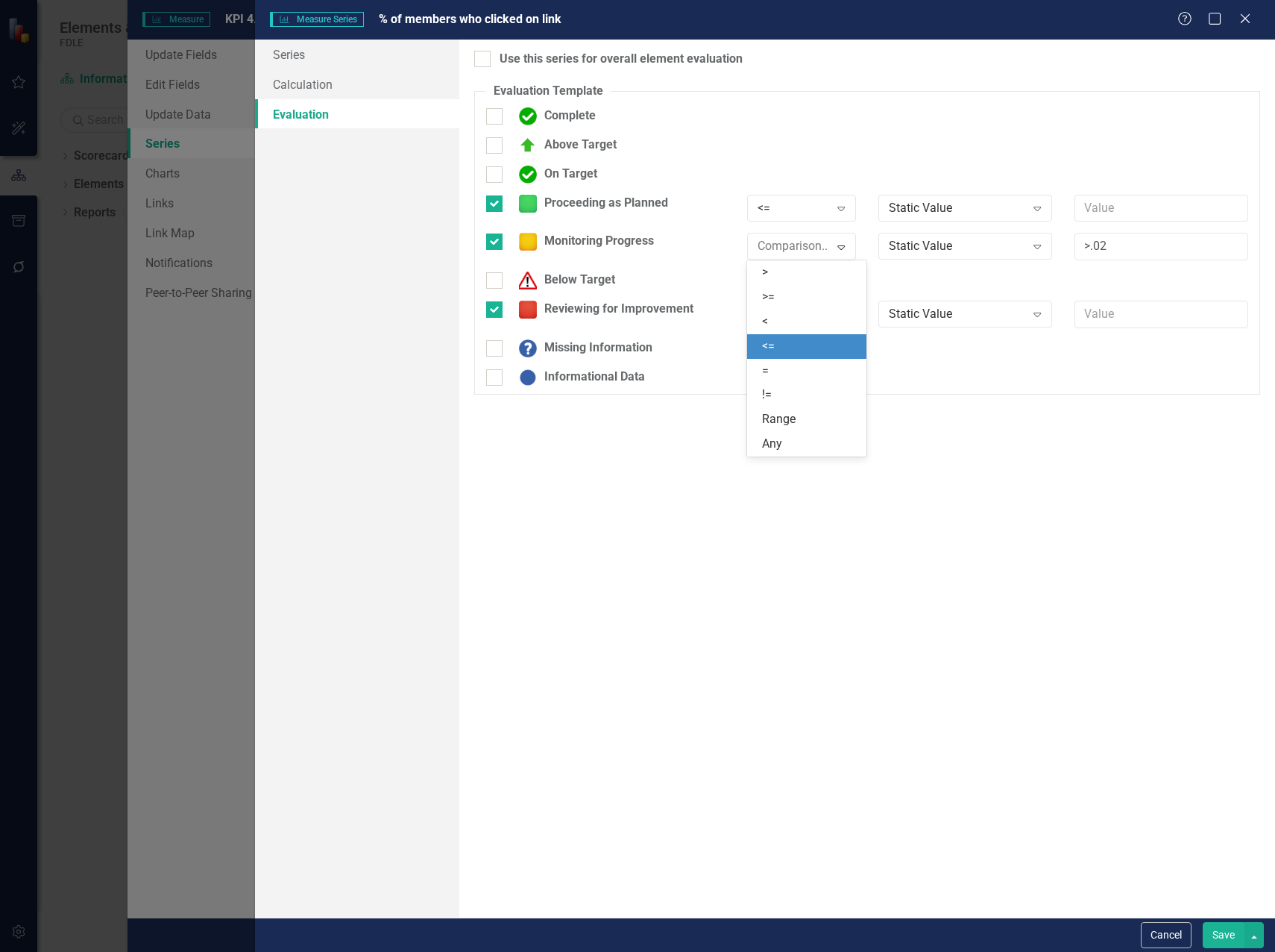
click at [800, 350] on div "<=" at bounding box center [810, 346] width 95 height 17
click at [1225, 927] on button "Save" at bounding box center [1224, 935] width 42 height 26
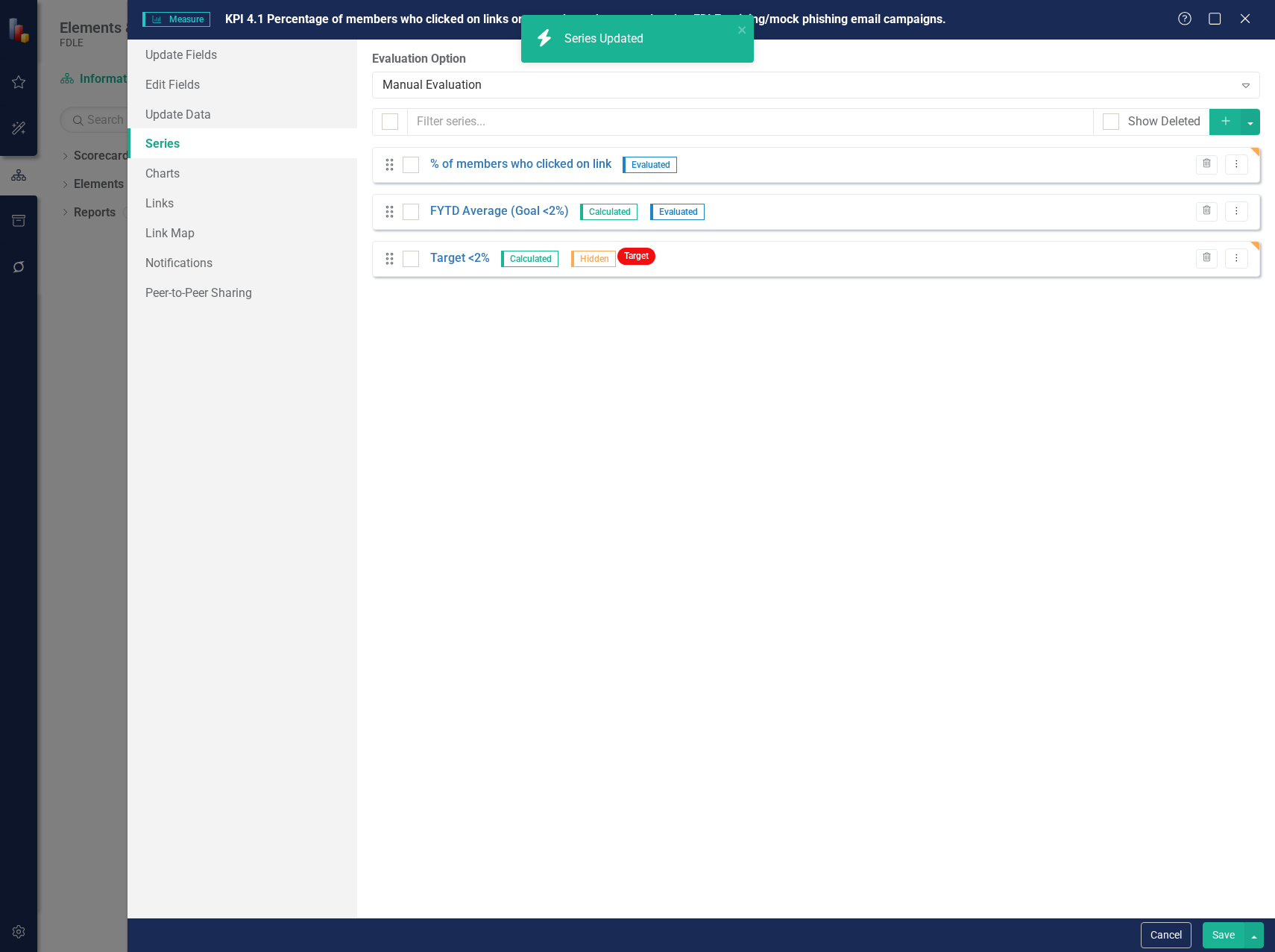
click at [1222, 932] on button "Save" at bounding box center [1224, 935] width 42 height 26
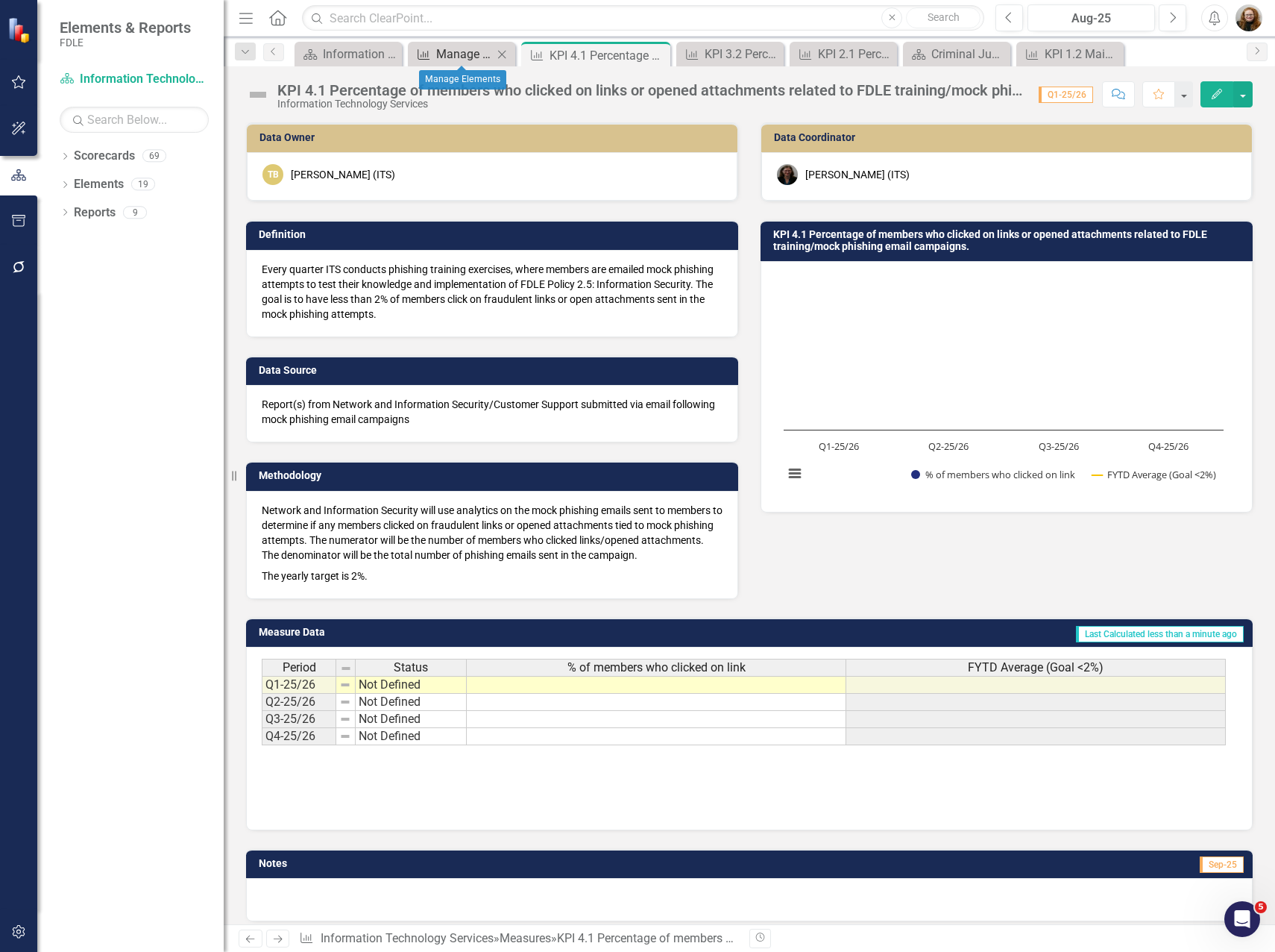
click at [477, 54] on div "Manage Elements" at bounding box center [464, 54] width 57 height 19
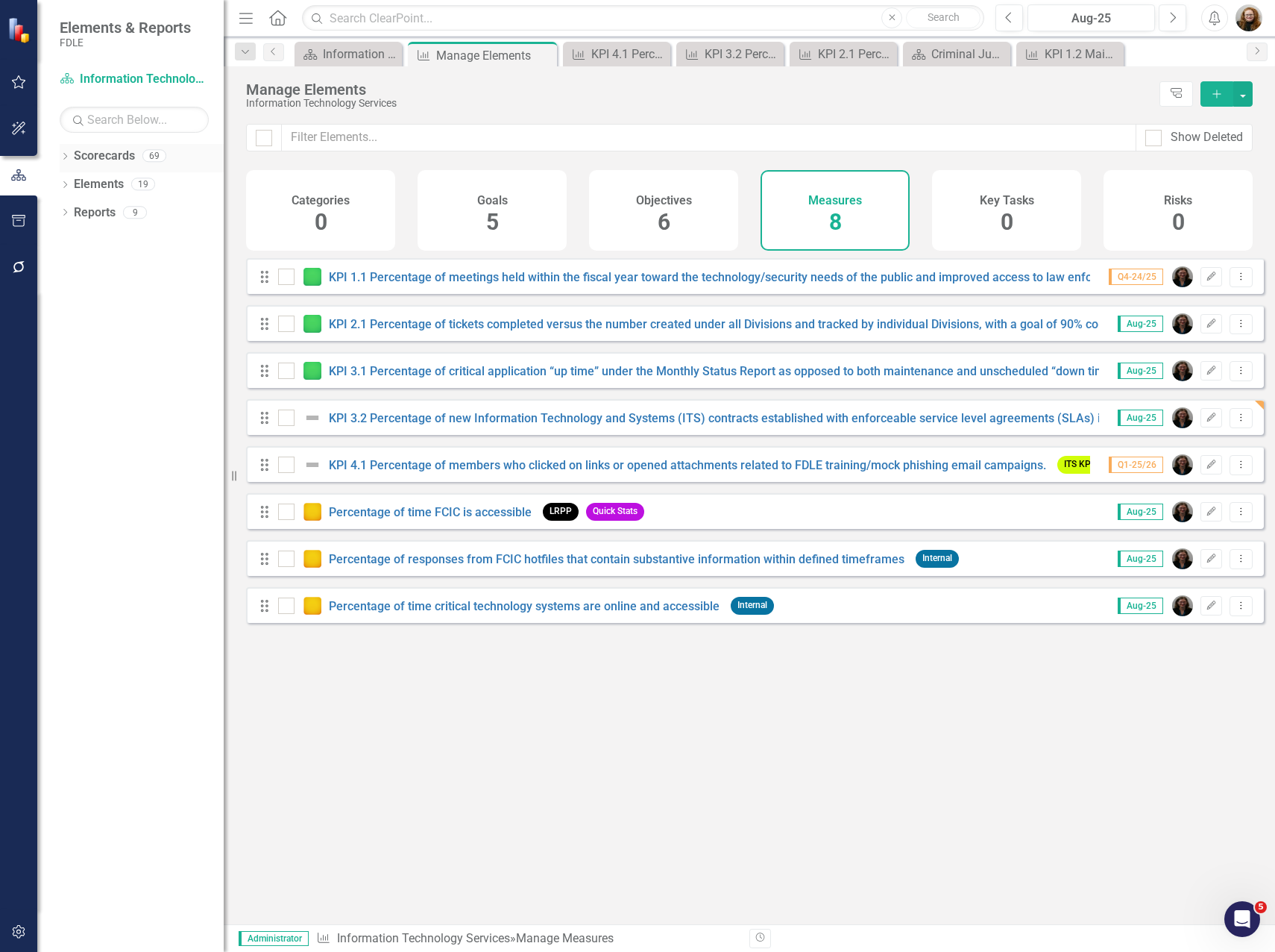
click at [70, 160] on icon "Dropdown" at bounding box center [65, 158] width 11 height 8
click at [74, 237] on icon "Dropdown" at bounding box center [73, 239] width 11 height 9
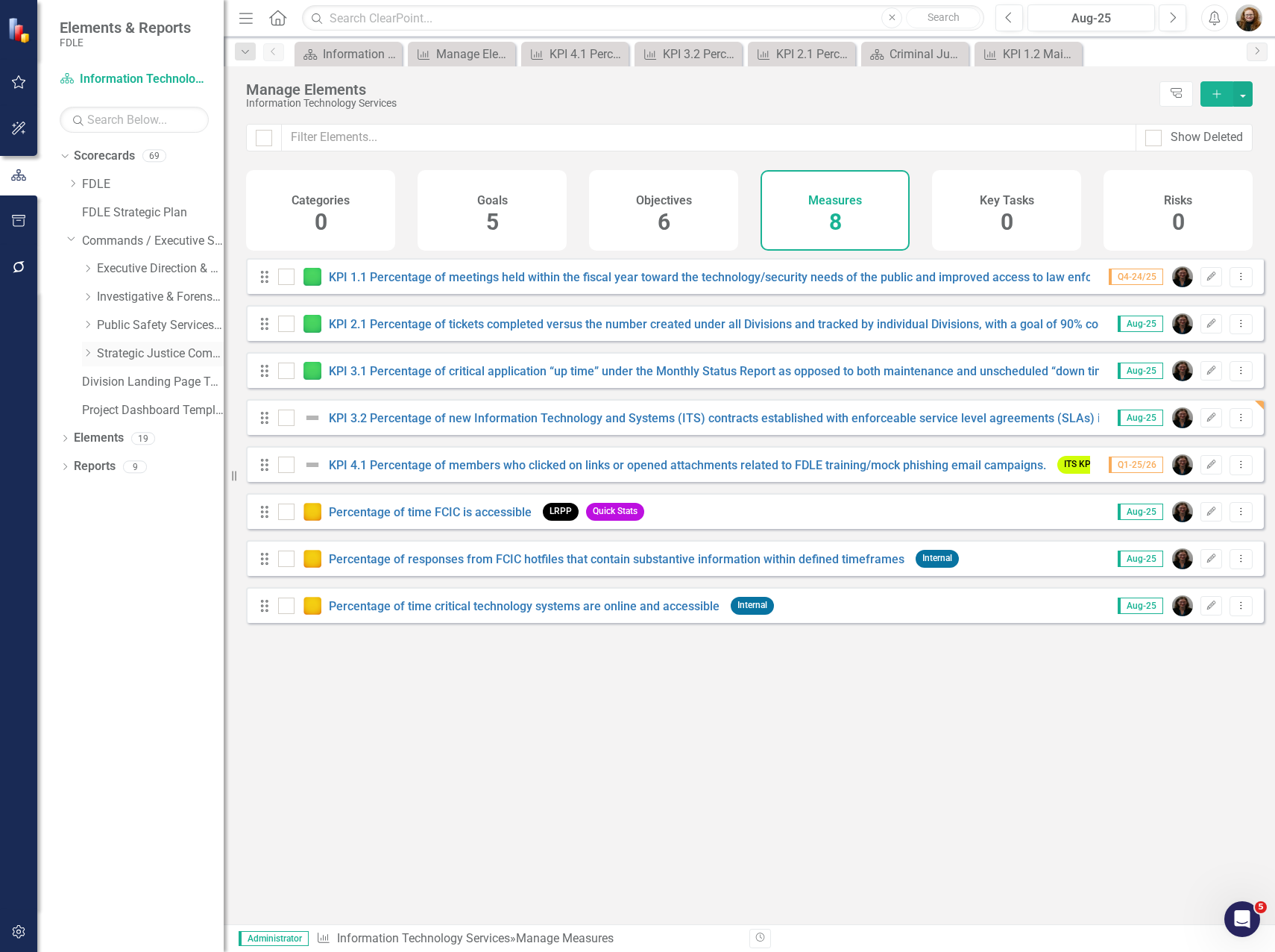
click at [87, 357] on icon "Dropdown" at bounding box center [87, 353] width 11 height 9
click at [130, 436] on link "Missing Persons & Offender Enforcement" at bounding box center [168, 437] width 112 height 17
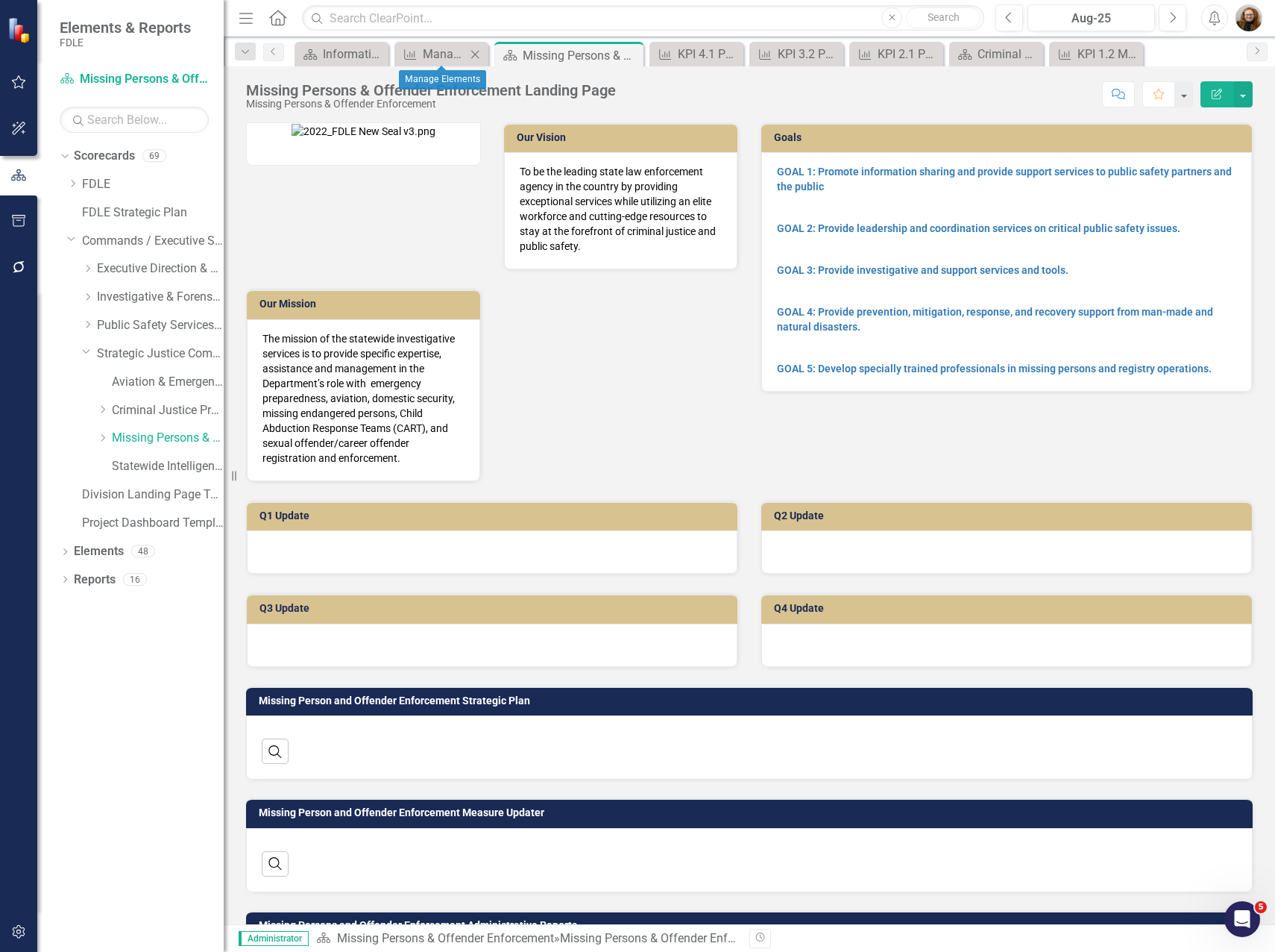
click at [481, 54] on icon "Close" at bounding box center [475, 55] width 15 height 12
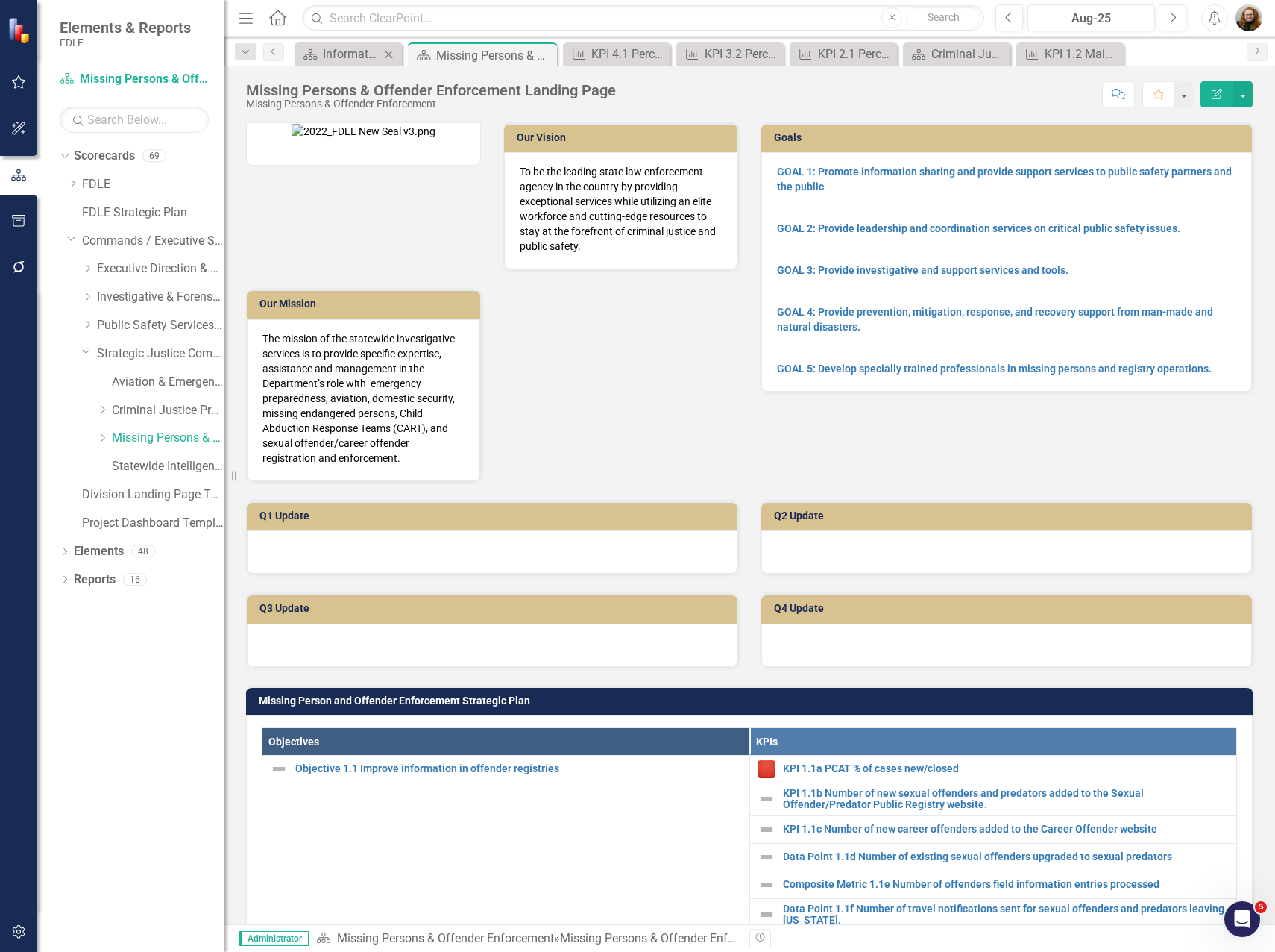
click at [390, 54] on icon at bounding box center [389, 54] width 8 height 8
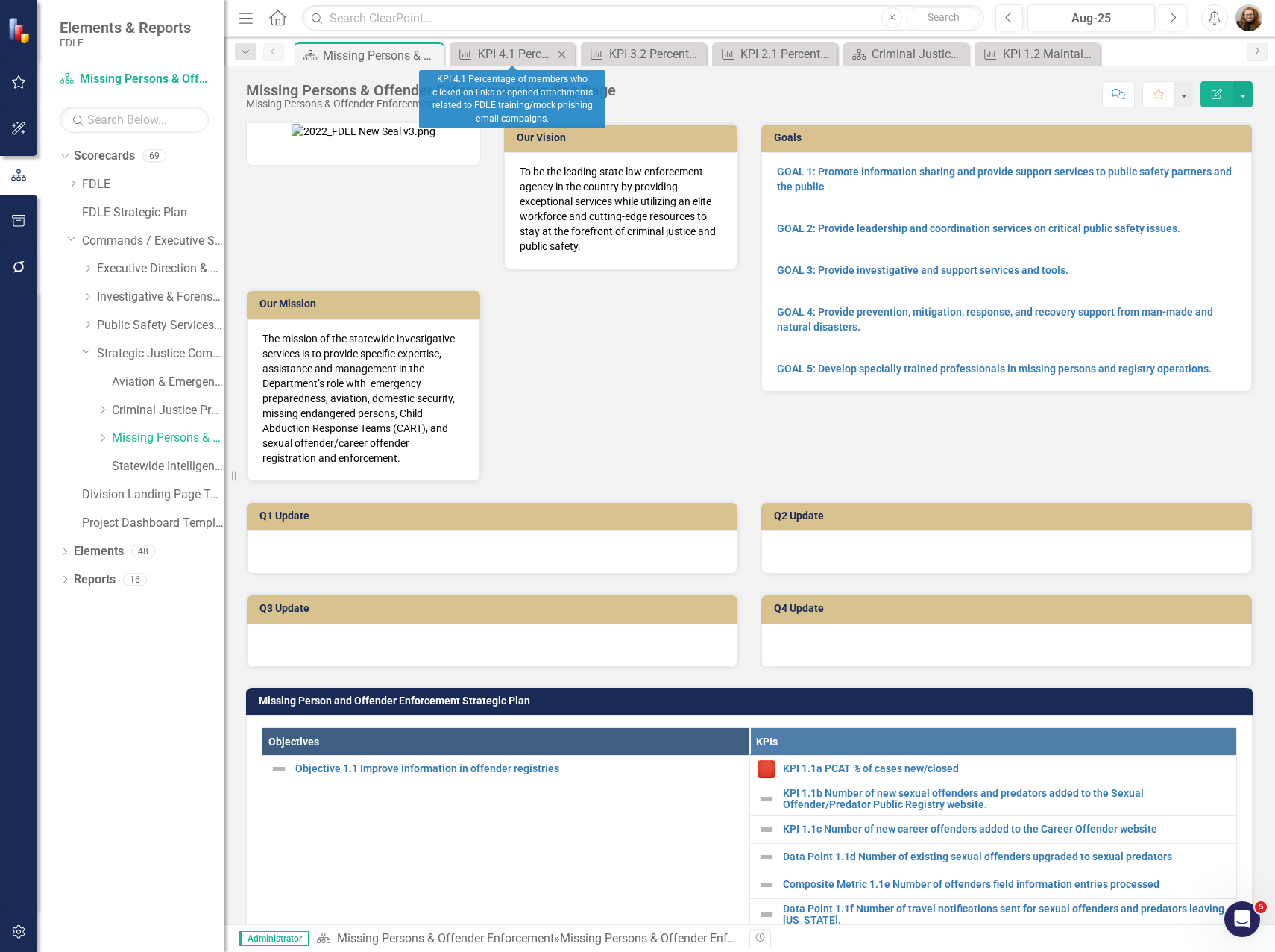
click at [566, 53] on icon "Close" at bounding box center [561, 55] width 15 height 12
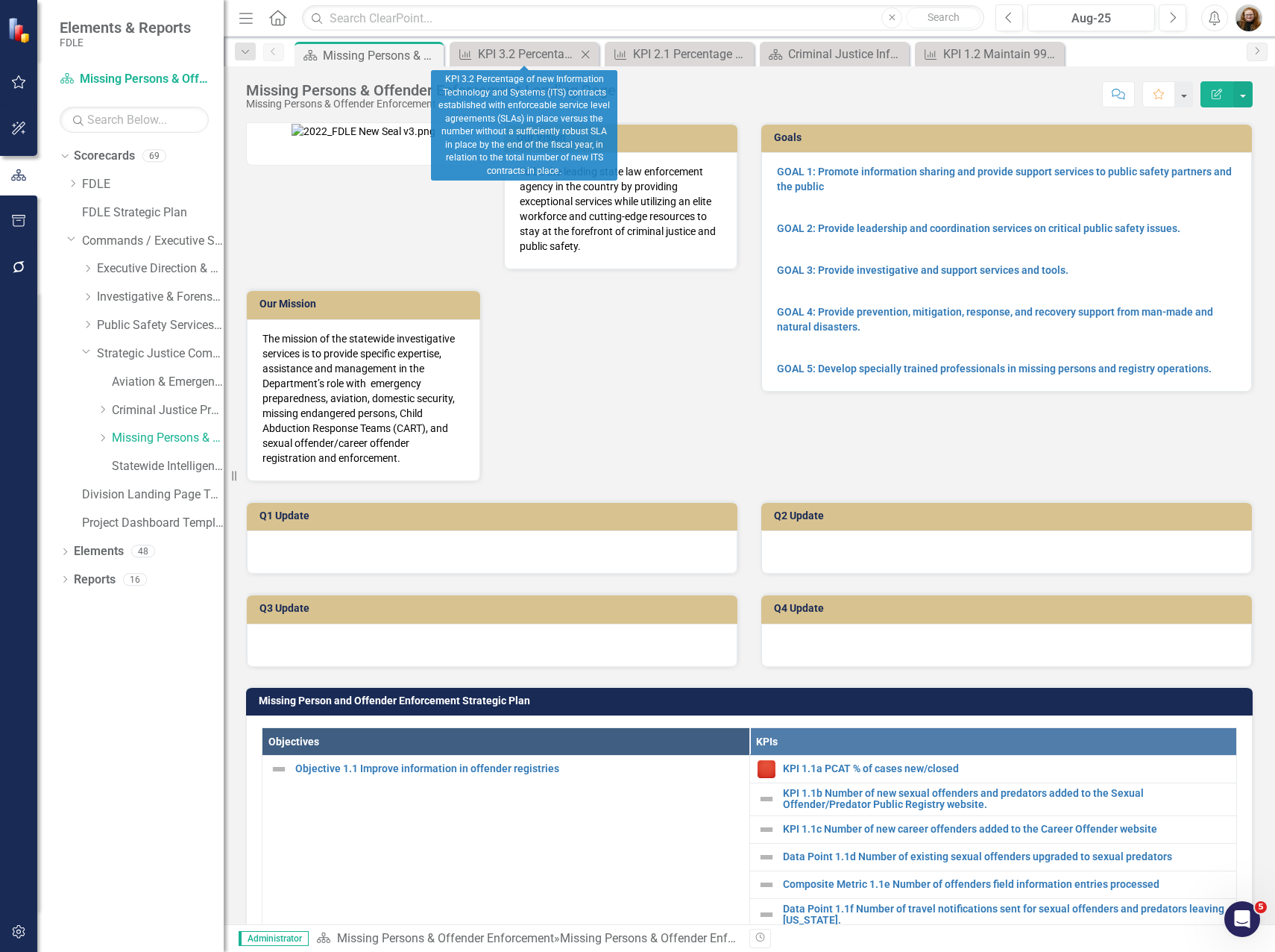
click at [587, 56] on icon "Close" at bounding box center [585, 55] width 15 height 12
click at [590, 53] on icon "Close" at bounding box center [585, 55] width 15 height 12
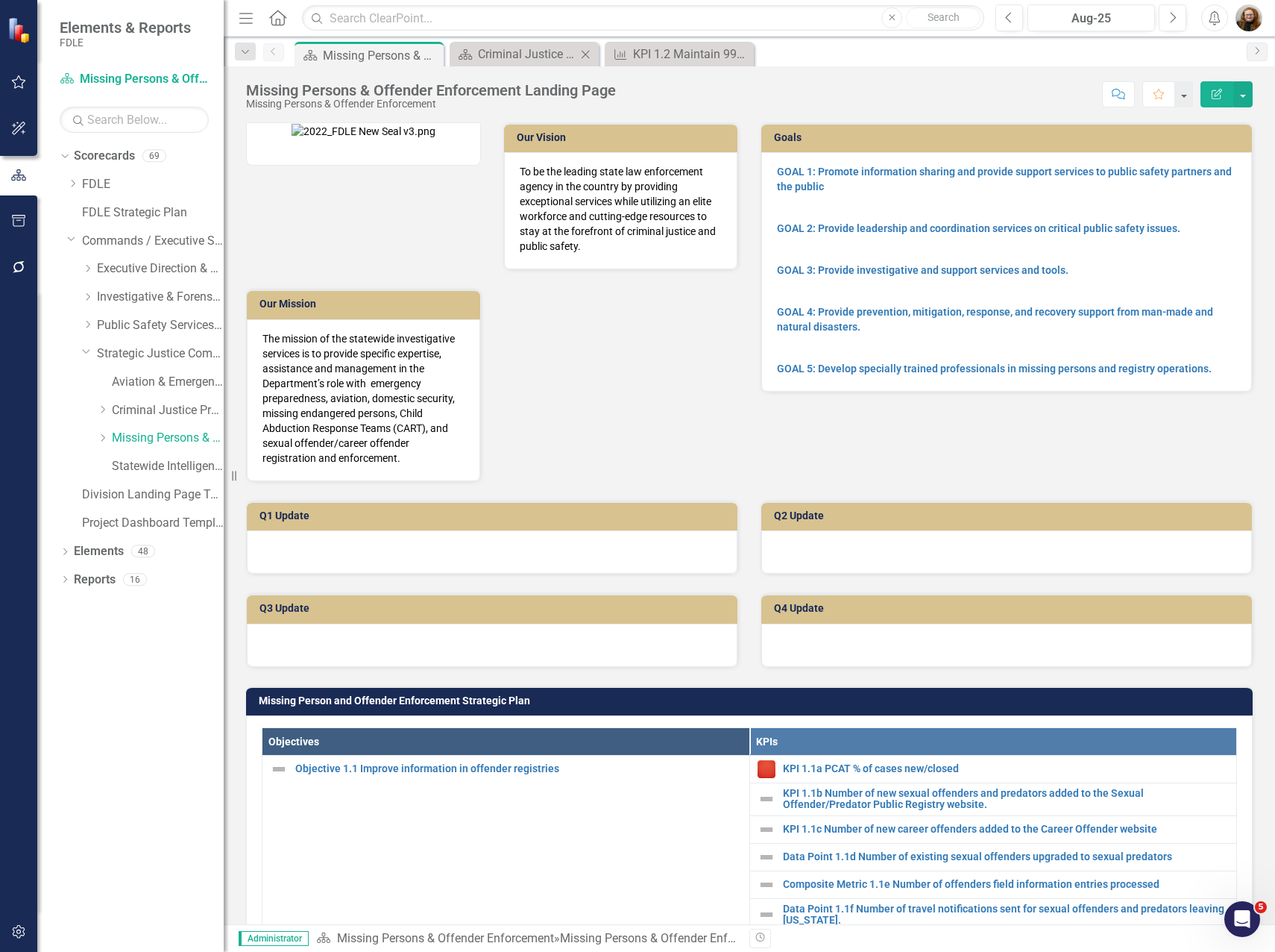
click at [587, 53] on icon "Close" at bounding box center [585, 55] width 15 height 12
click at [0, 0] on icon "Close" at bounding box center [0, 0] width 0 height 0
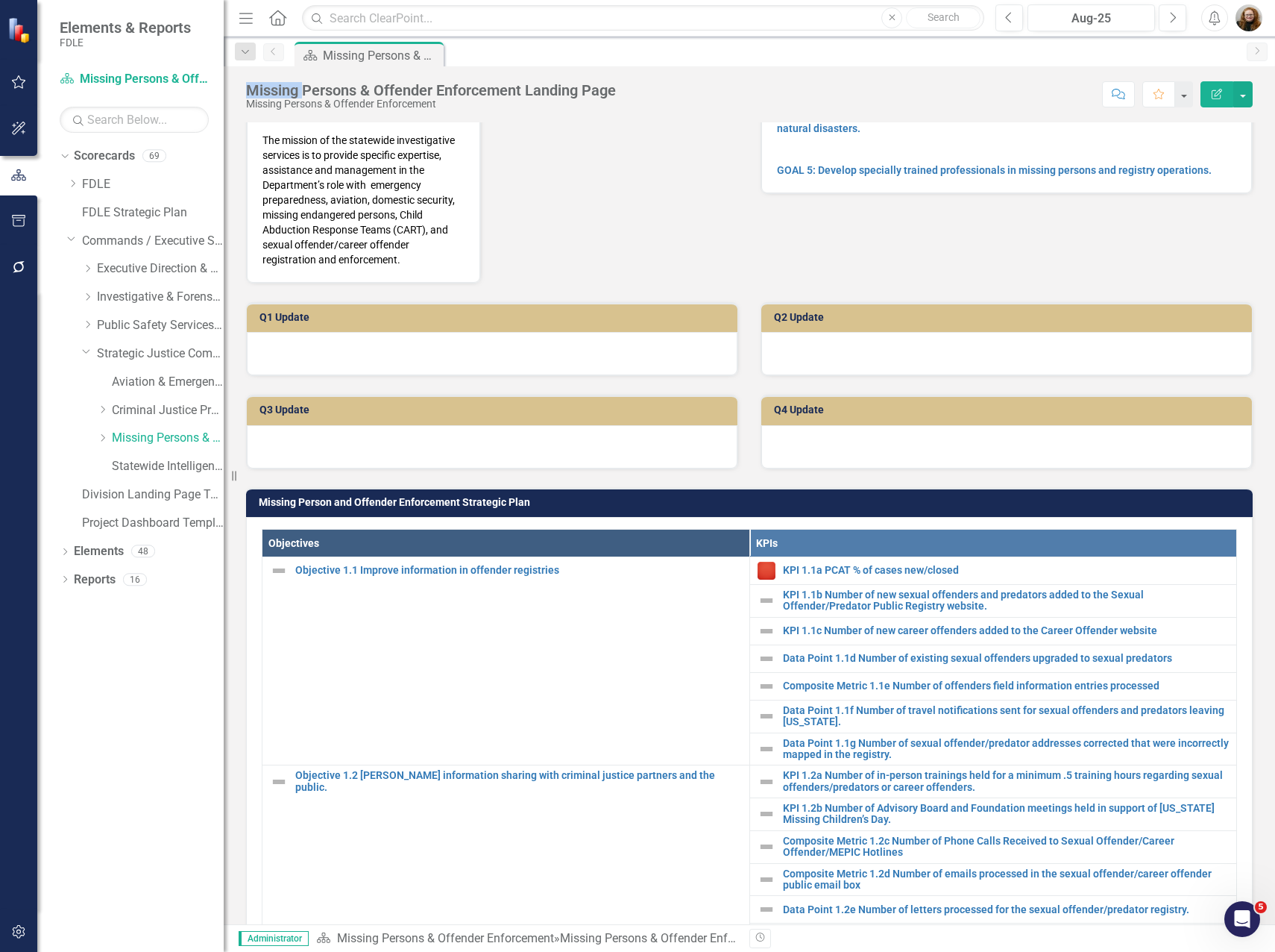
scroll to position [596, 0]
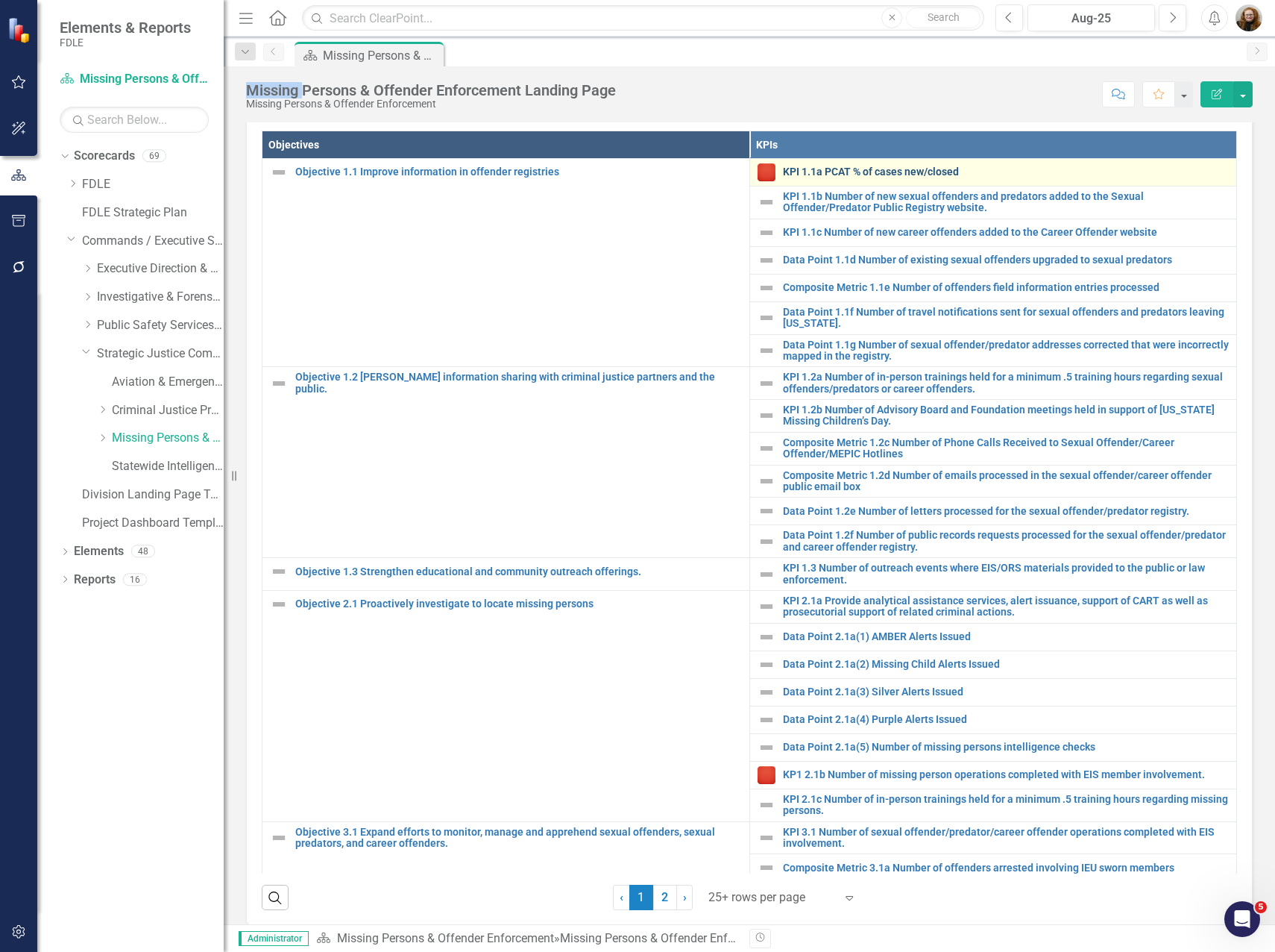
click at [811, 173] on link "KPI 1.1a PCAT % of cases new/closed" at bounding box center [1007, 171] width 447 height 11
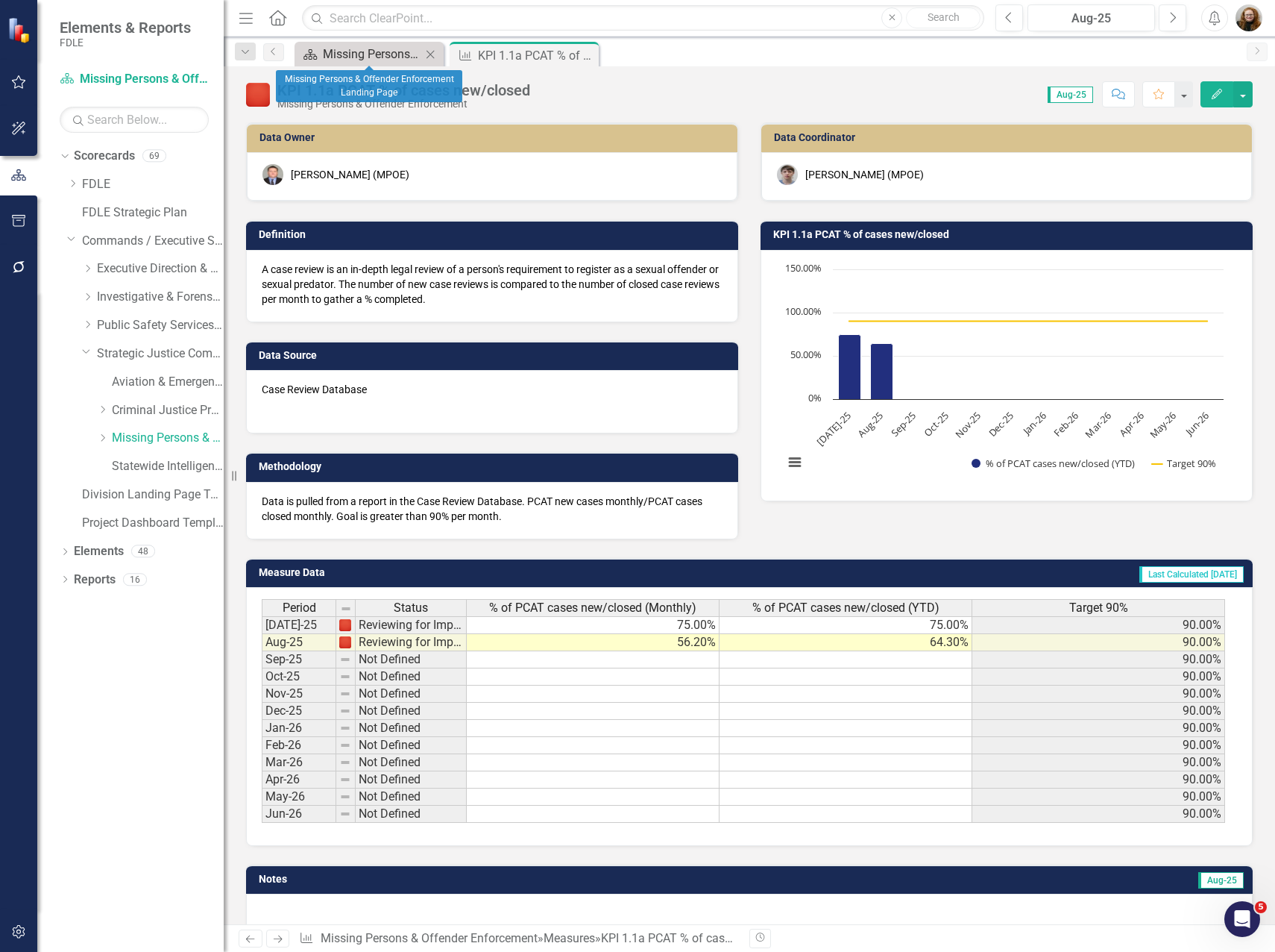
click at [337, 59] on div "Missing Persons & Offender Enforcement Landing Page" at bounding box center [372, 54] width 98 height 19
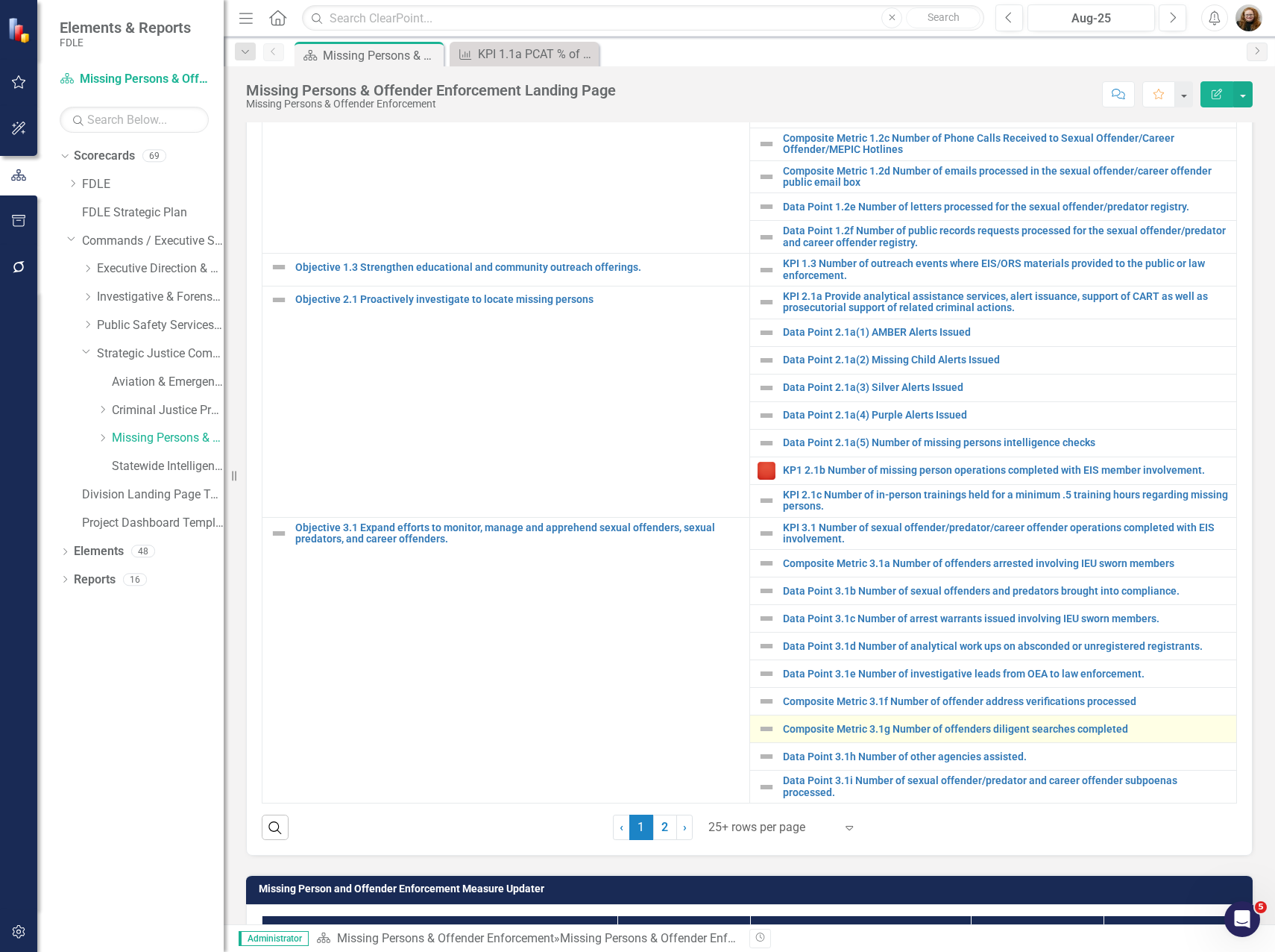
scroll to position [746, 0]
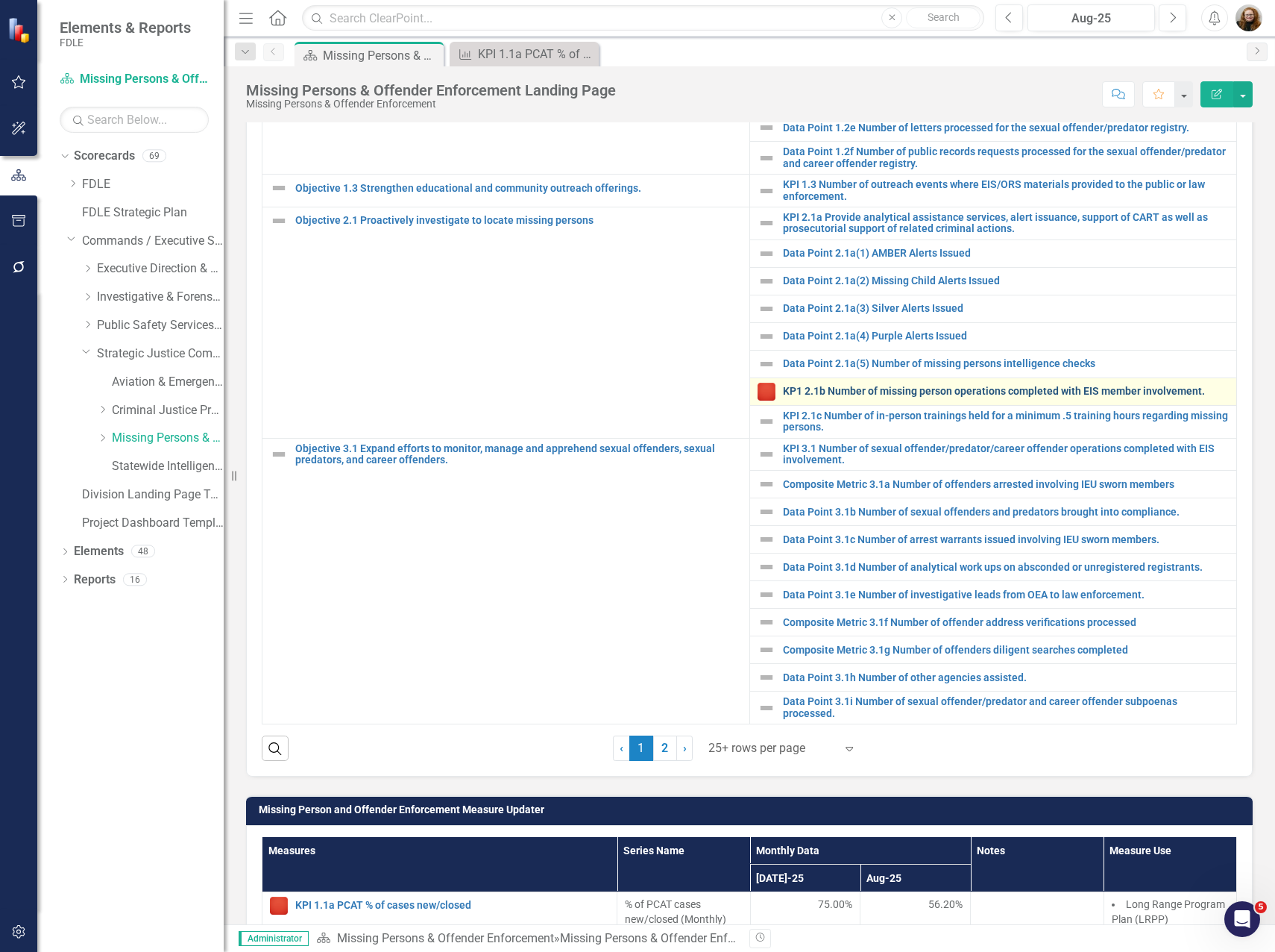
click at [875, 386] on link "KP1 2.1b Number of missing person operations completed with EIS member involvem…" at bounding box center [1007, 391] width 447 height 11
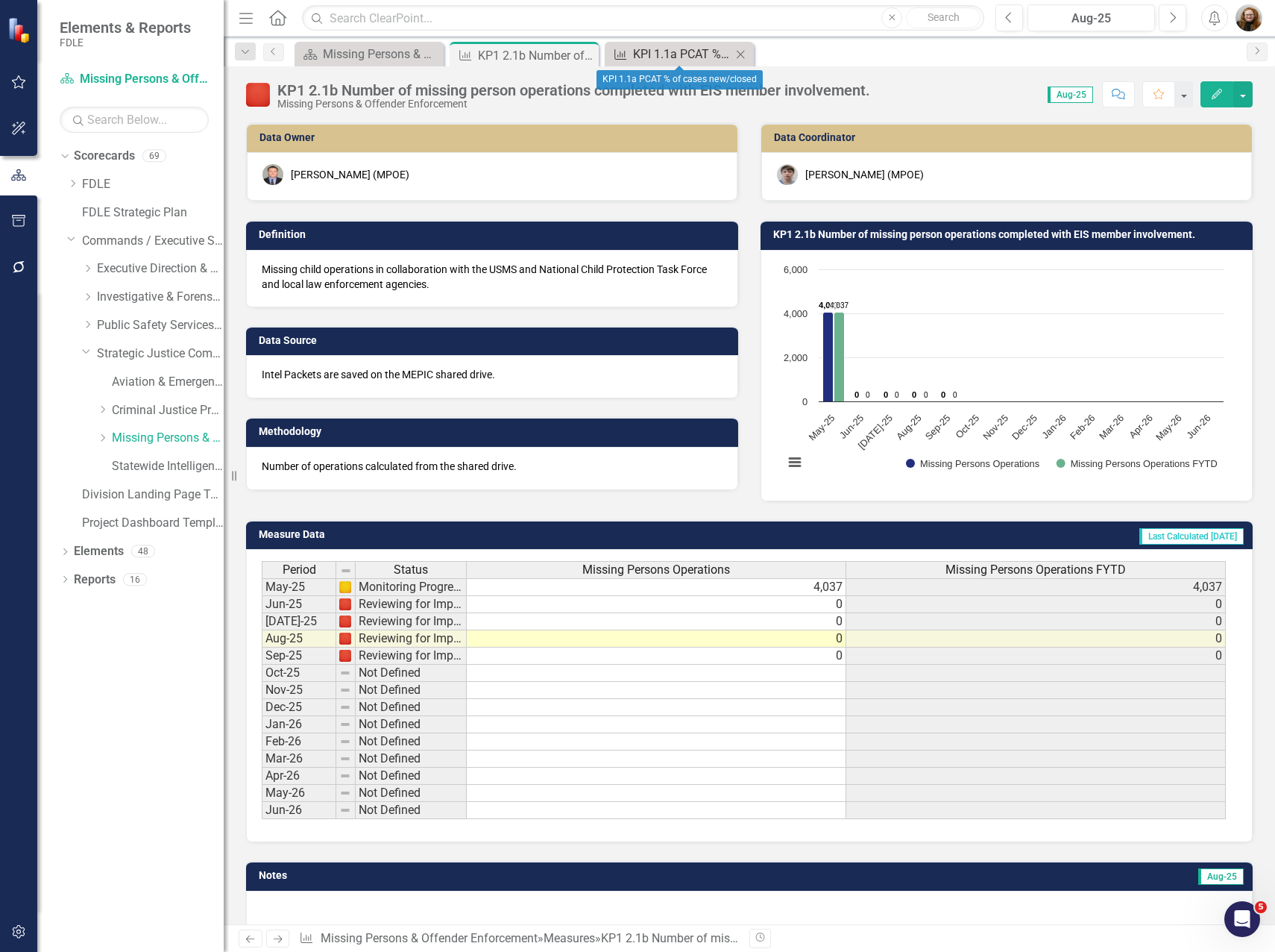
click at [680, 53] on div "KPI 1.1a PCAT % of cases new/closed" at bounding box center [682, 54] width 98 height 19
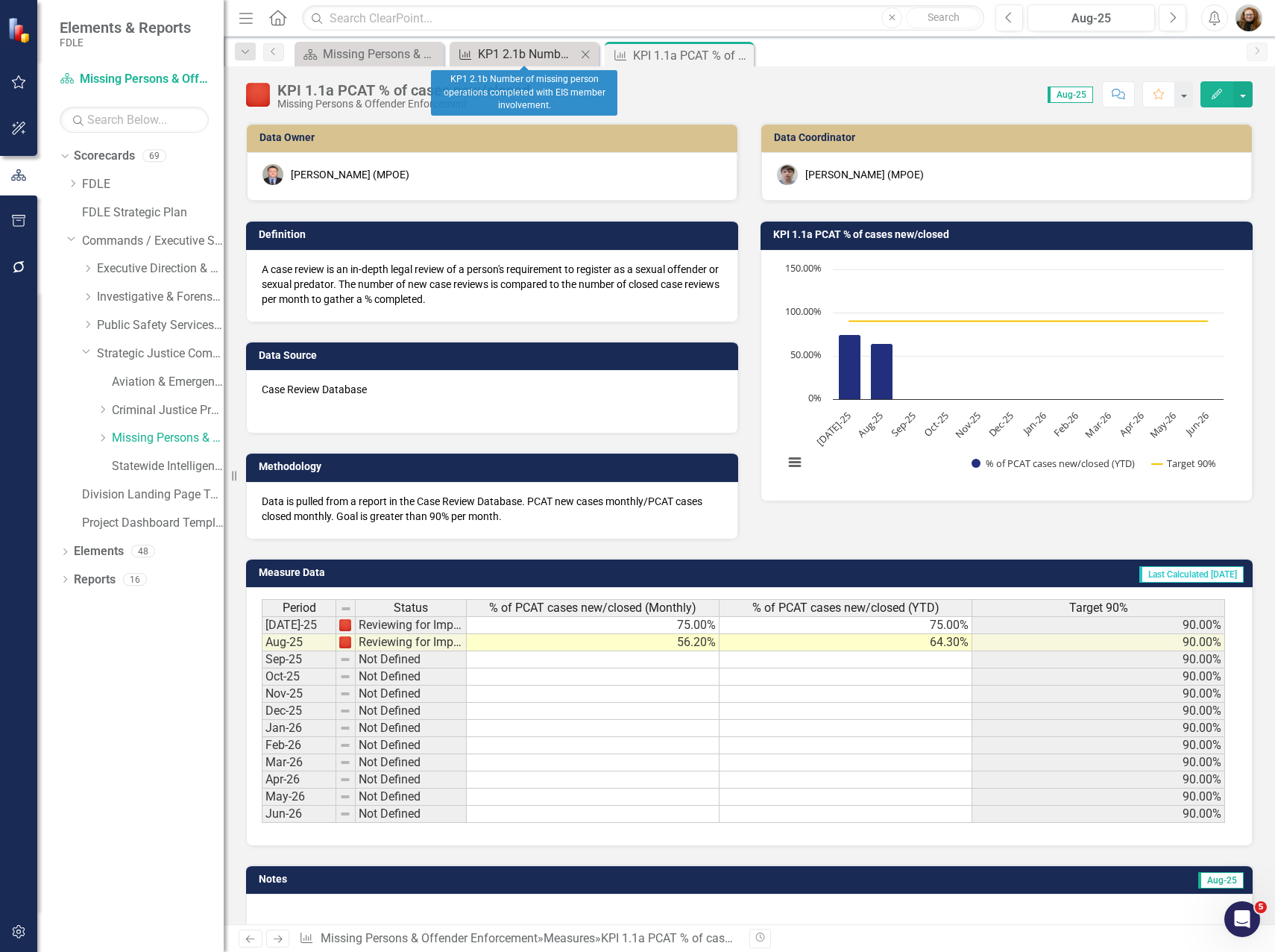
click at [553, 48] on div "KP1 2.1b Number of missing person operations completed with EIS member involvem…" at bounding box center [527, 54] width 98 height 19
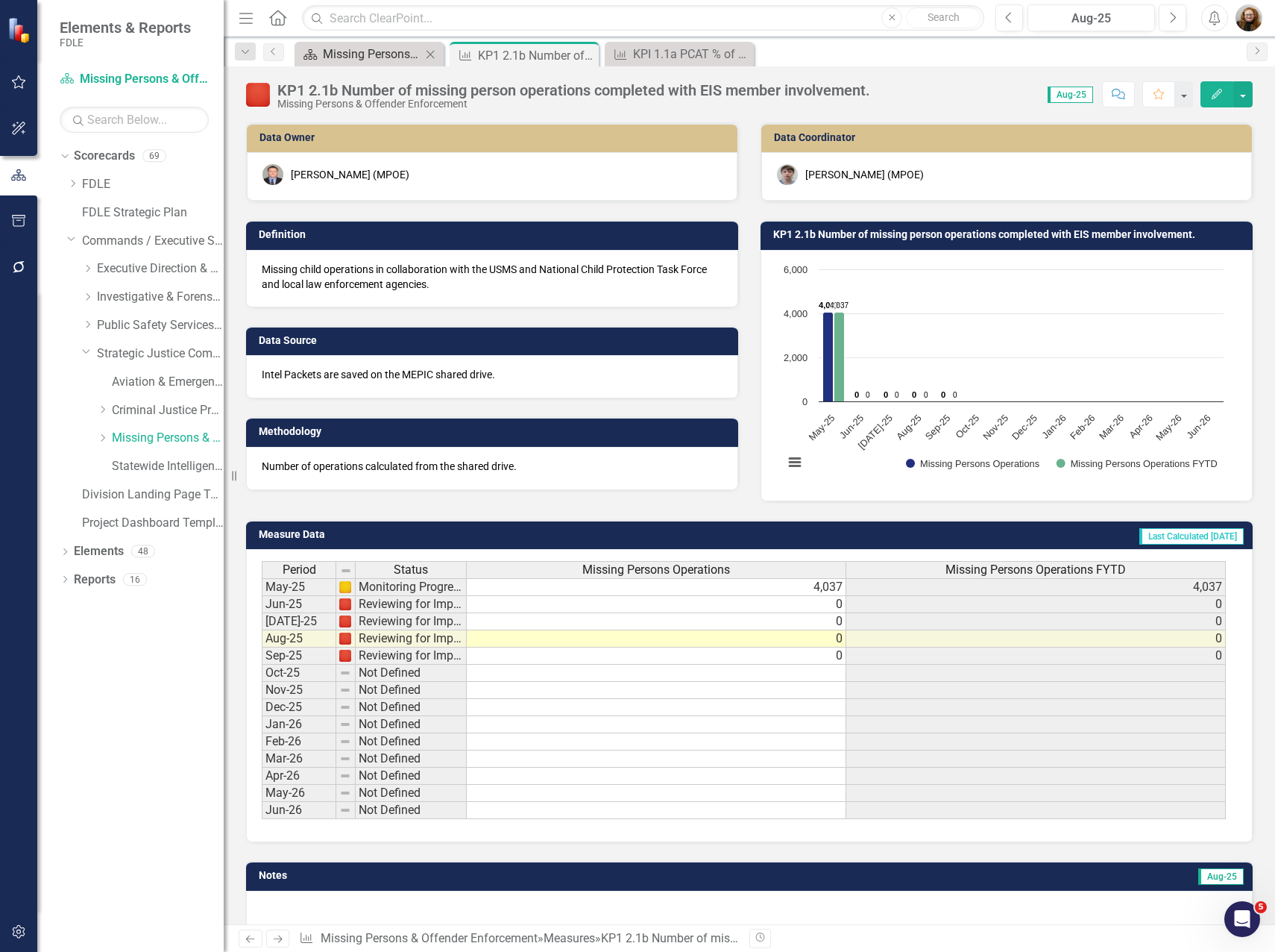
click at [370, 47] on div "Missing Persons & Offender Enforcement Landing Page" at bounding box center [372, 54] width 98 height 19
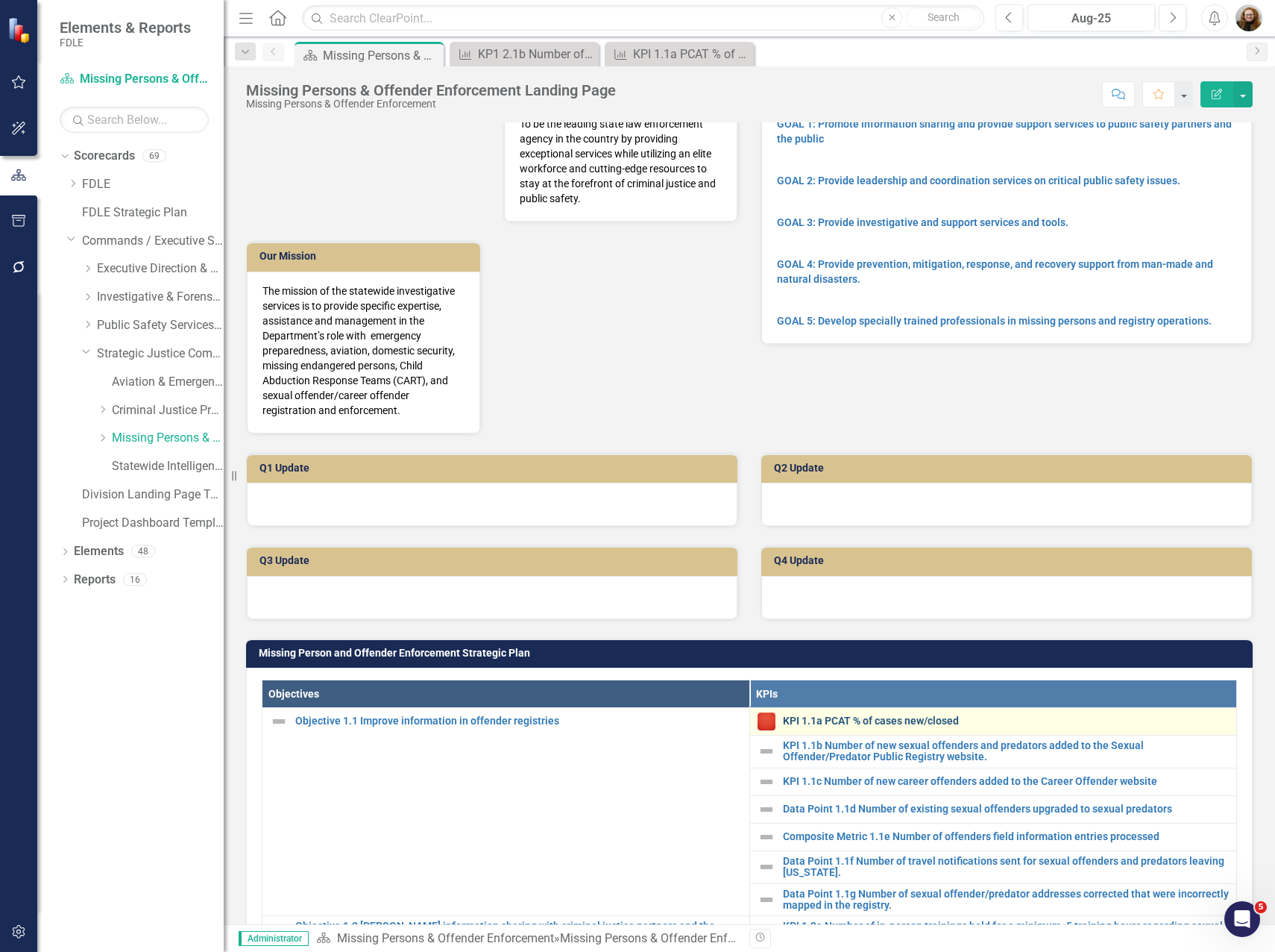
scroll to position [75, 0]
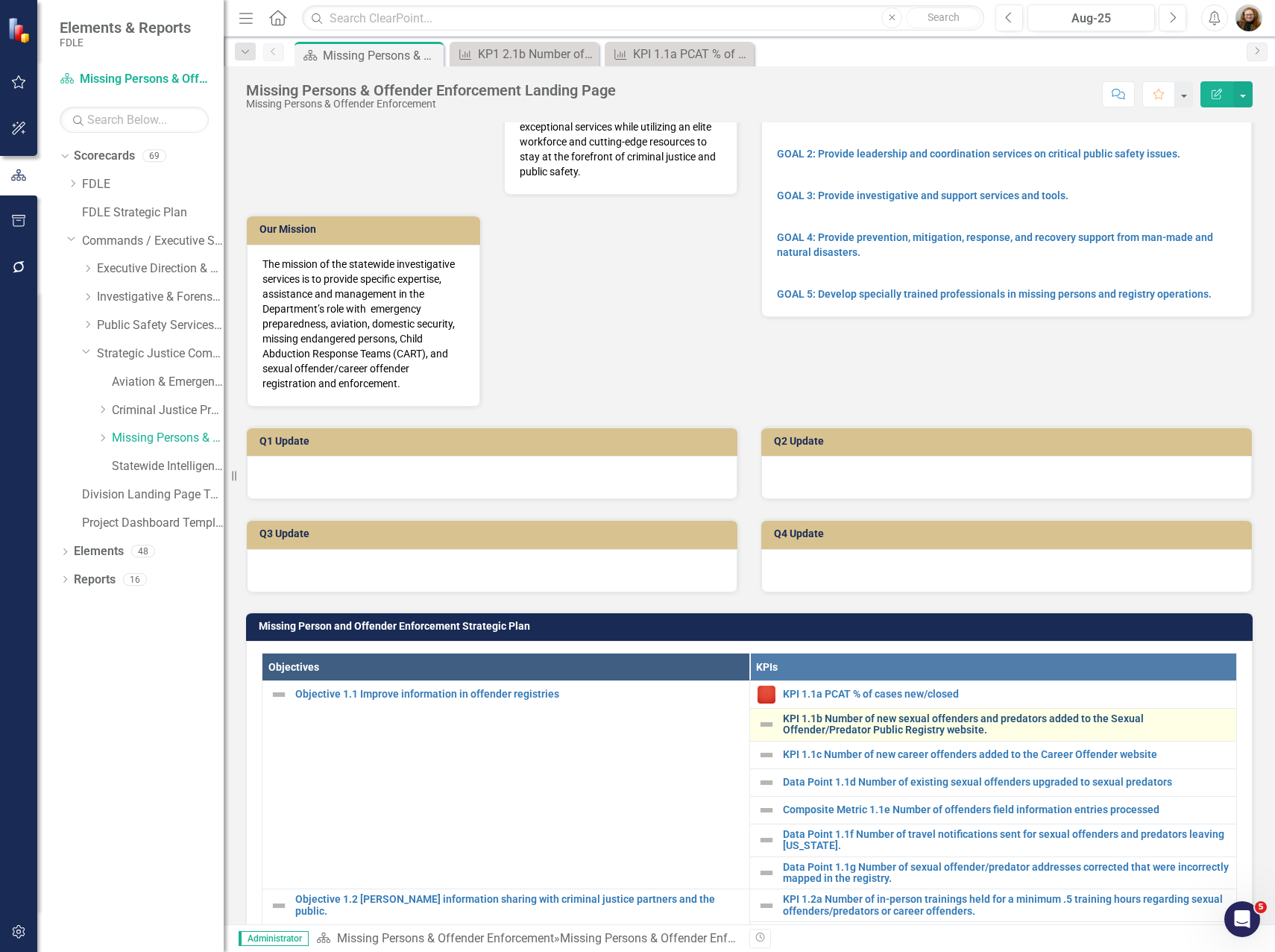
click at [1110, 725] on link "KPI 1.1b Number of new sexual offenders and predators added to the Sexual Offen…" at bounding box center [1007, 724] width 447 height 23
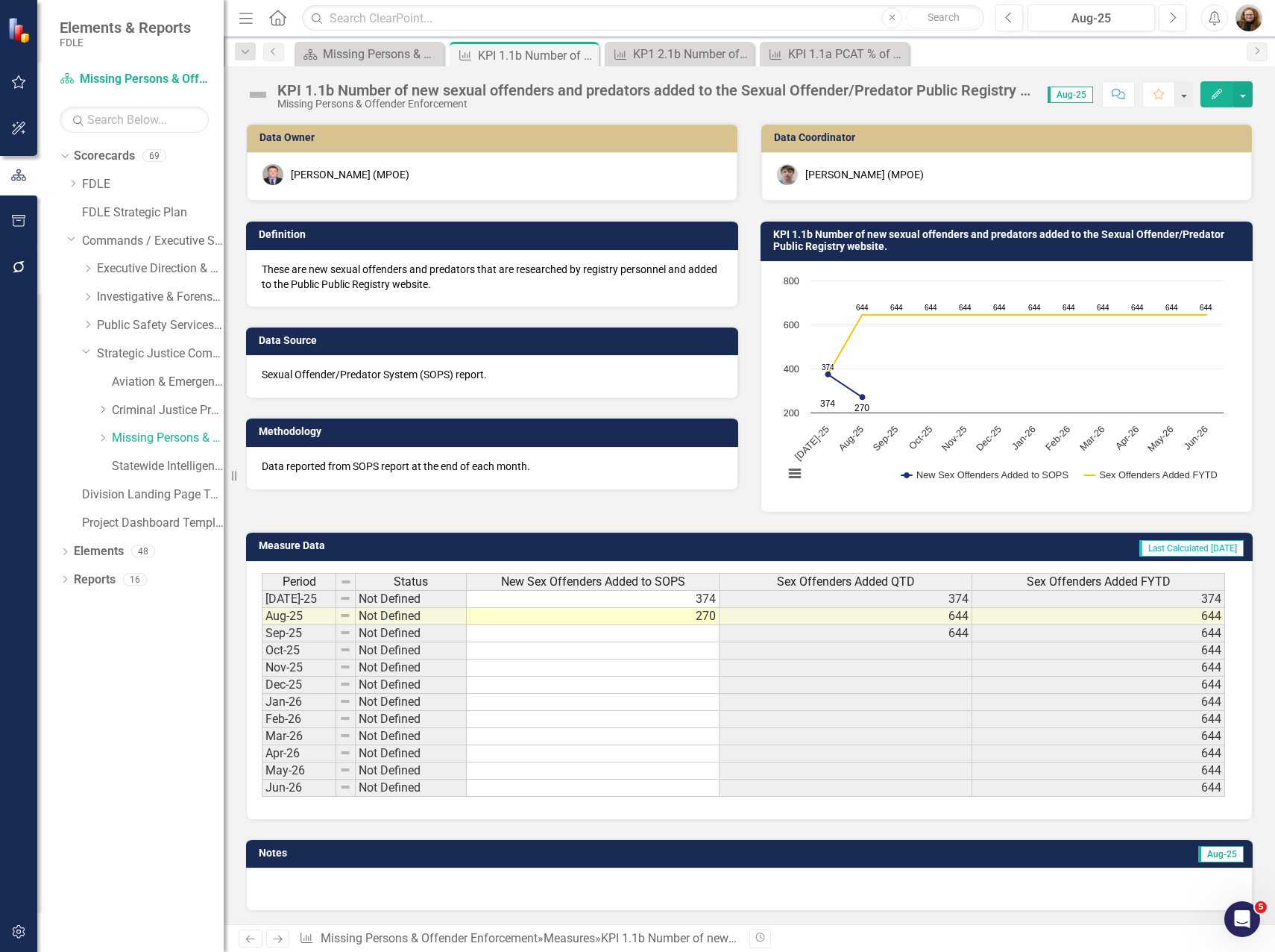
scroll to position [2, 0]
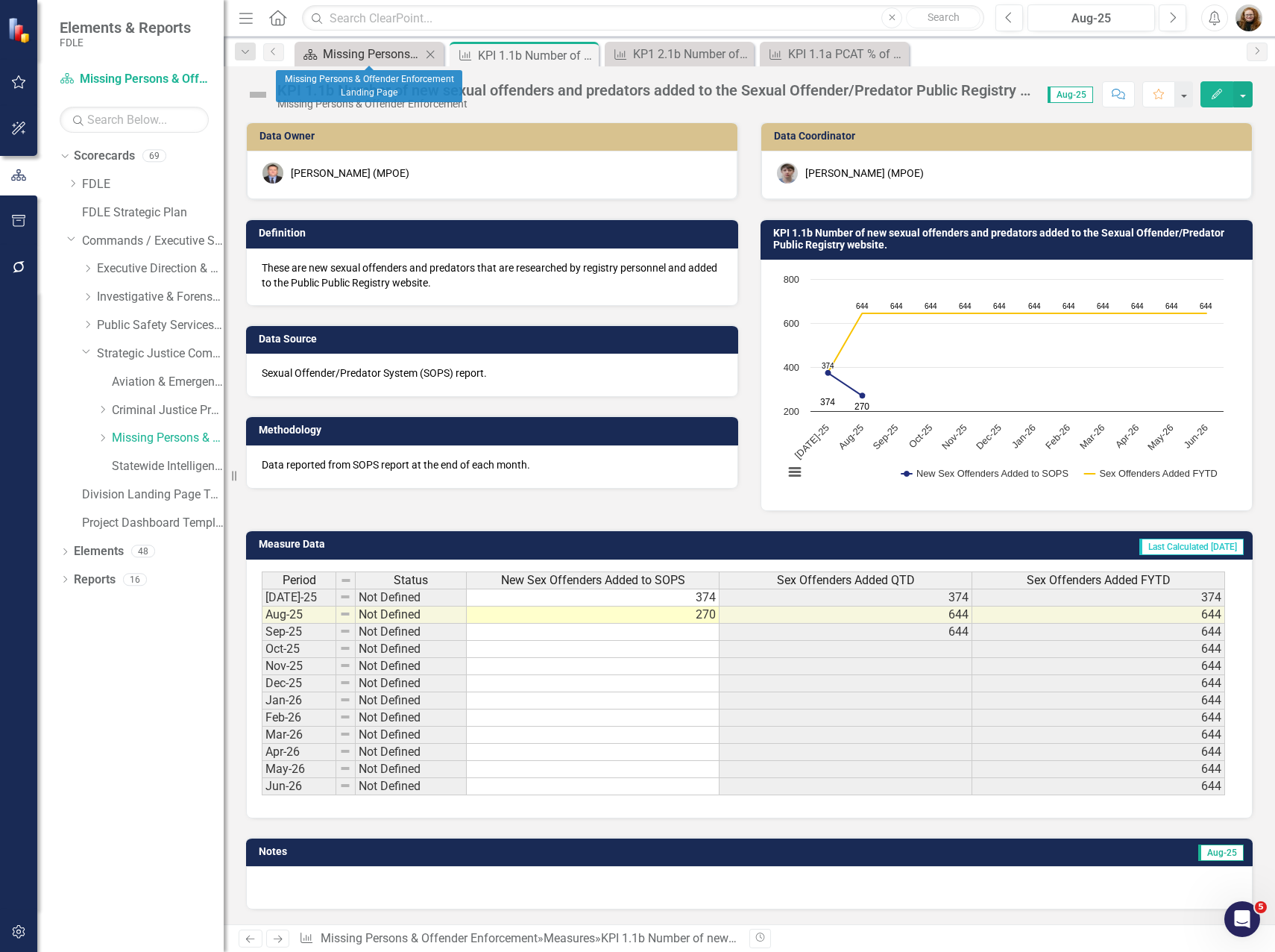
click at [376, 57] on div "Missing Persons & Offender Enforcement Landing Page" at bounding box center [372, 54] width 98 height 19
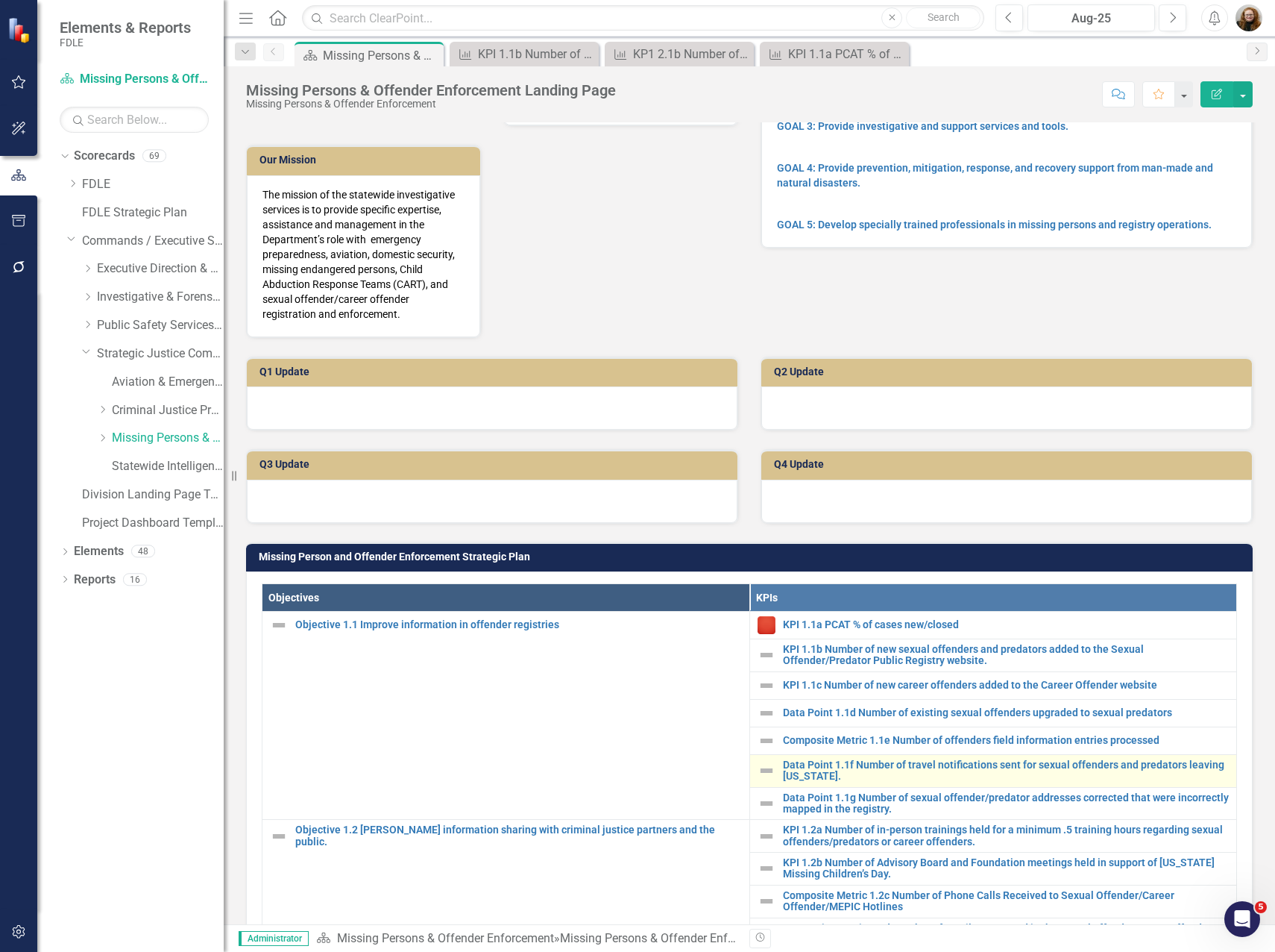
scroll to position [298, 0]
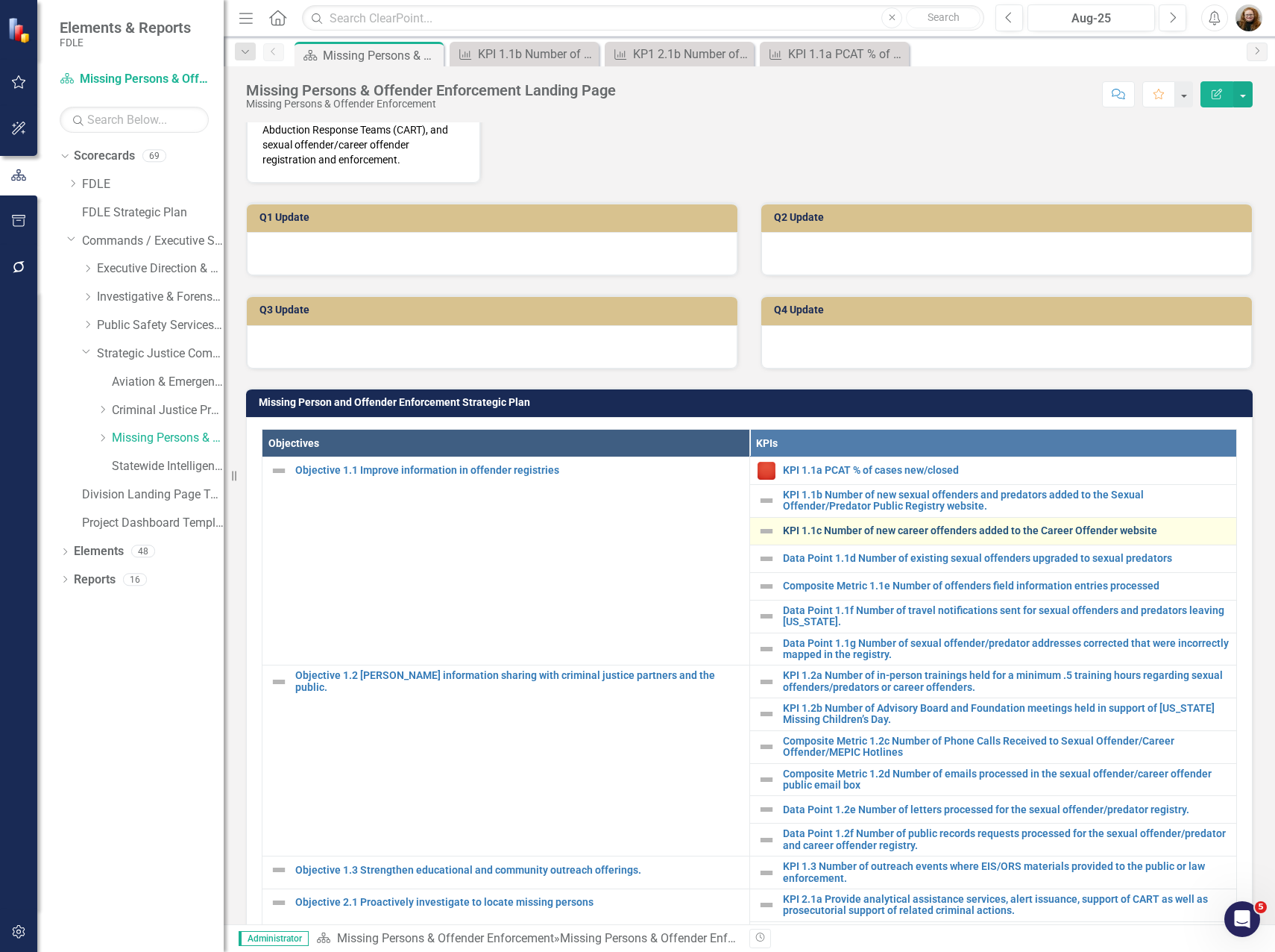
click at [834, 529] on link "KPI 1.1c Number of new career offenders added to the Career Offender website" at bounding box center [1007, 530] width 447 height 11
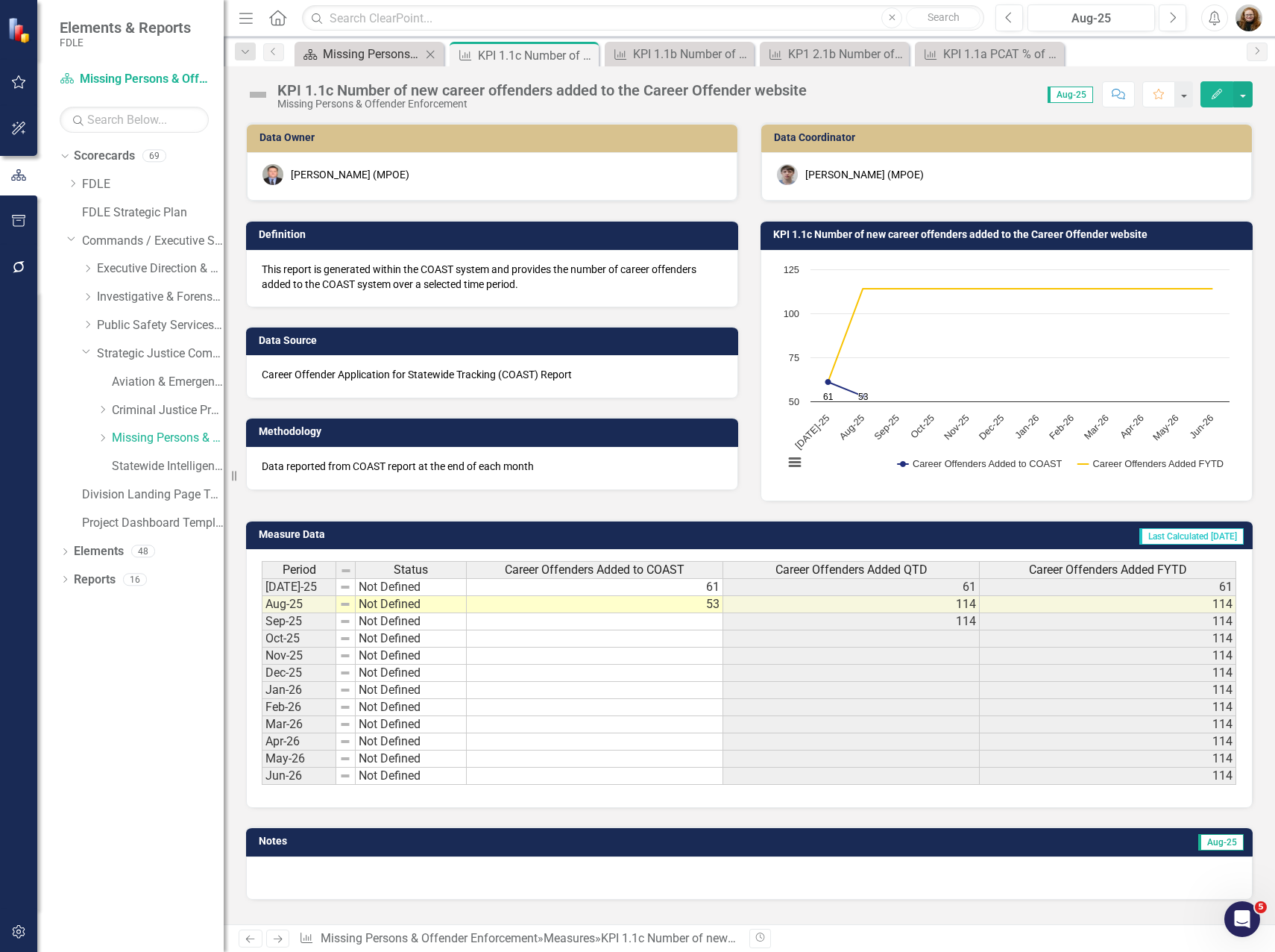
click at [360, 50] on div "Missing Persons & Offender Enforcement Landing Page" at bounding box center [372, 54] width 98 height 19
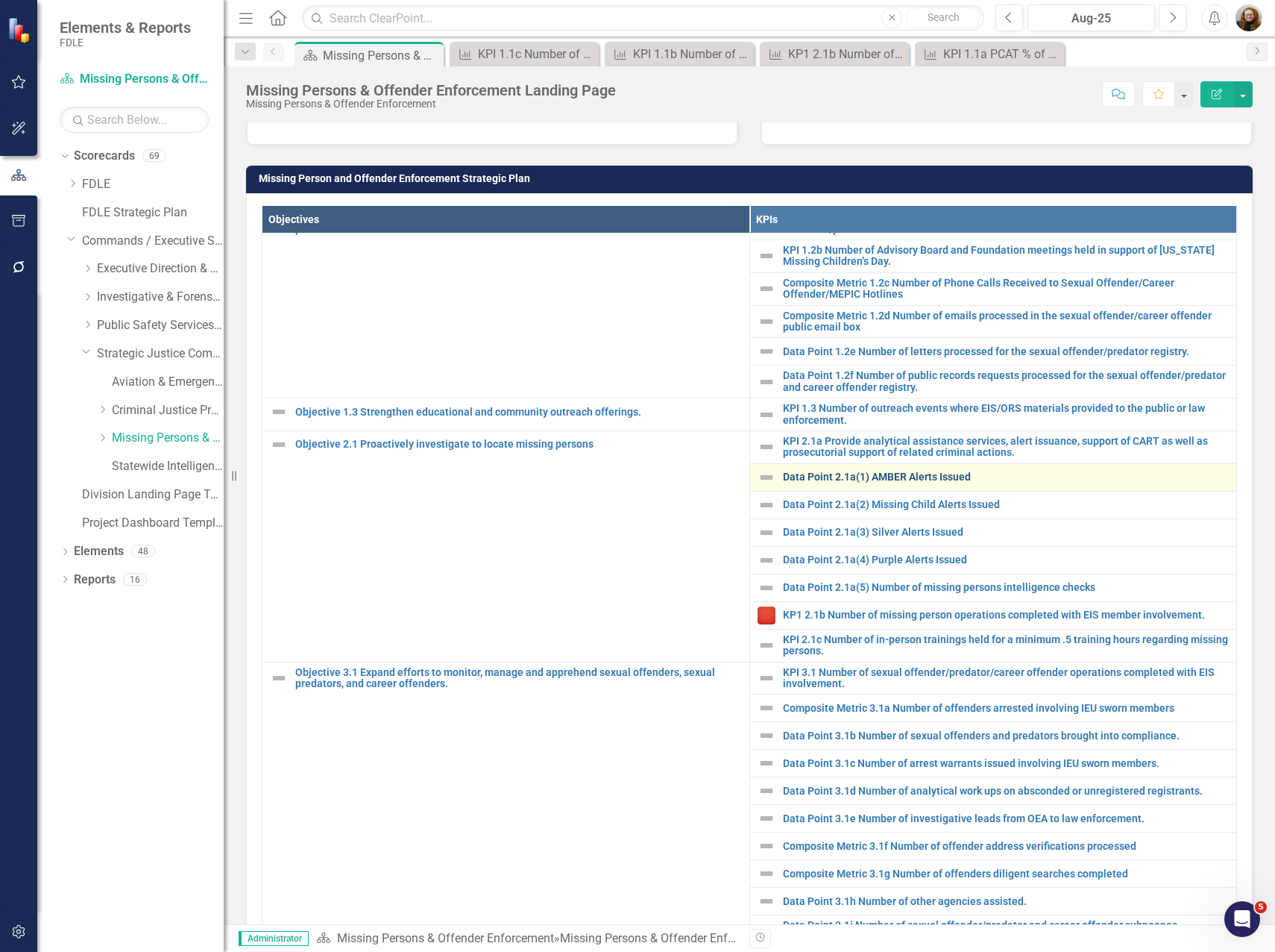
scroll to position [596, 0]
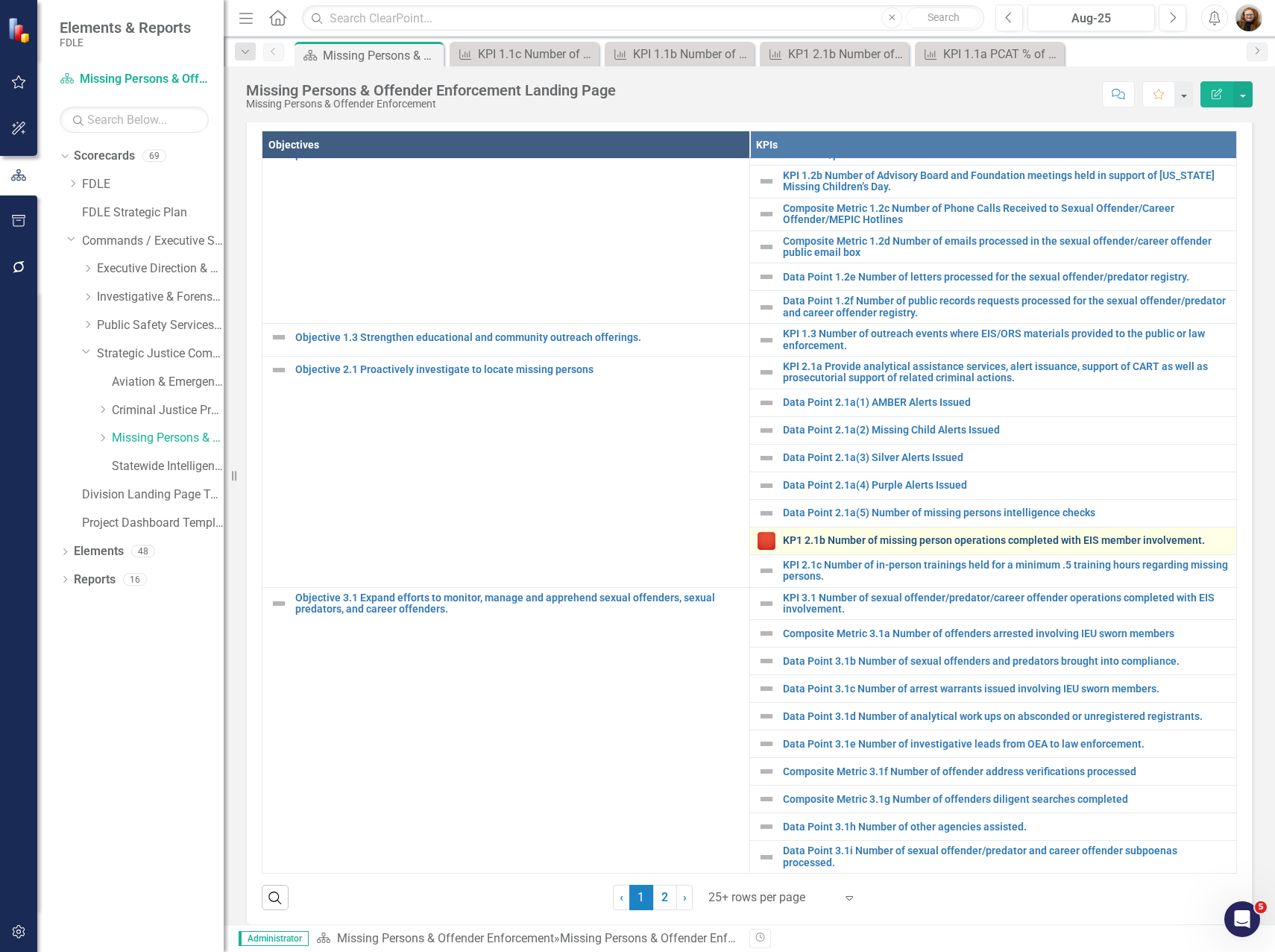
click at [865, 535] on link "KP1 2.1b Number of missing person operations completed with EIS member involvem…" at bounding box center [1007, 540] width 447 height 11
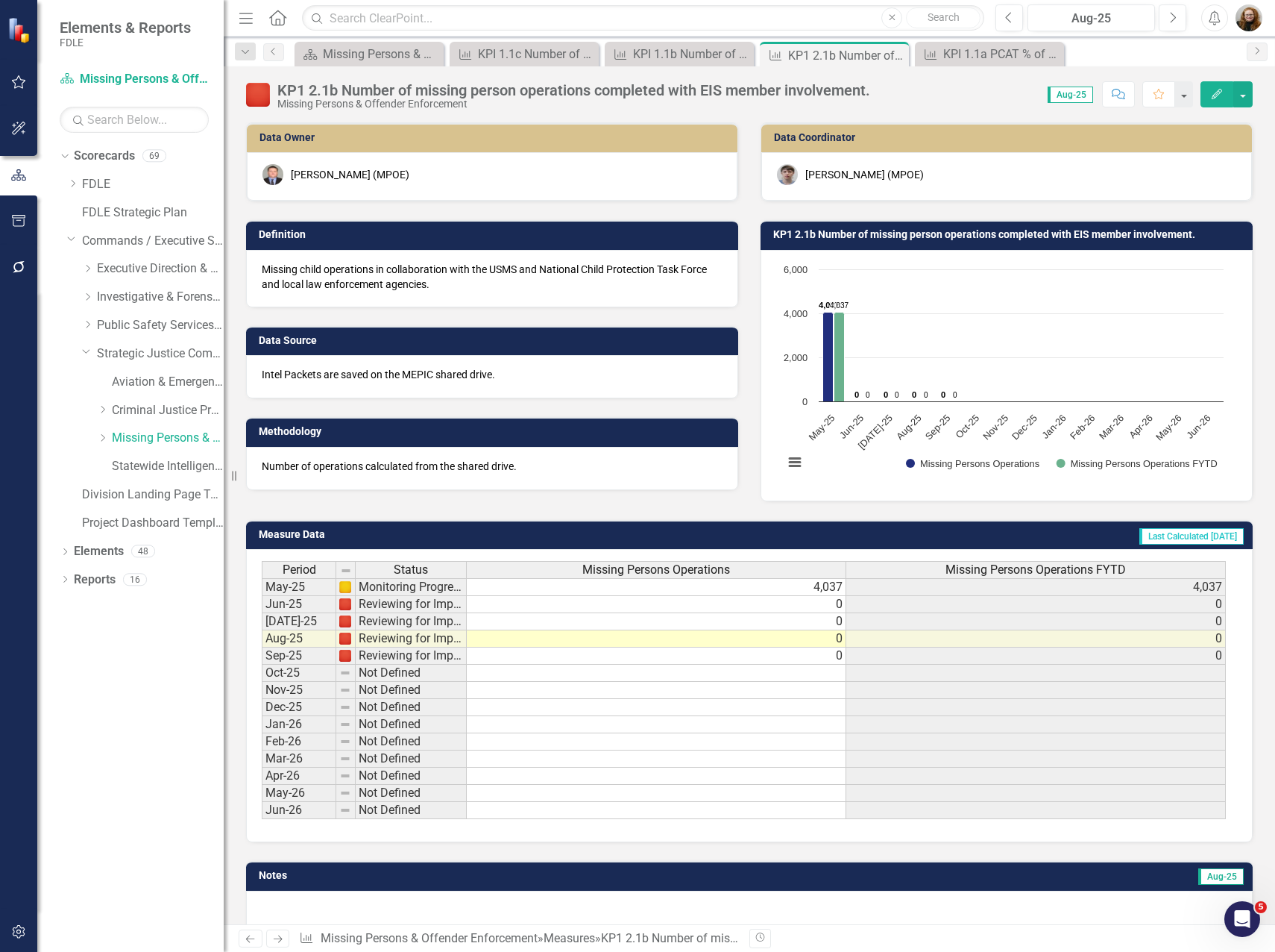
click at [1213, 94] on icon "Edit" at bounding box center [1217, 93] width 14 height 11
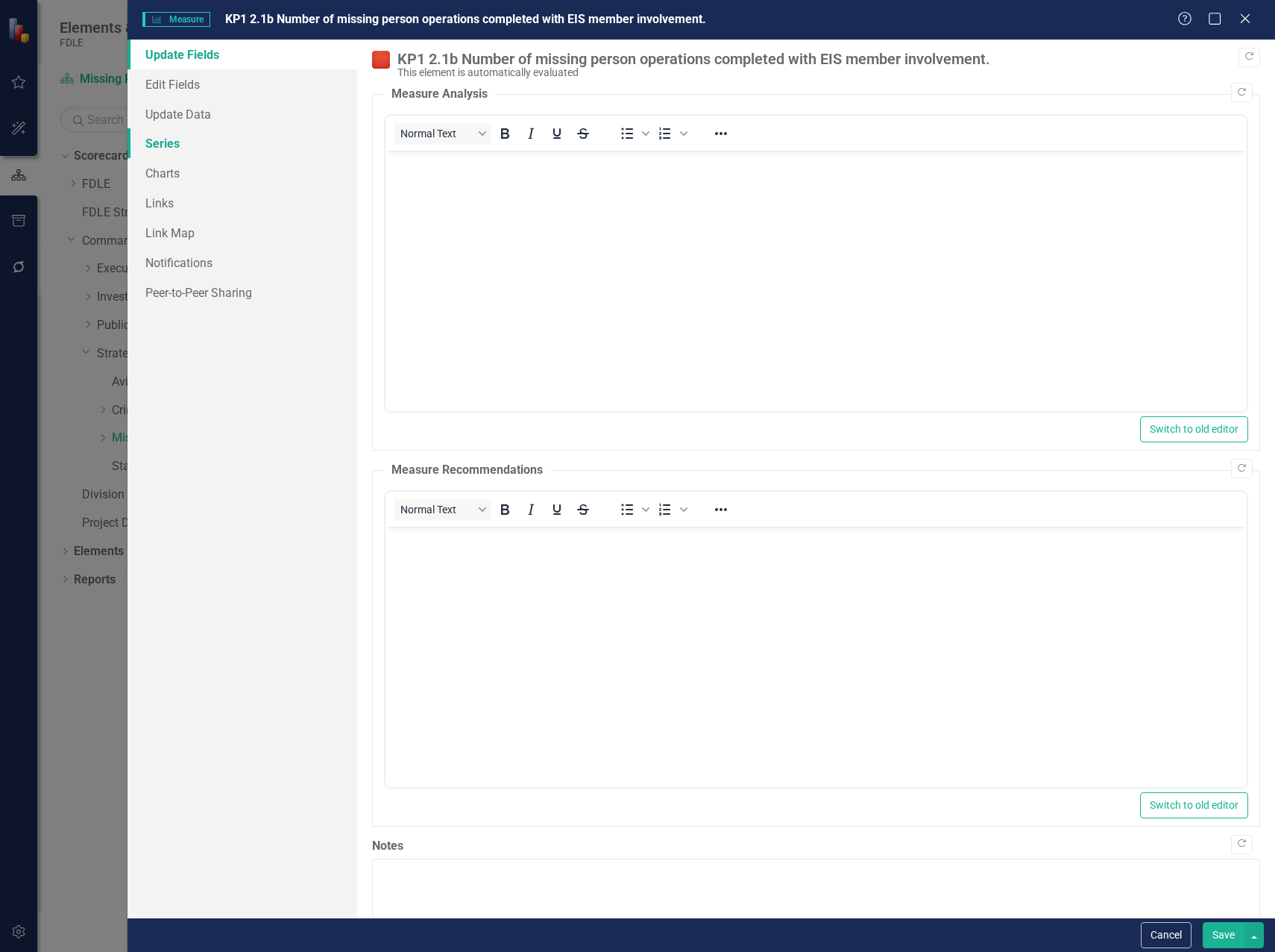
click at [177, 142] on link "Series" at bounding box center [241, 143] width 230 height 30
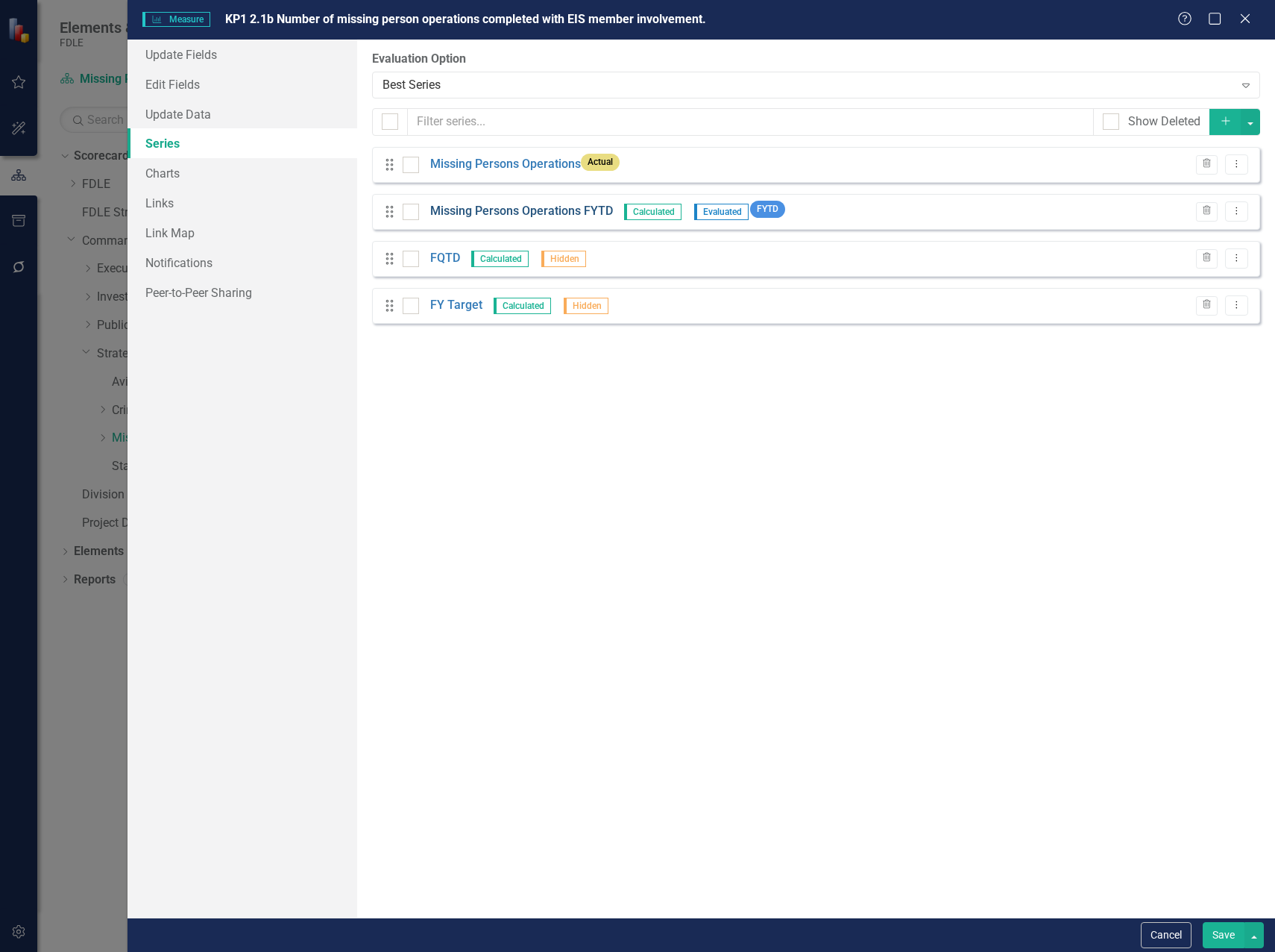
click at [510, 212] on link "Missing Persons Operations FYTD" at bounding box center [522, 211] width 183 height 17
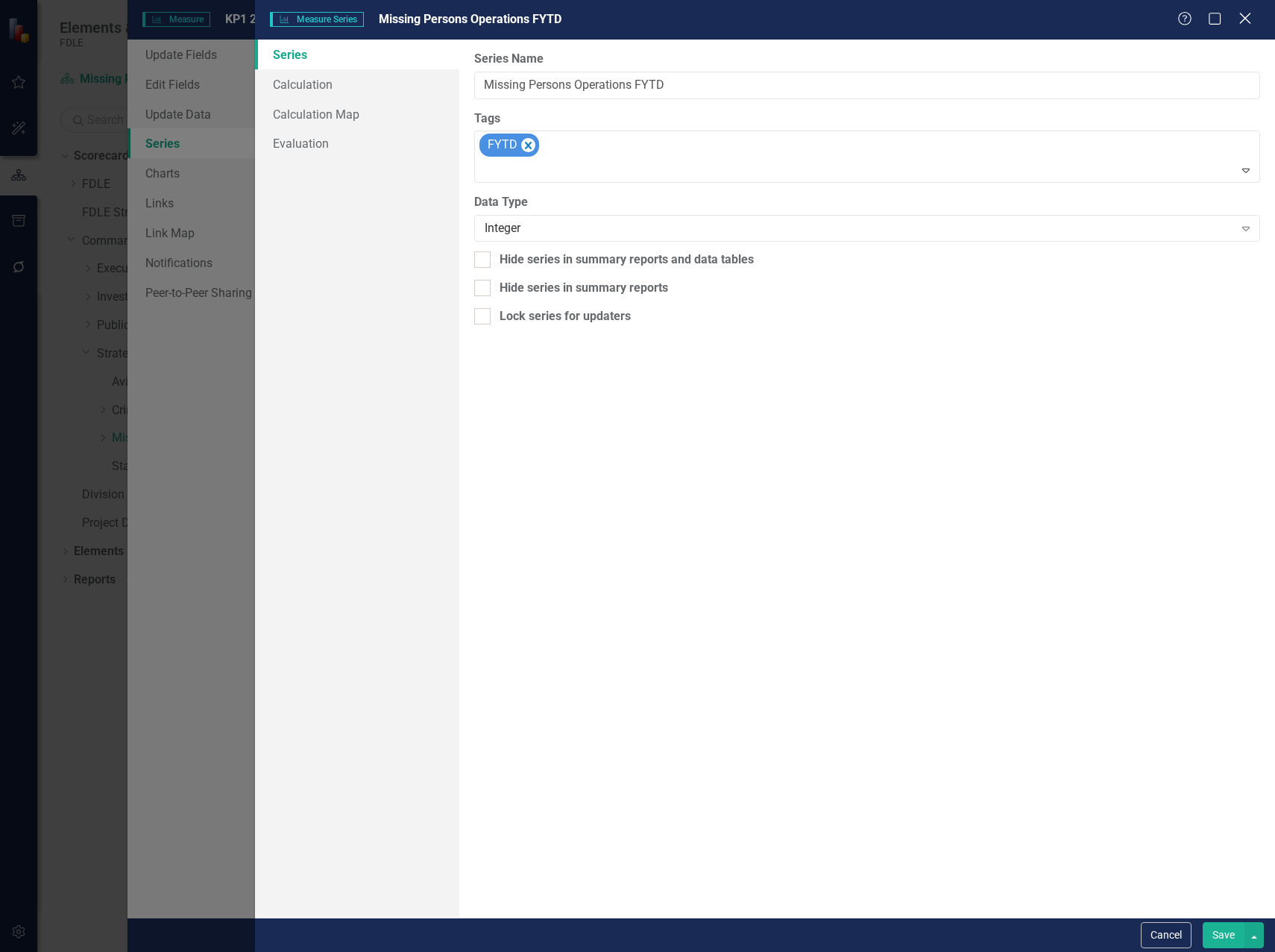
click at [1247, 17] on icon at bounding box center [1244, 18] width 11 height 11
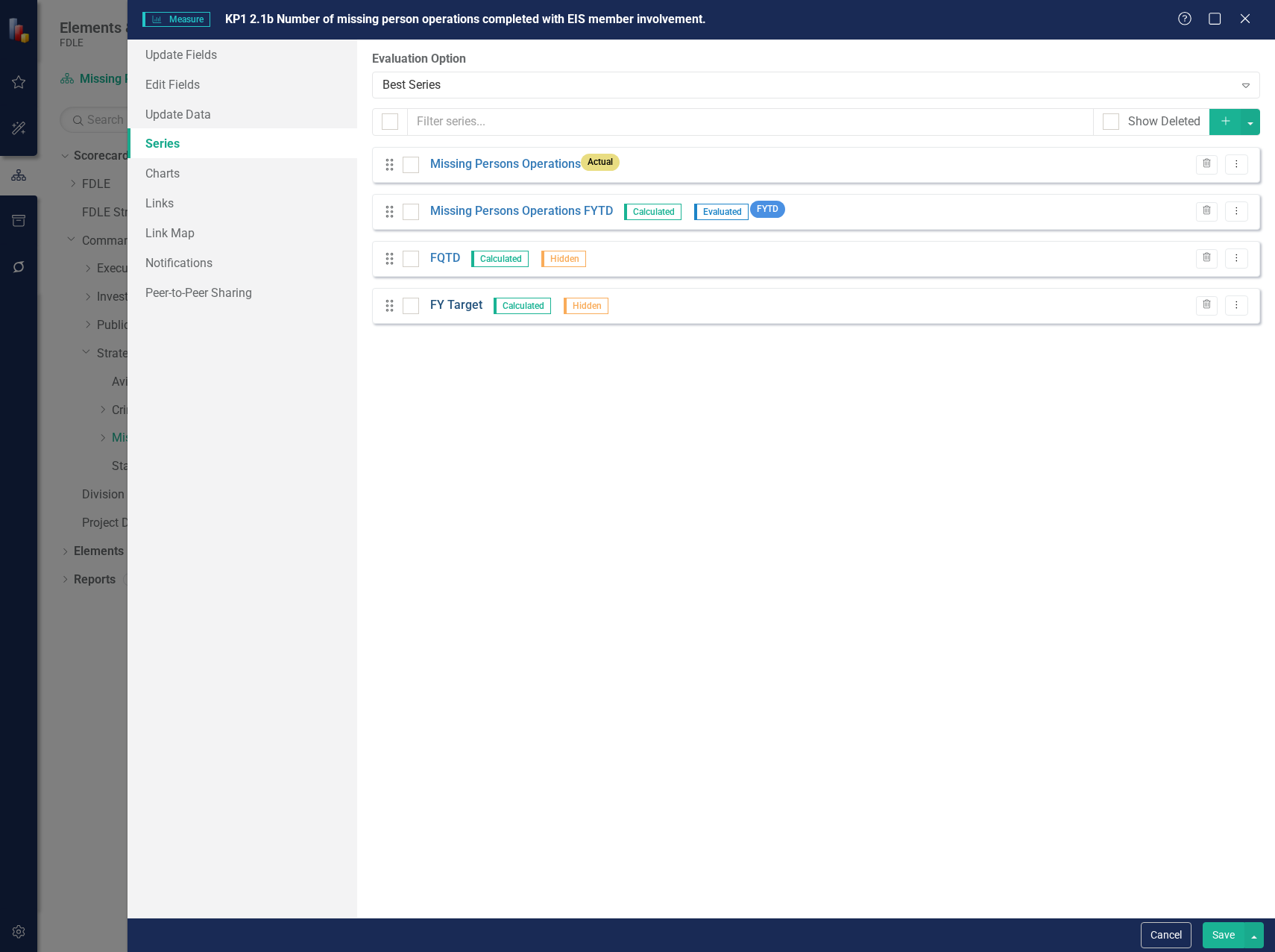
click at [460, 309] on link "FY Target" at bounding box center [456, 305] width 53 height 17
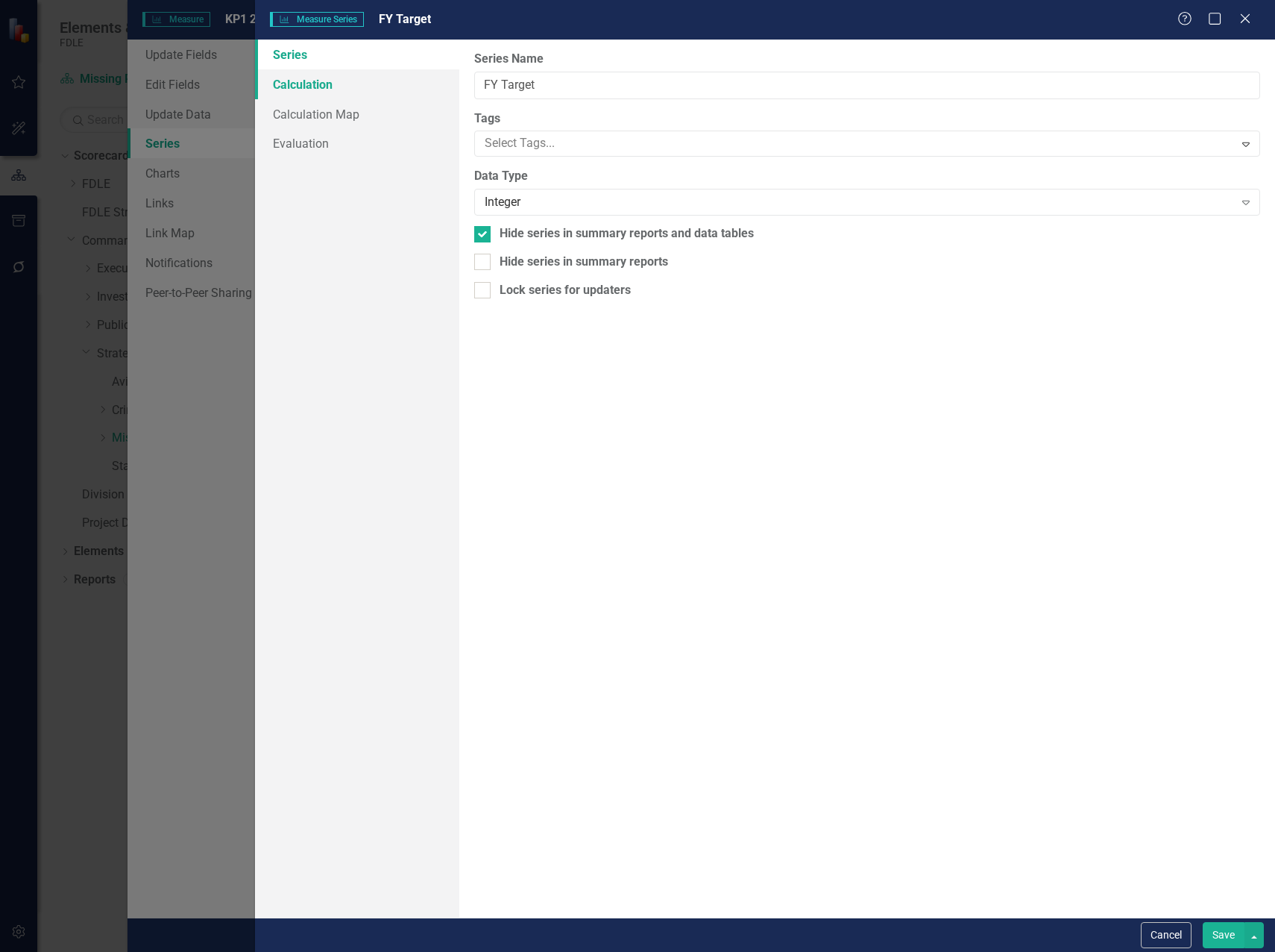
click at [313, 85] on link "Calculation" at bounding box center [358, 84] width 205 height 30
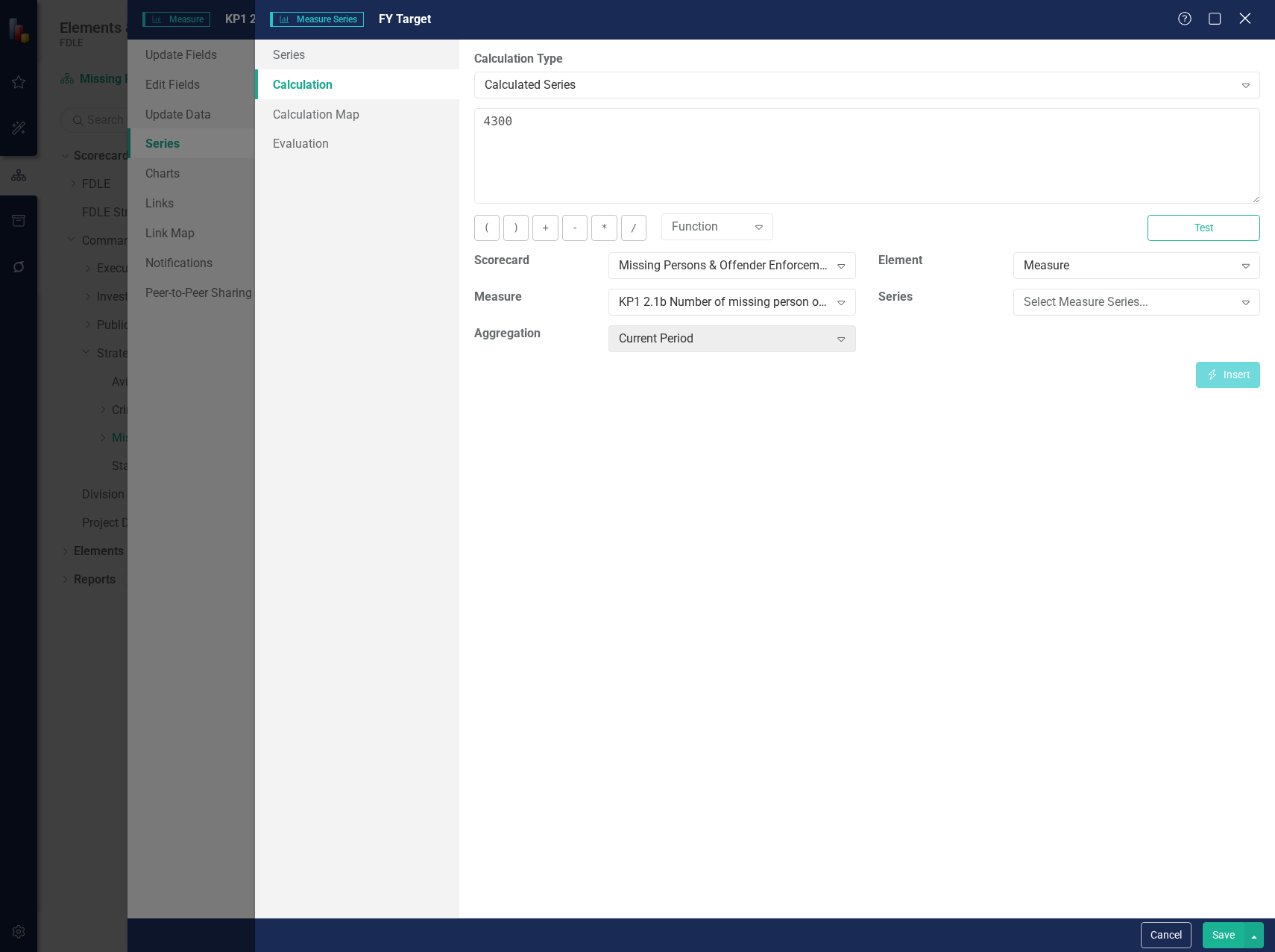
click at [1239, 20] on icon "Close" at bounding box center [1245, 18] width 19 height 14
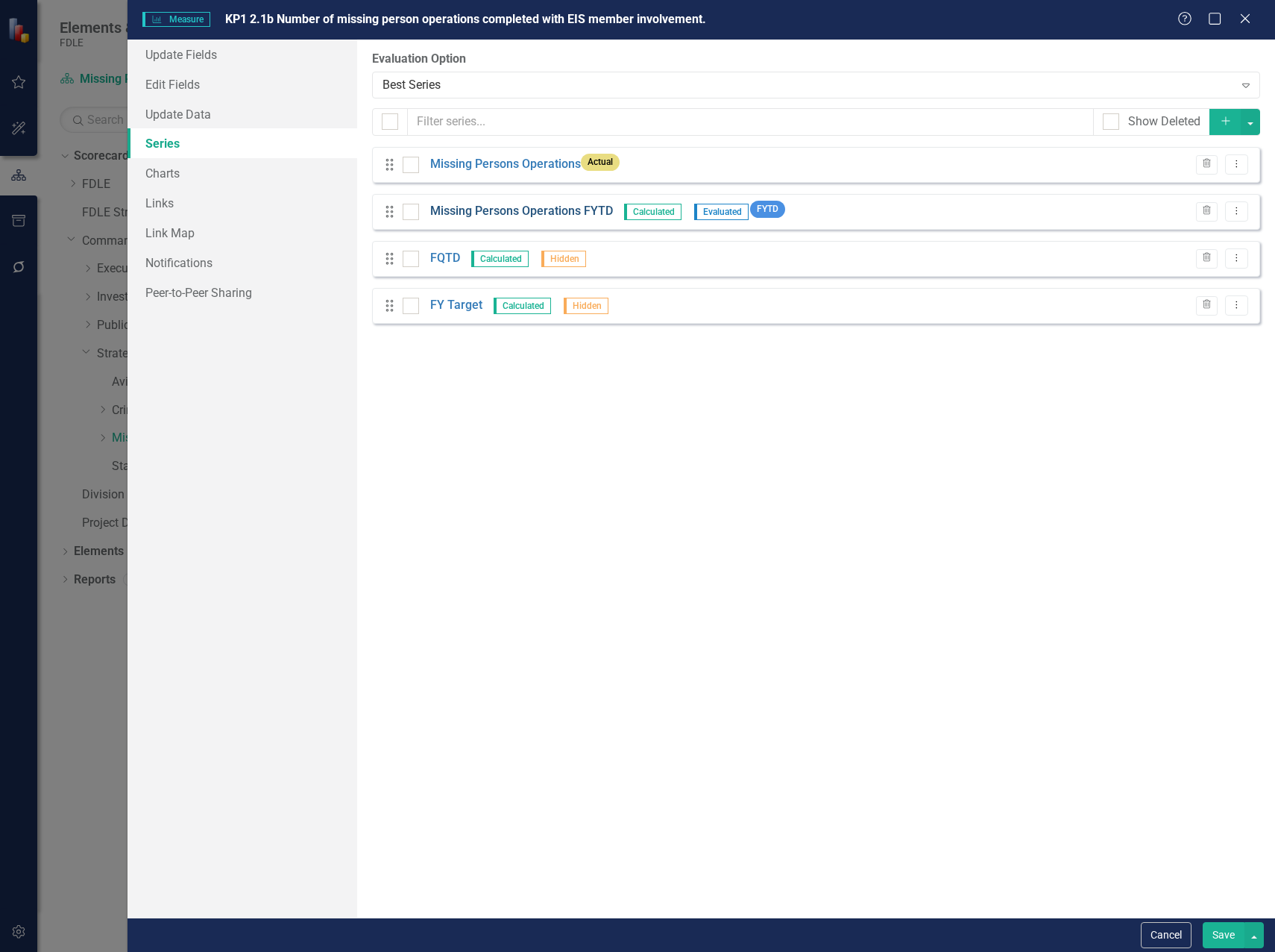
click at [534, 215] on link "Missing Persons Operations FYTD" at bounding box center [522, 211] width 183 height 17
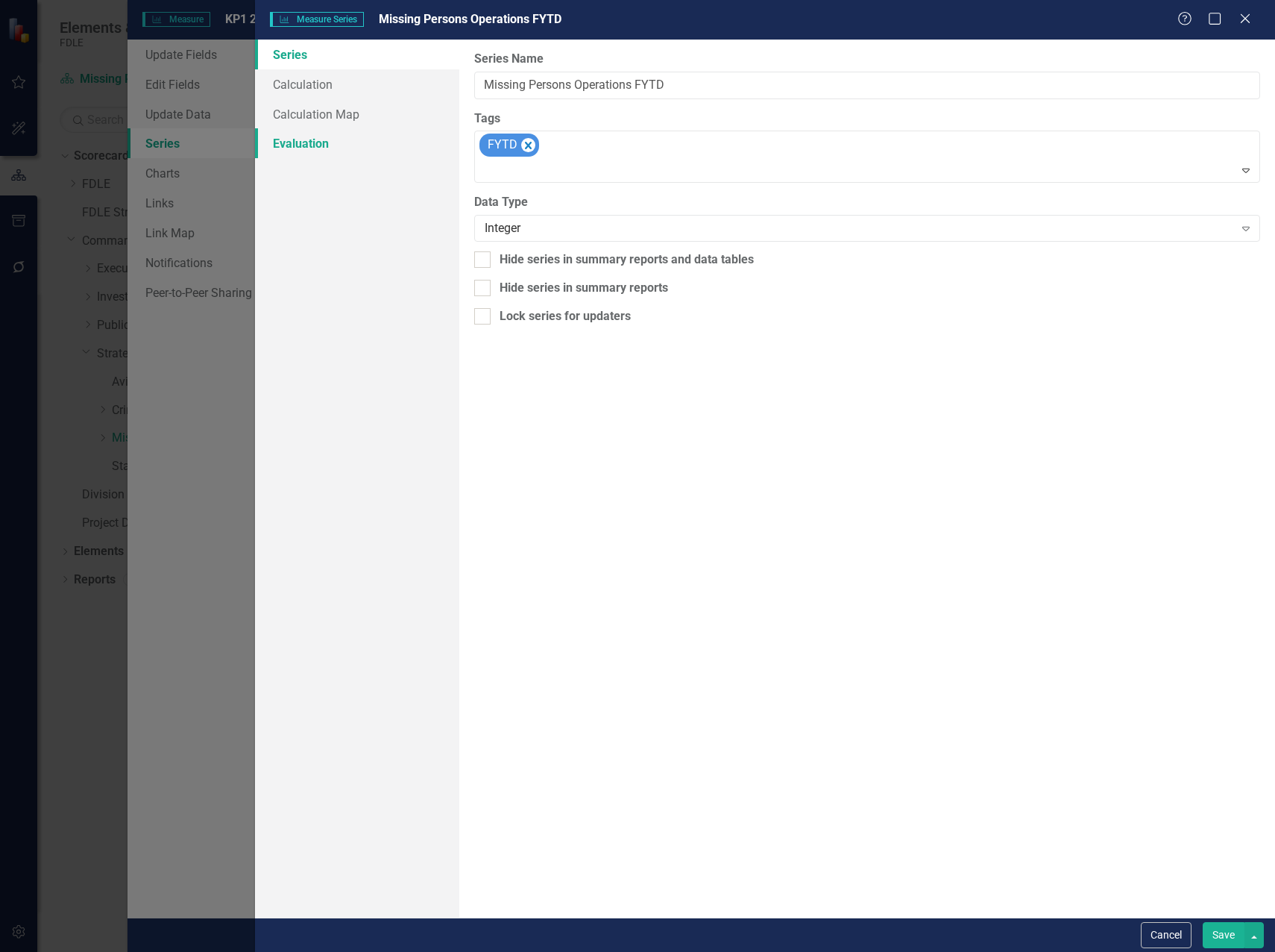
click at [303, 136] on link "Evaluation" at bounding box center [358, 143] width 205 height 30
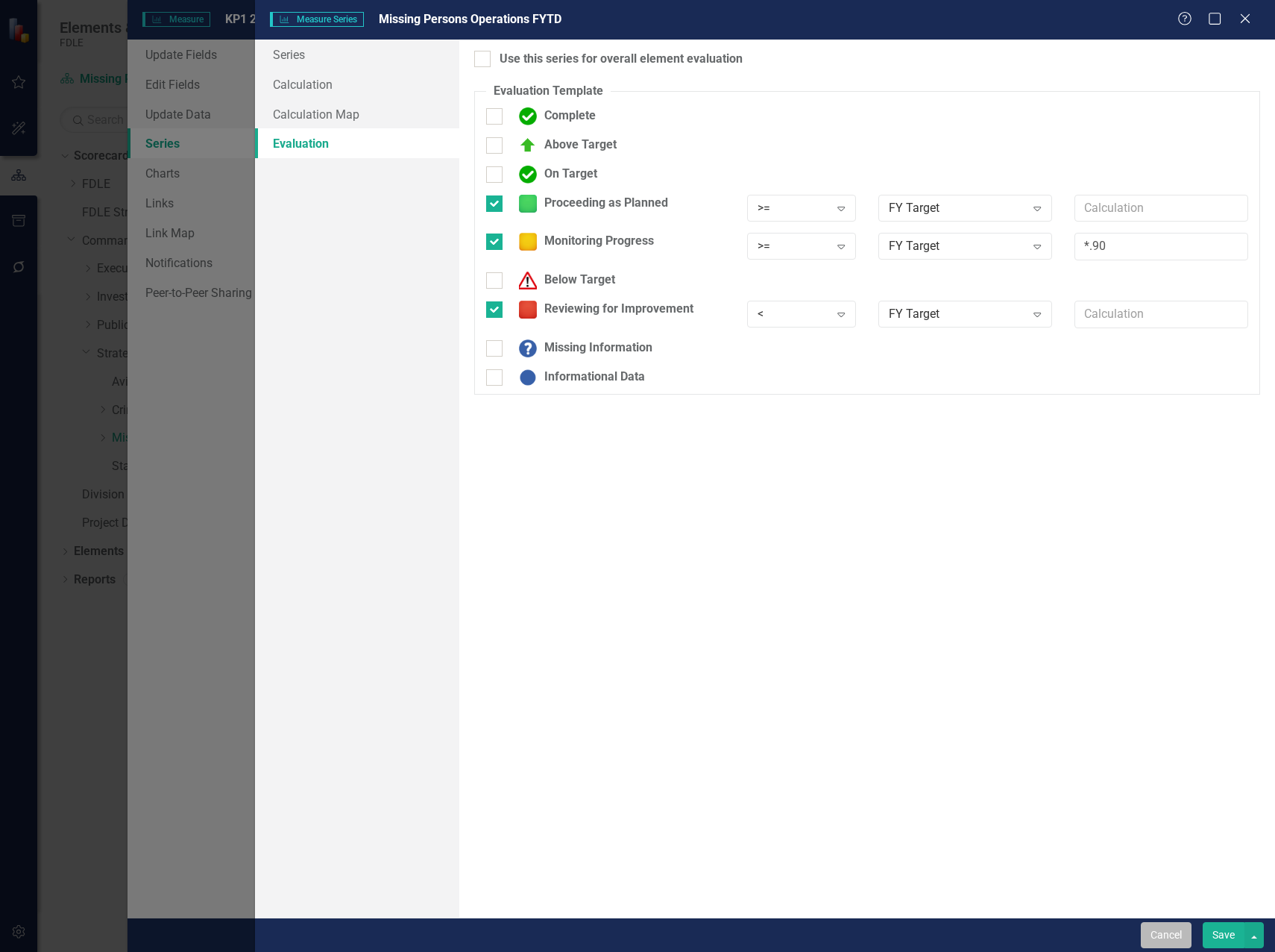
click at [1171, 938] on button "Cancel" at bounding box center [1166, 935] width 51 height 26
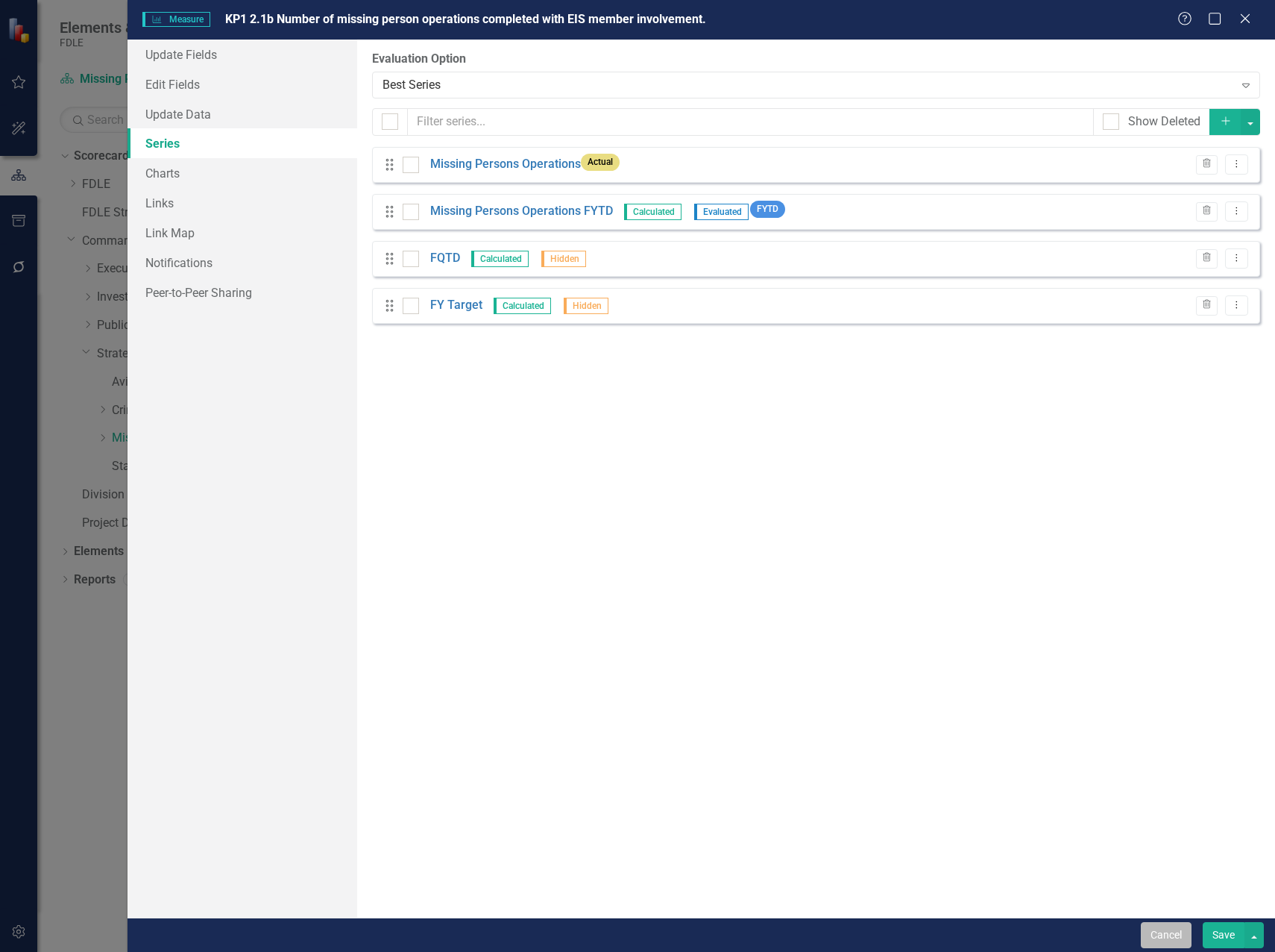
click at [1172, 936] on button "Cancel" at bounding box center [1166, 935] width 51 height 26
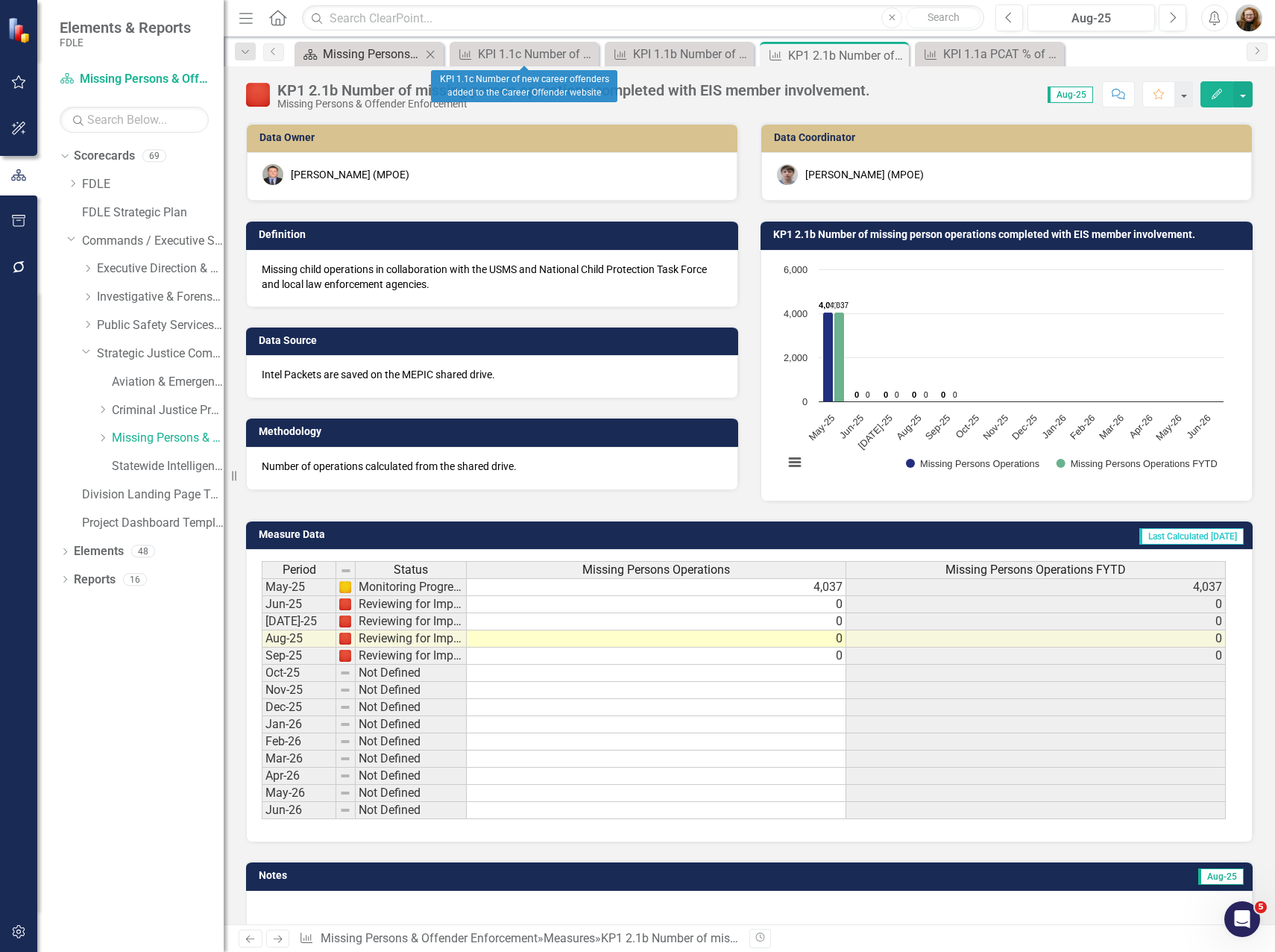
click at [390, 47] on div "Missing Persons & Offender Enforcement Landing Page" at bounding box center [372, 54] width 98 height 19
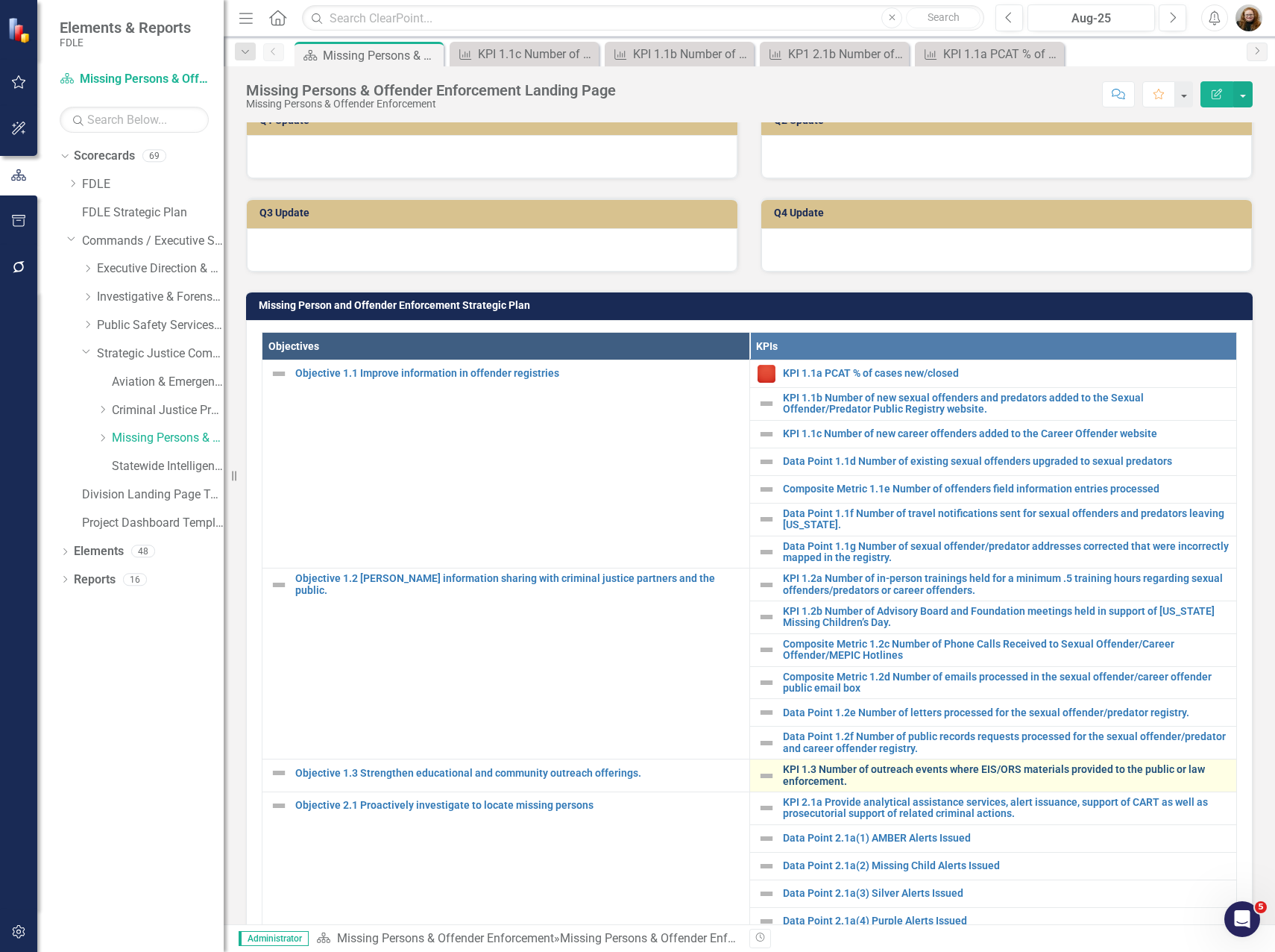
scroll to position [596, 0]
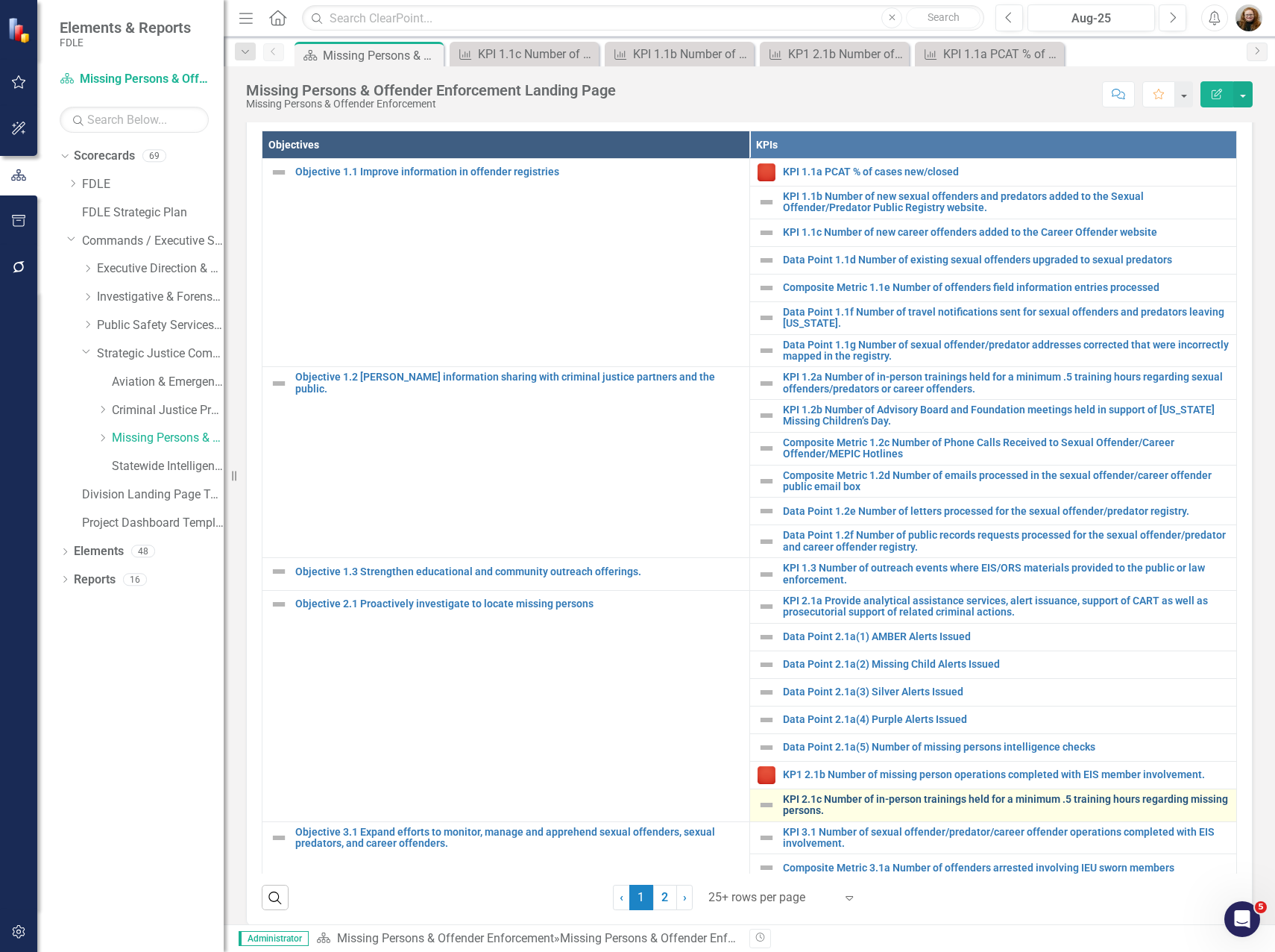
click at [913, 804] on link "KPI 2.1c Number of in-person trainings held for a minimum .5 training hours reg…" at bounding box center [1007, 805] width 447 height 23
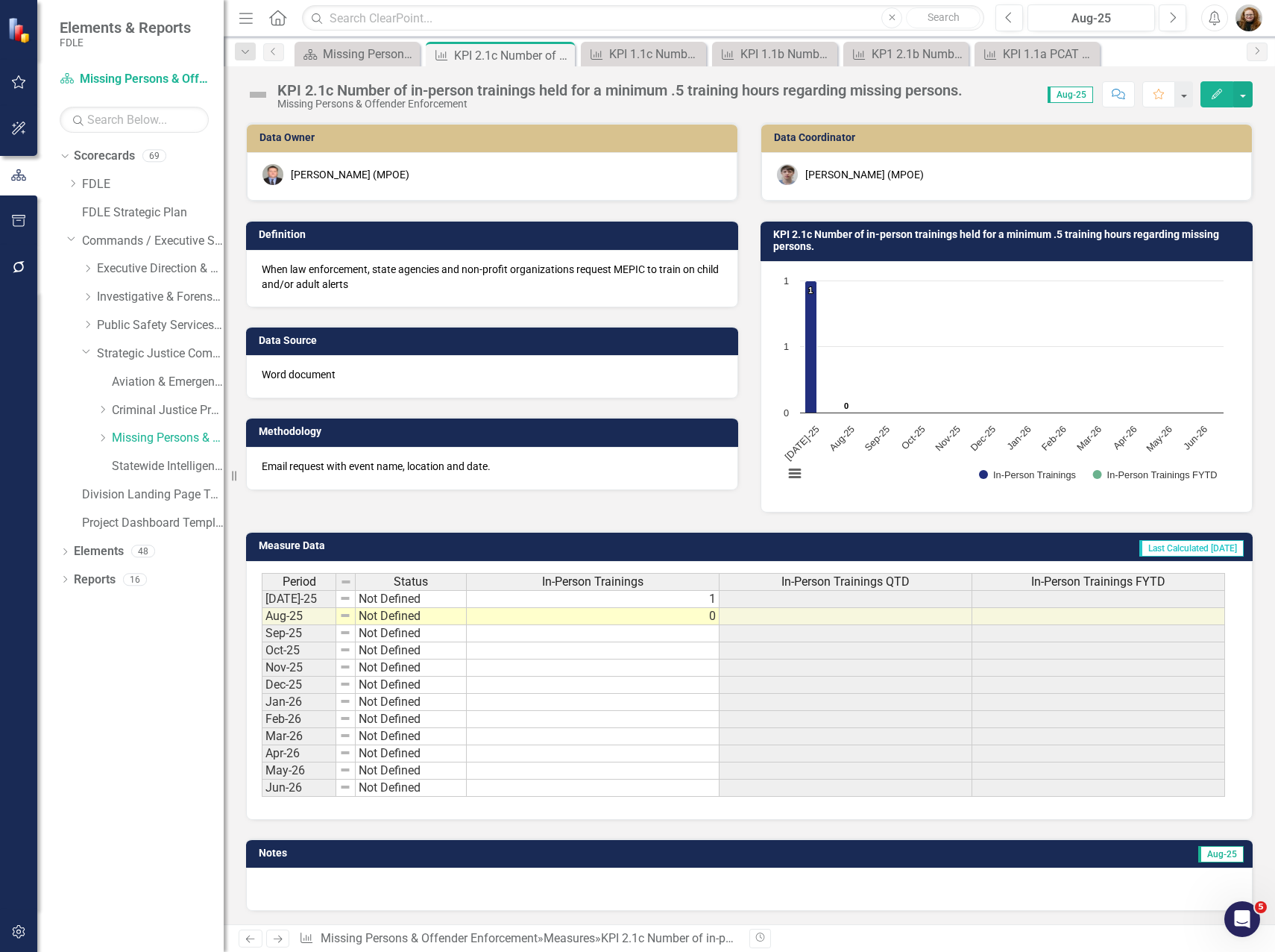
scroll to position [2, 0]
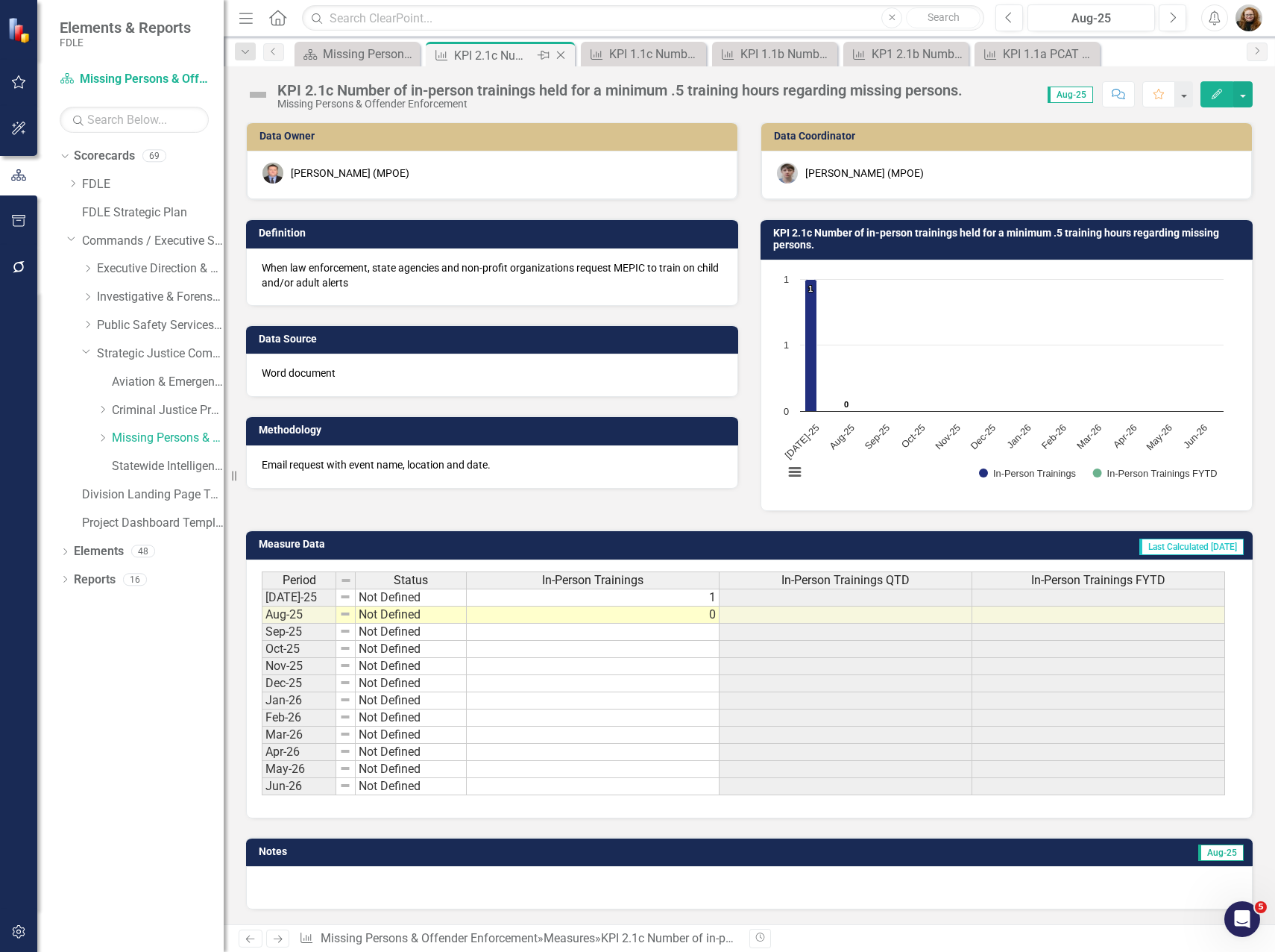
click at [560, 54] on icon "Close" at bounding box center [560, 56] width 15 height 12
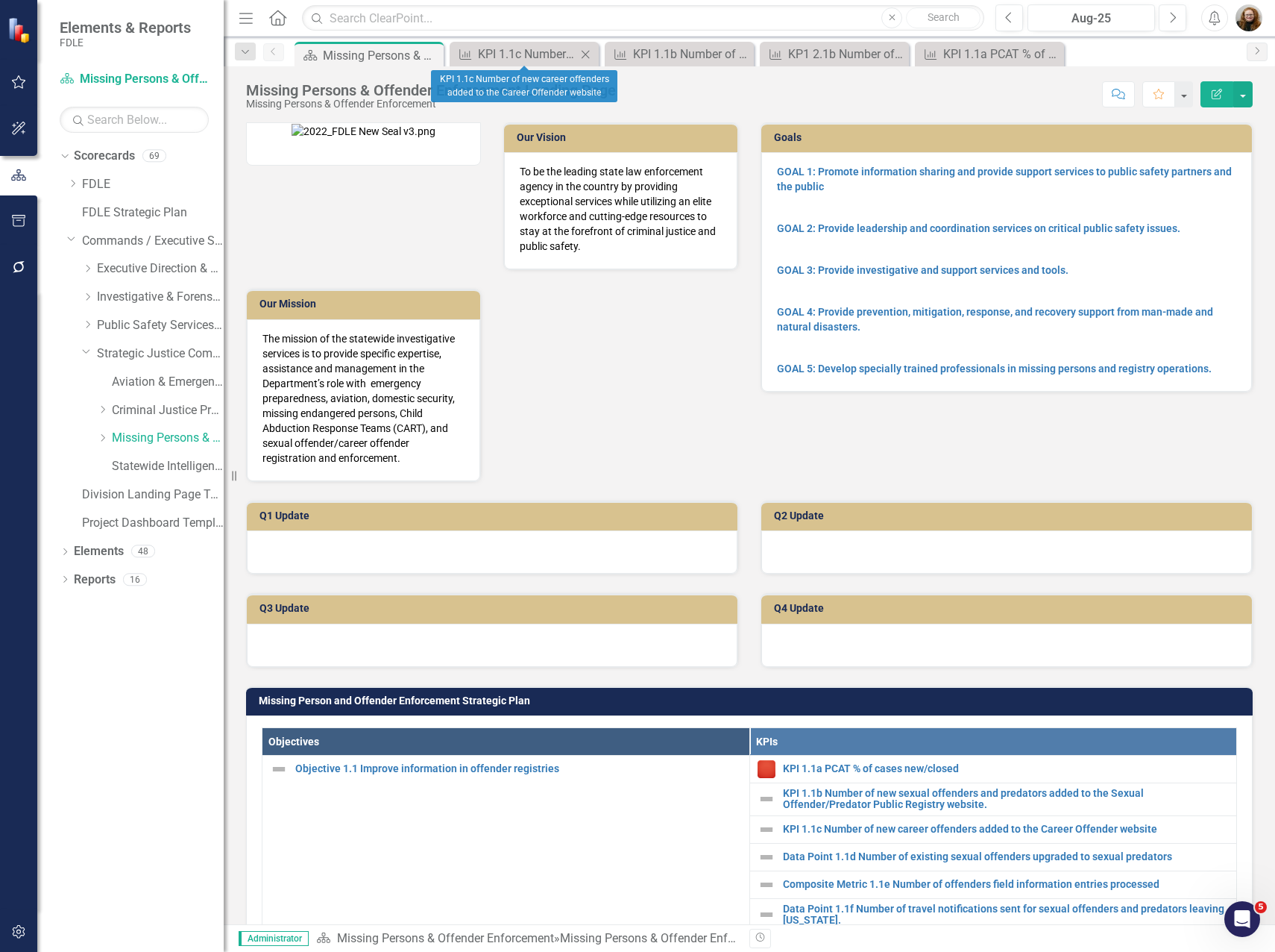
click at [584, 55] on icon "Close" at bounding box center [585, 55] width 15 height 12
click at [589, 56] on icon "Close" at bounding box center [585, 55] width 15 height 12
click at [590, 56] on icon "Close" at bounding box center [585, 55] width 15 height 12
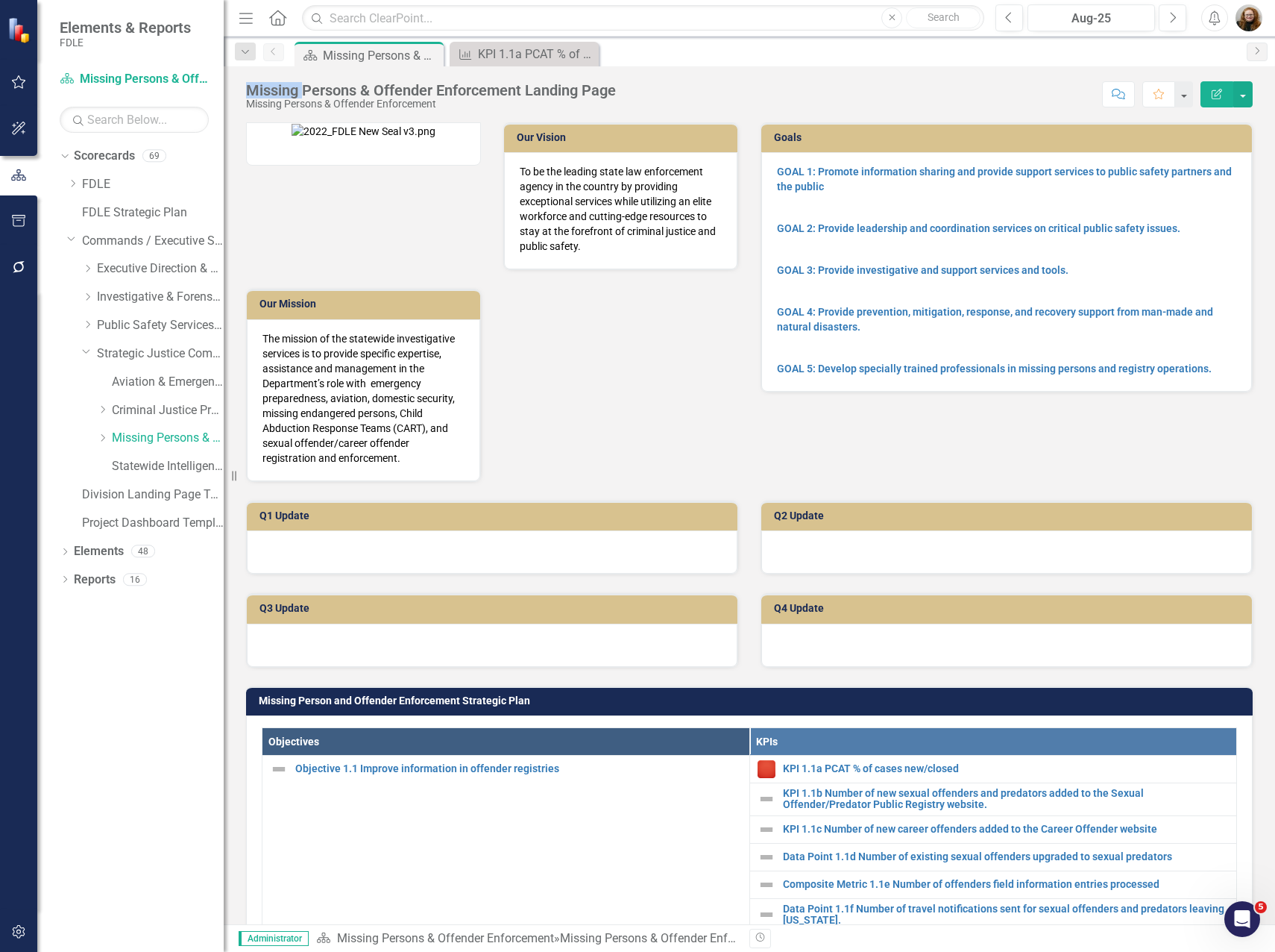
click at [0, 0] on icon "Close" at bounding box center [0, 0] width 0 height 0
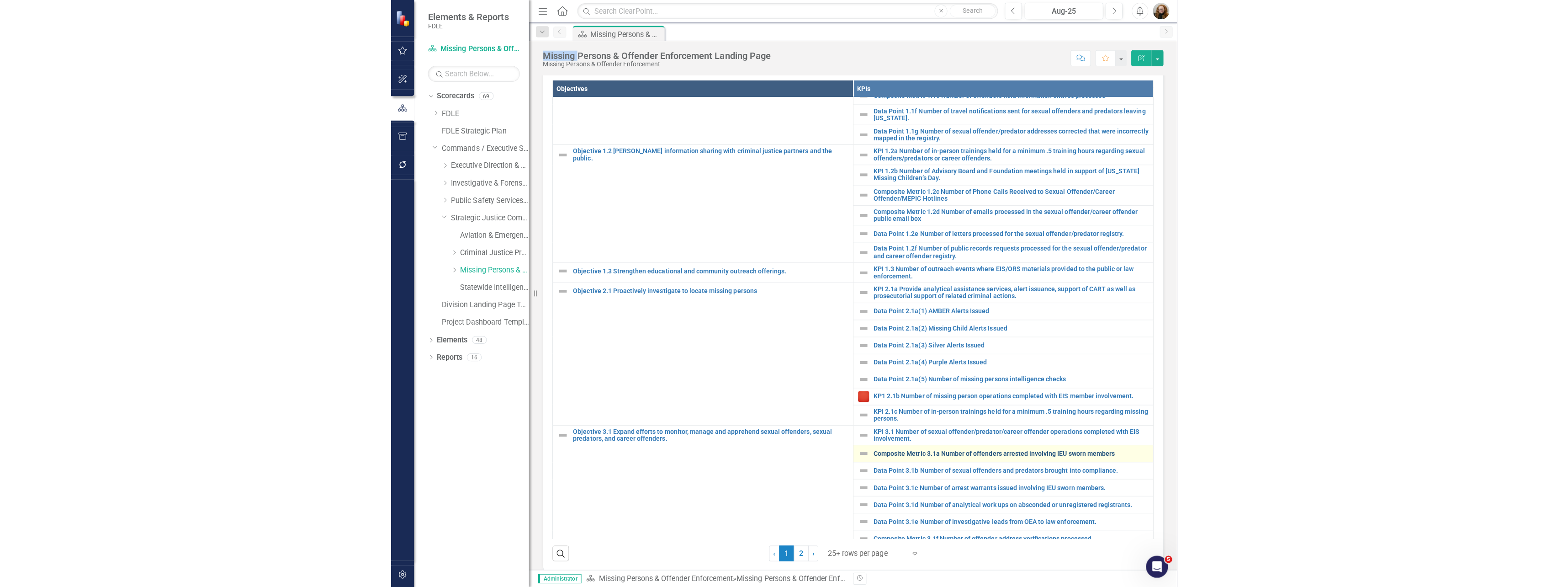
scroll to position [150, 0]
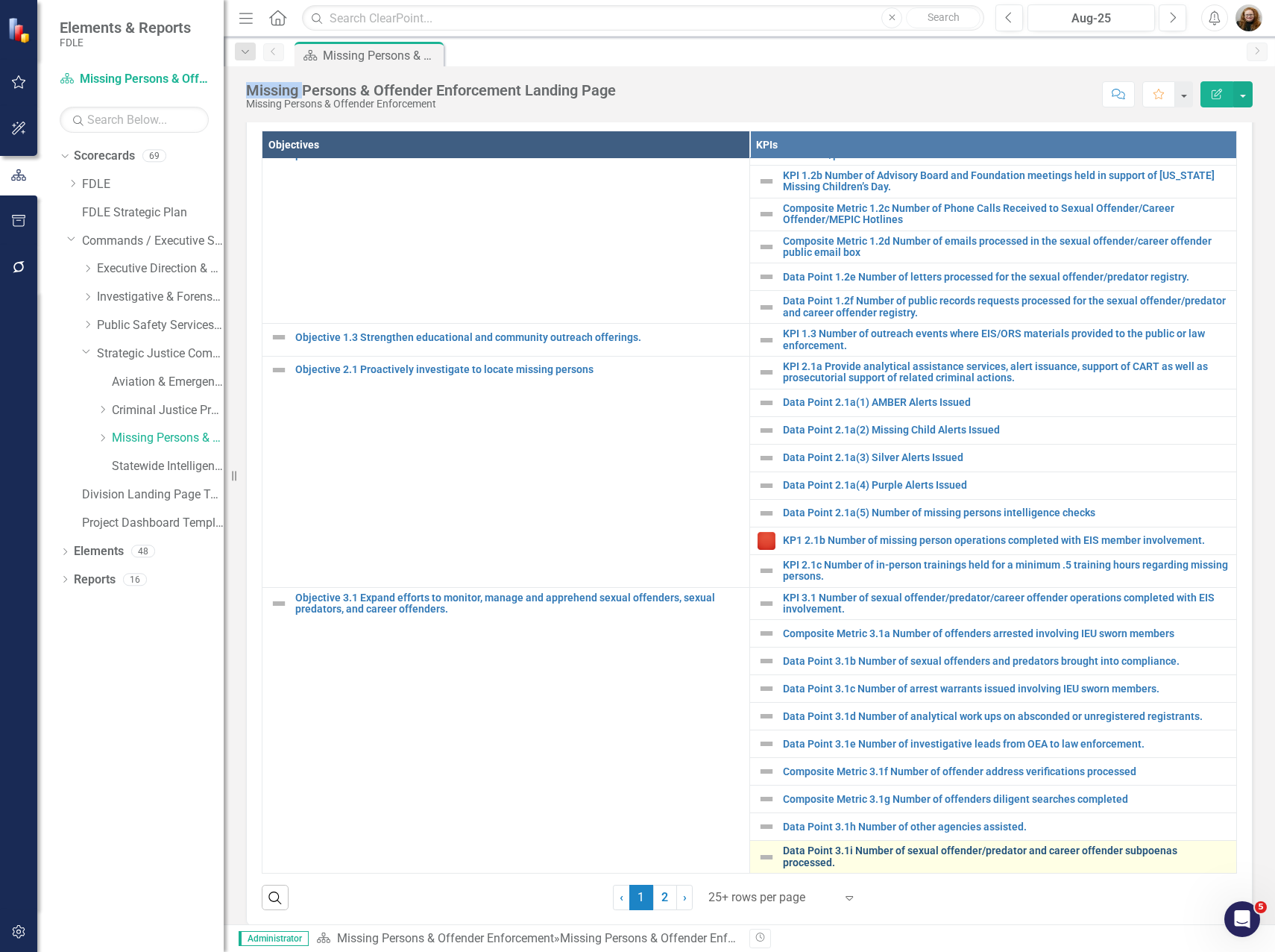
click at [840, 845] on link "Data Point 3.1i Number of sexual offender/predator and career offender subpoena…" at bounding box center [1007, 856] width 447 height 23
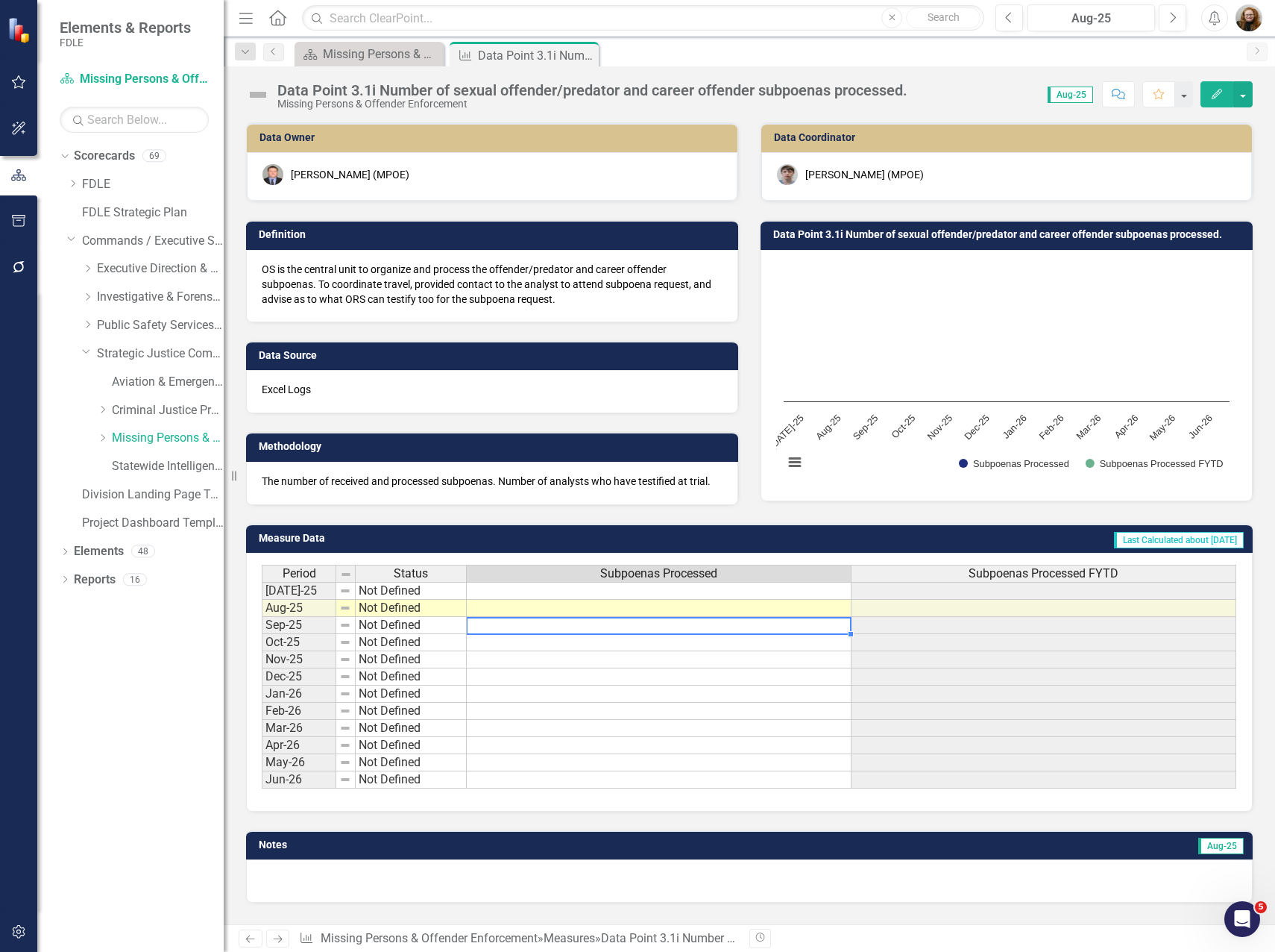
click at [543, 632] on td at bounding box center [659, 625] width 385 height 17
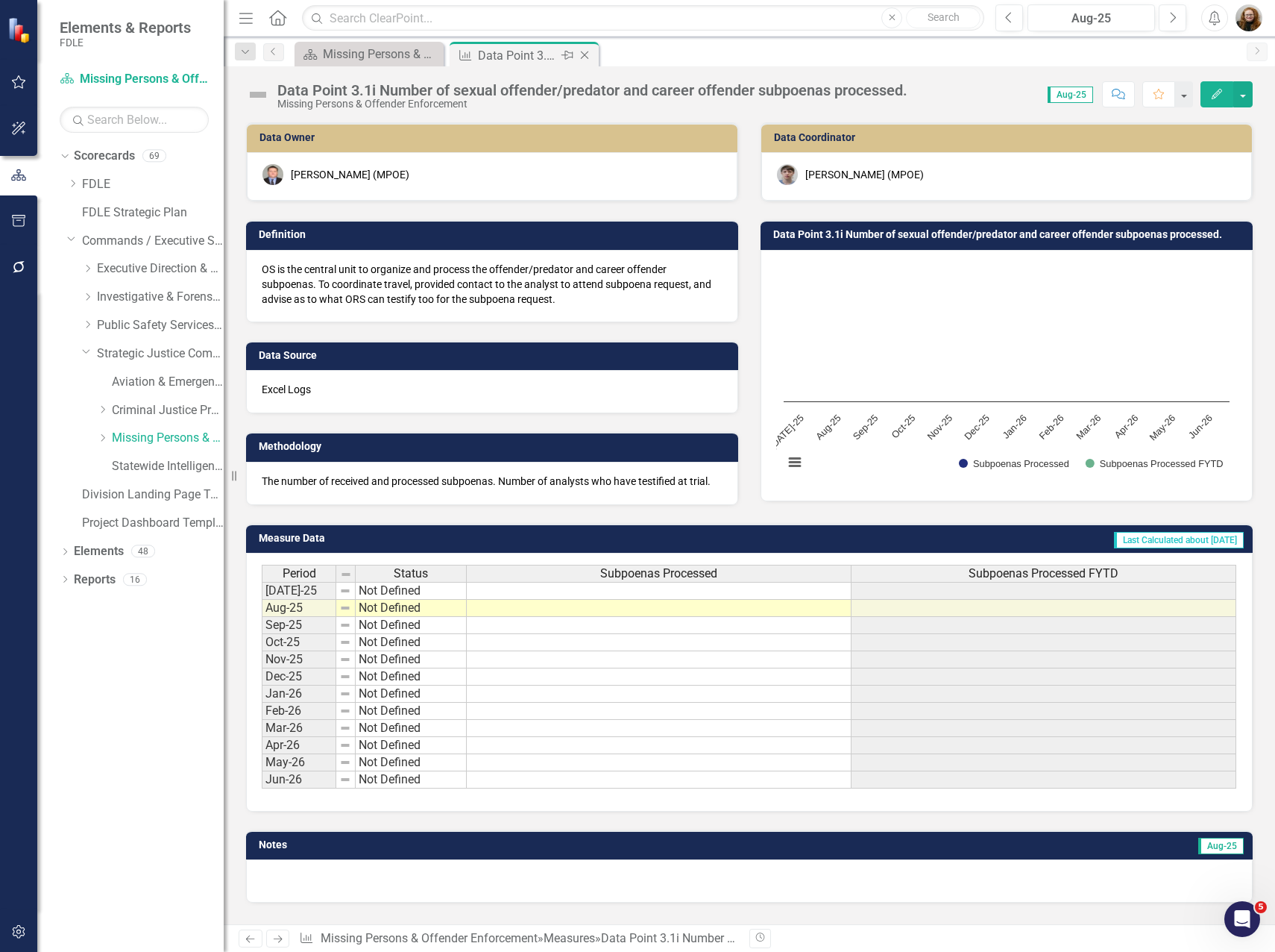
click at [585, 56] on icon at bounding box center [585, 56] width 8 height 8
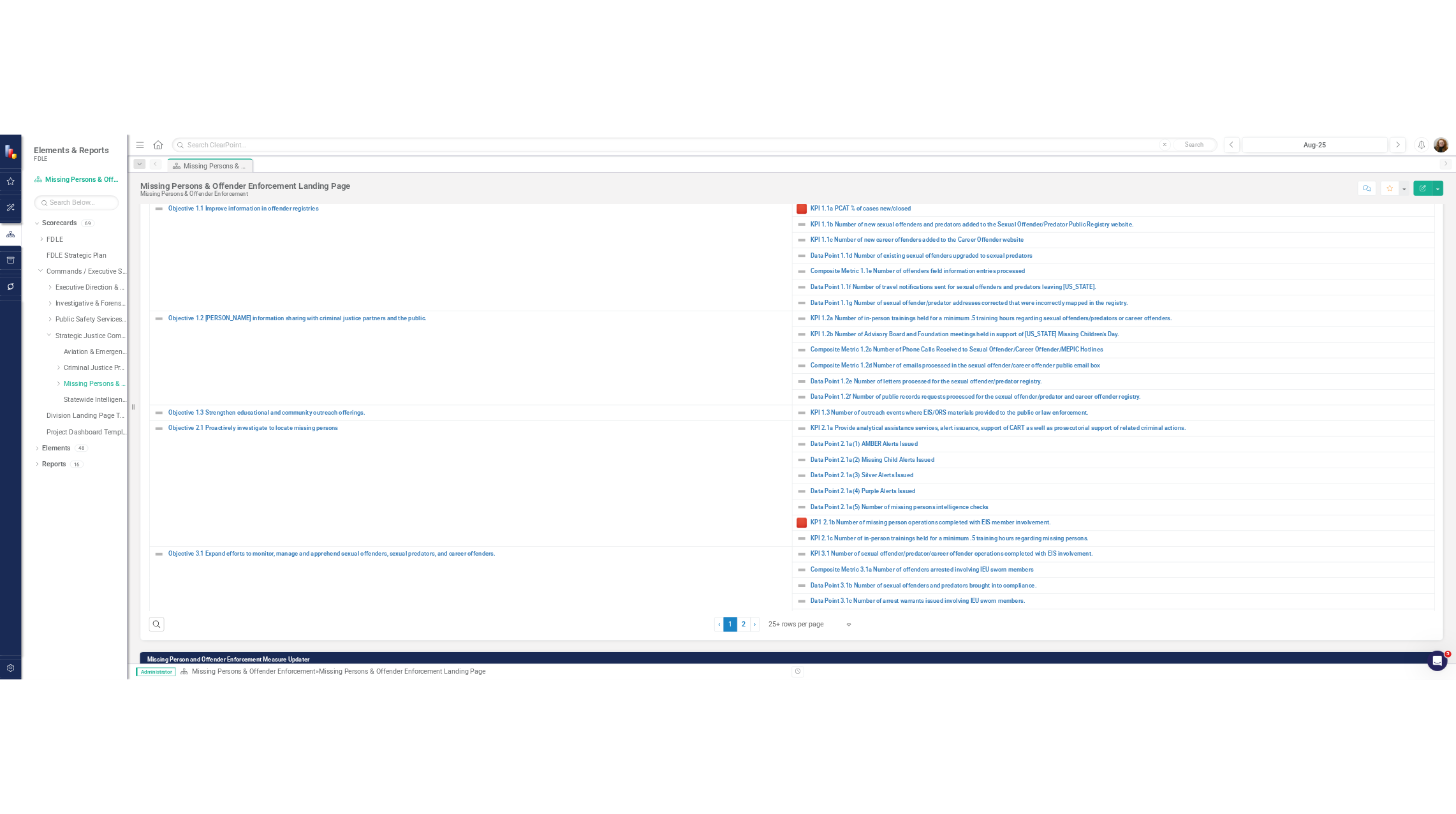
scroll to position [446, 0]
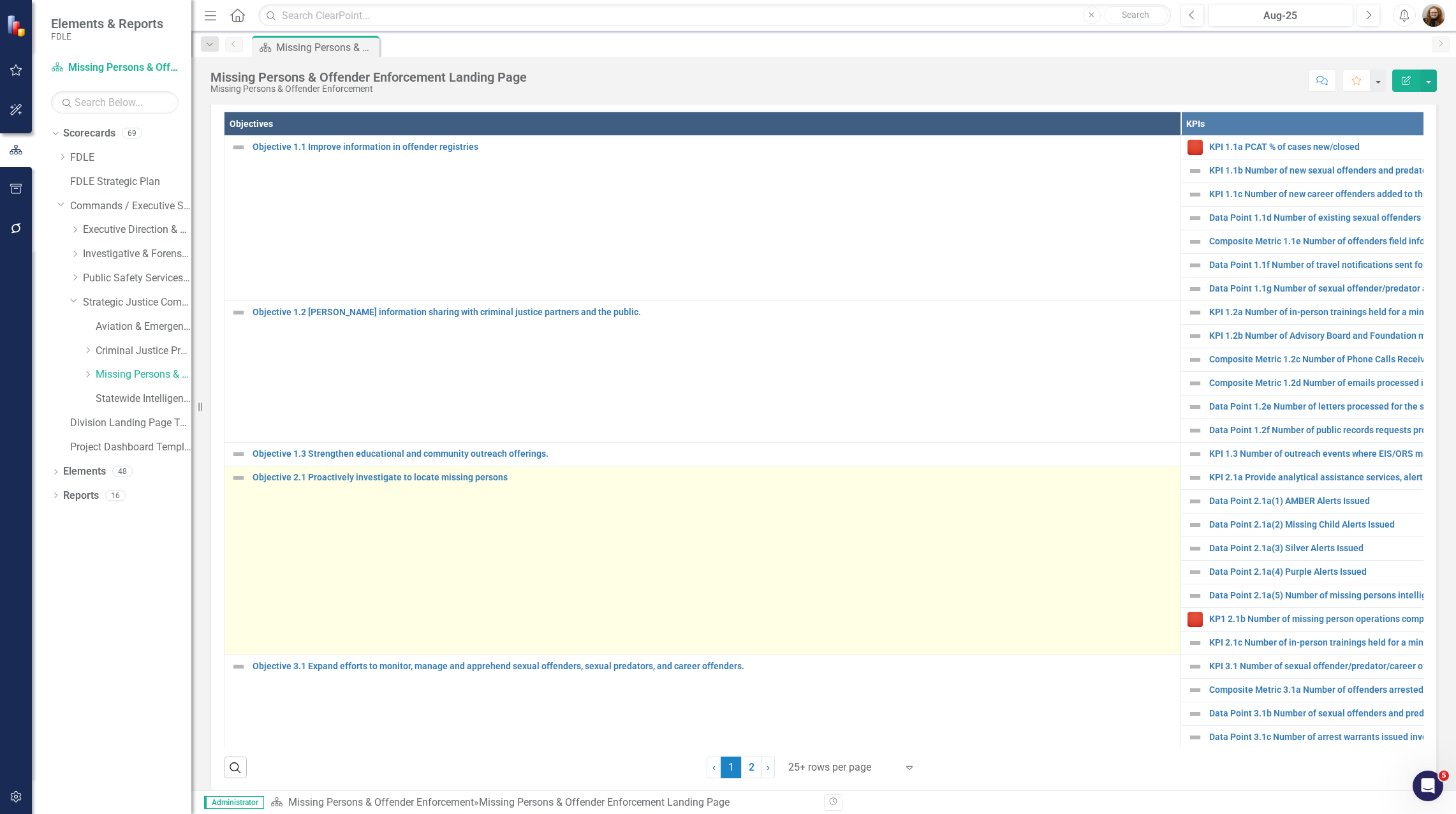
click at [604, 544] on td "Objective 2.1 Proactively investigate to locate missing persons Link Map View L…" at bounding box center [703, 560] width 957 height 189
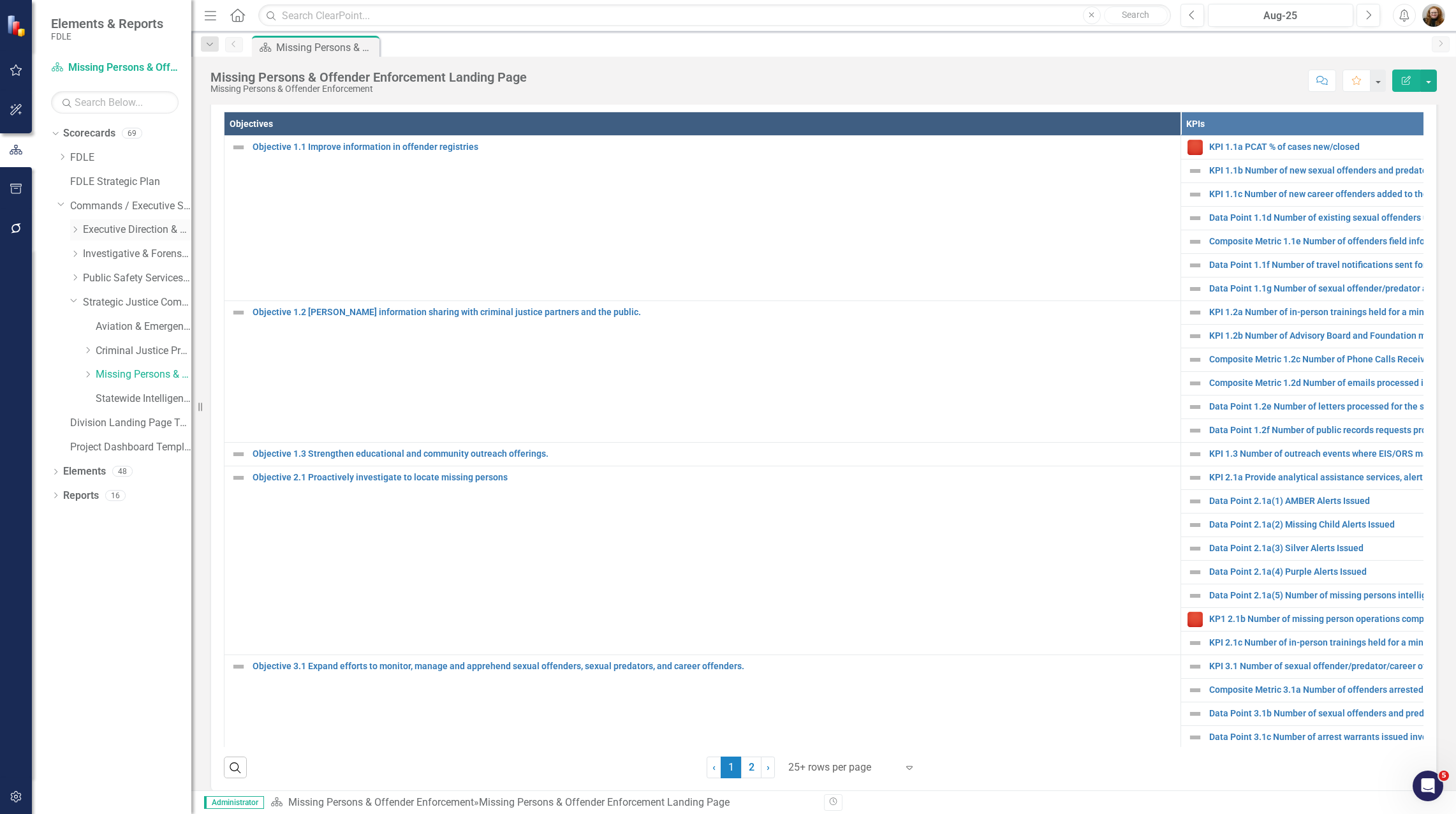
click at [78, 231] on icon "Dropdown" at bounding box center [75, 229] width 9 height 8
click at [90, 257] on icon "Dropdown" at bounding box center [87, 253] width 9 height 8
click at [138, 278] on link "Unit Cost Analysis" at bounding box center [150, 278] width 83 height 14
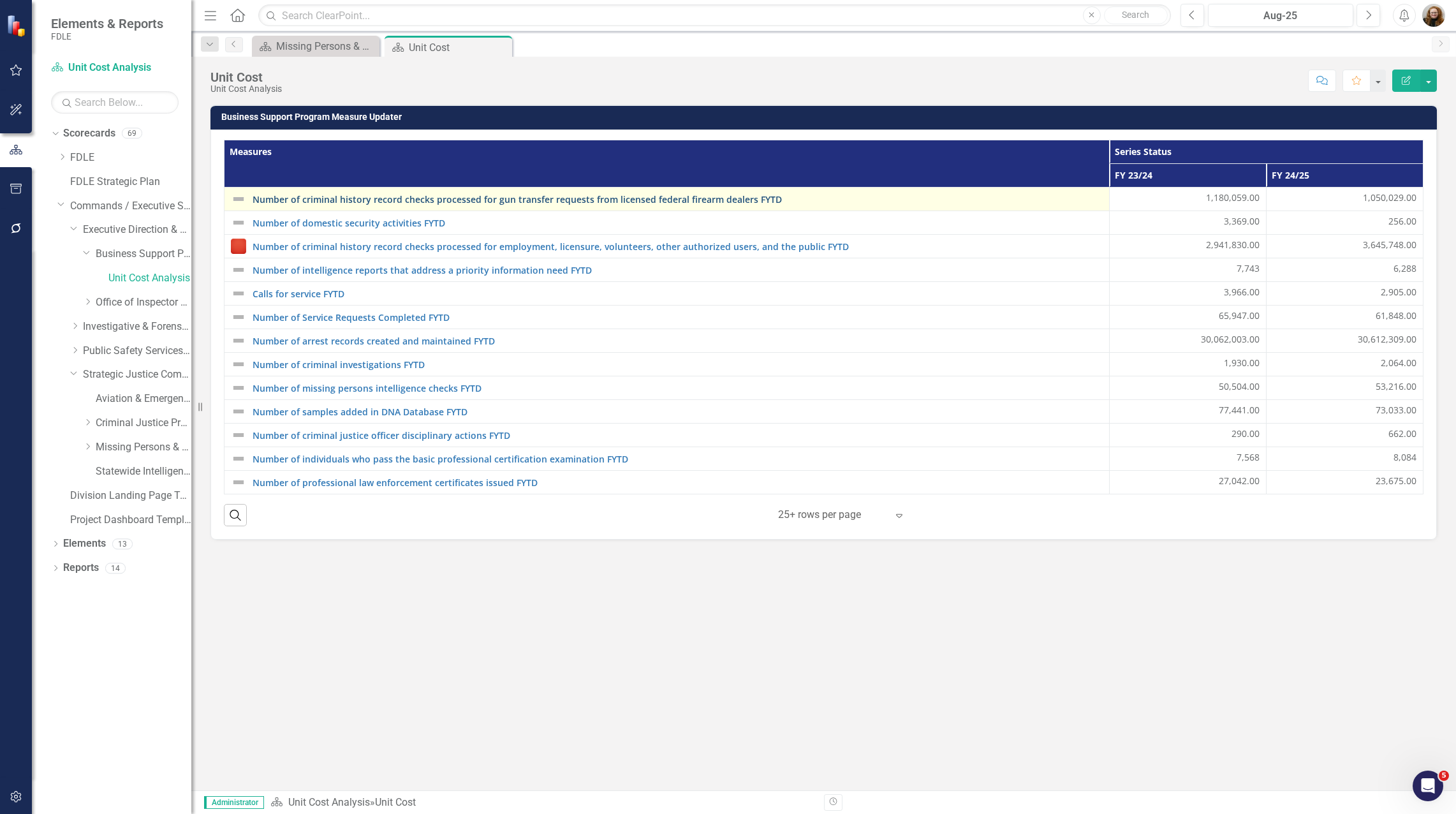
click at [383, 203] on link "Number of criminal history record checks processed for gun transfer requests fr…" at bounding box center [677, 199] width 850 height 9
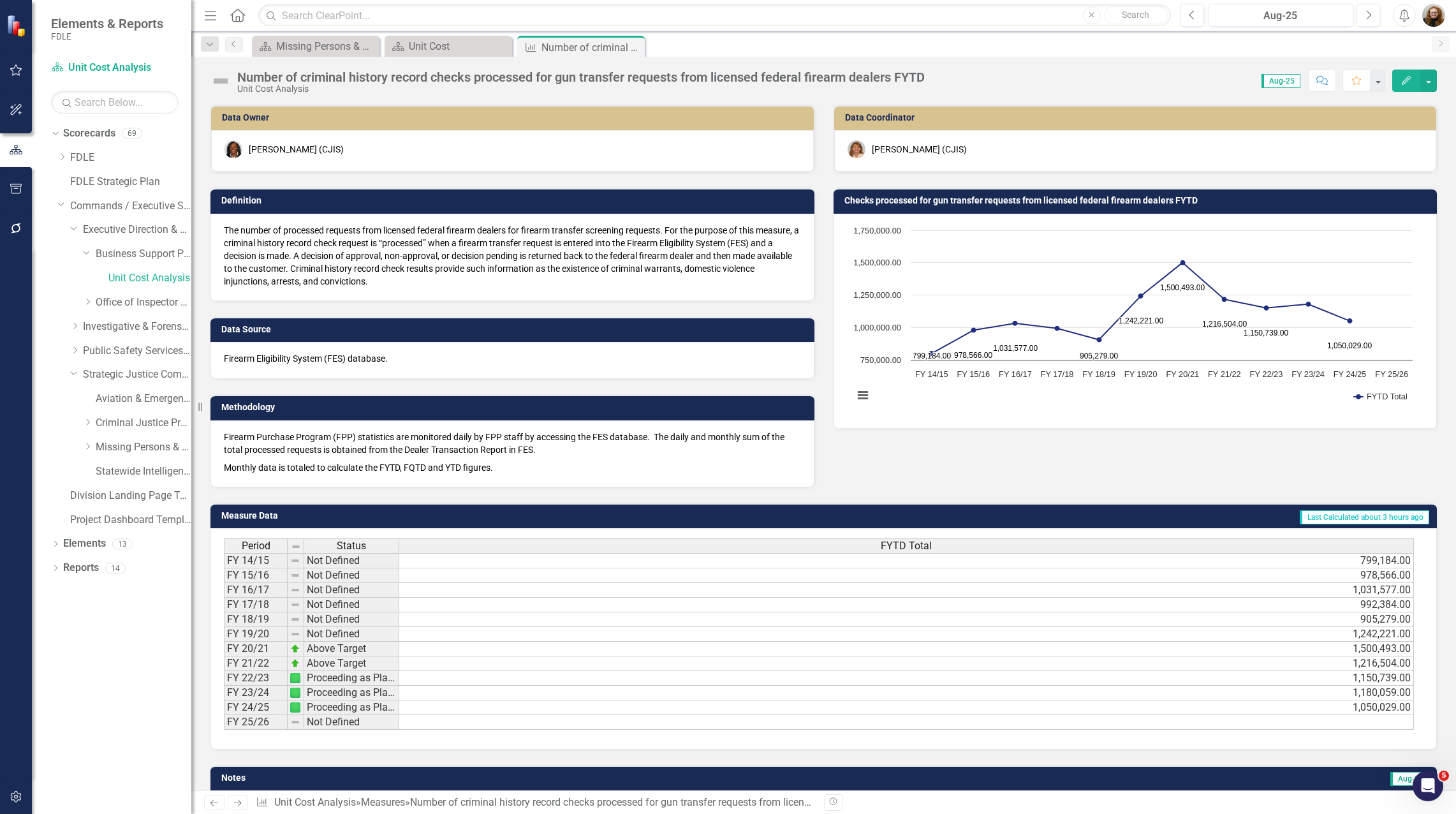
click at [1090, 82] on icon "Edit" at bounding box center [1406, 80] width 12 height 9
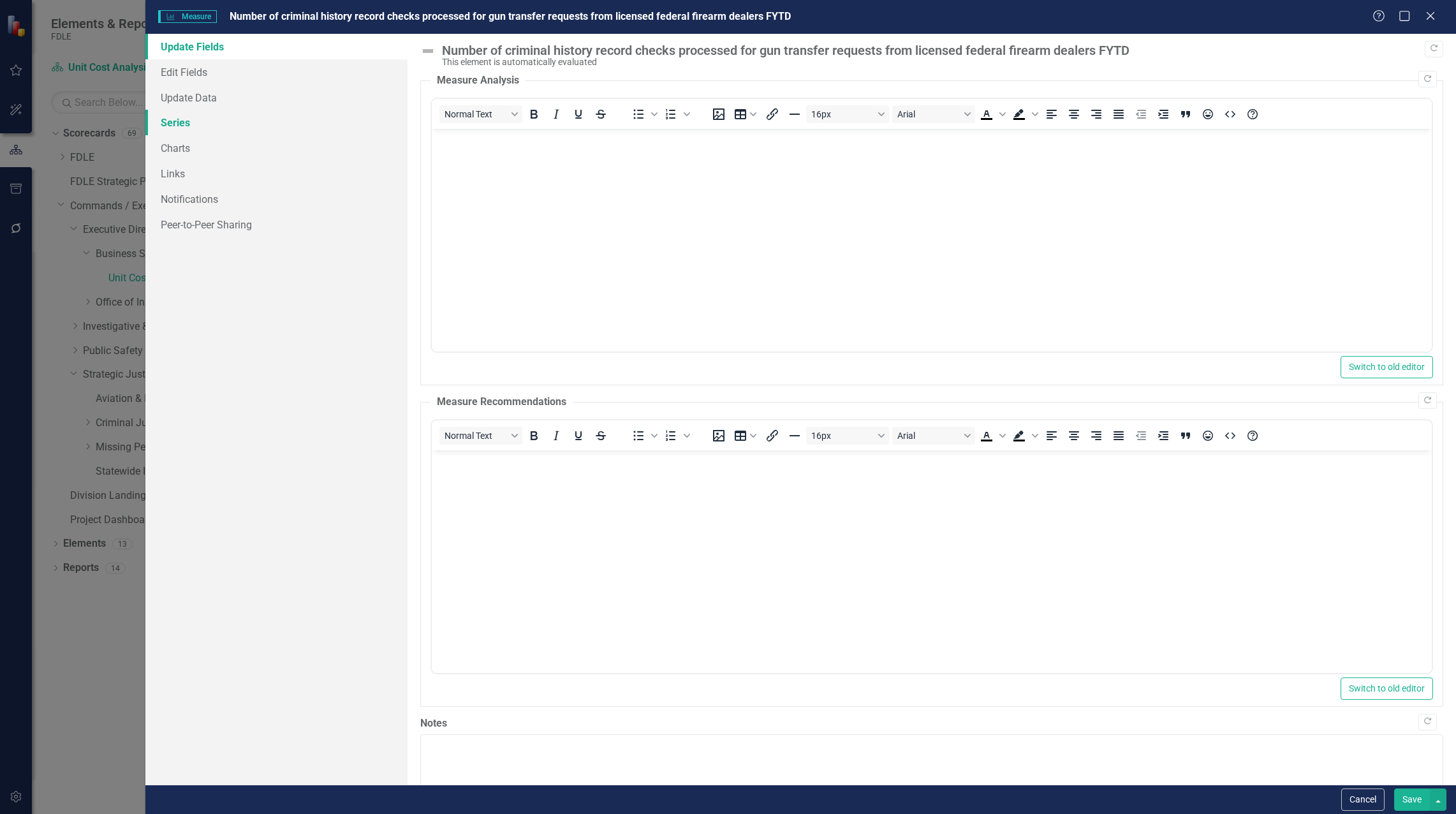
click at [195, 122] on link "Series" at bounding box center [276, 122] width 262 height 25
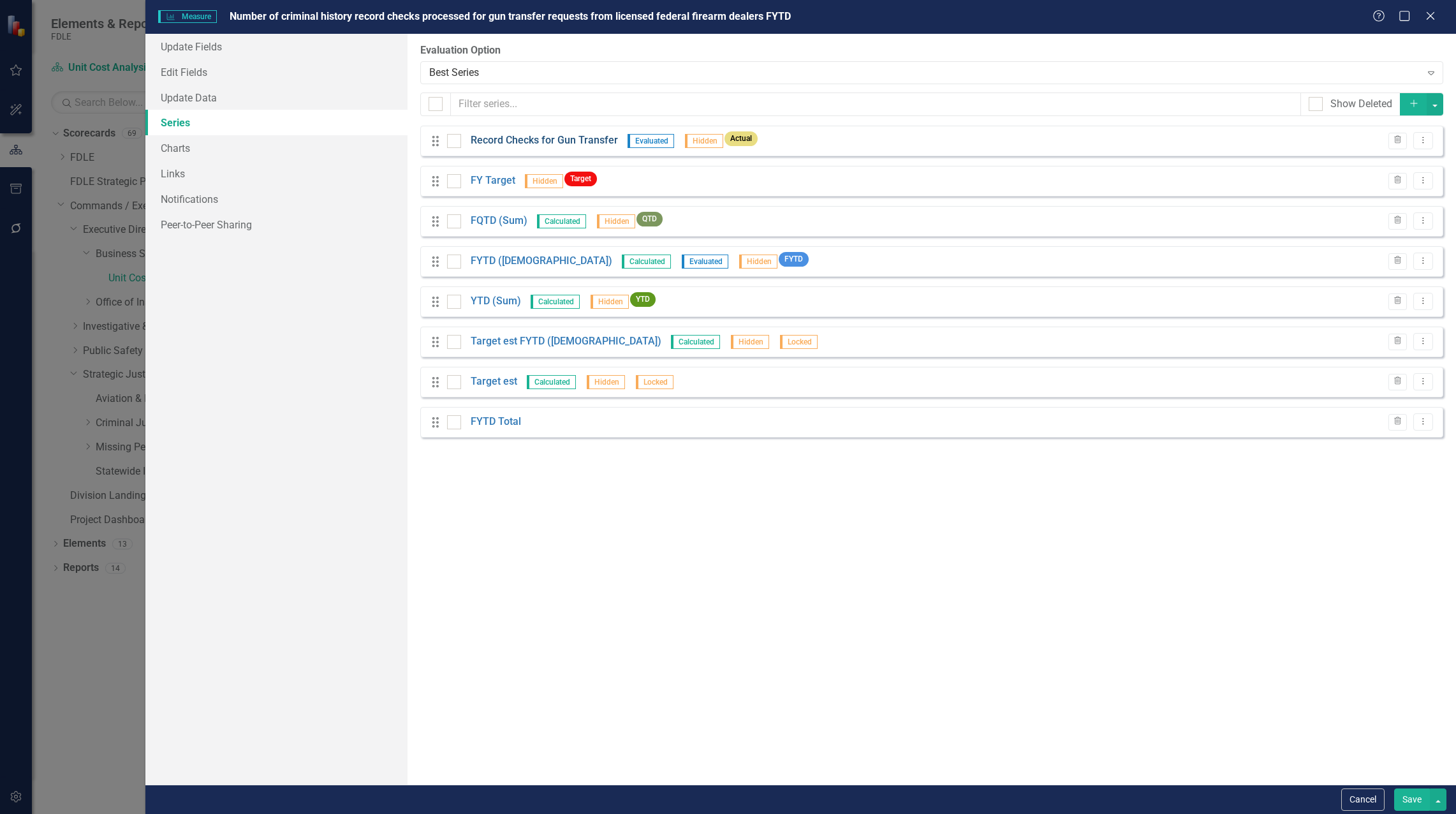
click at [517, 134] on link "Record Checks for Gun Transfer" at bounding box center [544, 140] width 147 height 14
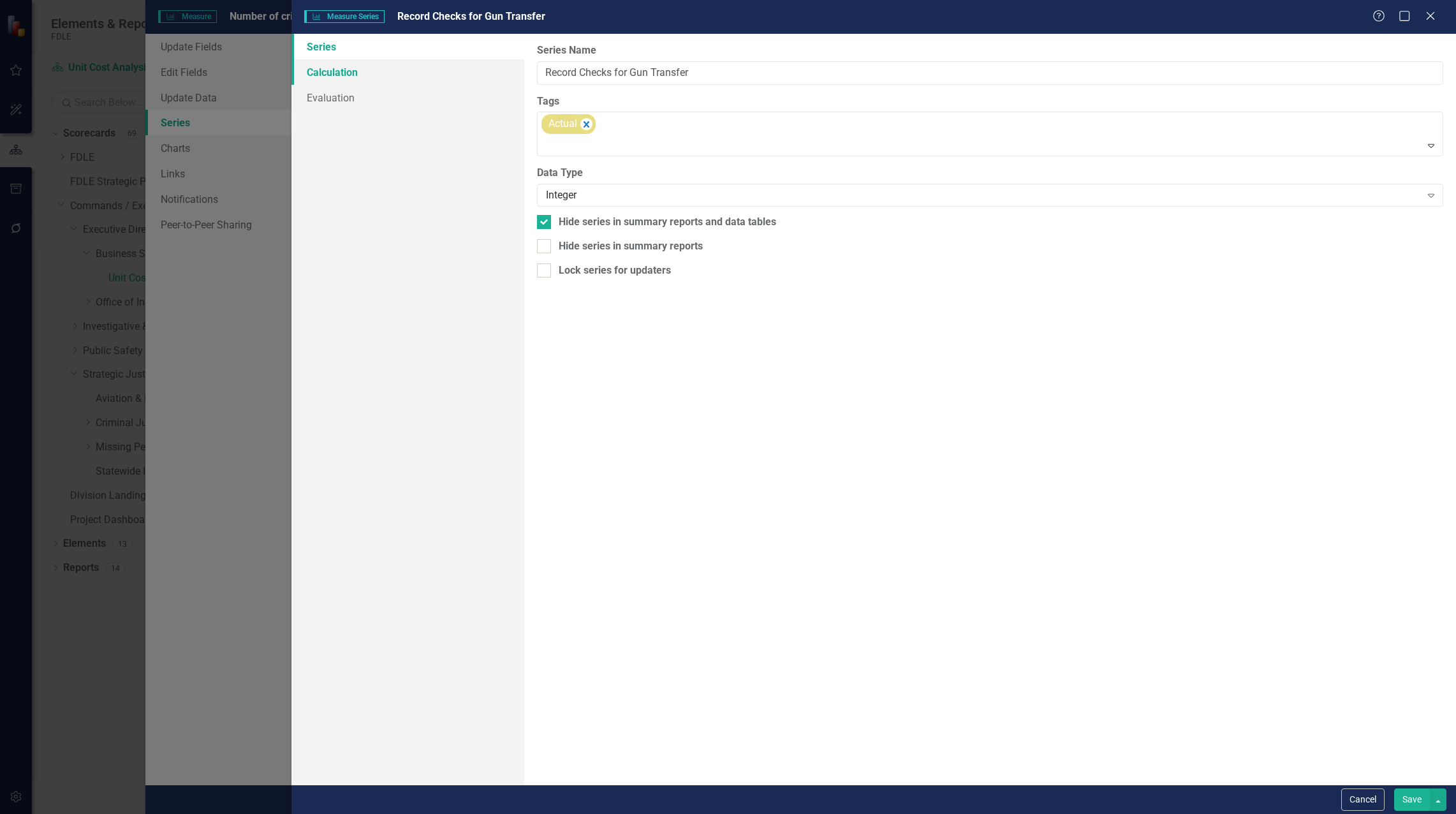
click at [341, 63] on link "Calculation" at bounding box center [408, 72] width 233 height 25
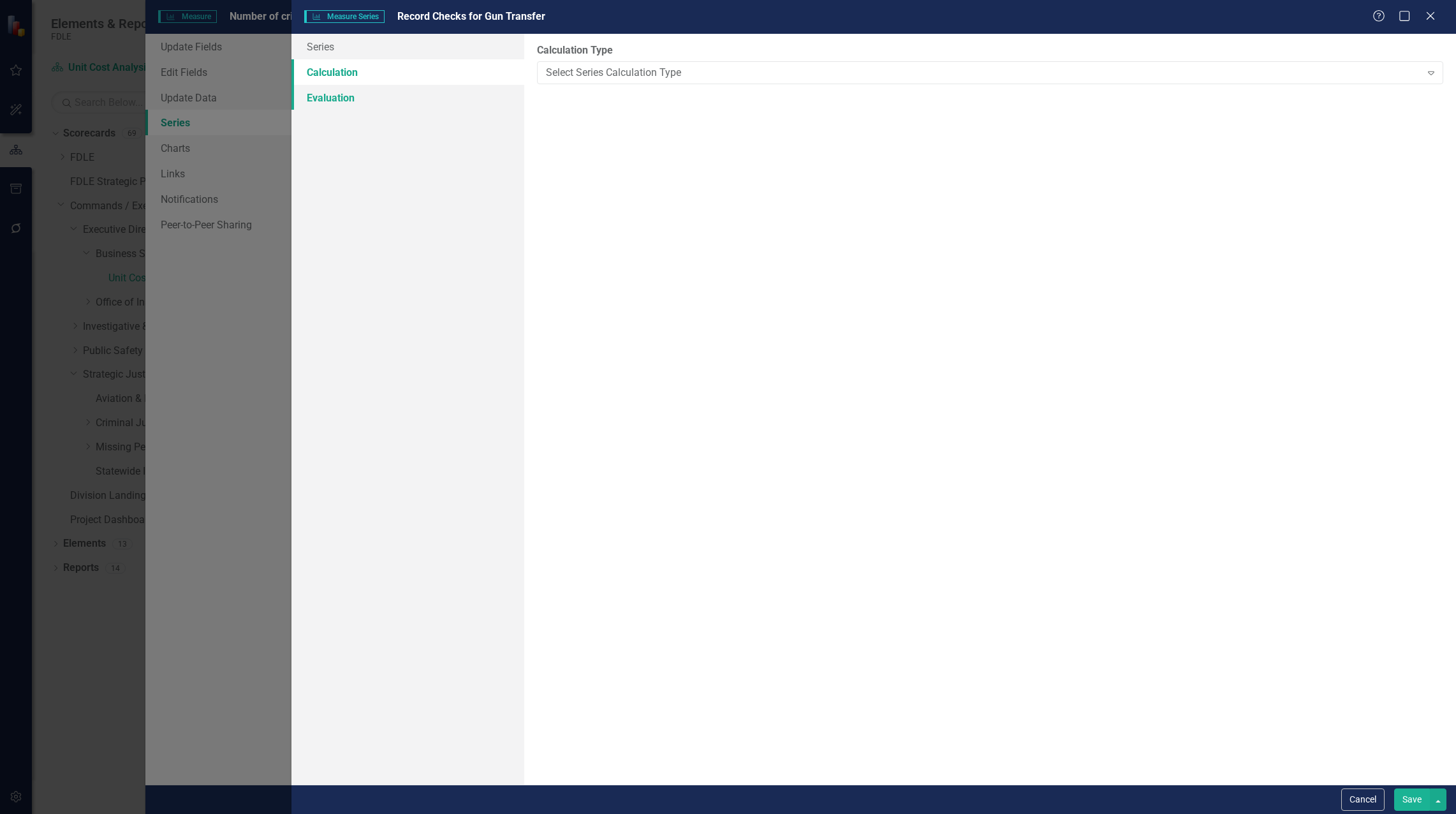
click at [342, 90] on link "Evaluation" at bounding box center [408, 98] width 233 height 25
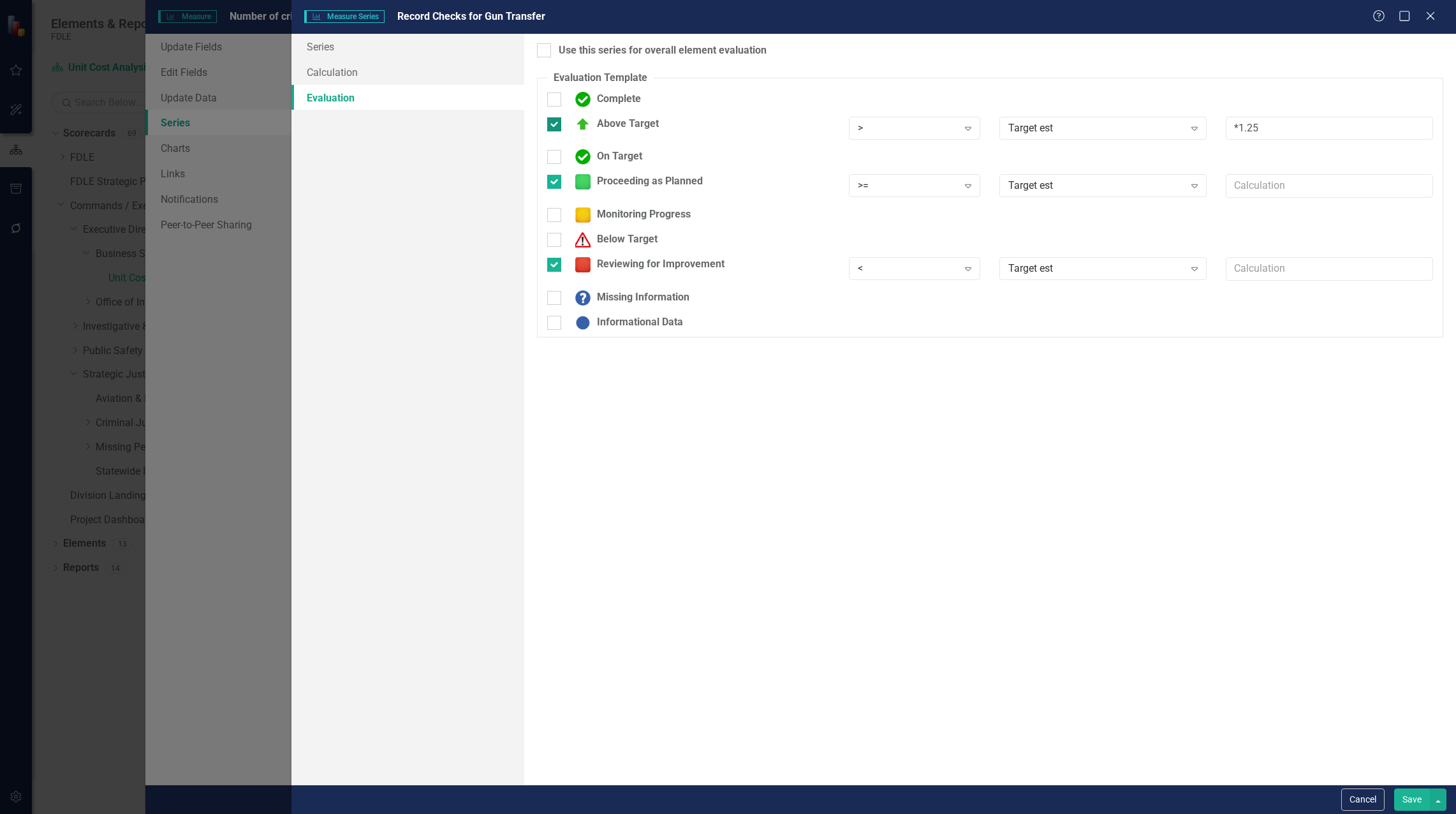
click at [555, 122] on input "Above Target" at bounding box center [551, 122] width 8 height 8
checkbox input "false"
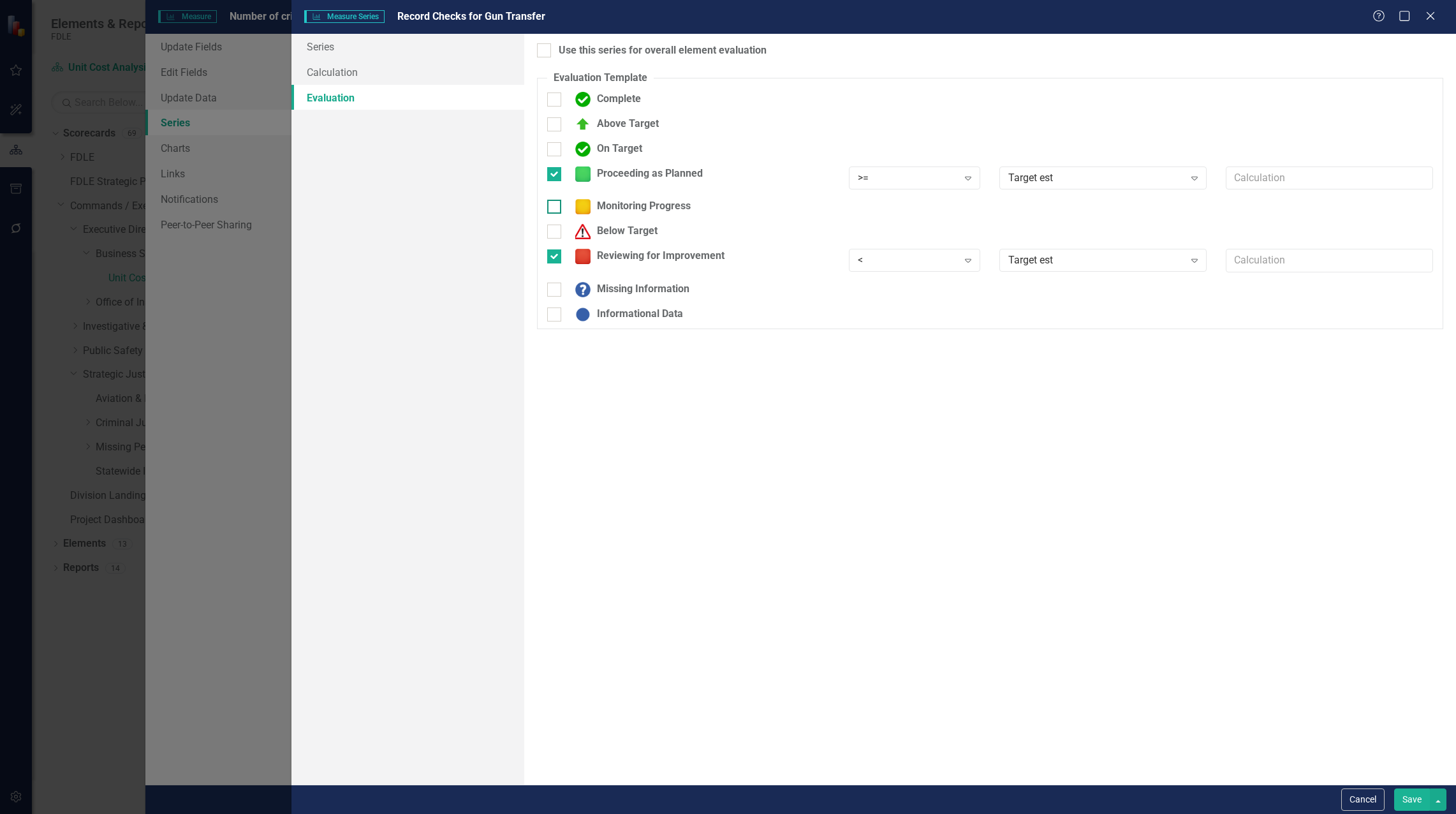
click at [555, 208] on input "Monitoring Progress" at bounding box center [551, 204] width 8 height 8
checkbox input "true"
click at [918, 213] on div ">" at bounding box center [908, 210] width 100 height 14
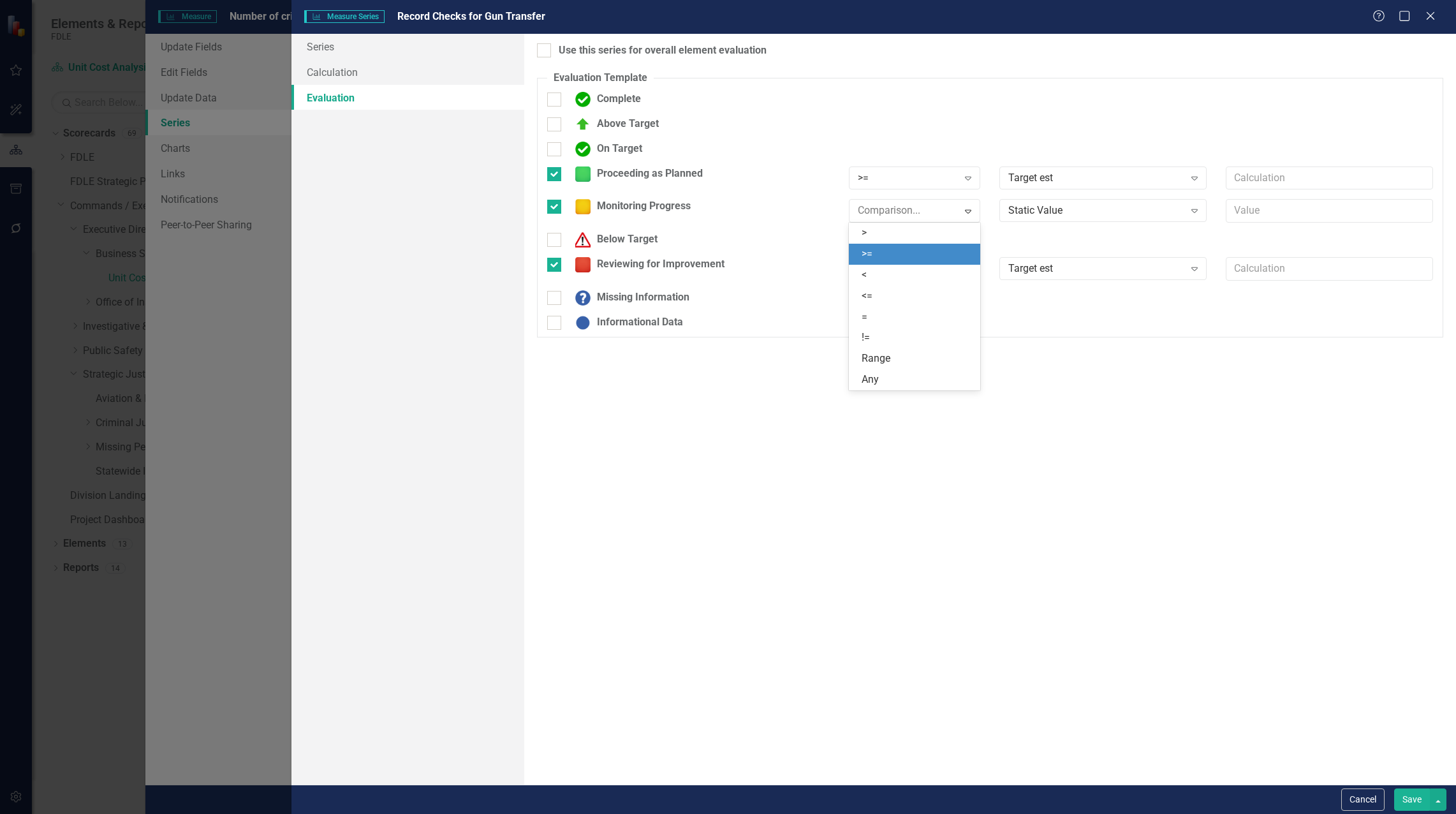
click at [916, 246] on div ">=" at bounding box center [914, 254] width 132 height 21
click at [1011, 212] on div "Static Value" at bounding box center [1096, 210] width 175 height 14
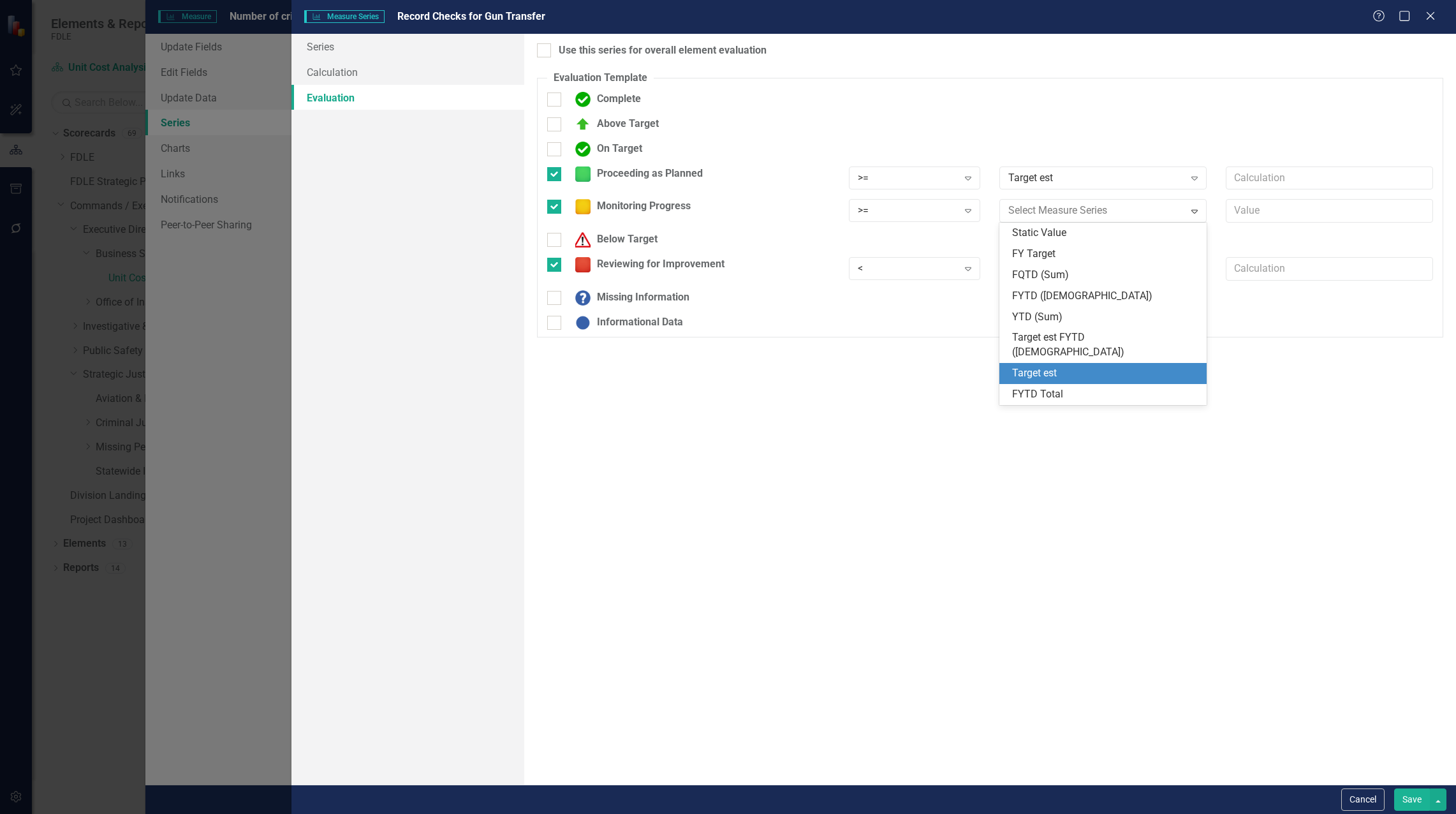
click at [1067, 366] on div "Target est" at bounding box center [1105, 373] width 187 height 14
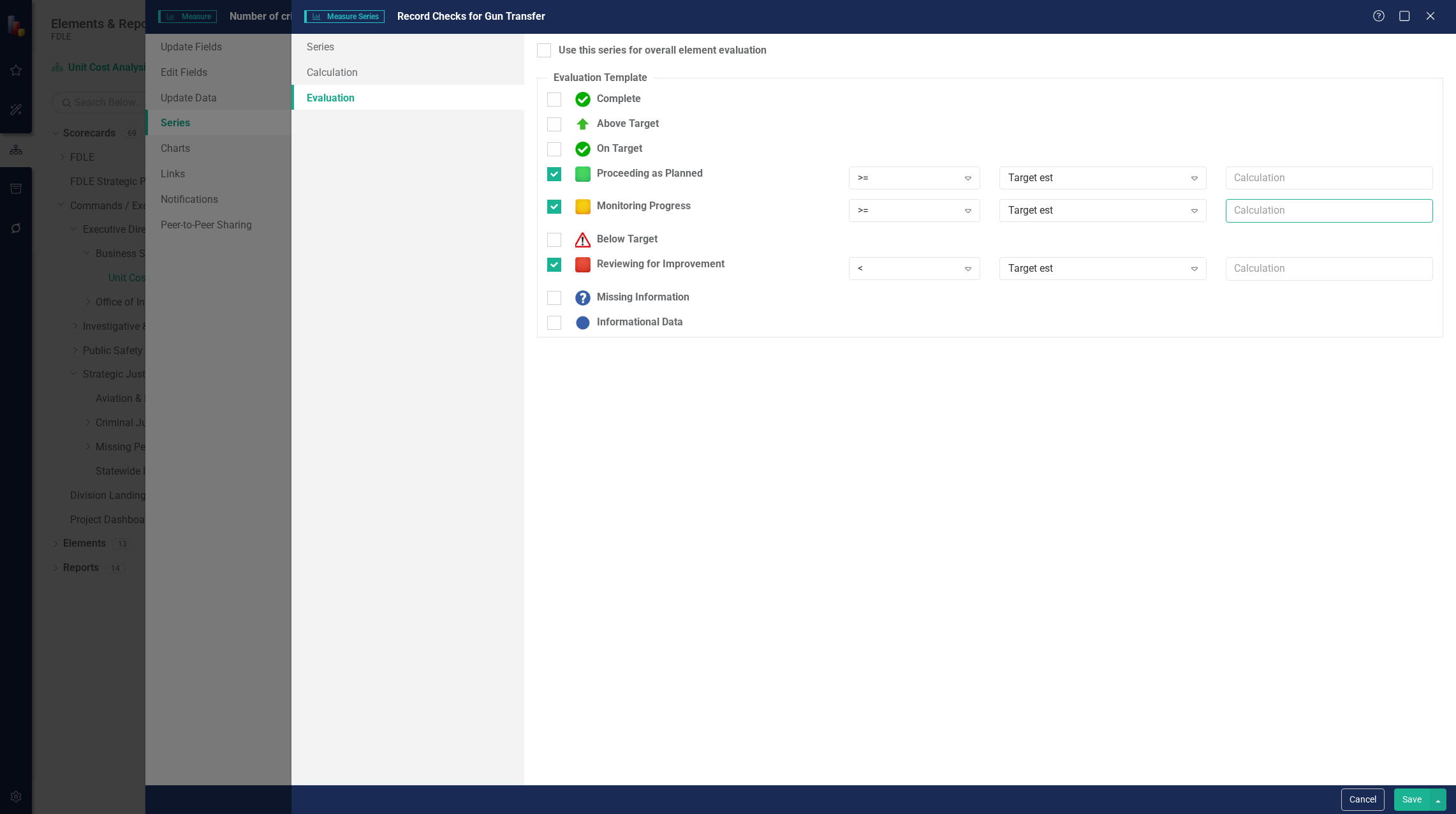
click at [1090, 215] on input "text" at bounding box center [1329, 211] width 207 height 24
type input "."
type input "*.90"
click at [1090, 799] on button "Save" at bounding box center [1412, 800] width 36 height 22
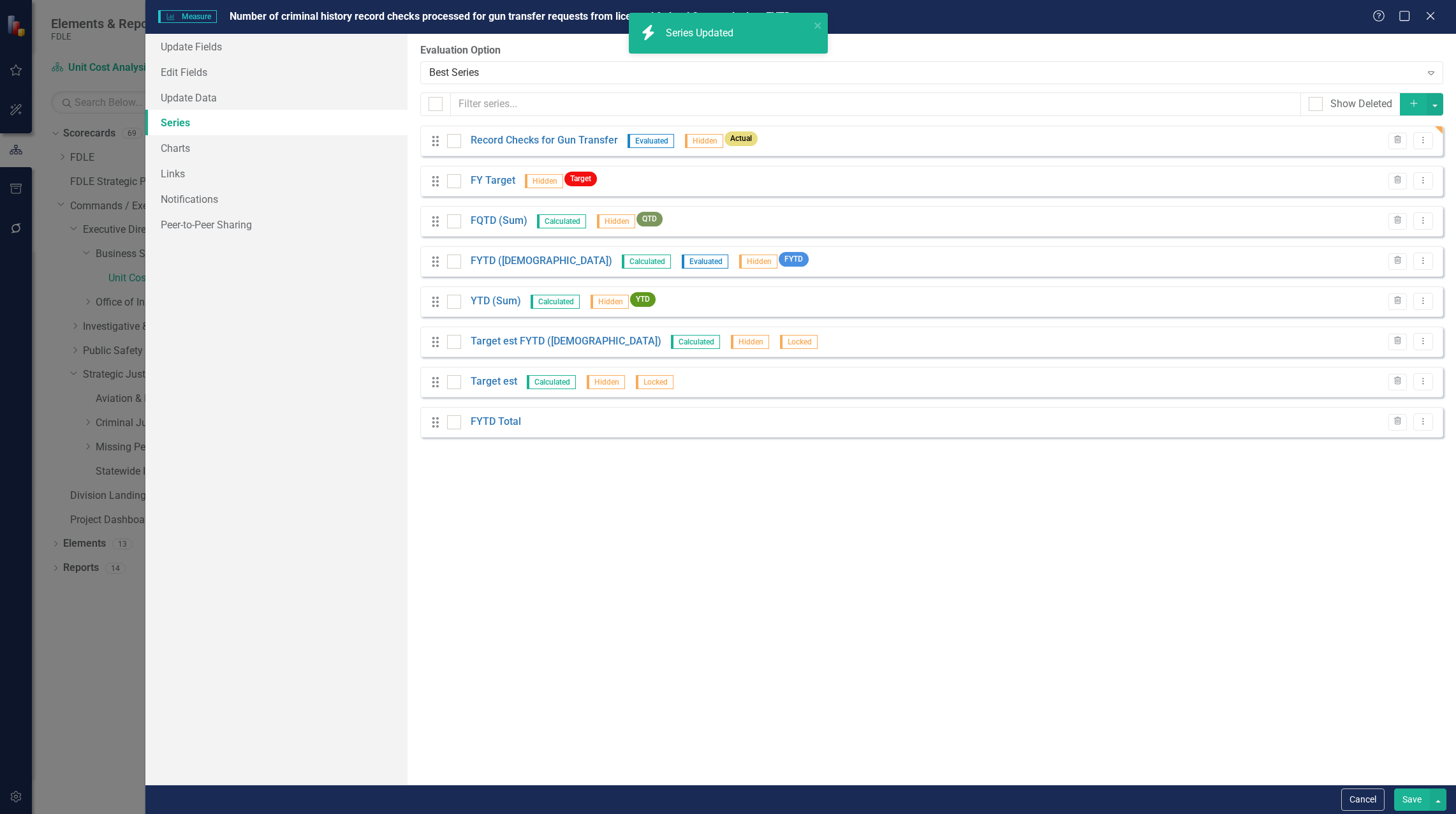
click at [1090, 802] on button "Save" at bounding box center [1412, 800] width 36 height 22
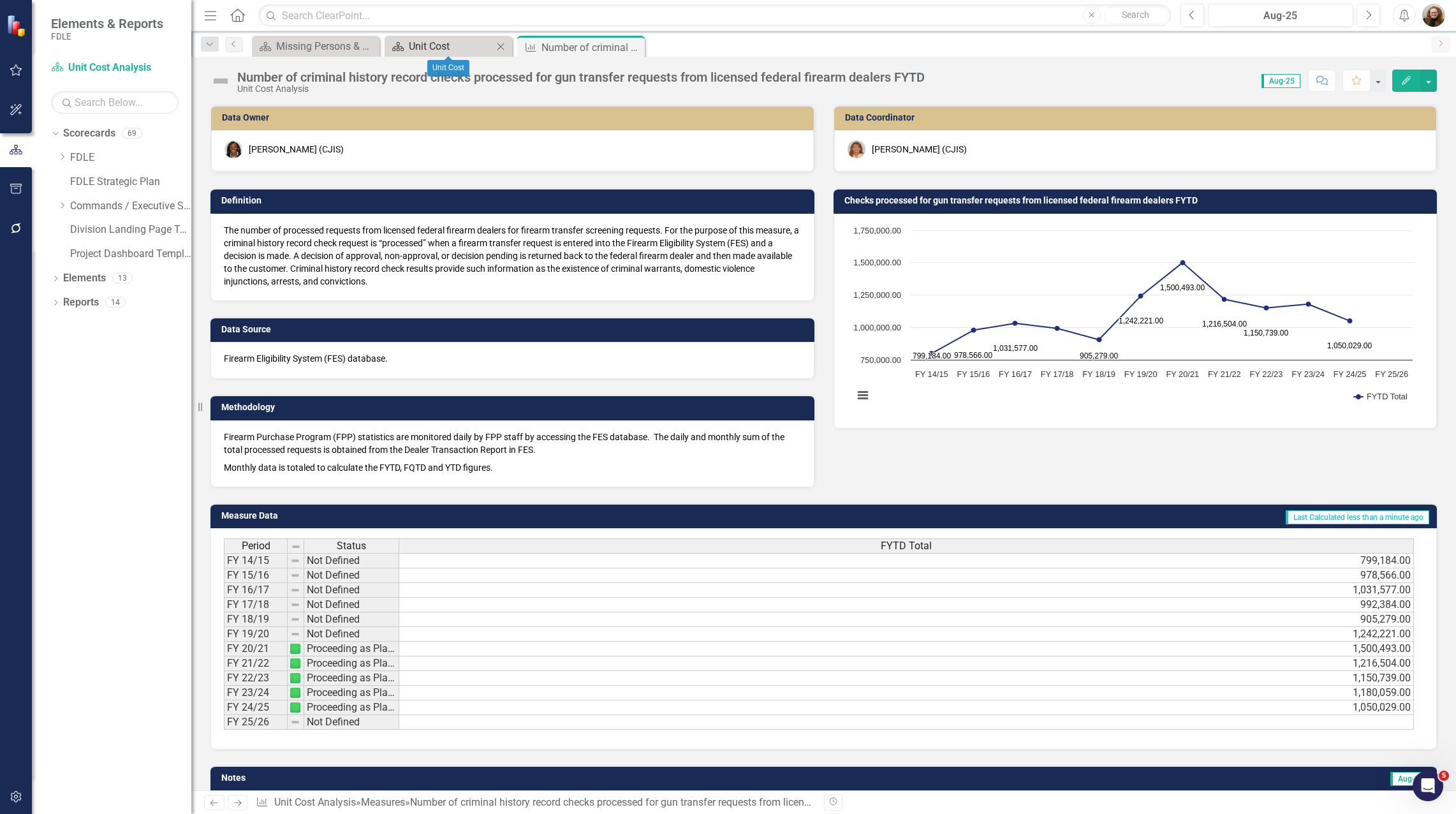
click at [413, 49] on div "Unit Cost" at bounding box center [450, 46] width 84 height 16
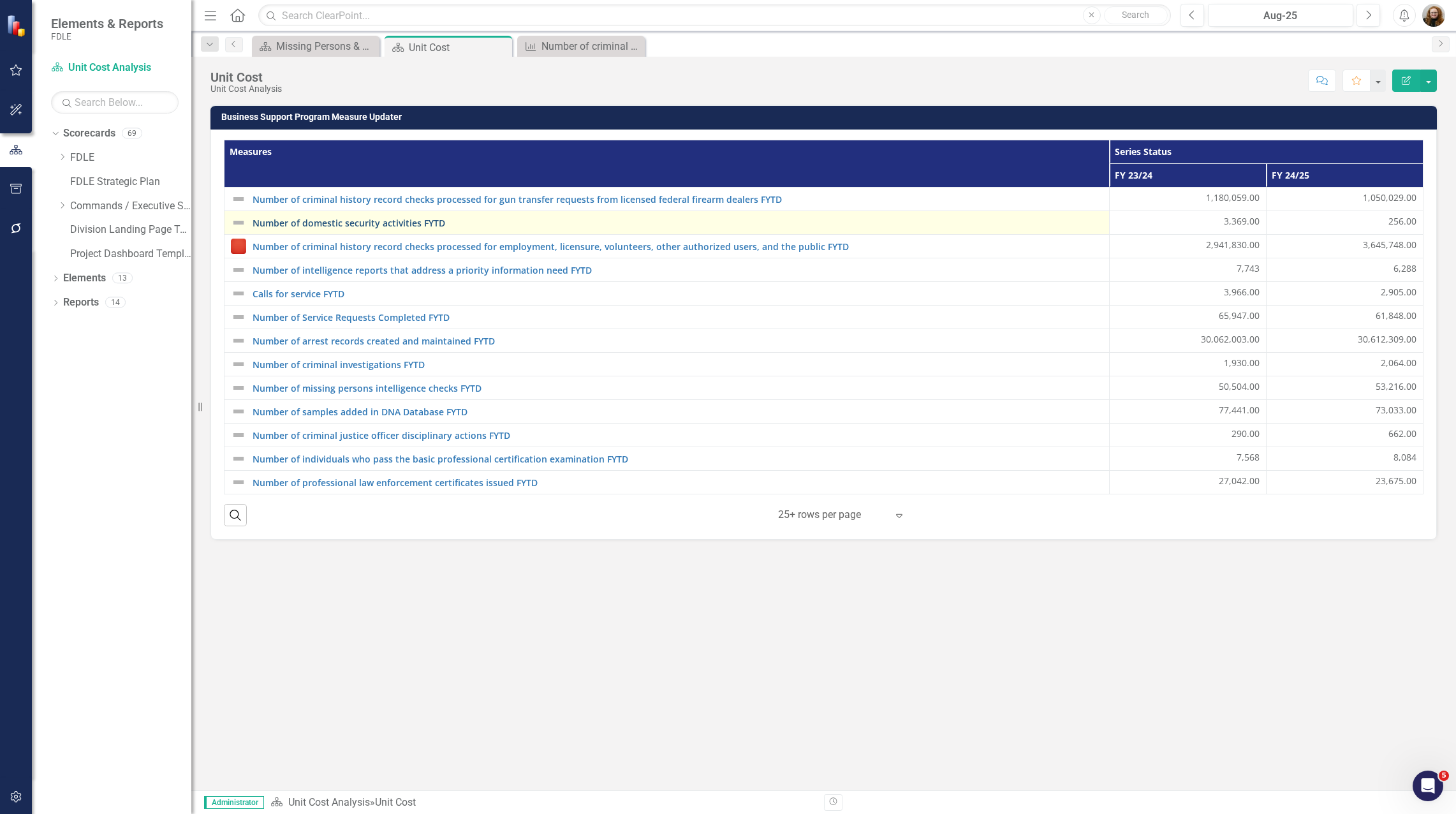
click at [437, 228] on link "Number of domestic security activities FYTD" at bounding box center [677, 223] width 850 height 9
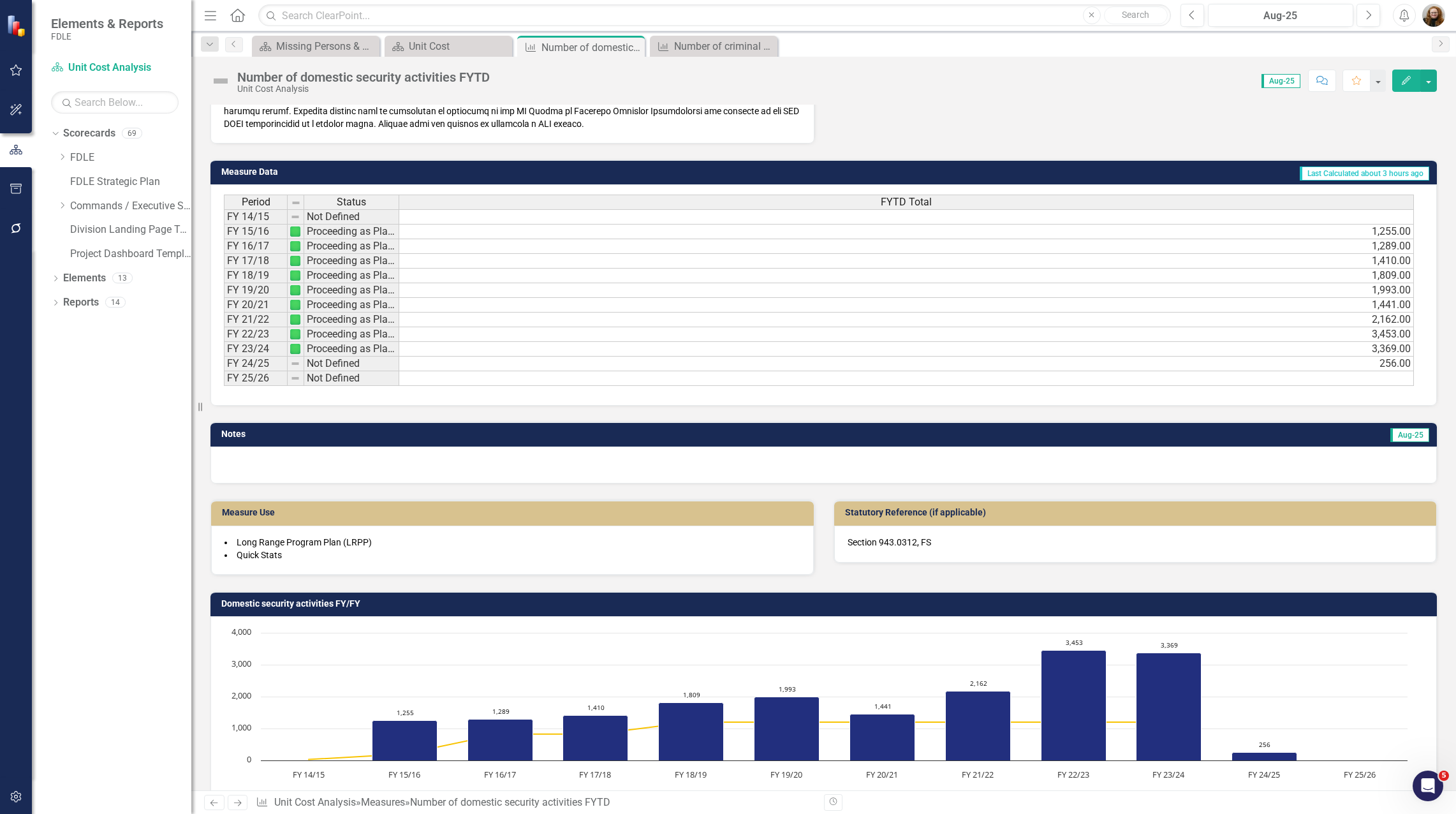
scroll to position [468, 0]
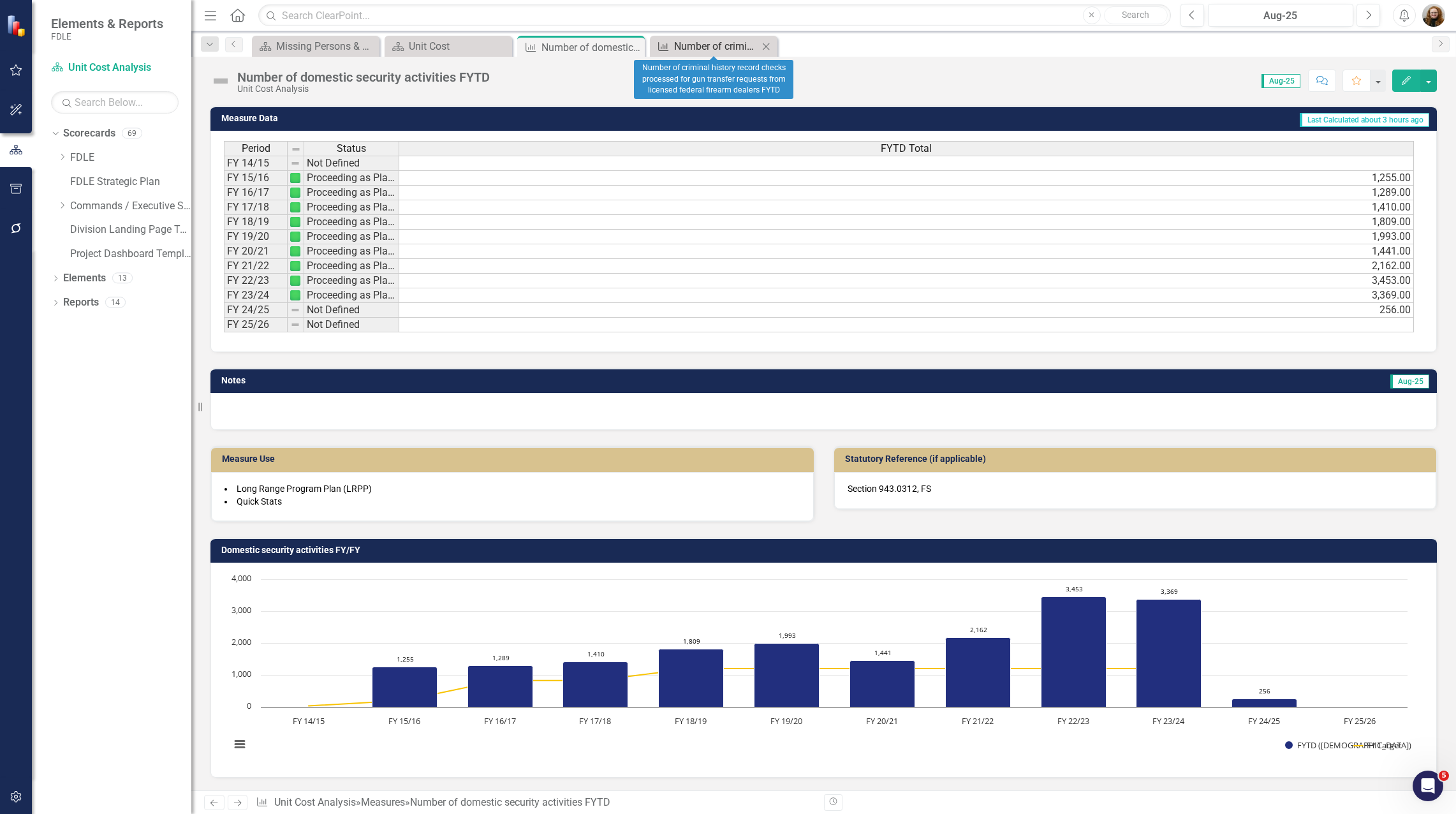
click at [700, 50] on div "Number of criminal history record checks processed for gun transfer requests fr…" at bounding box center [715, 46] width 84 height 16
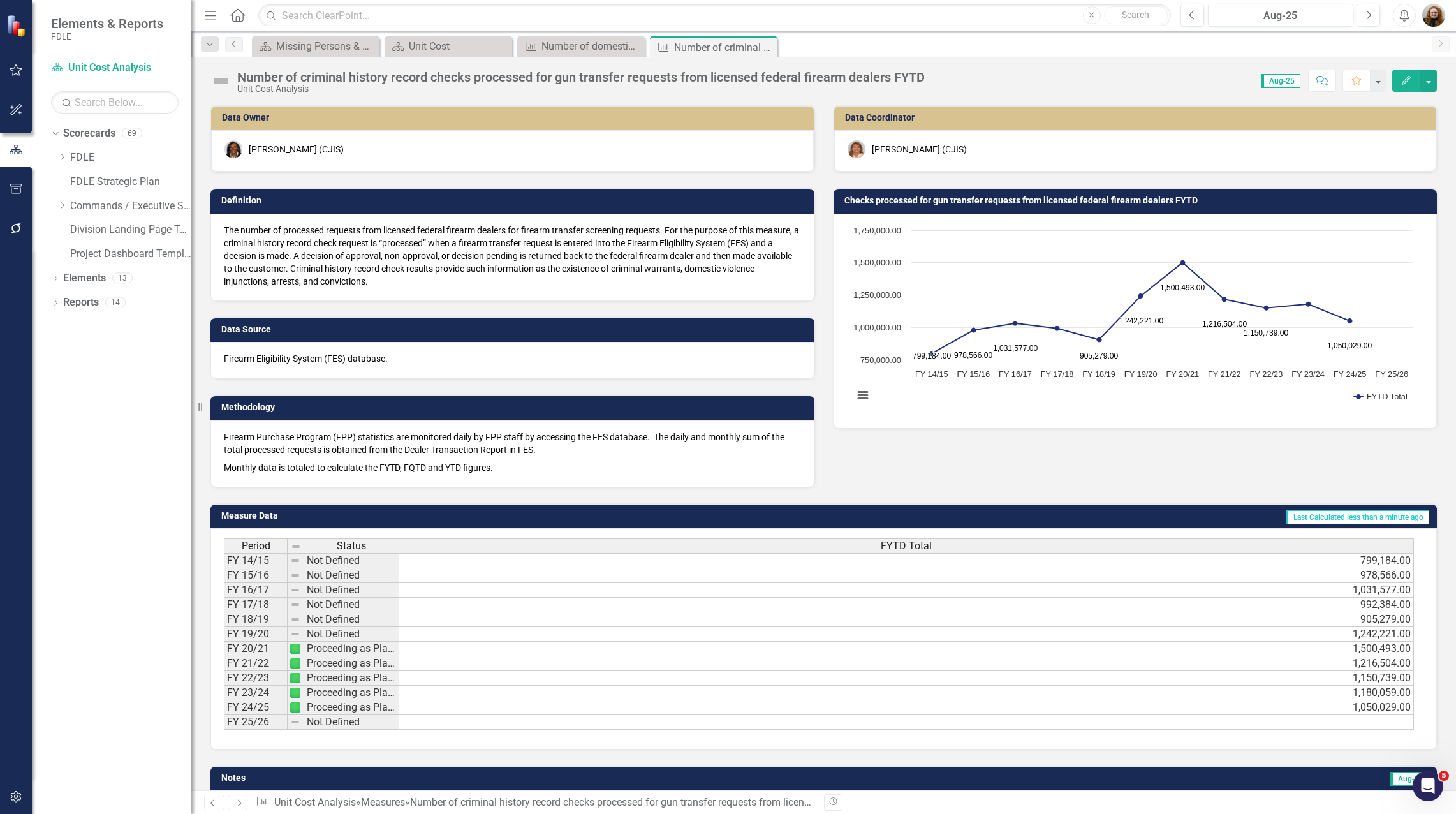
click at [1090, 83] on icon "Edit" at bounding box center [1406, 80] width 12 height 9
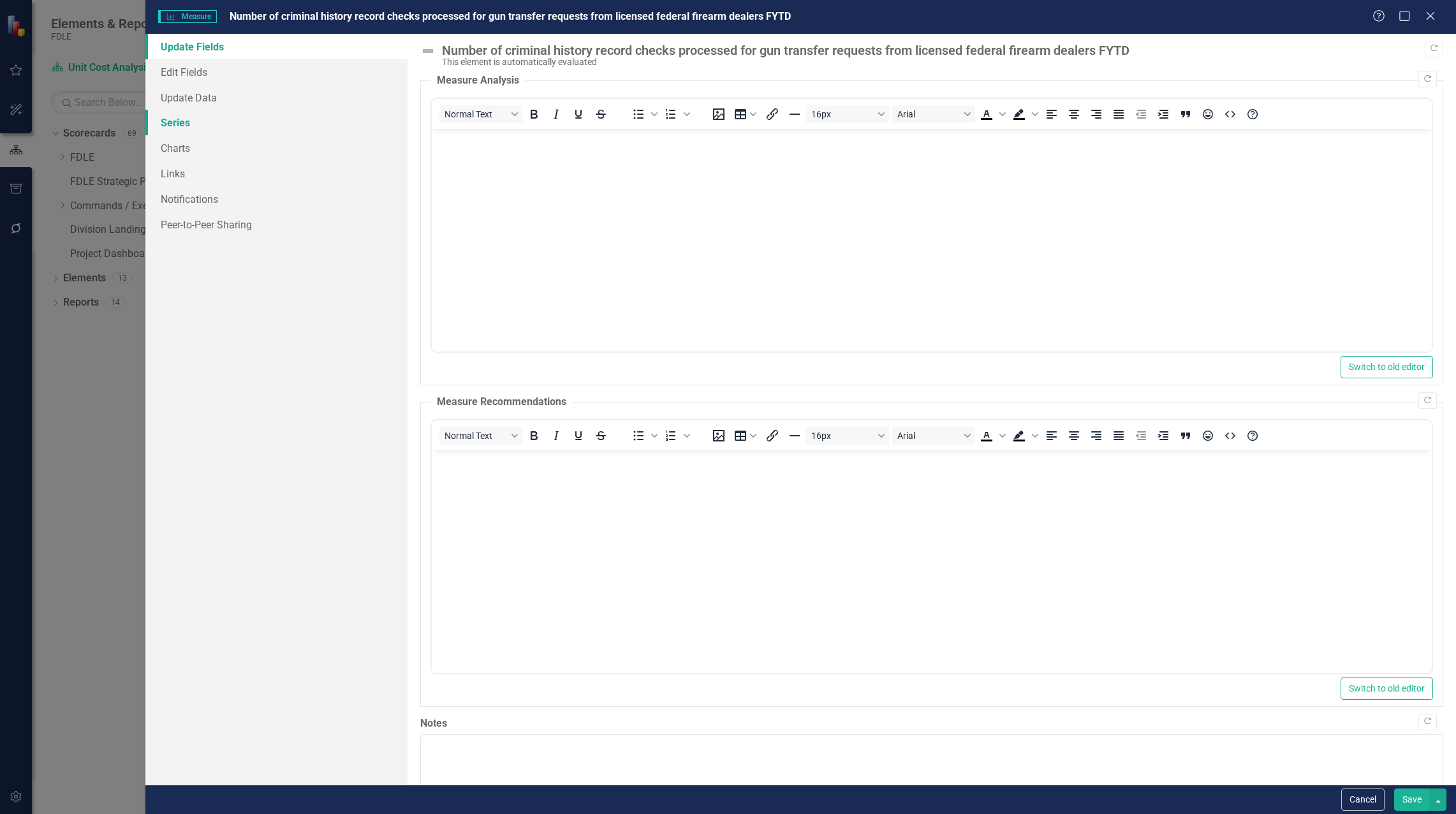
click at [178, 113] on link "Series" at bounding box center [276, 122] width 262 height 25
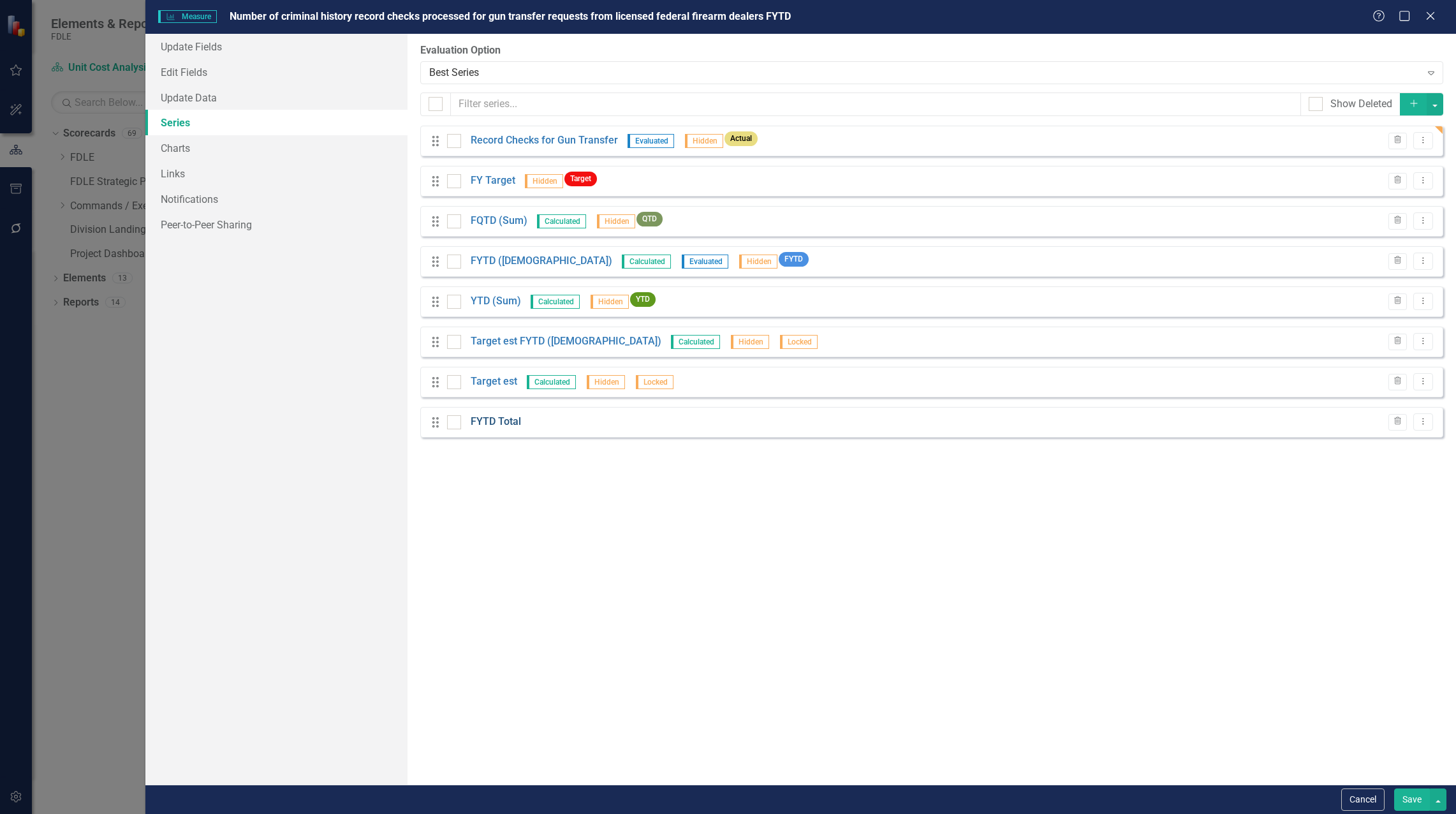
click at [504, 428] on link "FYTD Total" at bounding box center [495, 421] width 50 height 14
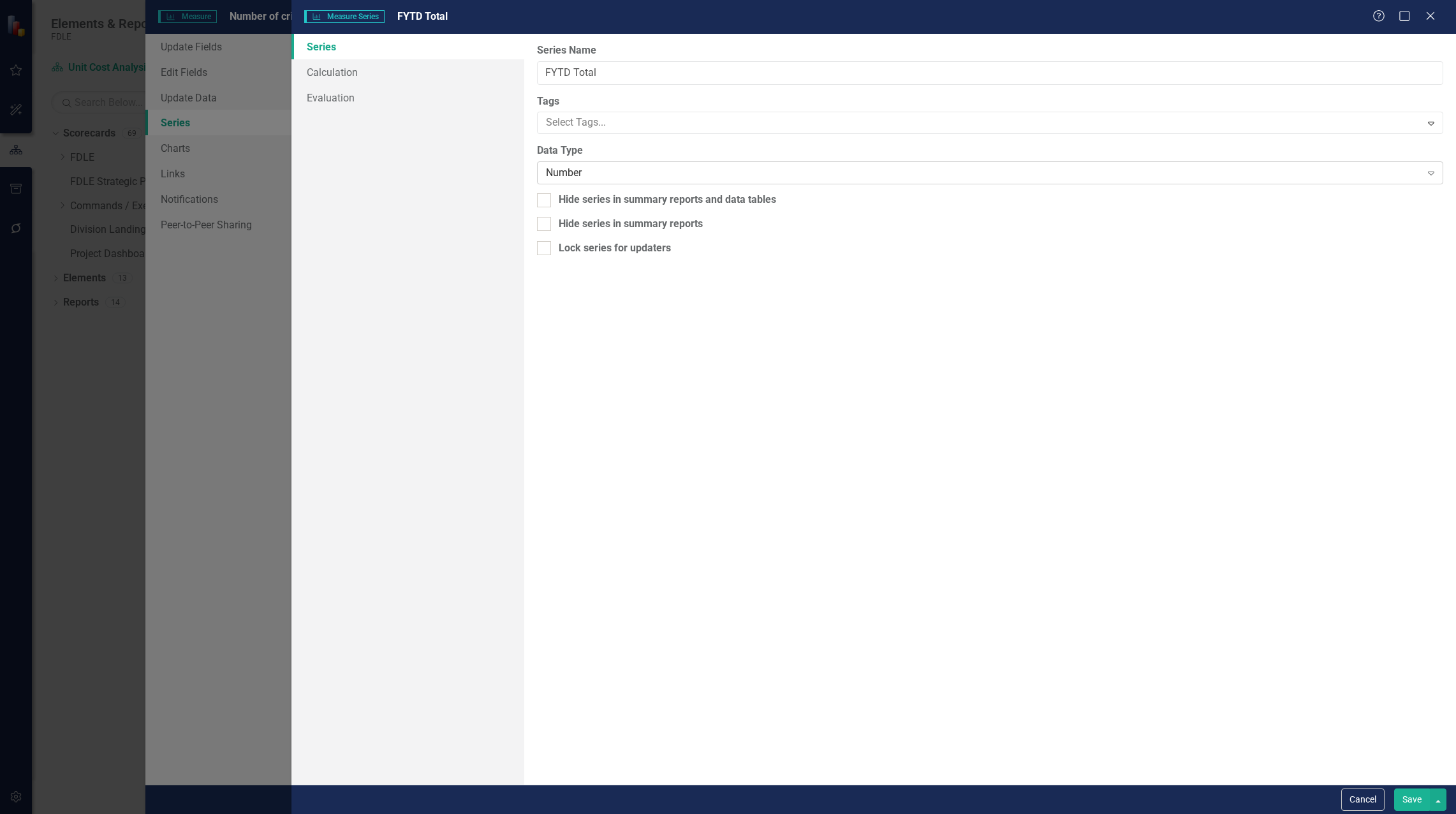
click at [559, 168] on div "Number" at bounding box center [983, 172] width 875 height 14
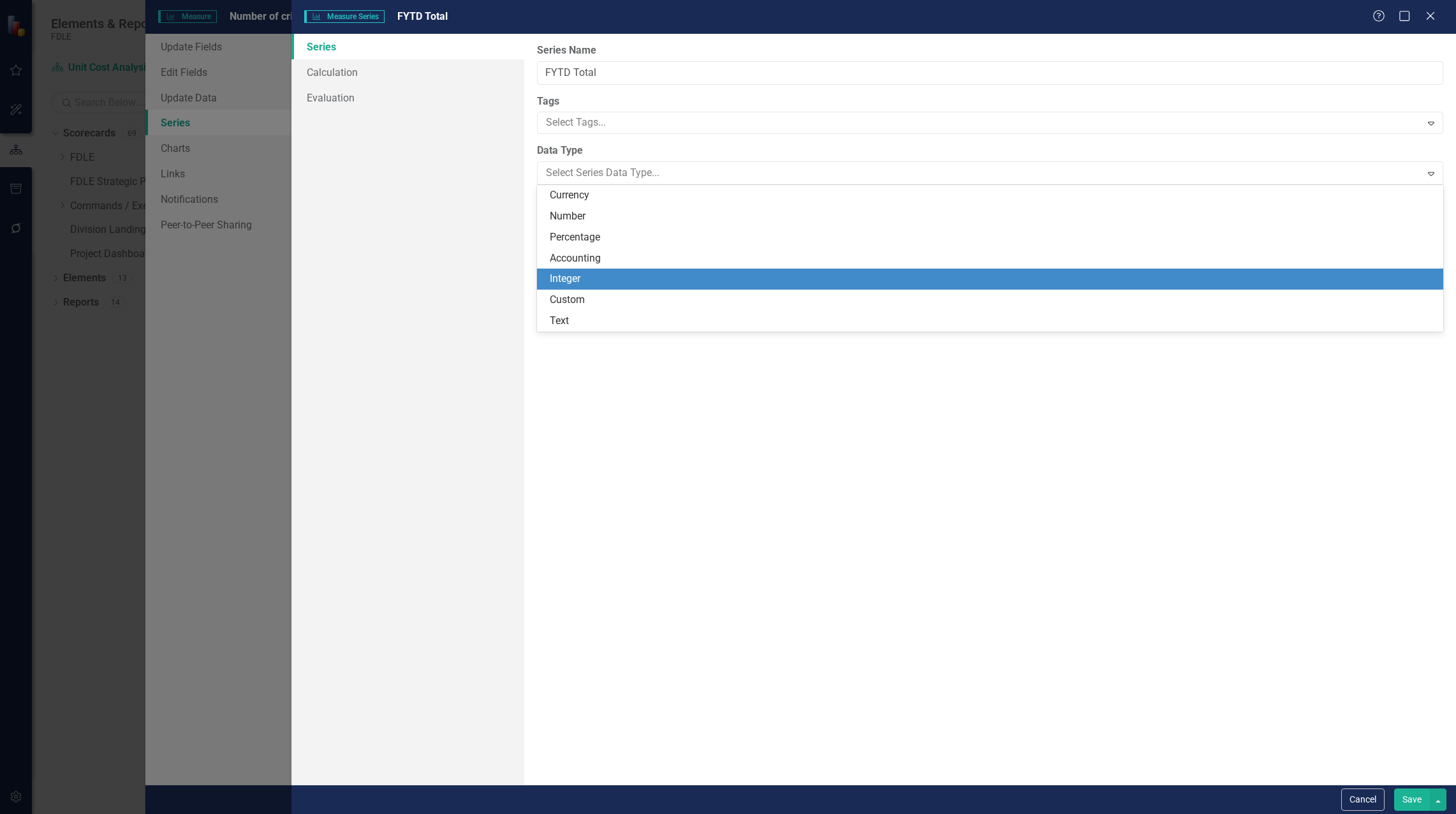
click at [594, 275] on div "Integer" at bounding box center [992, 279] width 886 height 14
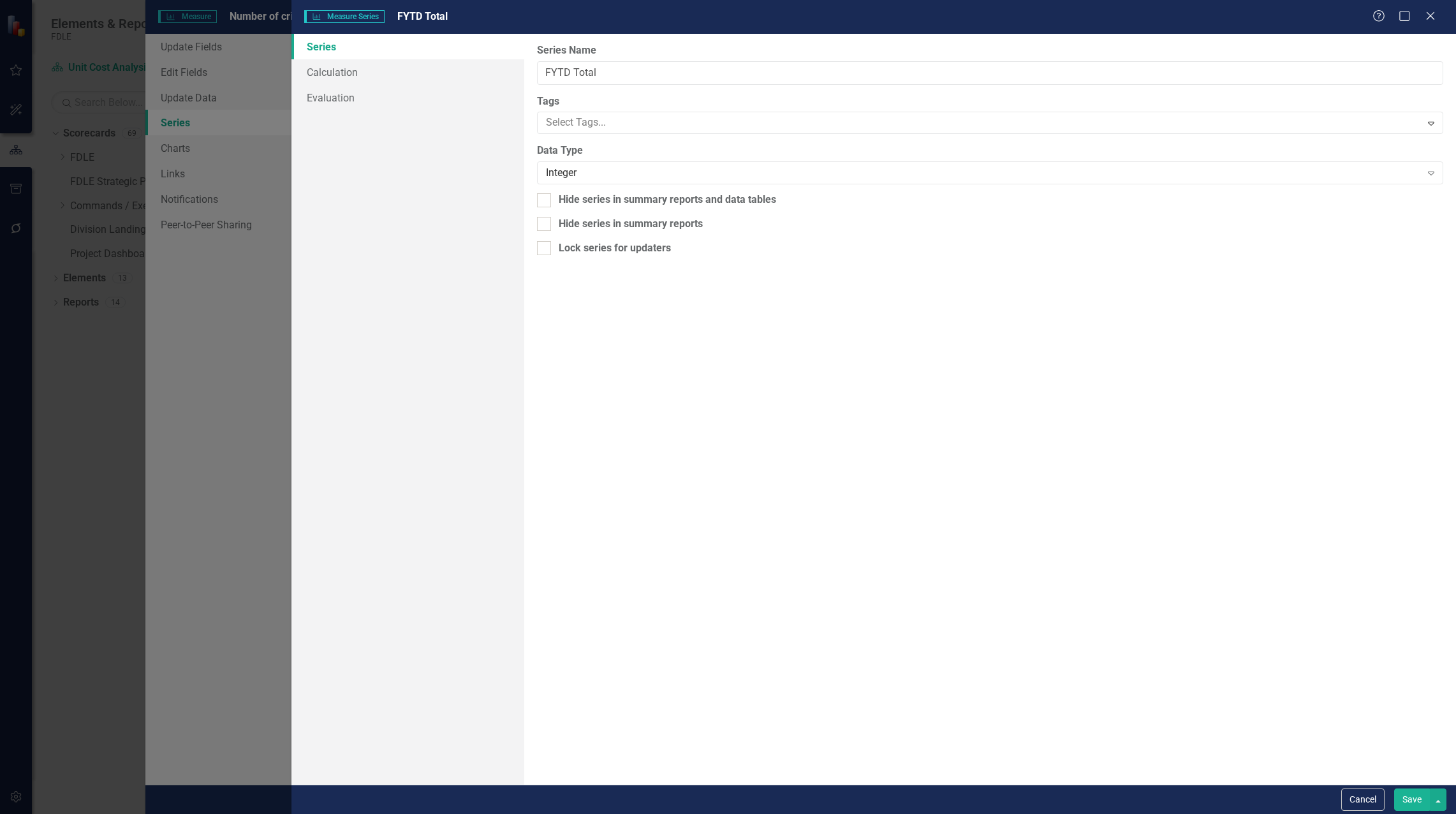
click at [1090, 794] on button "Save" at bounding box center [1412, 800] width 36 height 22
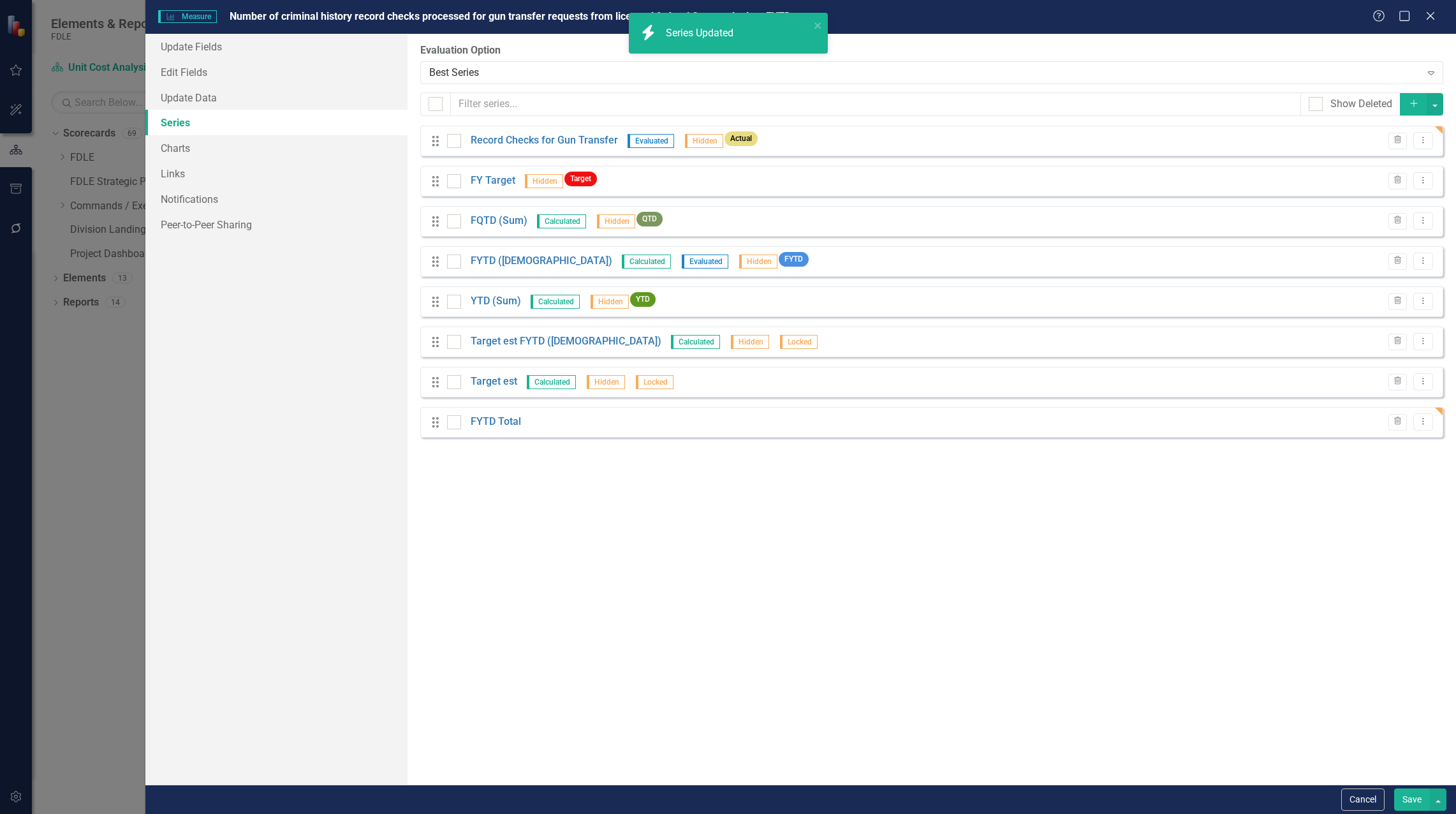
click at [1090, 804] on button "Save" at bounding box center [1412, 800] width 36 height 22
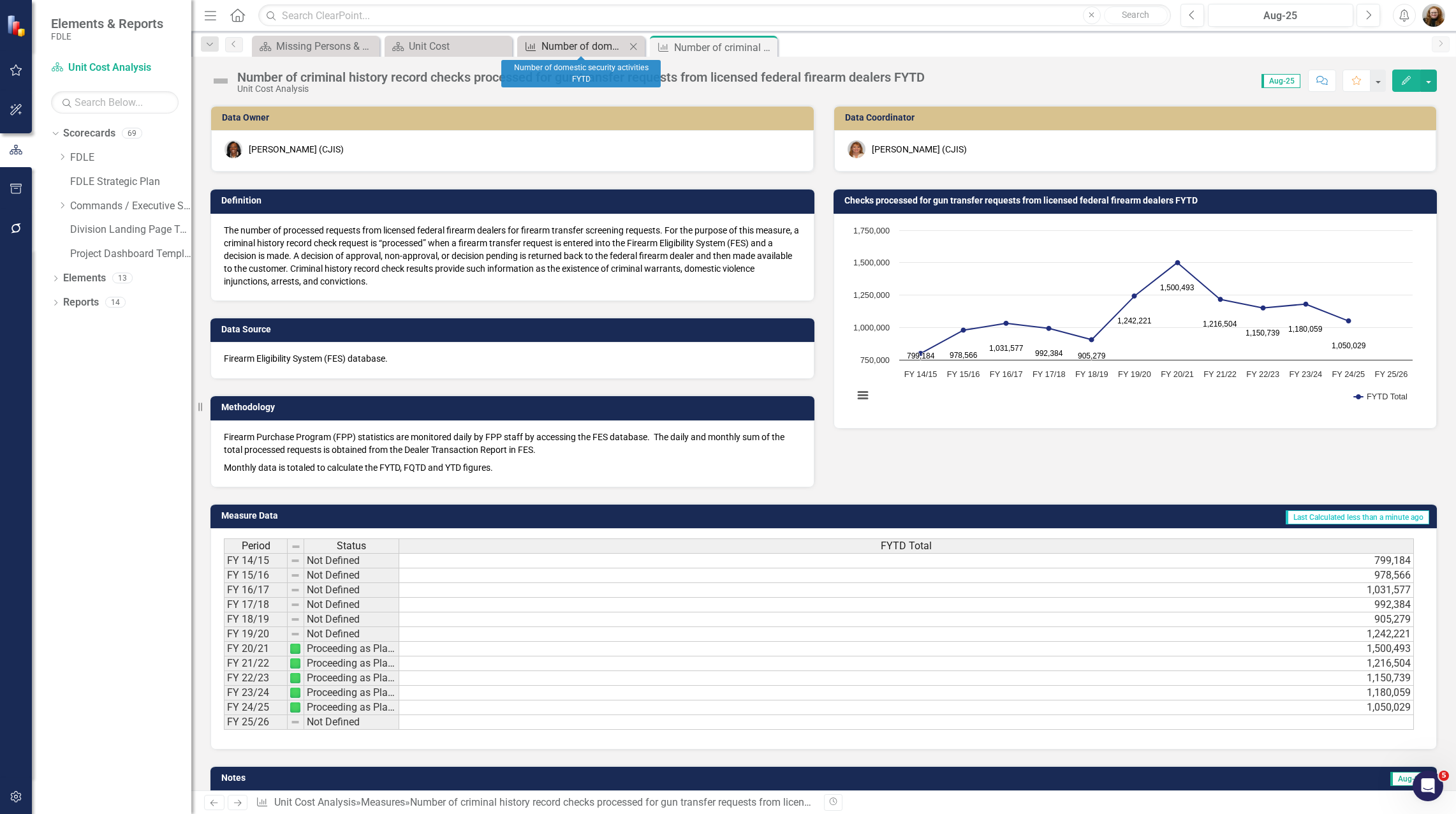
click at [558, 50] on div "Number of domestic security activities FYTD" at bounding box center [583, 46] width 84 height 16
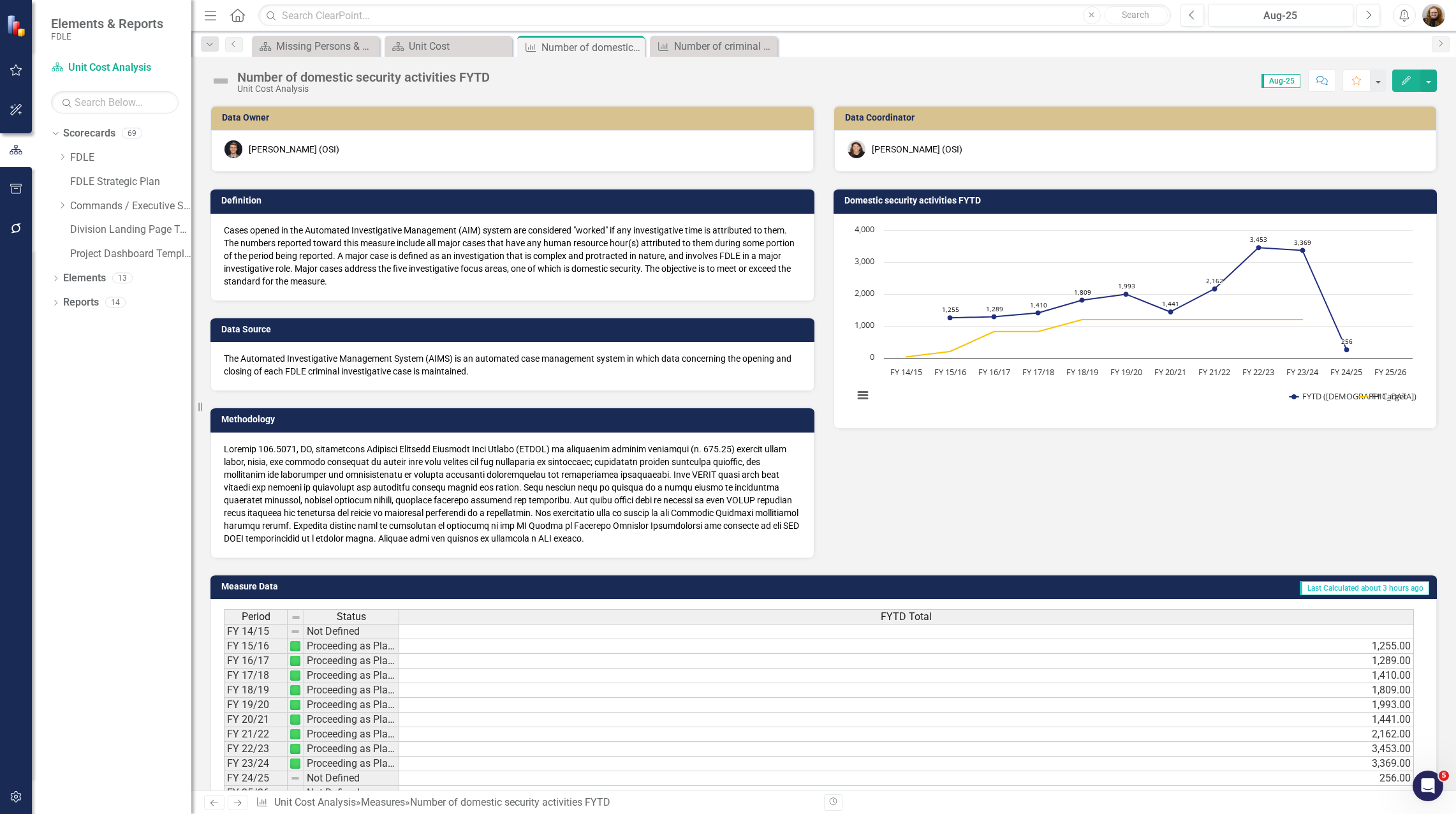
click at [1090, 81] on icon "Edit" at bounding box center [1406, 80] width 12 height 9
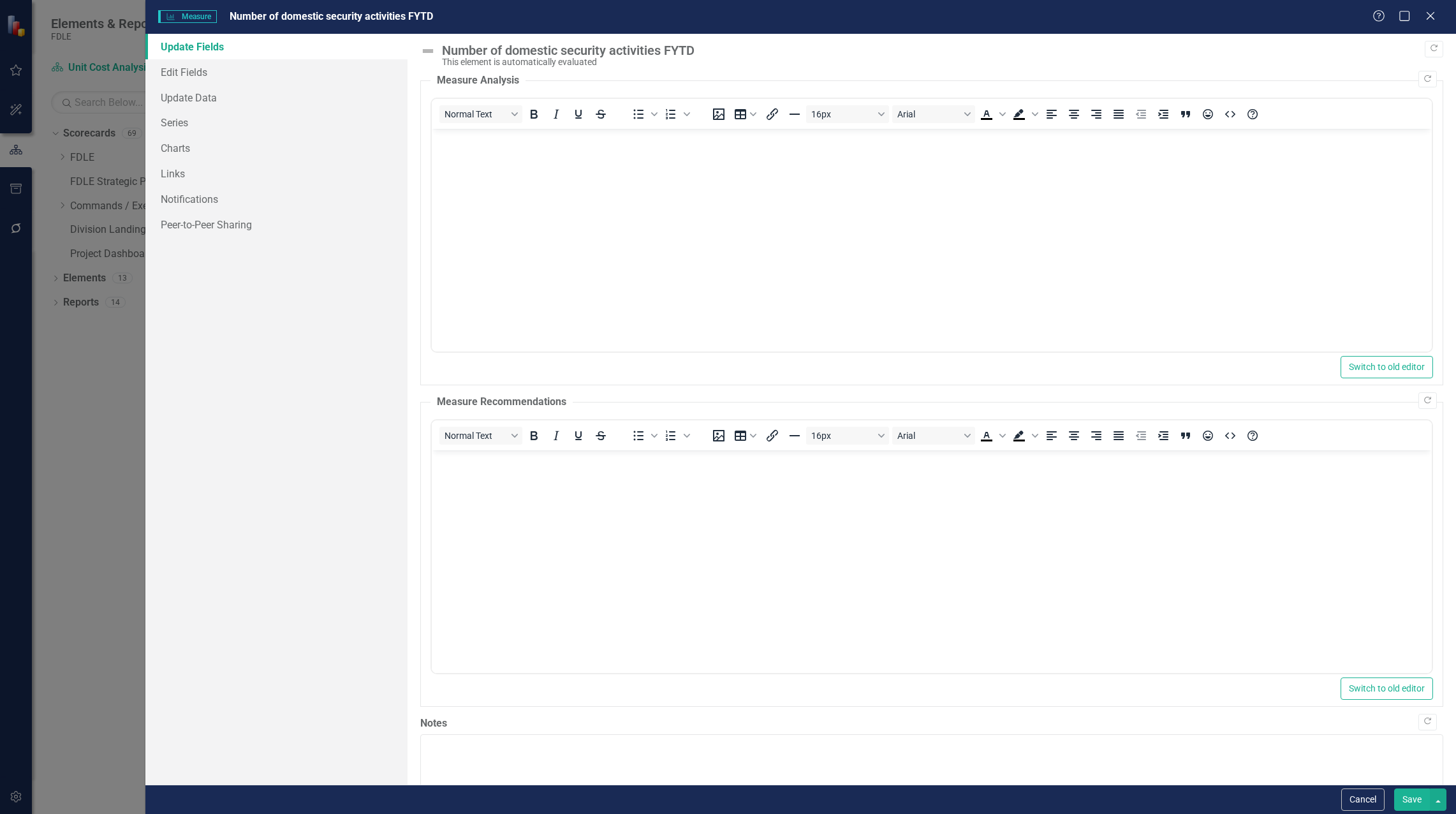
click at [1090, 12] on icon "Close" at bounding box center [1430, 16] width 13 height 10
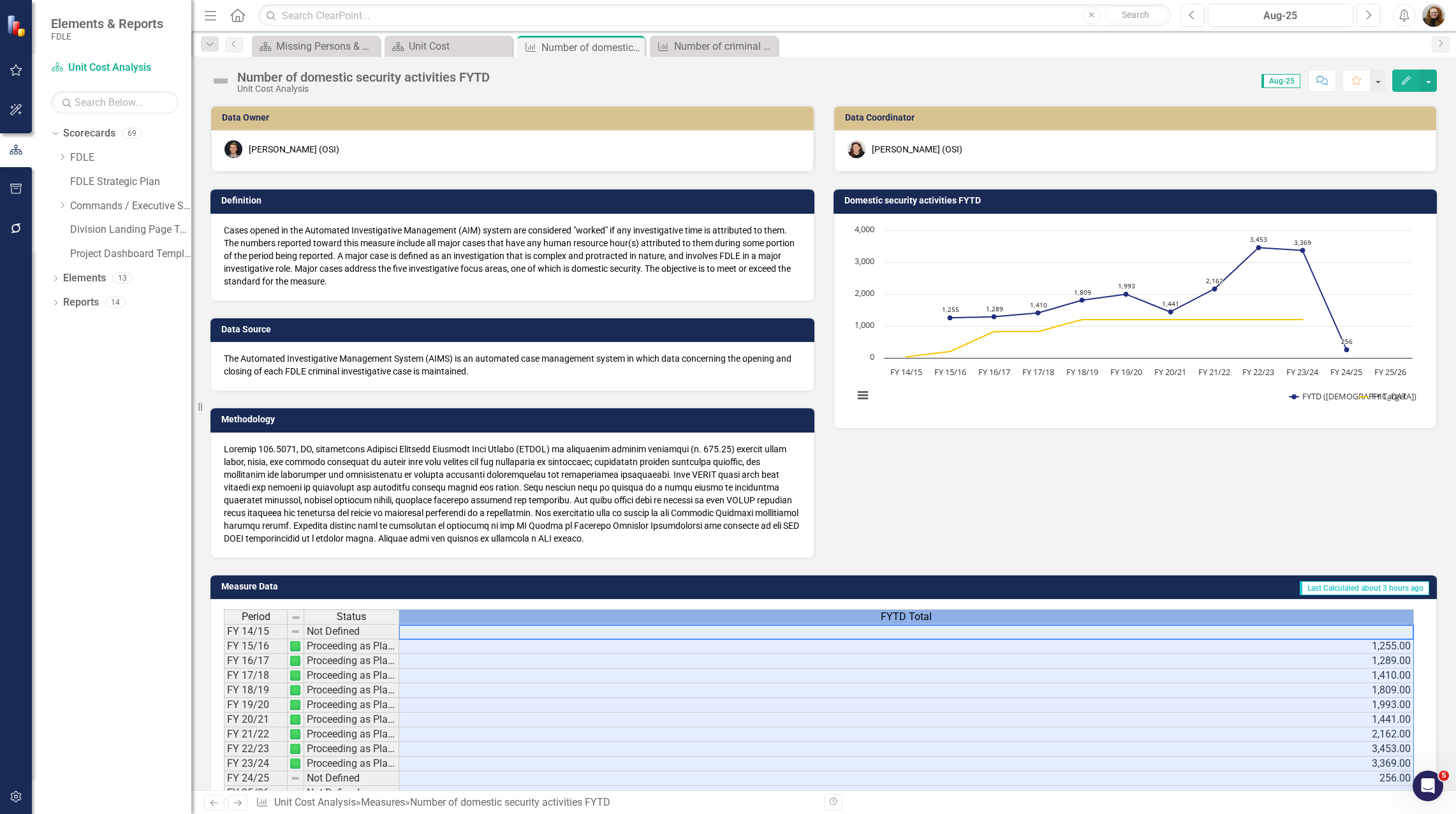
click at [1021, 616] on div "FYTD Total" at bounding box center [906, 617] width 1013 height 14
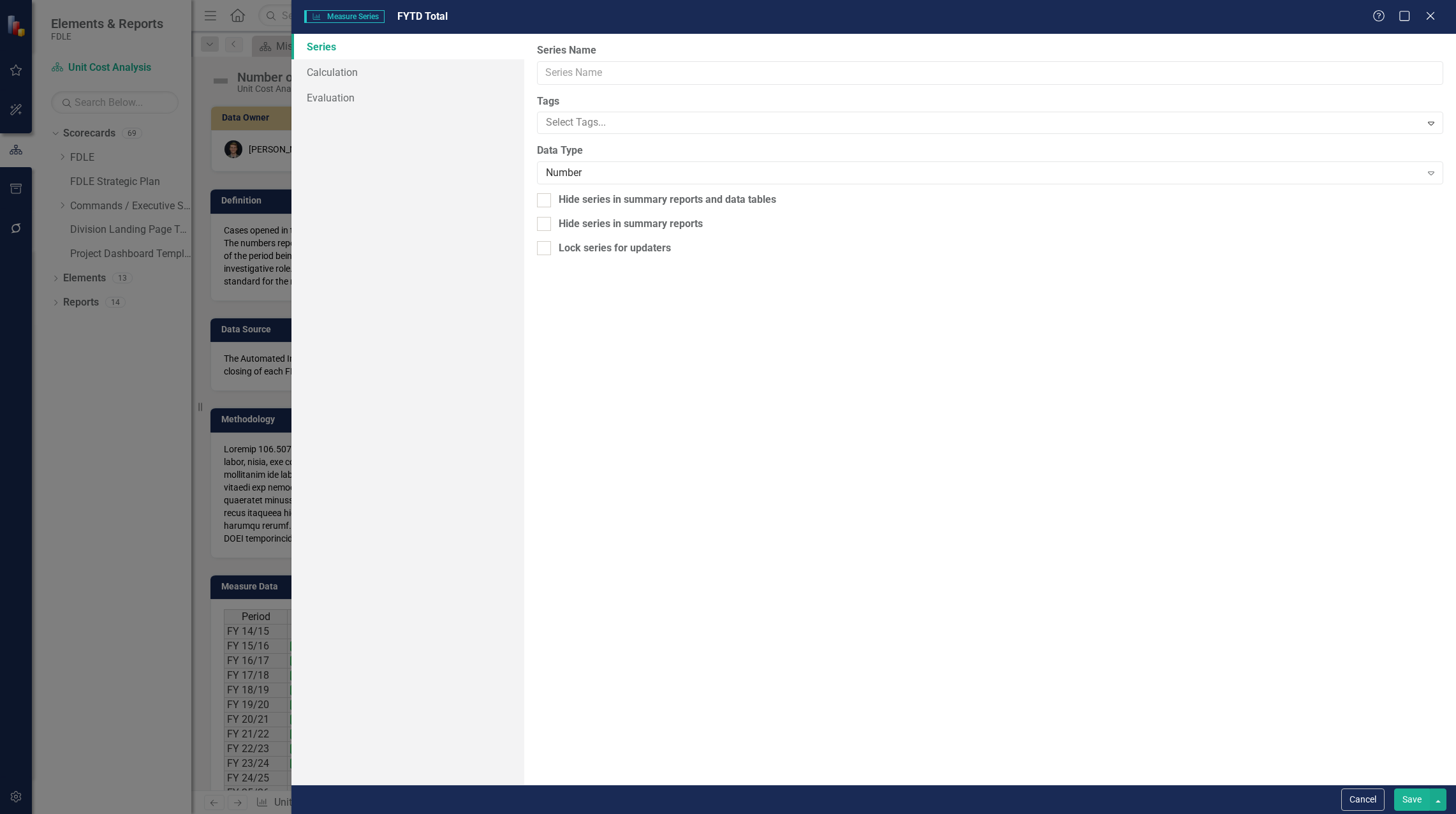
type input "FYTD Total"
click at [559, 171] on div "Number" at bounding box center [983, 172] width 875 height 14
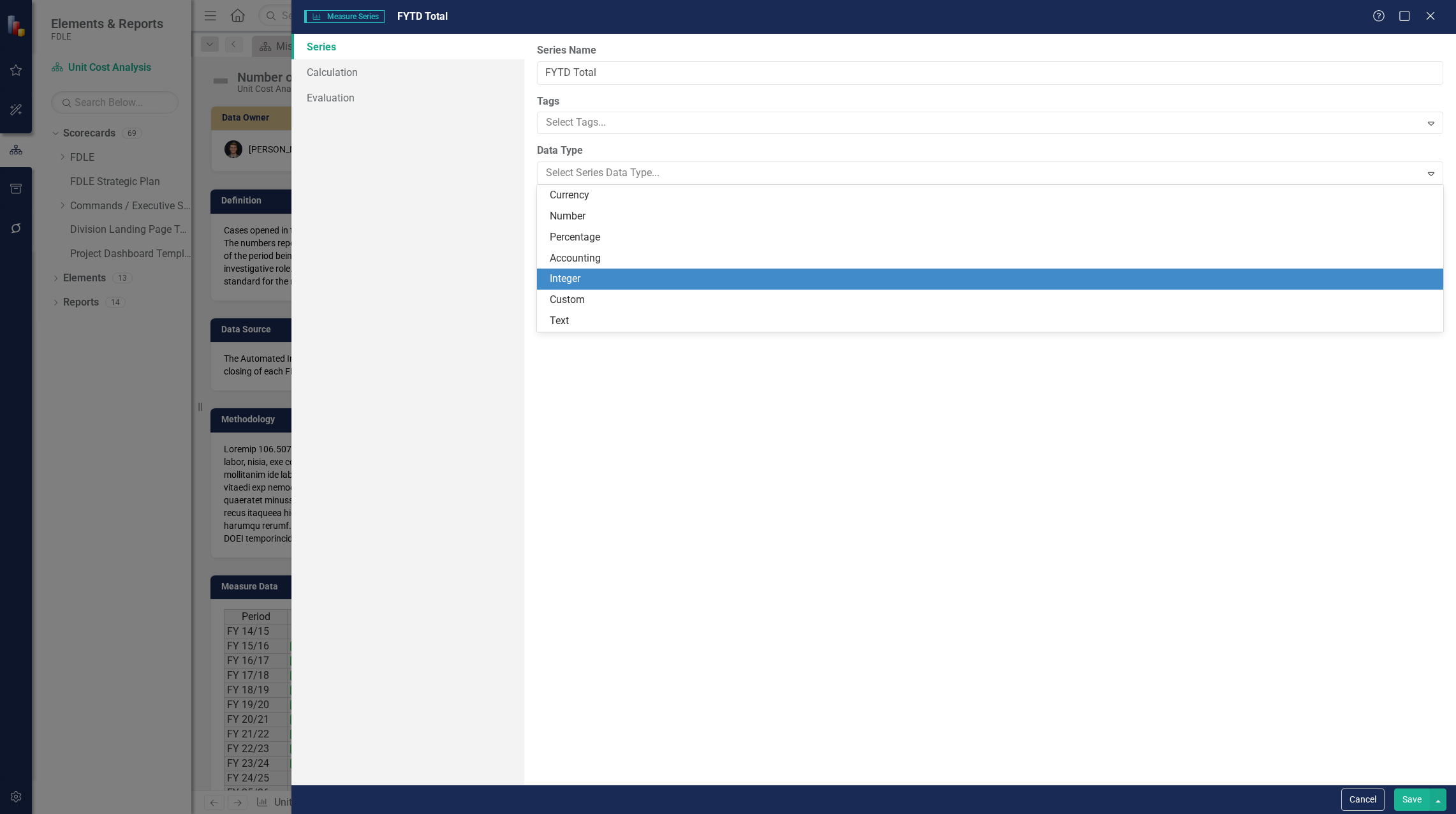
click at [572, 277] on div "Integer" at bounding box center [992, 279] width 886 height 14
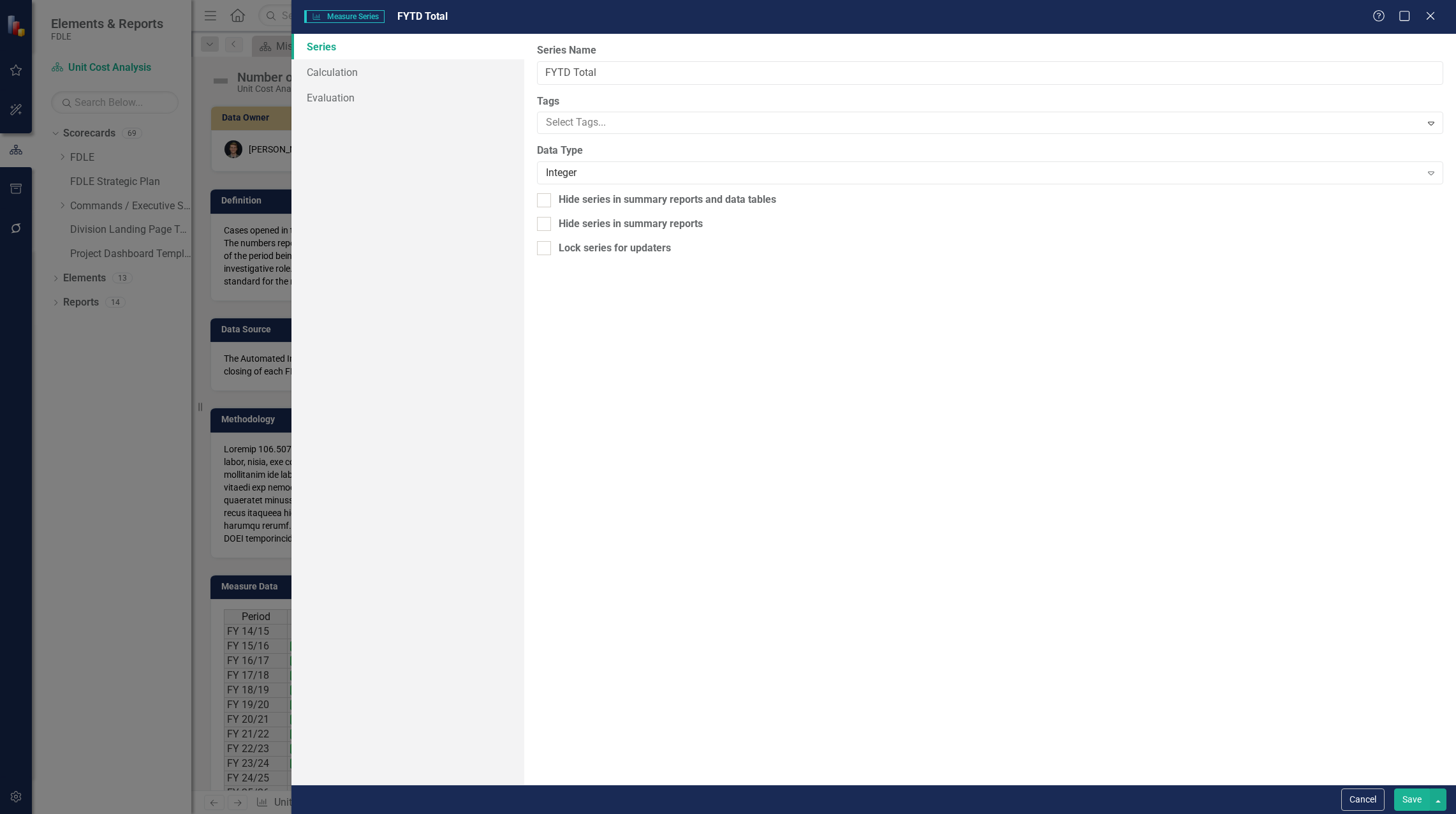
click at [1090, 796] on button "Save" at bounding box center [1412, 800] width 36 height 22
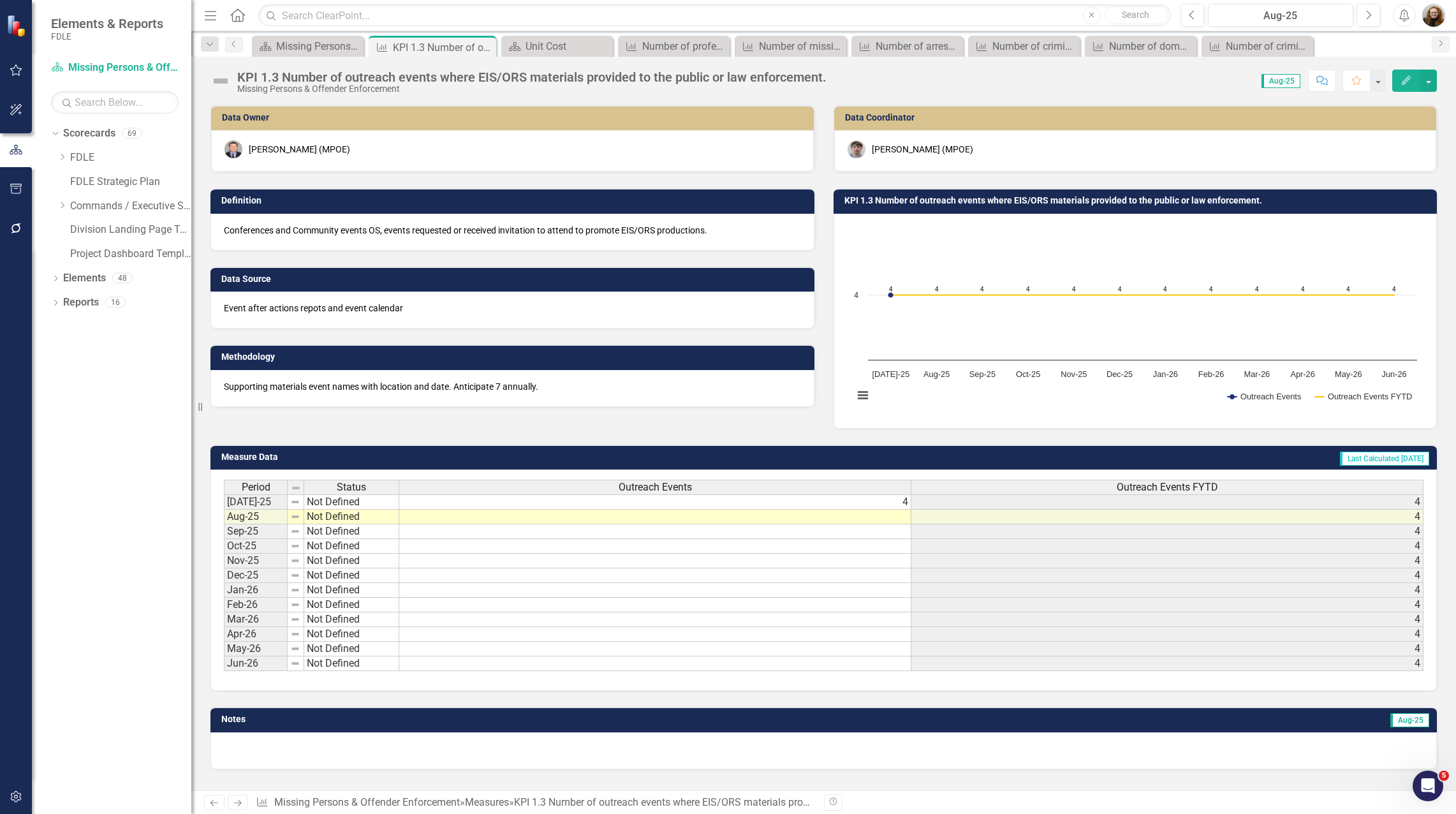
click at [1433, 13] on img "button" at bounding box center [1433, 15] width 23 height 23
click at [1366, 184] on link "Logout Log Out" at bounding box center [1393, 184] width 101 height 24
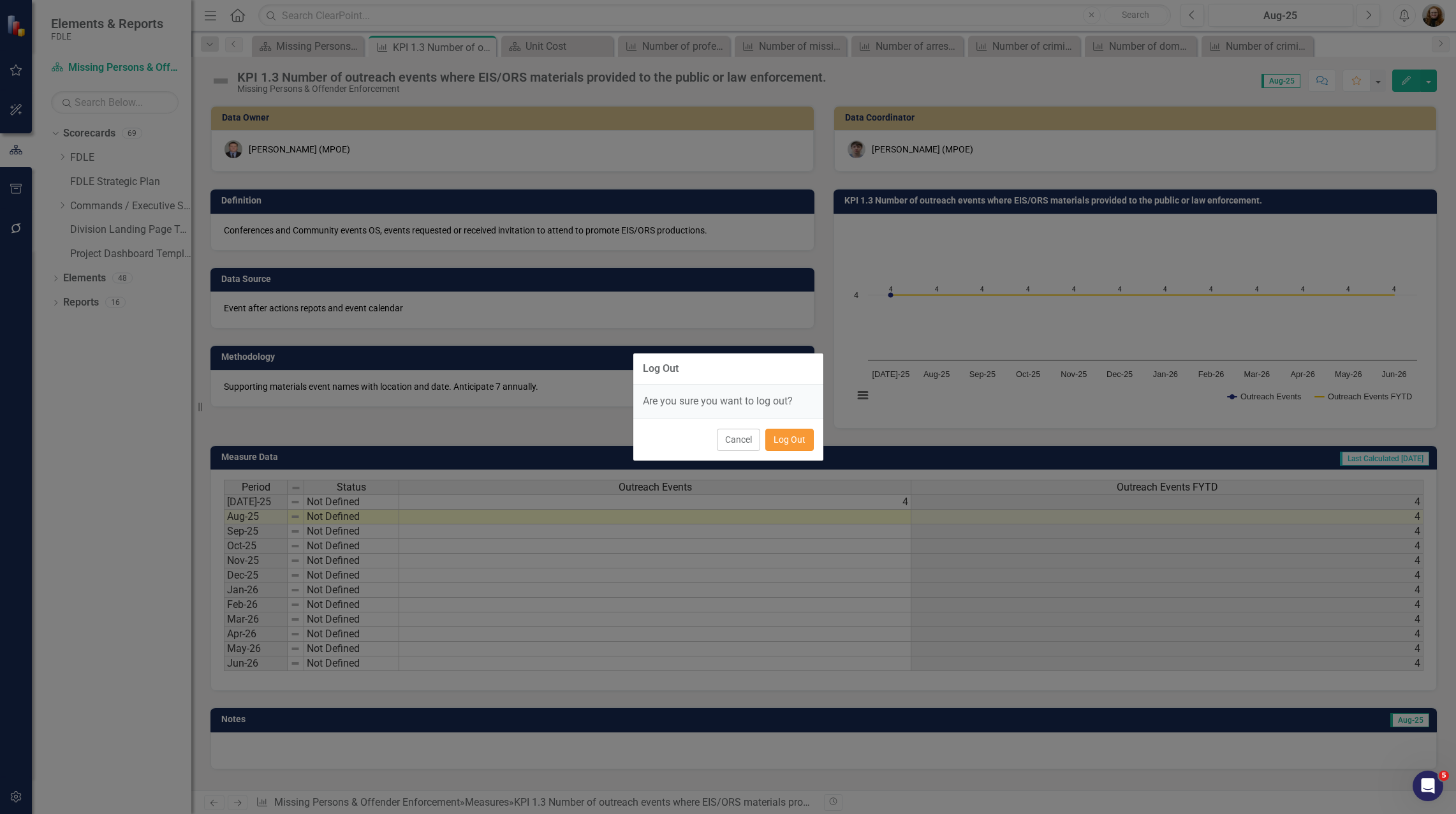
click at [791, 431] on button "Log Out" at bounding box center [789, 439] width 48 height 22
